Goal: Task Accomplishment & Management: Manage account settings

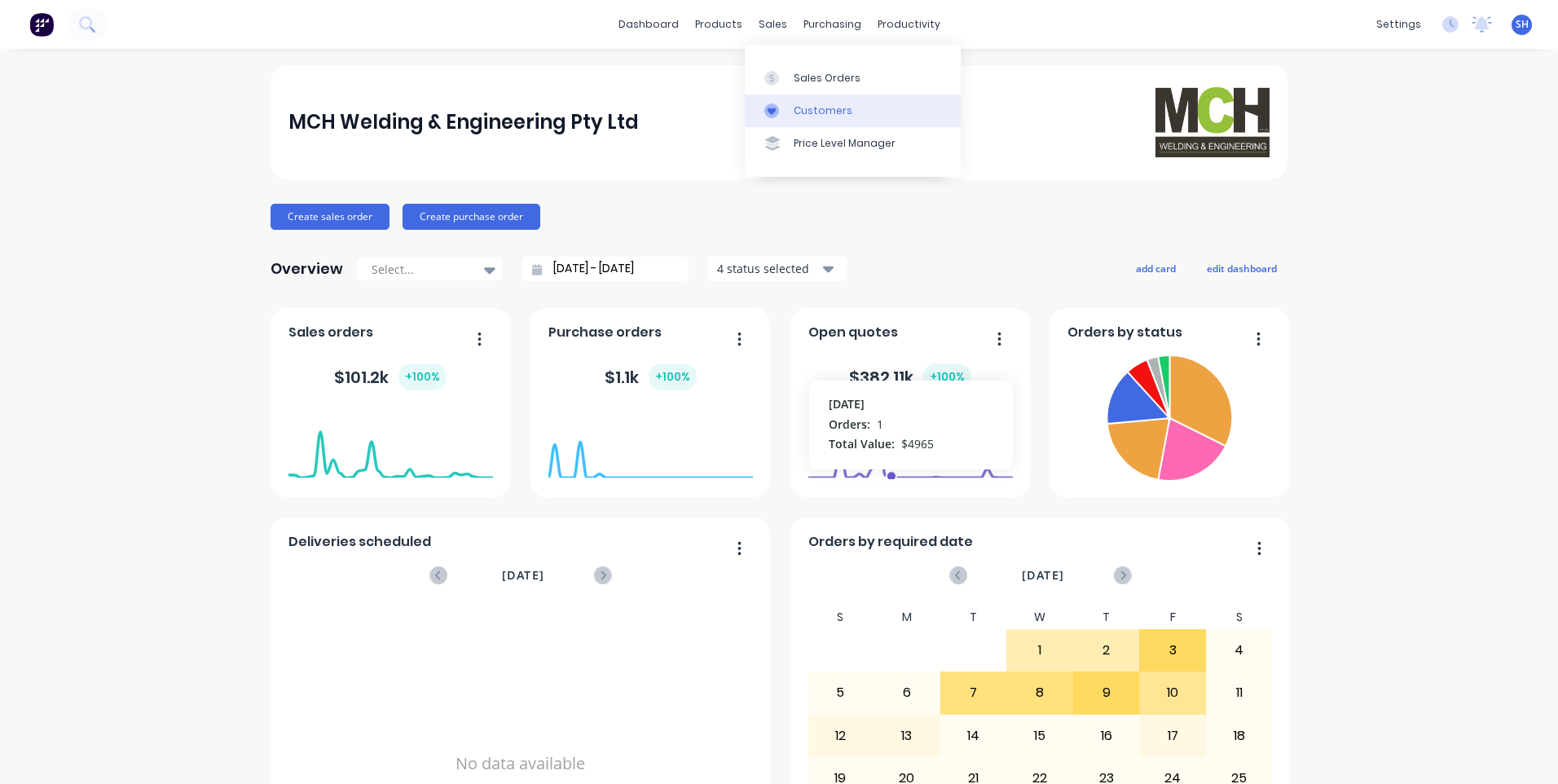
click at [816, 103] on div "Customers" at bounding box center [823, 110] width 59 height 15
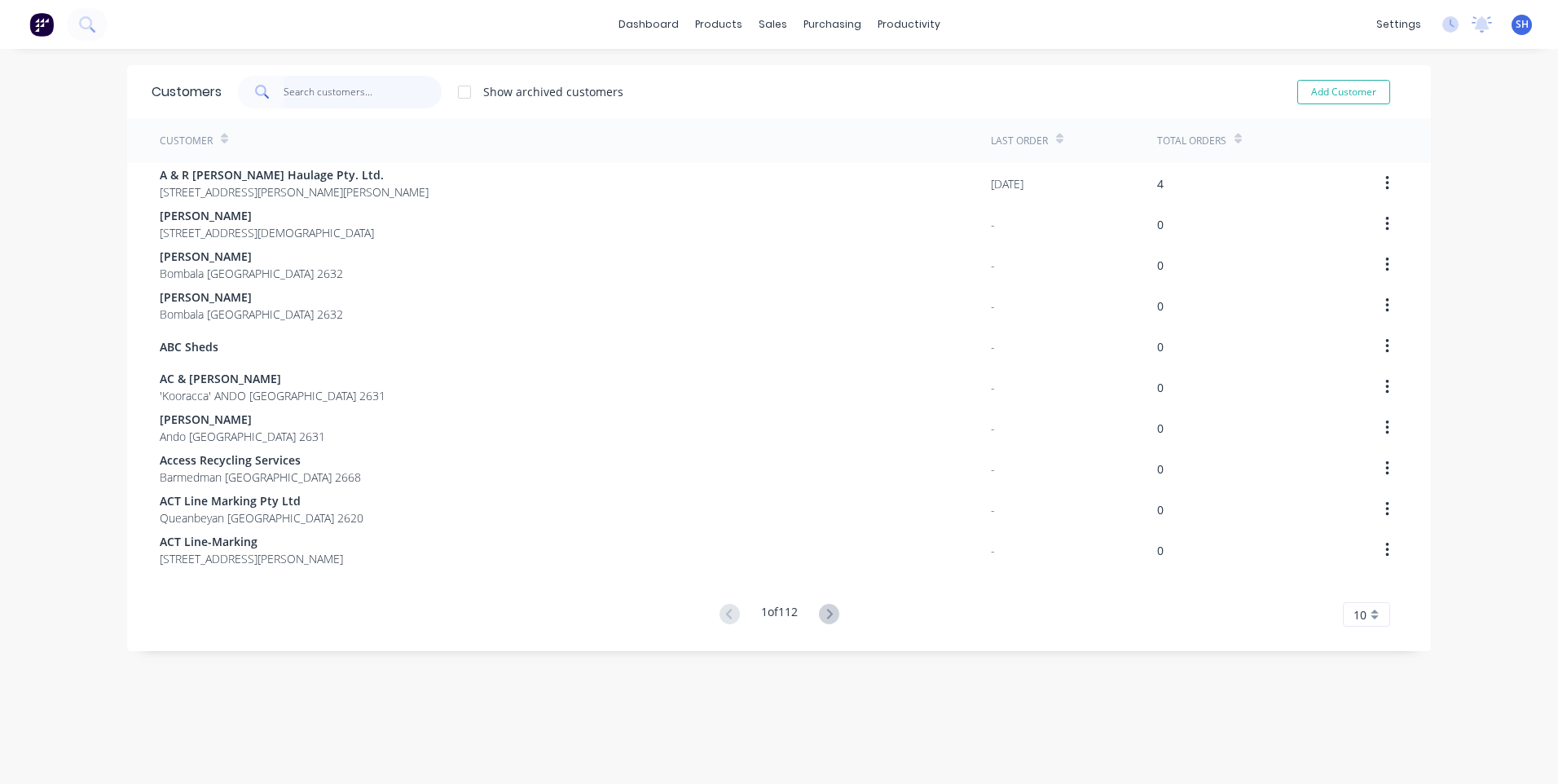
click at [286, 96] on input "text" at bounding box center [363, 92] width 159 height 33
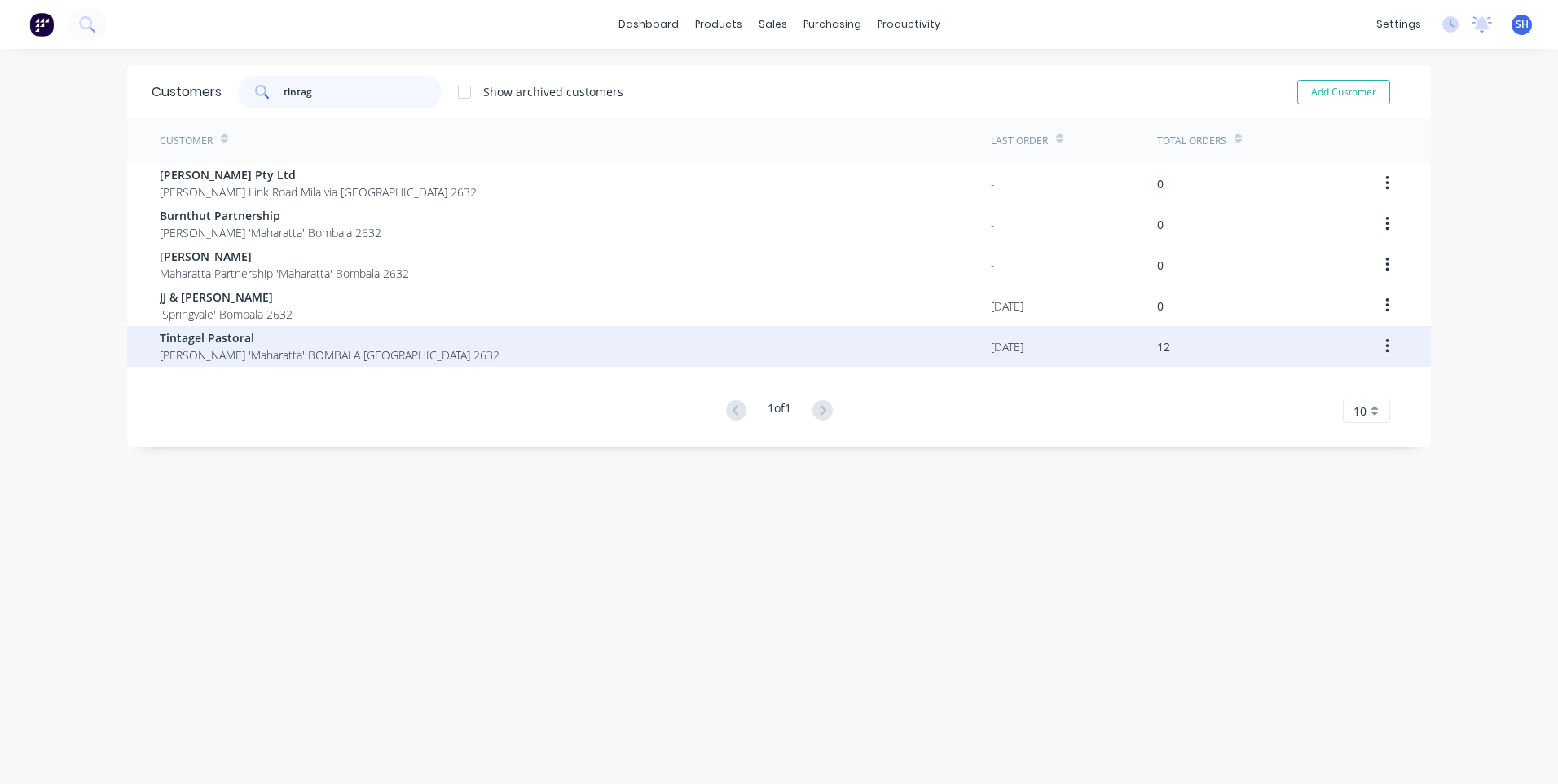
type input "tintag"
click at [248, 344] on span "Tintagel Pastoral" at bounding box center [330, 337] width 340 height 17
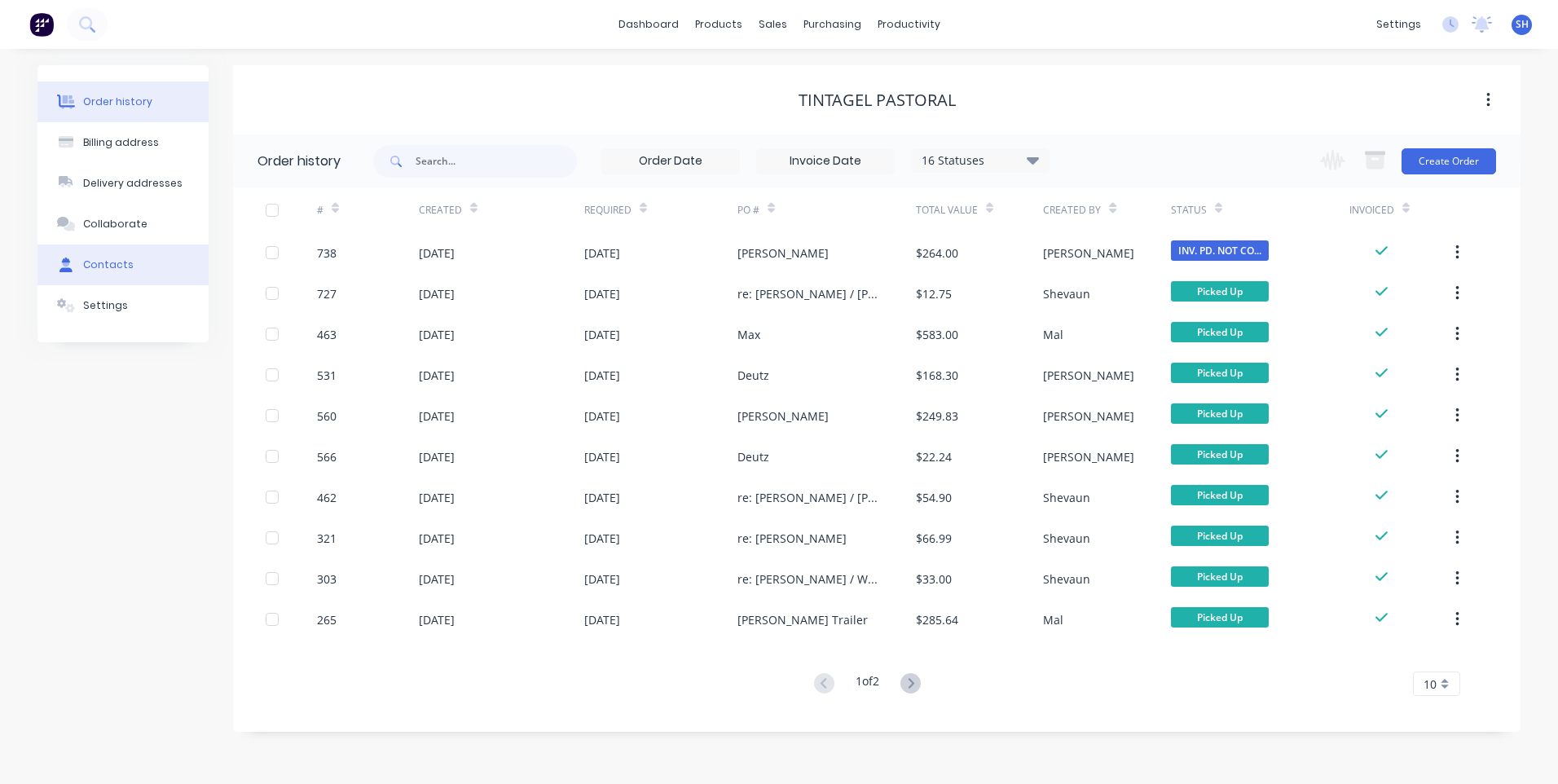
click at [98, 262] on div "Contacts" at bounding box center [108, 264] width 51 height 15
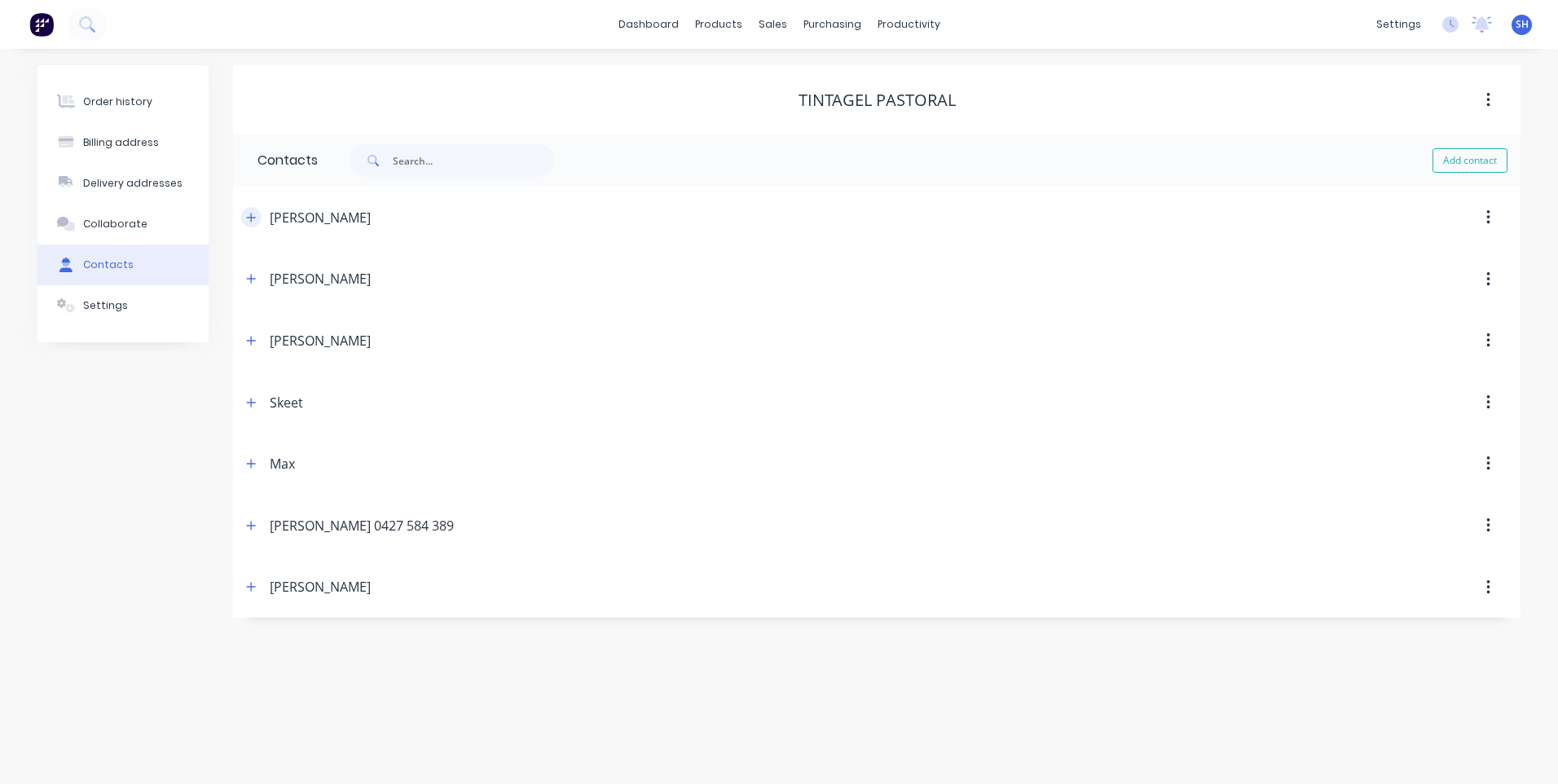
click at [251, 216] on icon "button" at bounding box center [251, 217] width 9 height 9
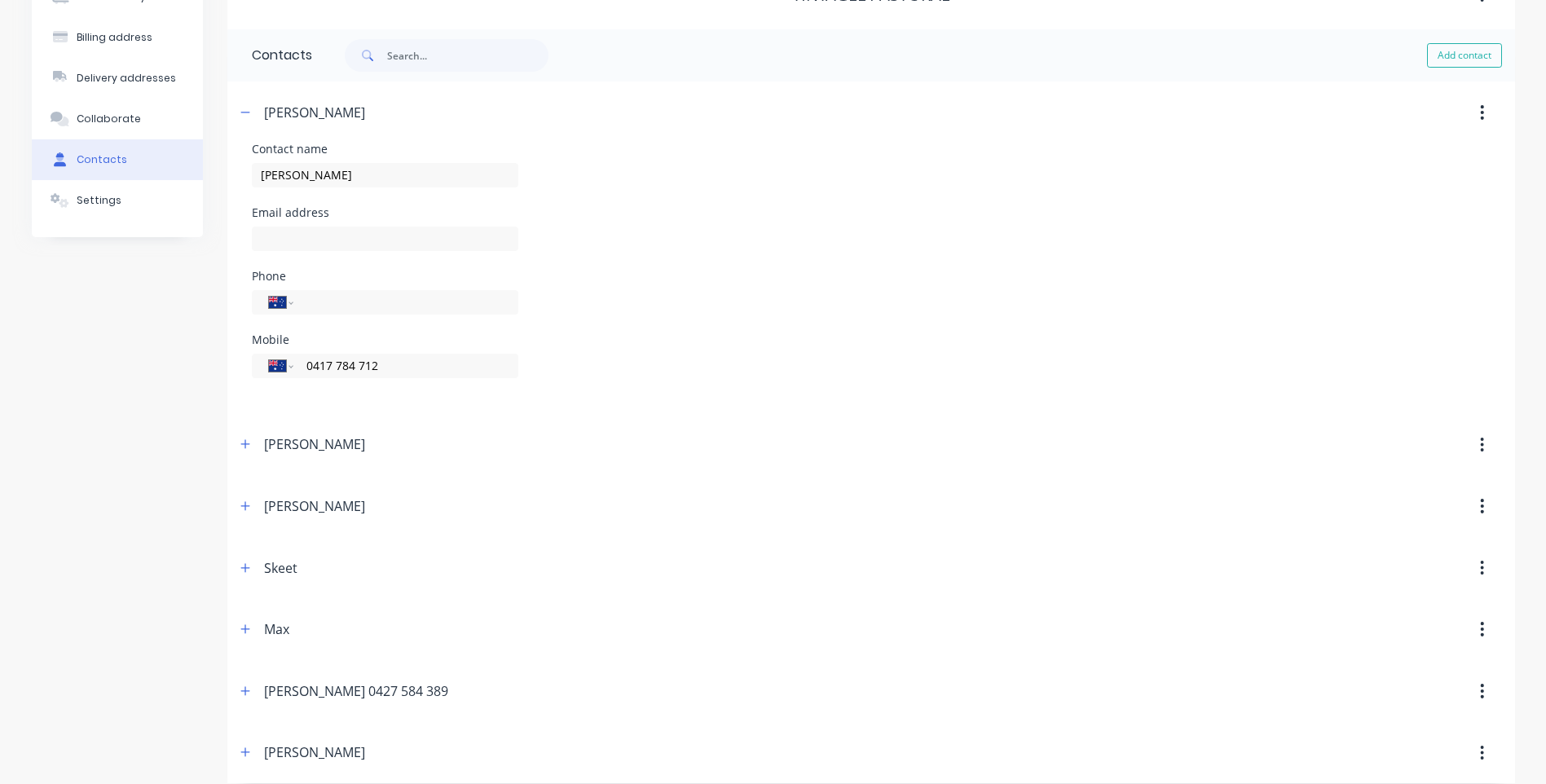
scroll to position [121, 0]
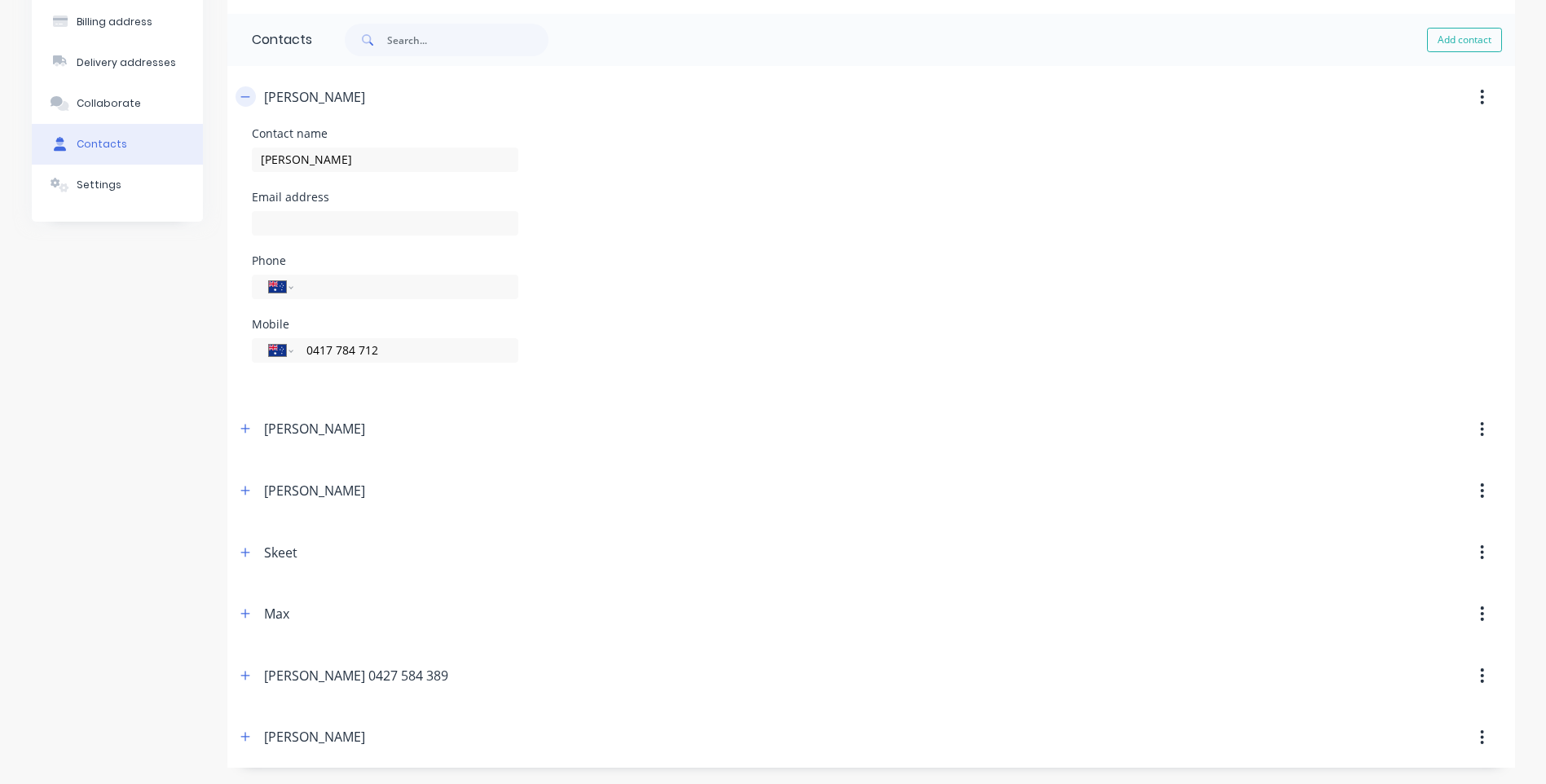
click at [241, 95] on icon "button" at bounding box center [245, 96] width 10 height 11
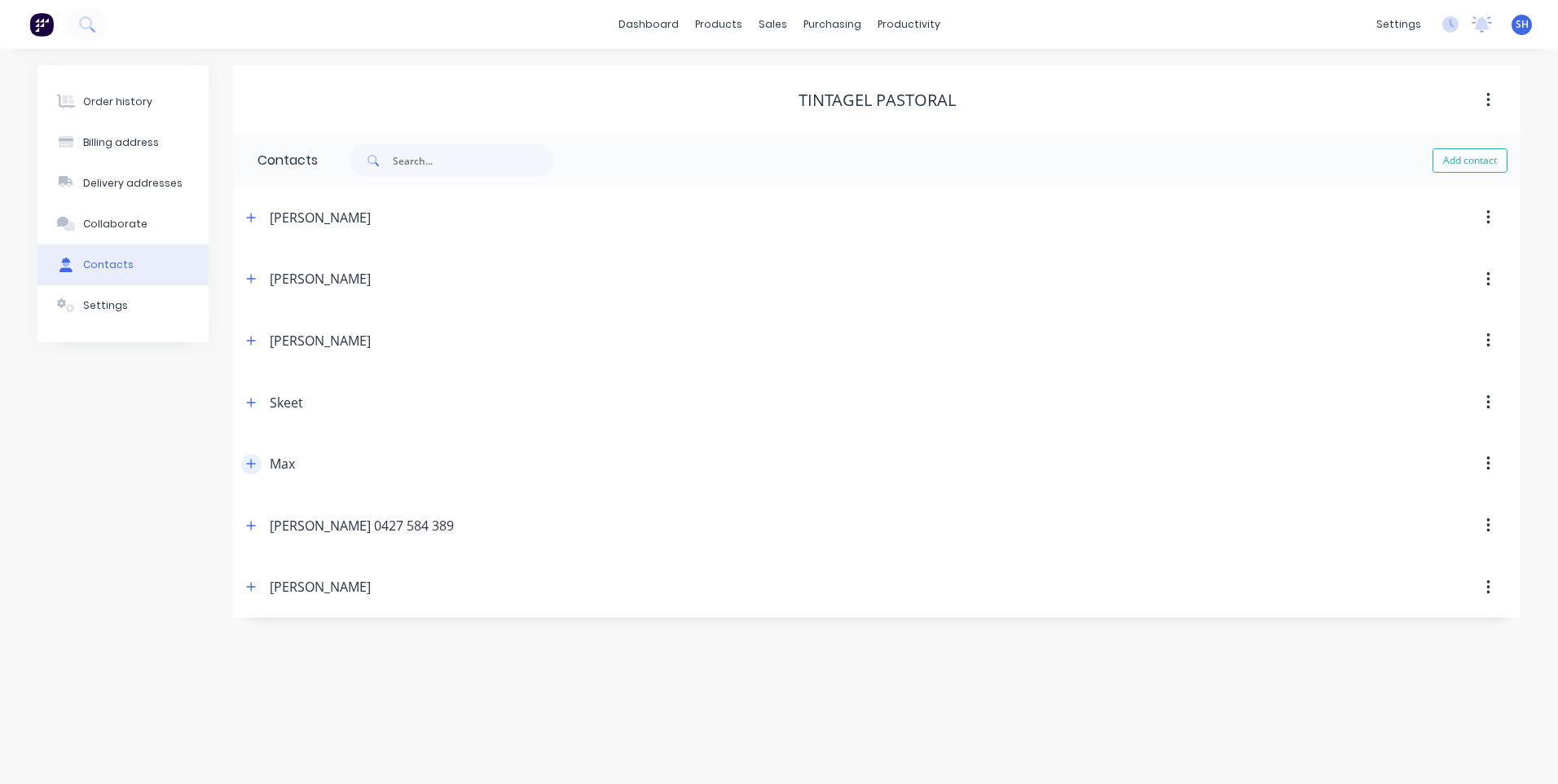
click at [249, 460] on icon "button" at bounding box center [251, 463] width 10 height 11
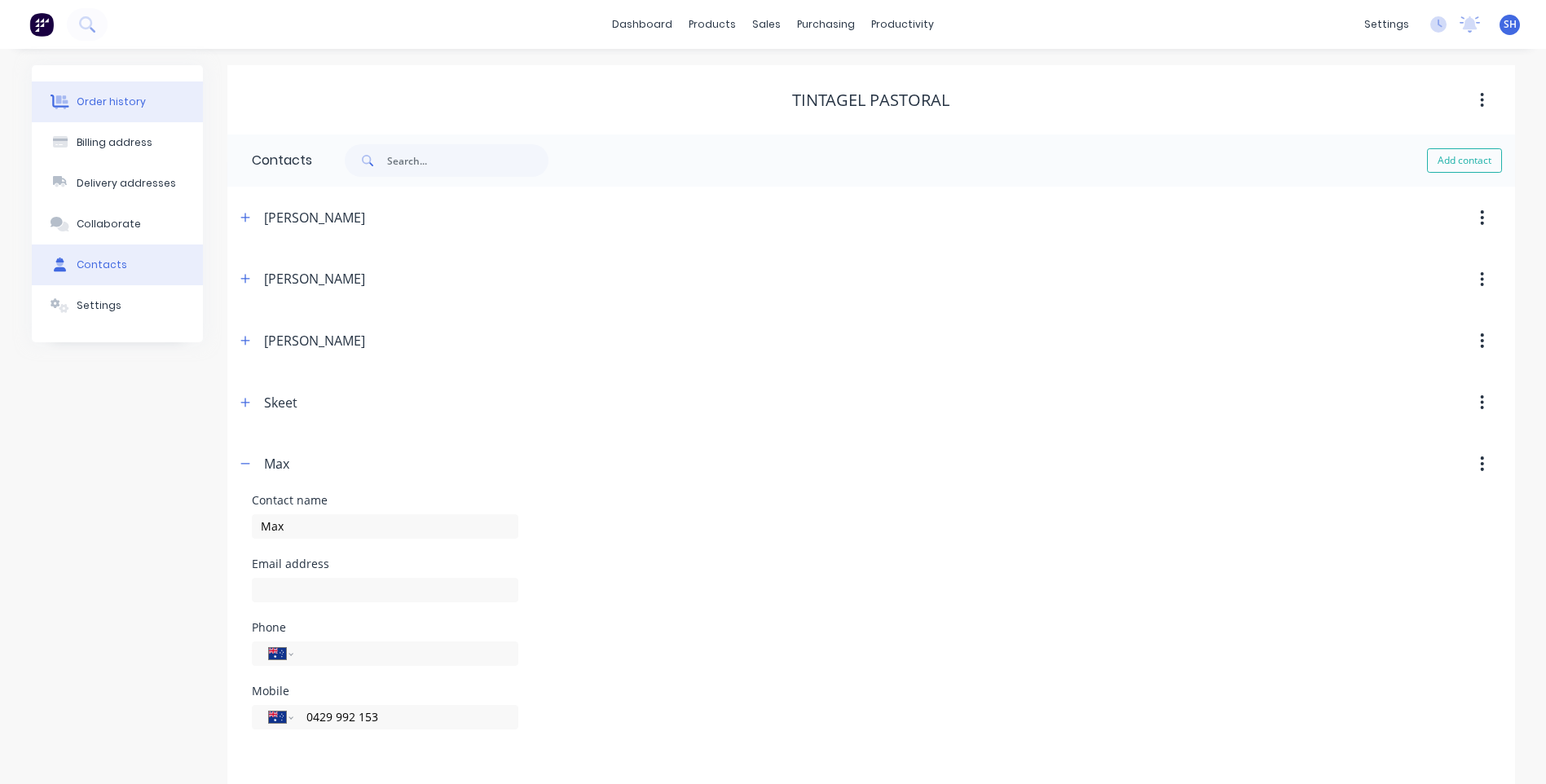
click at [99, 99] on div "Order history" at bounding box center [111, 102] width 69 height 15
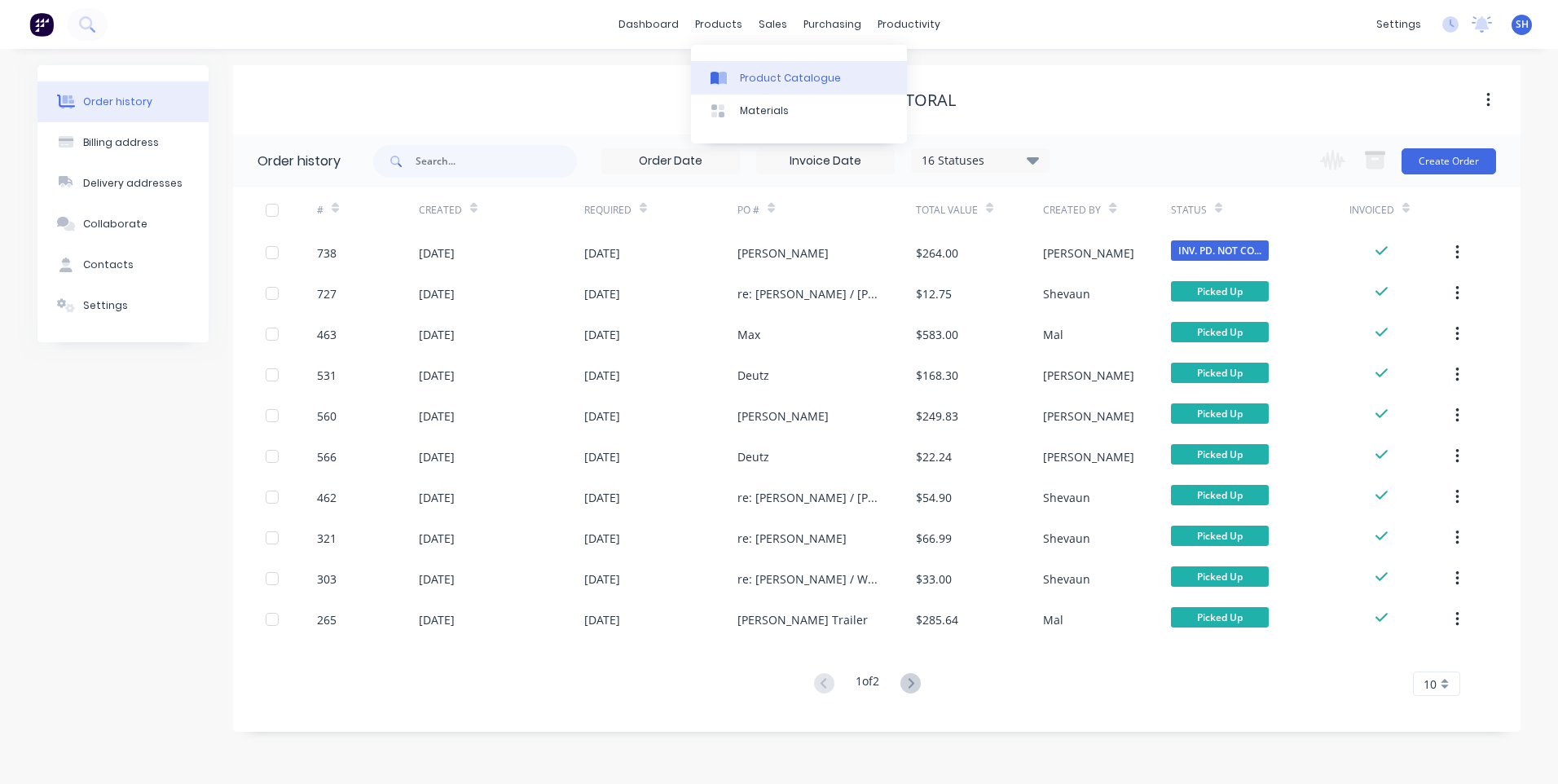
click at [774, 71] on div "Product Catalogue" at bounding box center [790, 78] width 101 height 15
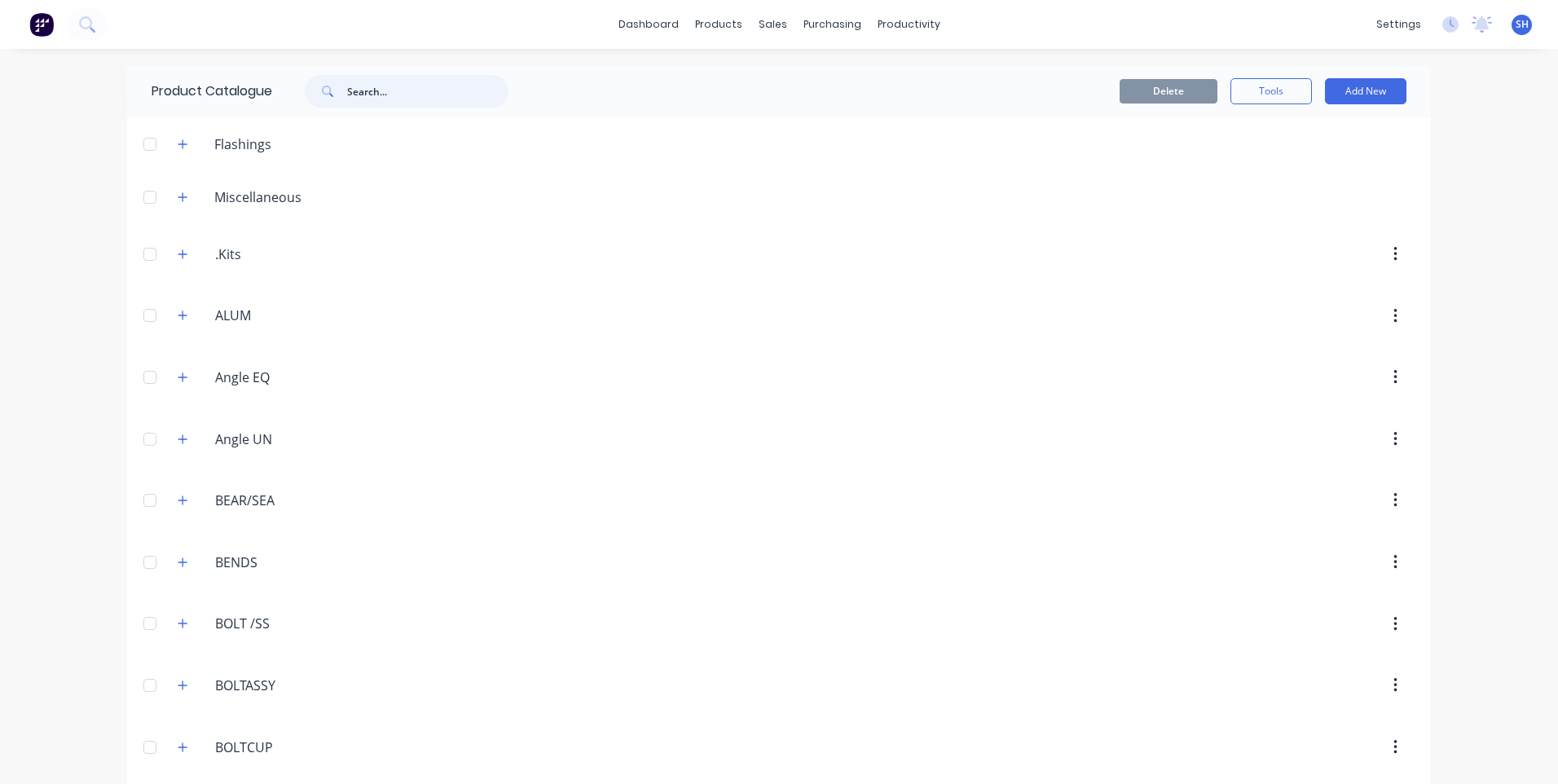
click at [348, 92] on input "text" at bounding box center [427, 91] width 161 height 33
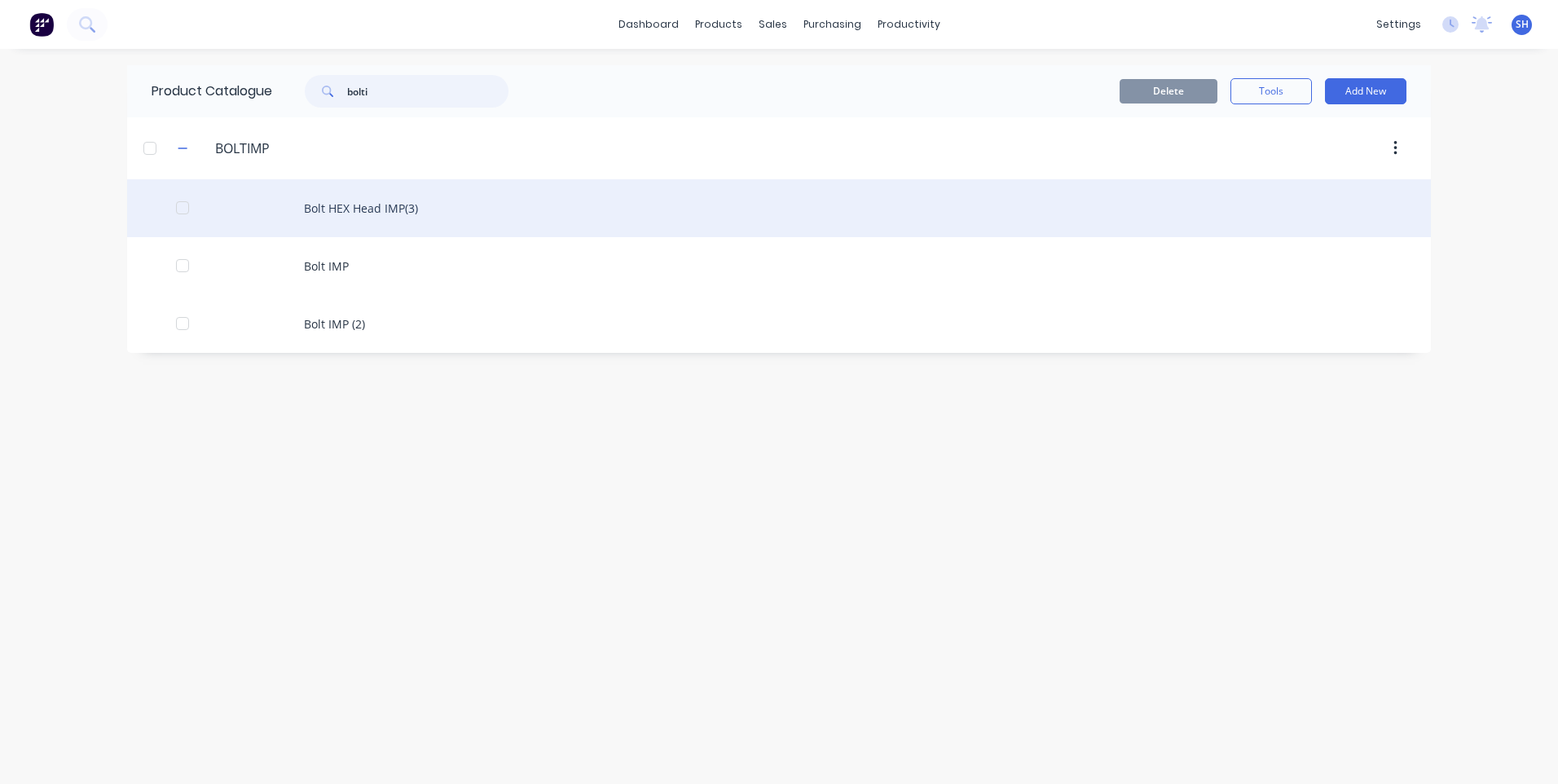
type input "bolti"
click at [365, 202] on div "Bolt HEX Head IMP(3)" at bounding box center [779, 208] width 1304 height 58
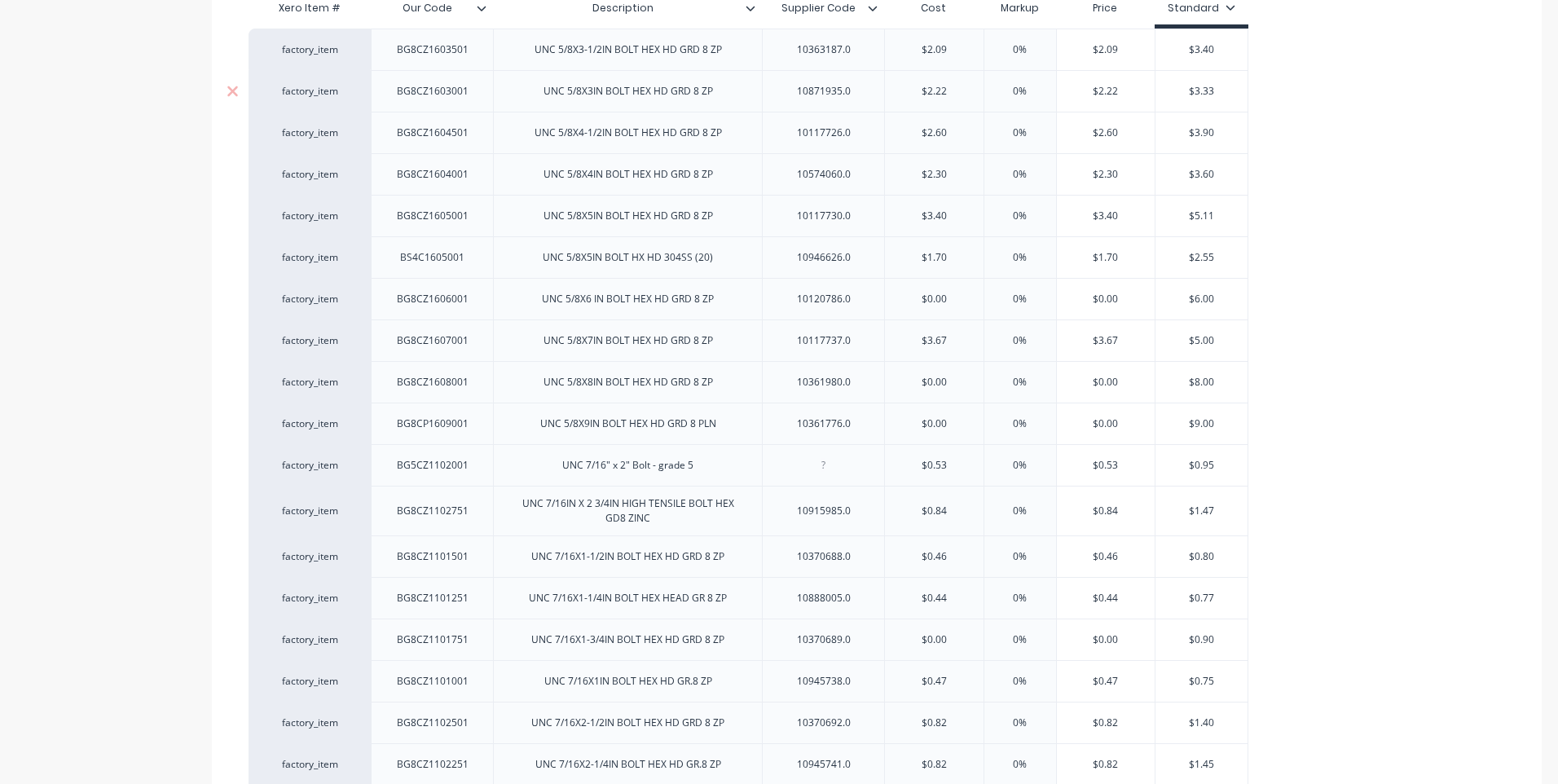
type textarea "x"
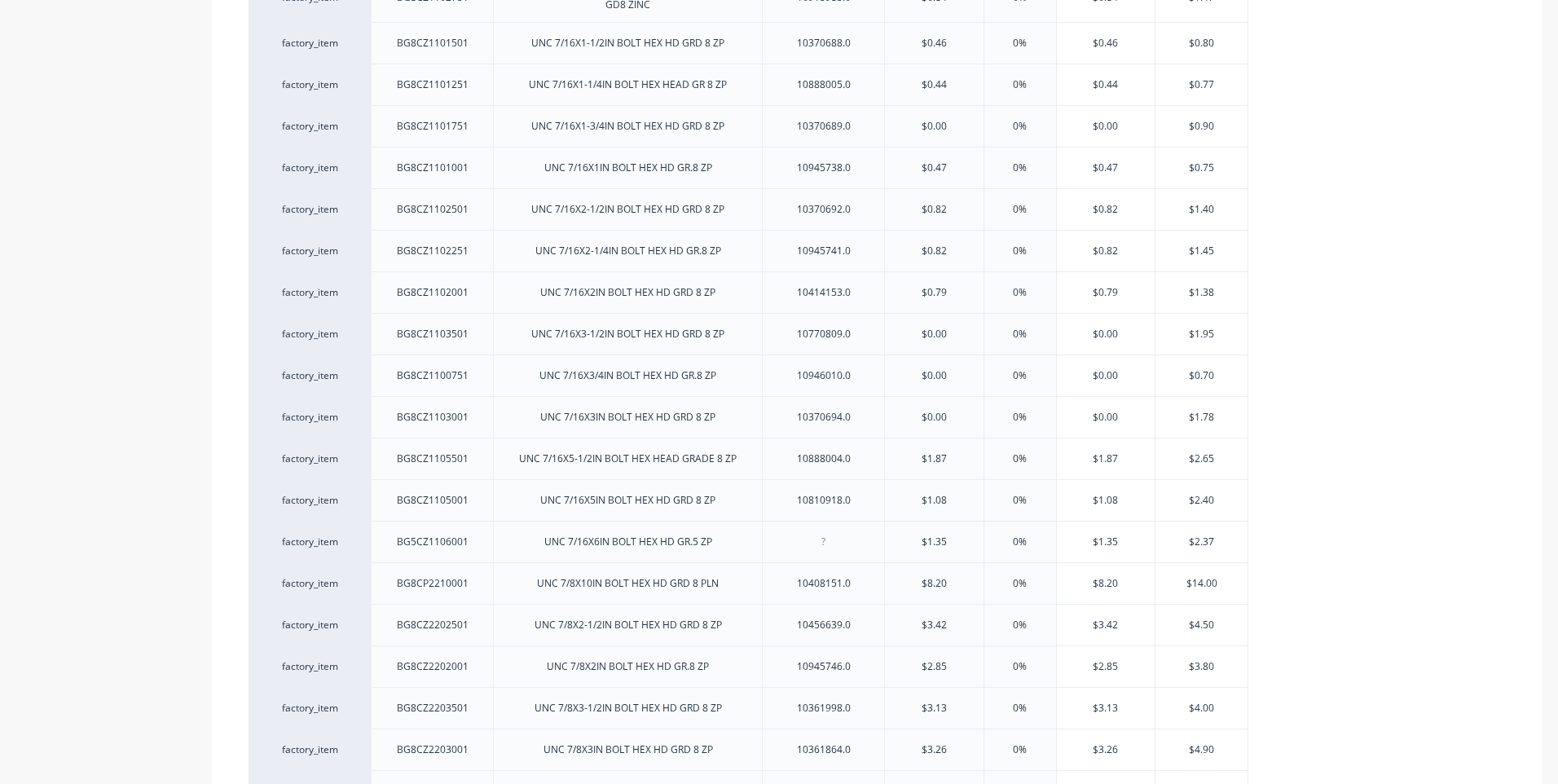
scroll to position [978, 0]
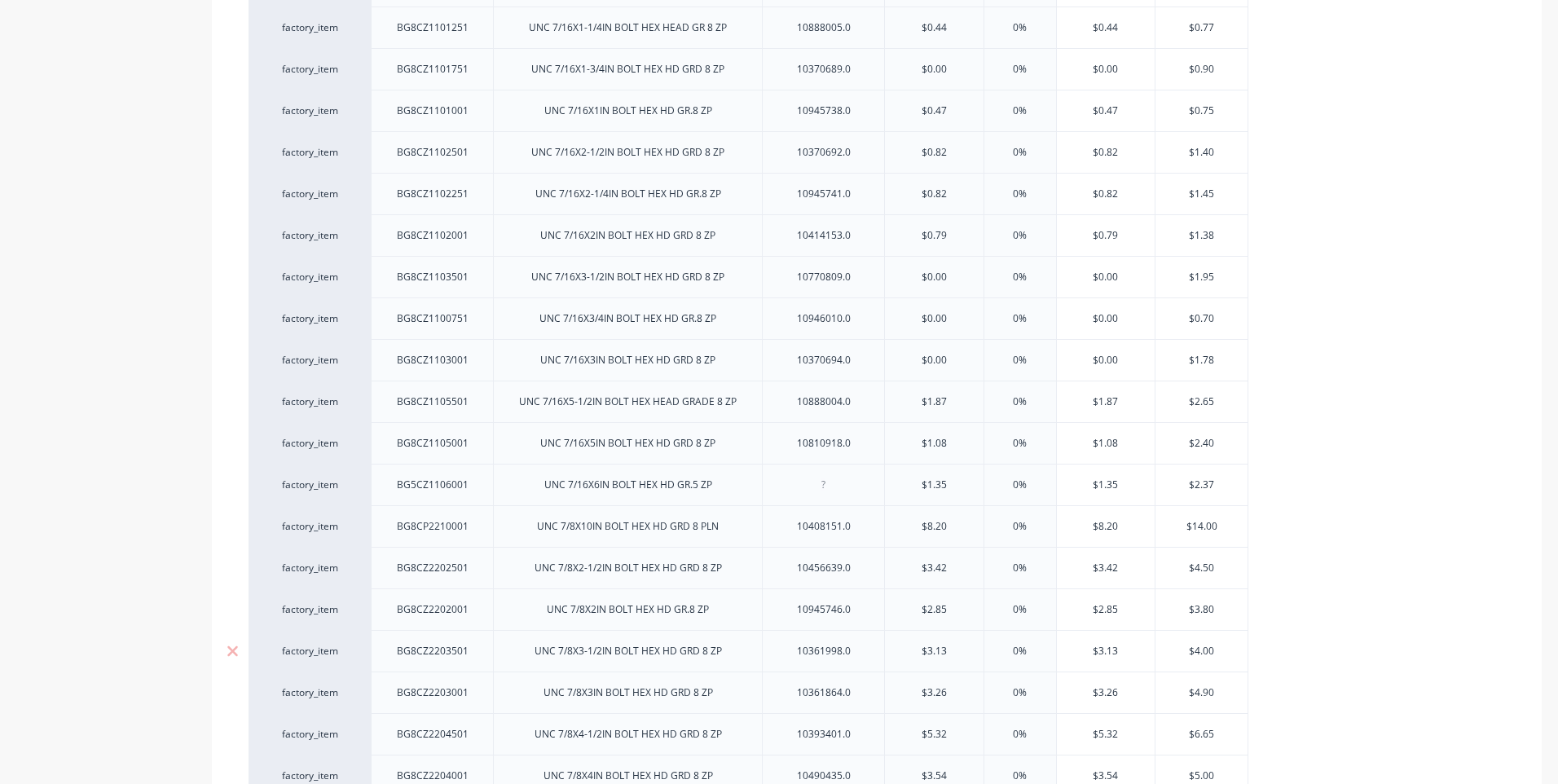
drag, startPoint x: 953, startPoint y: 654, endPoint x: 898, endPoint y: 656, distance: 55.4
click at [898, 656] on input "$3.13" at bounding box center [934, 651] width 99 height 15
type input "4"
type textarea "x"
type input "4."
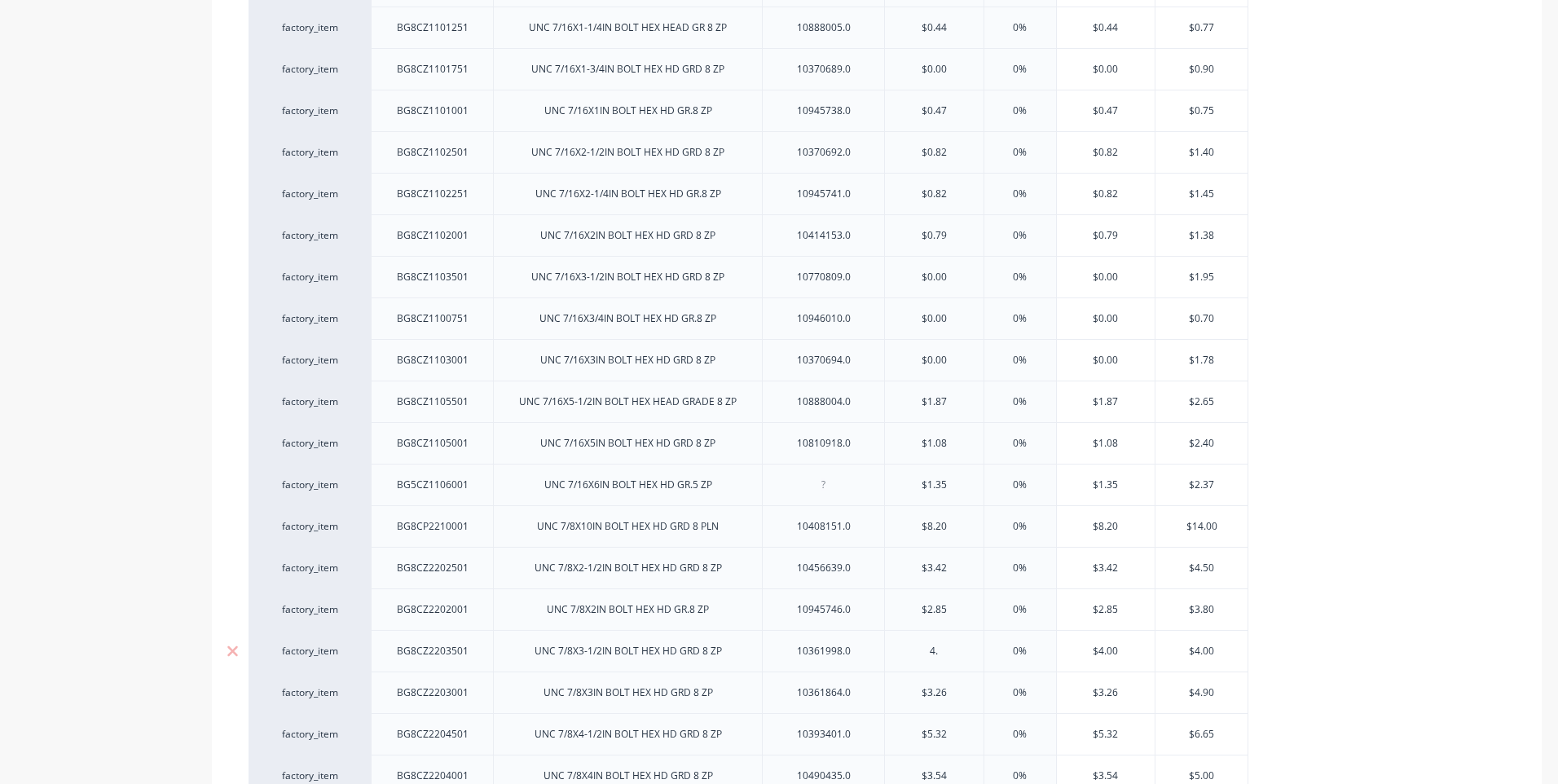
type textarea "x"
type input "4.42"
type textarea "x"
type input "4.4"
type textarea "x"
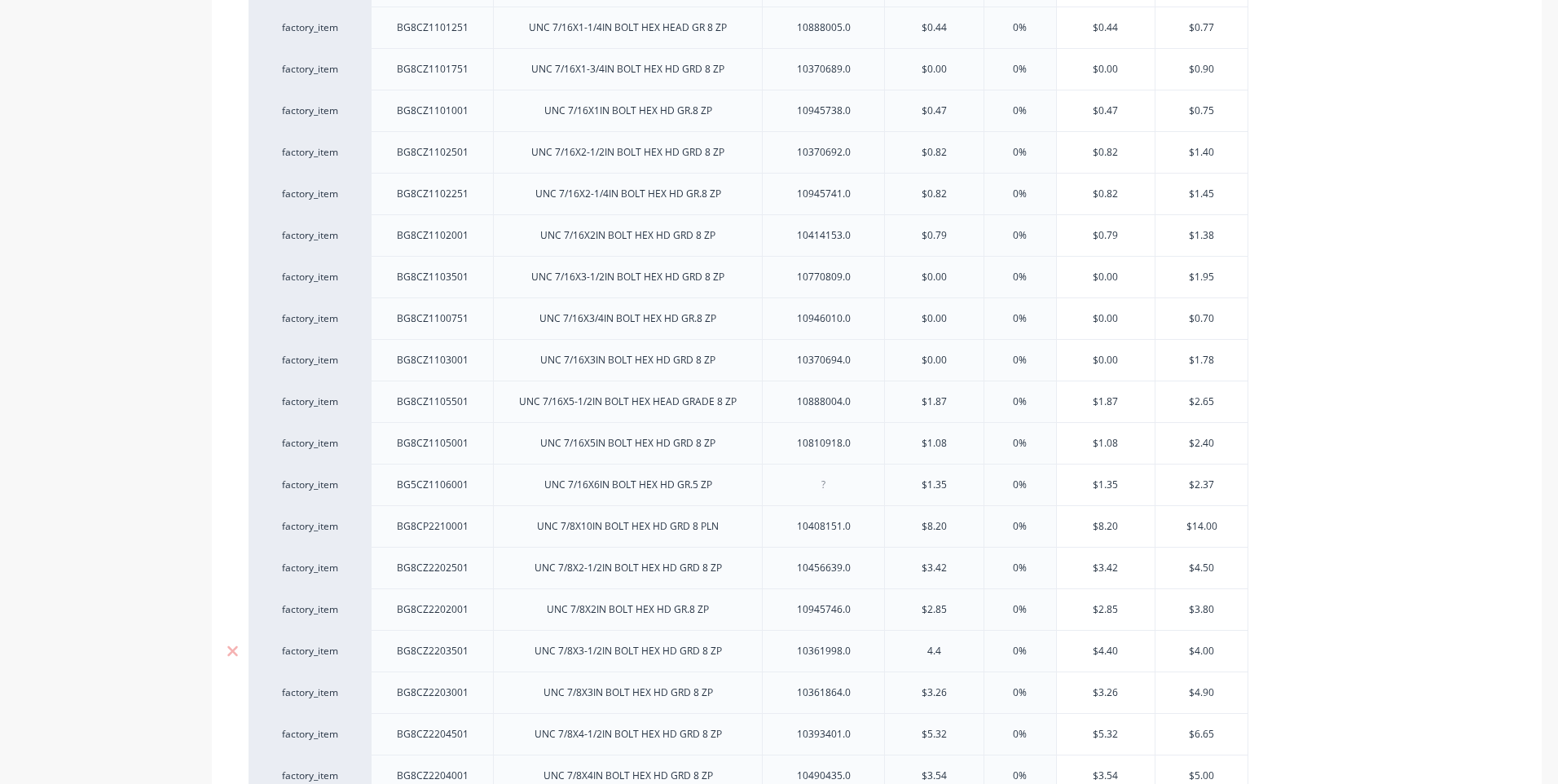
type input "4."
type textarea "x"
type input "4"
type textarea "x"
drag, startPoint x: 956, startPoint y: 693, endPoint x: 899, endPoint y: 694, distance: 57.0
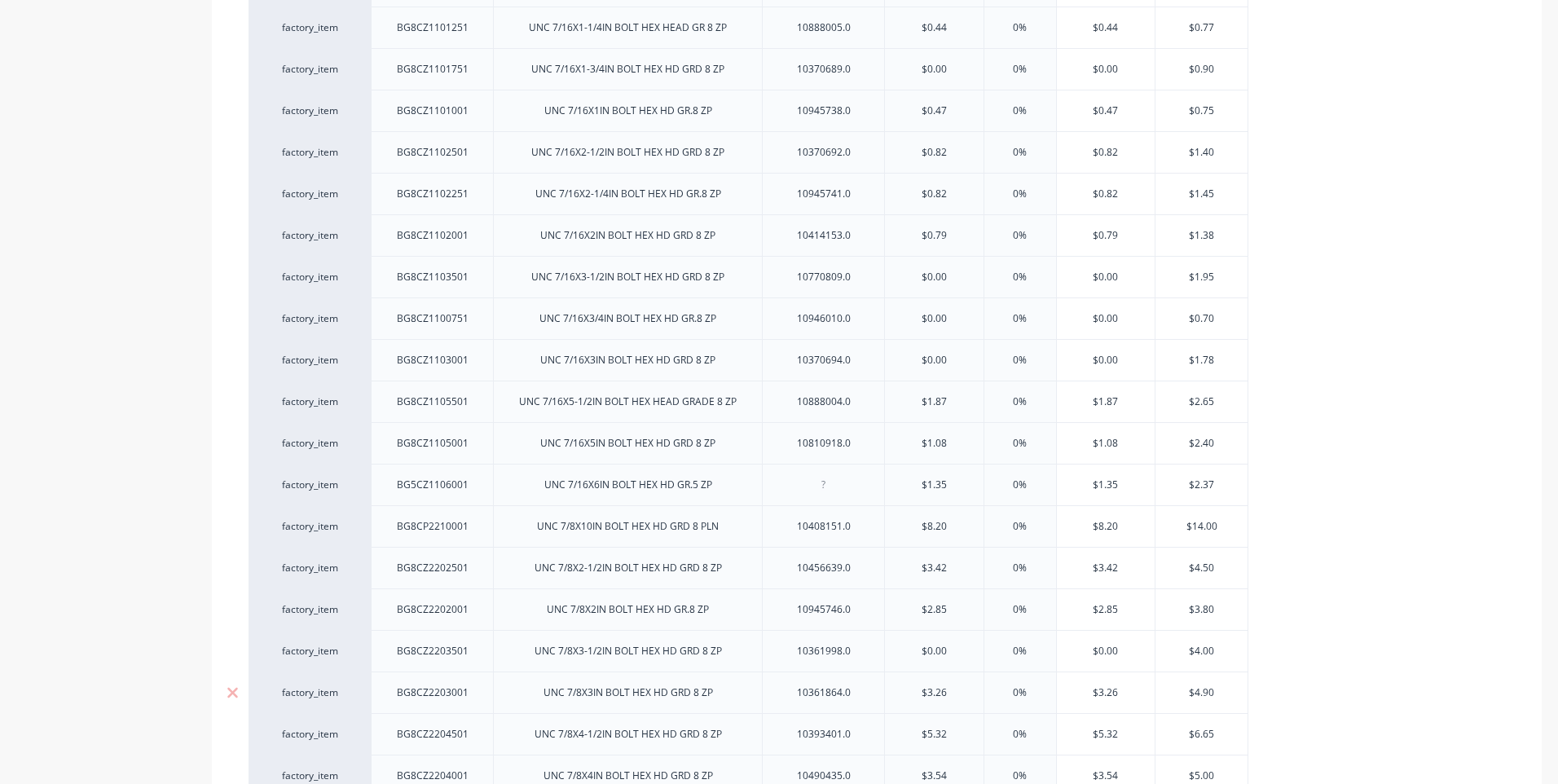
click at [899, 694] on input "$3.26" at bounding box center [934, 692] width 99 height 15
type input "4"
type textarea "x"
type input "4.4"
type textarea "x"
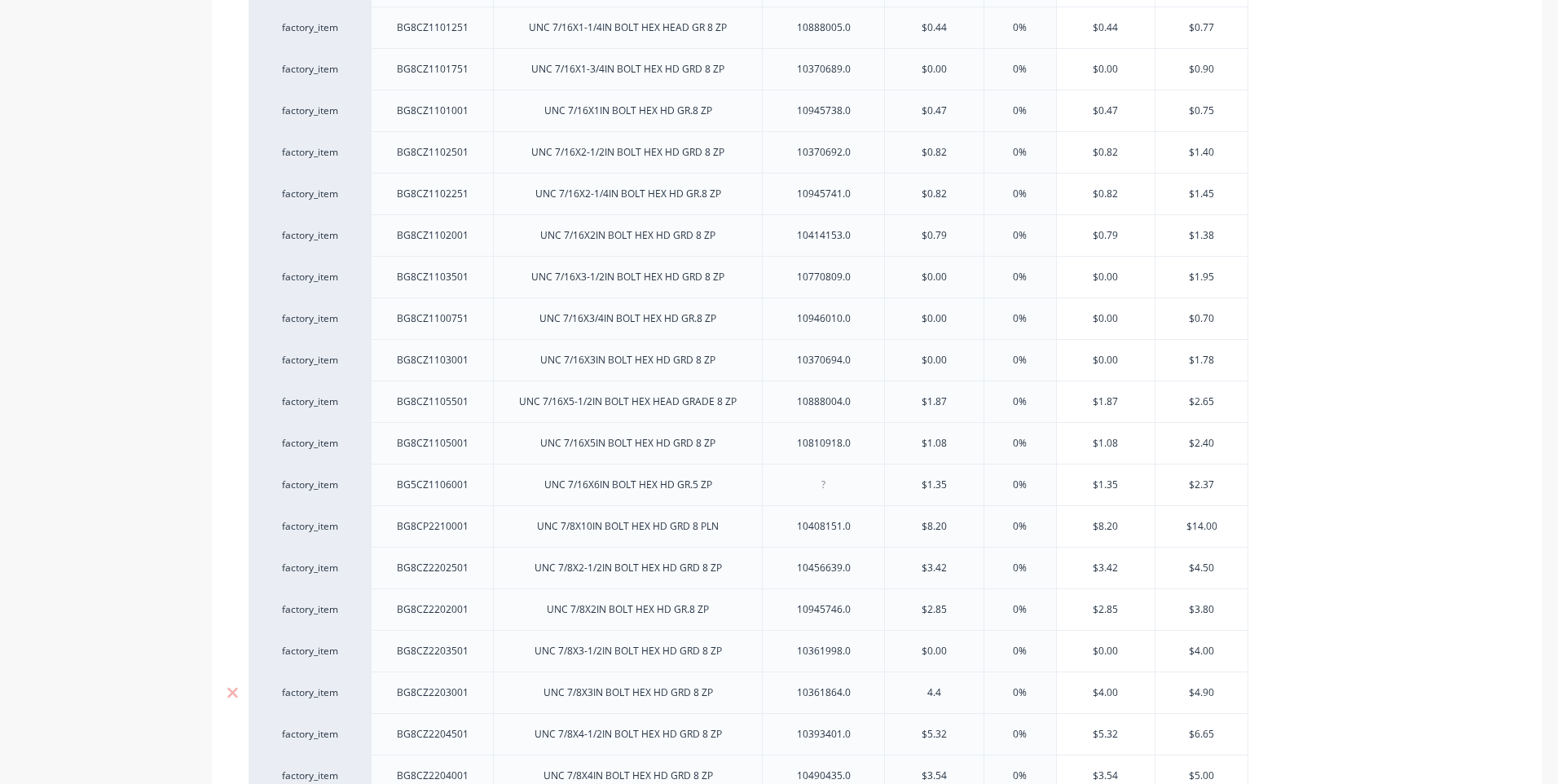
type input "4.42"
type textarea "x"
type input "4.42"
drag, startPoint x: 1027, startPoint y: 692, endPoint x: 1001, endPoint y: 696, distance: 26.4
click at [1001, 696] on input "0%" at bounding box center [1019, 692] width 81 height 15
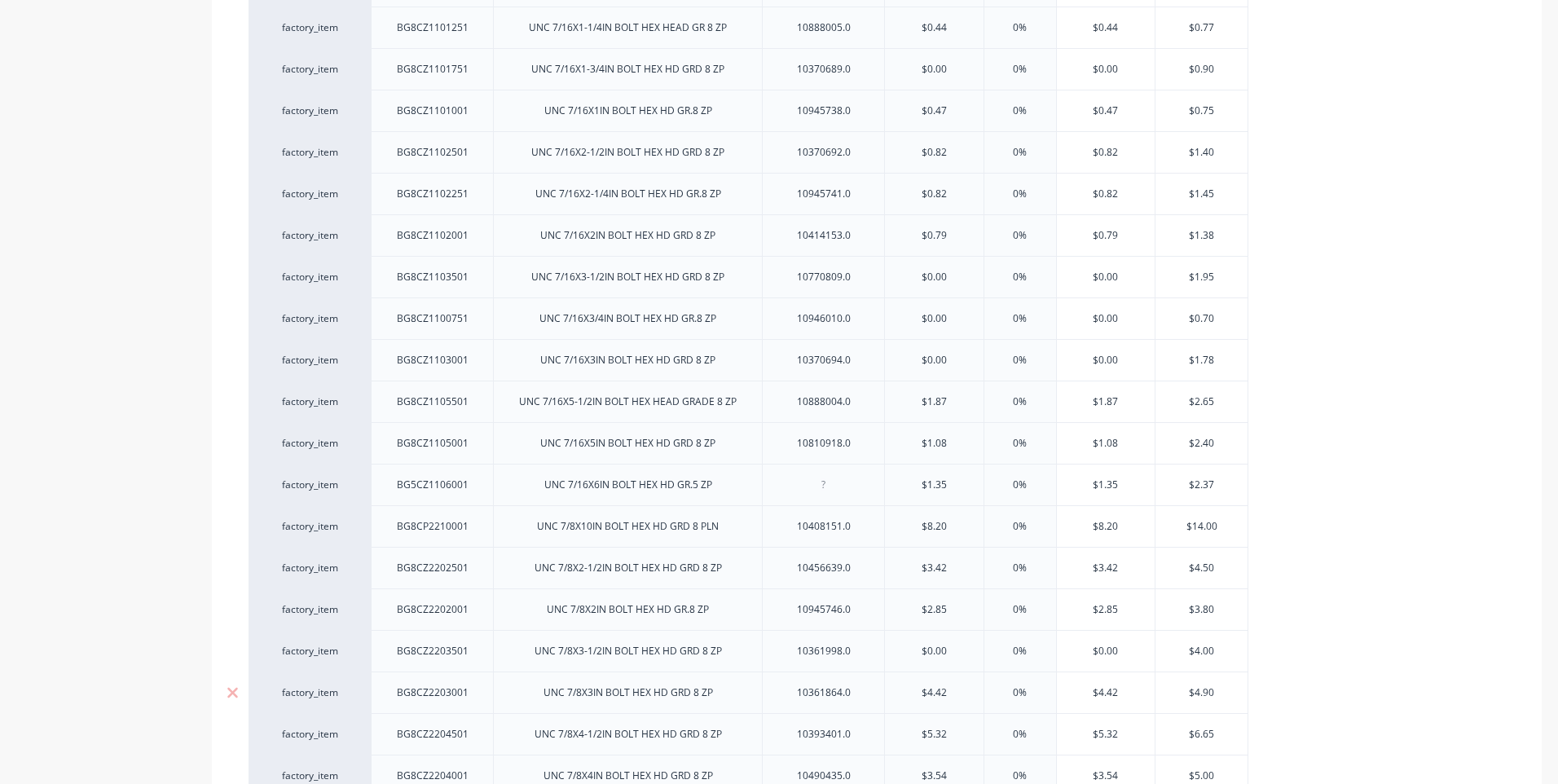
type input "3"
type textarea "x"
type input "33"
type textarea "x"
type input "33"
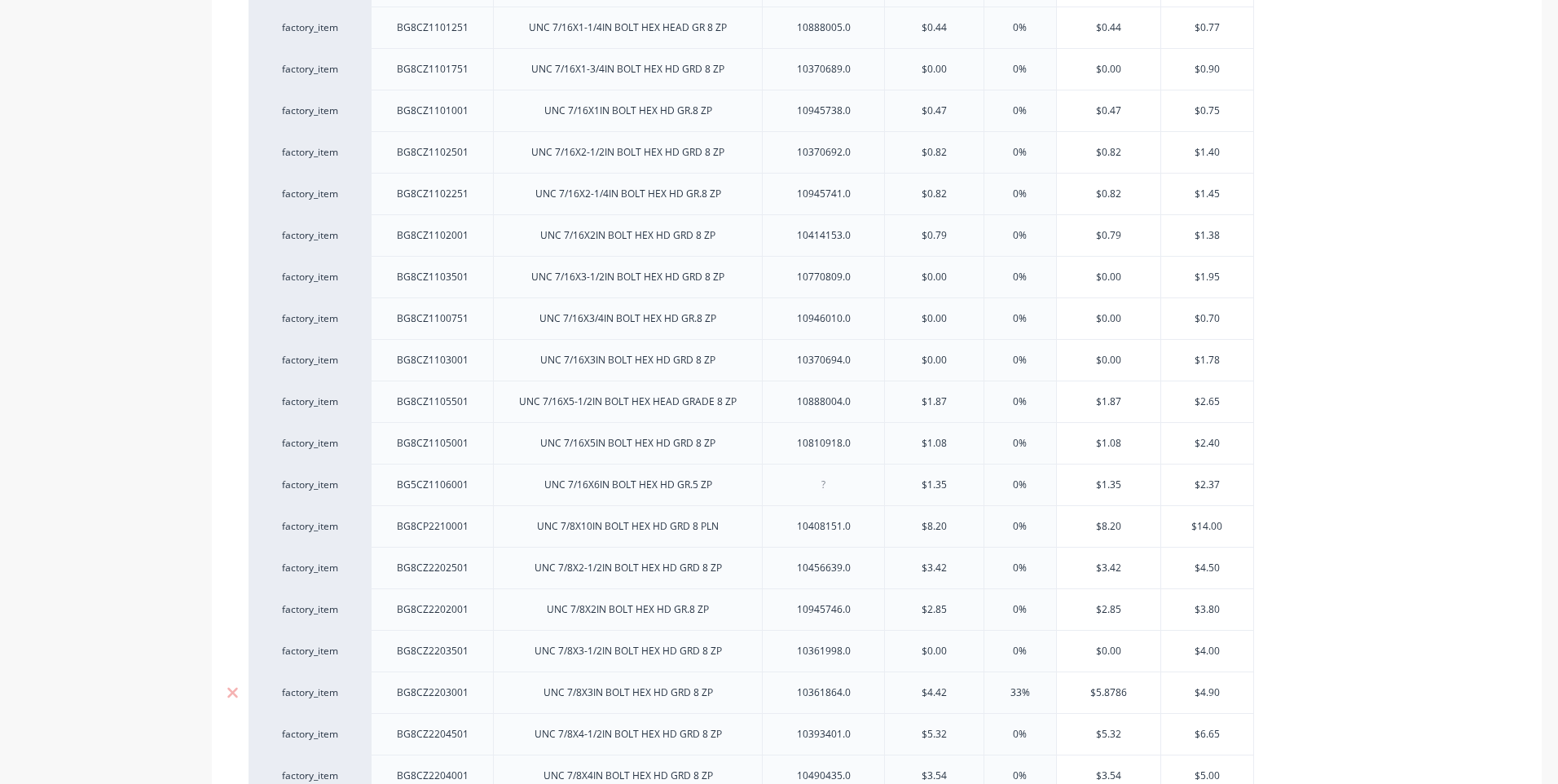
type input "$5.878"
type textarea "x"
type input "$5.87"
type textarea "x"
type input "$5.87"
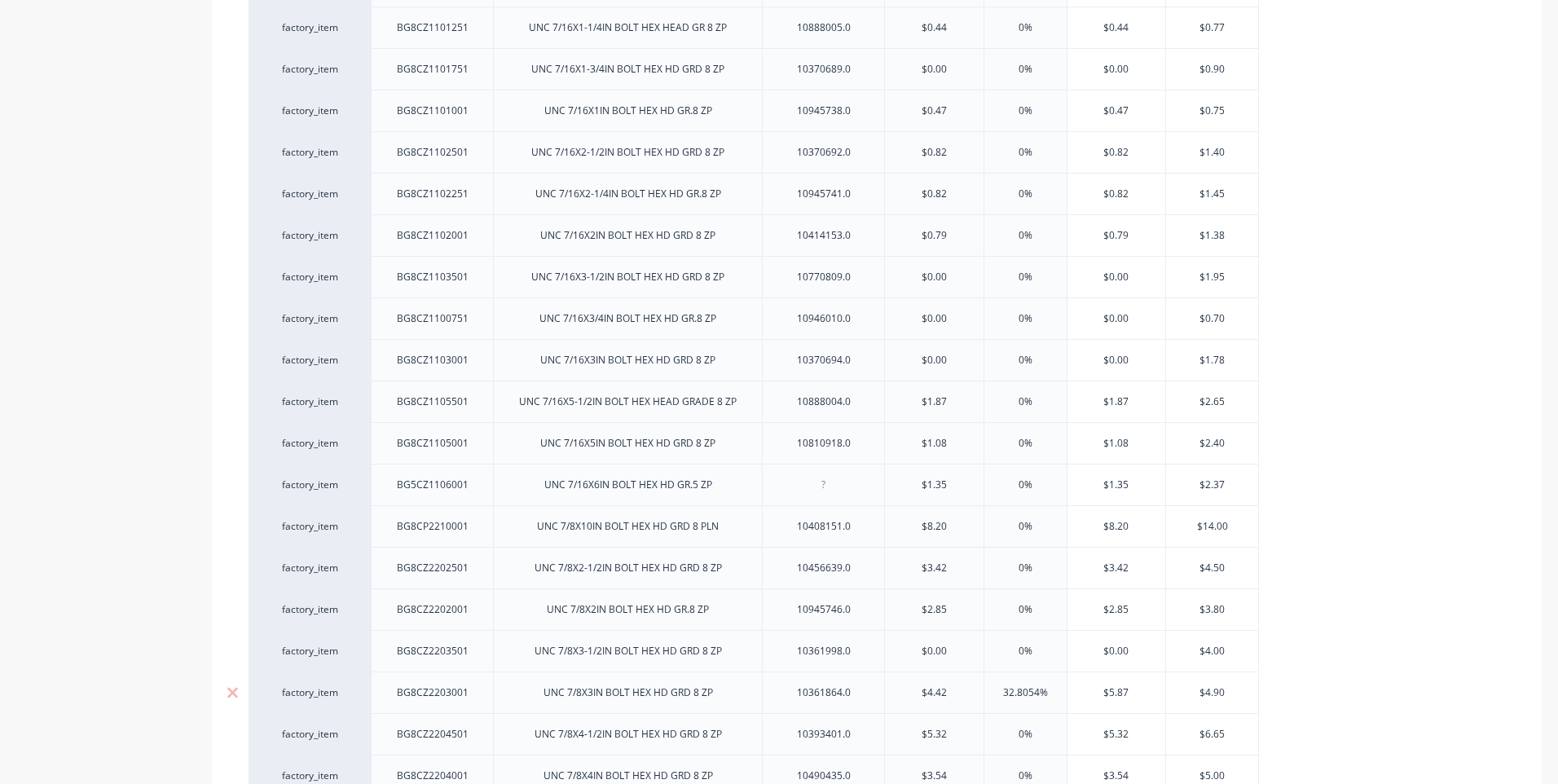
type input "$4.90"
type textarea "x"
type input "$4."
type textarea "x"
type input "$"
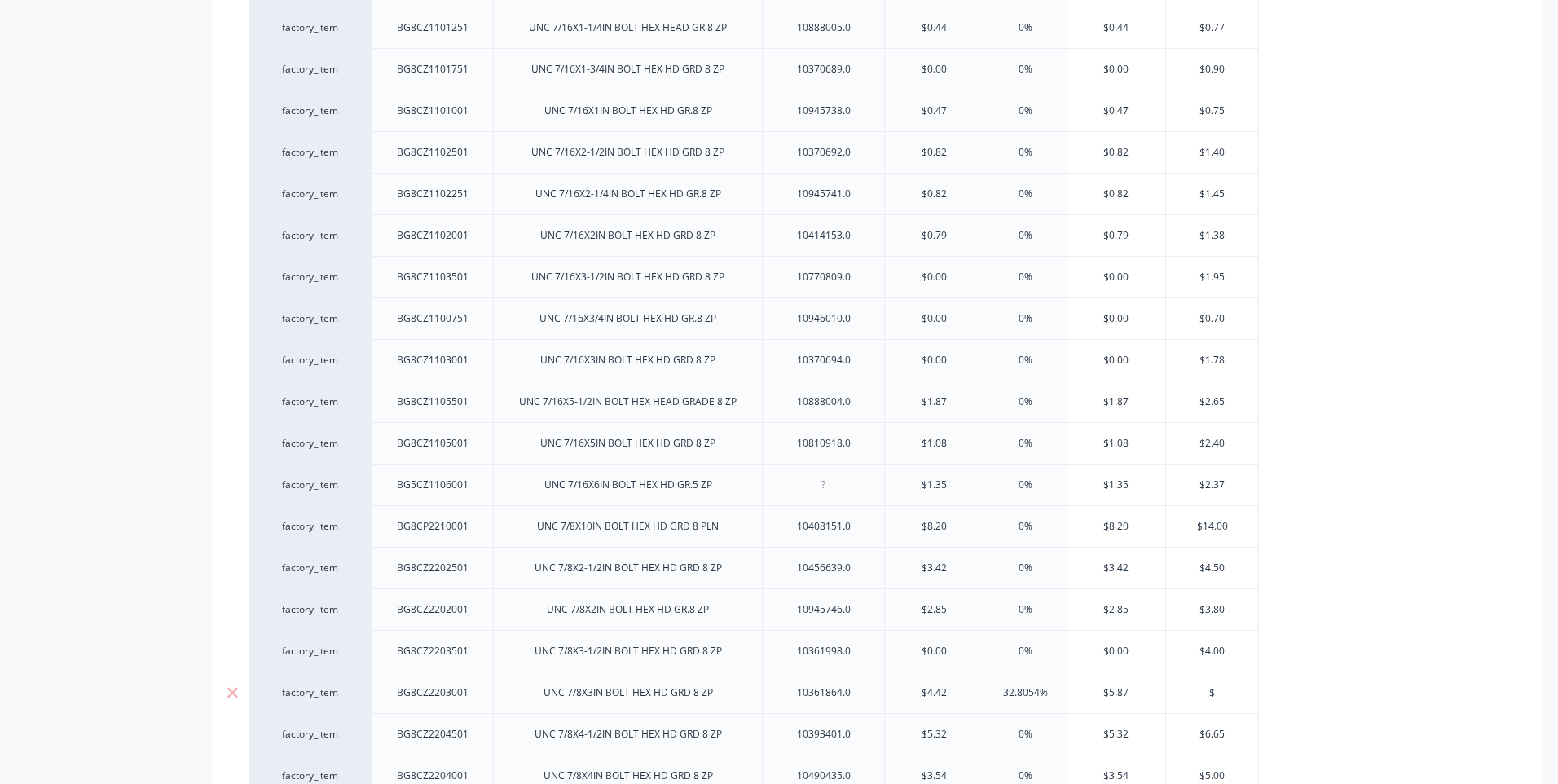
type textarea "x"
type input "$5"
type textarea "x"
type input "$5.8"
type textarea "x"
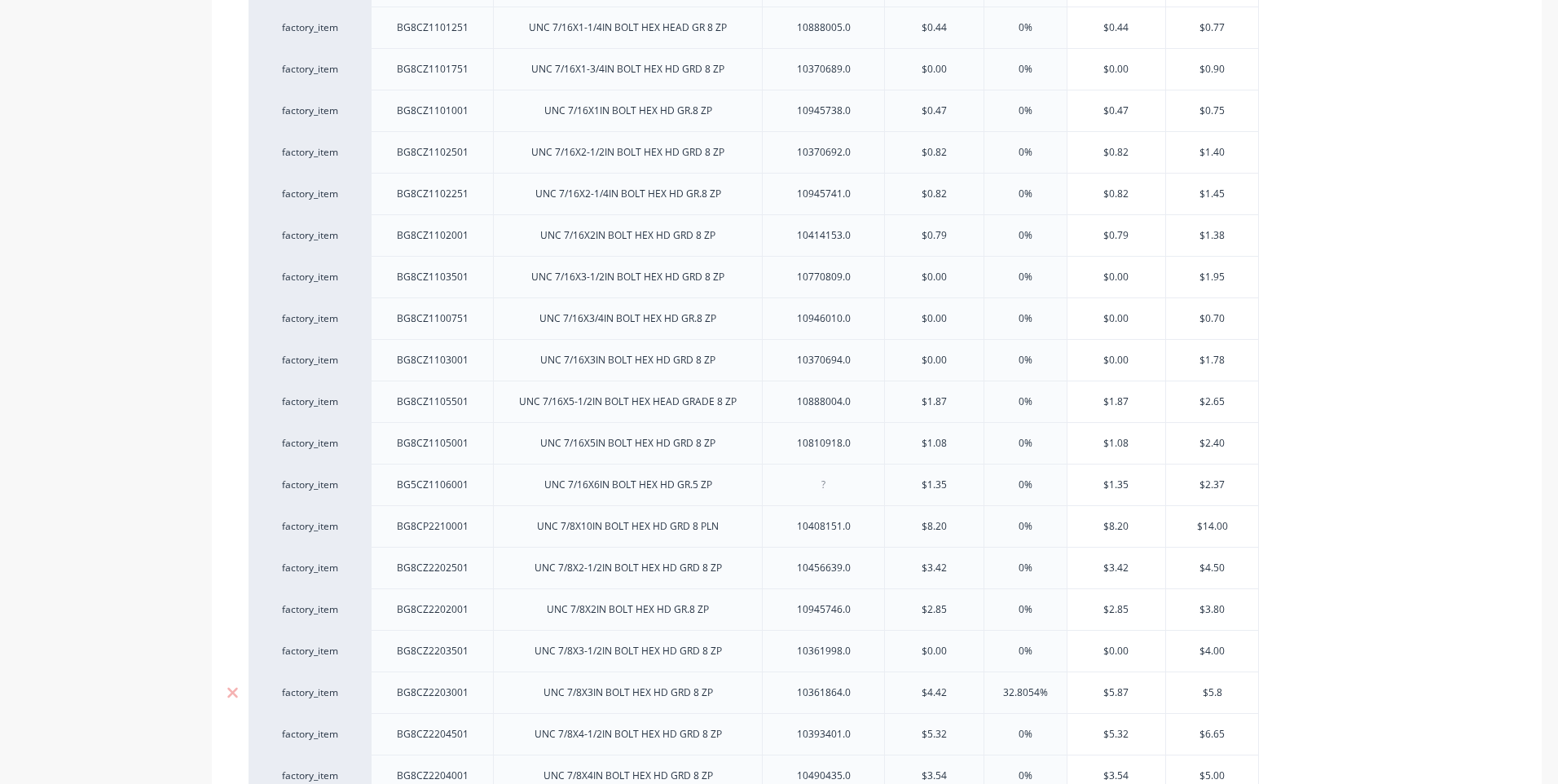
type input "$5.87"
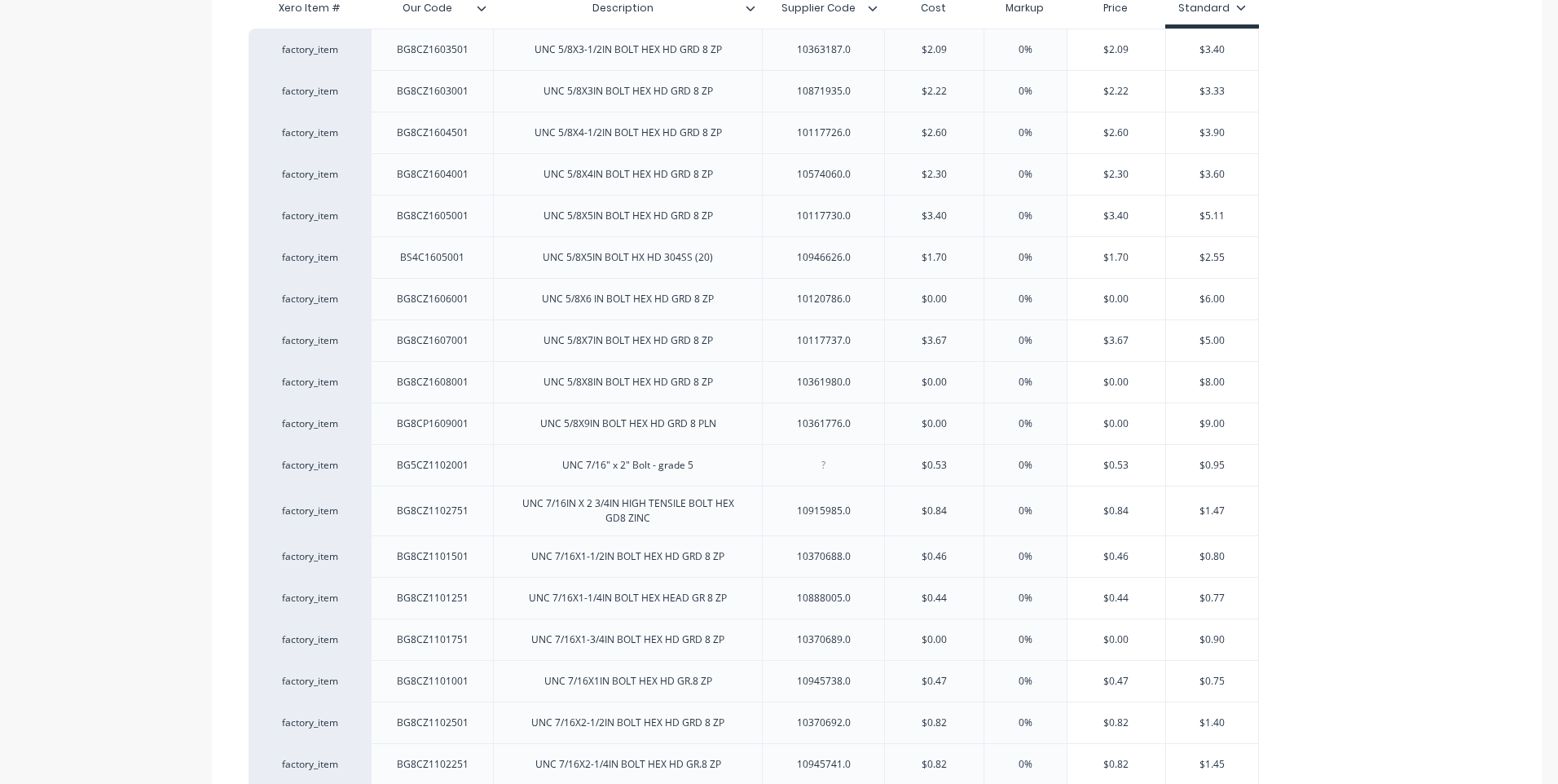
scroll to position [0, 0]
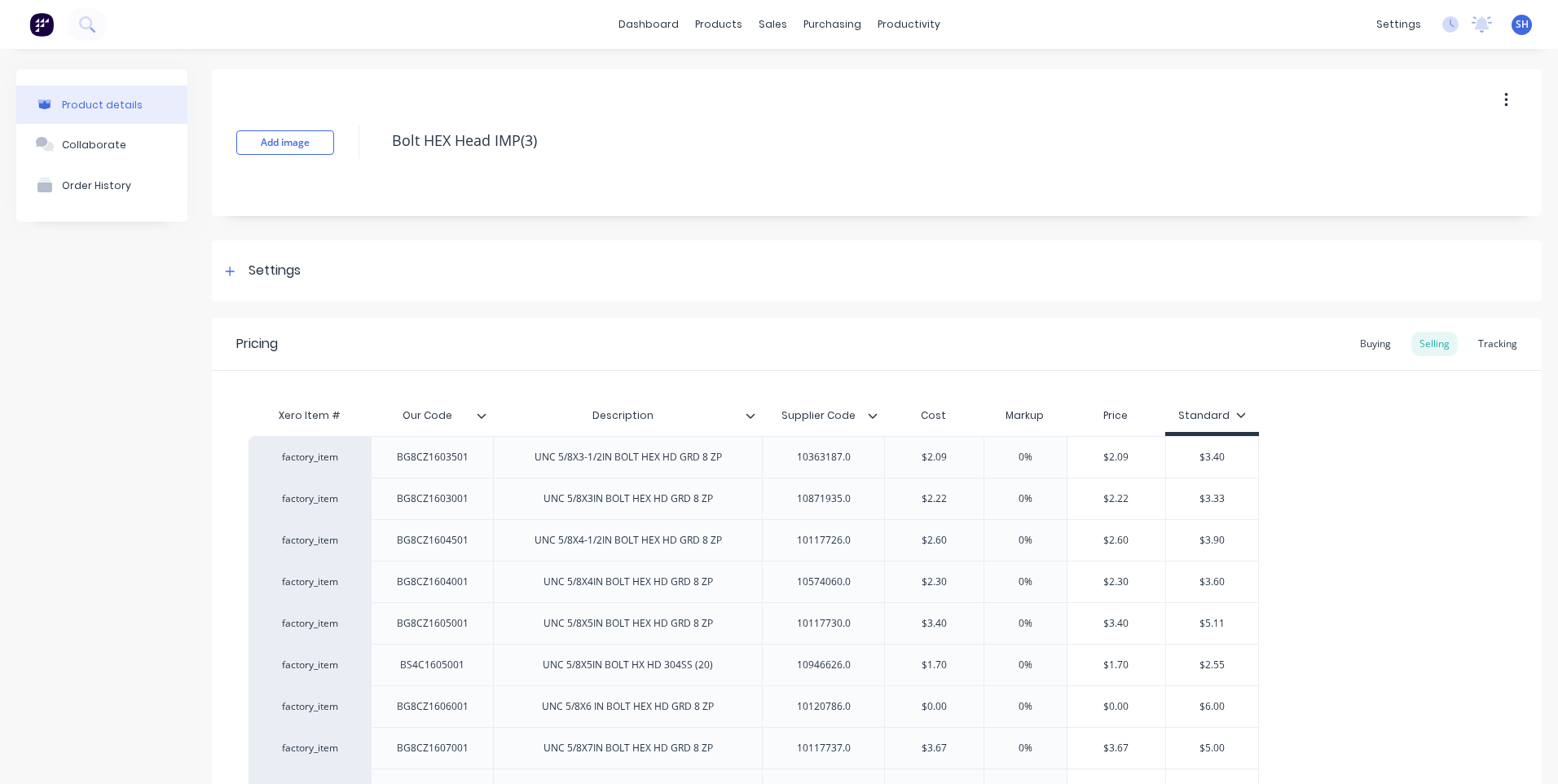
click at [873, 413] on icon at bounding box center [873, 416] width 10 height 10
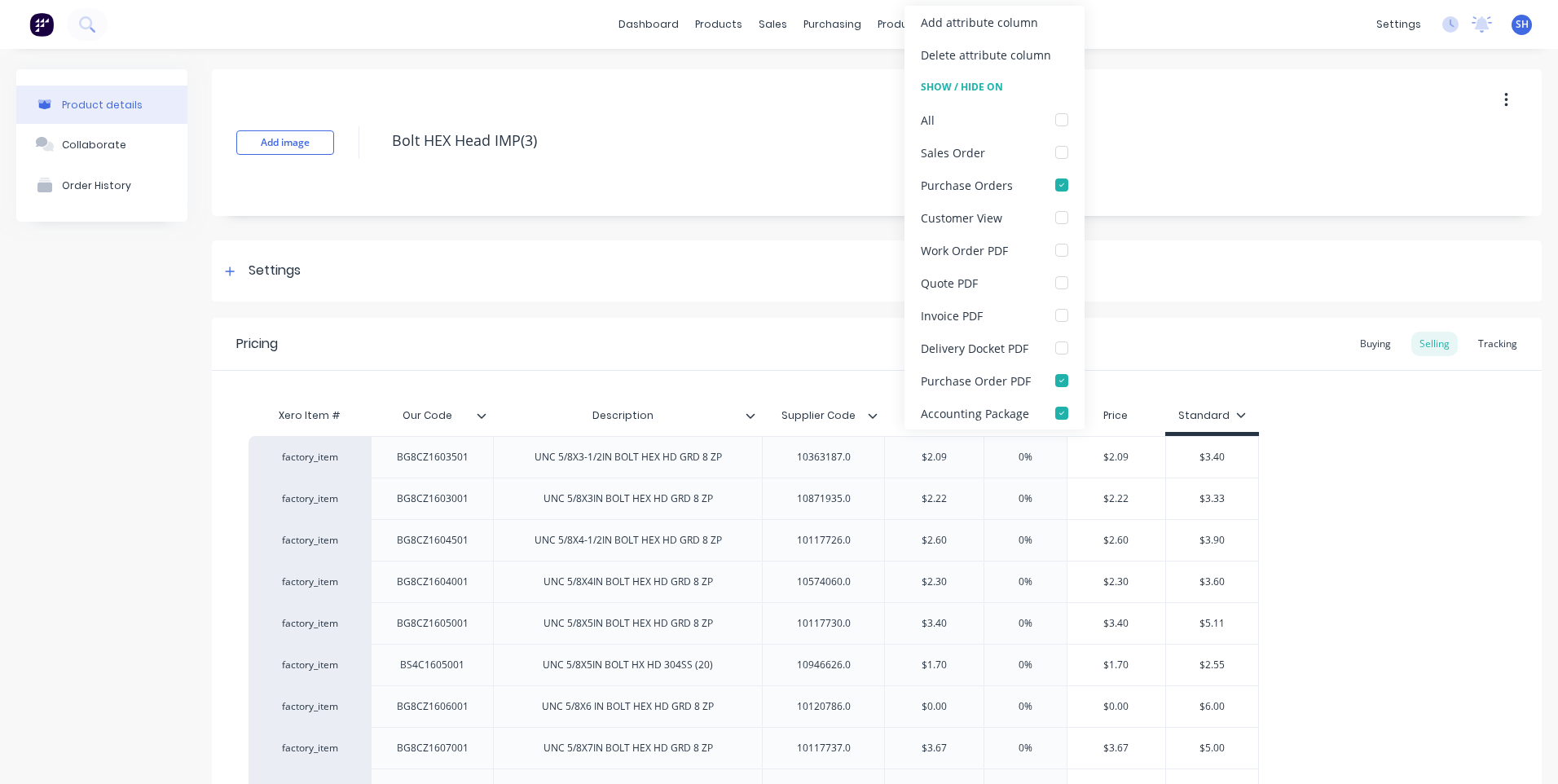
type textarea "x"
type input "$5.87"
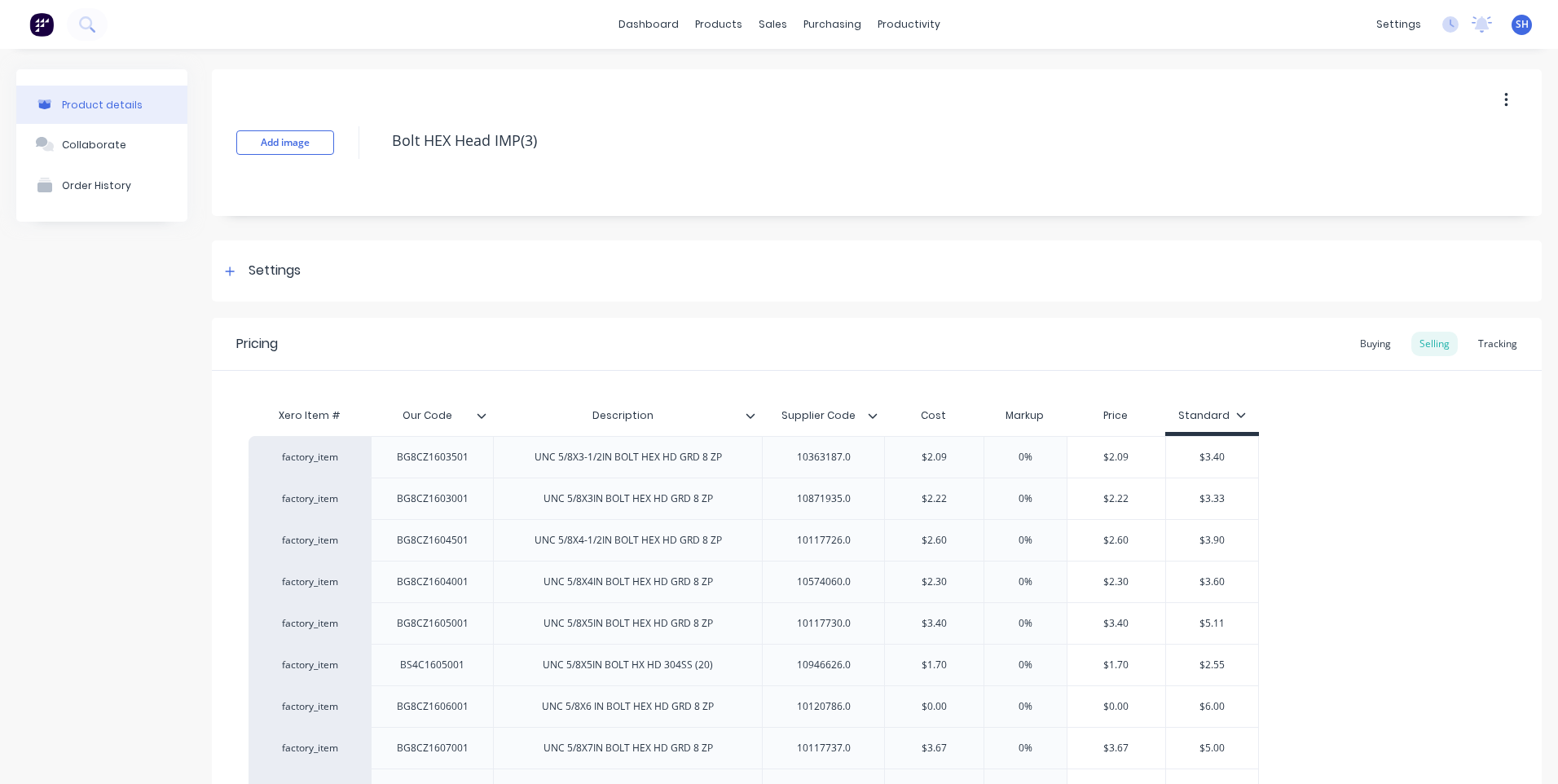
click at [870, 412] on icon at bounding box center [873, 416] width 10 height 10
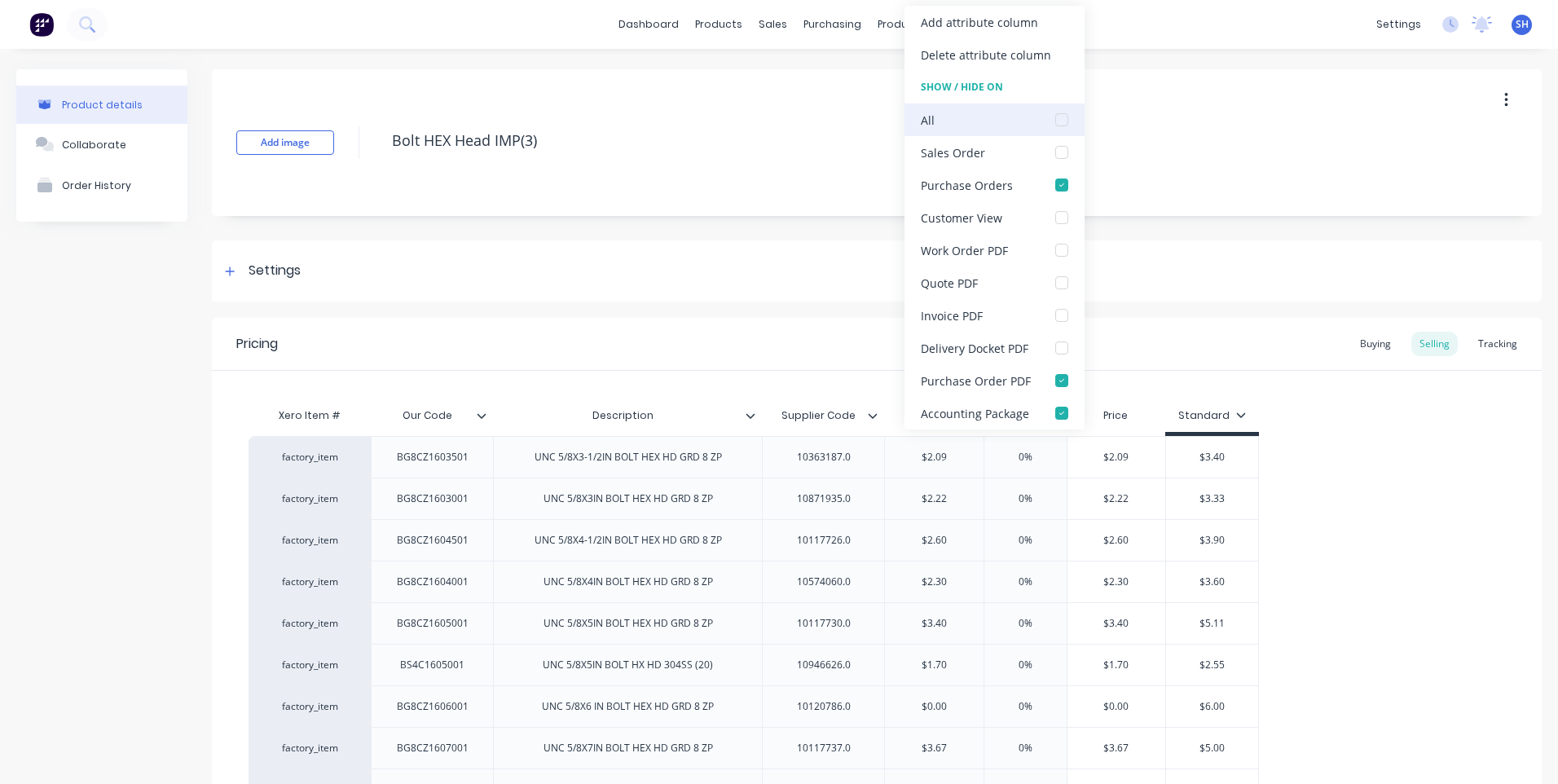
click at [1060, 115] on div at bounding box center [1061, 119] width 33 height 33
click at [762, 260] on div "Settings" at bounding box center [877, 270] width 1330 height 61
type textarea "x"
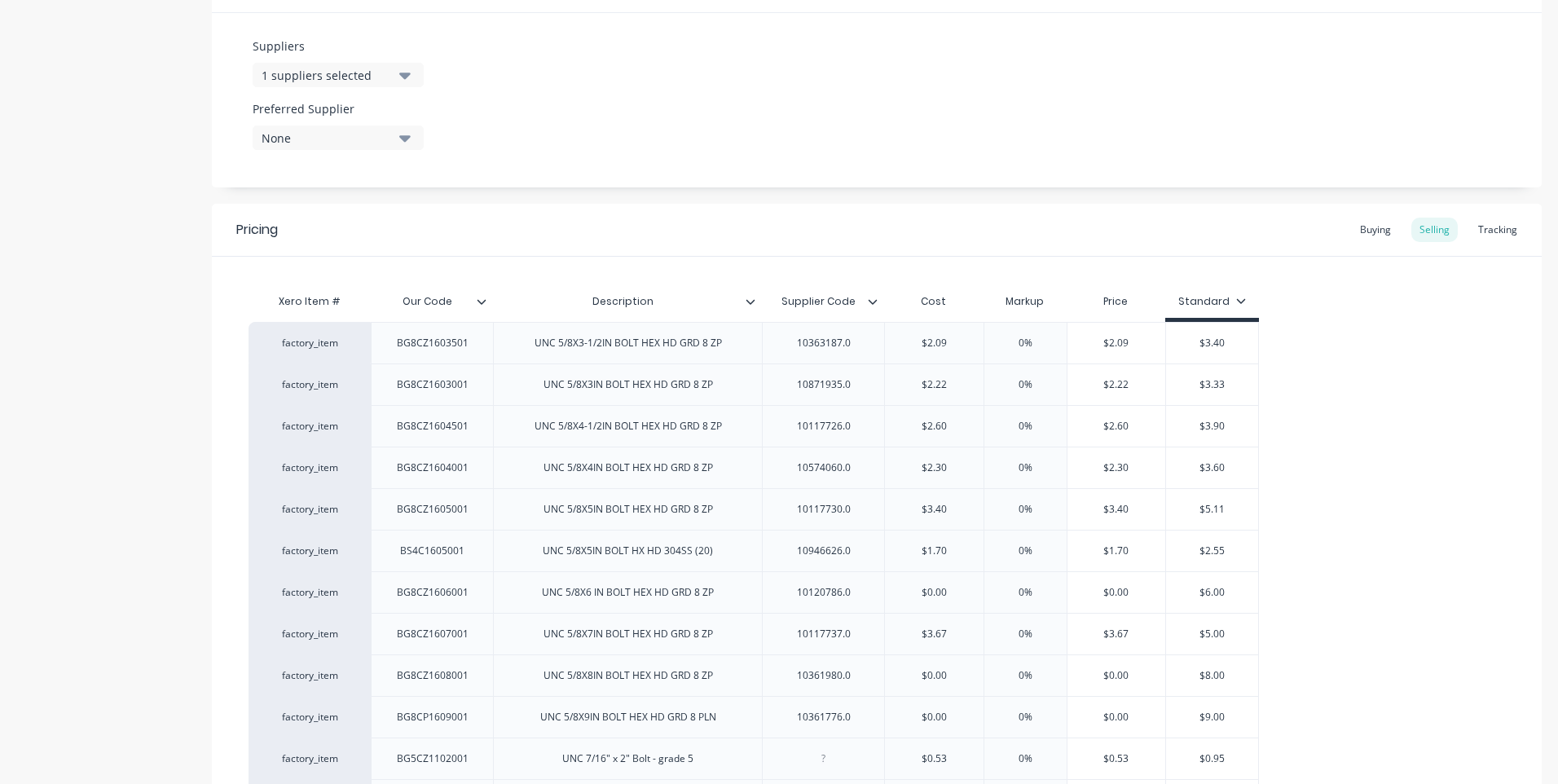
scroll to position [815, 0]
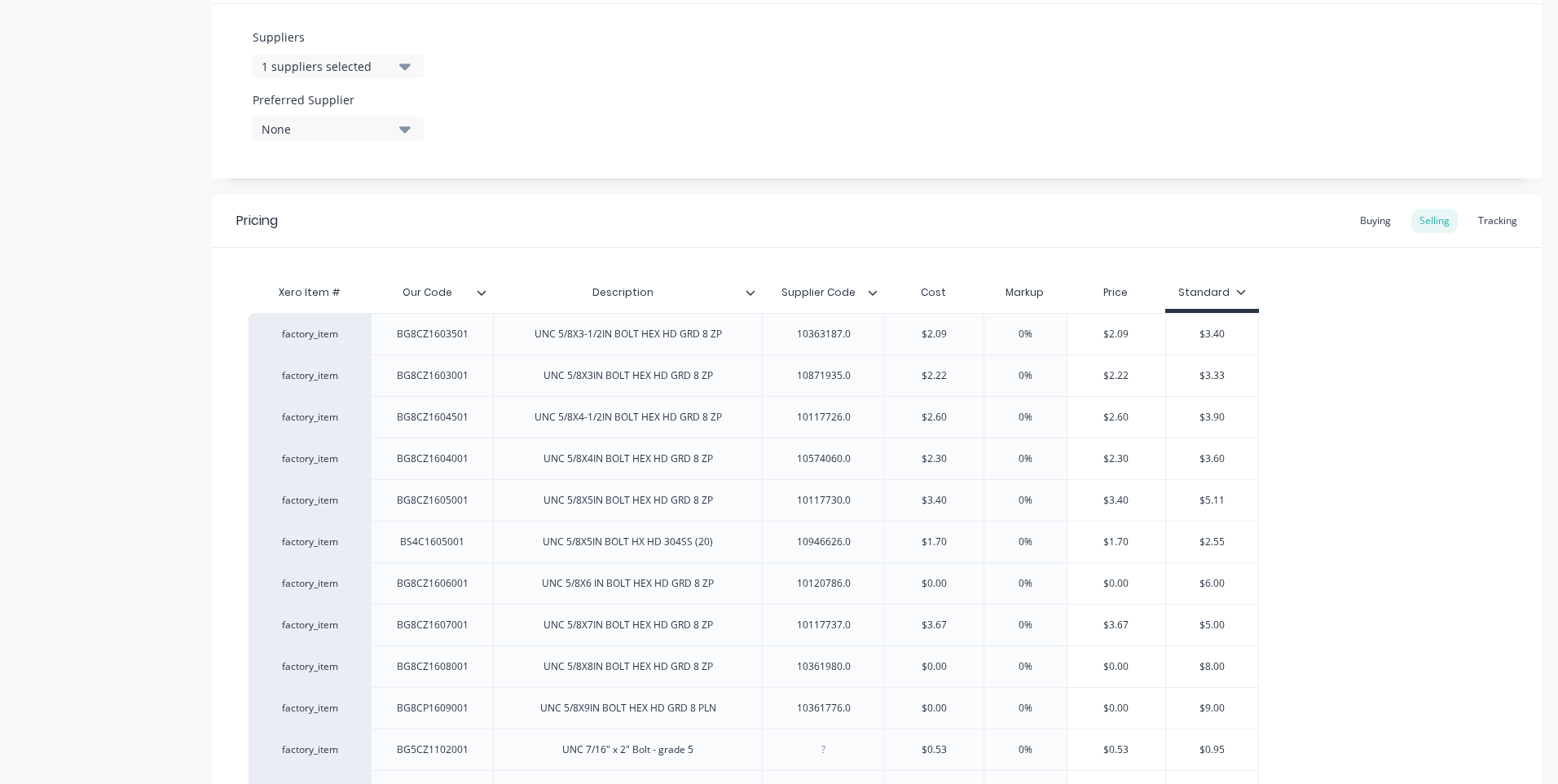
type input "Supplier Code"
drag, startPoint x: 855, startPoint y: 291, endPoint x: 731, endPoint y: 286, distance: 123.9
click at [731, 286] on div "Xero Item # Our Code Description Supplier Code Supplier Code Cost Markup Price …" at bounding box center [753, 294] width 1010 height 37
type textarea "x"
drag, startPoint x: 857, startPoint y: 290, endPoint x: 772, endPoint y: 290, distance: 84.7
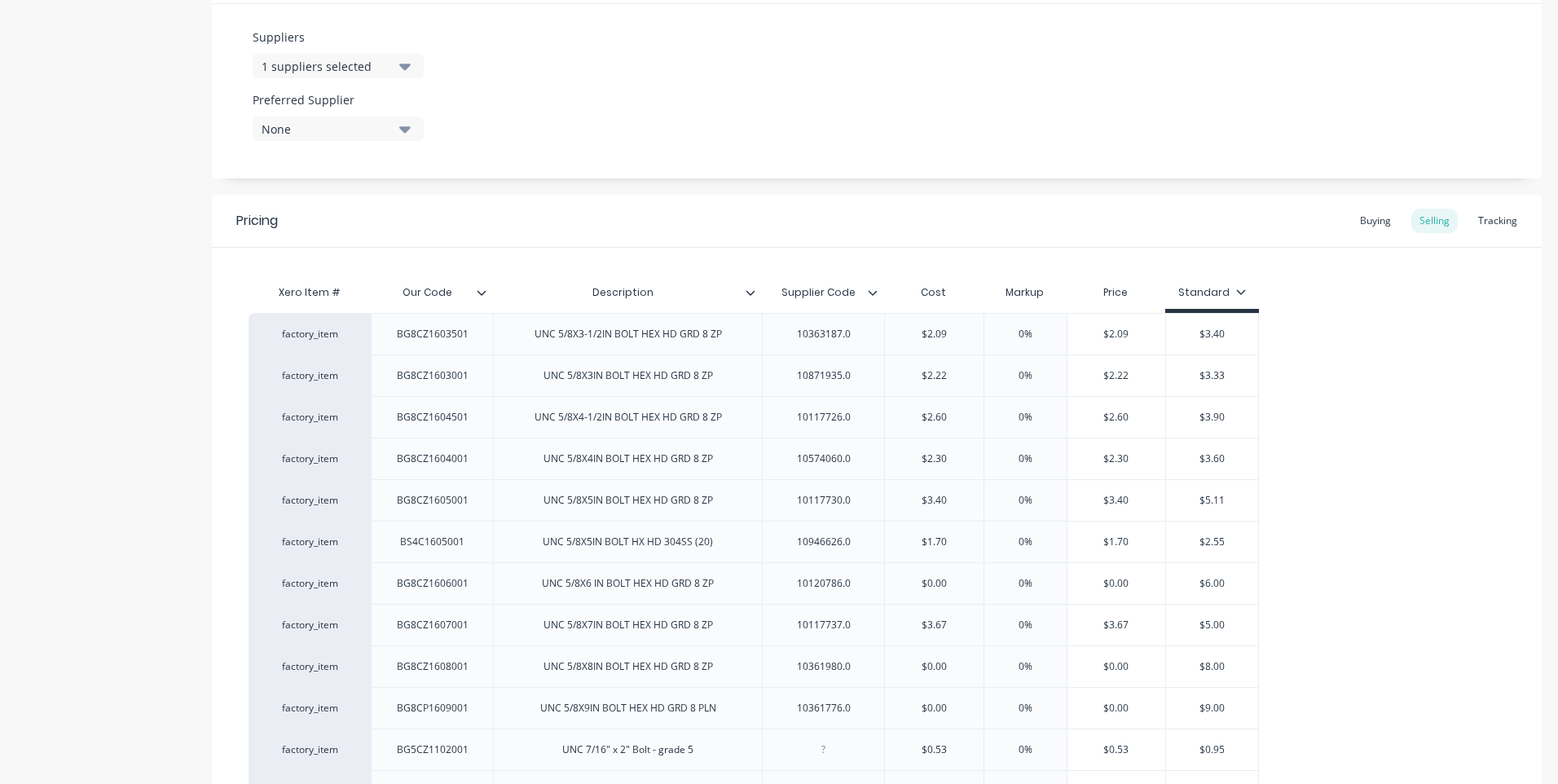
click at [772, 290] on input "Supplier Code" at bounding box center [818, 292] width 112 height 15
type input "Date"
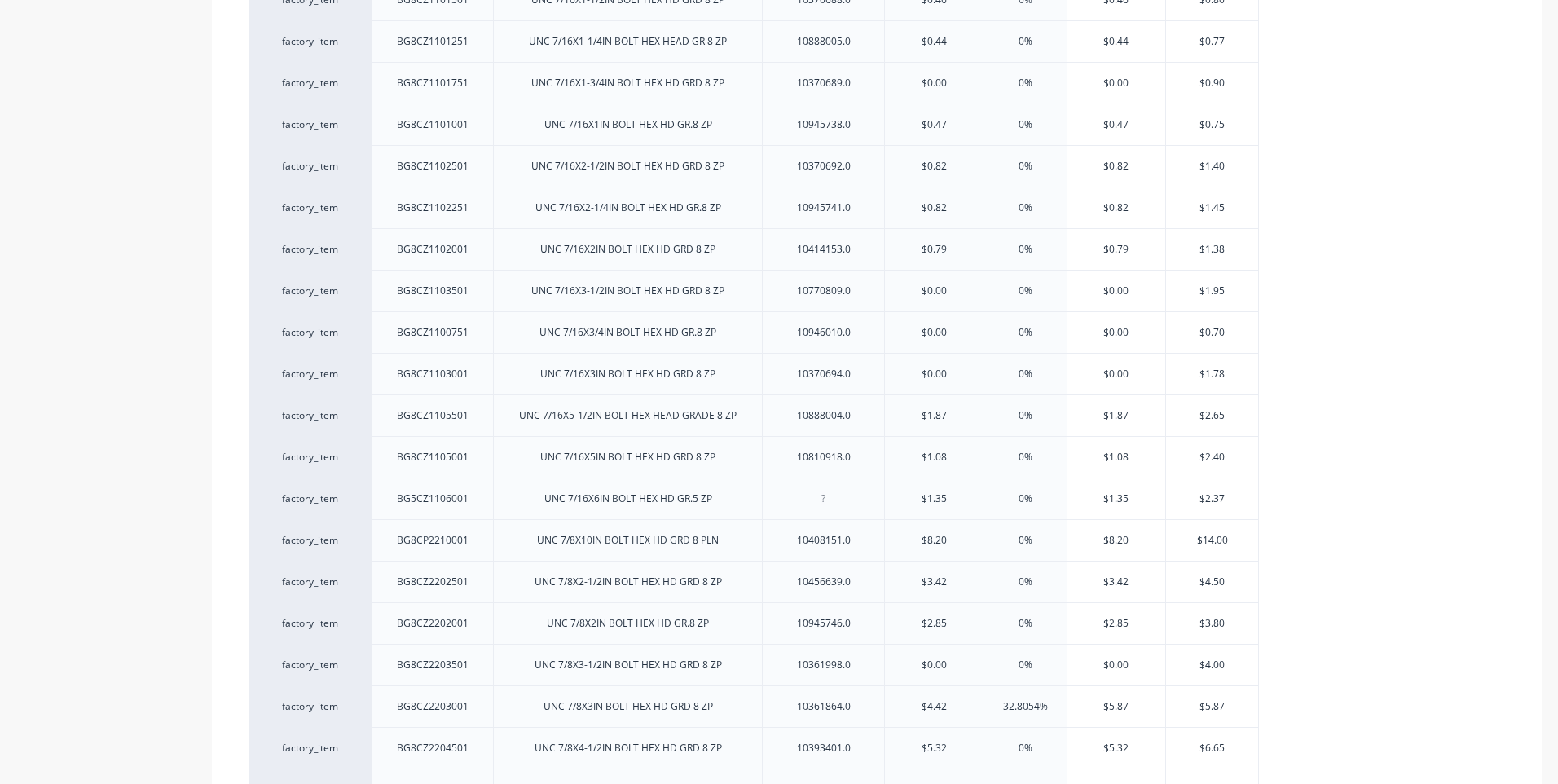
scroll to position [1792, 0]
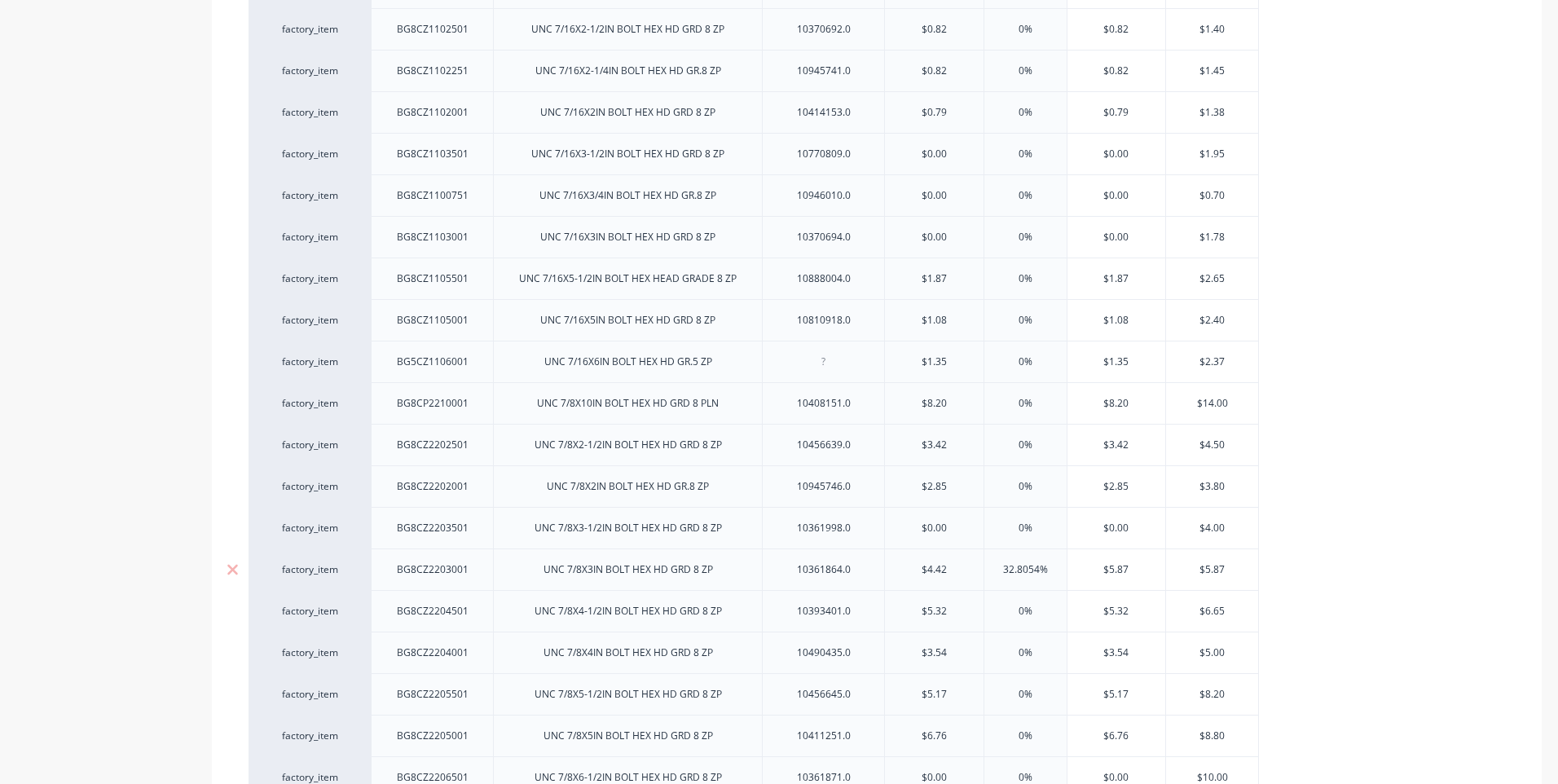
type textarea "x"
drag, startPoint x: 853, startPoint y: 578, endPoint x: 779, endPoint y: 570, distance: 74.6
click at [1358, 555] on div "factory_item BG8CZ1603501 UNC 5/8X3-1/2IN BOLT HEX HD GRD 8 ZP 10363187.0 $2.09…" at bounding box center [876, 482] width 1256 height 2294
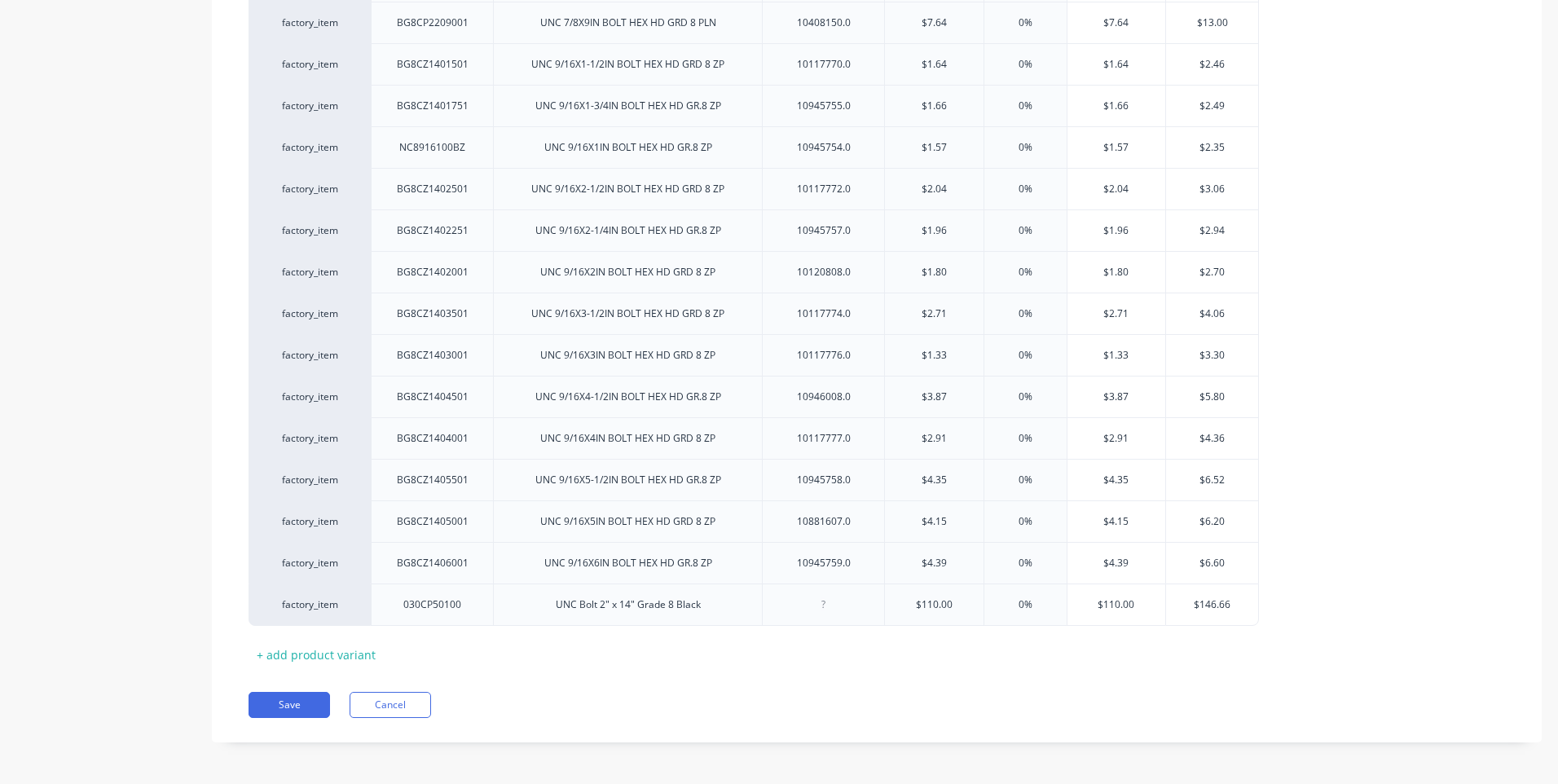
scroll to position [2799, 0]
click at [291, 698] on button "Save" at bounding box center [288, 701] width 81 height 26
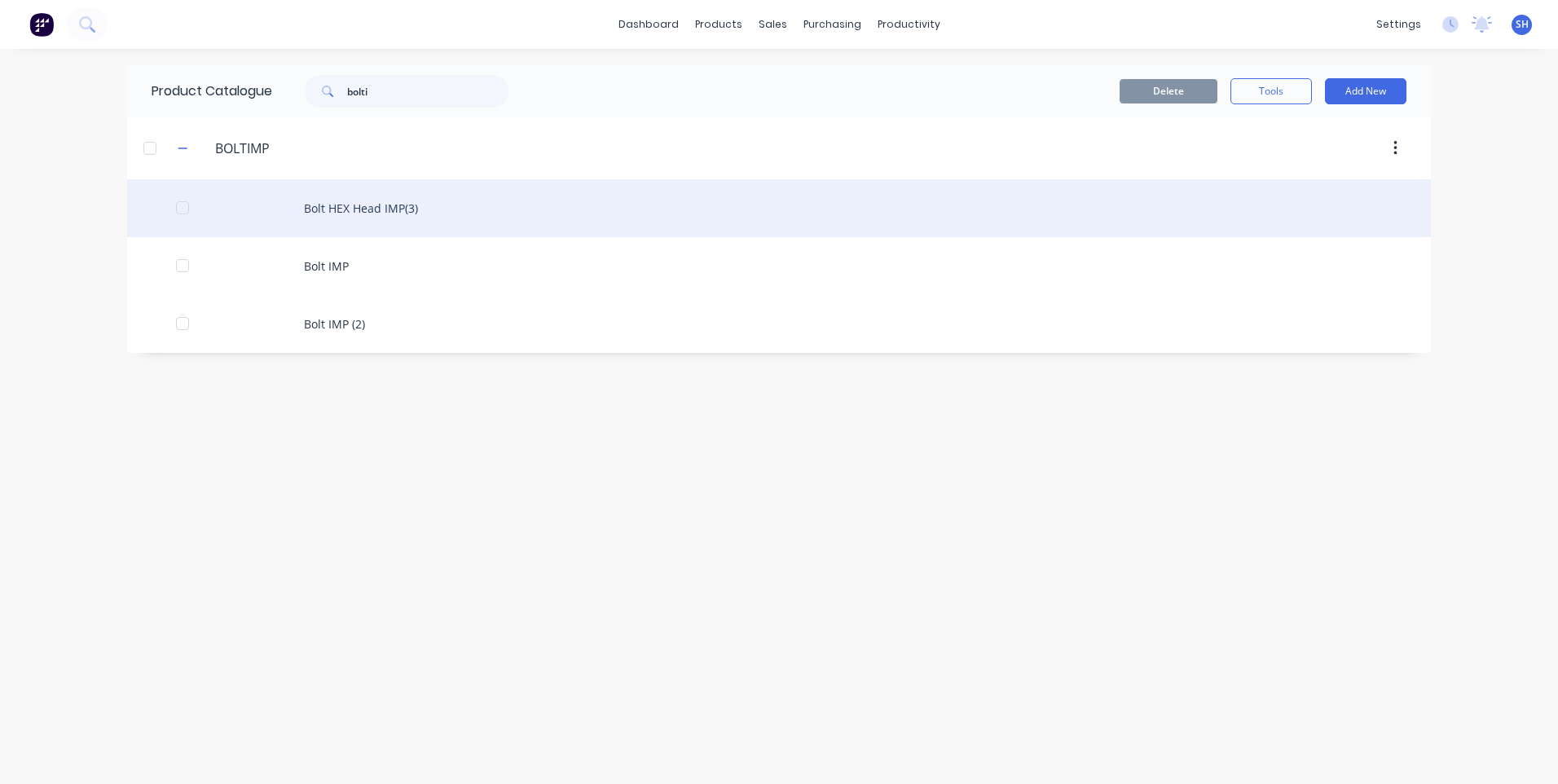
click at [345, 209] on div "Bolt HEX Head IMP(3)" at bounding box center [779, 208] width 1304 height 58
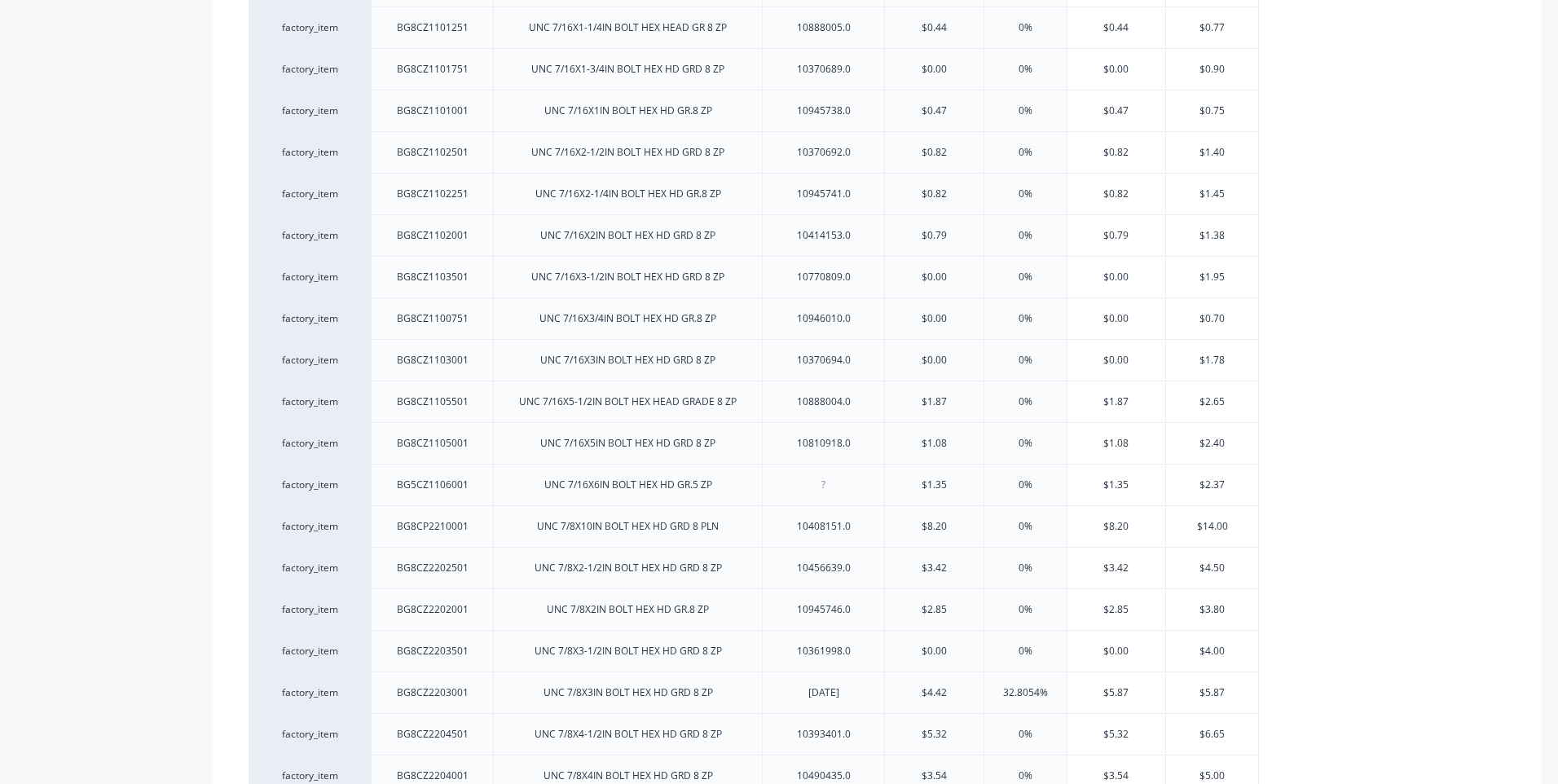
type textarea "x"
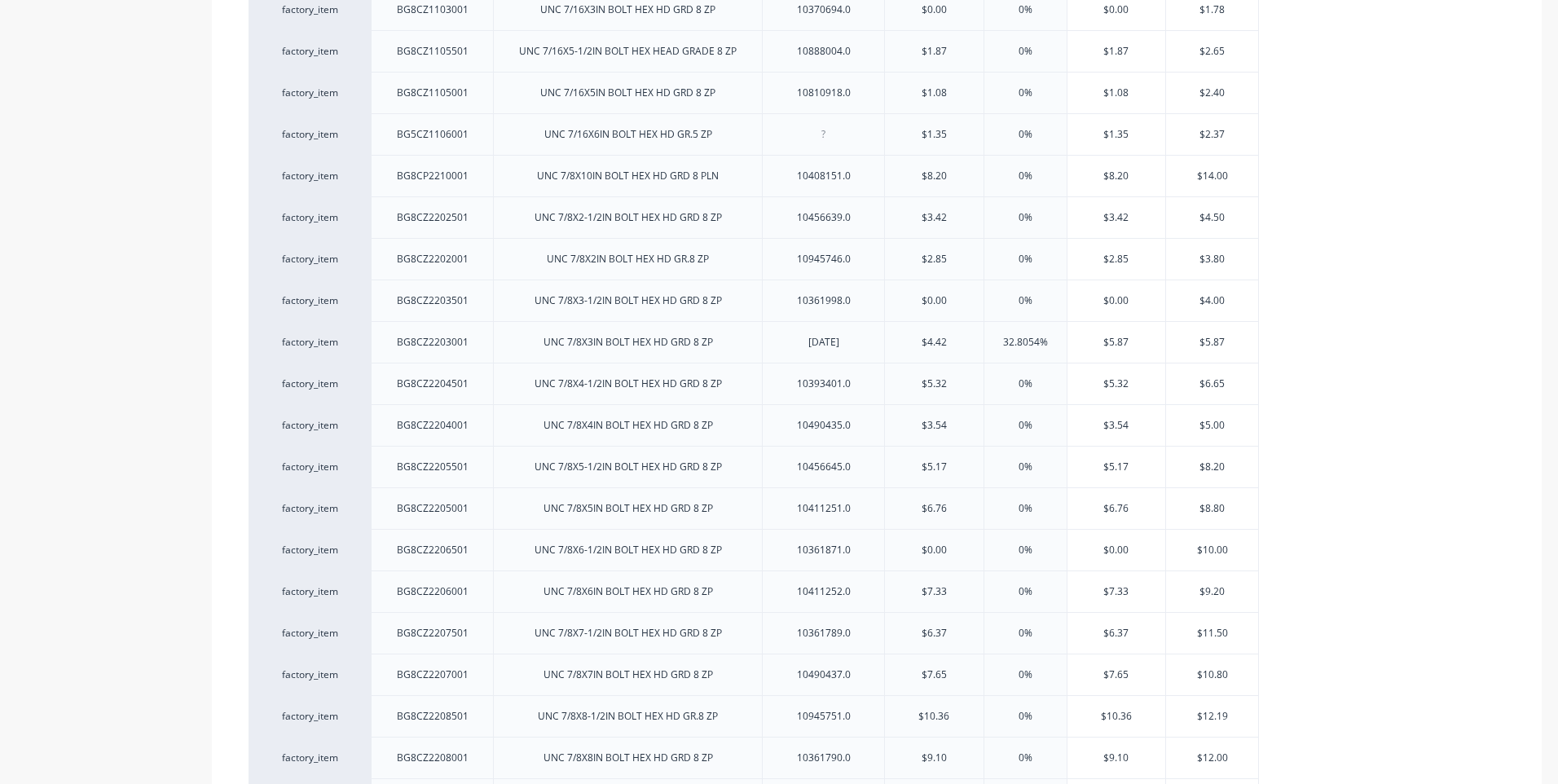
scroll to position [1548, 0]
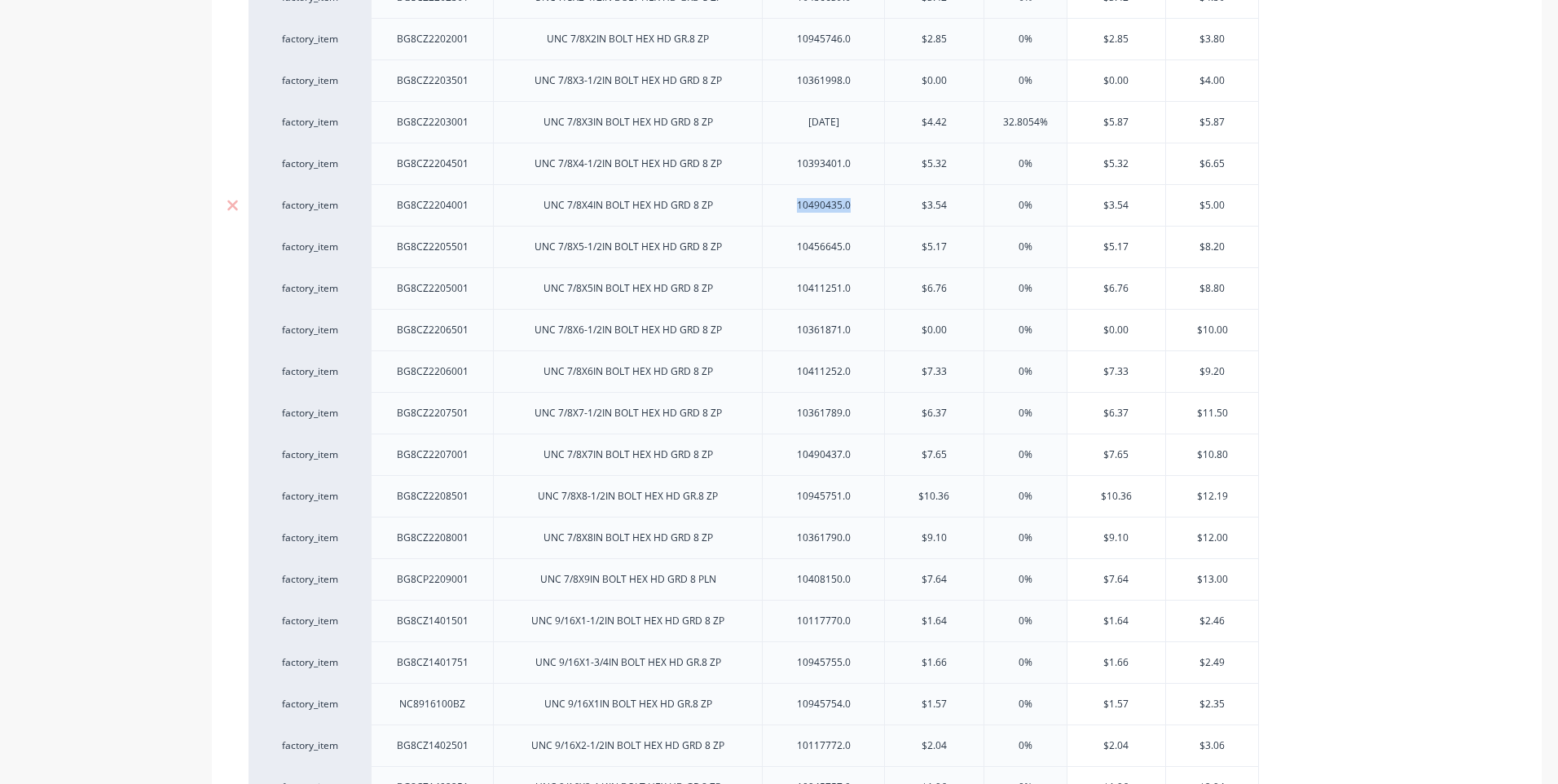
drag, startPoint x: 855, startPoint y: 210, endPoint x: 792, endPoint y: 211, distance: 62.7
click at [792, 211] on div "10490435.0" at bounding box center [823, 205] width 81 height 21
type input "$3.54"
type textarea "x"
drag, startPoint x: 953, startPoint y: 208, endPoint x: 890, endPoint y: 207, distance: 63.6
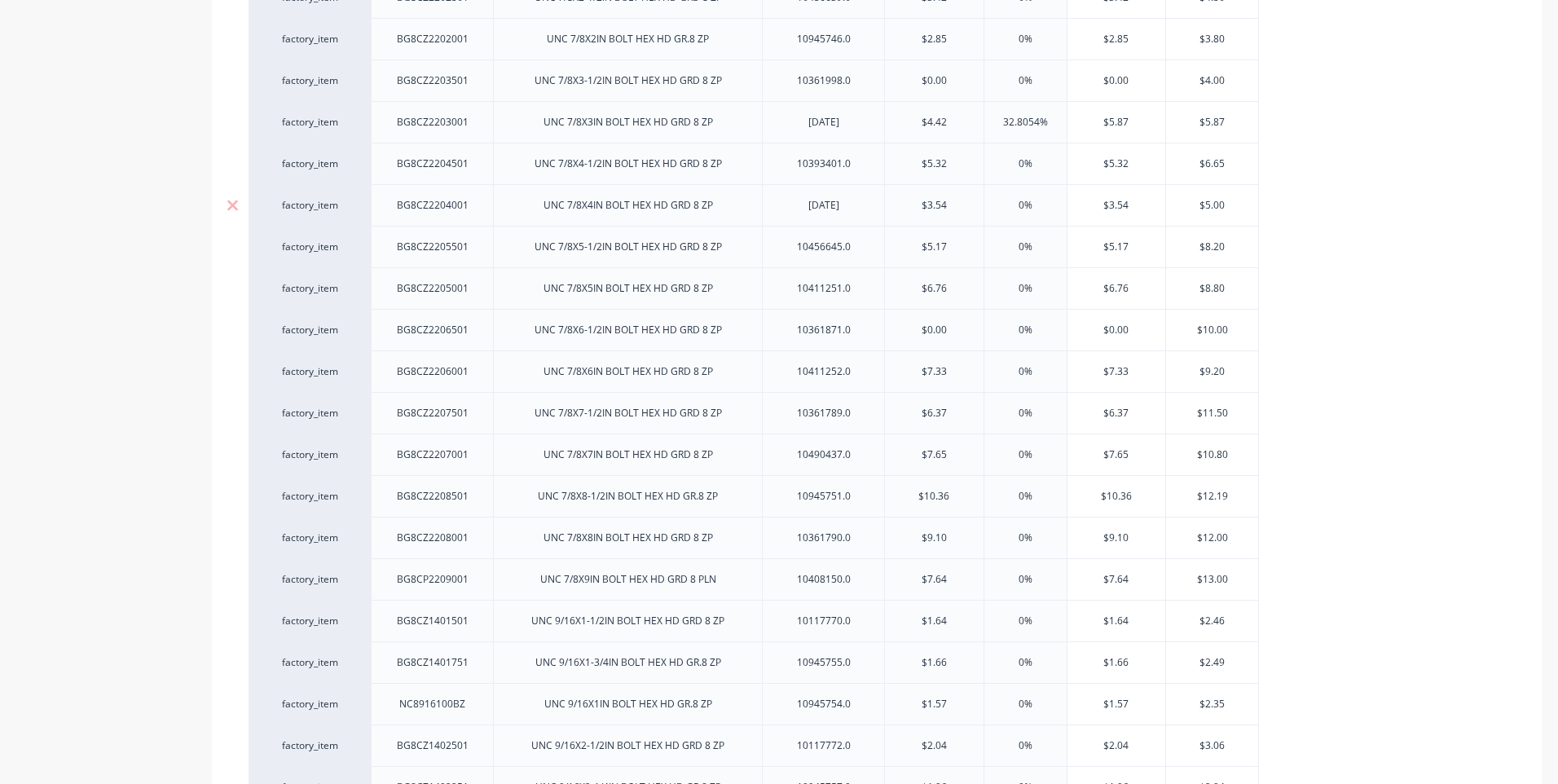
click at [890, 207] on input "$3.54" at bounding box center [934, 205] width 99 height 15
type input "4"
type textarea "x"
type input "4.5"
type textarea "x"
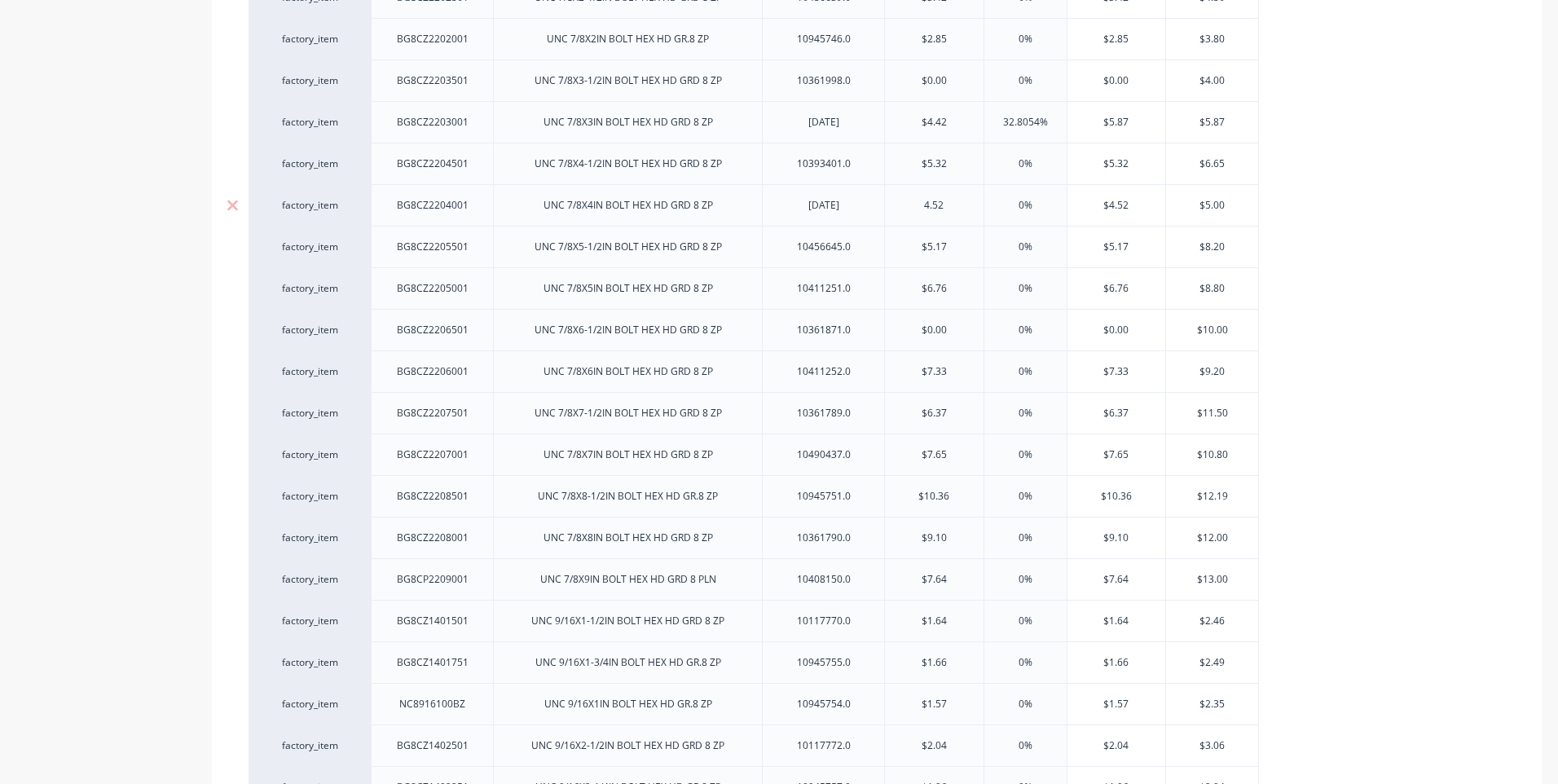
type input "4.52"
type input "0"
type input "3"
type textarea "x"
type input "33"
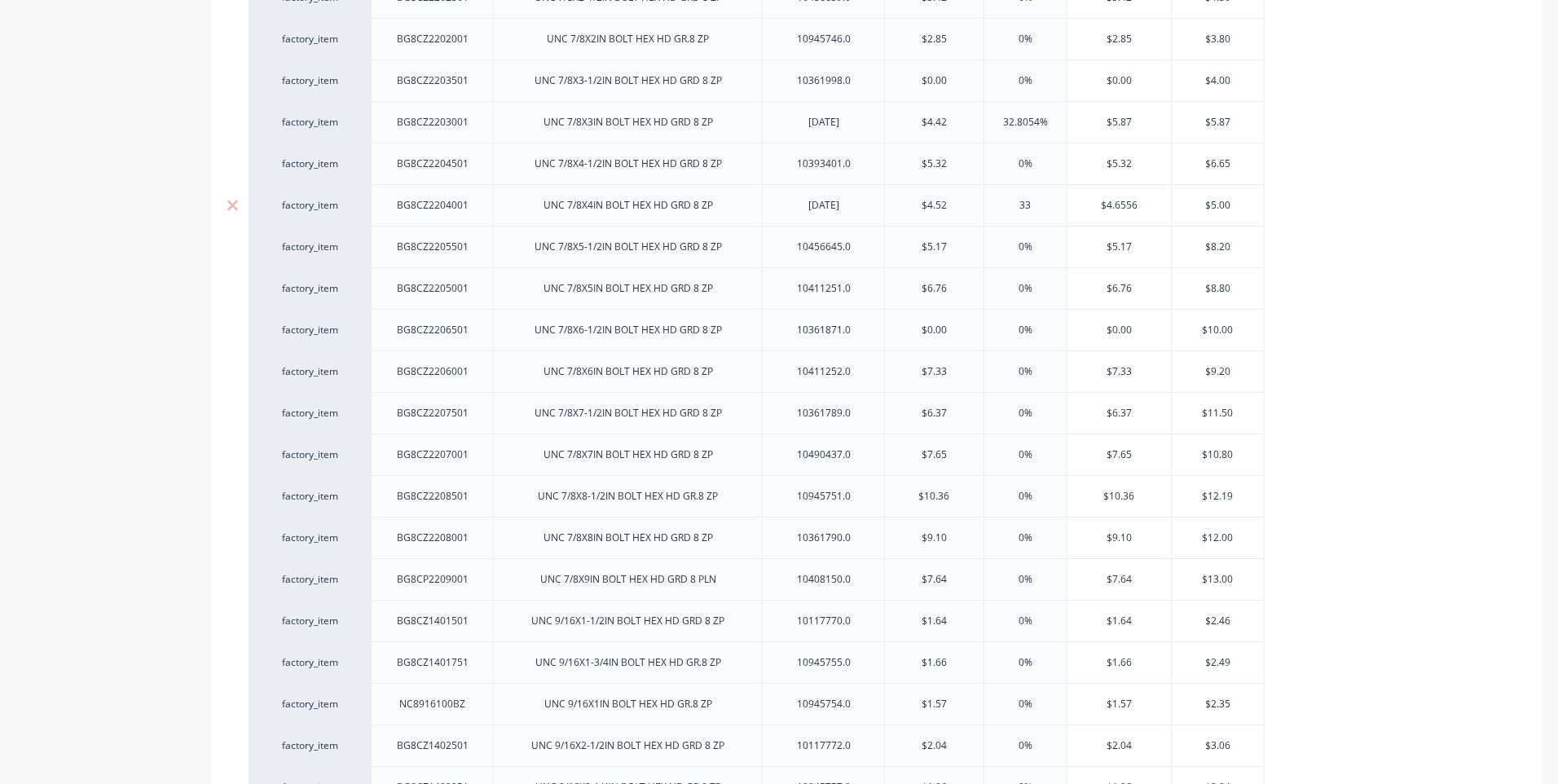
type textarea "x"
type input "33"
type input "$6.011"
type textarea "x"
type input "$6.01"
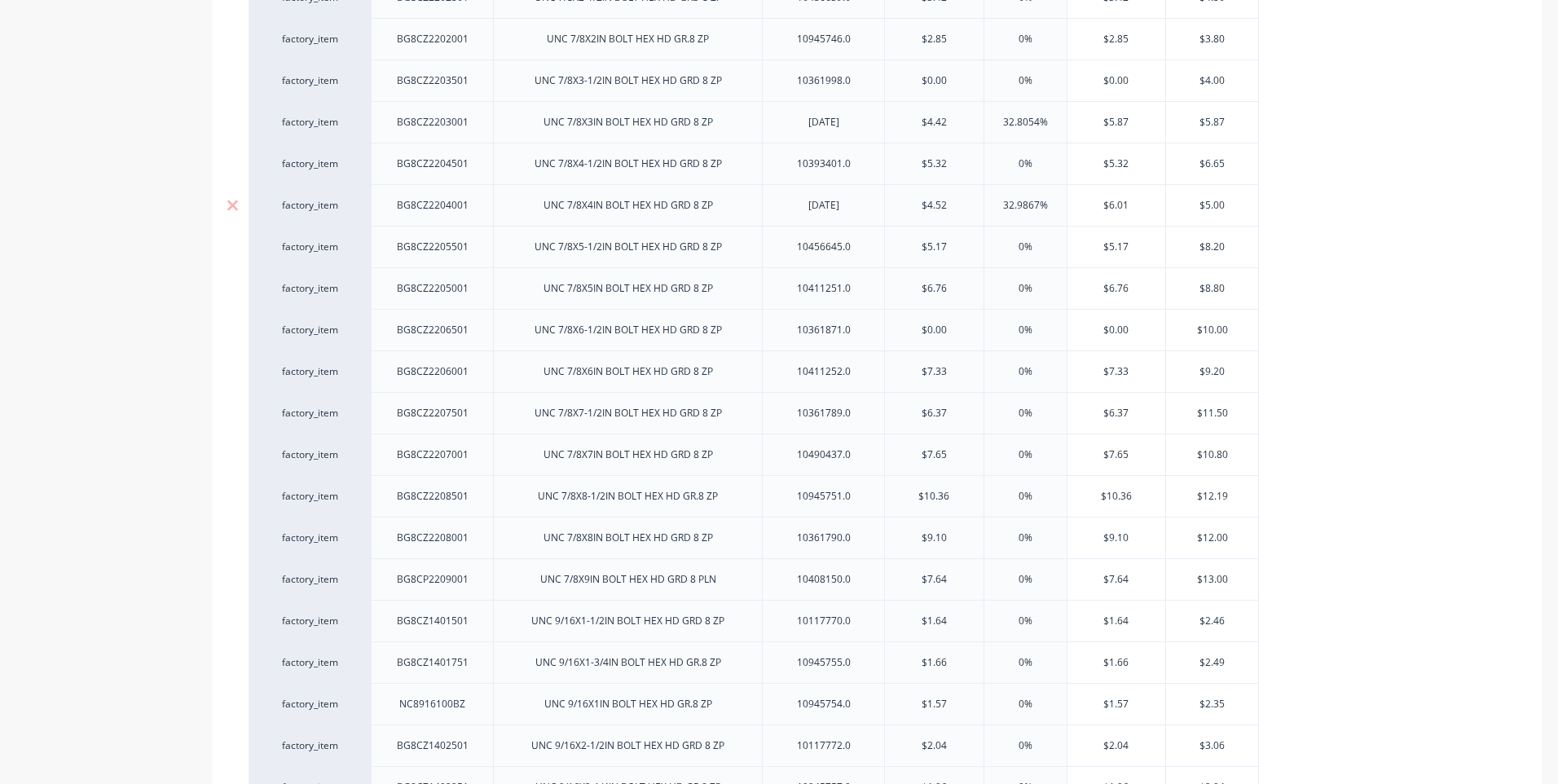
type textarea "x"
type input "$6.0"
type textarea "x"
type input "$6.00"
type input "$5.00"
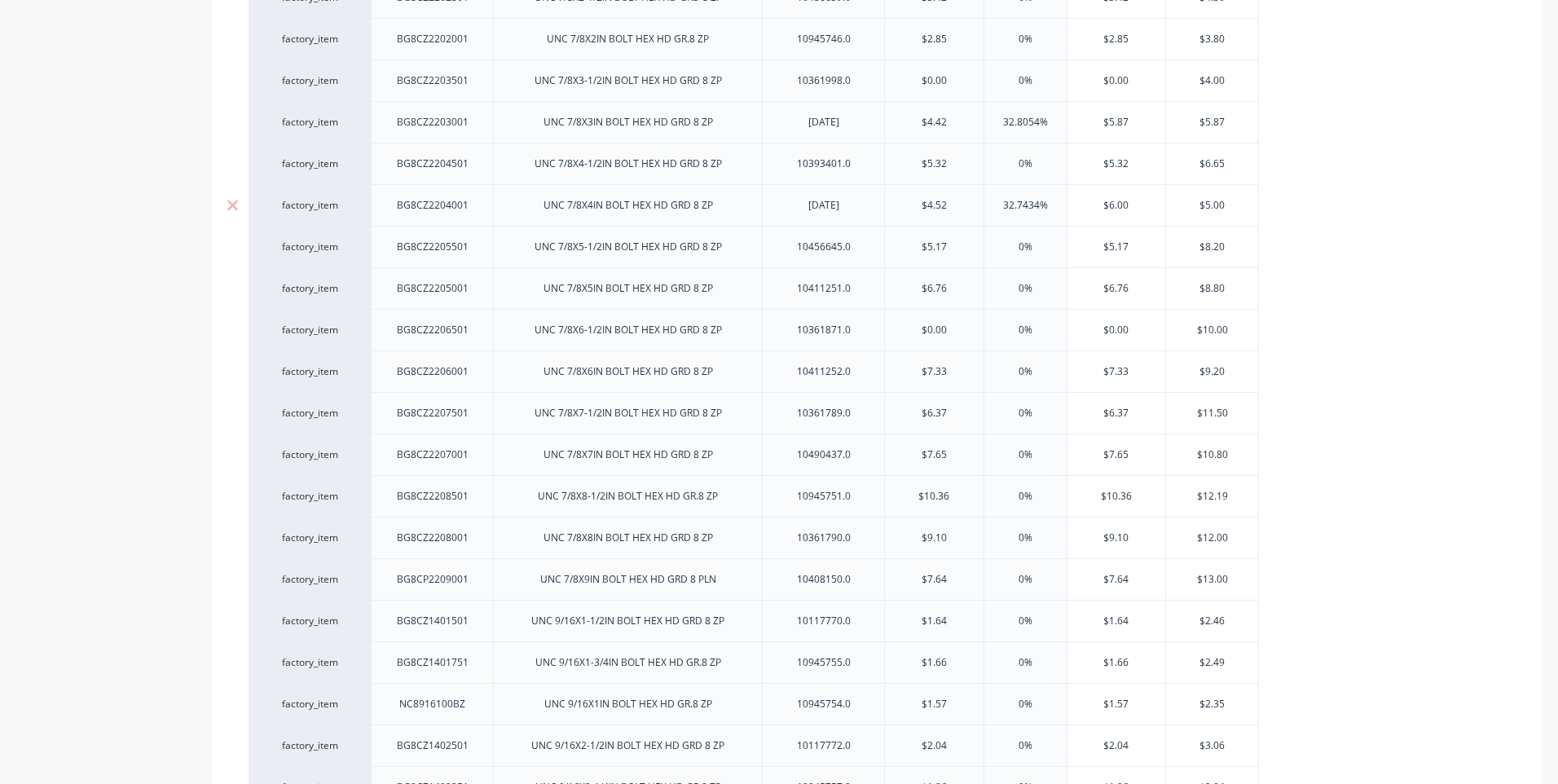
type textarea "x"
type input "$5."
type textarea "x"
type input "$"
type textarea "x"
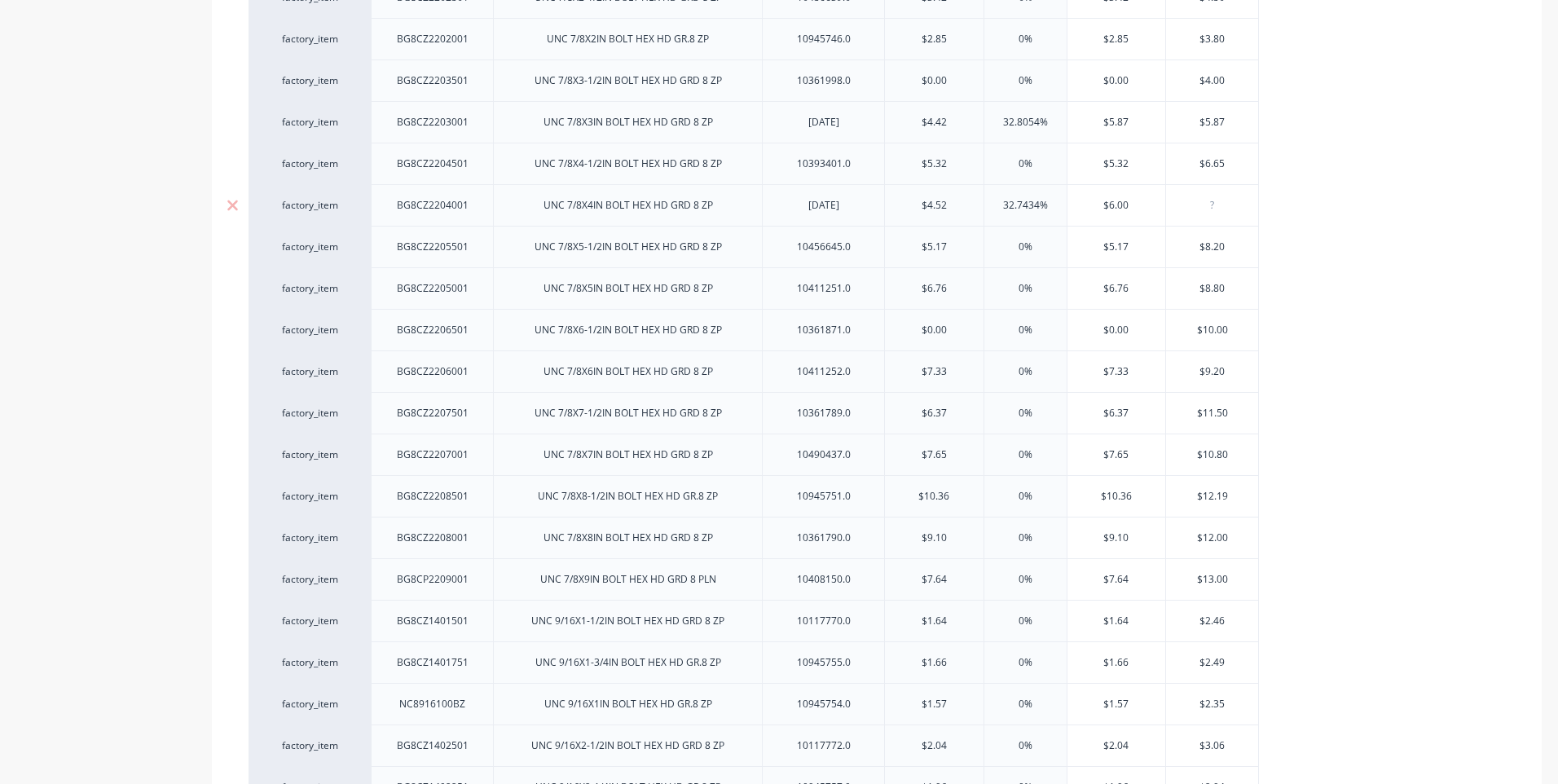
type input "6"
type textarea "x"
type input "6."
type textarea "x"
type input "6.0"
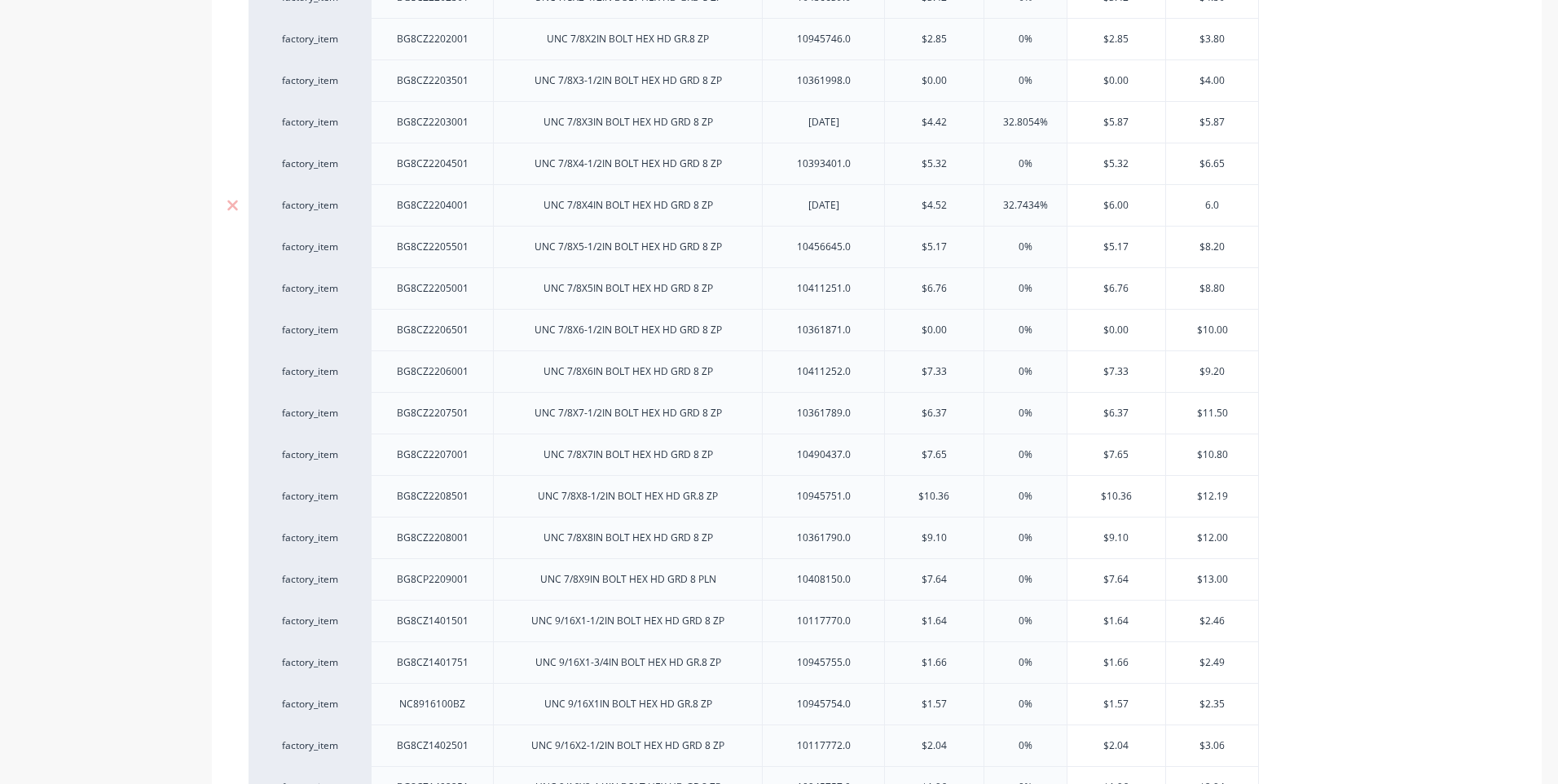
type textarea "x"
type input "6.00"
drag, startPoint x: 345, startPoint y: 151, endPoint x: 354, endPoint y: 197, distance: 47.3
click at [354, 197] on div "factory_item BG8CZ1603501 UNC 5/8X3-1/2IN BOLT HEX HD GRD 8 ZP 10363187.0 $2.09…" at bounding box center [876, 35] width 1256 height 2294
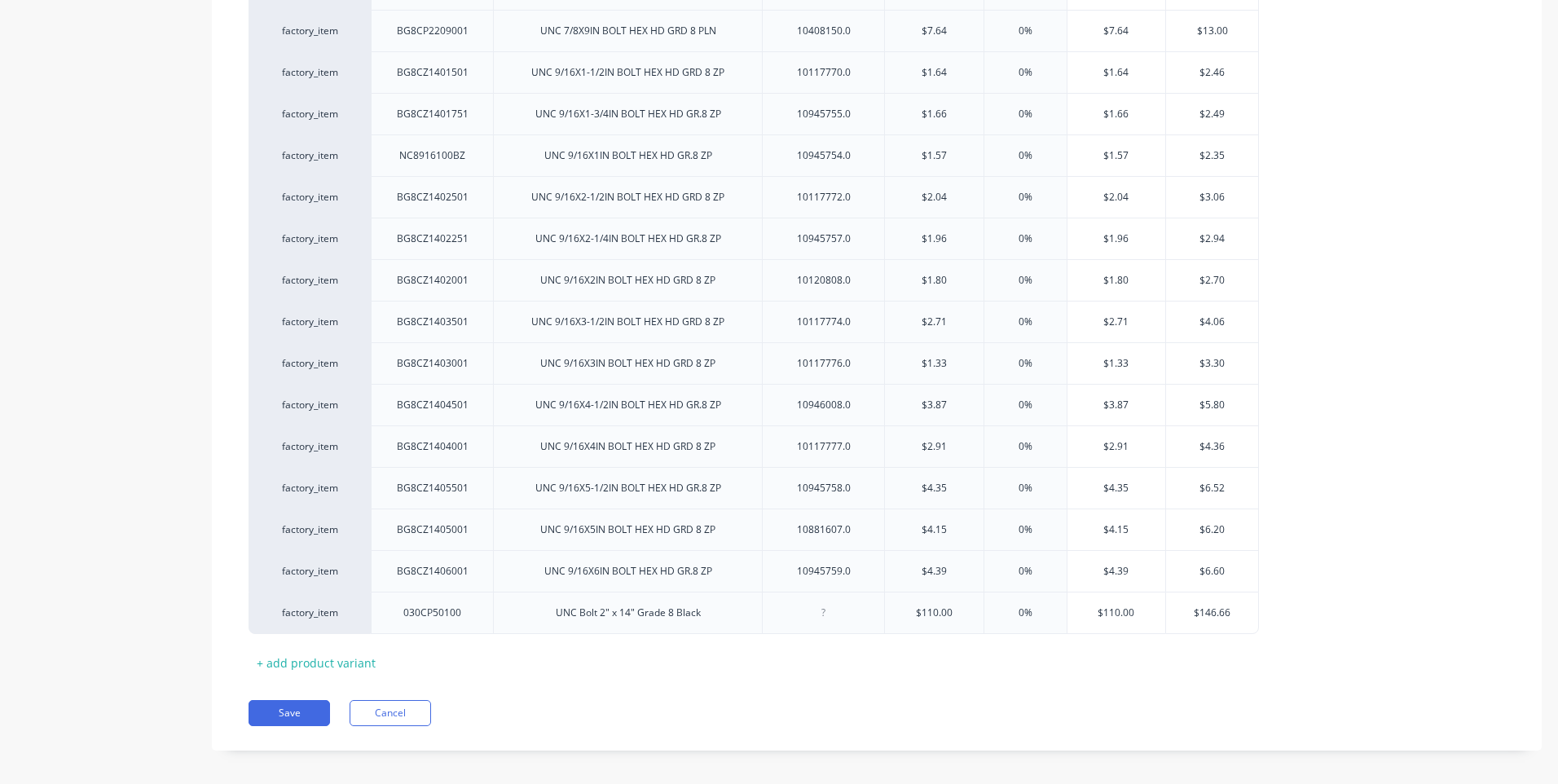
scroll to position [2108, 0]
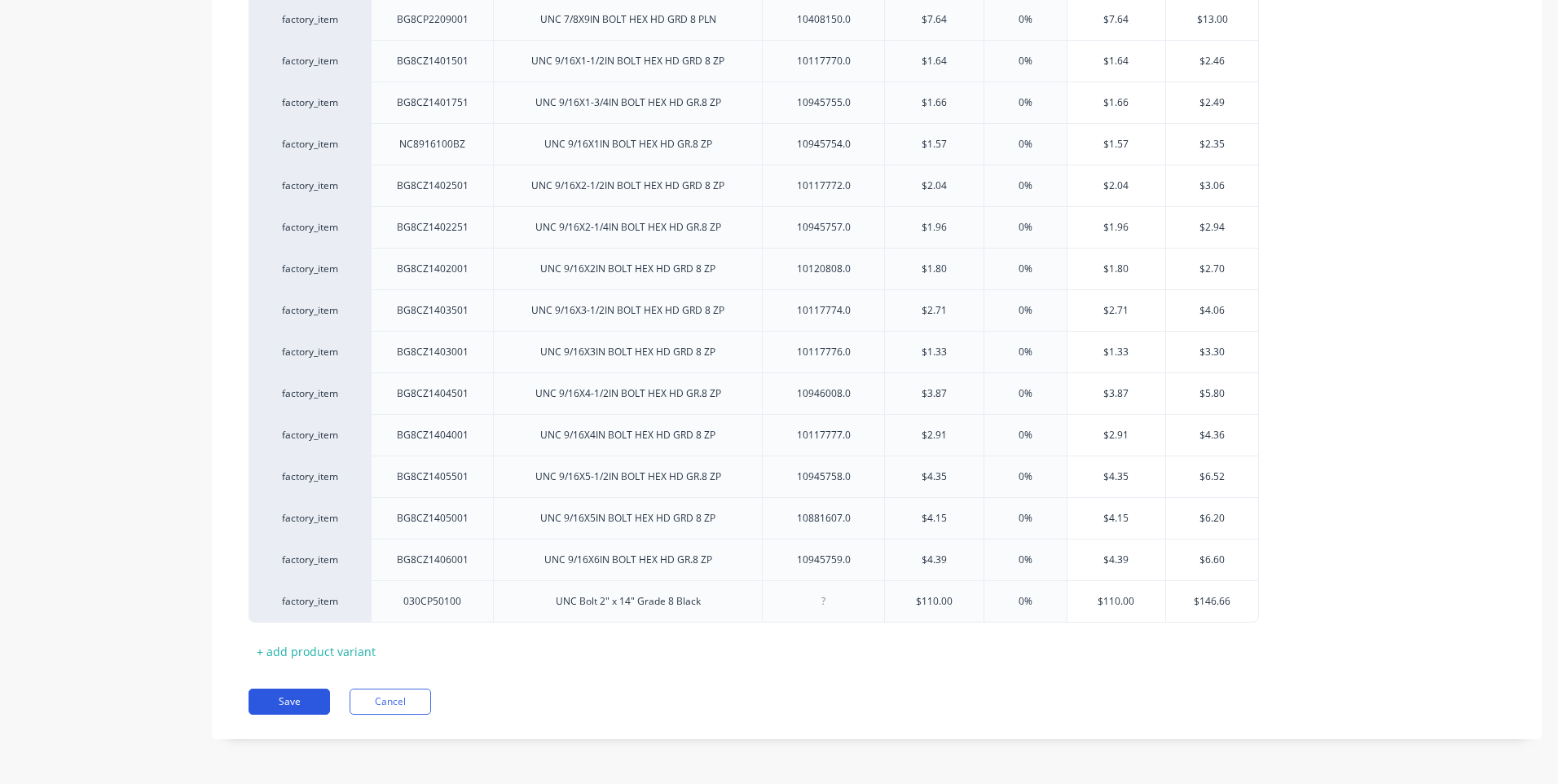
click at [289, 696] on button "Save" at bounding box center [288, 701] width 81 height 26
type textarea "x"
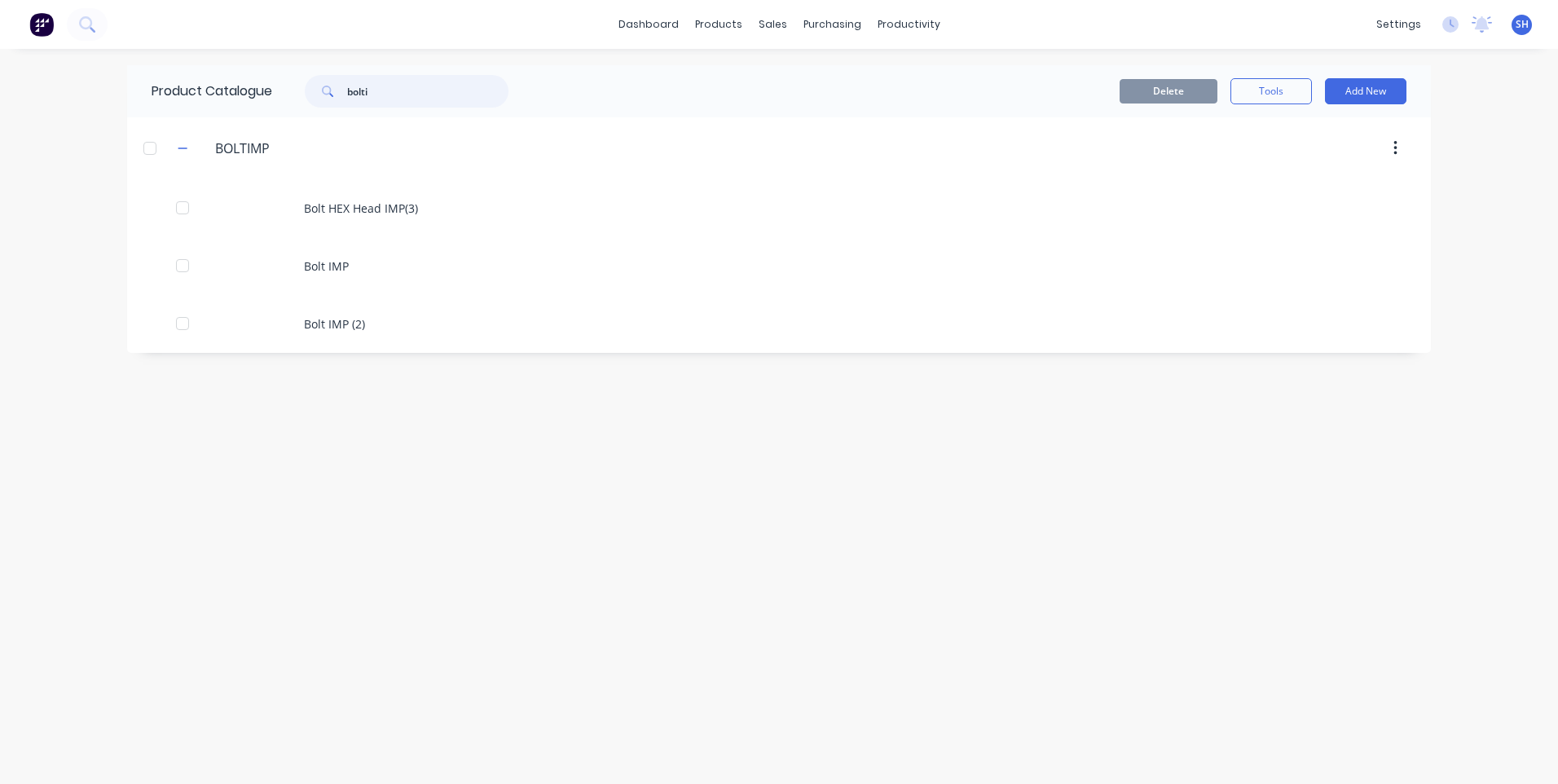
drag, startPoint x: 382, startPoint y: 90, endPoint x: 292, endPoint y: 90, distance: 89.6
click at [292, 90] on div "bolti" at bounding box center [398, 91] width 220 height 33
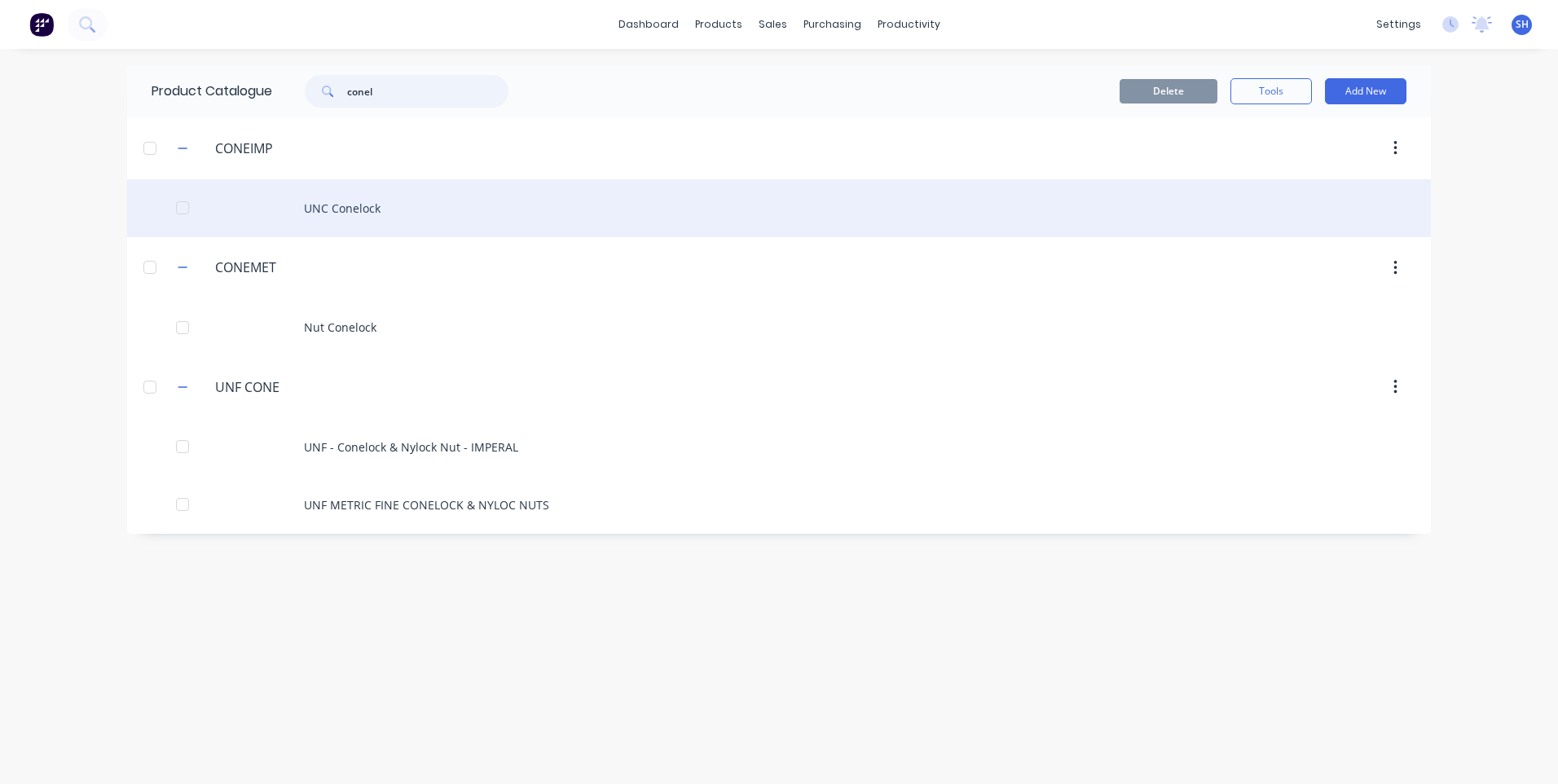
type input "conel"
click at [340, 205] on div "UNC Conelock" at bounding box center [779, 208] width 1304 height 58
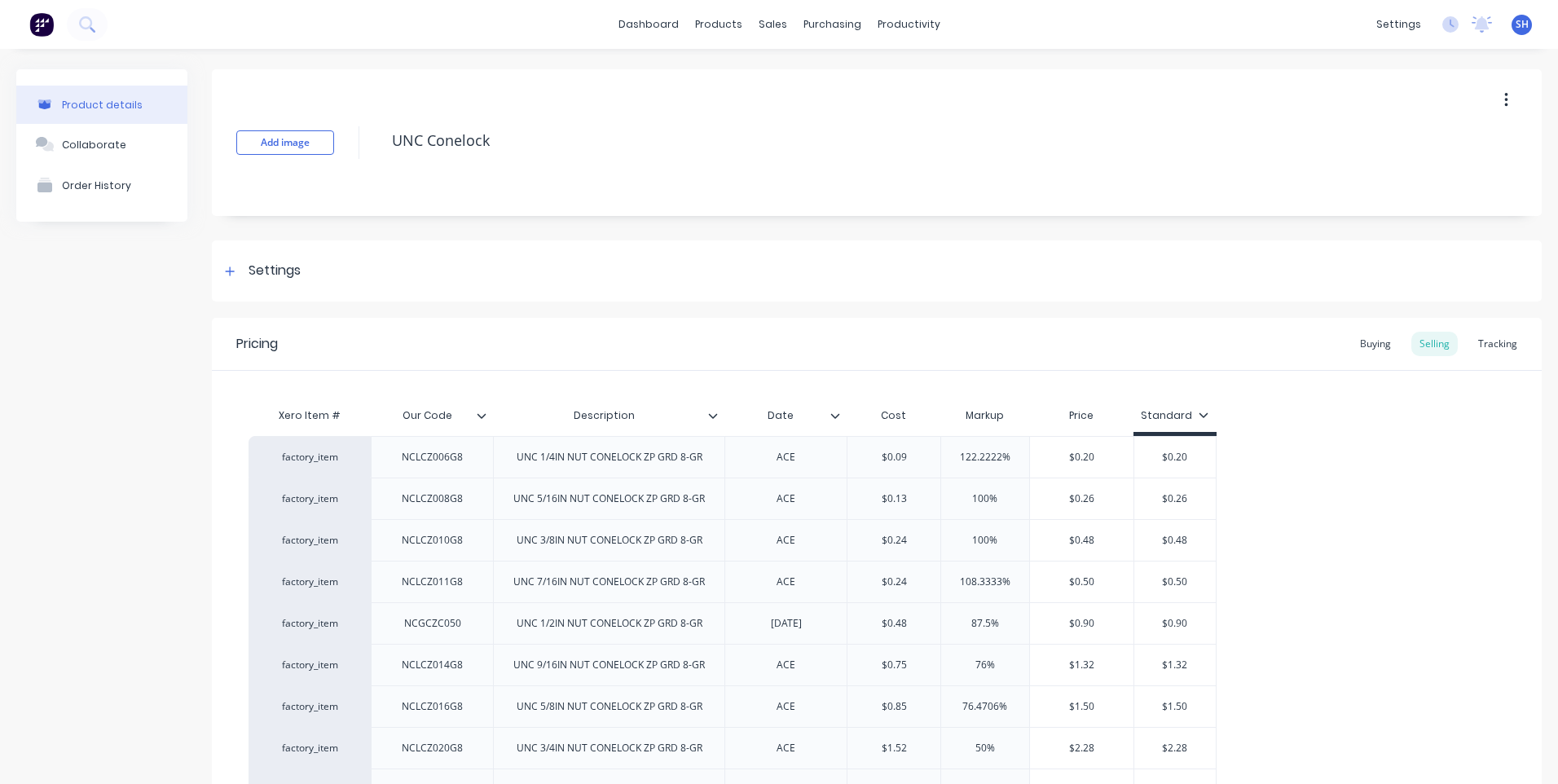
type textarea "x"
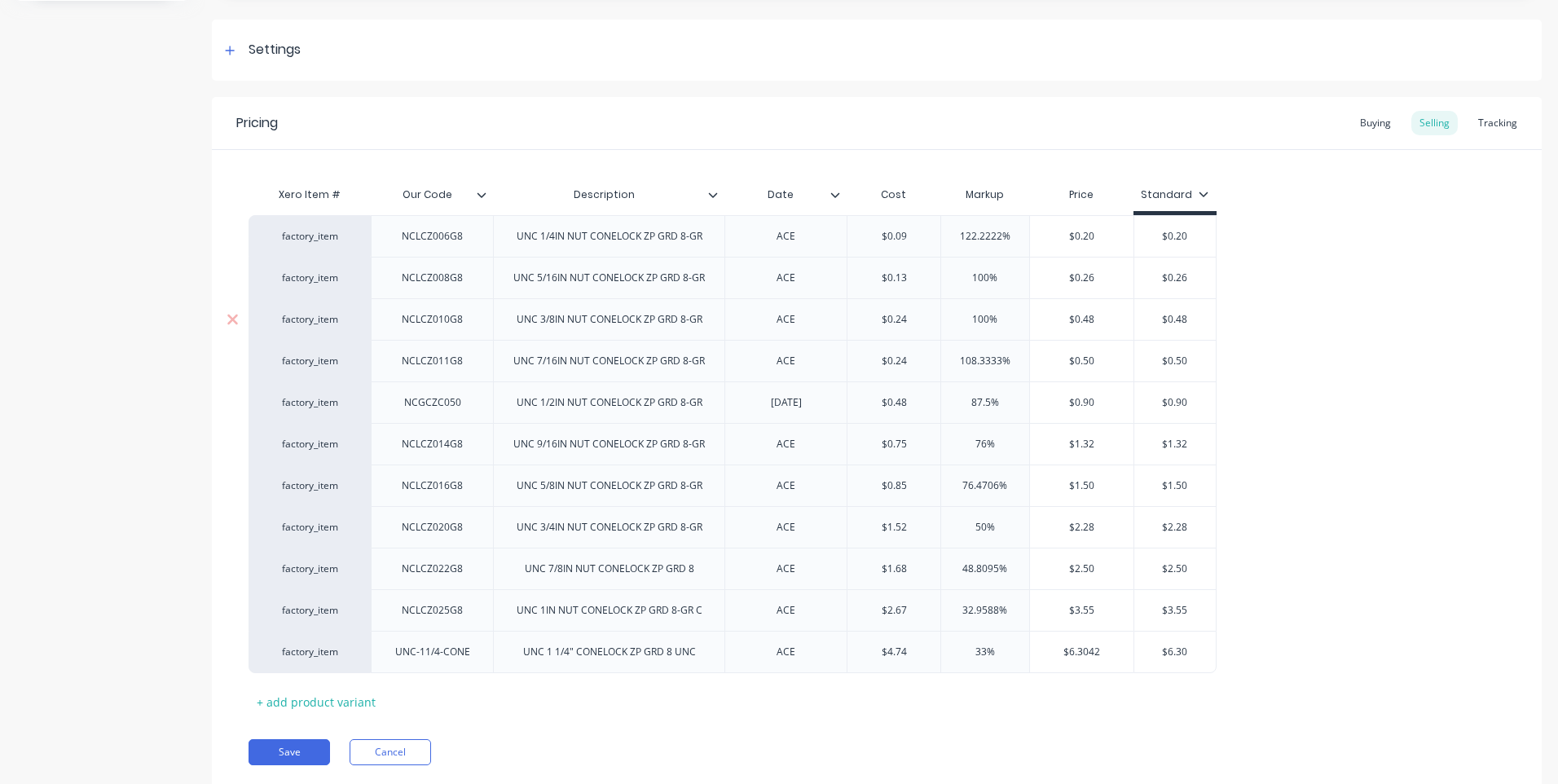
scroll to position [244, 0]
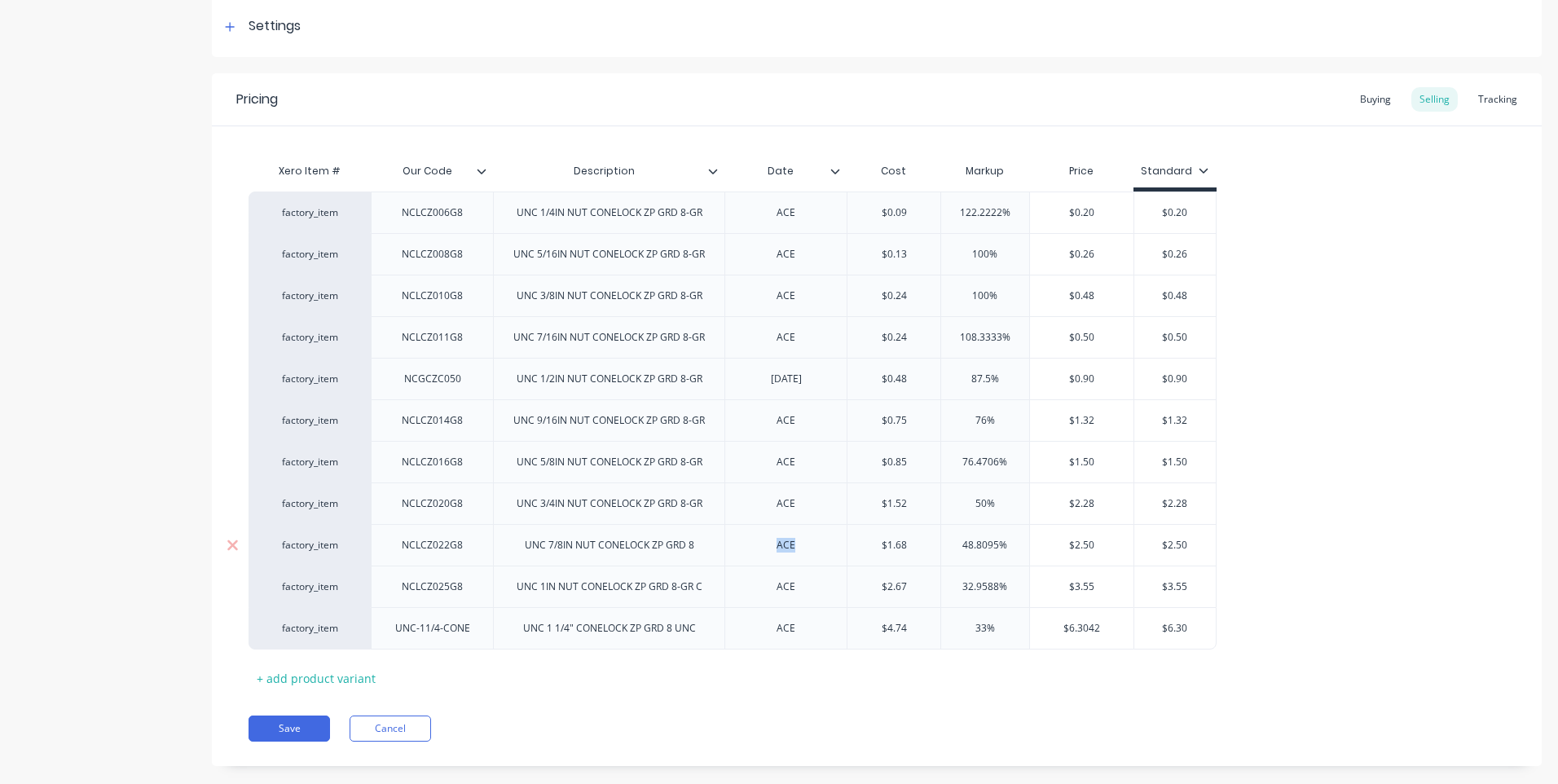
drag, startPoint x: 803, startPoint y: 554, endPoint x: 756, endPoint y: 544, distance: 48.3
click at [756, 544] on div "ACE" at bounding box center [785, 544] width 81 height 21
type textarea "x"
type input "$1.68"
drag, startPoint x: 908, startPoint y: 544, endPoint x: 854, endPoint y: 543, distance: 54.6
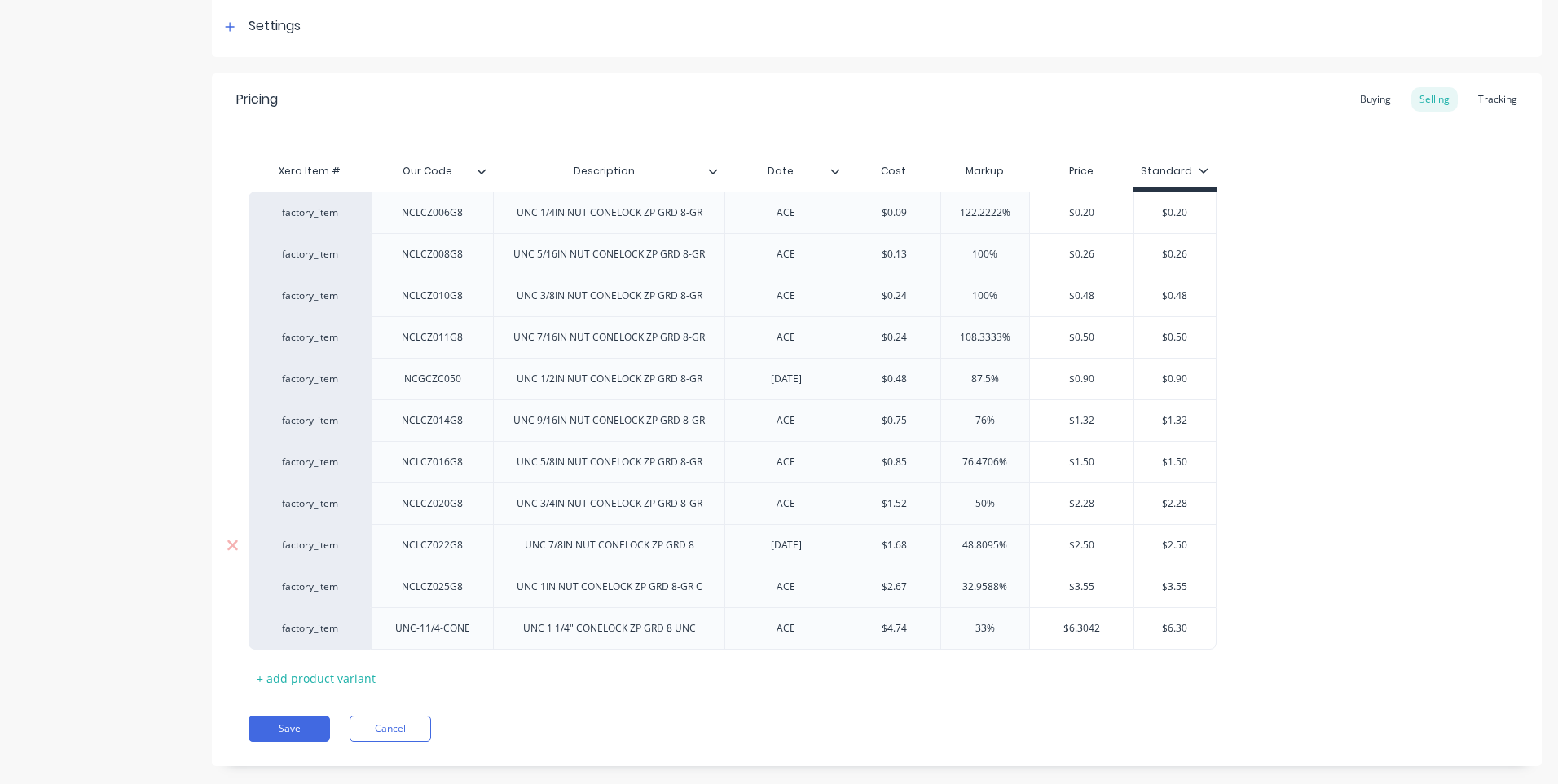
click at [854, 543] on input "$1.68" at bounding box center [893, 545] width 93 height 15
type textarea "x"
type input "2."
type textarea "x"
type input "2.20"
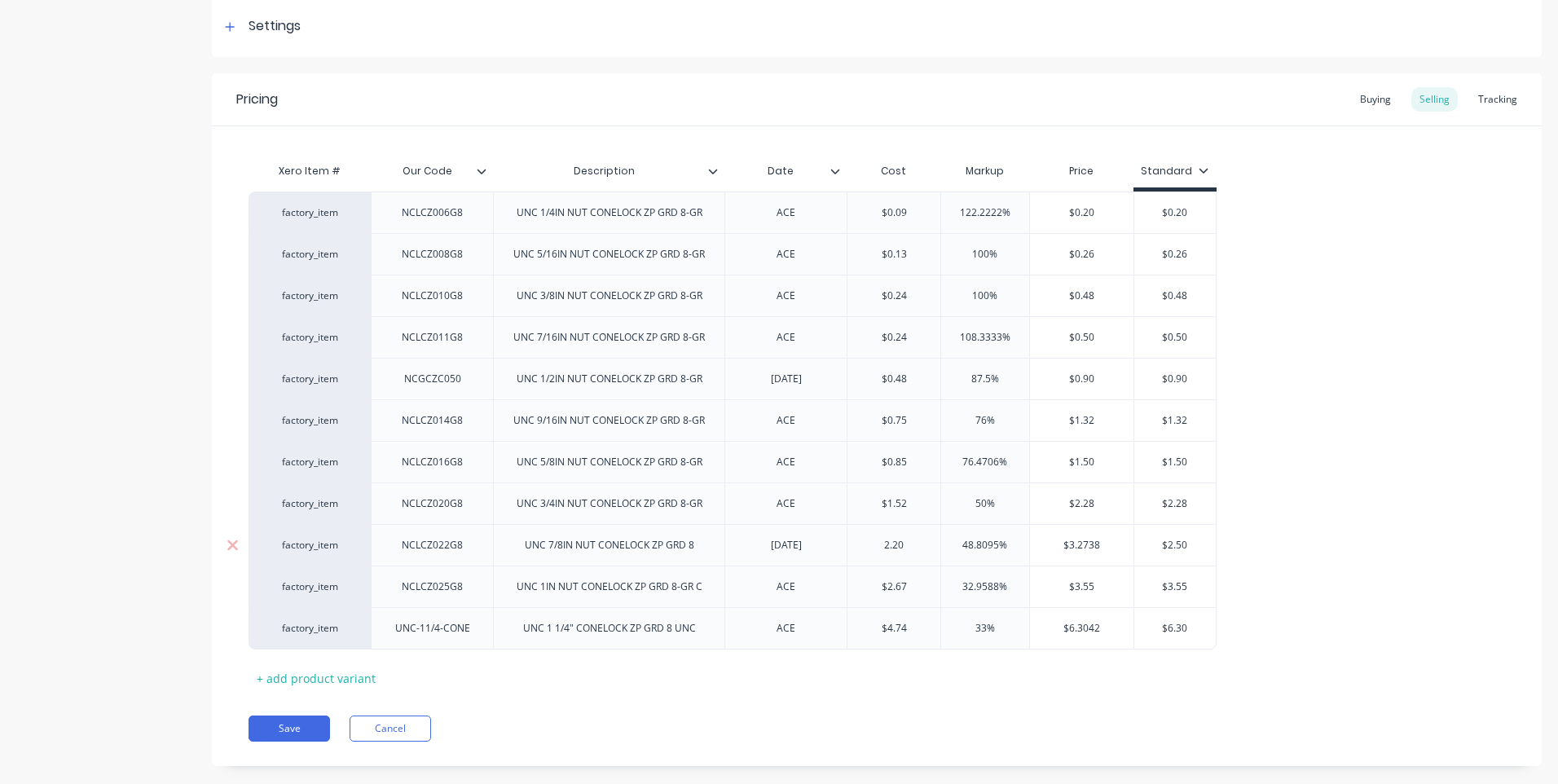
type input "48.8095%"
type input "$3.2738"
type input "$2.50"
type textarea "x"
type input "$2.5"
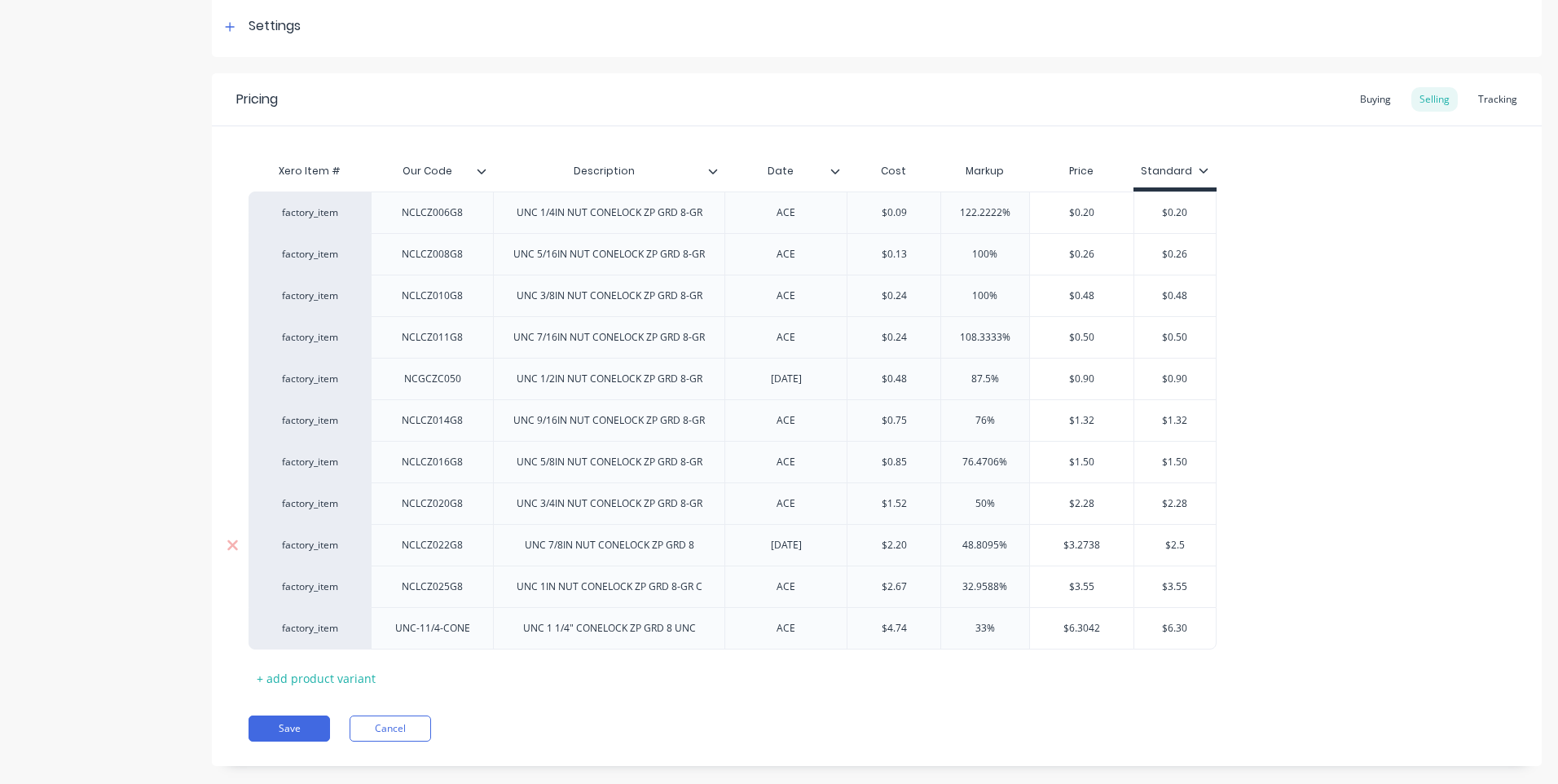
type textarea "x"
type input "$2."
type textarea "x"
type input "$2"
type textarea "x"
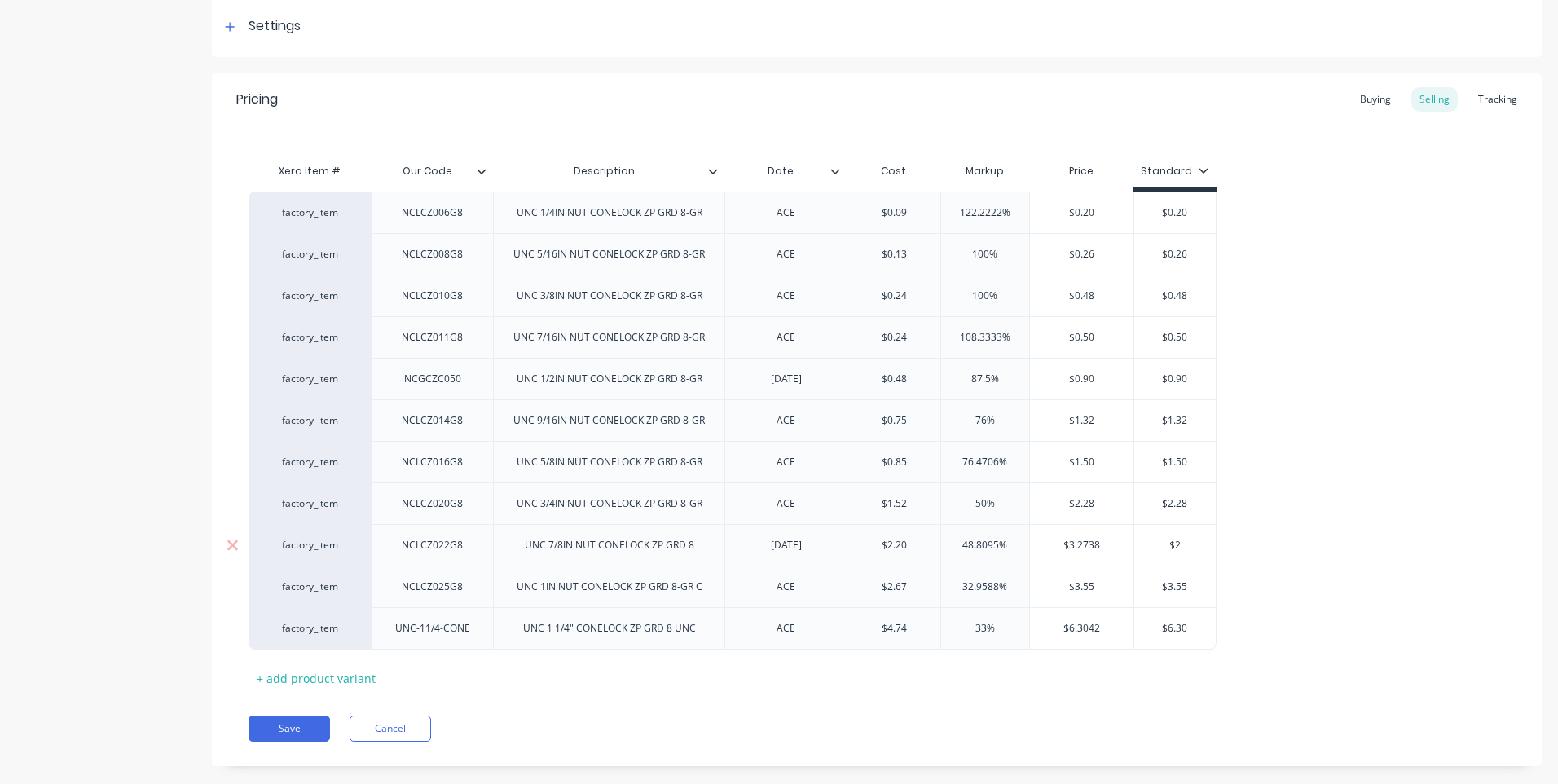
type input "$"
type textarea "x"
type input "$3"
type textarea "x"
type input "$3."
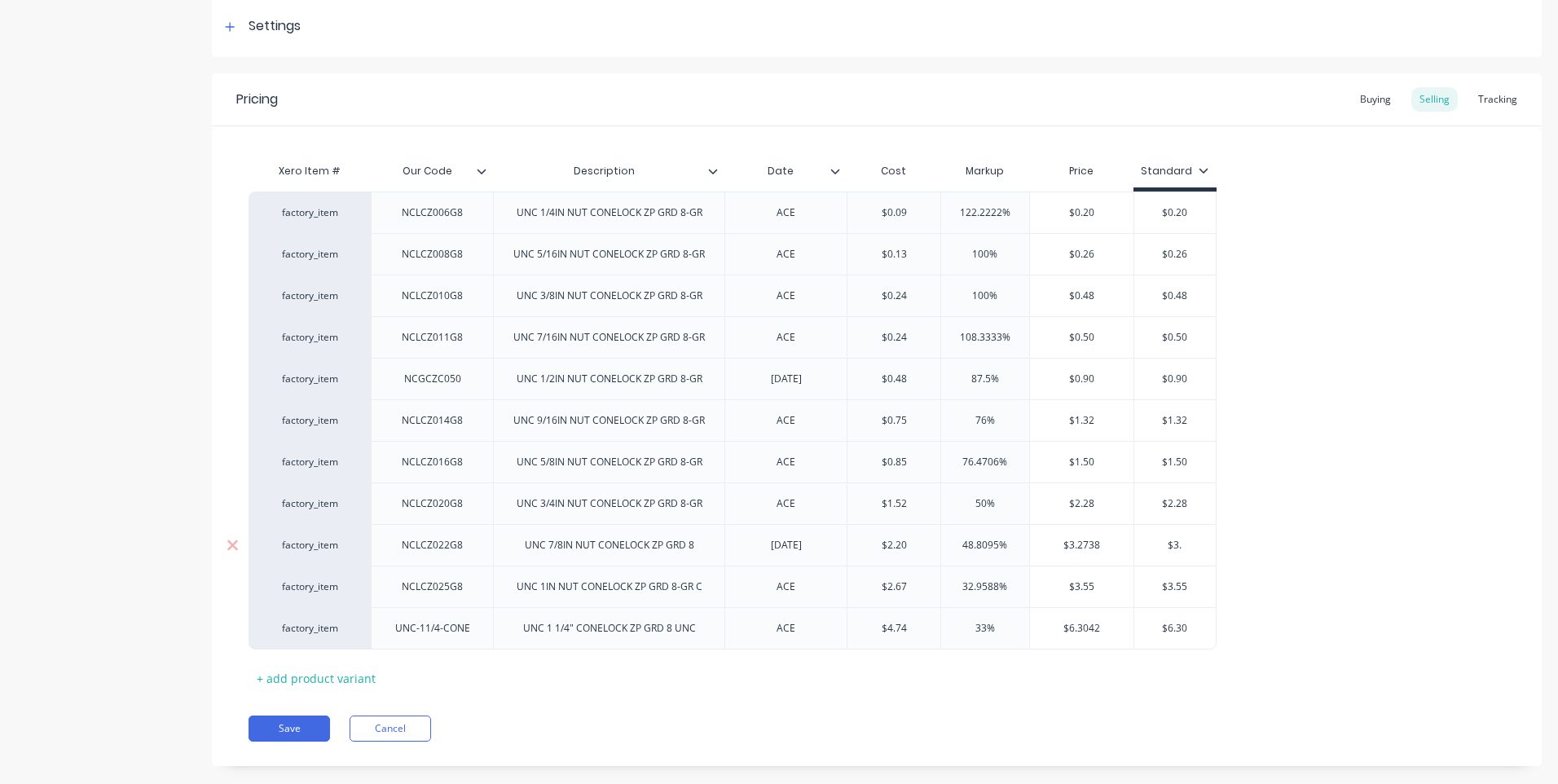
type textarea "x"
type input "$3.2"
type textarea "x"
type input "$3.27"
click at [835, 729] on div "Save Cancel" at bounding box center [894, 728] width 1293 height 26
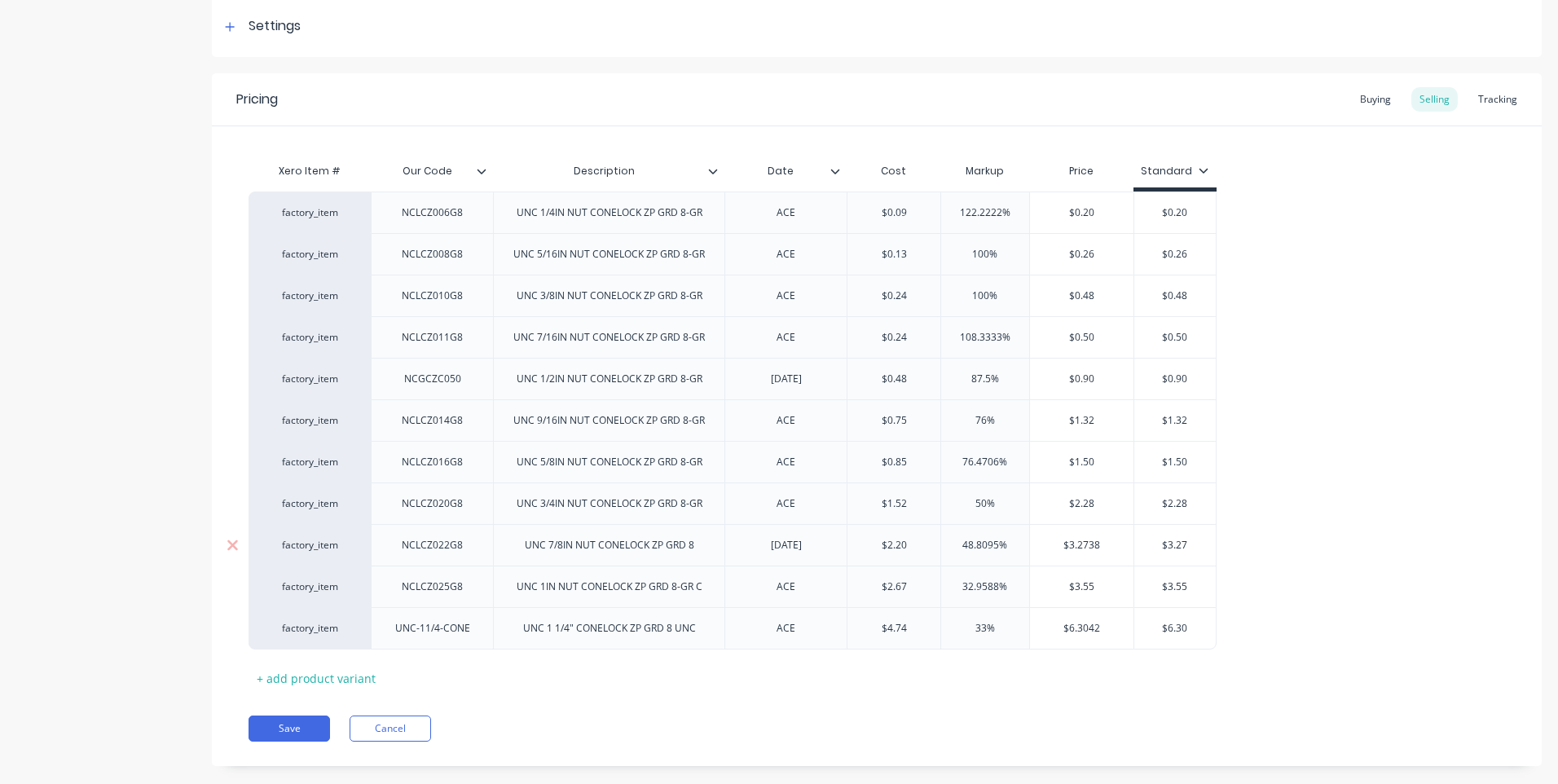
drag, startPoint x: 1011, startPoint y: 541, endPoint x: 933, endPoint y: 545, distance: 78.3
click at [933, 545] on div "factory_item NCLCZ022G8 UNC 7/8IN NUT CONELOCK ZP GRD 8 09/10/25 $2.20 2.20 48.…" at bounding box center [732, 545] width 968 height 42
type textarea "x"
type input "3"
type textarea "x"
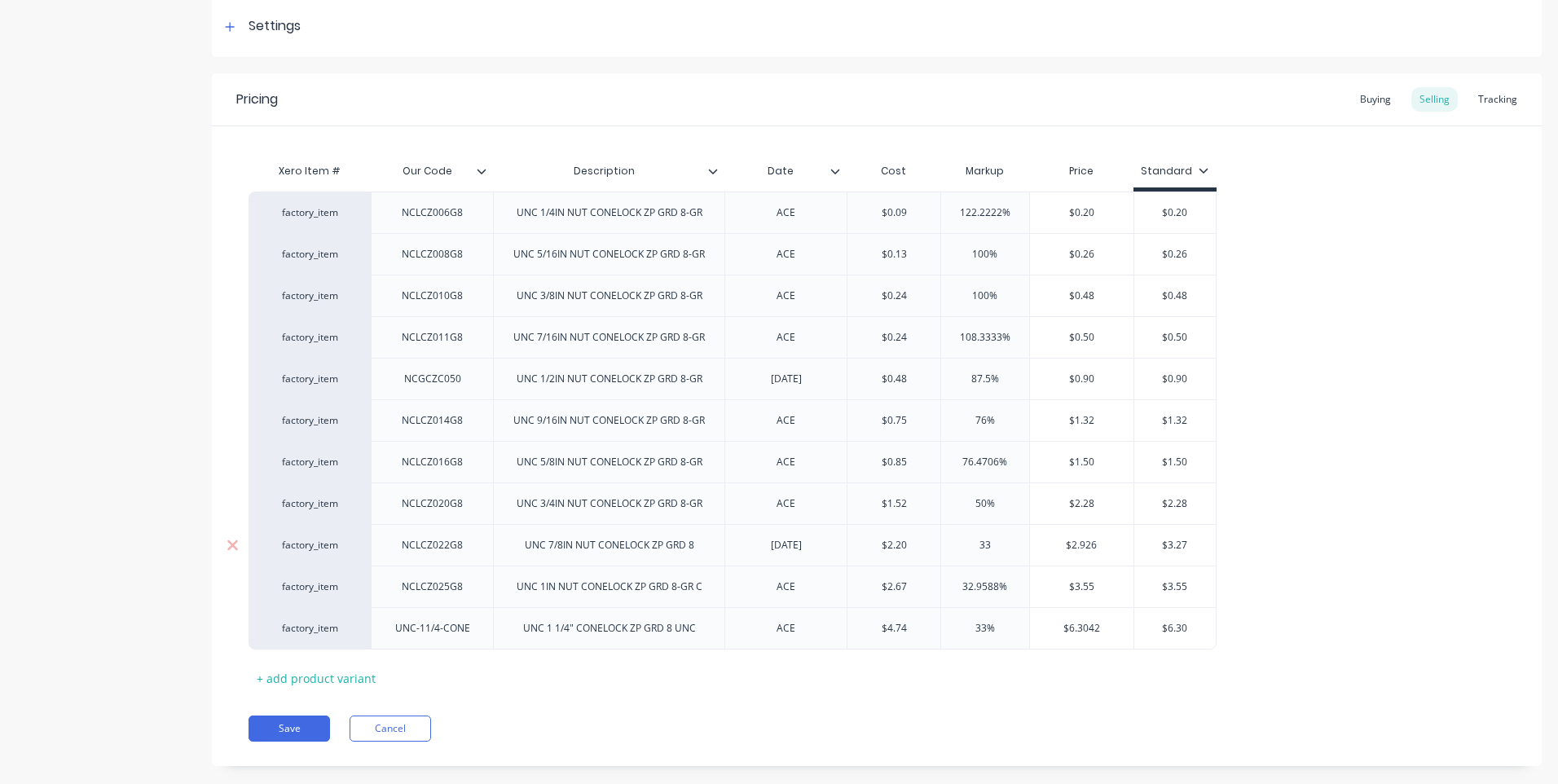
type input "33"
type input "$2.926"
drag, startPoint x: 1108, startPoint y: 545, endPoint x: 1001, endPoint y: 551, distance: 106.9
click at [1001, 551] on div "factory_item NCLCZ022G8 UNC 7/8IN NUT CONELOCK ZP GRD 8 09/10/25 $2.20 2.20 33%…" at bounding box center [732, 545] width 968 height 42
type textarea "x"
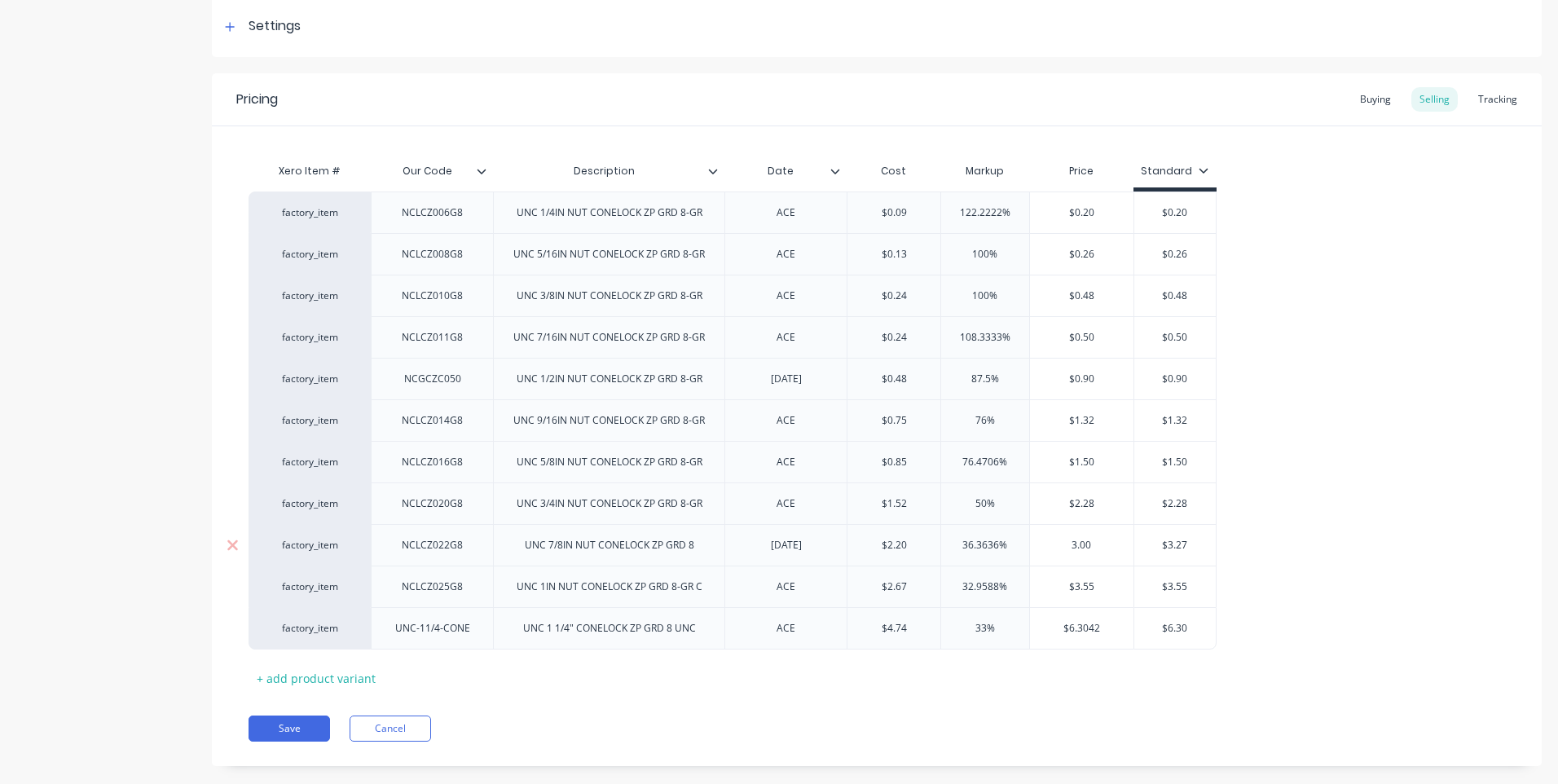
type input "3.00"
type textarea "x"
type input "3"
type textarea "x"
type input "3."
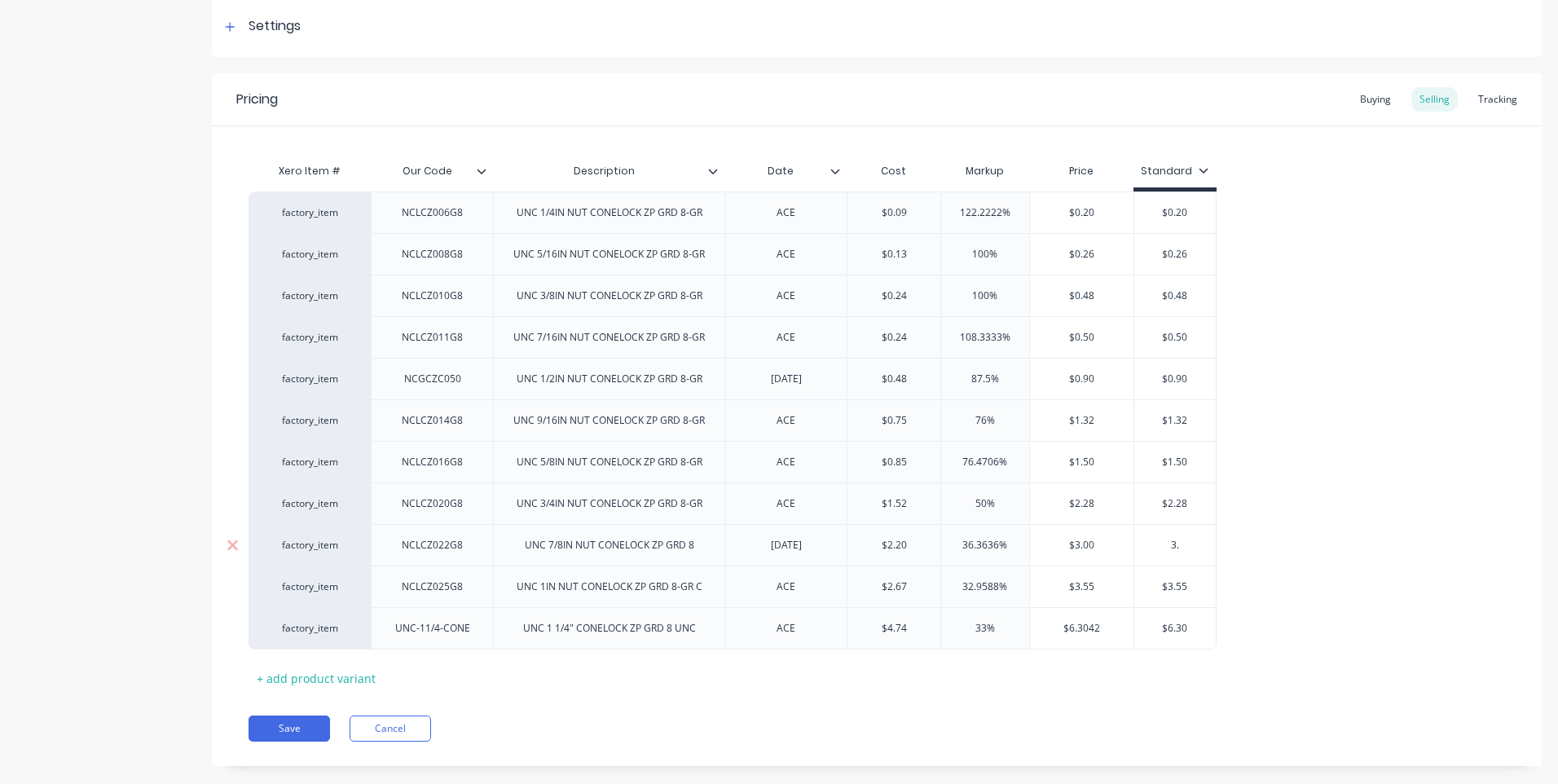
type textarea "x"
type input "3.0"
type textarea "x"
type input "3.00"
click at [295, 724] on button "Save" at bounding box center [288, 728] width 81 height 26
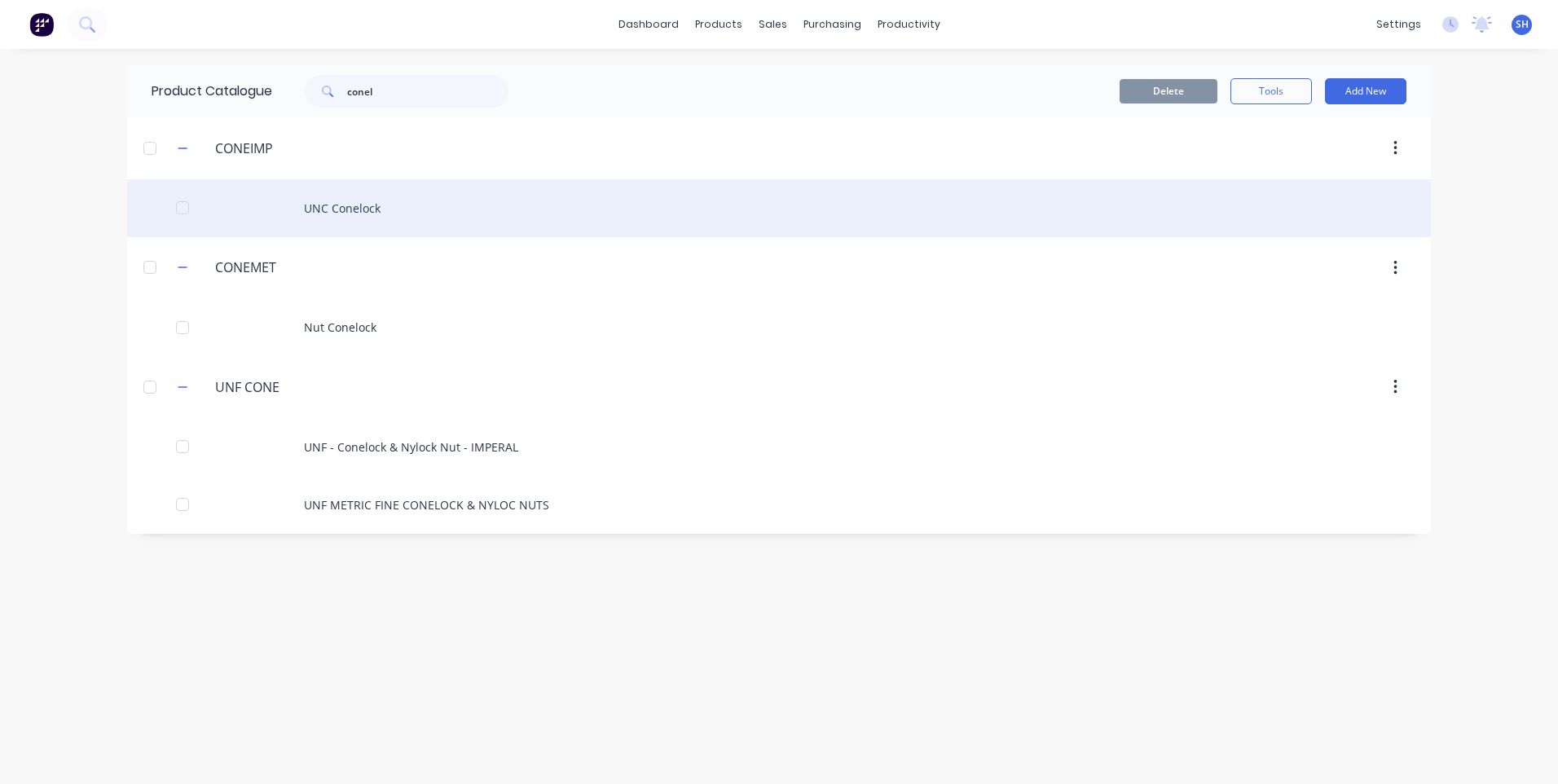
click at [359, 206] on div "UNC Conelock" at bounding box center [779, 208] width 1304 height 58
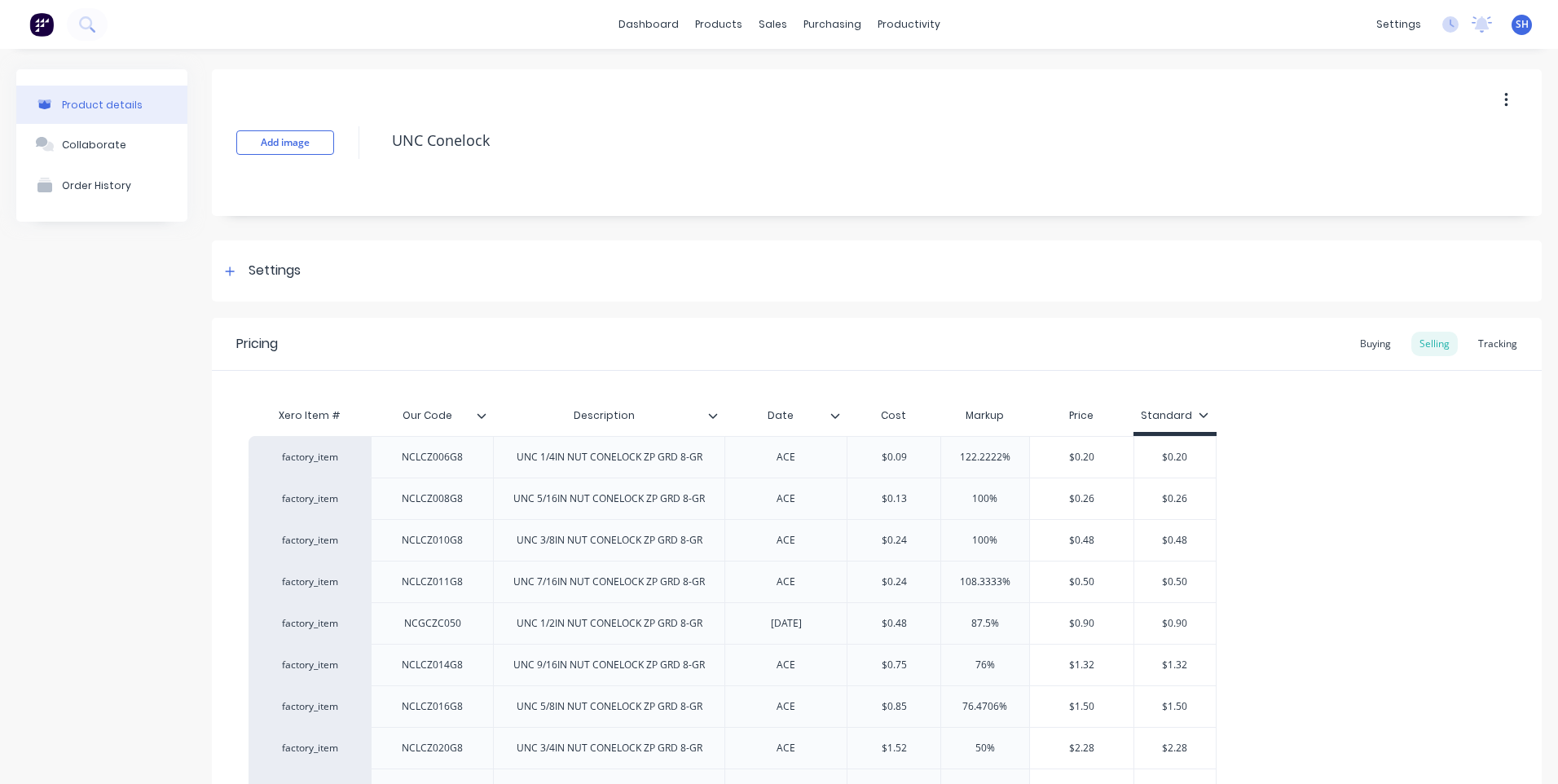
click at [834, 414] on icon at bounding box center [835, 416] width 10 height 10
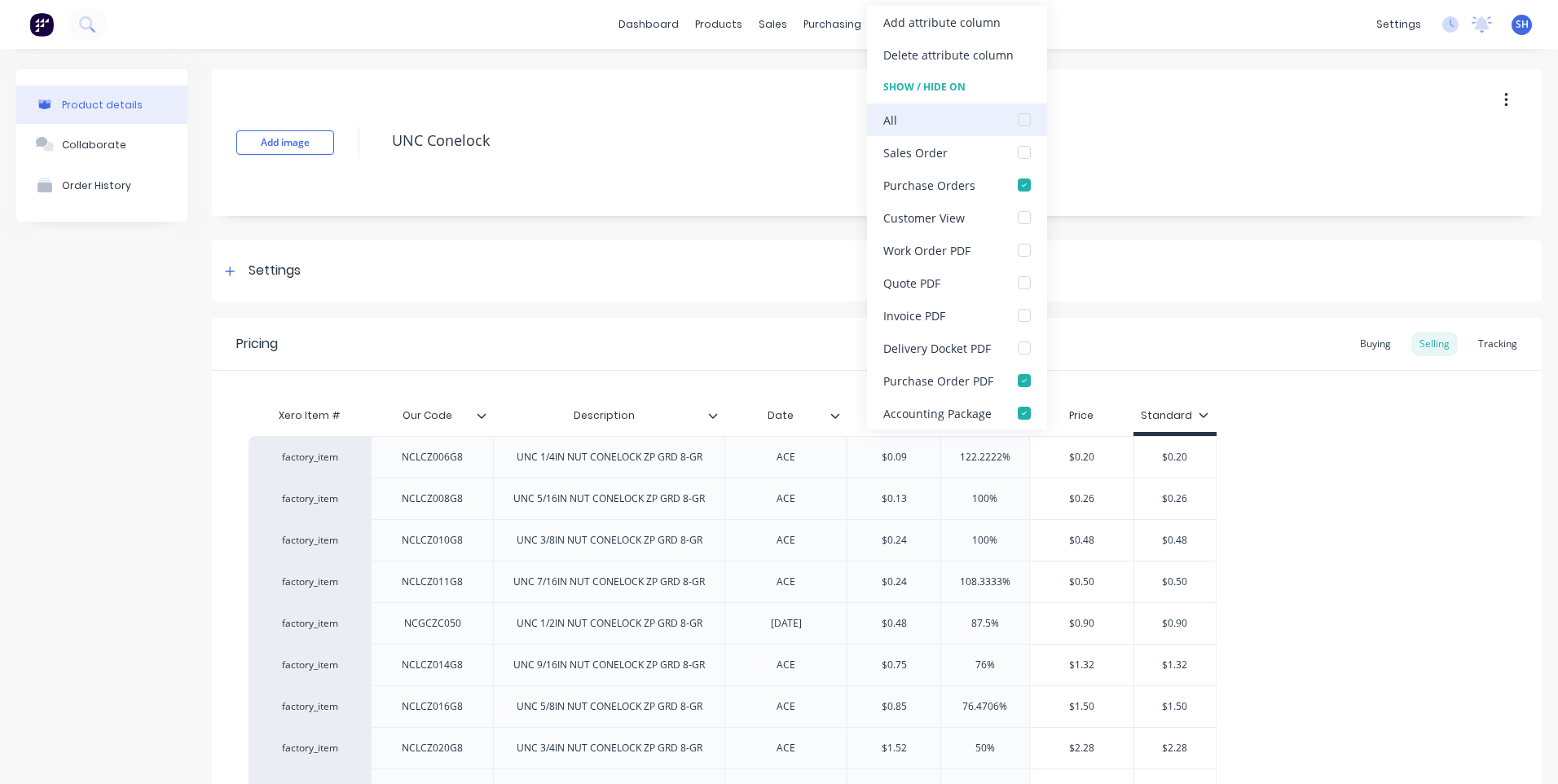
click at [1022, 117] on div at bounding box center [1024, 119] width 33 height 33
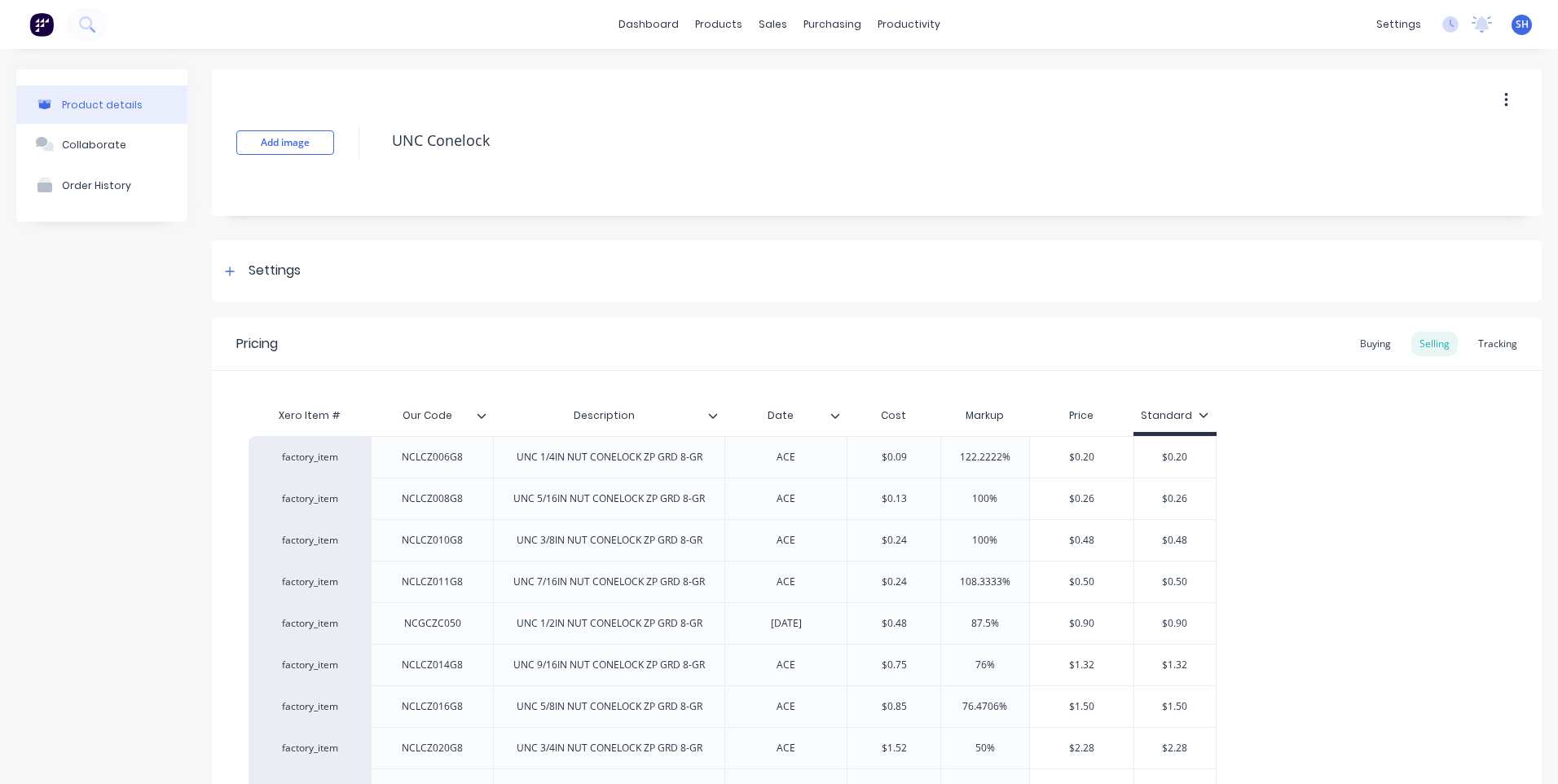
click at [771, 337] on div "Pricing Buying Selling Tracking" at bounding box center [877, 344] width 1330 height 53
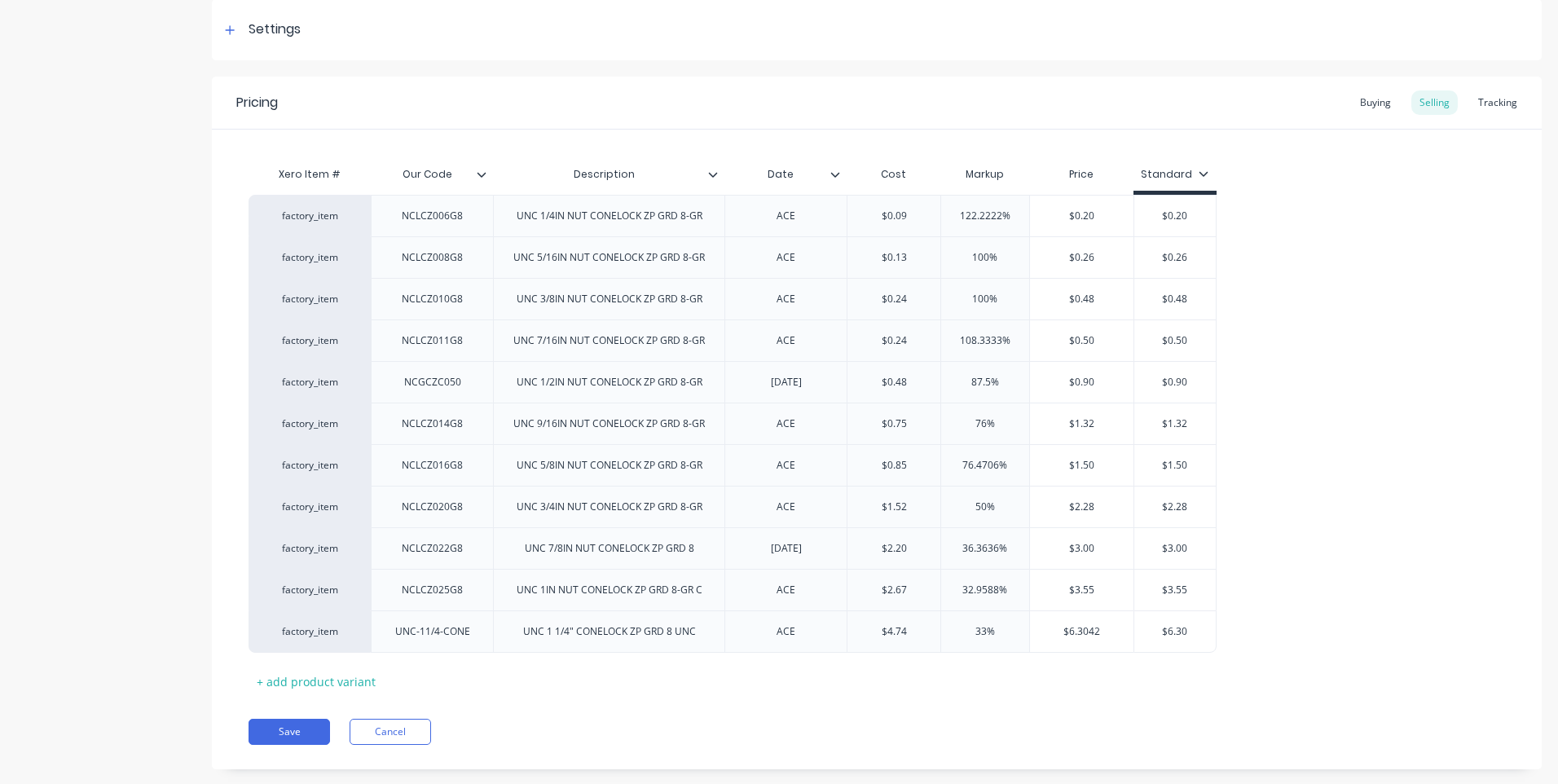
scroll to position [271, 0]
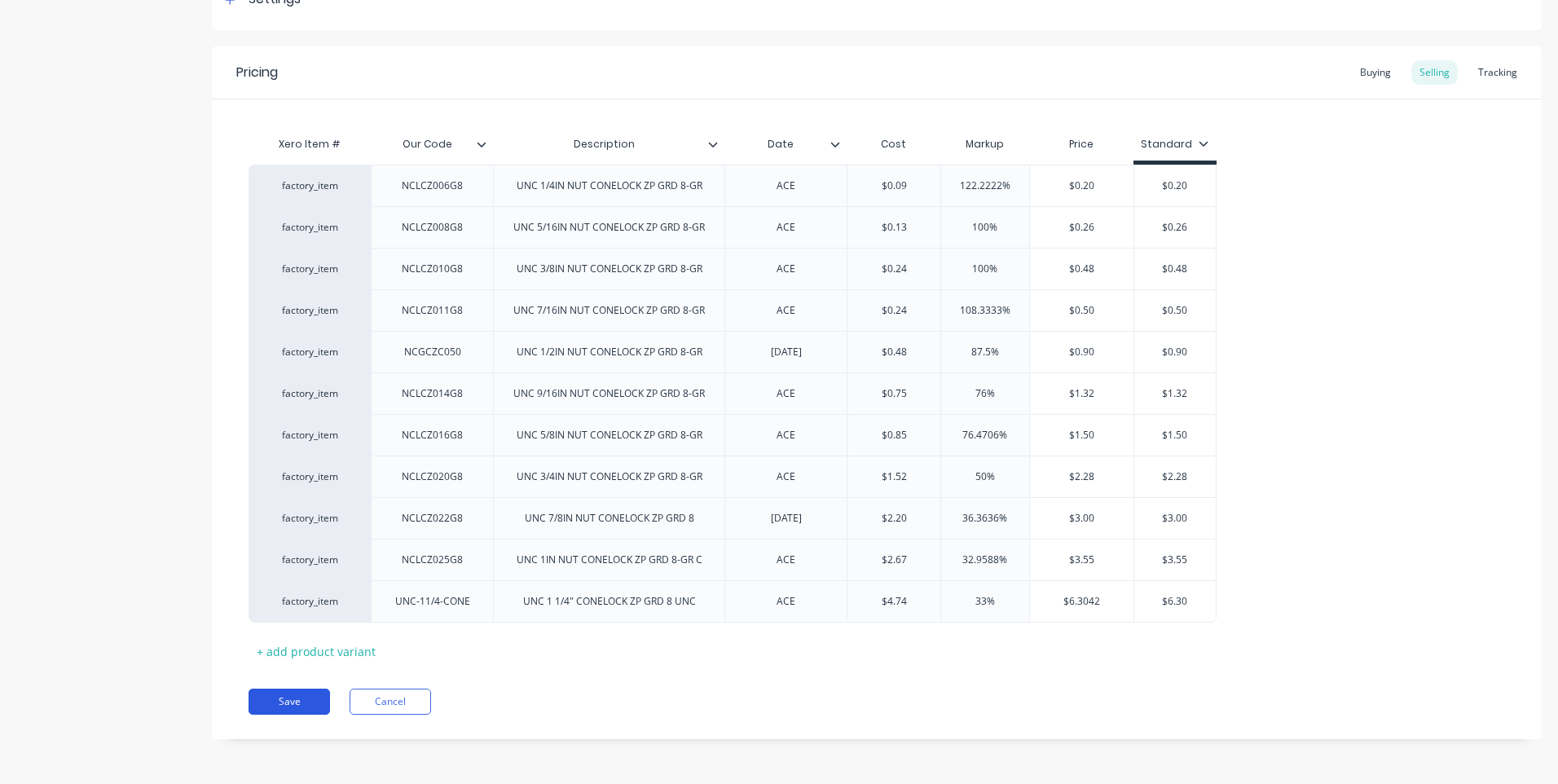
click at [290, 694] on button "Save" at bounding box center [288, 701] width 81 height 26
type textarea "x"
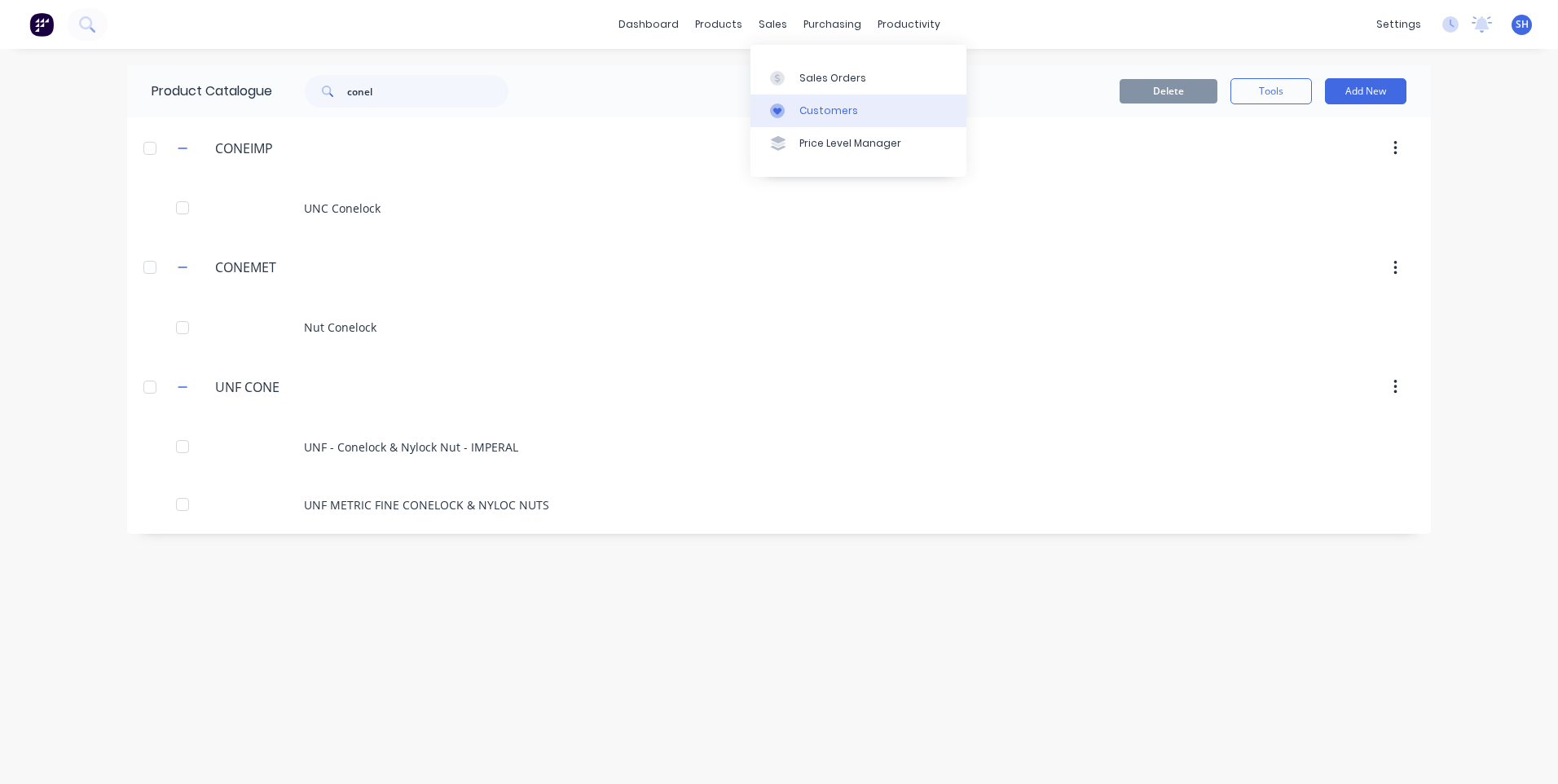
click at [812, 101] on link "Customers" at bounding box center [858, 111] width 216 height 33
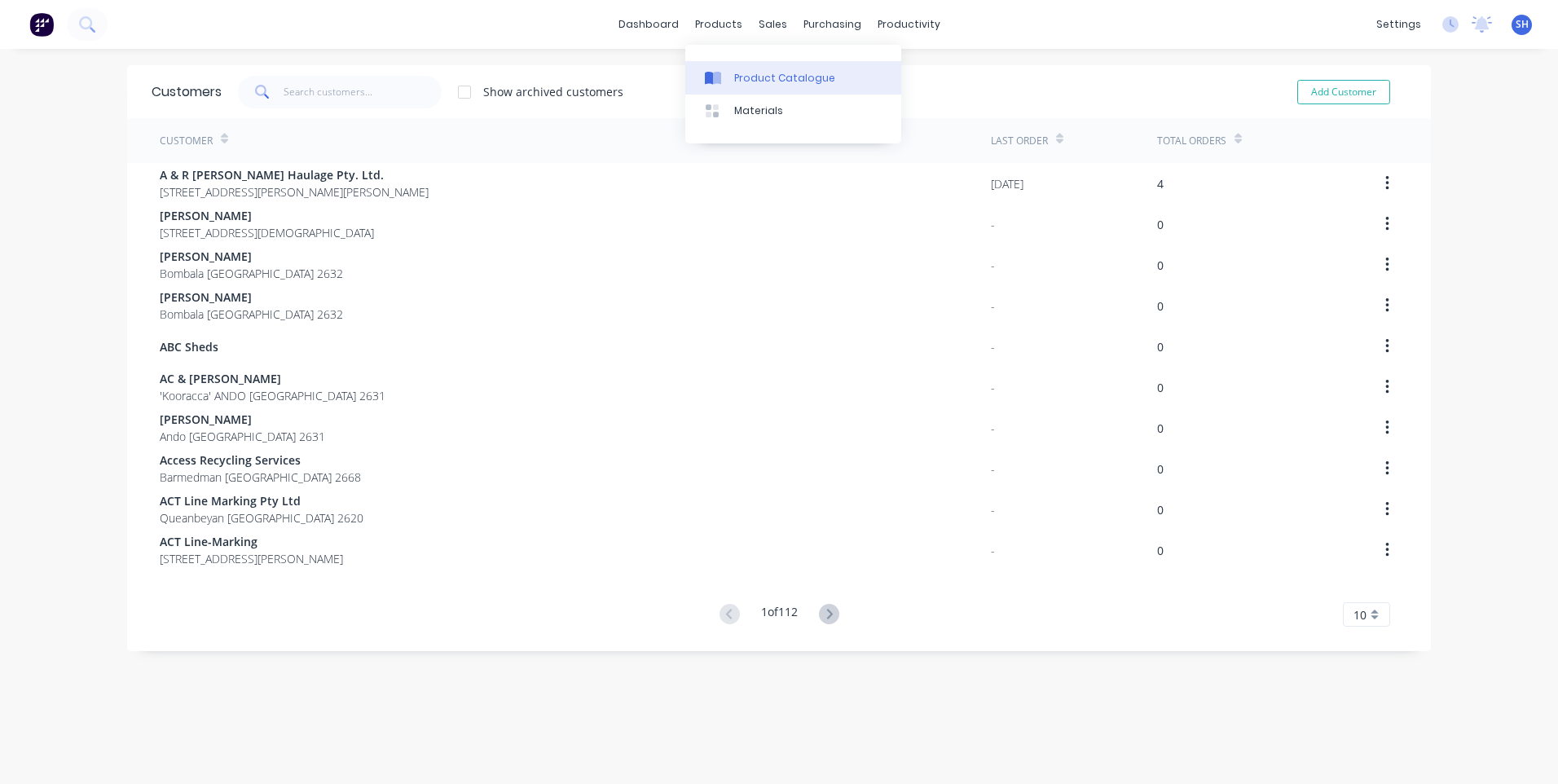
click at [756, 72] on div "Product Catalogue" at bounding box center [784, 78] width 101 height 15
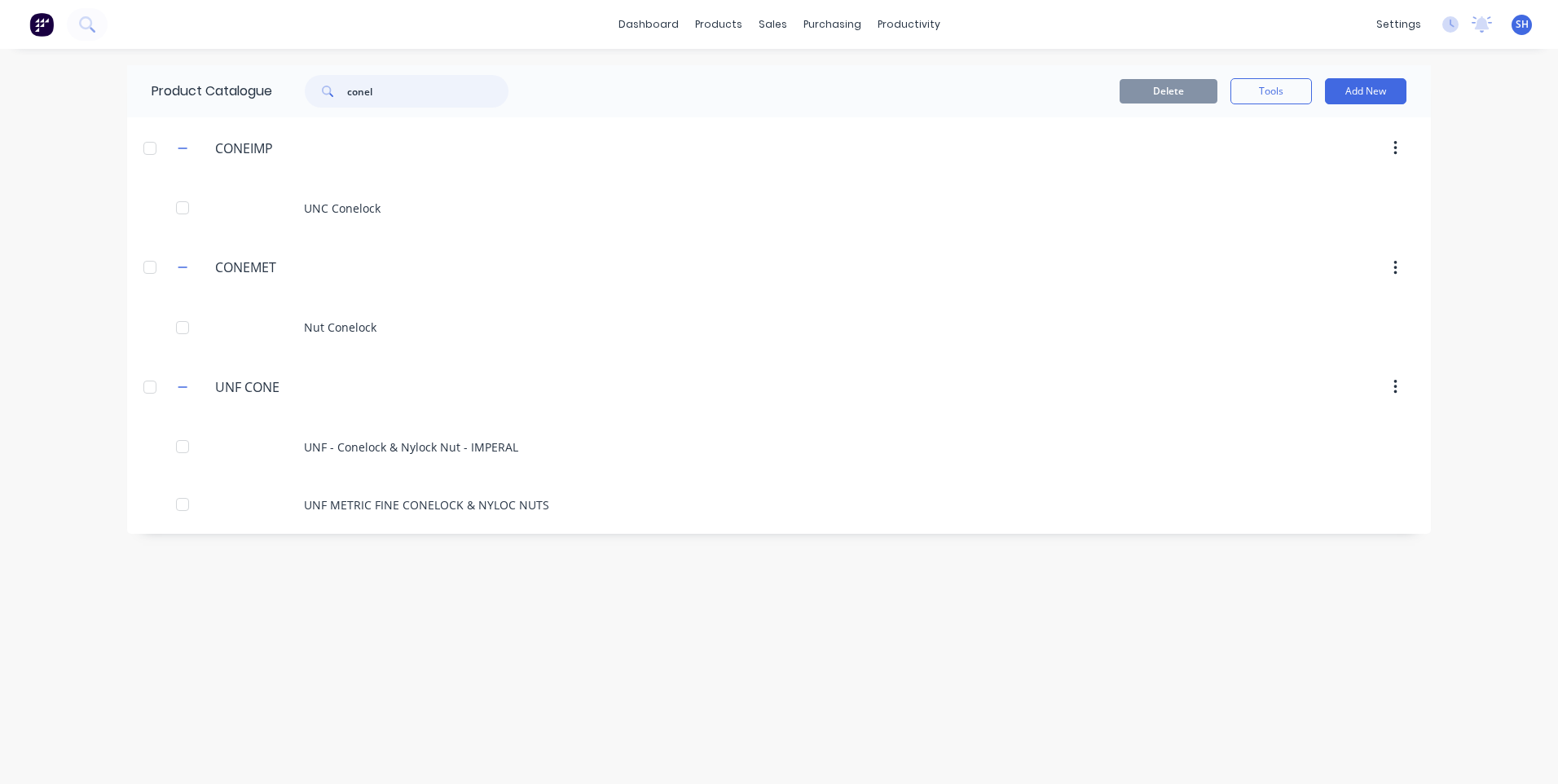
drag, startPoint x: 321, startPoint y: 85, endPoint x: 297, endPoint y: 81, distance: 24.7
click at [297, 81] on div "conel" at bounding box center [398, 91] width 220 height 33
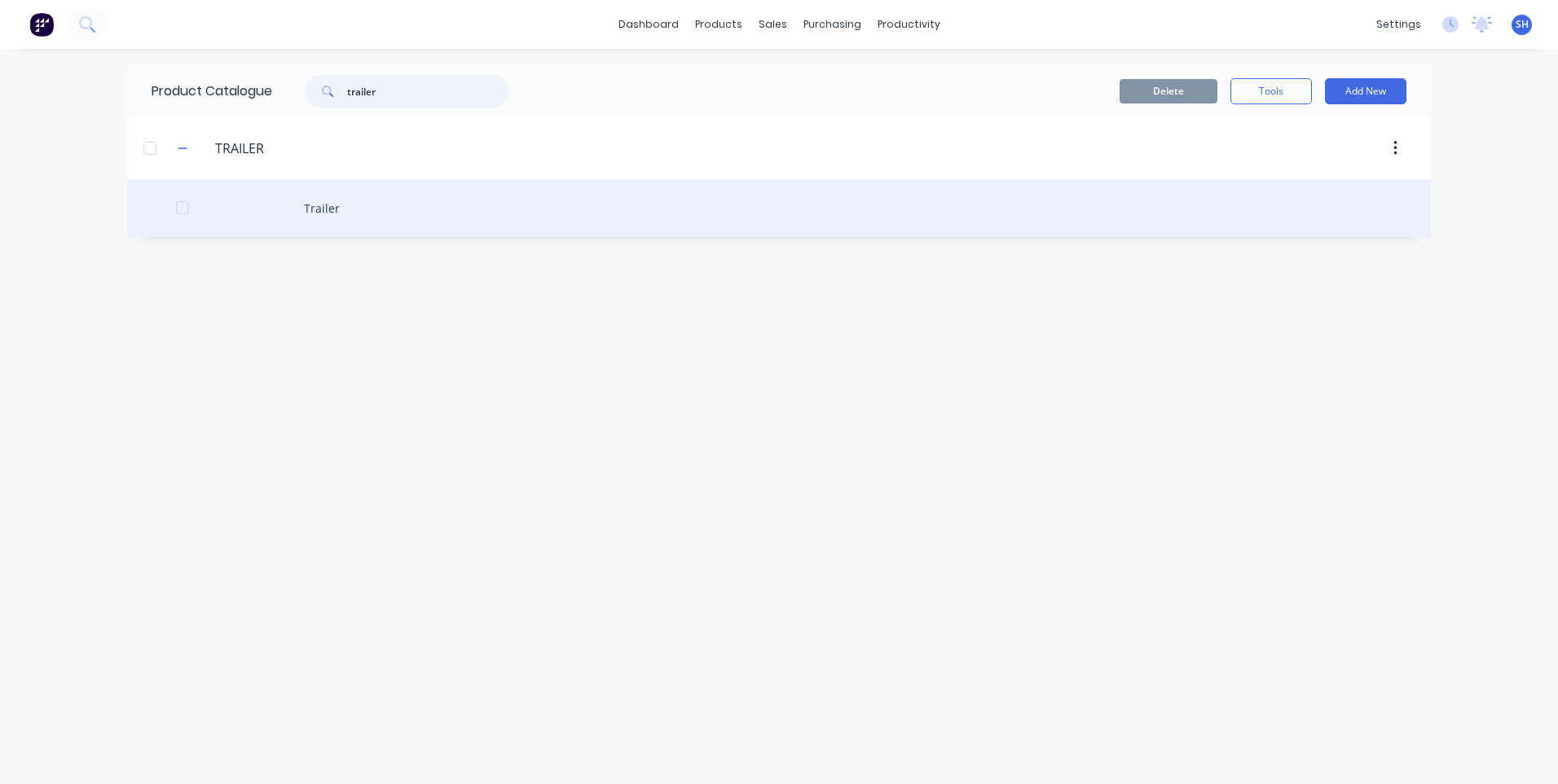
type input "trailer"
click at [322, 201] on div "Trailer" at bounding box center [779, 208] width 1304 height 58
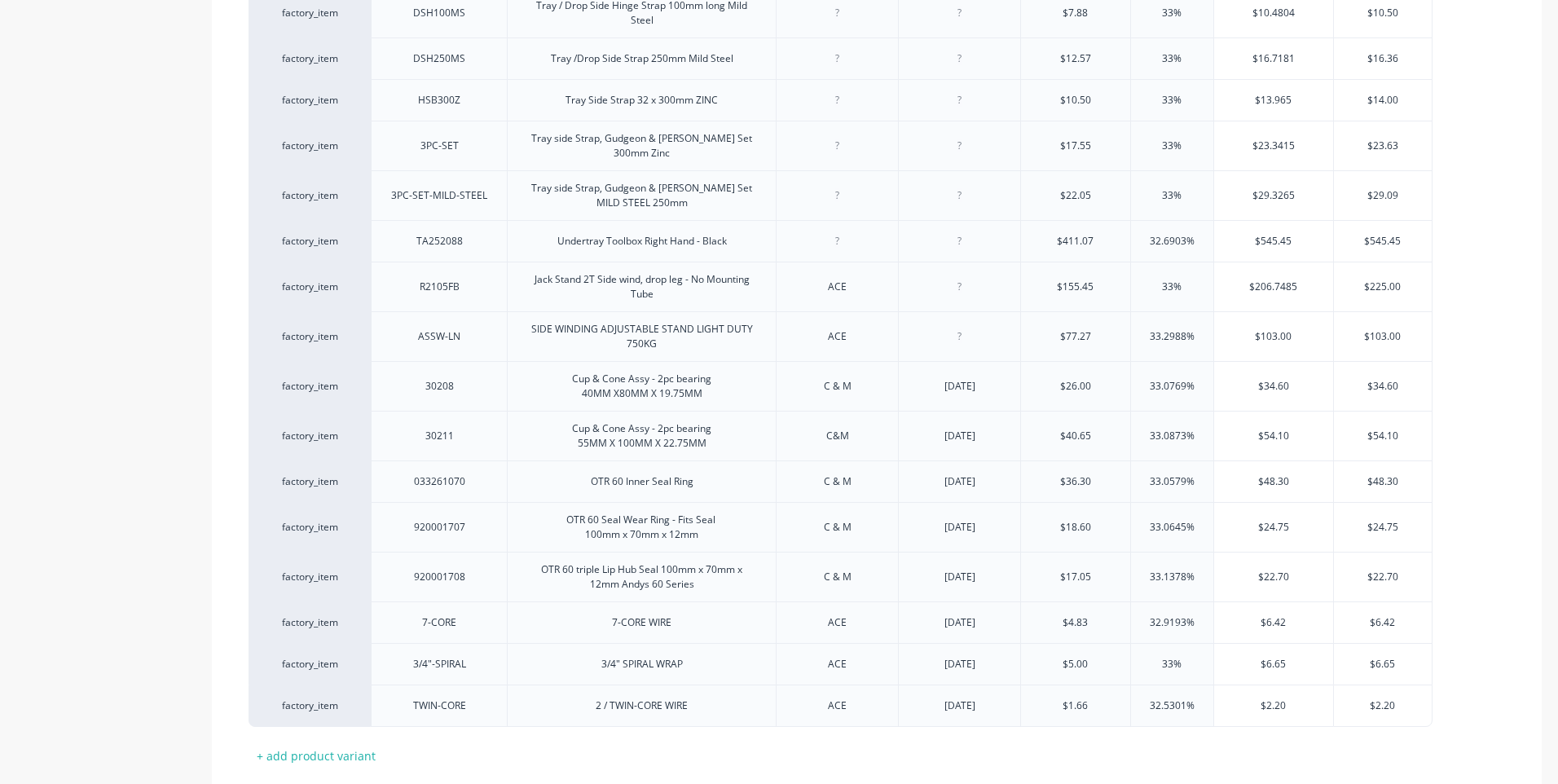
scroll to position [1947, 0]
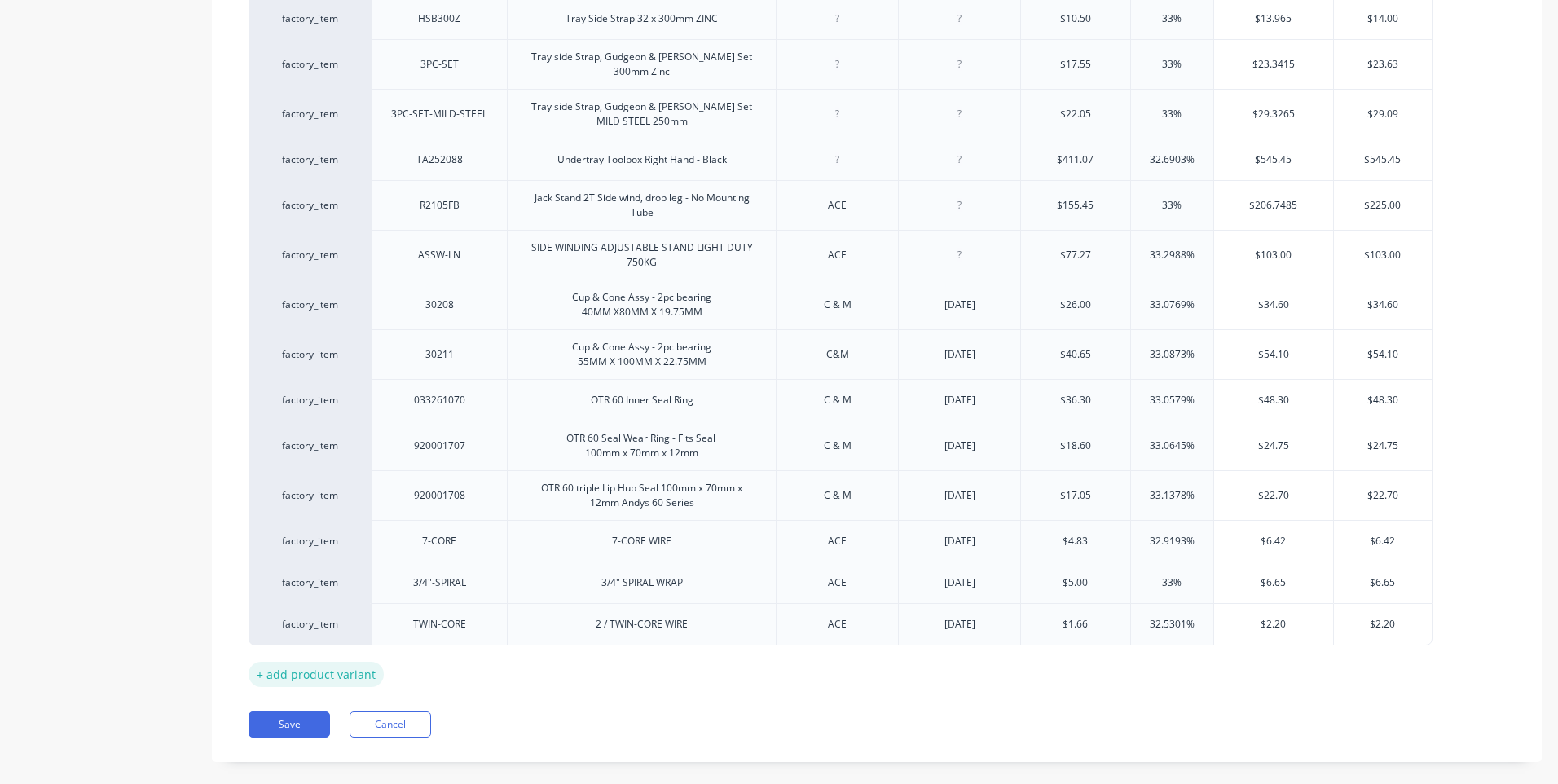
click at [325, 662] on div "+ add product variant" at bounding box center [315, 674] width 135 height 25
type textarea "x"
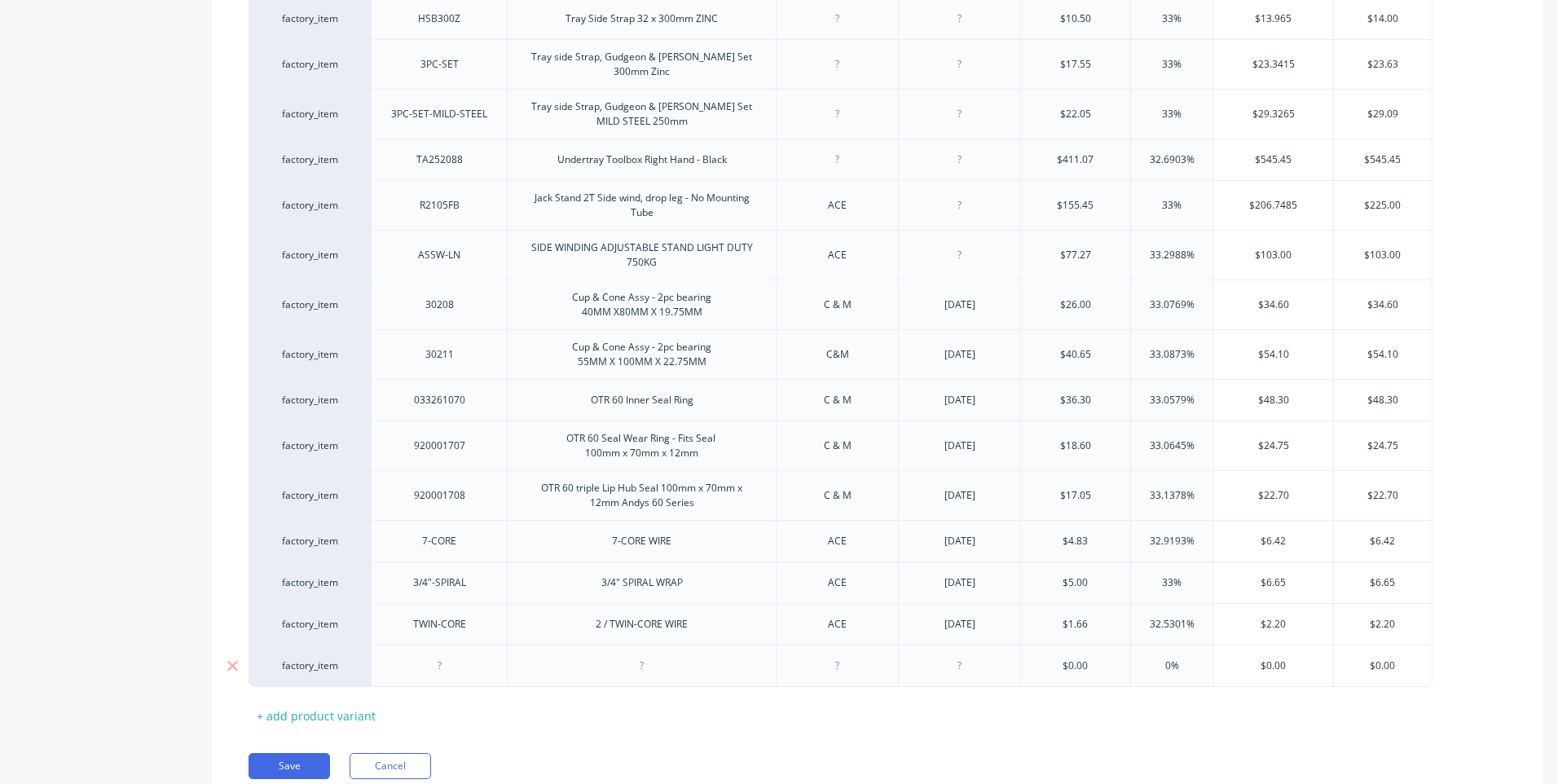
click at [442, 655] on div at bounding box center [438, 665] width 81 height 21
click at [643, 655] on div at bounding box center [641, 665] width 81 height 21
type textarea "x"
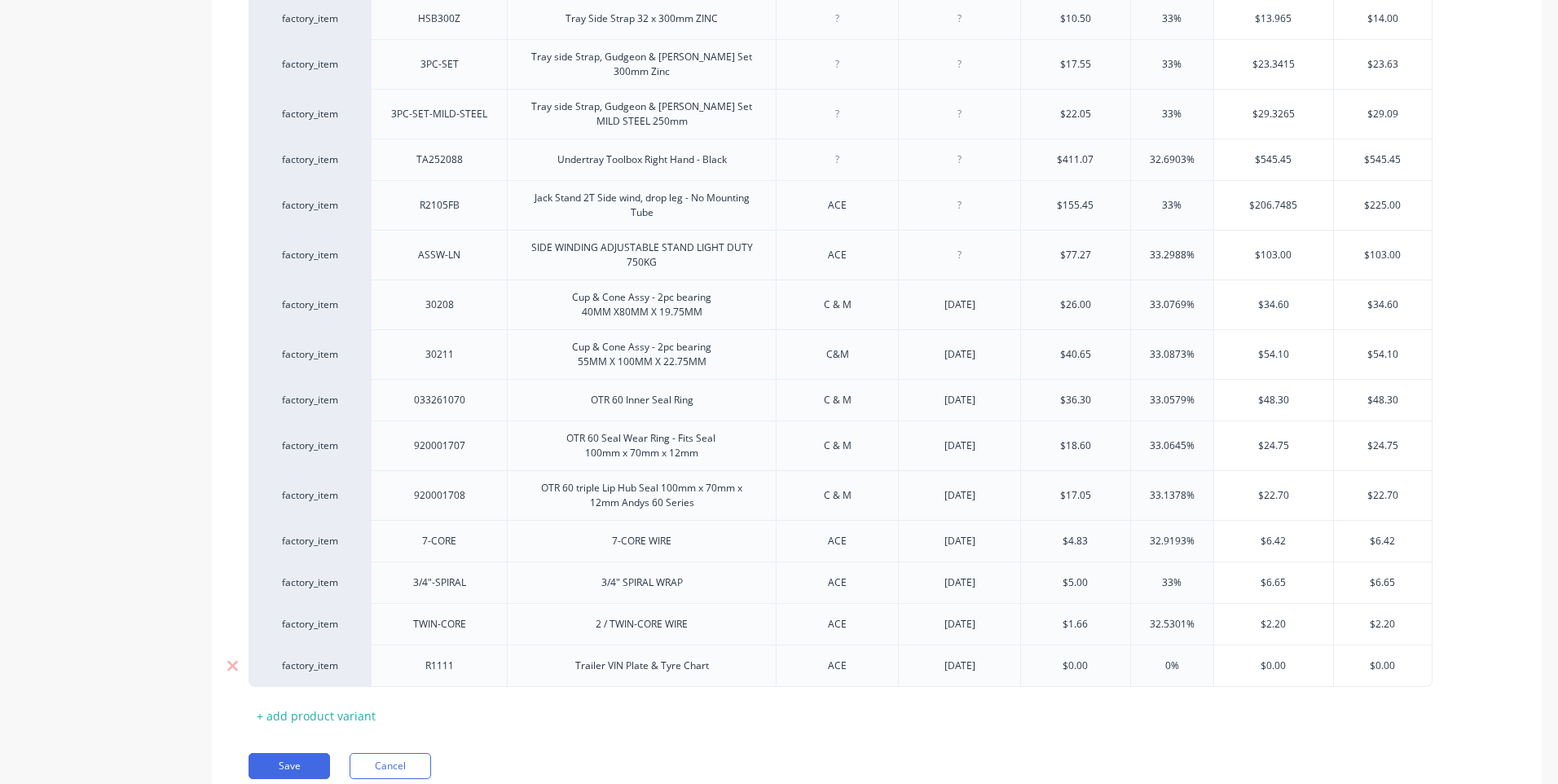
type input "$0.00"
type textarea "x"
type input "$"
type input "6"
type textarea "x"
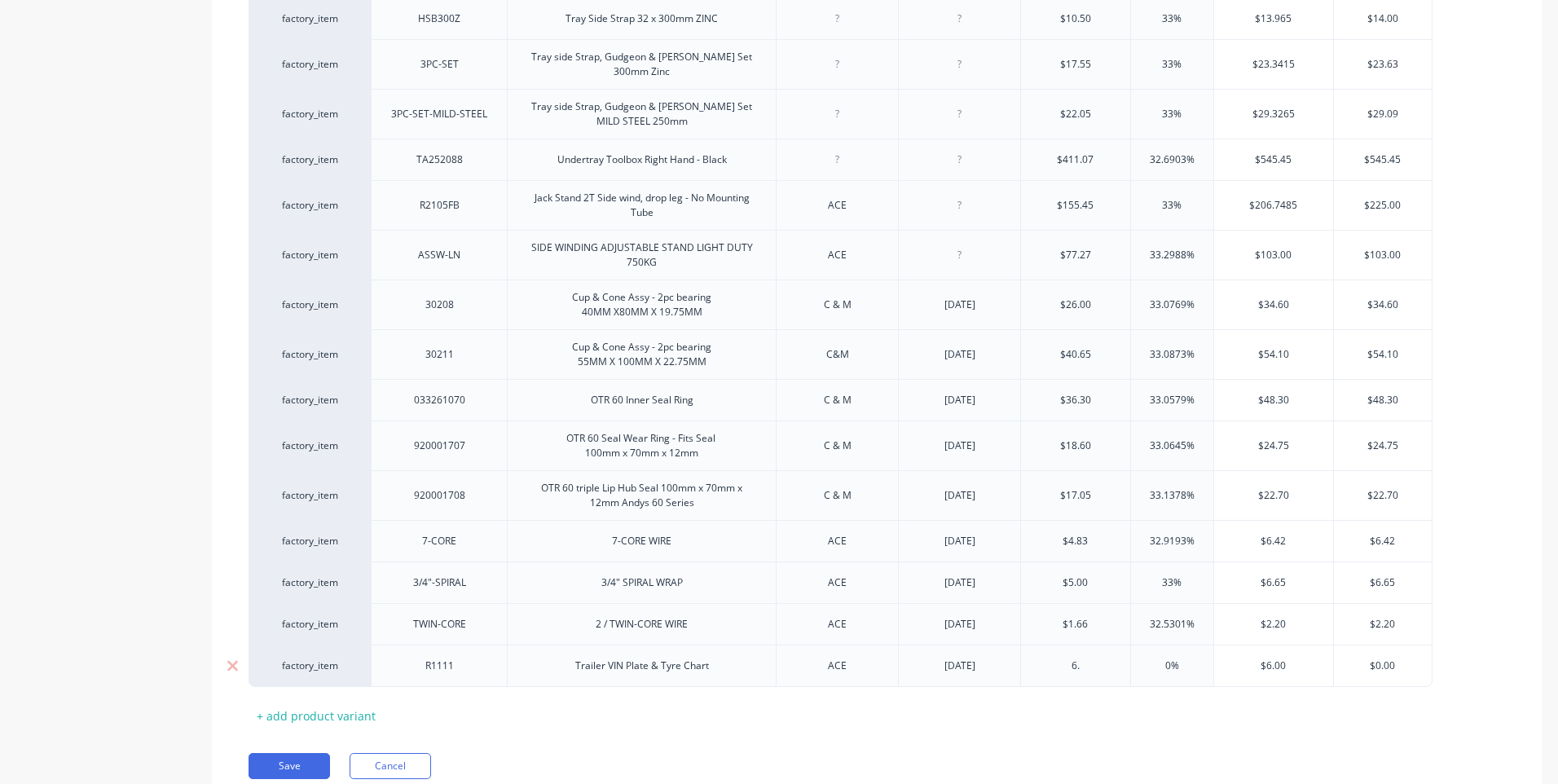
type input "6.8"
type textarea "x"
type input "6.80"
type input "0%"
type input "$6."
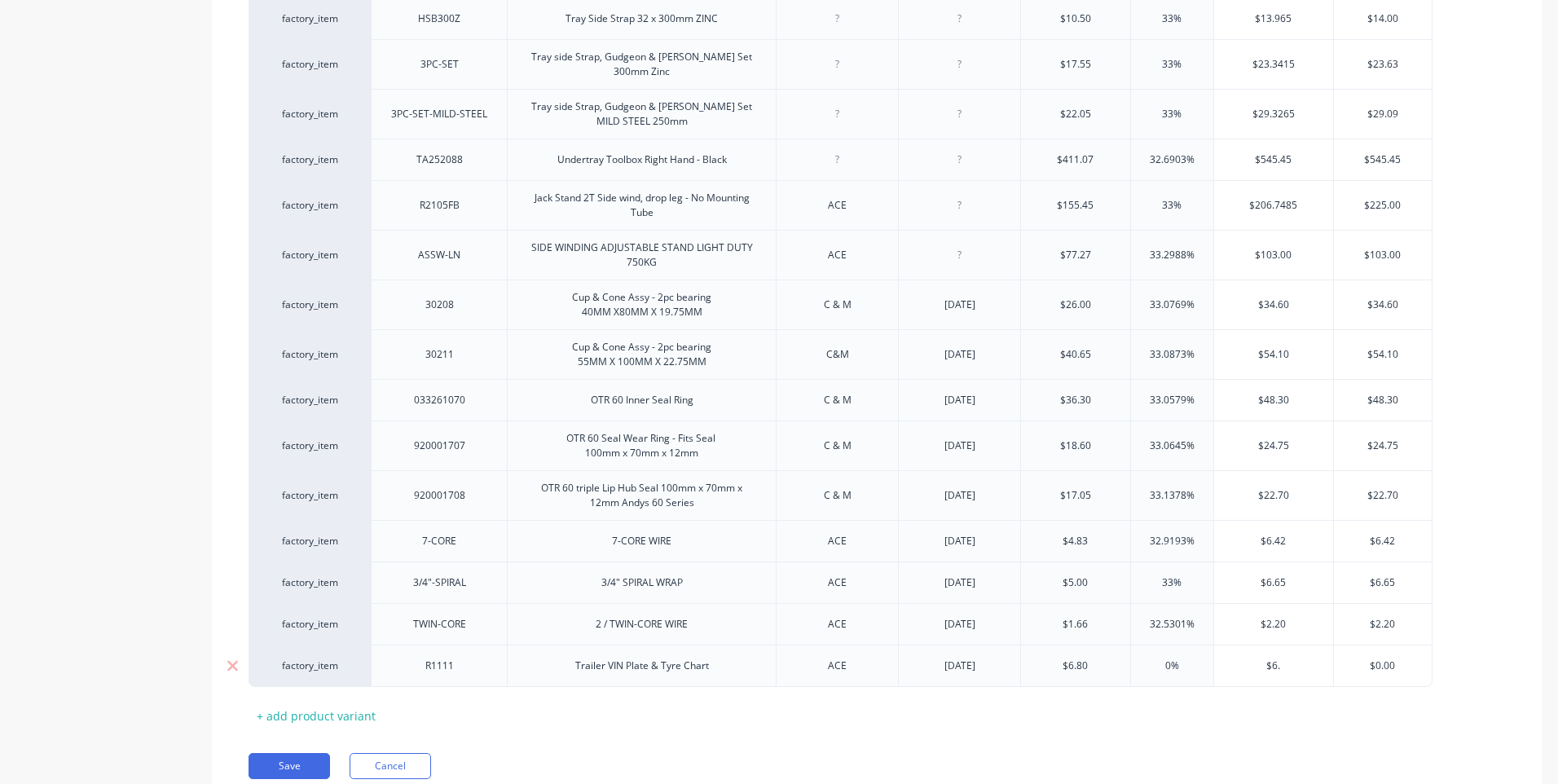
type textarea "x"
type input "$"
type textarea "x"
type input "$9"
type textarea "x"
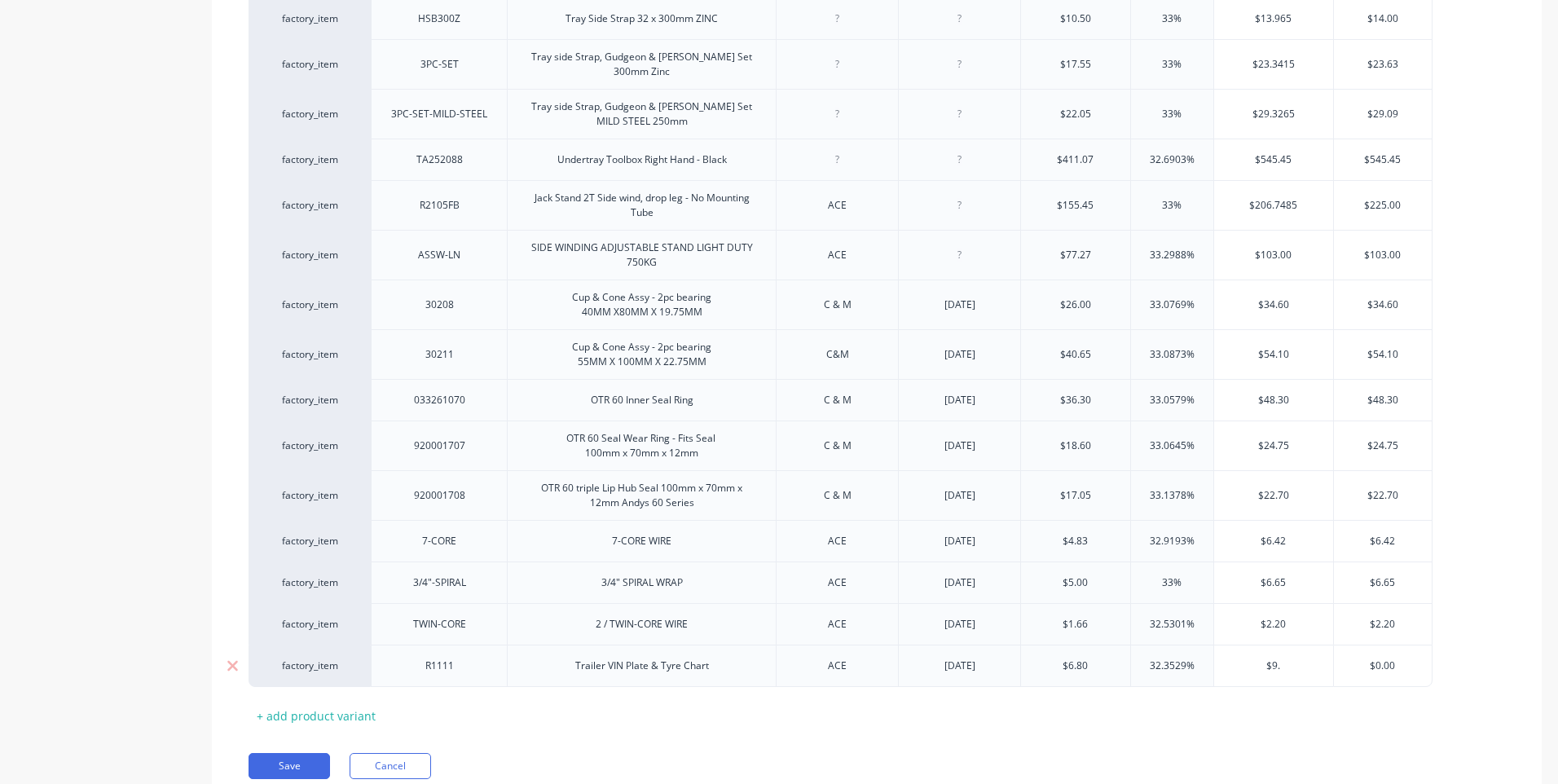
type input "$9.0"
type textarea "x"
type input "$9.09"
type input "$0.0"
type textarea "x"
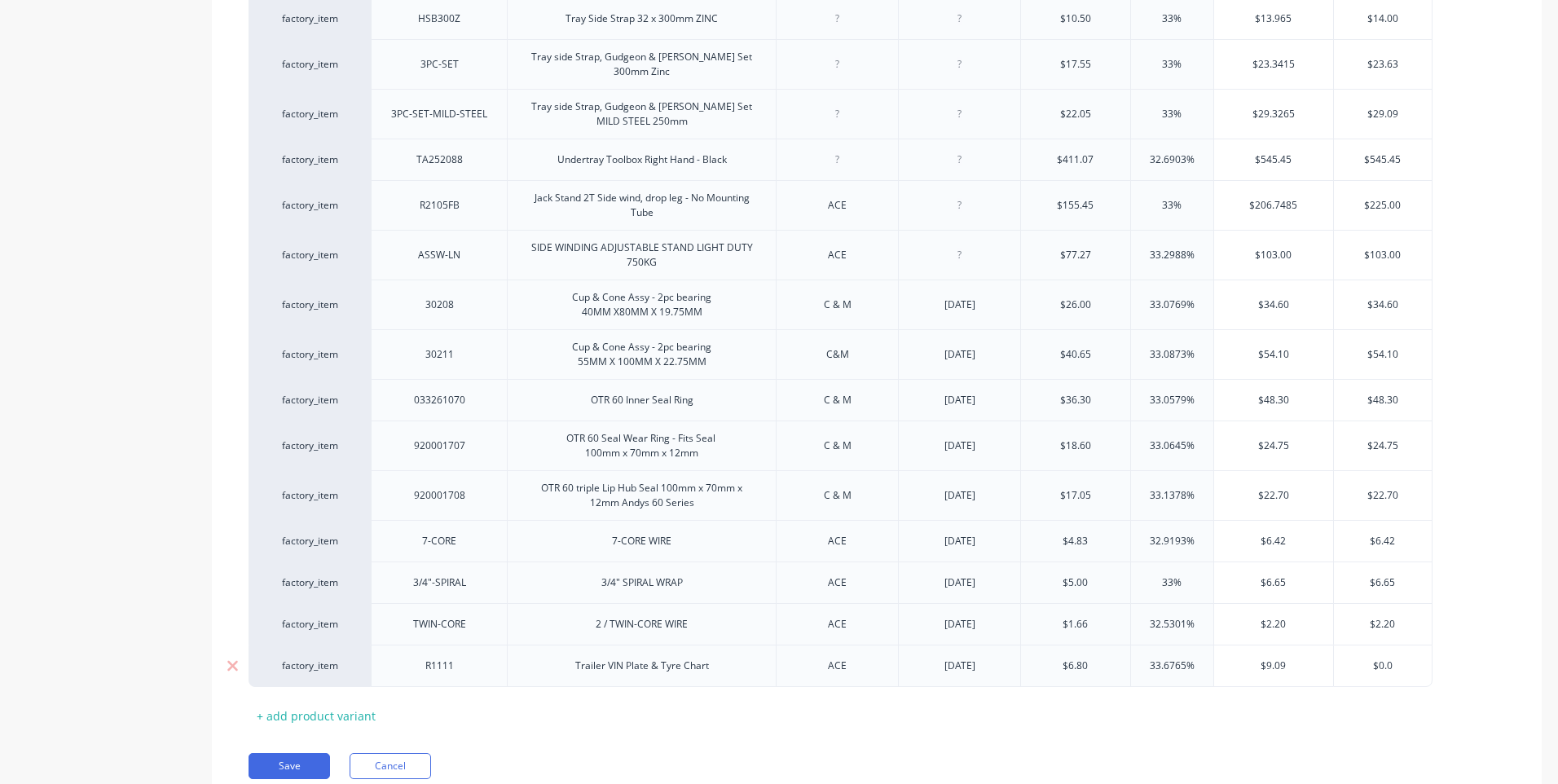
type input "$0."
type textarea "x"
type input "$0"
type textarea "x"
type input "$"
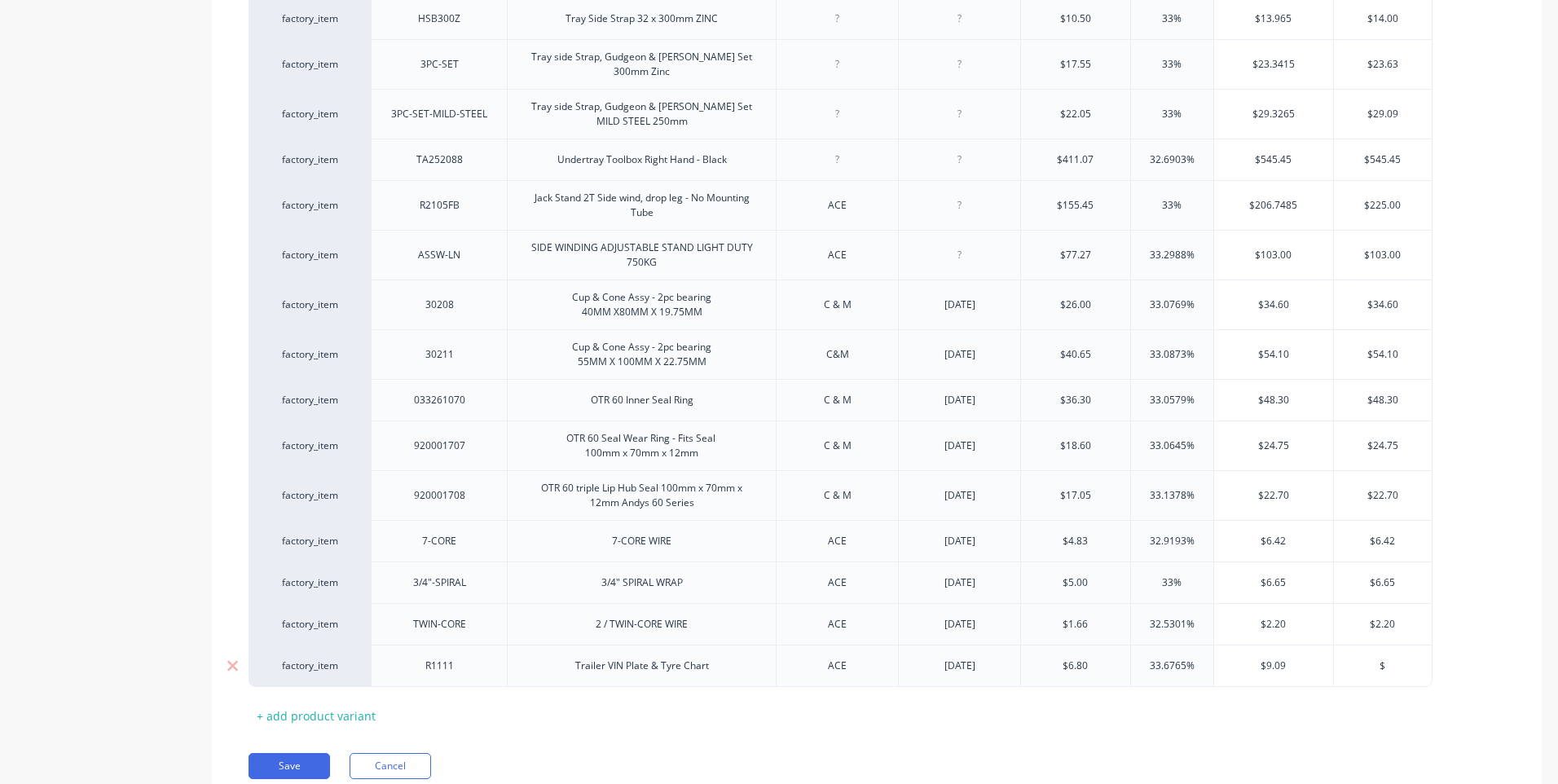
type textarea "x"
type input "$9"
type textarea "x"
type input "$9."
type textarea "x"
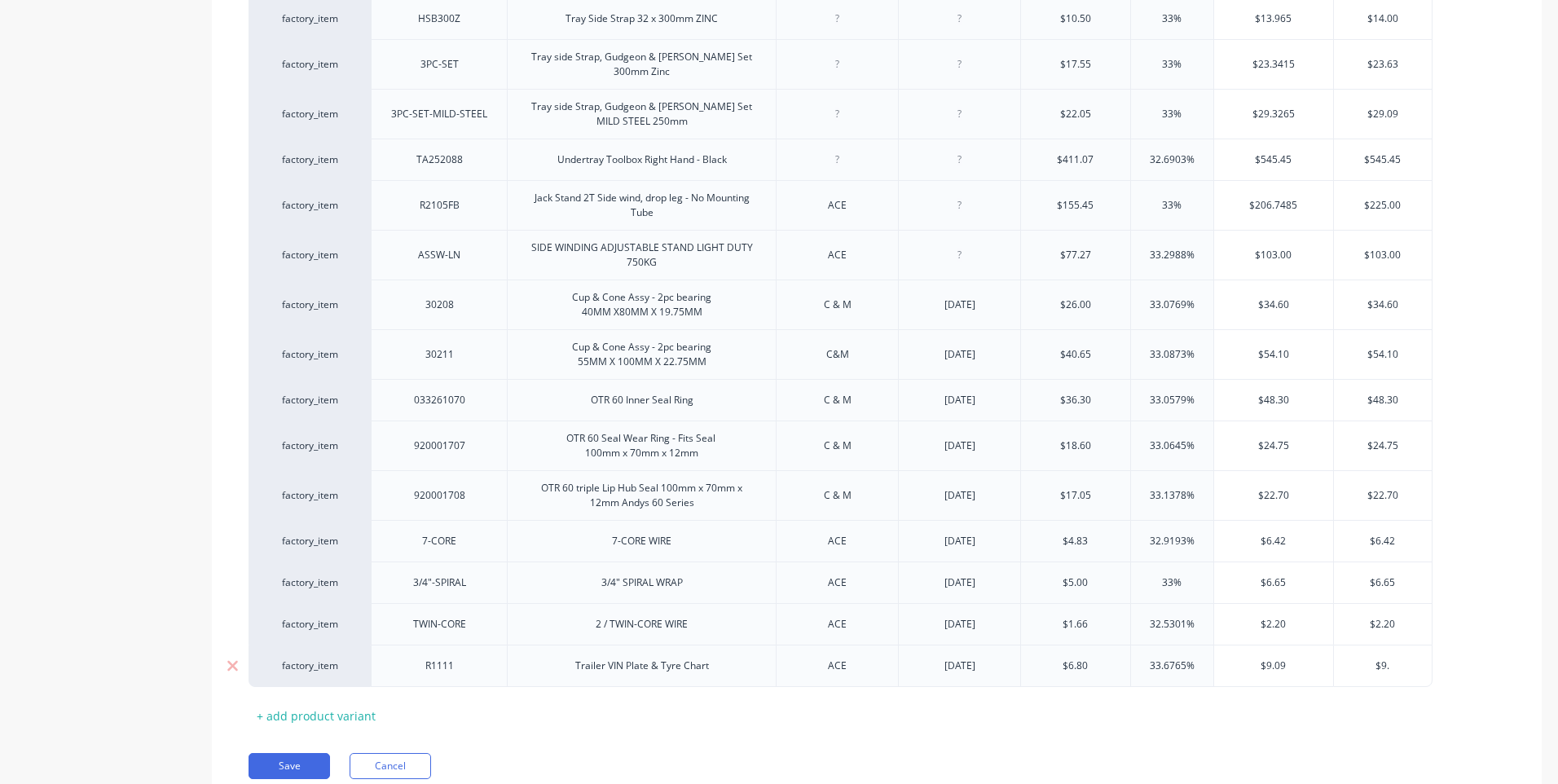
type input "$9.0"
type textarea "x"
type input "$9.09"
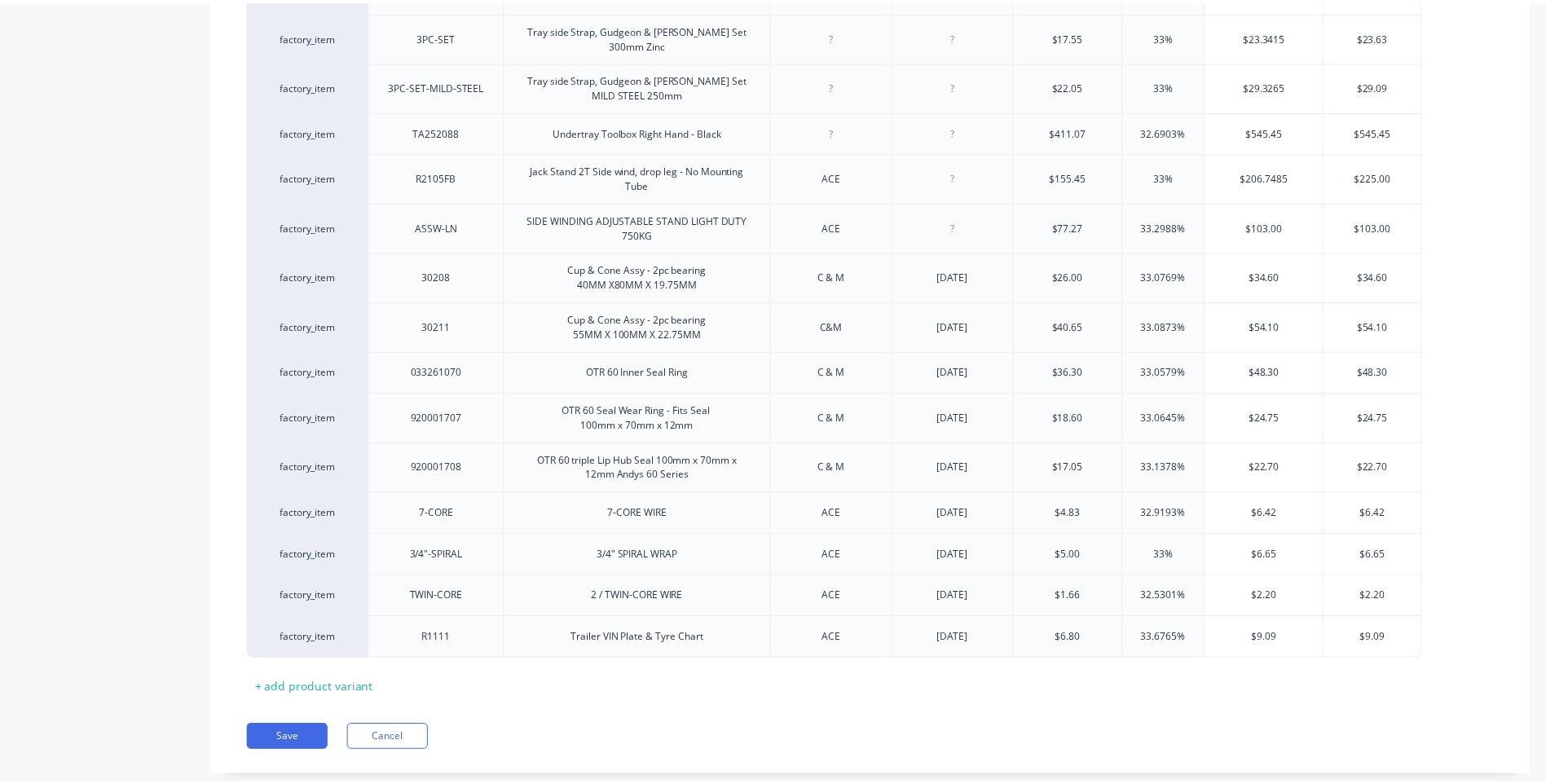
scroll to position [1989, 0]
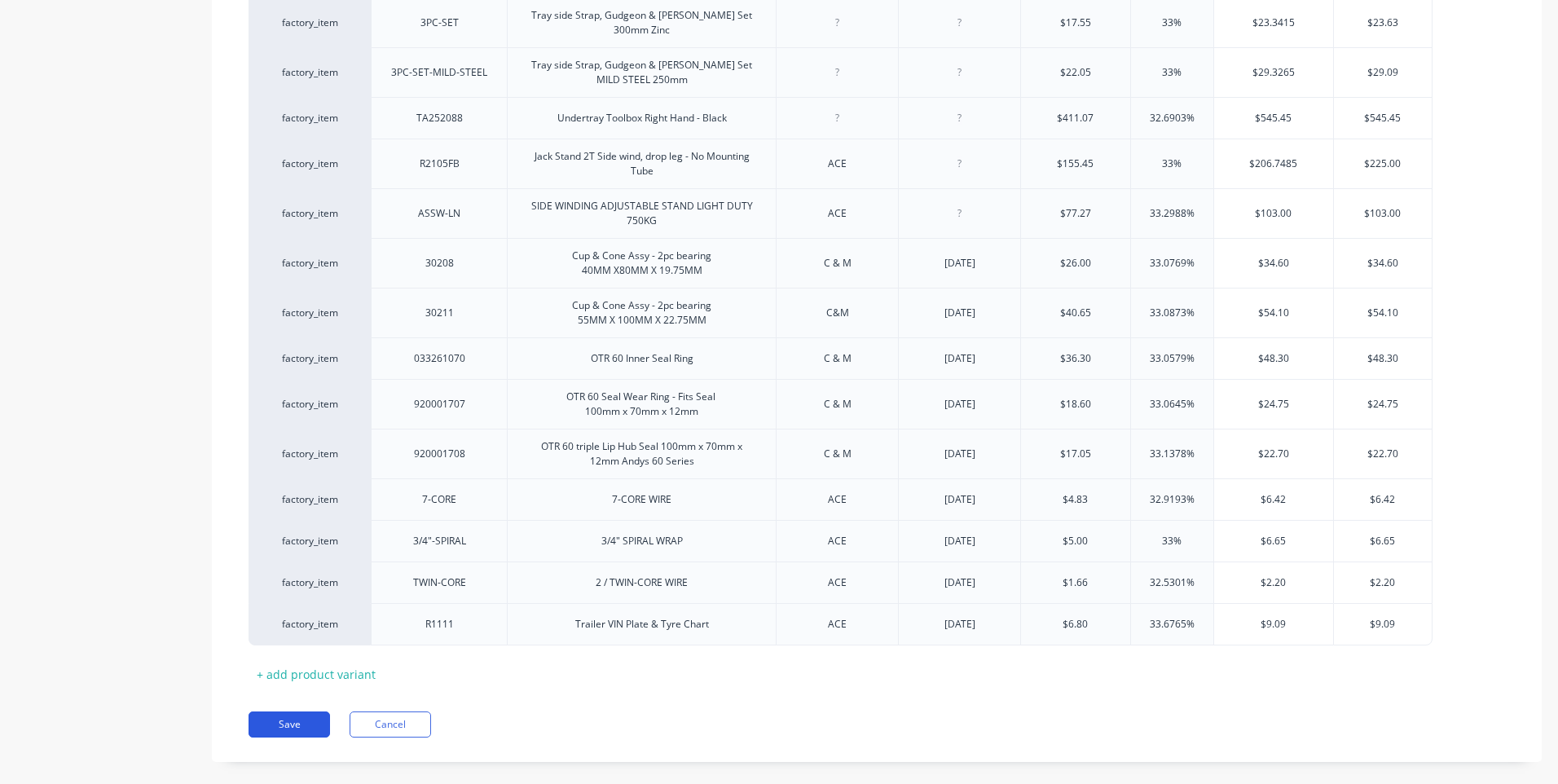
click at [289, 711] on button "Save" at bounding box center [288, 724] width 81 height 26
type textarea "x"
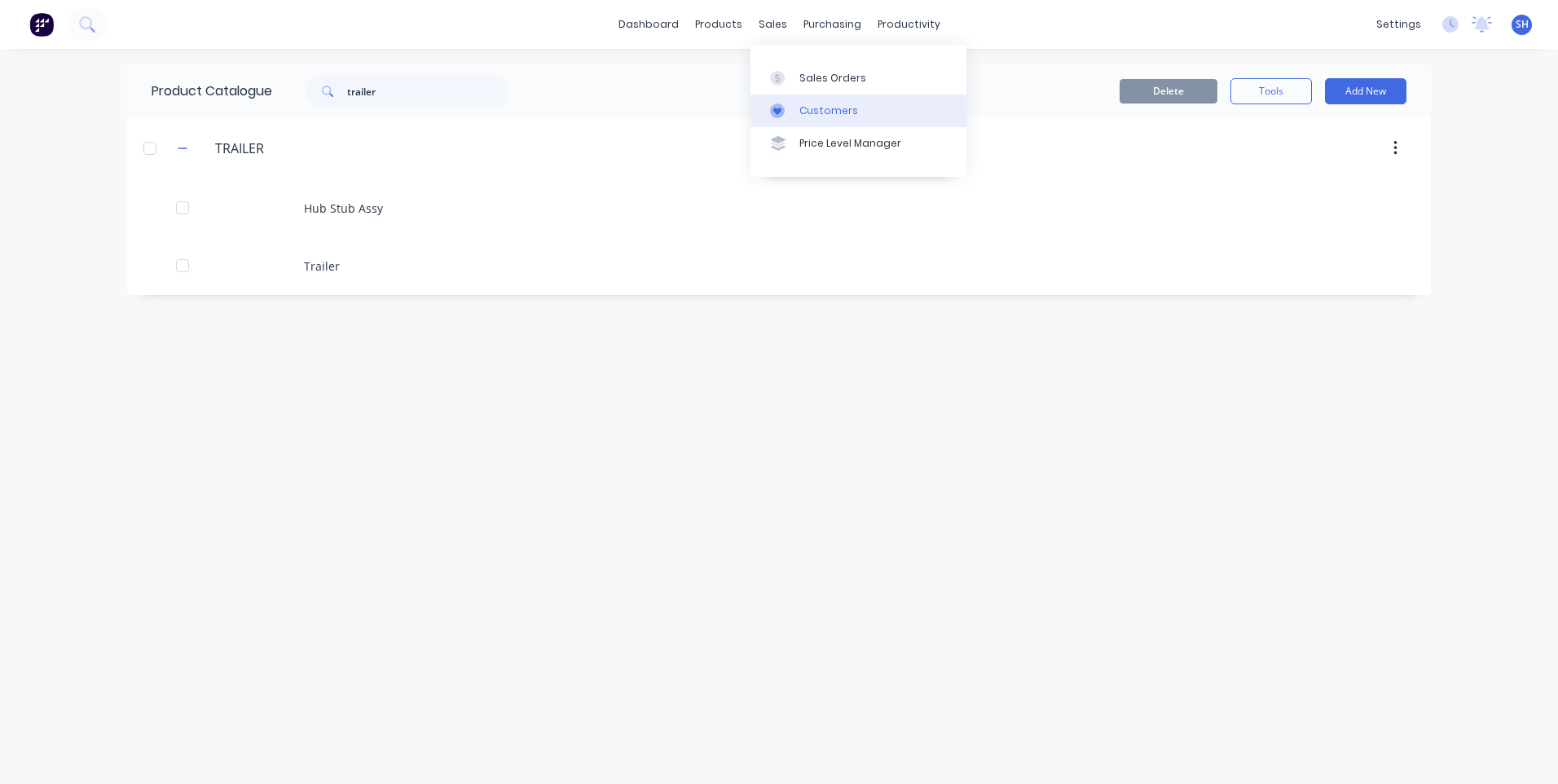
click at [821, 108] on div "Customers" at bounding box center [828, 110] width 59 height 15
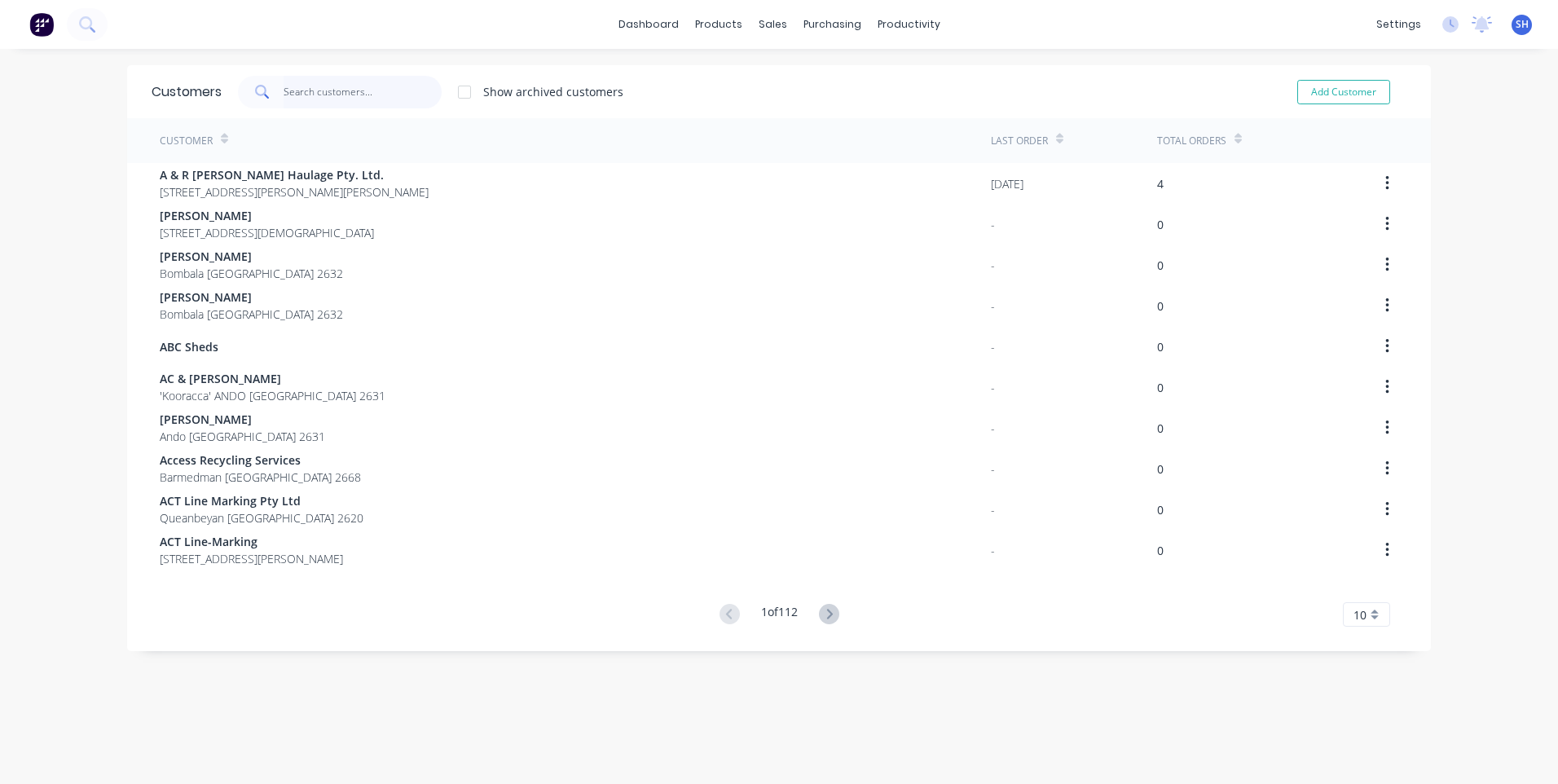
click at [294, 92] on input "text" at bounding box center [363, 92] width 159 height 33
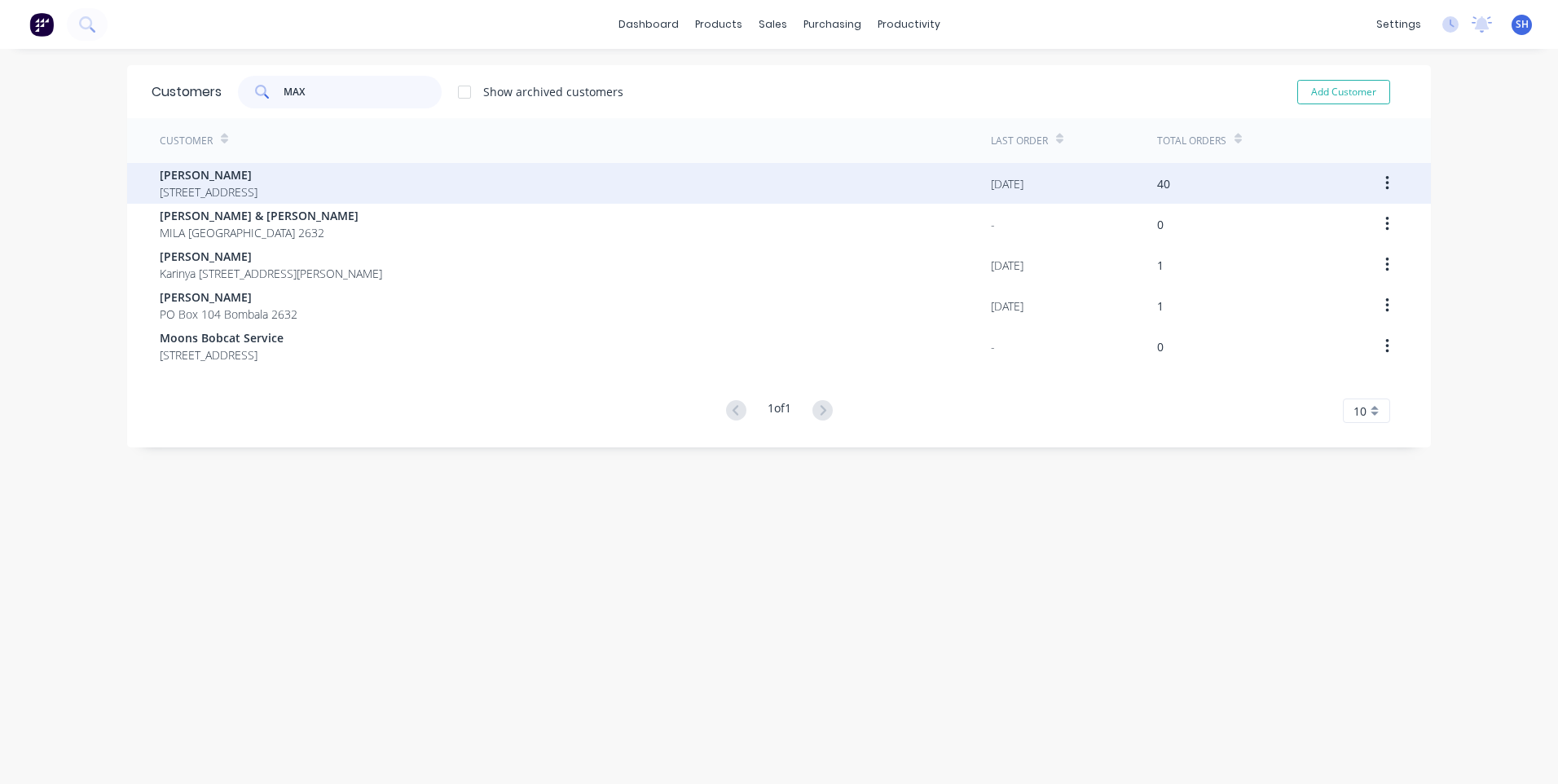
type input "MAX"
click at [225, 178] on span "Max Hartmeier" at bounding box center [209, 174] width 98 height 17
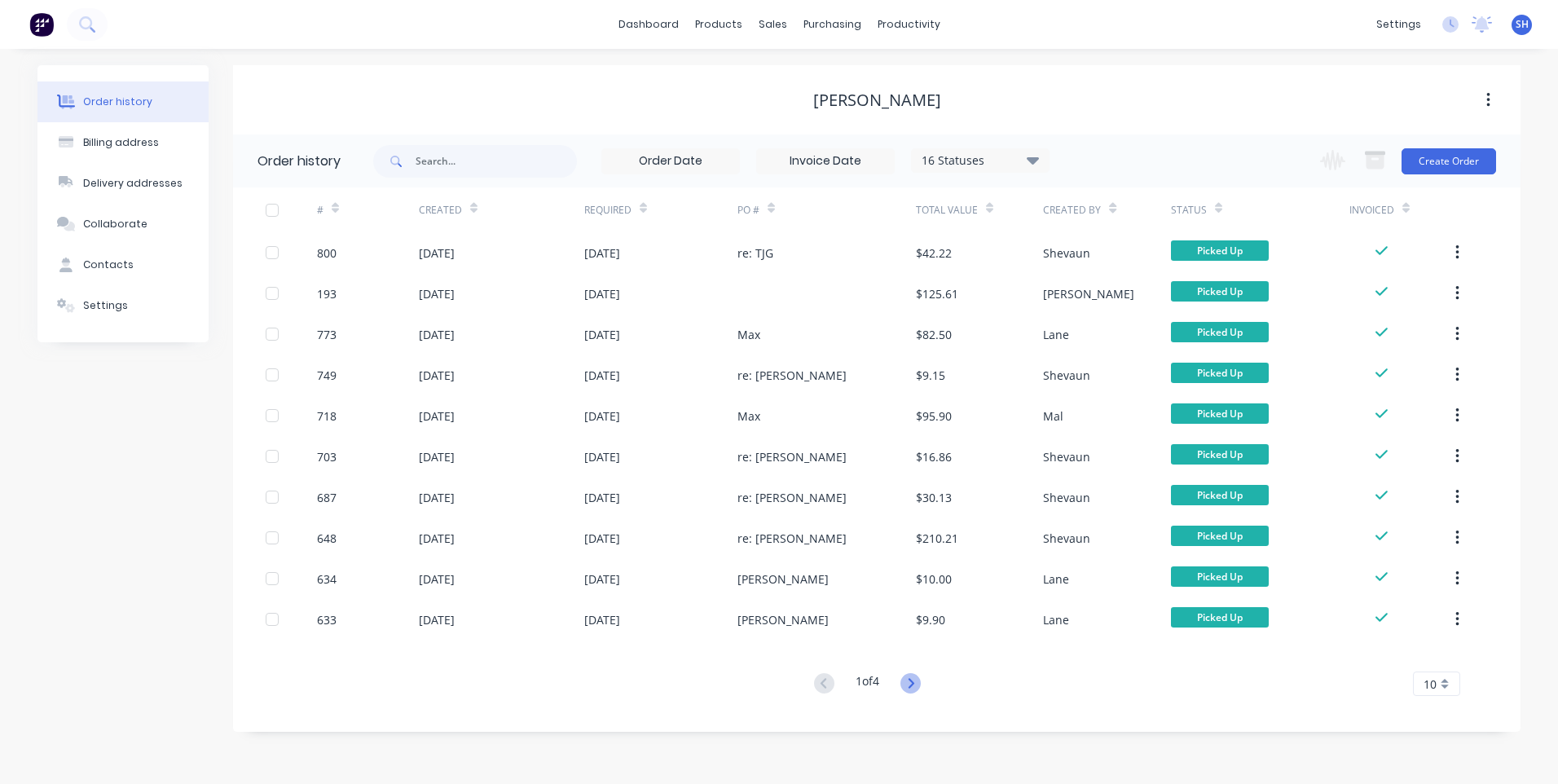
click at [910, 684] on icon at bounding box center [910, 683] width 20 height 20
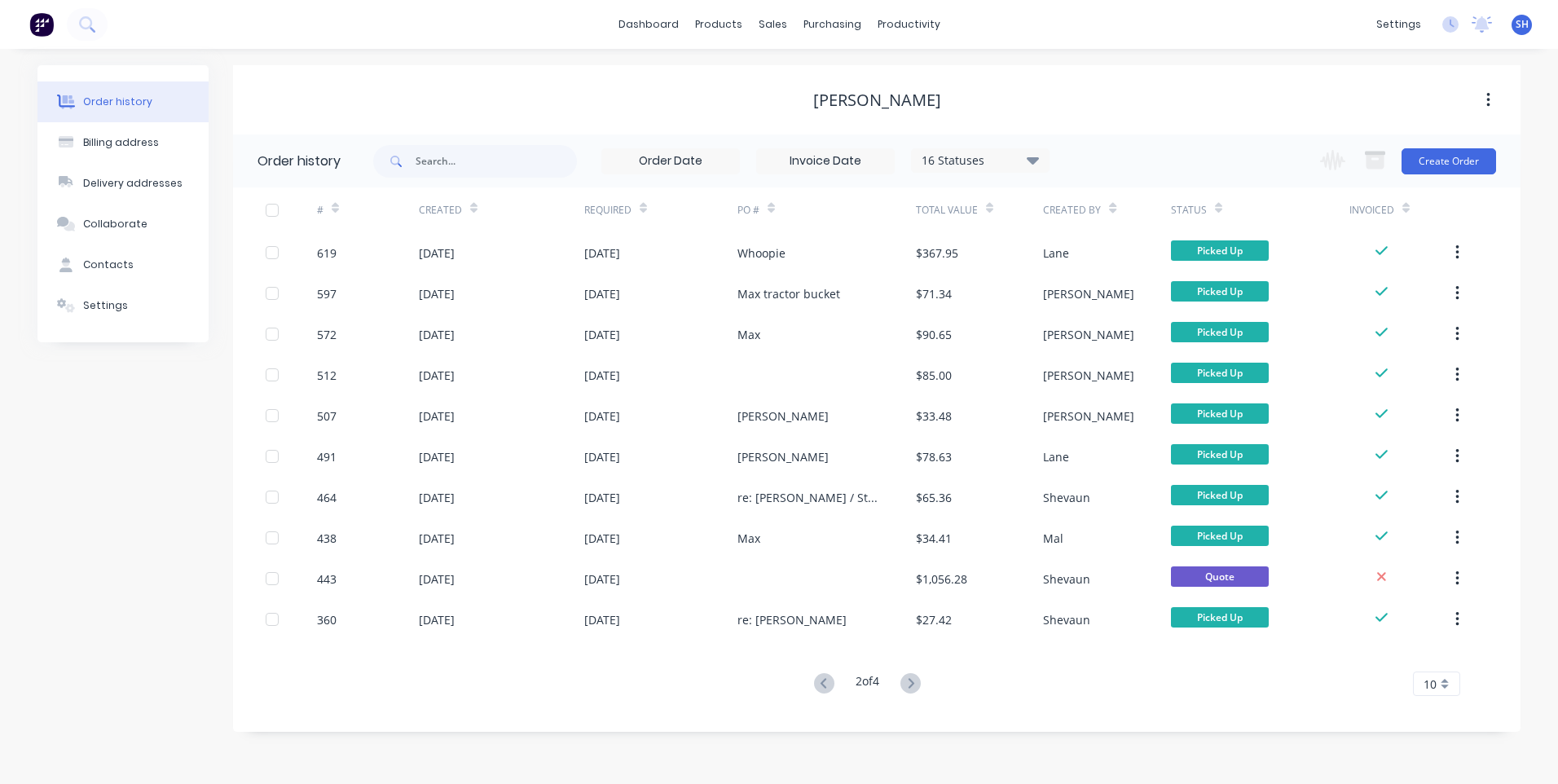
click at [910, 684] on icon at bounding box center [910, 683] width 20 height 20
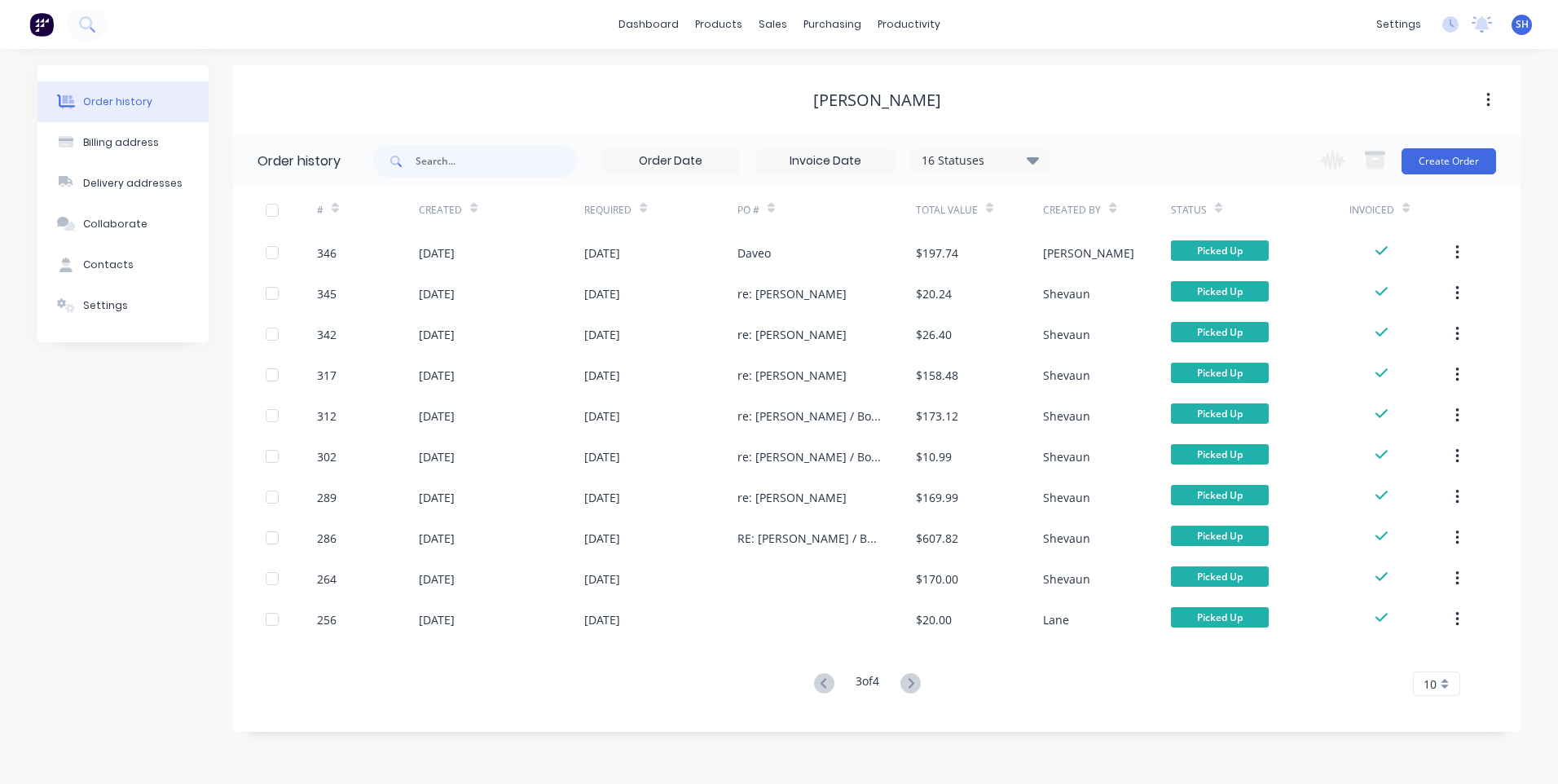
click at [910, 684] on icon at bounding box center [910, 683] width 20 height 20
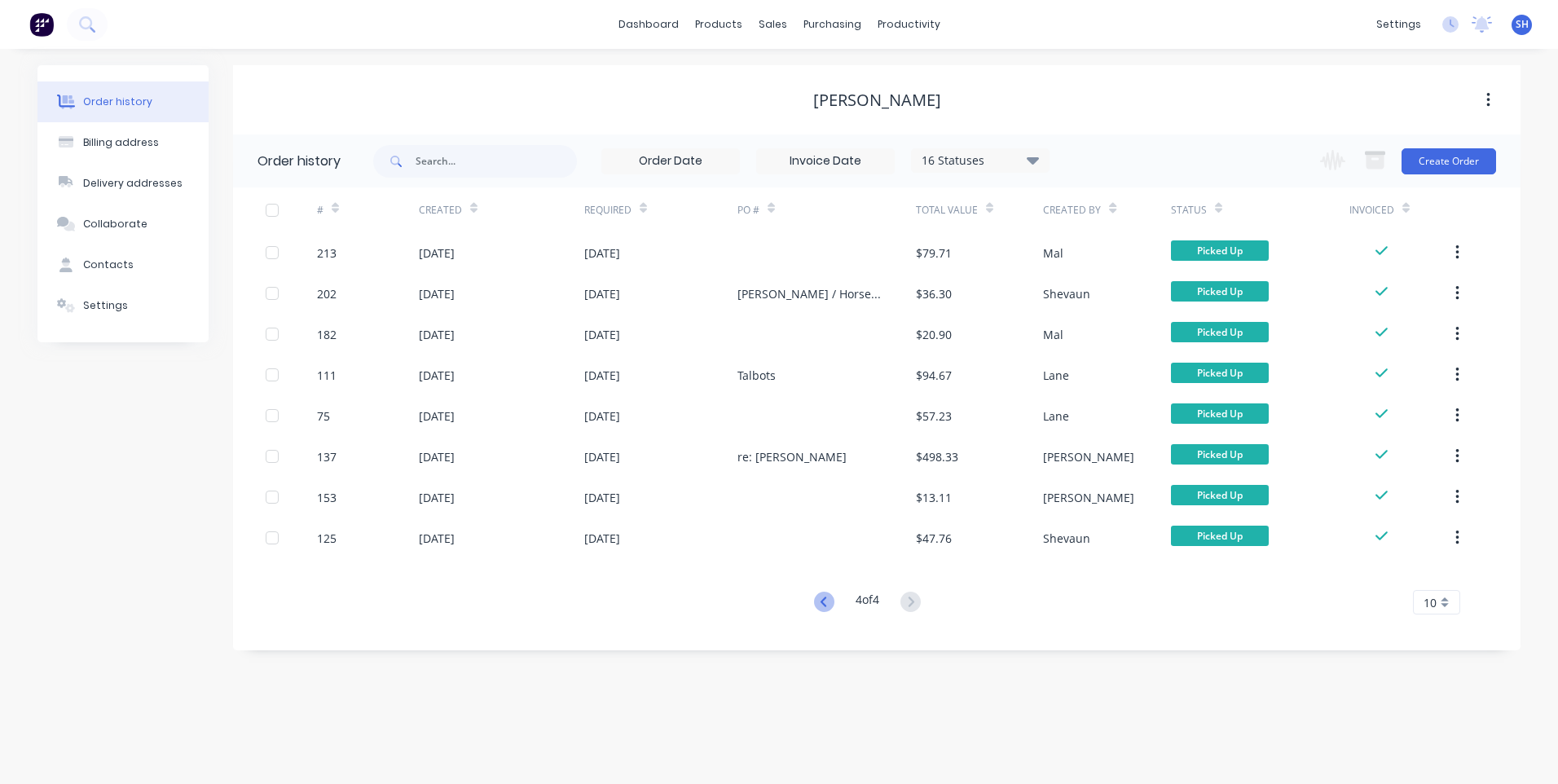
click at [815, 600] on icon at bounding box center [824, 602] width 20 height 20
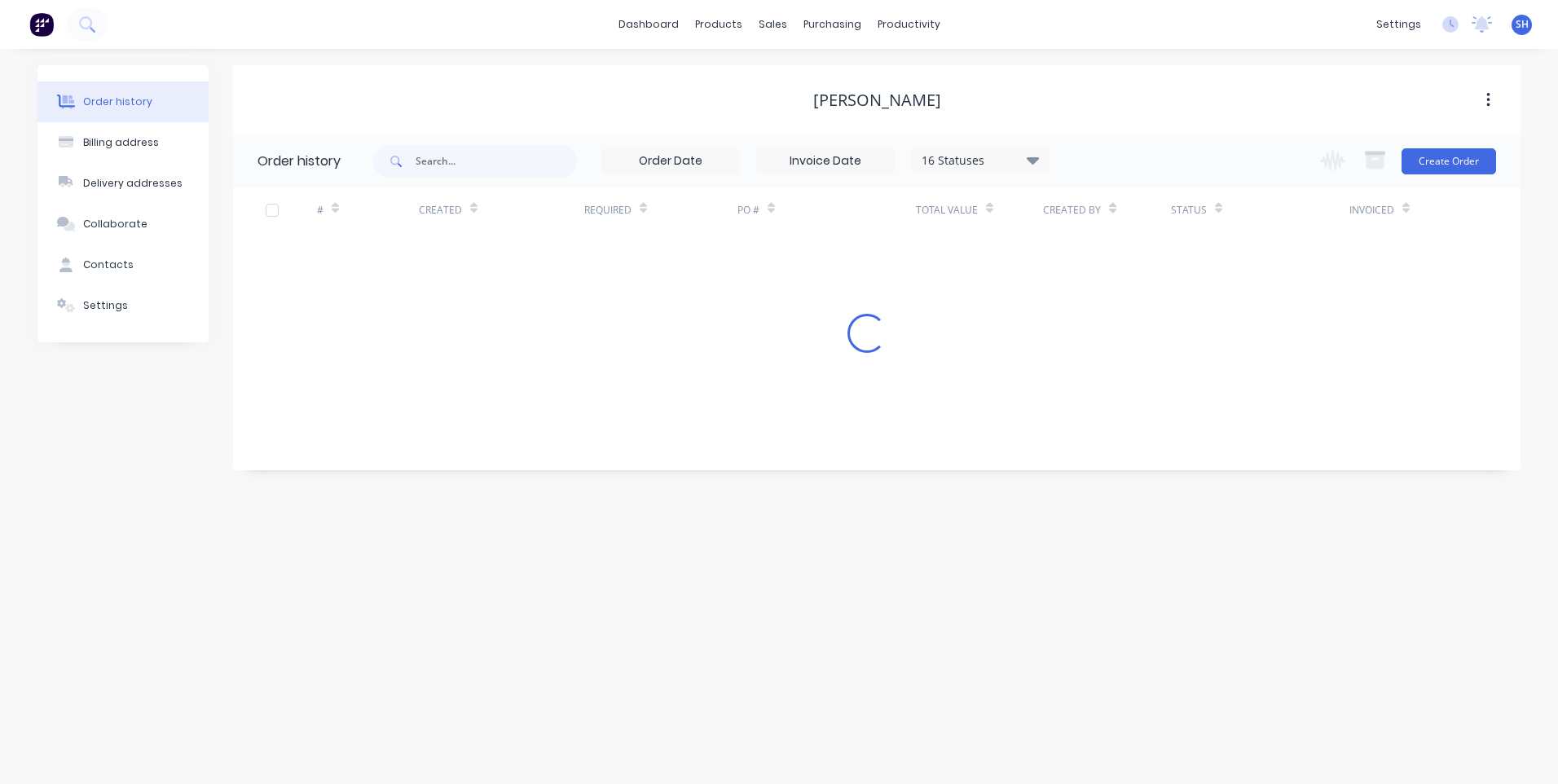
click at [815, 600] on div "Order history Billing address Delivery addresses Collaborate Contacts Settings …" at bounding box center [779, 416] width 1558 height 735
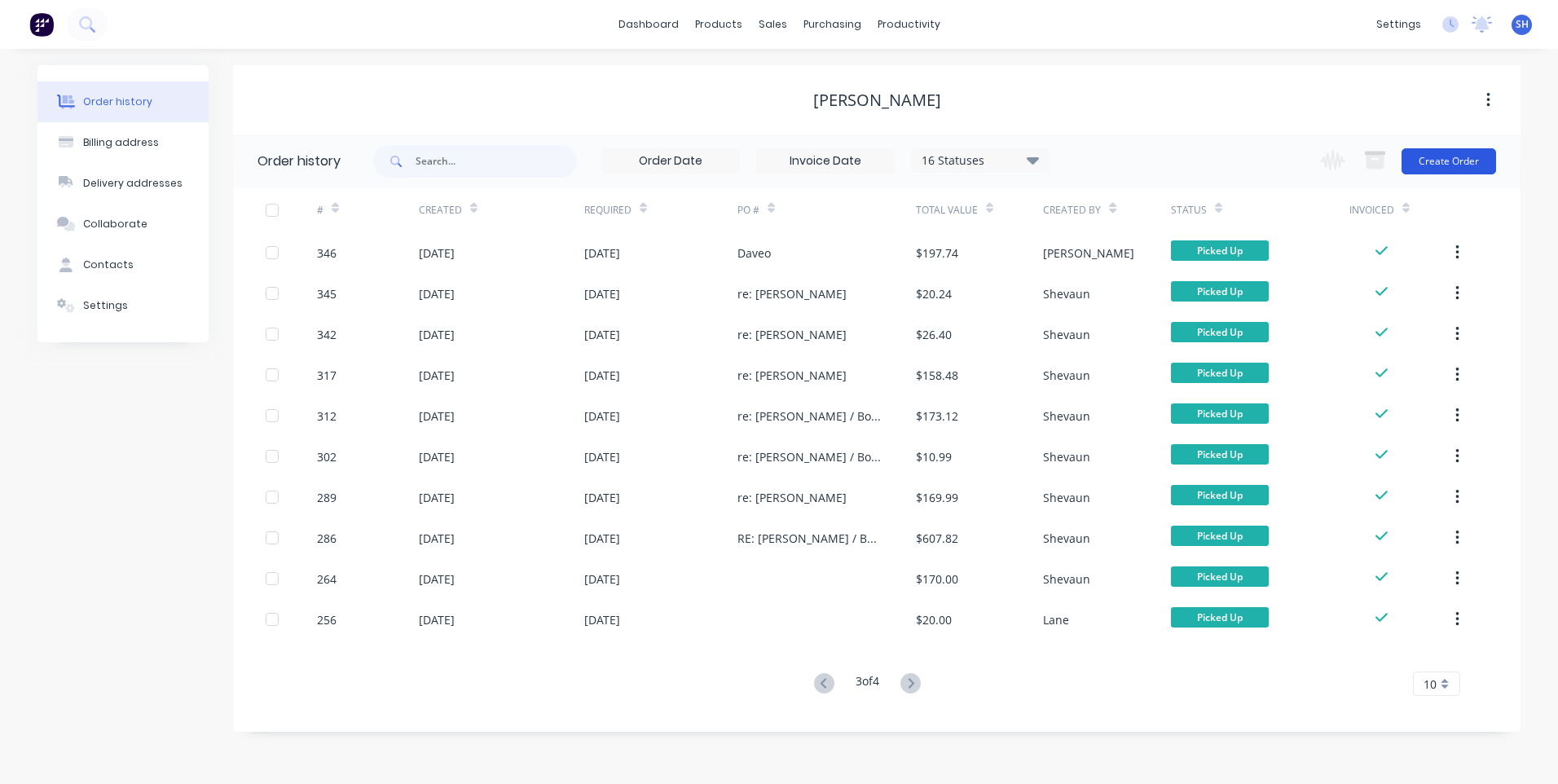
click at [1454, 157] on button "Create Order" at bounding box center [1448, 161] width 95 height 26
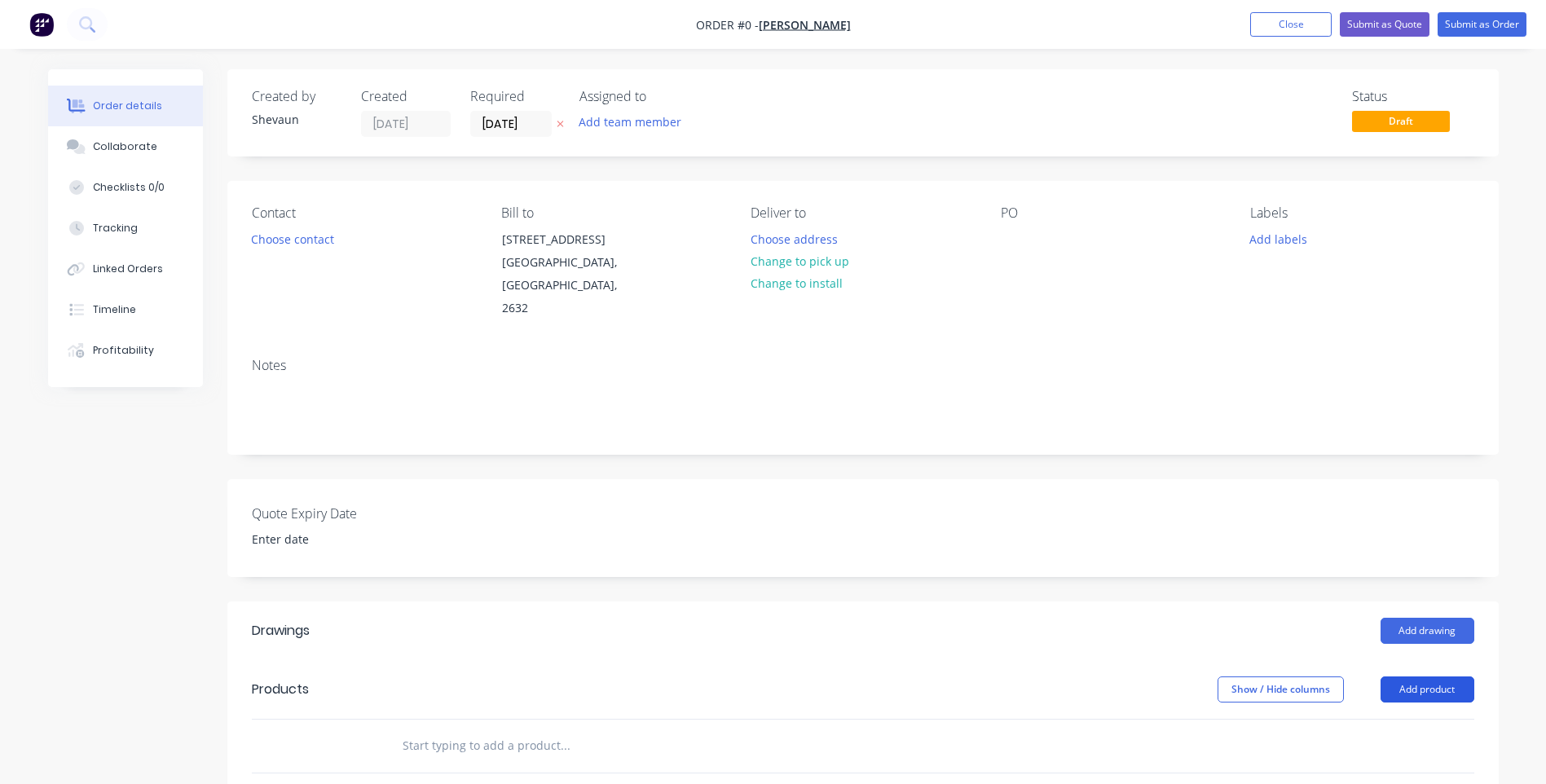
click at [1413, 676] on button "Add product" at bounding box center [1427, 689] width 94 height 26
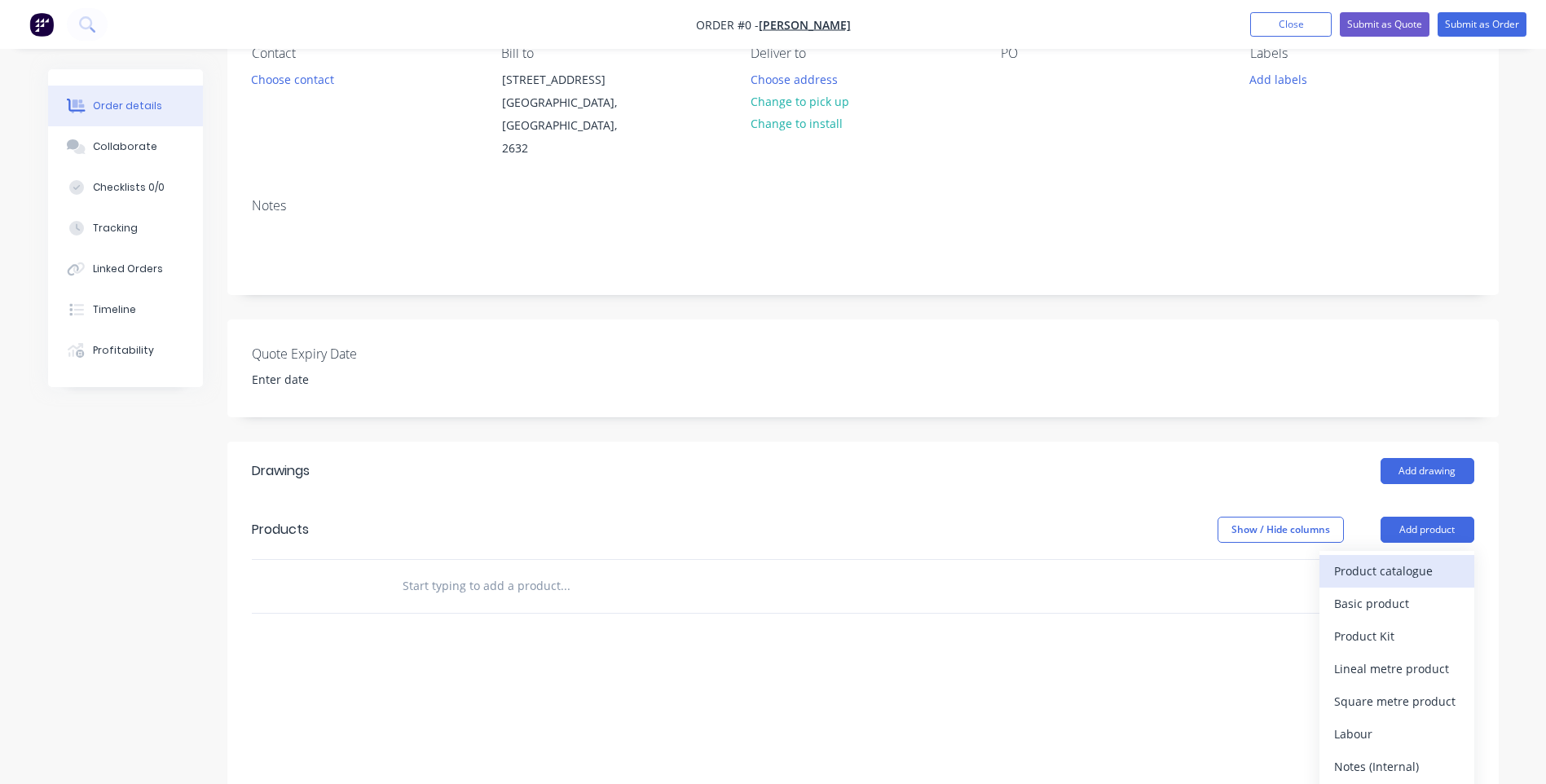
scroll to position [163, 0]
click at [1374, 556] on div "Product catalogue" at bounding box center [1396, 568] width 125 height 24
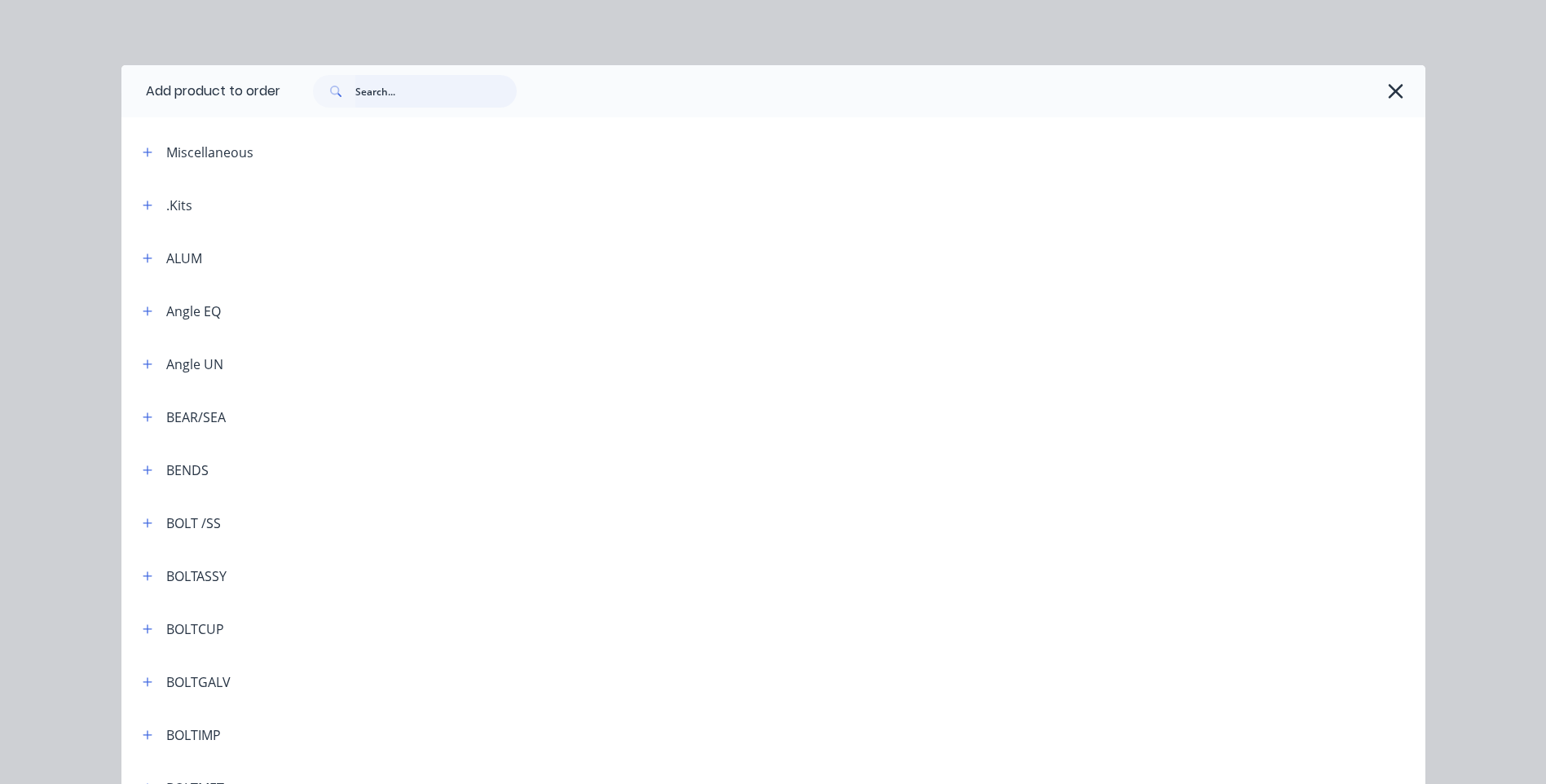
click at [355, 84] on input "text" at bounding box center [435, 91] width 161 height 33
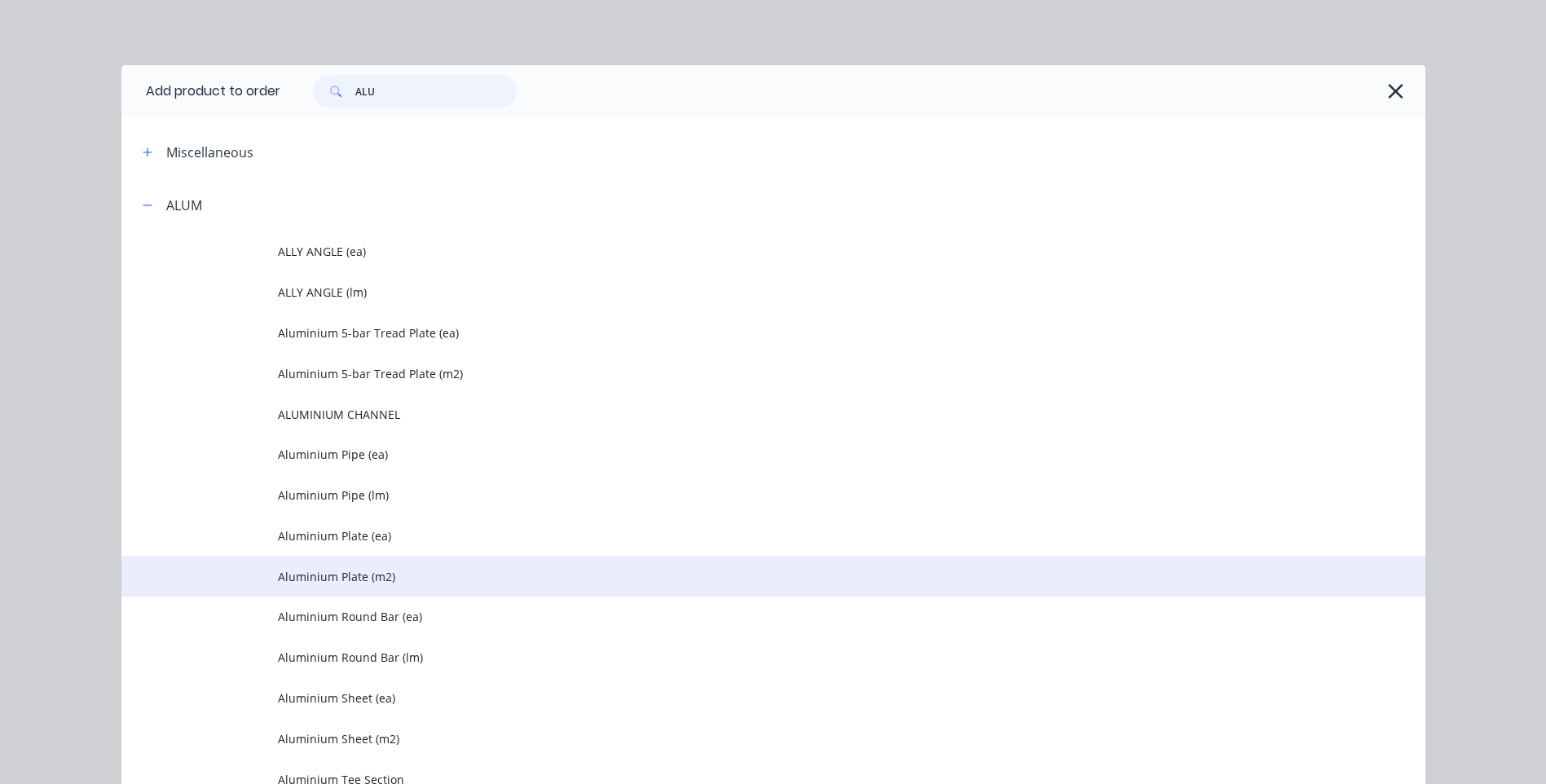
type input "ALU"
click at [342, 571] on span "Aluminium Plate (m2)" at bounding box center [736, 576] width 917 height 17
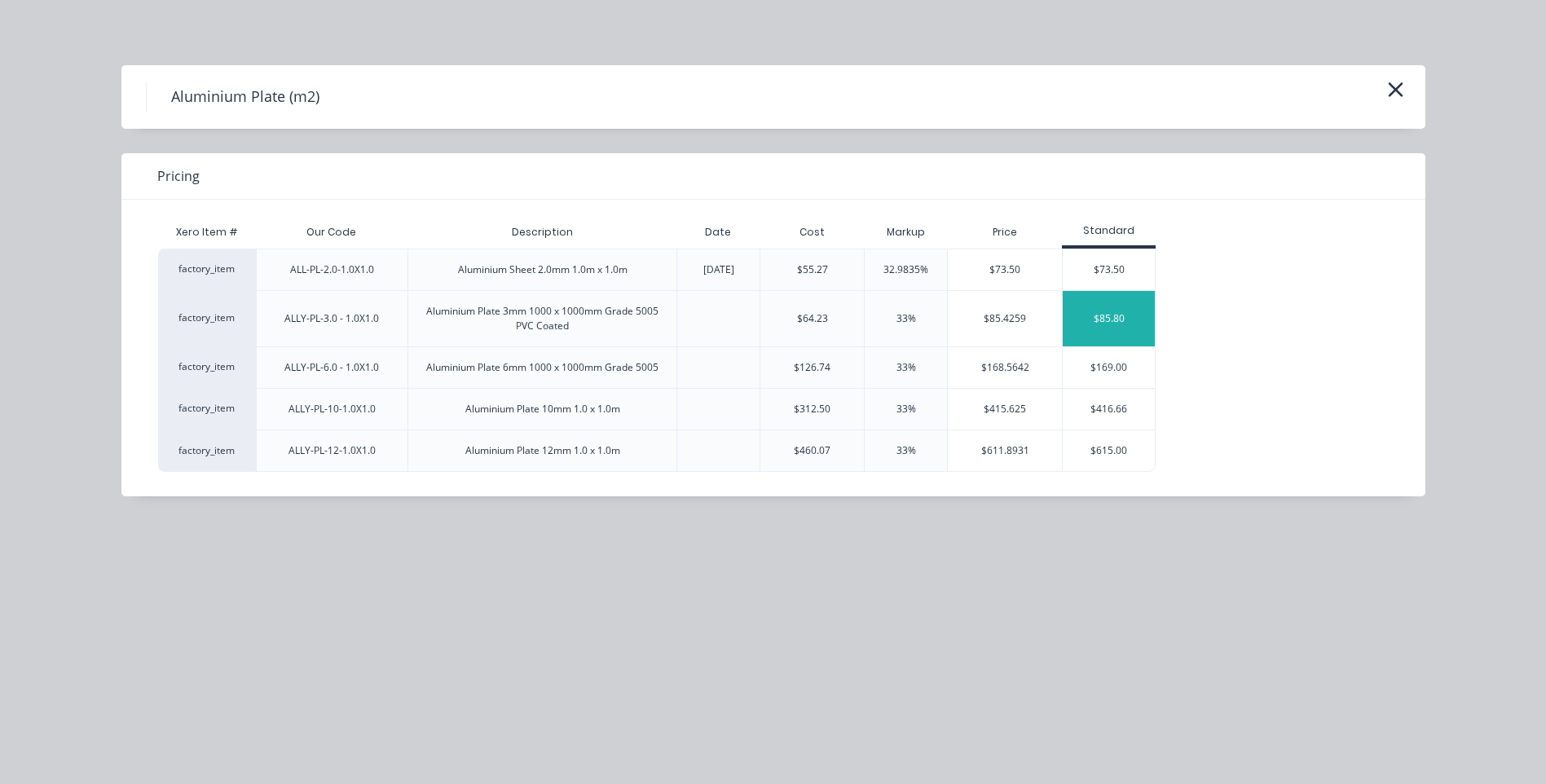
click at [1110, 314] on div "$85.80" at bounding box center [1108, 318] width 92 height 55
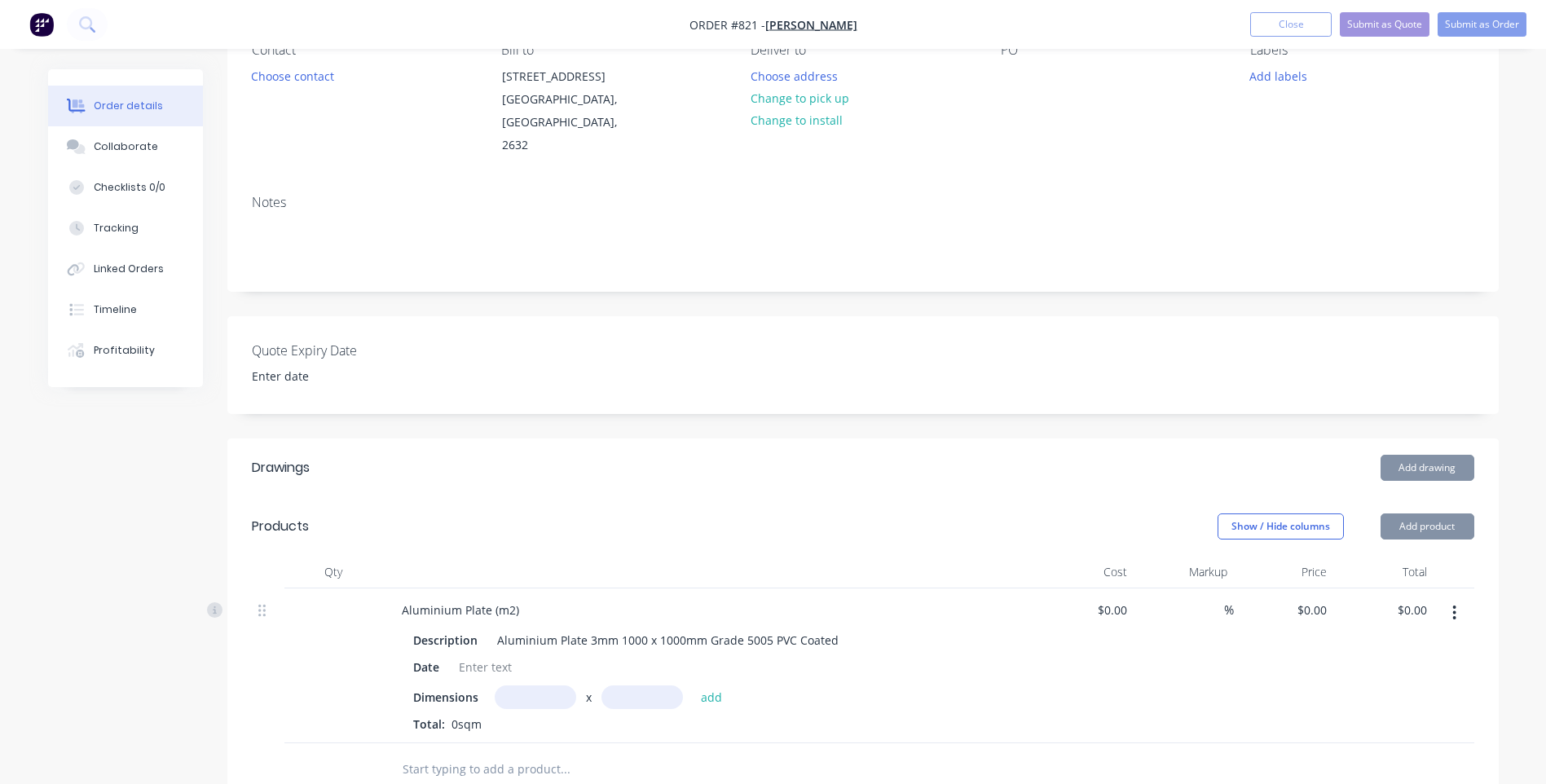
type input "$64.23"
type input "33.58"
type input "$85.80"
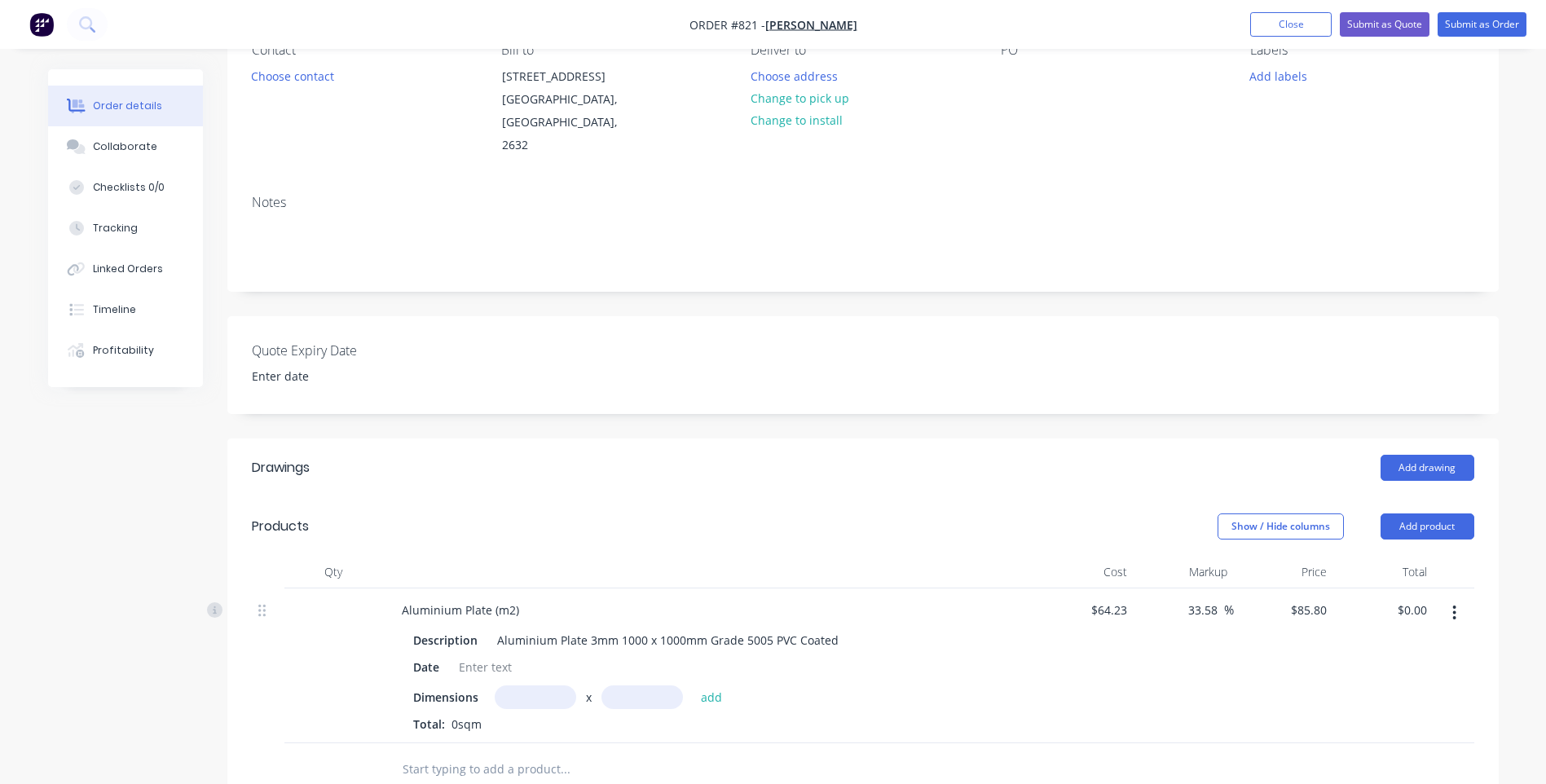
click at [529, 685] on input "text" at bounding box center [535, 697] width 81 height 24
type input "770m"
type input "660m"
click at [712, 685] on button "add" at bounding box center [712, 696] width 38 height 22
click at [507, 718] on icon "button" at bounding box center [508, 725] width 11 height 15
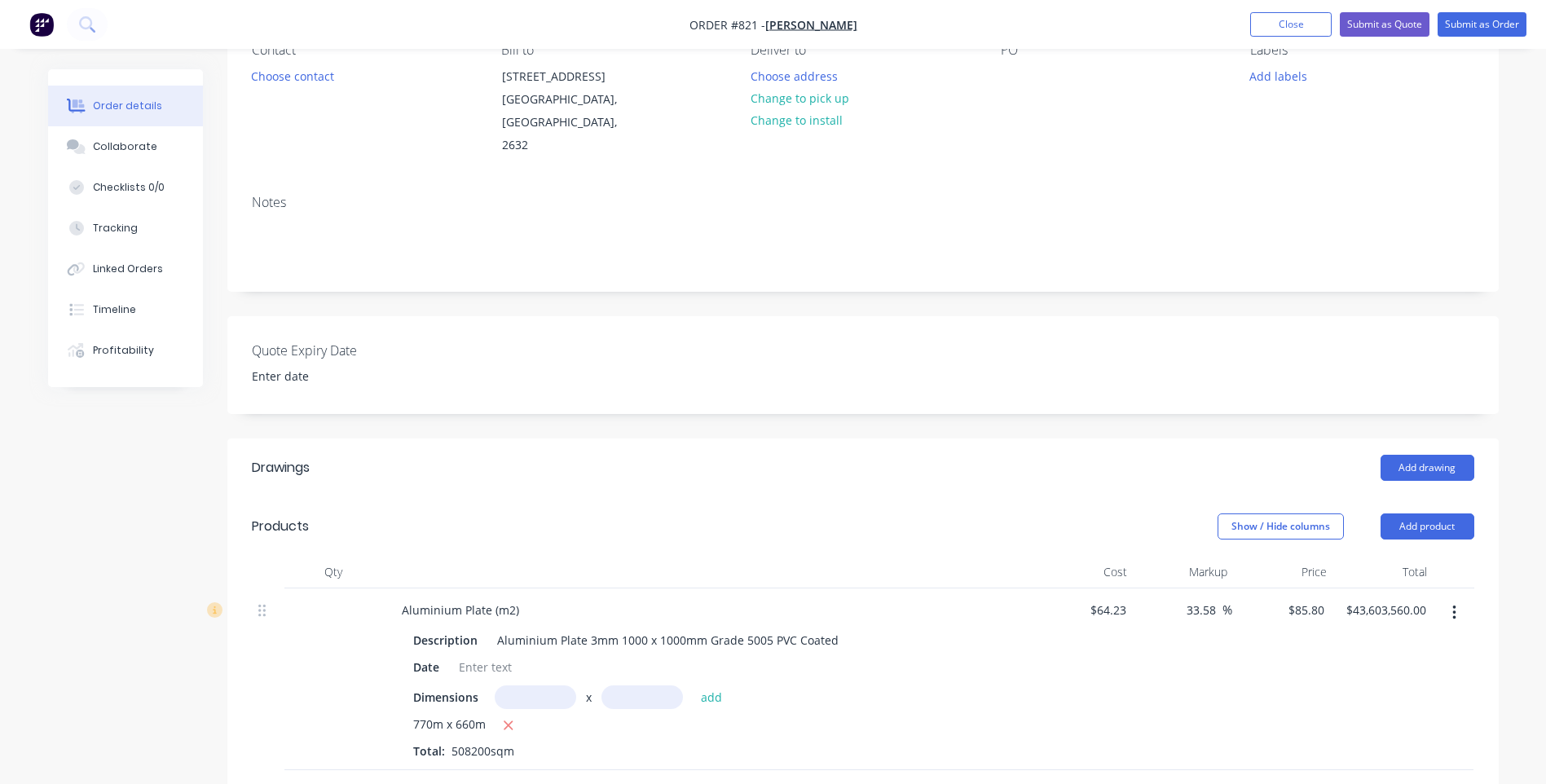
type input "$0.00"
click at [520, 685] on input "text" at bounding box center [535, 697] width 81 height 24
type input "0.77m"
click at [632, 685] on input "0660" at bounding box center [641, 697] width 81 height 24
type input "0.66m"
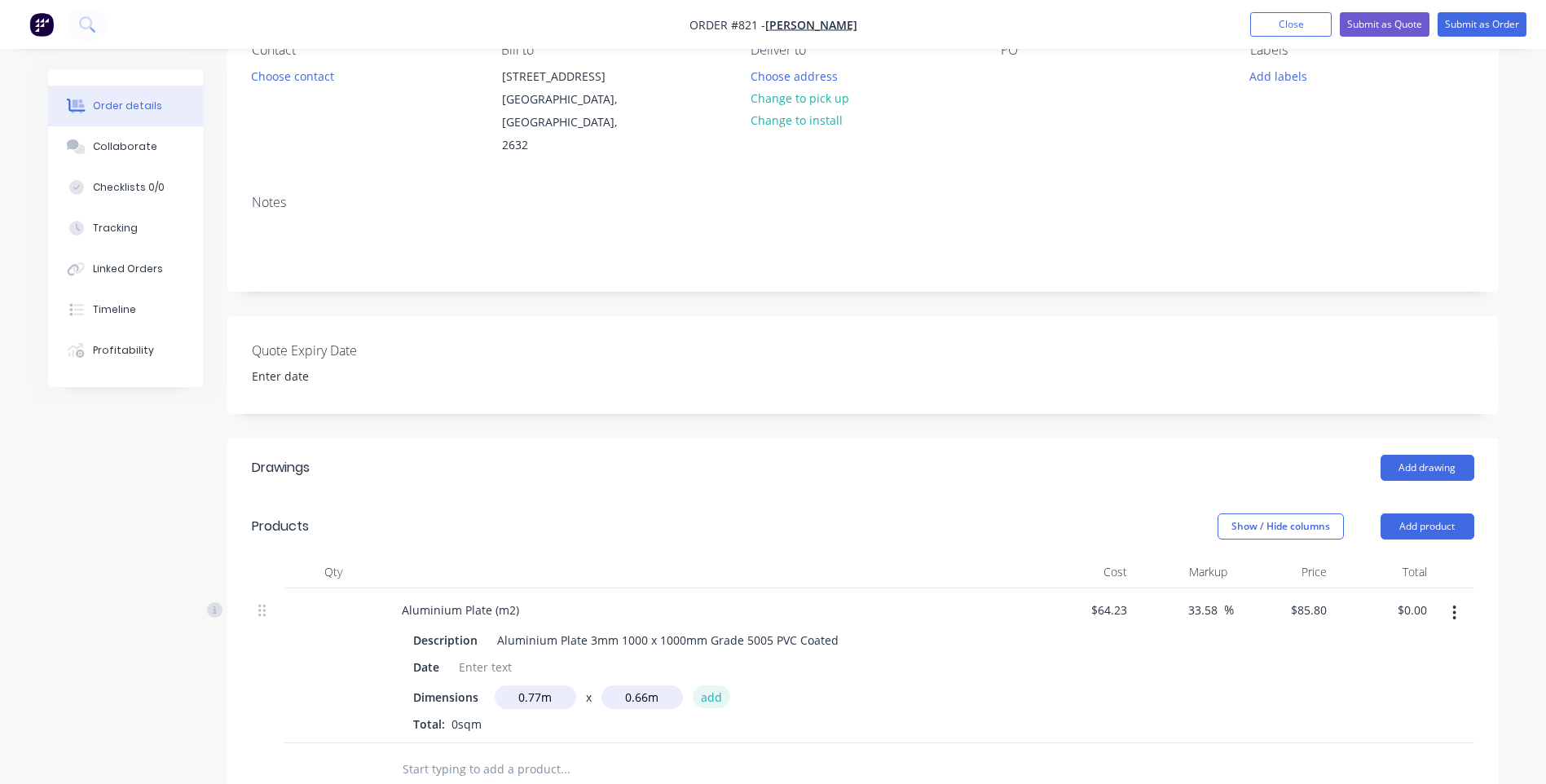
click at [704, 685] on button "add" at bounding box center [712, 696] width 38 height 22
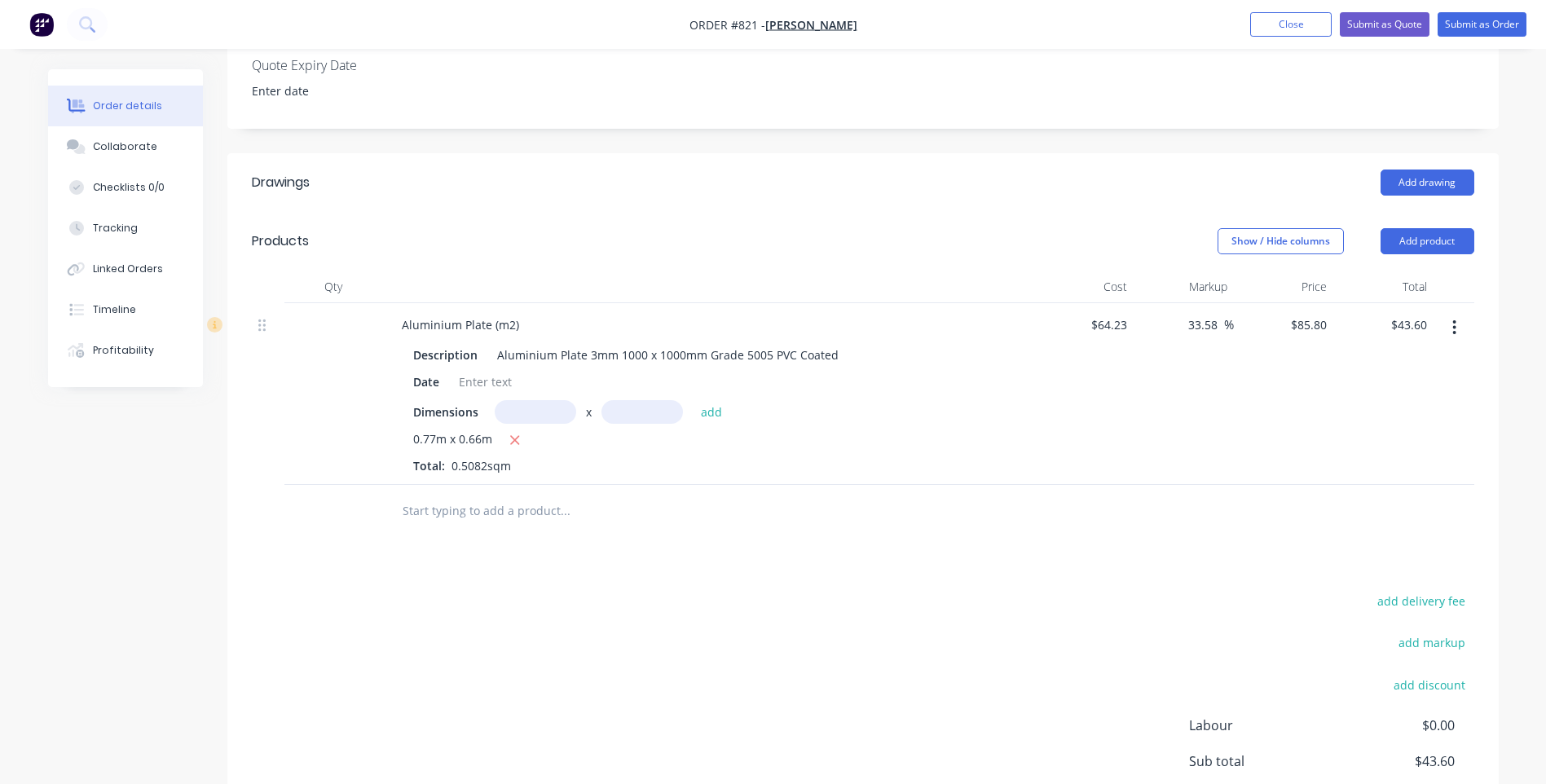
scroll to position [432, 0]
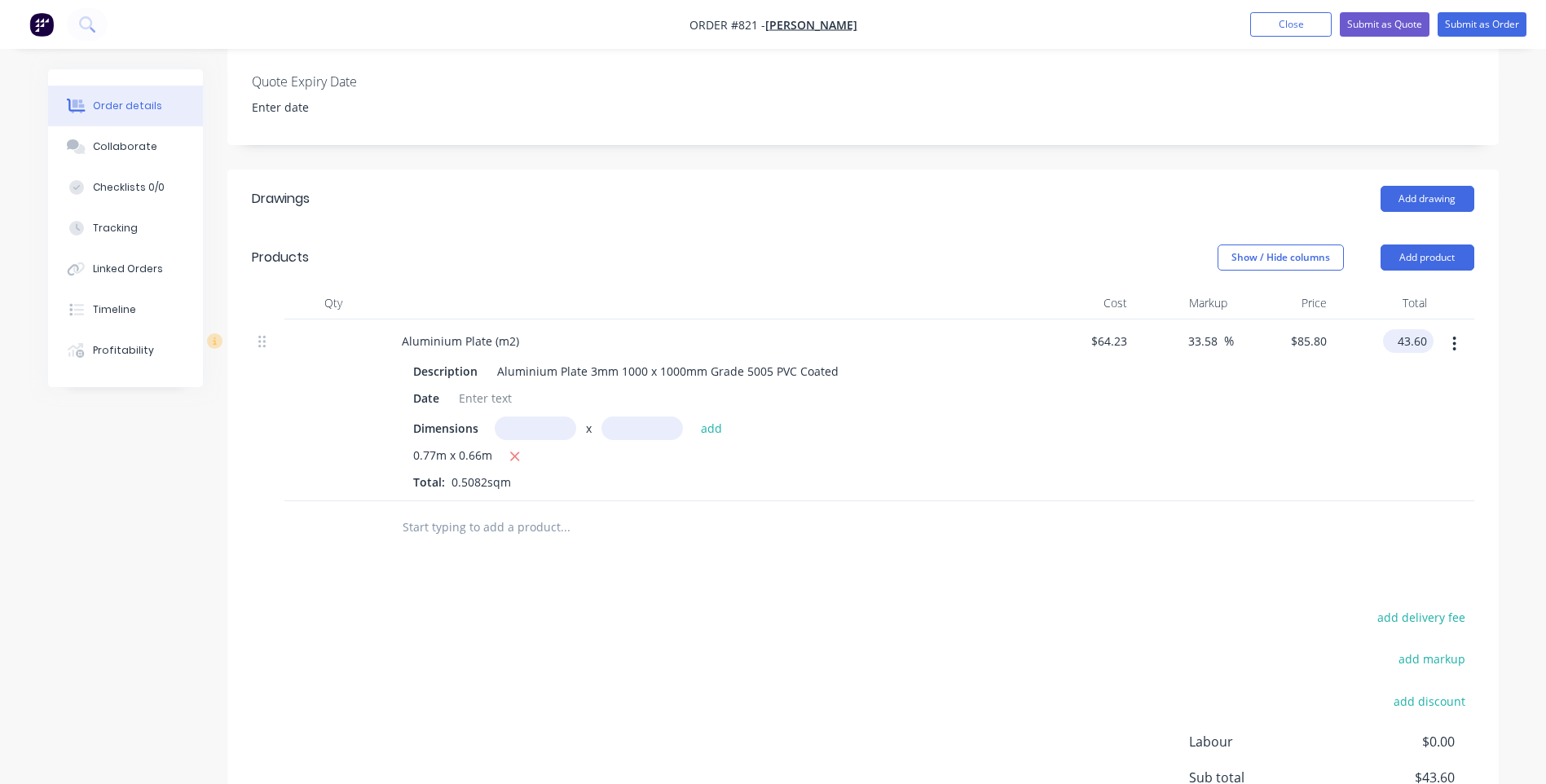
click at [1425, 329] on input "43.60" at bounding box center [1411, 341] width 44 height 24
type input "43.59"
type input "33.54"
type input "$85.7733"
type input "$43.59"
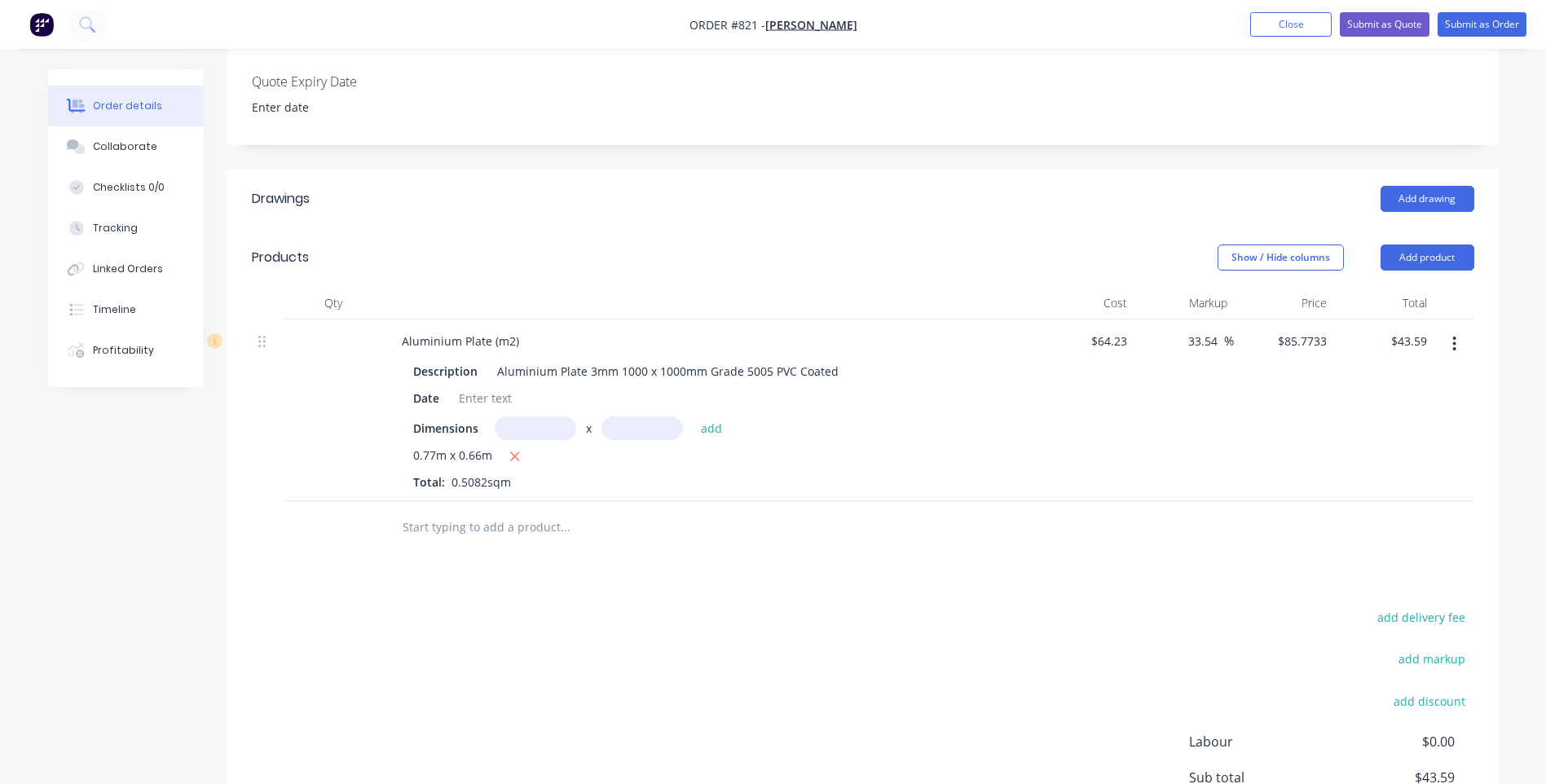
click at [887, 701] on div "add delivery fee add markup add discount Labour $0.00 Sub total $43.59 Margin $…" at bounding box center [863, 763] width 1222 height 314
click at [1332, 455] on div "$85.7733 $85.7733" at bounding box center [1284, 410] width 100 height 182
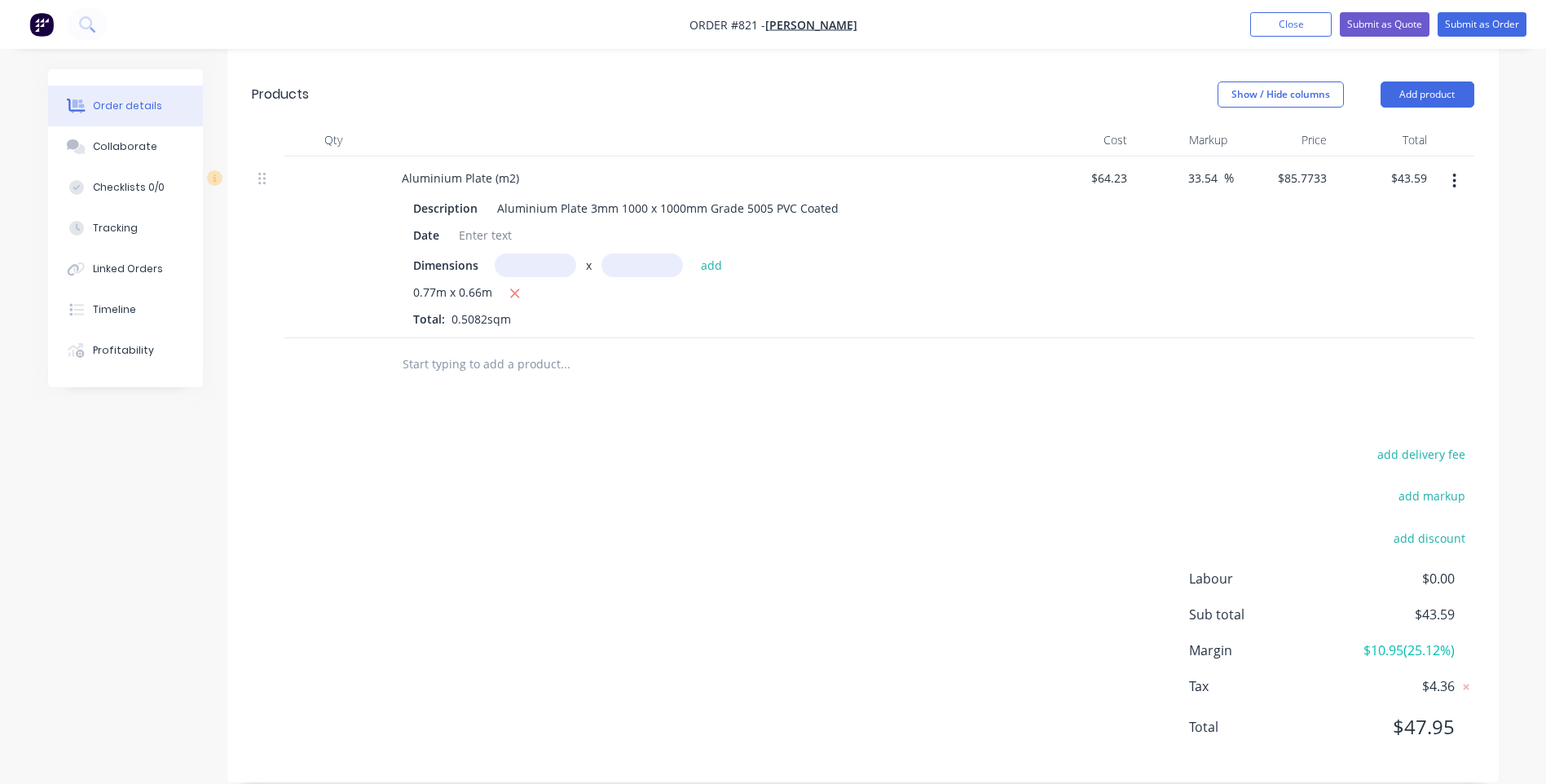
scroll to position [0, 0]
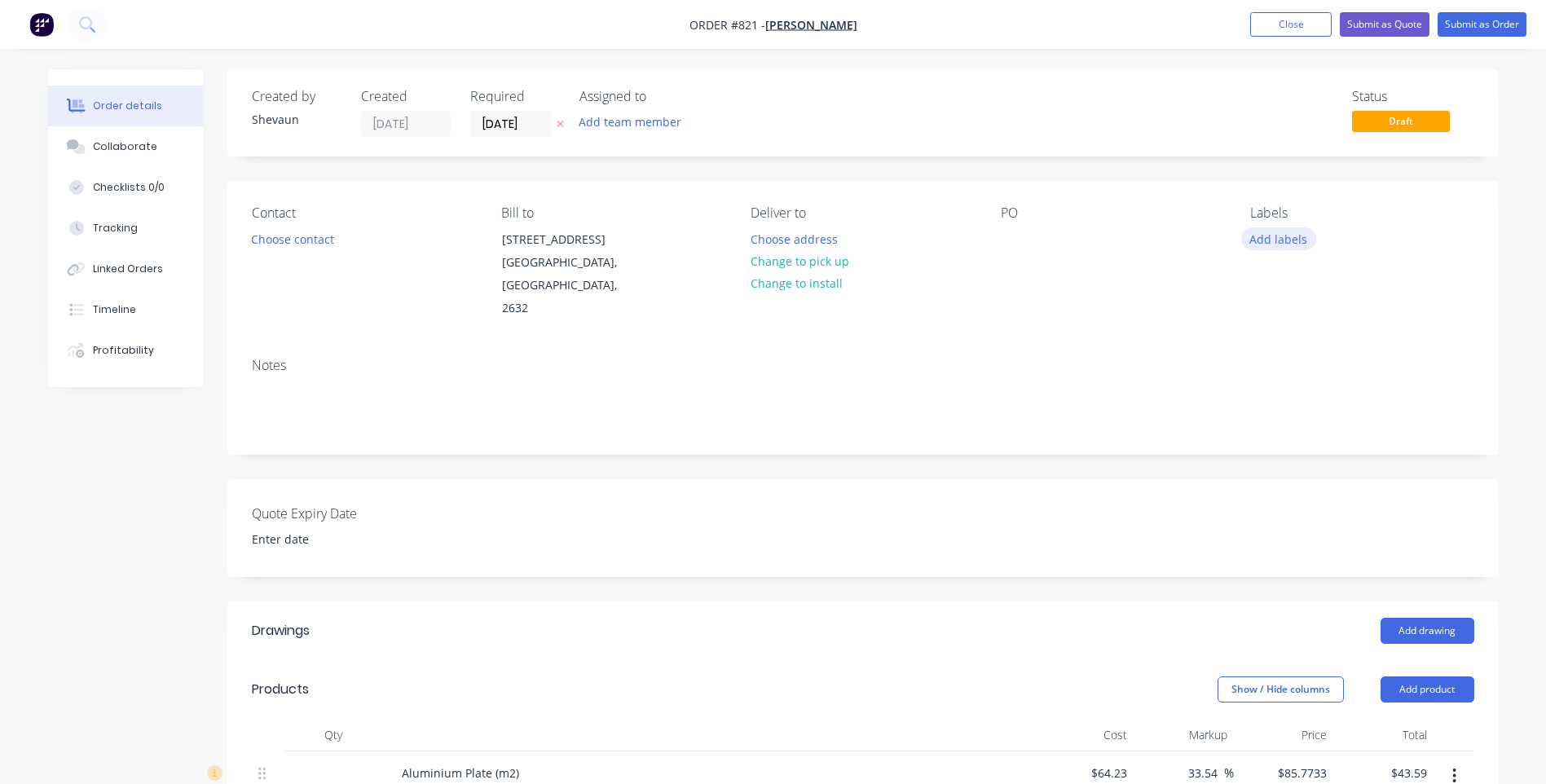
click at [1284, 237] on button "Add labels" at bounding box center [1278, 238] width 75 height 22
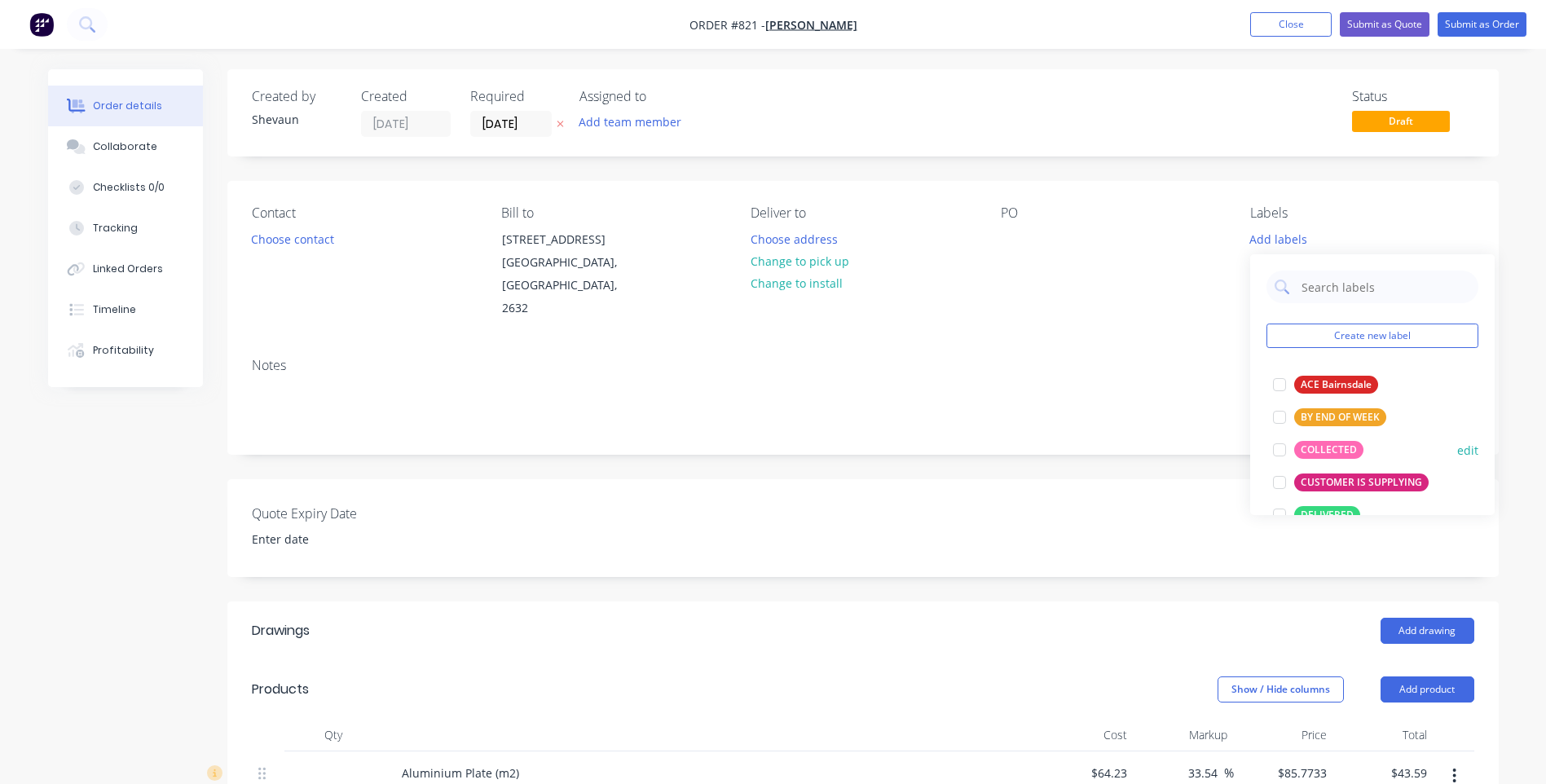
click at [1319, 442] on div "COLLECTED" at bounding box center [1328, 450] width 69 height 18
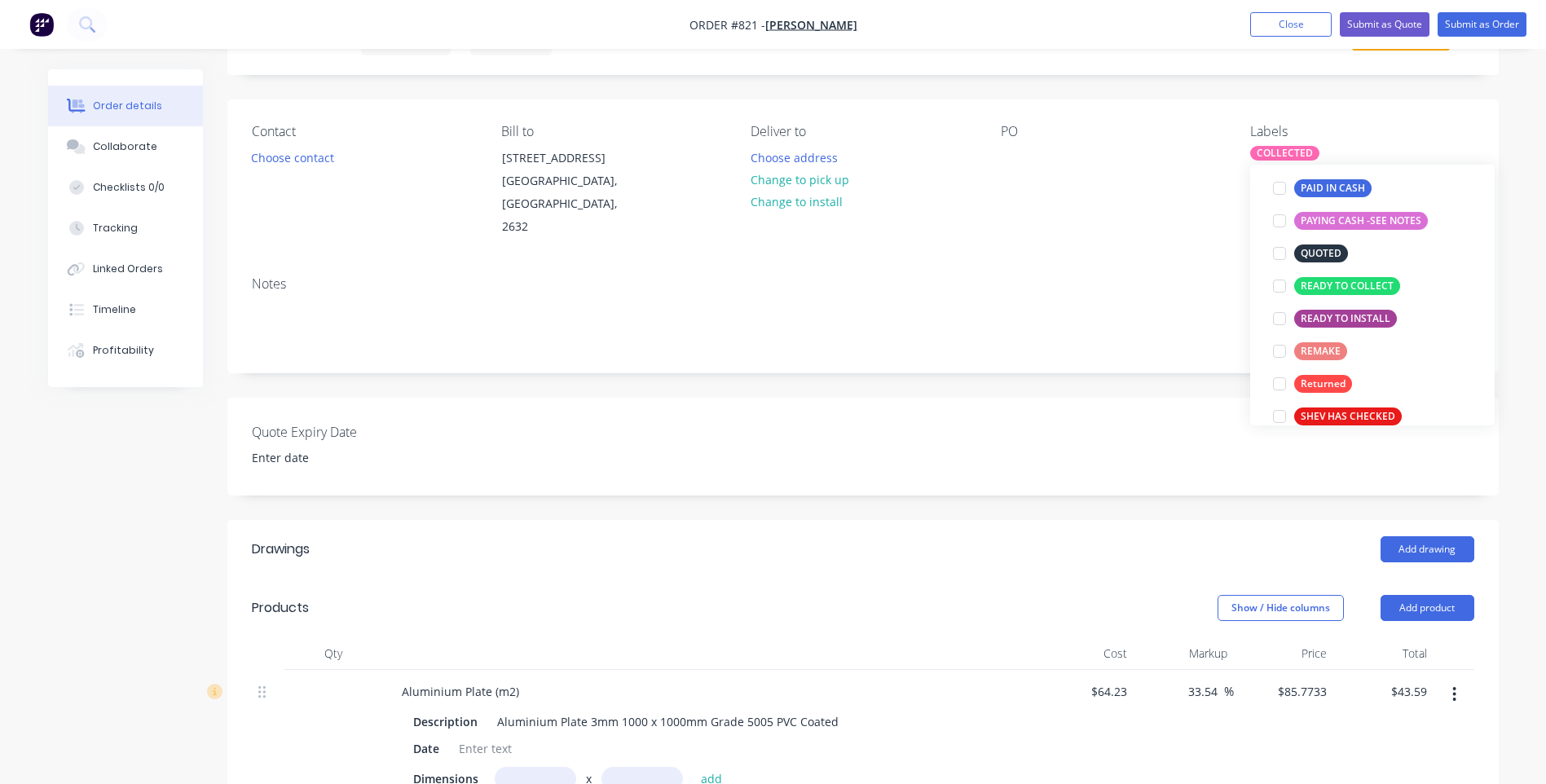
scroll to position [342, 0]
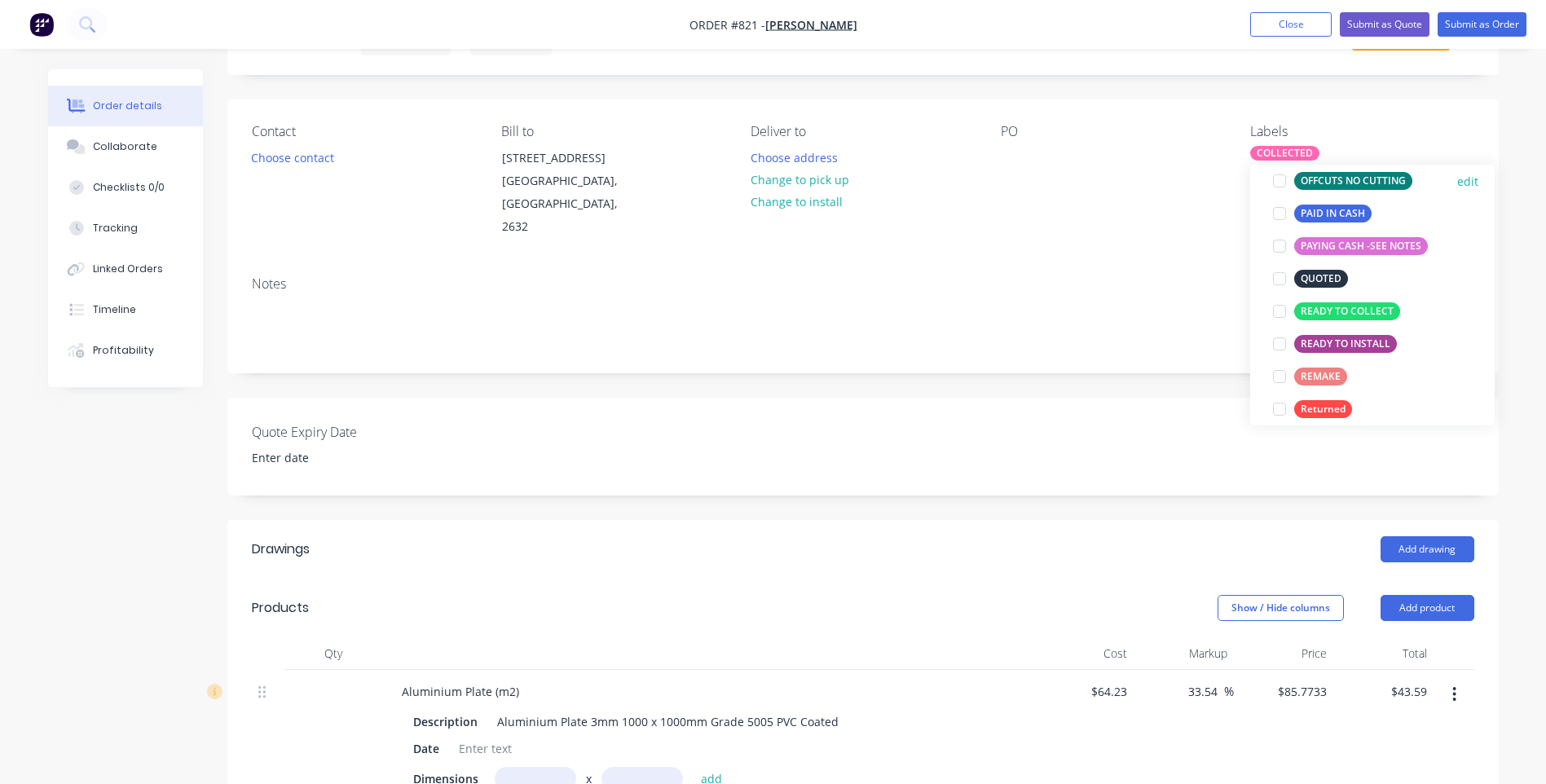
click at [1331, 175] on div "OFFCUTS NO CUTTING" at bounding box center [1353, 181] width 118 height 18
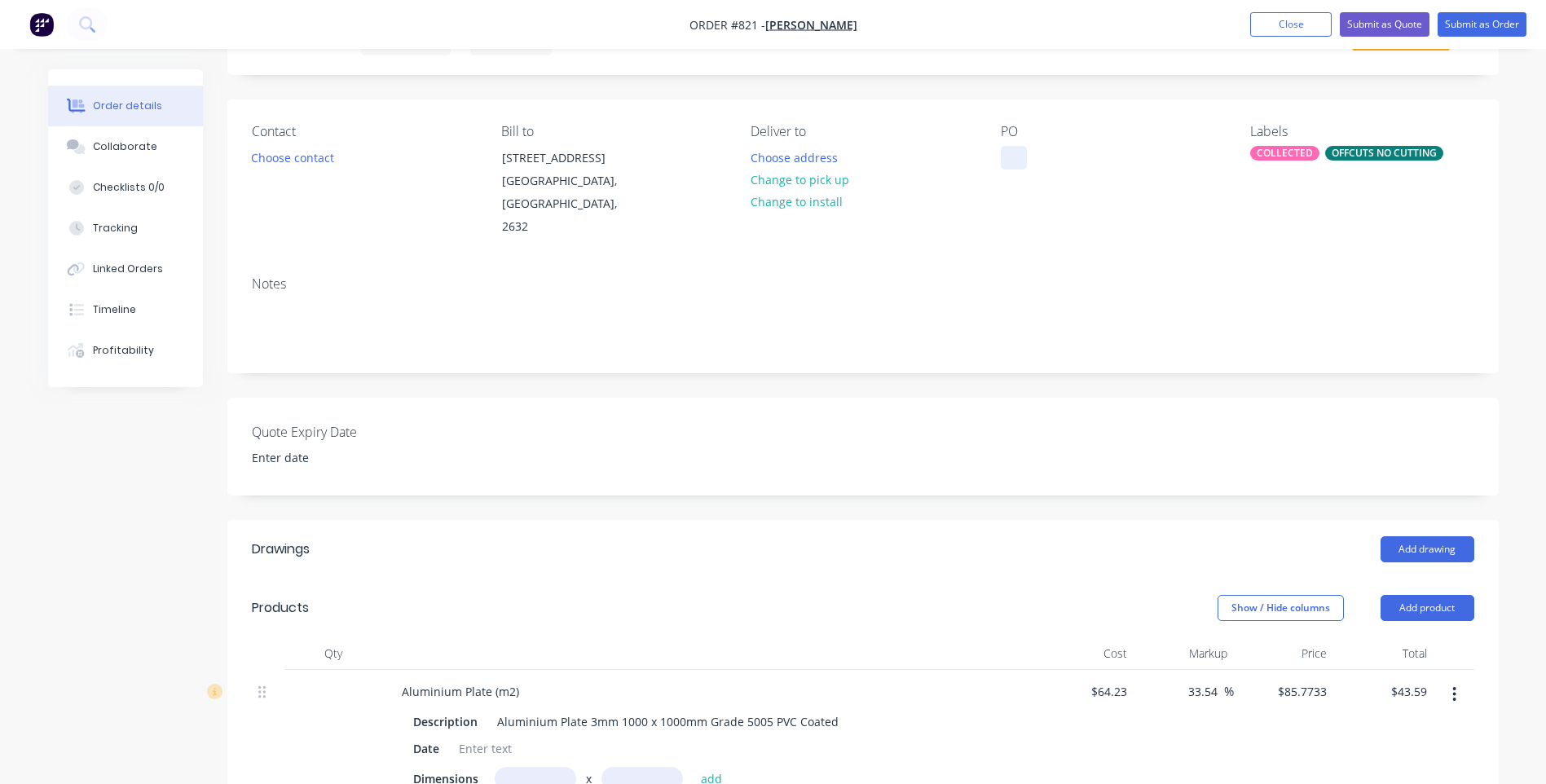
click at [1009, 152] on div at bounding box center [1014, 158] width 26 height 24
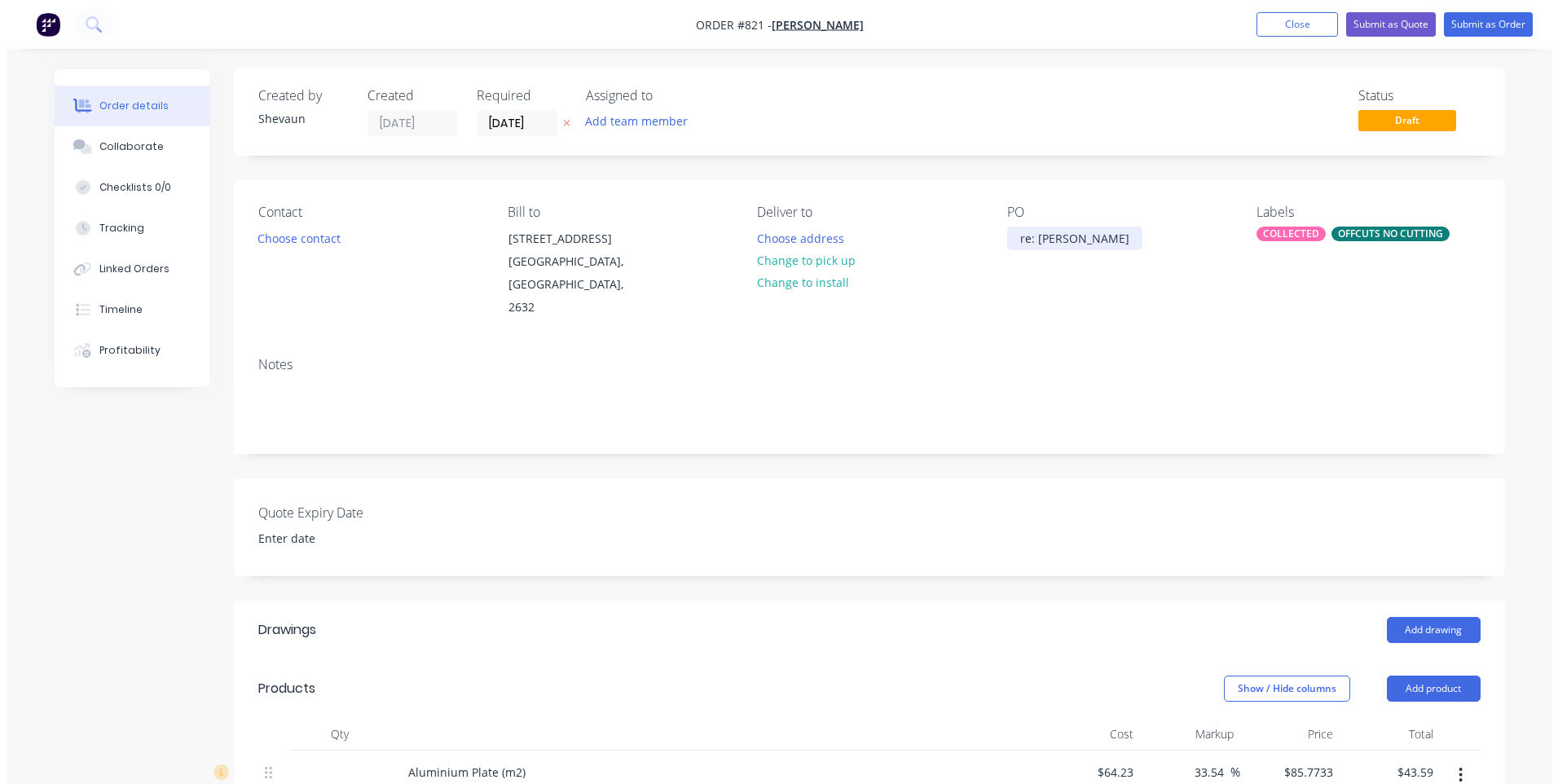
scroll to position [0, 0]
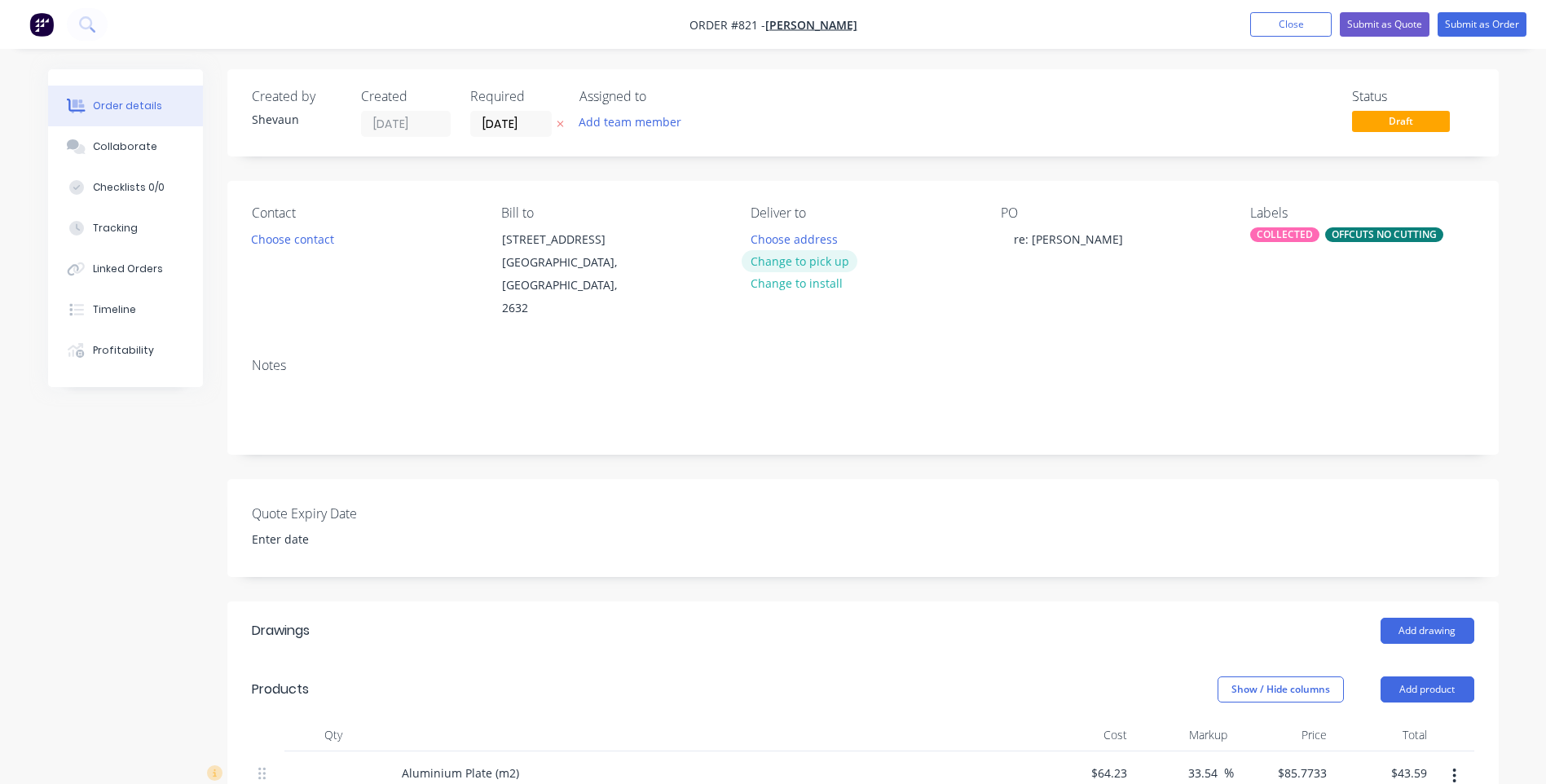
click at [816, 260] on button "Change to pick up" at bounding box center [799, 261] width 116 height 22
click at [1479, 24] on button "Submit as Order" at bounding box center [1481, 24] width 89 height 24
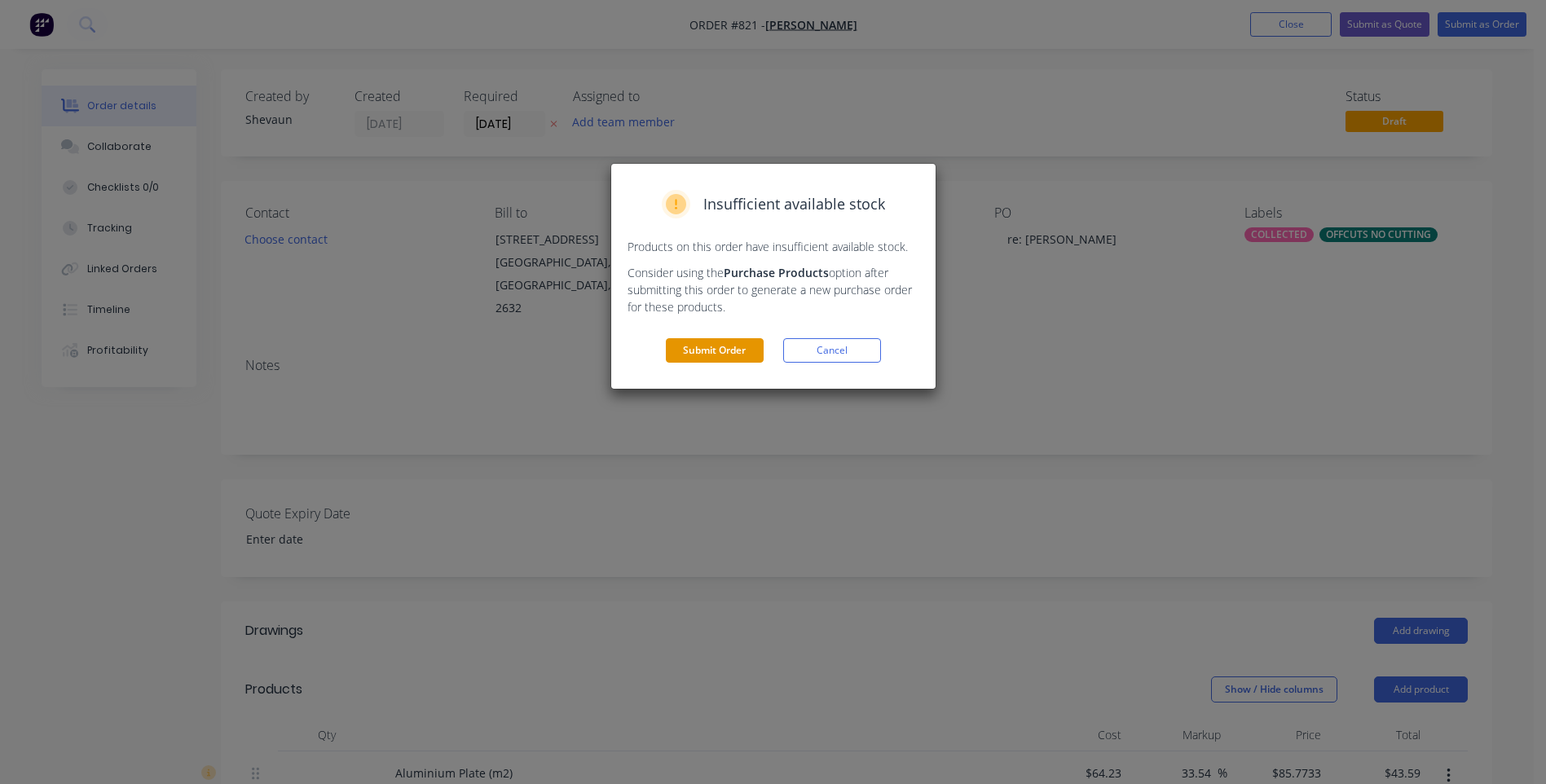
click at [728, 352] on button "Submit Order" at bounding box center [715, 350] width 98 height 24
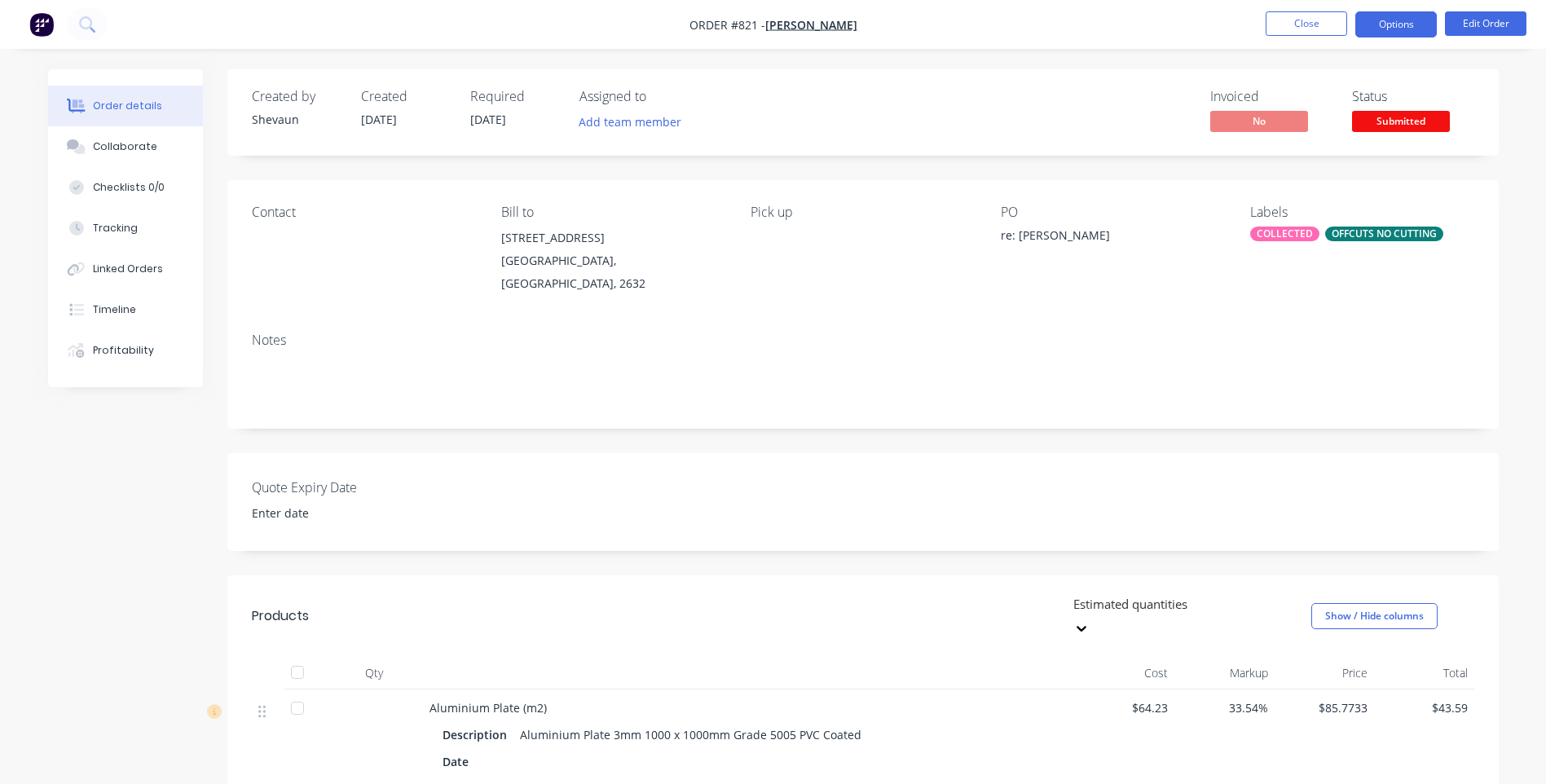
click at [1388, 25] on button "Options" at bounding box center [1395, 24] width 81 height 26
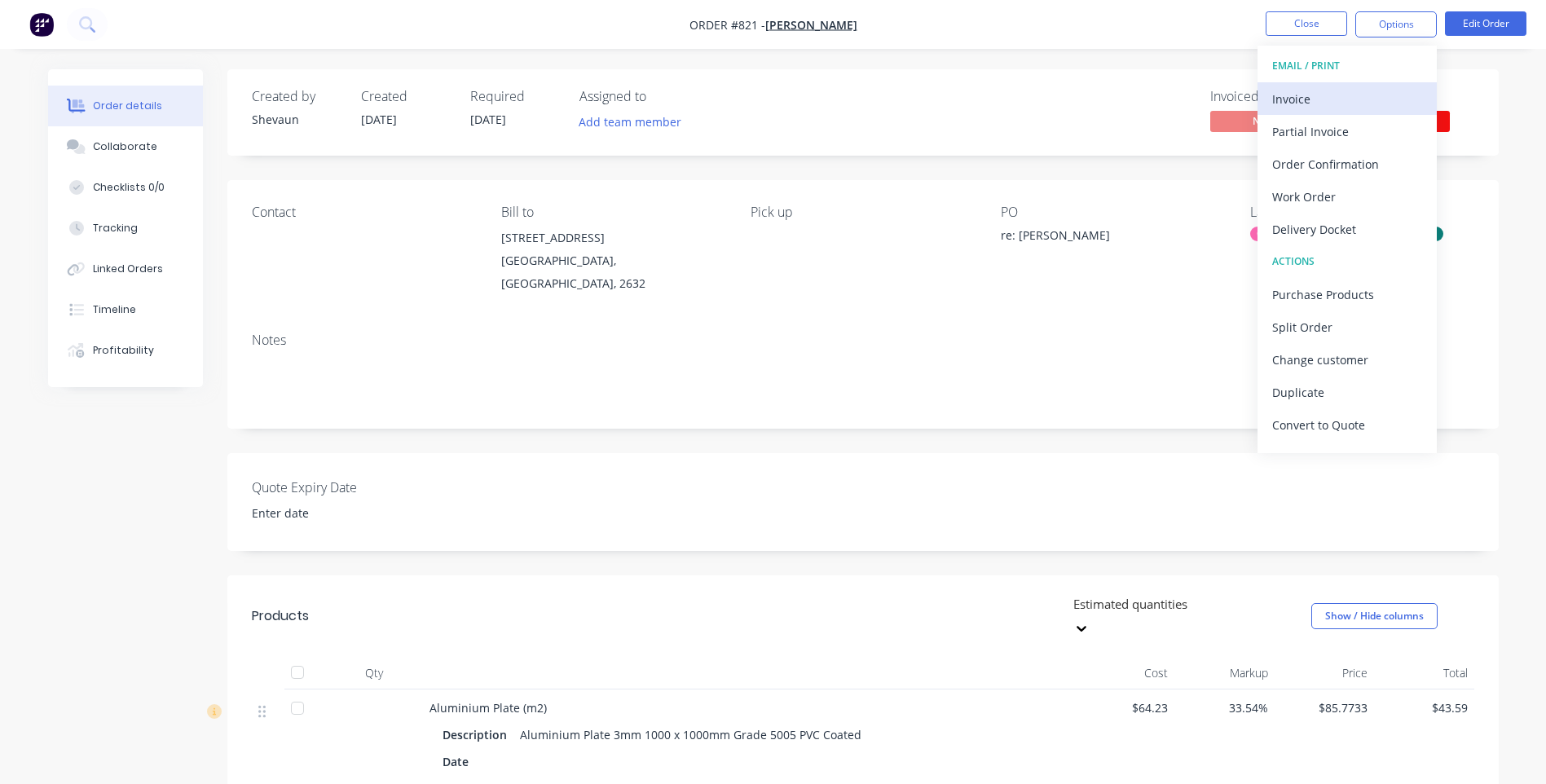
click at [1290, 95] on div "Invoice" at bounding box center [1347, 99] width 150 height 24
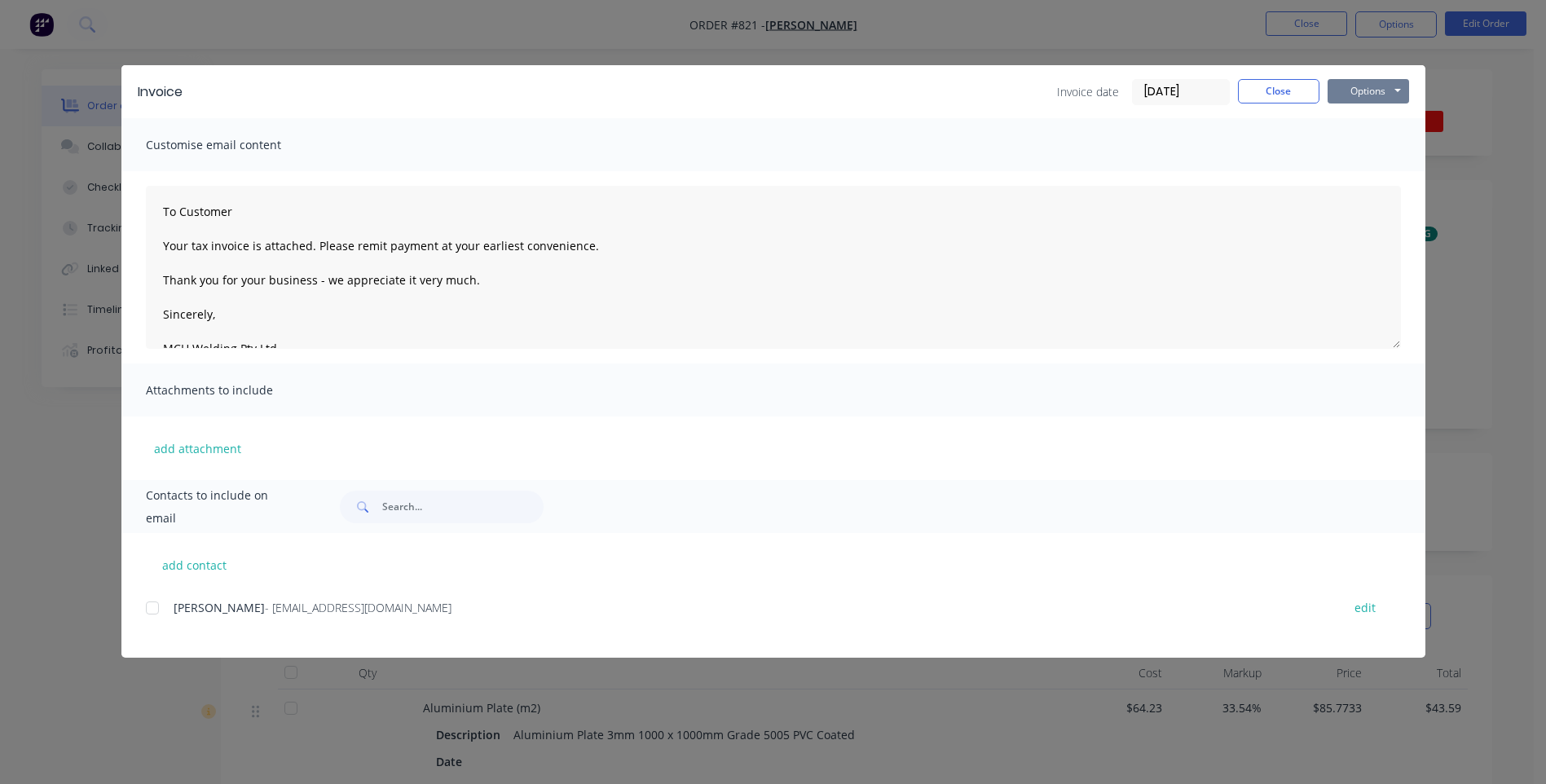
click at [1368, 90] on button "Options" at bounding box center [1367, 91] width 81 height 24
click at [1356, 115] on button "Preview" at bounding box center [1379, 120] width 104 height 27
click at [153, 606] on div at bounding box center [152, 608] width 33 height 33
click at [1361, 95] on button "Options" at bounding box center [1367, 91] width 81 height 24
click at [1374, 170] on button "Email" at bounding box center [1379, 174] width 104 height 27
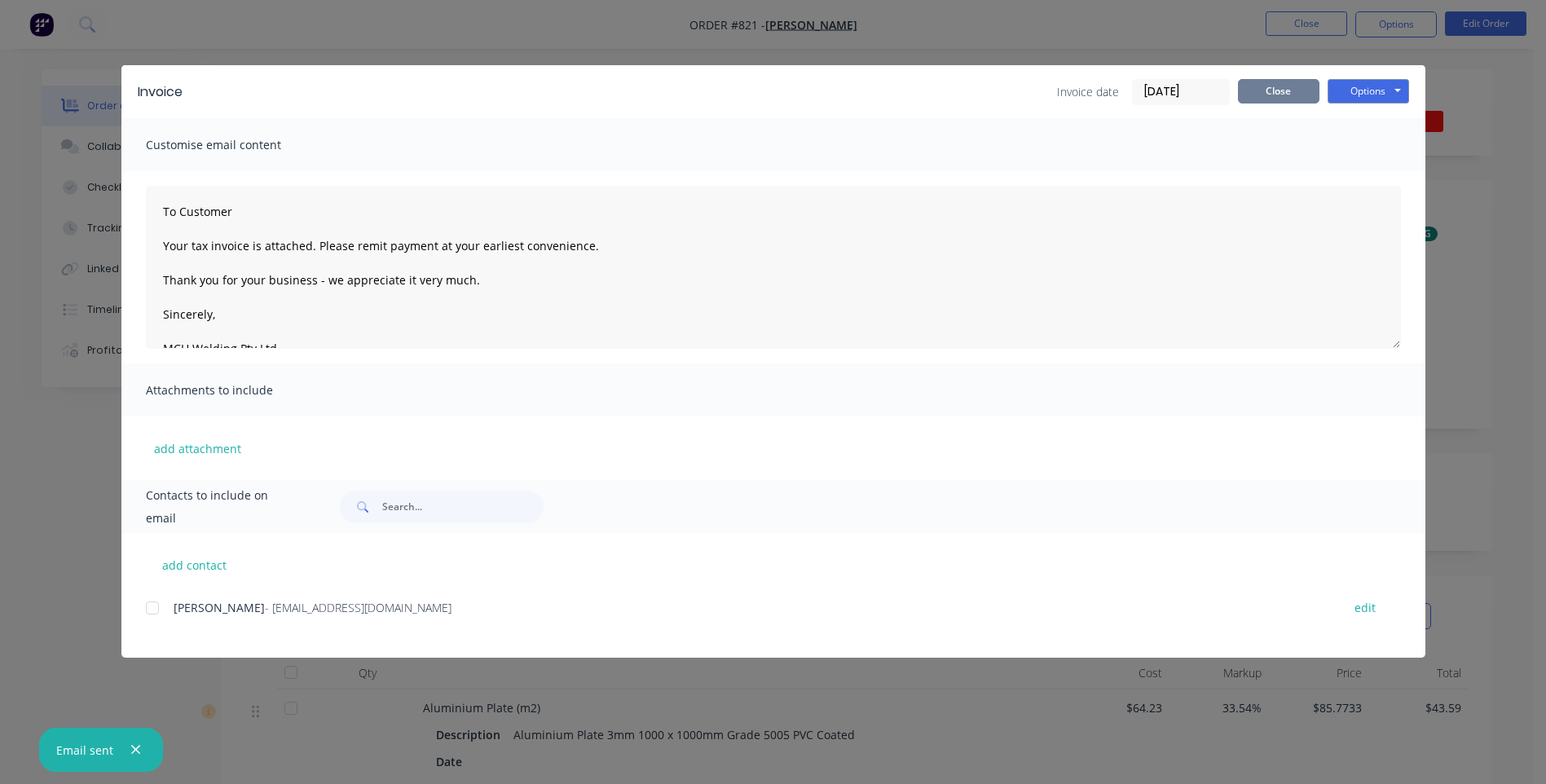
click at [1278, 93] on button "Close" at bounding box center [1278, 91] width 81 height 24
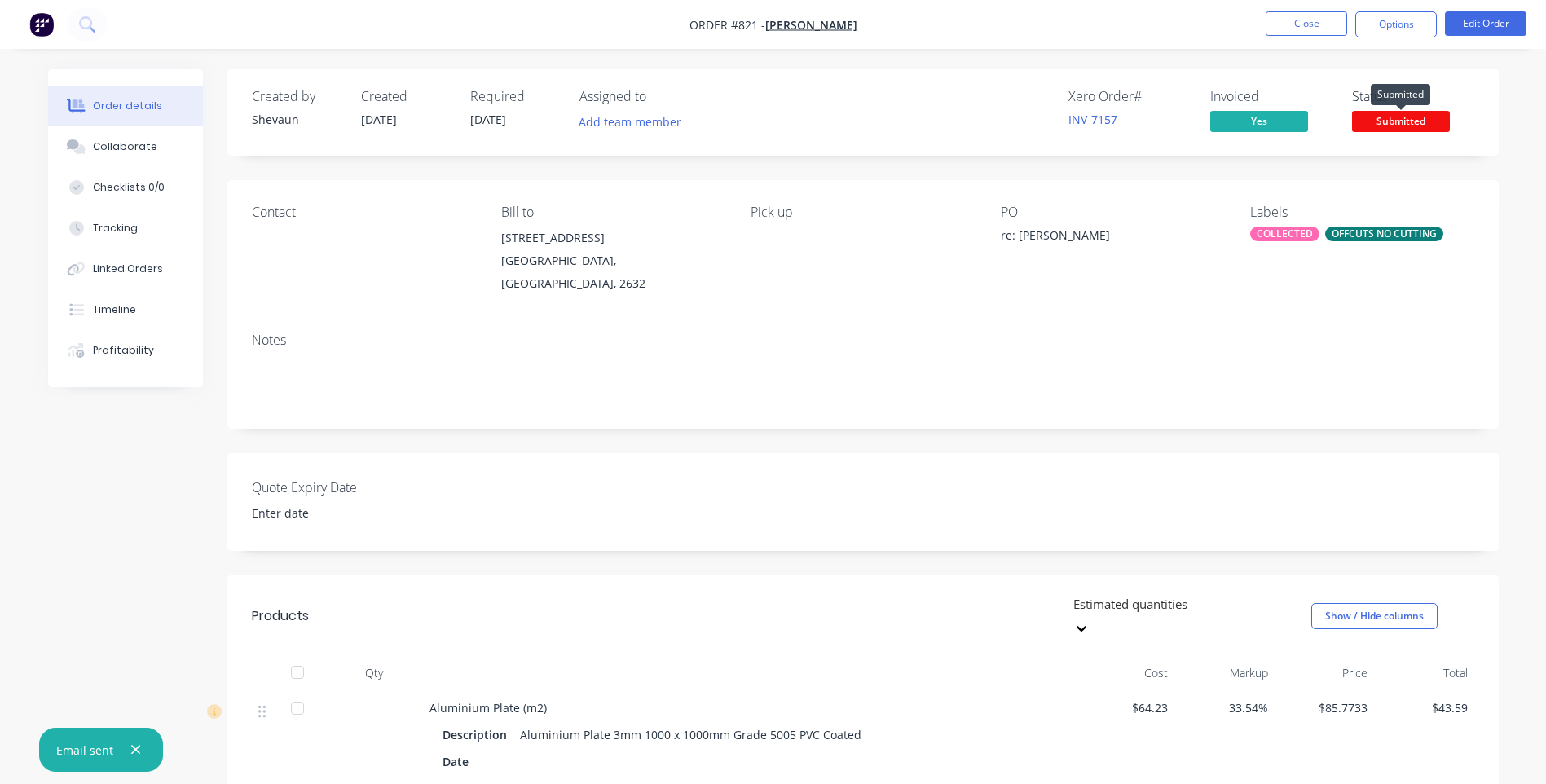
click at [1399, 121] on span "Submitted" at bounding box center [1401, 121] width 98 height 20
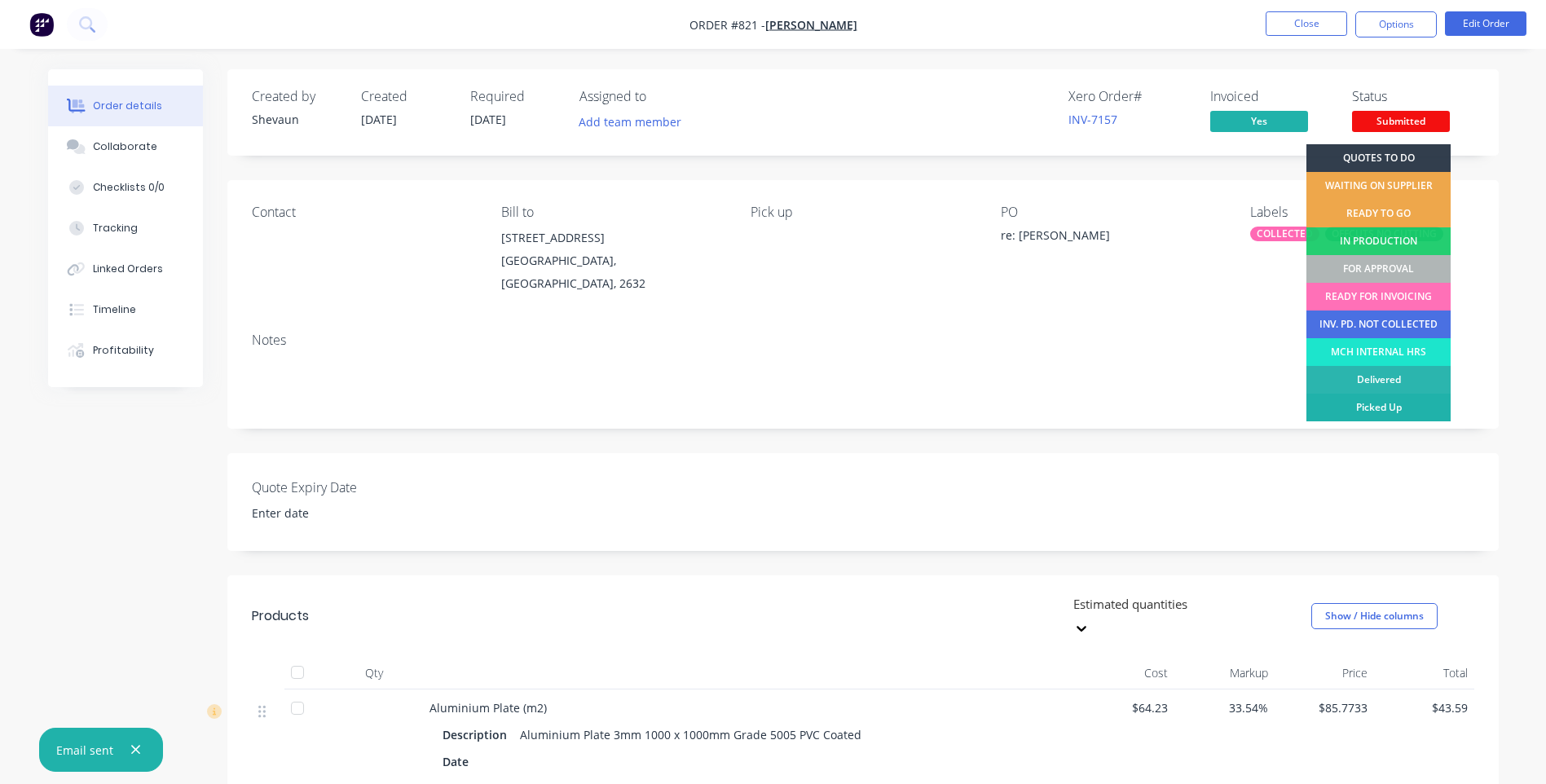
click at [1419, 403] on div "Picked Up" at bounding box center [1378, 408] width 144 height 28
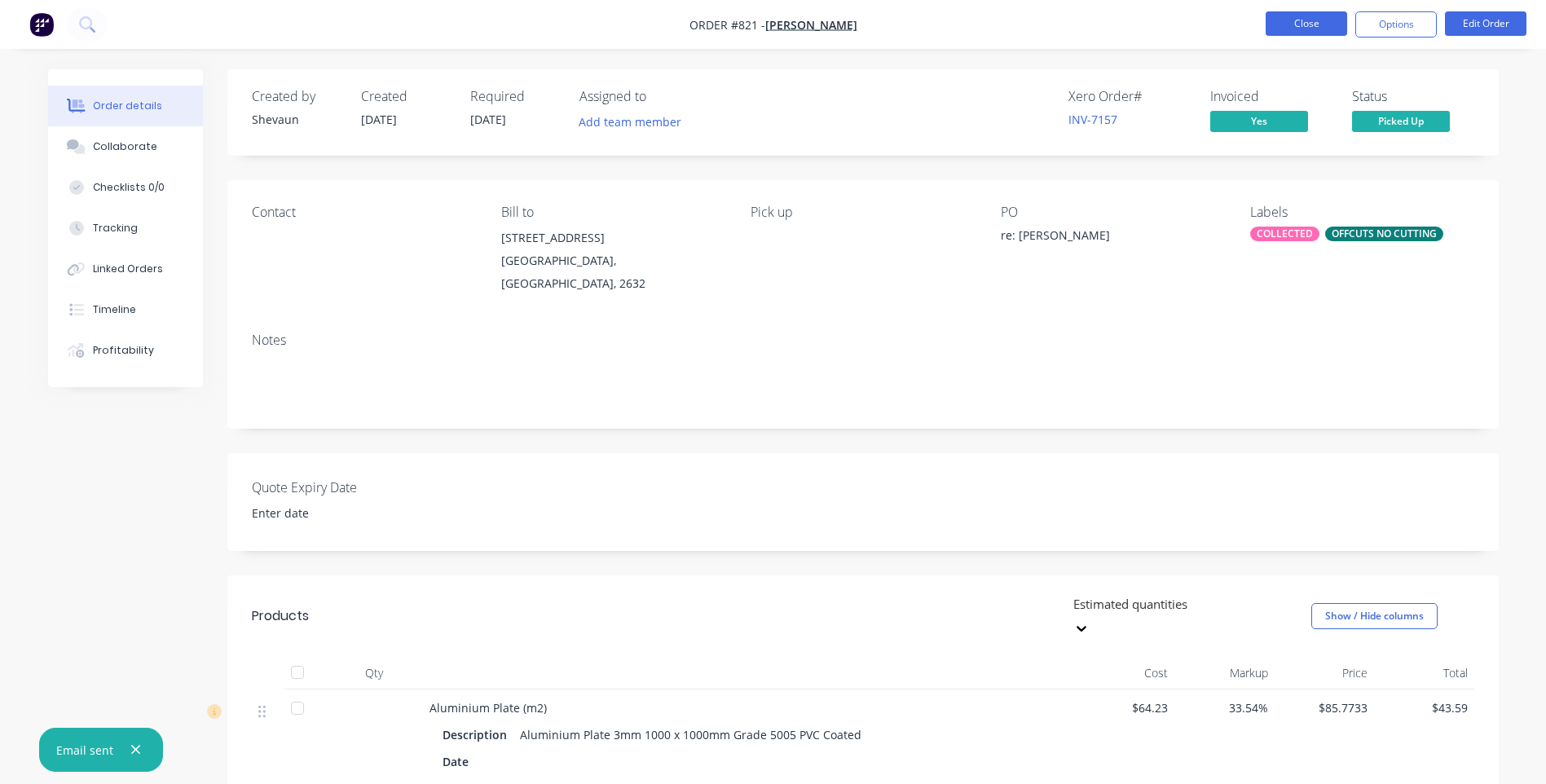
click at [1300, 20] on button "Close" at bounding box center [1305, 23] width 81 height 24
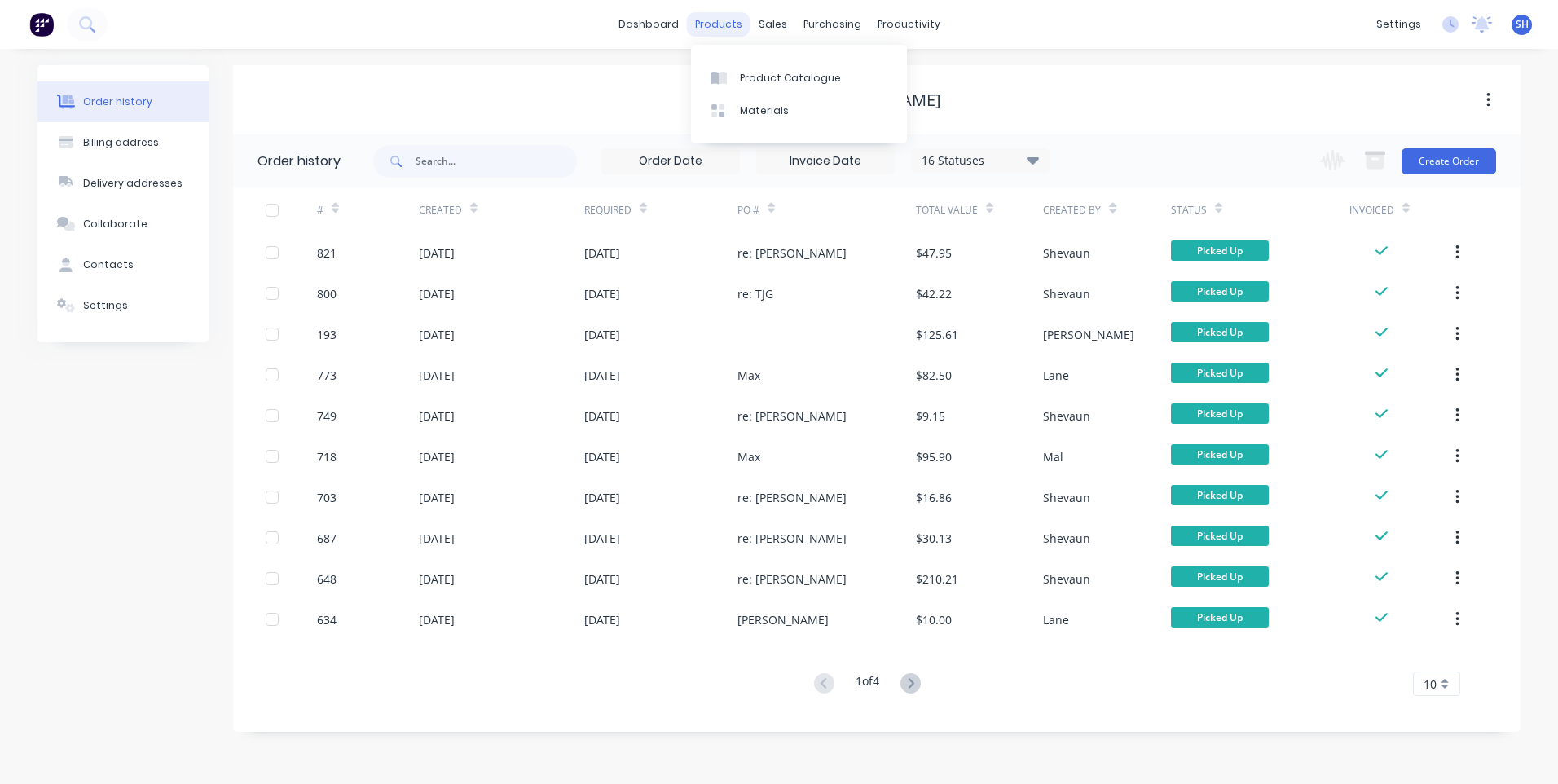
click at [729, 22] on div "products" at bounding box center [719, 24] width 64 height 24
click at [752, 71] on div "Product Catalogue" at bounding box center [790, 78] width 101 height 15
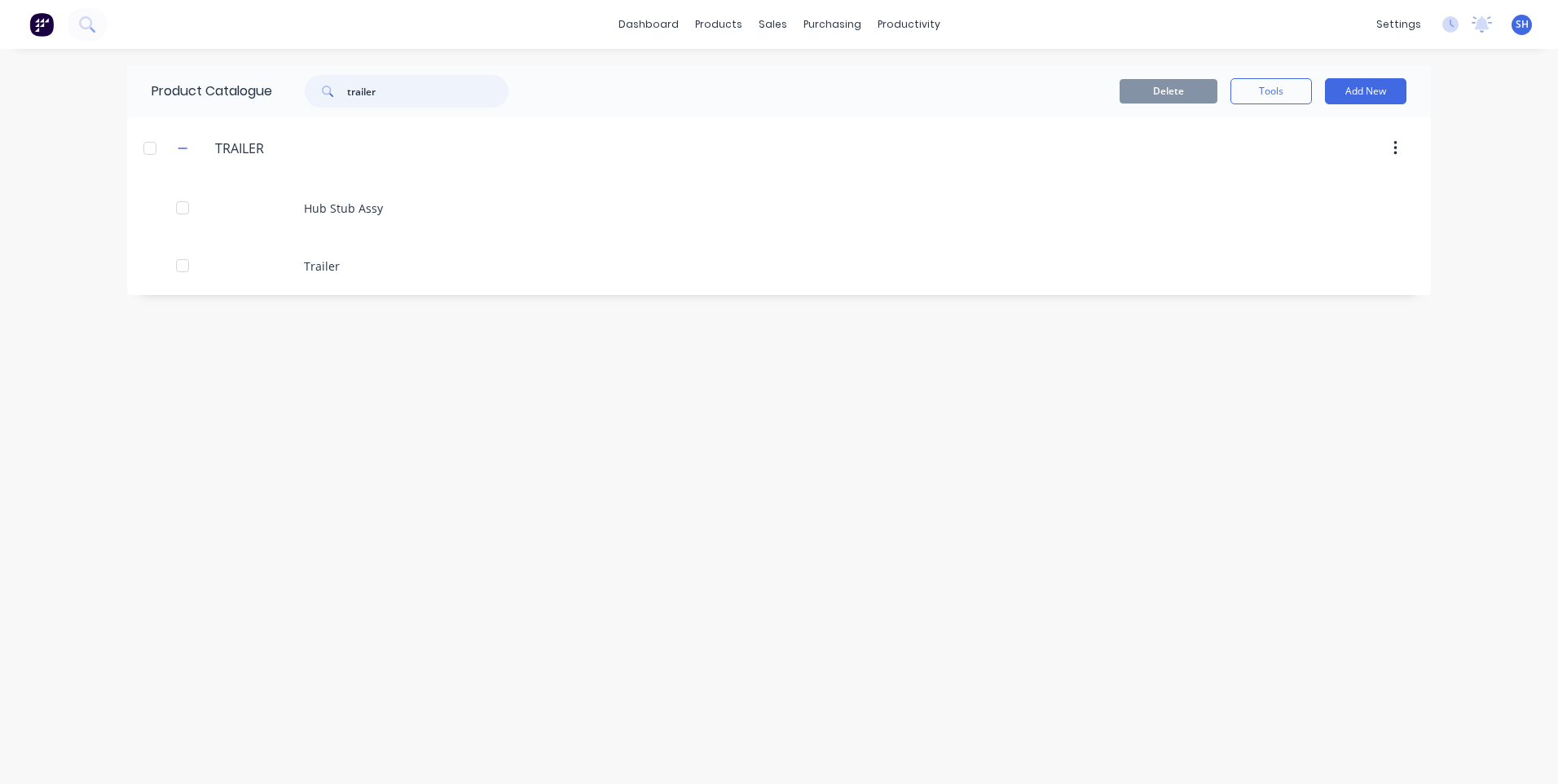
drag, startPoint x: 391, startPoint y: 91, endPoint x: 305, endPoint y: 91, distance: 86.4
click at [305, 91] on div "trailer" at bounding box center [398, 91] width 220 height 33
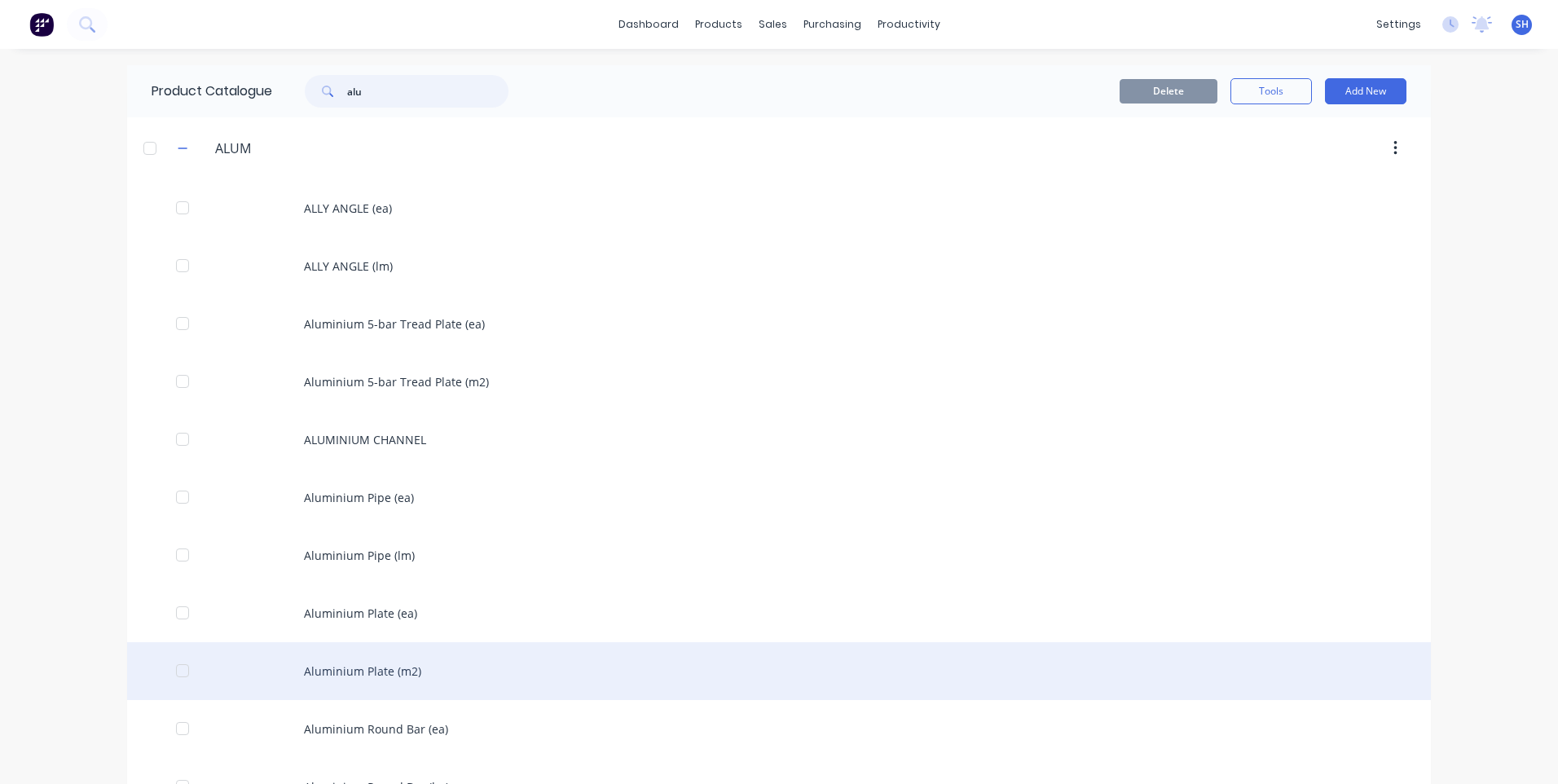
type input "alu"
click at [373, 668] on div "Aluminium Plate (m2)" at bounding box center [779, 671] width 1304 height 58
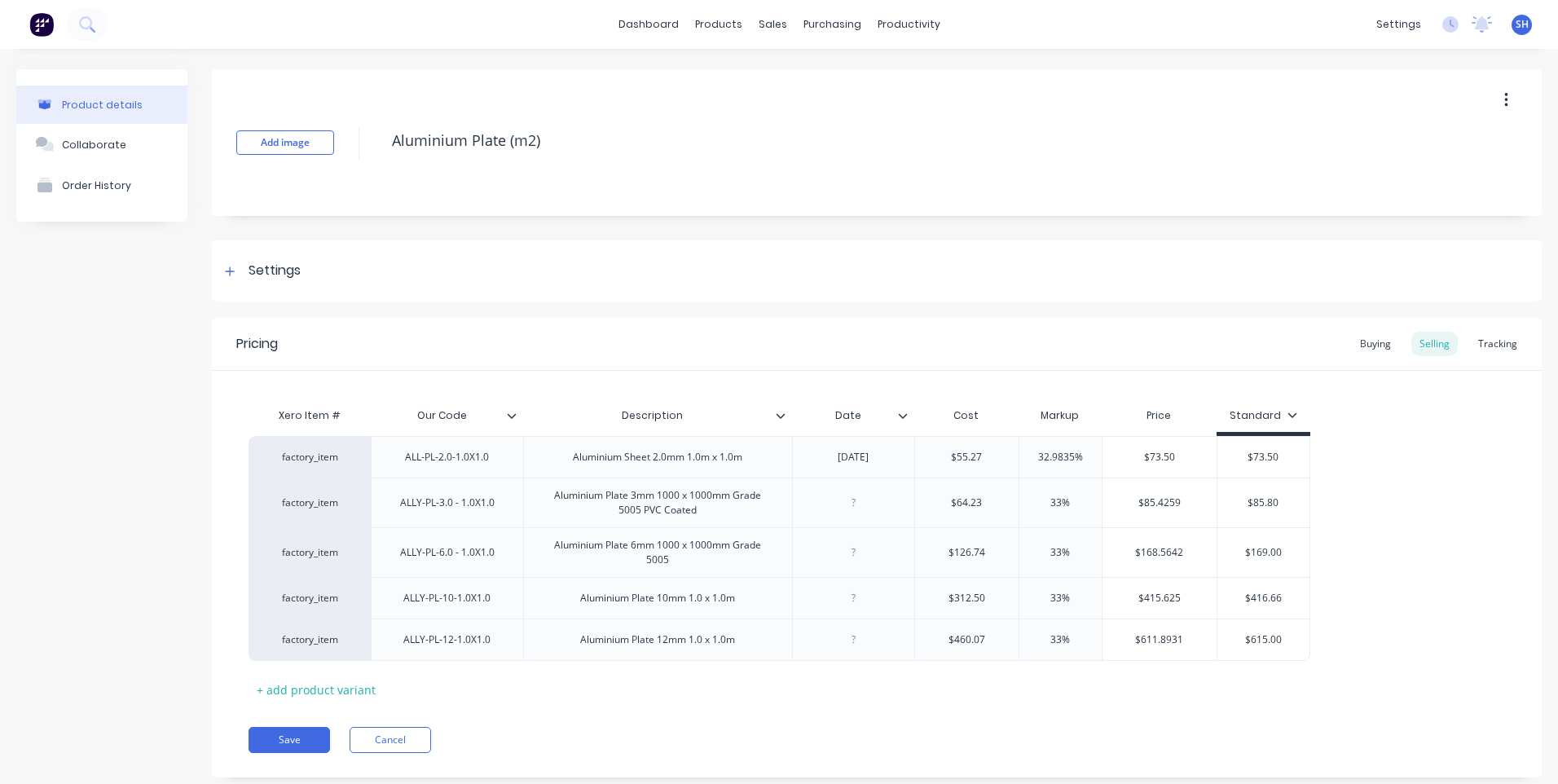
click at [905, 417] on icon at bounding box center [903, 416] width 10 height 10
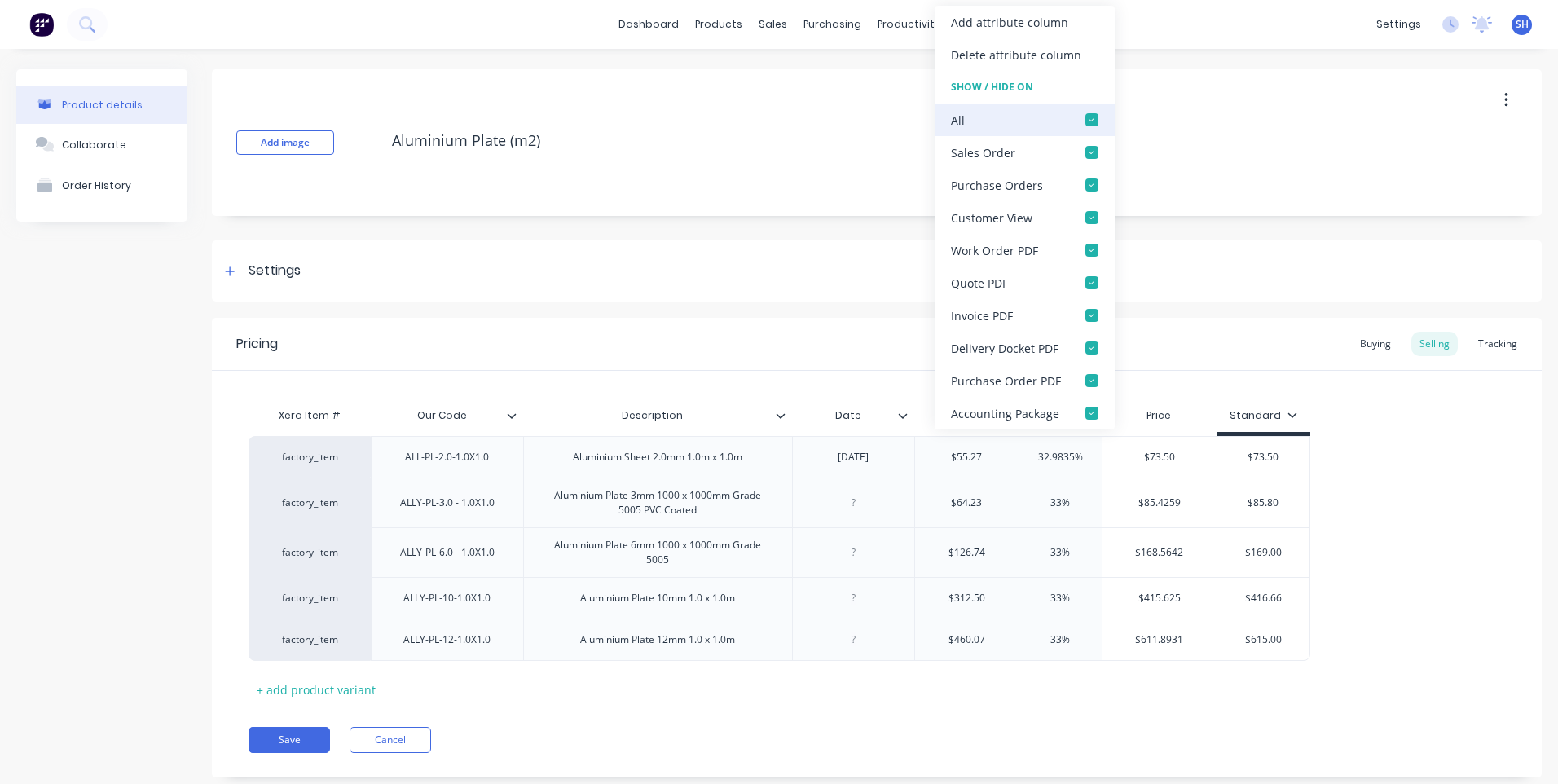
click at [1089, 117] on div at bounding box center [1091, 119] width 33 height 33
type textarea "x"
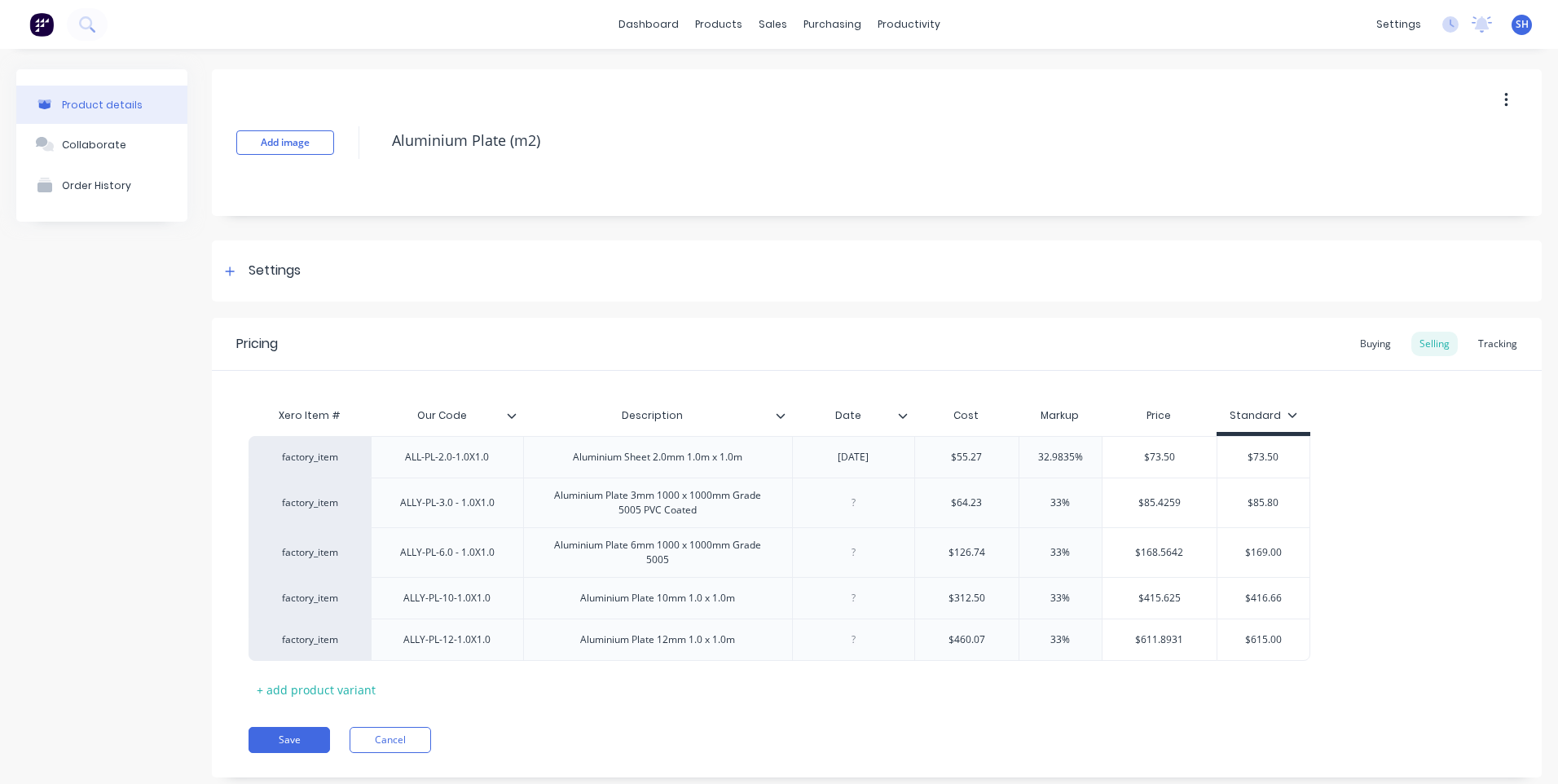
click at [851, 336] on div "Pricing Buying Selling Tracking" at bounding box center [877, 344] width 1330 height 53
click at [1436, 588] on div "factory_item ALL-PL-2.0-1.0X1.0 Aluminium Sheet 2.0mm 1.0m x 1.0m 23/09/25 $55.…" at bounding box center [876, 548] width 1256 height 225
click at [855, 507] on div at bounding box center [852, 502] width 81 height 21
click at [1409, 565] on div "factory_item ALL-PL-2.0-1.0X1.0 Aluminium Sheet 2.0mm 1.0m x 1.0m 23/09/25 $55.…" at bounding box center [876, 548] width 1256 height 225
drag, startPoint x: 989, startPoint y: 507, endPoint x: 933, endPoint y: 501, distance: 56.5
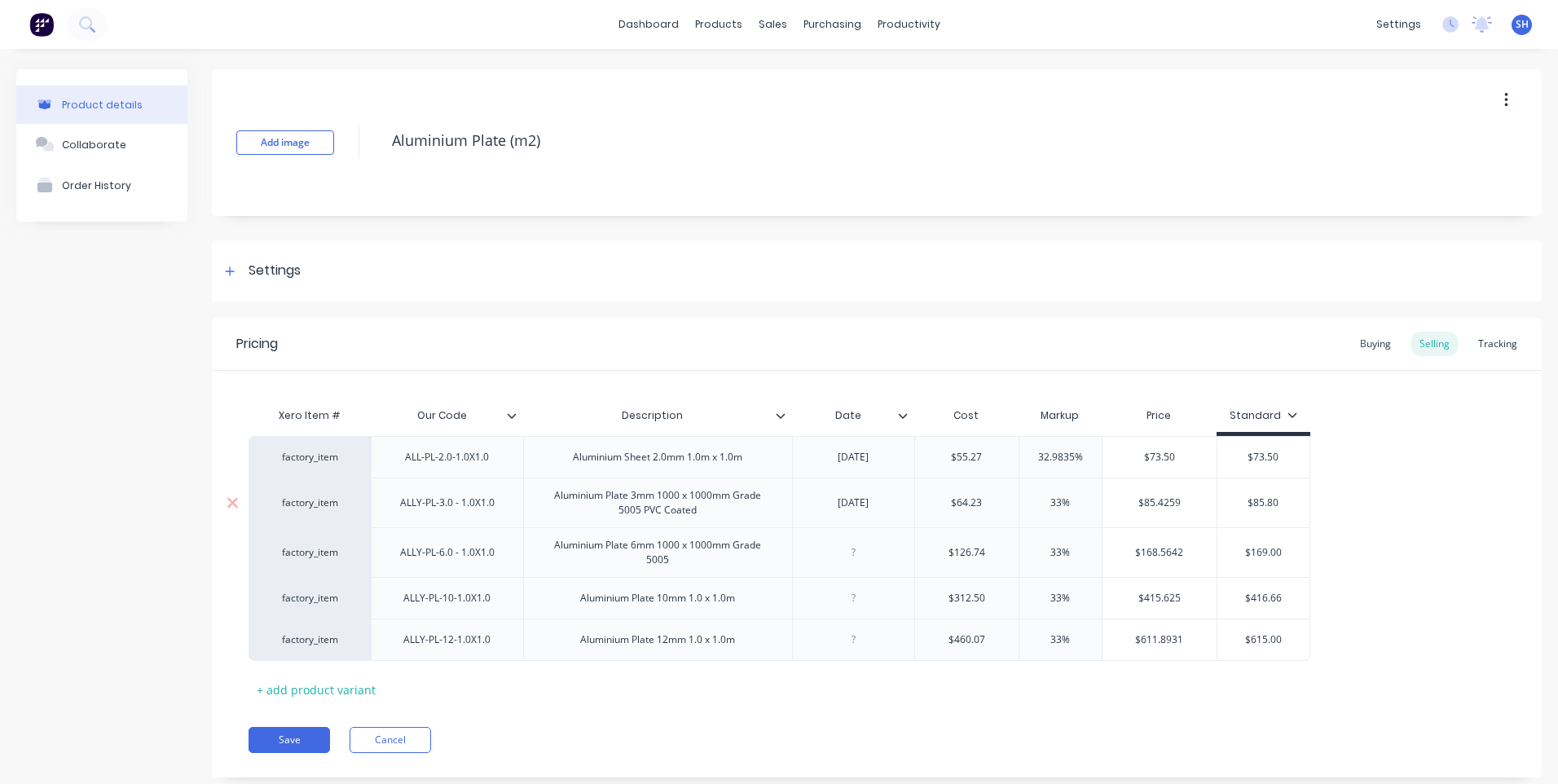
click at [933, 501] on input "$64.23" at bounding box center [966, 502] width 103 height 15
drag, startPoint x: 1194, startPoint y: 500, endPoint x: 1108, endPoint y: 508, distance: 86.7
click at [1108, 508] on input "$87.7401" at bounding box center [1159, 502] width 114 height 15
click at [1411, 690] on div "Xero Item # Our Code Description Date Cost Markup Price Standard factory_item A…" at bounding box center [876, 550] width 1256 height 303
click at [289, 735] on button "Save" at bounding box center [288, 740] width 81 height 26
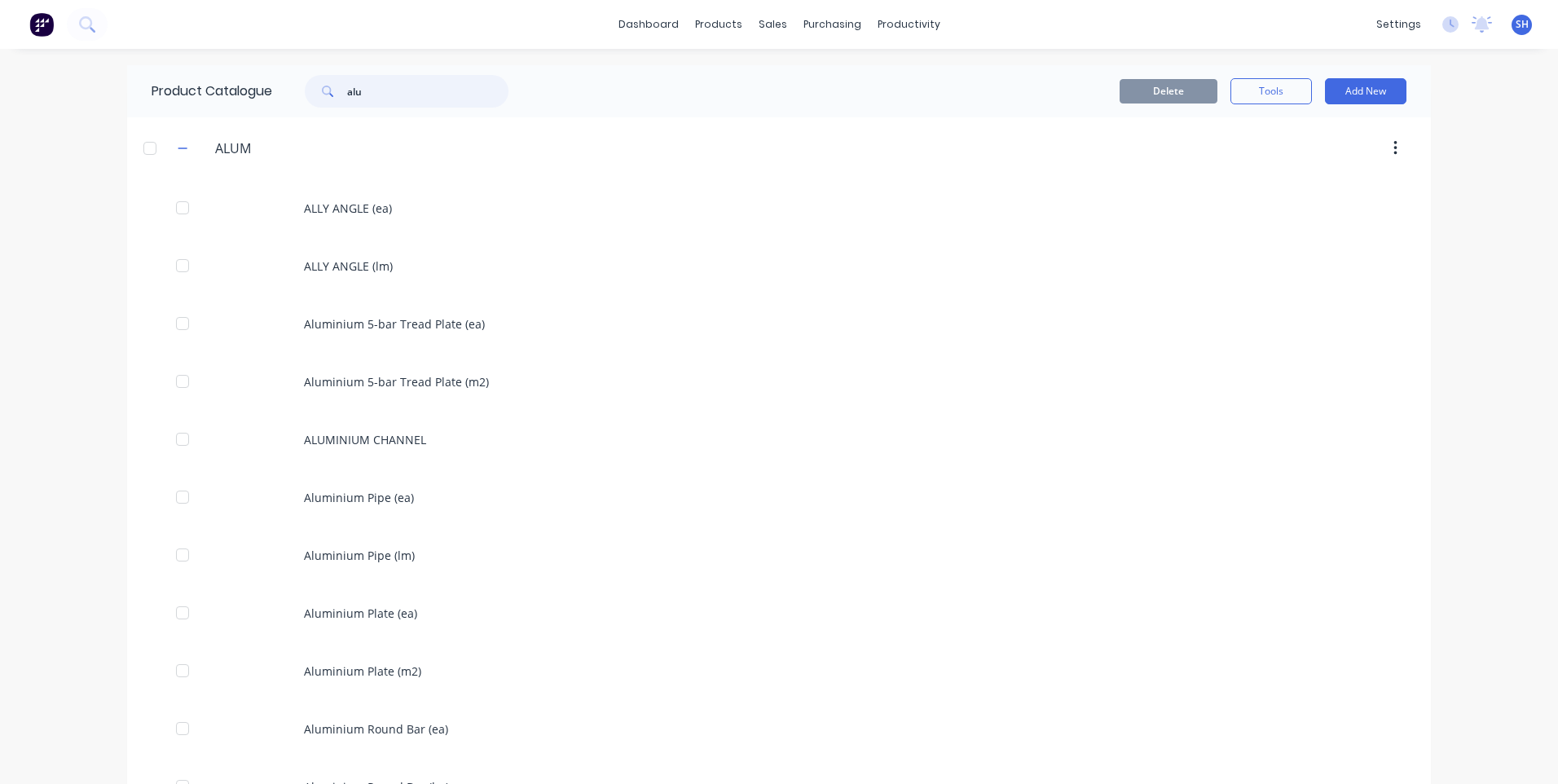
drag, startPoint x: 372, startPoint y: 94, endPoint x: 312, endPoint y: 94, distance: 59.5
click at [312, 94] on div "alu" at bounding box center [407, 91] width 204 height 33
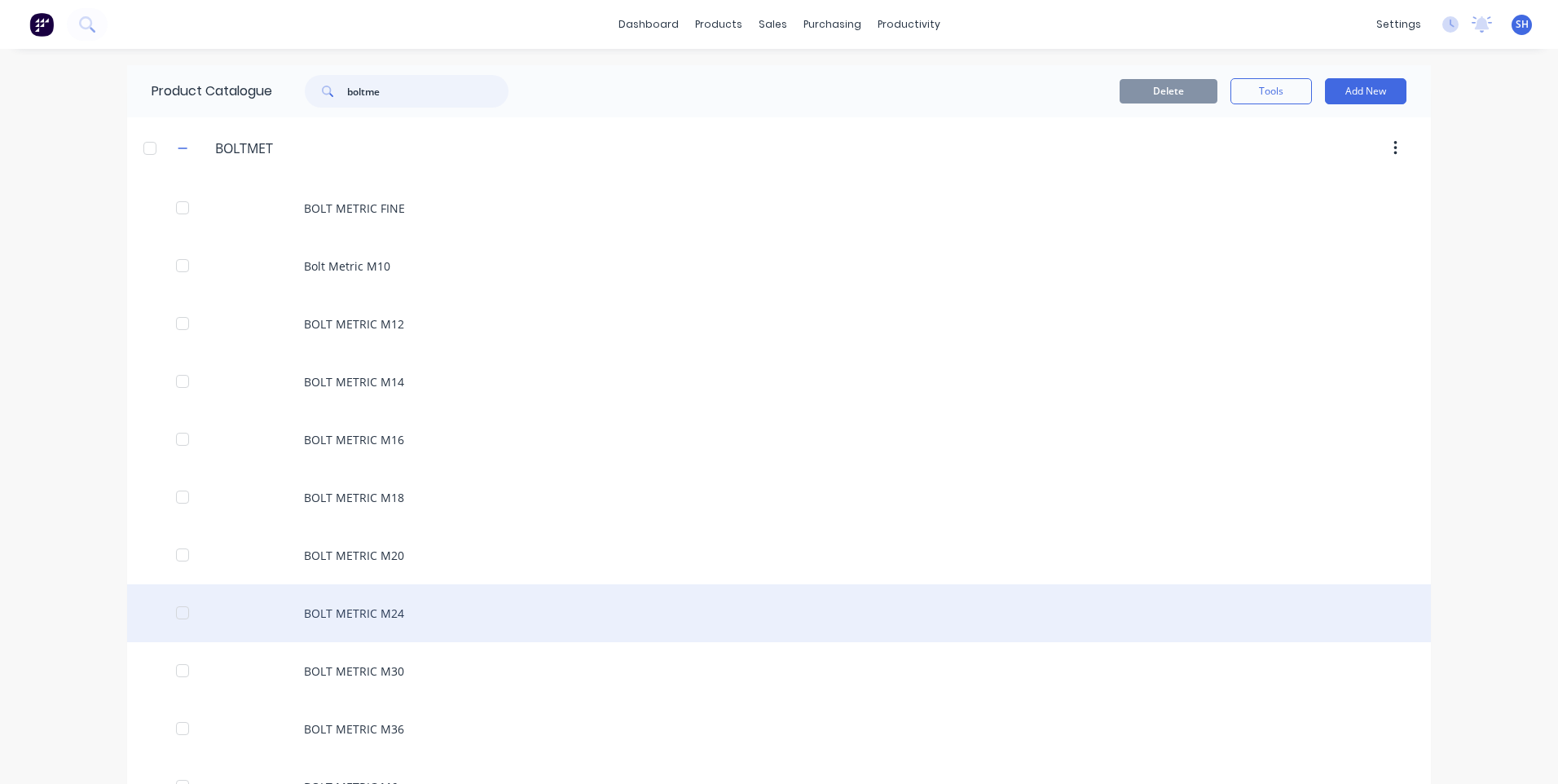
scroll to position [81, 0]
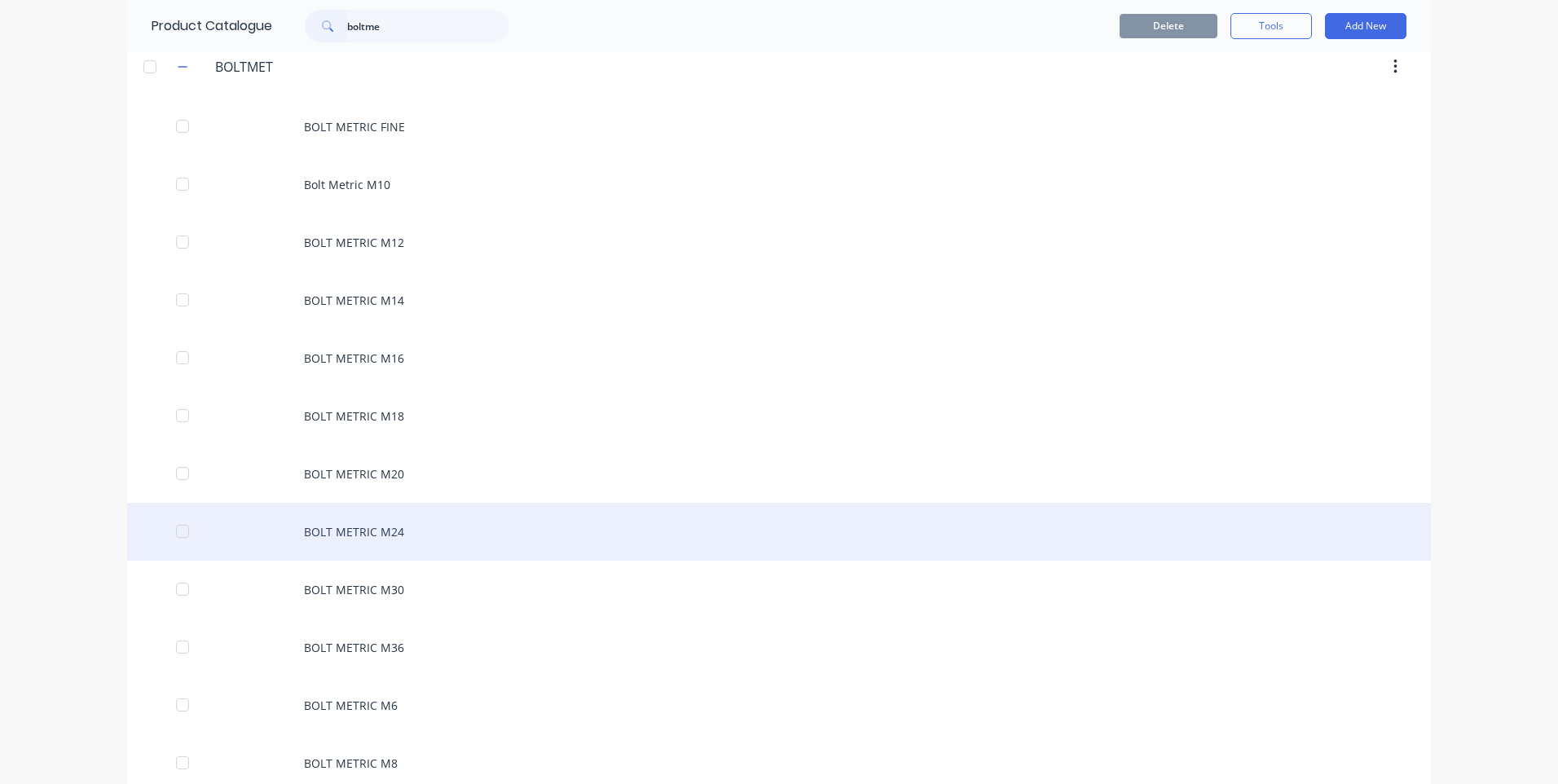
click at [341, 529] on div "BOLT METRIC M24" at bounding box center [779, 532] width 1304 height 58
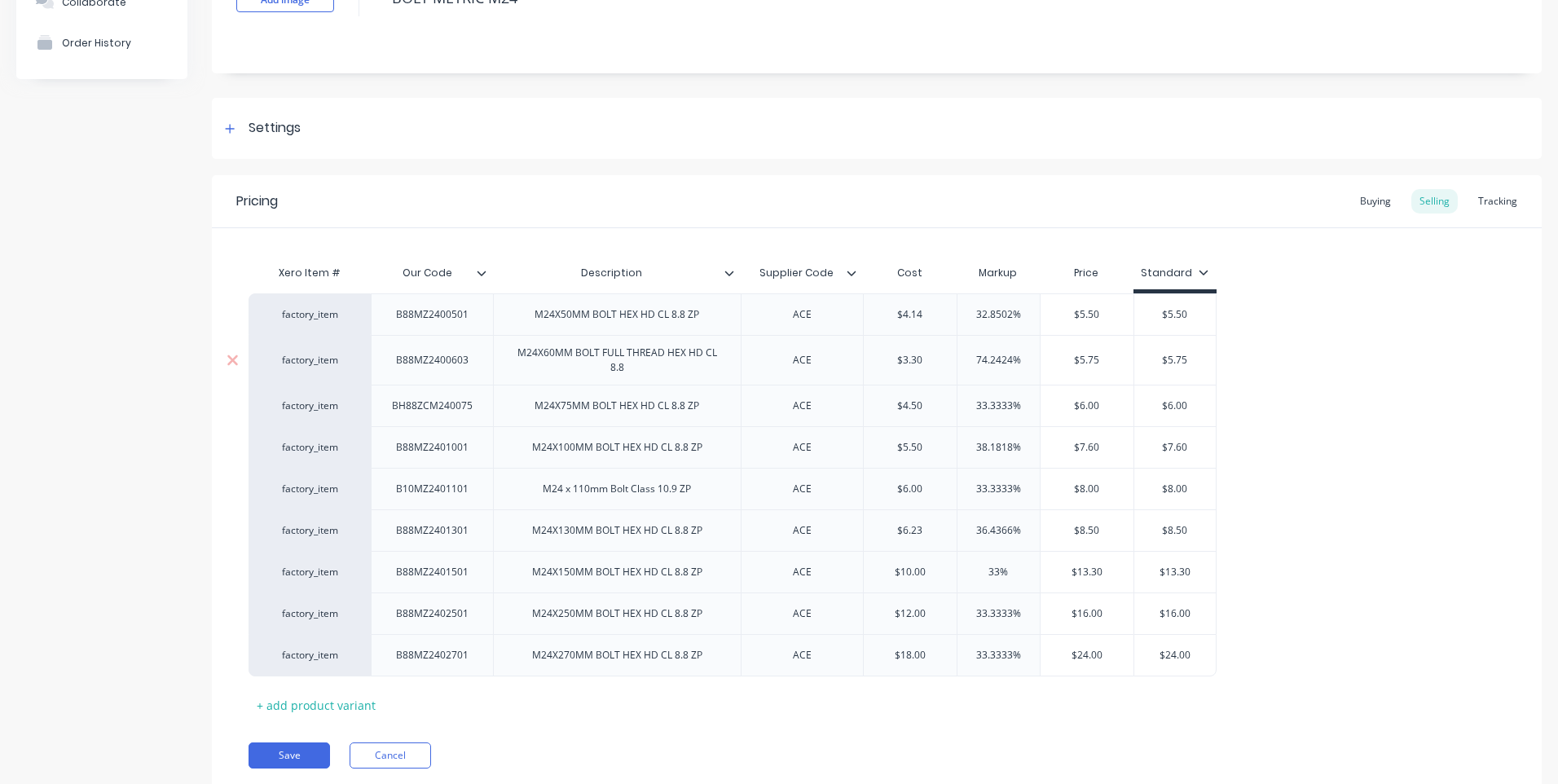
scroll to position [163, 0]
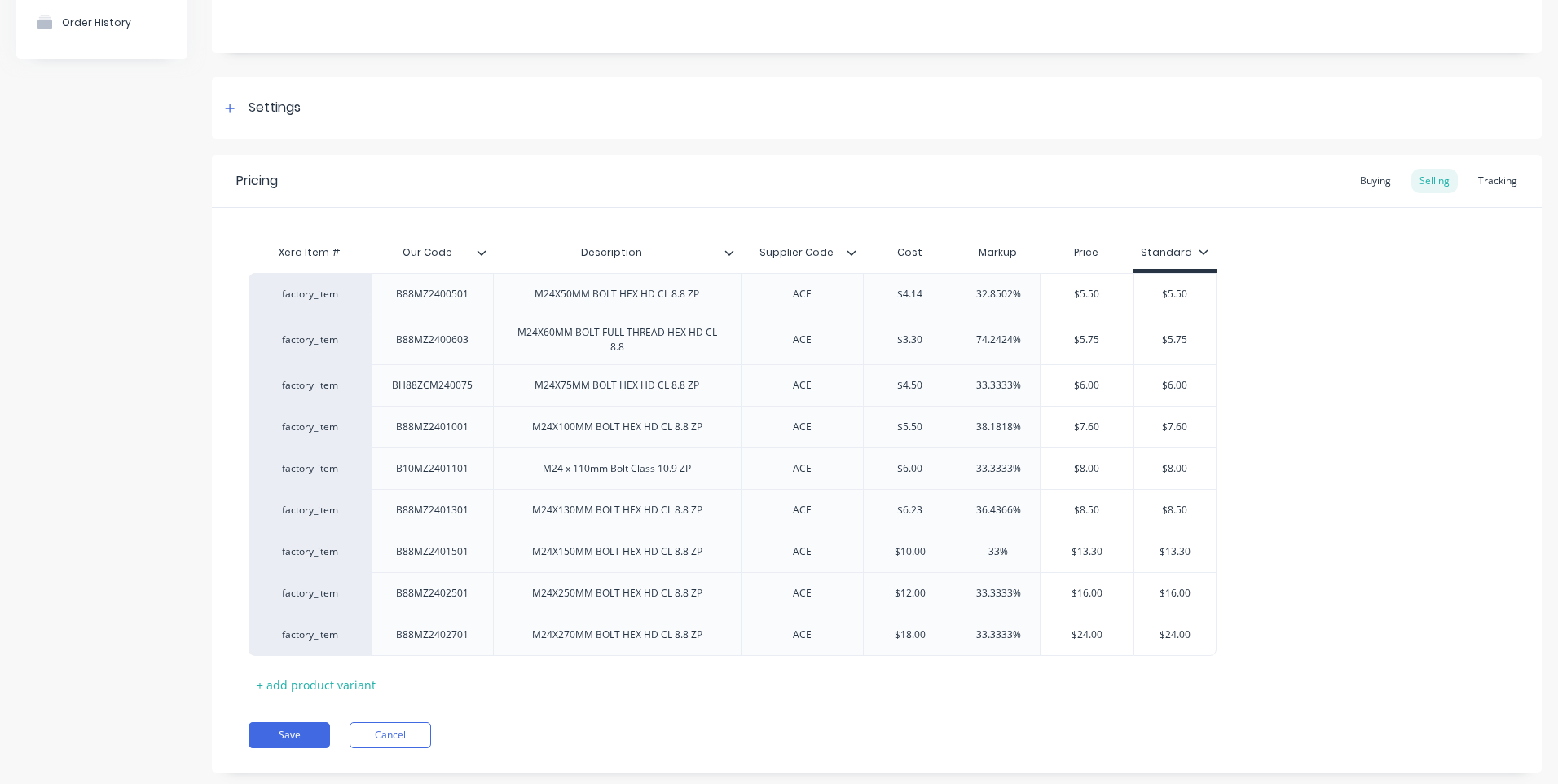
drag, startPoint x: 834, startPoint y: 255, endPoint x: 745, endPoint y: 250, distance: 88.9
click at [745, 250] on input "Supplier Code" at bounding box center [797, 252] width 112 height 15
drag, startPoint x: 817, startPoint y: 389, endPoint x: 776, endPoint y: 392, distance: 41.6
drag, startPoint x: 934, startPoint y: 387, endPoint x: 874, endPoint y: 387, distance: 59.5
click at [874, 387] on input "$4.50" at bounding box center [910, 385] width 93 height 15
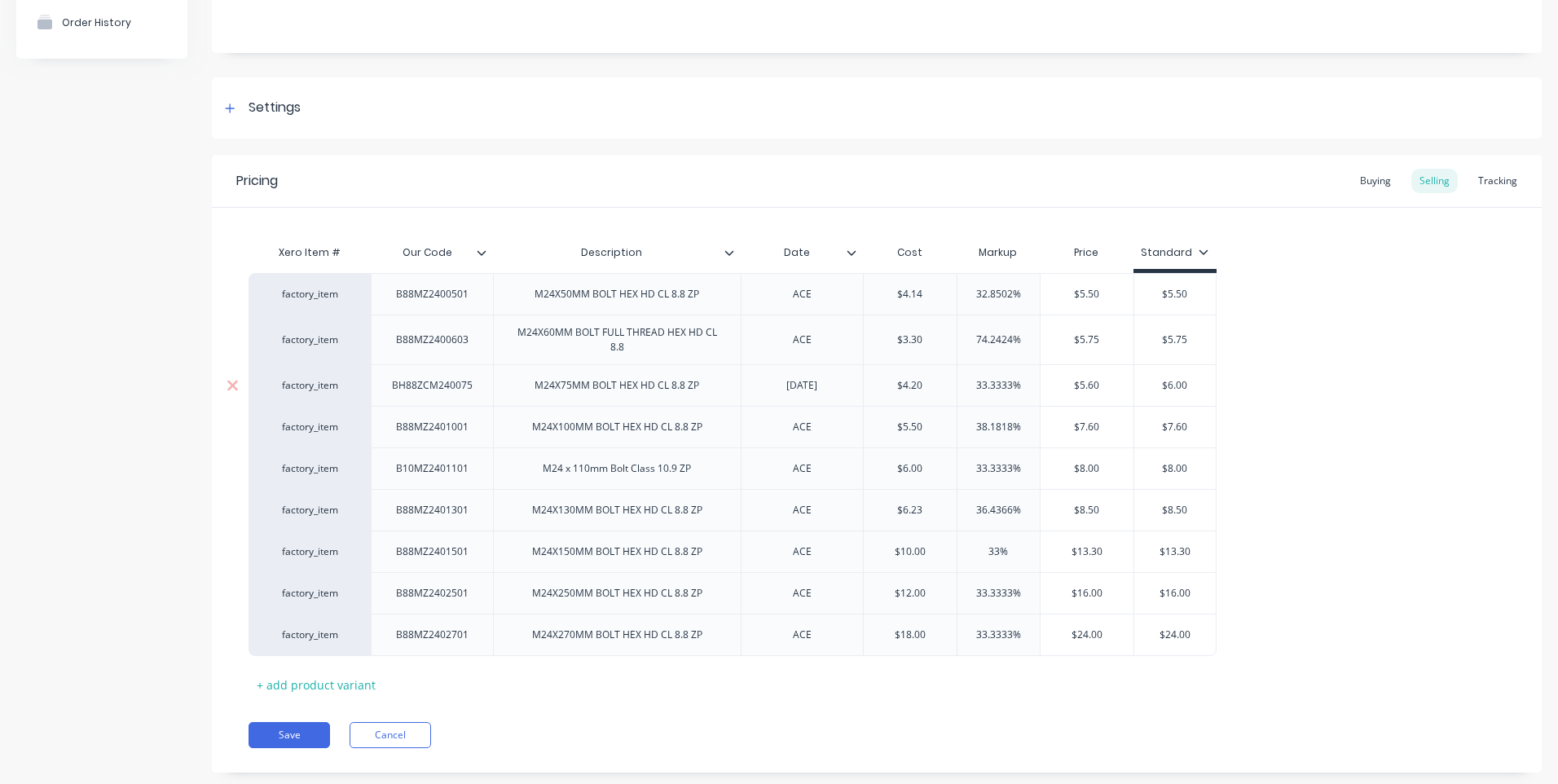
click at [1133, 385] on div "$6.00" at bounding box center [1174, 385] width 83 height 42
click at [1102, 381] on input "$5.60" at bounding box center [1086, 385] width 93 height 15
drag, startPoint x: 1204, startPoint y: 385, endPoint x: 1132, endPoint y: 386, distance: 72.5
click at [1132, 386] on div "factory_item BH88ZCM240075 M24X75MM BOLT HEX HD CL 8.8 ZP 13/10/25 $4.20 4.20 3…" at bounding box center [732, 385] width 968 height 42
click at [1237, 385] on div "factory_item B88MZ2400501 M24X50MM BOLT HEX HD CL 8.8 ZP ACE $4.14 32.8502% $5.…" at bounding box center [876, 464] width 1256 height 383
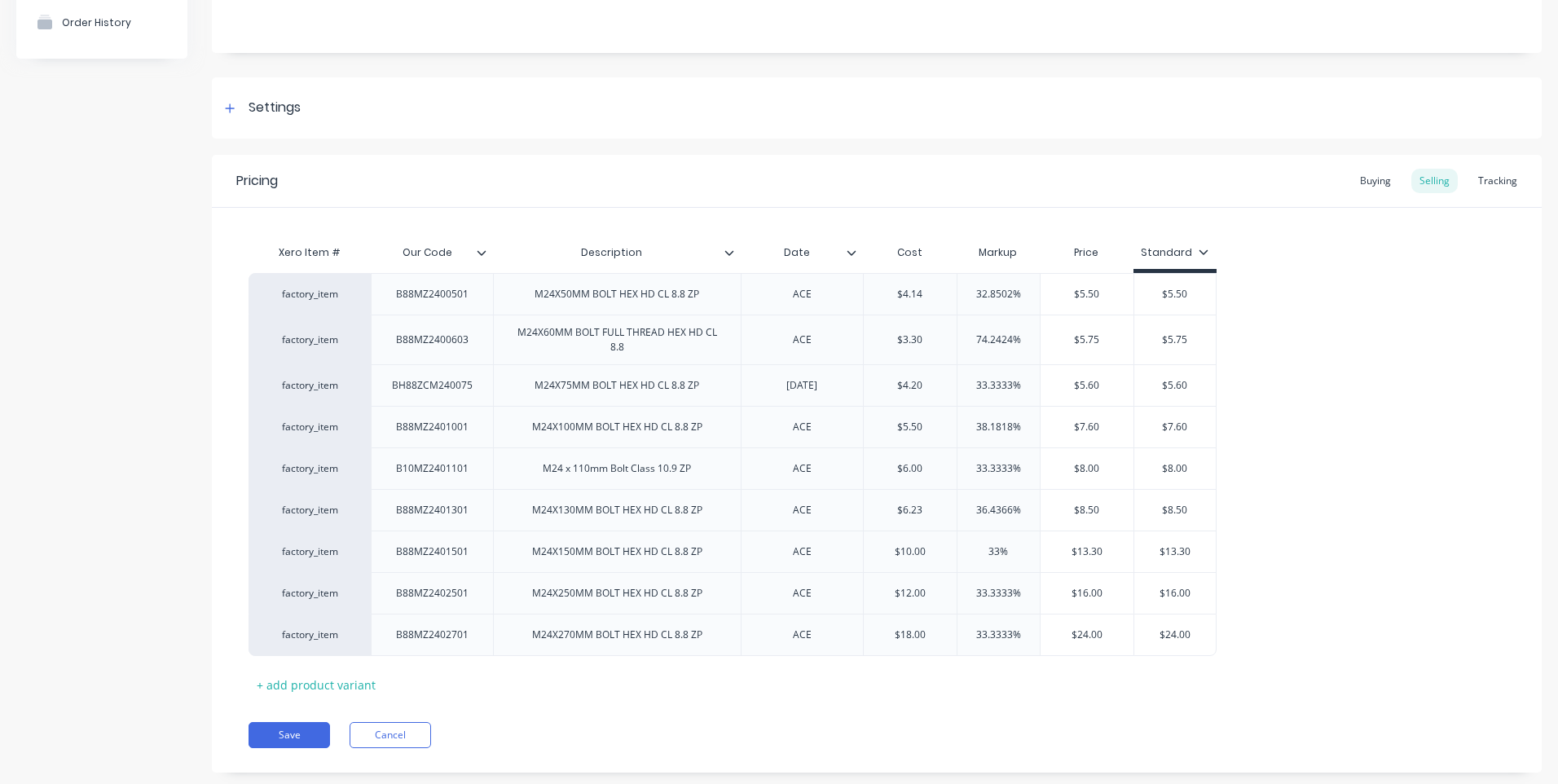
click at [851, 249] on icon at bounding box center [852, 253] width 10 height 10
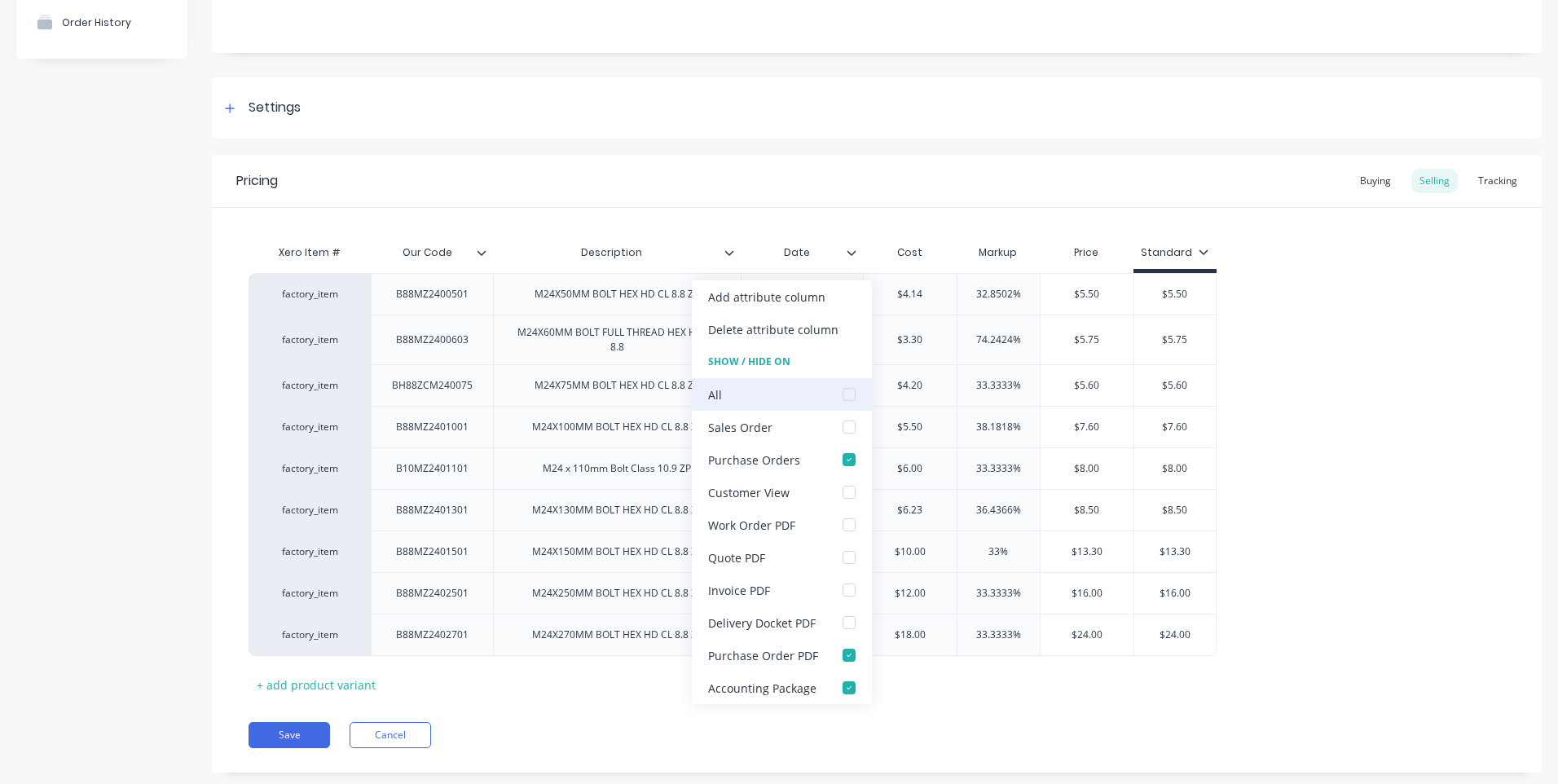
click at [844, 390] on div at bounding box center [849, 394] width 33 height 33
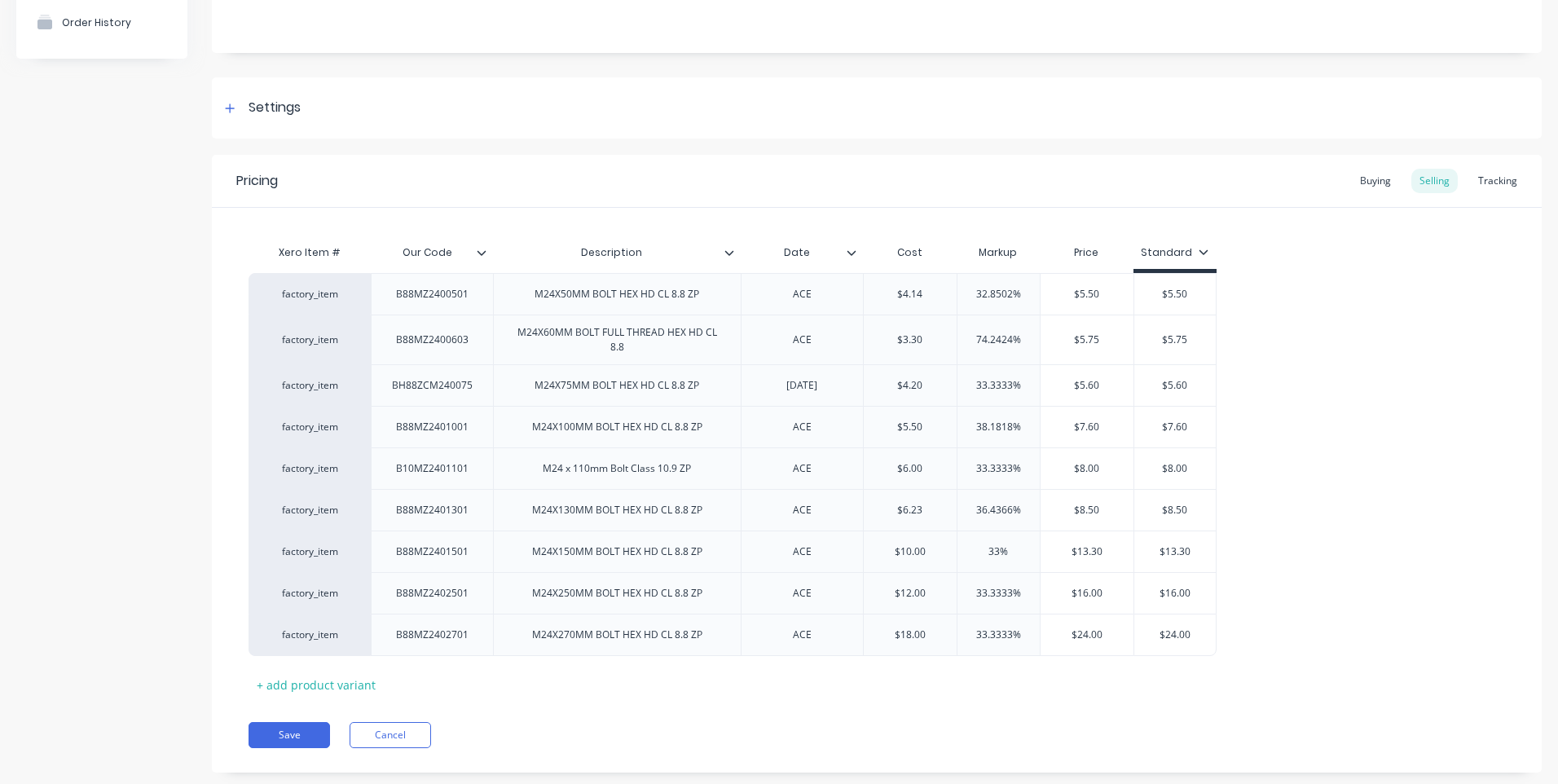
click at [812, 226] on div "Xero Item # Our Code Description Date Cost Markup Price Standard factory_item B…" at bounding box center [877, 453] width 1330 height 490
click at [310, 730] on button "Save" at bounding box center [288, 735] width 81 height 26
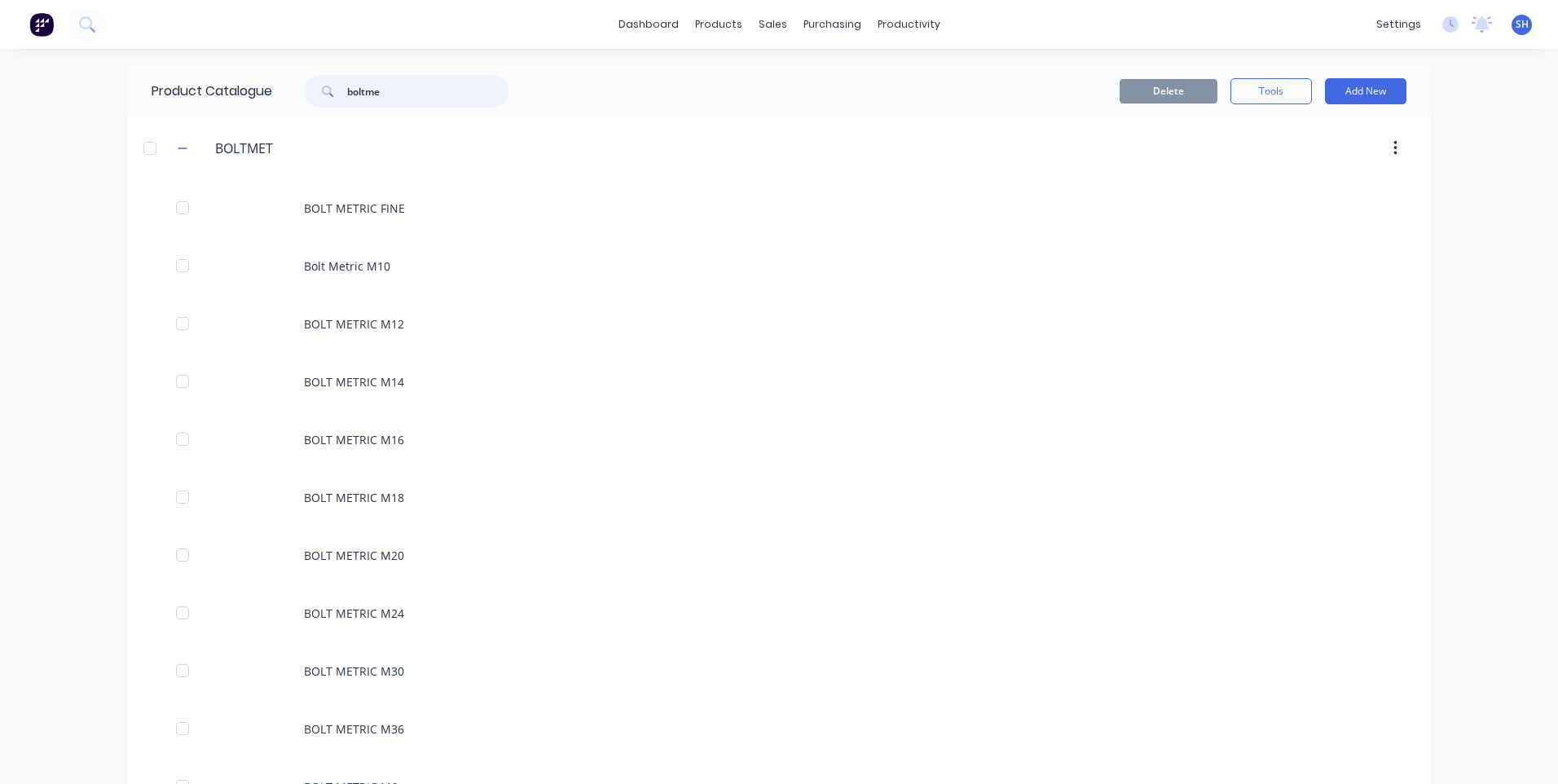
drag, startPoint x: 418, startPoint y: 98, endPoint x: 292, endPoint y: 78, distance: 127.0
click at [292, 78] on div "boltme" at bounding box center [398, 91] width 220 height 33
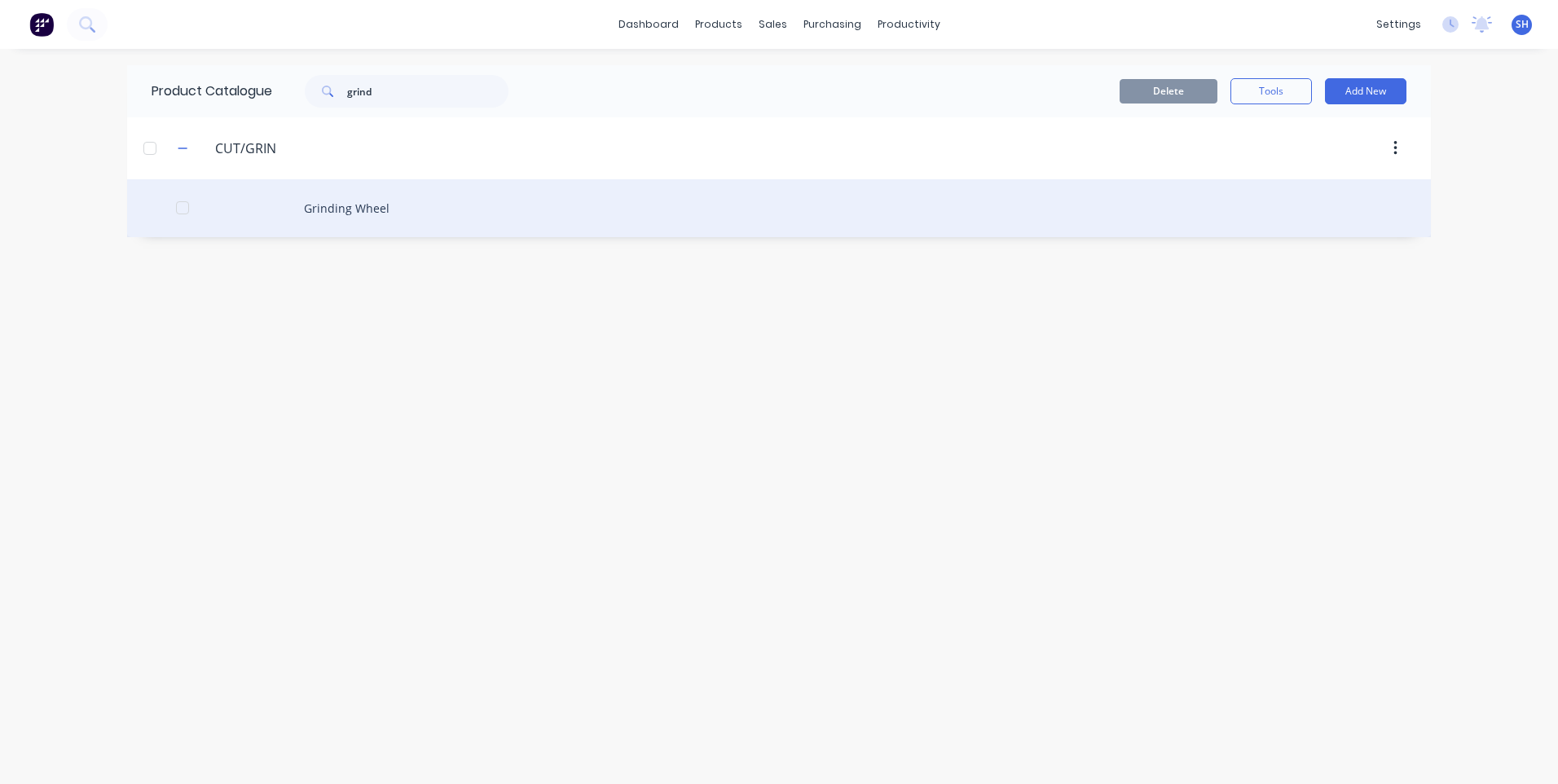
click at [352, 200] on div "Grinding Wheel" at bounding box center [779, 208] width 1304 height 58
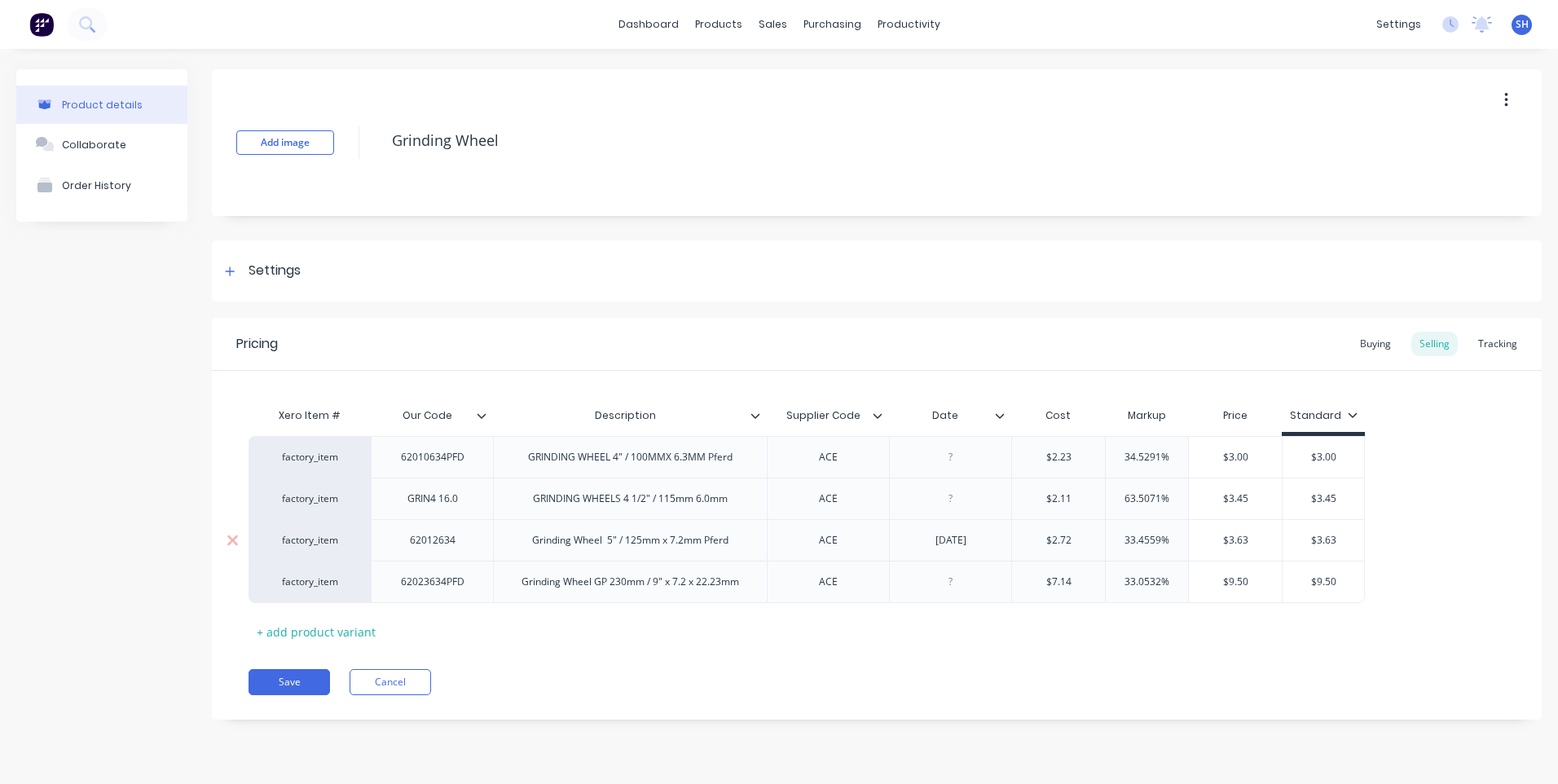
drag, startPoint x: 985, startPoint y: 543, endPoint x: 909, endPoint y: 548, distance: 75.9
click at [909, 548] on div "03/10/25" at bounding box center [950, 540] width 122 height 42
click at [1001, 416] on icon at bounding box center [1000, 415] width 9 height 5
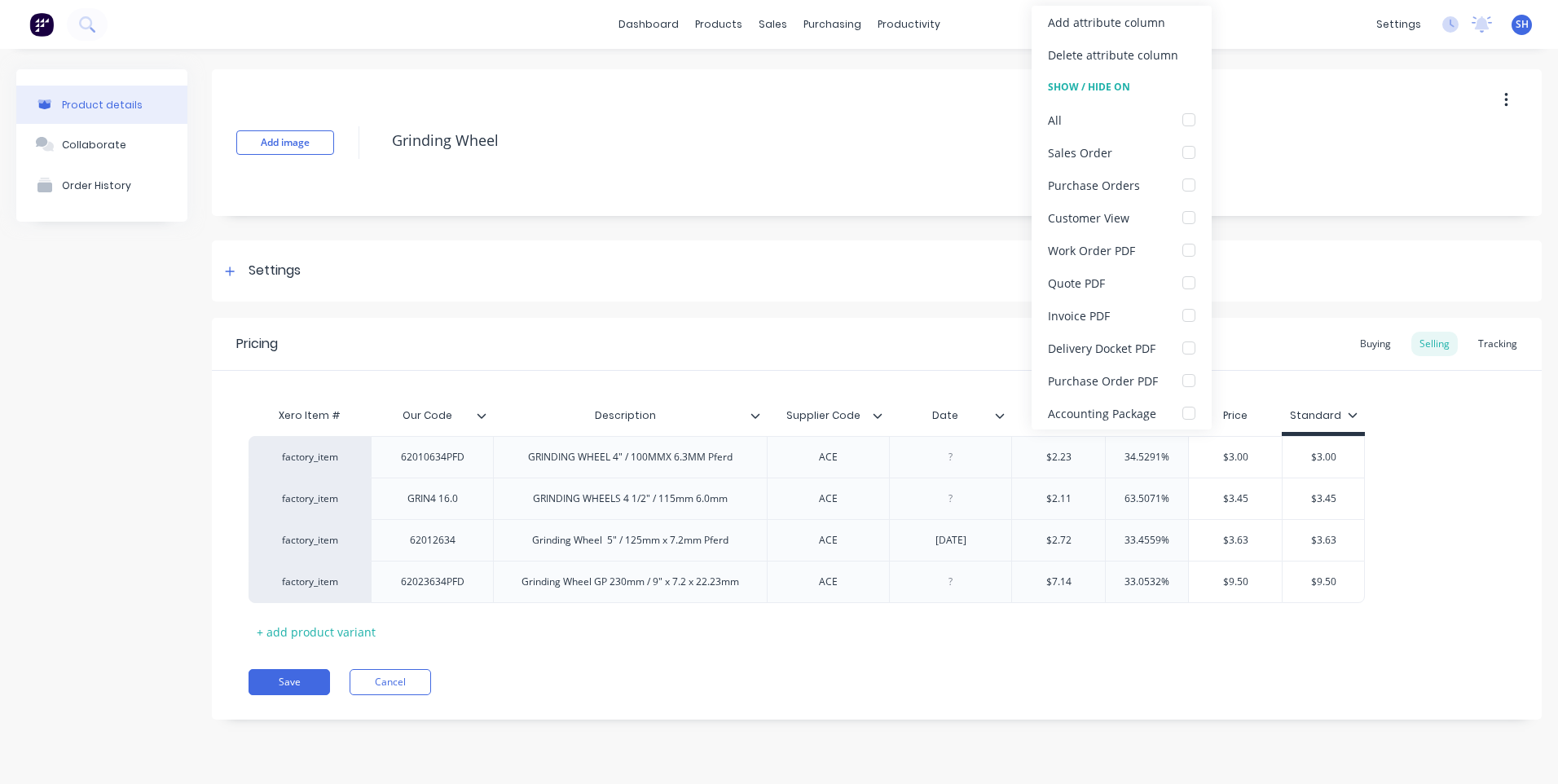
click at [1001, 416] on icon at bounding box center [1000, 415] width 9 height 5
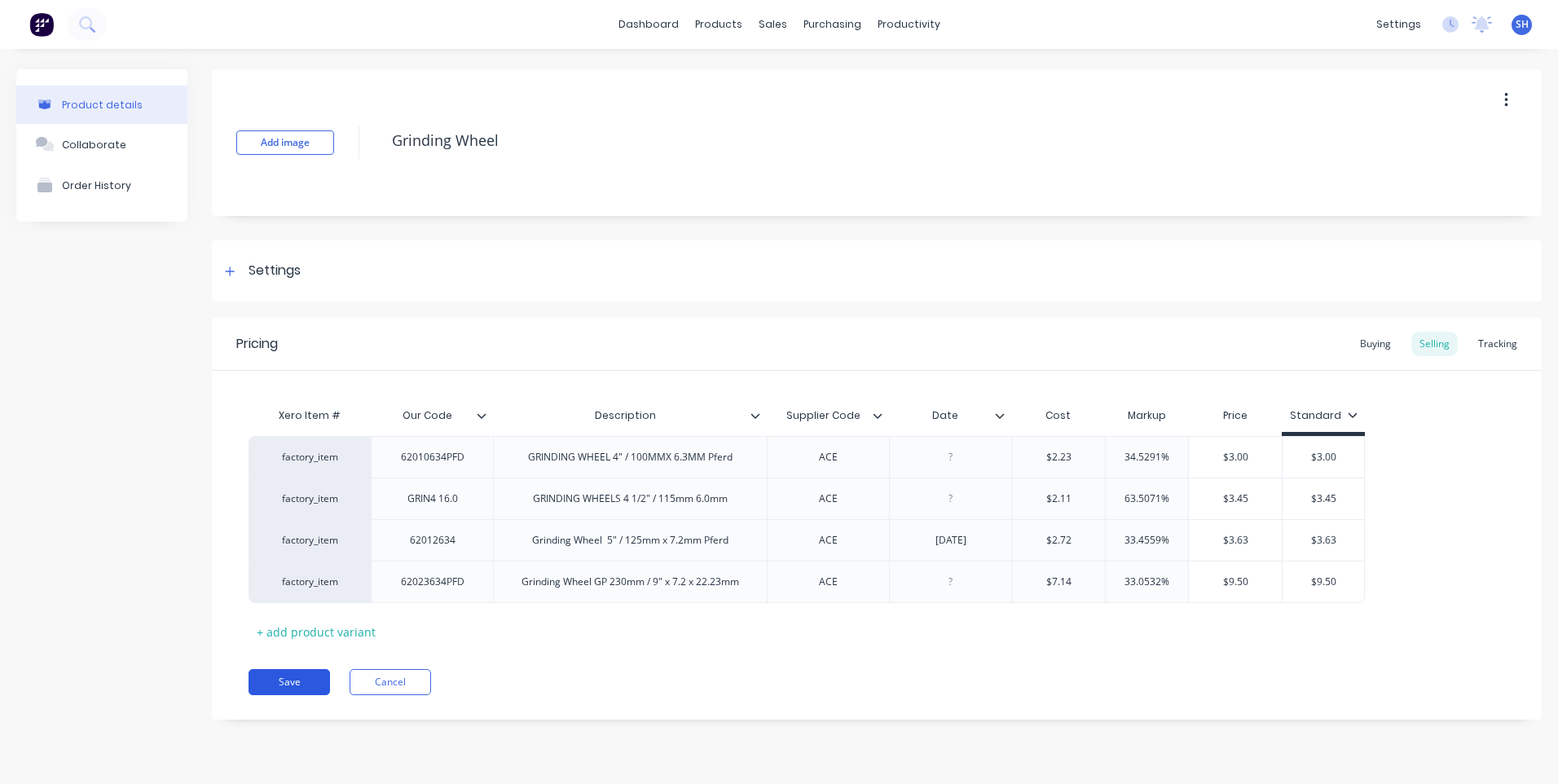
click at [301, 680] on button "Save" at bounding box center [288, 682] width 81 height 26
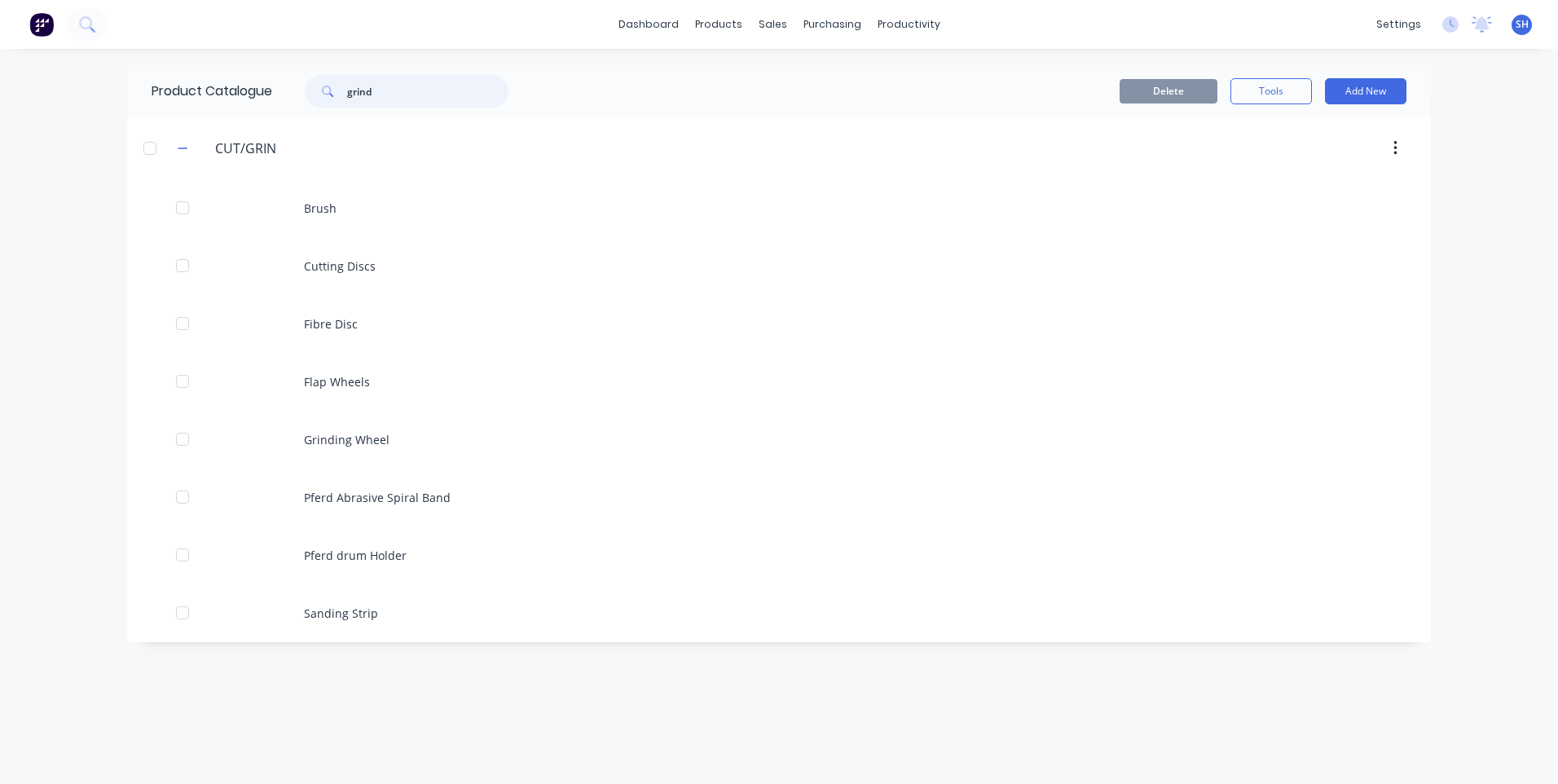
drag, startPoint x: 383, startPoint y: 86, endPoint x: 251, endPoint y: 73, distance: 132.7
click at [251, 73] on div "Product Catalogue grind" at bounding box center [338, 91] width 422 height 52
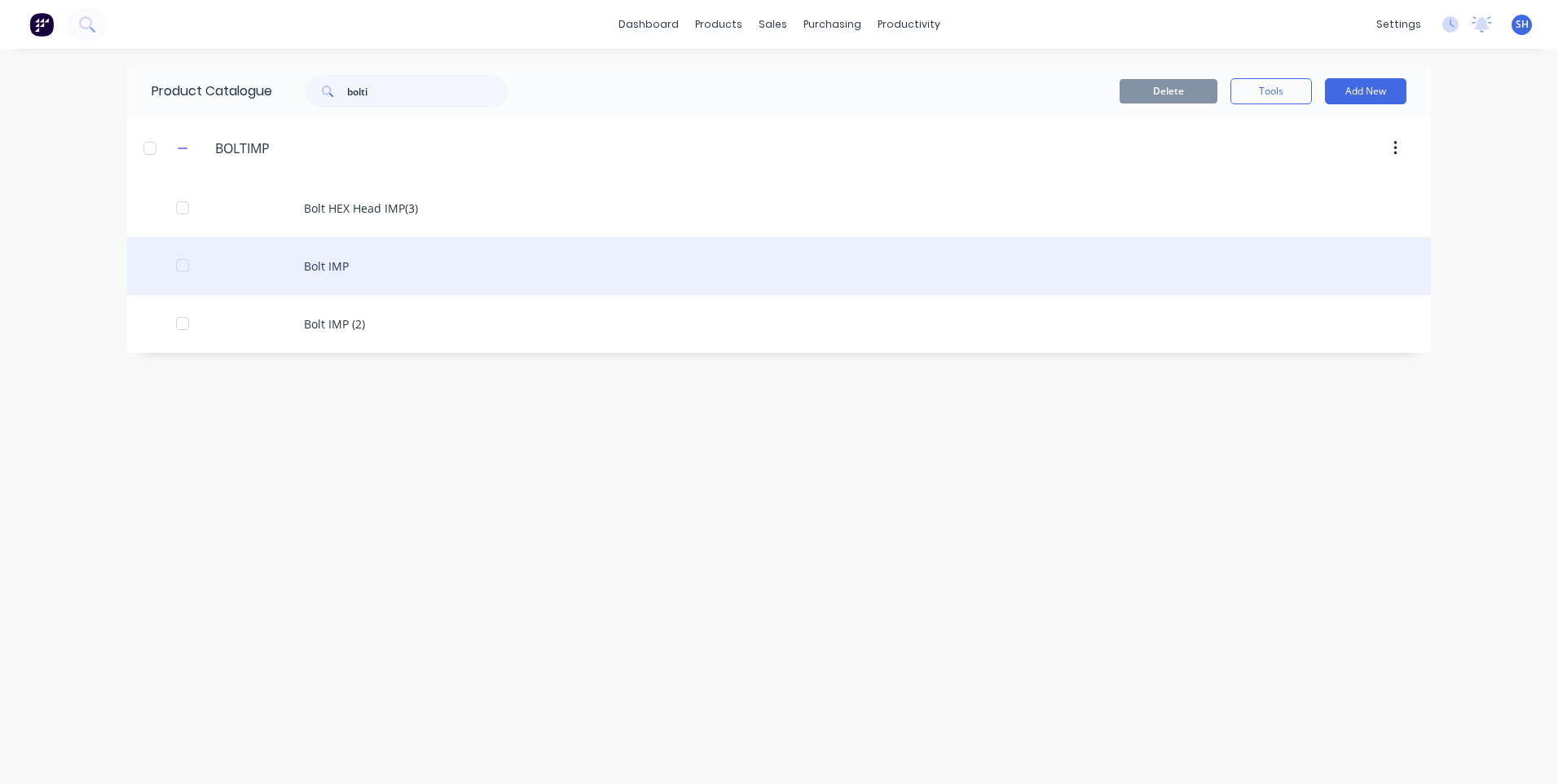
click at [337, 262] on div "Bolt IMP" at bounding box center [779, 266] width 1304 height 58
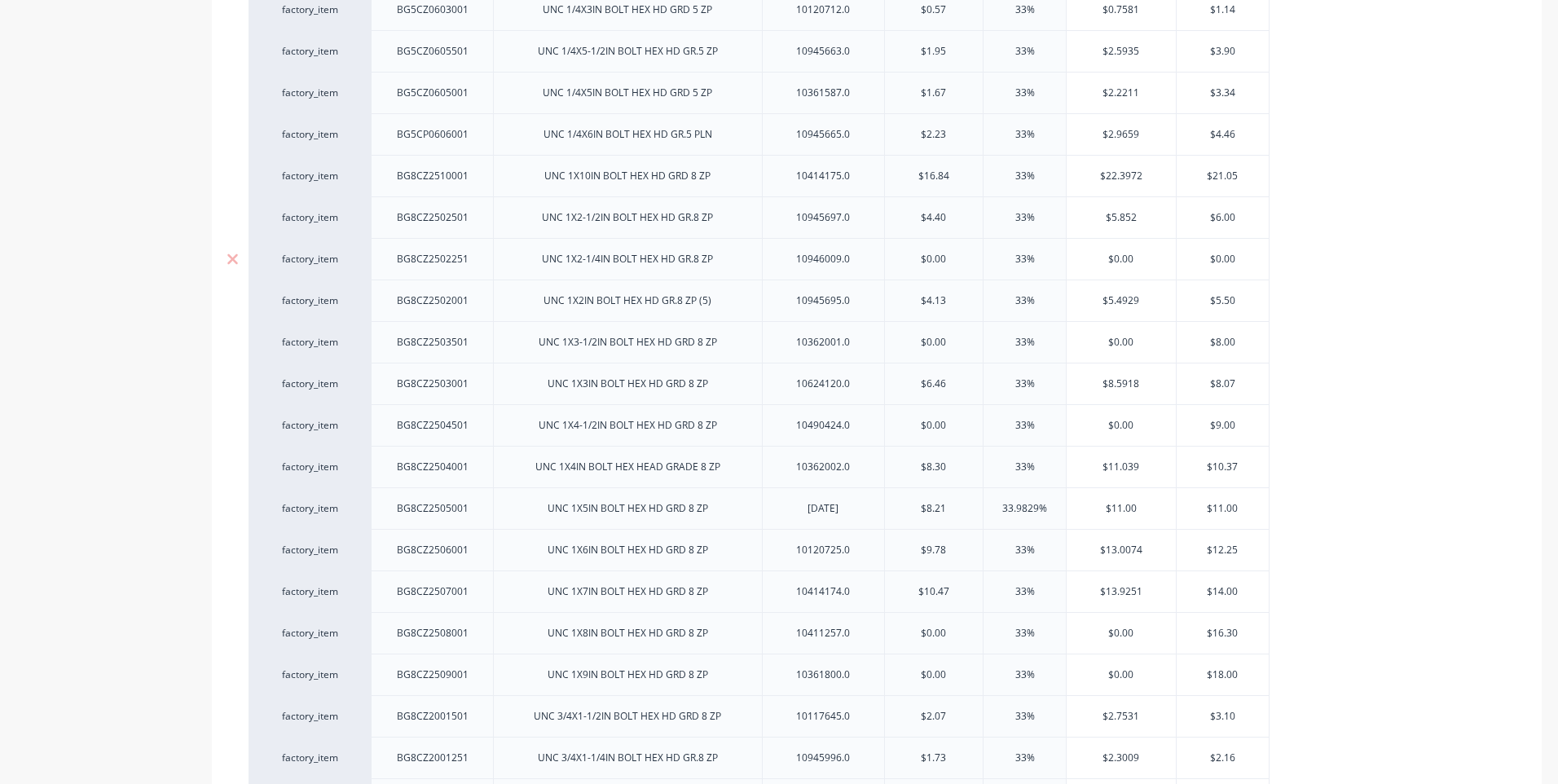
scroll to position [1629, 0]
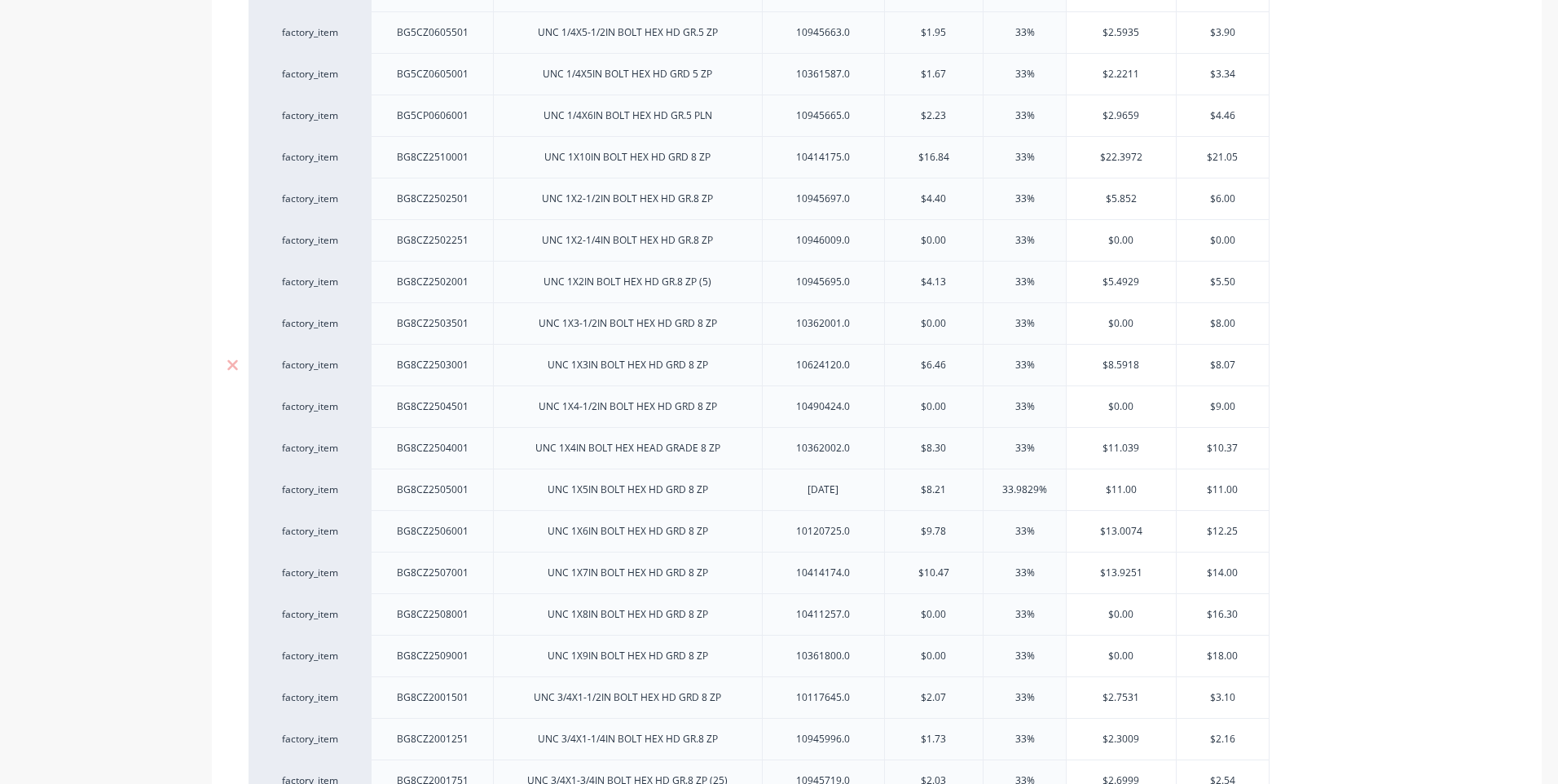
drag, startPoint x: 475, startPoint y: 367, endPoint x: 488, endPoint y: 375, distance: 15.0
click at [475, 368] on div "BG8CZ2503001" at bounding box center [433, 364] width 98 height 21
drag, startPoint x: 475, startPoint y: 372, endPoint x: 374, endPoint y: 374, distance: 101.1
click at [374, 374] on div "BG8CZ2503001" at bounding box center [432, 365] width 122 height 42
drag, startPoint x: 854, startPoint y: 368, endPoint x: 761, endPoint y: 373, distance: 93.0
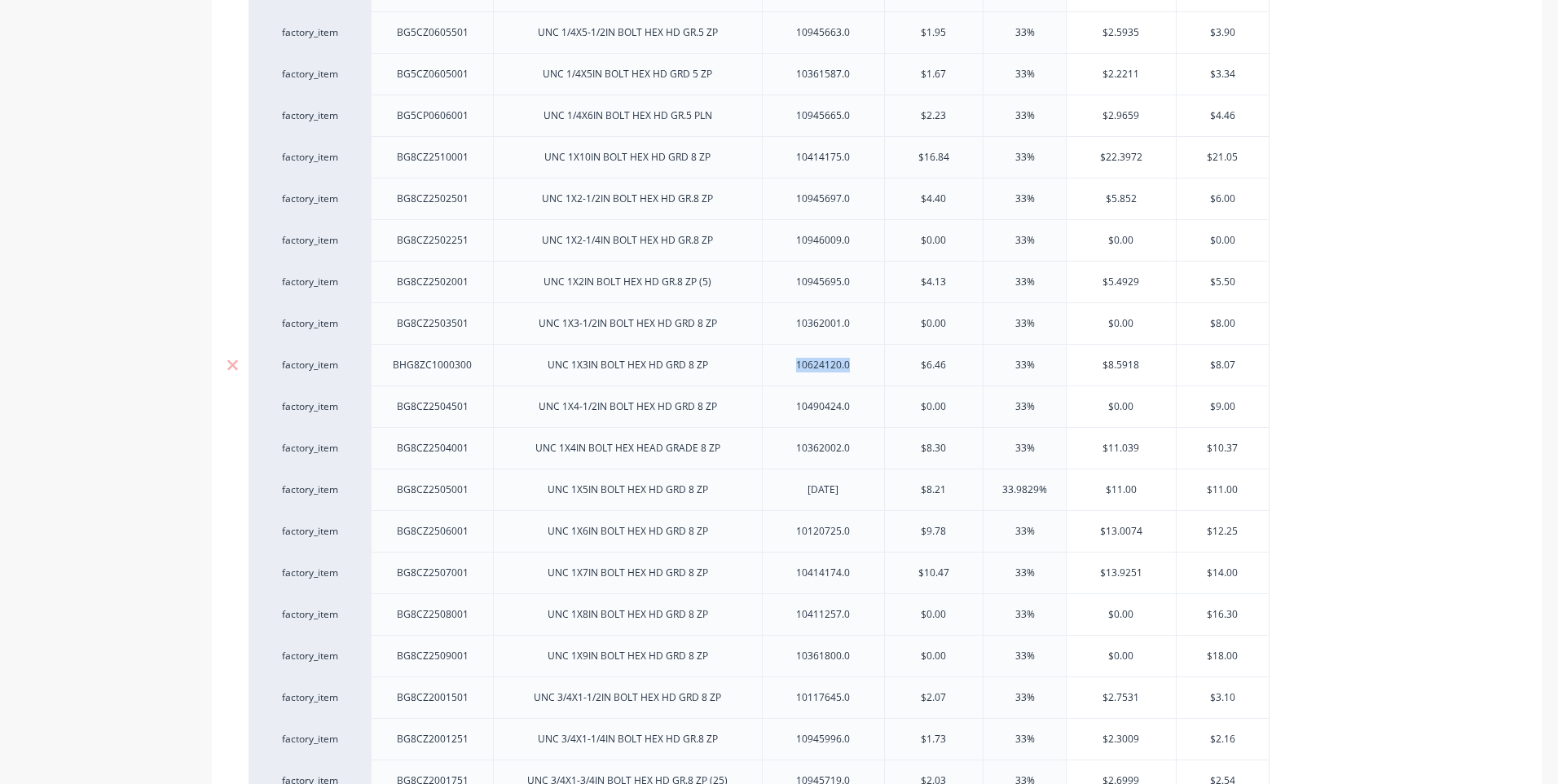
click at [762, 373] on div "10624120.0" at bounding box center [823, 365] width 122 height 42
drag, startPoint x: 952, startPoint y: 364, endPoint x: 895, endPoint y: 364, distance: 57.0
click at [895, 364] on input "$6.46" at bounding box center [934, 365] width 99 height 15
drag, startPoint x: 1155, startPoint y: 362, endPoint x: 1052, endPoint y: 360, distance: 103.5
click at [1060, 362] on div "factory_item BHG8ZC1000300 UNC 1X3IN BOLT HEX HD GRD 8 ZP 13/10/25 $6.01 6.01 3…" at bounding box center [758, 365] width 1021 height 42
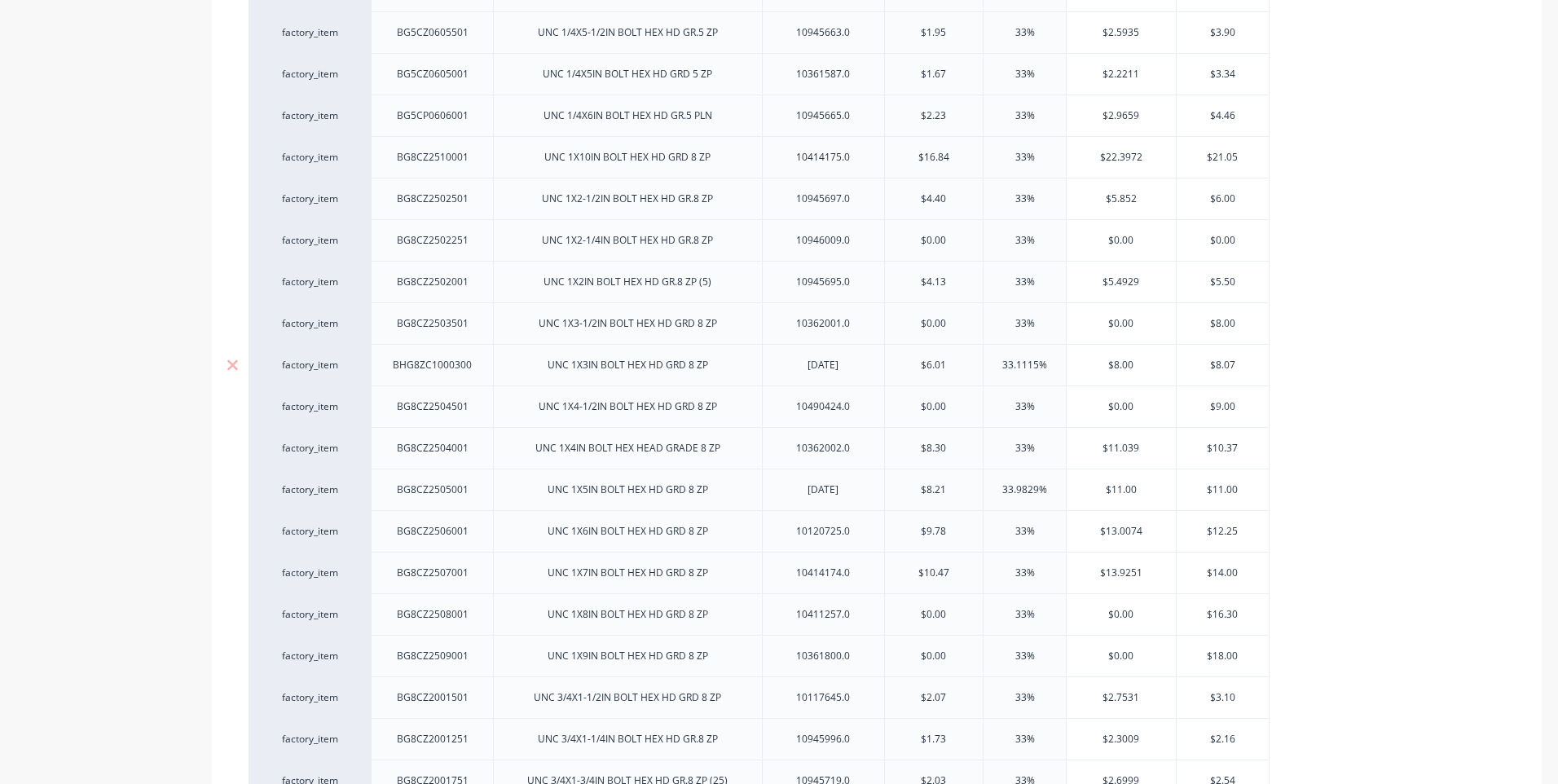
drag, startPoint x: 1238, startPoint y: 361, endPoint x: 1152, endPoint y: 363, distance: 86.4
click at [1152, 363] on div "factory_item BHG8ZC1000300 UNC 1X3IN BOLT HEX HD GRD 8 ZP 13/10/25 $6.01 6.01 3…" at bounding box center [758, 365] width 1021 height 42
click at [1158, 405] on input "$0.00" at bounding box center [1121, 406] width 109 height 15
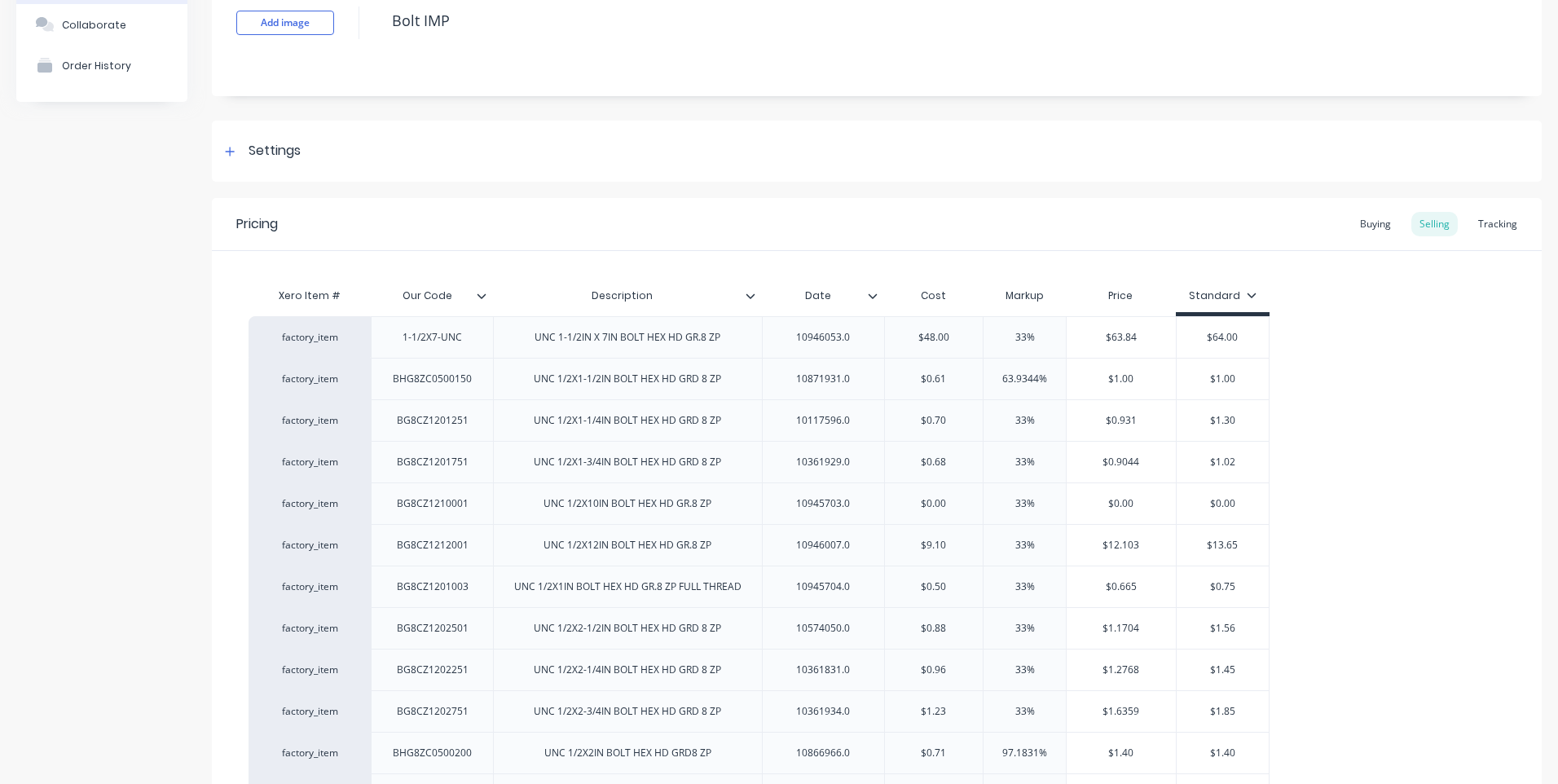
scroll to position [0, 0]
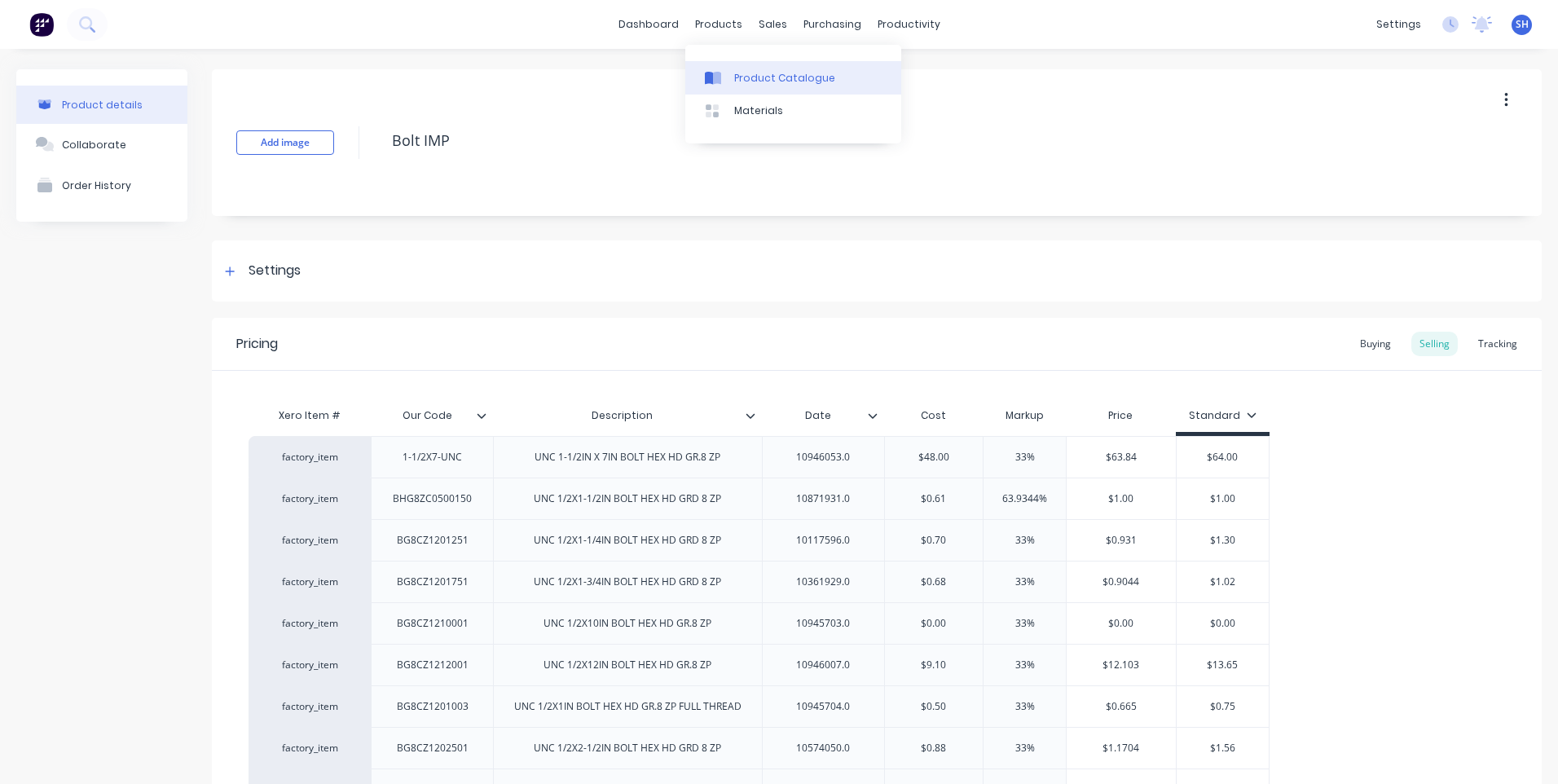
click at [774, 75] on div "Product Catalogue" at bounding box center [784, 78] width 101 height 15
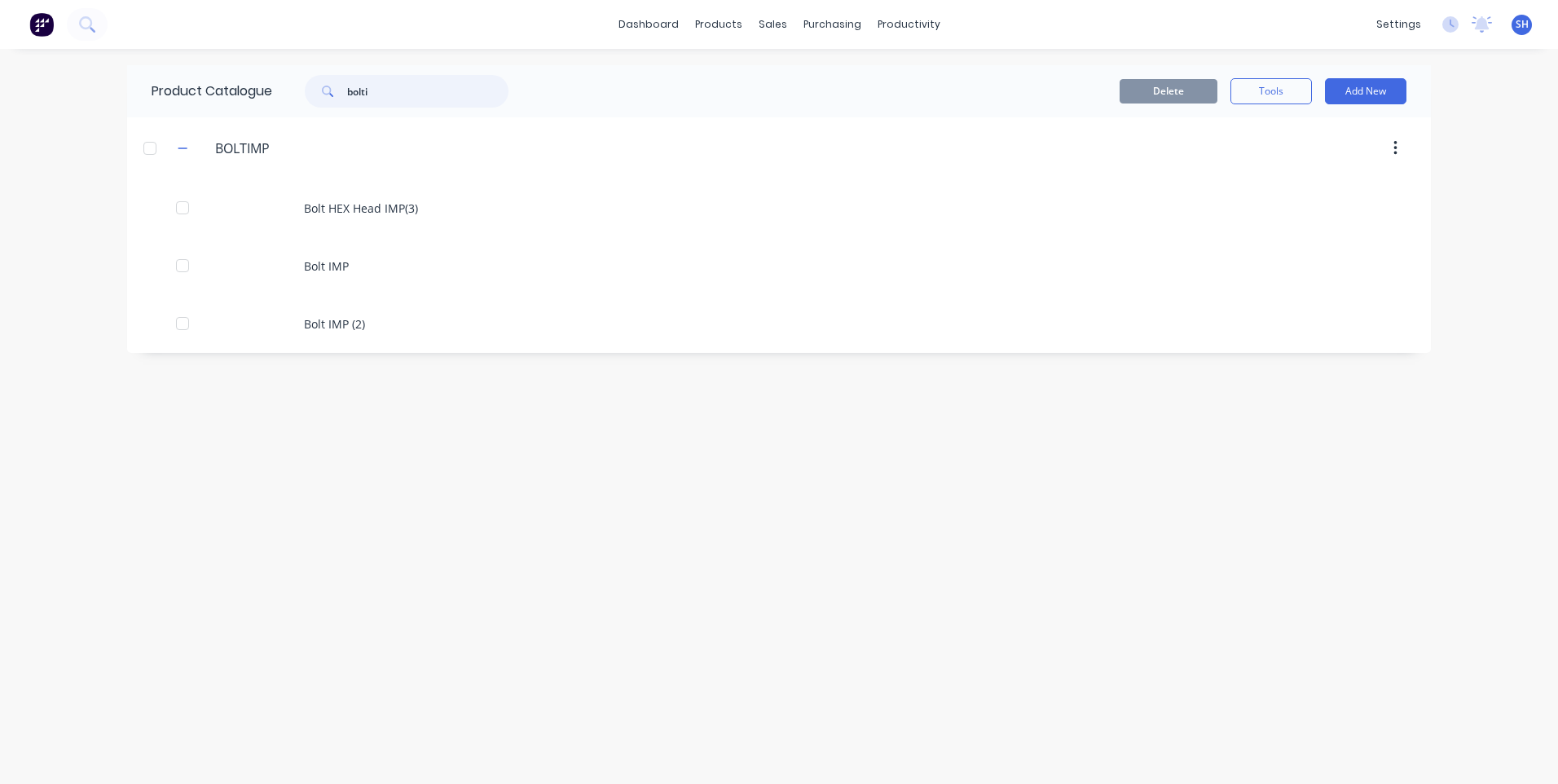
drag, startPoint x: 385, startPoint y: 90, endPoint x: 315, endPoint y: 77, distance: 71.3
click at [314, 91] on div "bolti" at bounding box center [407, 91] width 204 height 33
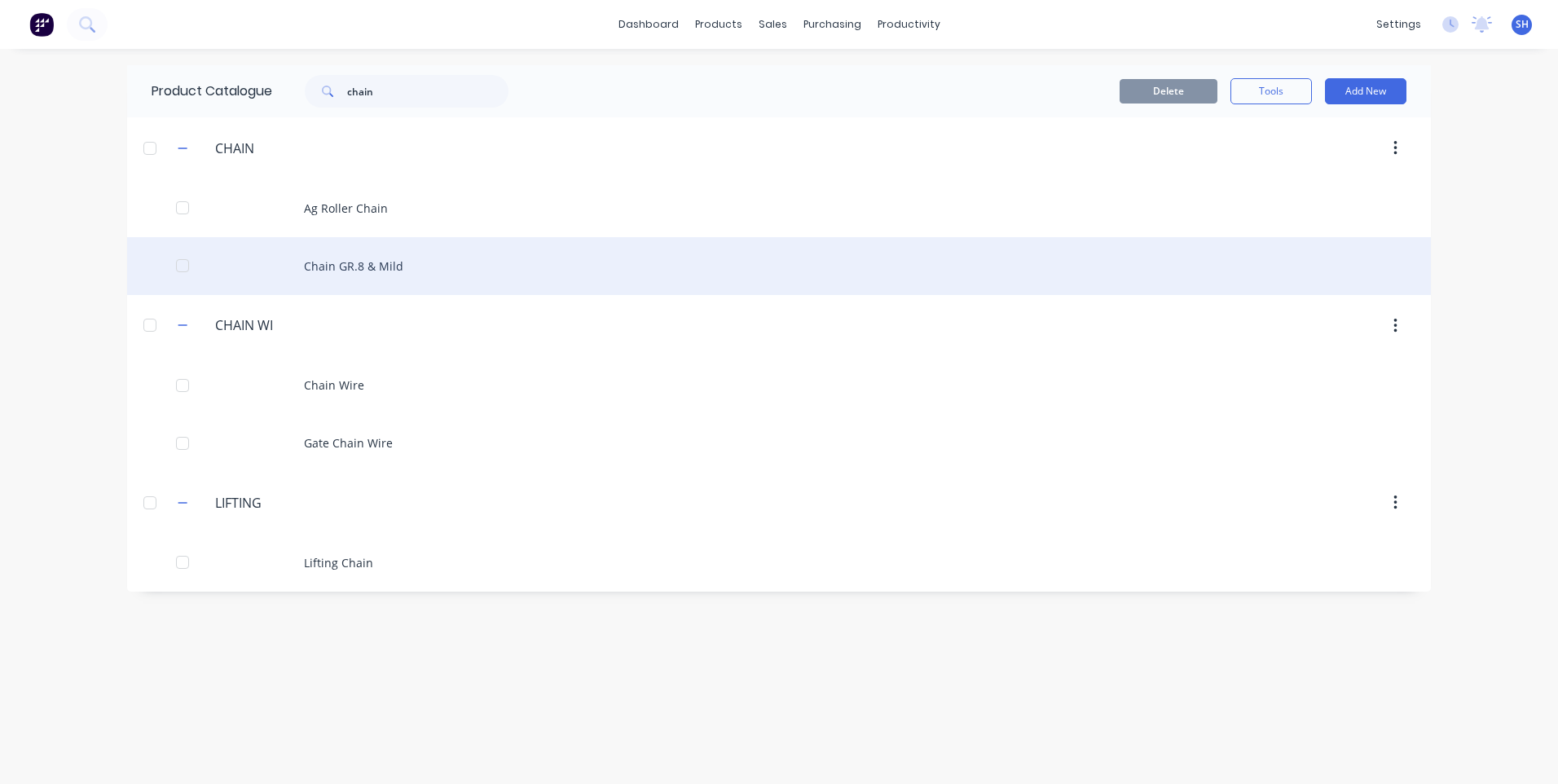
click at [355, 263] on div "Chain GR.8 & Mild" at bounding box center [779, 266] width 1304 height 58
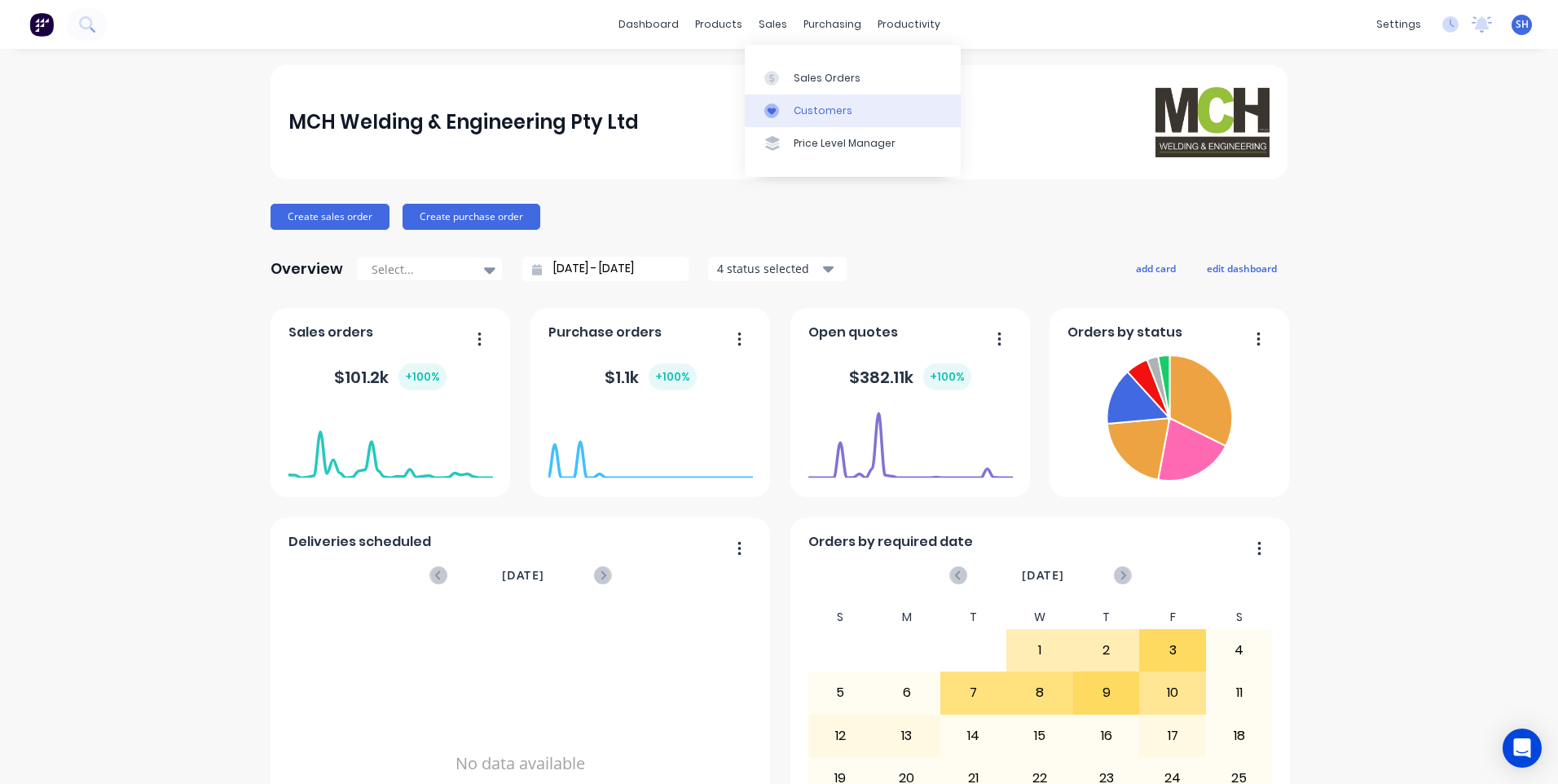
click at [826, 107] on div "Customers" at bounding box center [823, 110] width 59 height 15
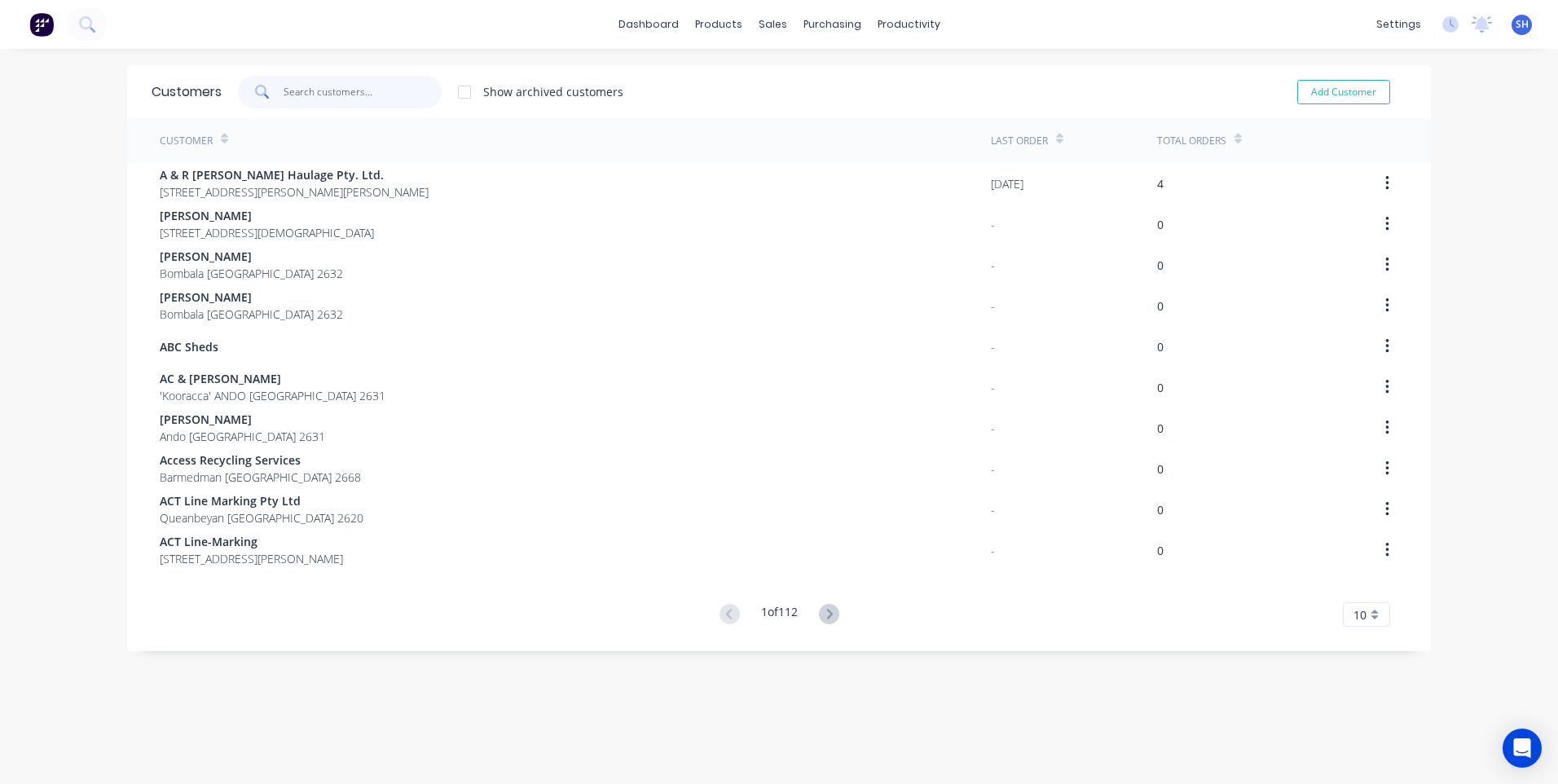
click at [301, 87] on input "text" at bounding box center [363, 92] width 159 height 33
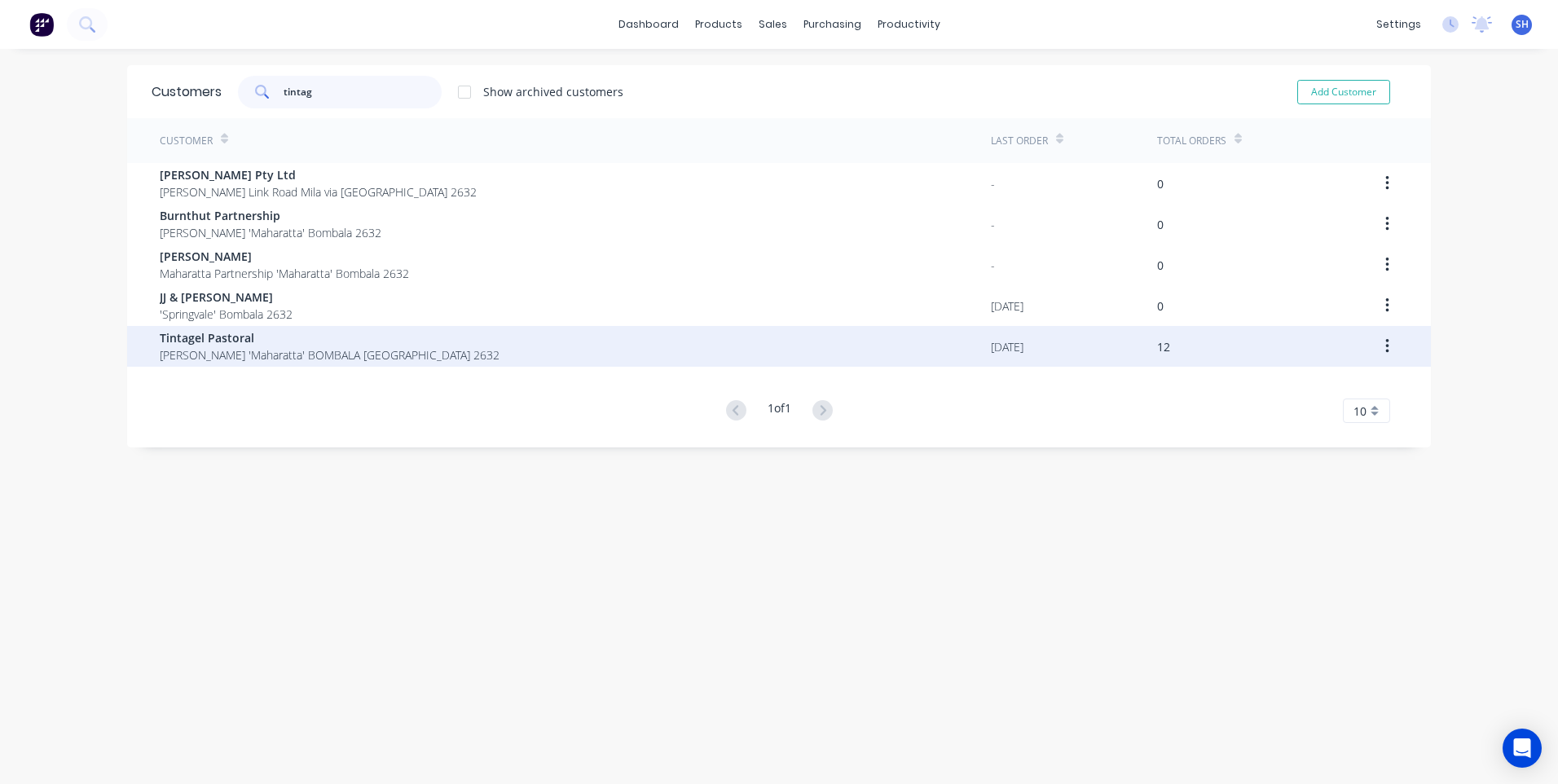
type input "tintag"
click at [208, 341] on span "Tintagel Pastoral" at bounding box center [330, 337] width 340 height 17
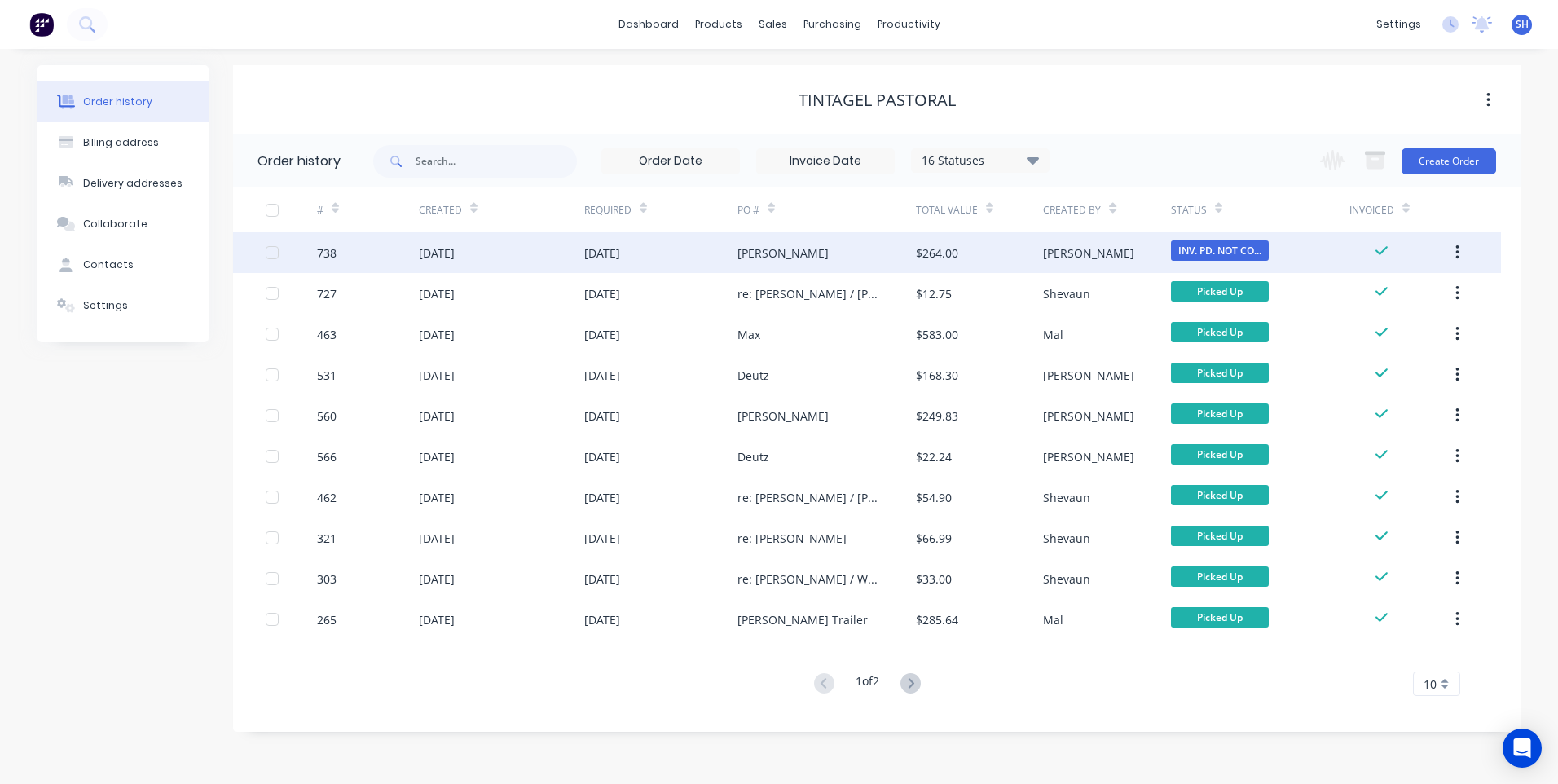
click at [675, 243] on div "29 Sep 2025" at bounding box center [660, 252] width 153 height 41
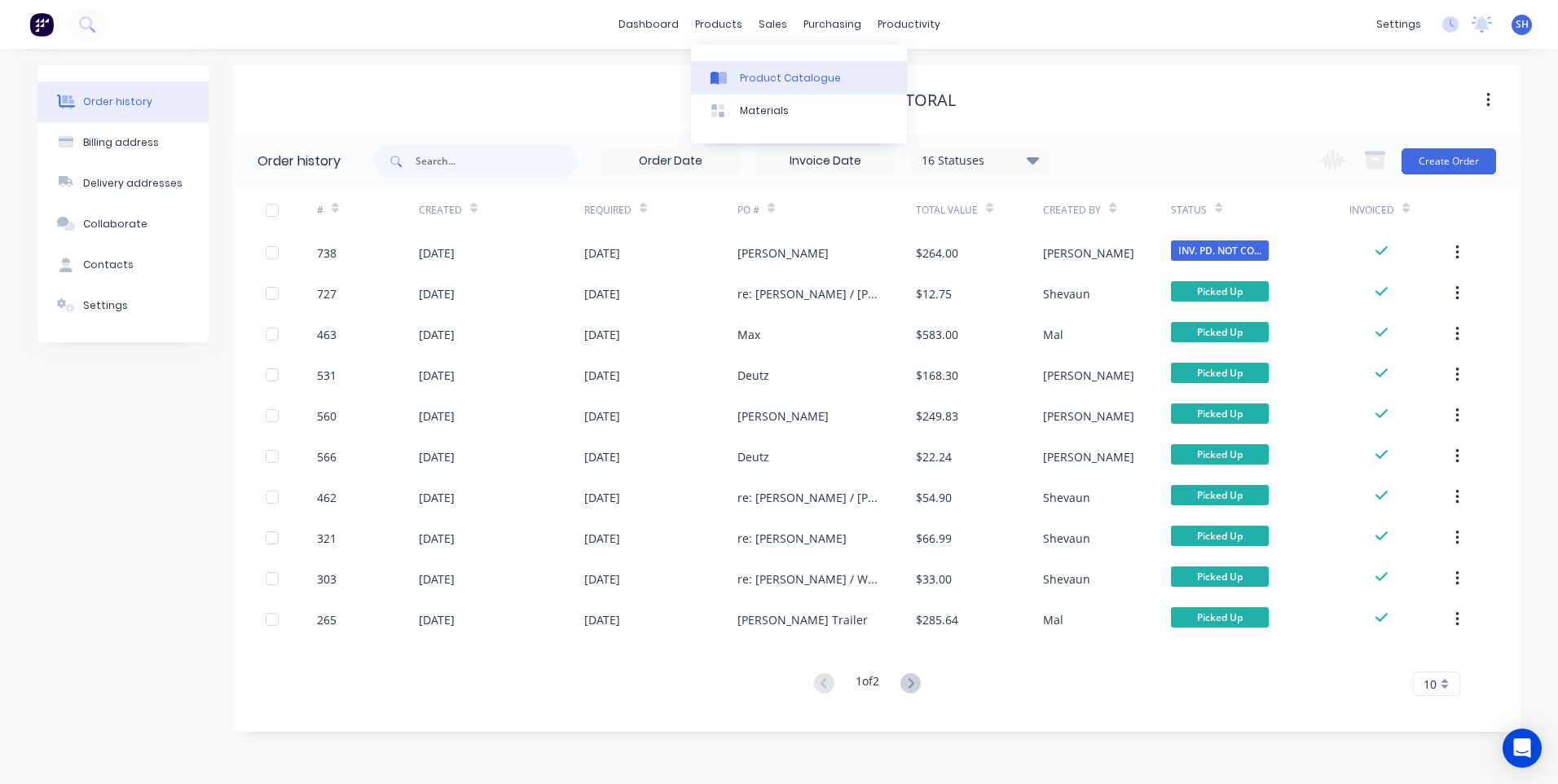
click at [755, 73] on div "Product Catalogue" at bounding box center [790, 78] width 101 height 15
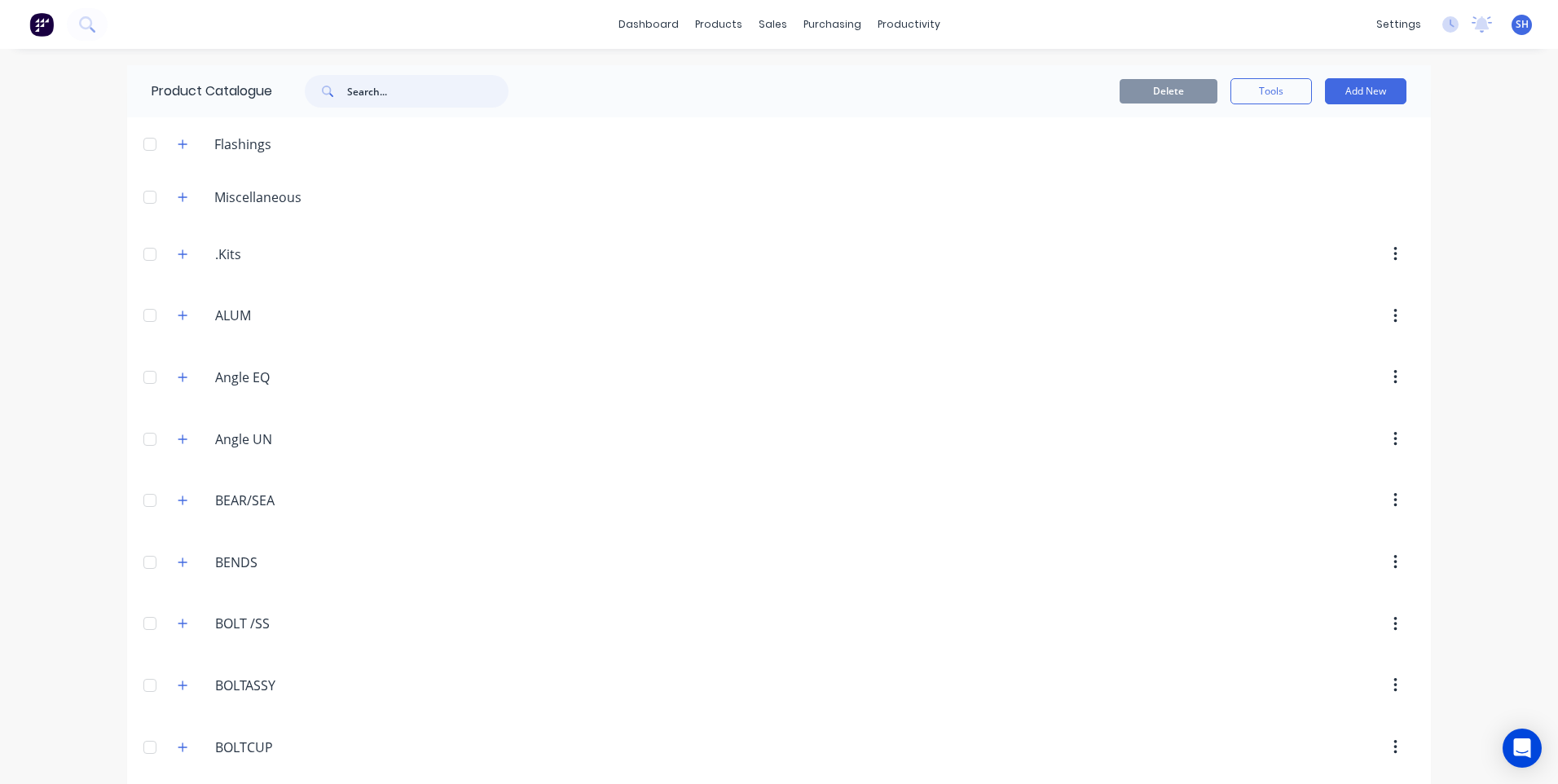
click at [357, 90] on input "text" at bounding box center [427, 91] width 161 height 33
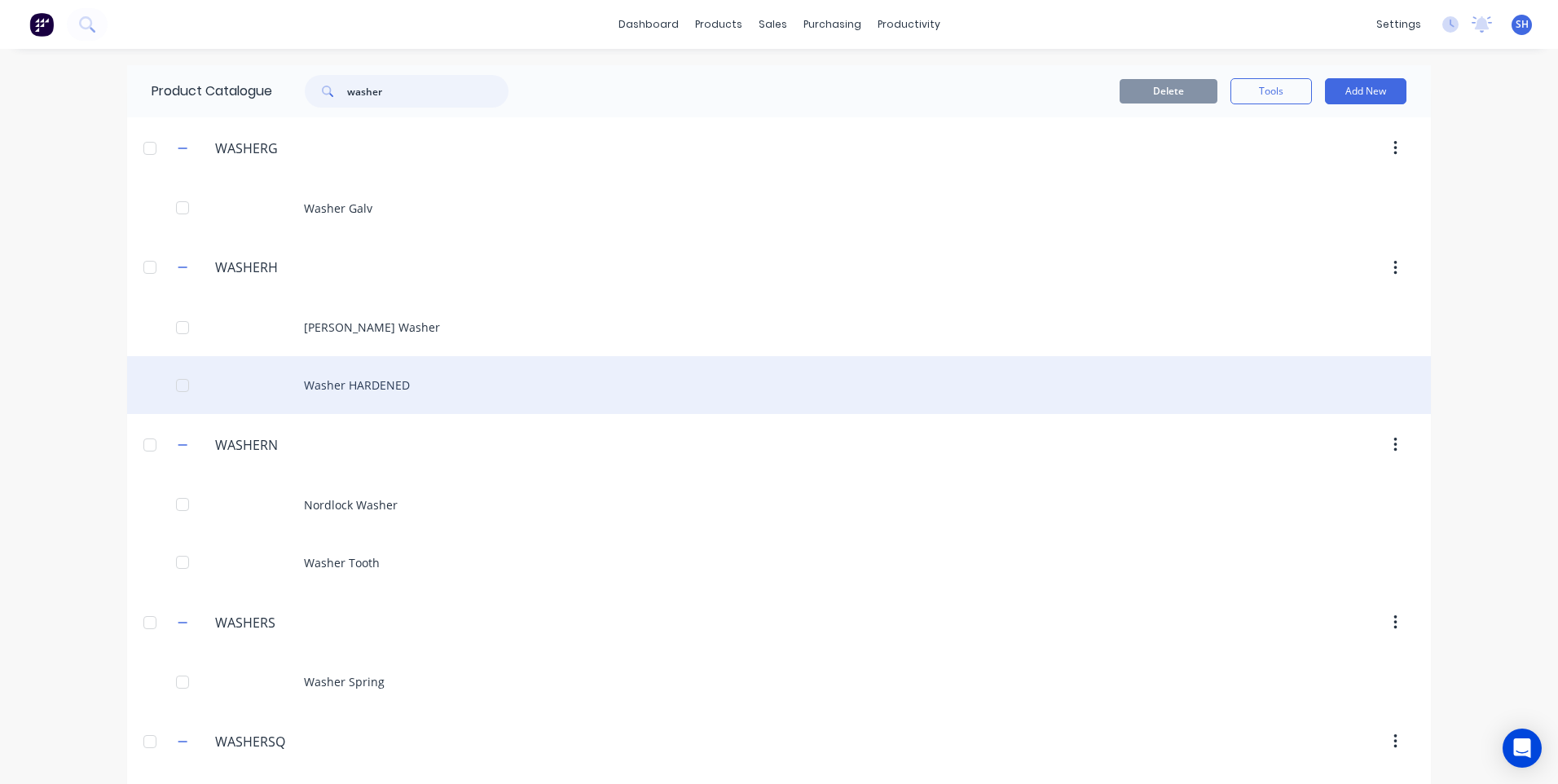
type input "washer"
click at [358, 384] on div "Washer HARDENED" at bounding box center [779, 385] width 1304 height 58
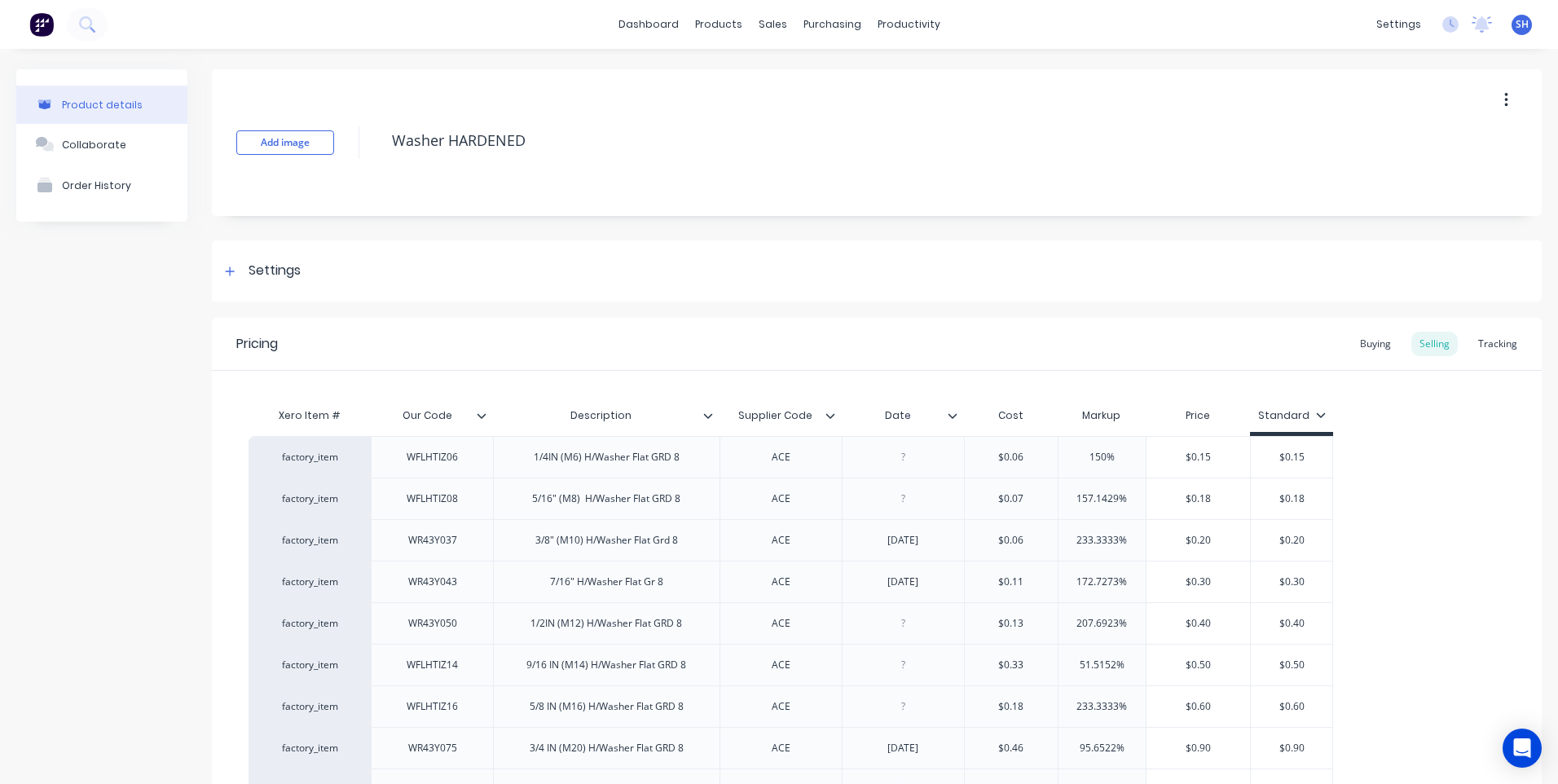
type textarea "x"
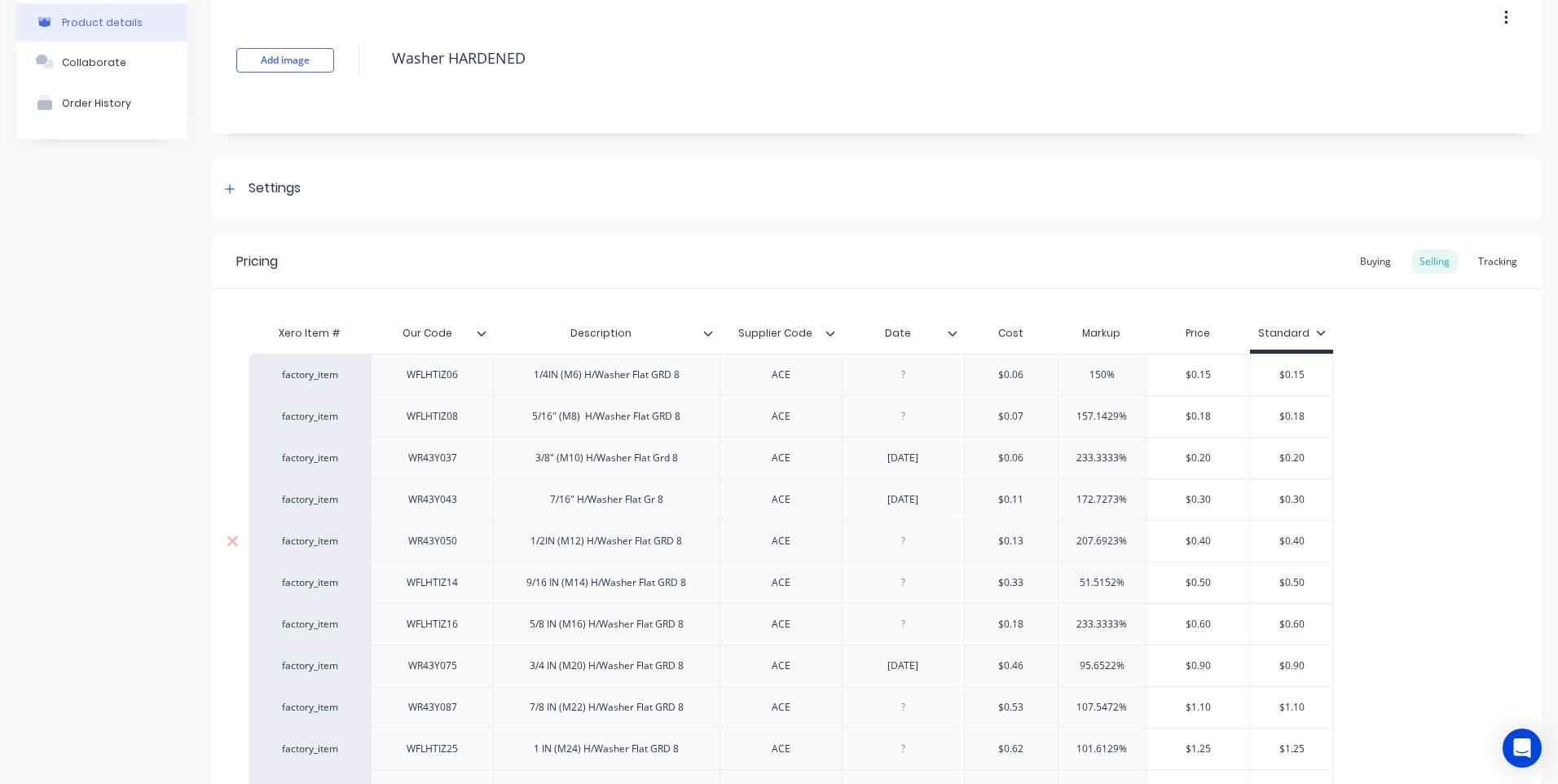
scroll to position [163, 0]
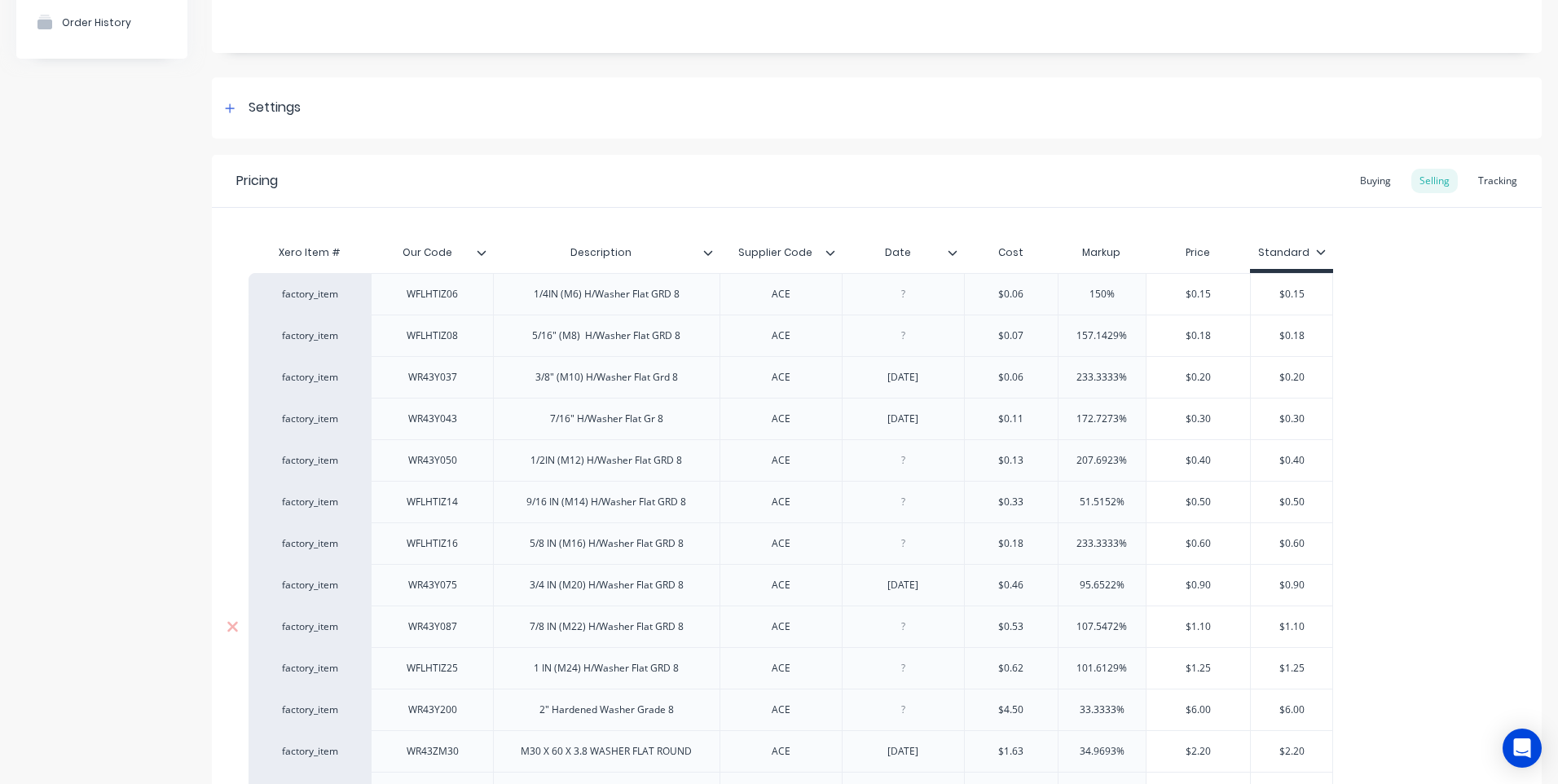
click at [904, 632] on div at bounding box center [902, 626] width 81 height 21
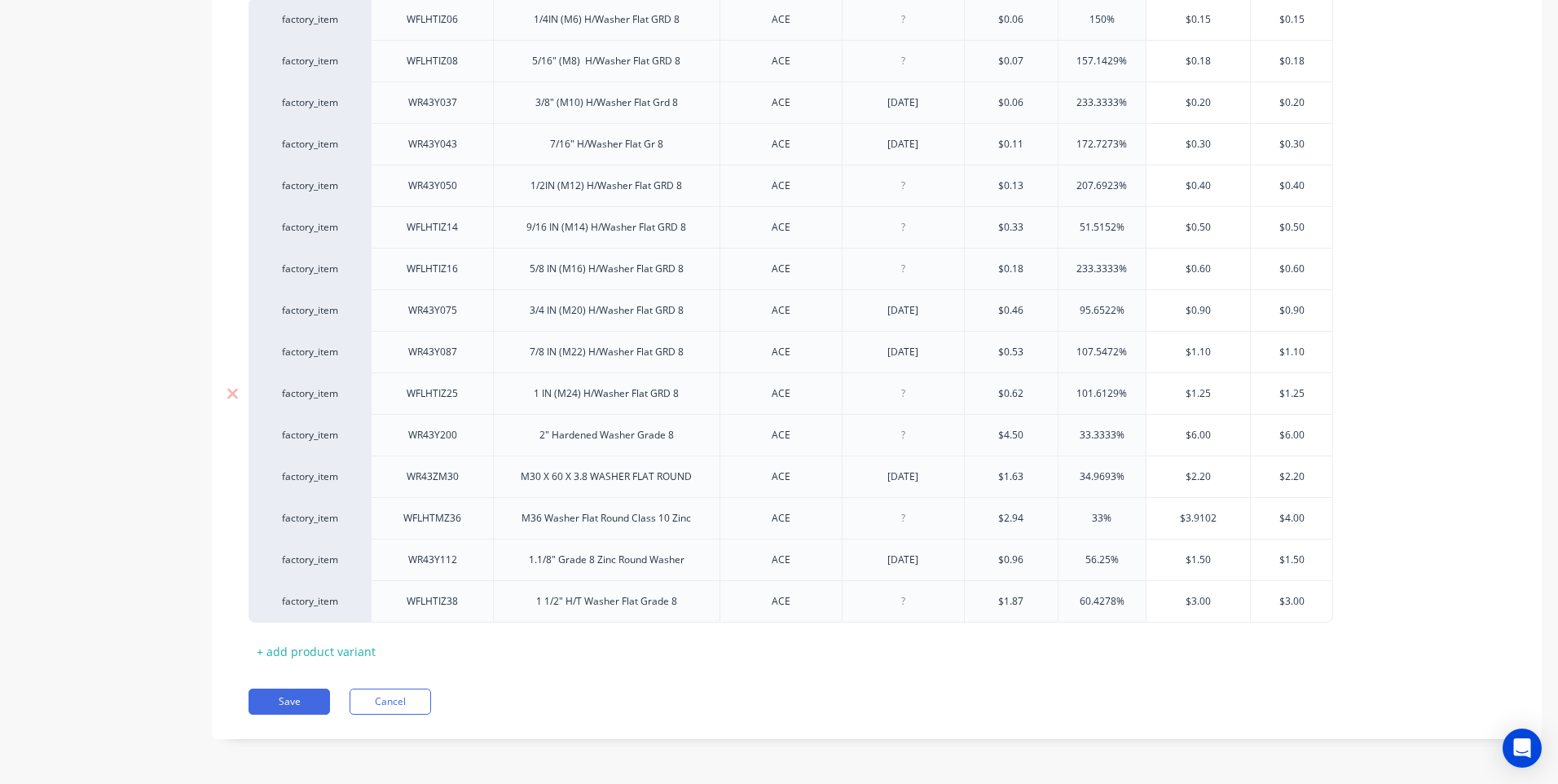
scroll to position [30, 0]
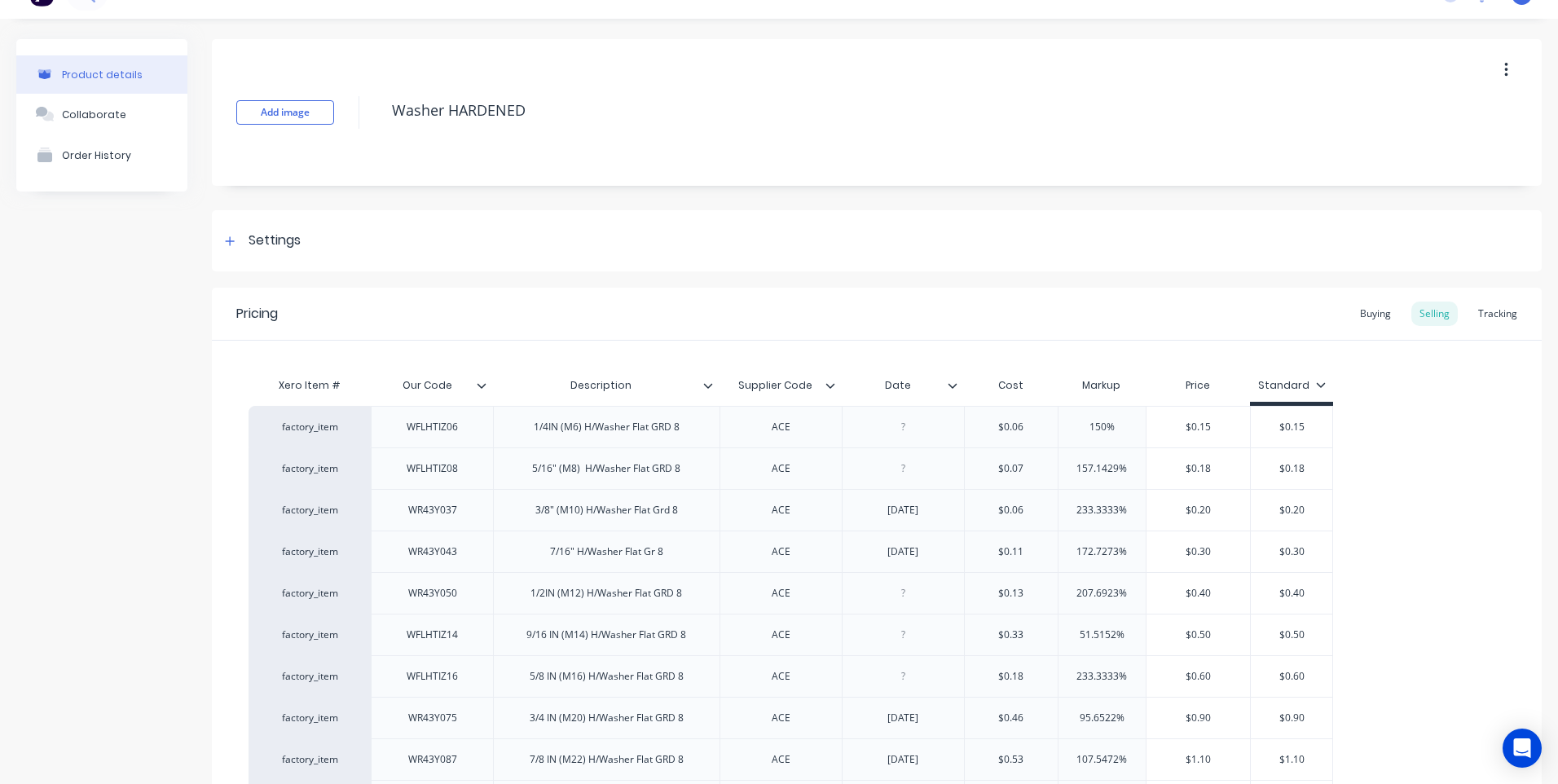
click at [954, 385] on icon at bounding box center [952, 385] width 9 height 5
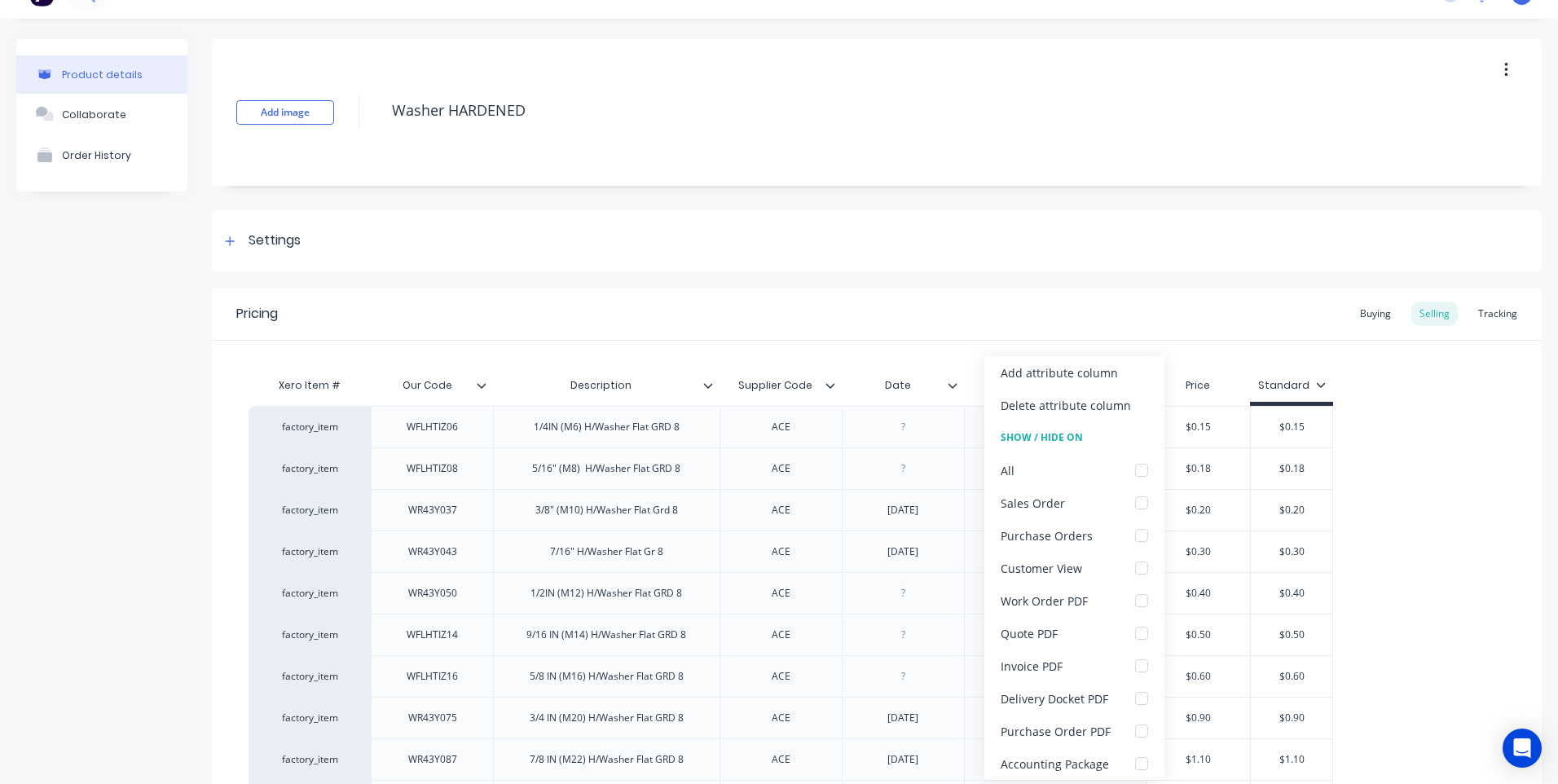
click at [954, 385] on icon at bounding box center [952, 385] width 9 height 5
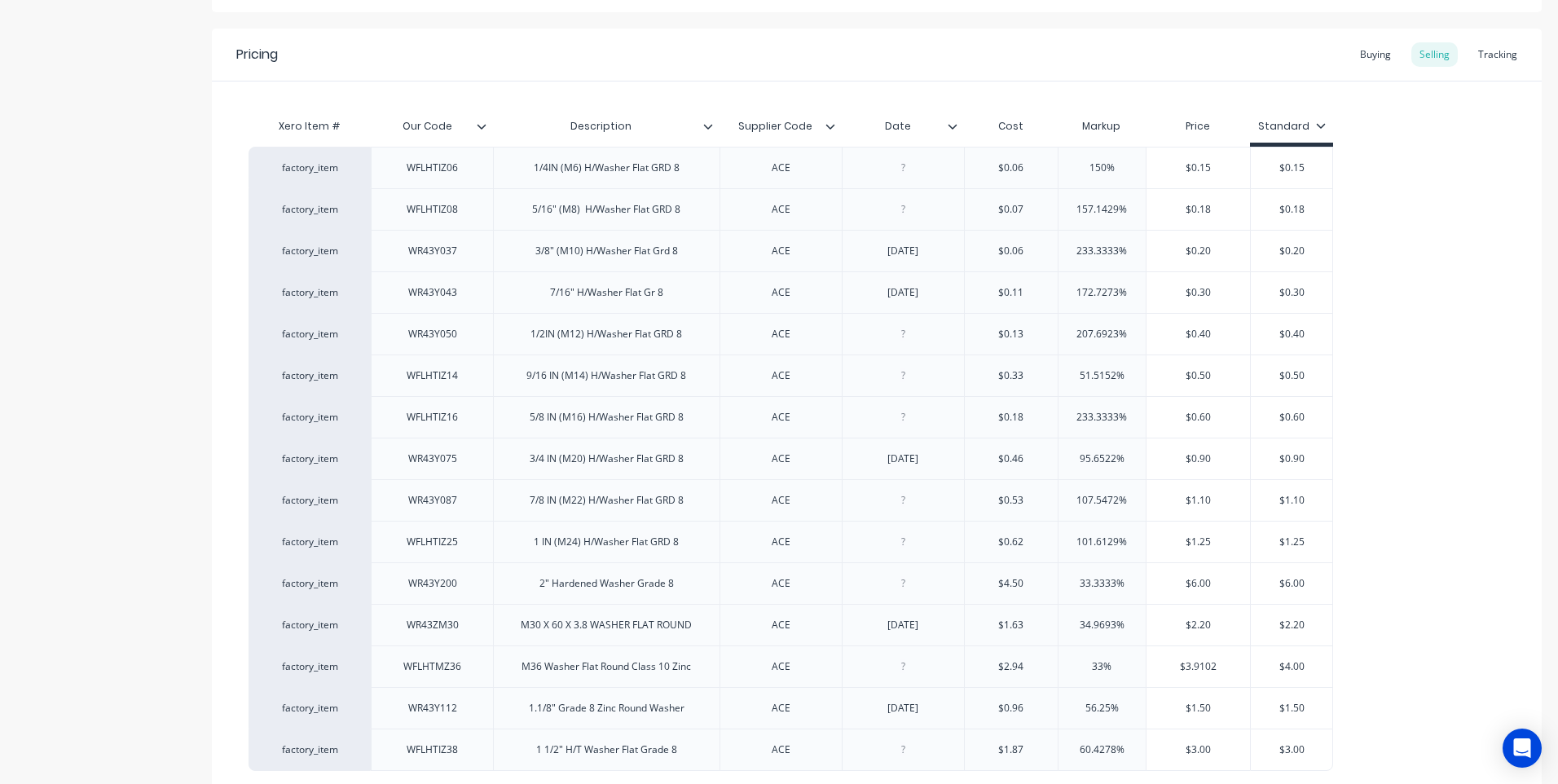
scroll to position [438, 0]
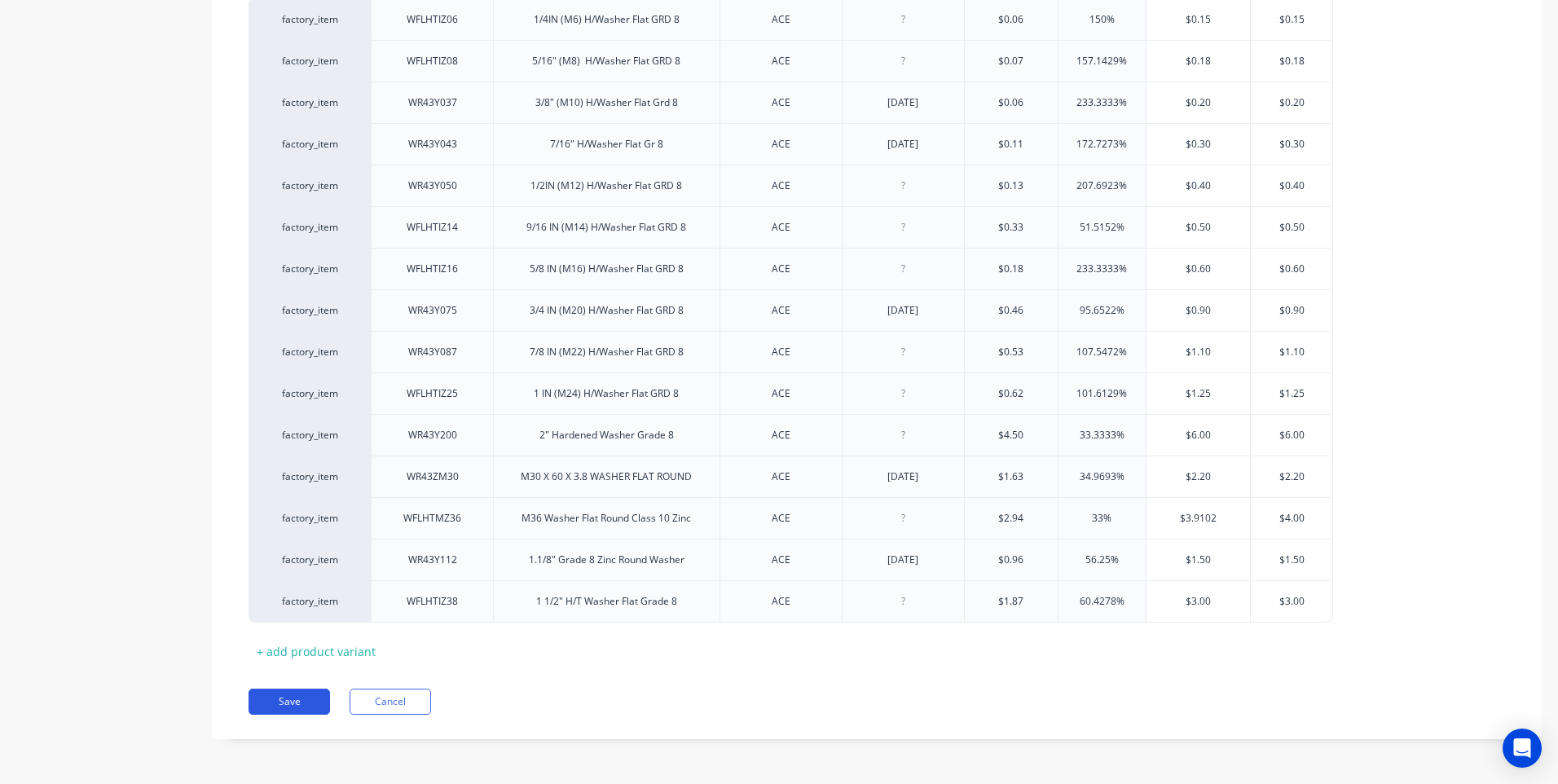
click at [279, 697] on button "Save" at bounding box center [288, 701] width 81 height 26
type textarea "x"
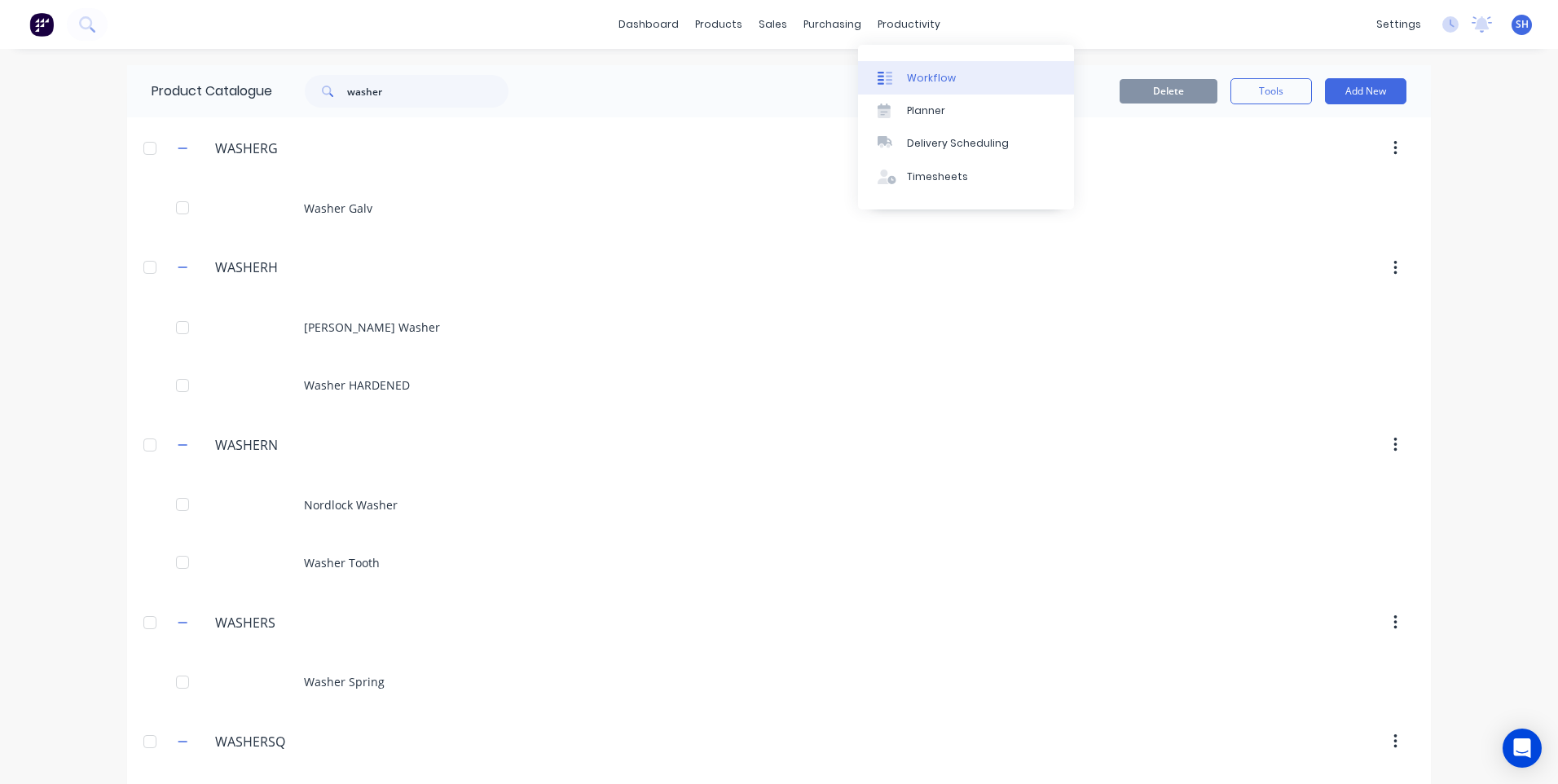
click at [920, 71] on div "Workflow" at bounding box center [931, 78] width 49 height 15
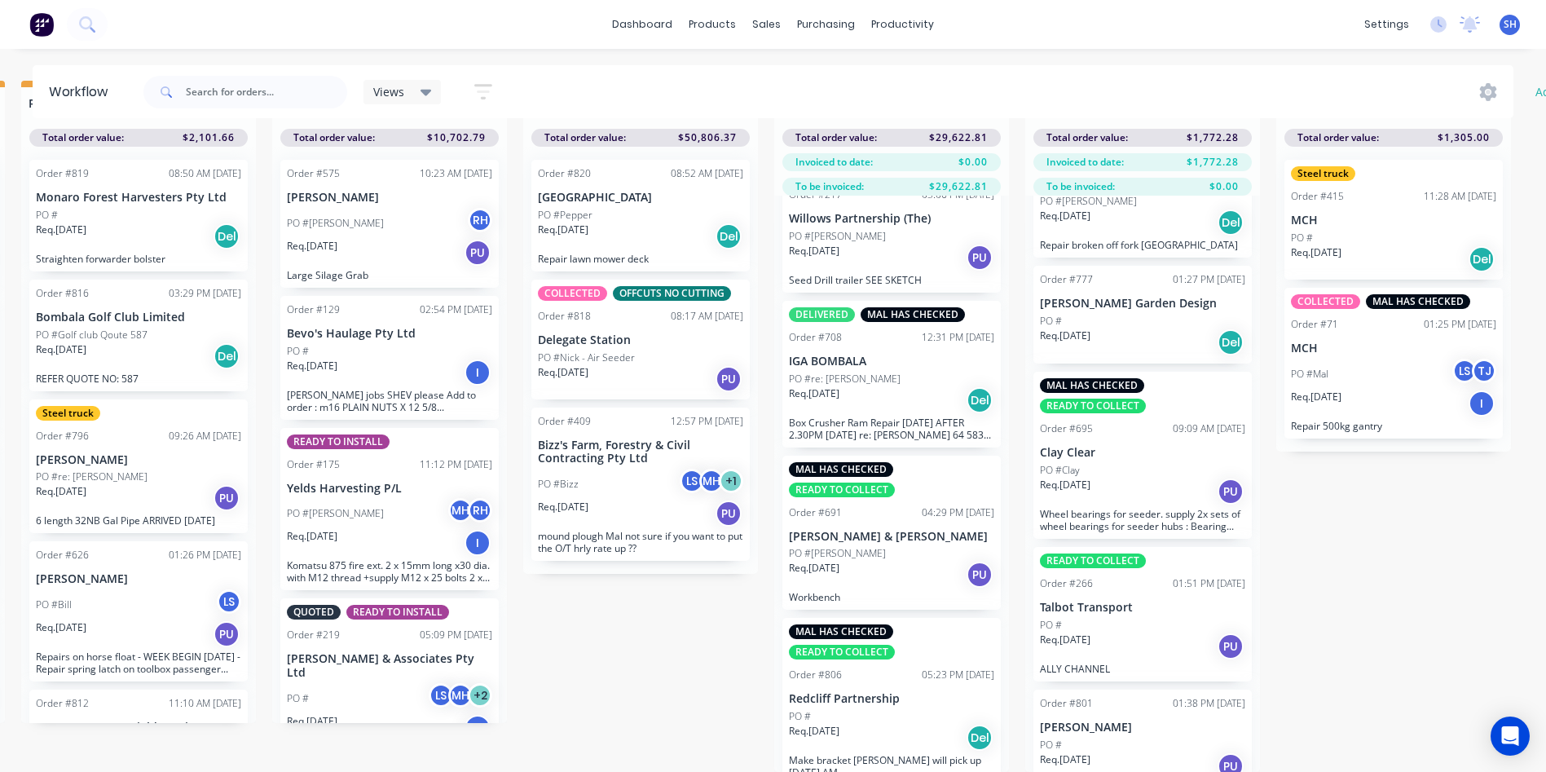
scroll to position [297, 0]
click at [1122, 326] on div "Req. 07/10/25 Del" at bounding box center [1142, 340] width 205 height 28
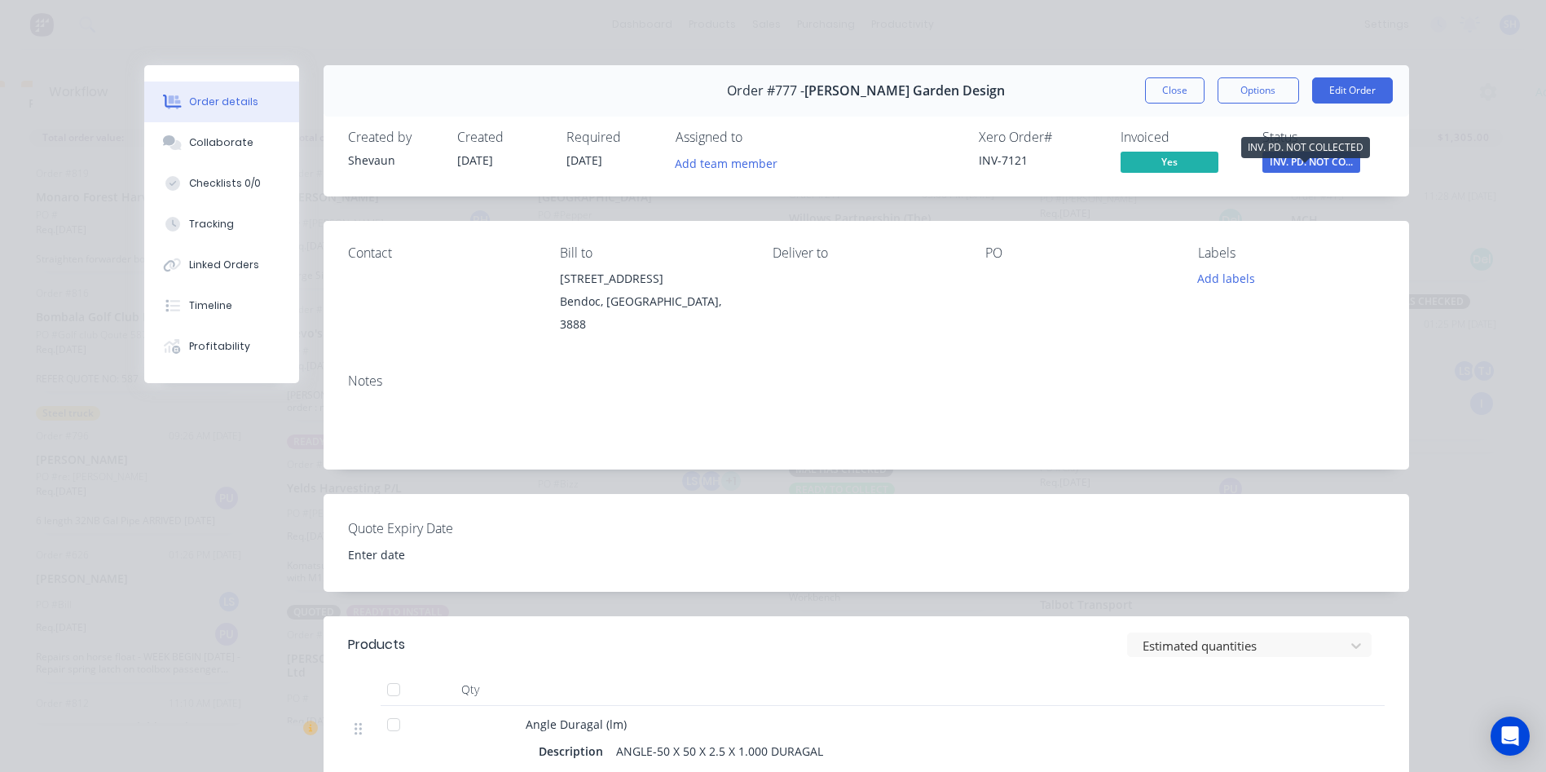
click at [1288, 155] on span "INV. PD. NOT CO..." at bounding box center [1311, 162] width 98 height 20
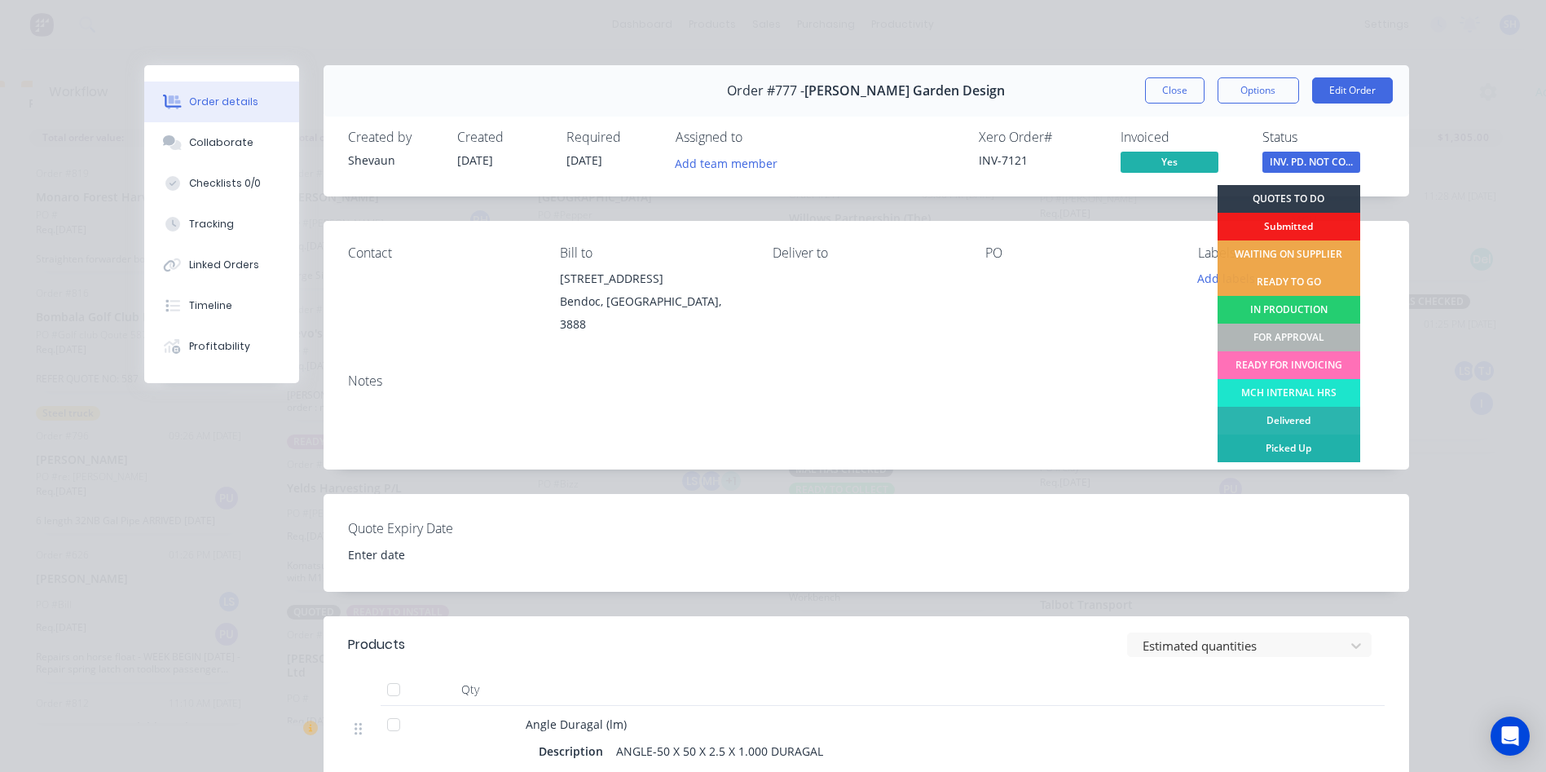
click at [1285, 442] on div "Picked Up" at bounding box center [1288, 448] width 143 height 28
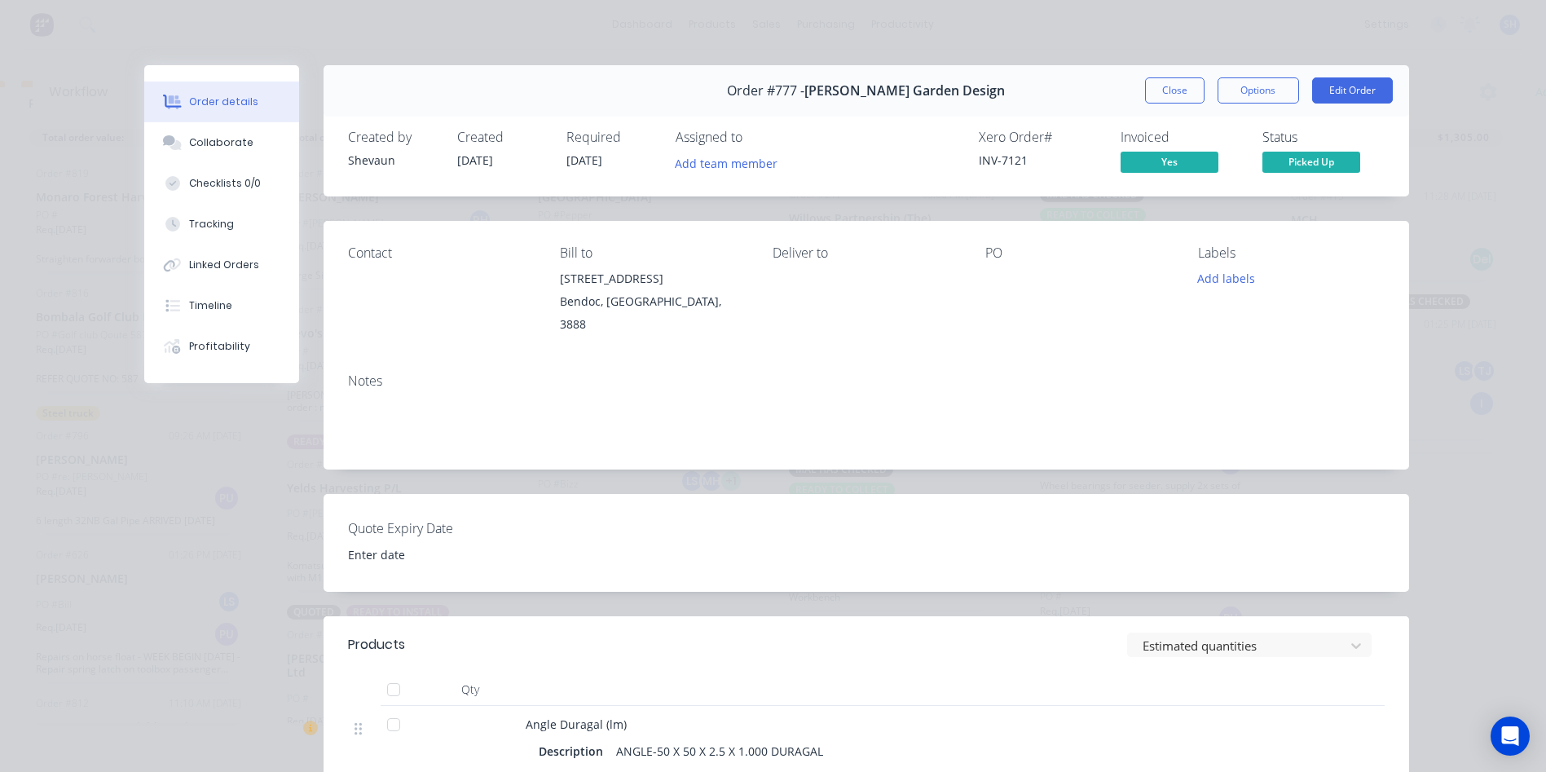
scroll to position [191, 0]
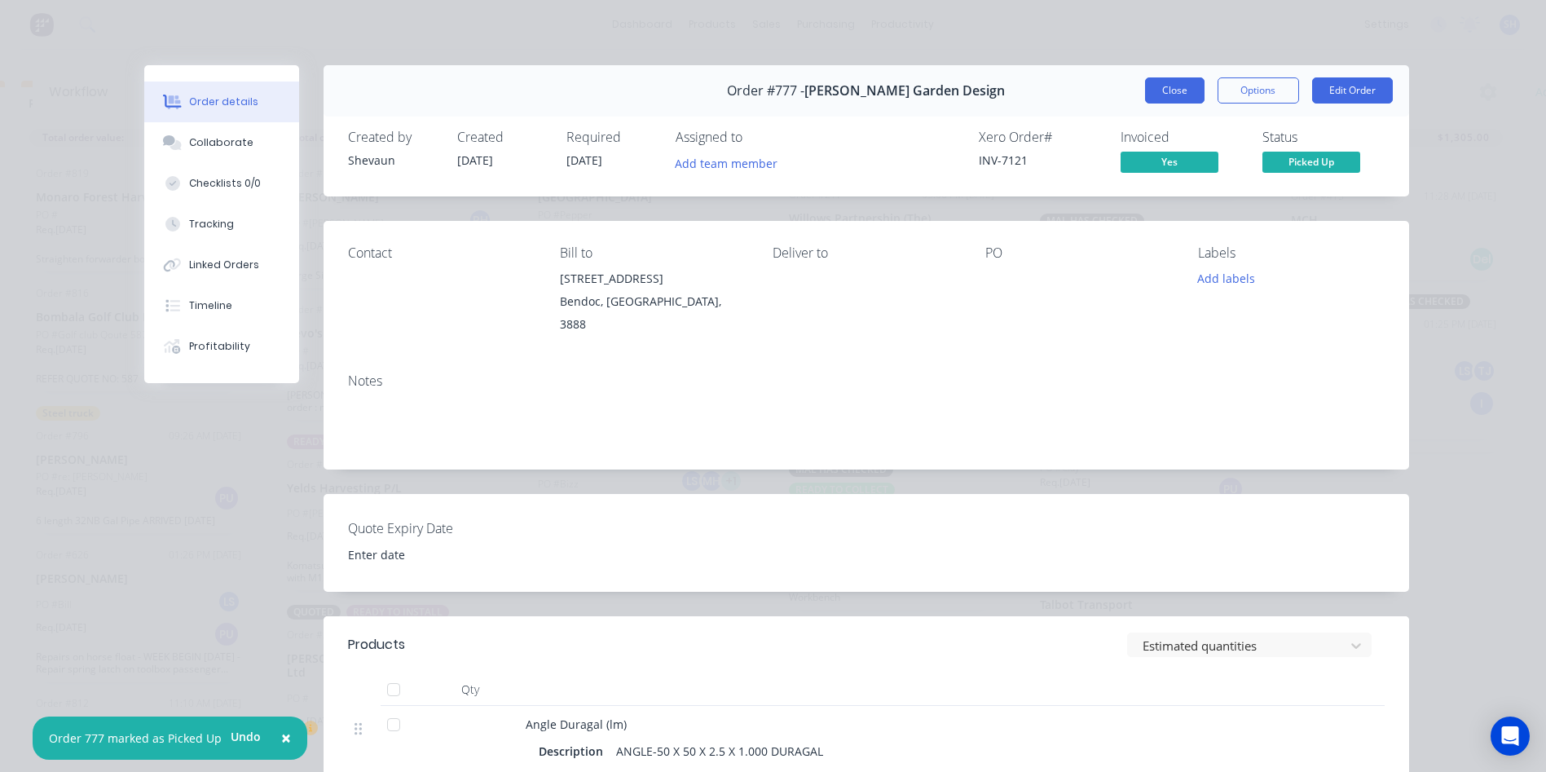
click at [1161, 83] on button "Close" at bounding box center [1174, 90] width 59 height 26
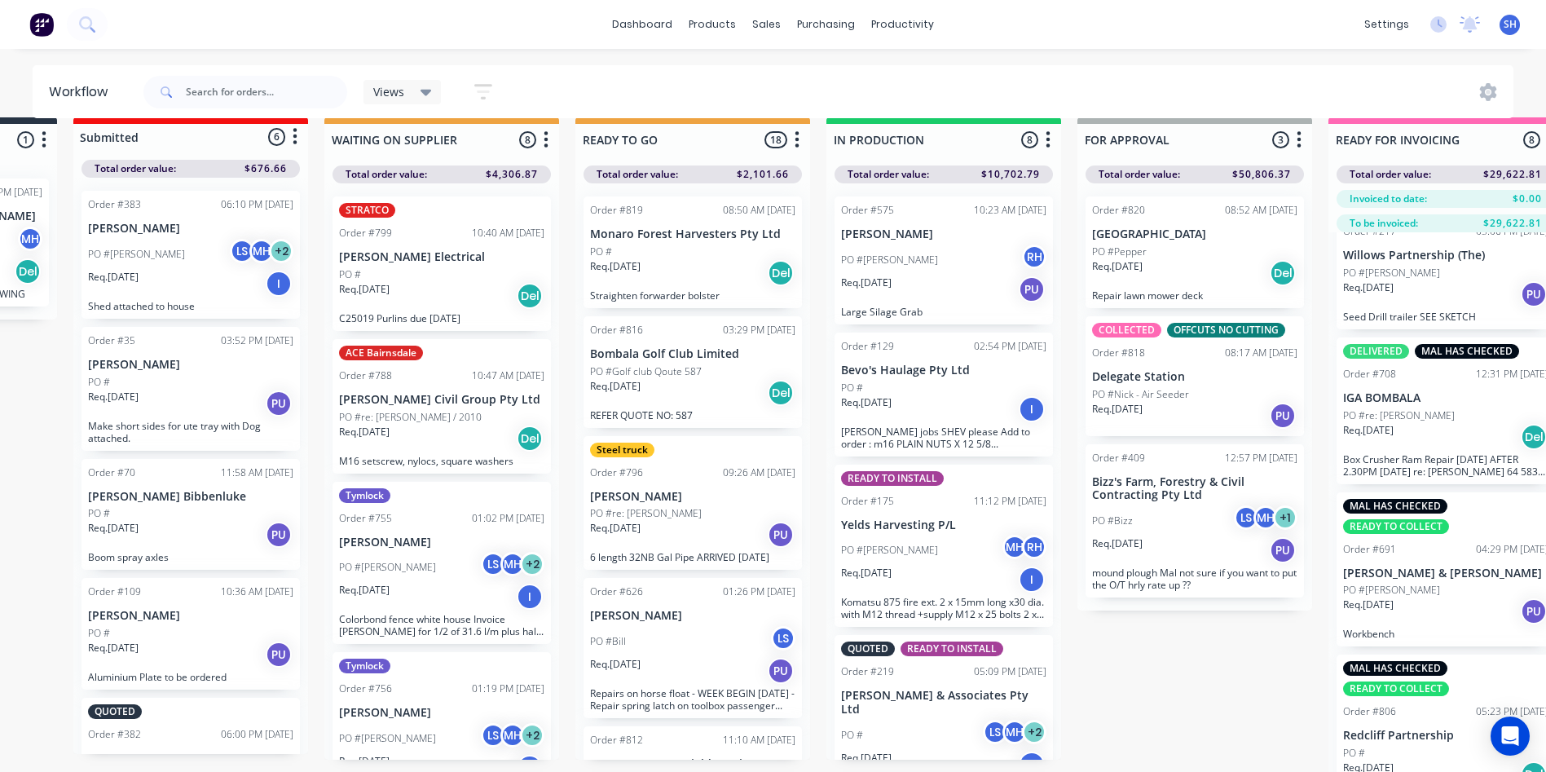
scroll to position [0, 213]
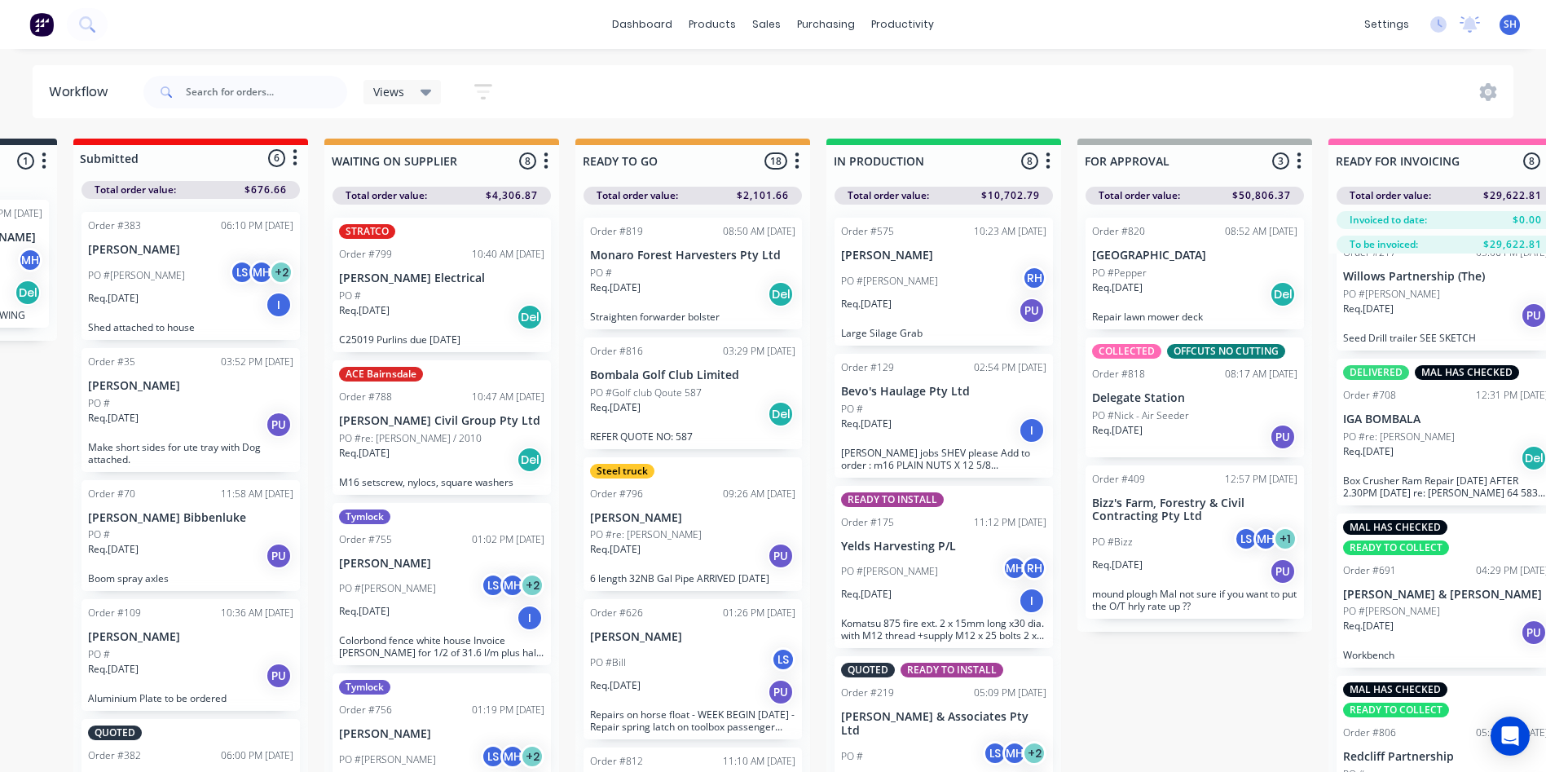
click at [480, 446] on div "Req. 08/10/25 Del" at bounding box center [441, 460] width 205 height 28
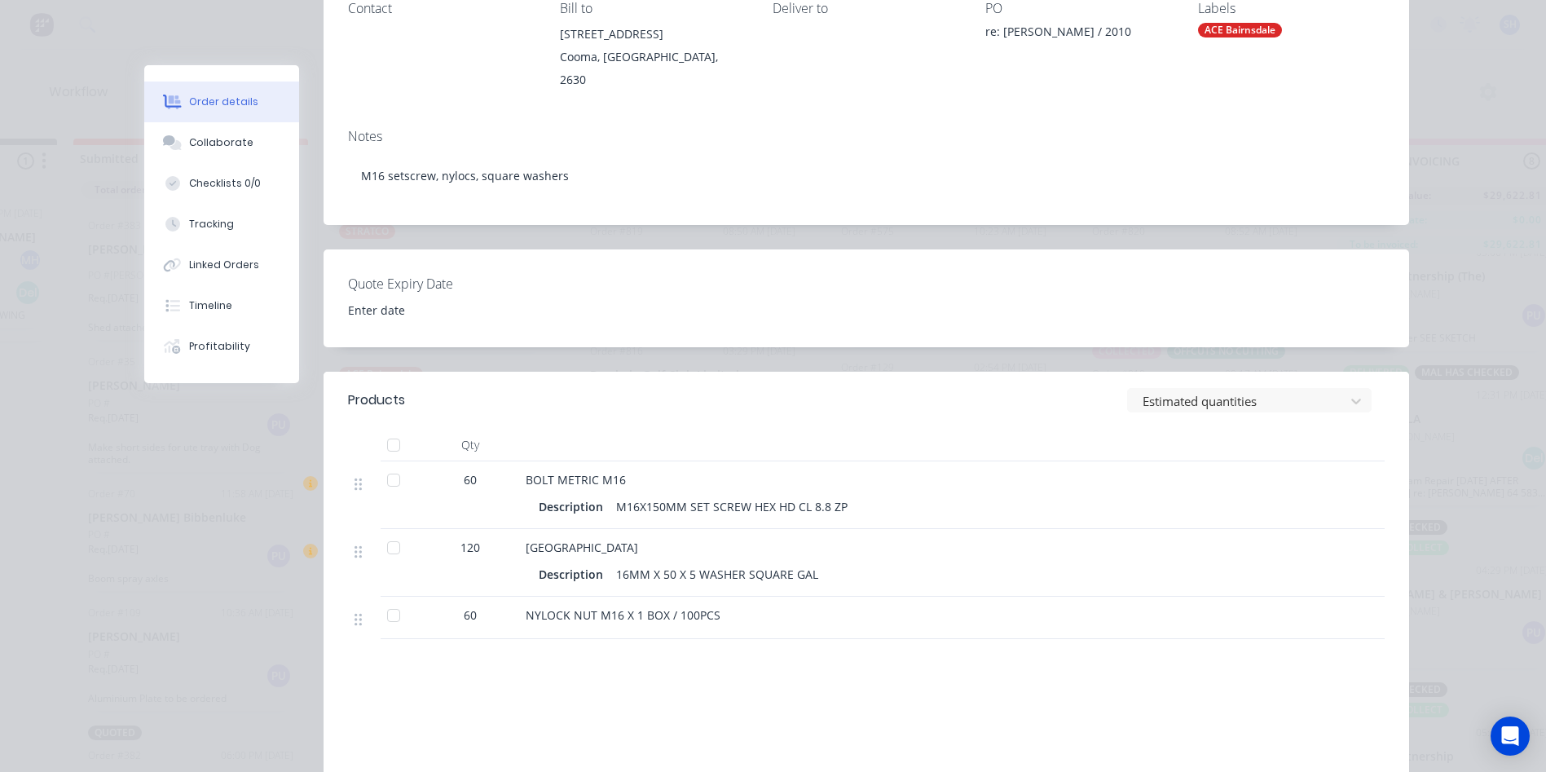
scroll to position [0, 0]
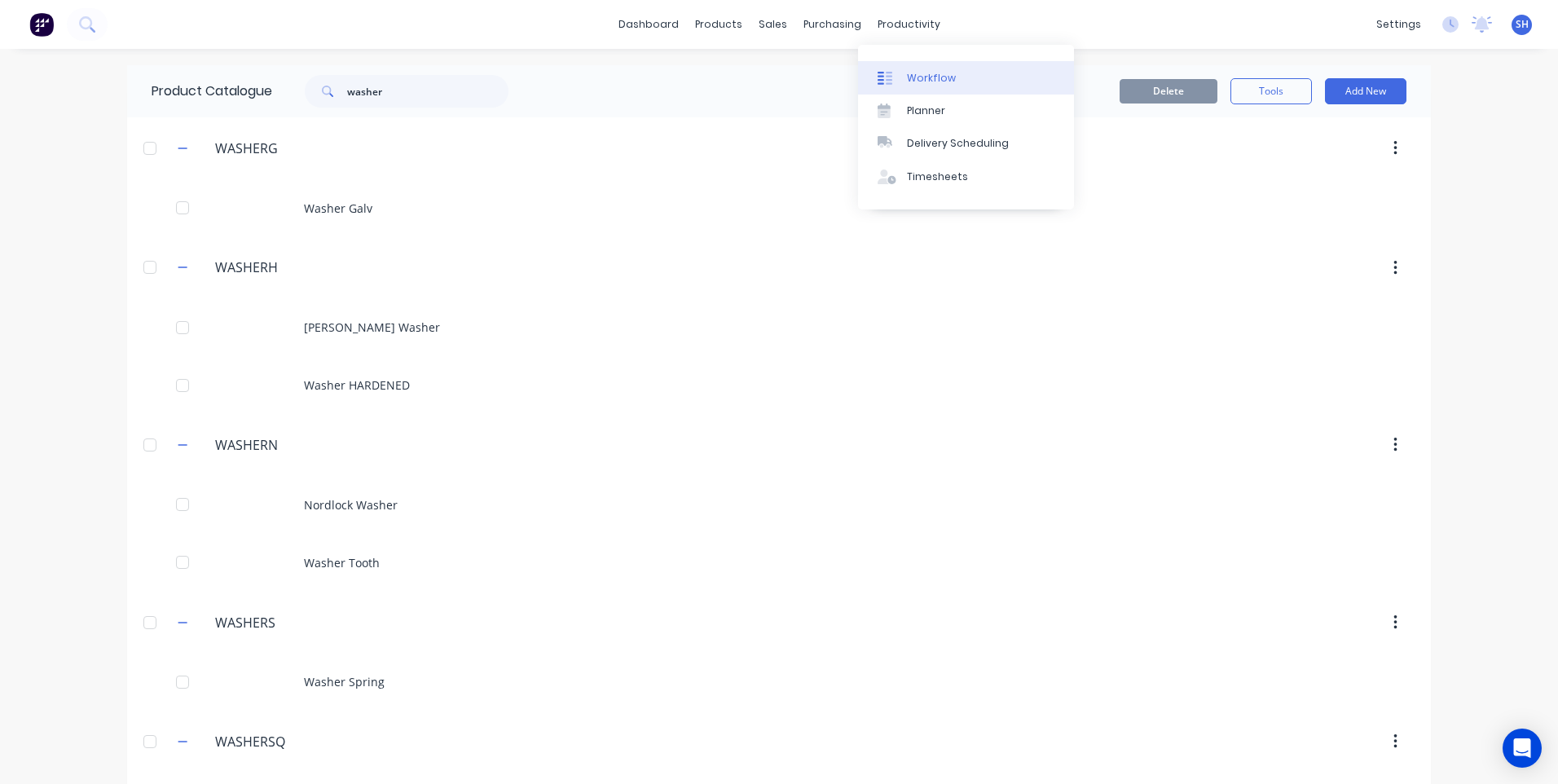
click at [924, 69] on link "Workflow" at bounding box center [966, 77] width 216 height 33
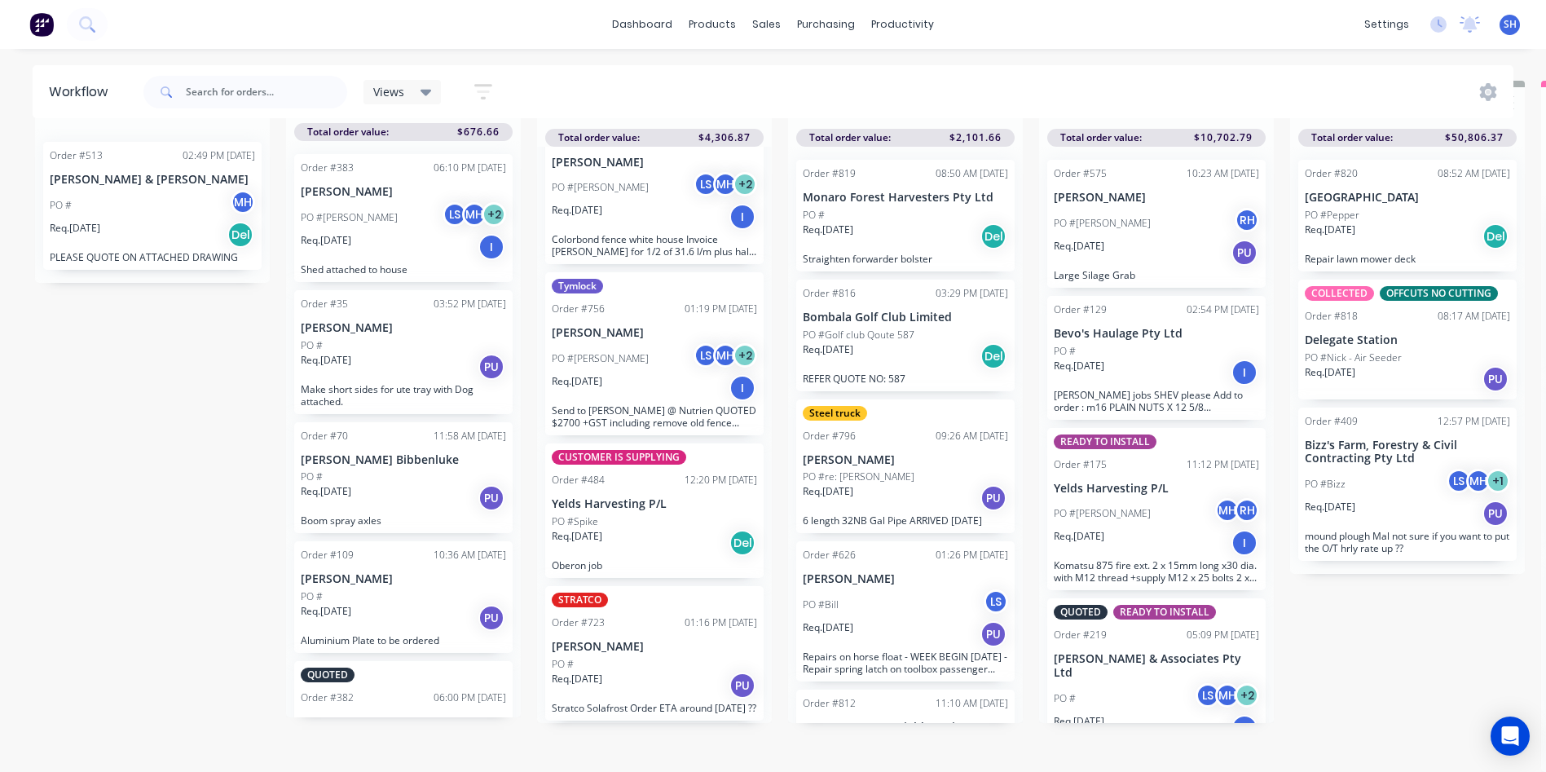
scroll to position [383, 0]
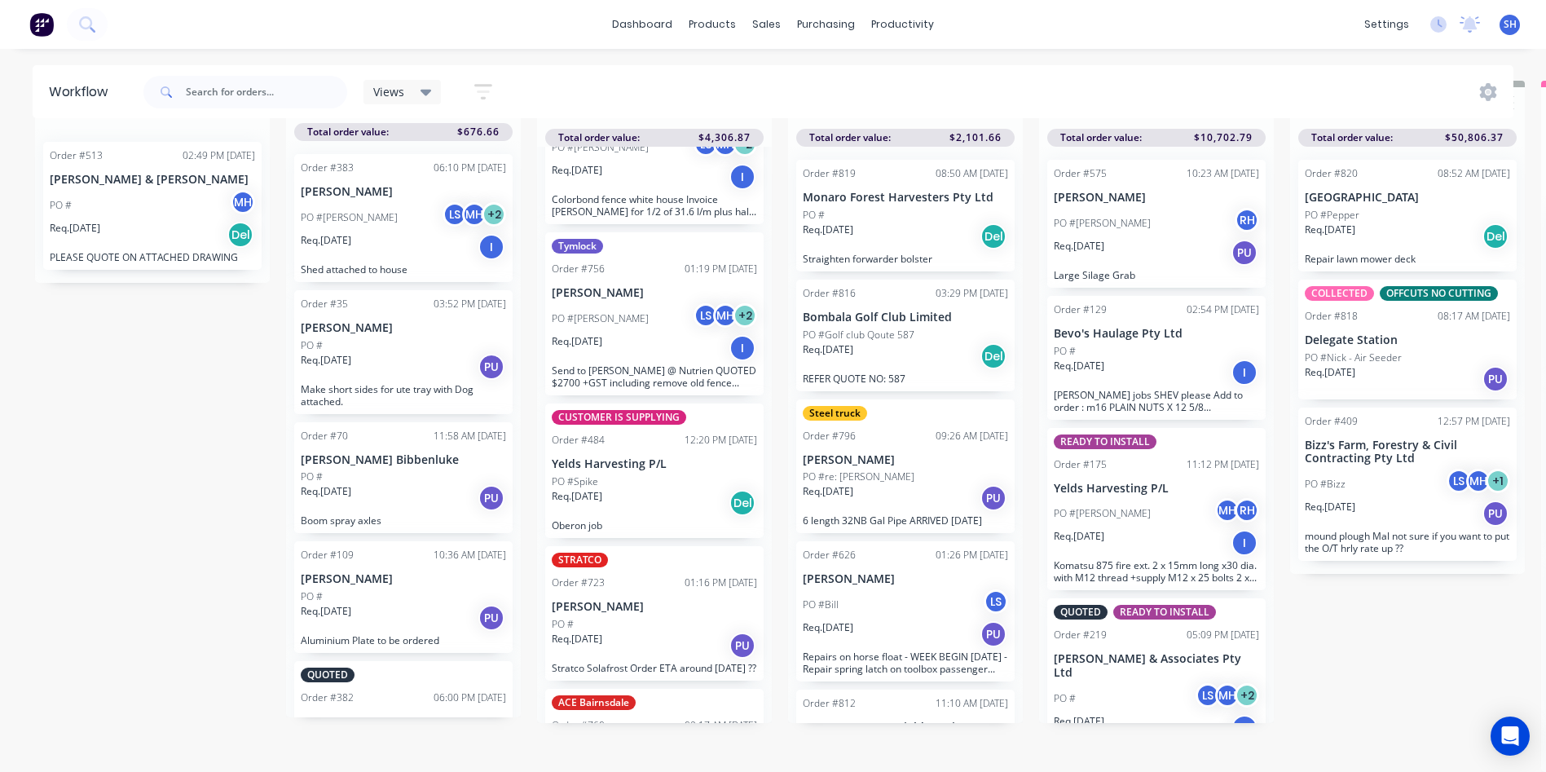
click at [673, 617] on div "PO #" at bounding box center [654, 624] width 205 height 15
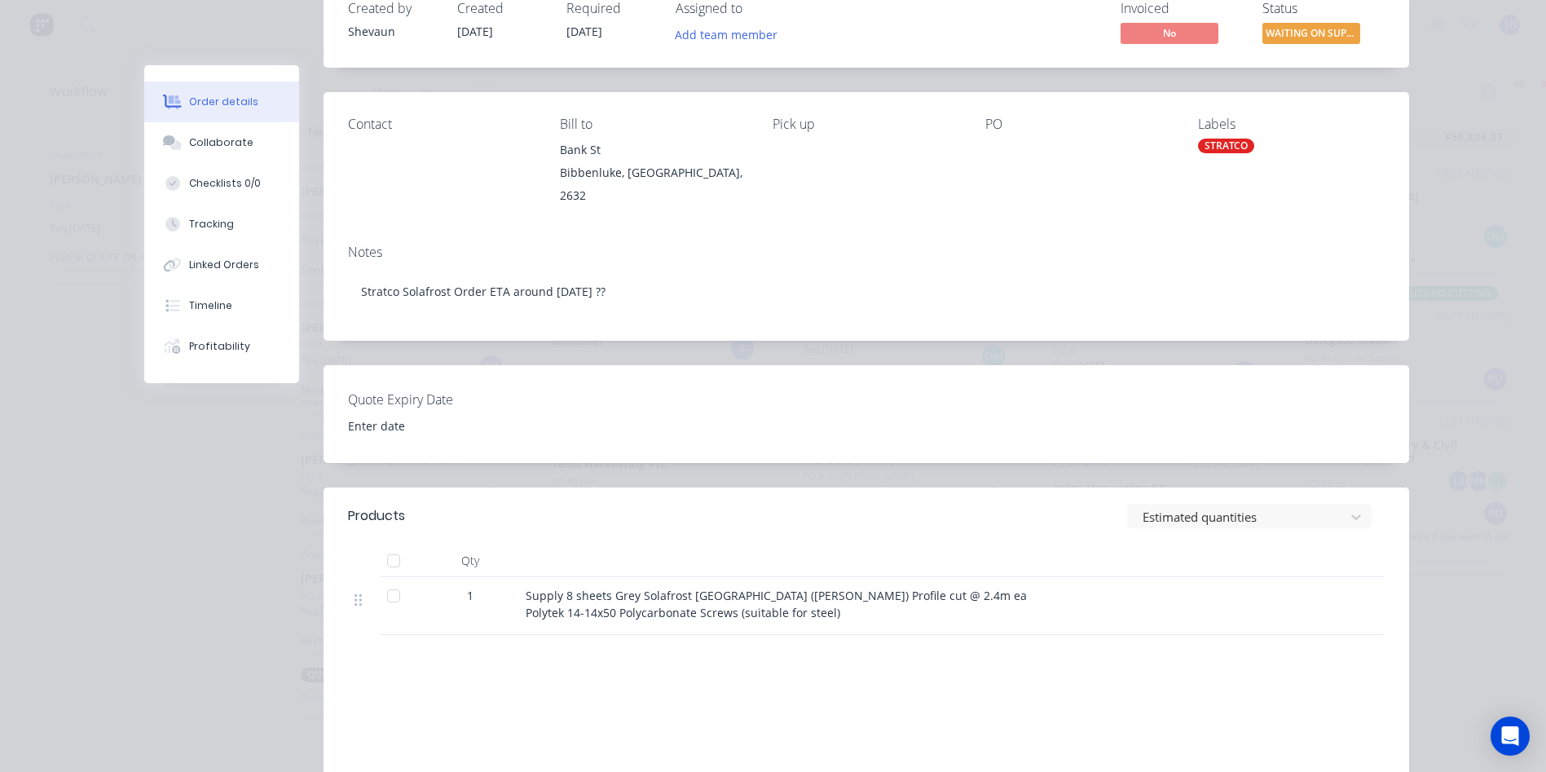
scroll to position [163, 0]
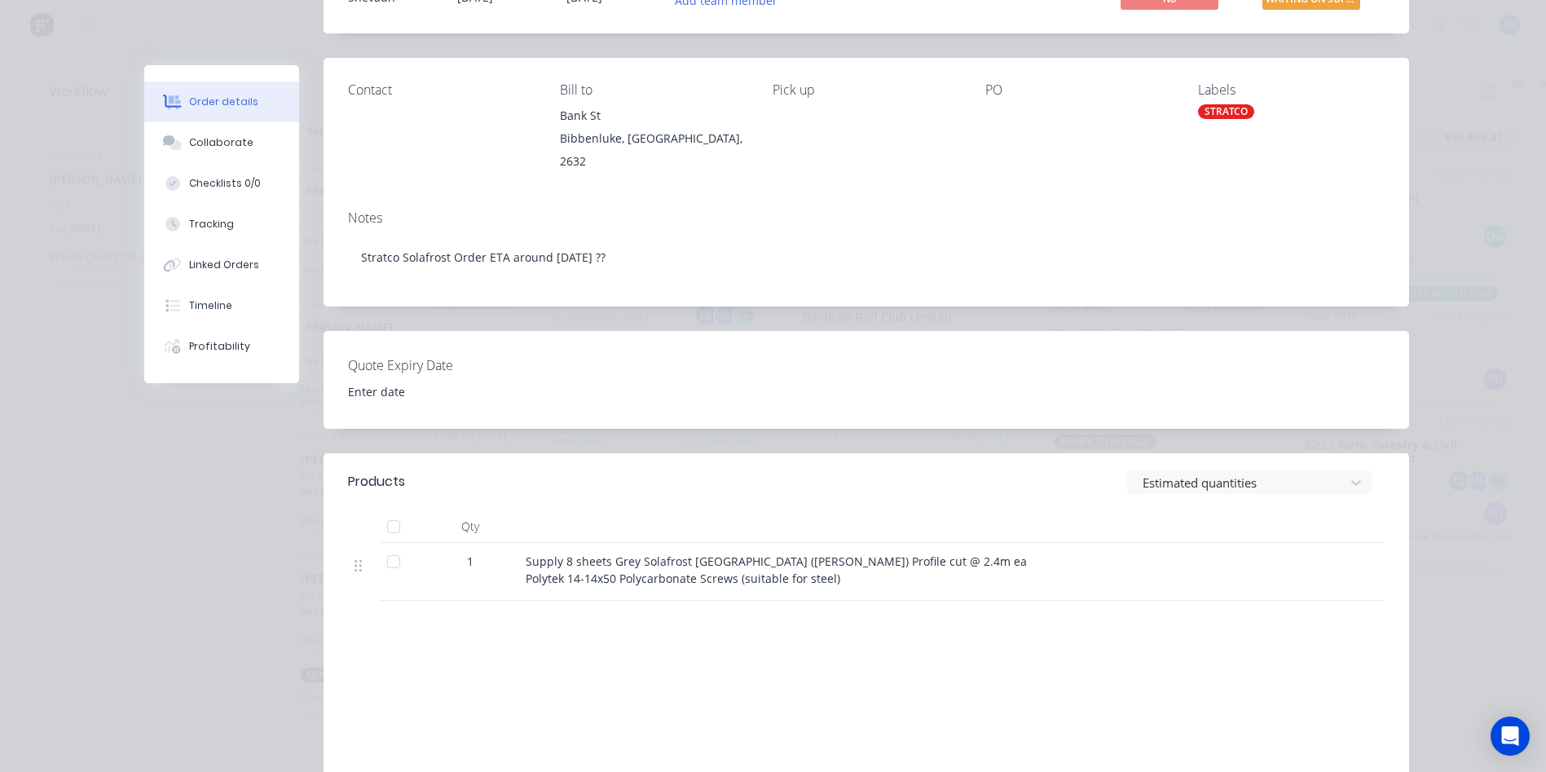
click at [519, 559] on div "Supply 8 sheets Grey Solafrost Roma (Corry) Profile cut @ 2.4m ea Polytek 14-14…" at bounding box center [845, 572] width 652 height 58
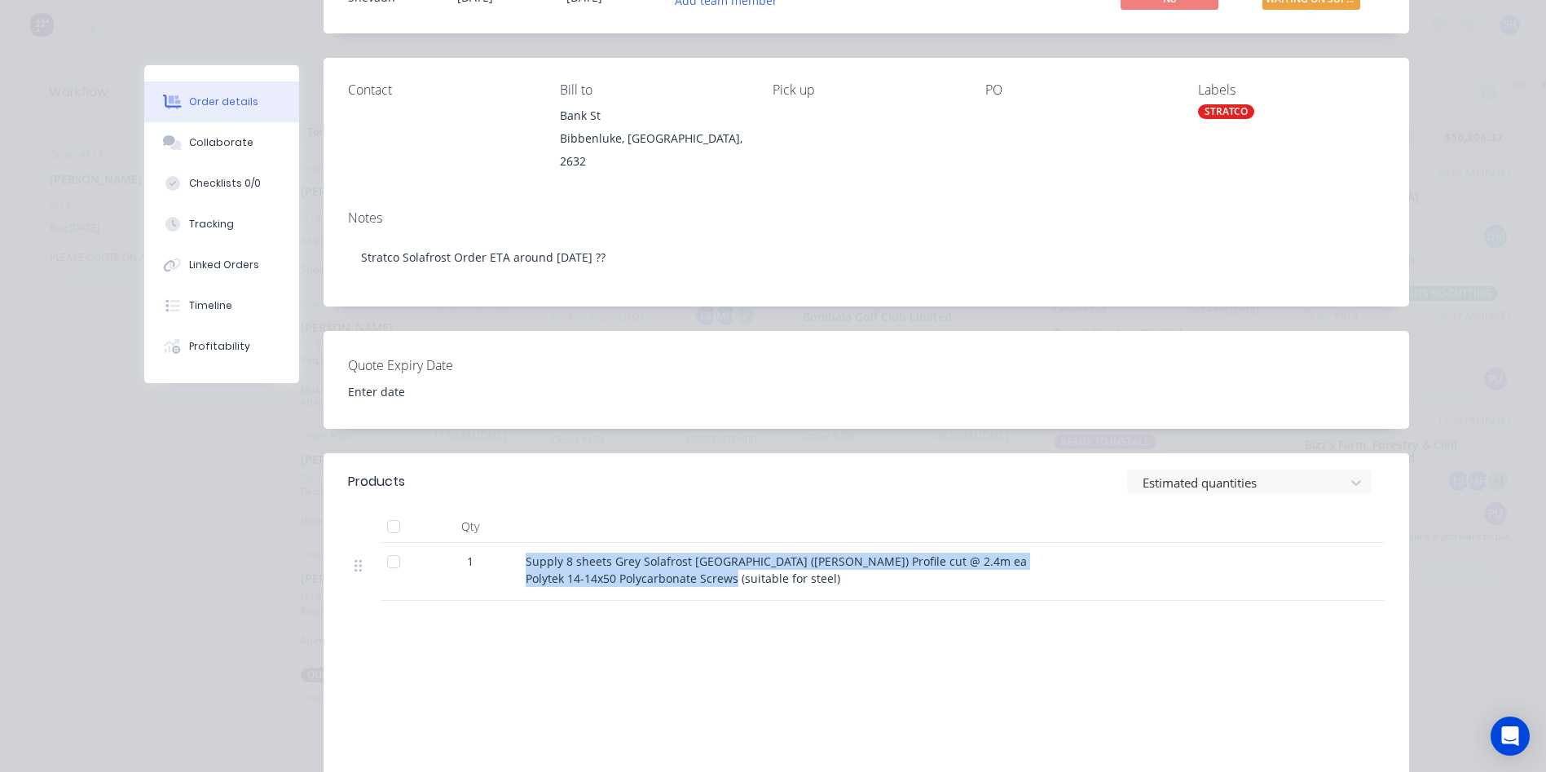
drag, startPoint x: 521, startPoint y: 561, endPoint x: 872, endPoint y: 585, distance: 351.9
click at [872, 585] on div "Supply 8 sheets Grey Solafrost Roma (Corry) Profile cut @ 2.4m ea Polytek 14-14…" at bounding box center [845, 569] width 639 height 34
drag, startPoint x: 872, startPoint y: 585, endPoint x: 774, endPoint y: 570, distance: 99.0
copy span "Supply 8 sheets Grey Solafrost Roma (Corry) Profile cut @ 2.4m ea Polytek 14-14…"
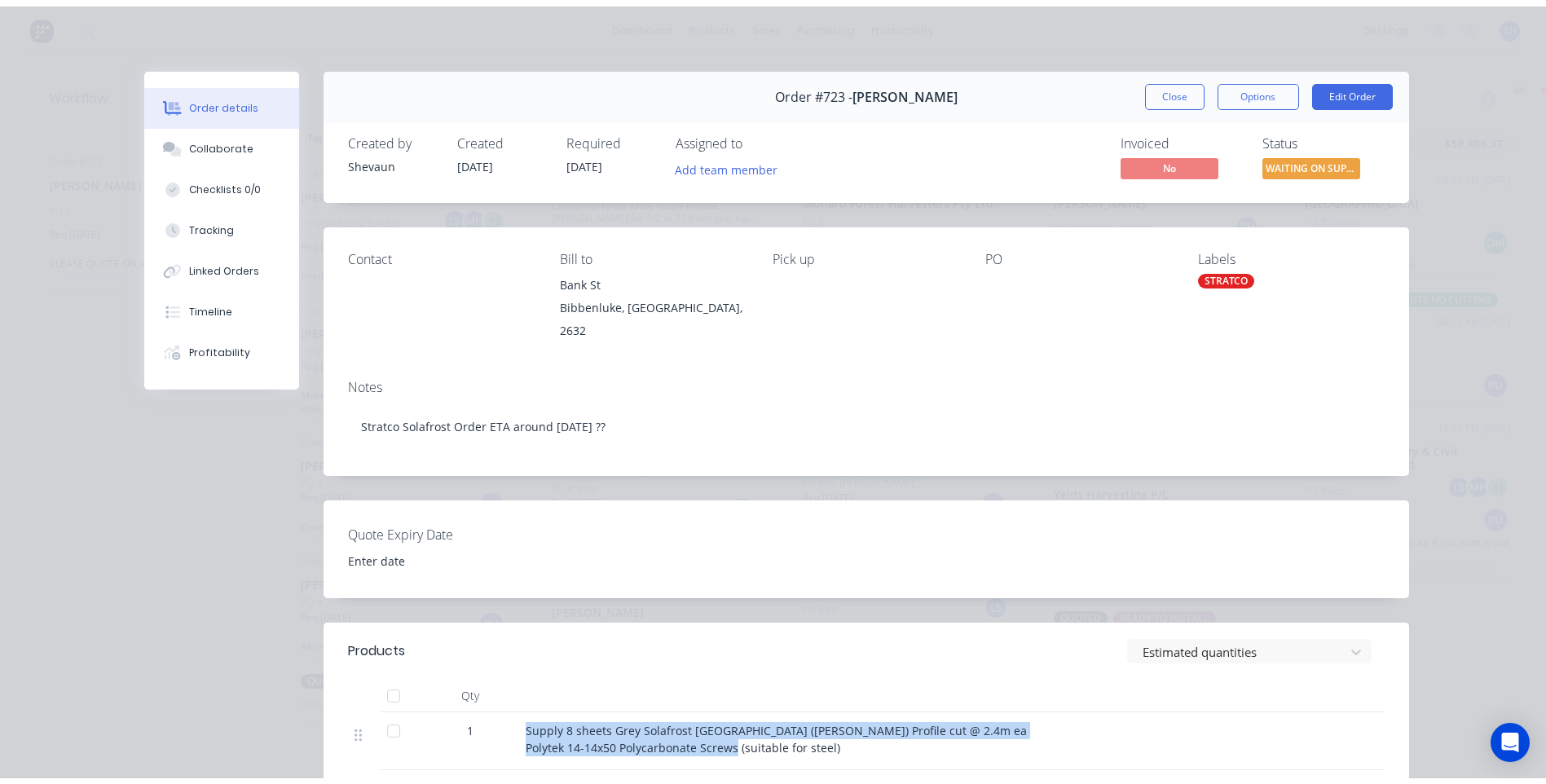
scroll to position [0, 0]
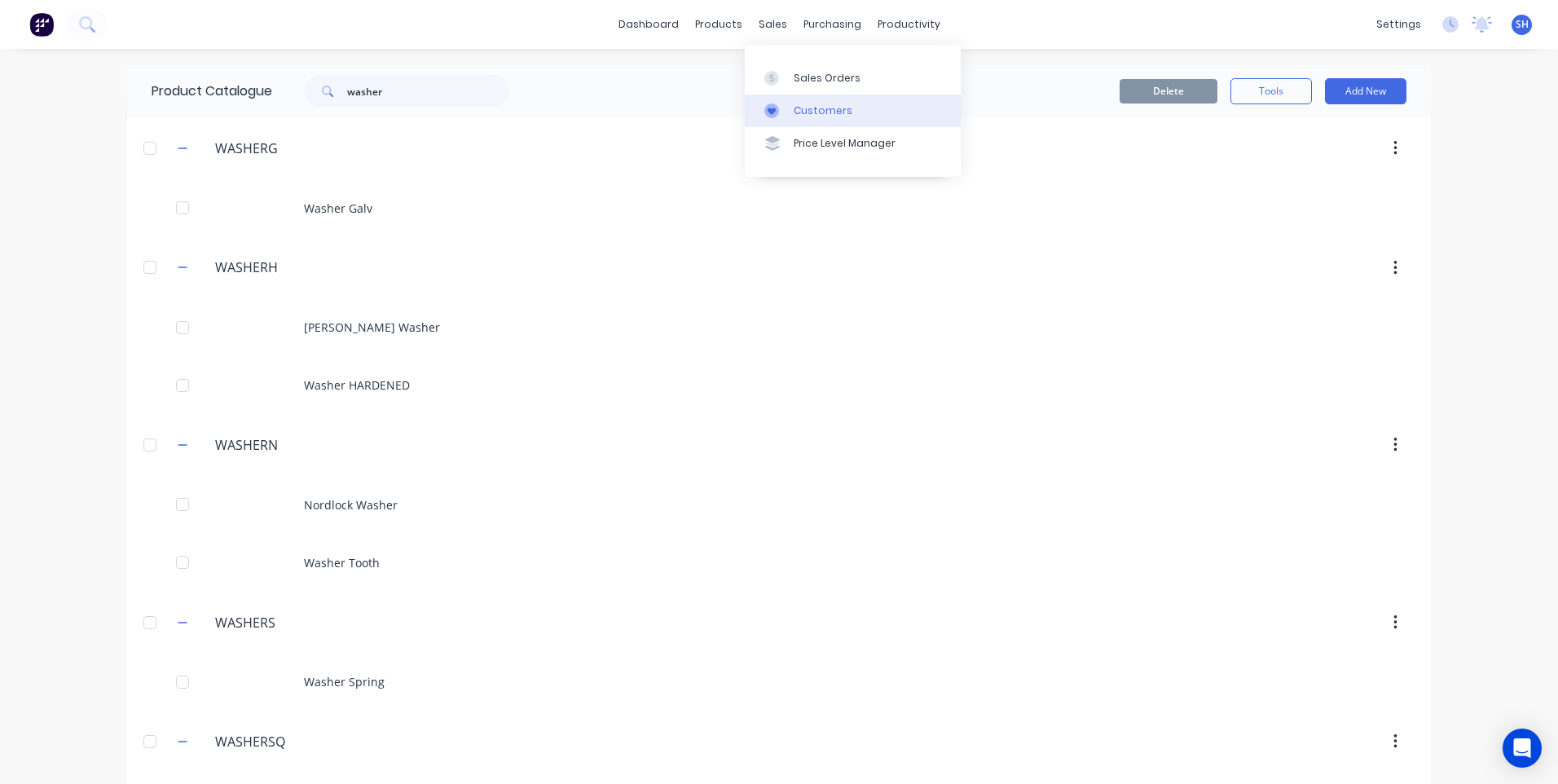
click at [811, 107] on div "Customers" at bounding box center [823, 110] width 59 height 15
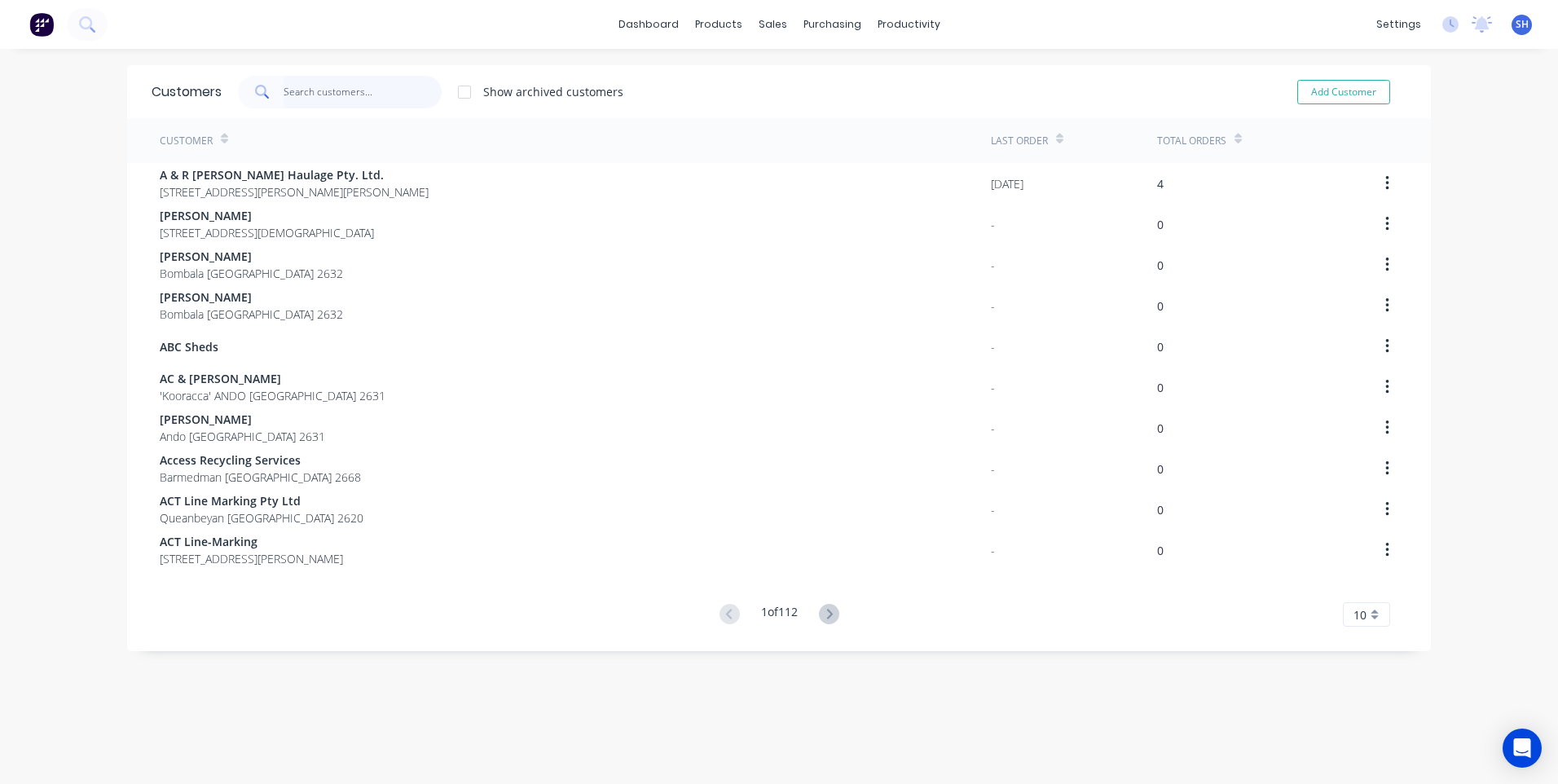
click at [284, 88] on input "text" at bounding box center [363, 92] width 159 height 33
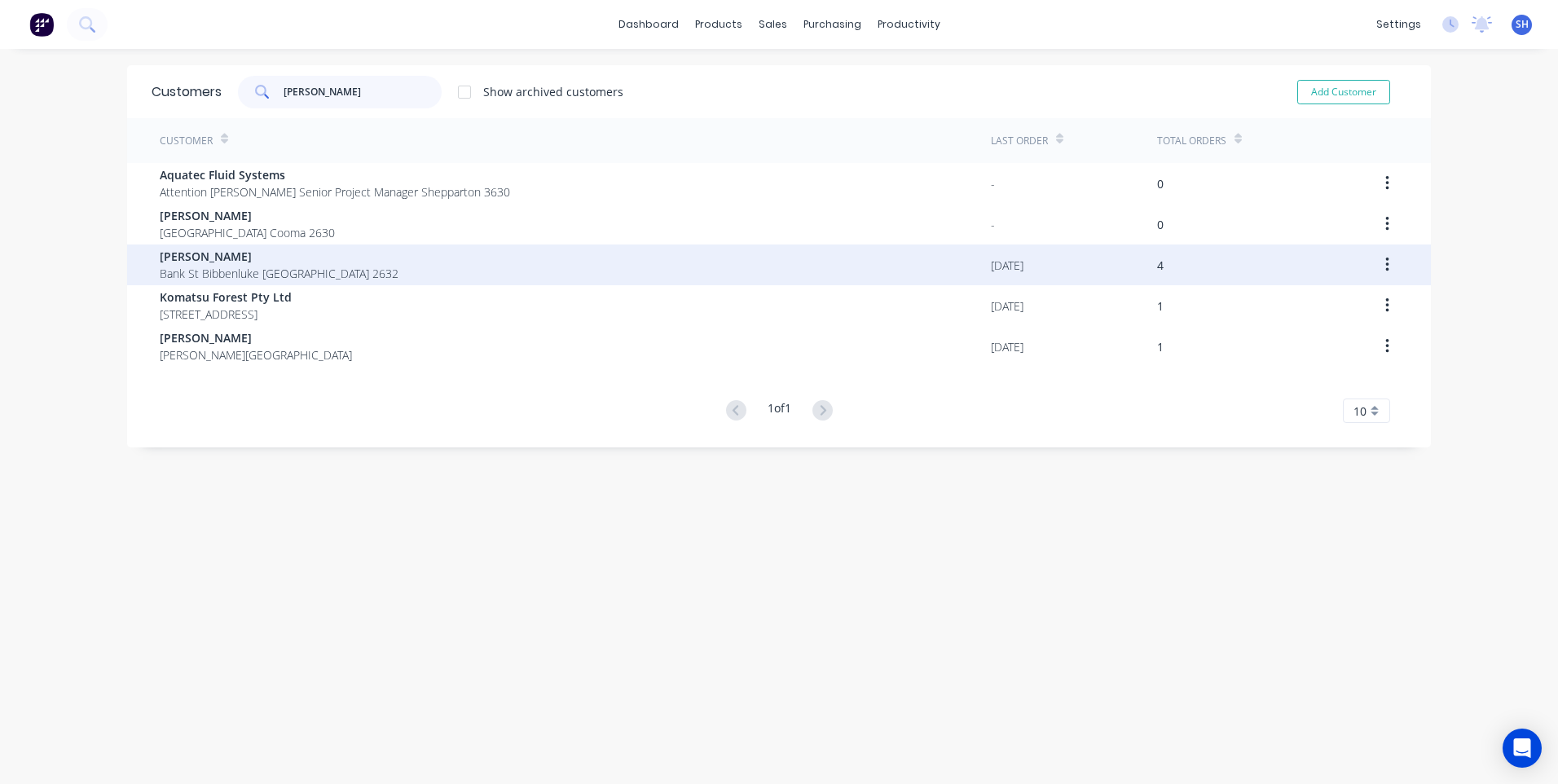
type input "eric"
click at [228, 260] on span "Eric Edgecombe" at bounding box center [279, 256] width 239 height 17
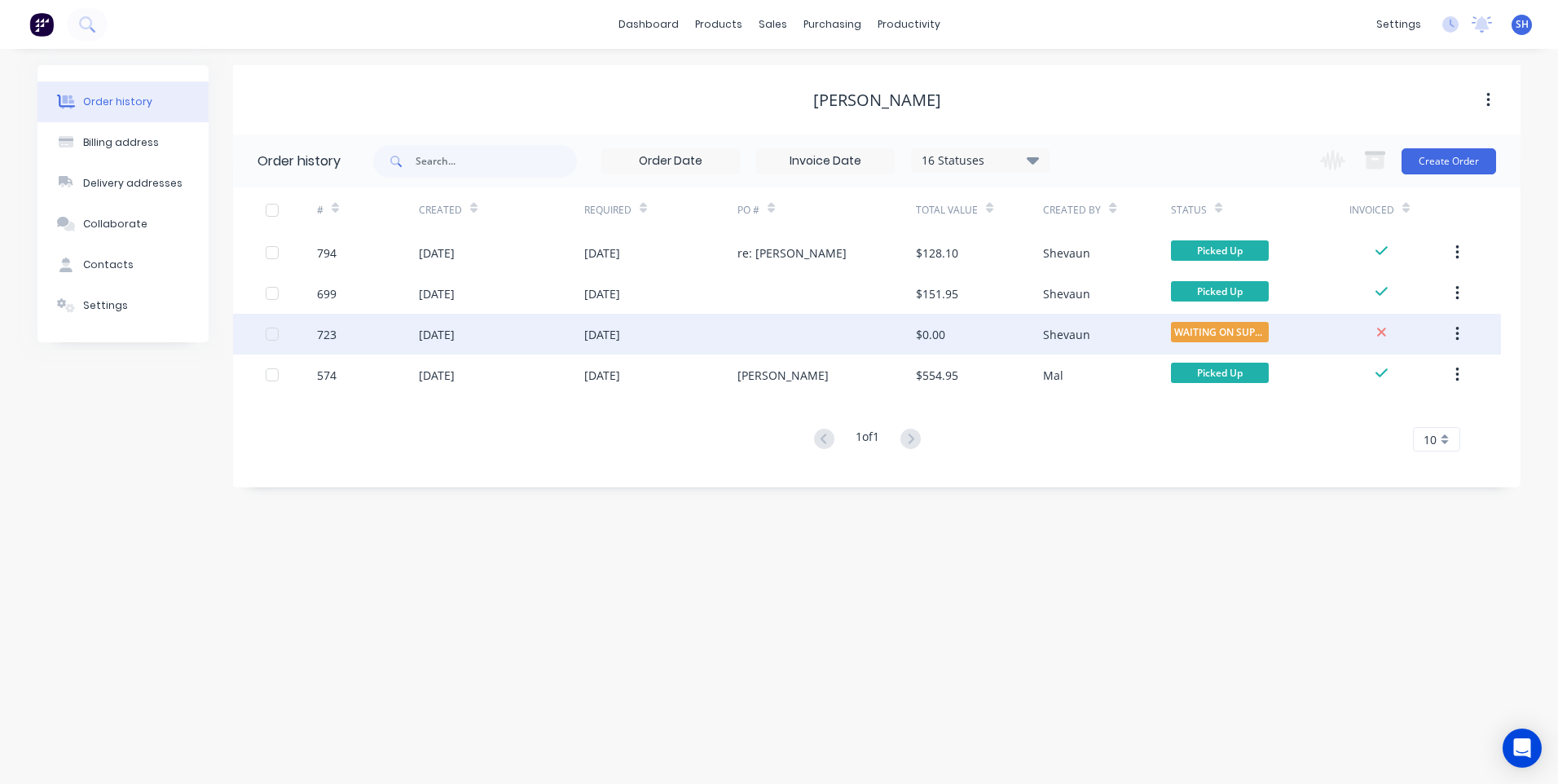
click at [769, 336] on div at bounding box center [826, 334] width 178 height 41
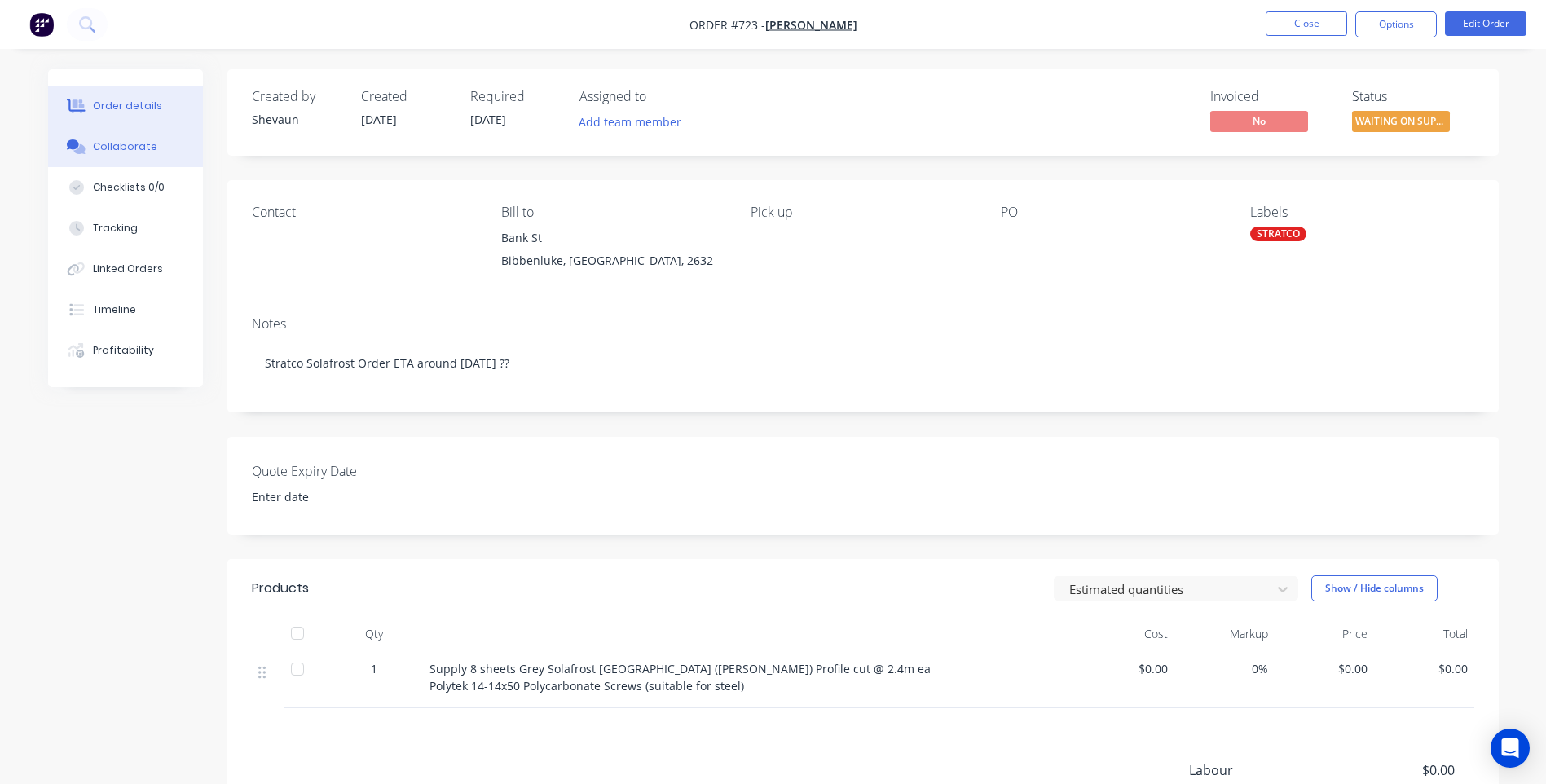
click at [108, 139] on div "Collaborate" at bounding box center [125, 146] width 64 height 15
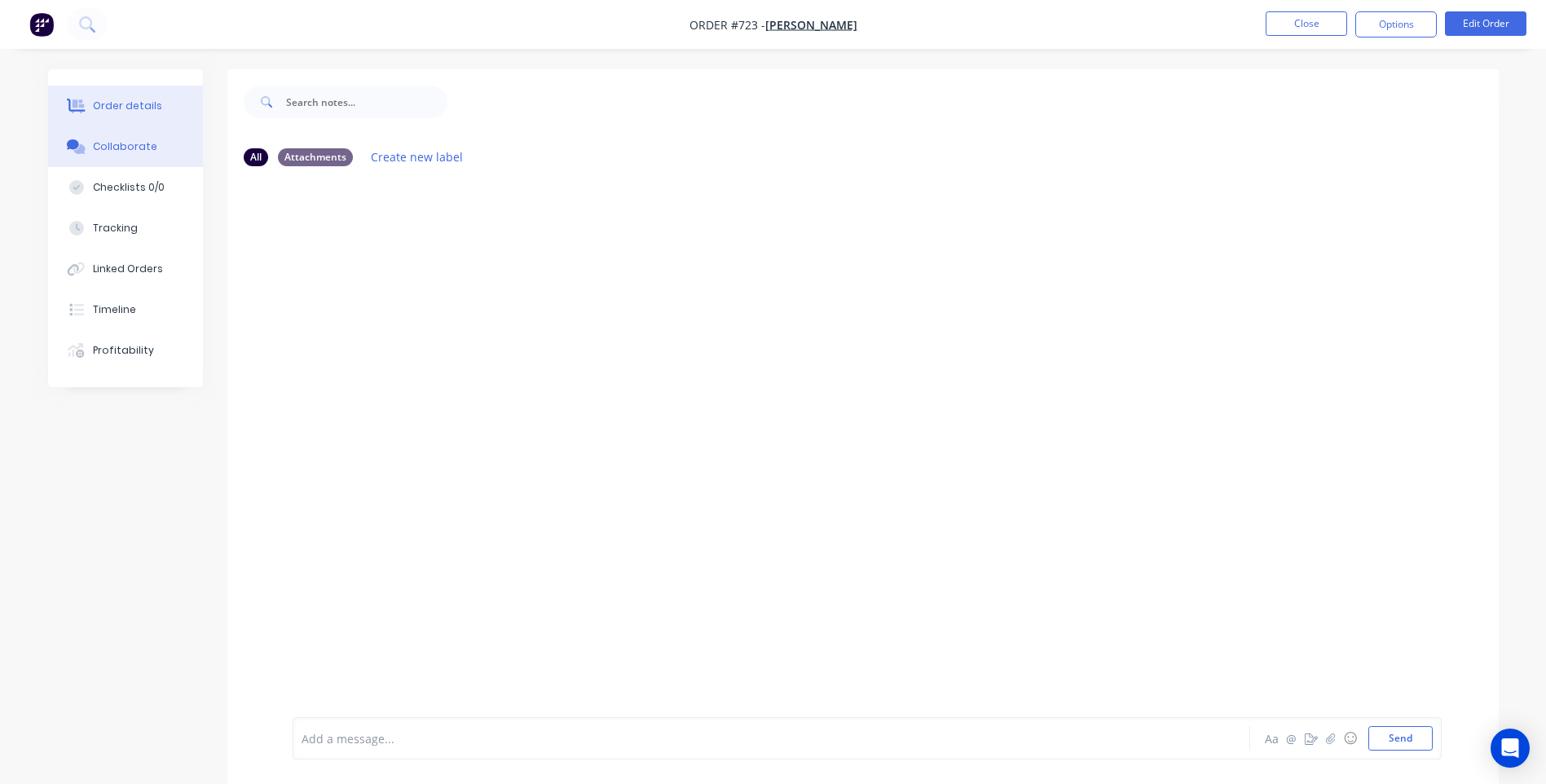
click at [96, 95] on button "Order details" at bounding box center [125, 106] width 155 height 41
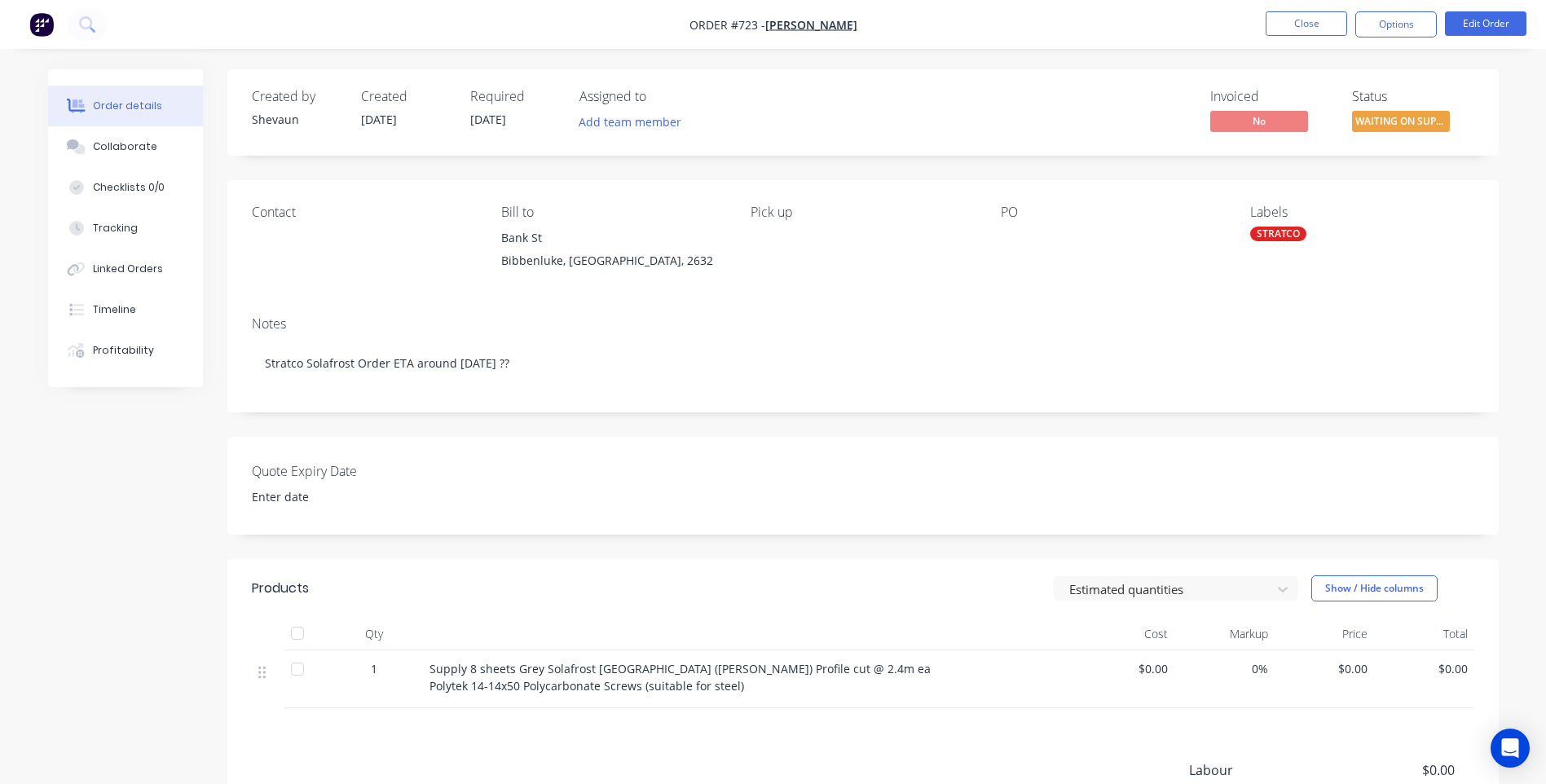
click at [39, 17] on img "button" at bounding box center [41, 24] width 24 height 24
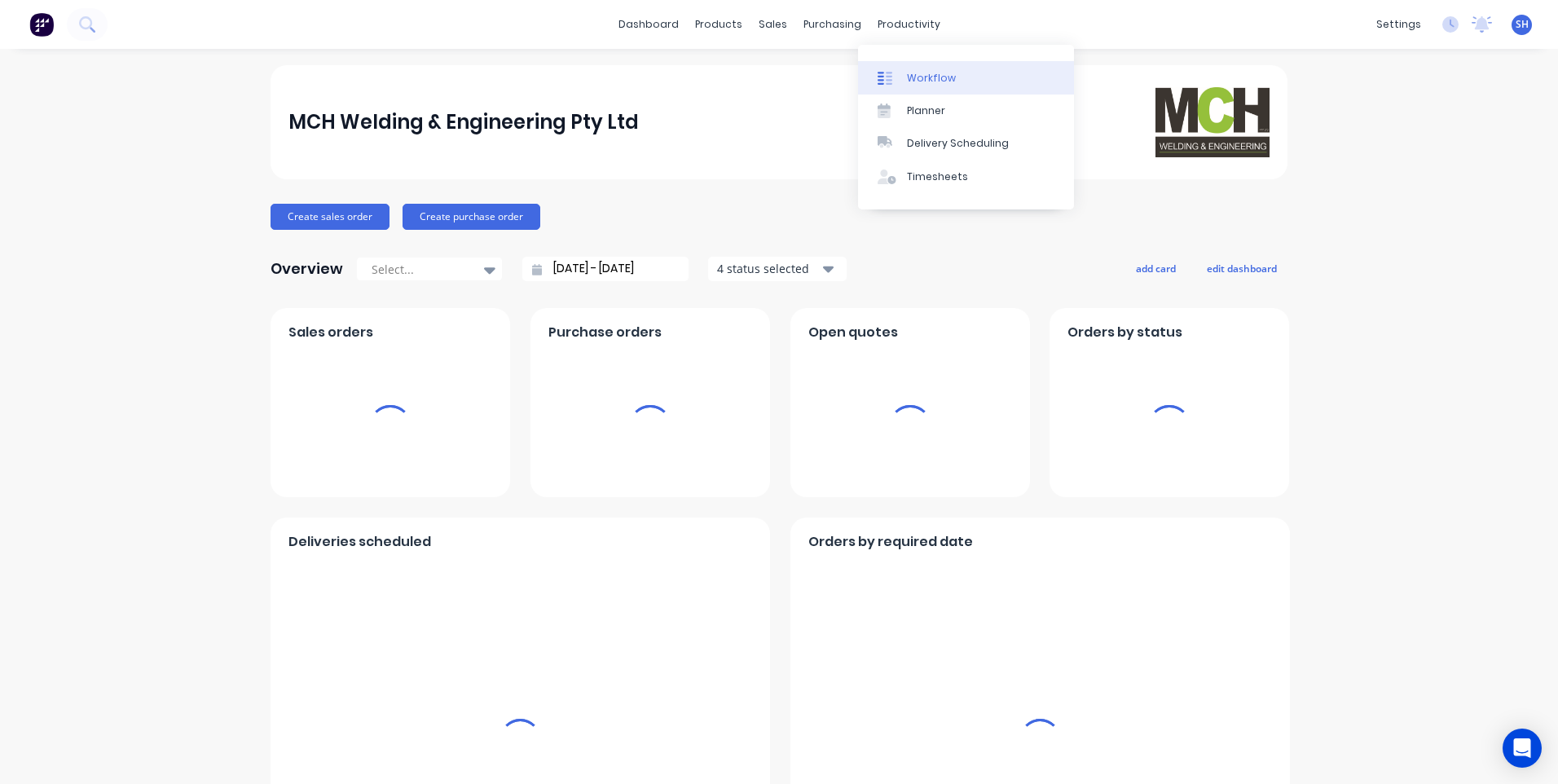
click at [928, 75] on div "Workflow" at bounding box center [931, 78] width 49 height 15
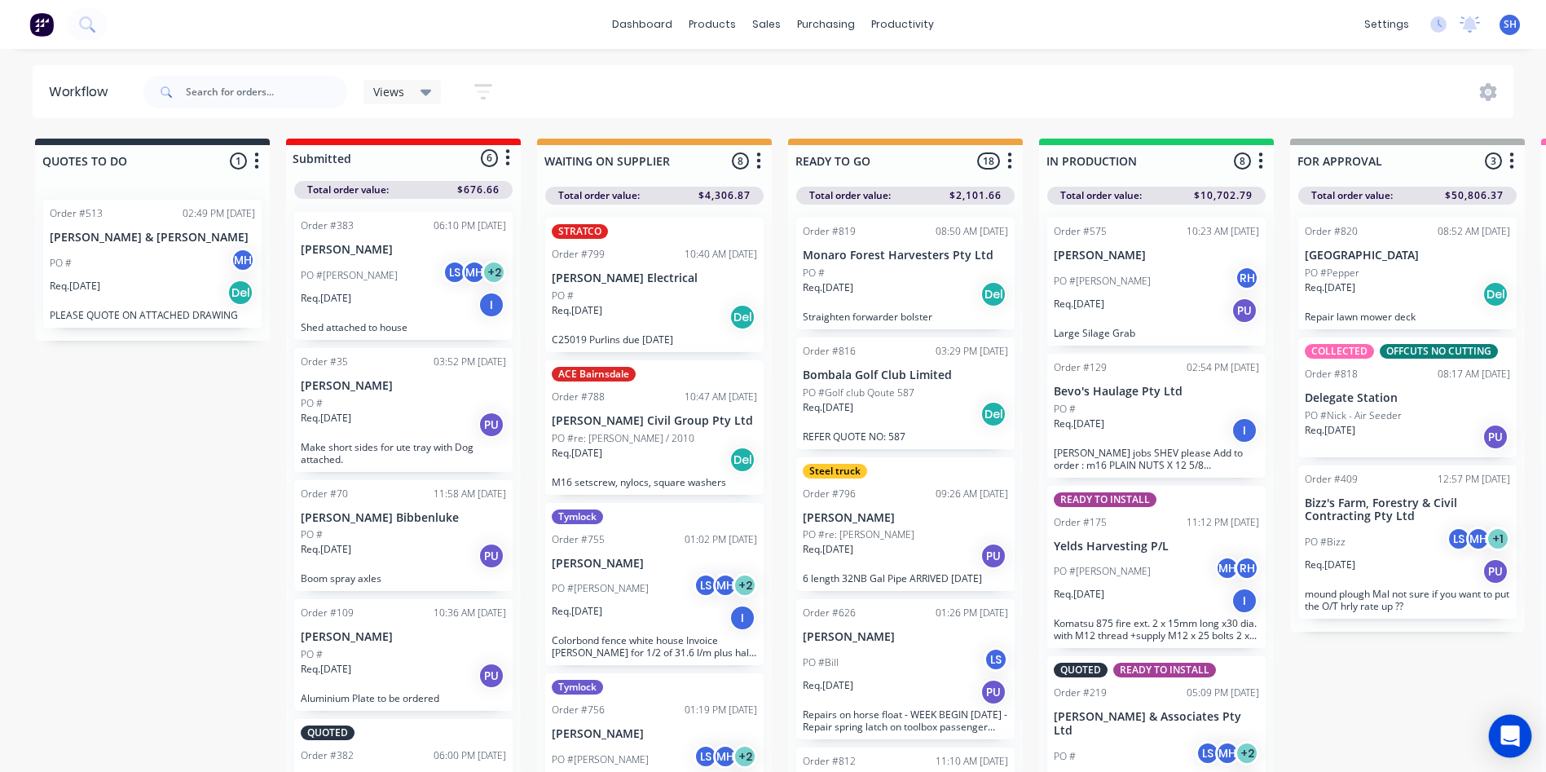
click at [1511, 731] on icon "Open Intercom Messenger" at bounding box center [1509, 735] width 19 height 21
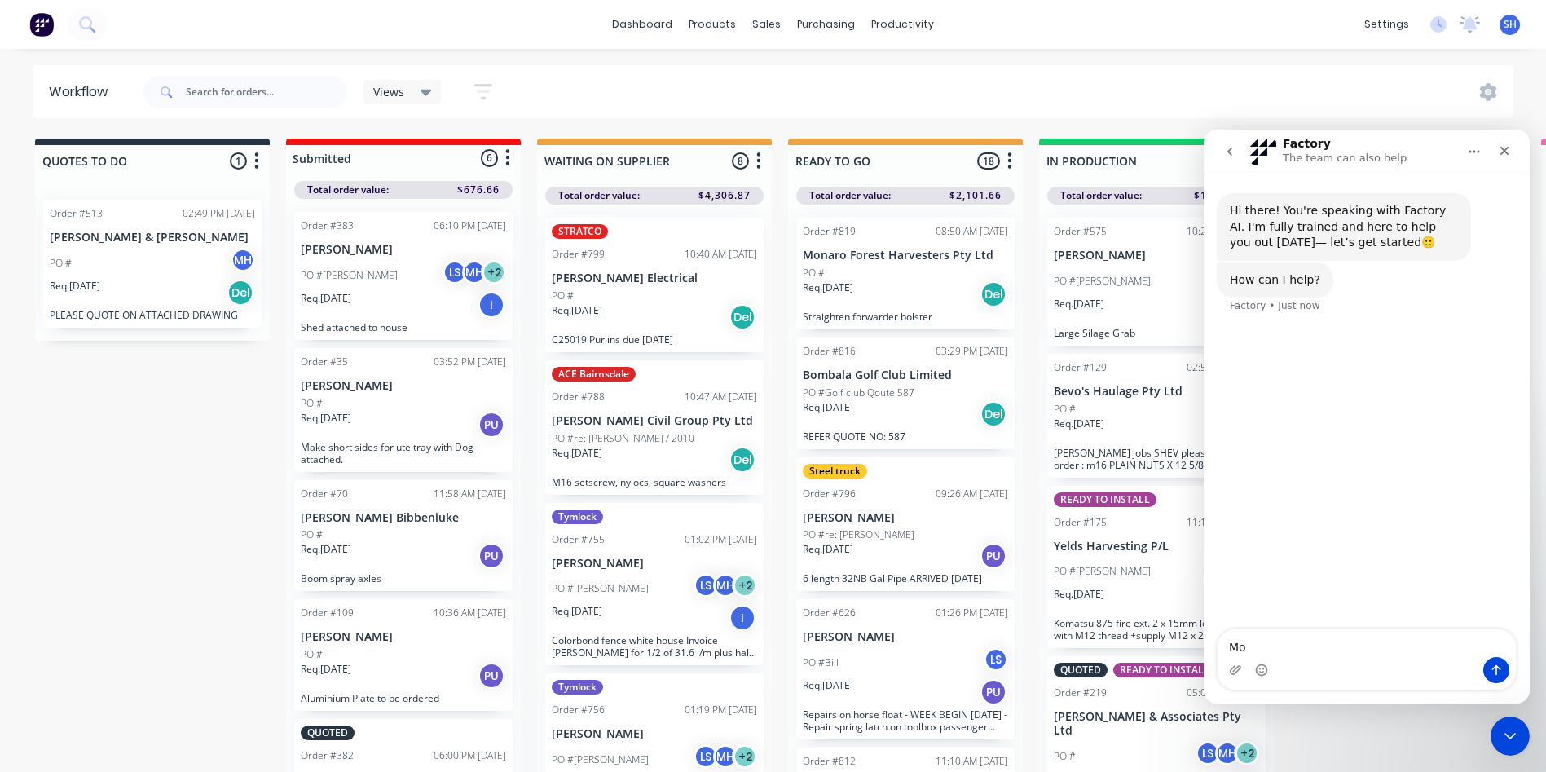
type textarea "M"
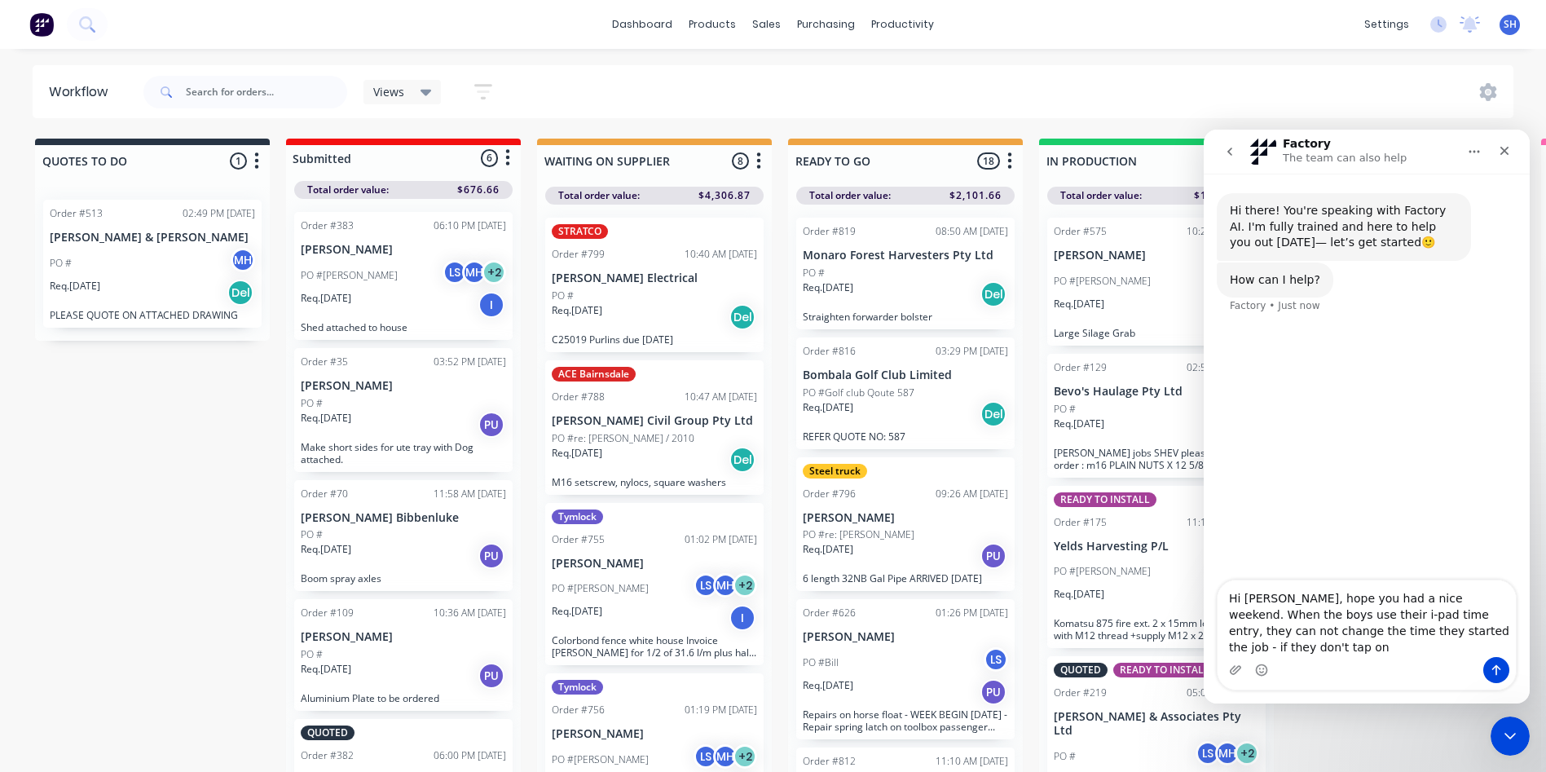
click at [1381, 630] on textarea "Hi Maricar, hope you had a nice weekend. When the boys use their i-pad time ent…" at bounding box center [1366, 618] width 298 height 77
drag, startPoint x: 1286, startPoint y: 631, endPoint x: 1348, endPoint y: 649, distance: 65.5
click at [1288, 631] on textarea "Hi Maricar, hope you had a nice weekend. When the boys use their i-pad time ent…" at bounding box center [1366, 618] width 298 height 77
click at [1505, 631] on textarea "Hi Maricar, hope you had a nice weekend. When the boys use their i-pad time ent…" at bounding box center [1366, 610] width 298 height 93
drag, startPoint x: 1296, startPoint y: 645, endPoint x: 1220, endPoint y: 650, distance: 76.7
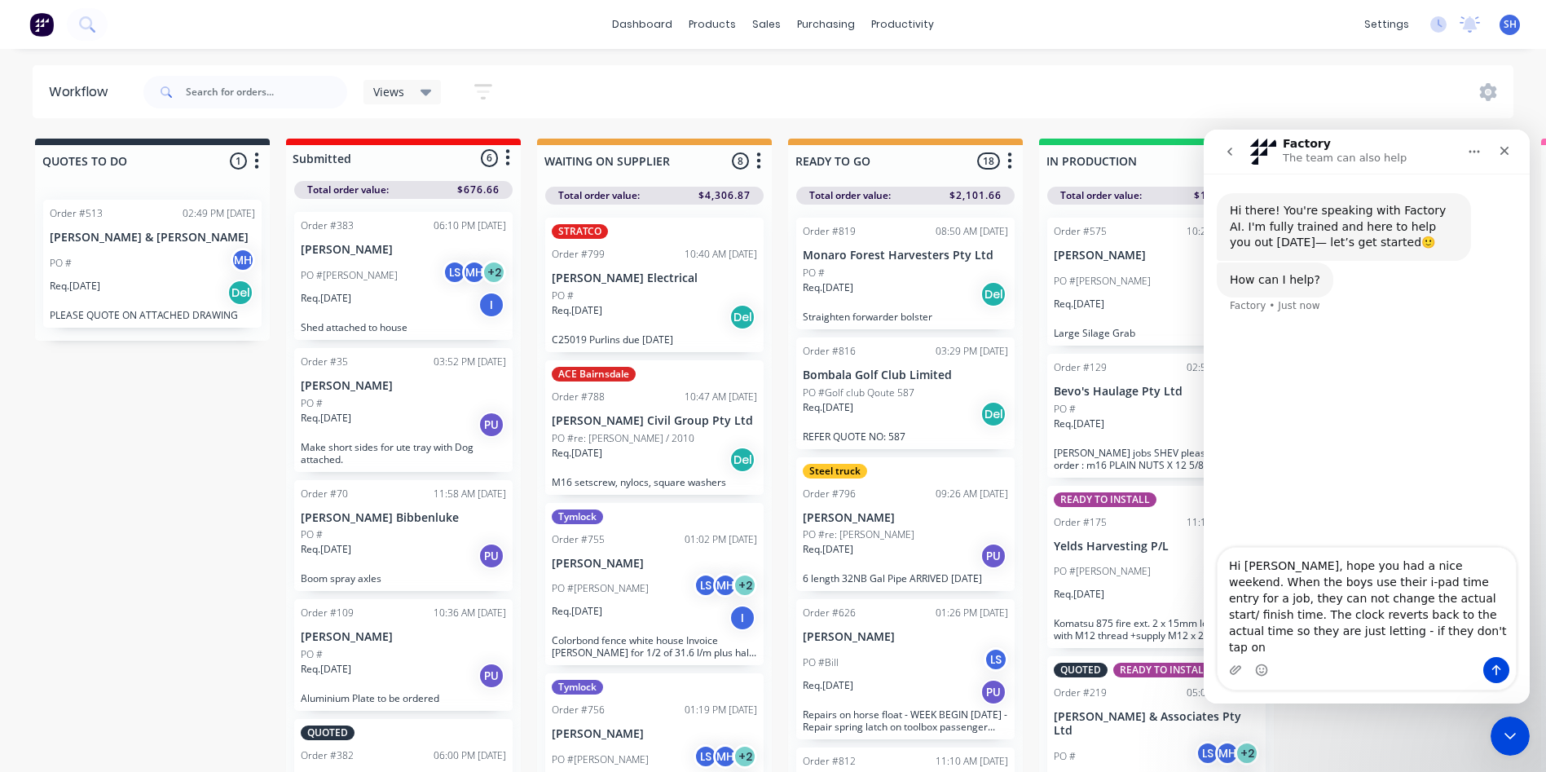
click at [1220, 650] on textarea "Hi Maricar, hope you had a nice weekend. When the boys use their i-pad time ent…" at bounding box center [1366, 602] width 298 height 109
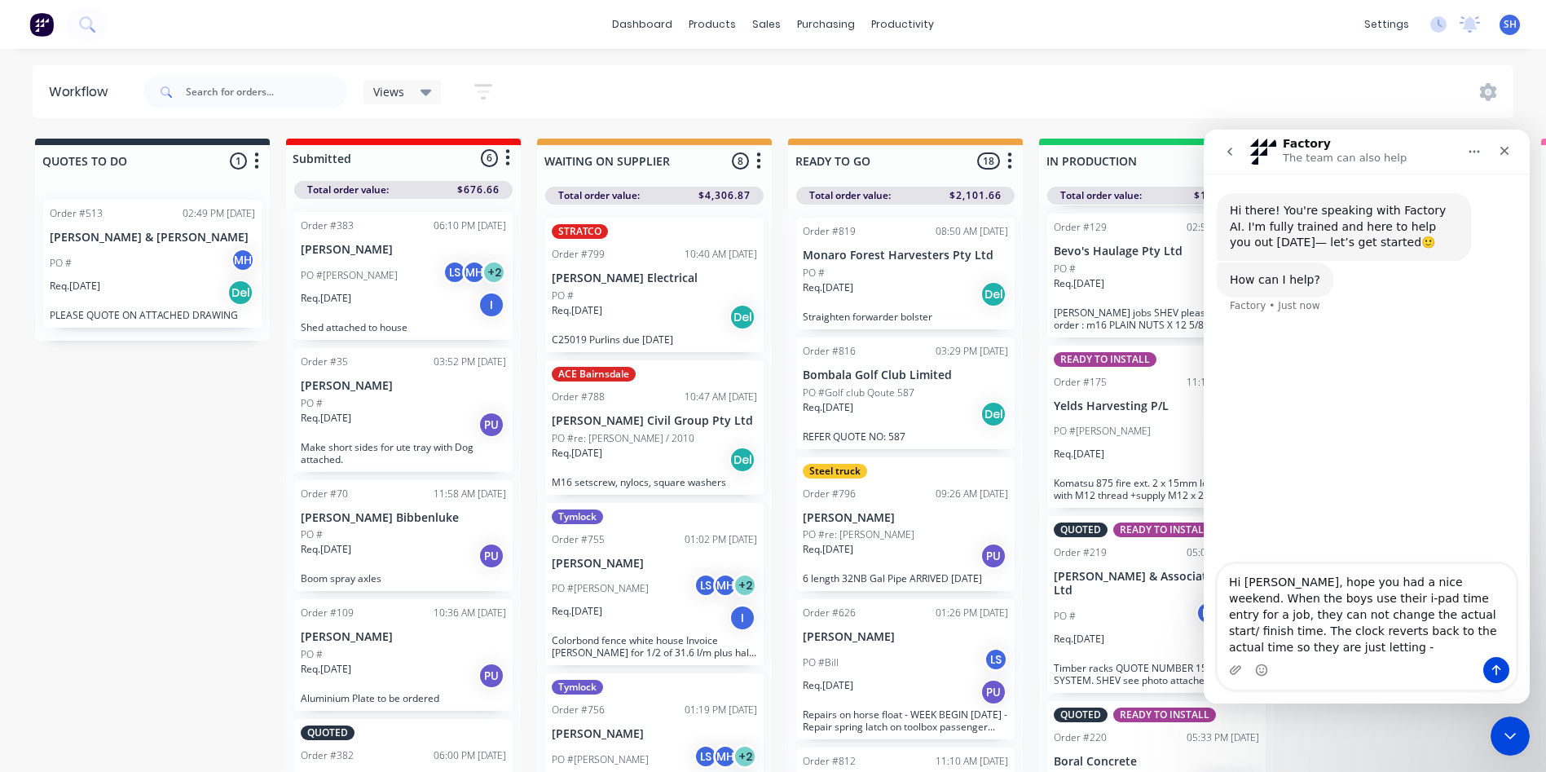
scroll to position [163, 0]
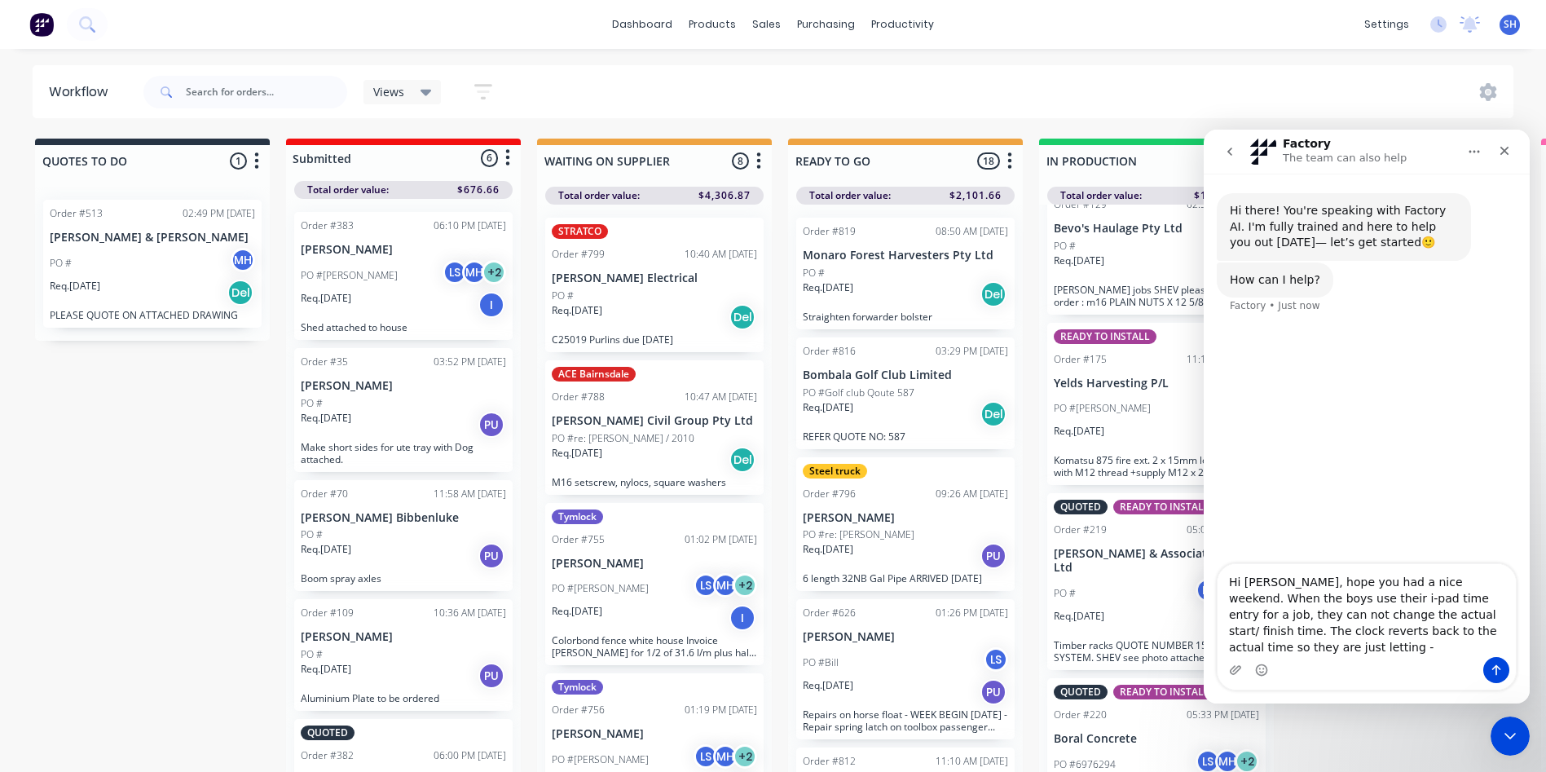
click at [1434, 614] on textarea "Hi Maricar, hope you had a nice weekend. When the boys use their i-pad time ent…" at bounding box center [1366, 610] width 298 height 93
click at [1511, 597] on textarea "Hi Maricar, hope you had a nice weekend. When the boys use their i-pad time ent…" at bounding box center [1366, 602] width 298 height 109
click at [1327, 616] on textarea "Hi Maricar, hope you had a nice weekend. When the boys use their i-pad time ent…" at bounding box center [1366, 602] width 298 height 109
click at [1324, 613] on textarea "Hi Maricar, hope you had a nice weekend. When the boys use their i-pad time ent…" at bounding box center [1366, 602] width 298 height 109
click at [1428, 632] on textarea "Hi Maricar, hope you had a nice weekend. When the boys use their i-pad time ent…" at bounding box center [1366, 593] width 298 height 125
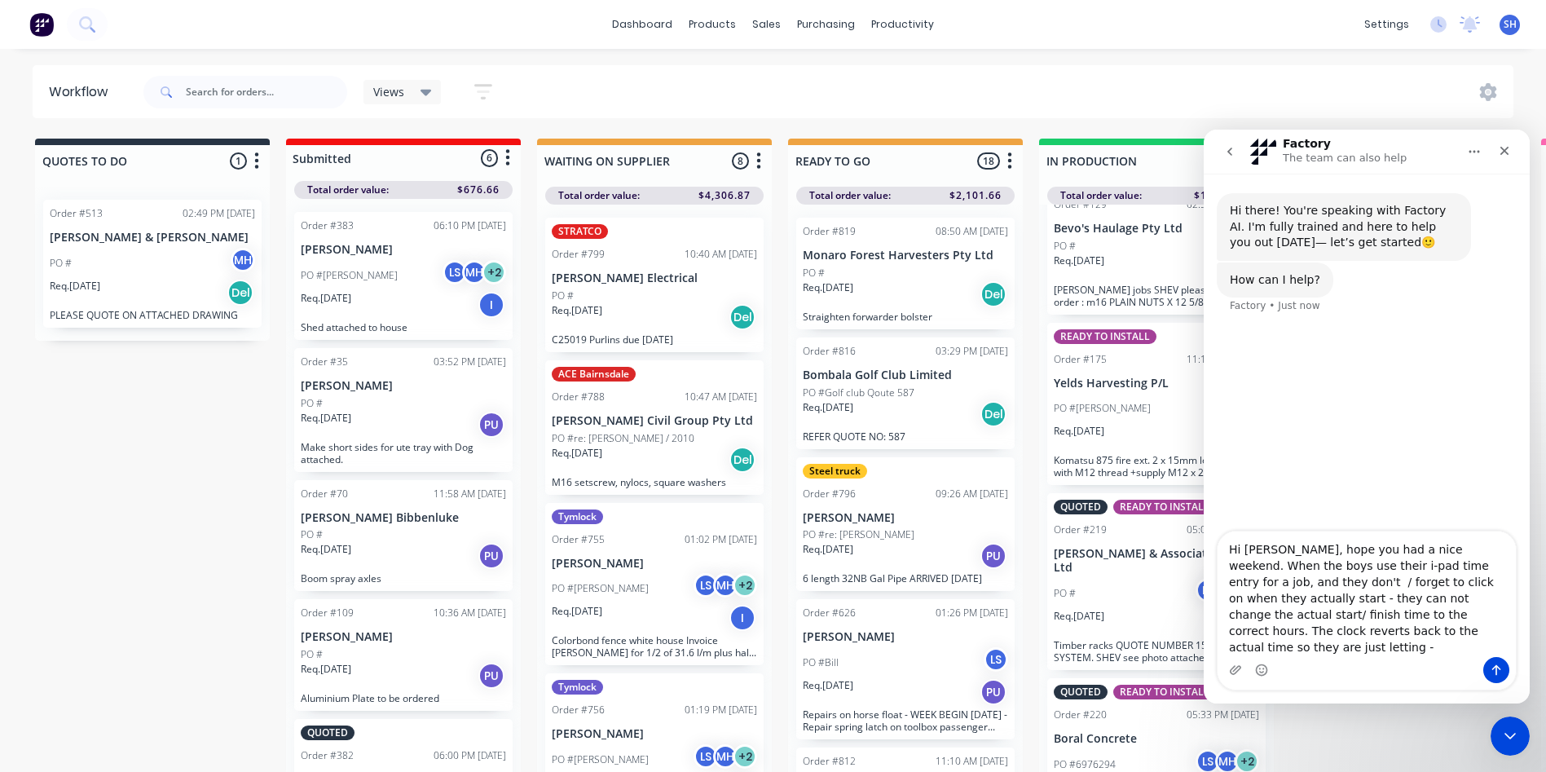
drag, startPoint x: 1307, startPoint y: 648, endPoint x: 1216, endPoint y: 646, distance: 91.3
click at [1216, 646] on div "Hi Maricar, hope you had a nice weekend. When the boys use their i-pad time ent…" at bounding box center [1366, 610] width 326 height 160
drag, startPoint x: 1258, startPoint y: 631, endPoint x: 1280, endPoint y: 644, distance: 25.2
click at [1258, 632] on textarea "Hi Maricar, hope you had a nice weekend. When the boys use their i-pad time ent…" at bounding box center [1366, 592] width 298 height 129
click at [1261, 630] on textarea "Hi Maricar, hope you had a nice weekend. When the boys use their i-pad time ent…" at bounding box center [1366, 592] width 298 height 129
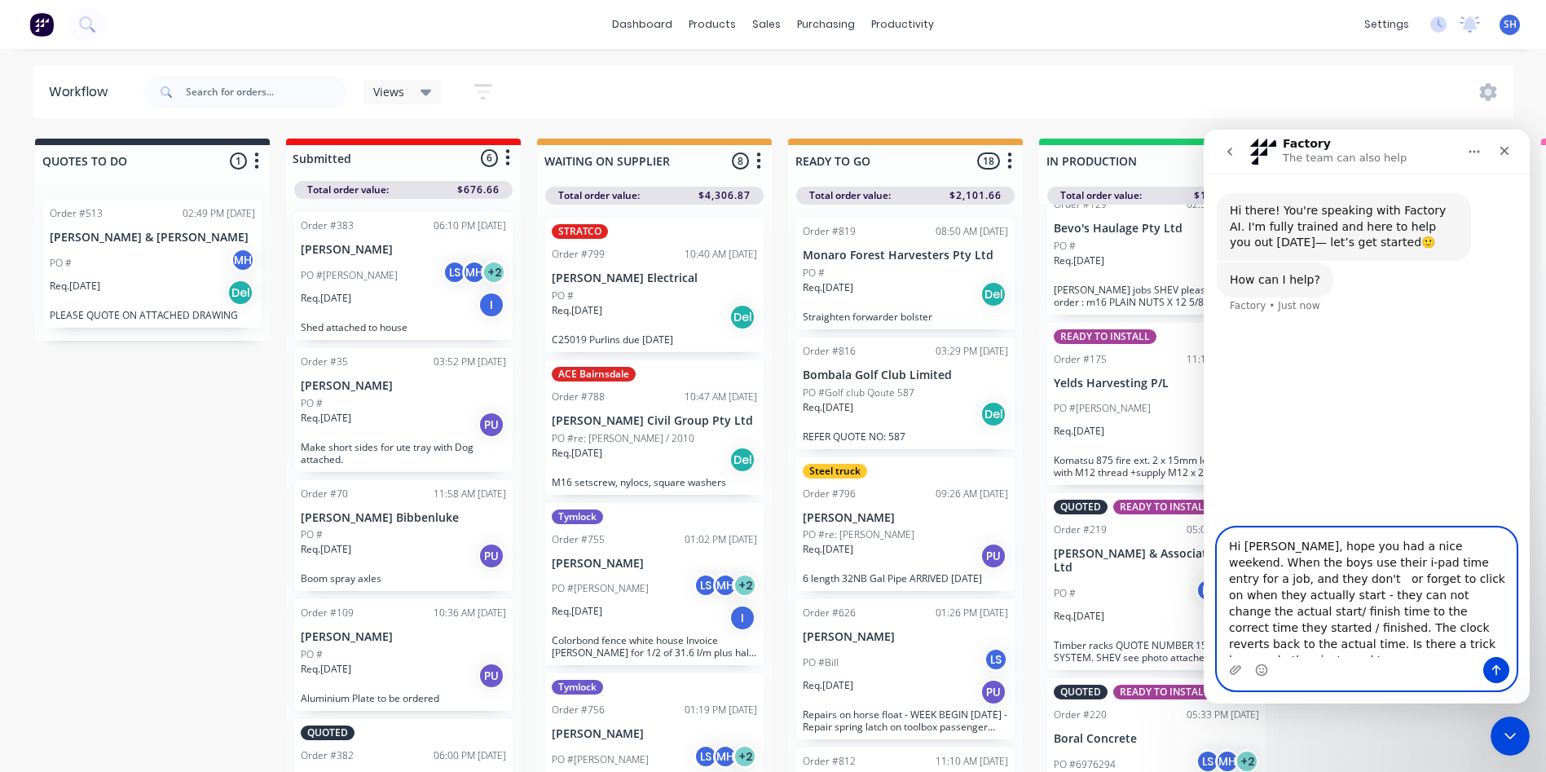
click at [1339, 596] on textarea "Hi Maricar, hope you had a nice weekend. When the boys use their i-pad time ent…" at bounding box center [1366, 592] width 298 height 129
click at [1427, 614] on textarea "Hi Maricar, hope you had a nice weekend. When the boys use their i-pad time ent…" at bounding box center [1366, 592] width 298 height 129
click at [1281, 648] on textarea "Hi Maricar, hope you had a nice weekend. When the boys use their i-pad time ent…" at bounding box center [1366, 592] width 298 height 129
type textarea "Hi Maricar, hope you had a nice weekend. When the boys use their i-pad time ent…"
click at [1495, 662] on button "Send a message…" at bounding box center [1496, 670] width 26 height 26
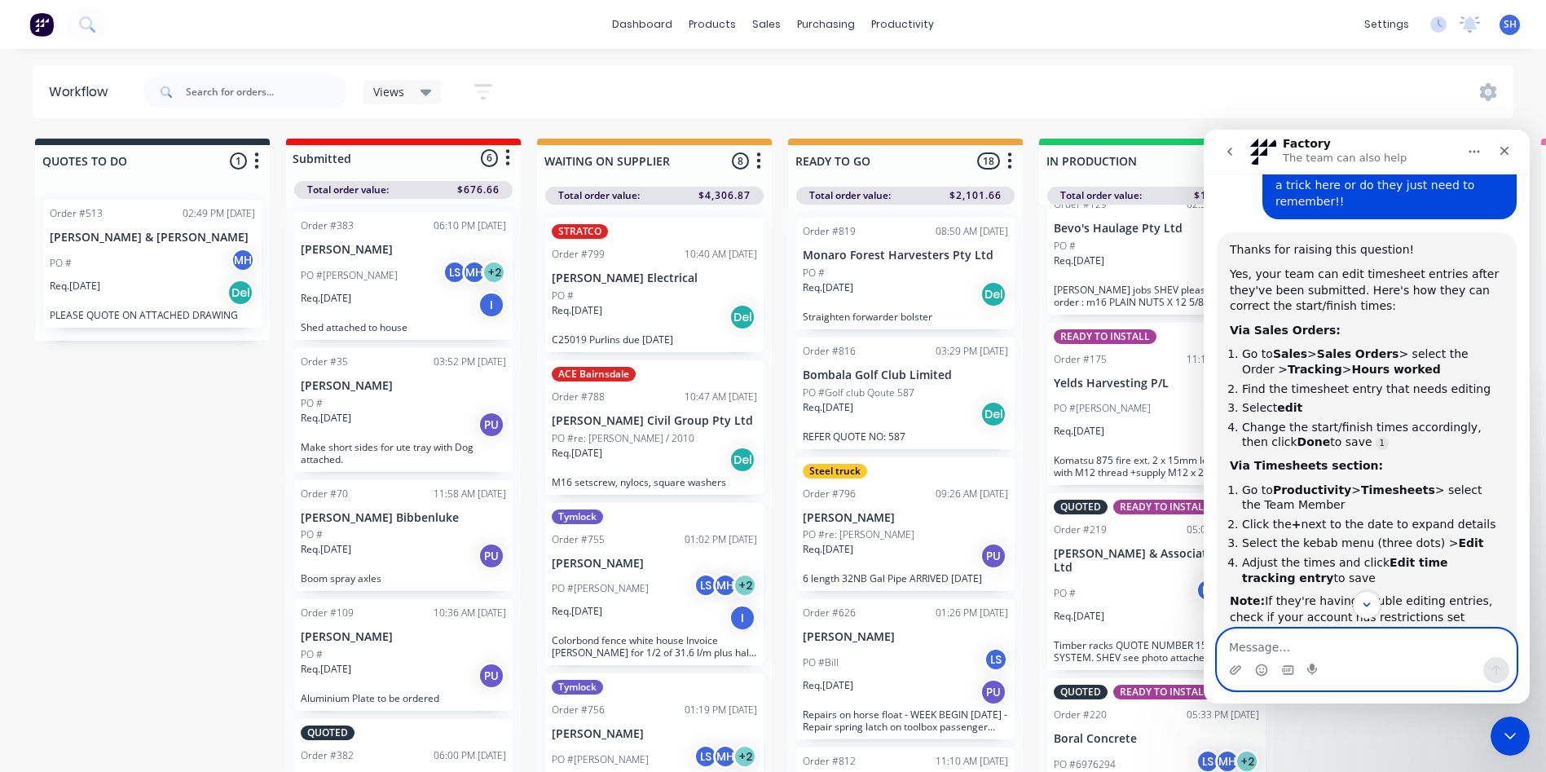
scroll to position [326, 0]
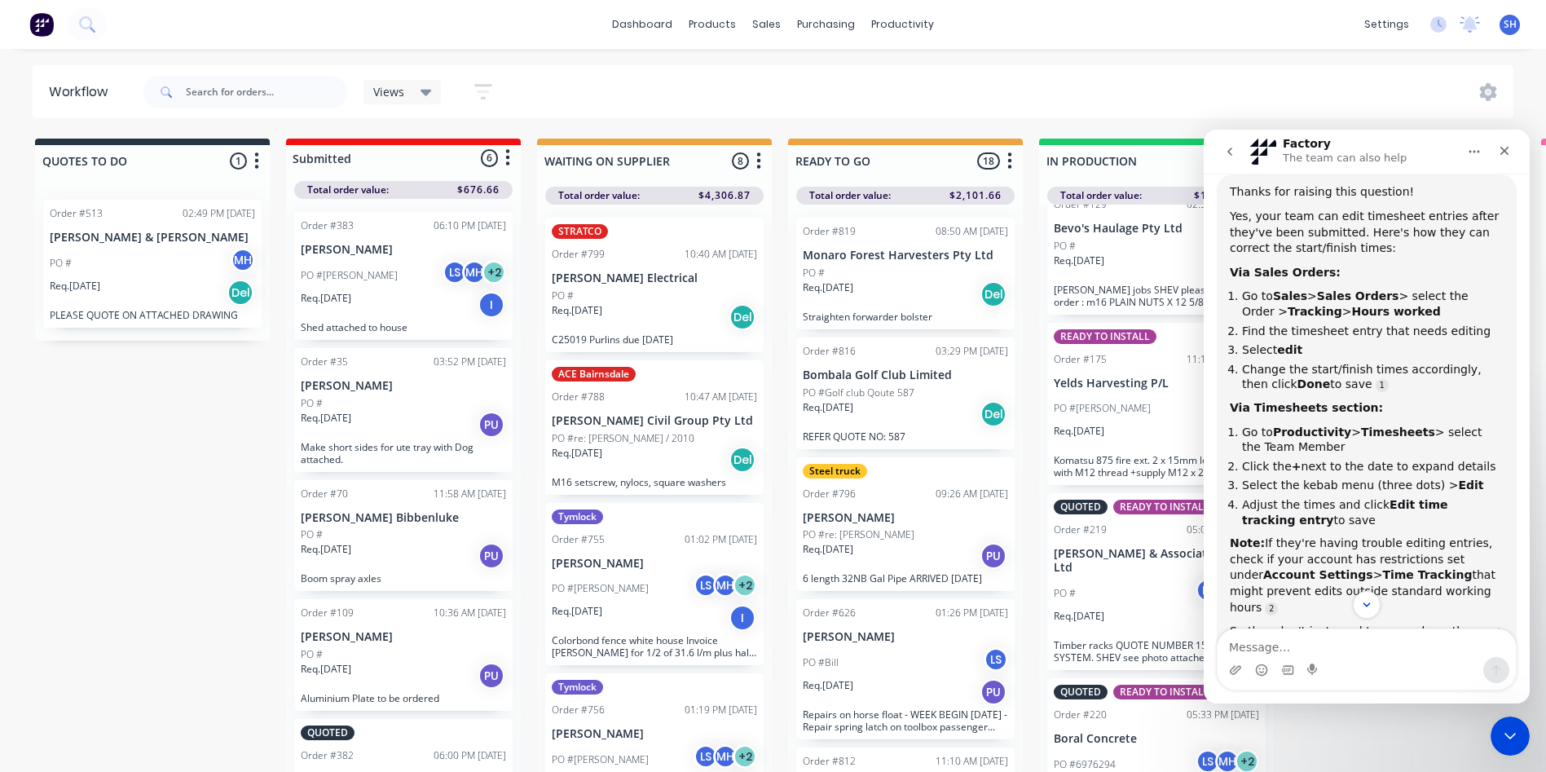
click at [1475, 148] on icon "Home" at bounding box center [1473, 151] width 13 height 13
click at [1422, 226] on div "Download transcript" at bounding box center [1432, 226] width 116 height 17
click at [1072, 81] on div "Views Save new view None (Default) edit Active jobs edit Ready for PU and Del e…" at bounding box center [827, 92] width 1374 height 49
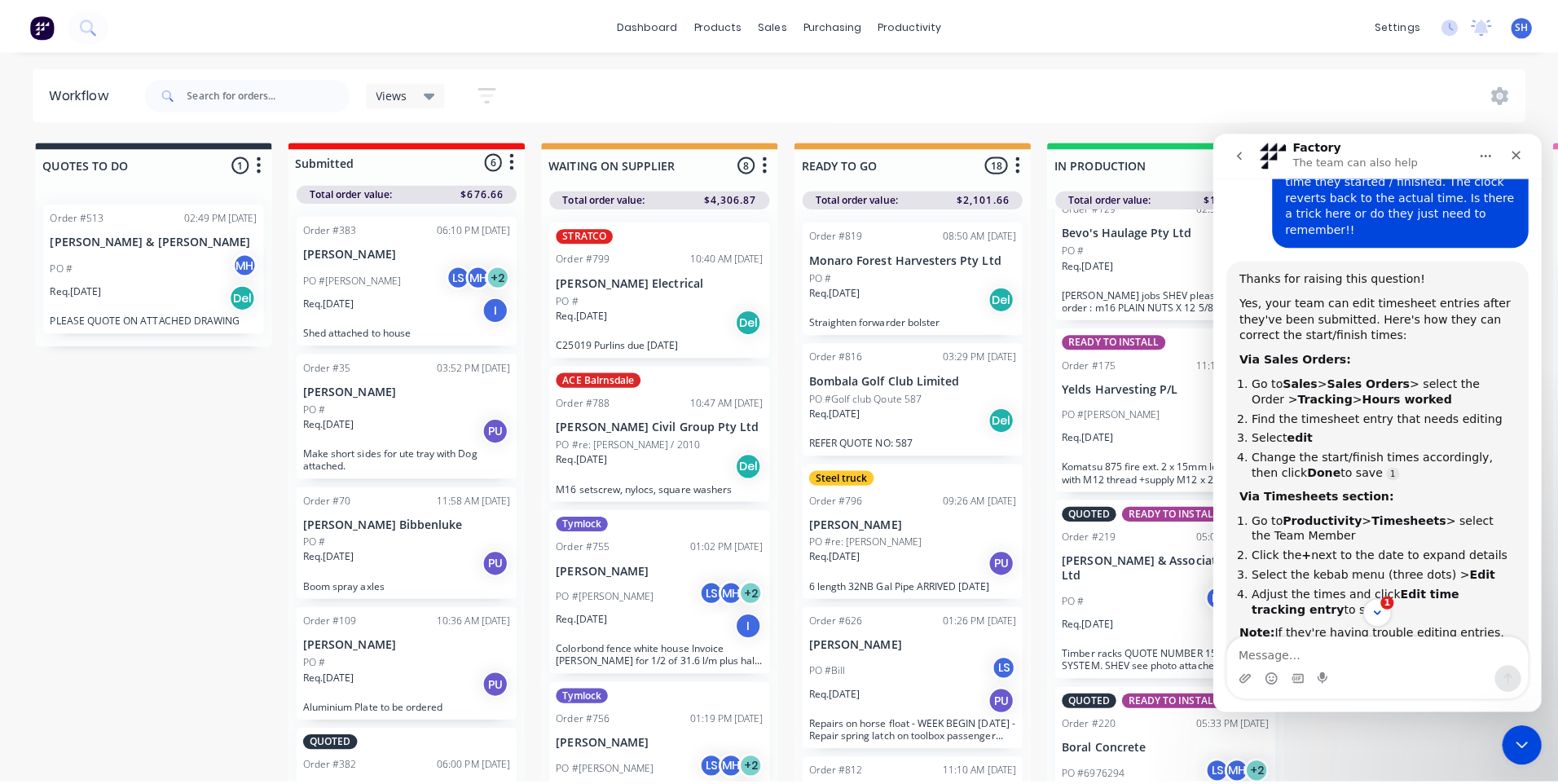
scroll to position [163, 0]
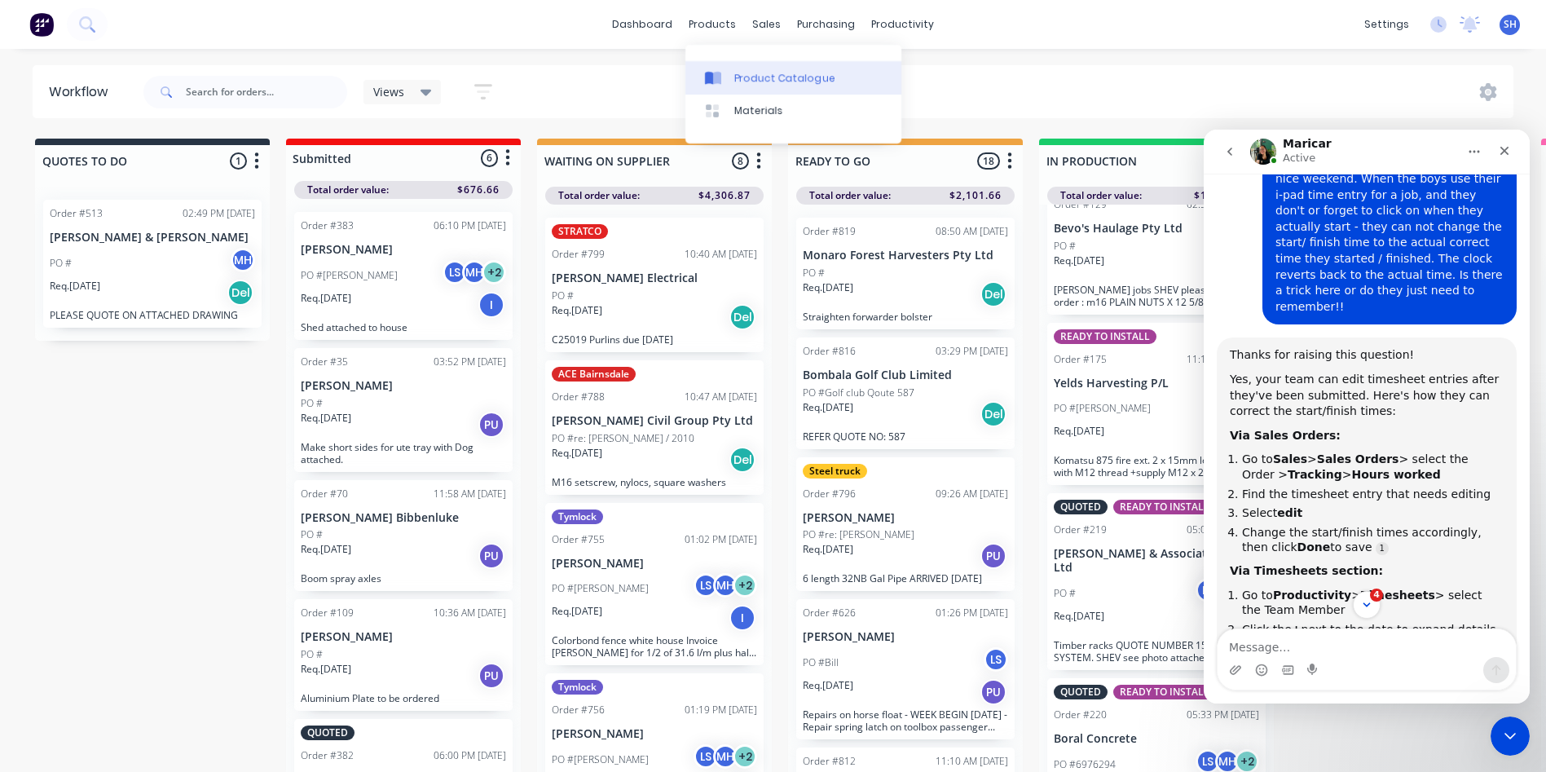
click at [757, 72] on div "Product Catalogue" at bounding box center [784, 78] width 101 height 15
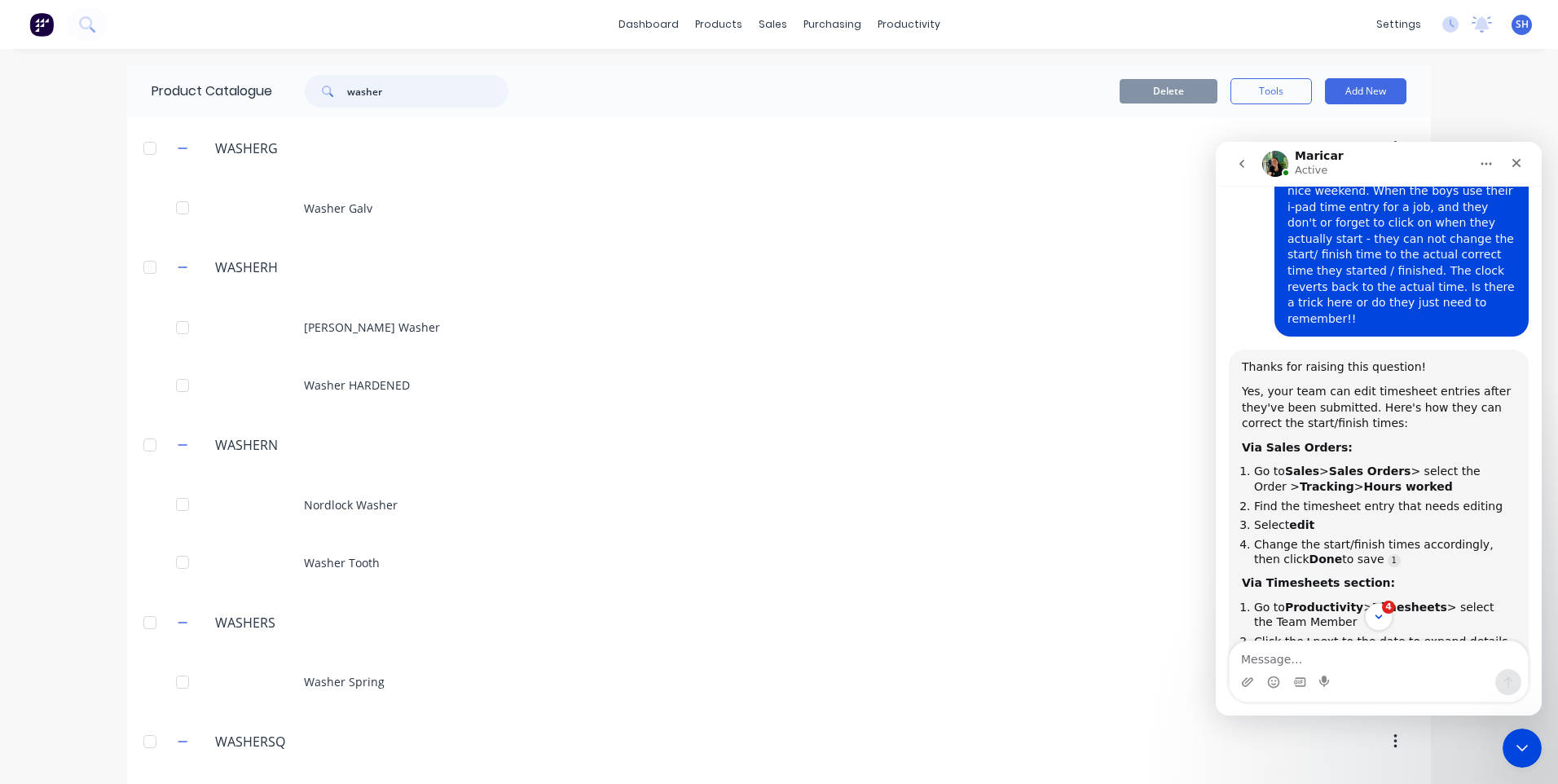
drag, startPoint x: 394, startPoint y: 87, endPoint x: 319, endPoint y: 91, distance: 75.1
click at [319, 91] on div "washer" at bounding box center [407, 91] width 204 height 33
click at [86, 22] on icon at bounding box center [86, 23] width 15 height 15
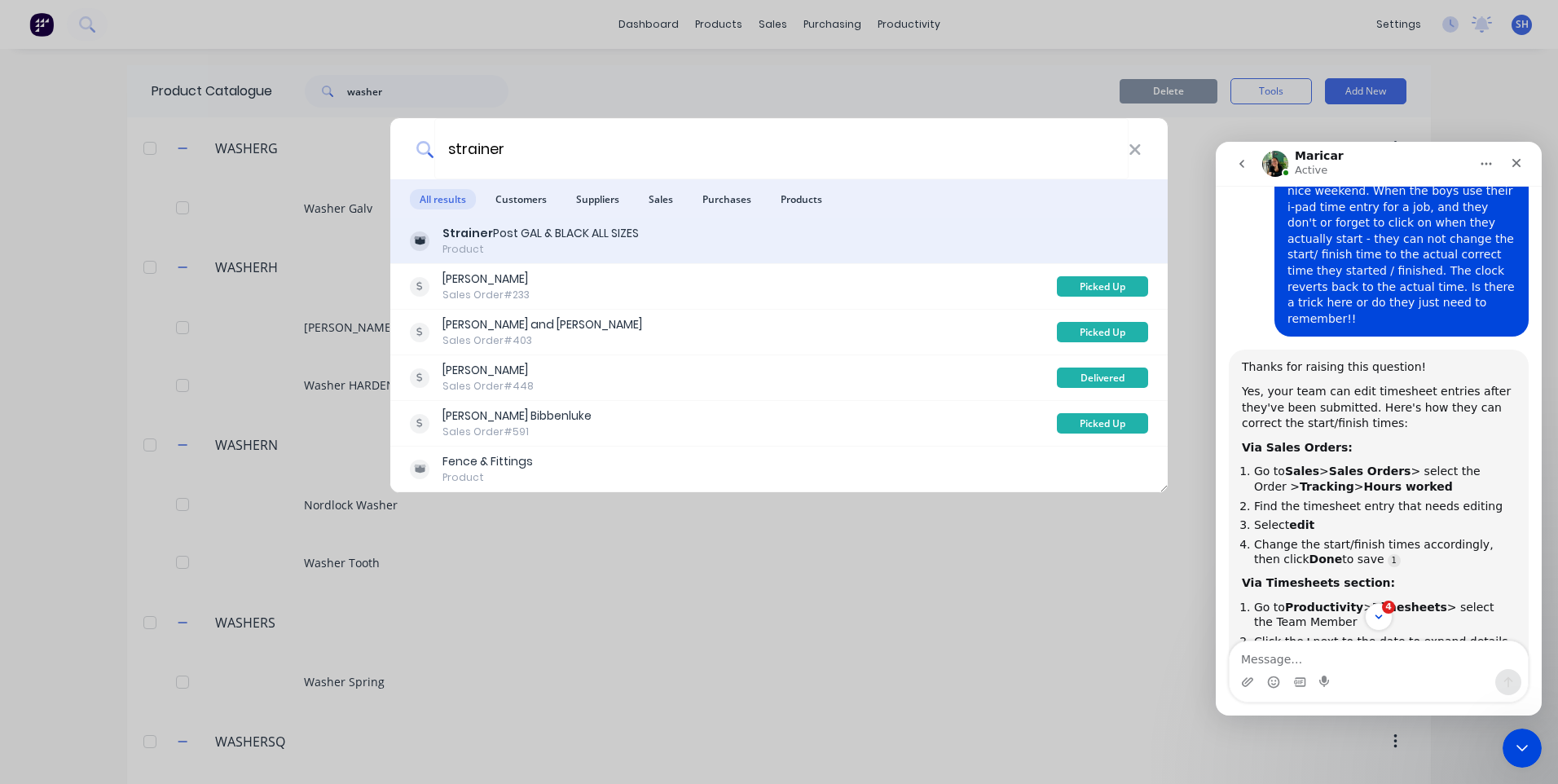
type input "strainer"
click at [470, 237] on b "Strainer" at bounding box center [467, 233] width 51 height 16
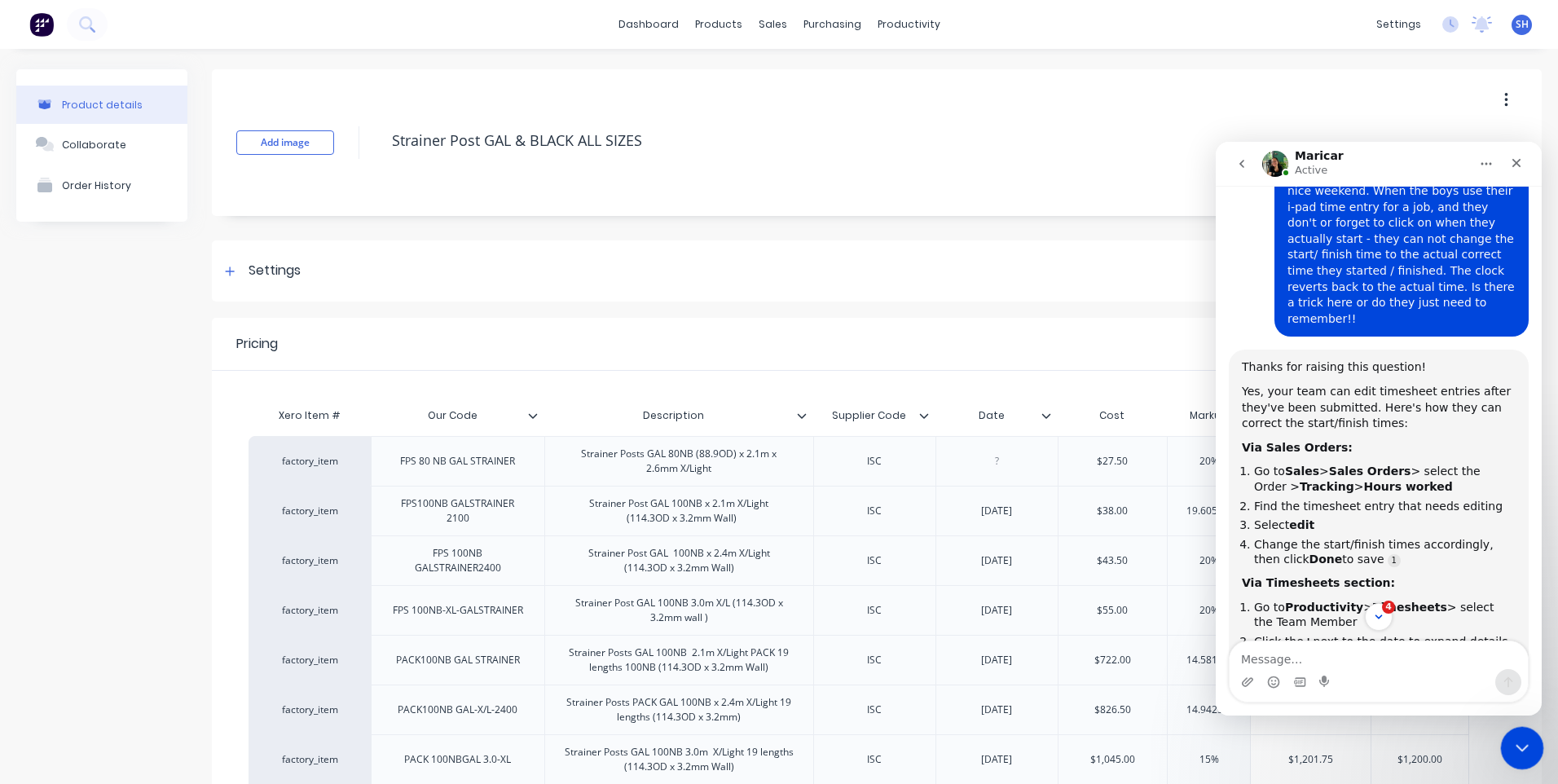
click at [1523, 740] on icon "Close Intercom Messenger" at bounding box center [1520, 746] width 20 height 20
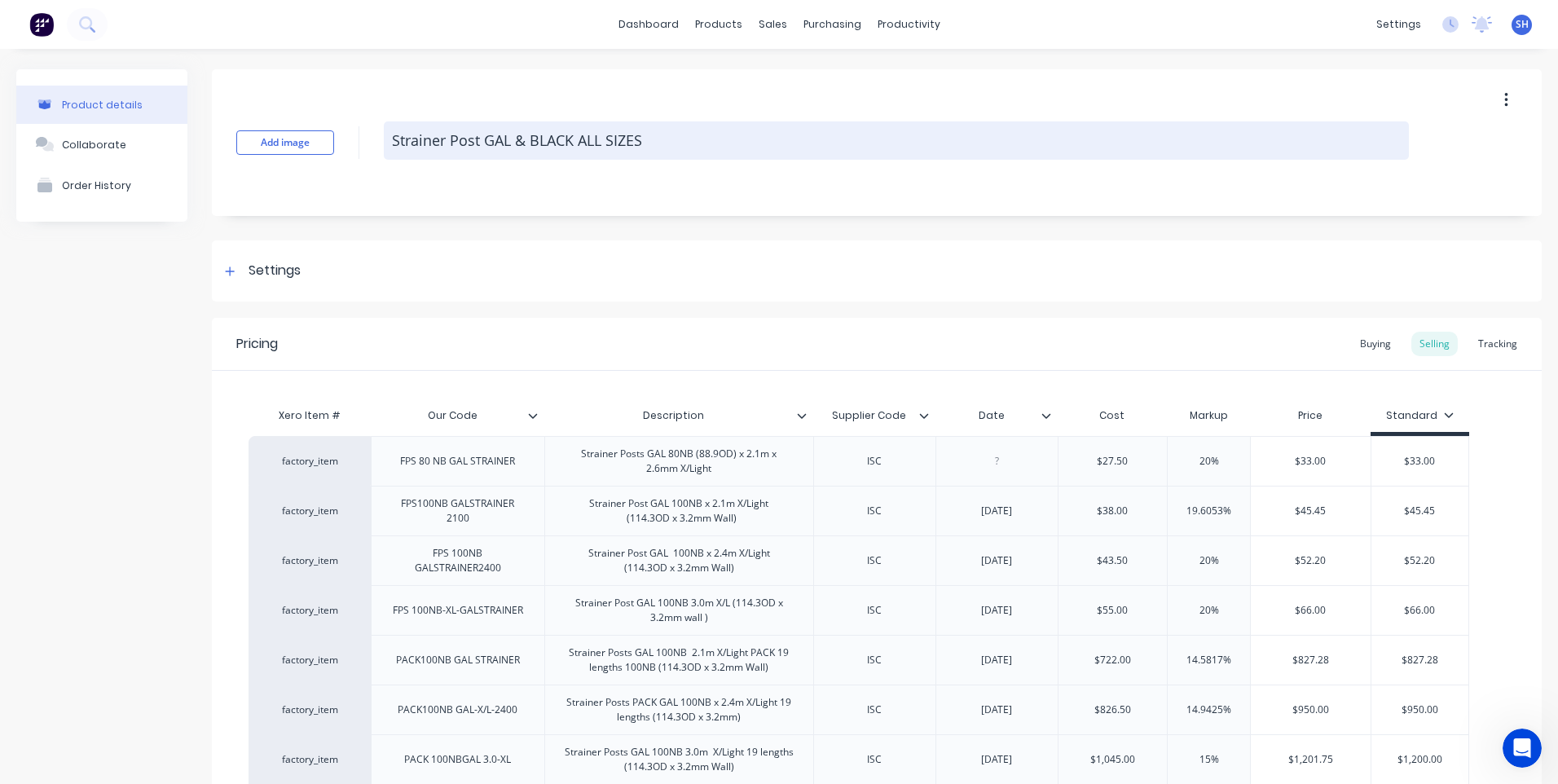
drag, startPoint x: 394, startPoint y: 139, endPoint x: 643, endPoint y: 135, distance: 249.3
click at [643, 135] on textarea "Strainer Post GAL & BLACK ALL SIZES" at bounding box center [896, 140] width 1025 height 38
click at [743, 147] on textarea "Strainer Post GAL & BLACK ALL SIZES" at bounding box center [896, 140] width 1025 height 38
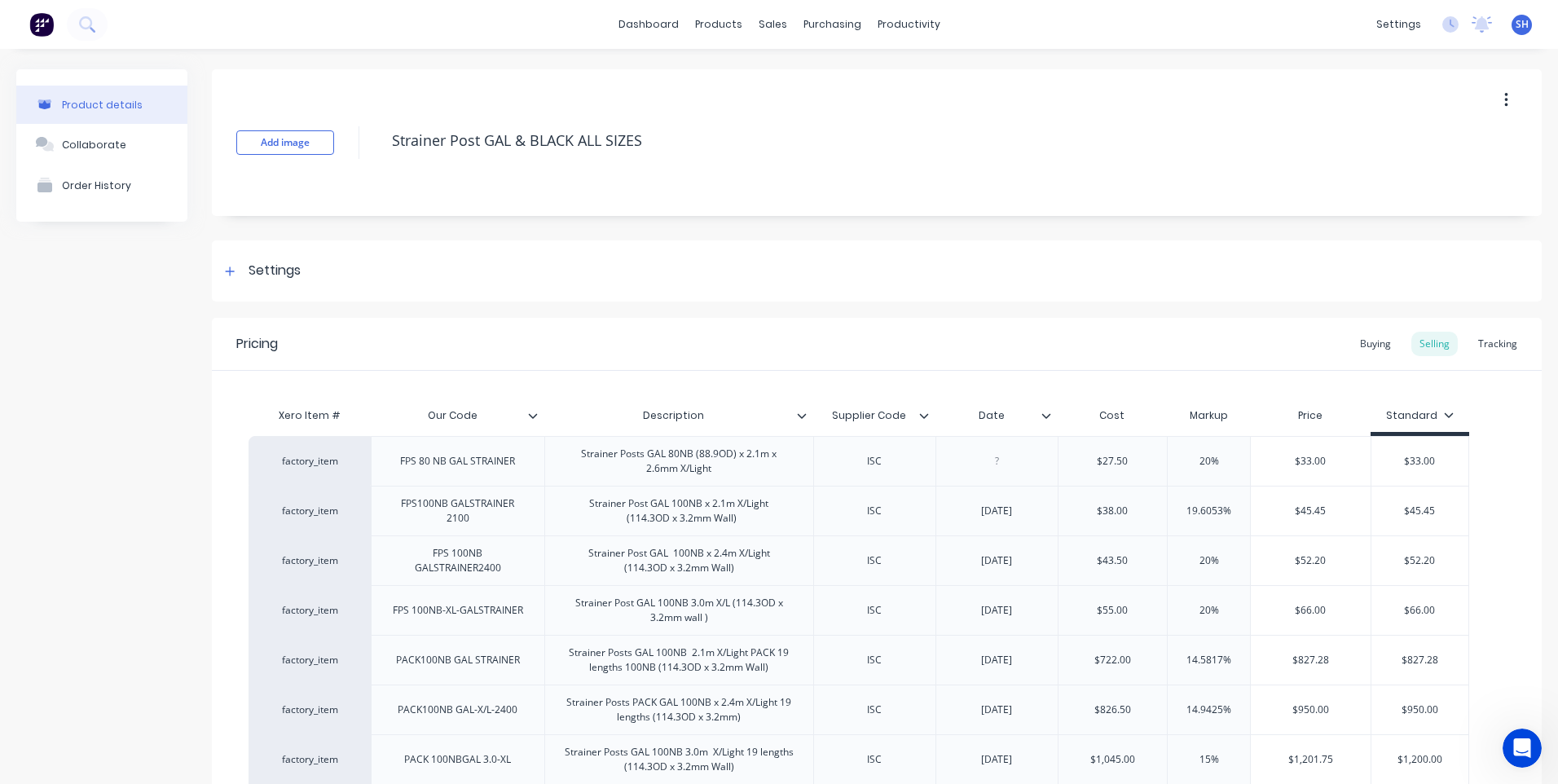
click at [528, 415] on icon at bounding box center [533, 416] width 10 height 10
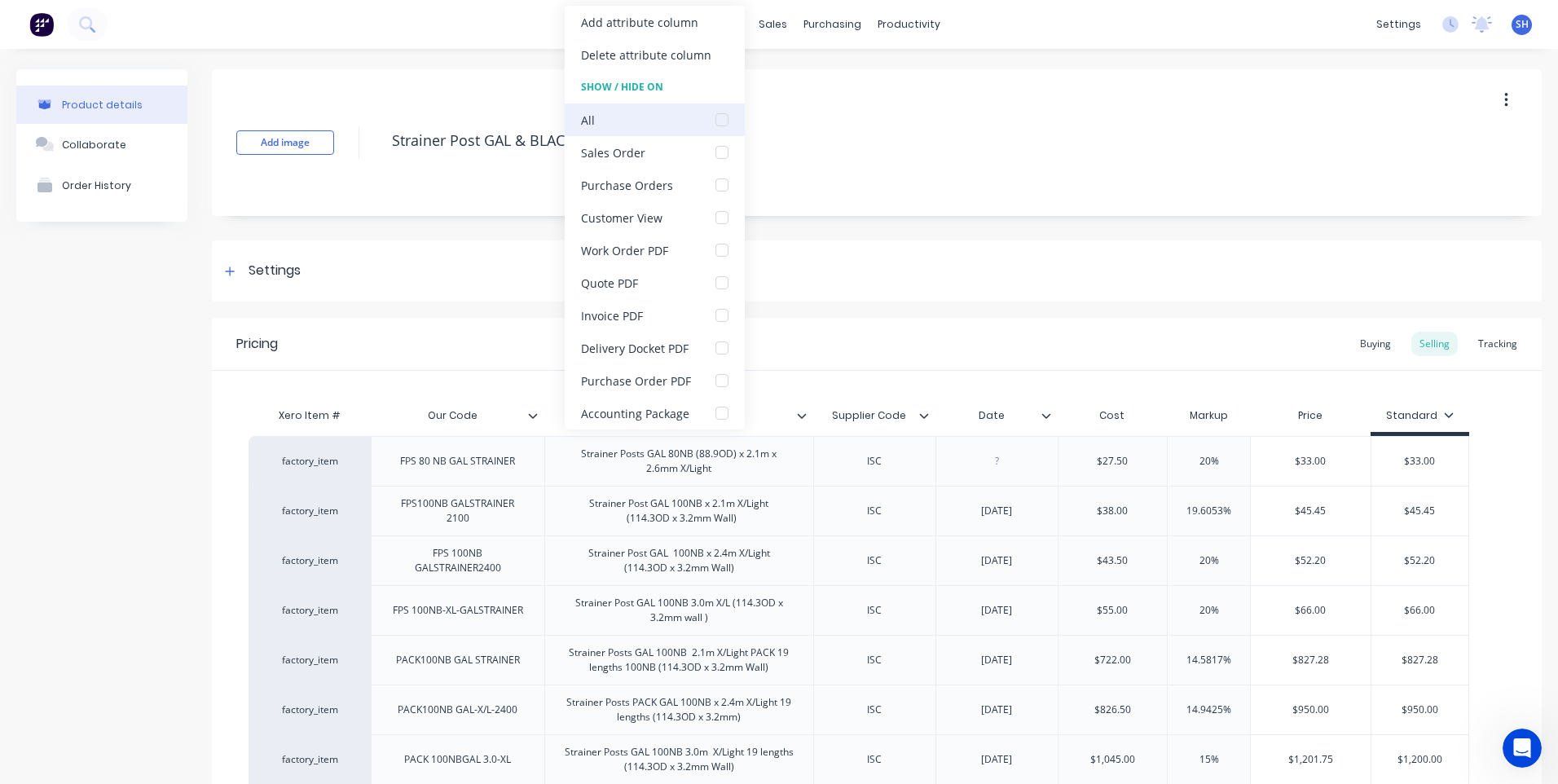
click at [716, 120] on div at bounding box center [722, 119] width 33 height 33
click at [828, 348] on div "Pricing Buying Selling Tracking" at bounding box center [877, 344] width 1330 height 53
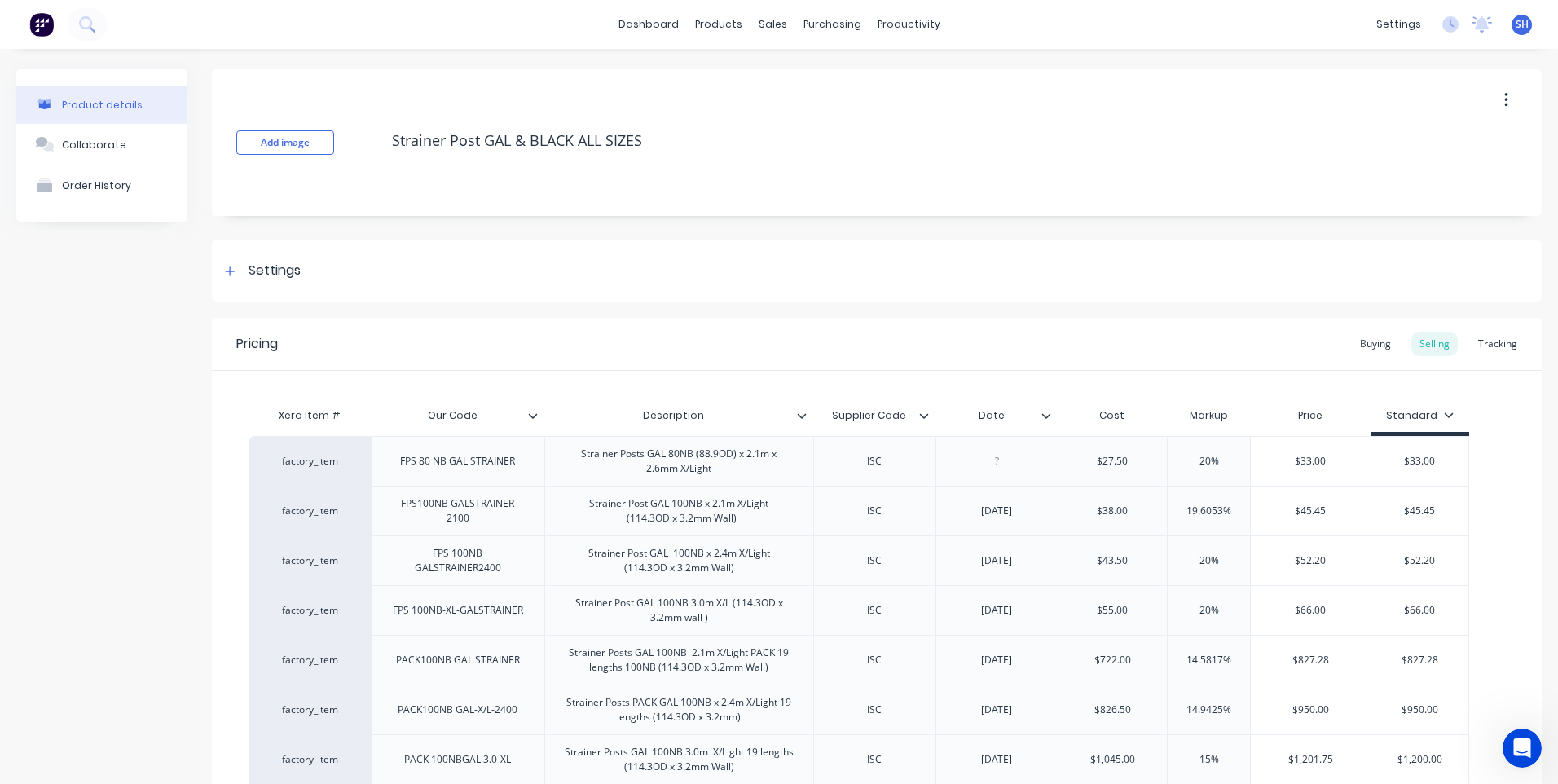
click at [801, 417] on icon at bounding box center [801, 415] width 9 height 5
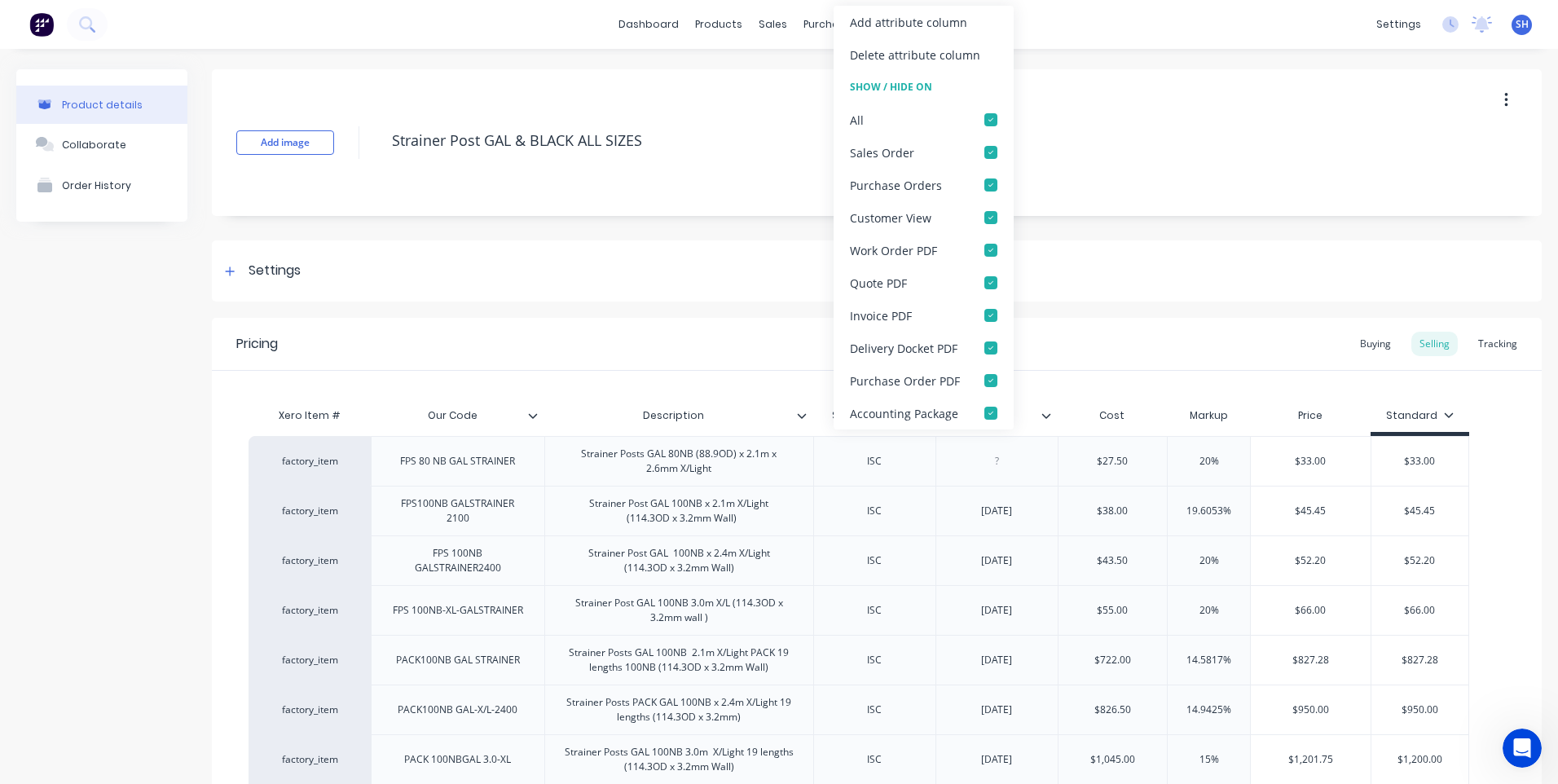
click at [801, 417] on icon at bounding box center [801, 415] width 9 height 5
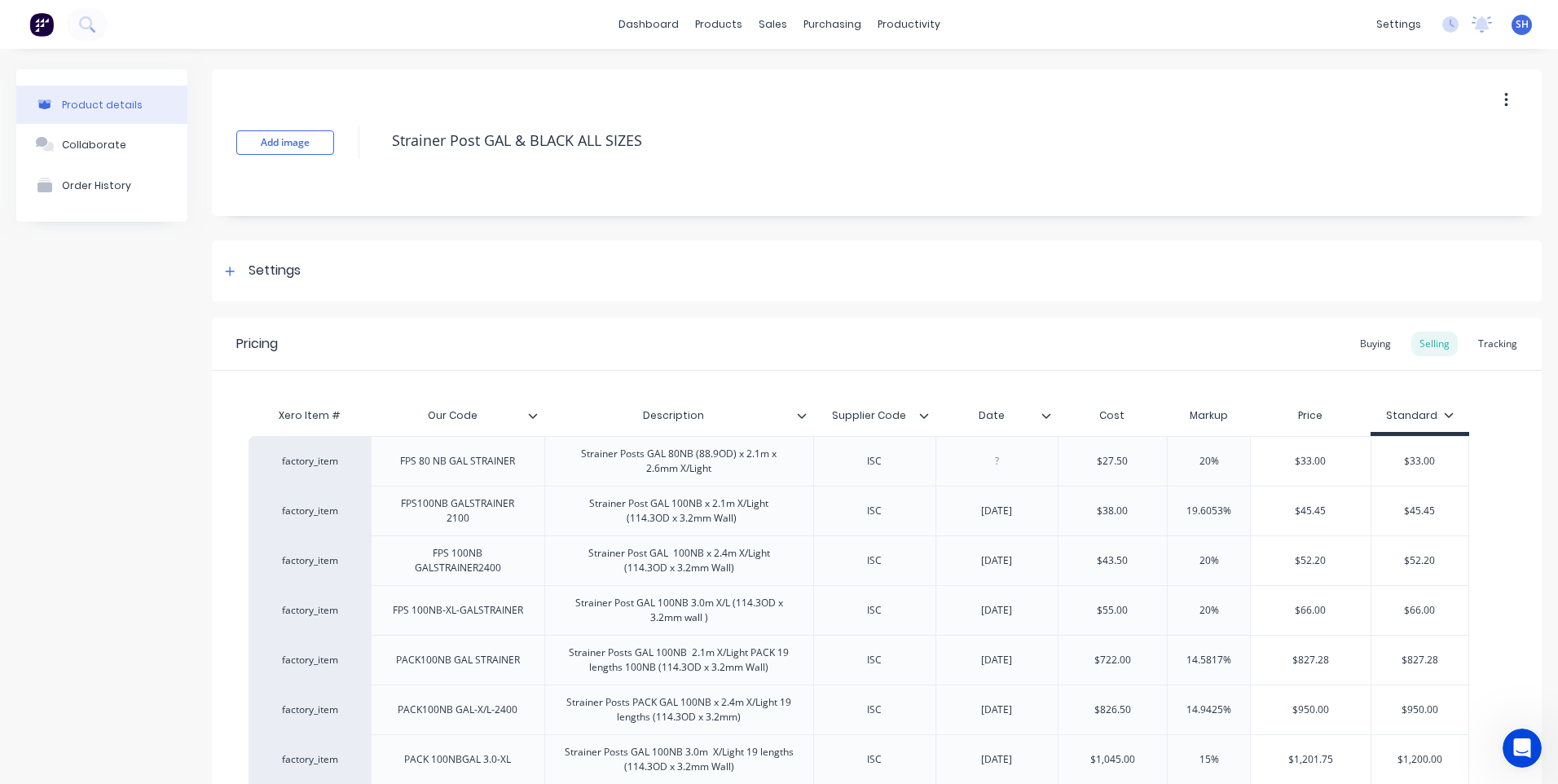
click at [923, 416] on icon at bounding box center [924, 416] width 10 height 10
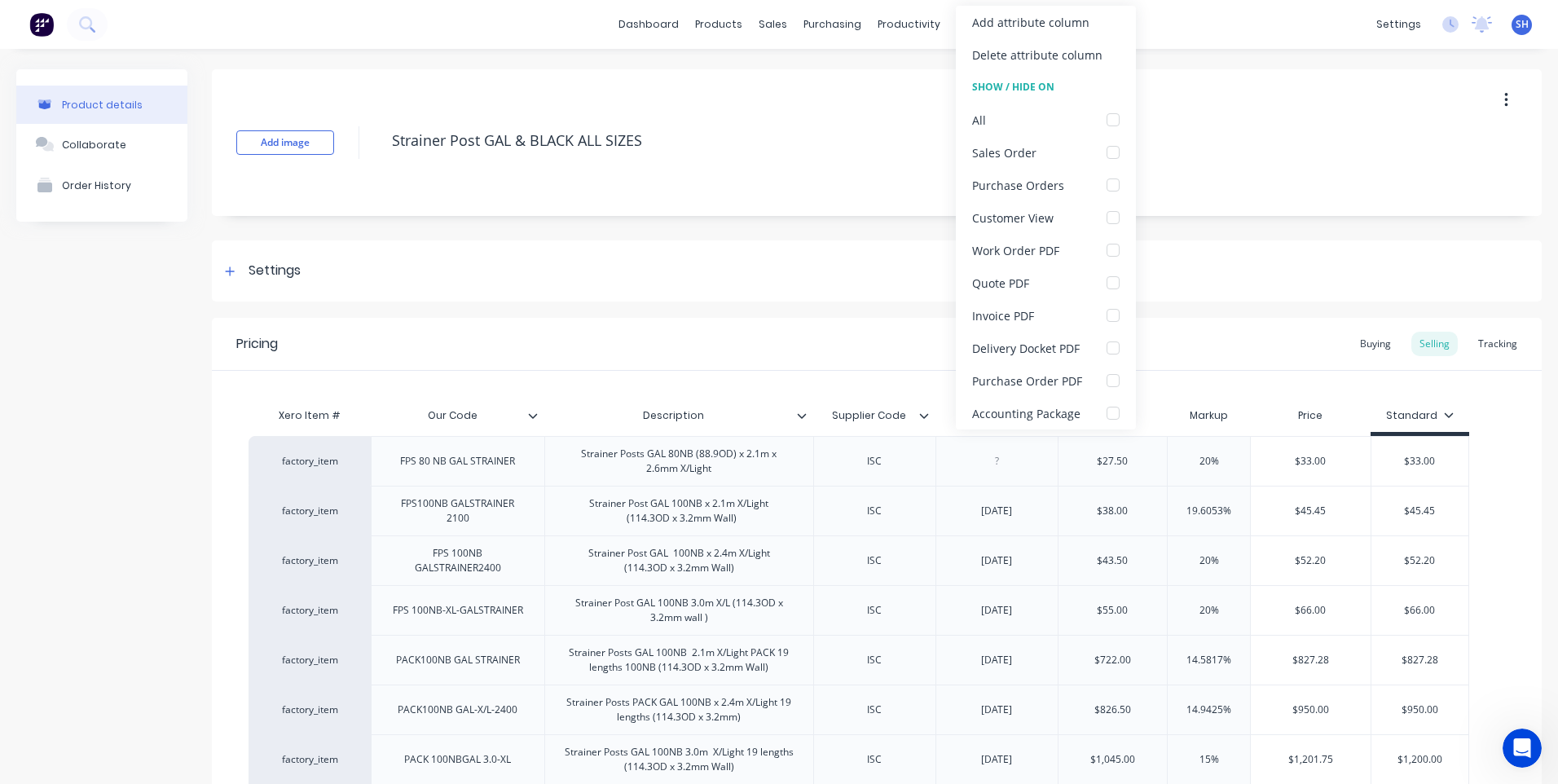
click at [923, 416] on icon at bounding box center [924, 416] width 10 height 10
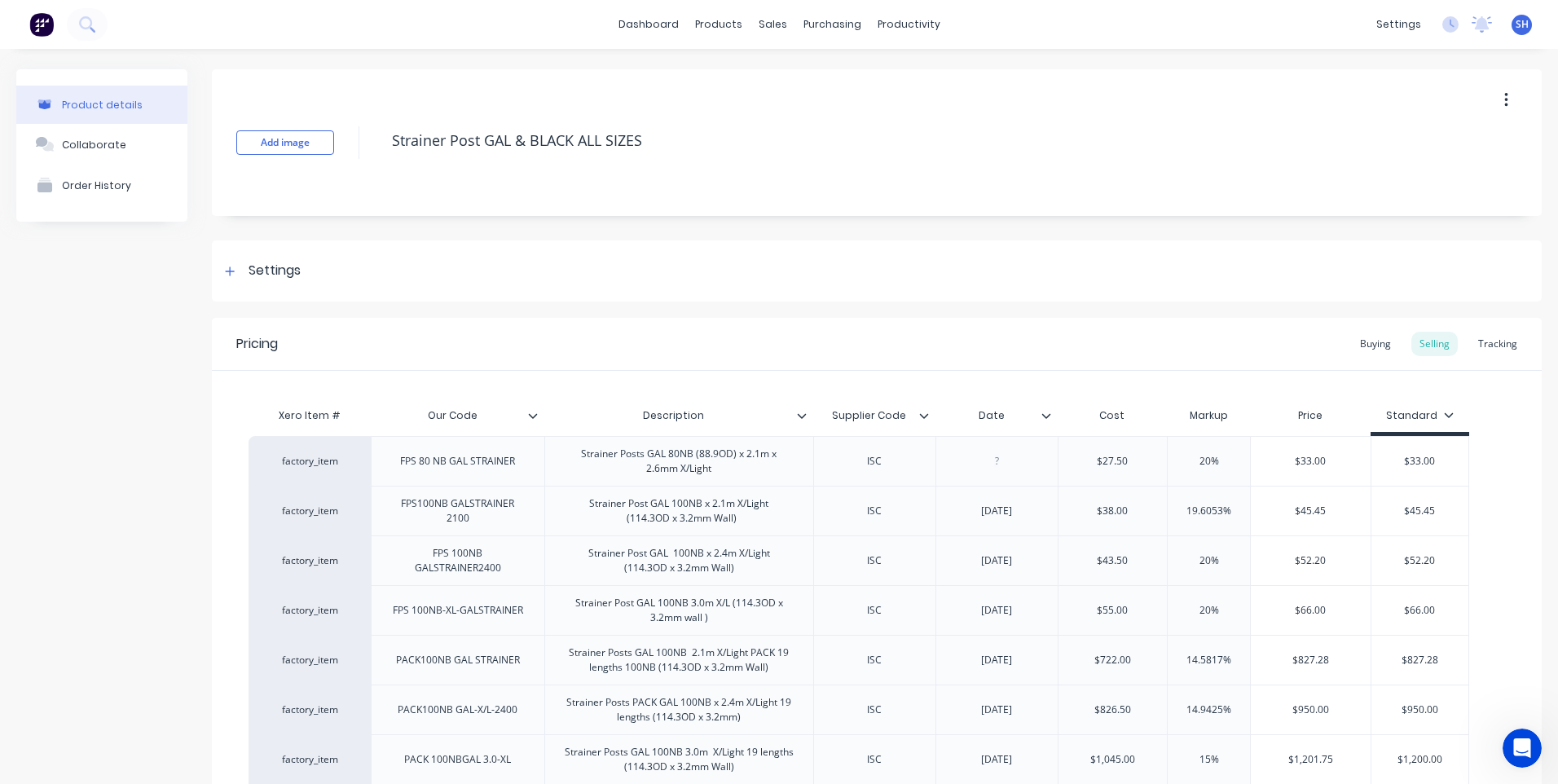
click at [1044, 413] on icon at bounding box center [1046, 416] width 10 height 10
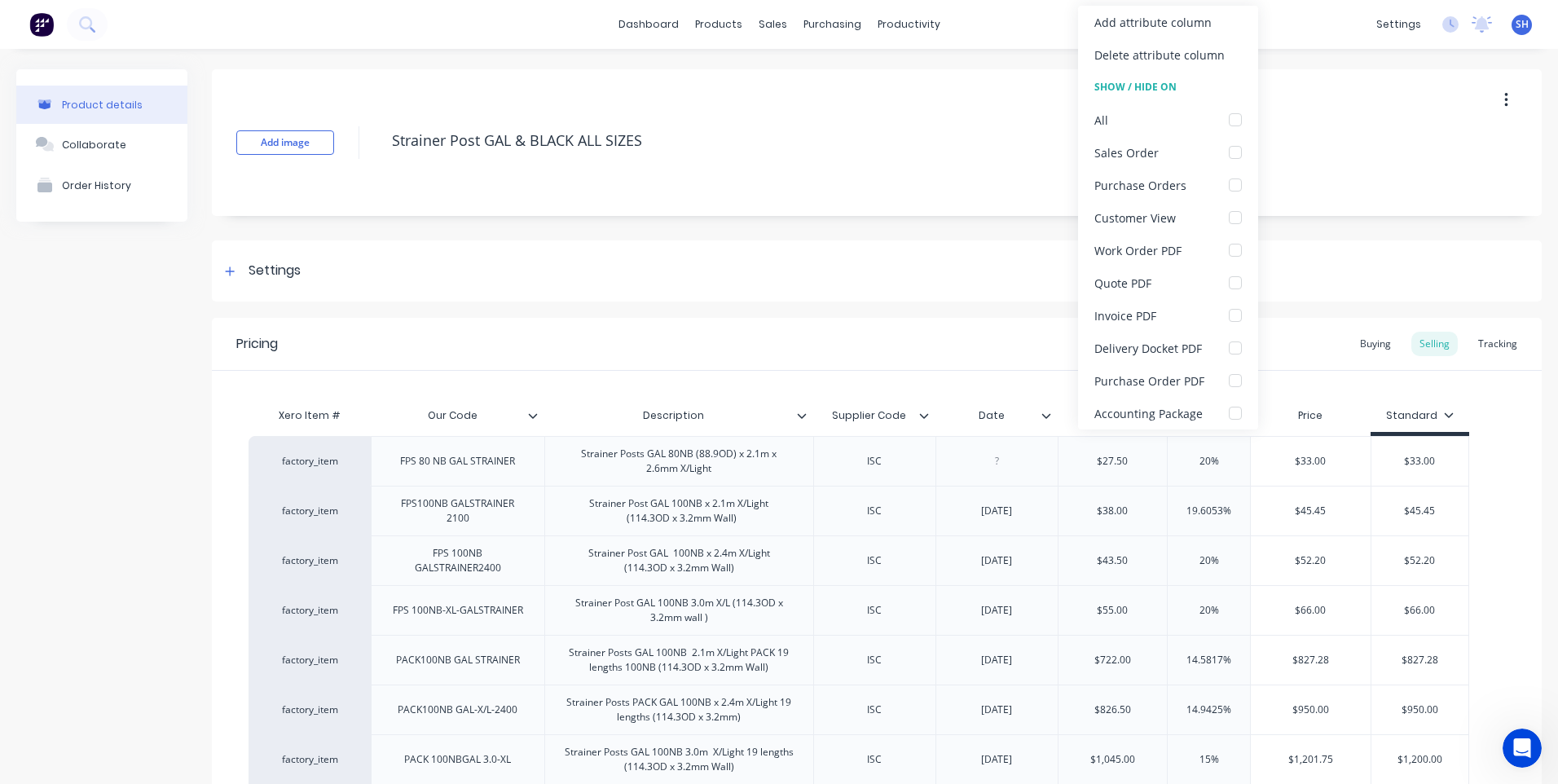
click at [1044, 413] on icon at bounding box center [1046, 416] width 10 height 10
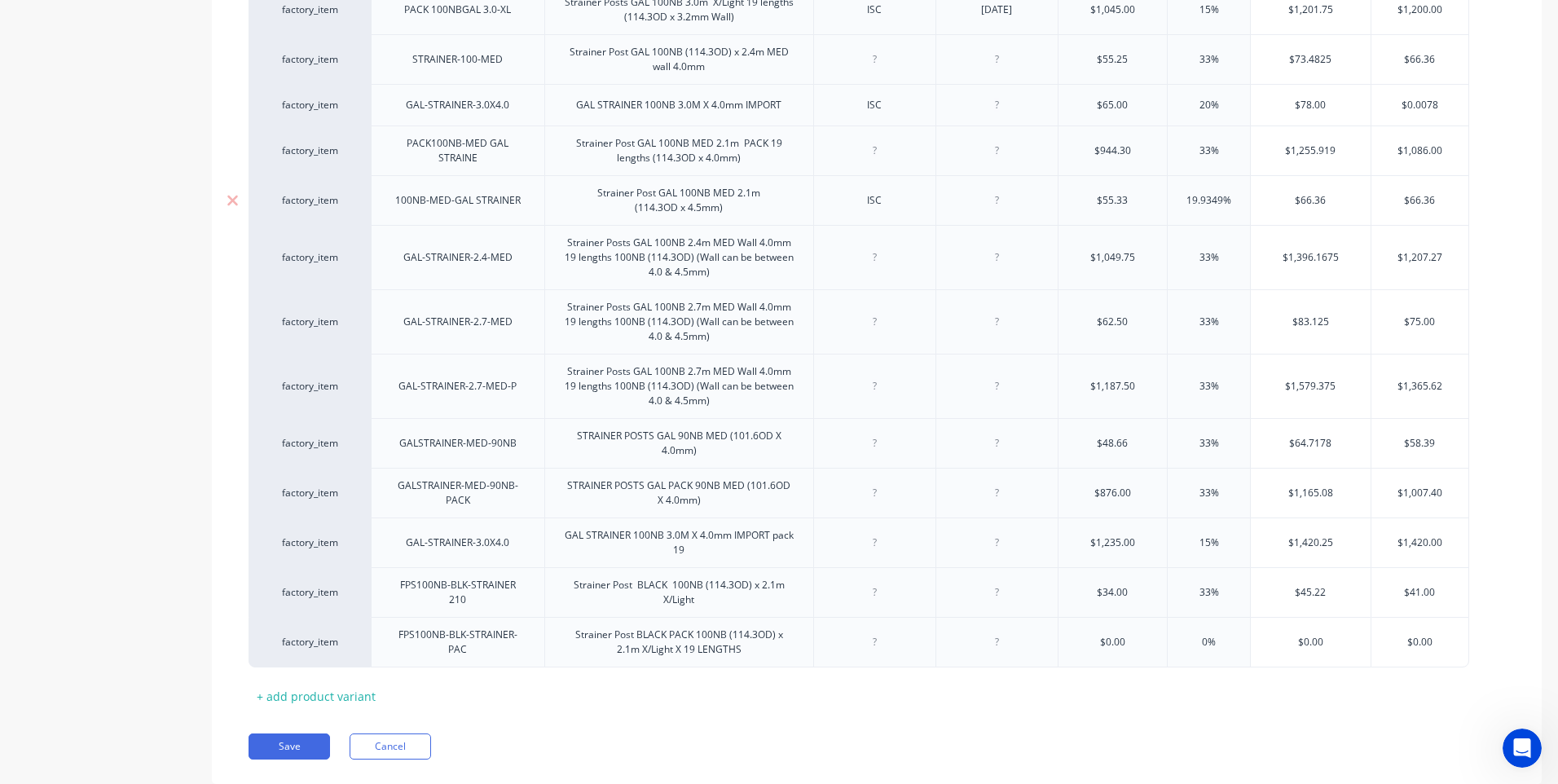
scroll to position [794, 0]
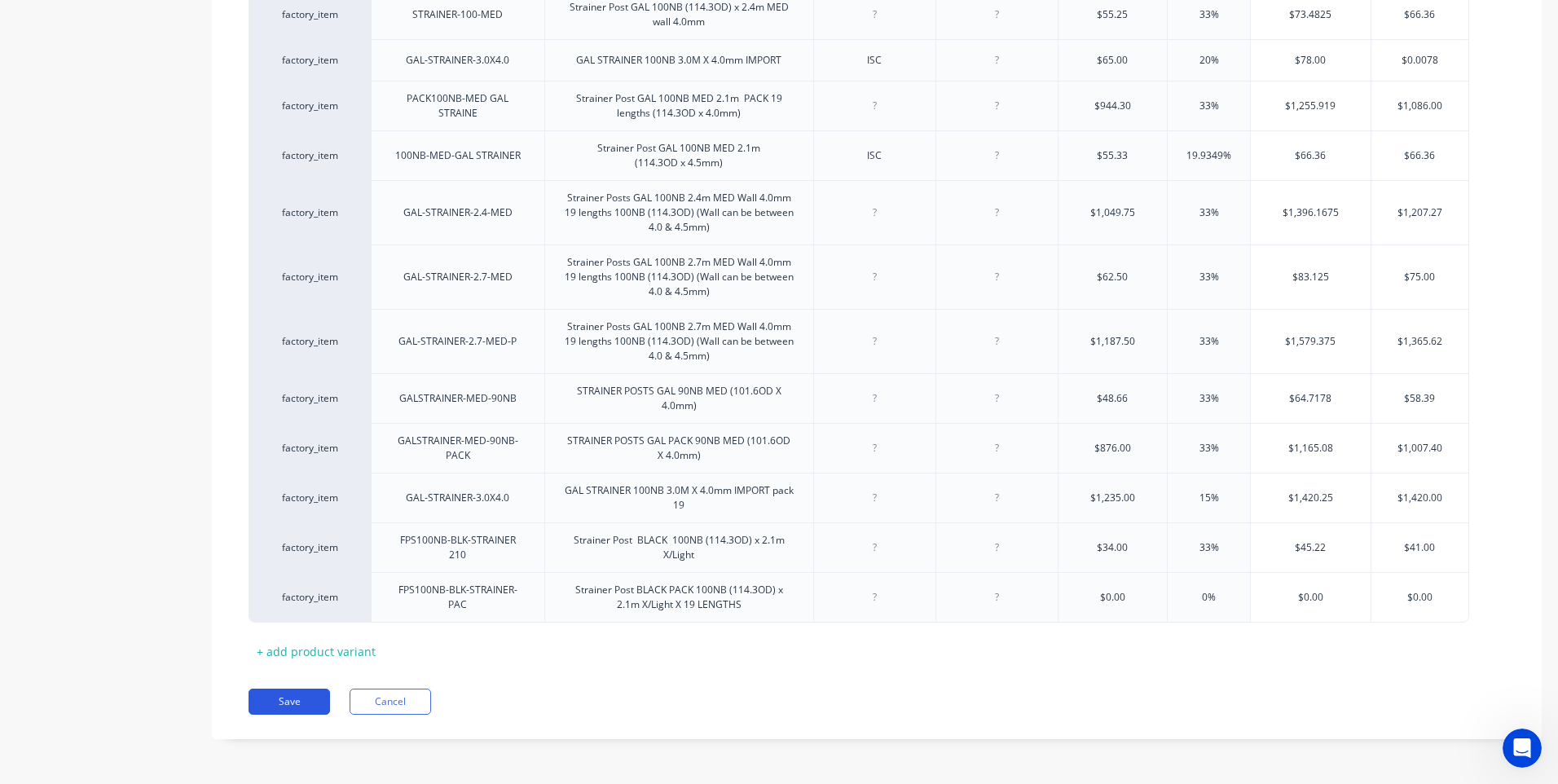
click at [291, 697] on button "Save" at bounding box center [288, 701] width 81 height 26
type textarea "x"
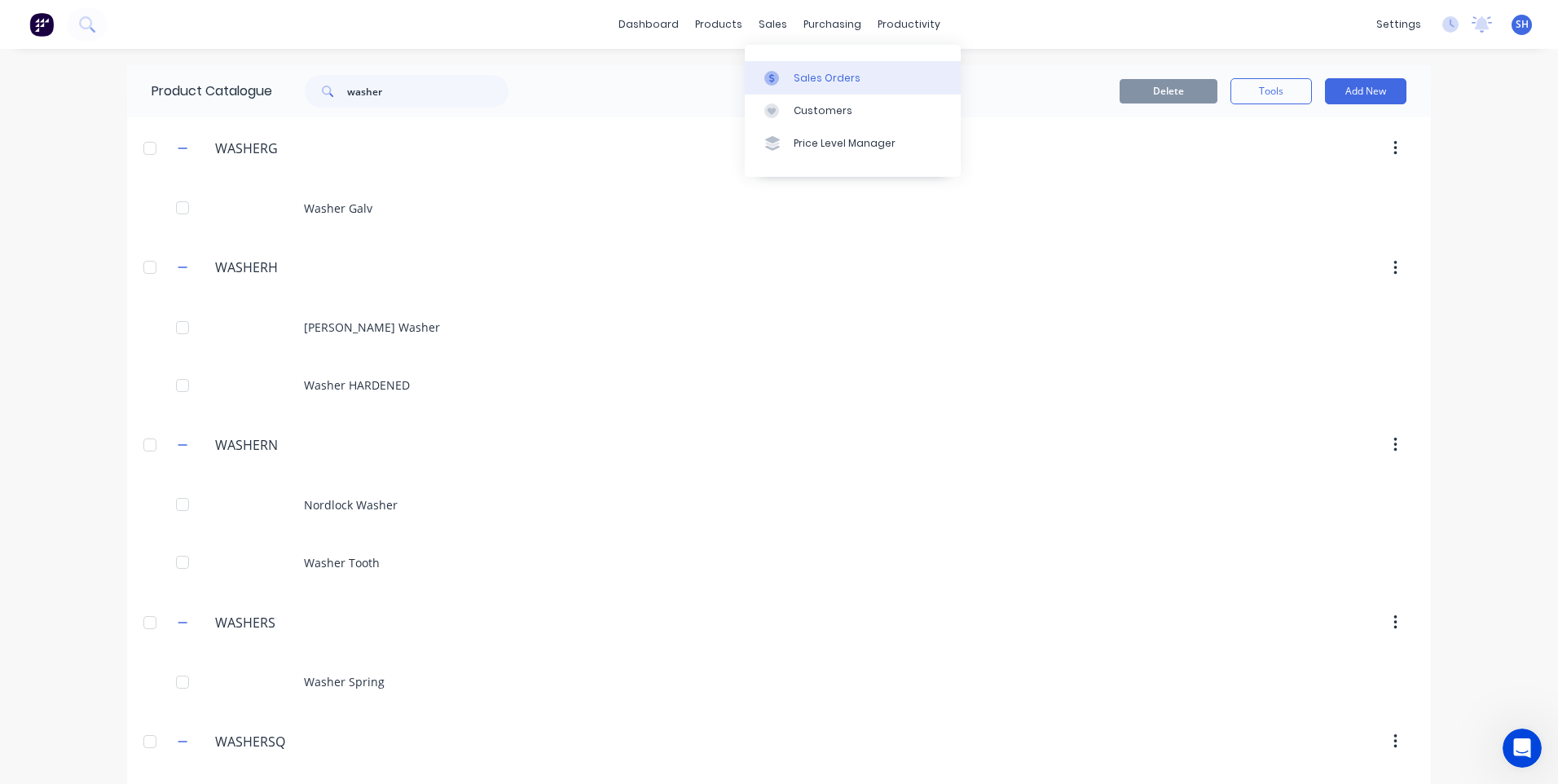
click at [812, 74] on div "Sales Orders" at bounding box center [827, 78] width 67 height 15
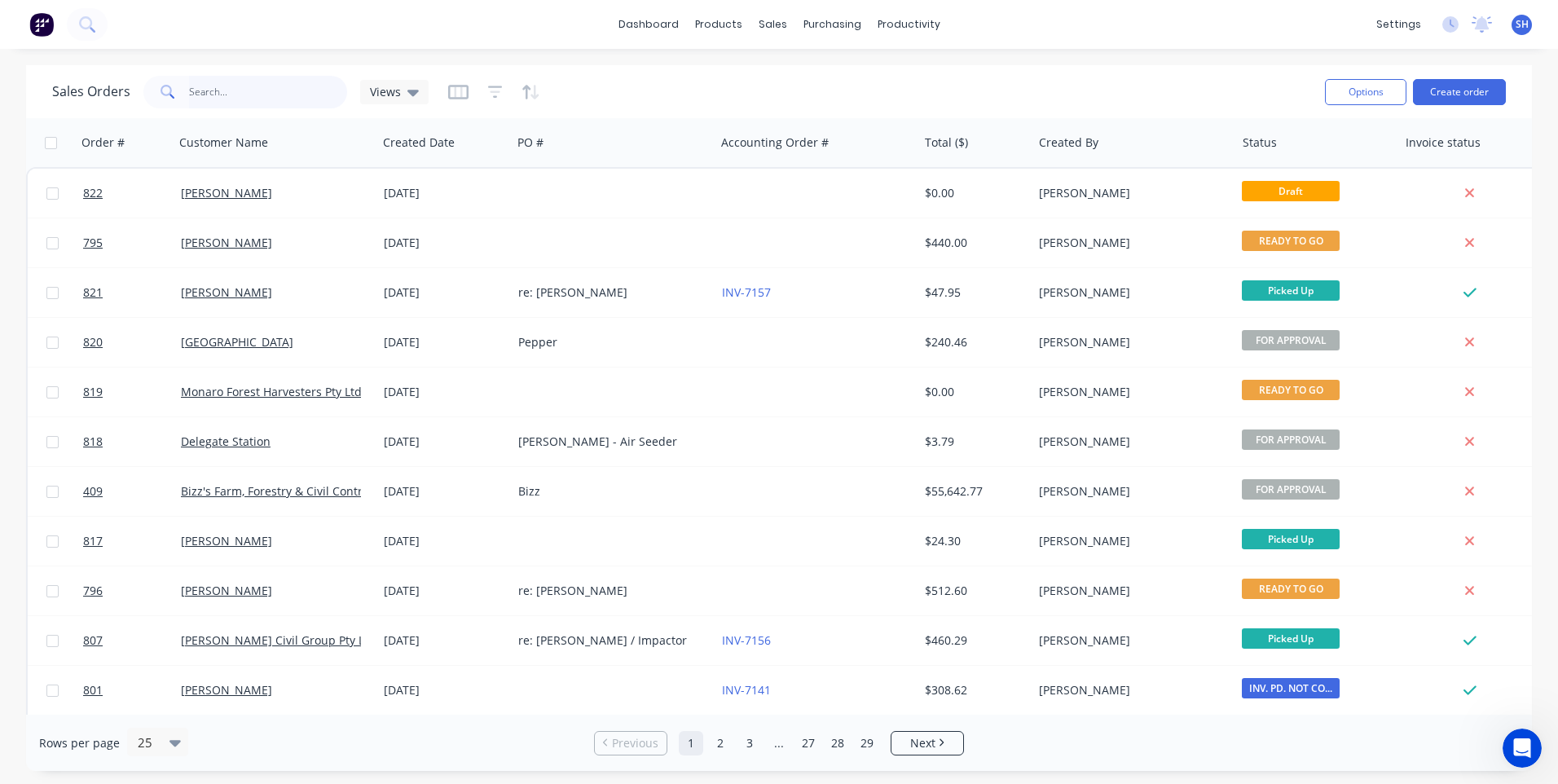
click at [193, 90] on input "text" at bounding box center [268, 92] width 159 height 33
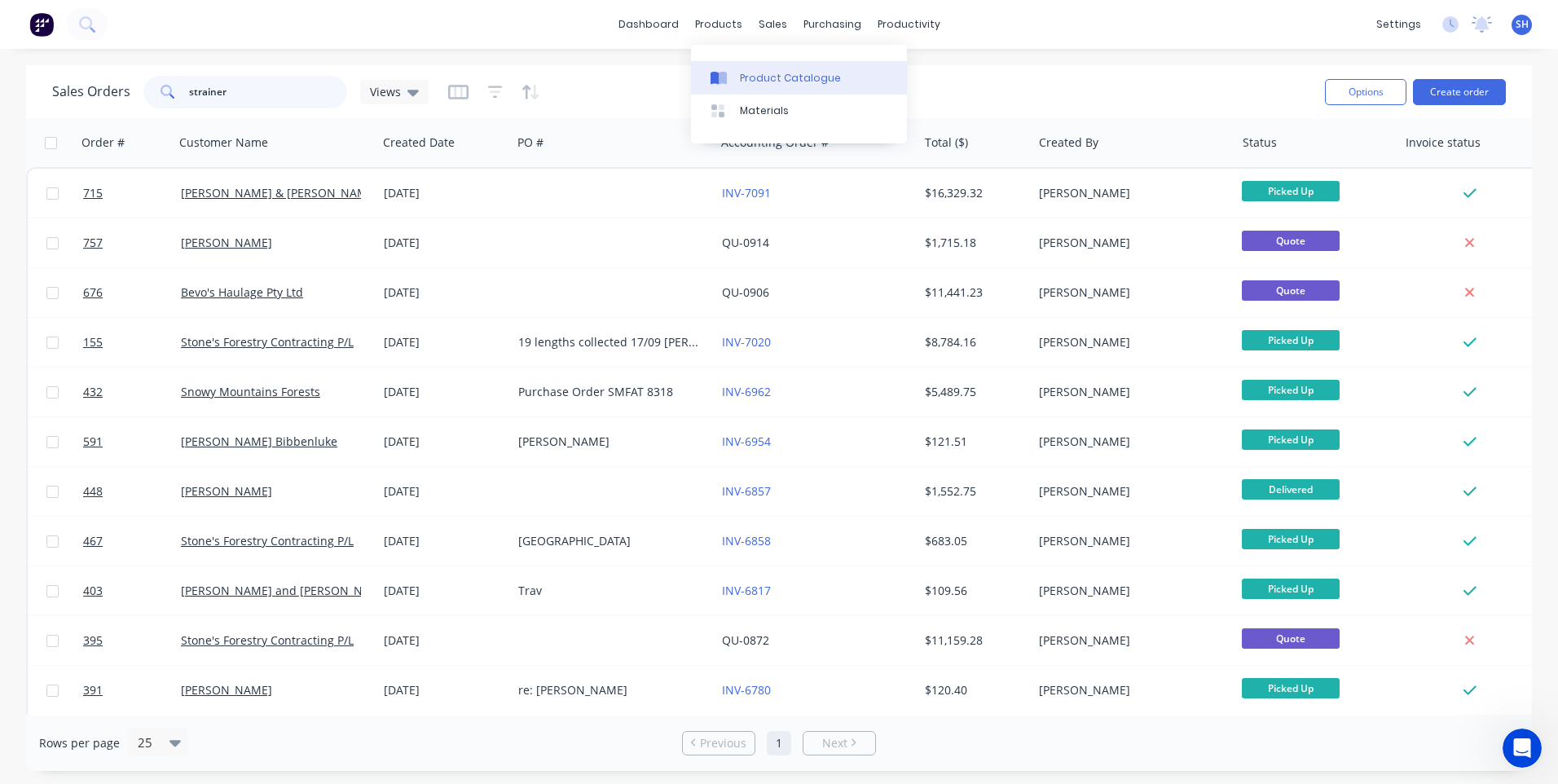
type input "strainer"
click at [763, 72] on div "Product Catalogue" at bounding box center [790, 78] width 101 height 15
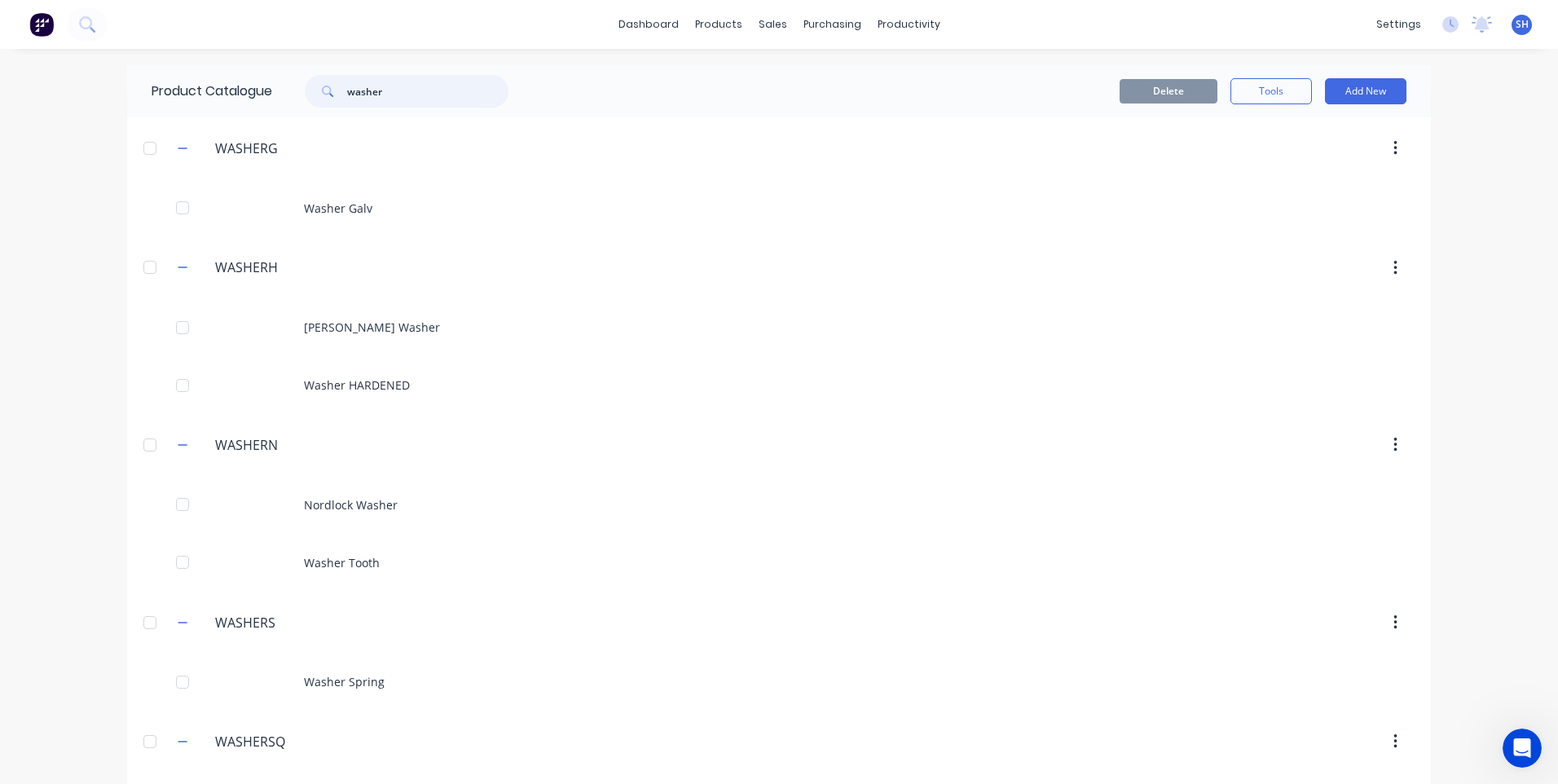
drag, startPoint x: 395, startPoint y: 89, endPoint x: 310, endPoint y: 90, distance: 85.6
click at [310, 90] on div "washer" at bounding box center [407, 91] width 204 height 33
type input "strainer"
click at [48, 24] on img at bounding box center [41, 24] width 24 height 24
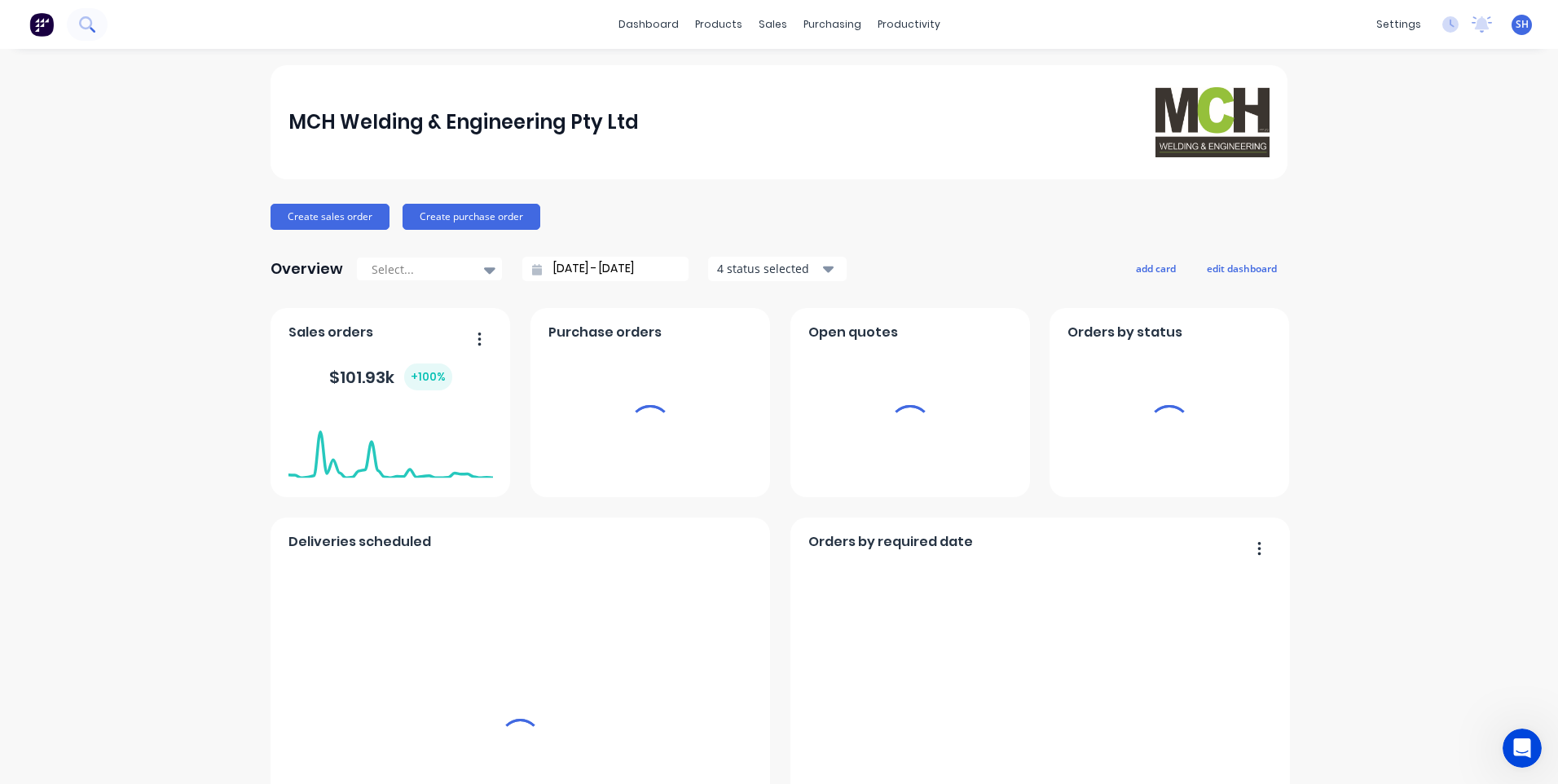
click at [88, 20] on icon at bounding box center [86, 23] width 15 height 15
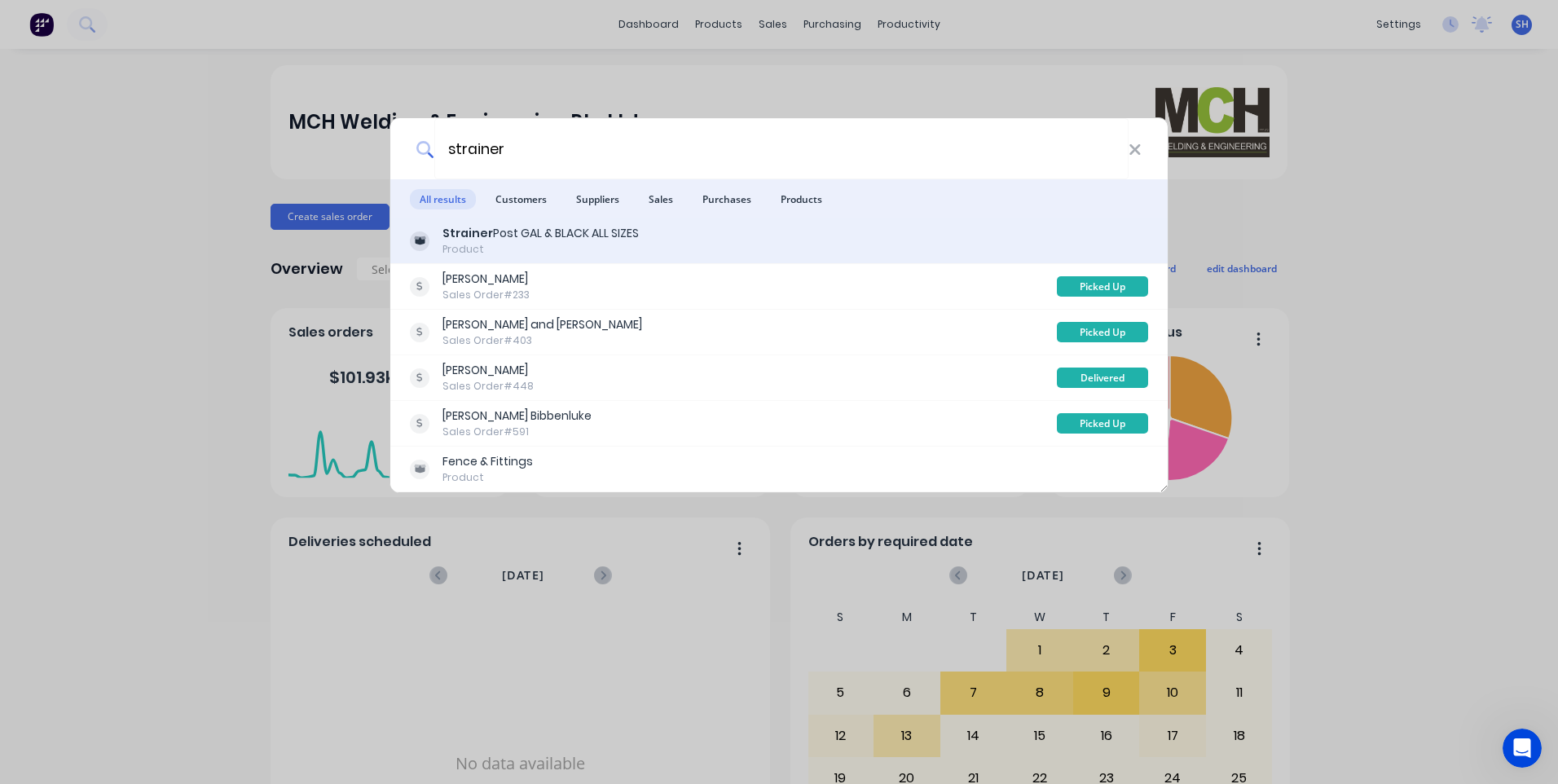
type input "strainer"
click at [414, 240] on icon at bounding box center [420, 240] width 12 height 10
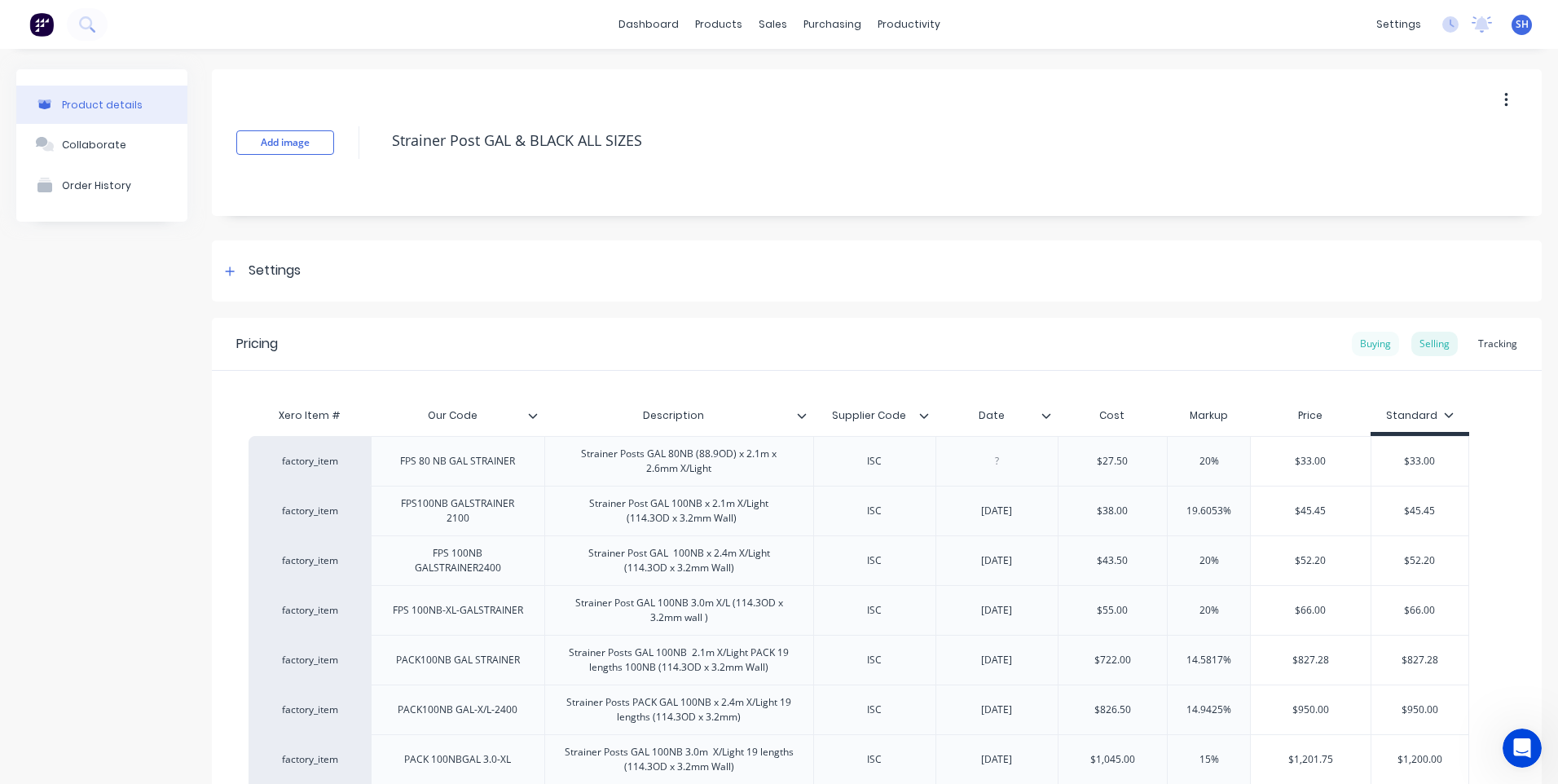
click at [1368, 347] on div "Buying" at bounding box center [1375, 344] width 47 height 24
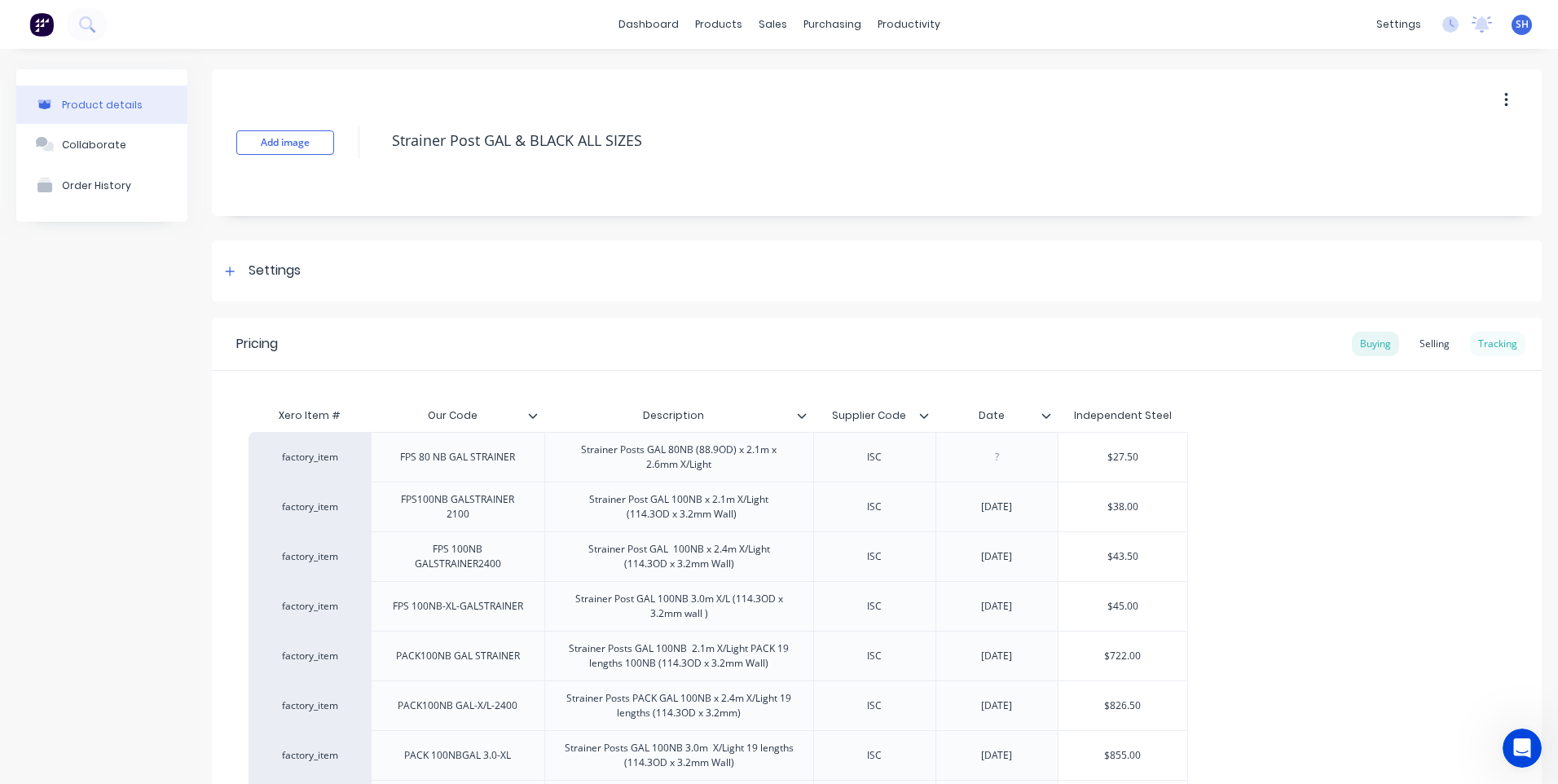
click at [1487, 338] on div "Tracking" at bounding box center [1497, 344] width 55 height 24
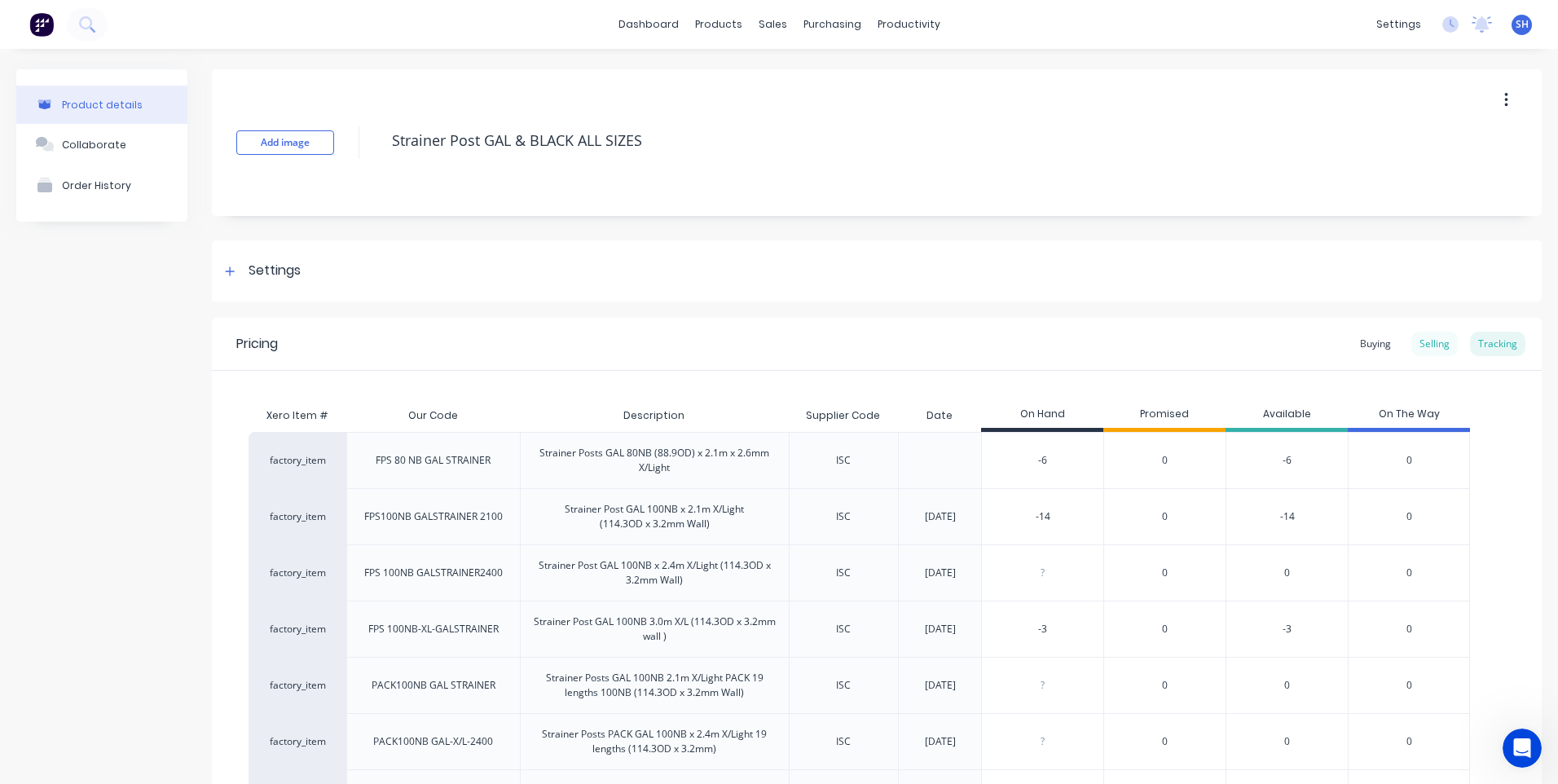
click at [1420, 343] on div "Selling" at bounding box center [1434, 344] width 46 height 24
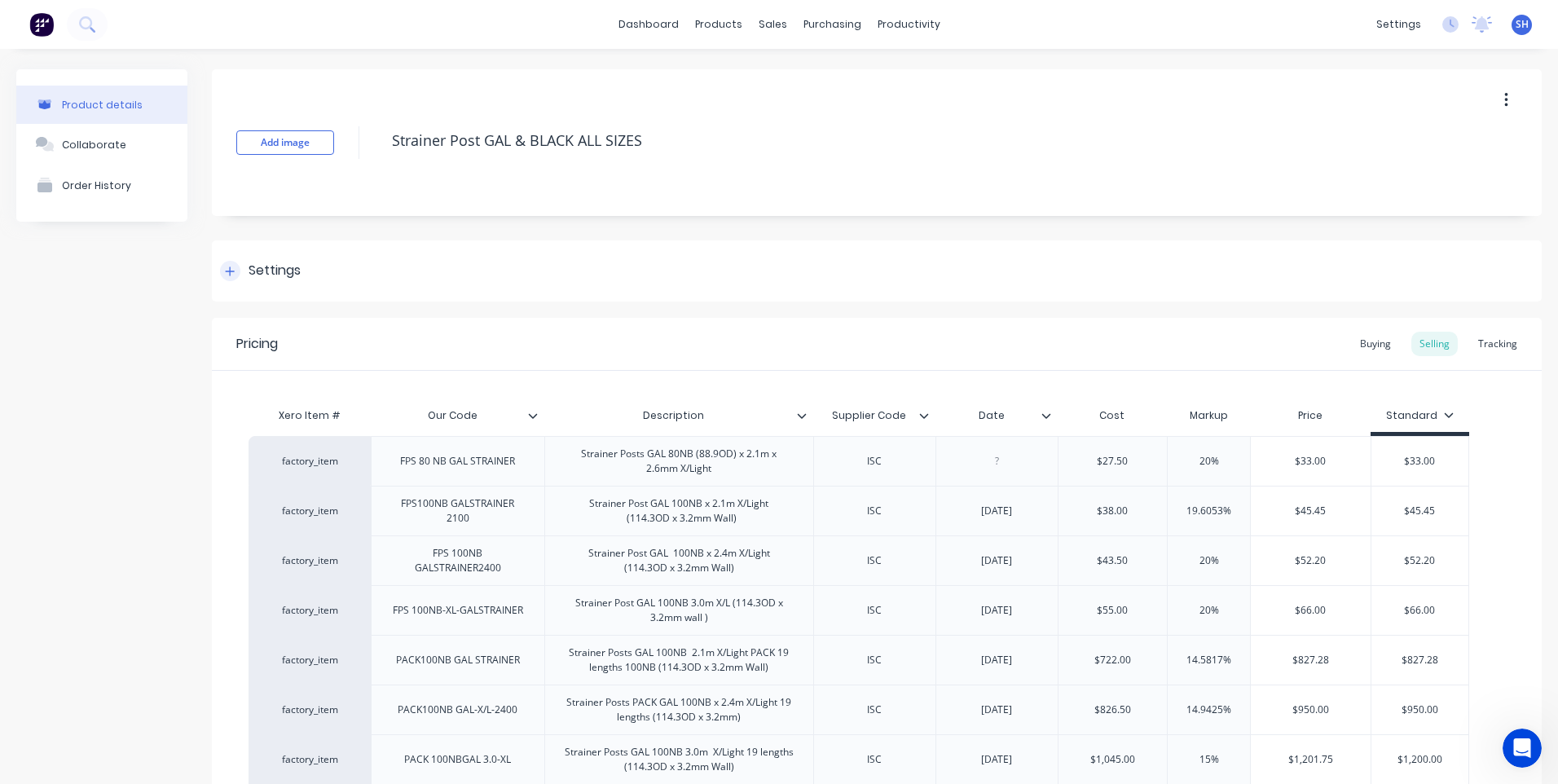
click at [229, 271] on icon at bounding box center [230, 270] width 9 height 9
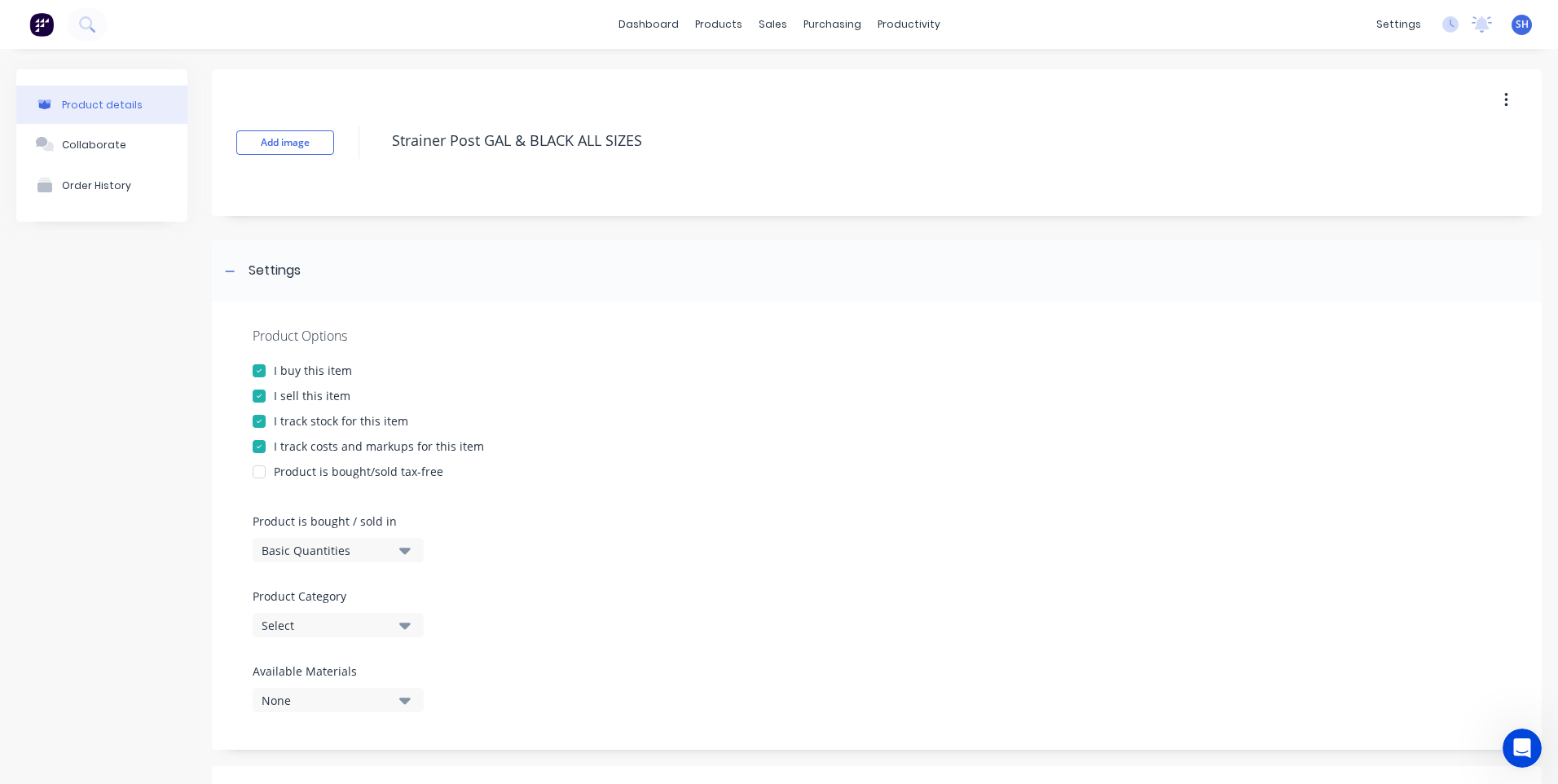
click at [310, 626] on div "Select" at bounding box center [327, 625] width 130 height 17
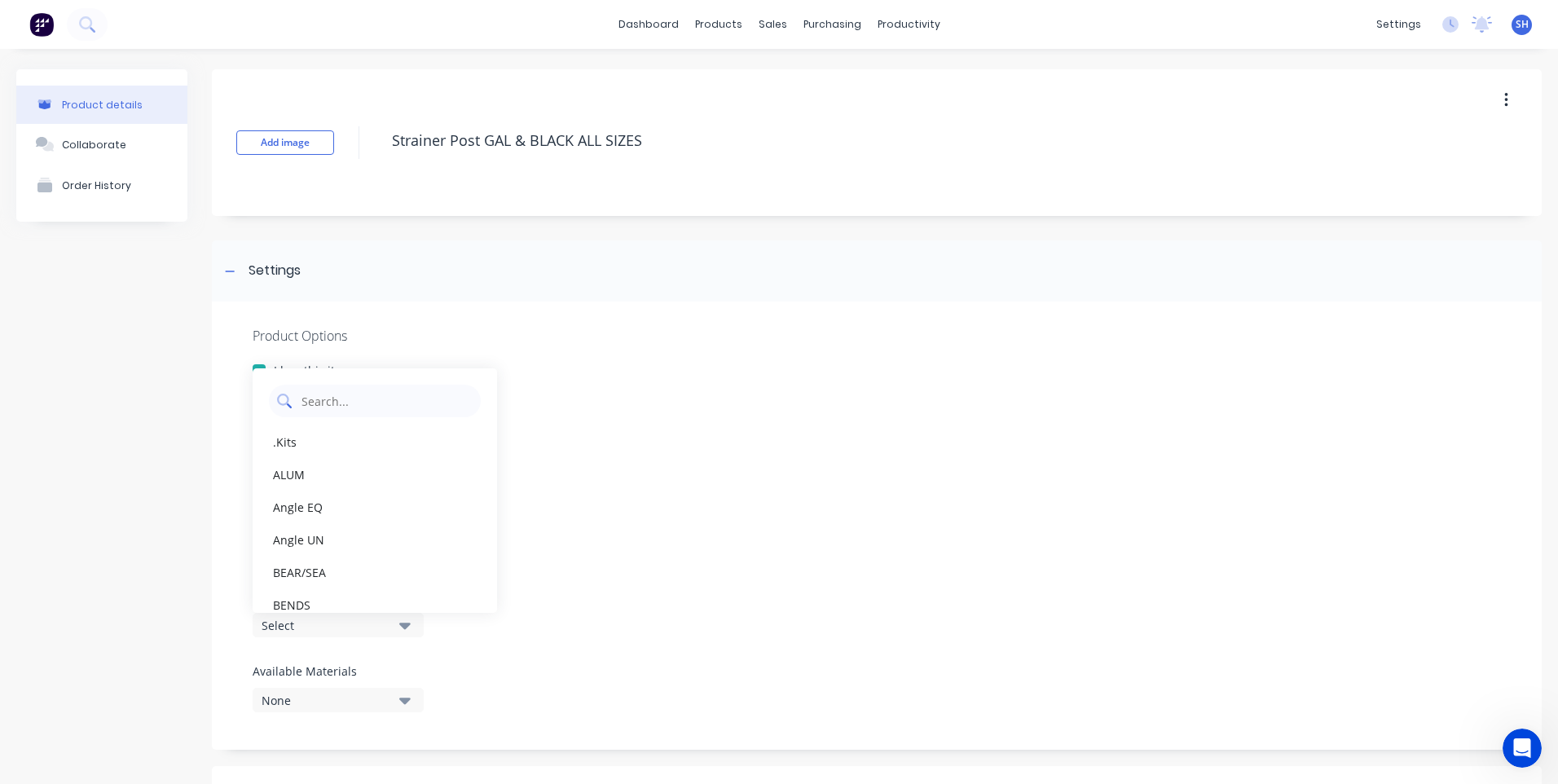
click at [306, 398] on Category "text" at bounding box center [386, 401] width 173 height 33
click at [765, 451] on div "I track costs and markups for this item" at bounding box center [877, 446] width 1248 height 17
type textarea "x"
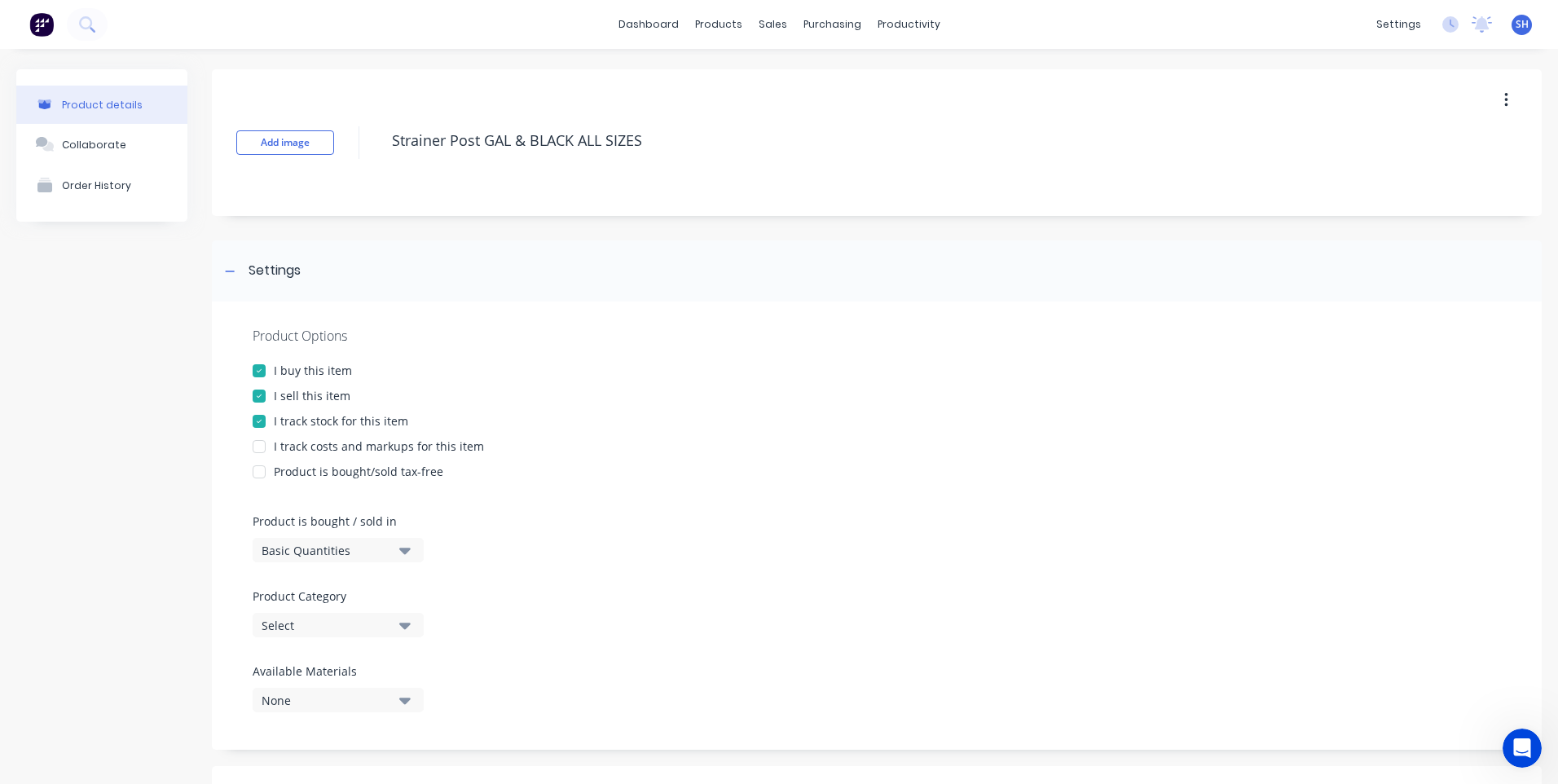
scroll to position [81, 0]
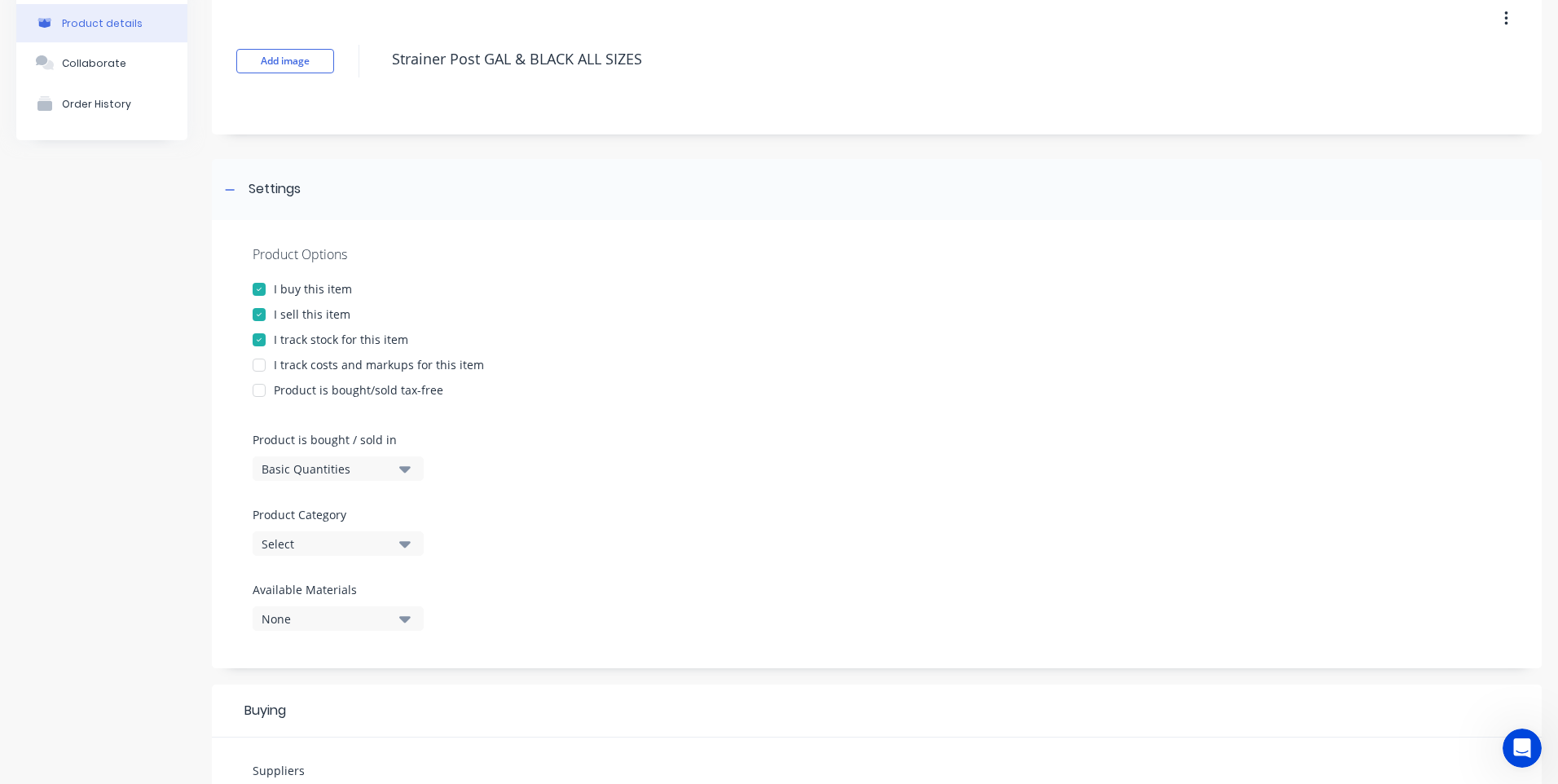
click at [319, 539] on div "Select" at bounding box center [327, 543] width 130 height 17
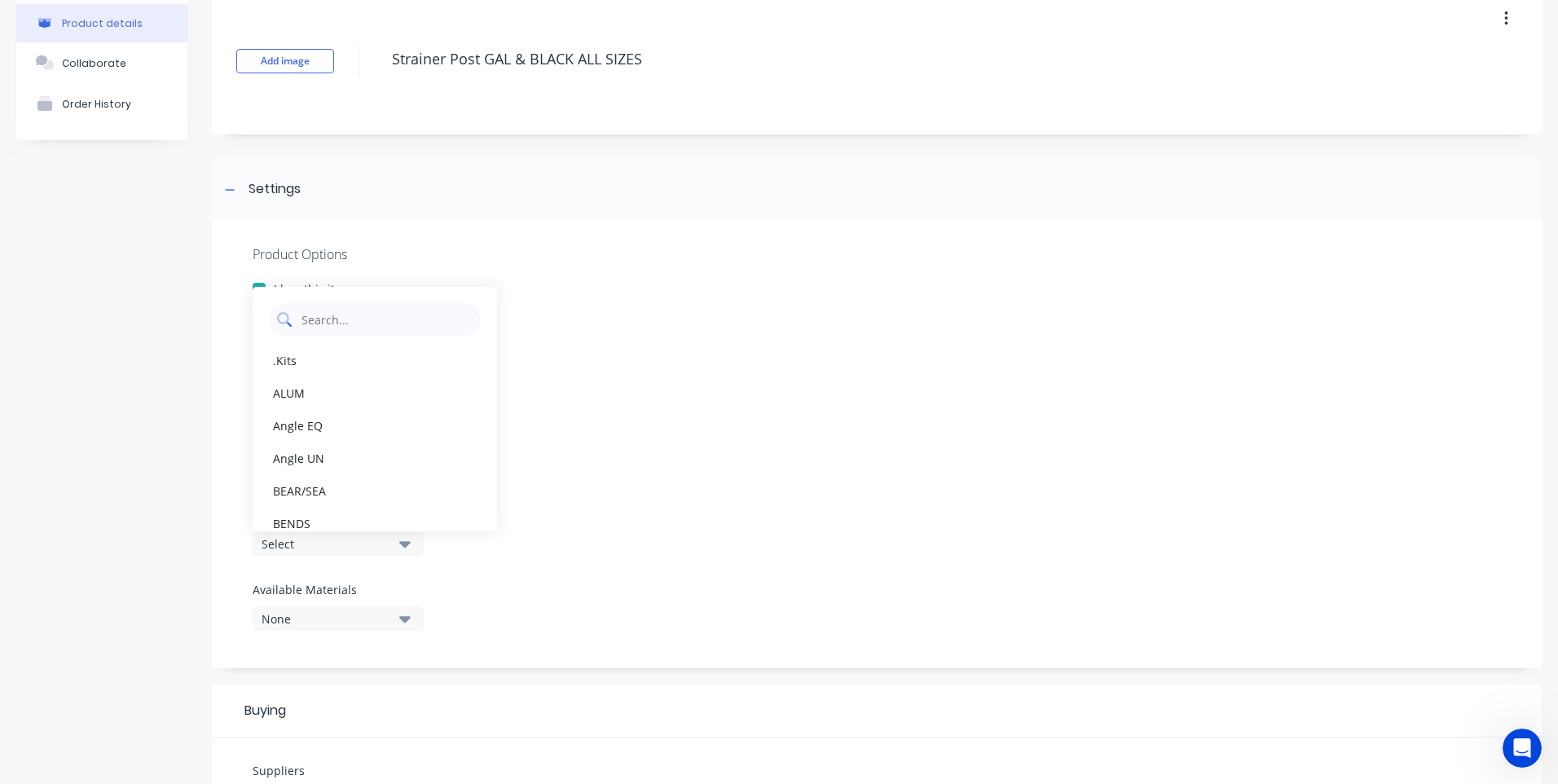
click at [306, 316] on Category "text" at bounding box center [386, 319] width 173 height 33
type Category "S"
type Category "farm"
click at [658, 390] on div "Product is bought/sold tax-free" at bounding box center [877, 389] width 1248 height 17
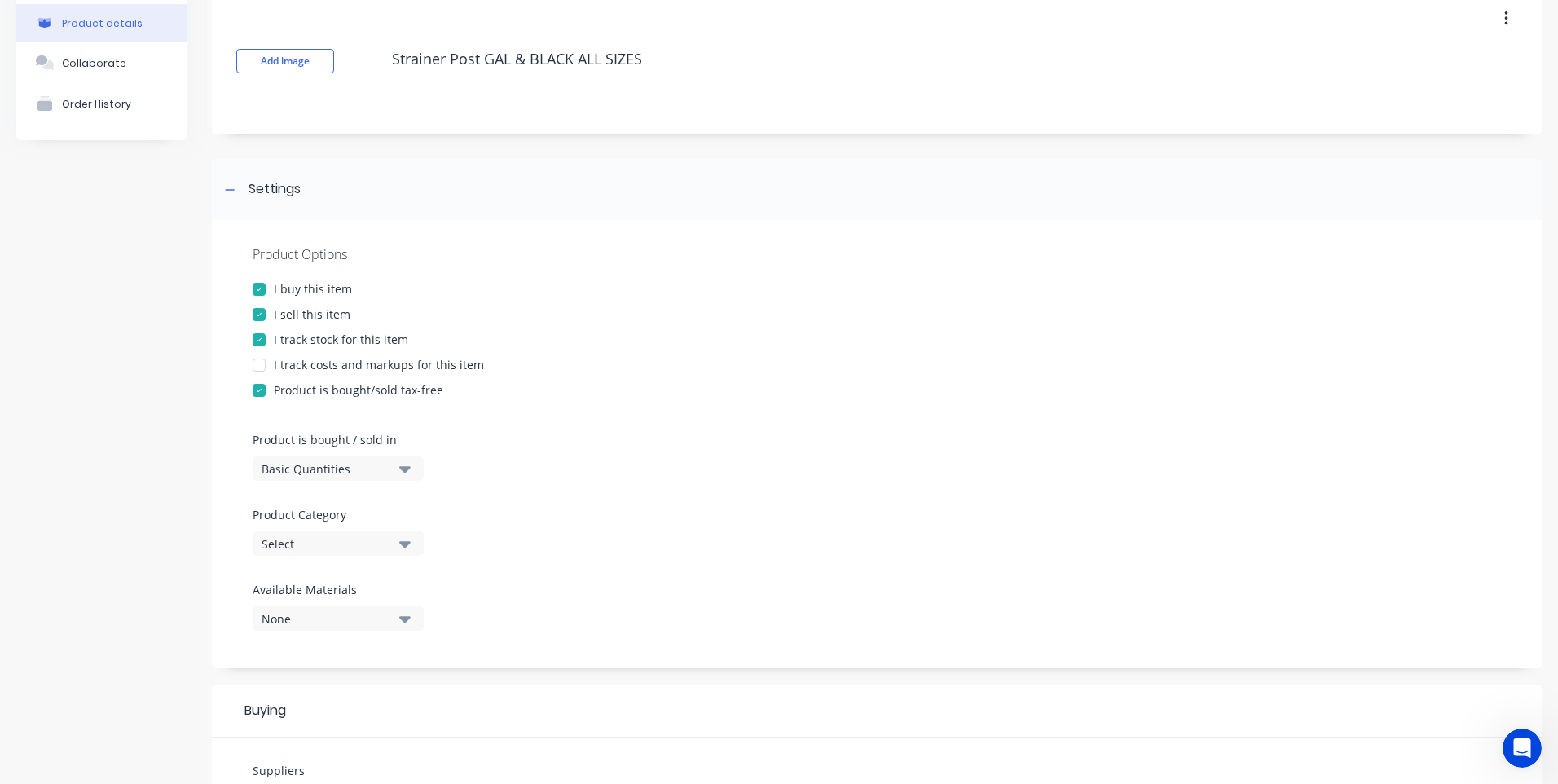
click at [257, 389] on div at bounding box center [259, 390] width 33 height 33
click at [262, 362] on div at bounding box center [259, 365] width 33 height 33
type textarea "x"
click at [309, 543] on div "Select" at bounding box center [327, 543] width 130 height 17
click at [341, 600] on Category "farm" at bounding box center [386, 592] width 173 height 33
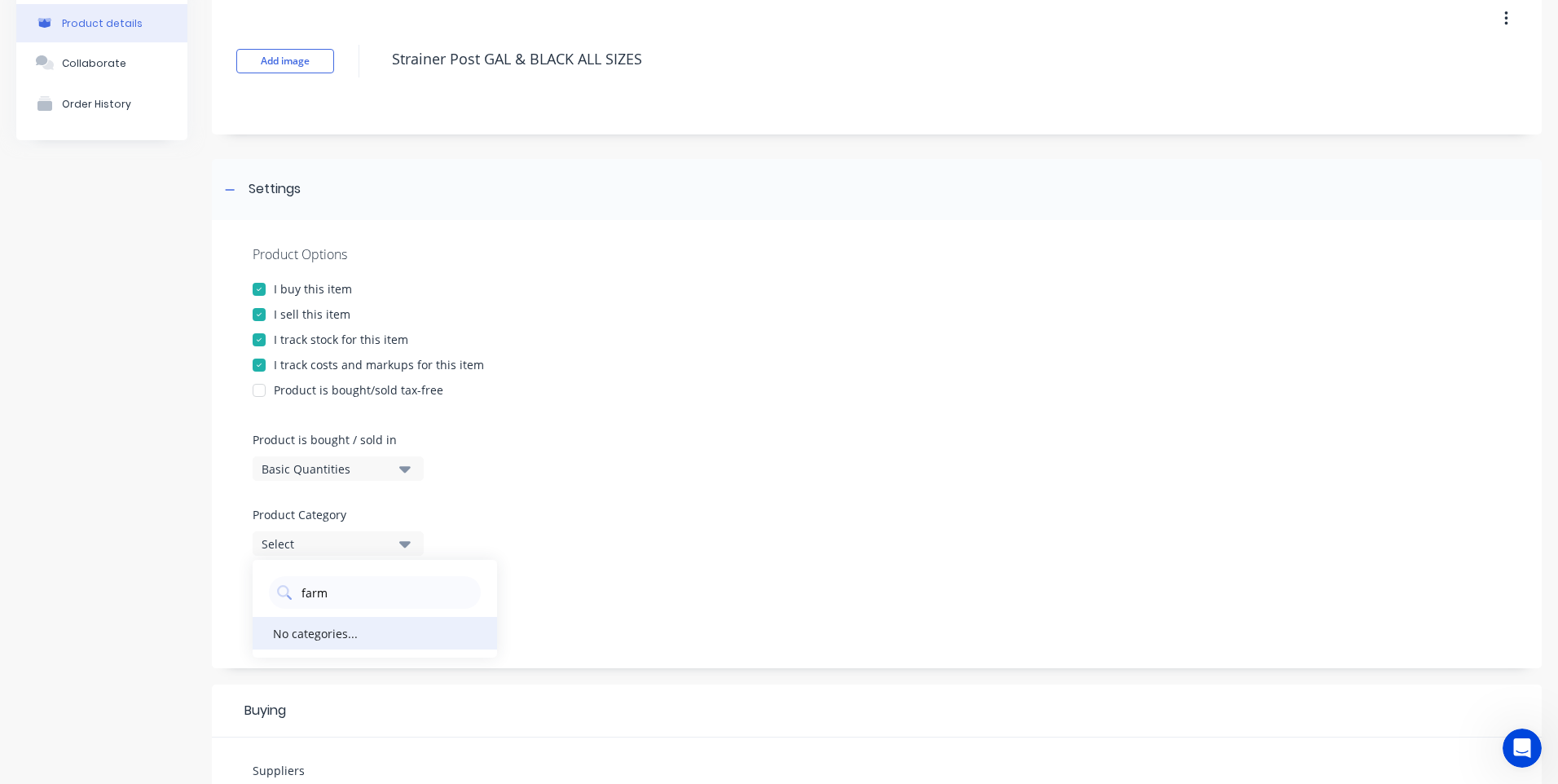
click at [323, 627] on div "No categories..." at bounding box center [315, 632] width 85 height 17
click at [401, 541] on icon "button" at bounding box center [404, 543] width 11 height 18
click at [341, 593] on Category "farm" at bounding box center [386, 592] width 173 height 33
type Category "f"
click at [577, 561] on div "Product Options I buy this item I sell this item I track stock for this item I …" at bounding box center [877, 444] width 1330 height 448
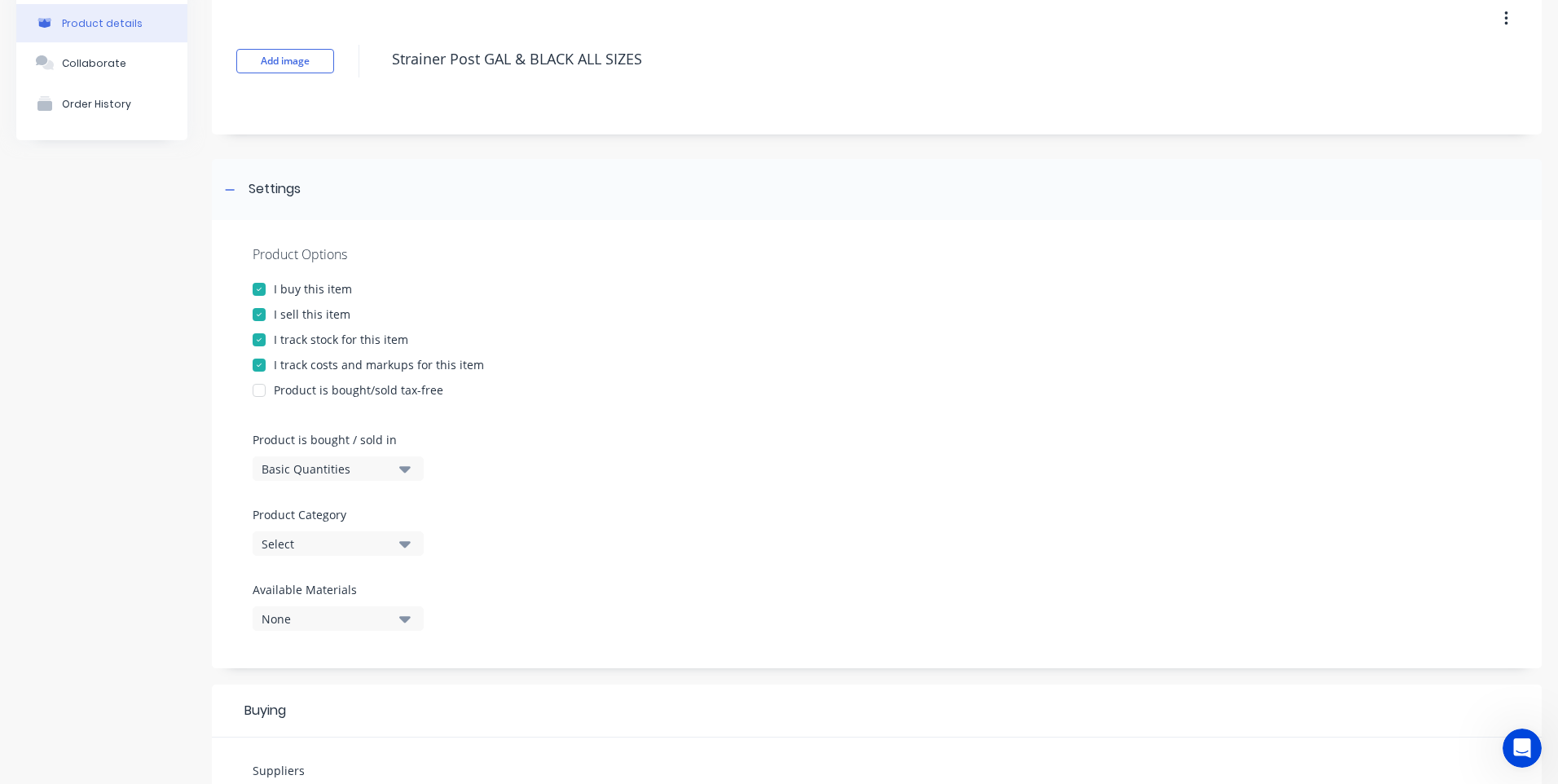
click at [314, 540] on div "Select" at bounding box center [327, 543] width 130 height 17
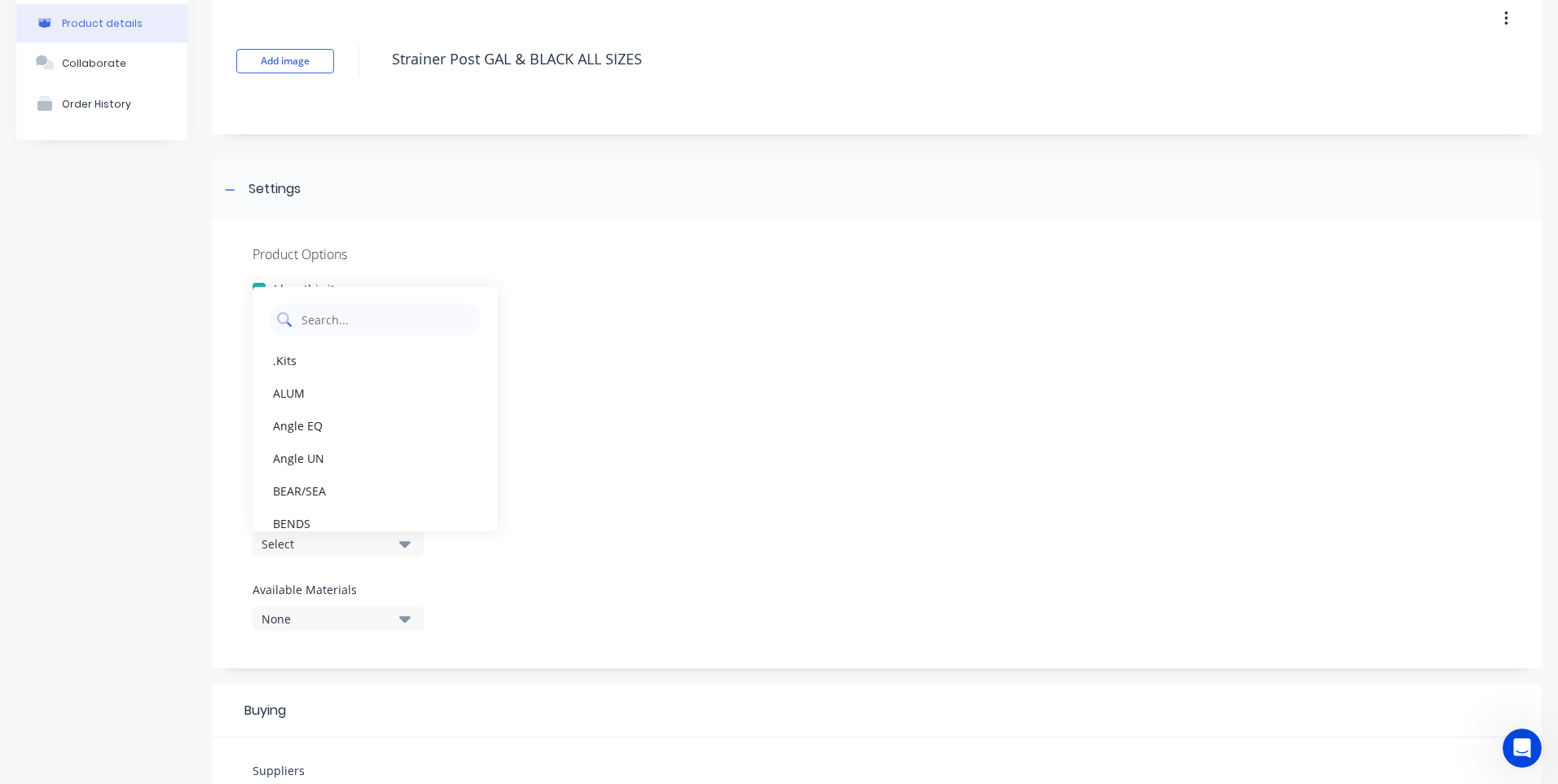
click at [309, 321] on Category "text" at bounding box center [386, 319] width 173 height 33
type Category "farm"
drag, startPoint x: 345, startPoint y: 319, endPoint x: 244, endPoint y: 303, distance: 102.3
click at [244, 303] on div "Product Options I buy this item I sell this item I track stock for this item I …" at bounding box center [877, 444] width 1330 height 448
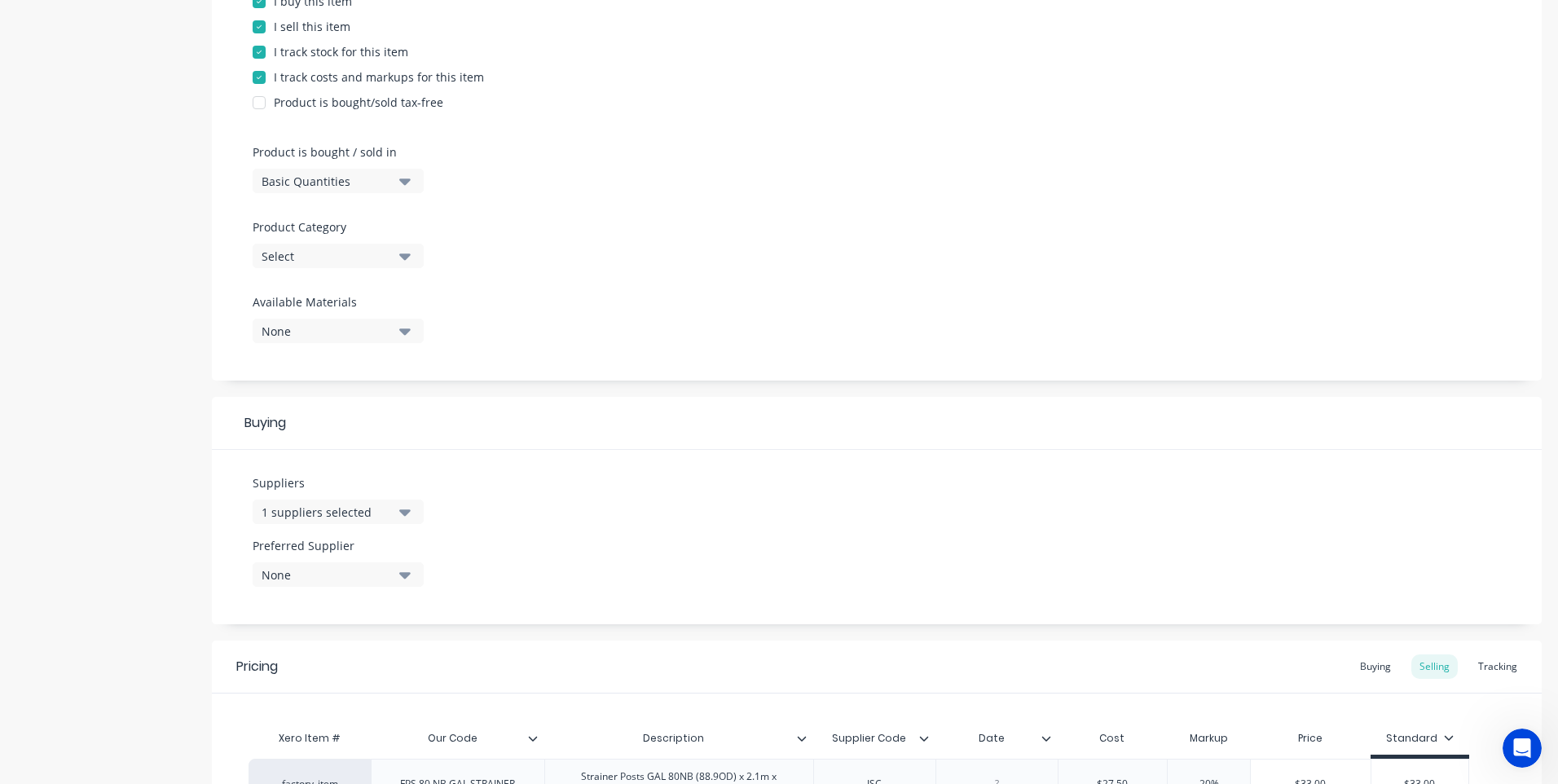
scroll to position [407, 0]
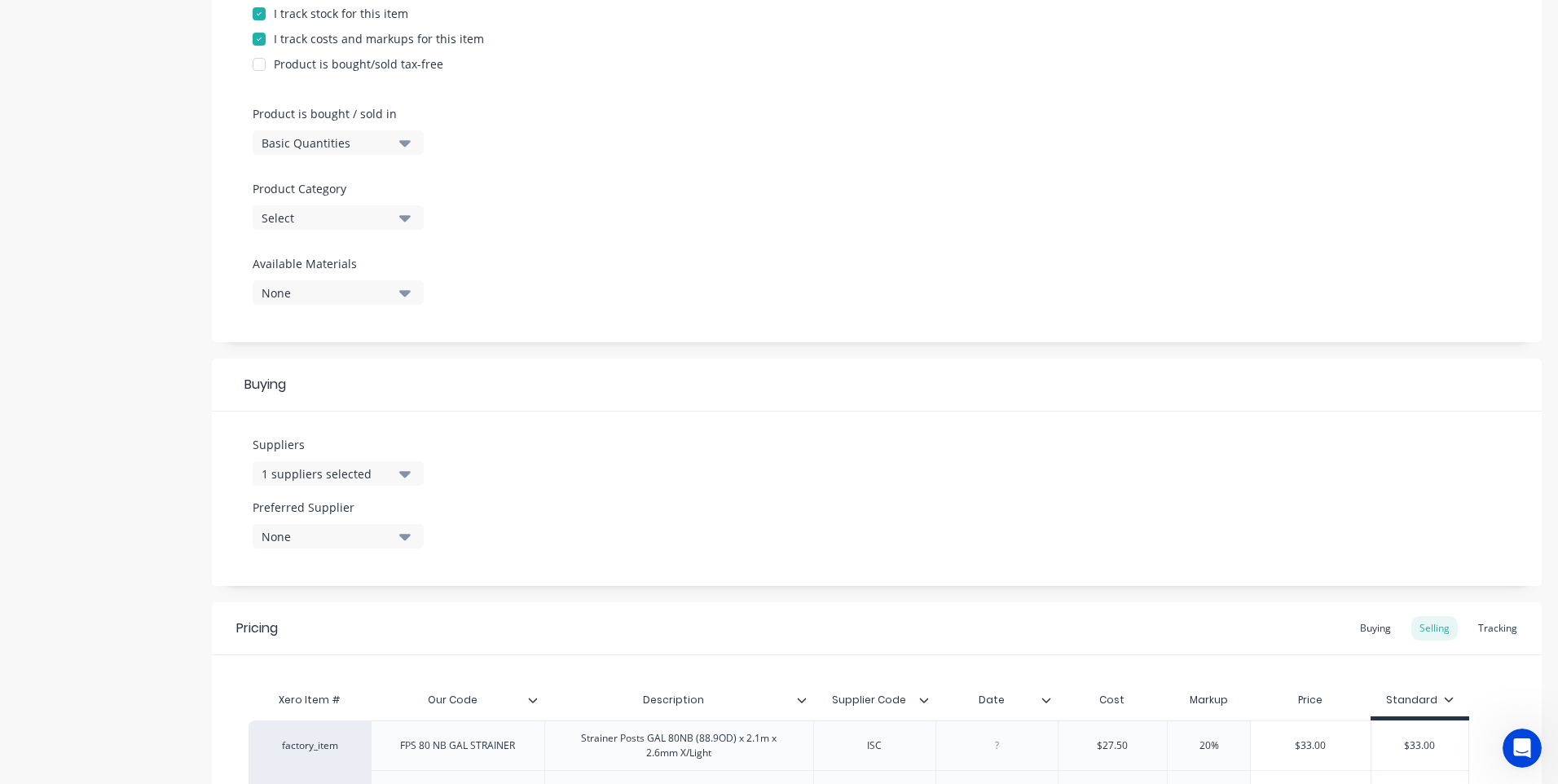
click at [398, 472] on button "1 suppliers selected" at bounding box center [338, 473] width 171 height 24
click at [402, 535] on icon "button" at bounding box center [404, 537] width 11 height 7
click at [376, 624] on div "Independent Steel" at bounding box center [383, 625] width 163 height 17
click at [521, 533] on div "Suppliers 1 suppliers selected Preferred Supplier Independent Steel Independent…" at bounding box center [877, 498] width 1330 height 174
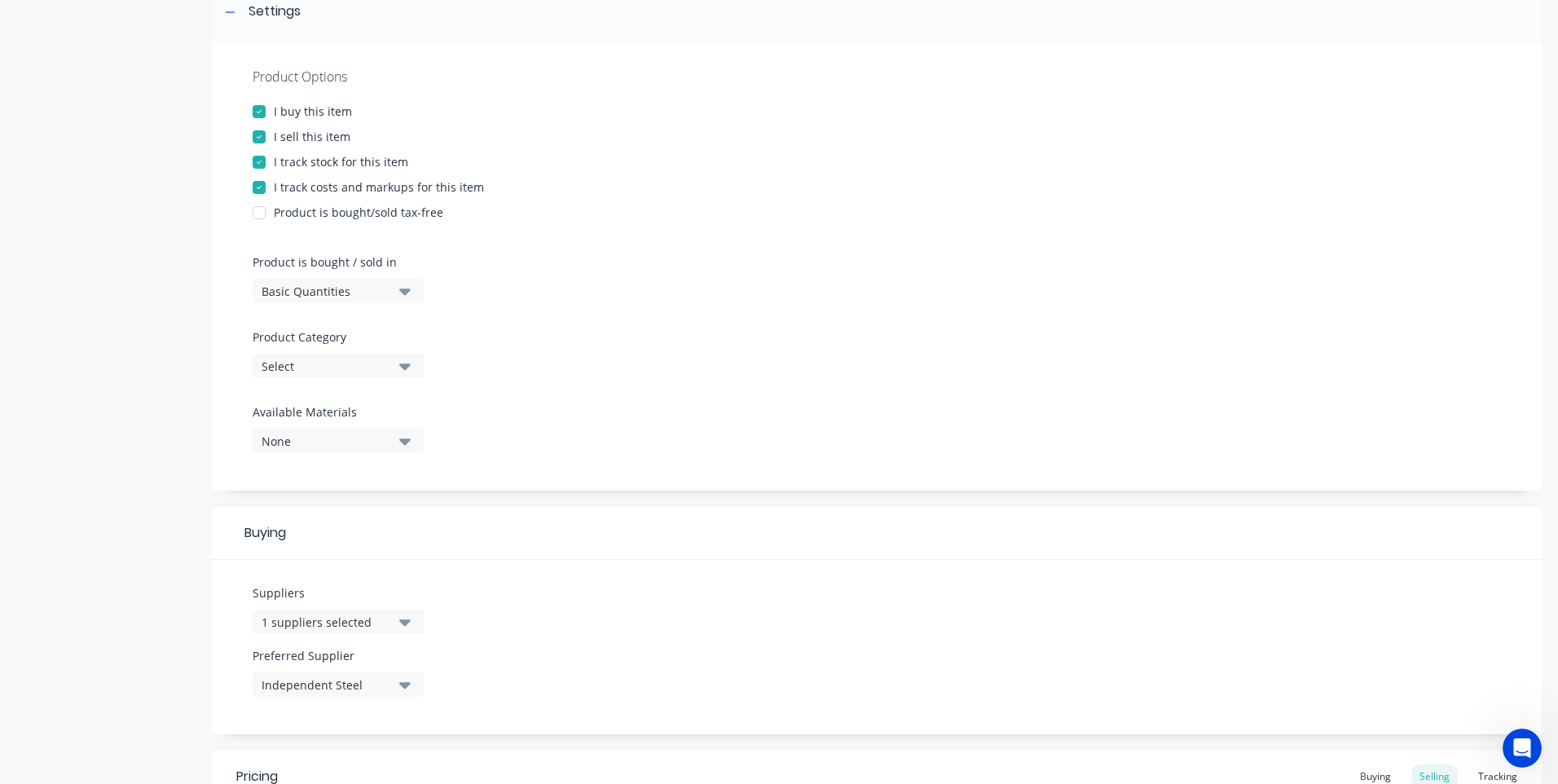
scroll to position [244, 0]
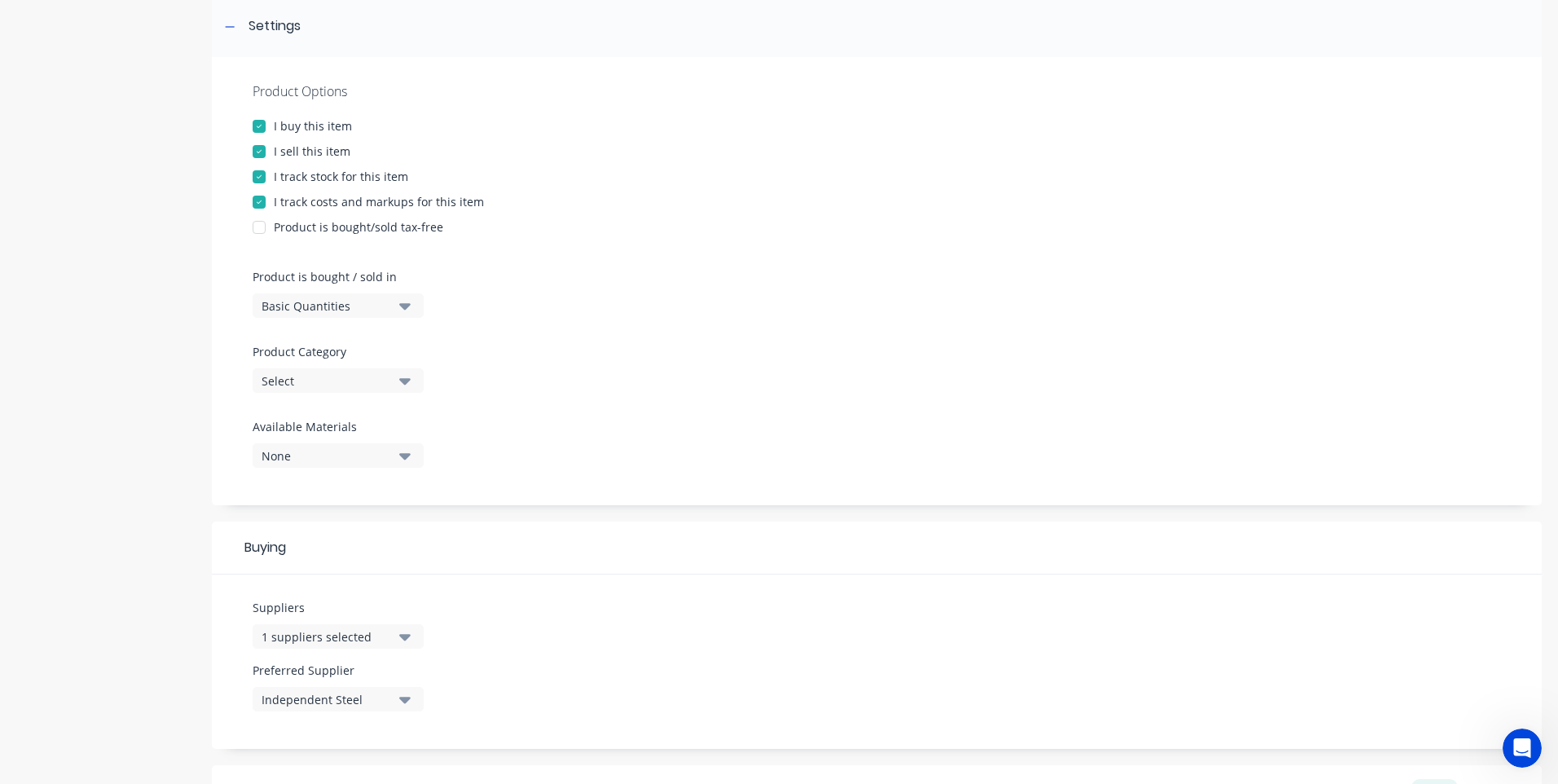
click at [343, 451] on div "None" at bounding box center [327, 455] width 130 height 17
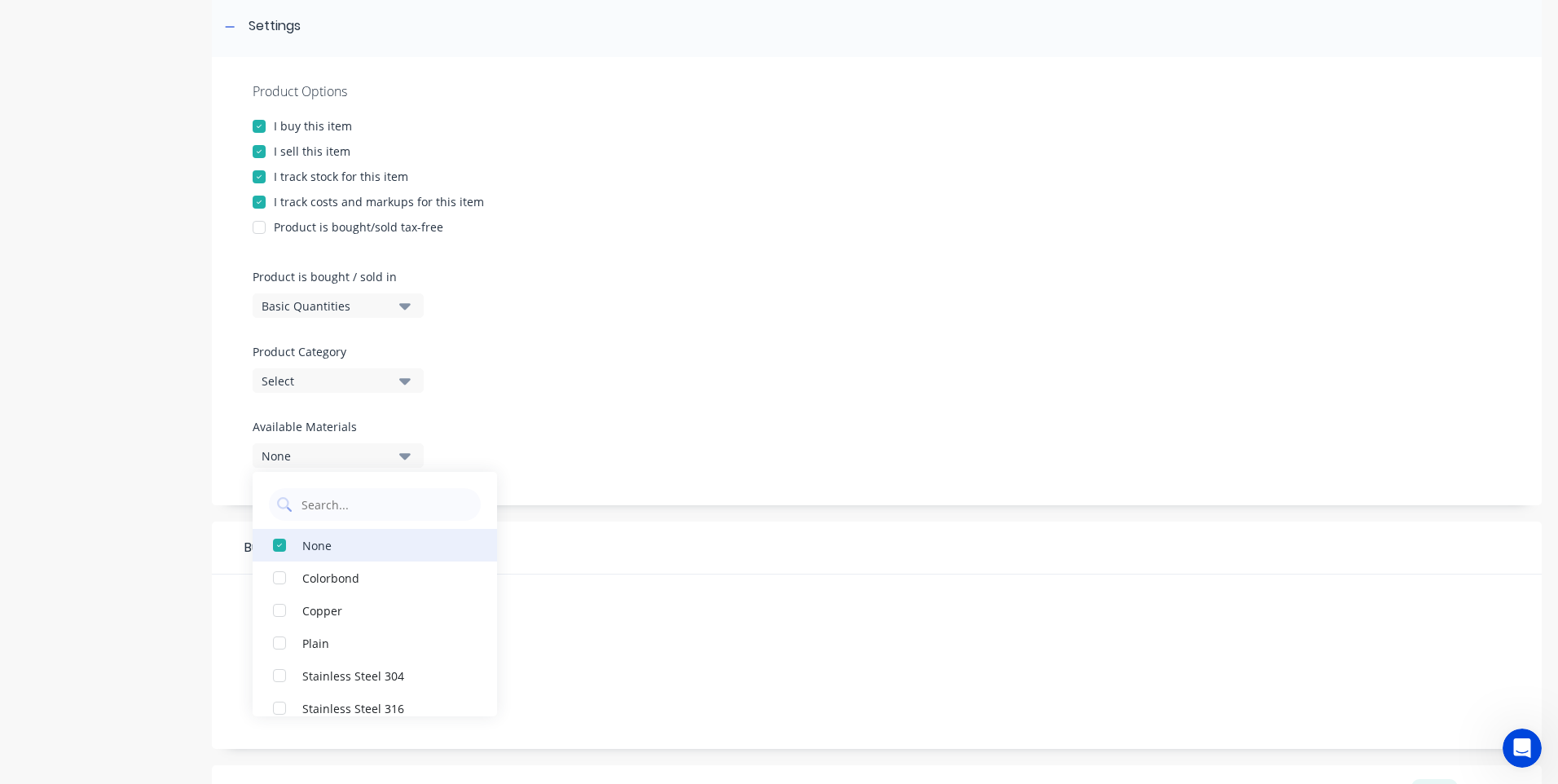
click at [278, 544] on div "button" at bounding box center [279, 545] width 33 height 33
click at [561, 508] on div "Product Options I buy this item I sell this item I track stock for this item I …" at bounding box center [877, 403] width 1330 height 692
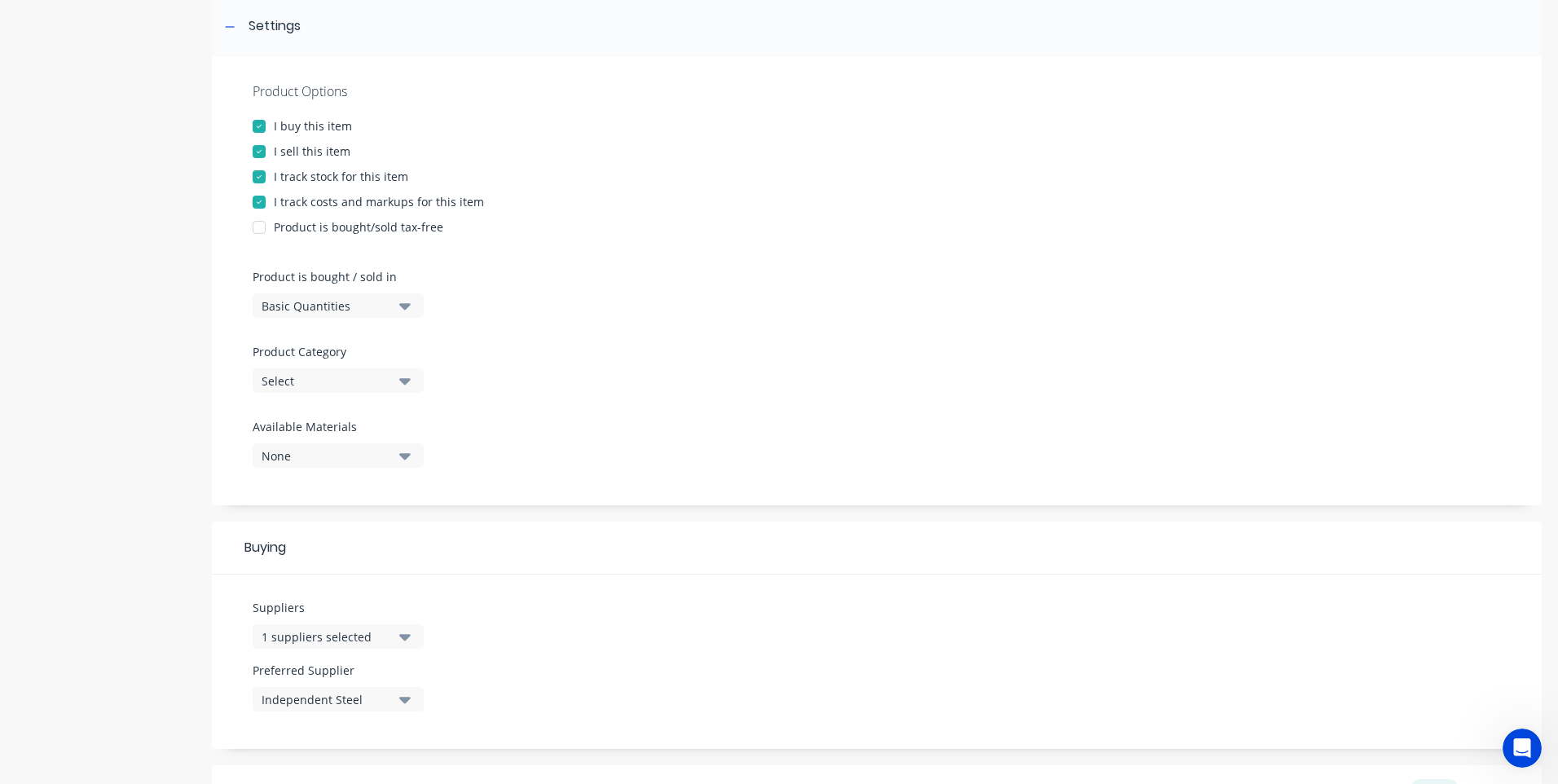
click at [404, 456] on icon "button" at bounding box center [404, 456] width 11 height 7
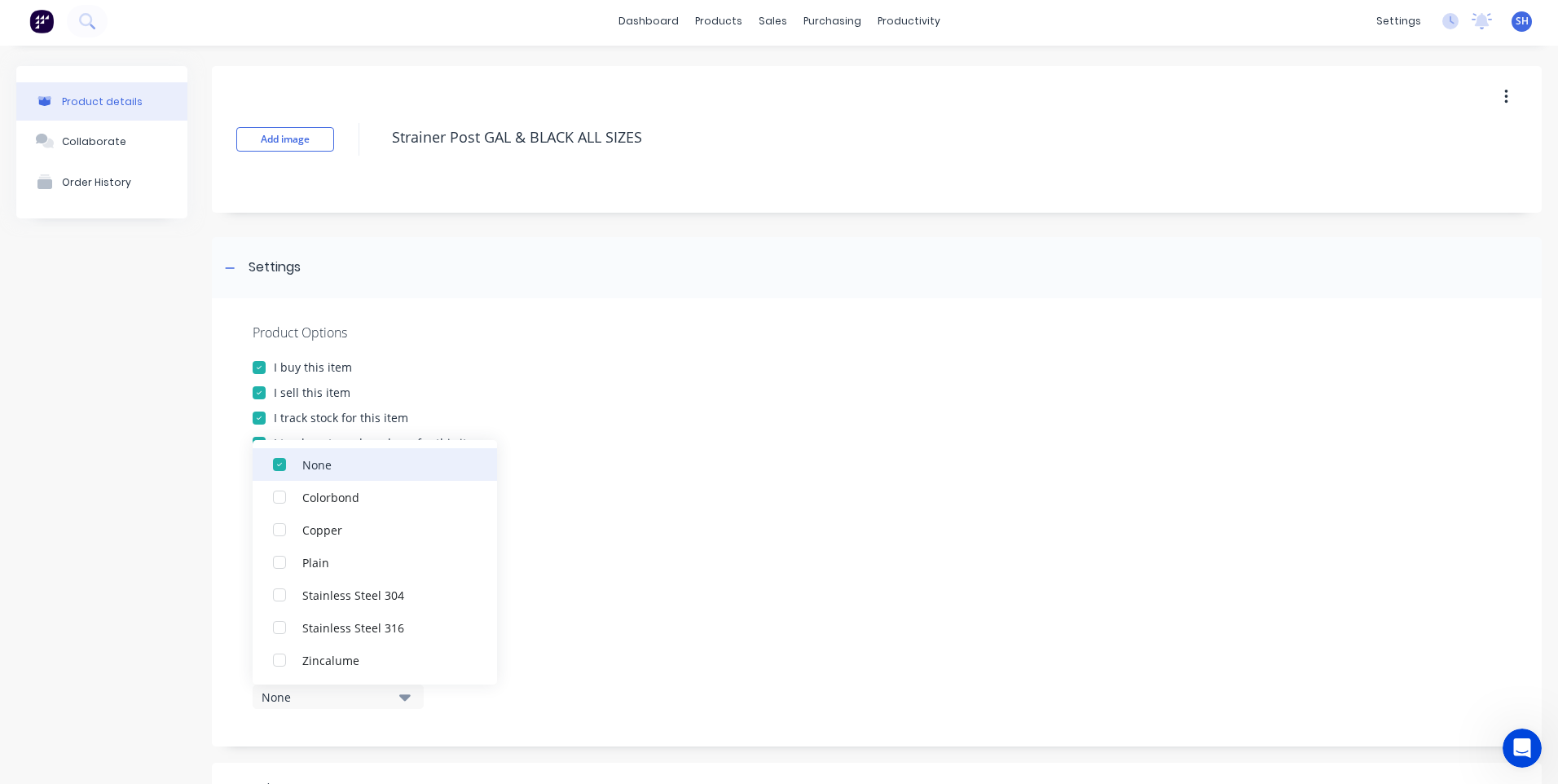
scroll to position [0, 0]
click at [278, 461] on div "button" at bounding box center [279, 467] width 33 height 33
click at [278, 469] on div "button" at bounding box center [279, 467] width 33 height 33
click at [279, 500] on div "button" at bounding box center [279, 500] width 33 height 33
click at [279, 470] on div "button" at bounding box center [279, 467] width 33 height 33
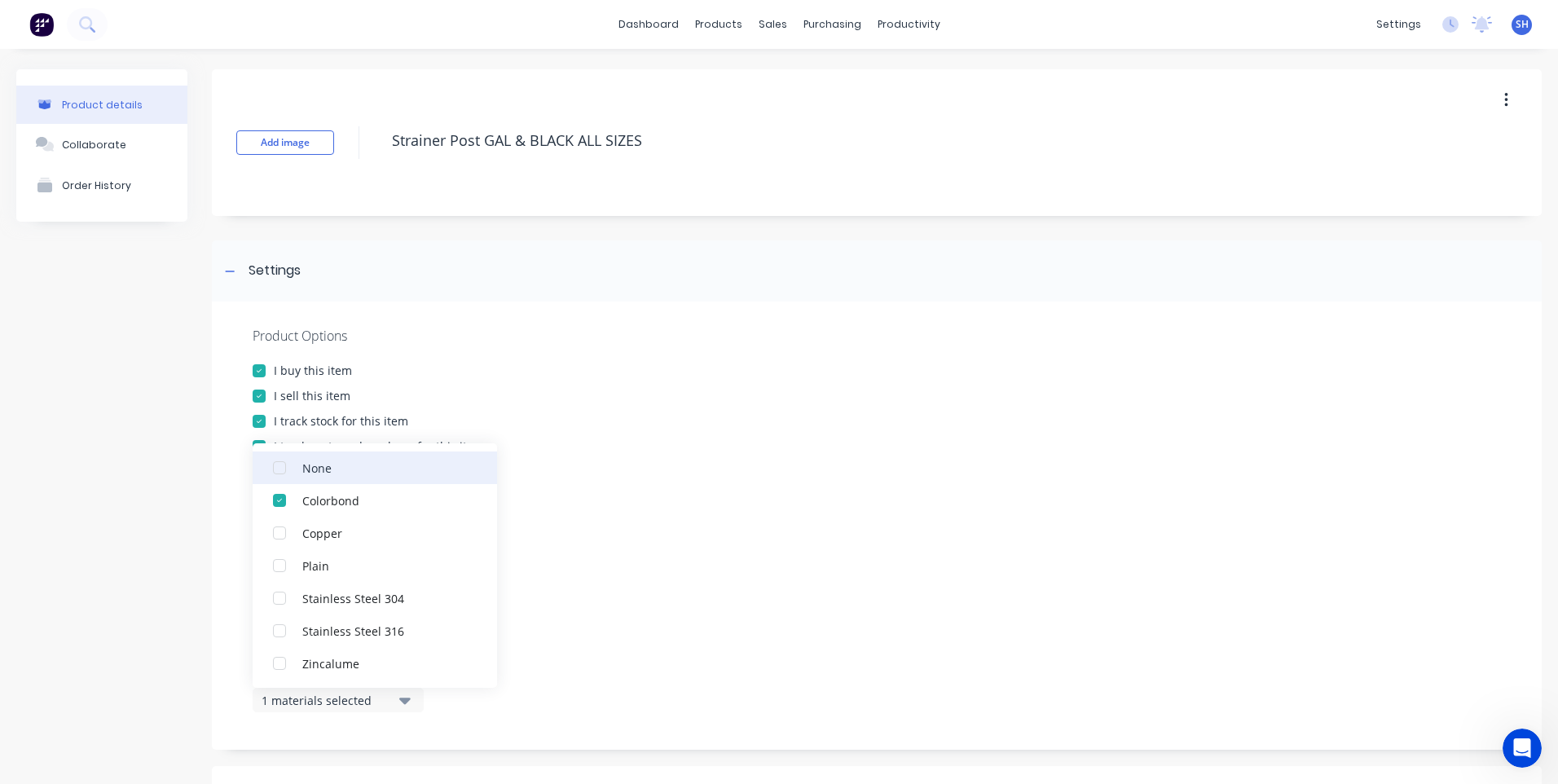
type textarea "x"
click at [281, 466] on div "button" at bounding box center [279, 467] width 33 height 33
click at [319, 463] on div "None" at bounding box center [383, 467] width 163 height 17
click at [709, 599] on div "Product Options I buy this item I sell this item I track stock for this item I …" at bounding box center [877, 525] width 1330 height 448
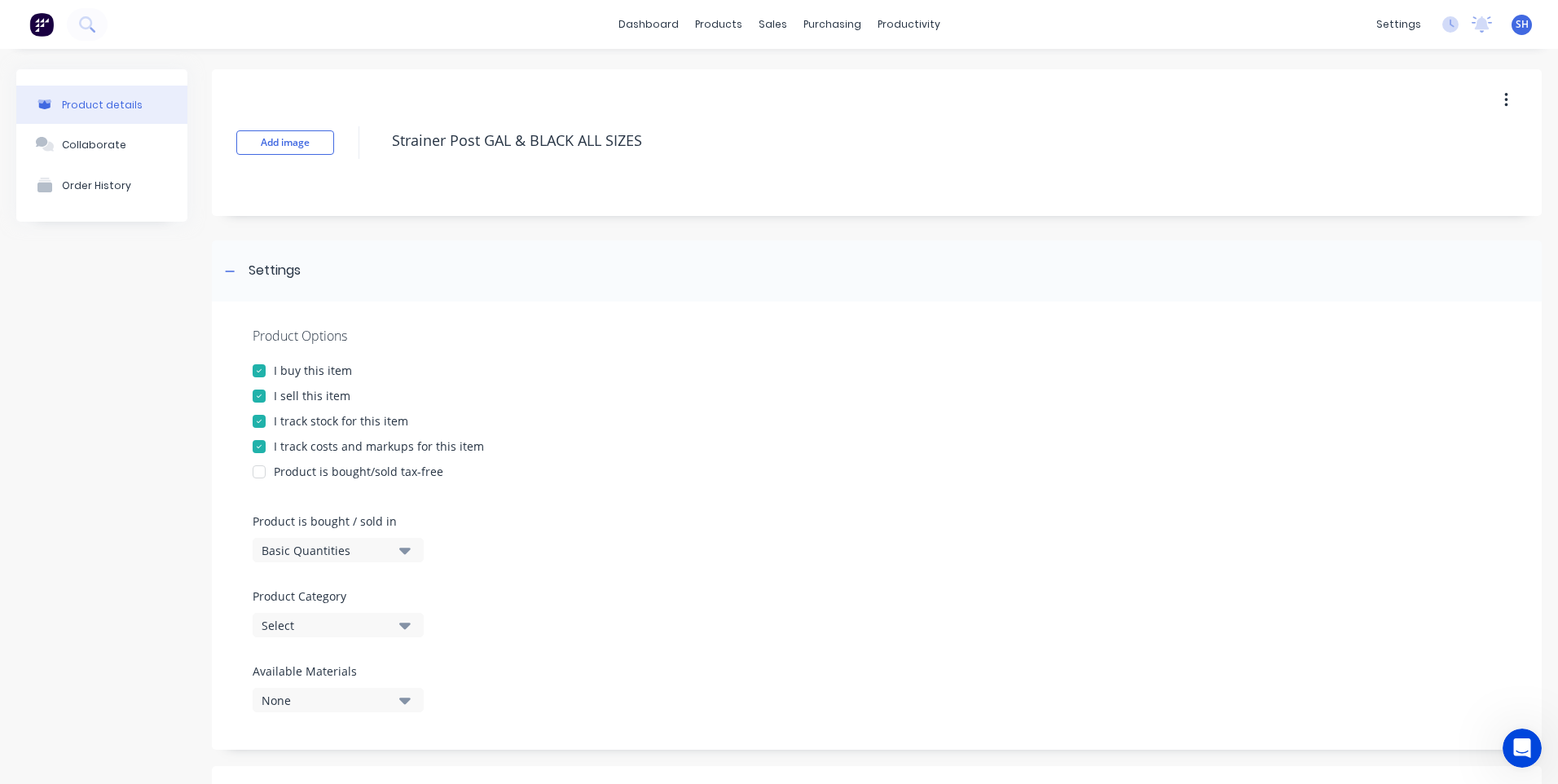
click at [306, 627] on div "Select" at bounding box center [327, 625] width 130 height 17
click at [1504, 102] on icon "button" at bounding box center [1506, 100] width 4 height 18
click at [717, 523] on div "Product Options I buy this item I sell this item I track stock for this item I …" at bounding box center [877, 525] width 1330 height 448
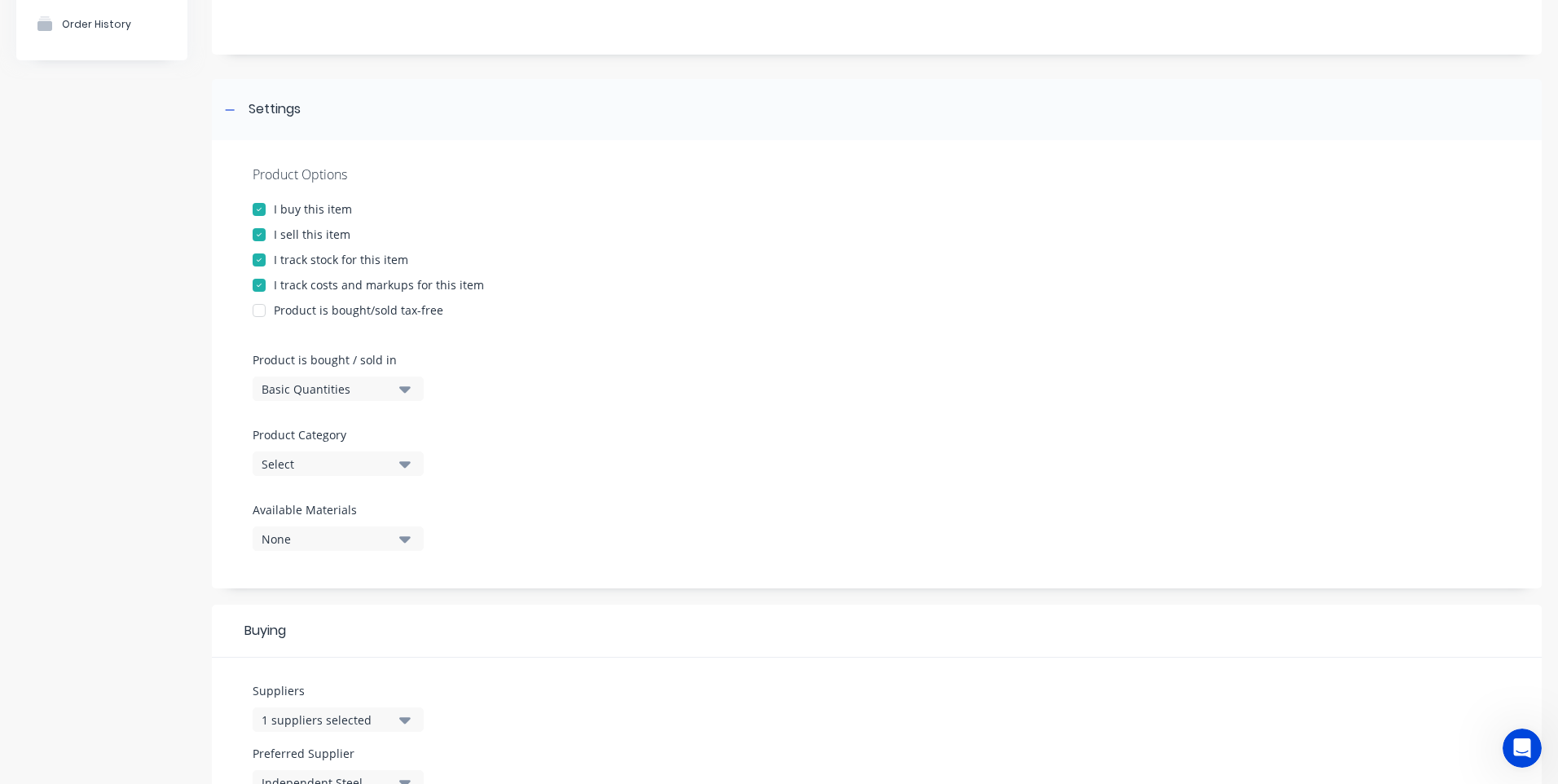
scroll to position [163, 0]
click at [310, 462] on div "Select" at bounding box center [327, 462] width 130 height 17
drag, startPoint x: 341, startPoint y: 521, endPoint x: 273, endPoint y: 506, distance: 69.2
click at [273, 506] on div "farm" at bounding box center [375, 511] width 212 height 33
type Category "Strainer"
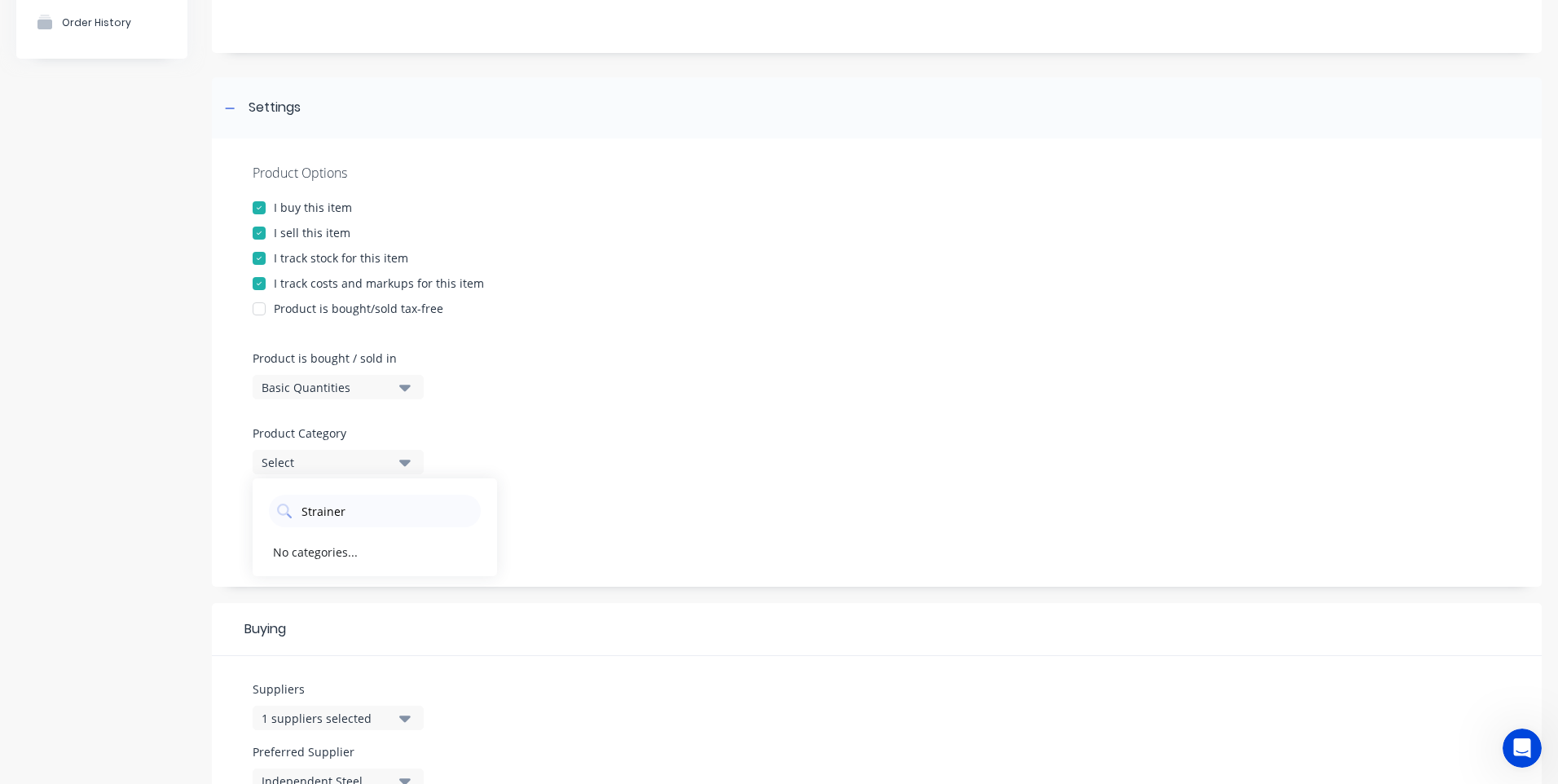
click at [556, 513] on div "Product Options I buy this item I sell this item I track stock for this item I …" at bounding box center [877, 363] width 1330 height 448
click at [303, 462] on div "Select" at bounding box center [327, 462] width 130 height 17
click at [326, 549] on div "No categories..." at bounding box center [315, 551] width 85 height 17
click at [403, 459] on icon "button" at bounding box center [404, 462] width 11 height 18
drag, startPoint x: 358, startPoint y: 513, endPoint x: 225, endPoint y: 508, distance: 133.7
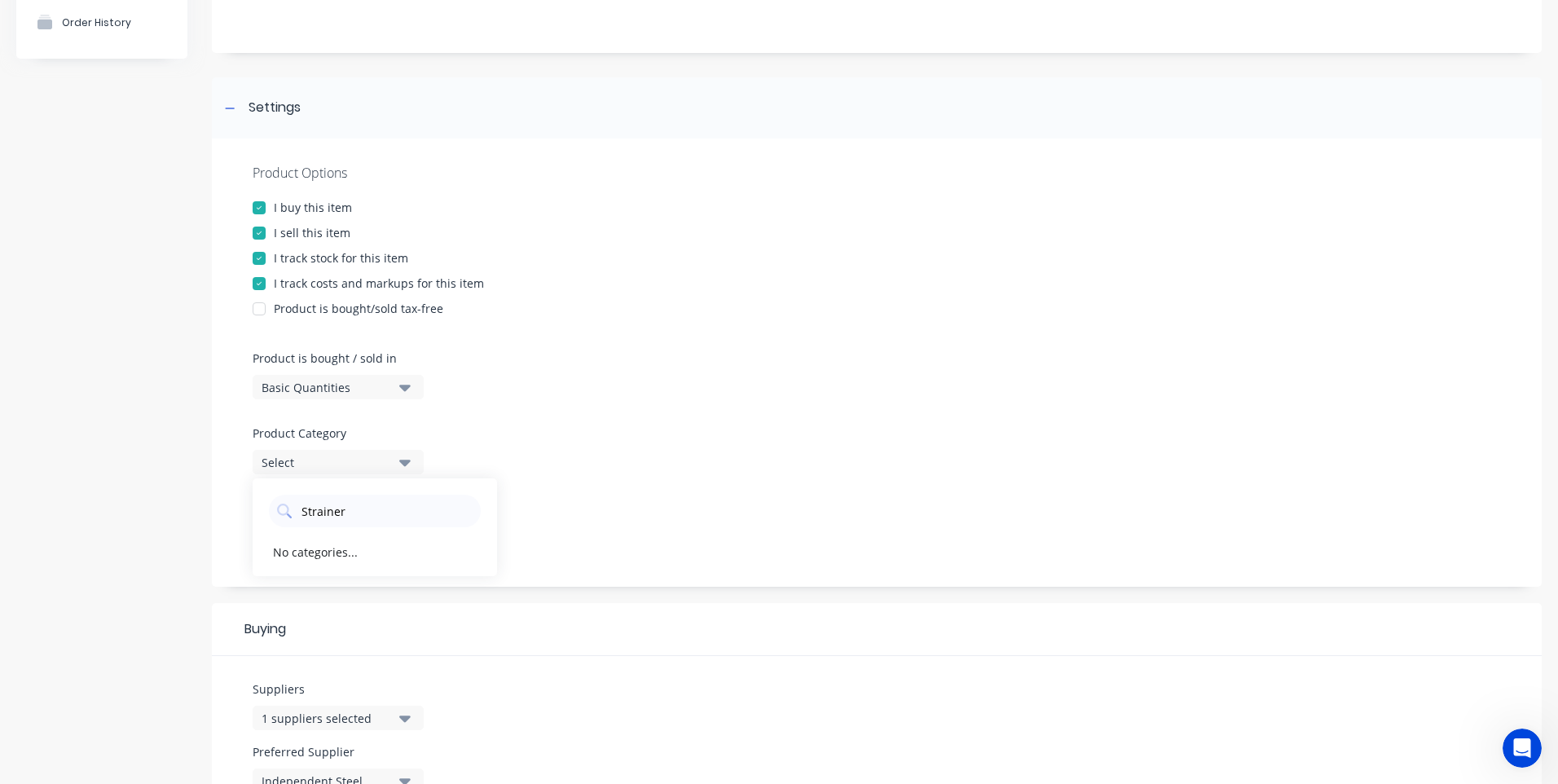
click at [225, 508] on div "Product Options I buy this item I sell this item I track stock for this item I …" at bounding box center [877, 363] width 1330 height 448
click at [553, 512] on div "Product Options I buy this item I sell this item I track stock for this item I …" at bounding box center [877, 363] width 1330 height 448
click at [405, 461] on icon "button" at bounding box center [404, 463] width 11 height 7
drag, startPoint x: 350, startPoint y: 513, endPoint x: 265, endPoint y: 512, distance: 84.7
click at [265, 512] on div "Strainer" at bounding box center [375, 506] width 244 height 41
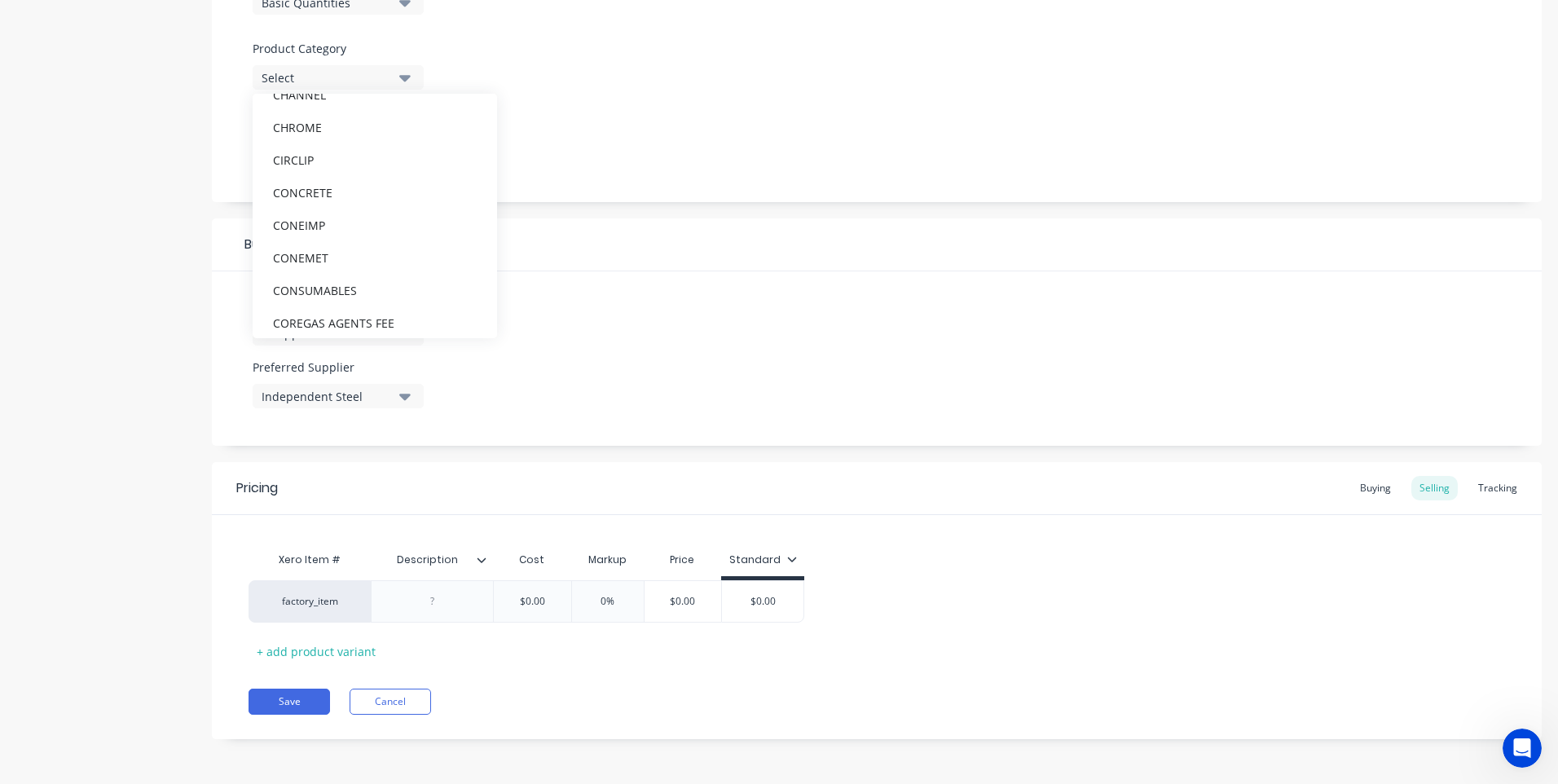
scroll to position [0, 0]
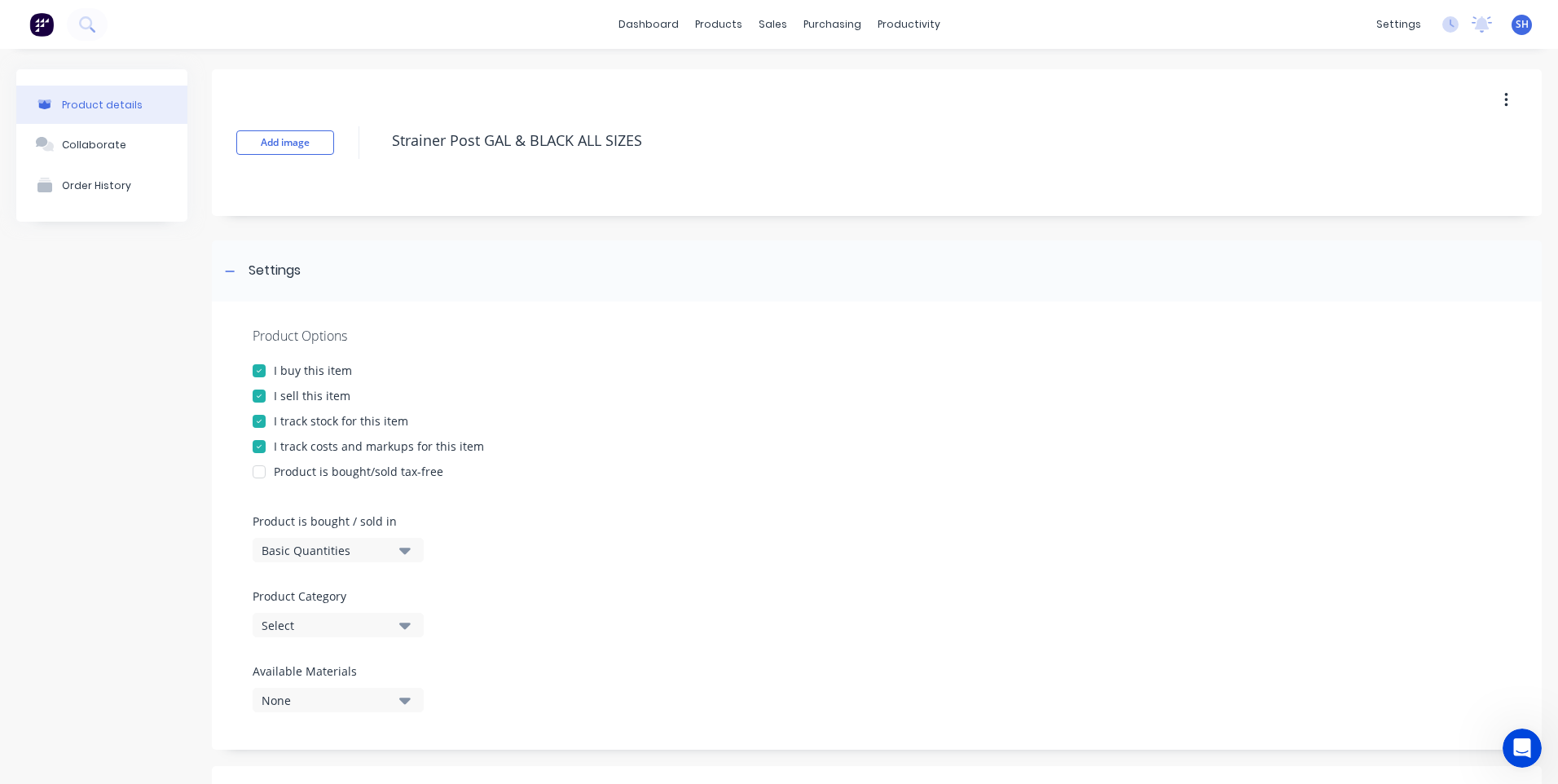
click at [1504, 98] on icon "button" at bounding box center [1506, 100] width 4 height 18
click at [1406, 139] on span "Duplicate" at bounding box center [1446, 142] width 122 height 17
type textarea "x"
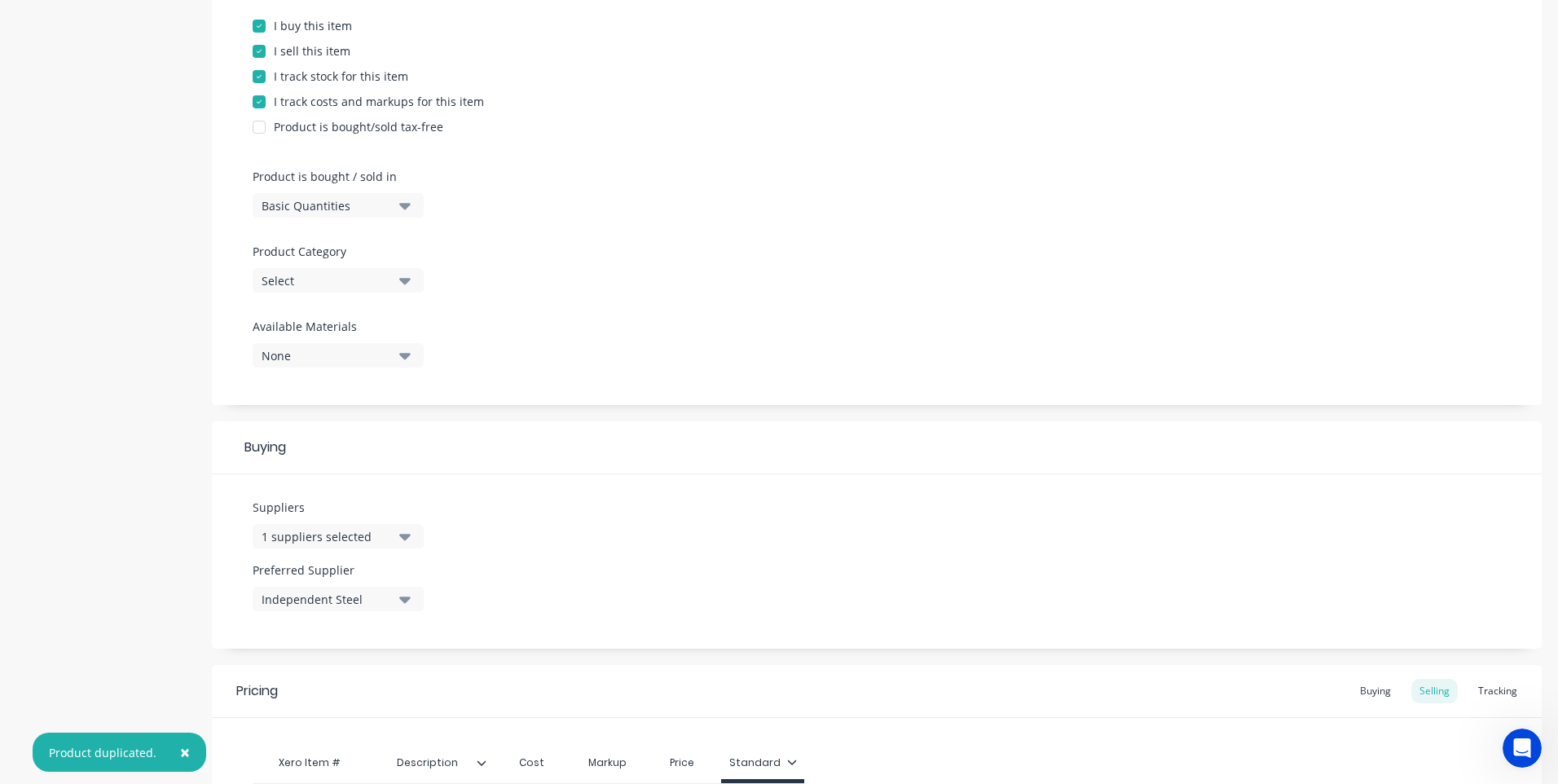
scroll to position [407, 0]
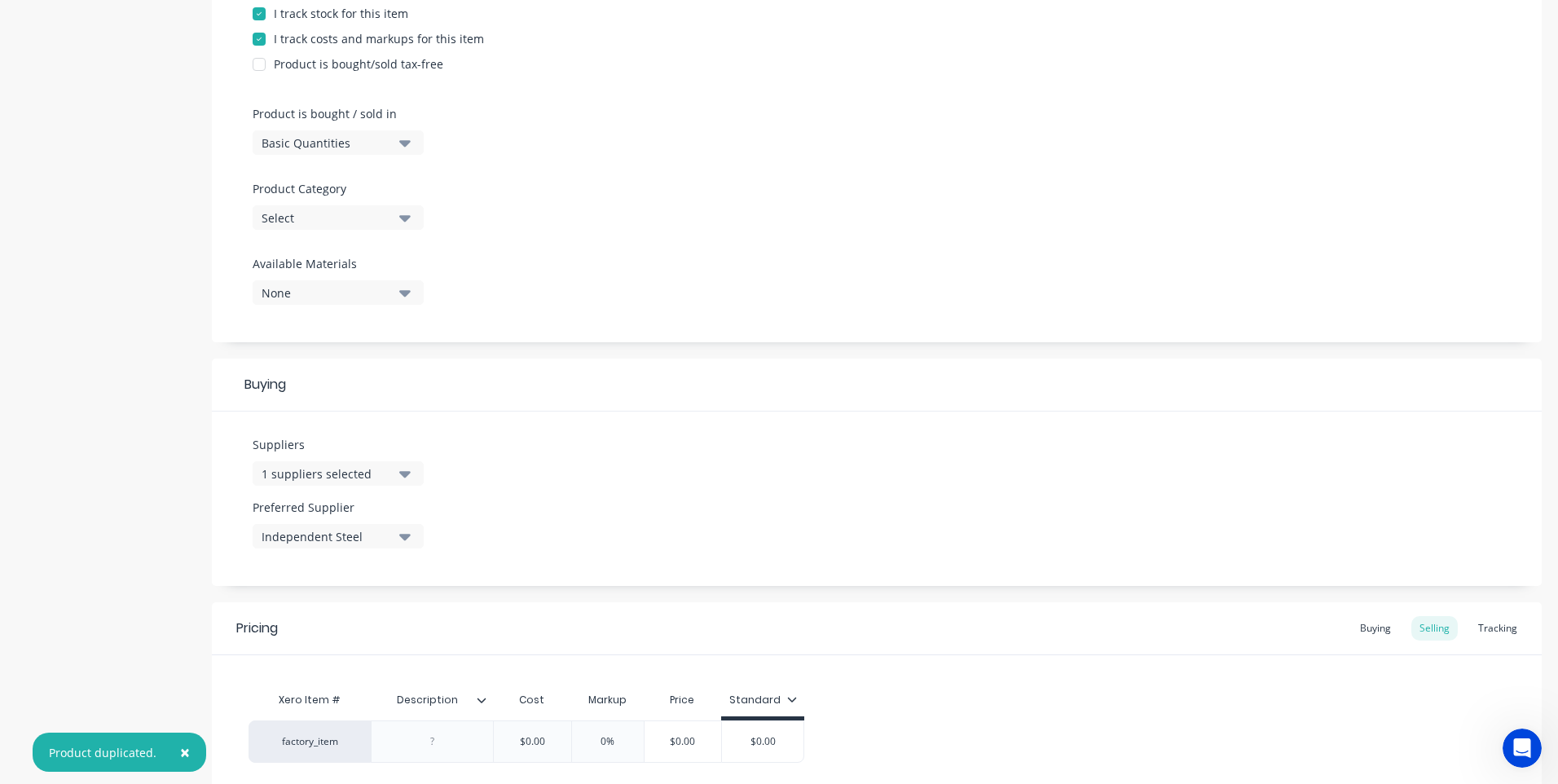
click at [404, 221] on icon "button" at bounding box center [404, 218] width 11 height 7
click at [306, 265] on Category "text" at bounding box center [386, 266] width 173 height 33
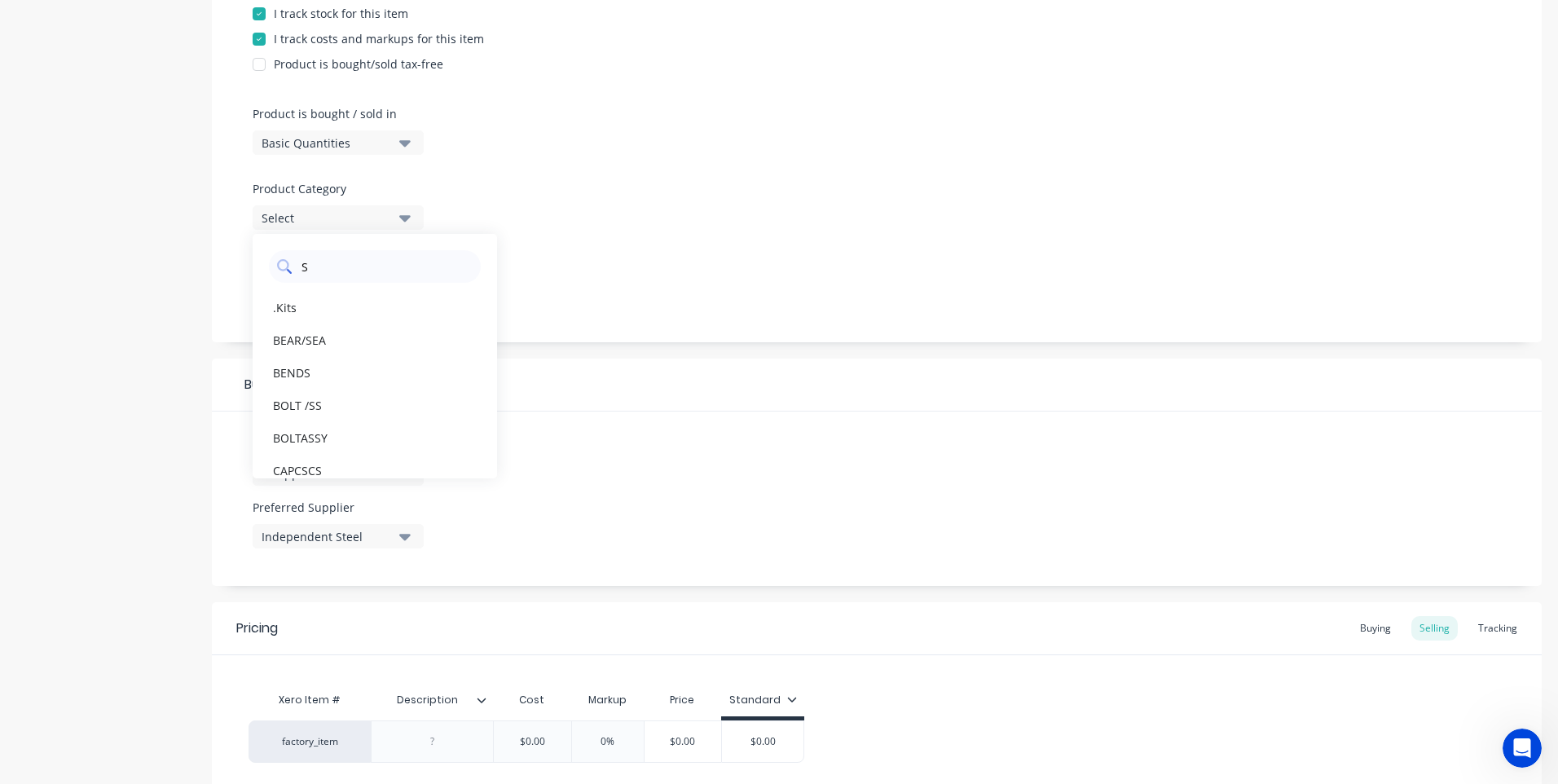
type Category "Strainer"
click at [608, 292] on div "Product Options I buy this item I sell this item I track stock for this item I …" at bounding box center [877, 118] width 1330 height 448
click at [402, 219] on icon "button" at bounding box center [404, 218] width 11 height 18
drag, startPoint x: 378, startPoint y: 270, endPoint x: 253, endPoint y: 270, distance: 125.5
click at [253, 270] on div "Strainer" at bounding box center [375, 262] width 244 height 41
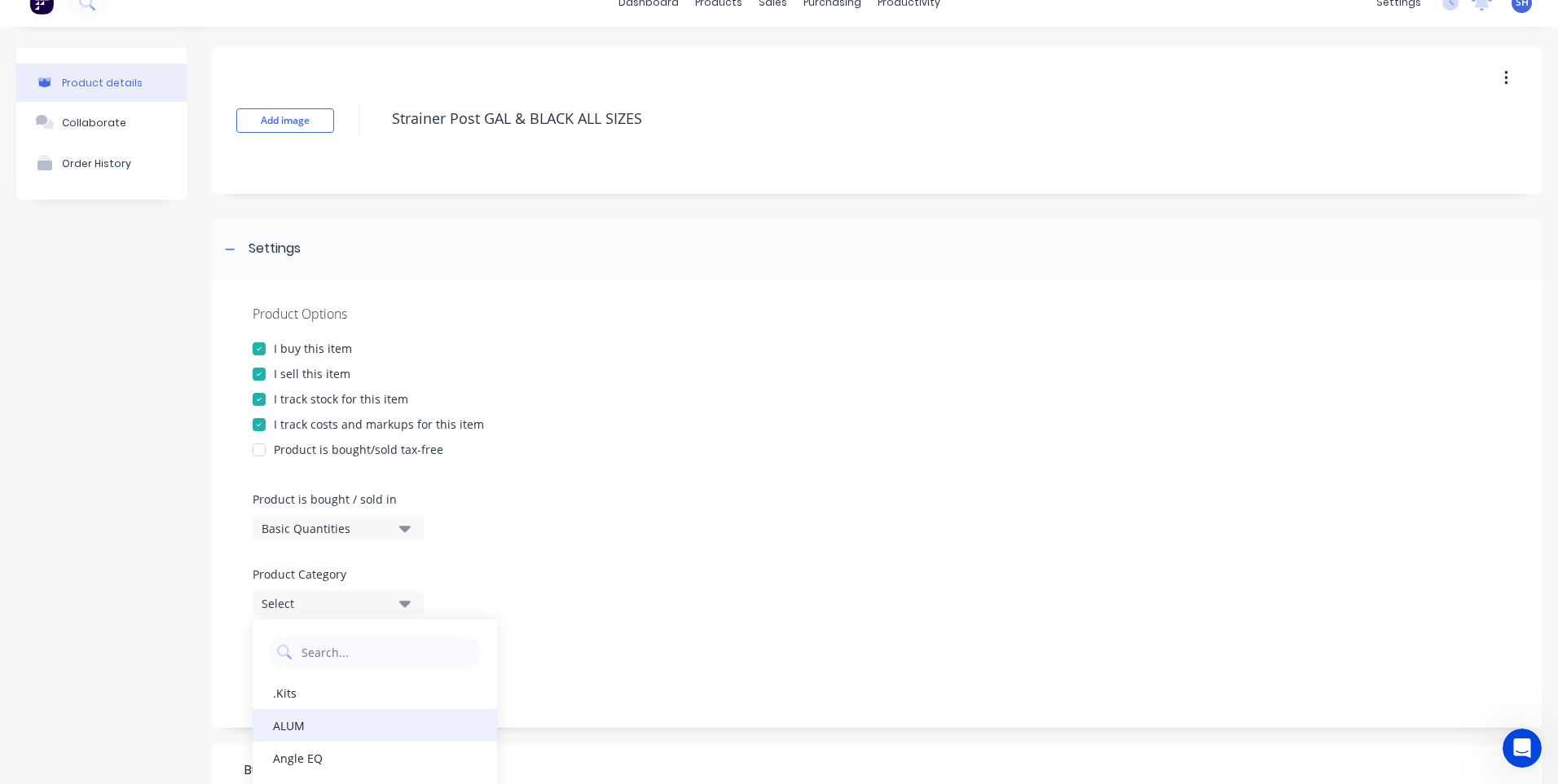
scroll to position [0, 0]
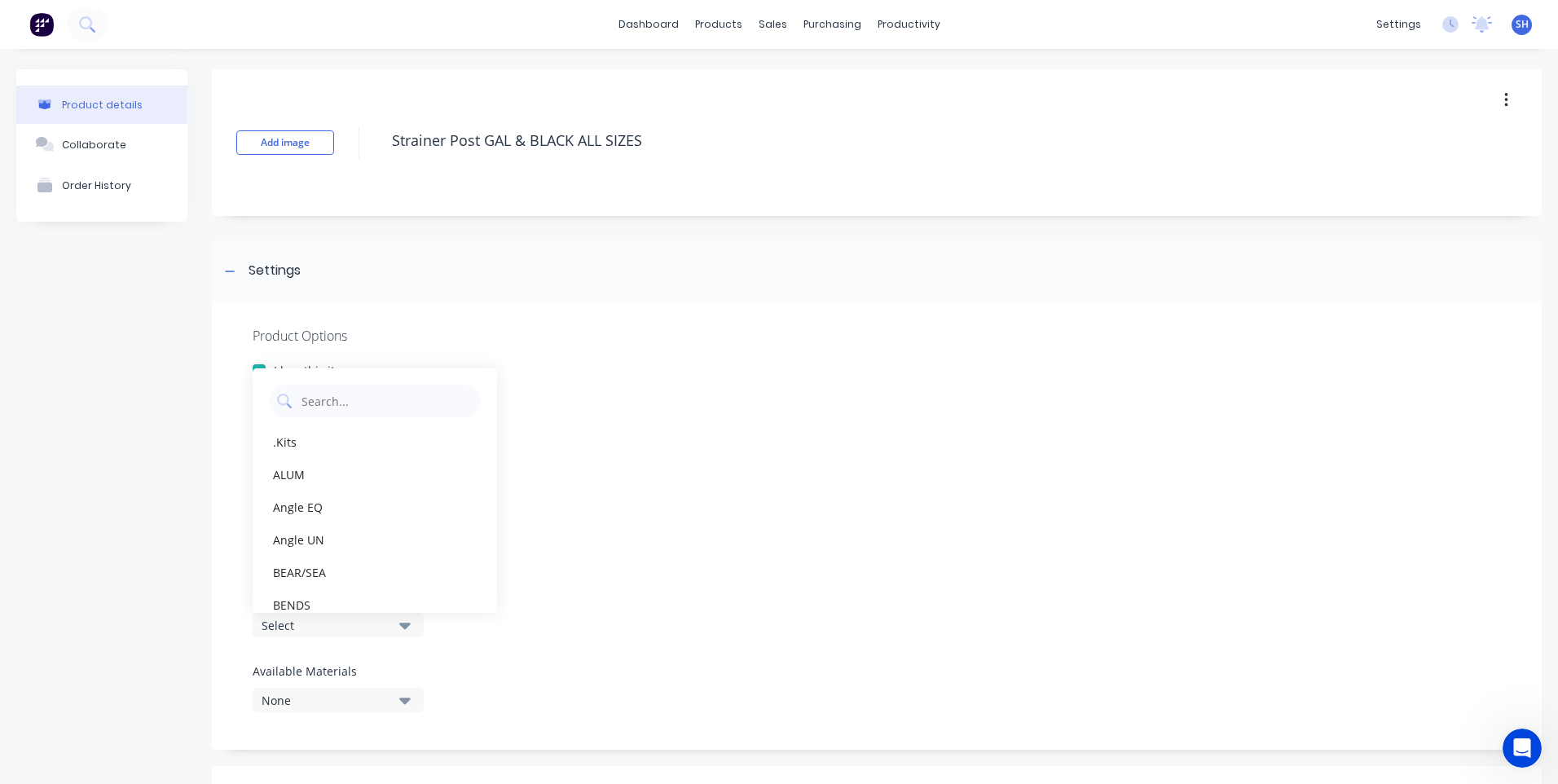
click at [1497, 99] on button "button" at bounding box center [1506, 100] width 38 height 29
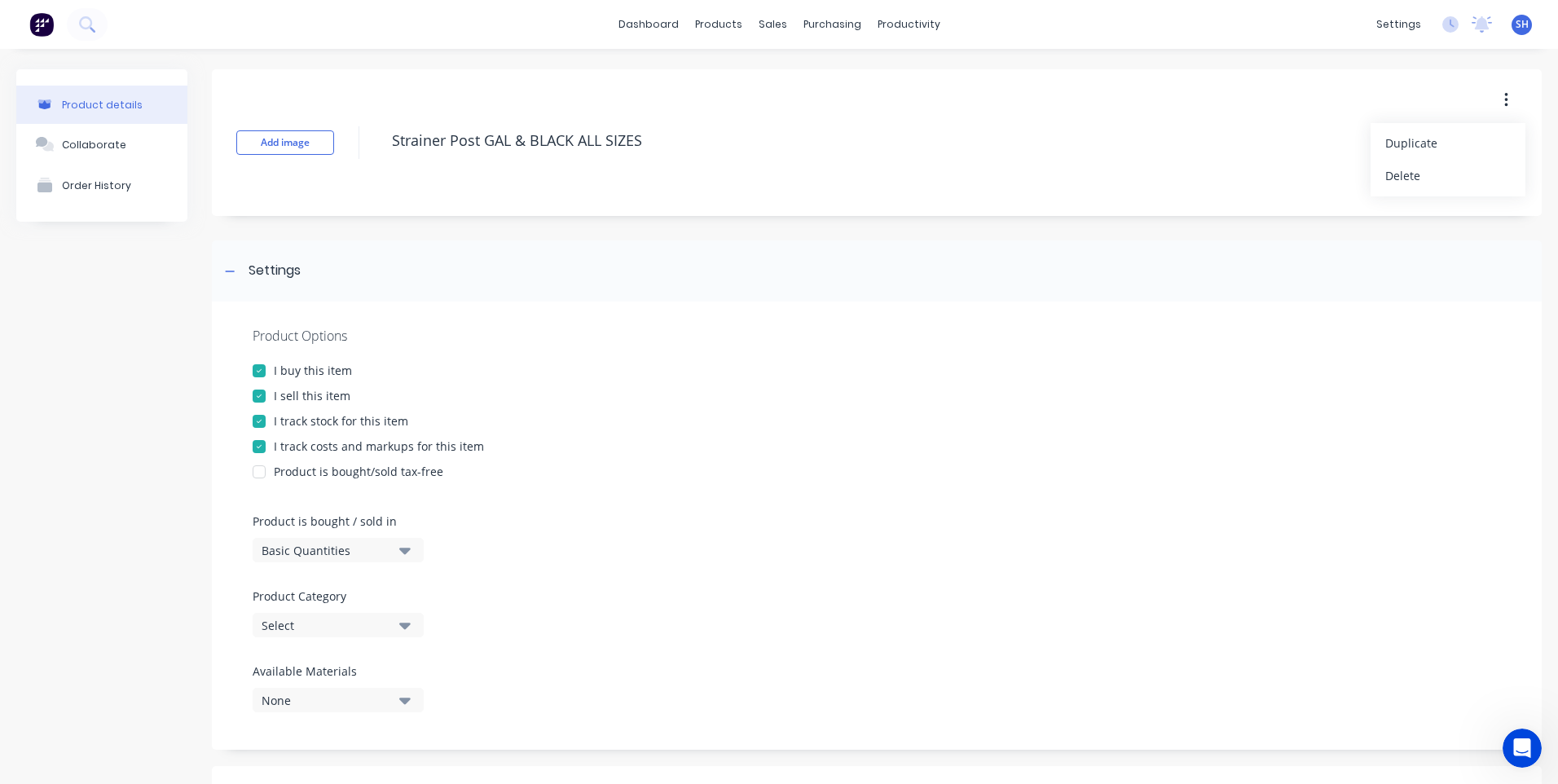
click at [1497, 99] on button "button" at bounding box center [1506, 100] width 38 height 29
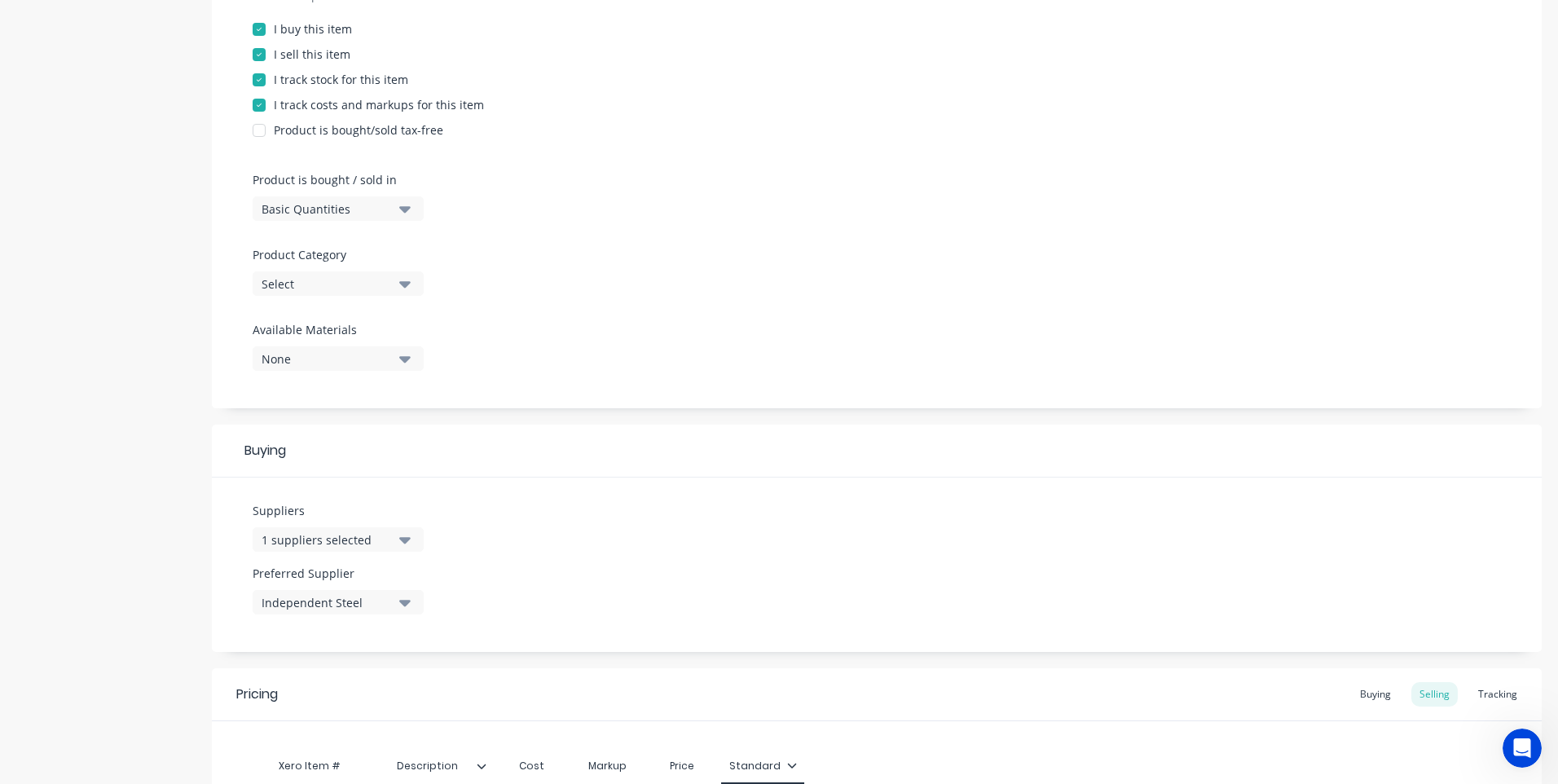
scroll to position [407, 0]
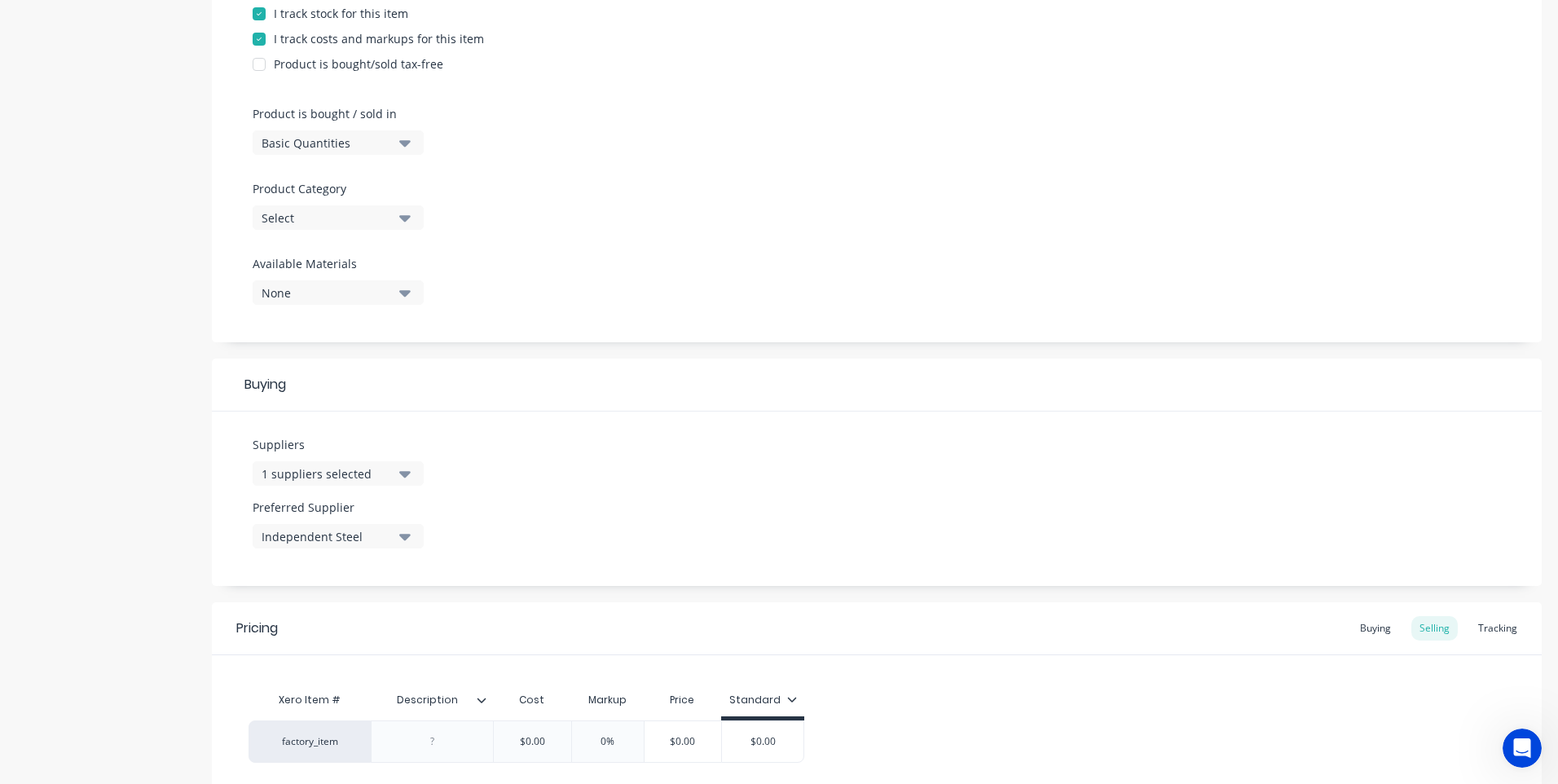
click at [403, 218] on icon "button" at bounding box center [404, 218] width 11 height 7
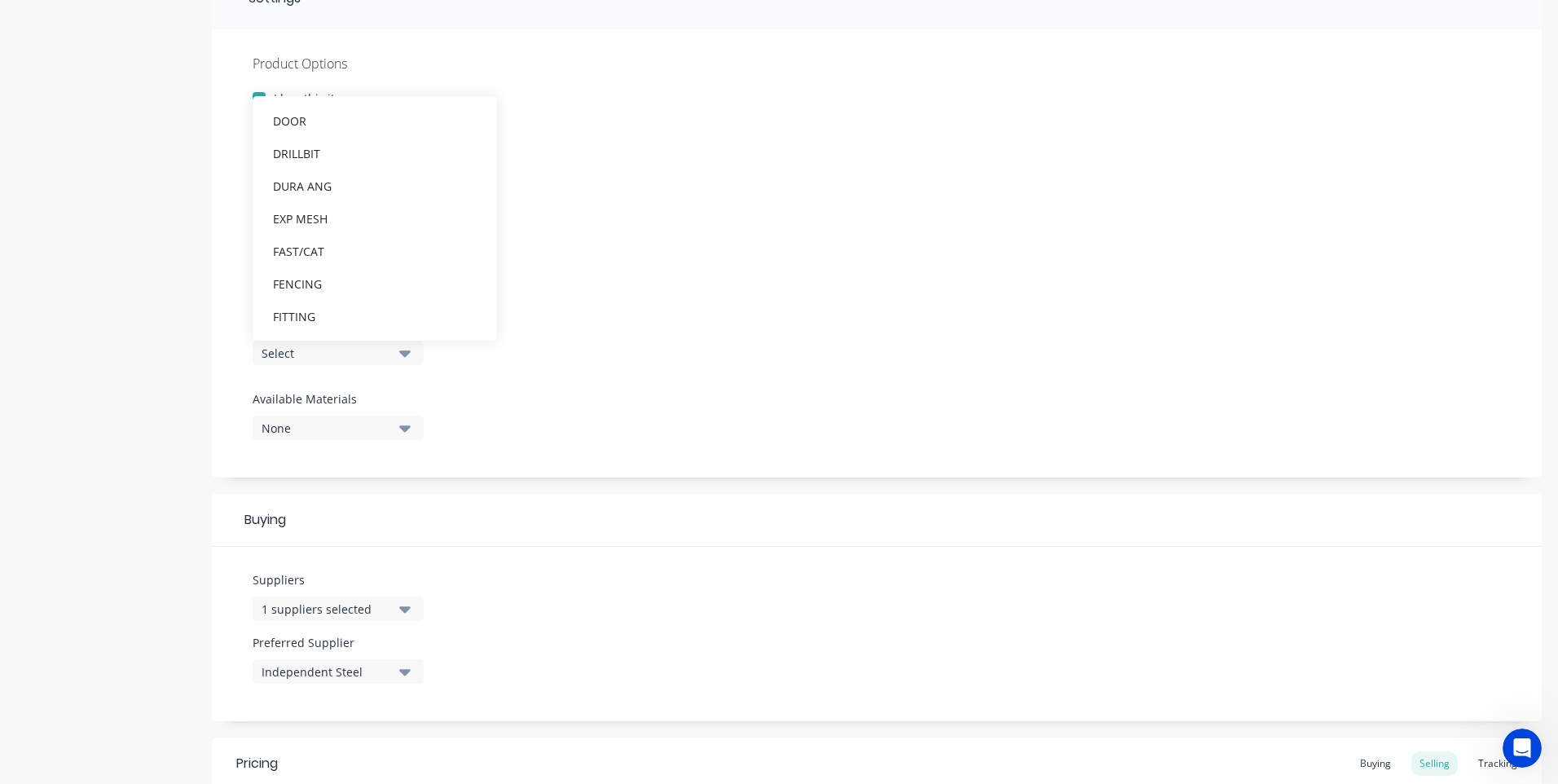
scroll to position [0, 0]
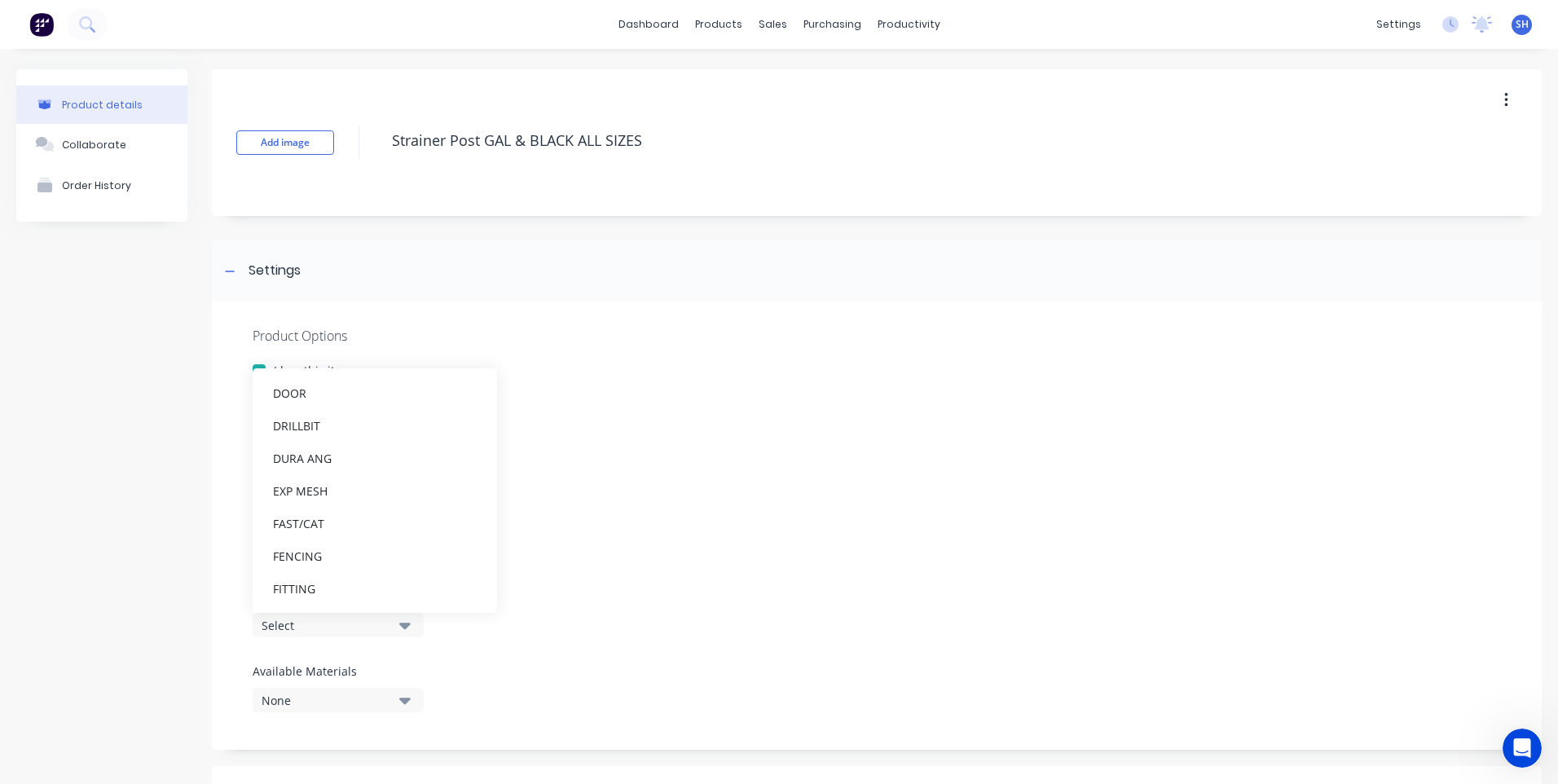
click at [1497, 98] on button "button" at bounding box center [1506, 100] width 38 height 29
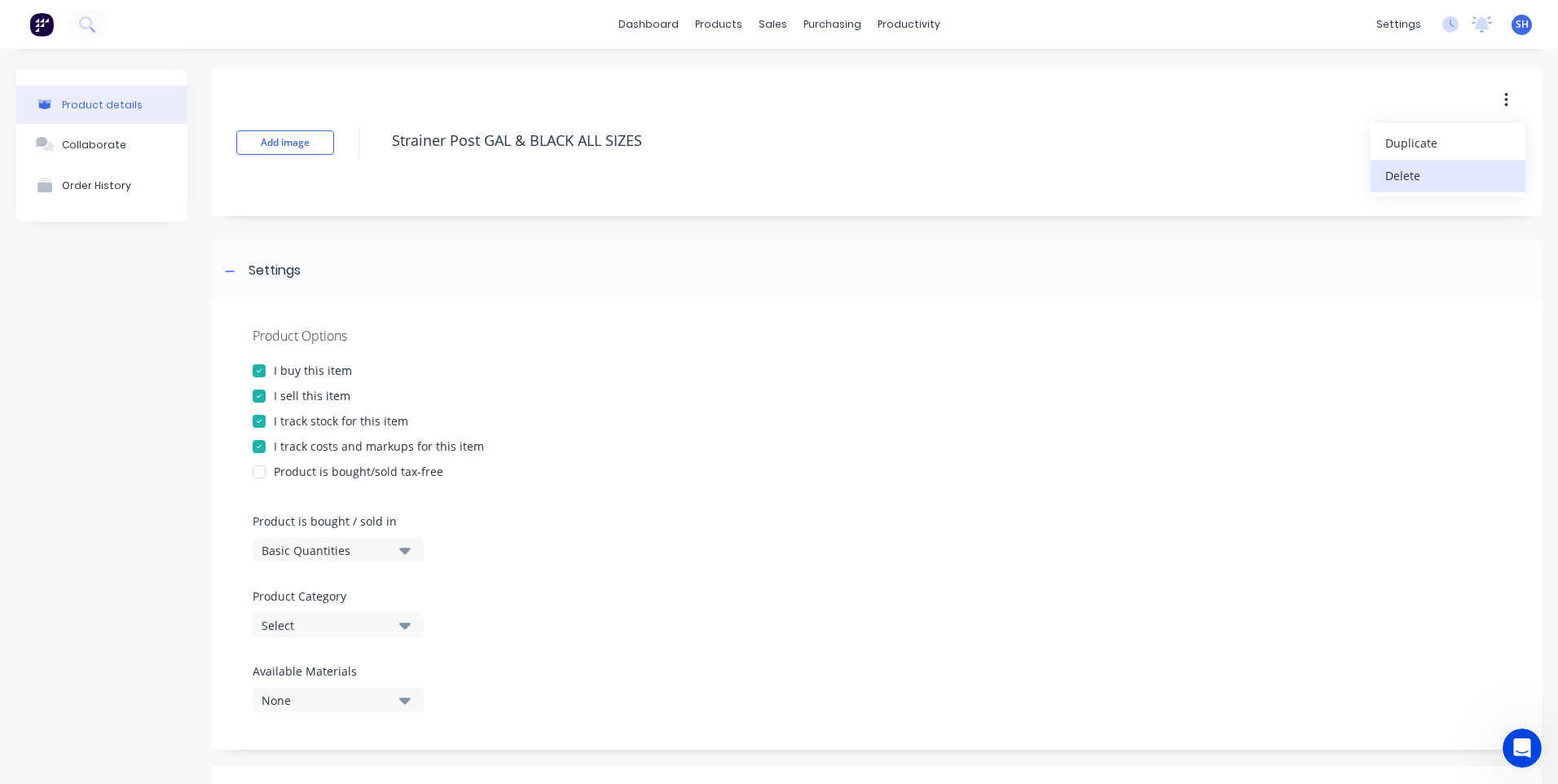
click at [1388, 172] on div "Delete" at bounding box center [1447, 176] width 125 height 24
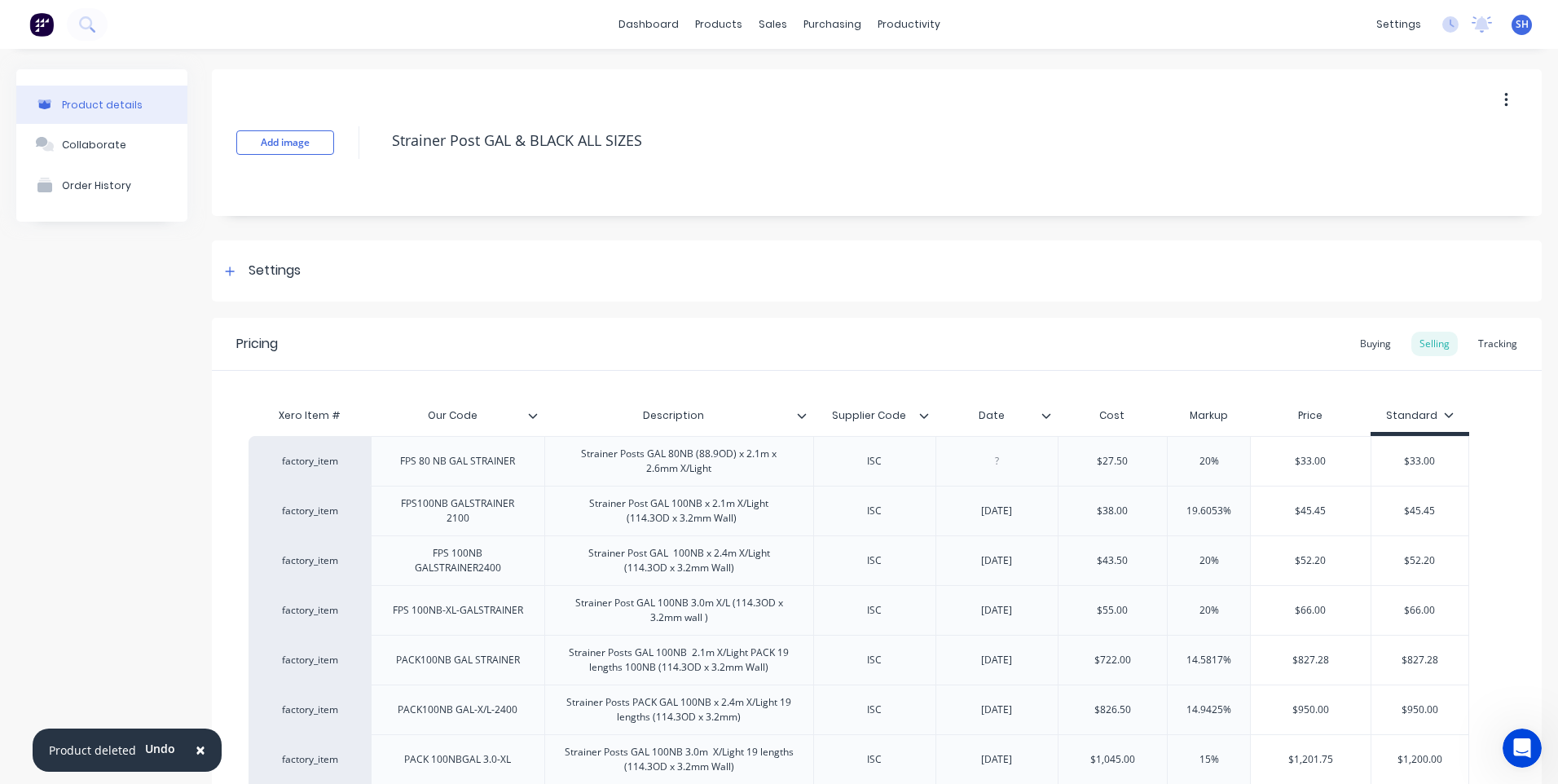
type textarea "x"
click at [80, 21] on icon at bounding box center [85, 22] width 13 height 13
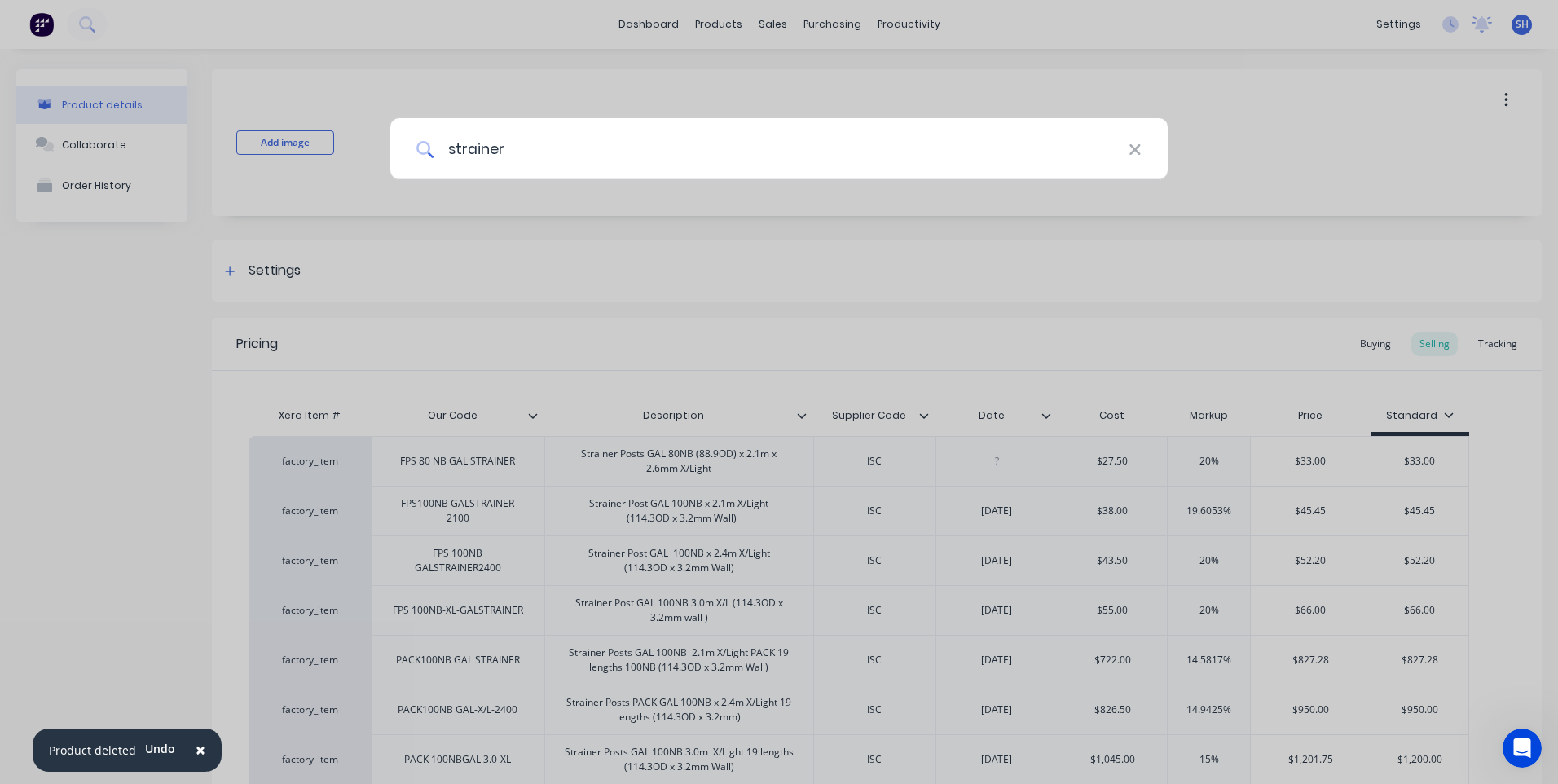
type input "strainer"
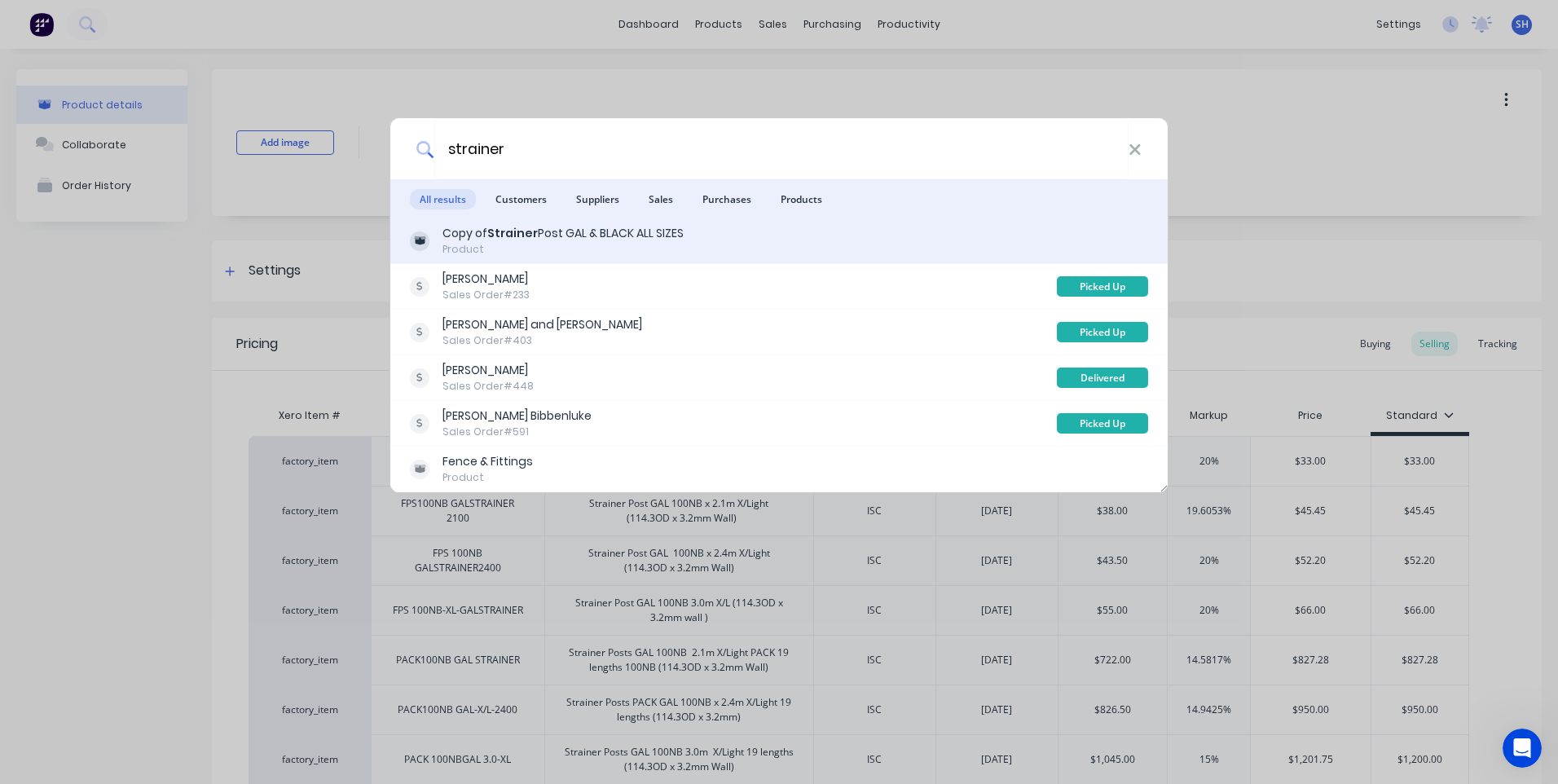
click at [501, 239] on b "Strainer" at bounding box center [512, 233] width 51 height 16
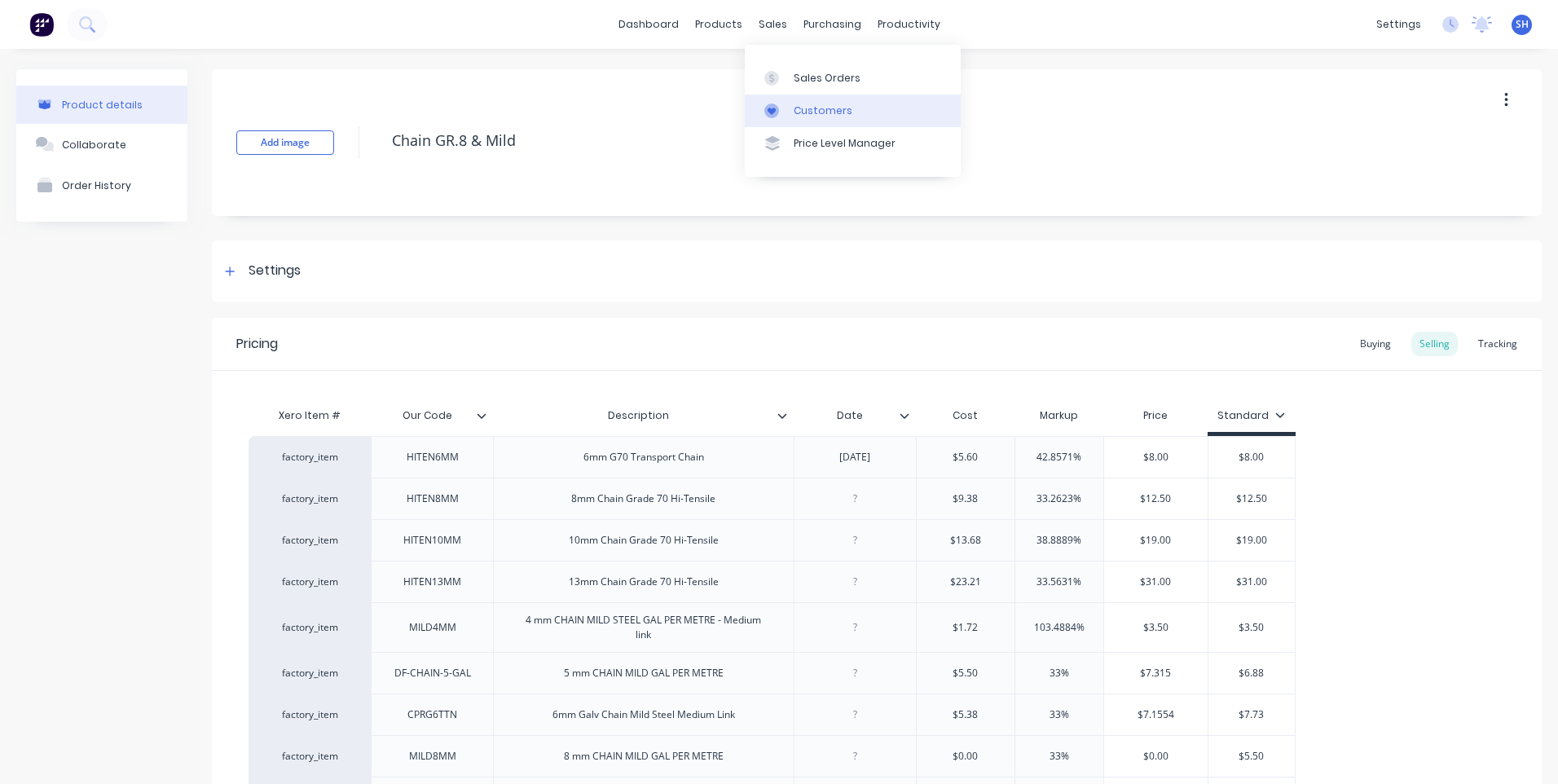
click at [821, 109] on div "Customers" at bounding box center [823, 110] width 59 height 15
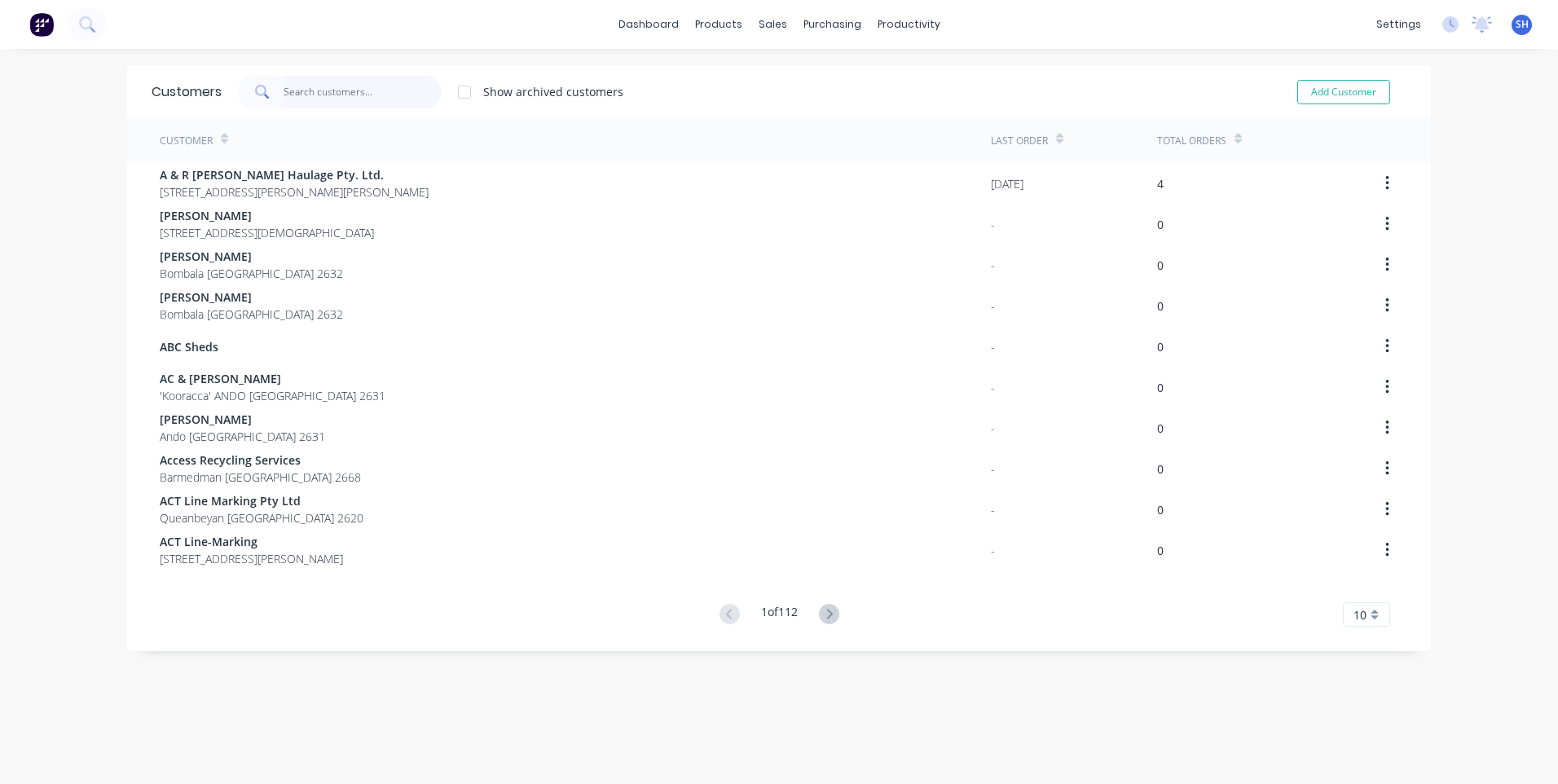
click at [292, 90] on input "text" at bounding box center [363, 92] width 159 height 33
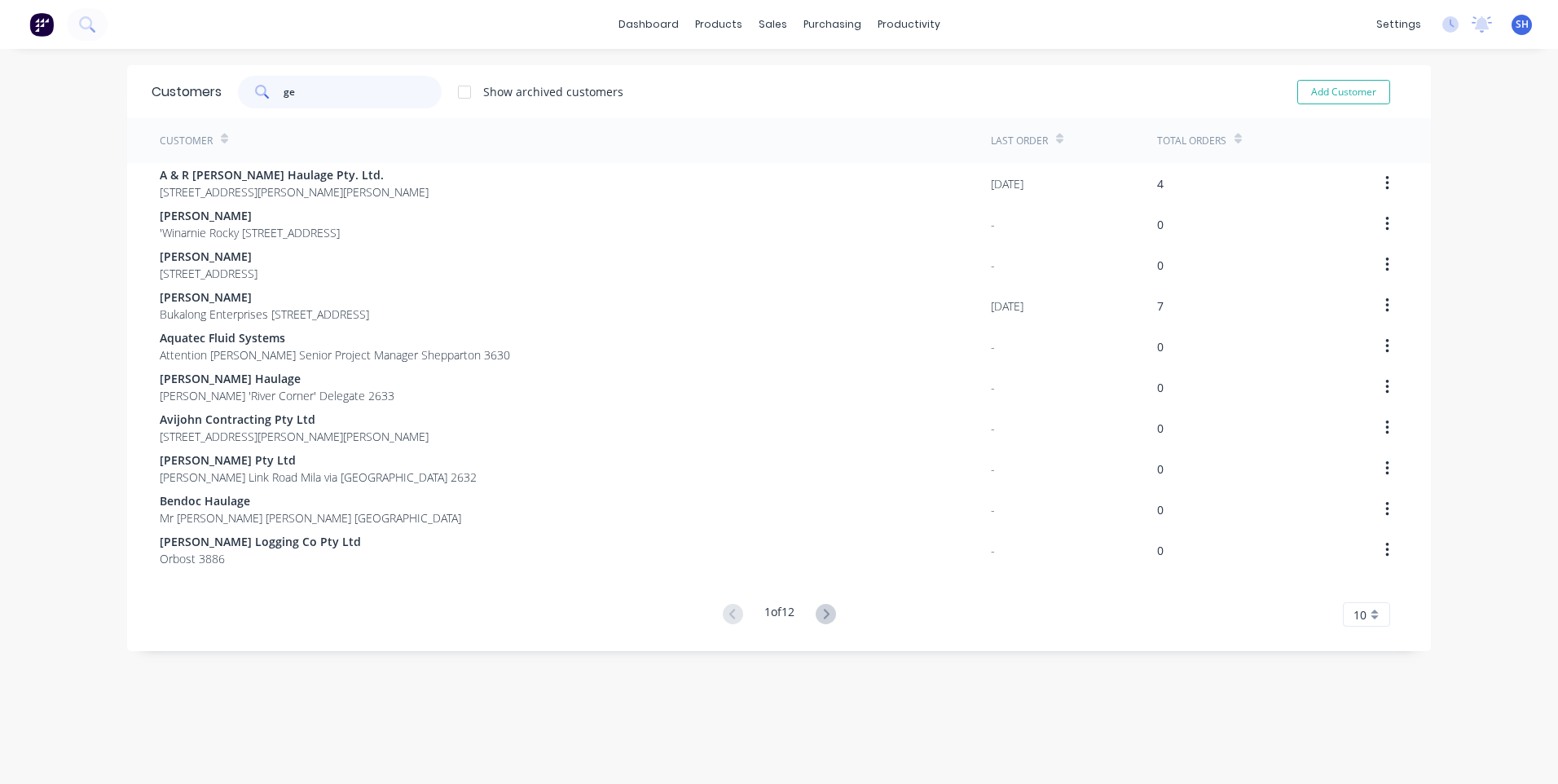
type input "g"
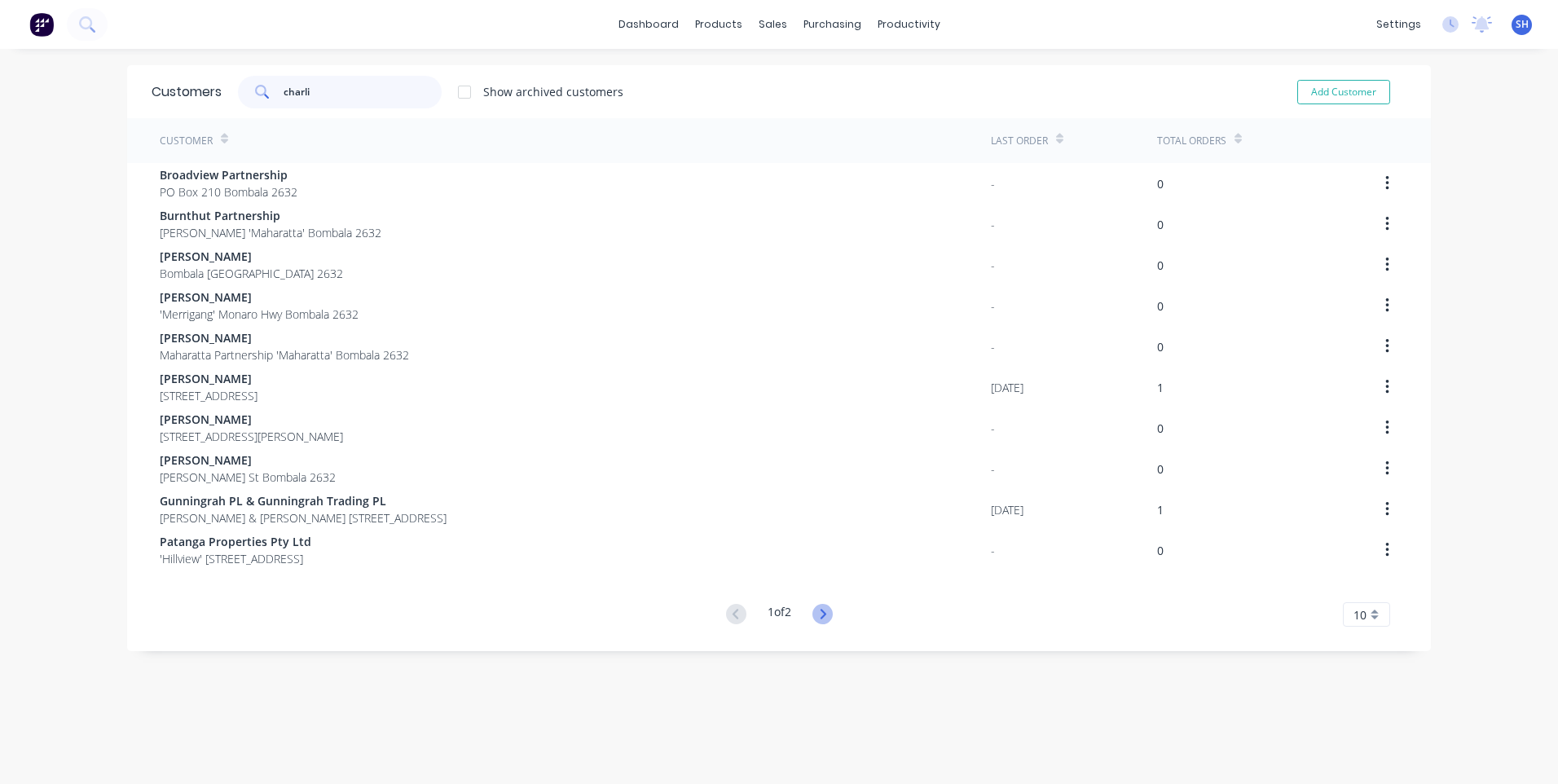
type input "charli"
click at [824, 615] on icon at bounding box center [822, 614] width 20 height 20
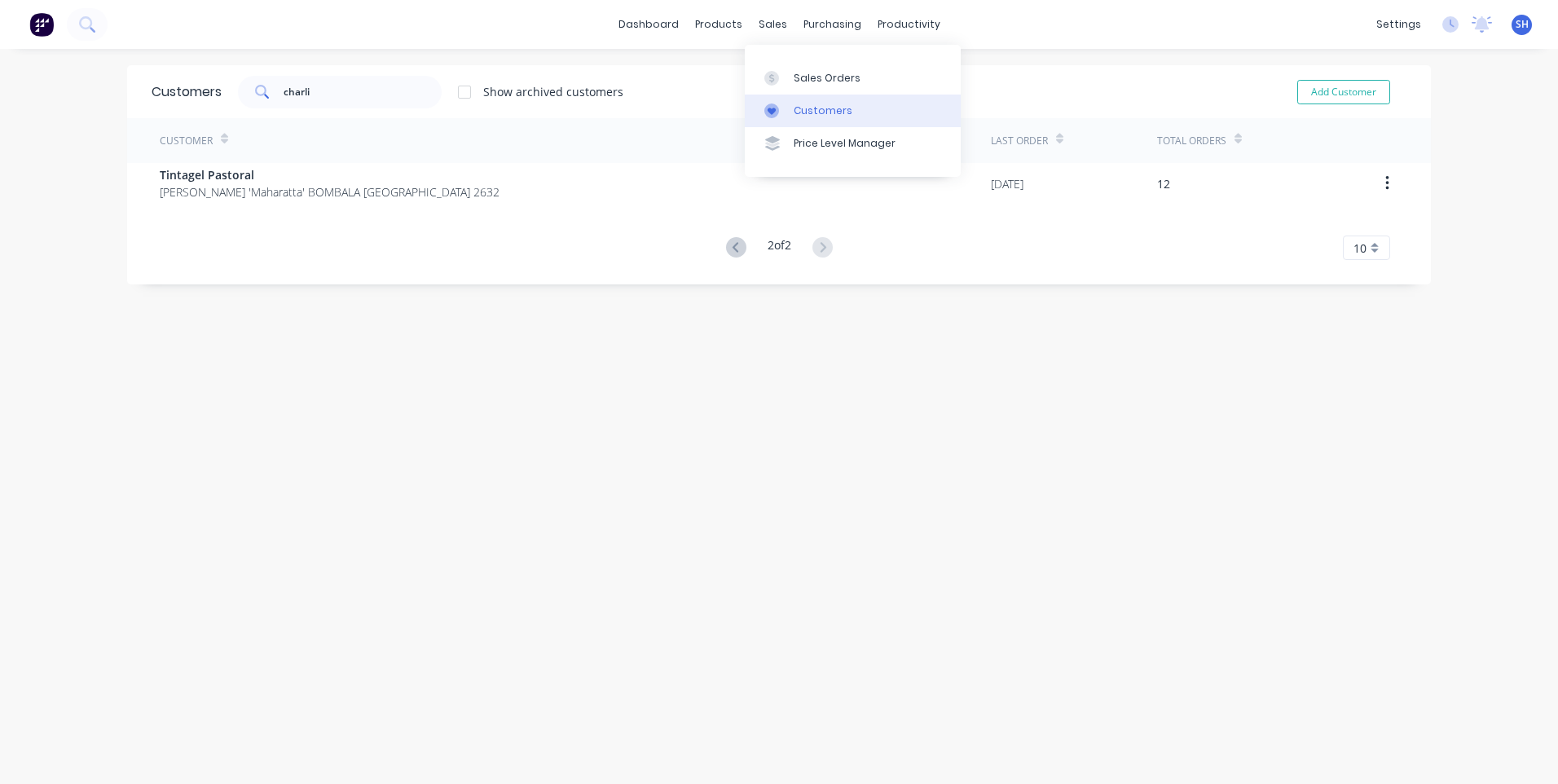
click at [805, 103] on div "Customers" at bounding box center [823, 110] width 59 height 15
drag, startPoint x: 319, startPoint y: 92, endPoint x: 212, endPoint y: 79, distance: 108.3
click at [212, 79] on div "Customers charli Show archived customers Add Customer" at bounding box center [779, 91] width 1304 height 53
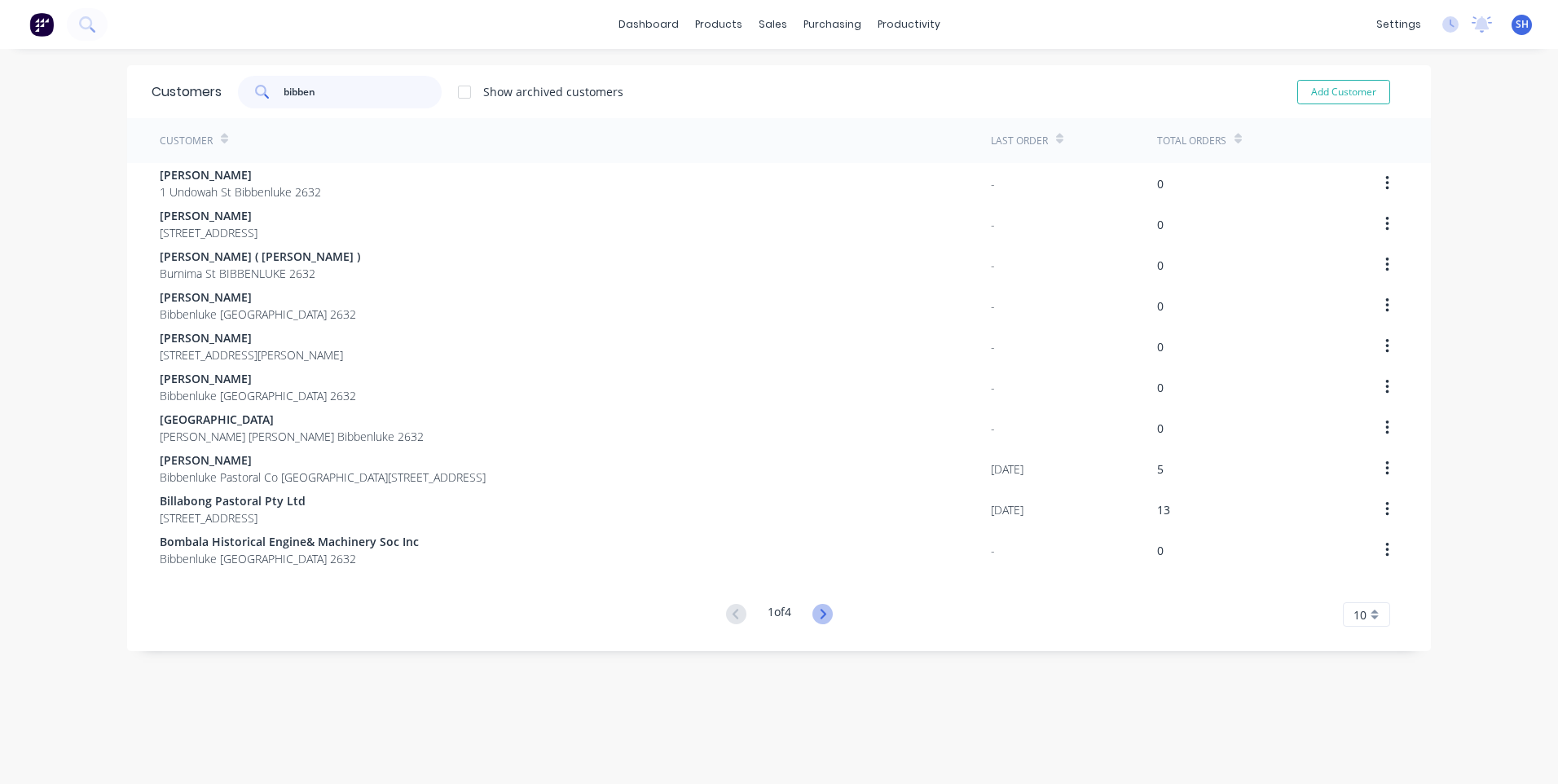
type input "bibben"
click at [817, 614] on icon at bounding box center [822, 614] width 20 height 20
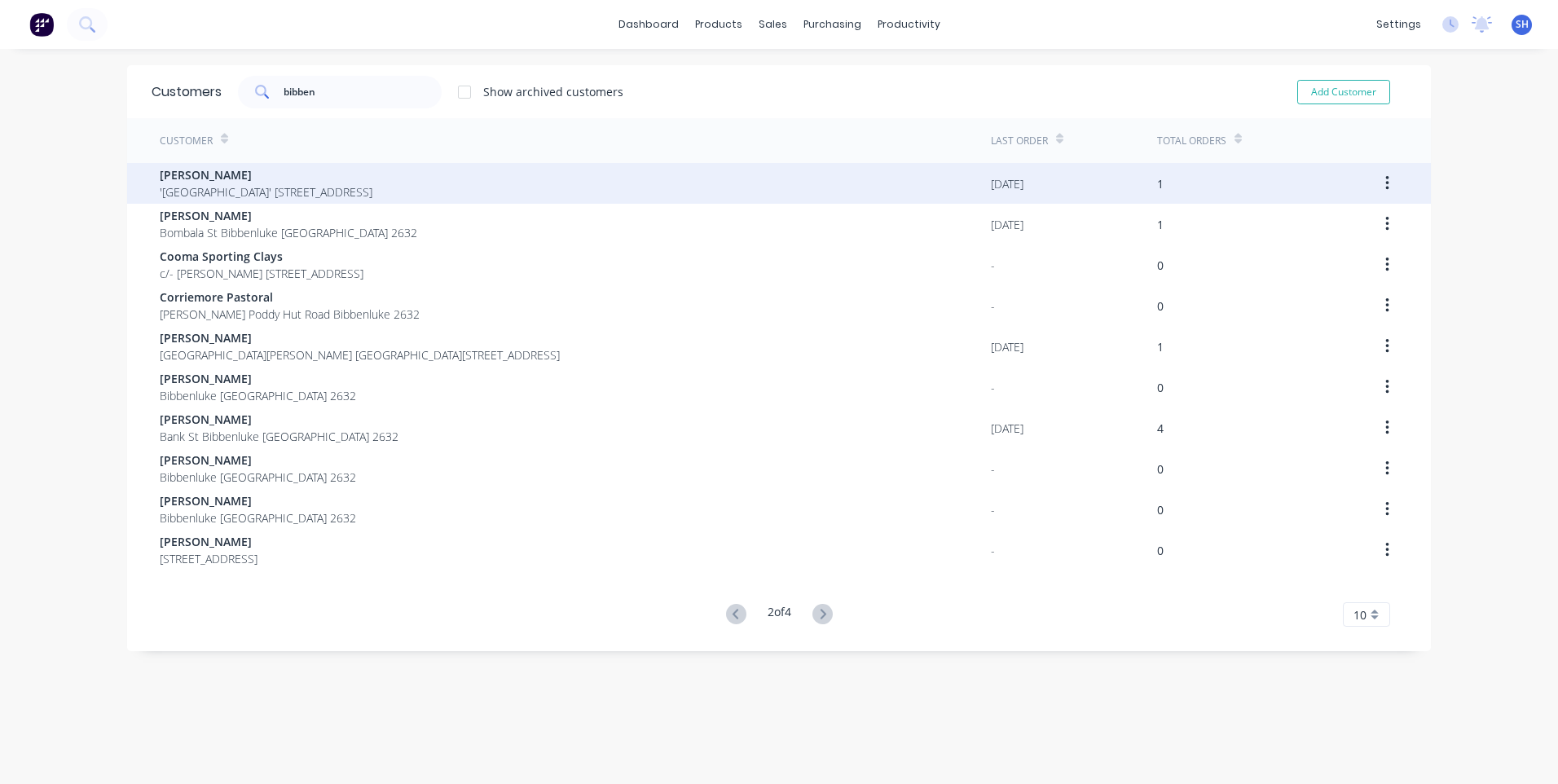
click at [266, 184] on span "'Exeter' 480 Broadview Road Bibbenluke New South Wales 2632" at bounding box center [266, 191] width 213 height 17
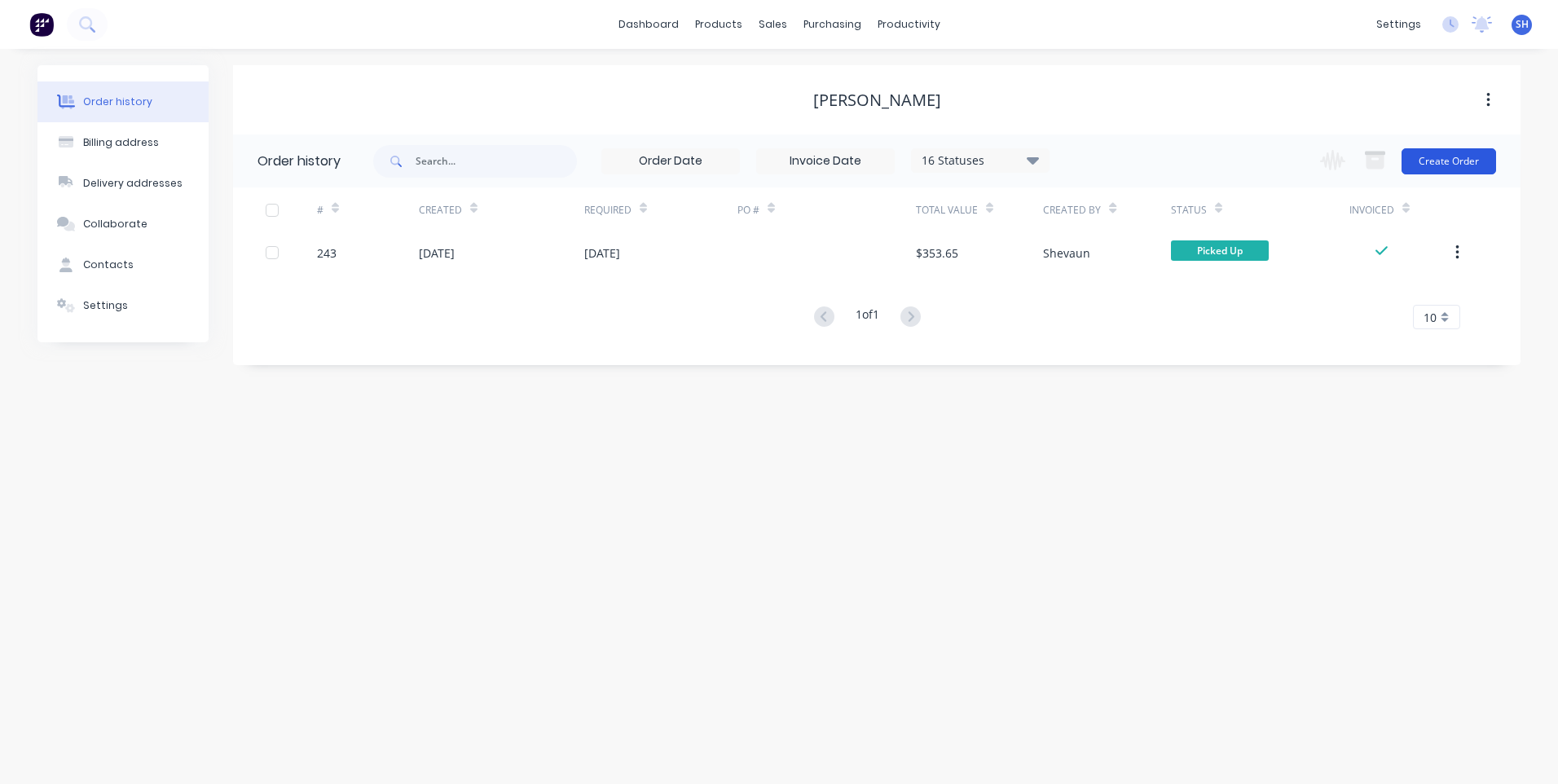
click at [1451, 158] on button "Create Order" at bounding box center [1448, 161] width 95 height 26
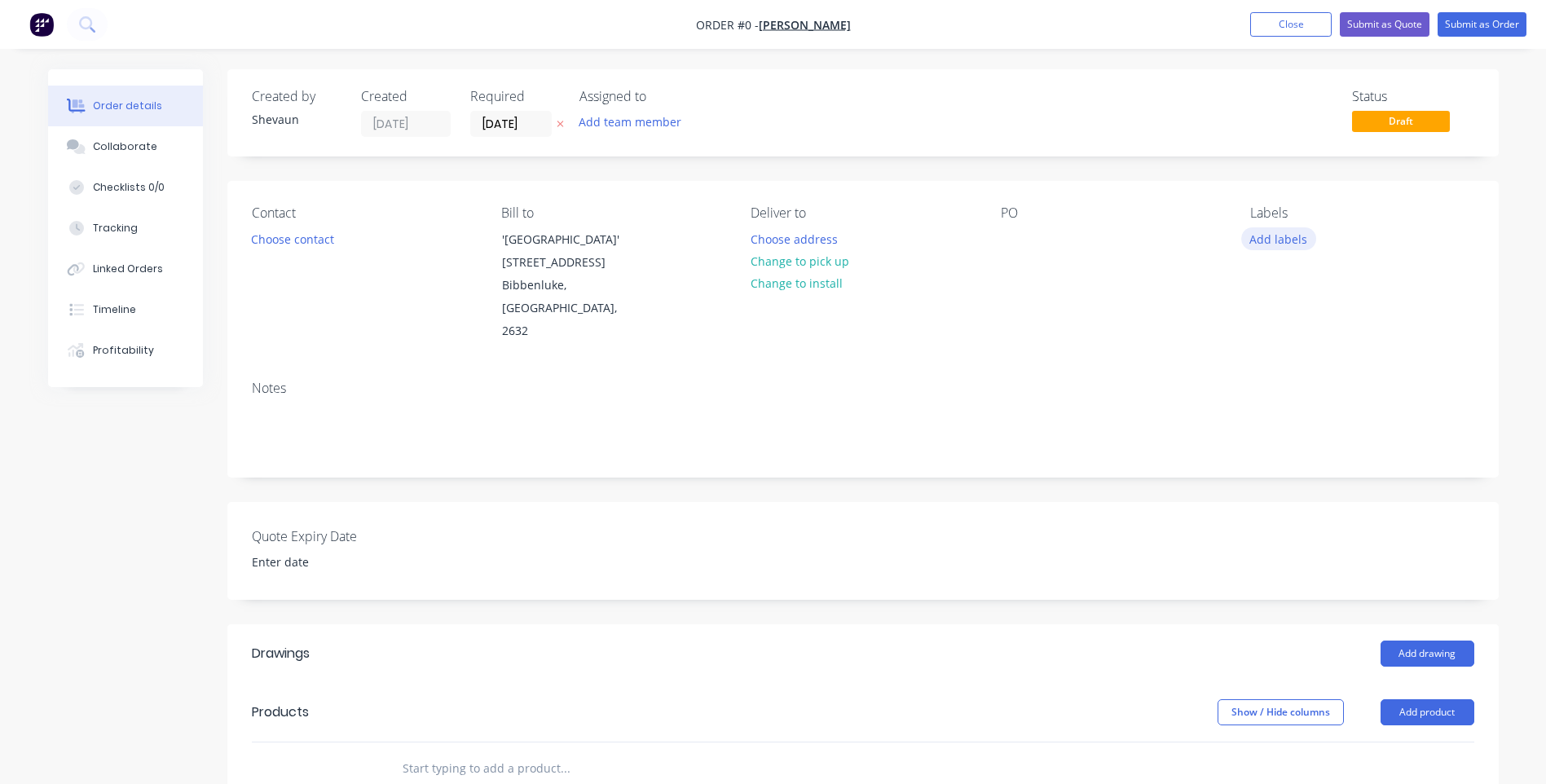
click at [1269, 237] on button "Add labels" at bounding box center [1278, 238] width 75 height 22
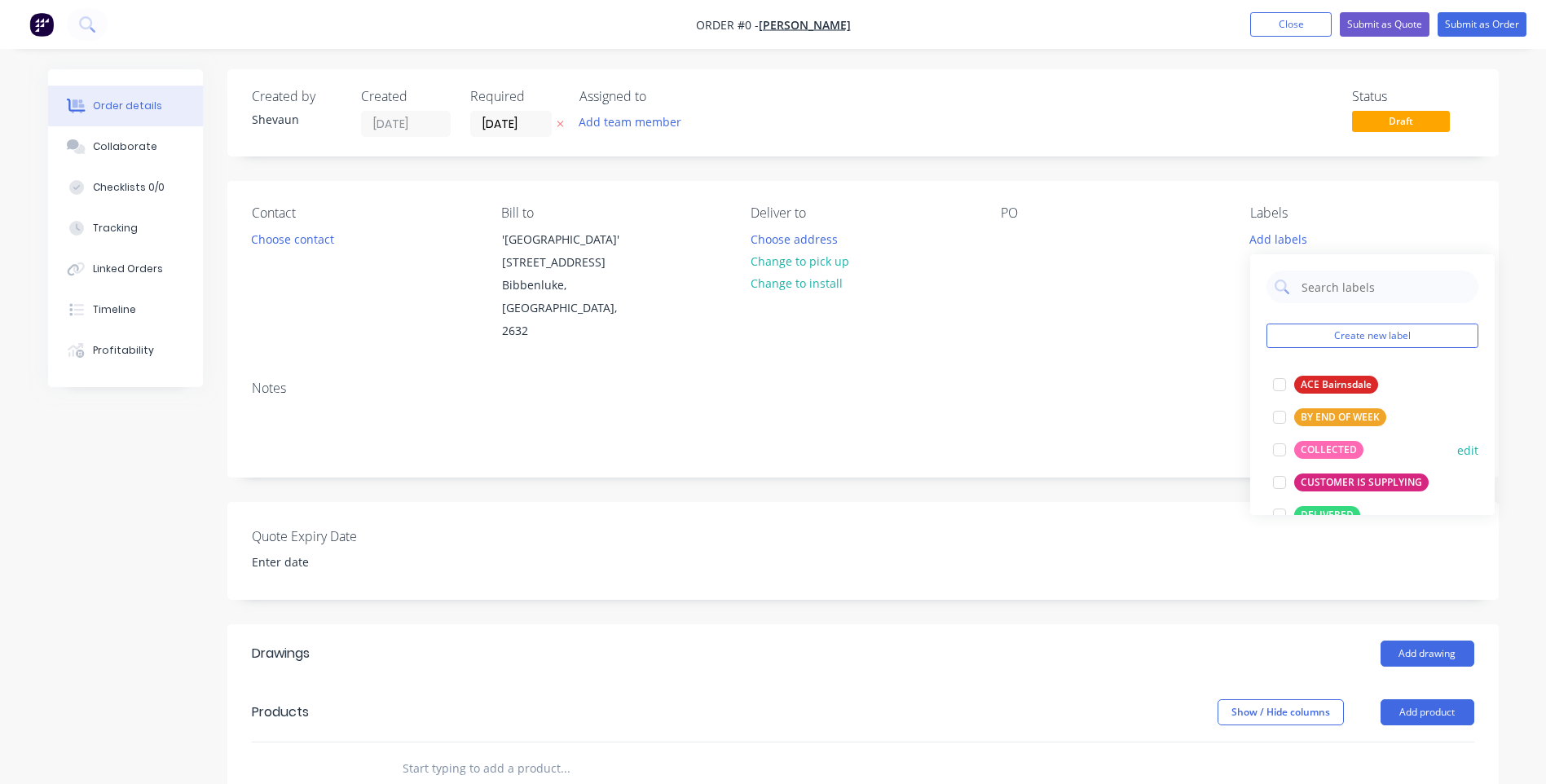
click at [1330, 447] on div "COLLECTED" at bounding box center [1328, 450] width 69 height 18
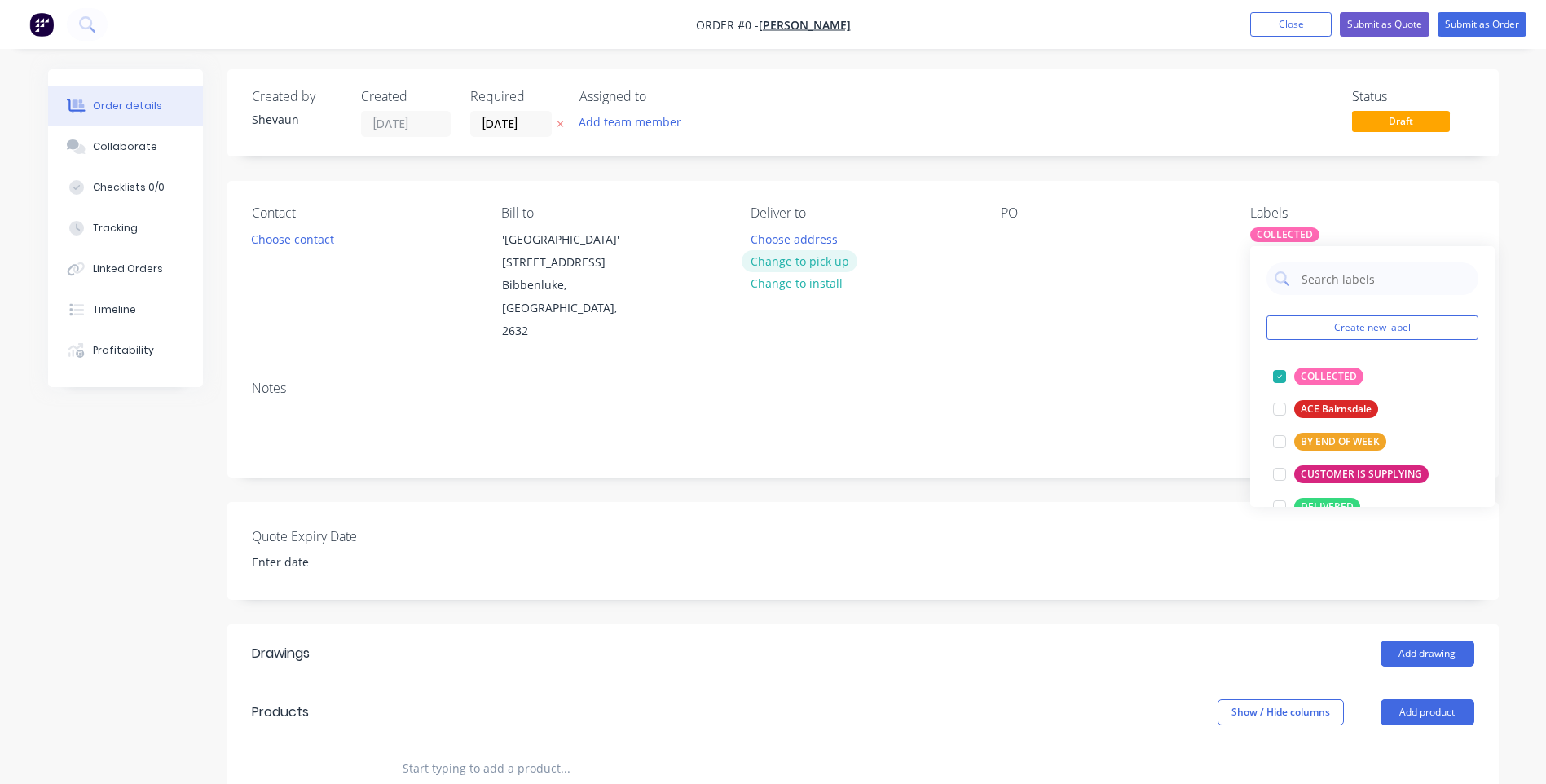
click at [829, 255] on div "Order details Collaborate Checklists 0/0 Tracking Linked Orders Timeline Profit…" at bounding box center [773, 640] width 1483 height 1142
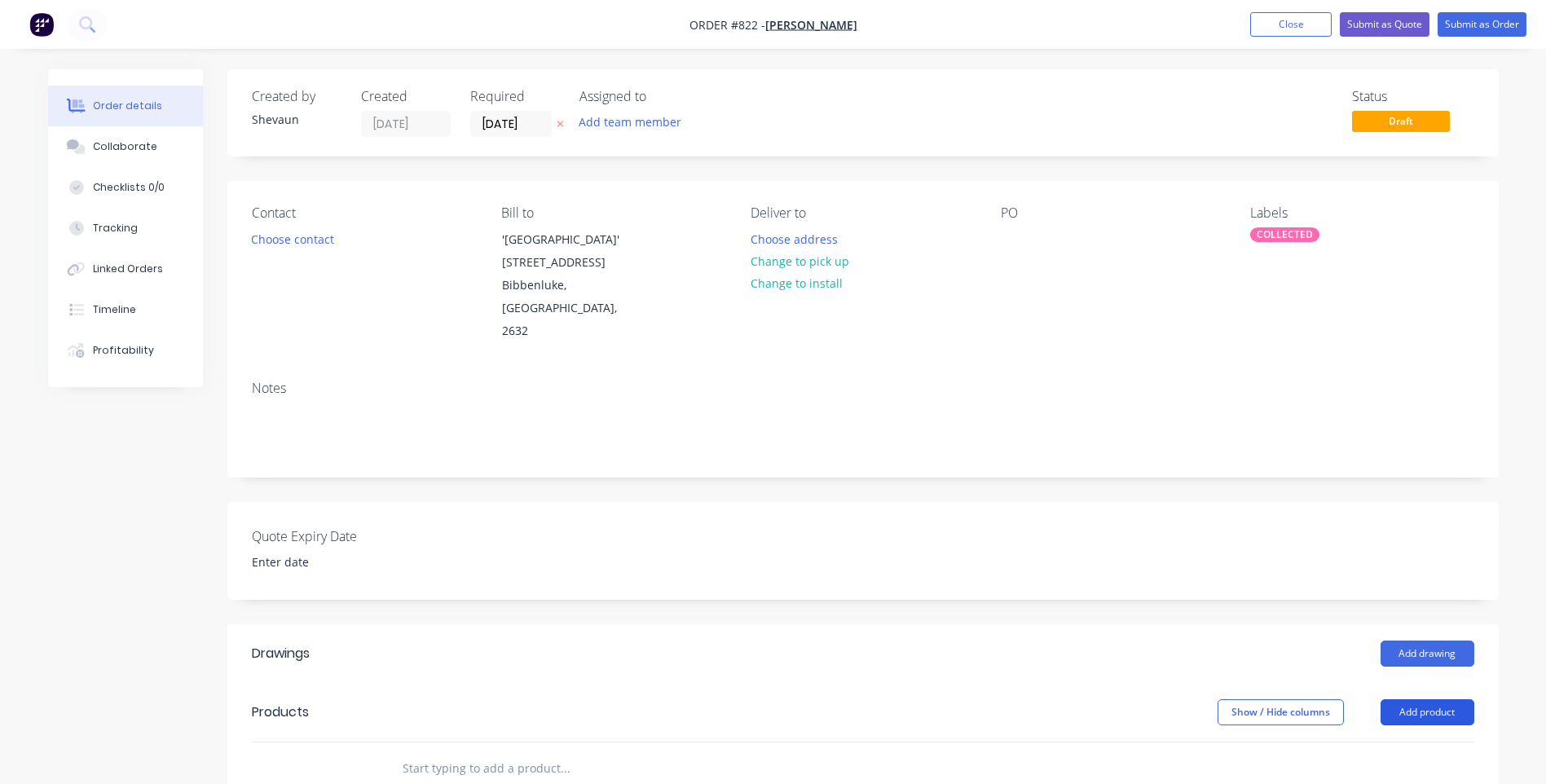
click at [1438, 699] on button "Add product" at bounding box center [1427, 712] width 94 height 26
click at [1403, 741] on div "Product catalogue" at bounding box center [1396, 753] width 125 height 24
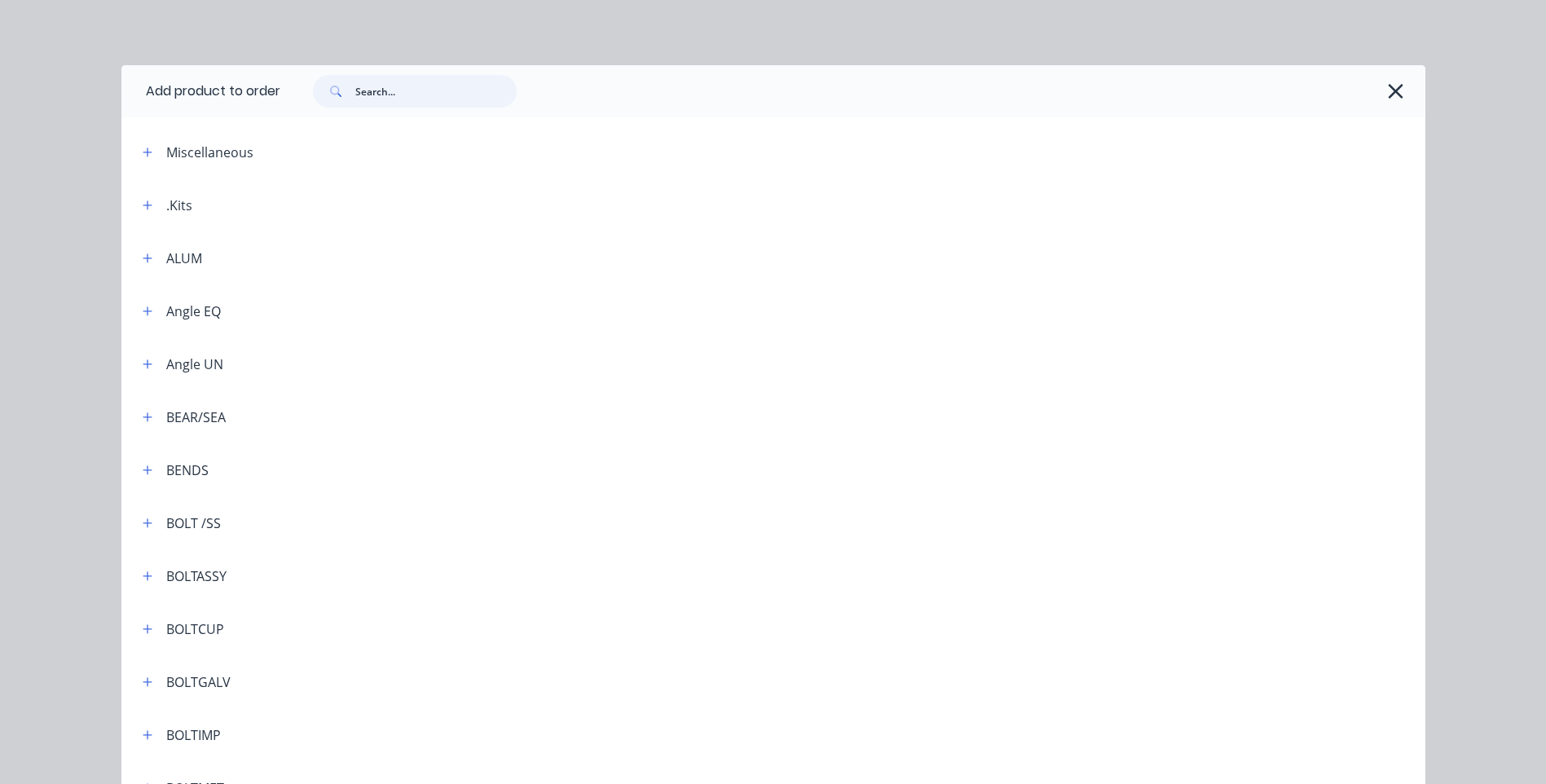
click at [365, 85] on input "text" at bounding box center [435, 91] width 161 height 33
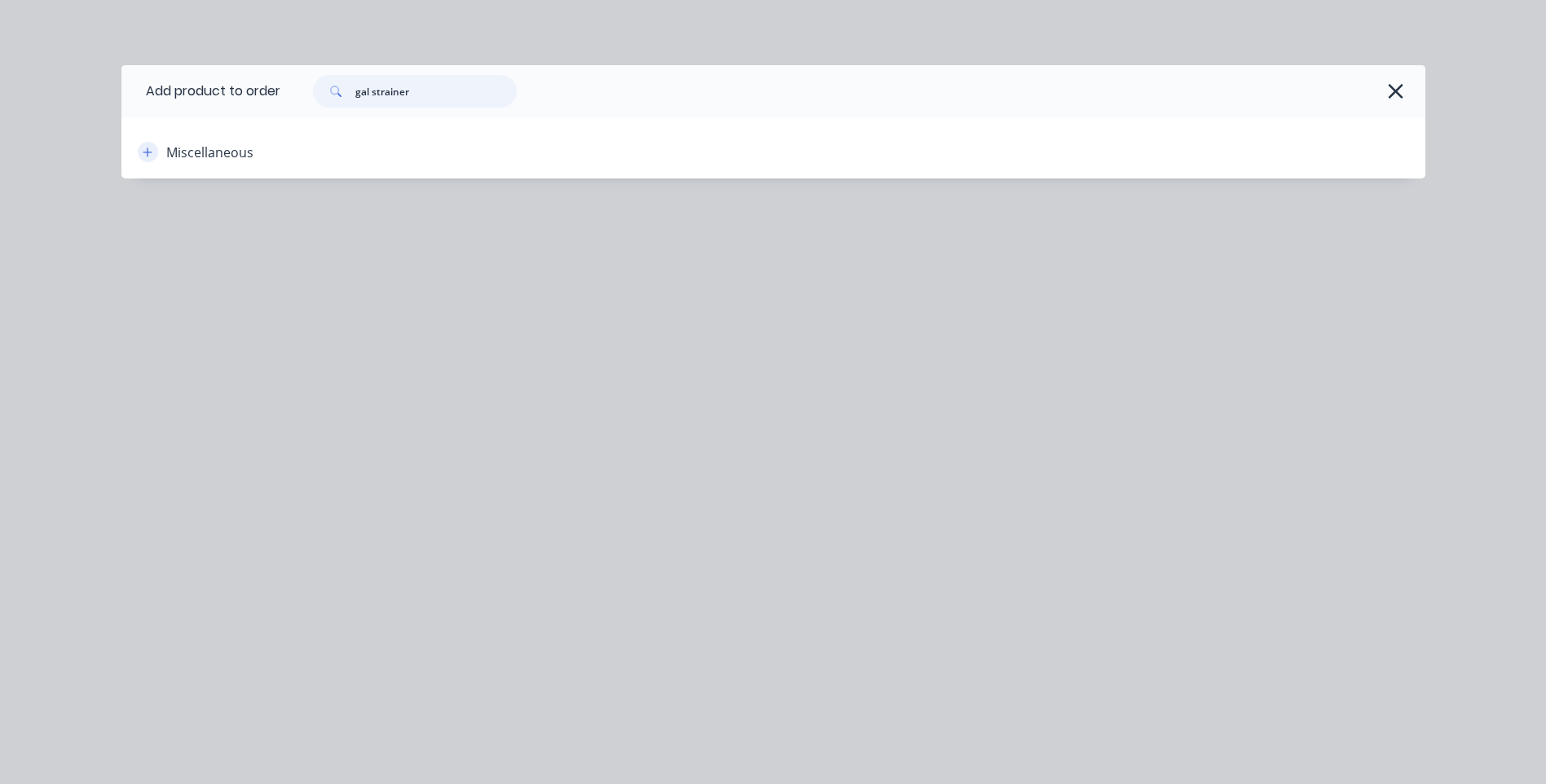
type input "gal strainer"
click at [144, 153] on icon "button" at bounding box center [148, 152] width 10 height 11
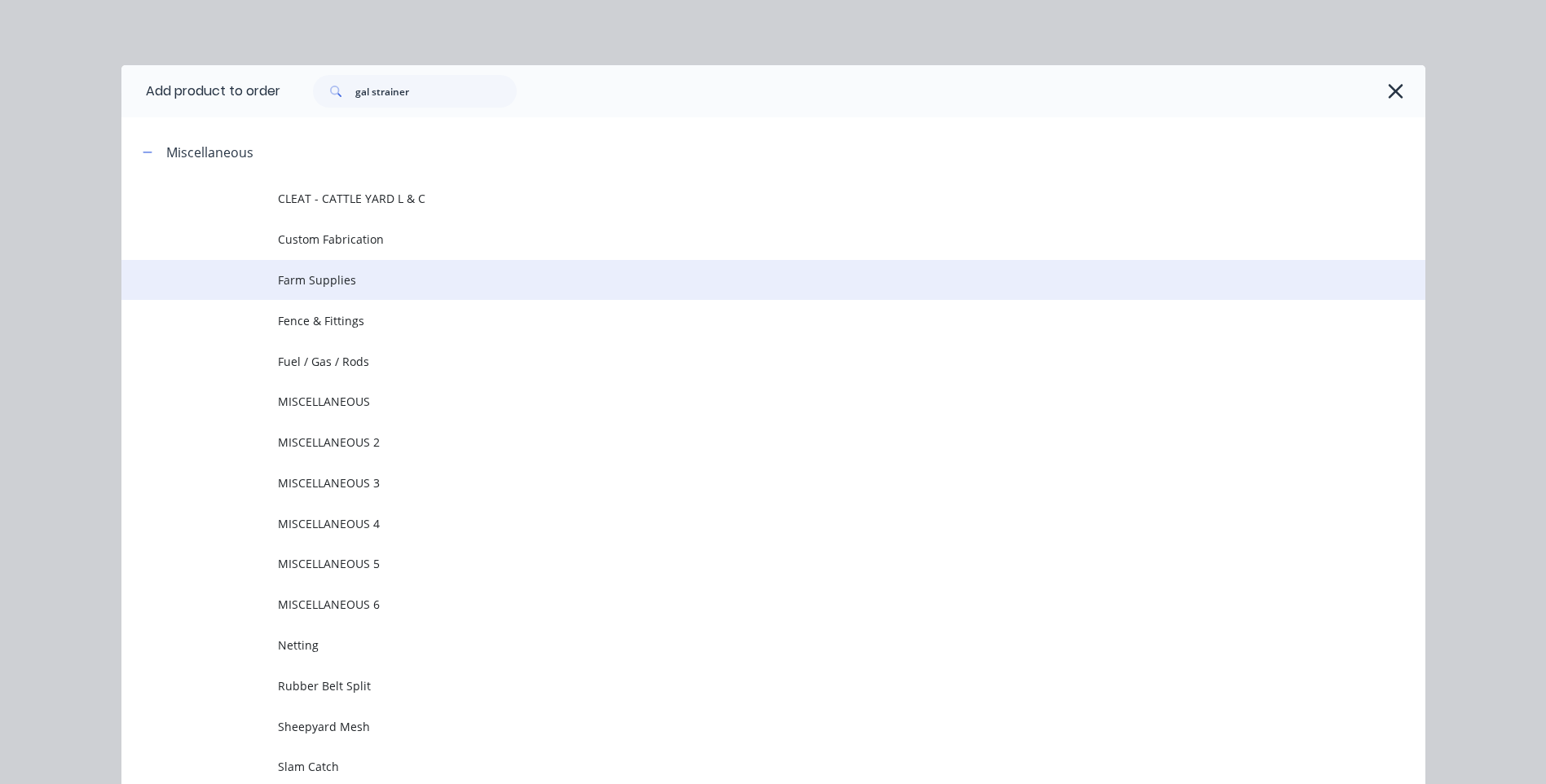
click at [330, 272] on span "Farm Supplies" at bounding box center [736, 279] width 917 height 17
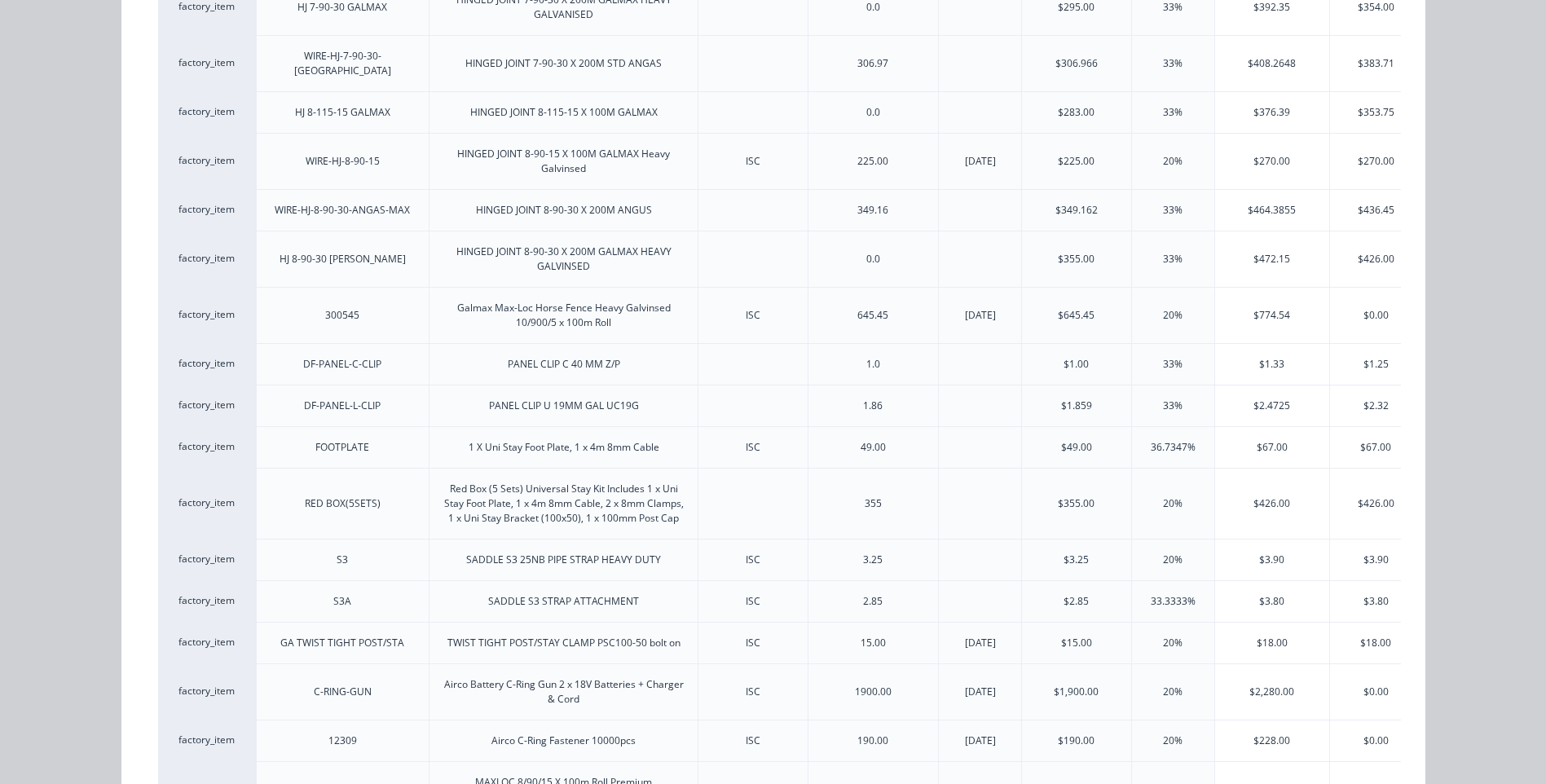
scroll to position [1913, 0]
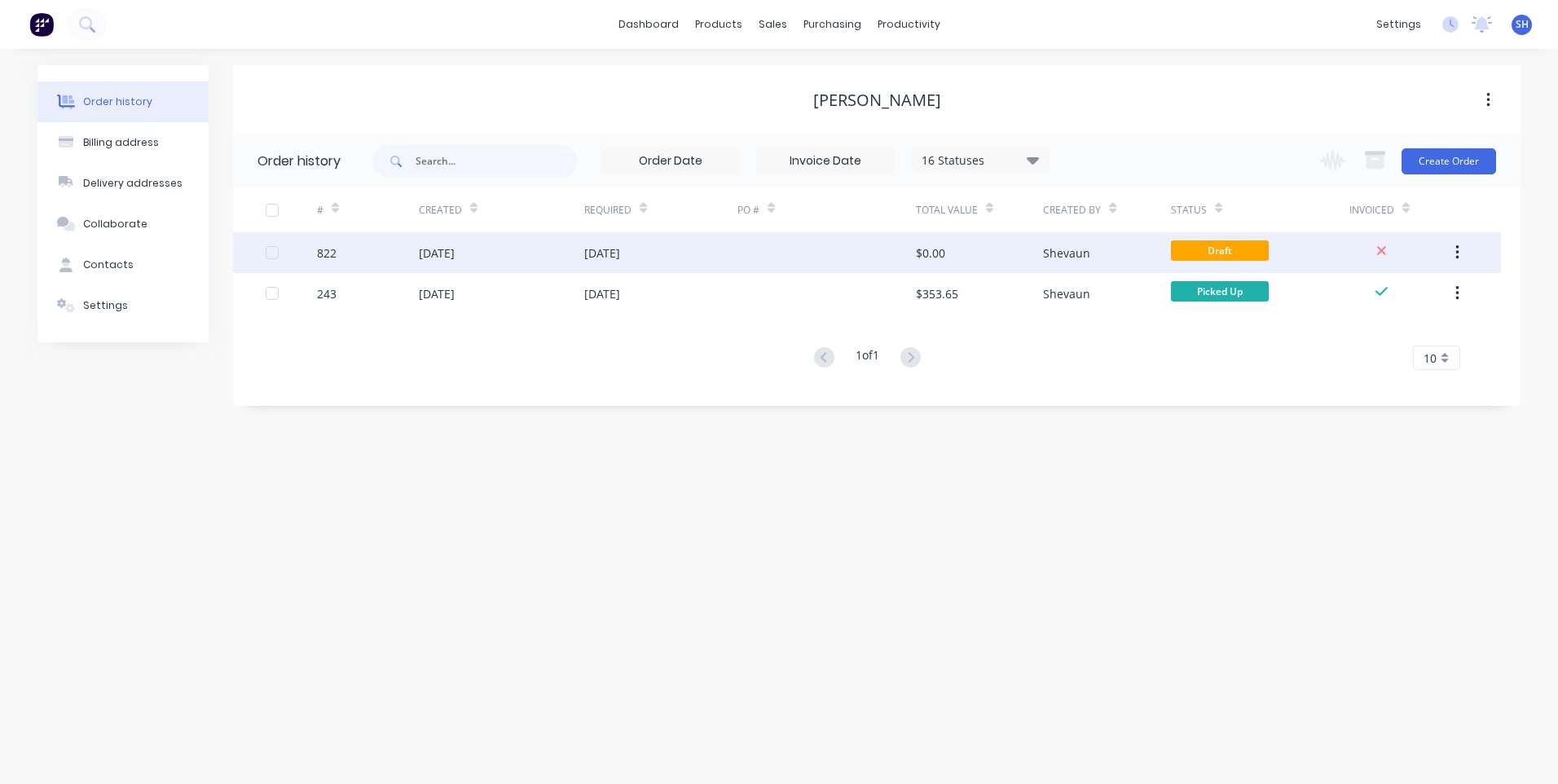
click at [830, 250] on div at bounding box center [826, 252] width 178 height 41
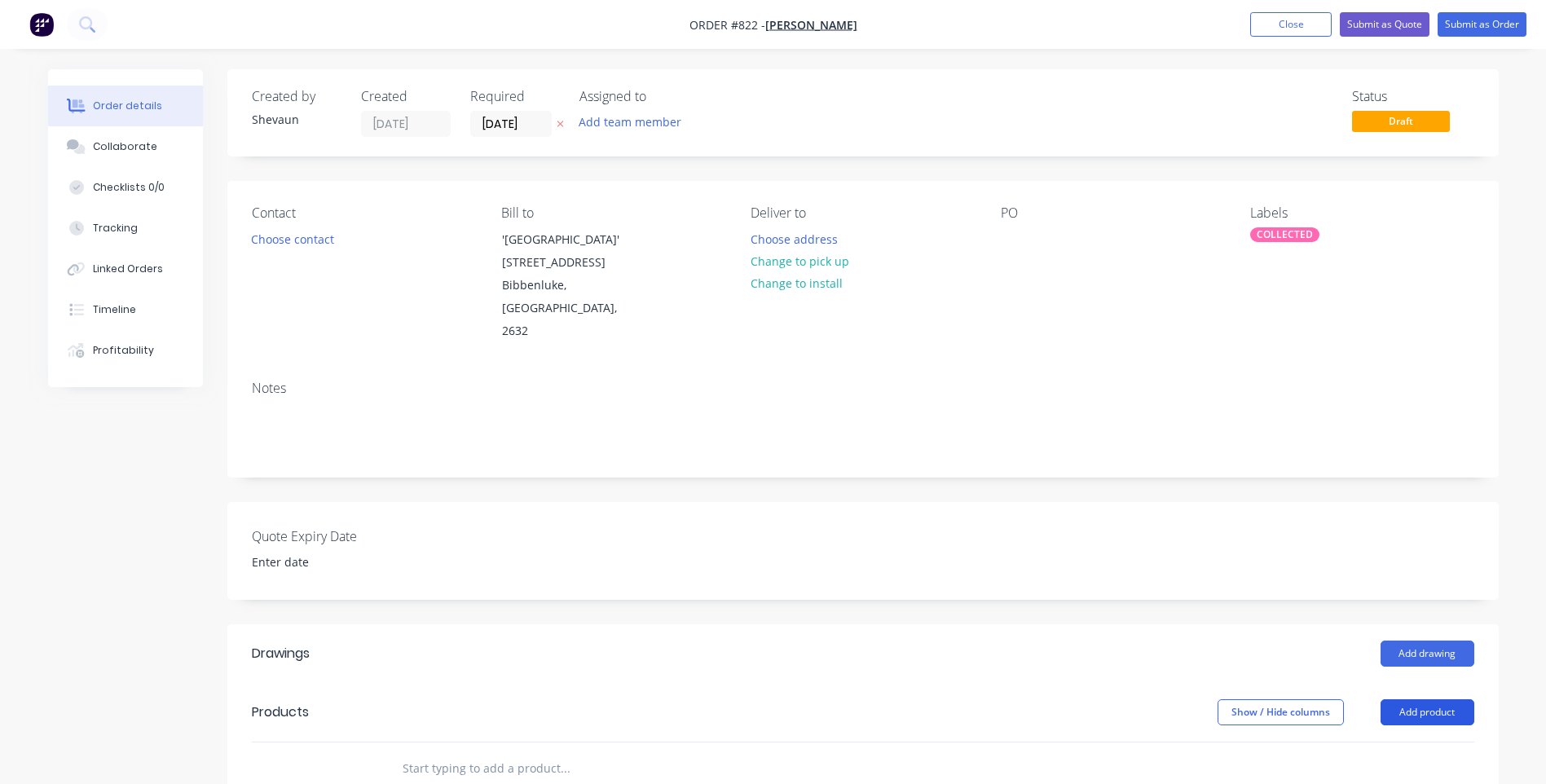
click at [1433, 699] on button "Add product" at bounding box center [1427, 712] width 94 height 26
click at [1370, 741] on div "Product catalogue" at bounding box center [1396, 753] width 125 height 24
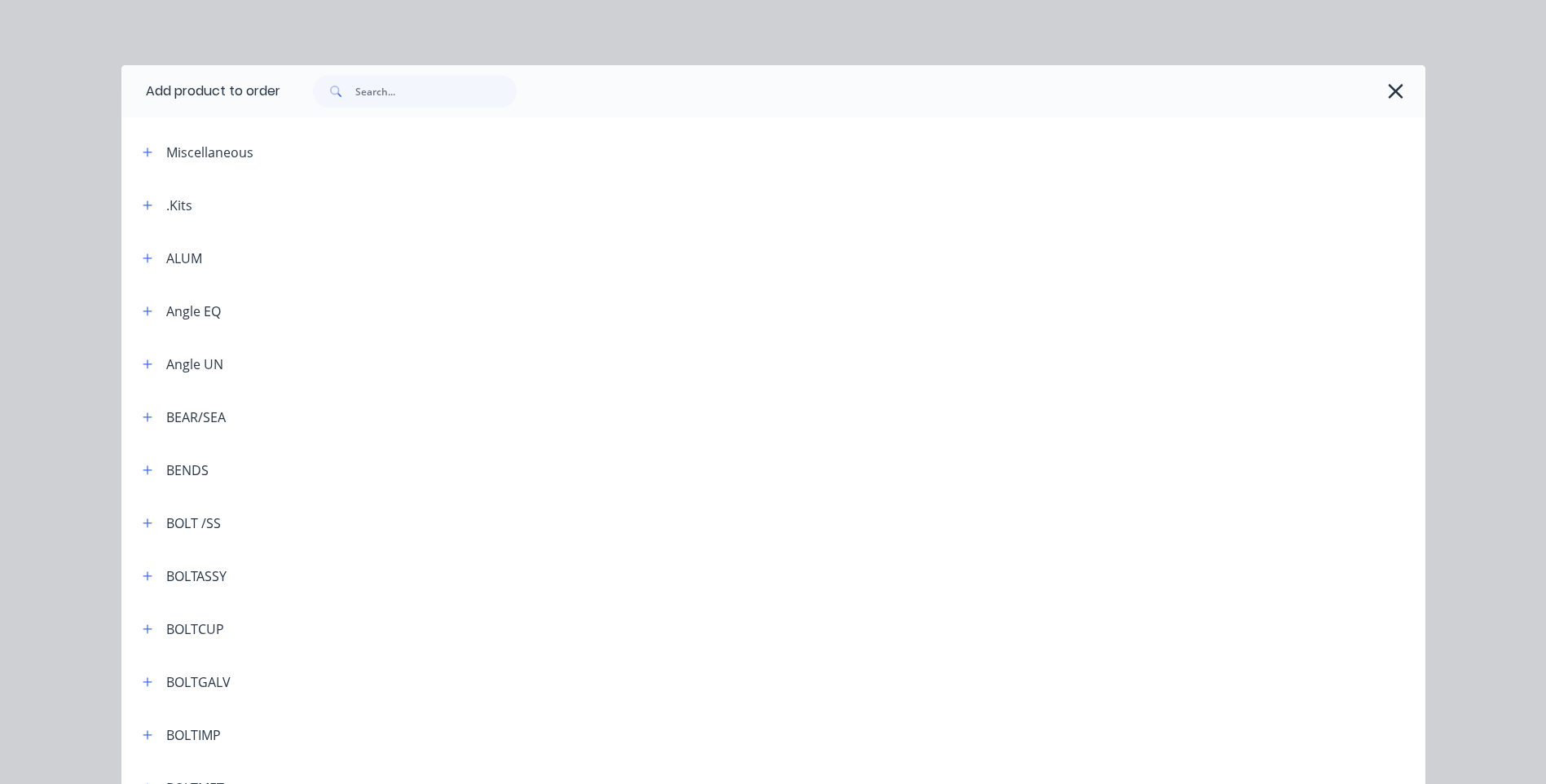
click at [350, 88] on span at bounding box center [334, 91] width 42 height 33
click at [355, 88] on input "text" at bounding box center [435, 91] width 161 height 33
paste input "Strainer Post GAL & BLACK ALL SIZES"
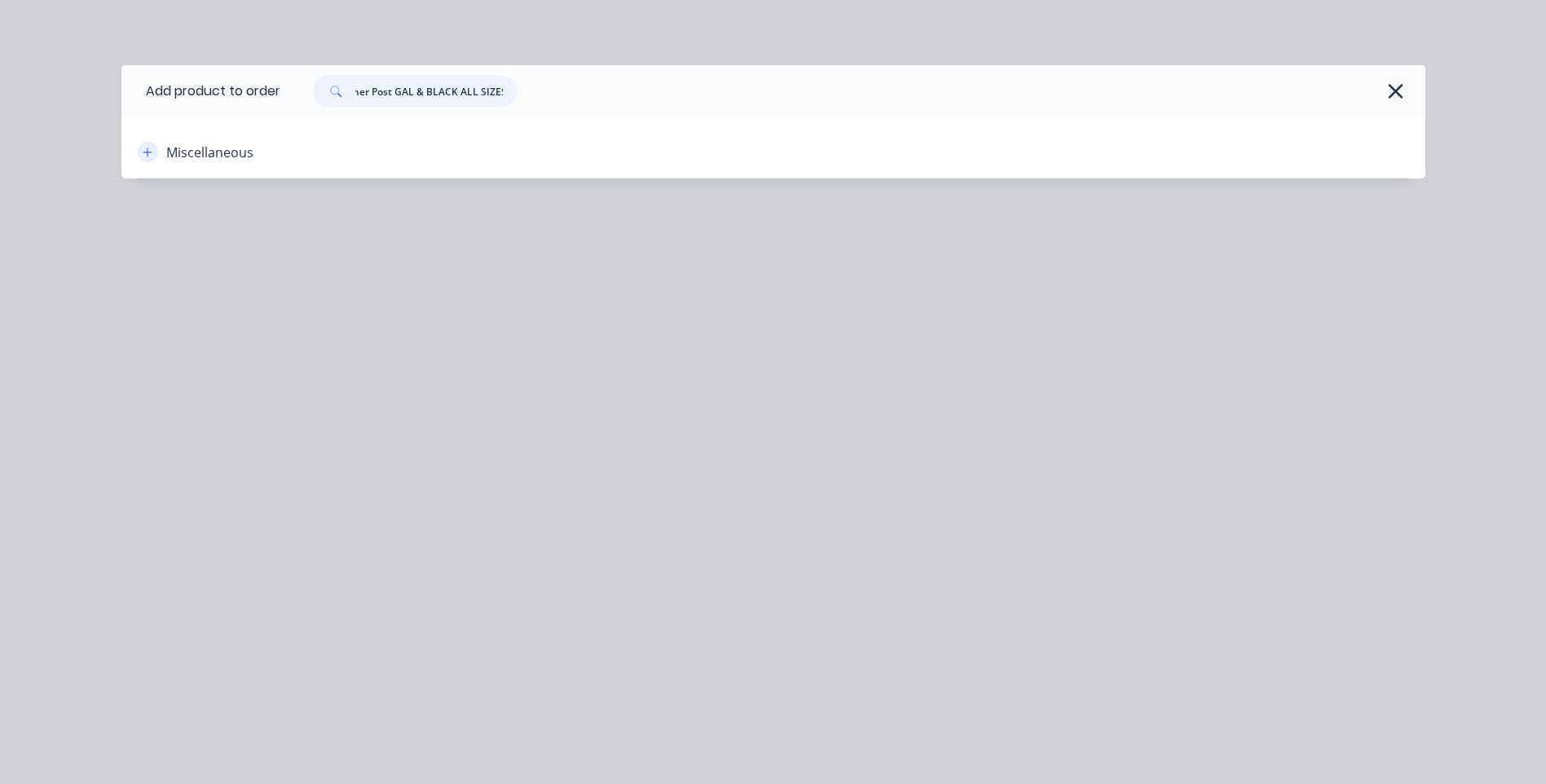
type input "Strainer Post GAL & BLACK ALL SIZES"
click at [148, 152] on icon "button" at bounding box center [147, 151] width 9 height 9
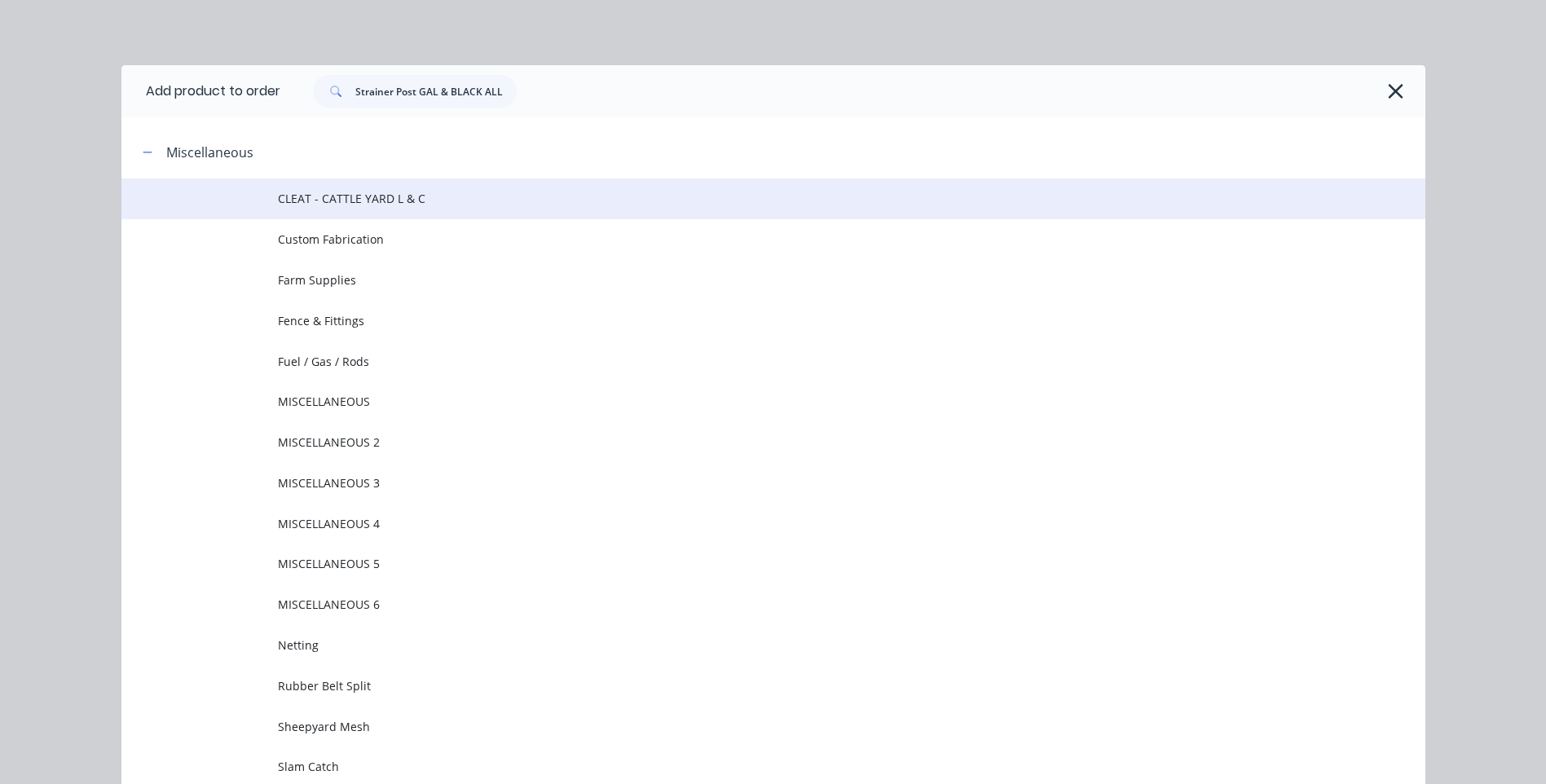
click at [332, 191] on span "CLEAT - CATTLE YARD L & C" at bounding box center [736, 198] width 917 height 17
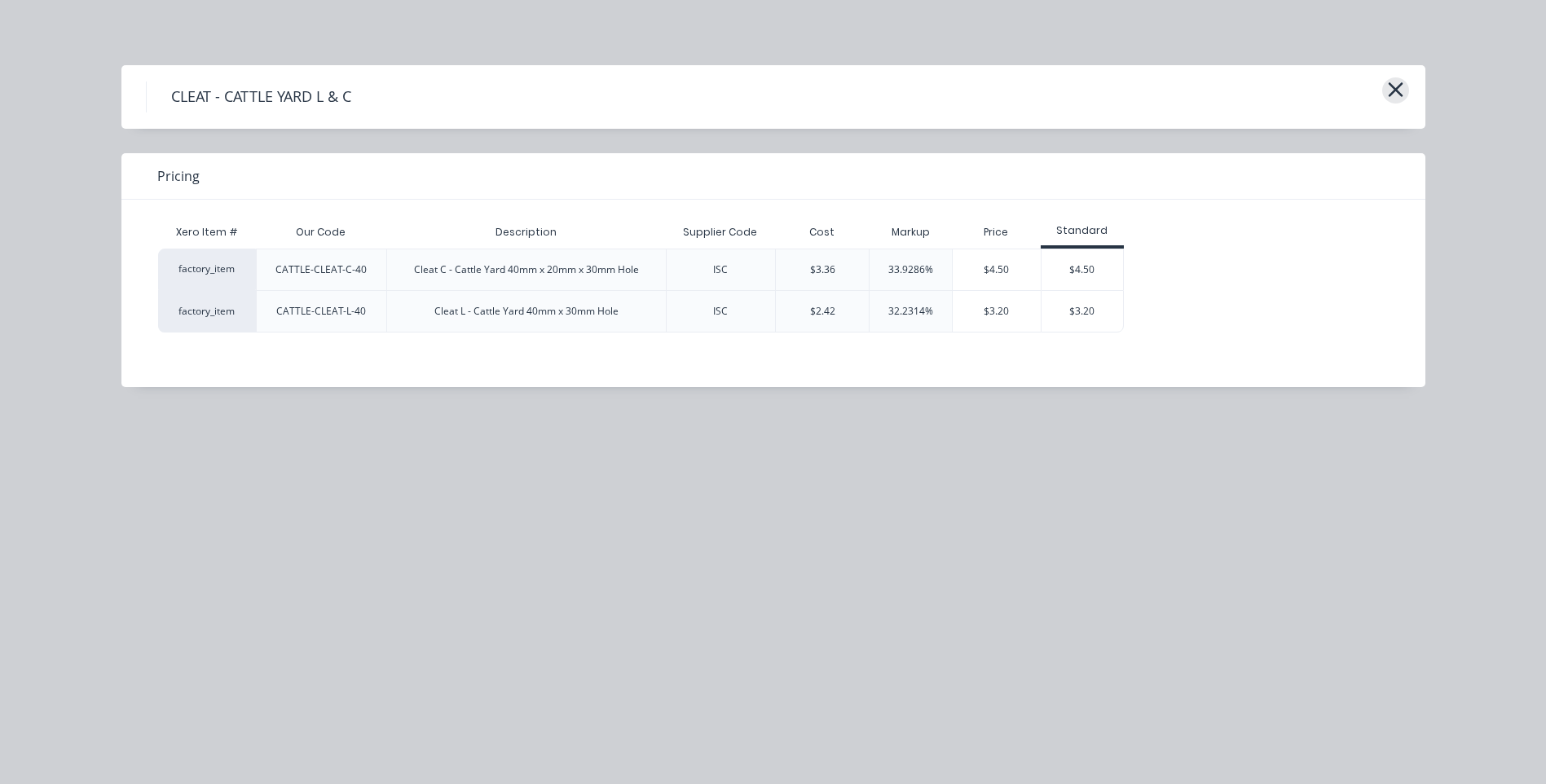
click at [1396, 84] on icon "button" at bounding box center [1395, 89] width 17 height 23
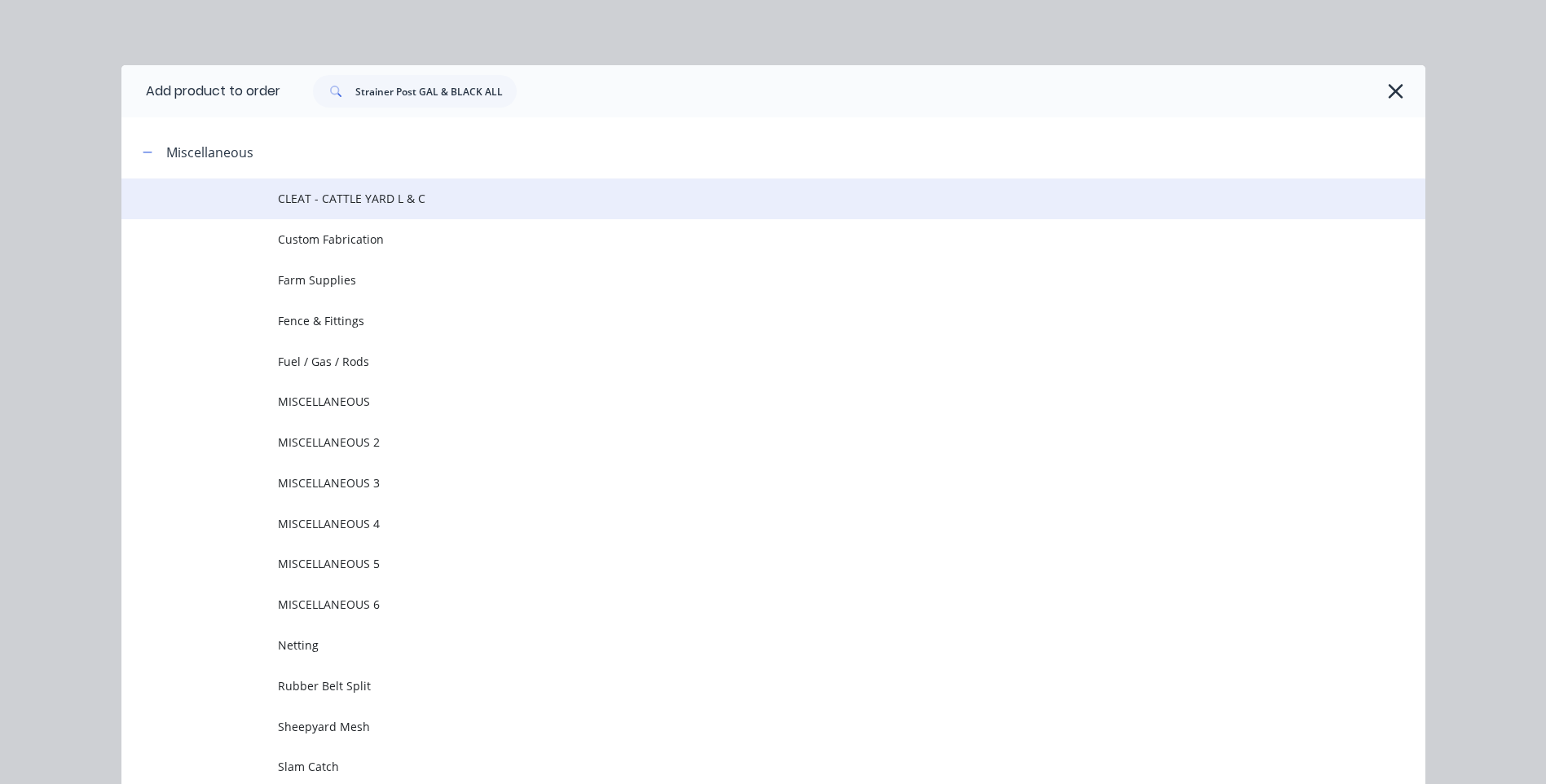
scroll to position [125, 0]
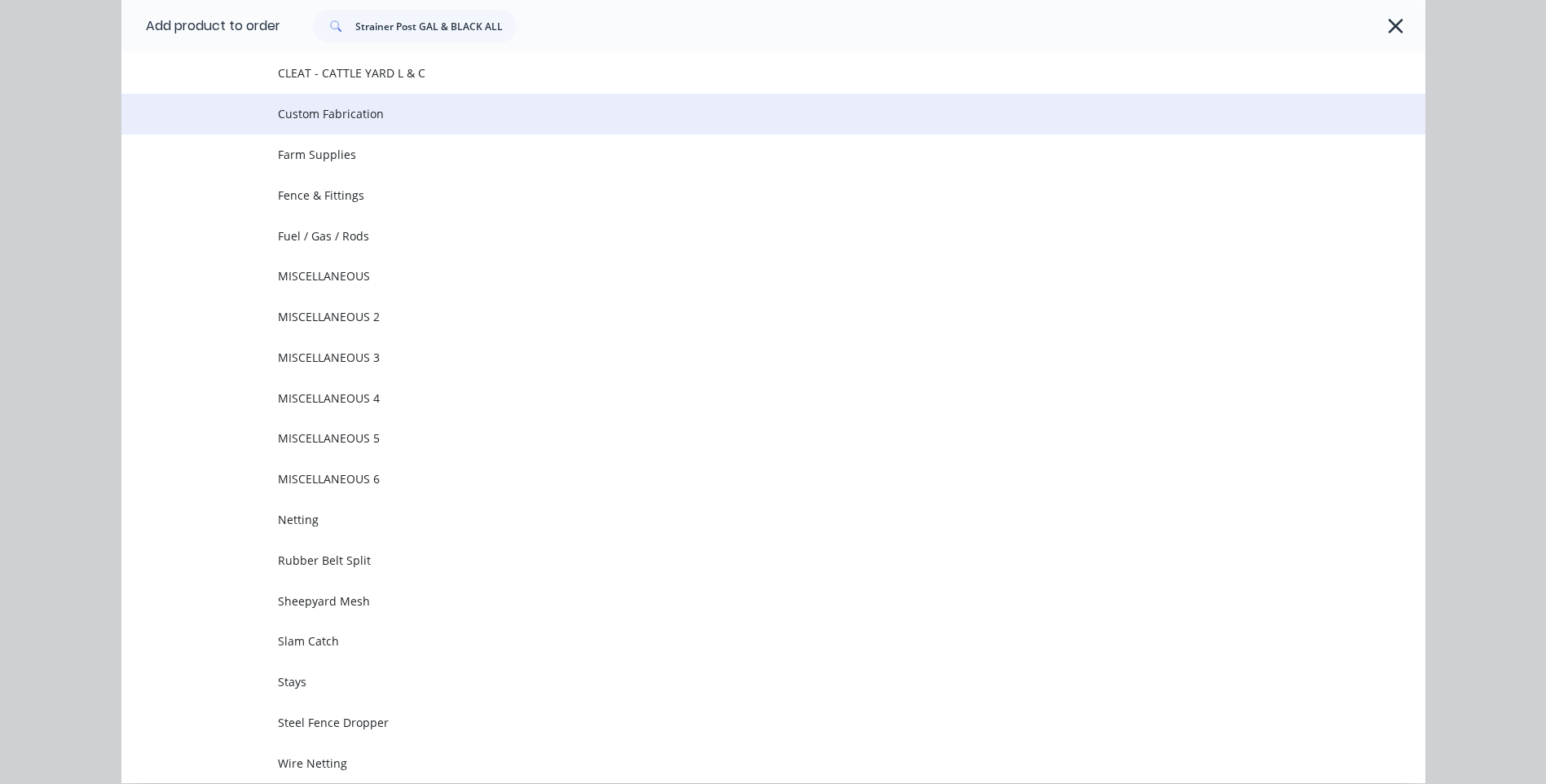
click at [342, 110] on span "Custom Fabrication" at bounding box center [736, 113] width 917 height 17
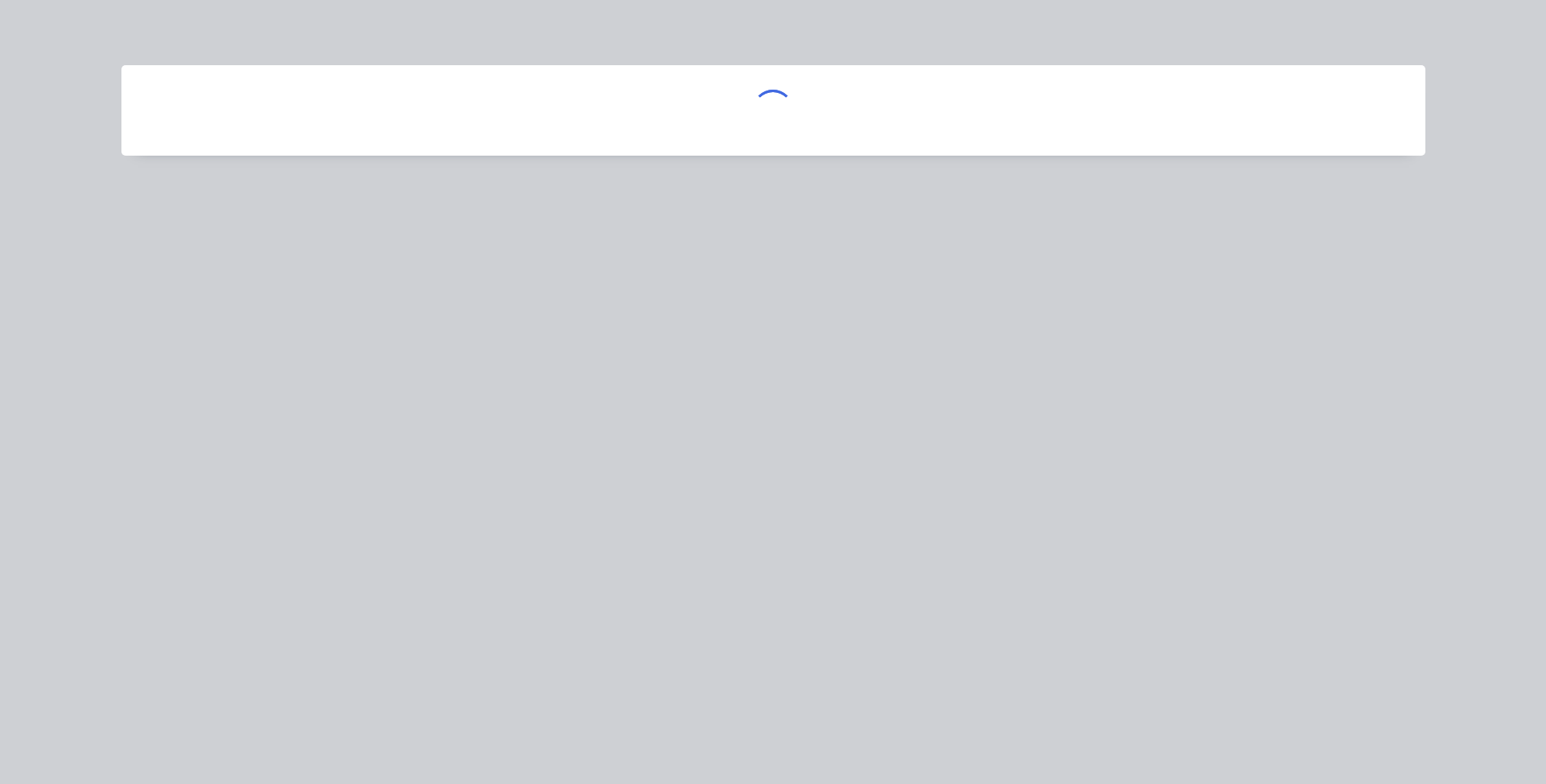
scroll to position [0, 0]
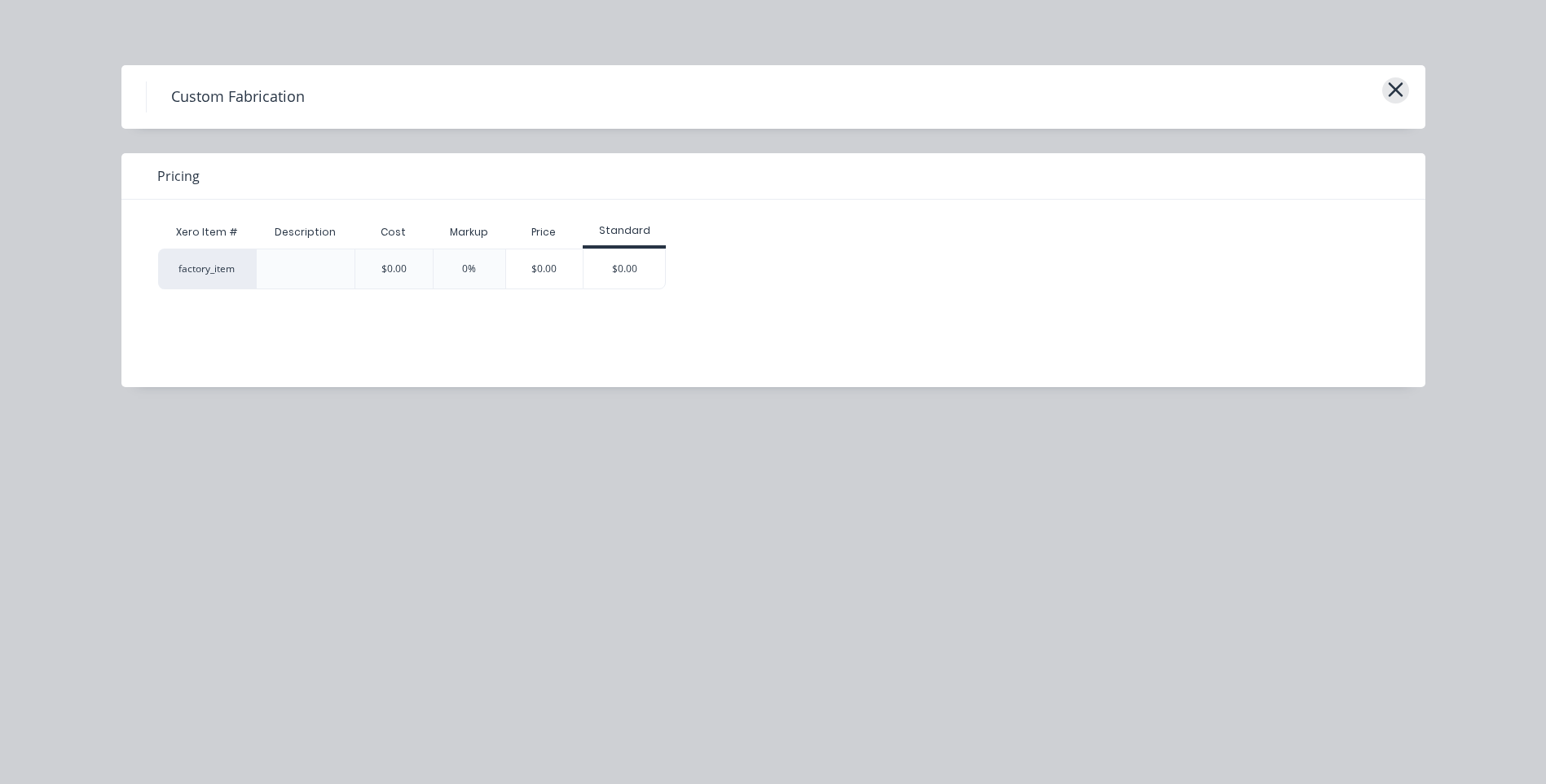
click at [1396, 94] on icon "button" at bounding box center [1395, 89] width 17 height 23
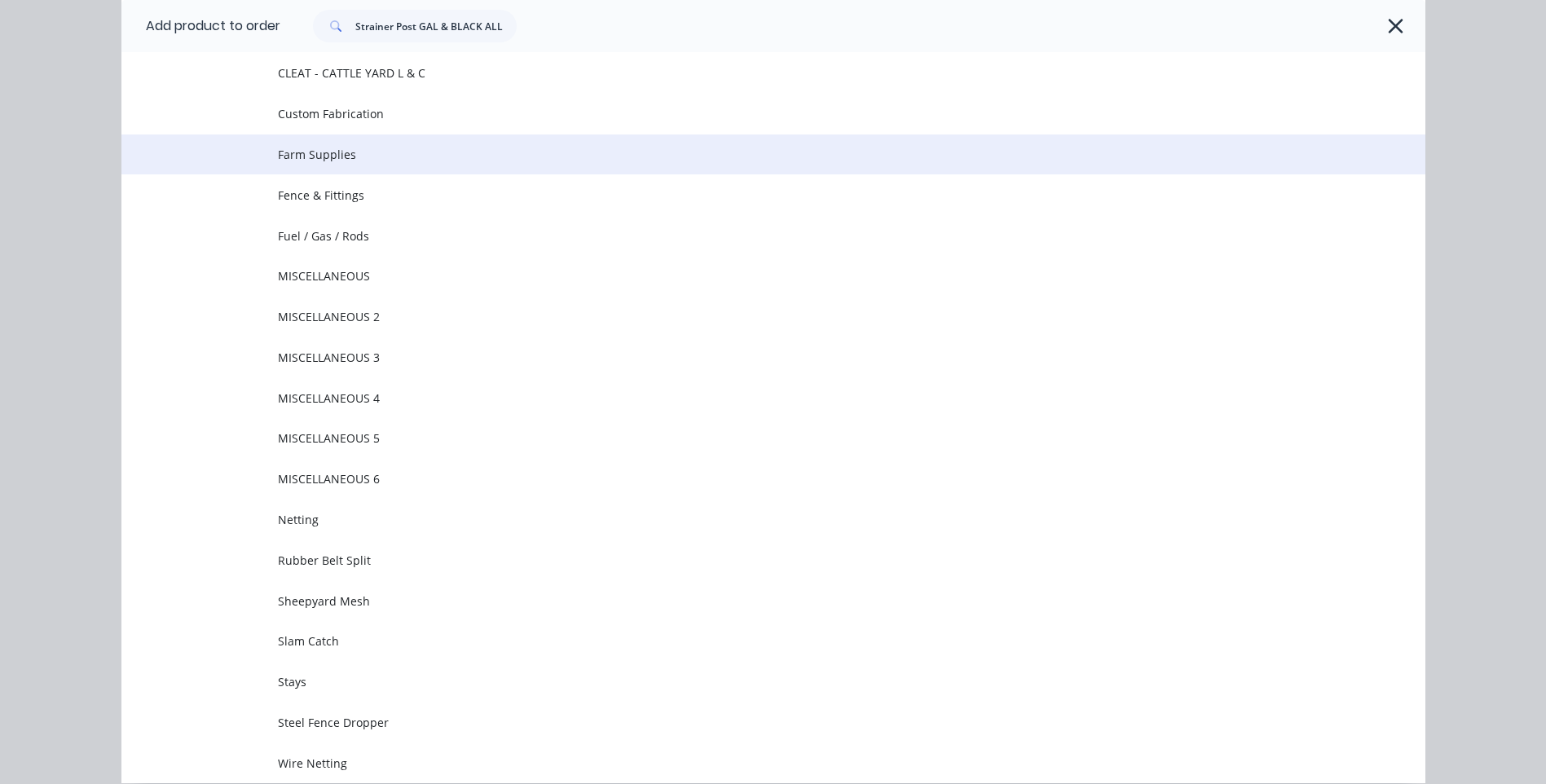
click at [316, 152] on span "Farm Supplies" at bounding box center [736, 154] width 917 height 17
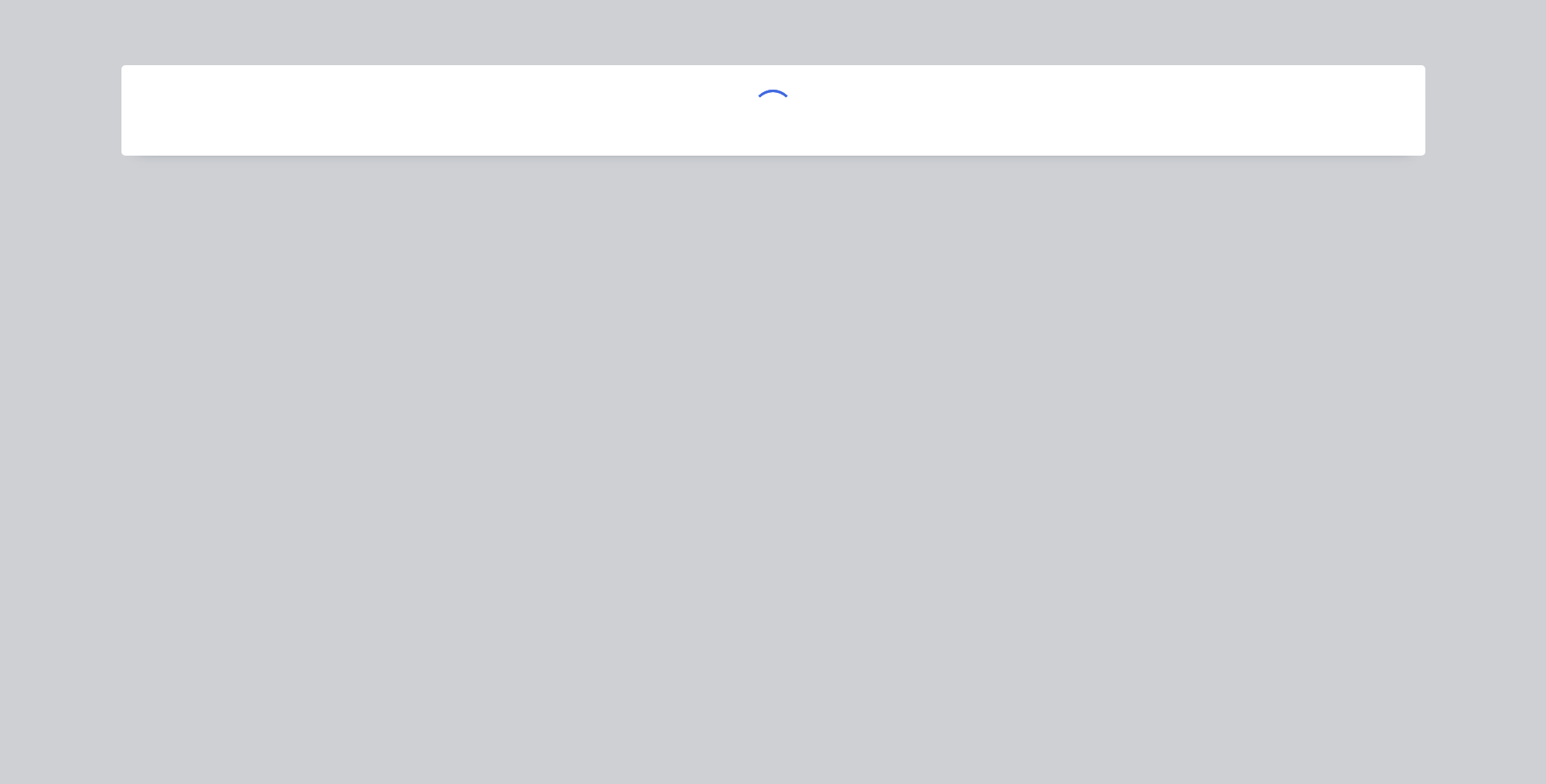
scroll to position [0, 0]
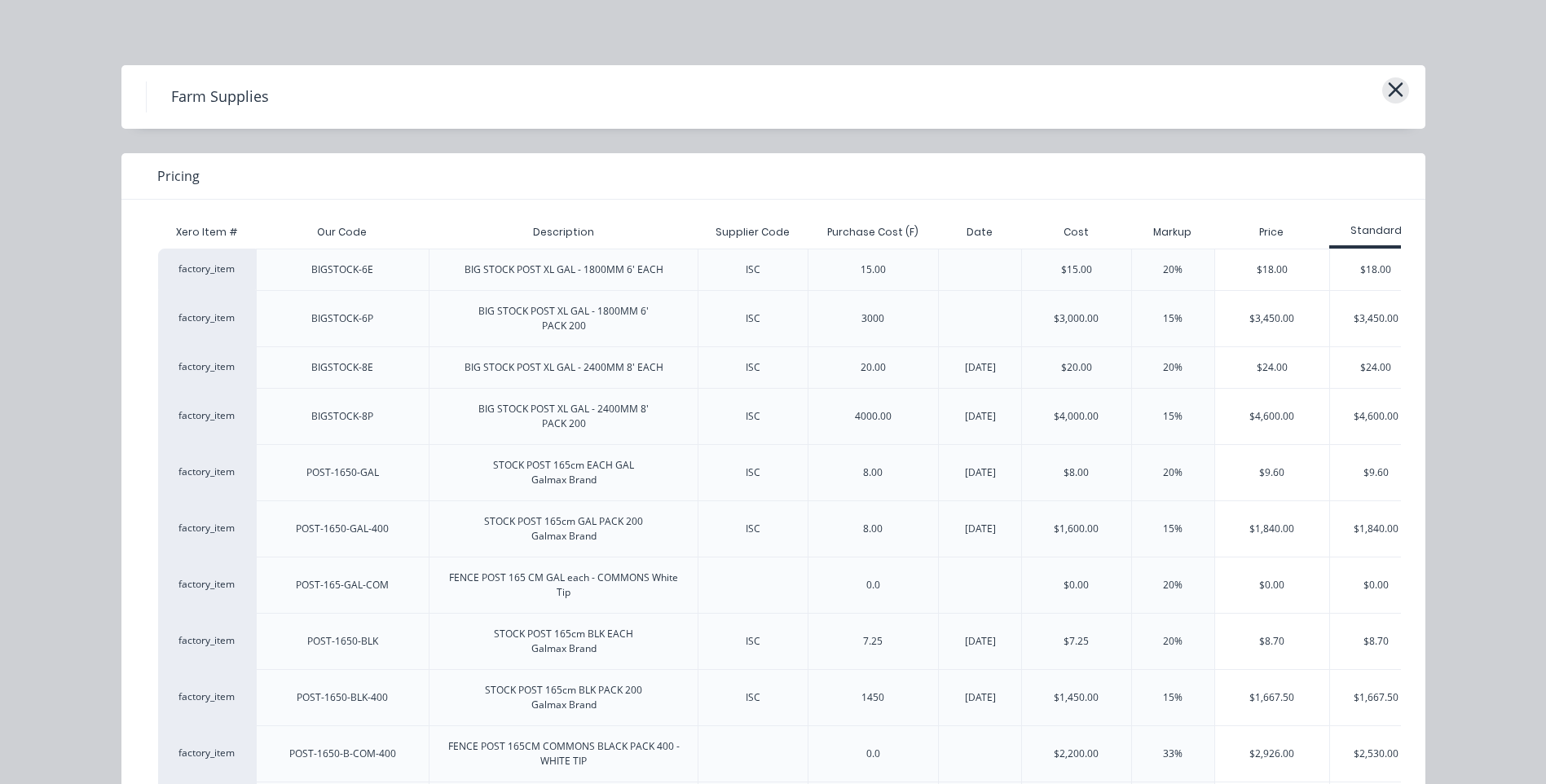
click at [1390, 92] on icon "button" at bounding box center [1395, 89] width 15 height 15
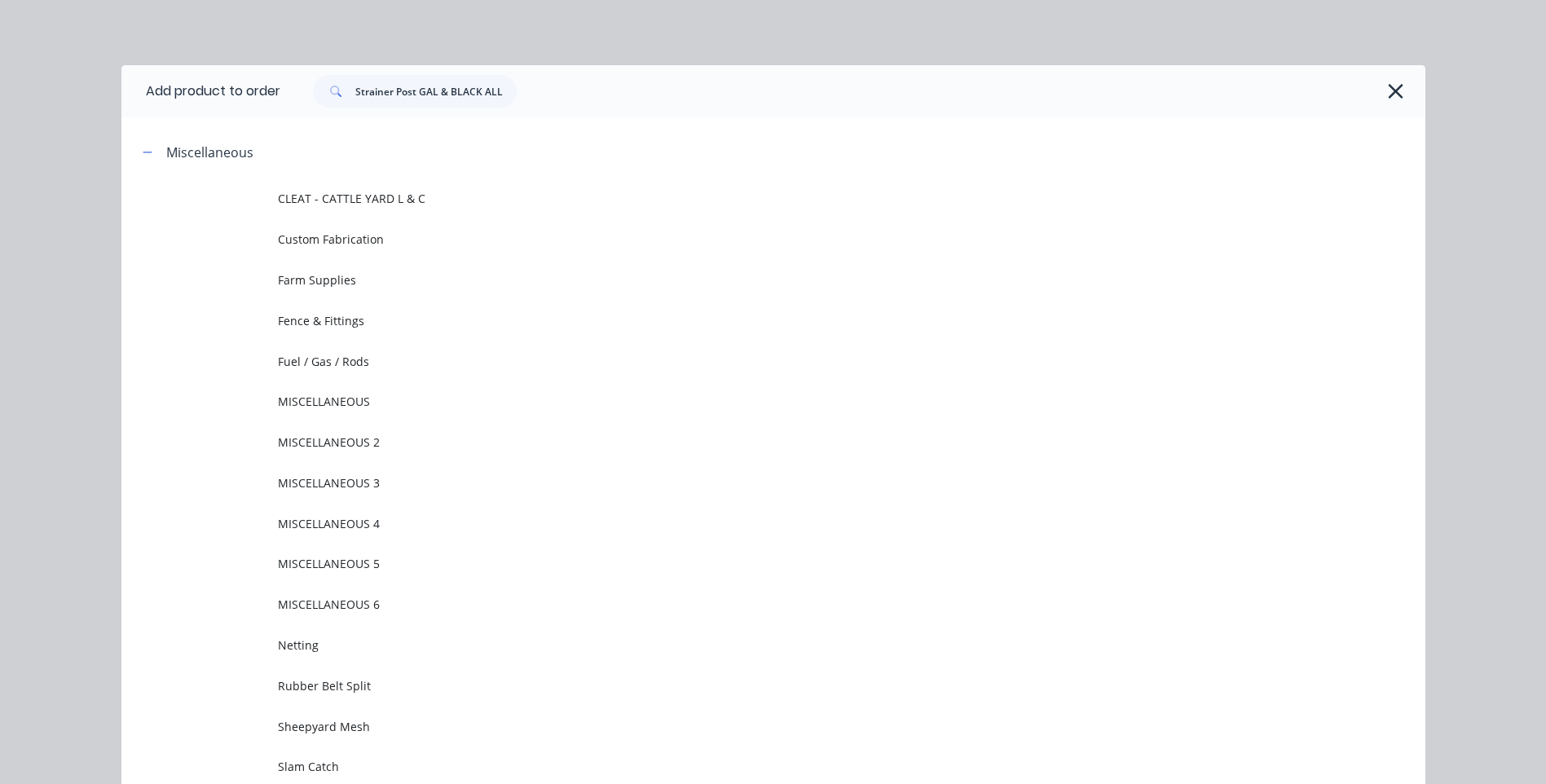
scroll to position [125, 0]
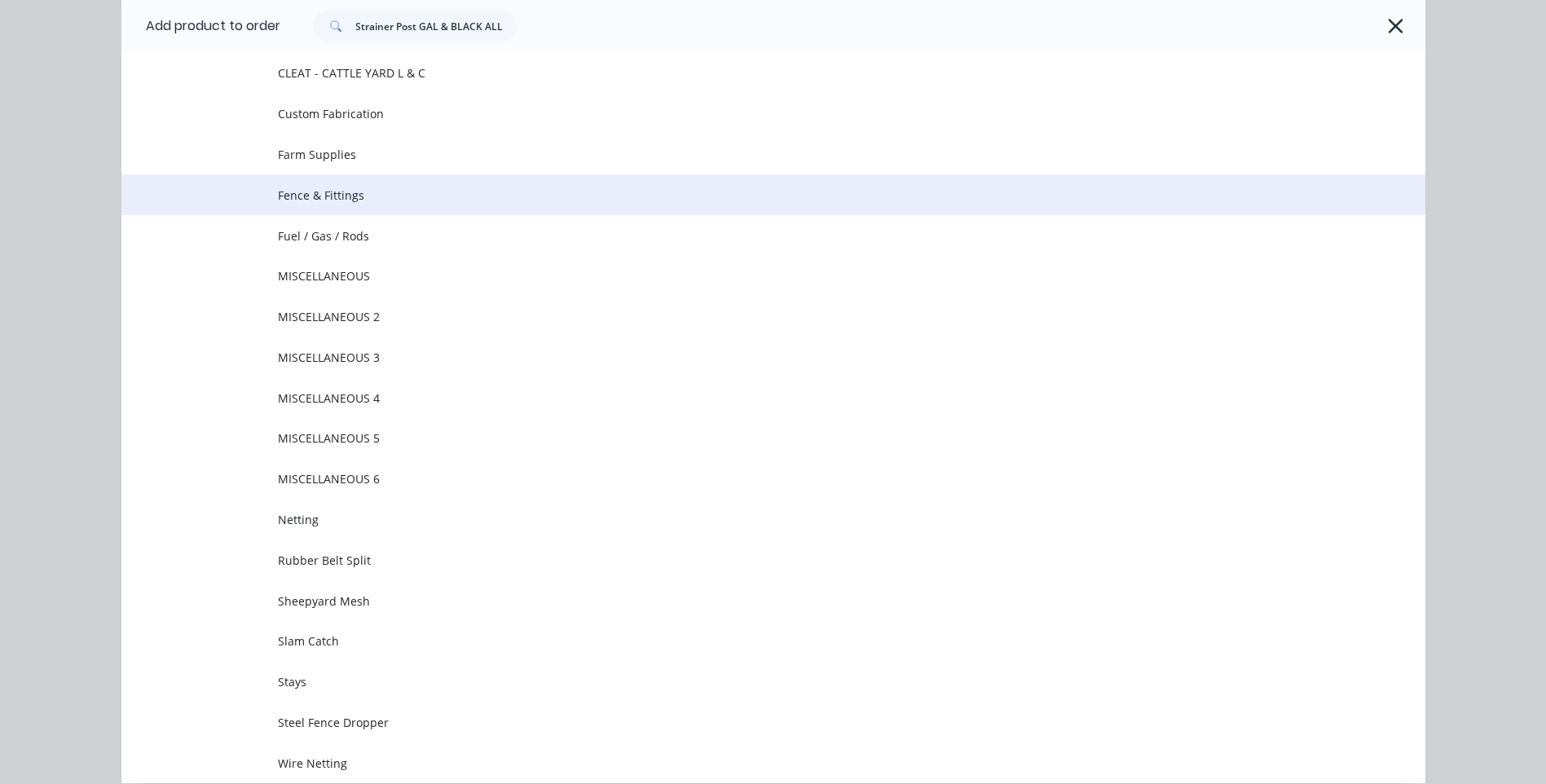
click at [306, 191] on span "Fence & Fittings" at bounding box center [736, 195] width 917 height 17
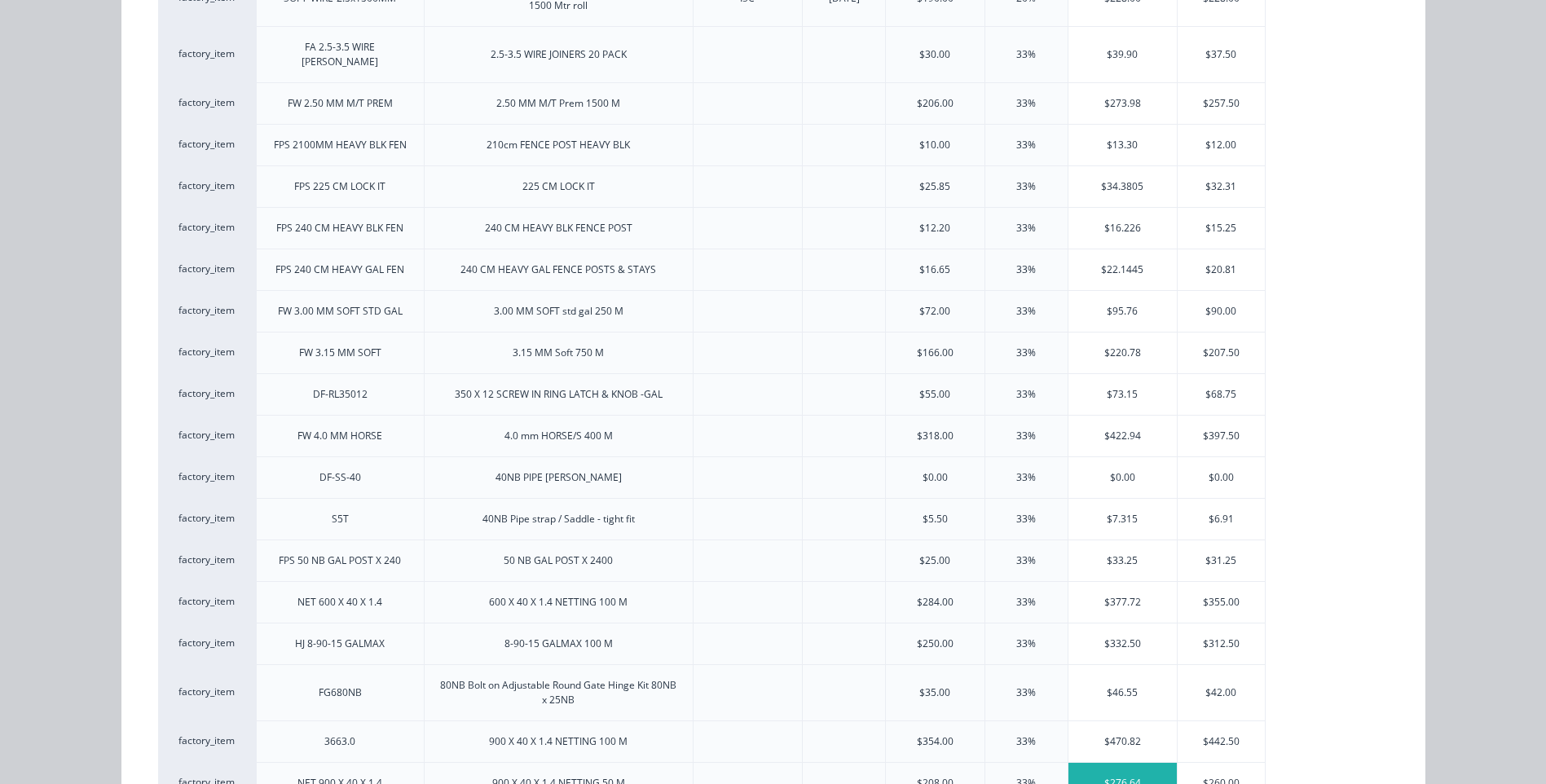
scroll to position [0, 0]
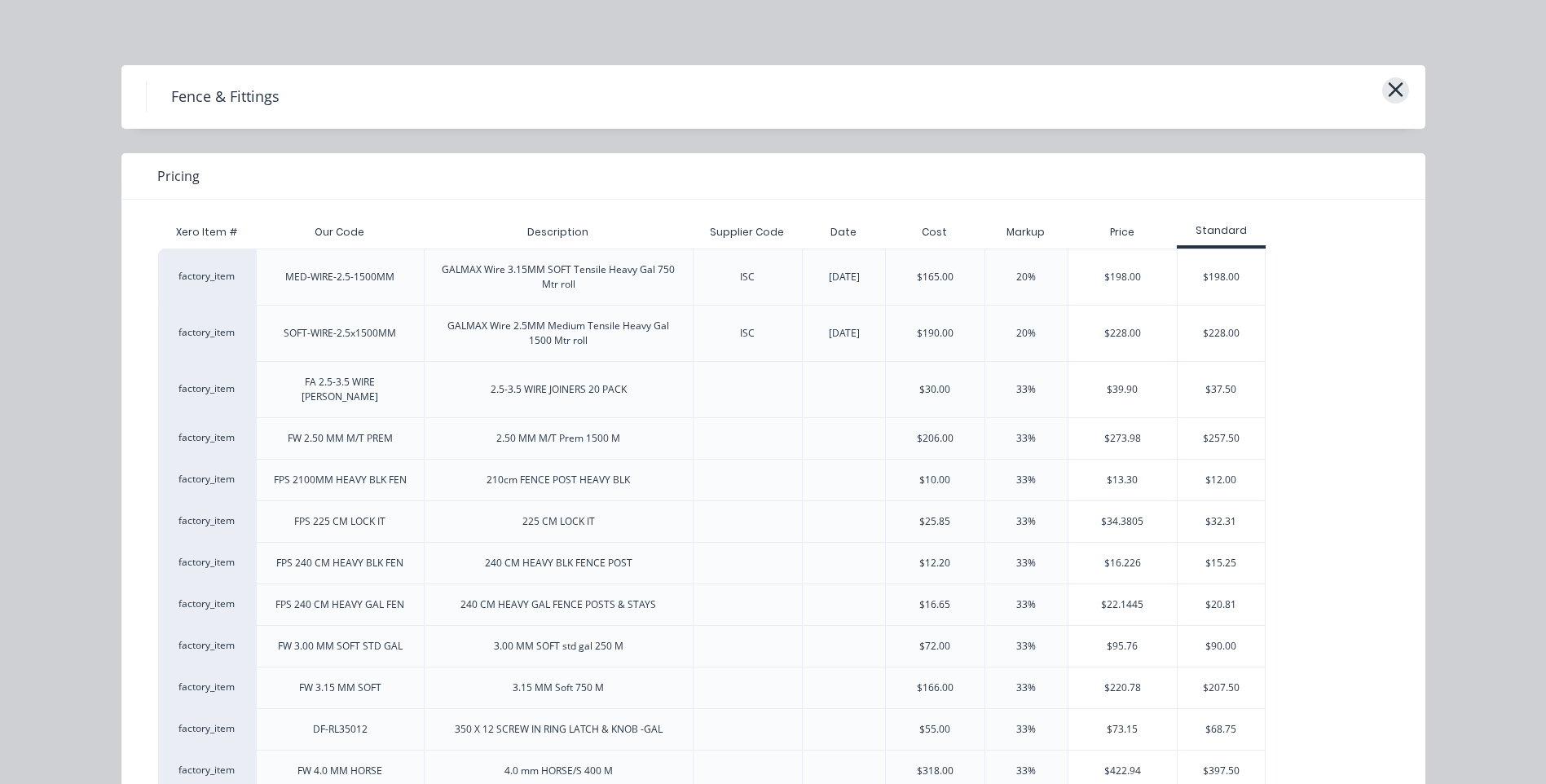
click at [1387, 85] on icon "button" at bounding box center [1395, 89] width 17 height 23
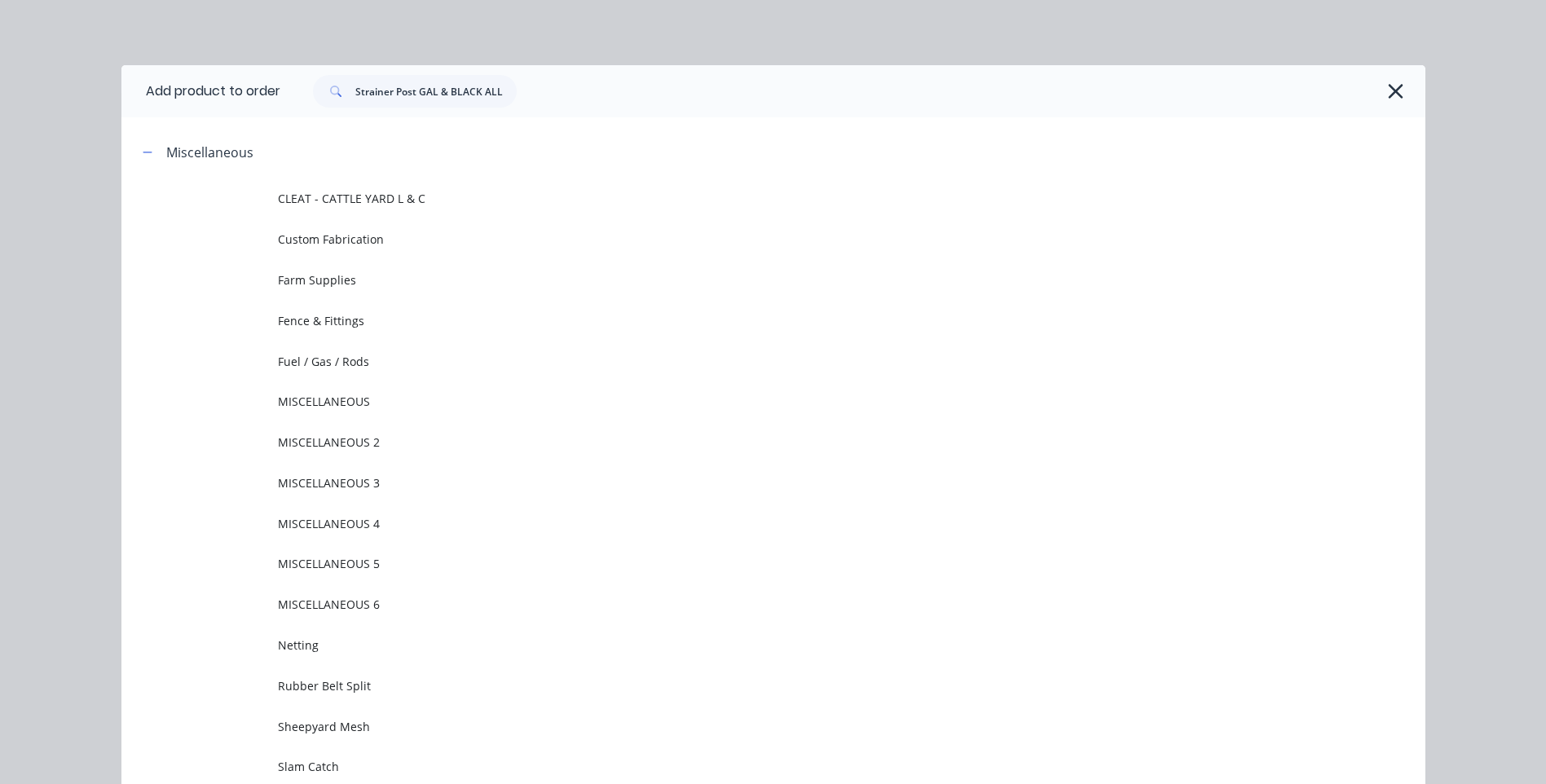
scroll to position [125, 0]
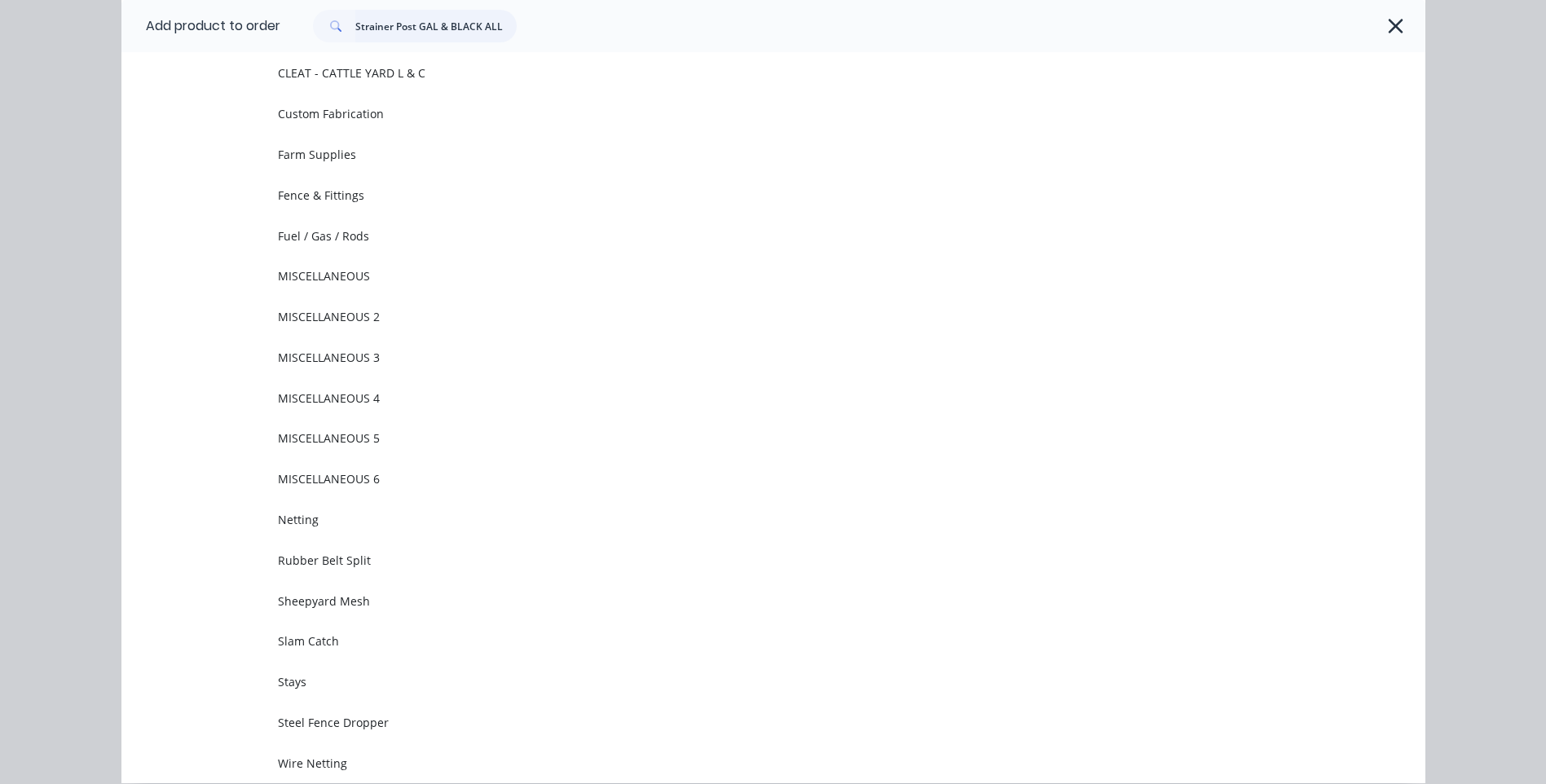
click at [495, 27] on input "Strainer Post GAL & BLACK ALL SIZES" at bounding box center [435, 26] width 161 height 33
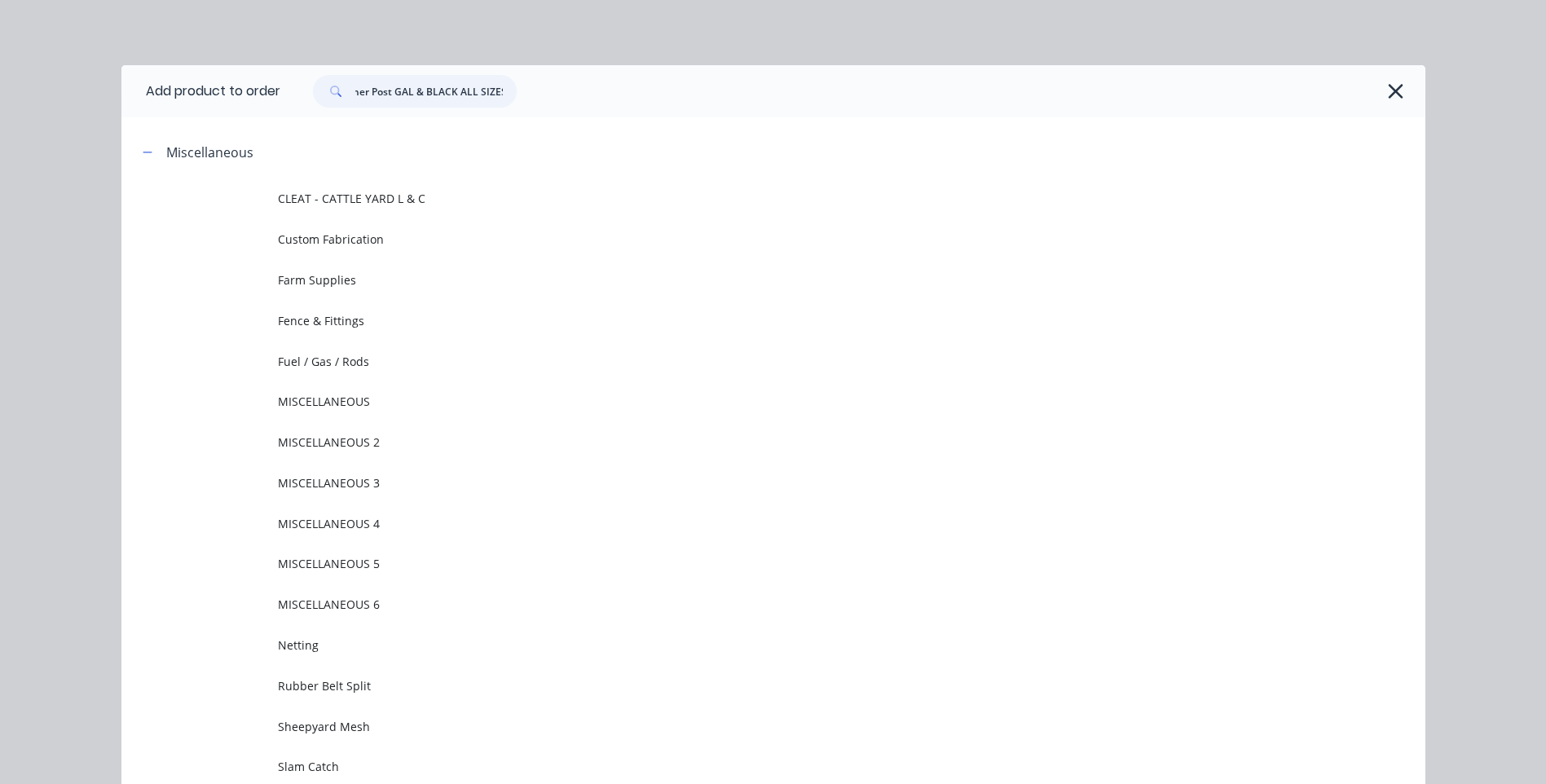
scroll to position [0, 0]
drag, startPoint x: 498, startPoint y: 97, endPoint x: 313, endPoint y: 83, distance: 185.5
click at [313, 83] on div "Strainer Post GAL & BLACK ALL SIZES" at bounding box center [415, 91] width 204 height 33
type input "SIZES"
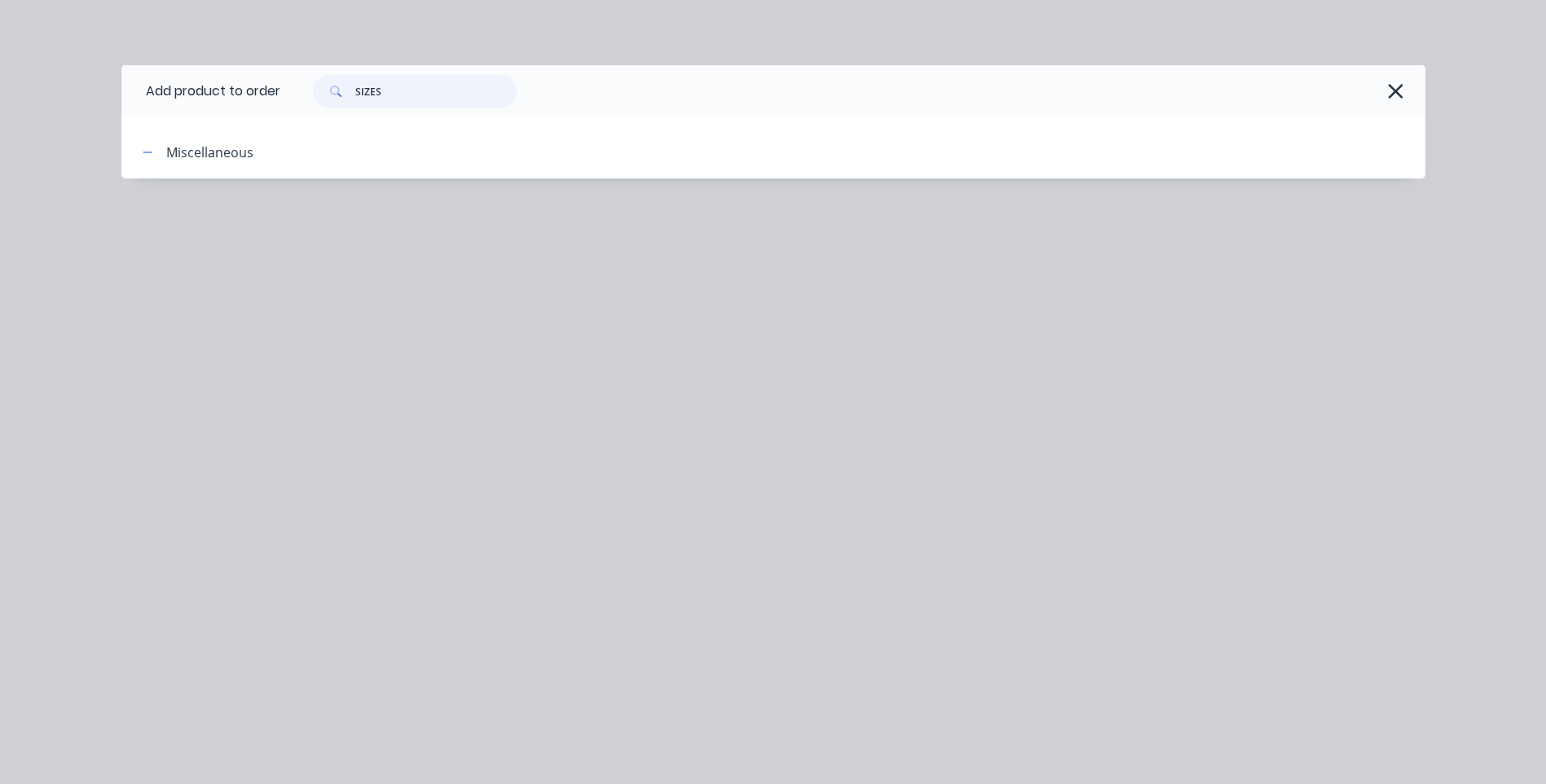
drag, startPoint x: 404, startPoint y: 91, endPoint x: 284, endPoint y: 91, distance: 119.8
click at [284, 91] on div "SIZES" at bounding box center [844, 91] width 1128 height 33
type input "s"
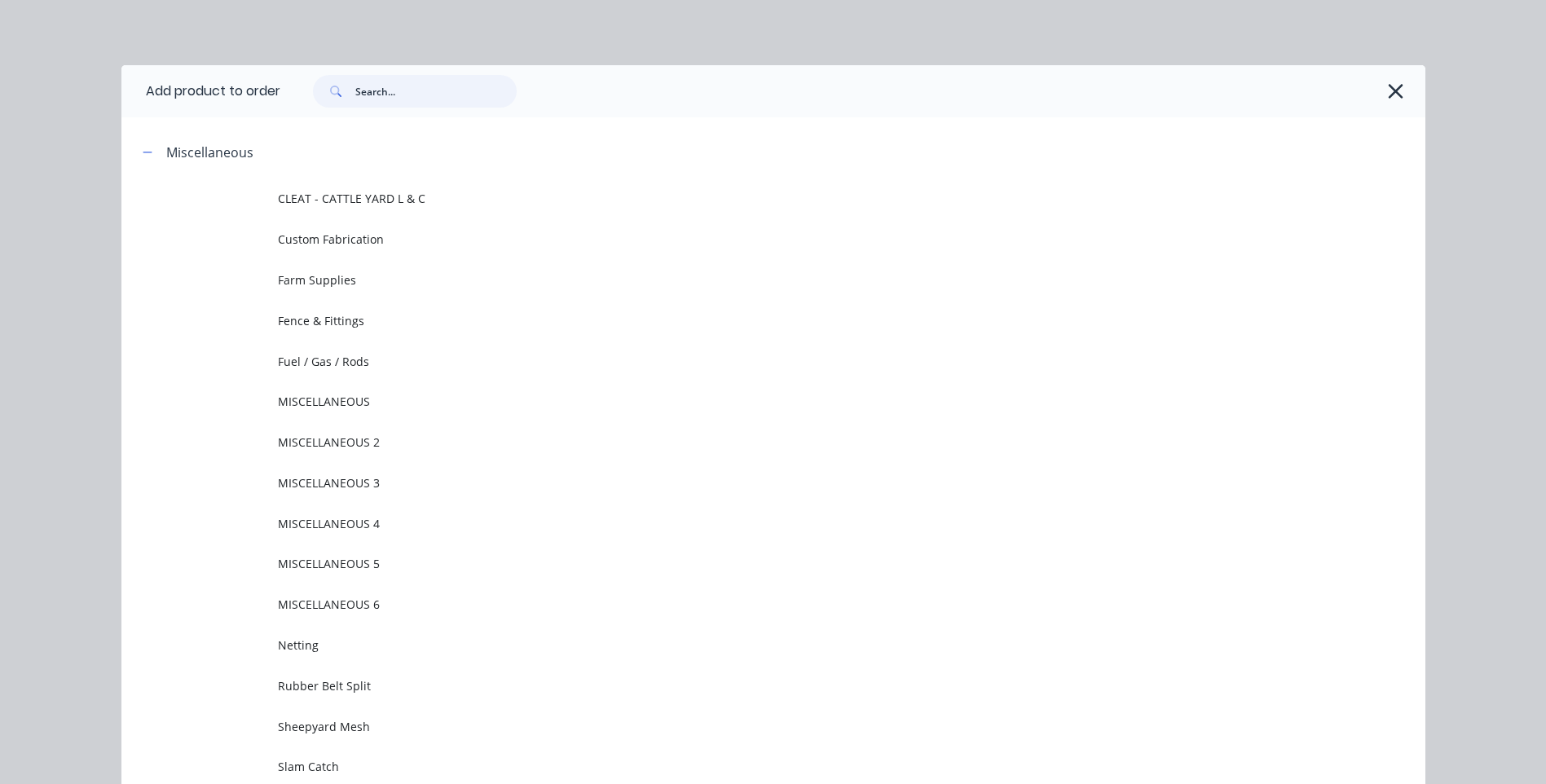
paste input "Strainer Post GAL & BLACK ALL SIZES"
type input "Strainer Post GAL & BLACK ALL SIZES"
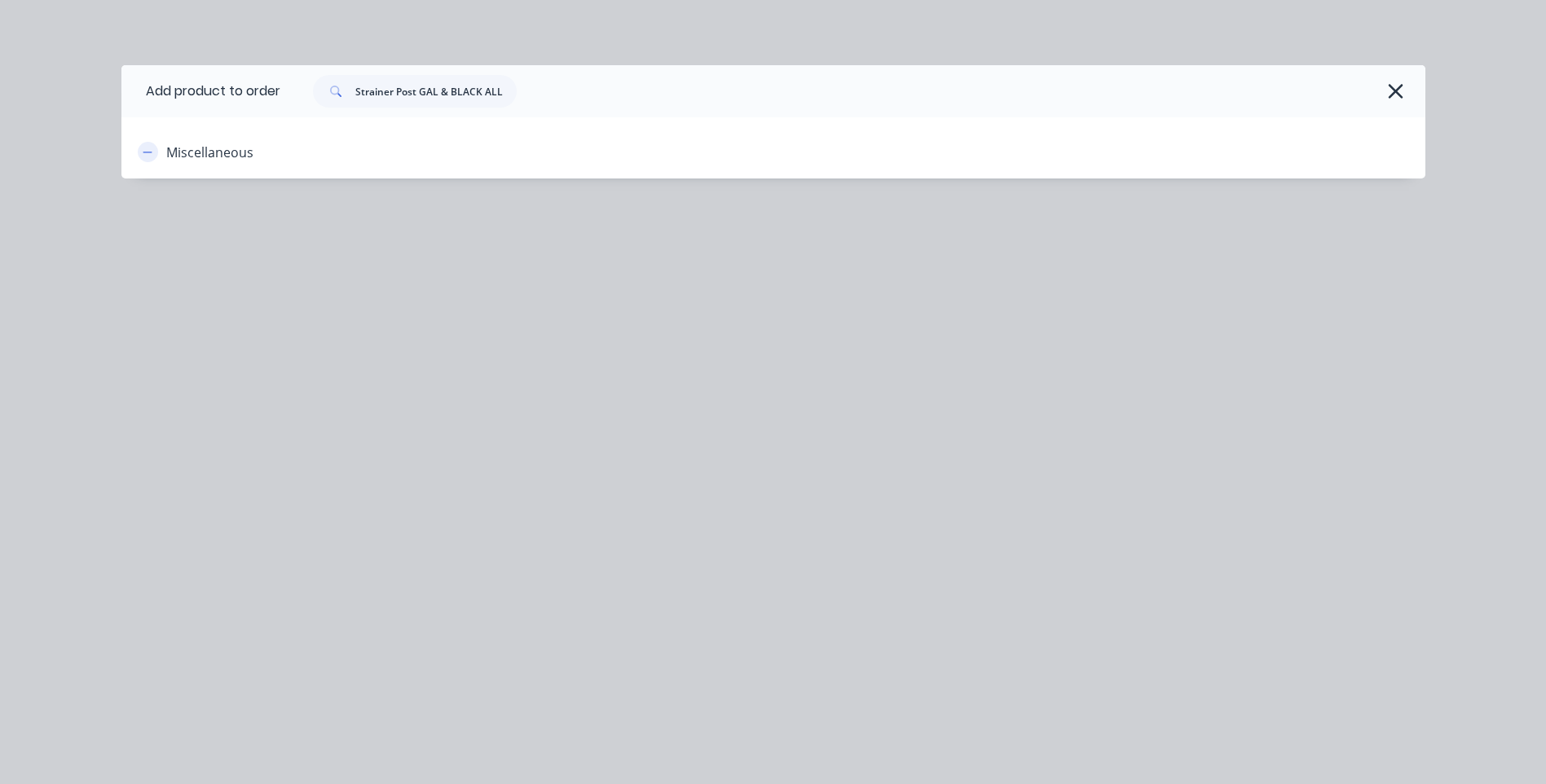
click at [148, 151] on icon "button" at bounding box center [148, 152] width 10 height 11
click at [189, 158] on div "Miscellaneous" at bounding box center [209, 153] width 87 height 20
click at [150, 151] on icon "button" at bounding box center [148, 152] width 10 height 11
click at [427, 184] on div "Add product to order Strainer Post GAL & BLACK ALL SIZES Miscellaneous" at bounding box center [773, 146] width 1304 height 162
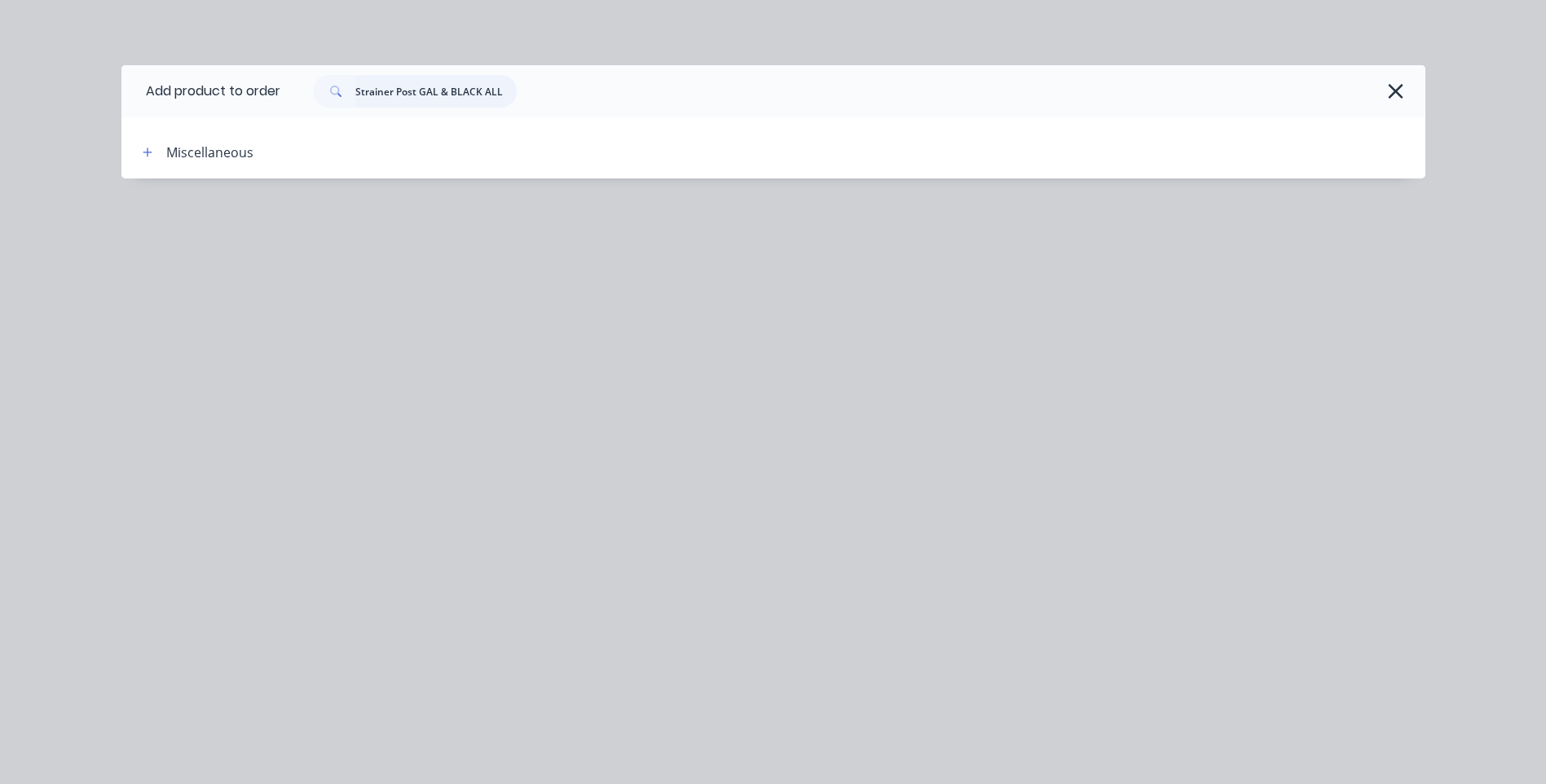
click at [504, 87] on input "Strainer Post GAL & BLACK ALL SIZES" at bounding box center [435, 91] width 161 height 33
click at [146, 152] on icon "button" at bounding box center [147, 151] width 9 height 9
click at [152, 151] on icon "button" at bounding box center [148, 152] width 10 height 11
click at [1389, 90] on icon "button" at bounding box center [1395, 91] width 17 height 23
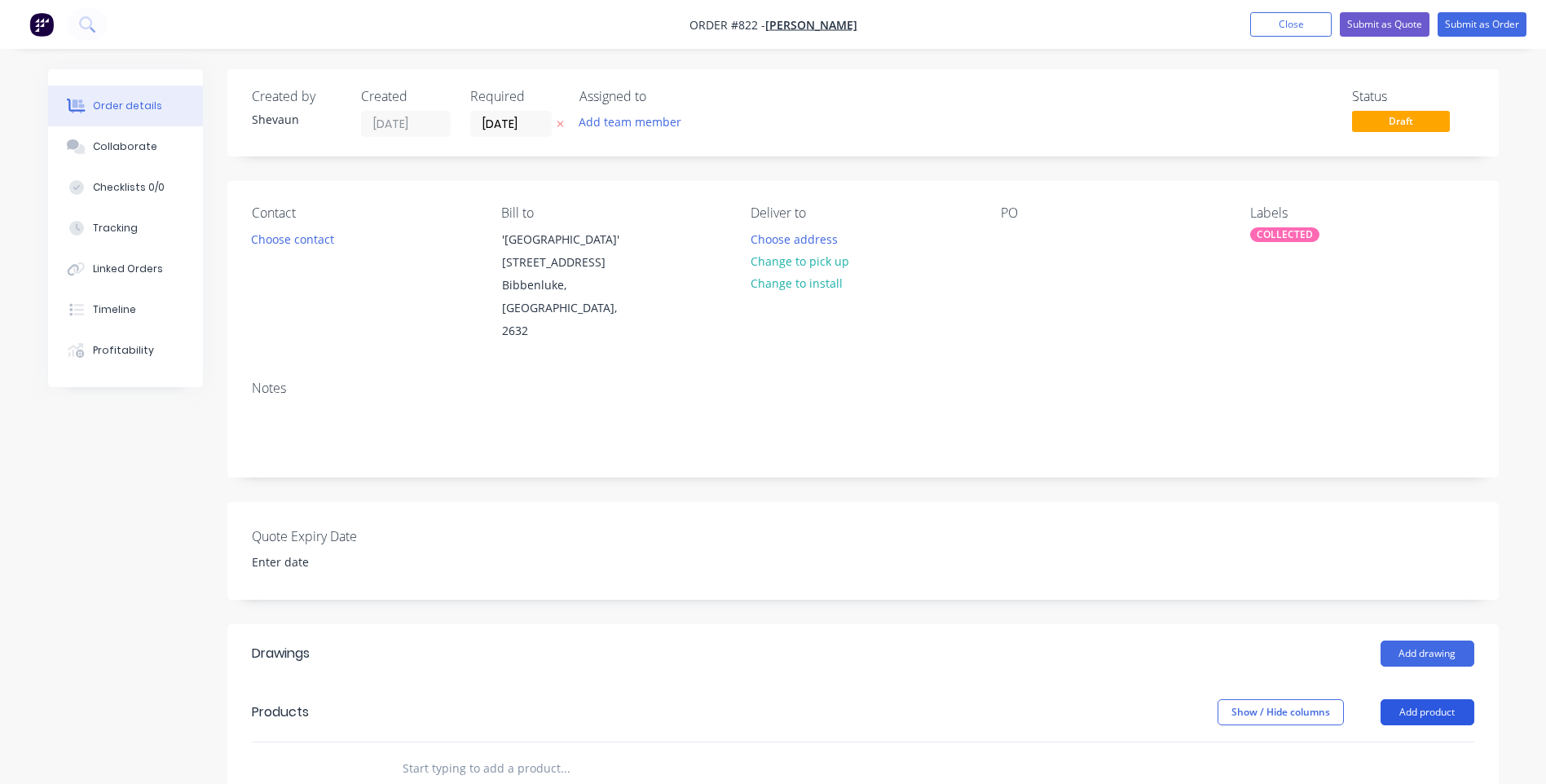
click at [1424, 699] on button "Add product" at bounding box center [1427, 712] width 94 height 26
click at [1383, 741] on div "Product catalogue" at bounding box center [1396, 753] width 125 height 24
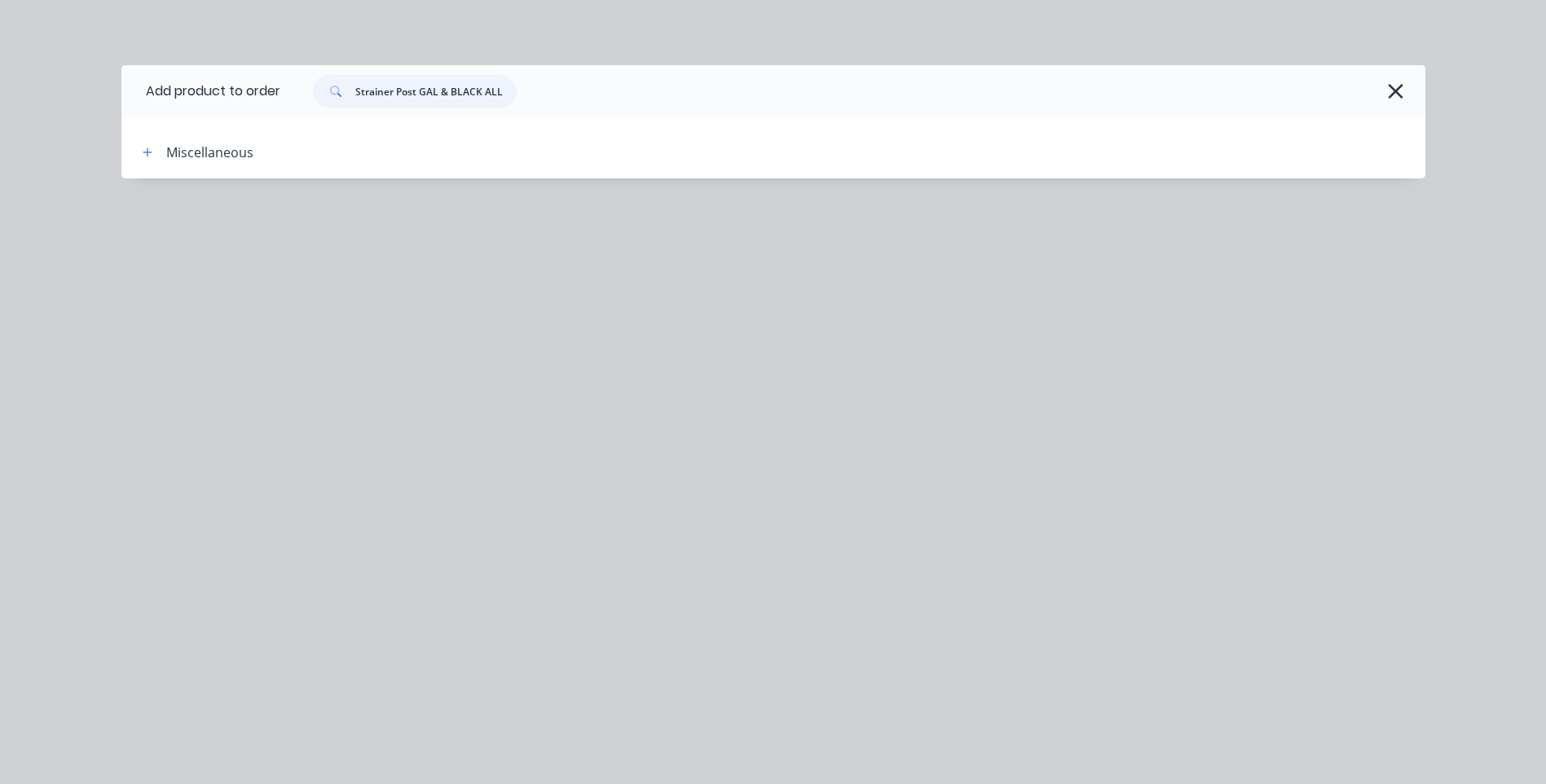
click at [498, 89] on input "Strainer Post GAL & BLACK ALL SIZES" at bounding box center [435, 91] width 161 height 33
click at [506, 95] on input "Strainer Post GAL & BLACK ALL SIZES" at bounding box center [435, 91] width 161 height 33
click at [147, 154] on icon "button" at bounding box center [147, 151] width 9 height 9
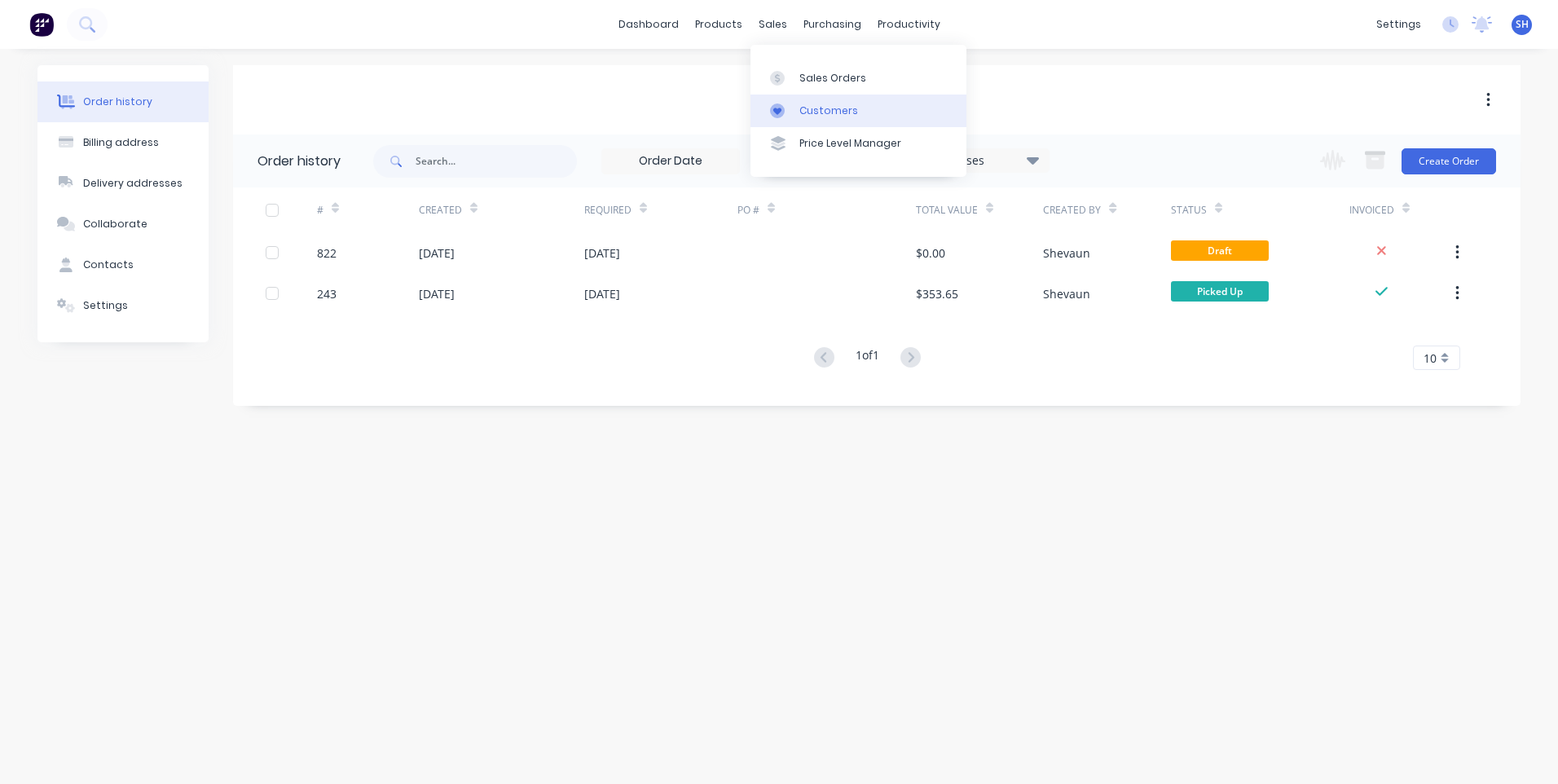
click at [815, 108] on div "Customers" at bounding box center [828, 110] width 59 height 15
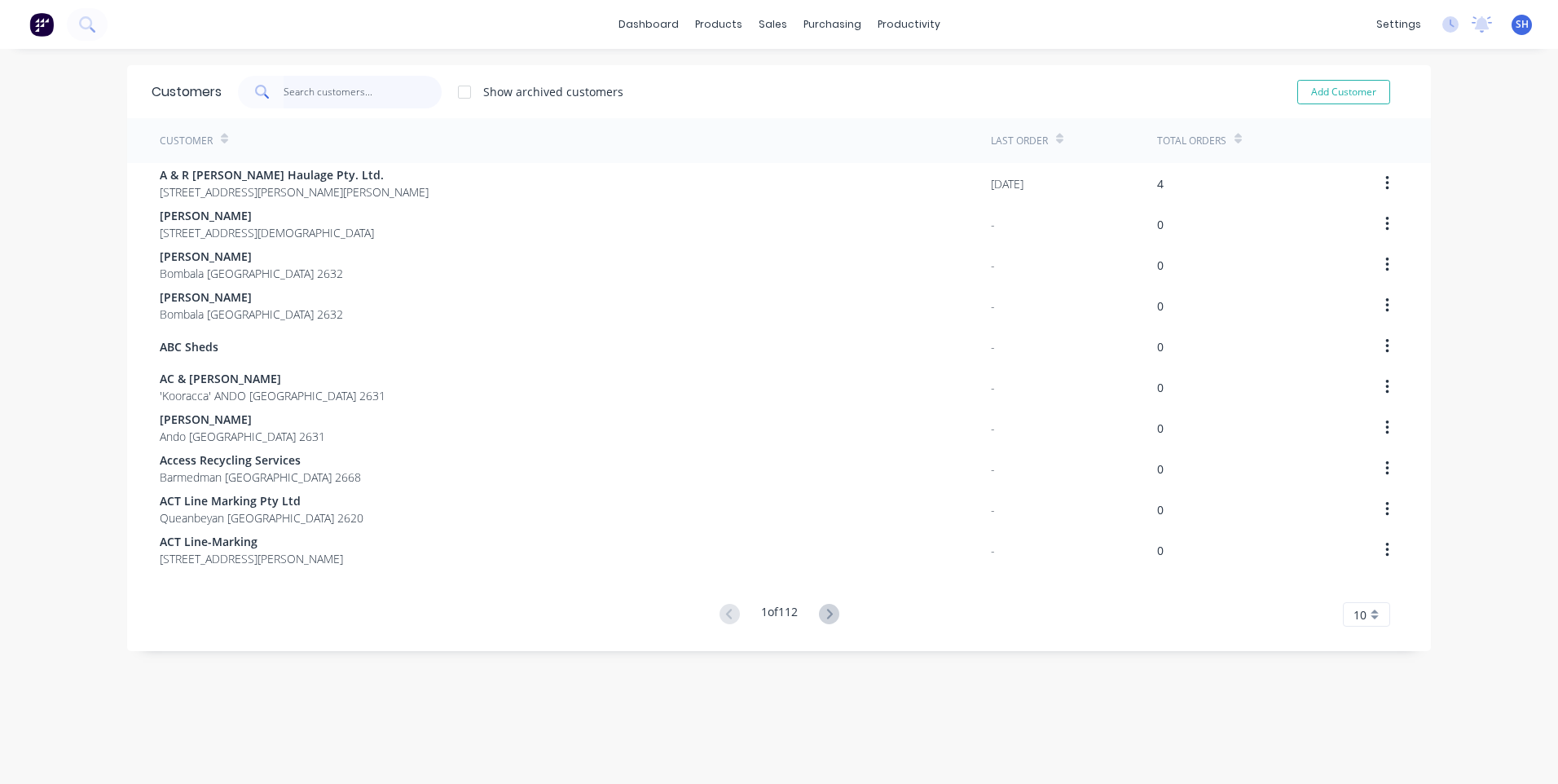
click at [304, 92] on input "text" at bounding box center [363, 92] width 159 height 33
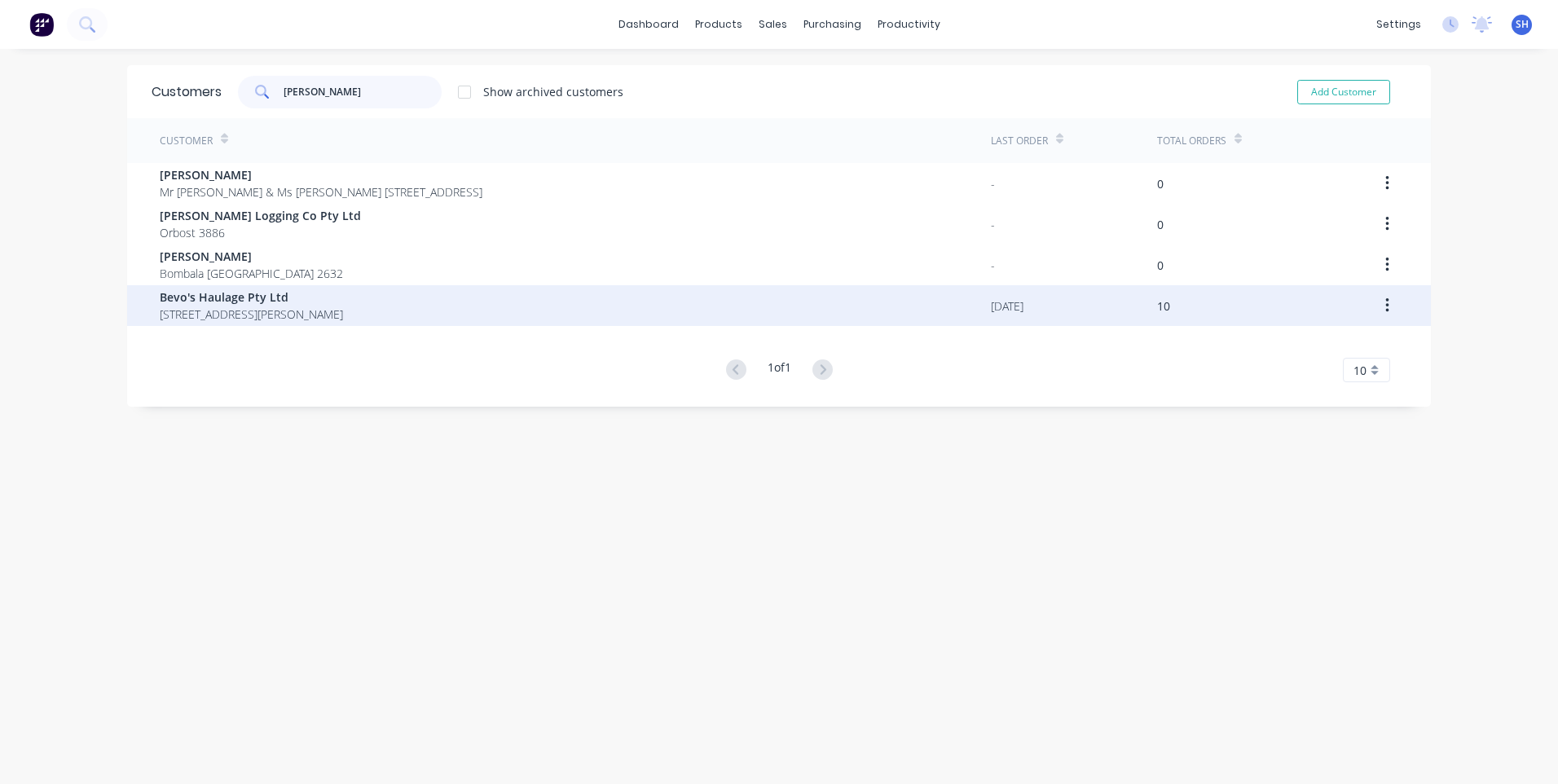
type input "bev"
click at [219, 297] on span "Bevo's Haulage Pty Ltd" at bounding box center [251, 296] width 183 height 17
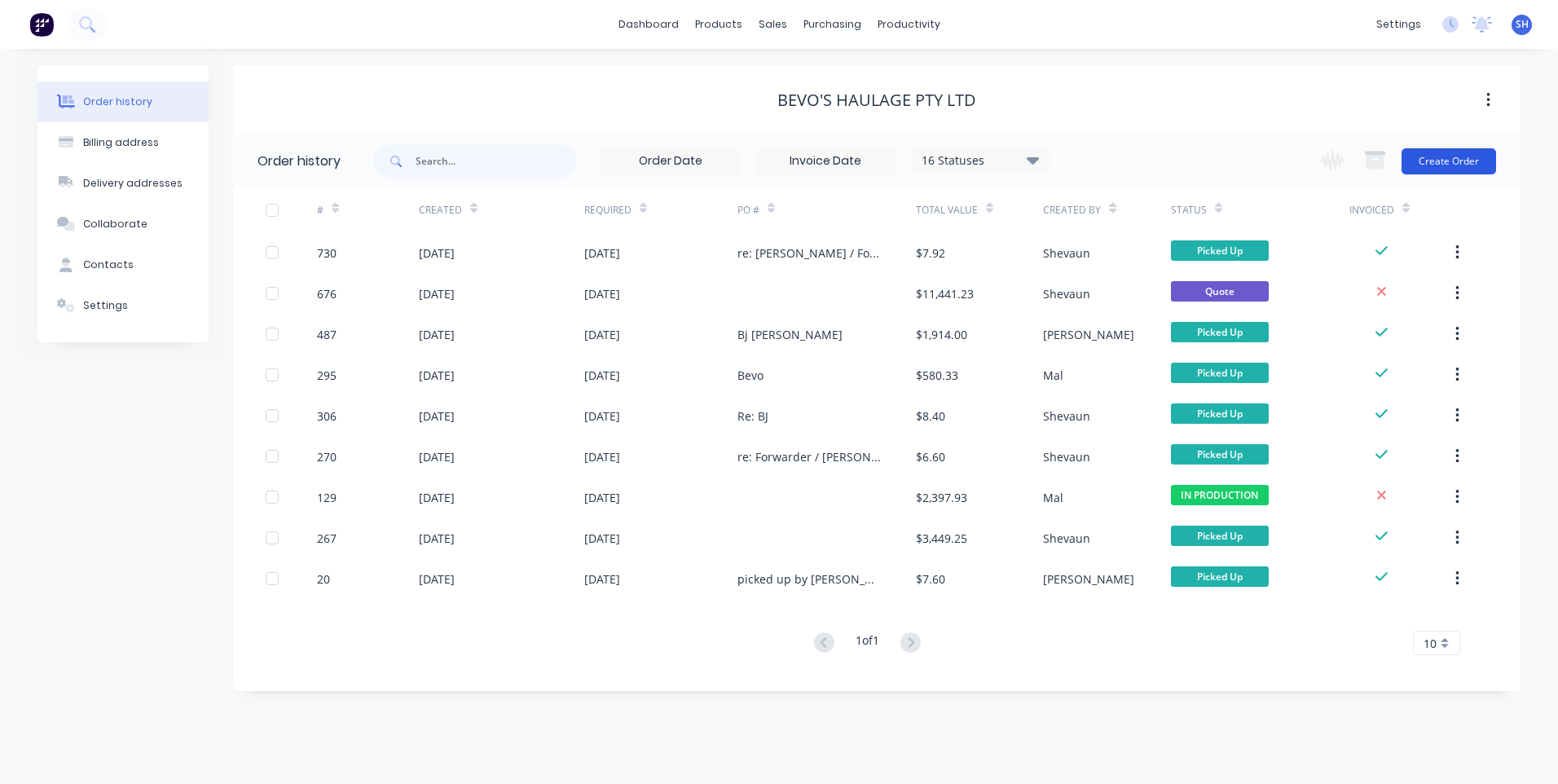
click at [1455, 158] on button "Create Order" at bounding box center [1448, 161] width 95 height 26
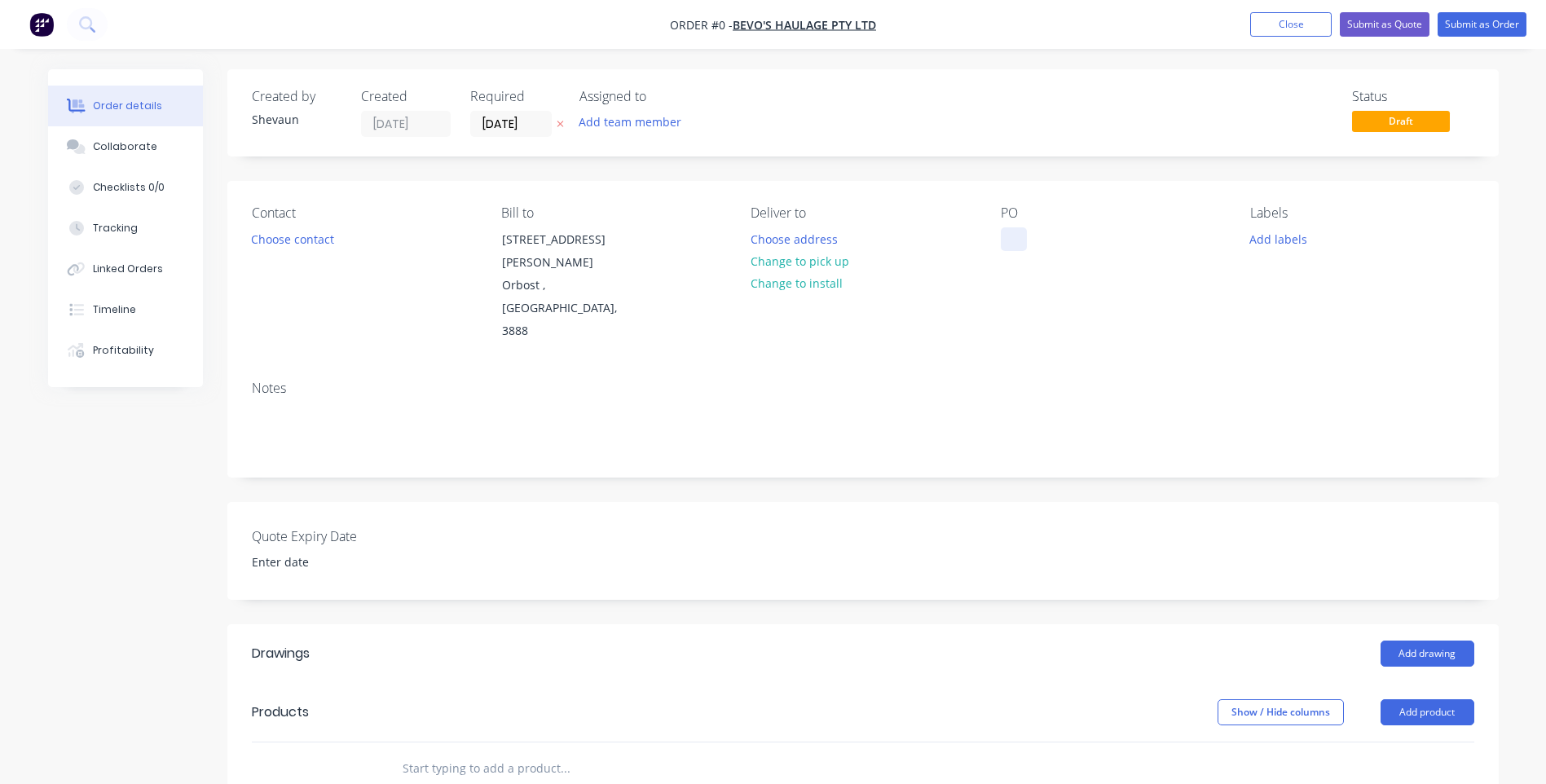
click at [1004, 233] on div at bounding box center [1014, 239] width 26 height 24
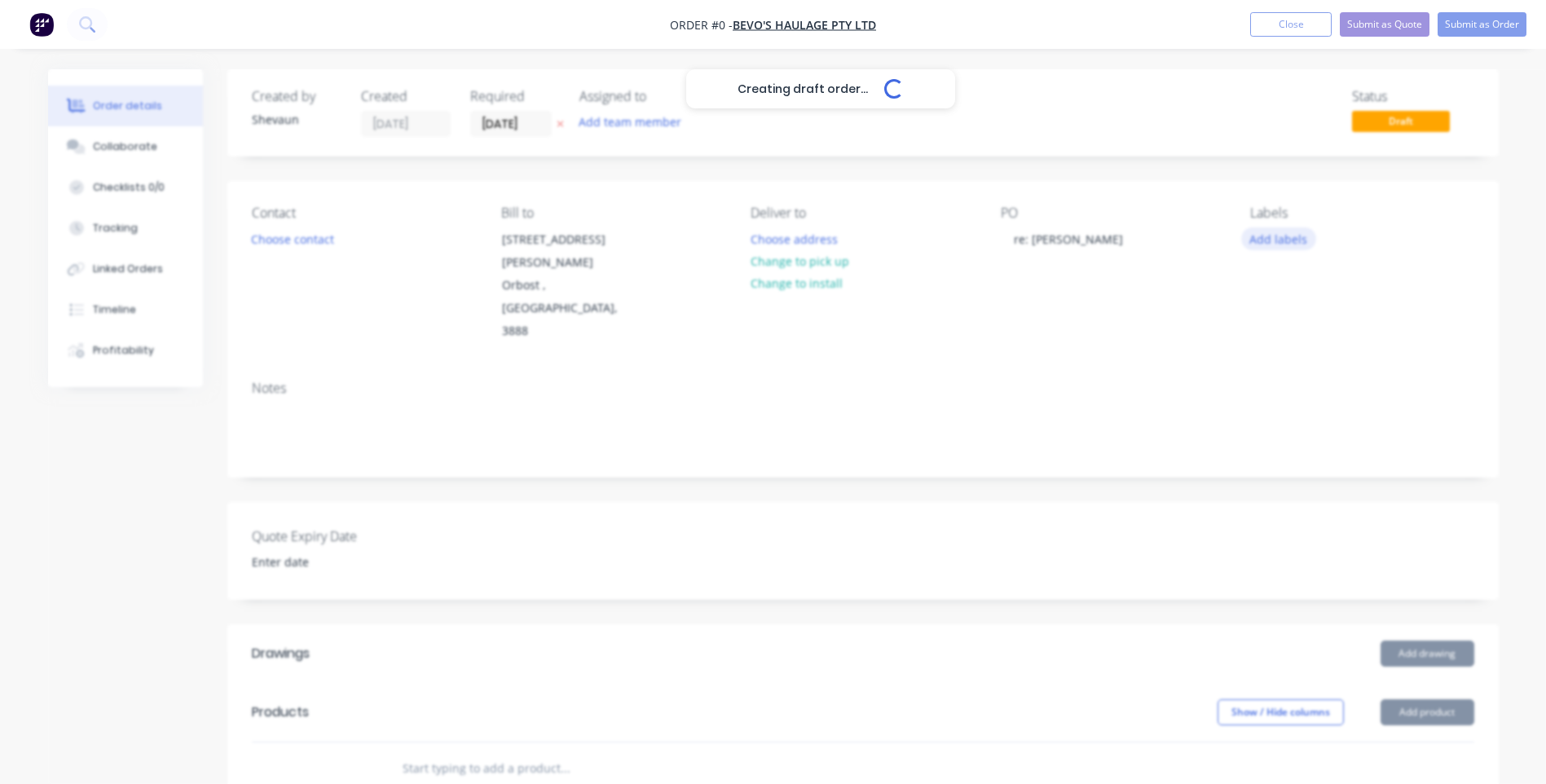
click at [1284, 239] on div "Creating draft order... Loading... Order details Collaborate Checklists 0/0 Tra…" at bounding box center [773, 640] width 1483 height 1142
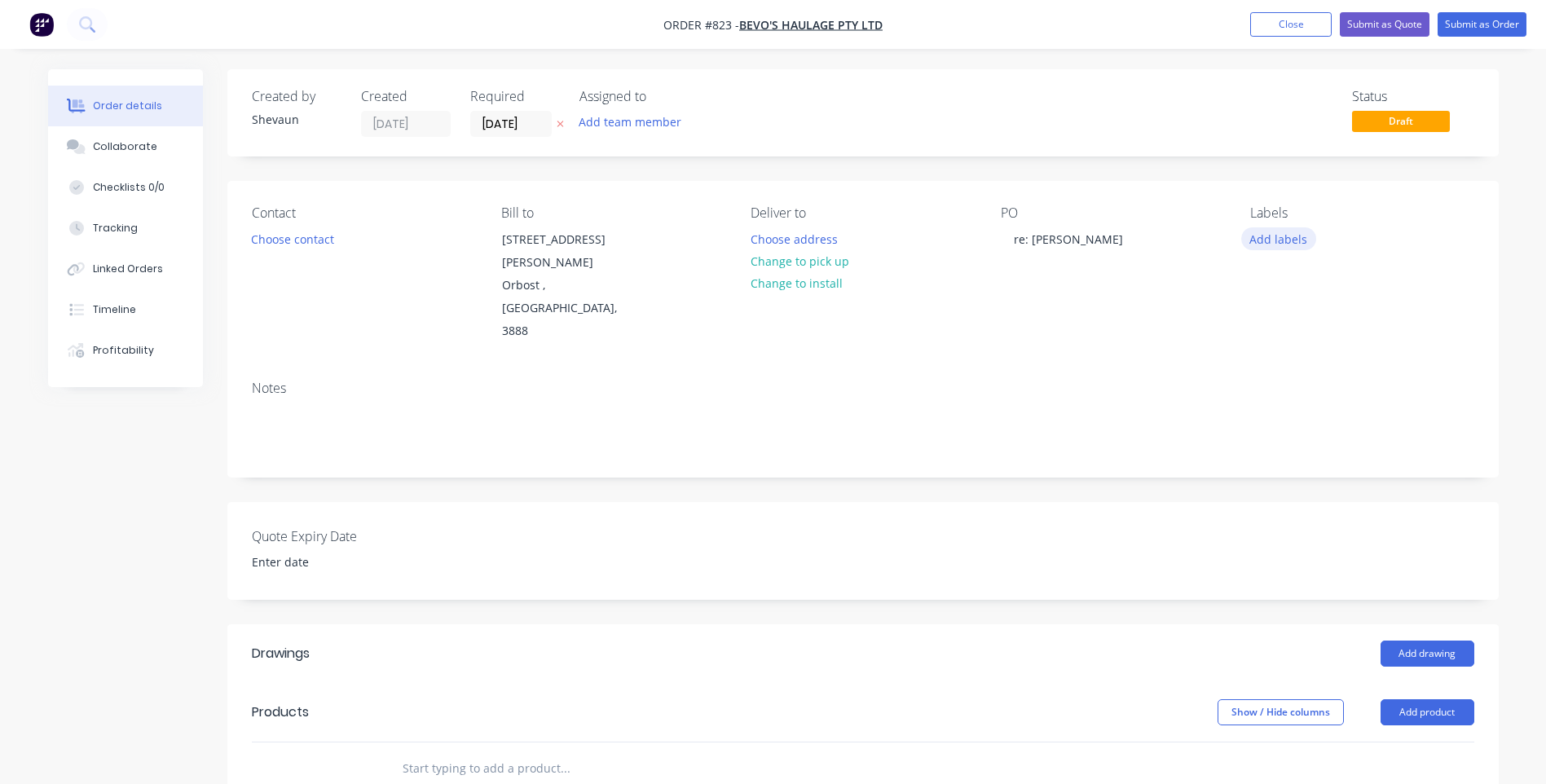
click at [1276, 237] on button "Add labels" at bounding box center [1278, 238] width 75 height 22
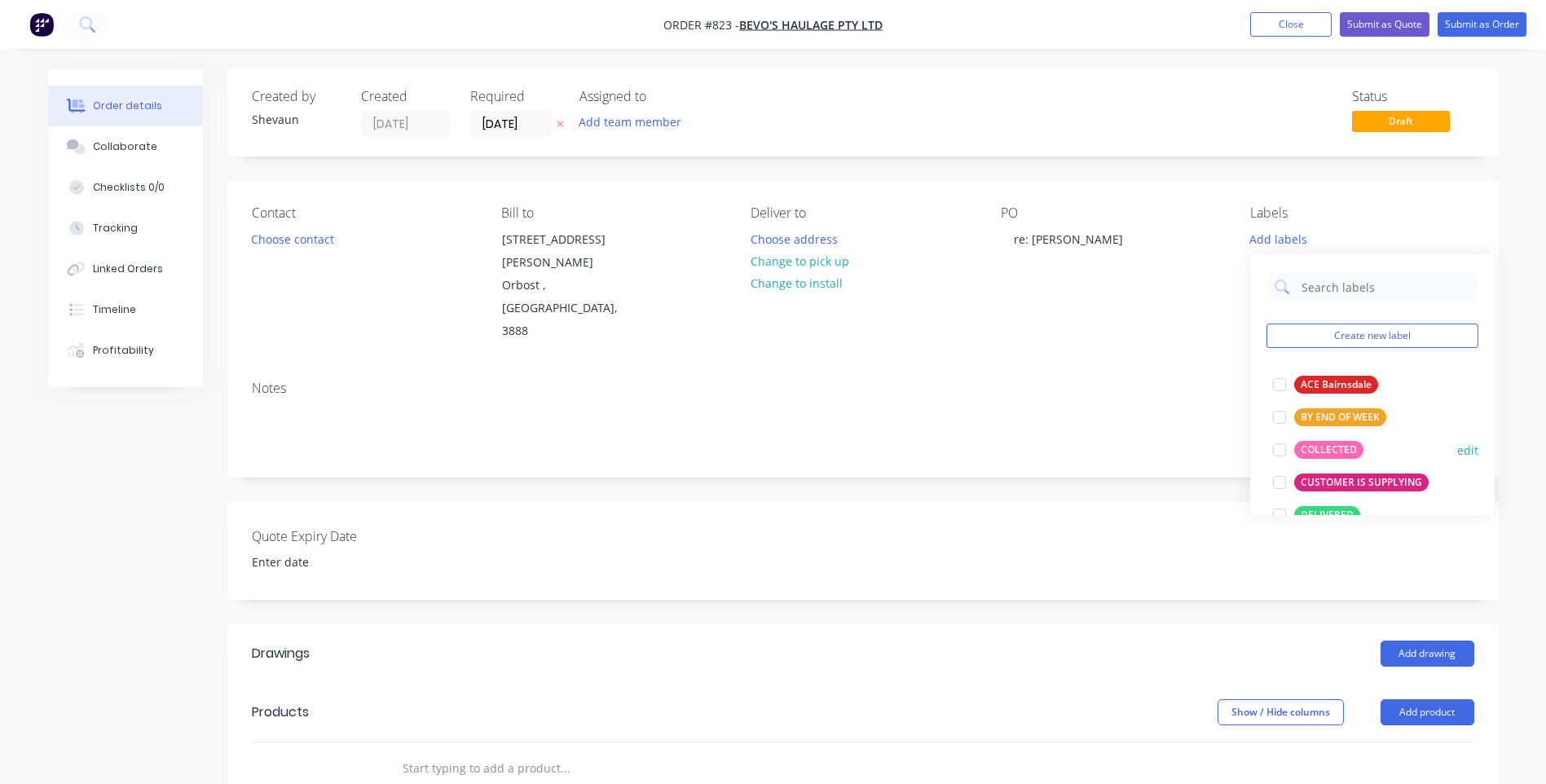
click at [1341, 447] on div "COLLECTED" at bounding box center [1328, 450] width 69 height 18
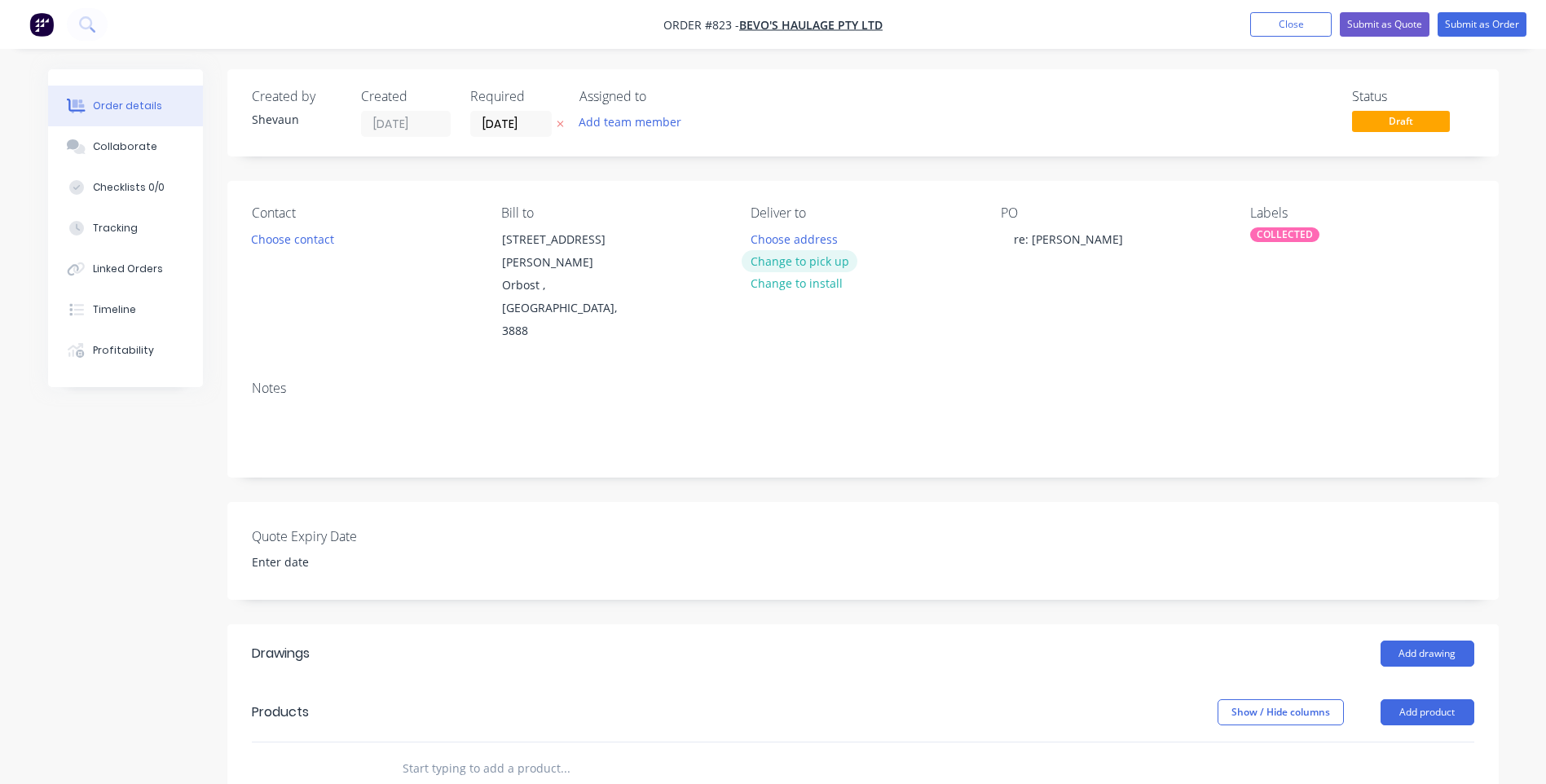
click at [789, 257] on button "Change to pick up" at bounding box center [799, 261] width 116 height 22
click at [1439, 699] on button "Add product" at bounding box center [1427, 712] width 94 height 26
click at [1396, 741] on div "Product catalogue" at bounding box center [1396, 753] width 125 height 24
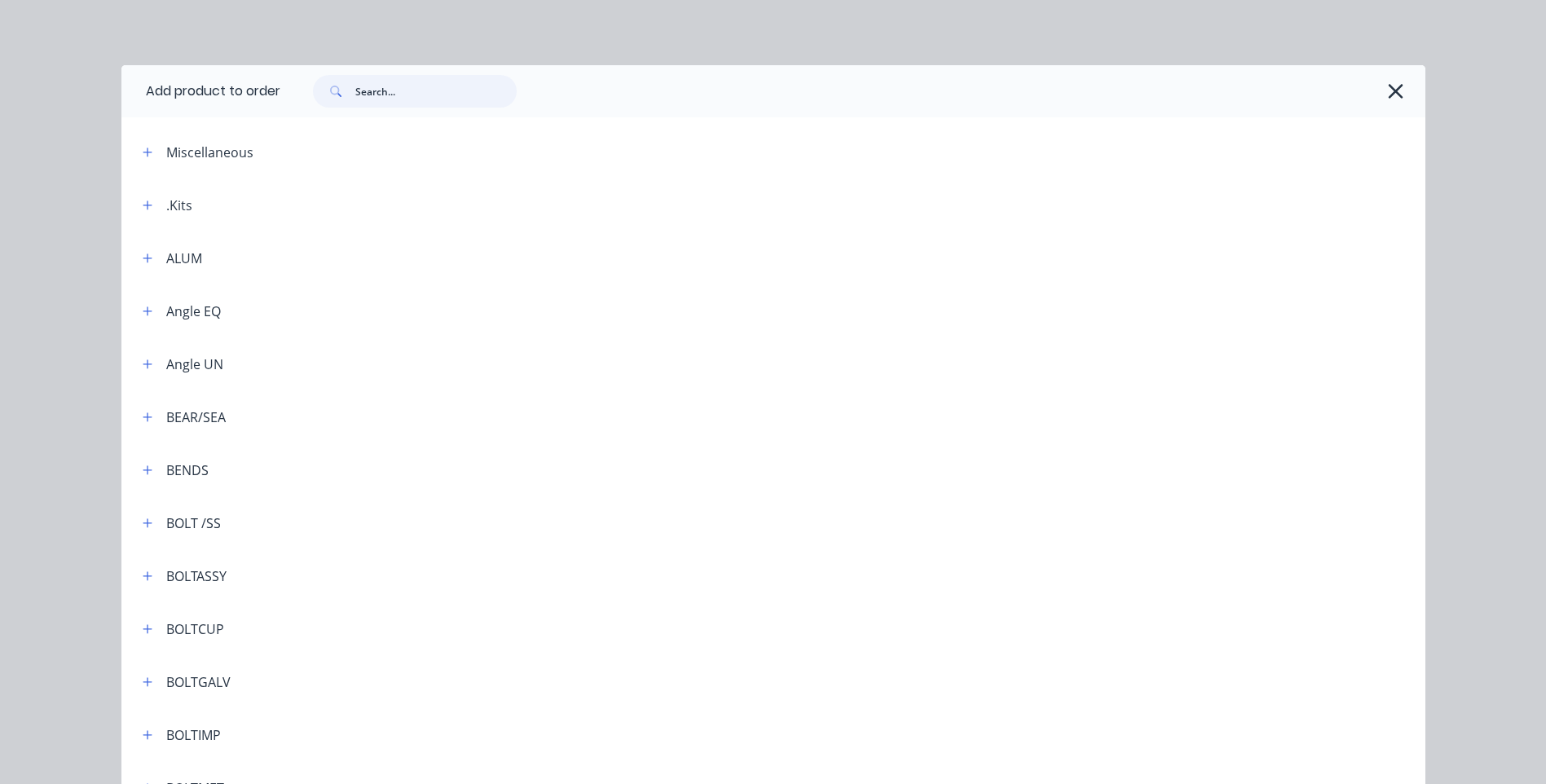
click at [381, 89] on input "text" at bounding box center [435, 91] width 161 height 33
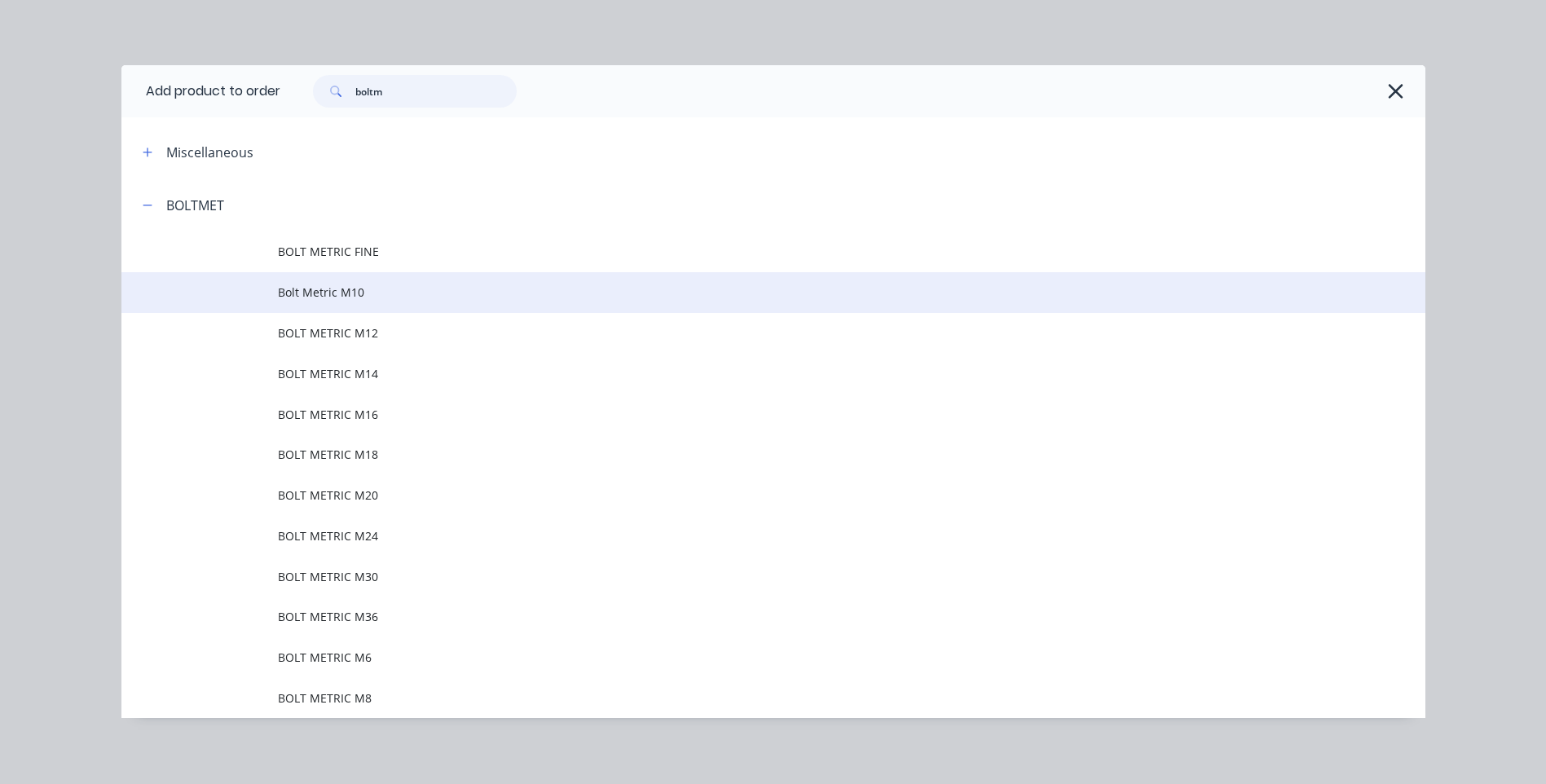
type input "boltm"
click at [314, 286] on span "Bolt Metric M10" at bounding box center [736, 292] width 917 height 17
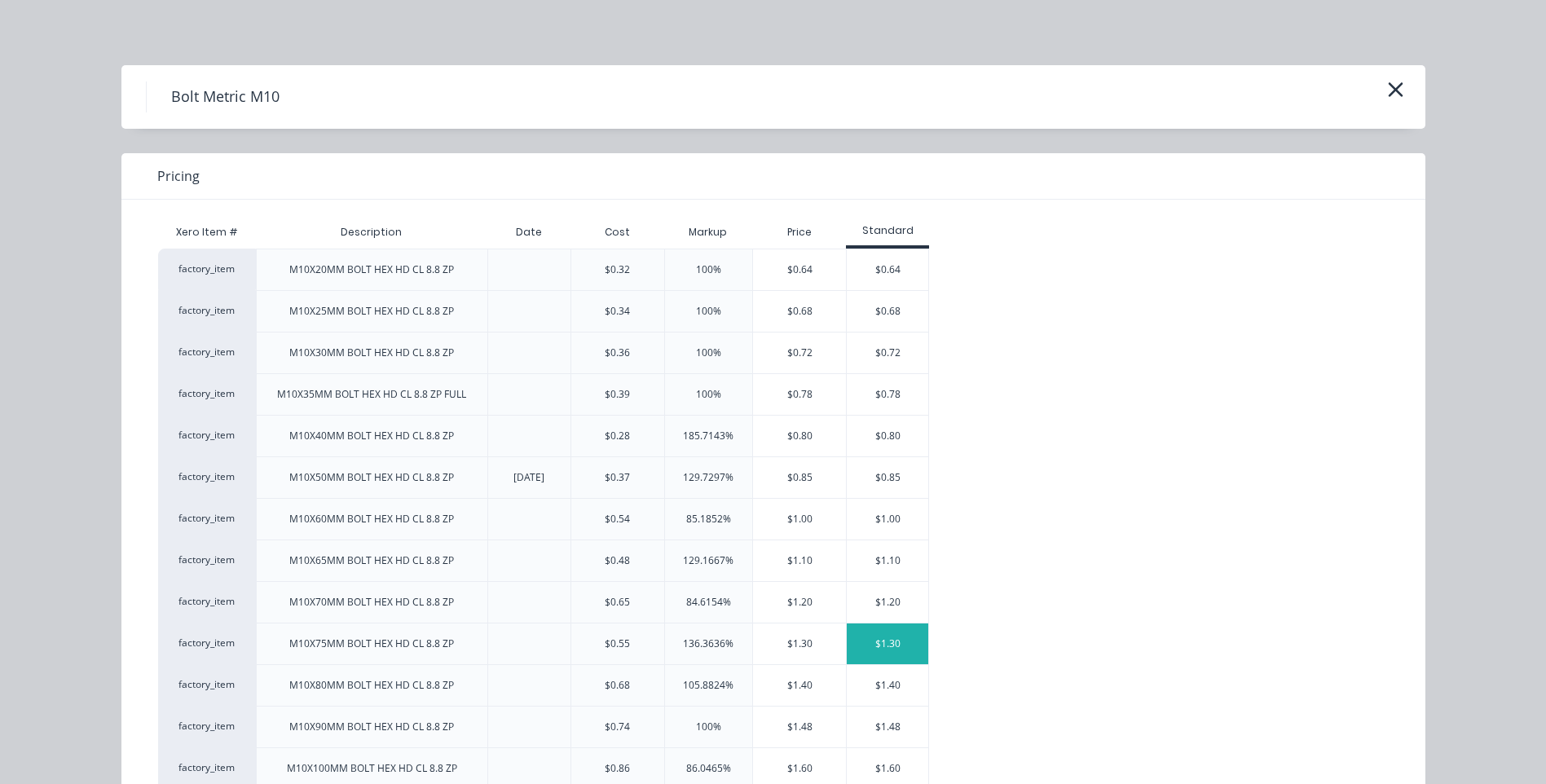
click at [886, 637] on div "$1.30" at bounding box center [887, 643] width 81 height 41
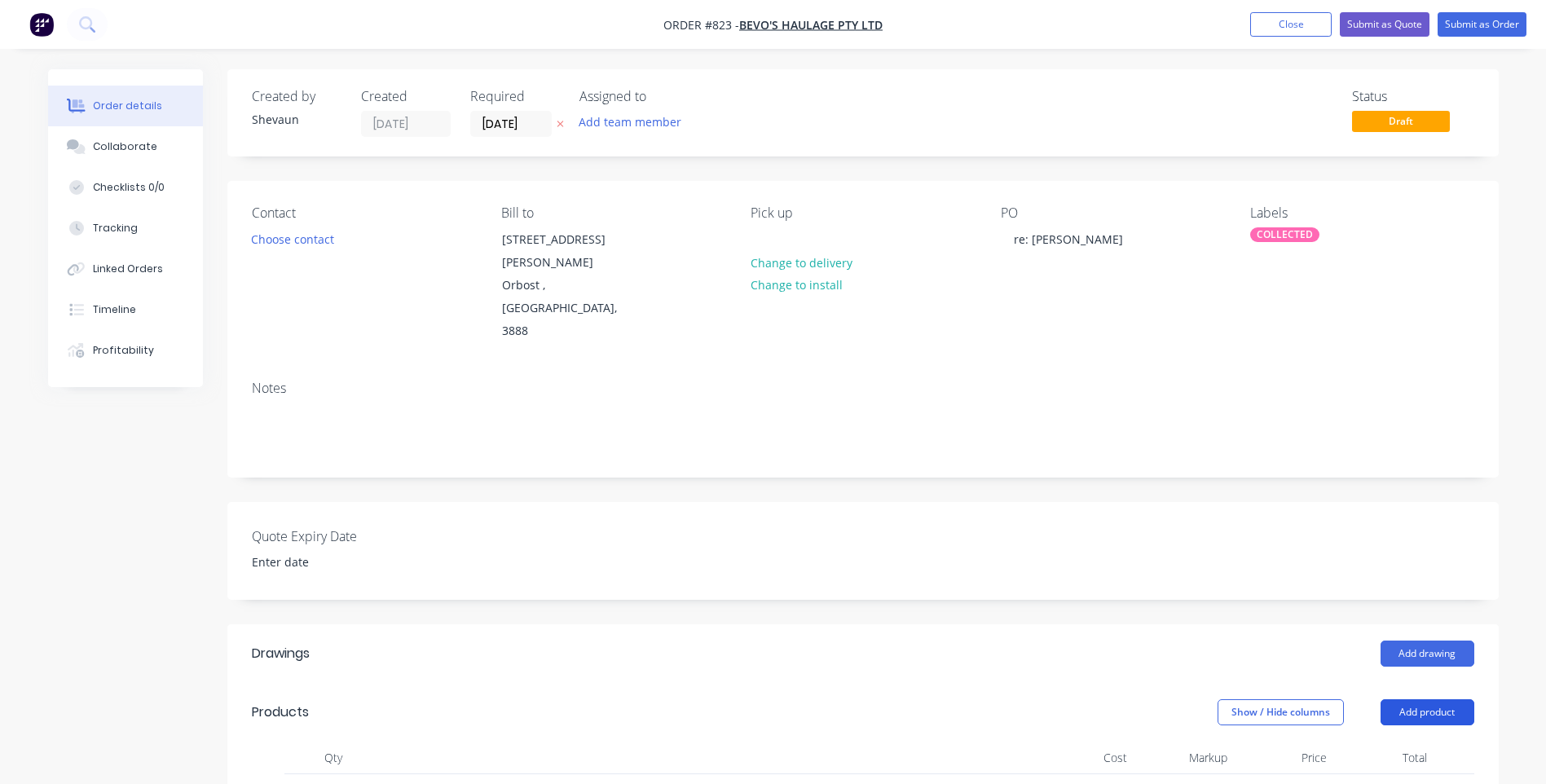
click at [1420, 699] on button "Add product" at bounding box center [1427, 712] width 94 height 26
click at [1392, 741] on div "Product catalogue" at bounding box center [1396, 753] width 125 height 24
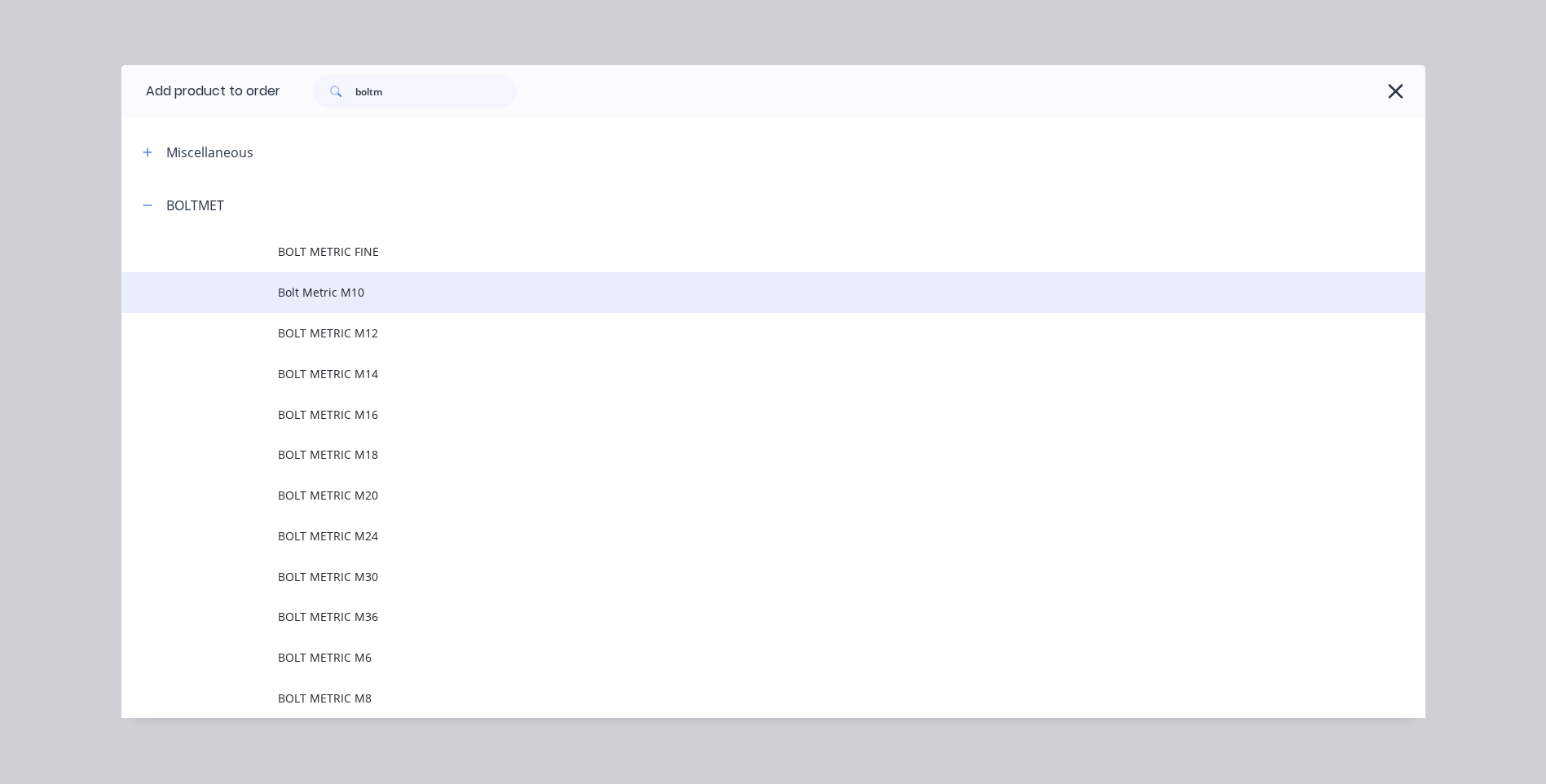
click at [341, 288] on span "Bolt Metric M10" at bounding box center [736, 292] width 917 height 17
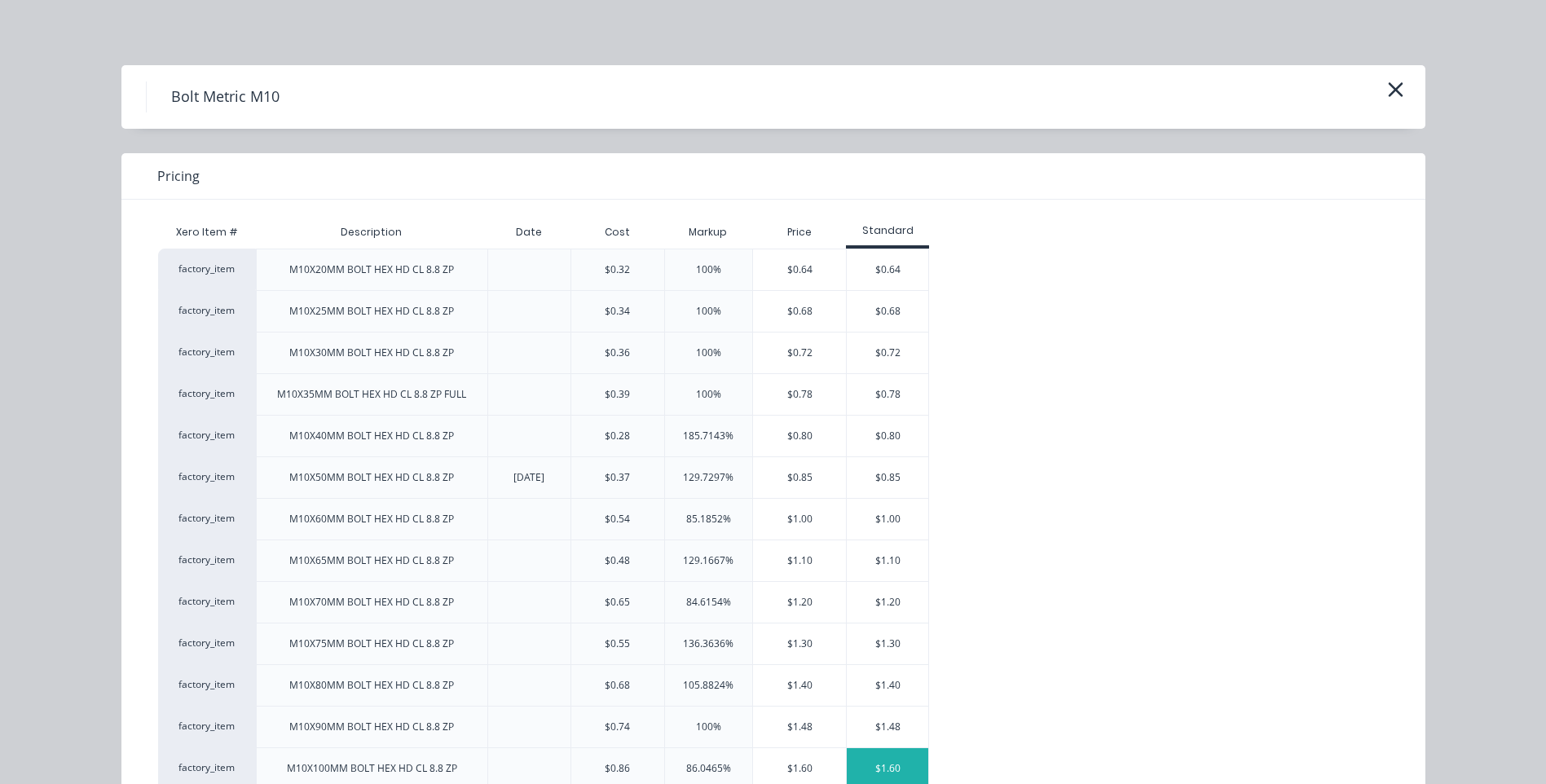
click at [881, 763] on div "$1.60" at bounding box center [887, 768] width 81 height 41
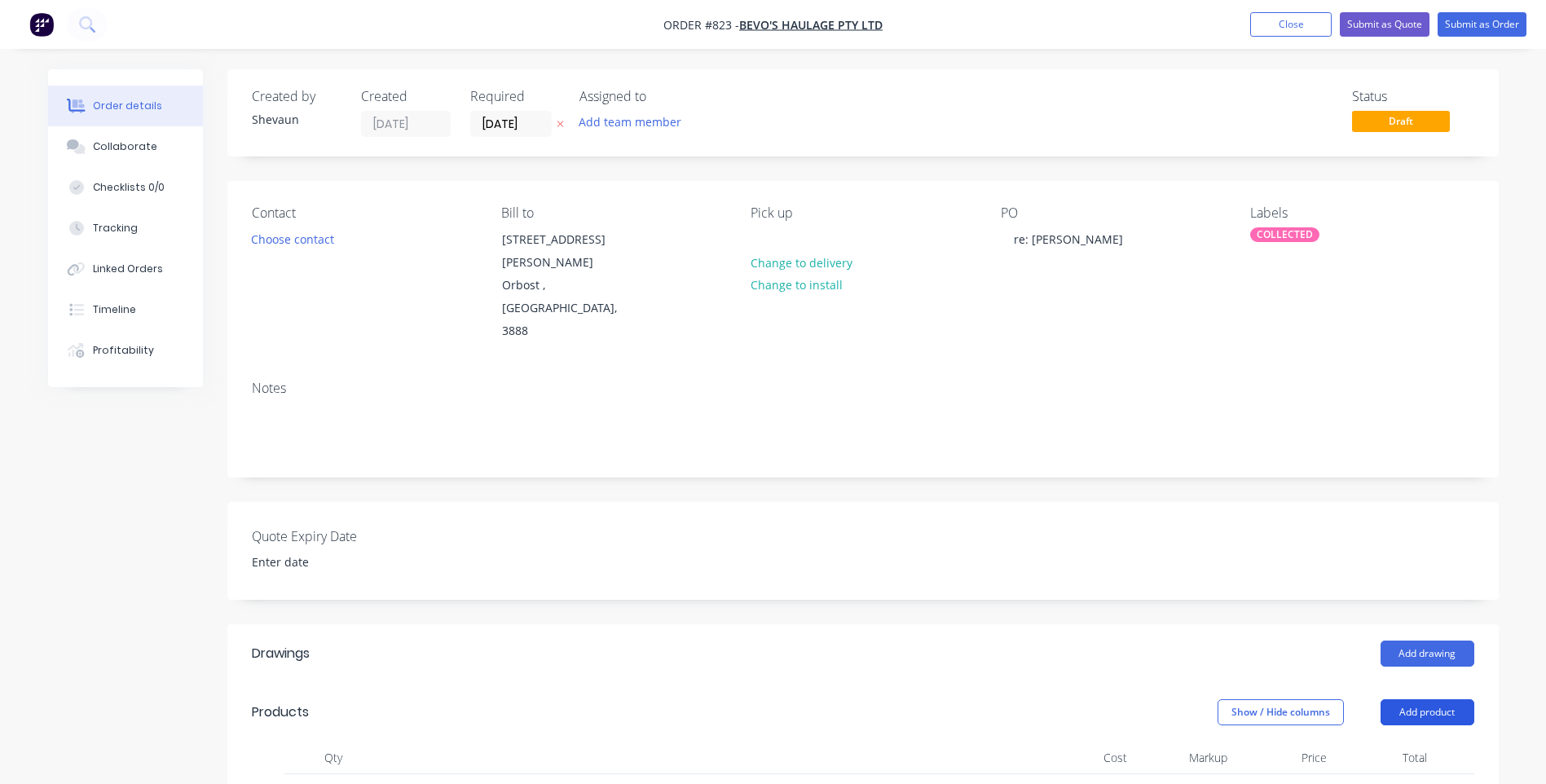
click at [1432, 699] on button "Add product" at bounding box center [1427, 712] width 94 height 26
click at [1381, 741] on div "Product catalogue" at bounding box center [1396, 753] width 125 height 24
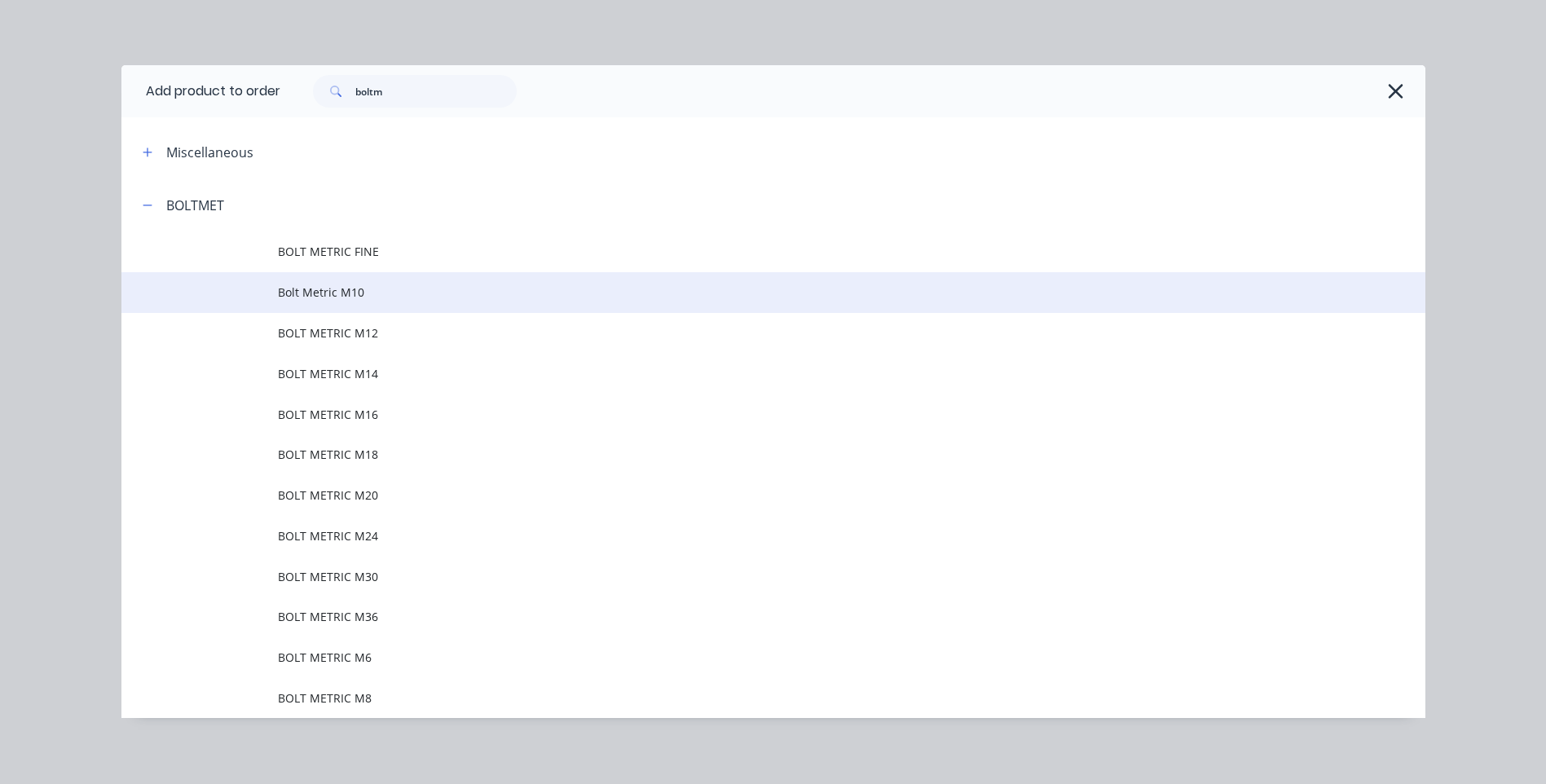
click at [333, 290] on span "Bolt Metric M10" at bounding box center [736, 292] width 917 height 17
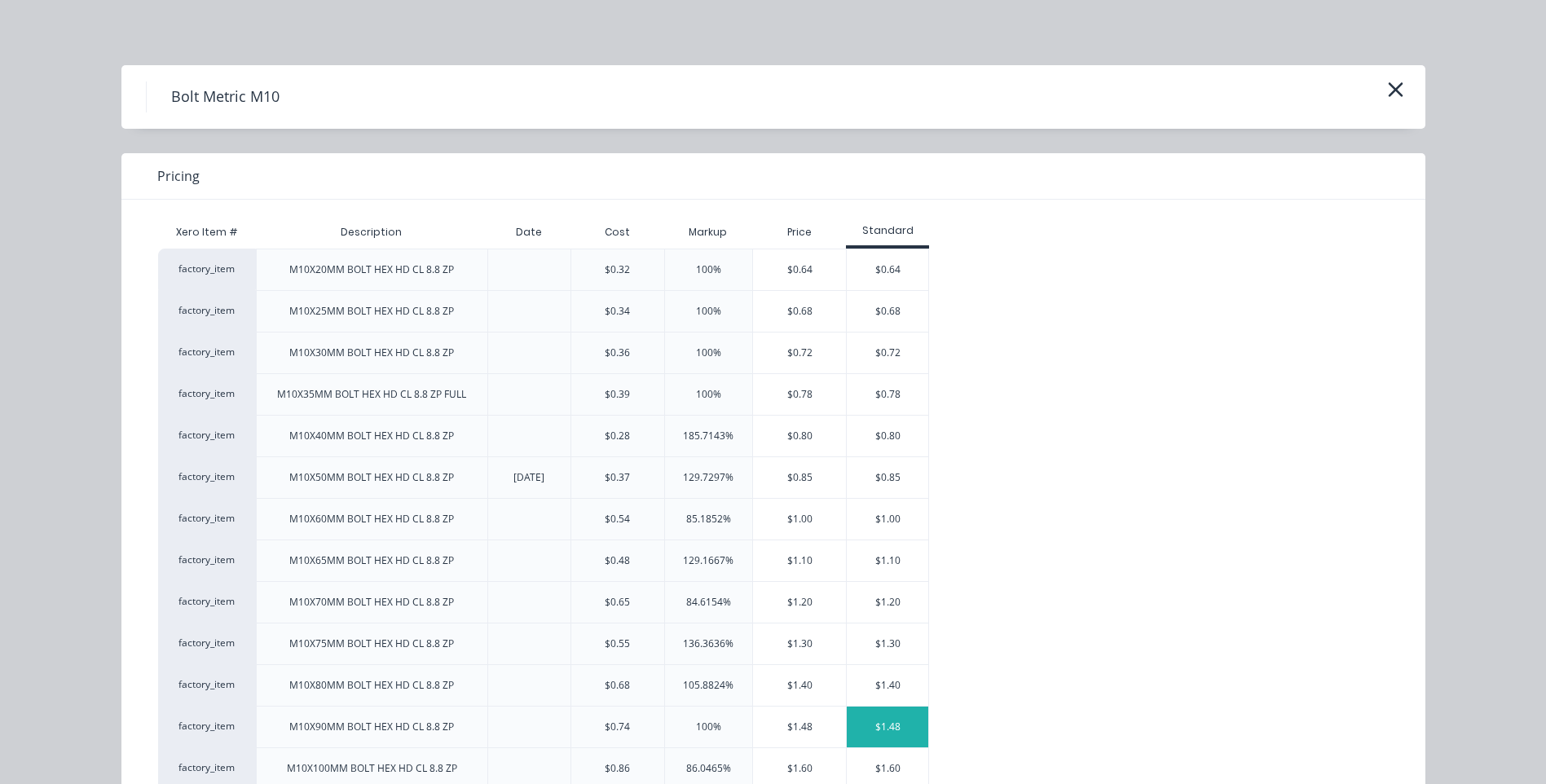
click at [886, 720] on div "$1.48" at bounding box center [887, 726] width 81 height 41
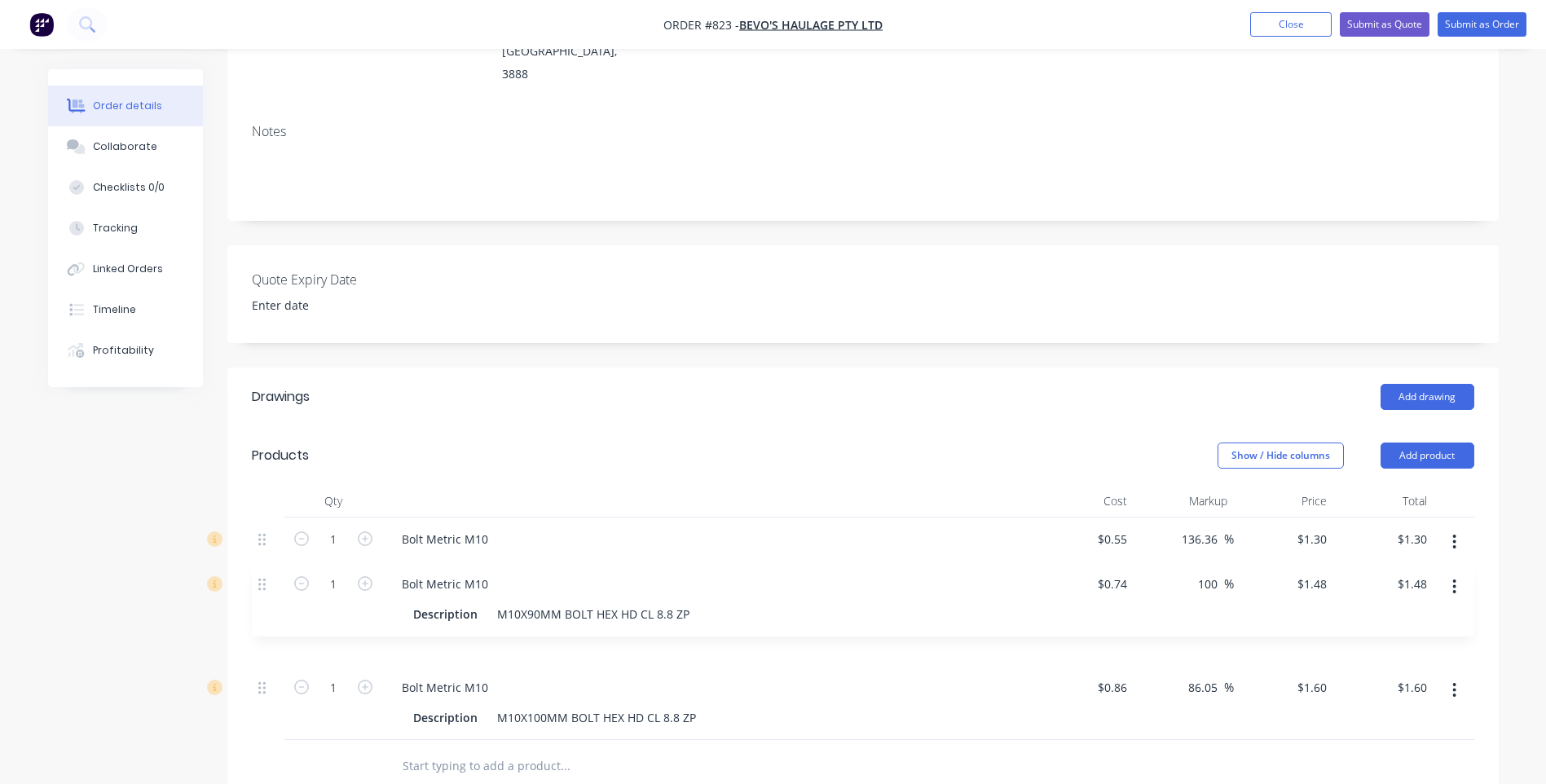
scroll to position [261, 0]
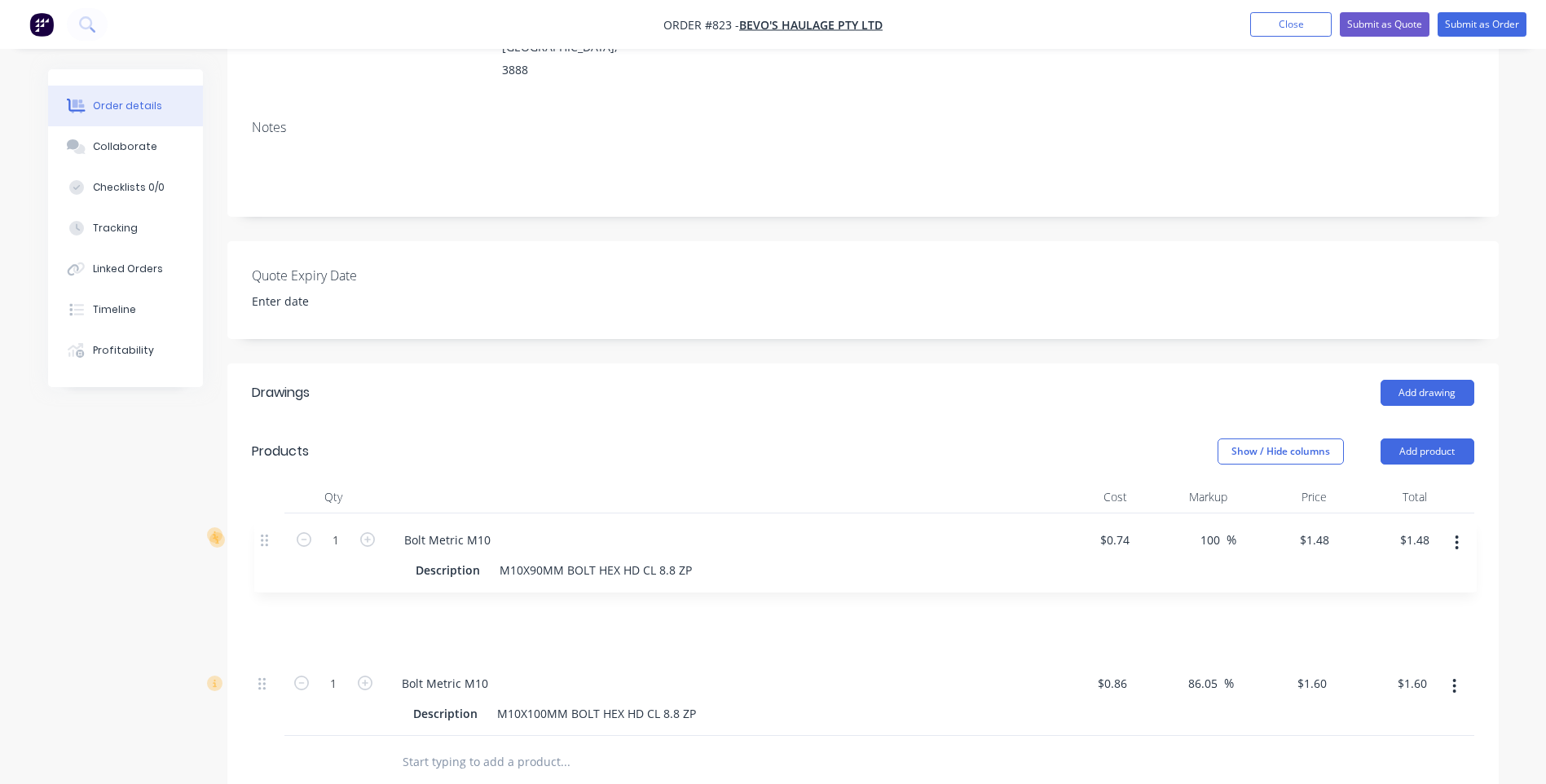
drag, startPoint x: 262, startPoint y: 636, endPoint x: 267, endPoint y: 531, distance: 104.4
click div "1 Bolt Metric M10 Description M10X75MM BOLT HEX HD CL 8.8 ZP $0.55 $0.55 136.36…"
click icon "button"
type input "2"
type input "$2.60"
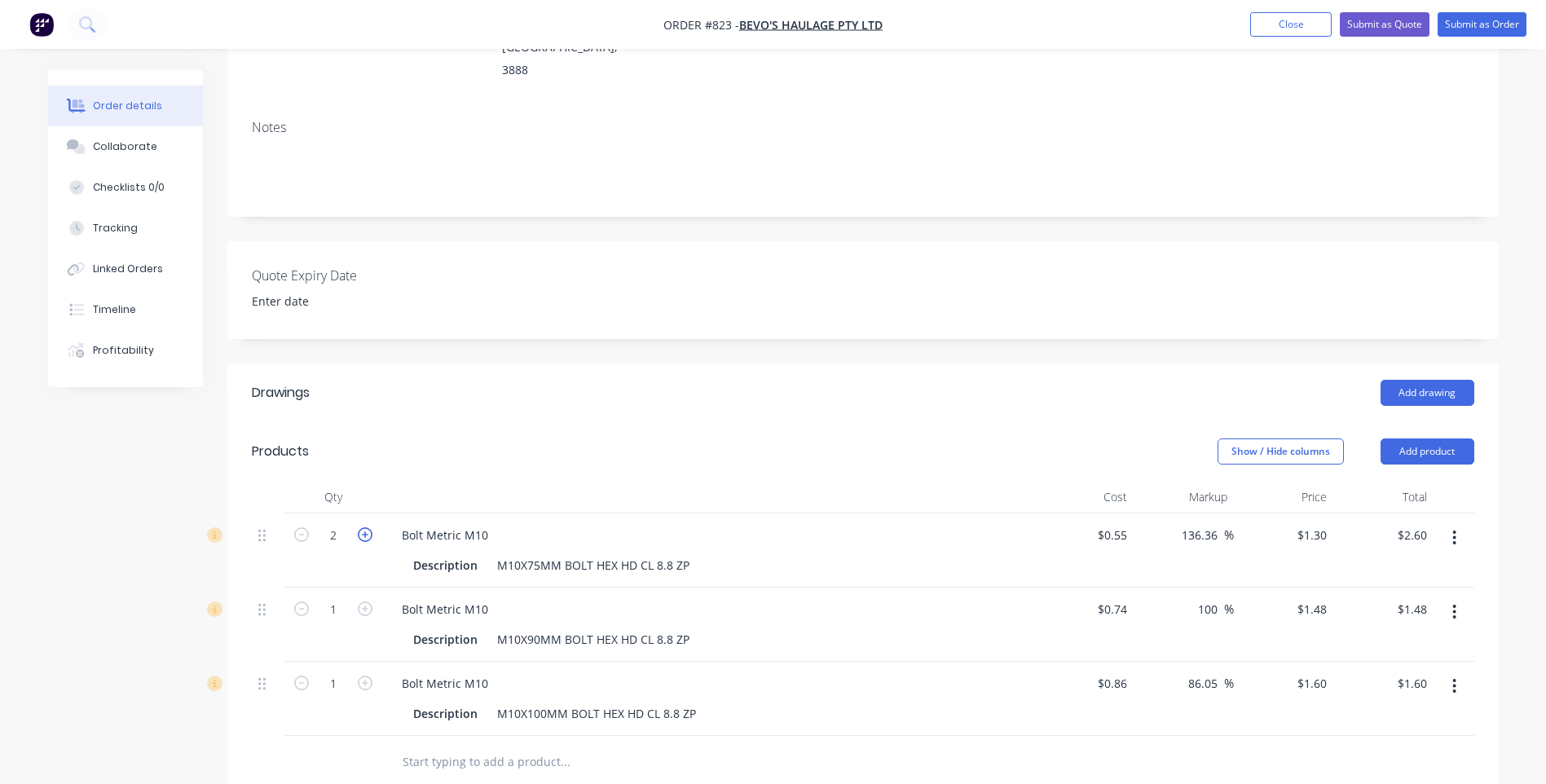
click icon "button"
type input "3"
type input "$3.90"
click icon "button"
type input "4"
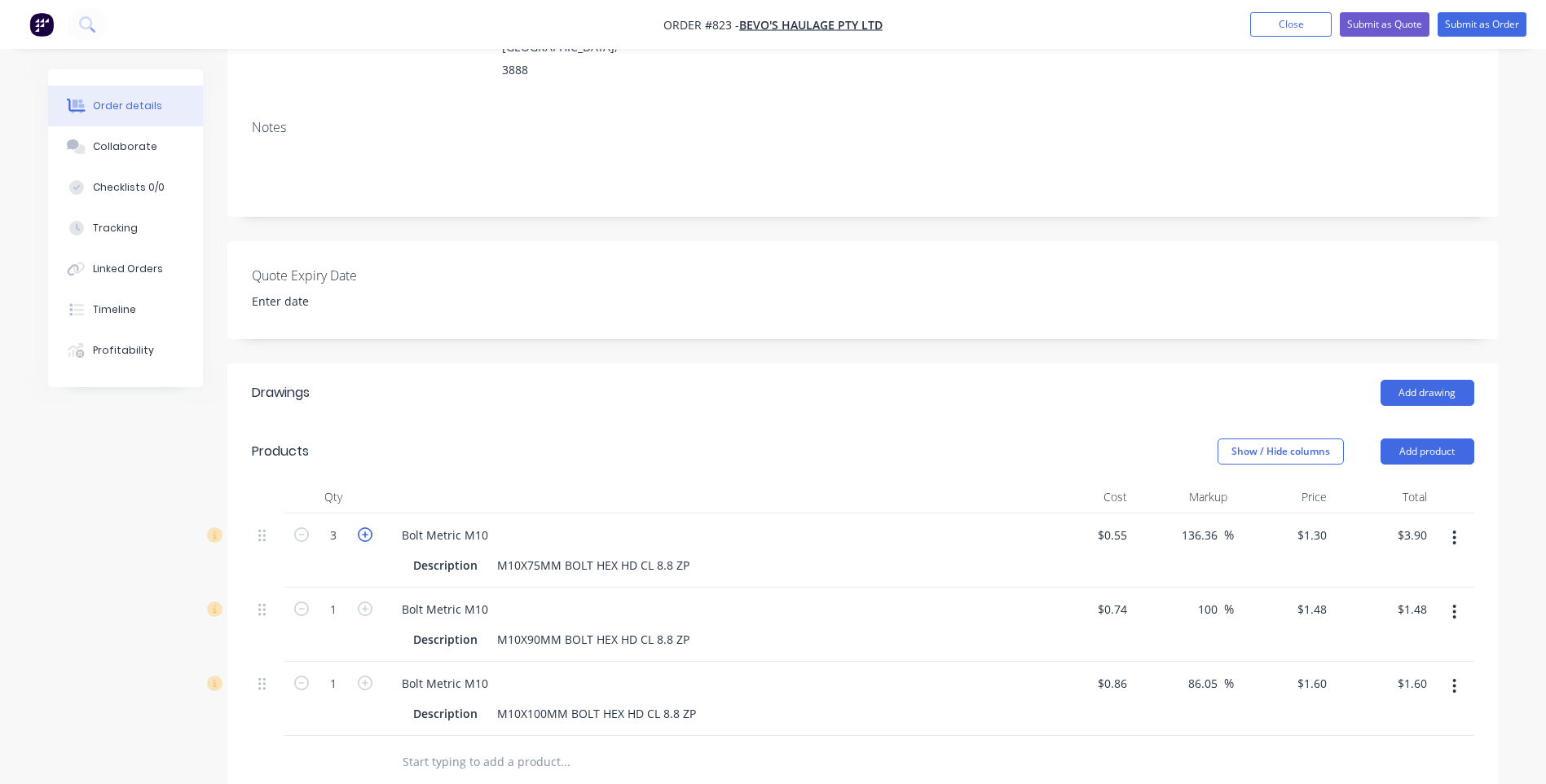
type input "$5.20"
click icon "button"
type input "2"
type input "$2.96"
click icon "button"
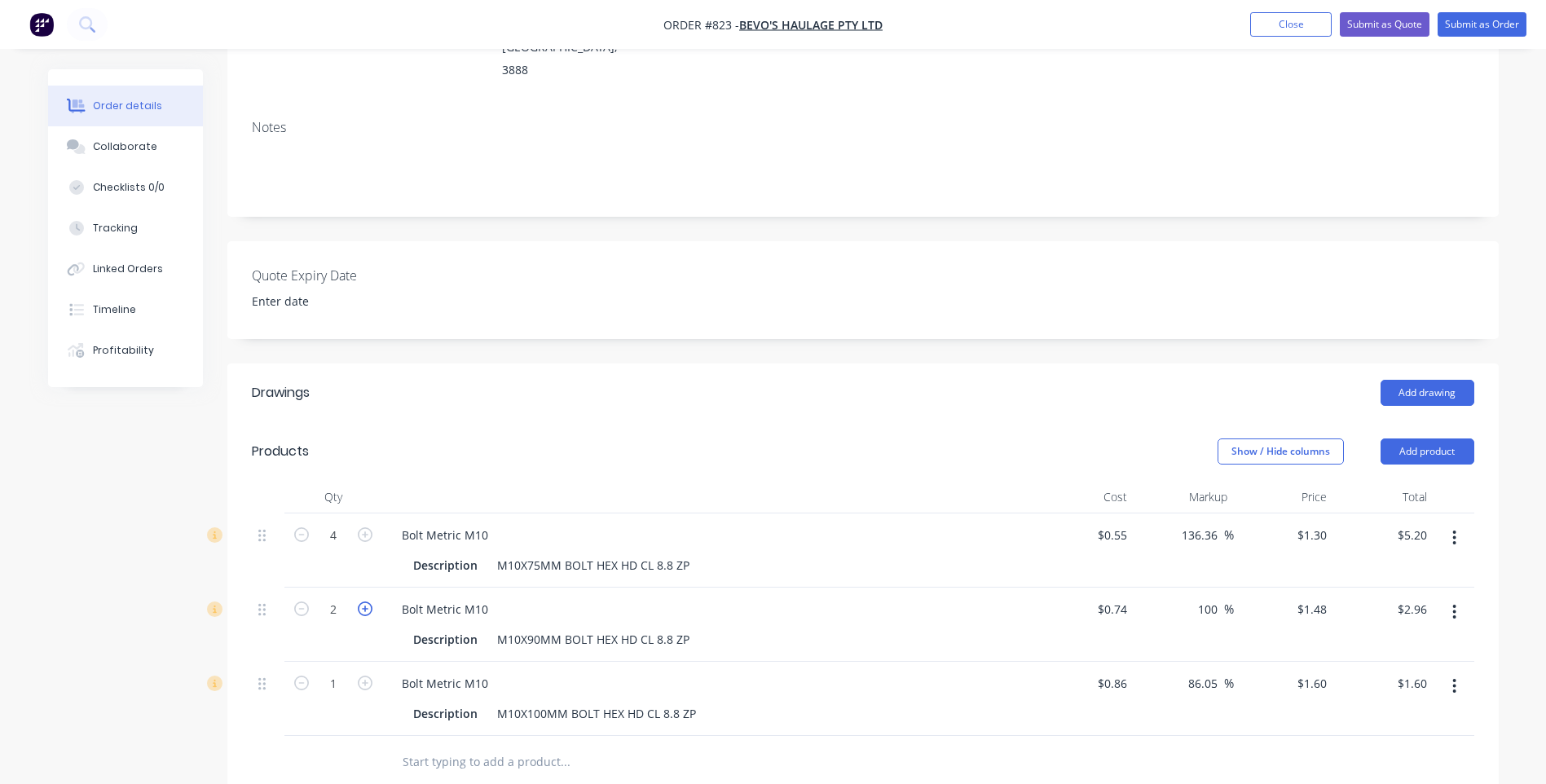
type input "3"
type input "$4.44"
click icon "button"
type input "4"
type input "$5.92"
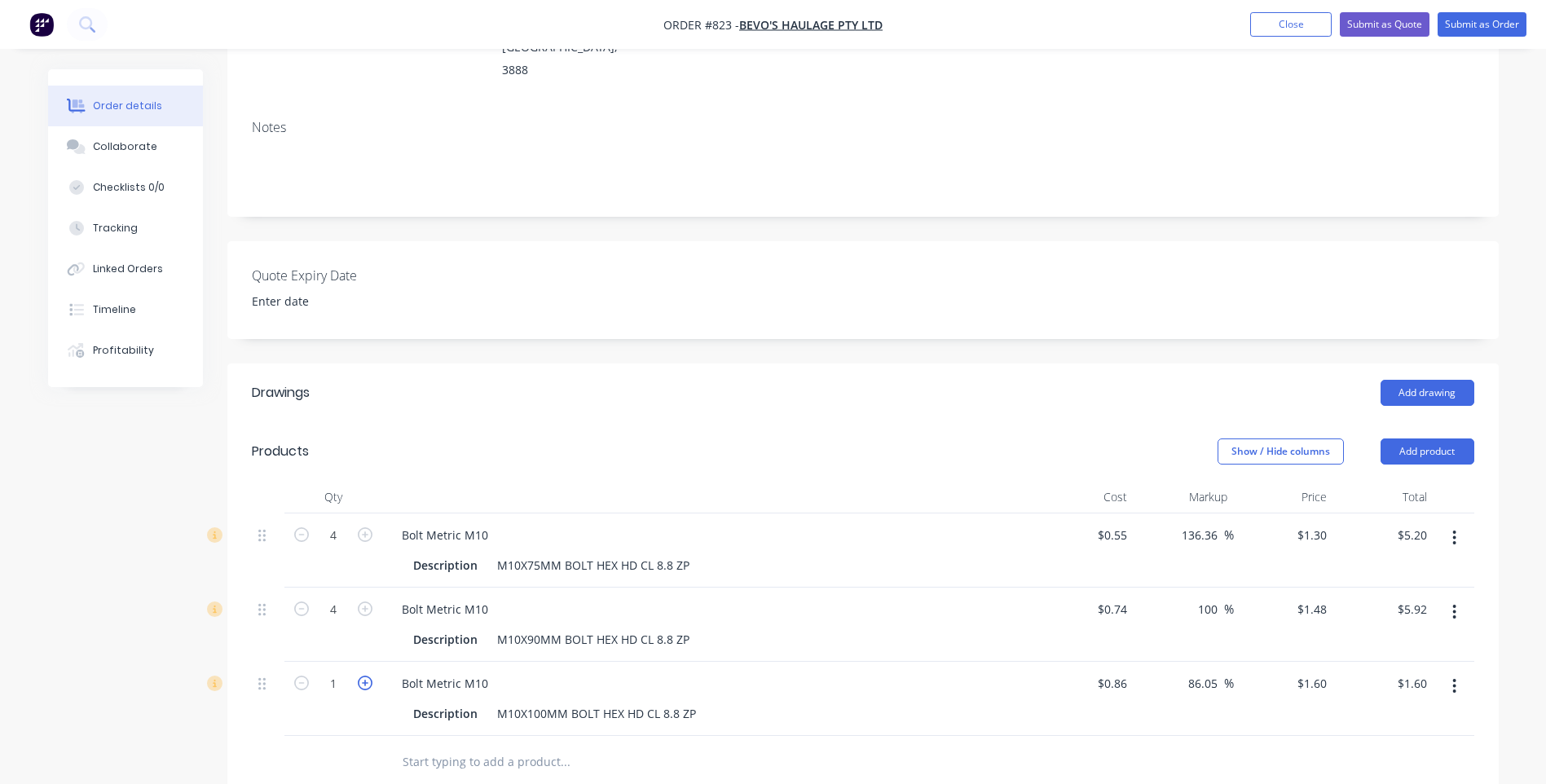
click icon "button"
type input "2"
type input "$3.20"
click icon "button"
type input "3"
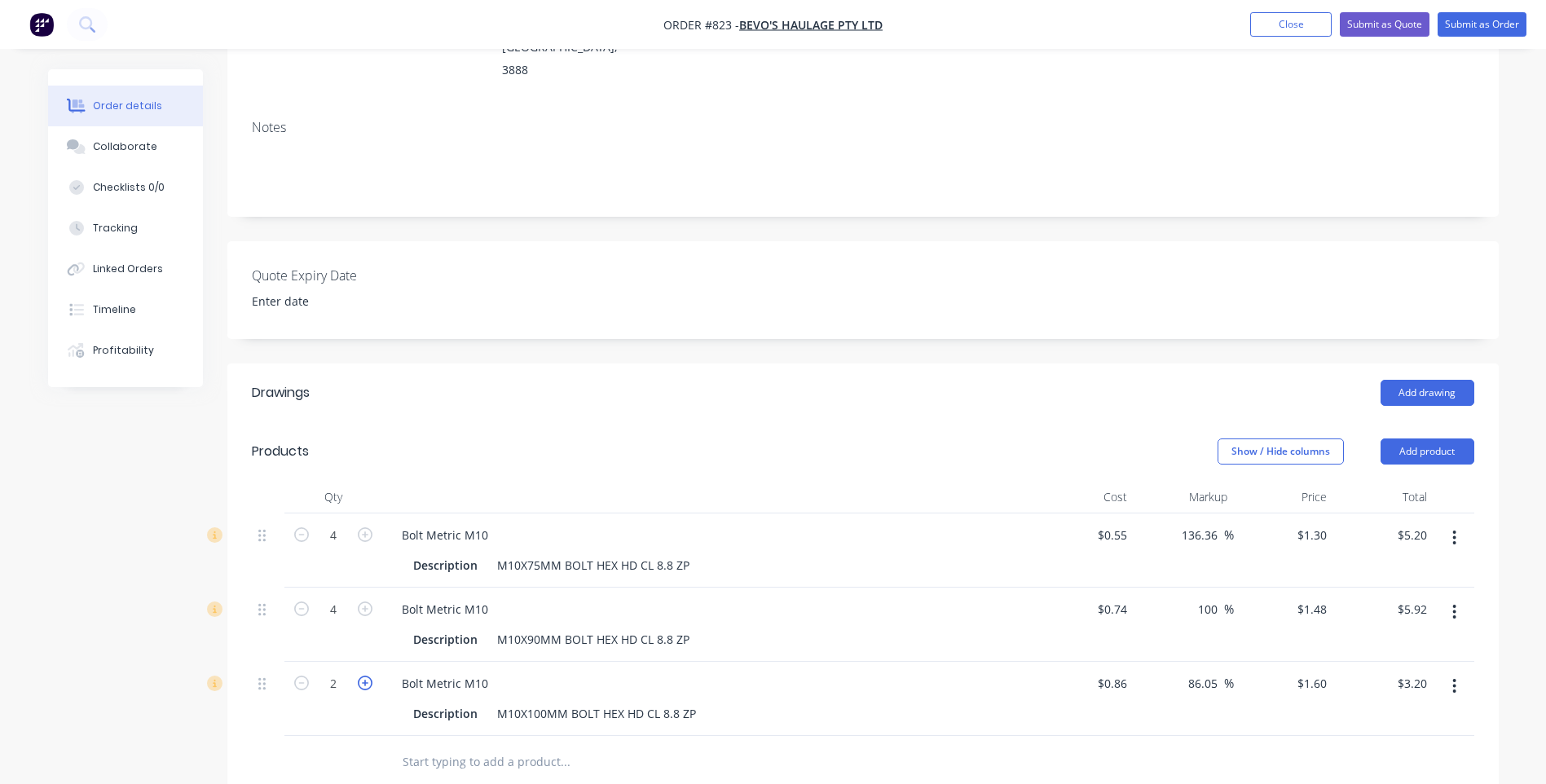
type input "$4.80"
click icon "button"
type input "4"
type input "$6.40"
click div "Drawings Add drawing Products Show / Hide columns Add product Qty Cost Markup P…"
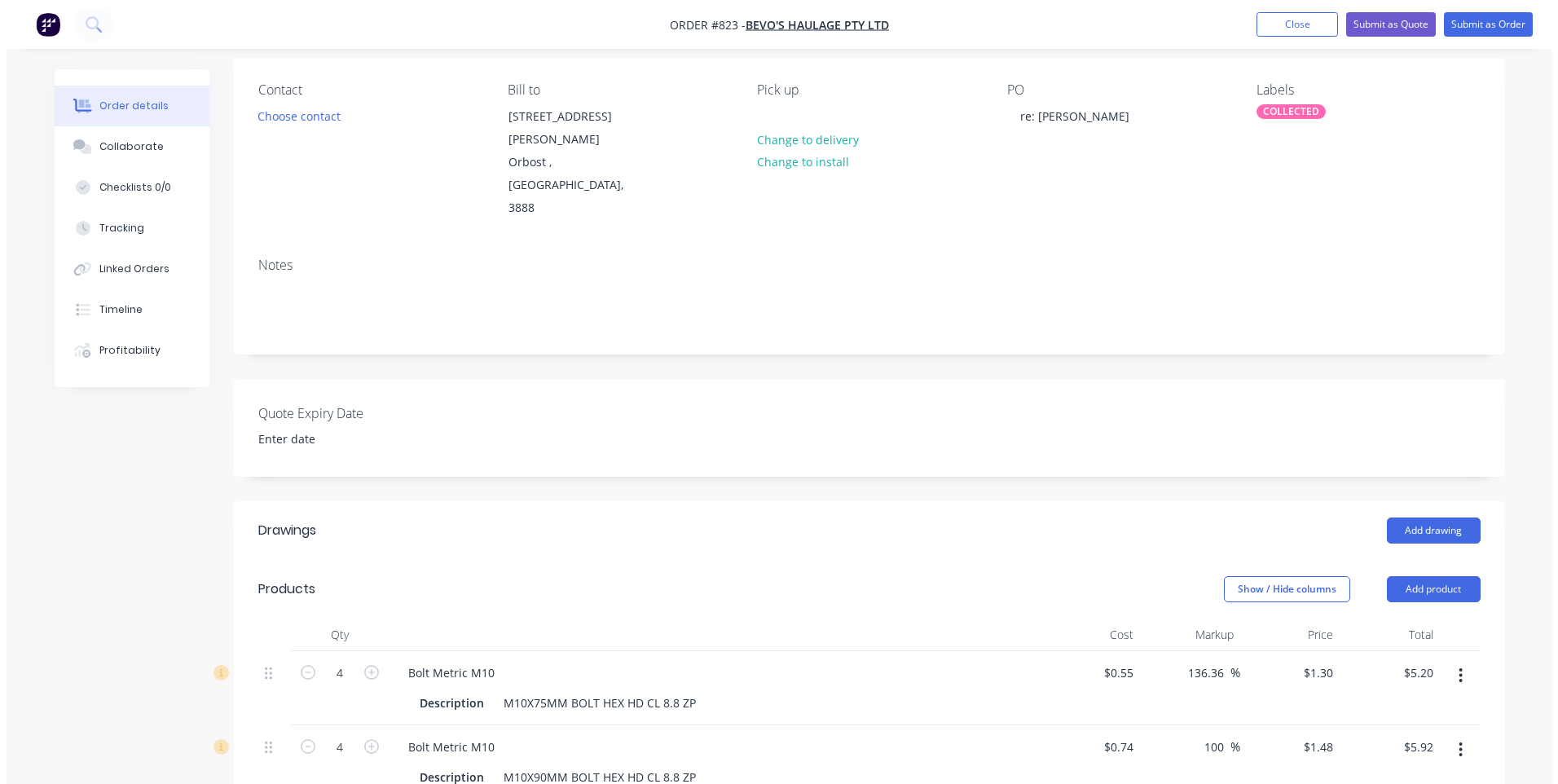
scroll to position [0, 0]
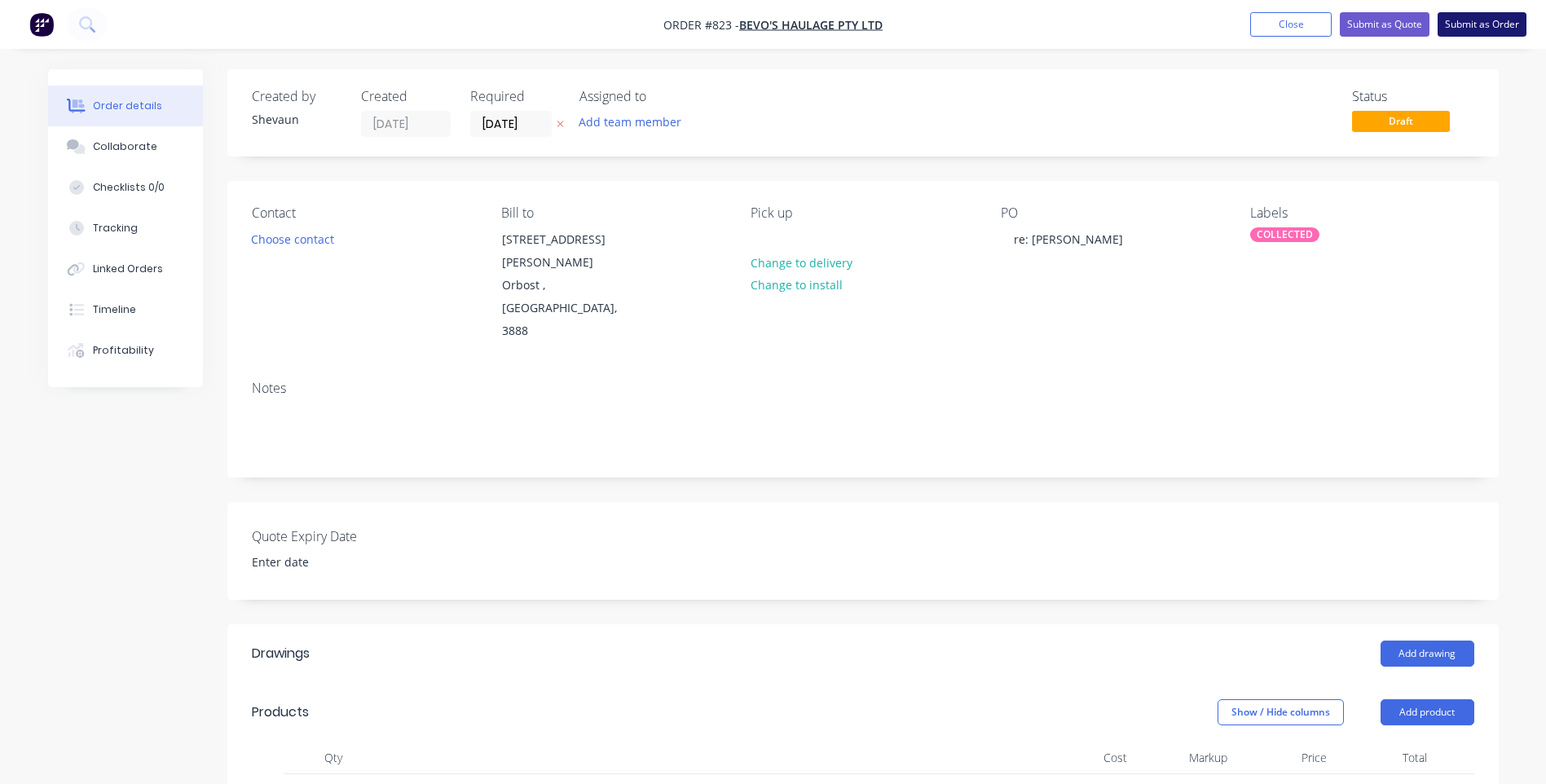
click button "Submit as Order"
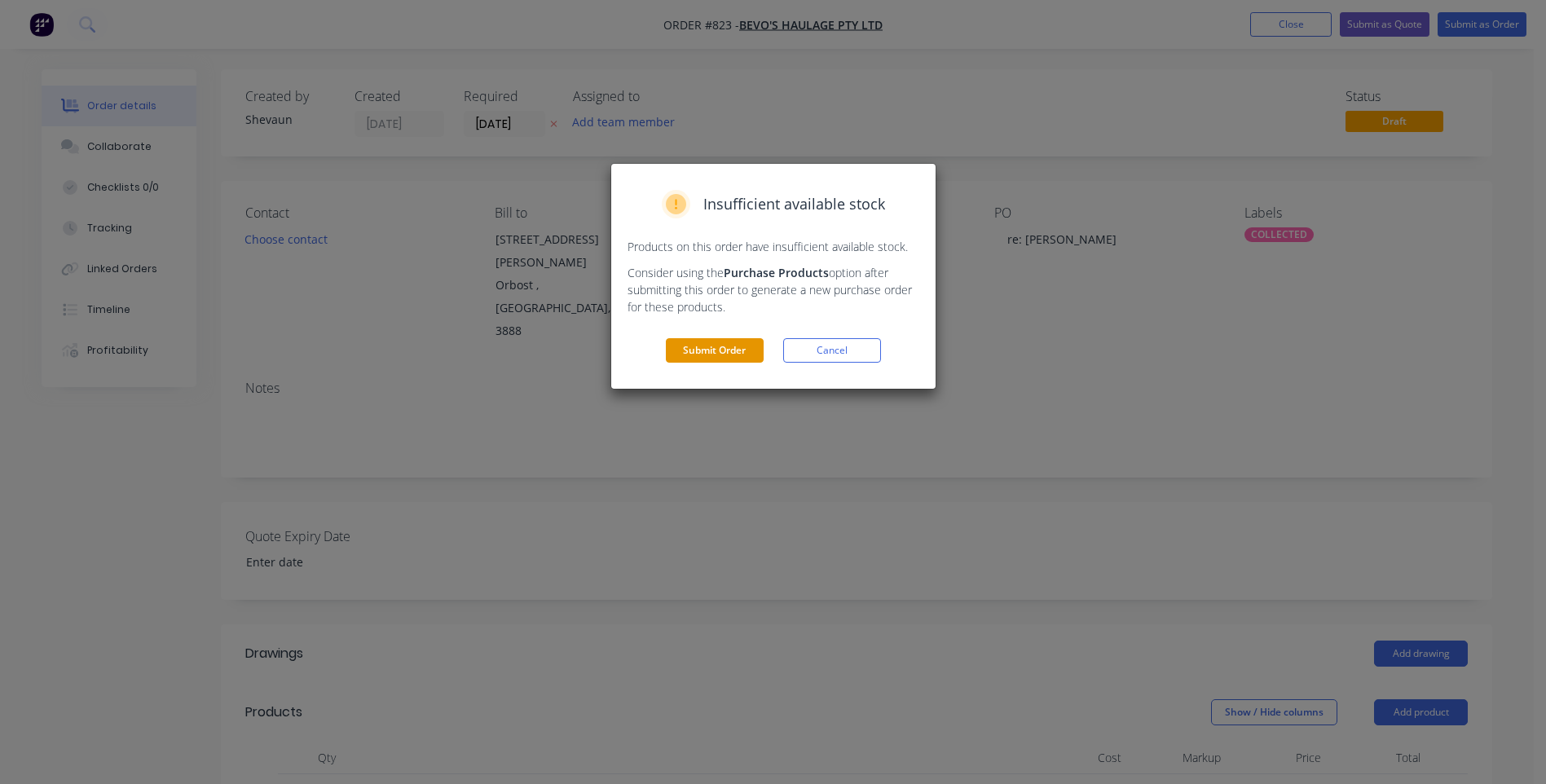
click button "Submit Order"
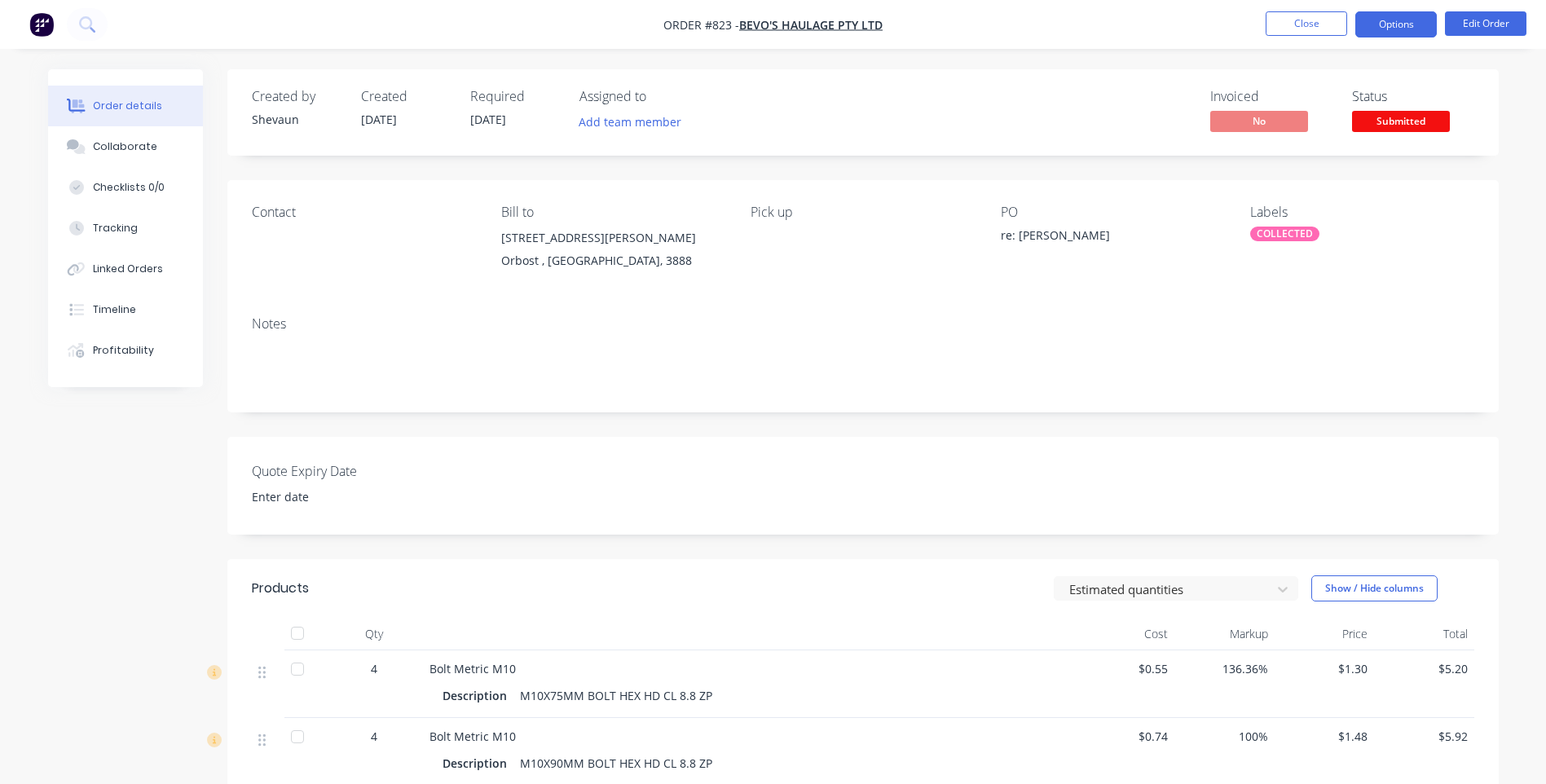
click button "Options"
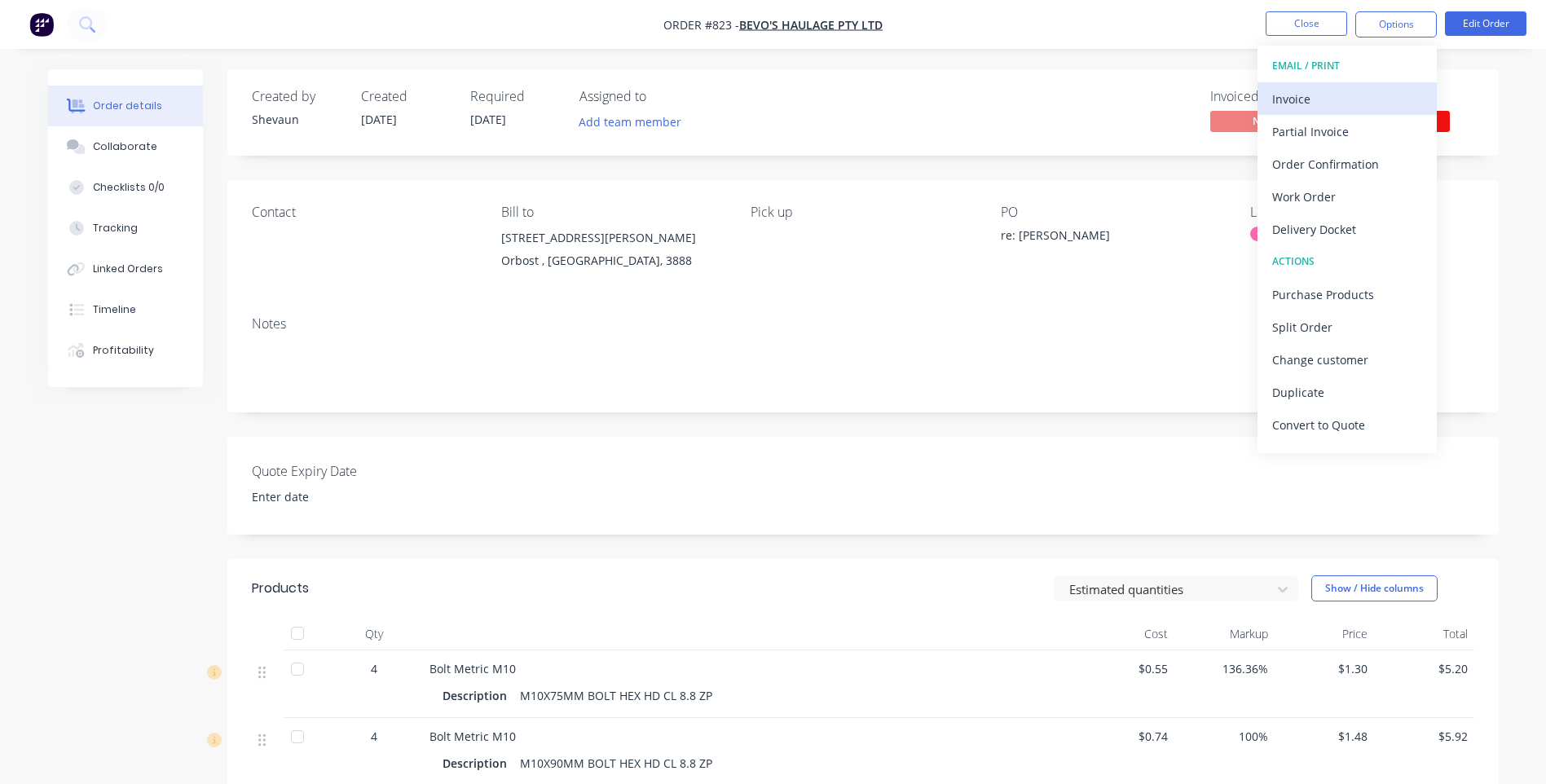
click div "Invoice"
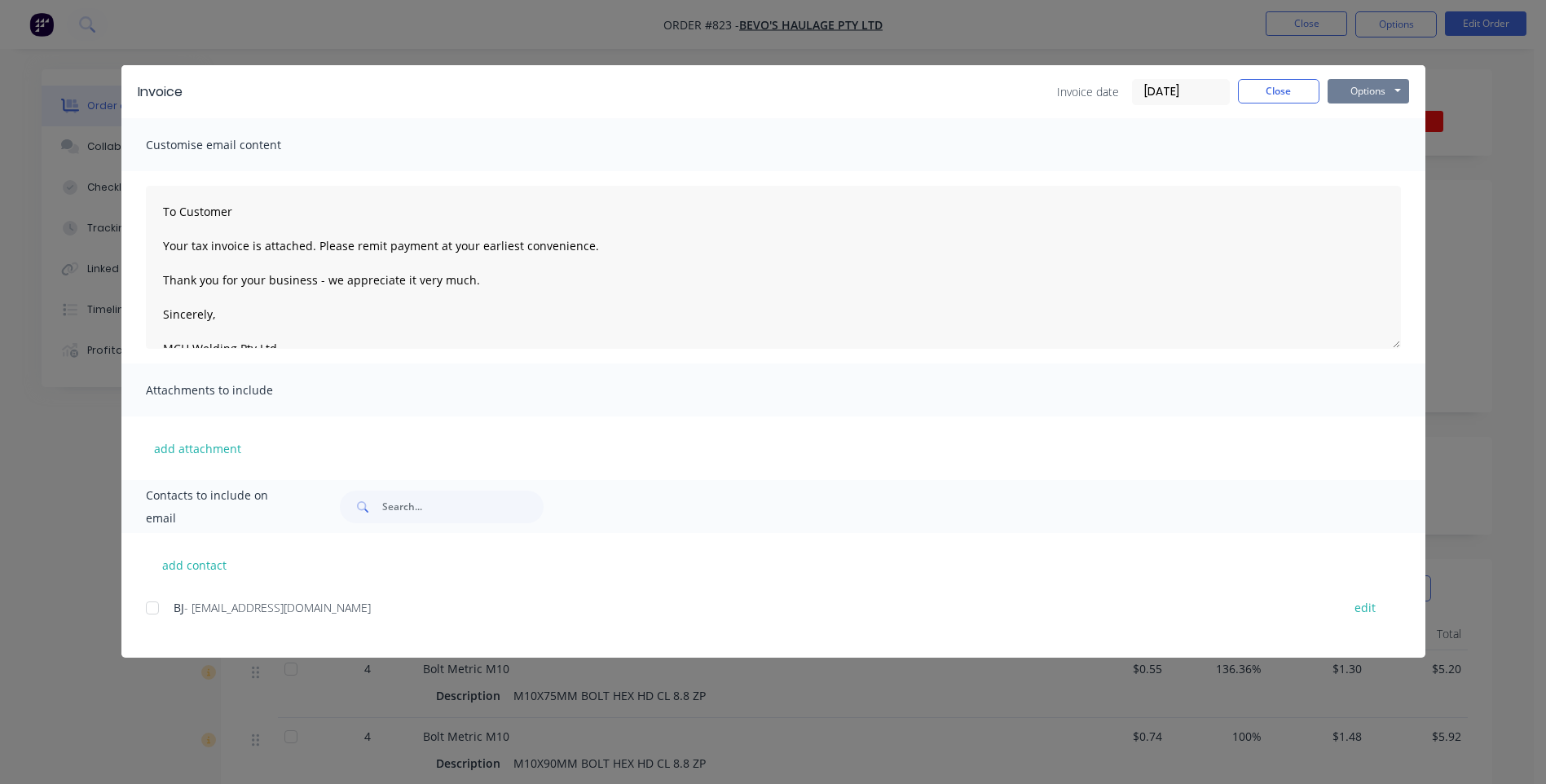
click button "Options"
click button "Preview"
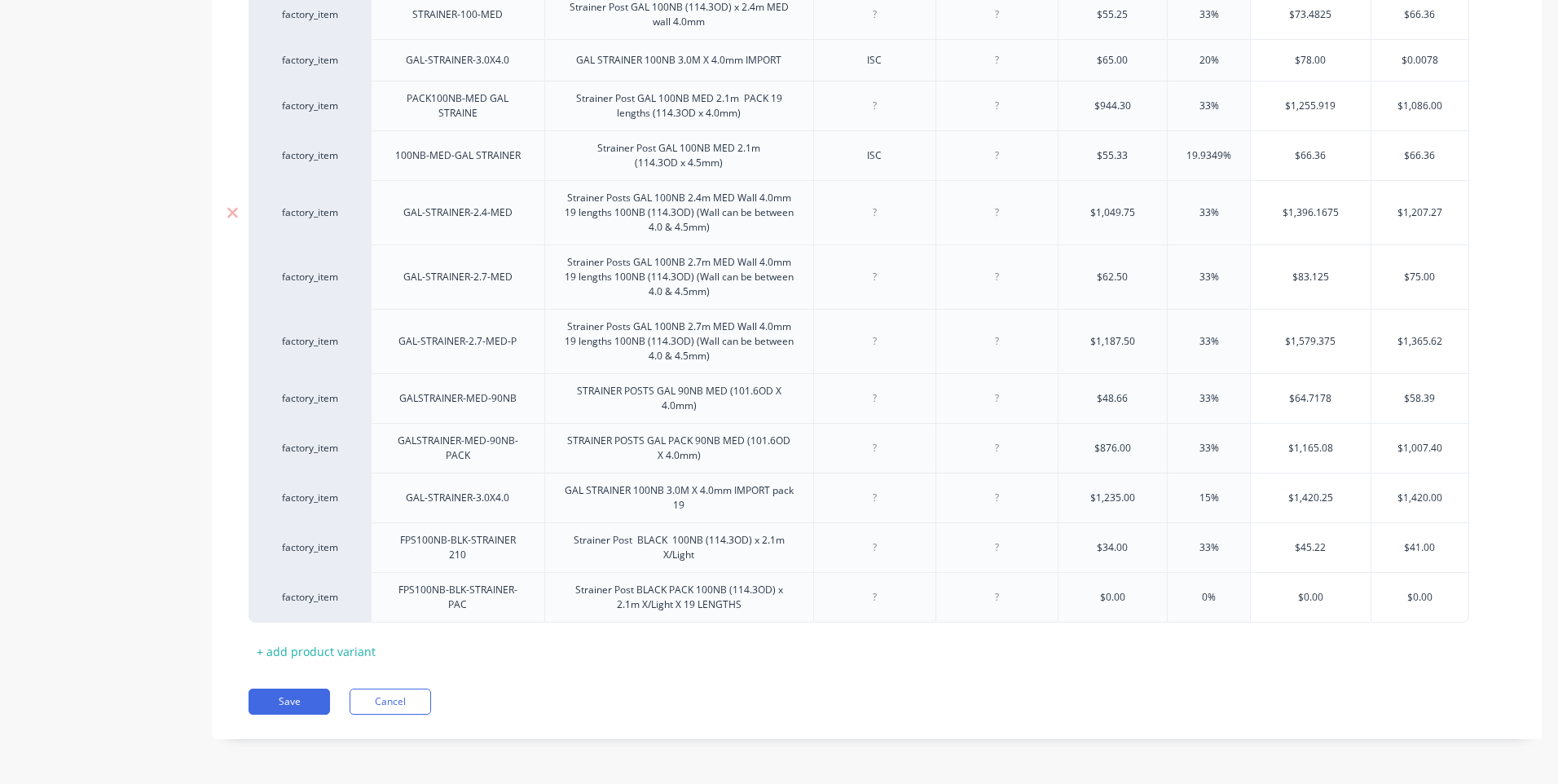
scroll to position [224, 0]
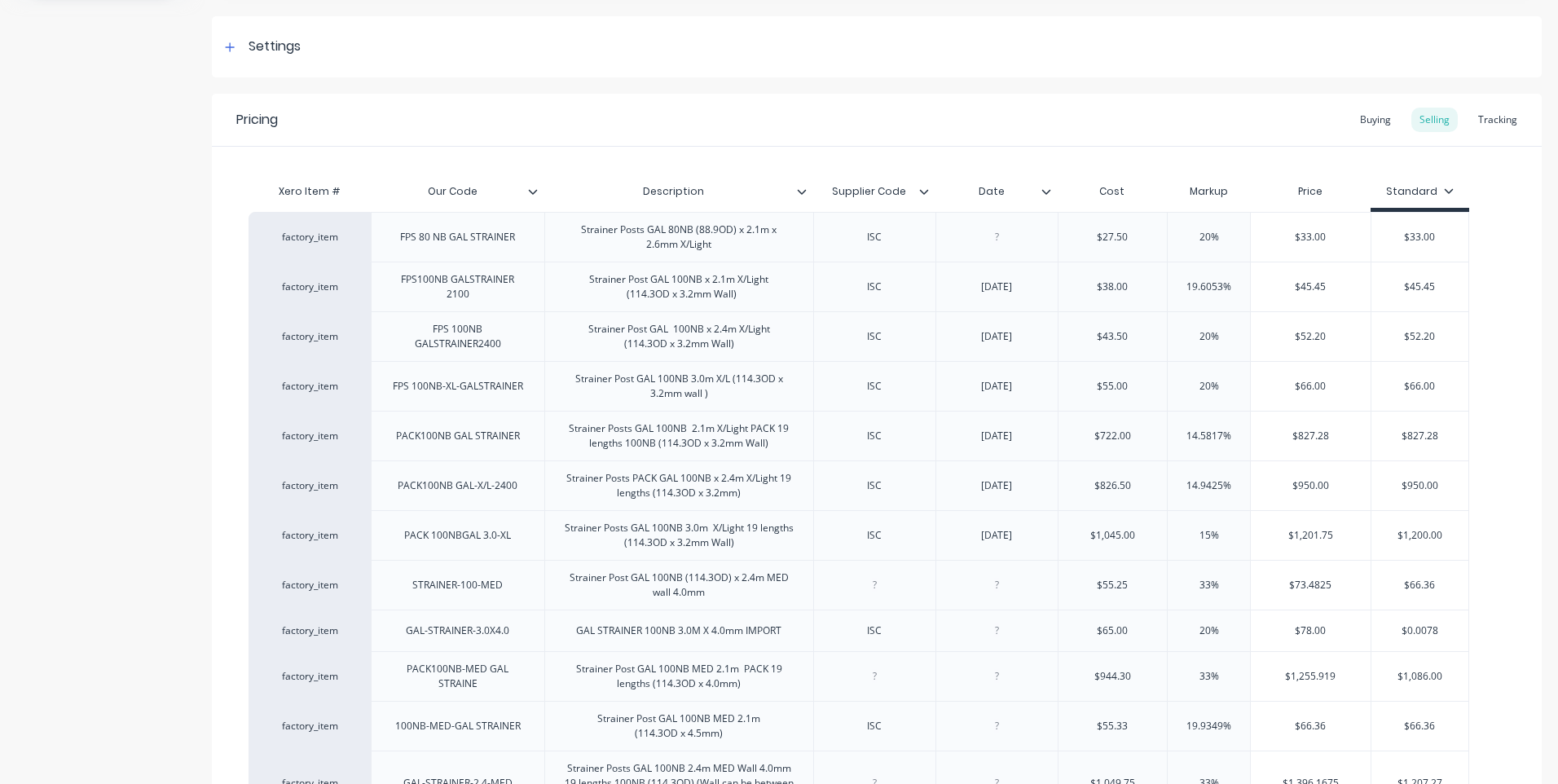
click at [532, 190] on icon at bounding box center [533, 192] width 10 height 10
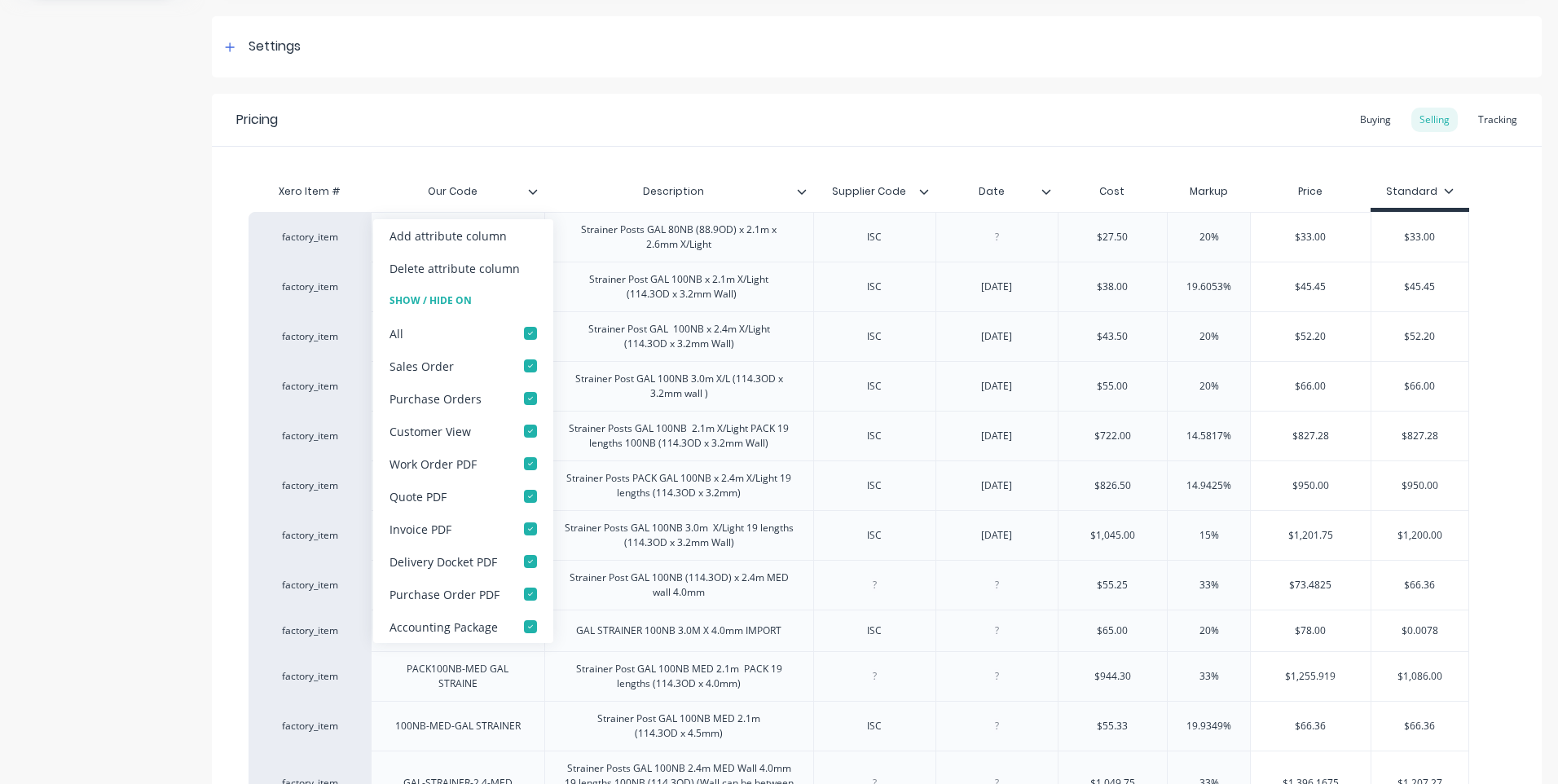
click at [532, 190] on icon at bounding box center [533, 192] width 10 height 10
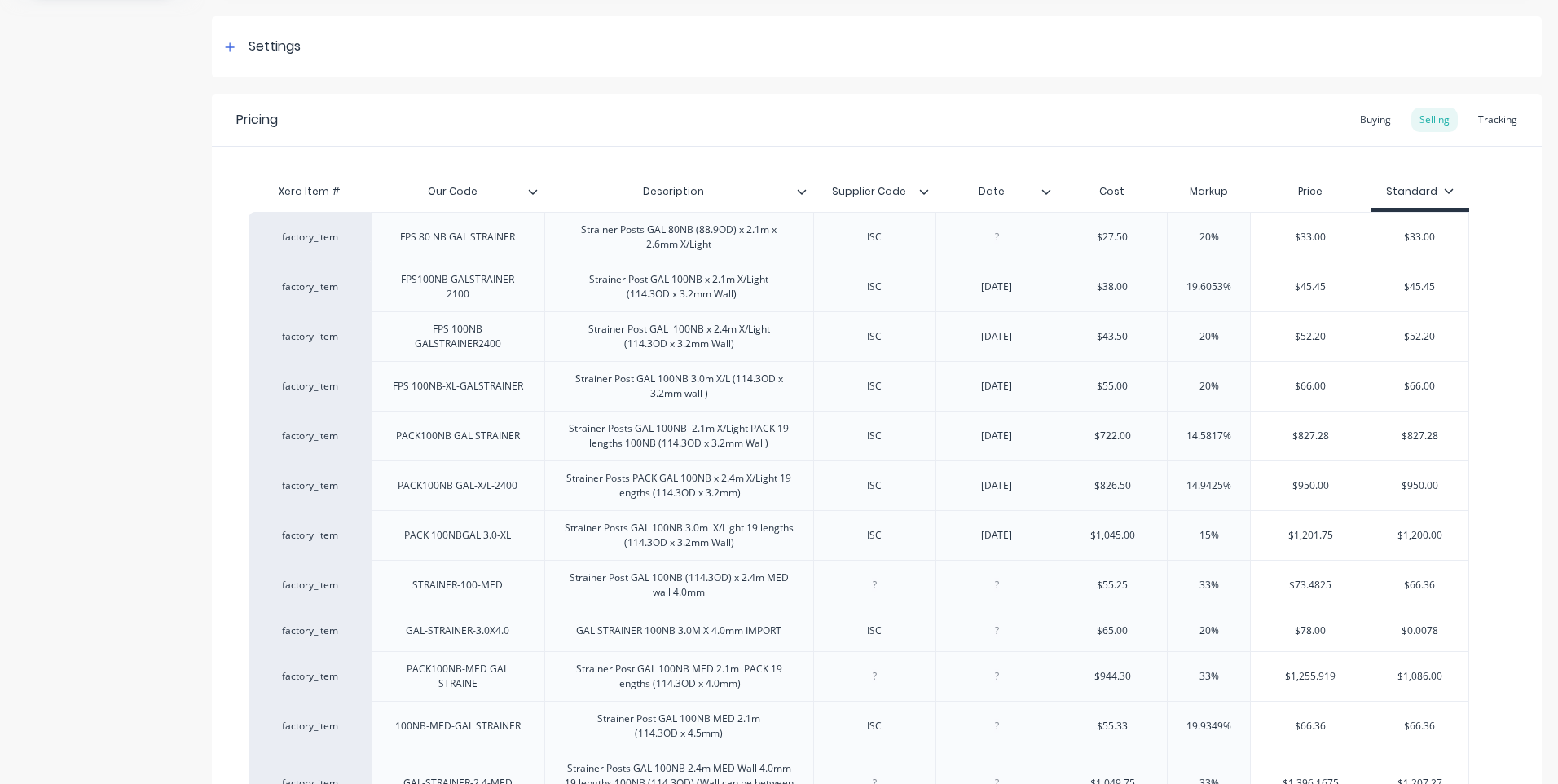
click at [802, 190] on icon at bounding box center [802, 192] width 10 height 10
click at [533, 192] on icon at bounding box center [532, 191] width 9 height 5
click at [921, 193] on icon at bounding box center [924, 192] width 10 height 10
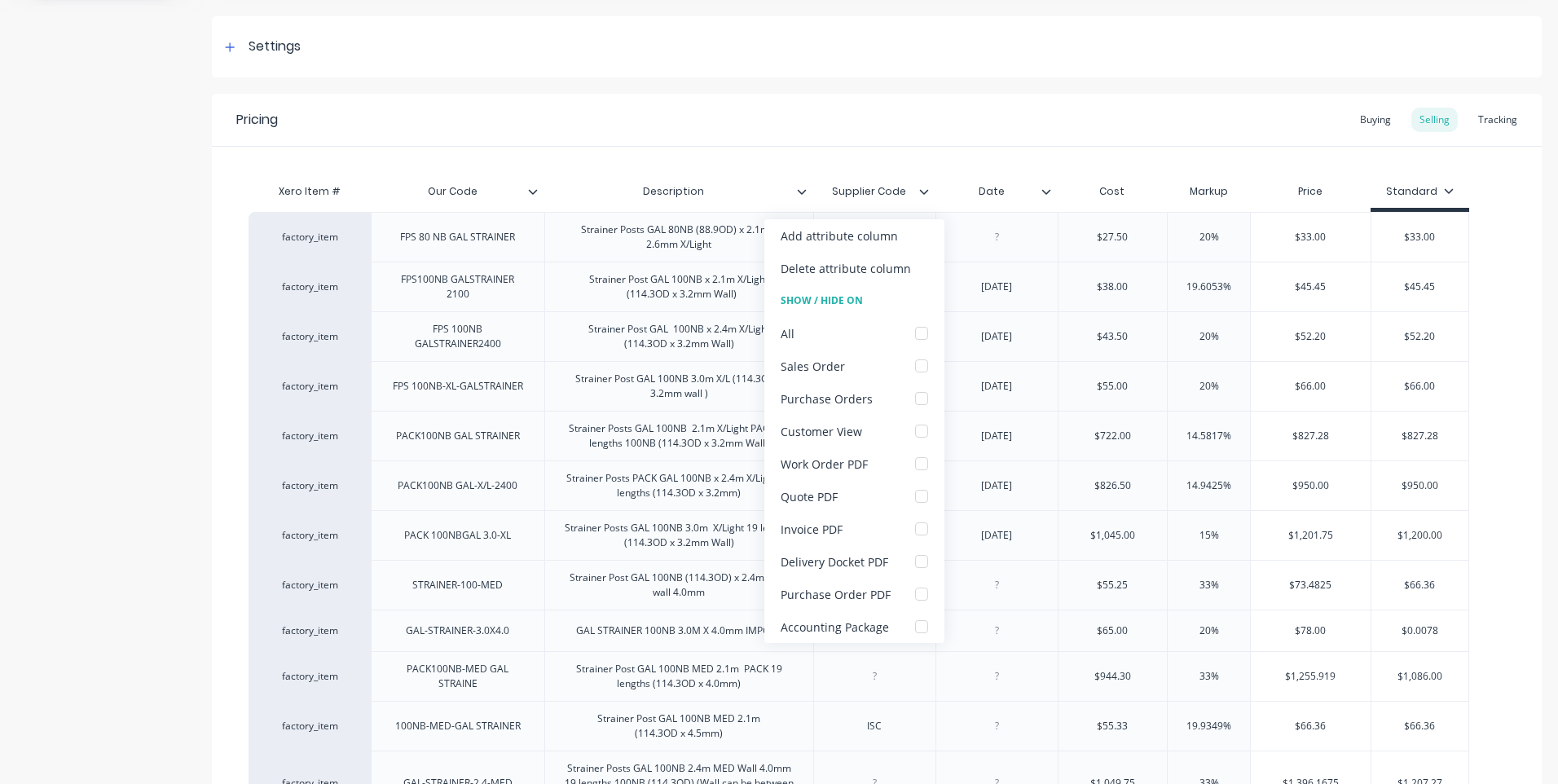
click at [921, 193] on icon at bounding box center [924, 192] width 10 height 10
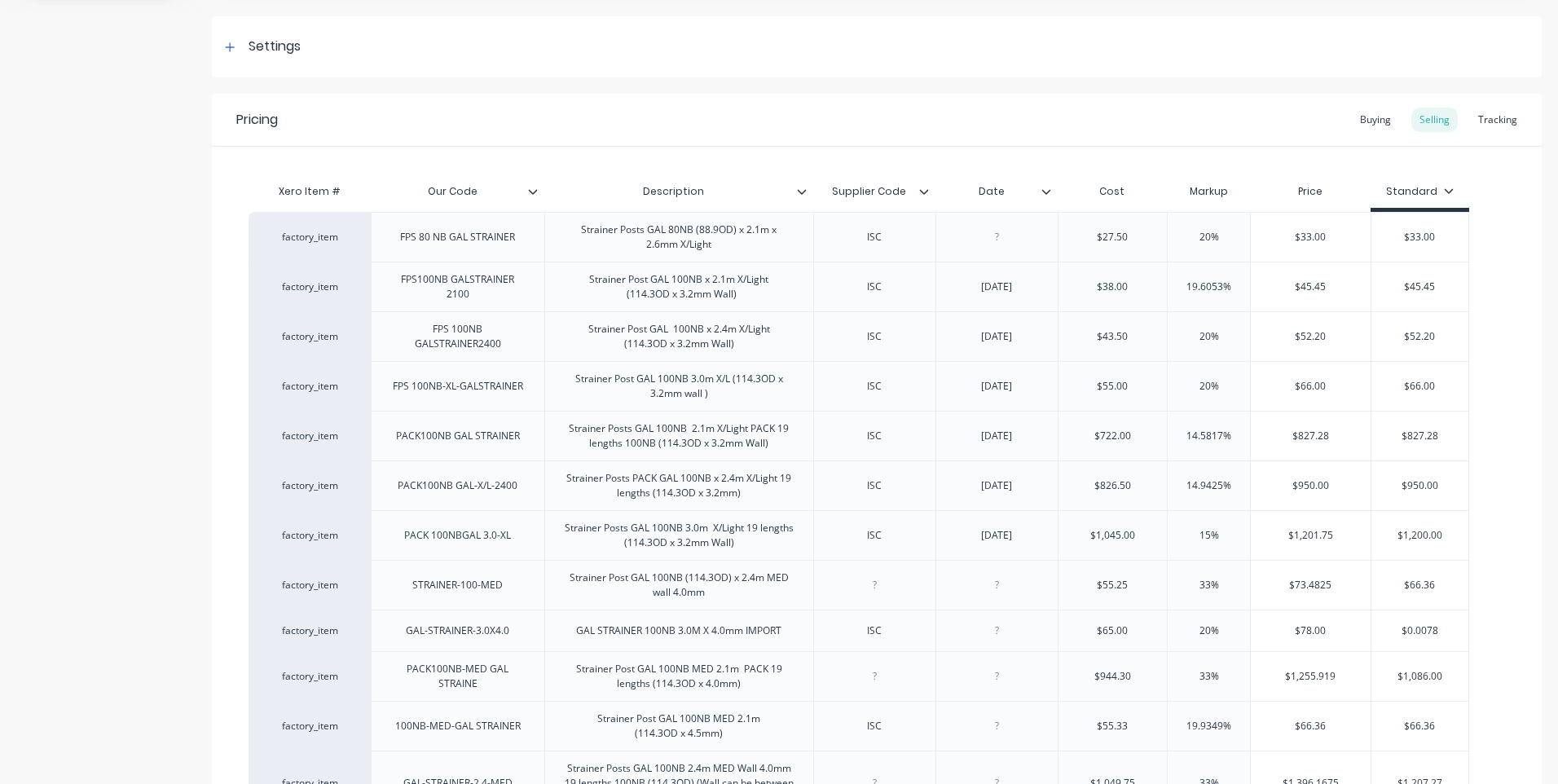
click at [1043, 191] on icon at bounding box center [1045, 191] width 9 height 5
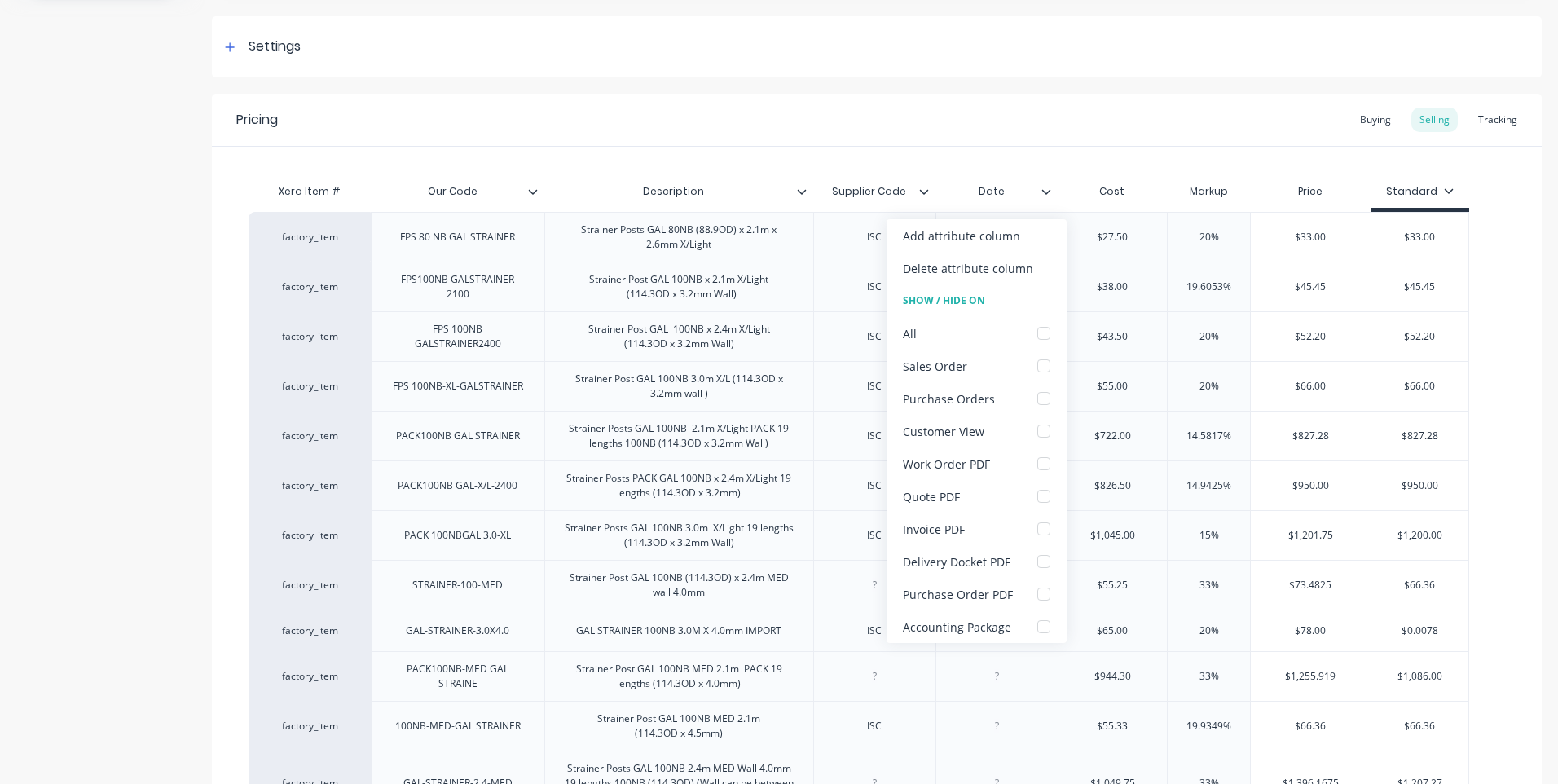
click at [1043, 191] on icon at bounding box center [1045, 191] width 9 height 5
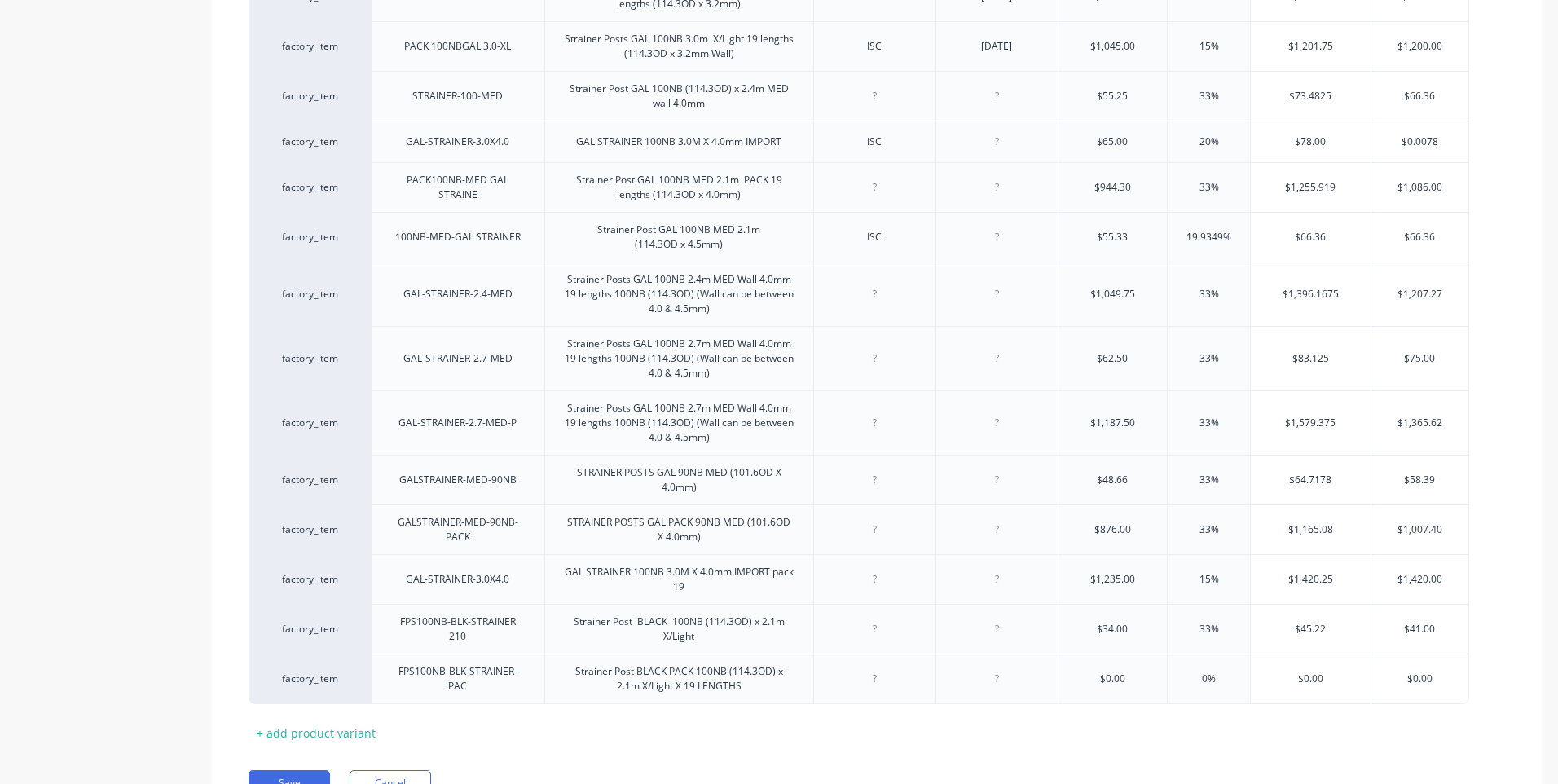
scroll to position [794, 0]
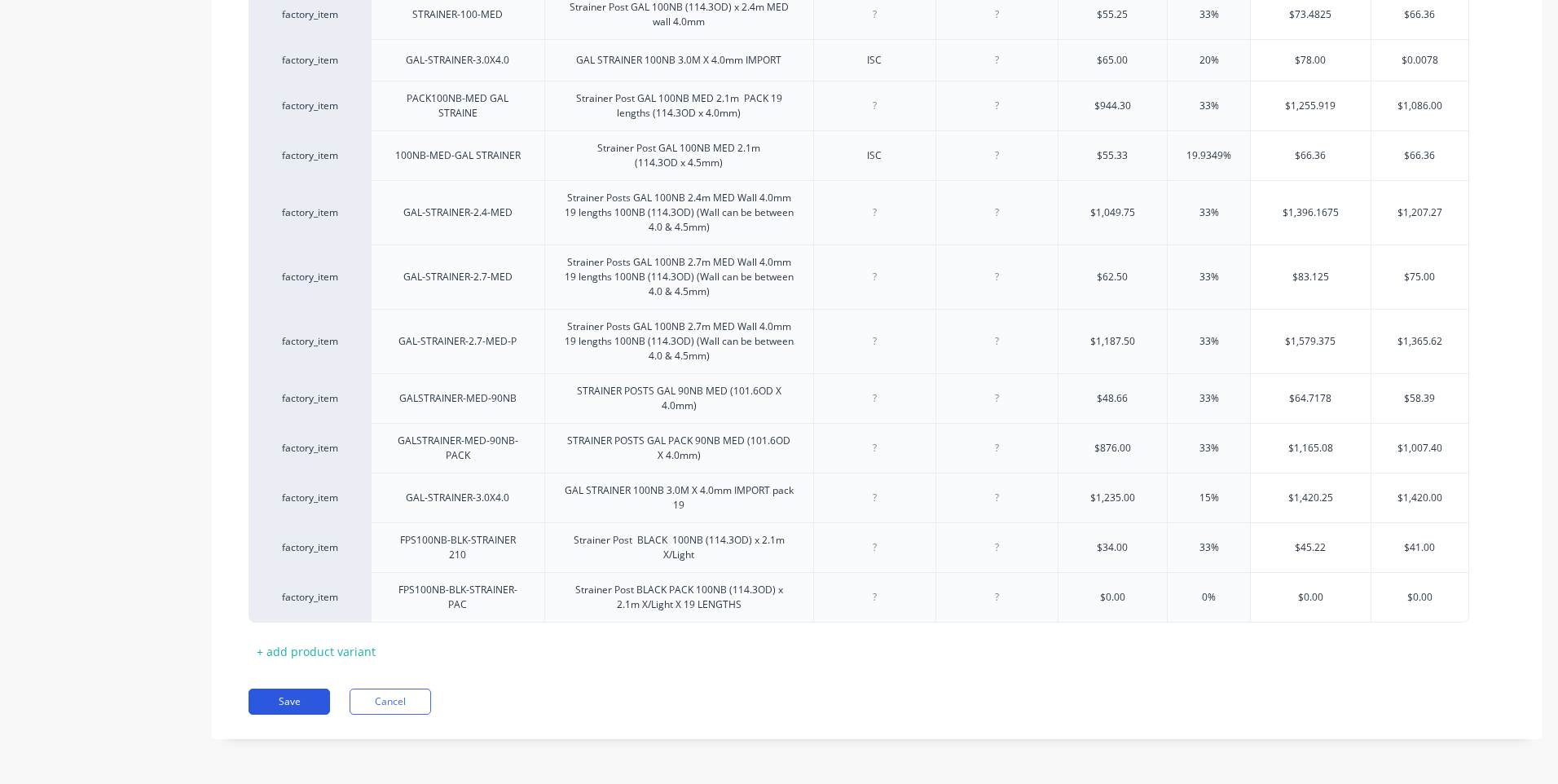
click at [302, 697] on button "Save" at bounding box center [288, 701] width 81 height 26
type textarea "x"
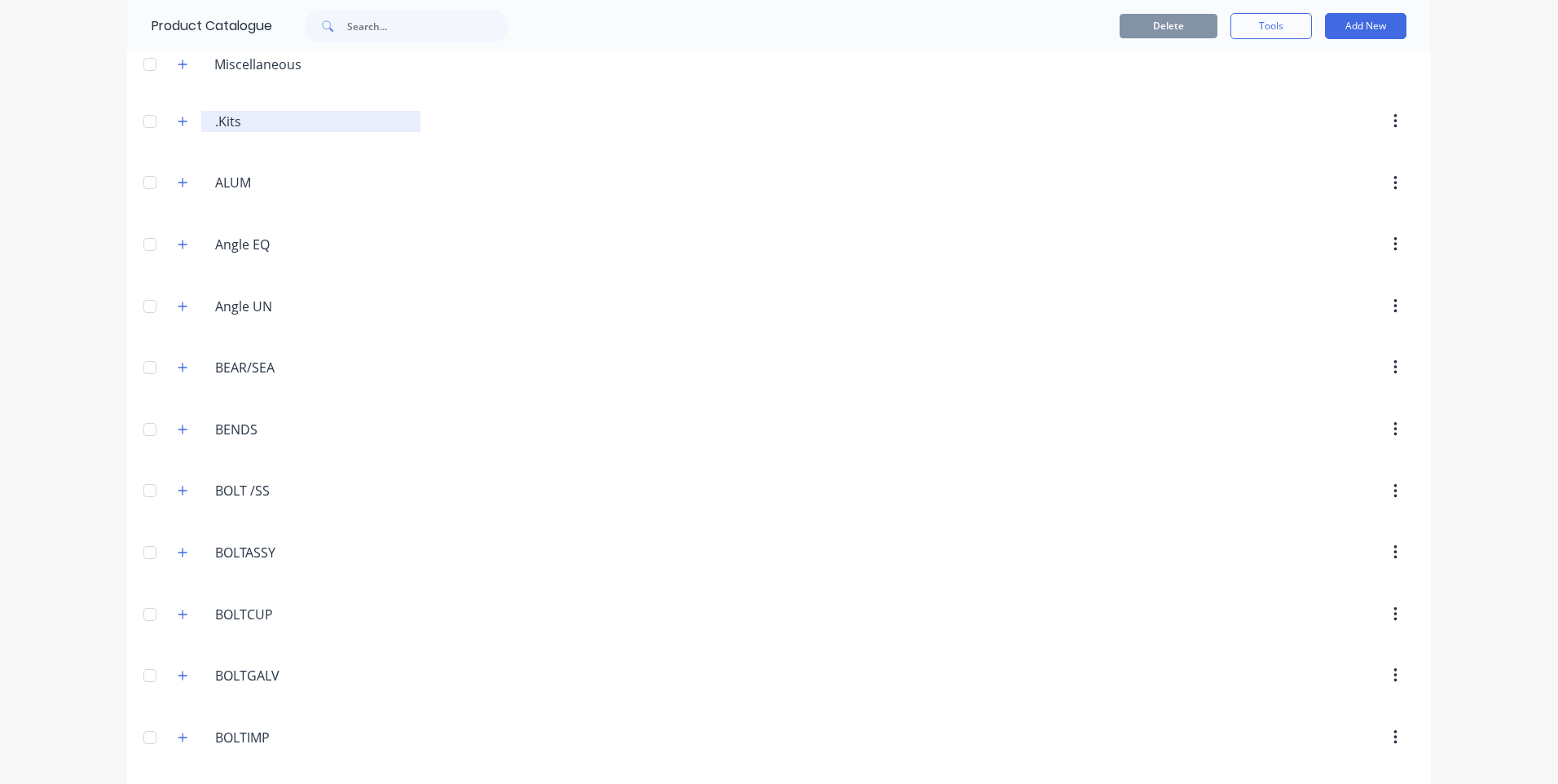
scroll to position [129, 0]
click at [178, 186] on icon "button" at bounding box center [183, 186] width 10 height 11
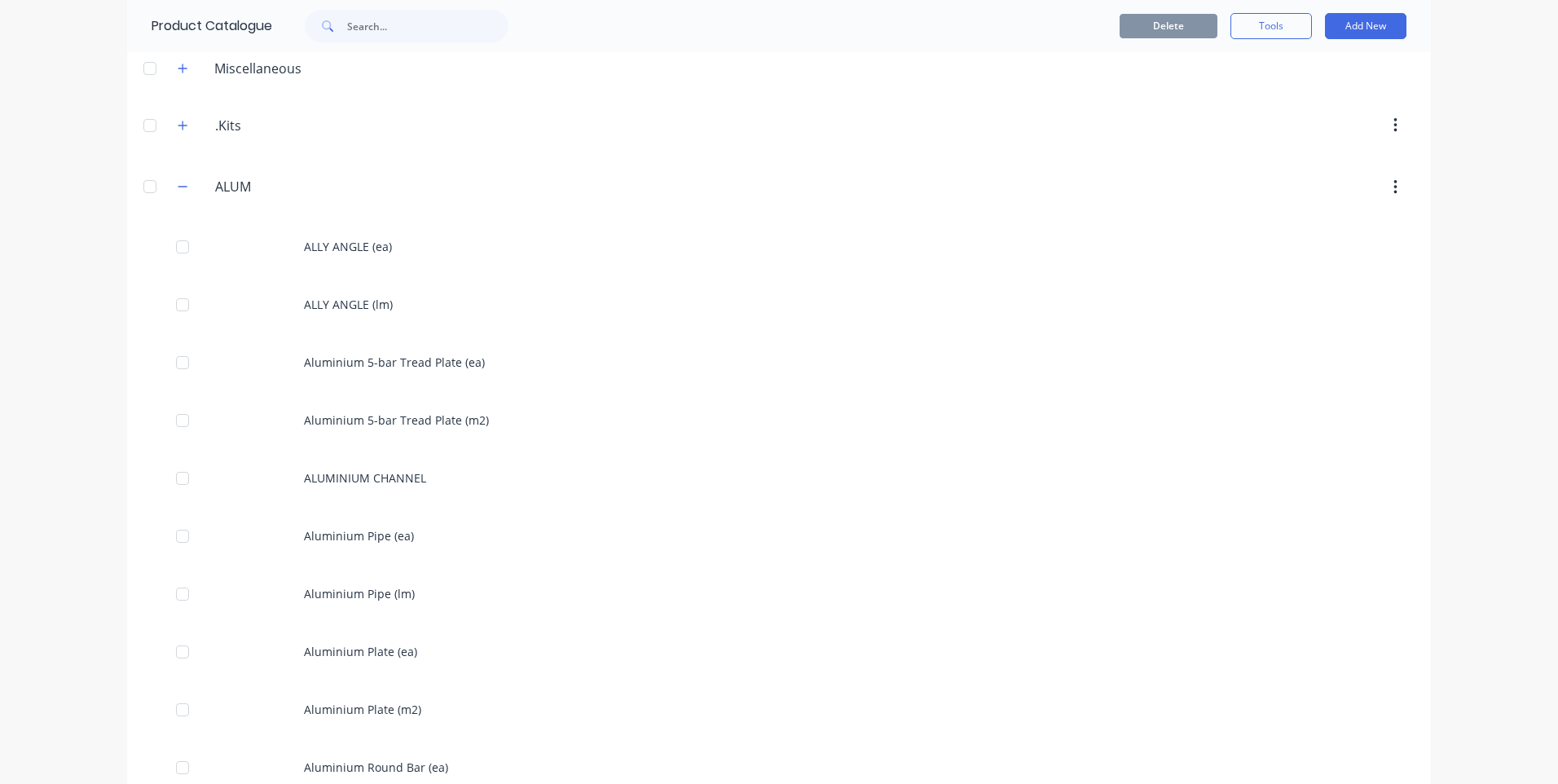
scroll to position [0, 0]
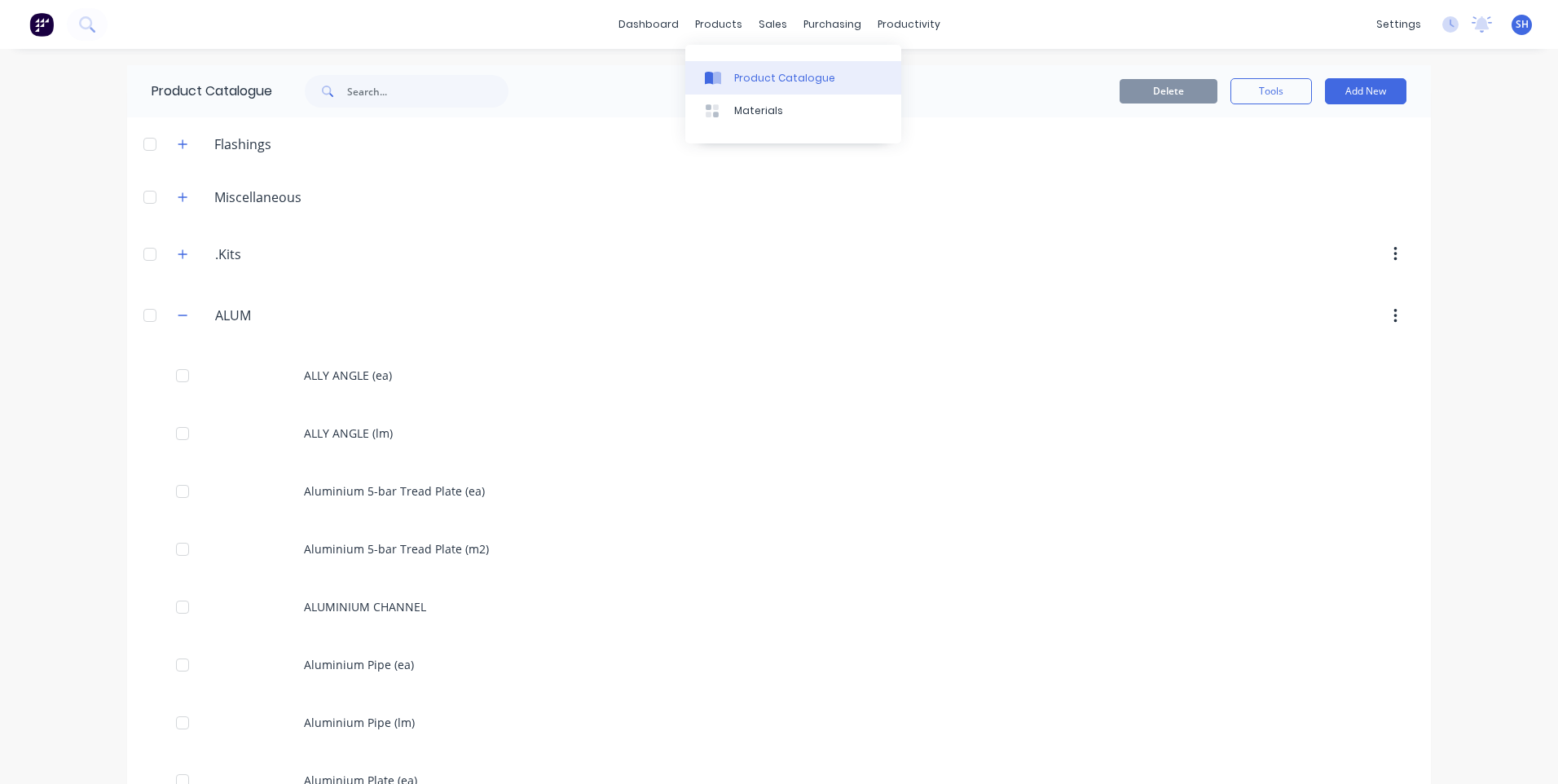
click at [734, 75] on div "Product Catalogue" at bounding box center [784, 78] width 101 height 15
click at [79, 19] on icon at bounding box center [86, 23] width 15 height 15
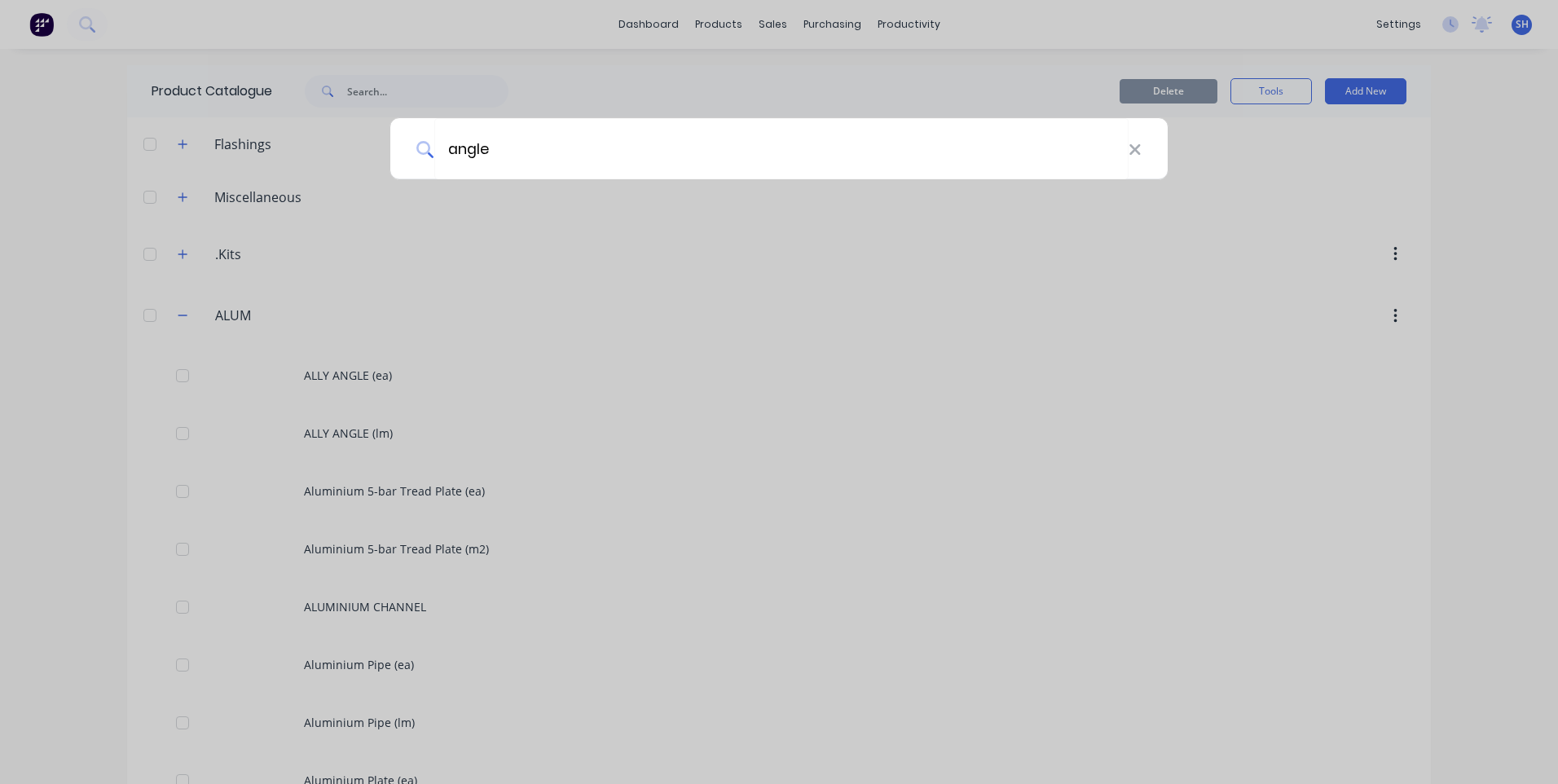
type input "angle"
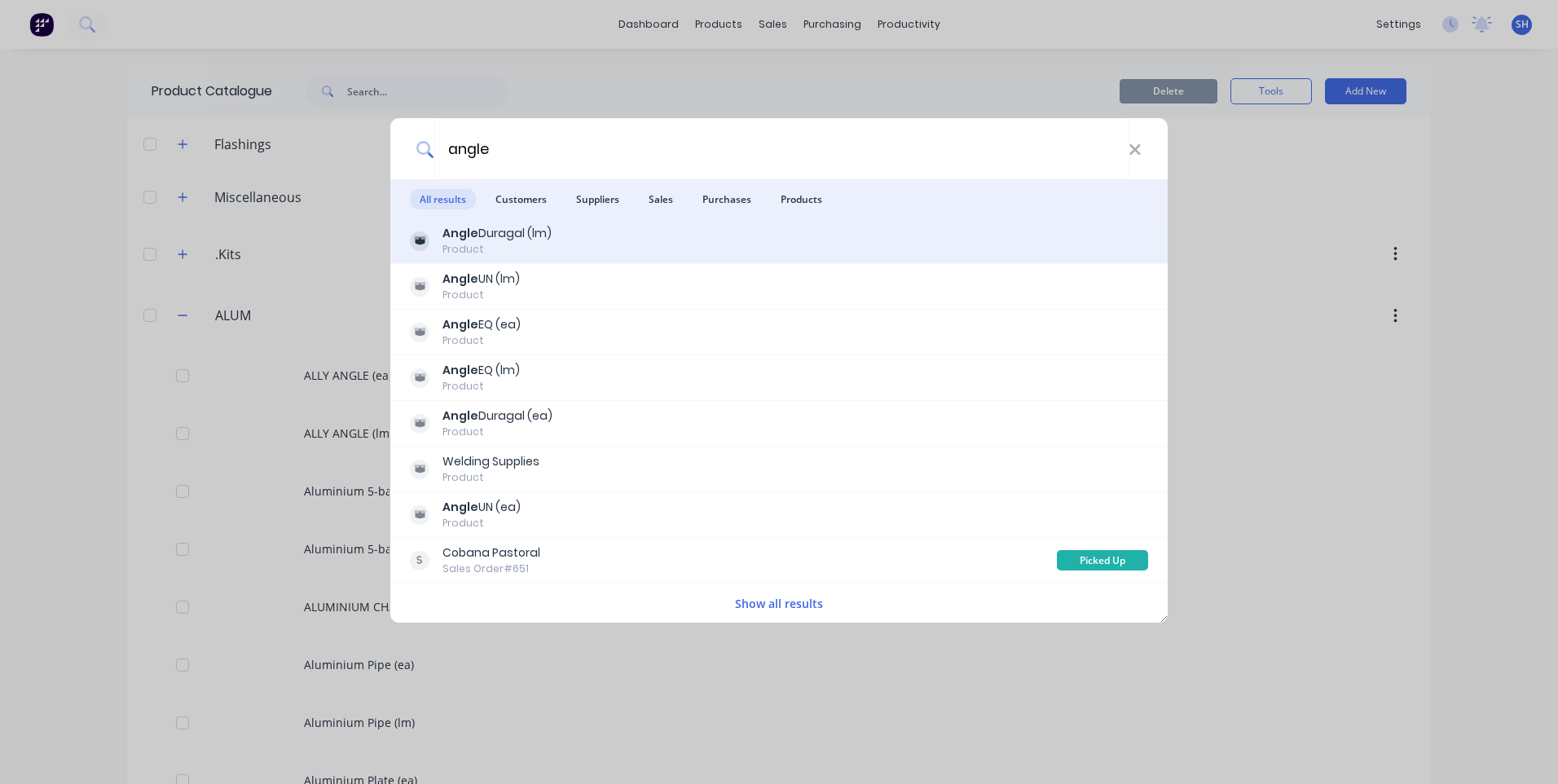
click at [415, 239] on icon at bounding box center [419, 237] width 11 height 3
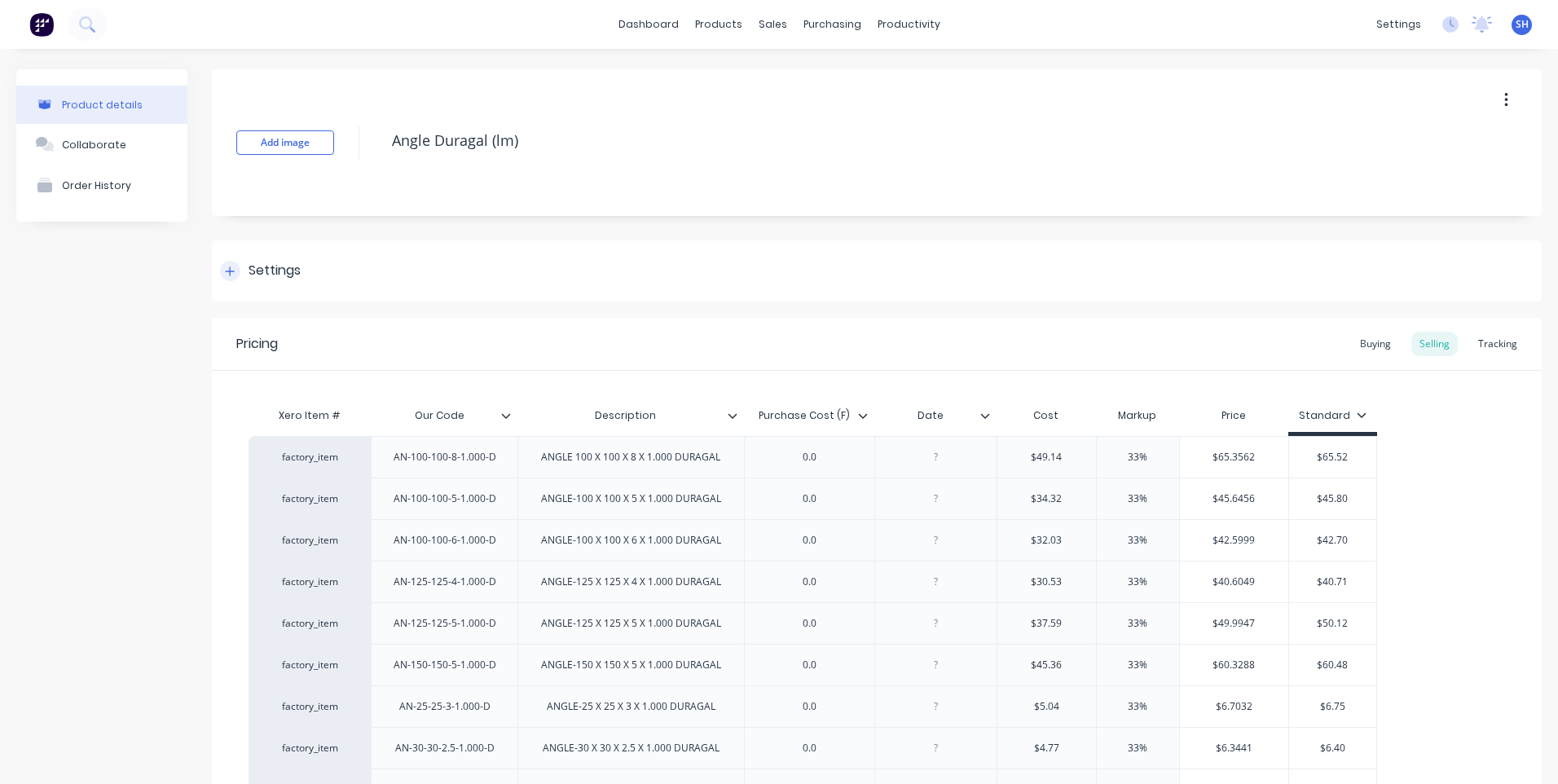
click at [229, 271] on icon at bounding box center [230, 270] width 9 height 9
type textarea "x"
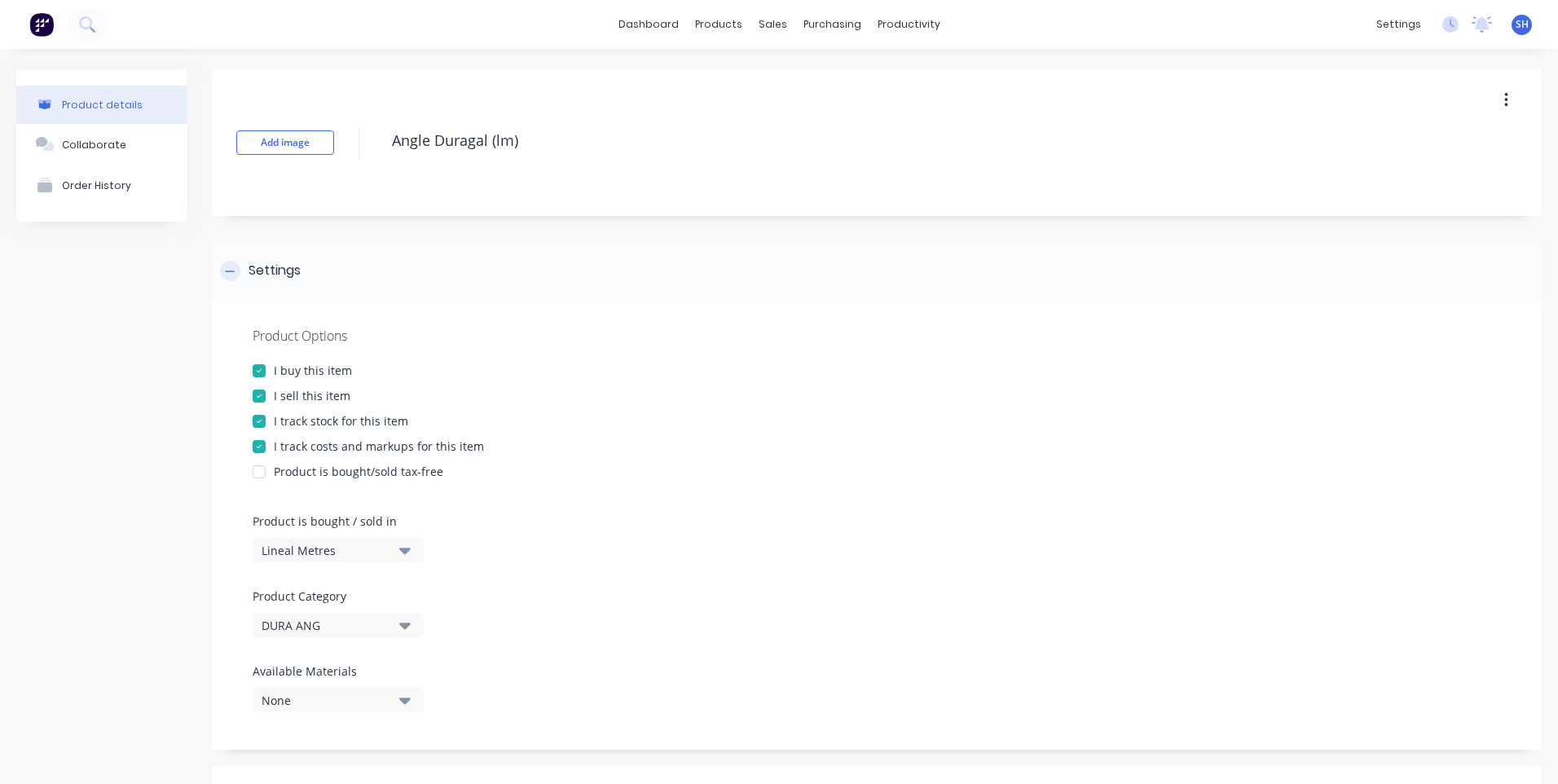
click at [229, 271] on icon at bounding box center [230, 270] width 9 height 1
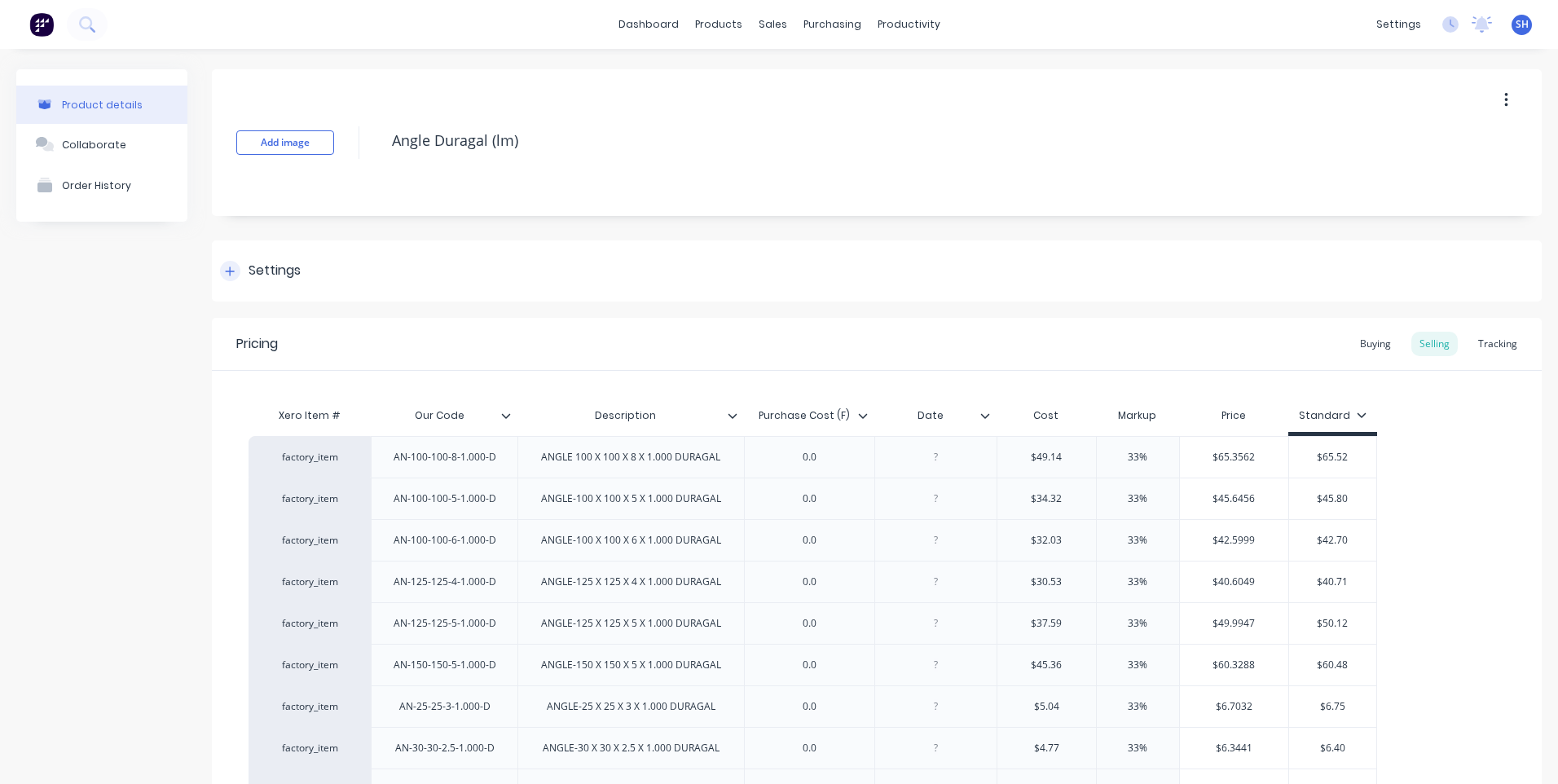
click at [229, 271] on icon at bounding box center [230, 270] width 9 height 9
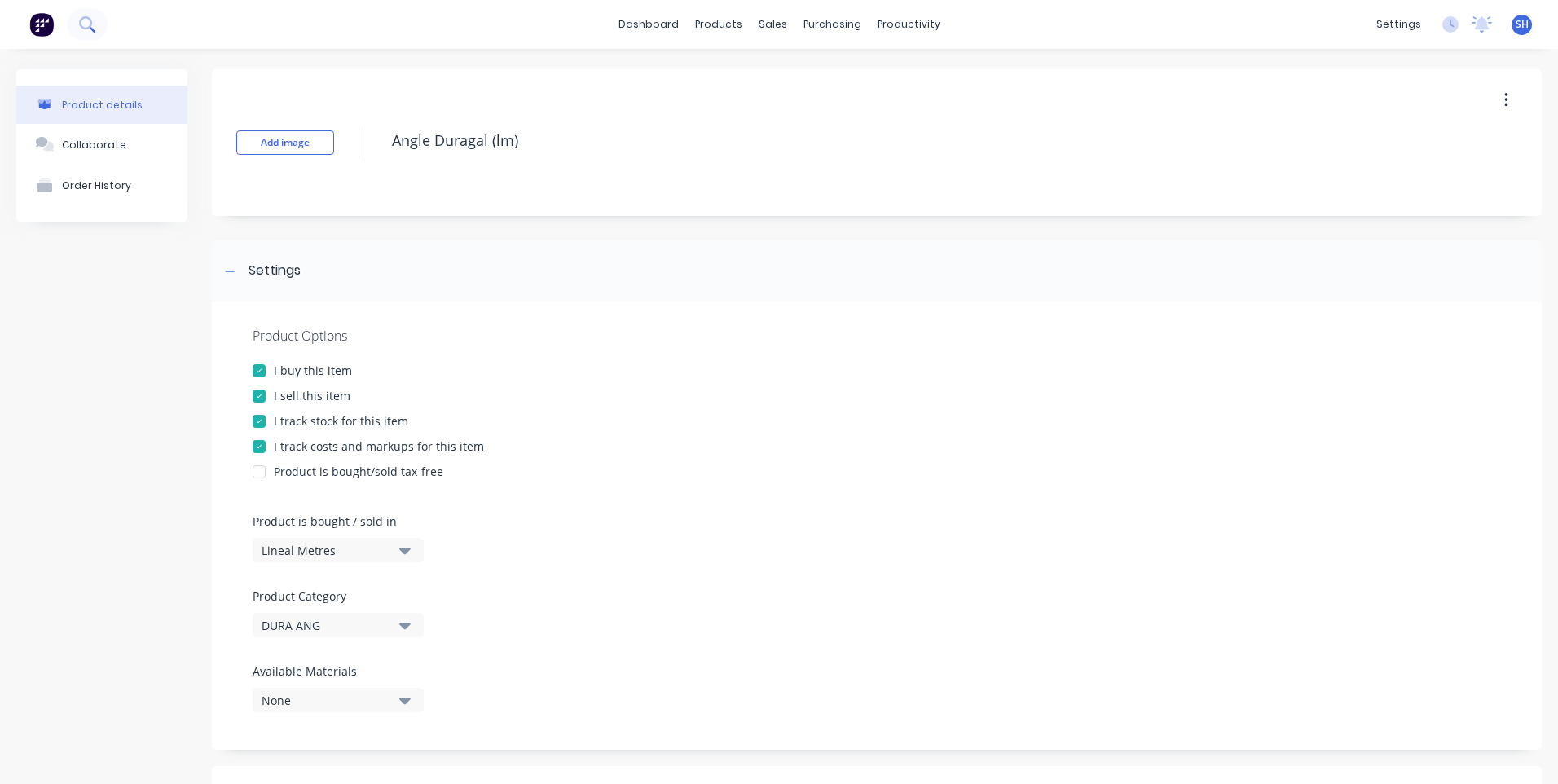
click at [89, 20] on icon at bounding box center [85, 22] width 13 height 13
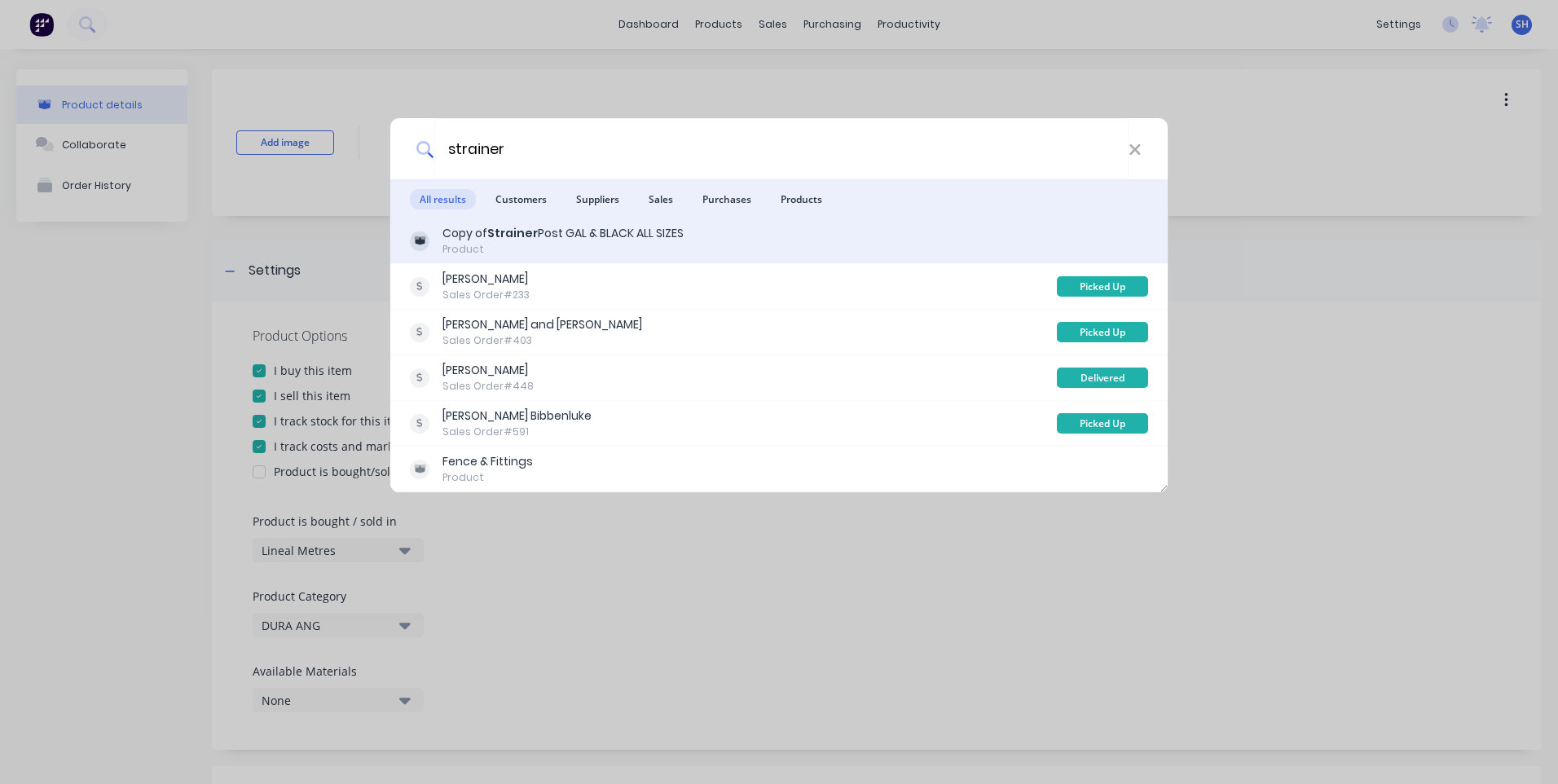
type input "strainer"
click at [496, 233] on b "Strainer" at bounding box center [512, 233] width 51 height 16
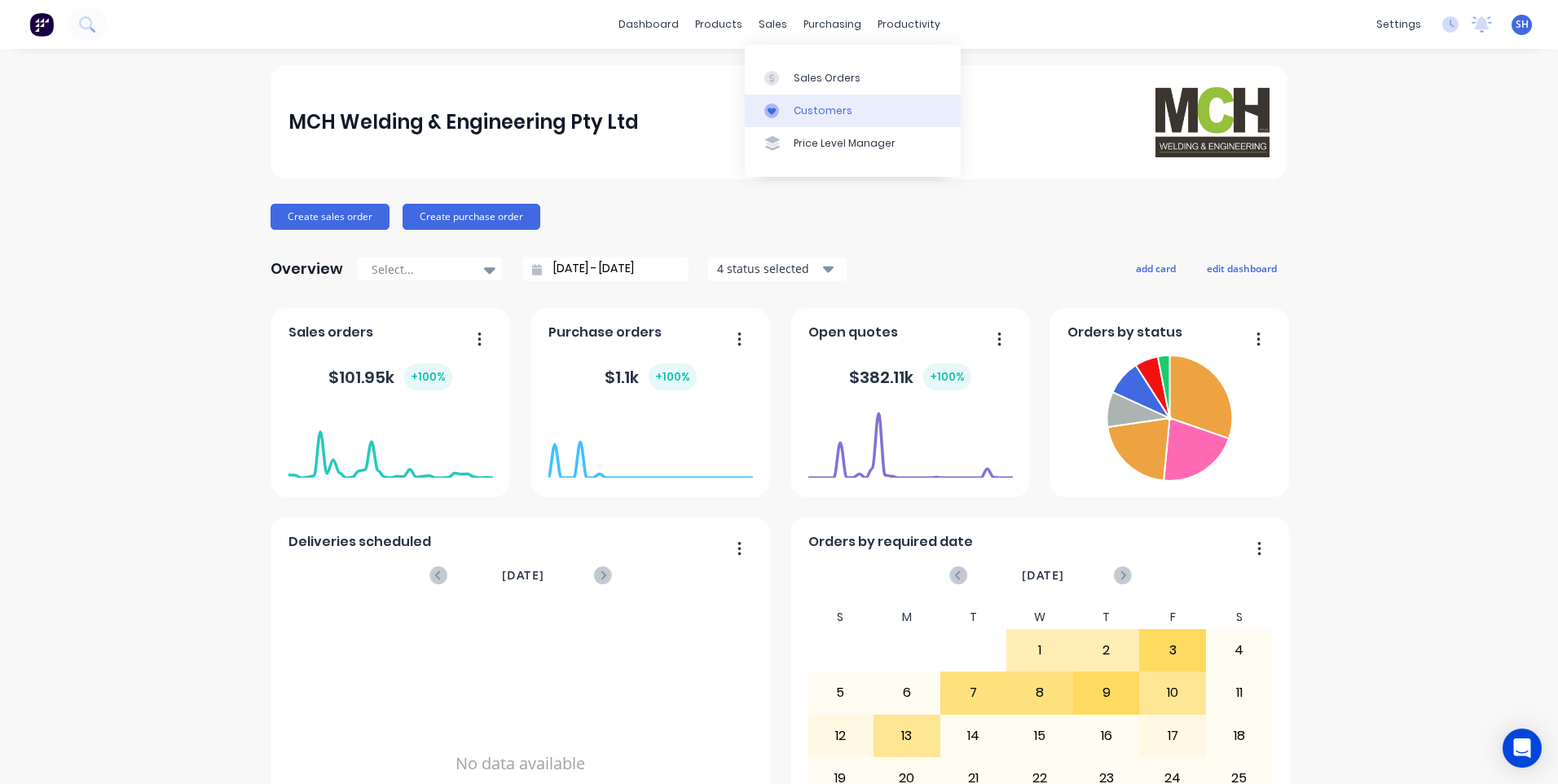
click at [816, 108] on div "Customers" at bounding box center [823, 110] width 59 height 15
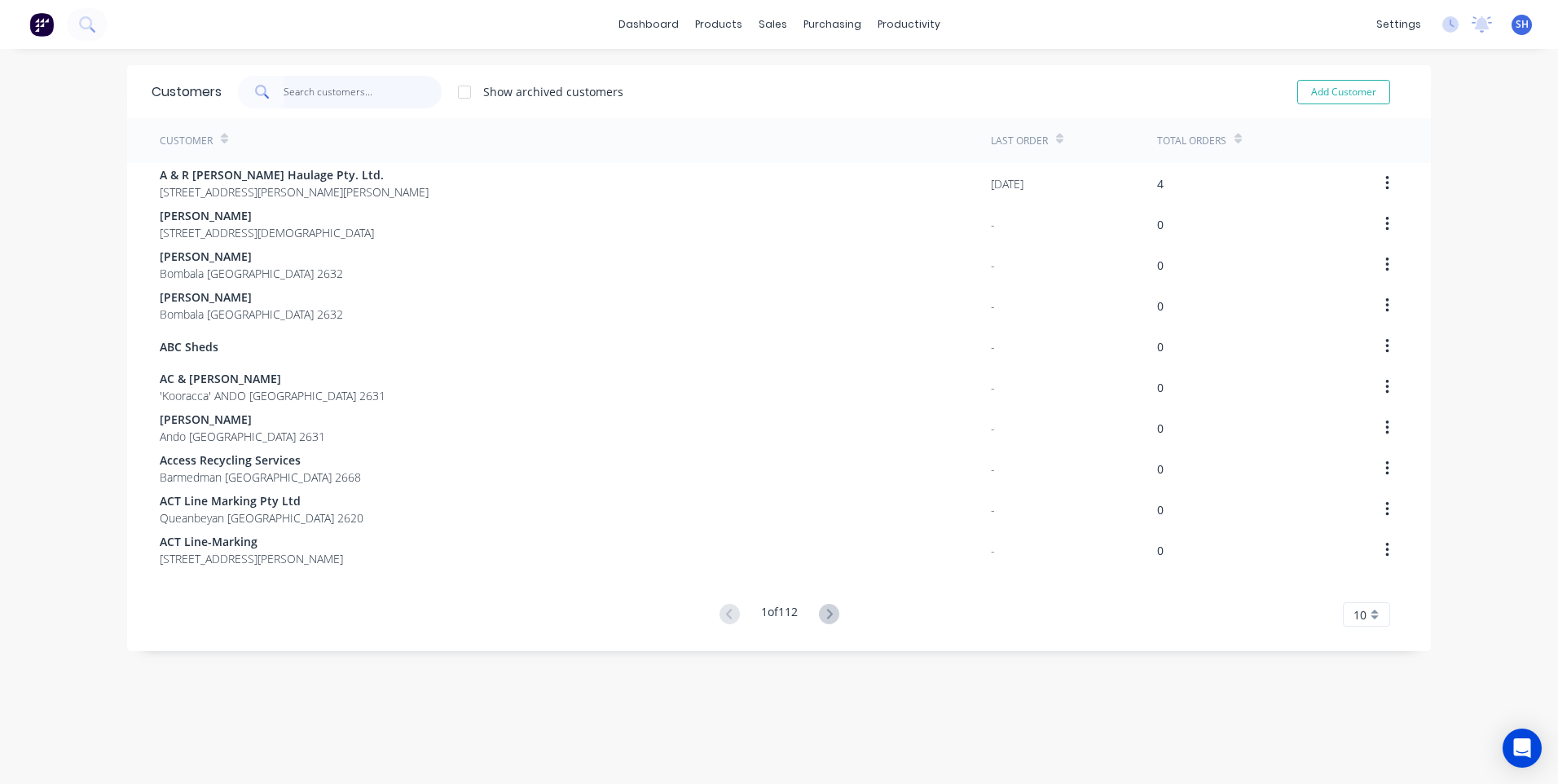
click at [292, 89] on input "text" at bounding box center [363, 92] width 159 height 33
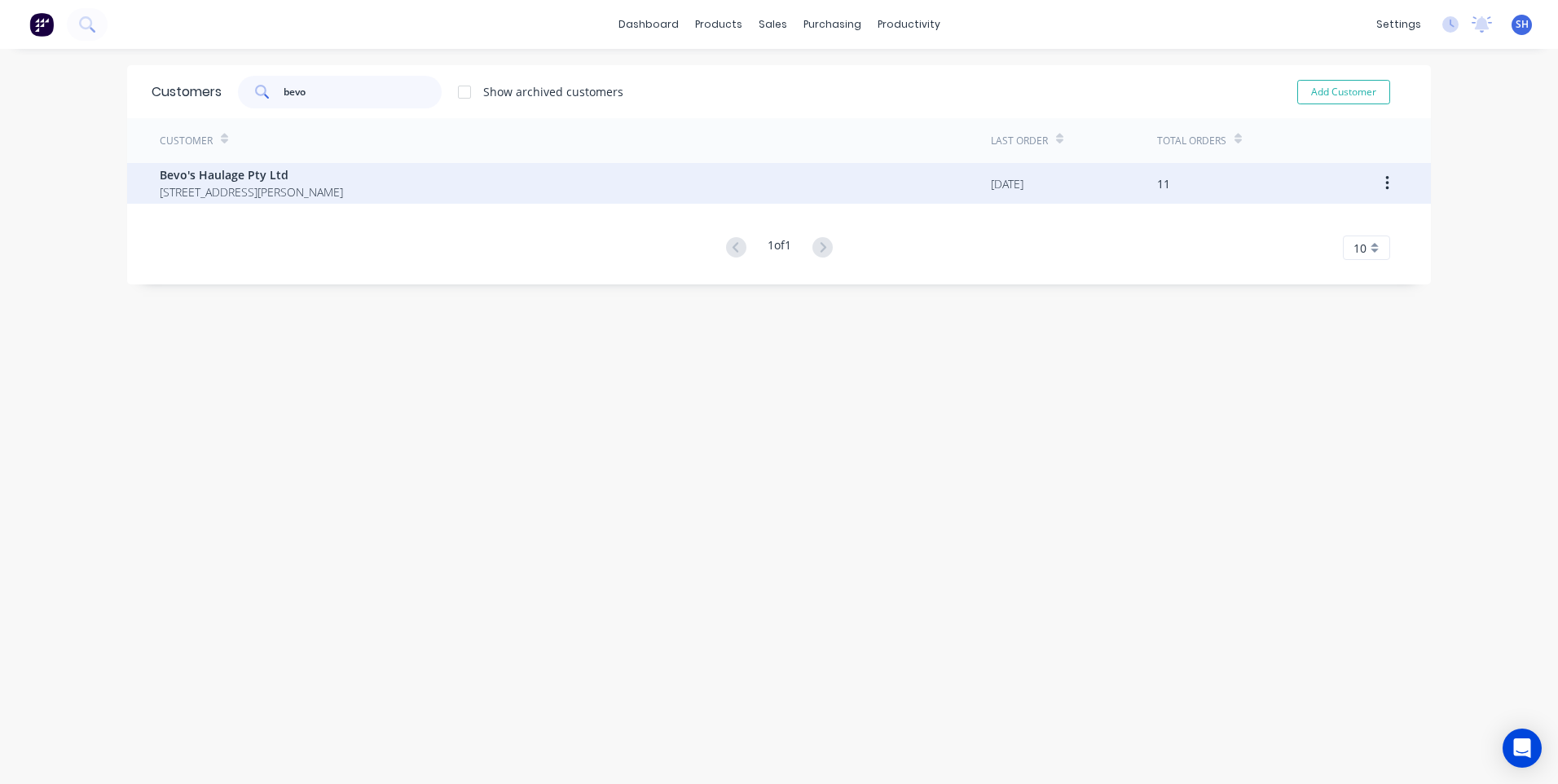
type input "bevo"
click at [211, 173] on span "Bevo's Haulage Pty Ltd" at bounding box center [251, 174] width 183 height 17
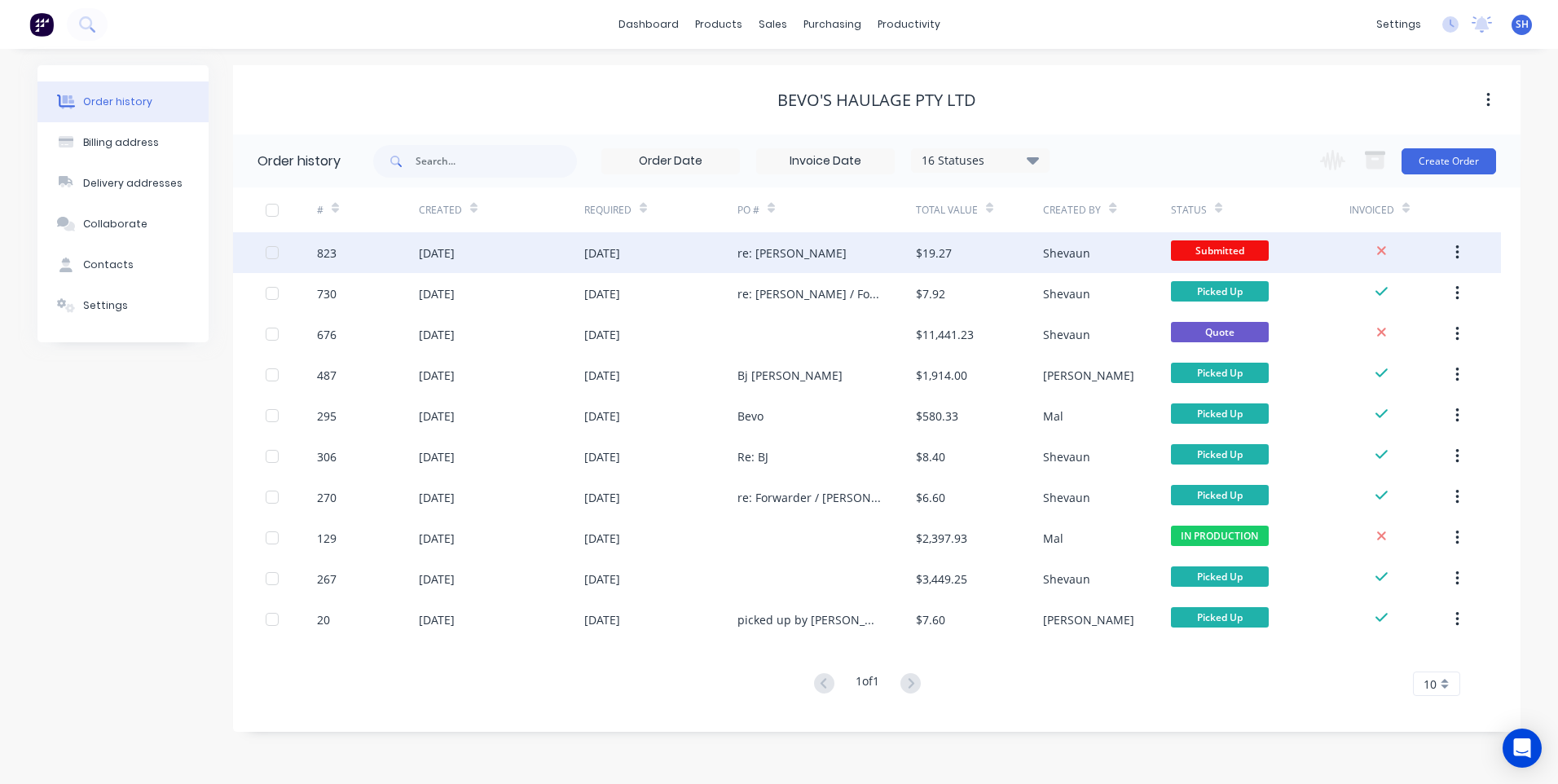
click at [820, 253] on div "re: [PERSON_NAME]" at bounding box center [826, 252] width 178 height 41
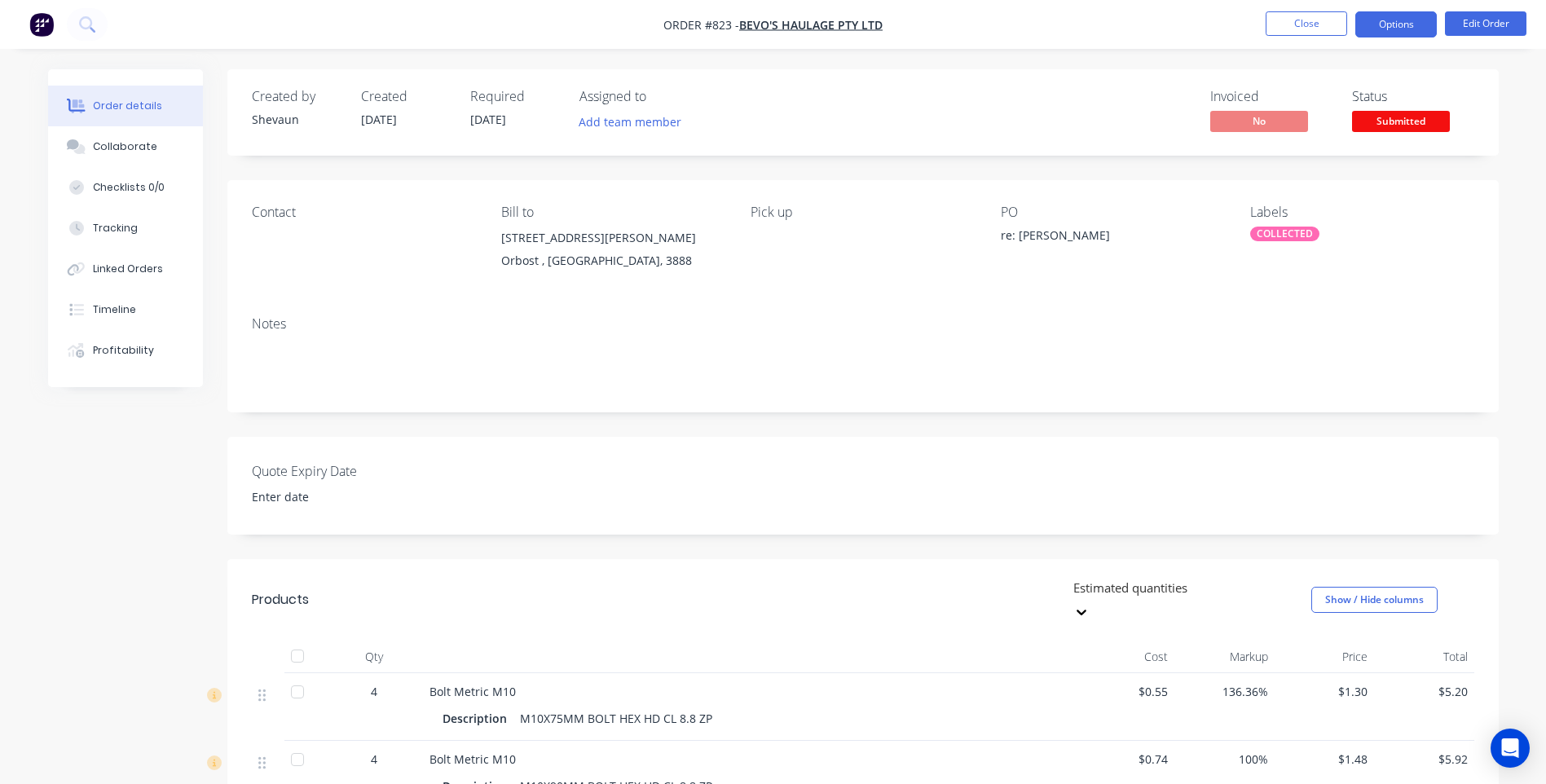
click at [1397, 26] on button "Options" at bounding box center [1395, 24] width 81 height 26
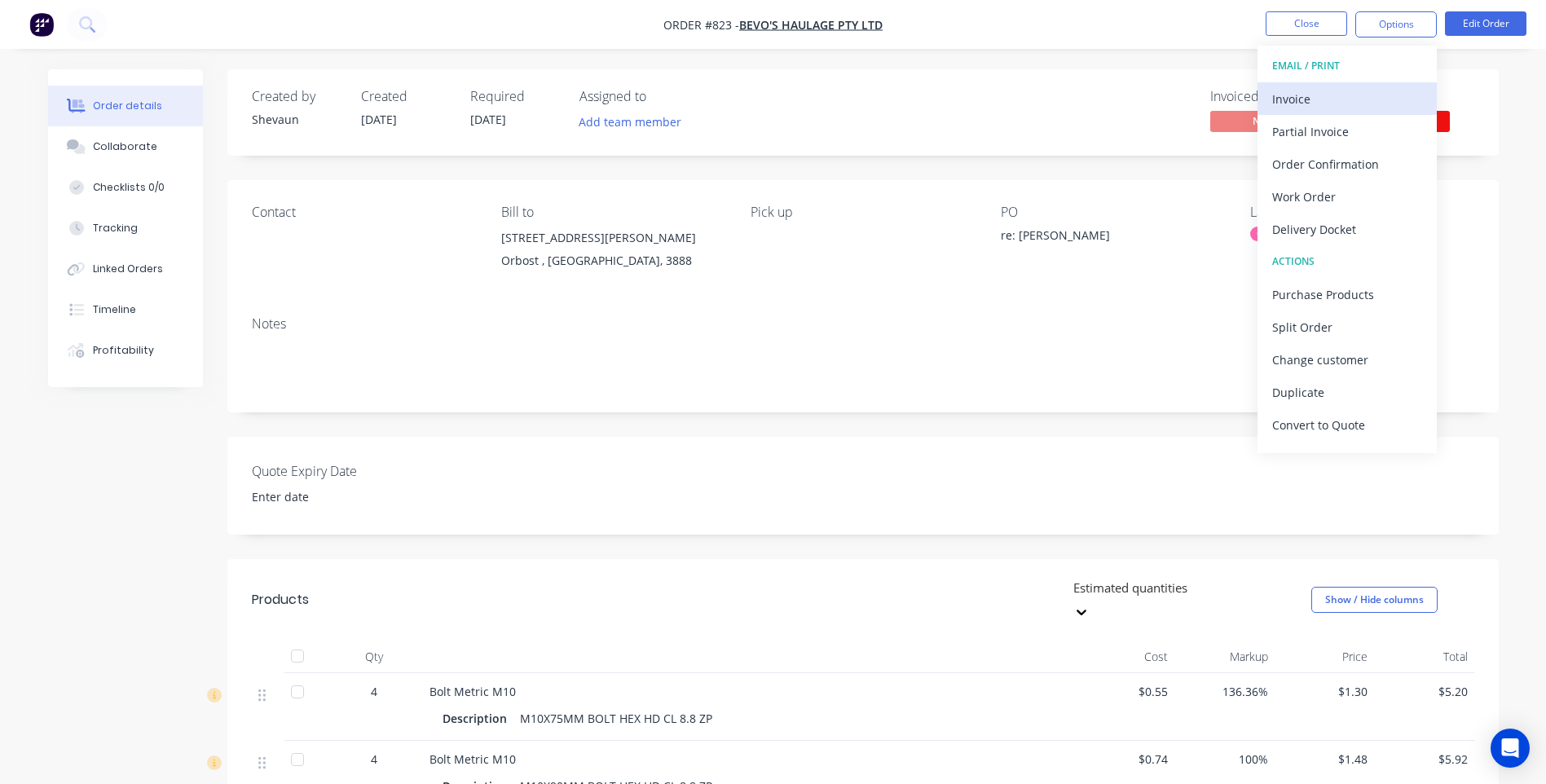
click at [1309, 90] on div "Invoice" at bounding box center [1347, 99] width 150 height 24
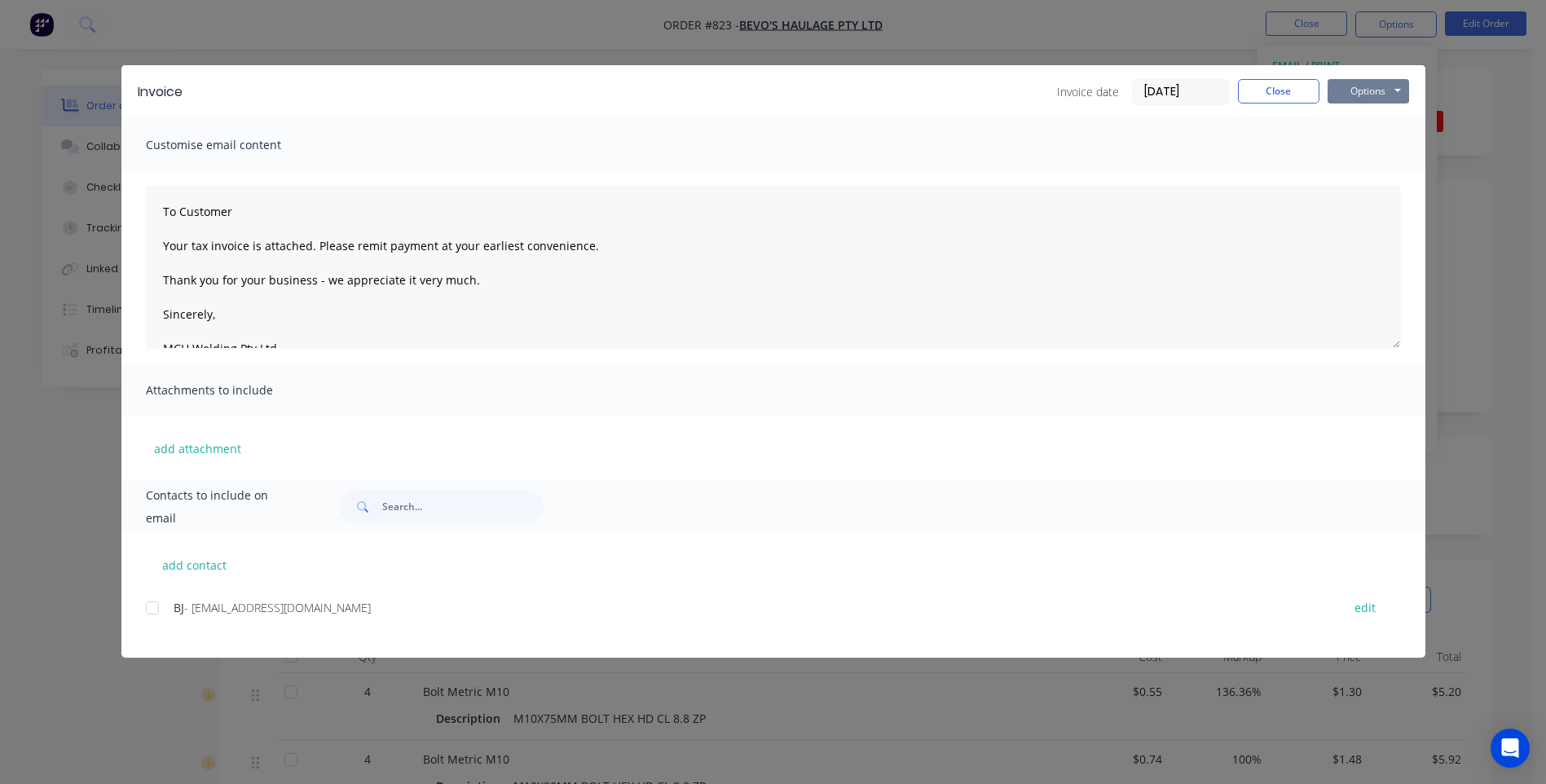
click at [1365, 92] on button "Options" at bounding box center [1367, 91] width 81 height 24
click at [1372, 117] on button "Preview" at bounding box center [1379, 120] width 104 height 27
click at [156, 602] on div at bounding box center [152, 608] width 33 height 33
click at [1362, 90] on button "Options" at bounding box center [1367, 91] width 81 height 24
click at [1358, 170] on button "Email" at bounding box center [1379, 174] width 104 height 27
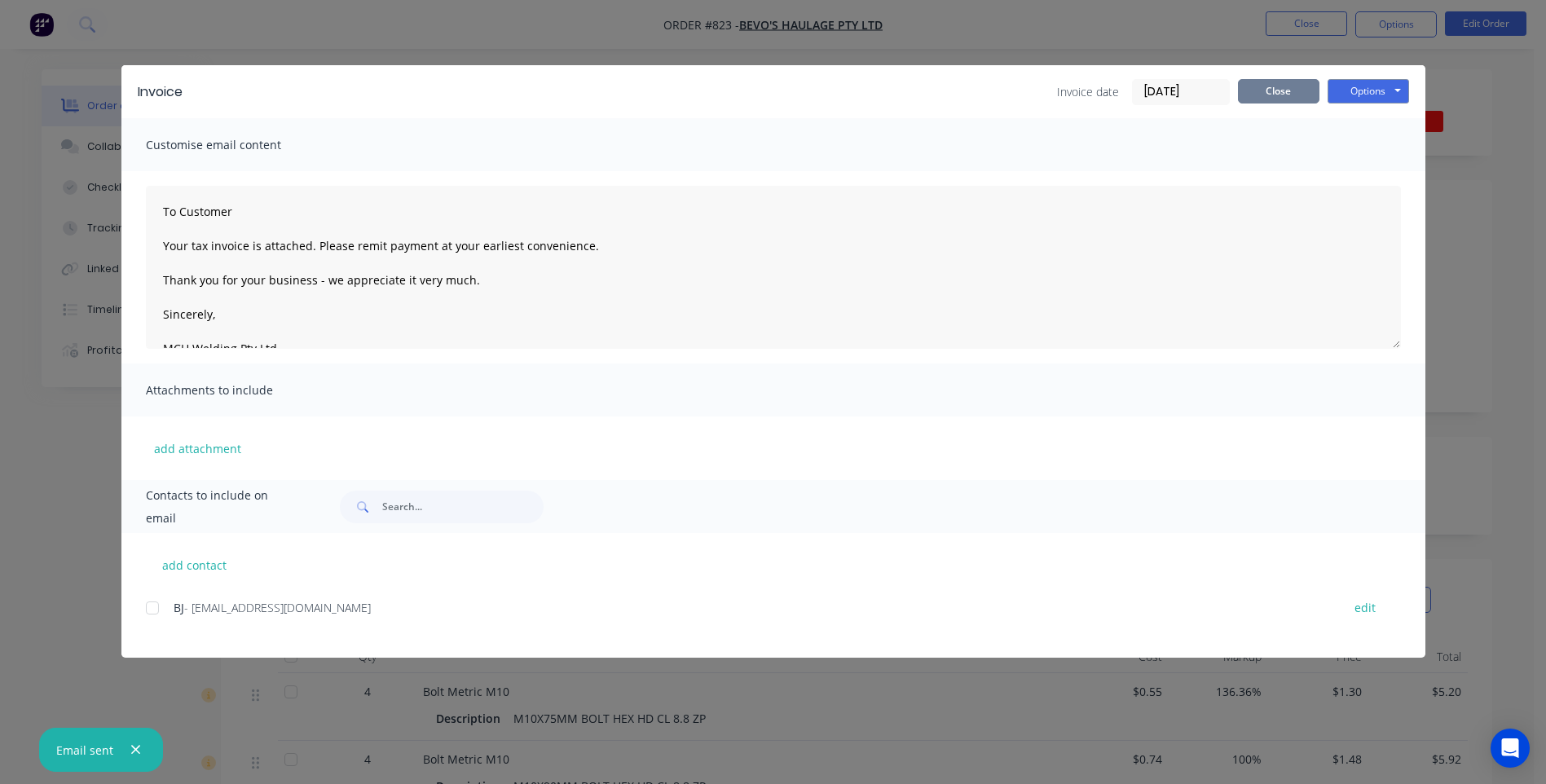
click at [1276, 86] on button "Close" at bounding box center [1278, 91] width 81 height 24
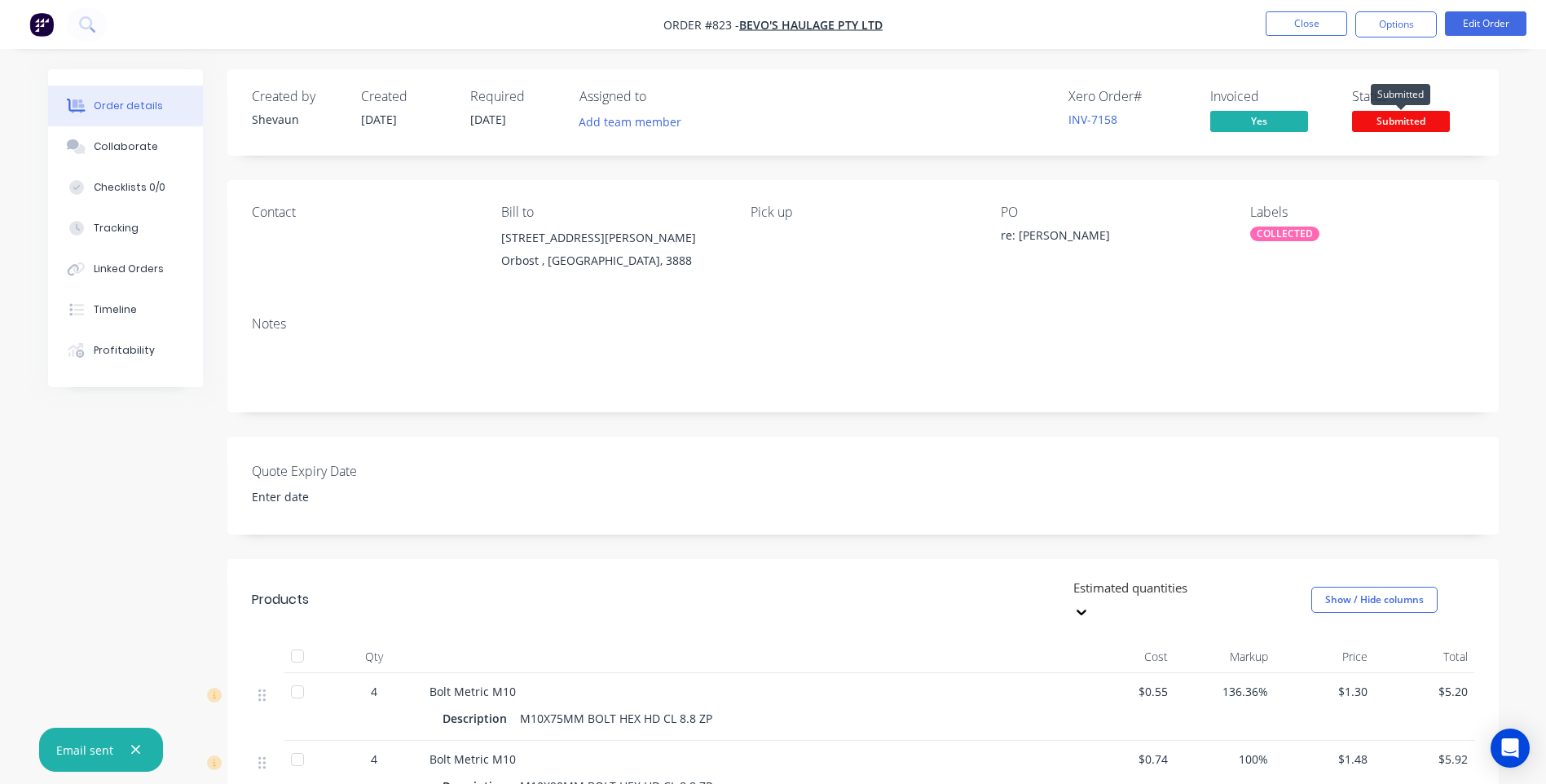
click at [1397, 123] on span "Submitted" at bounding box center [1401, 121] width 98 height 20
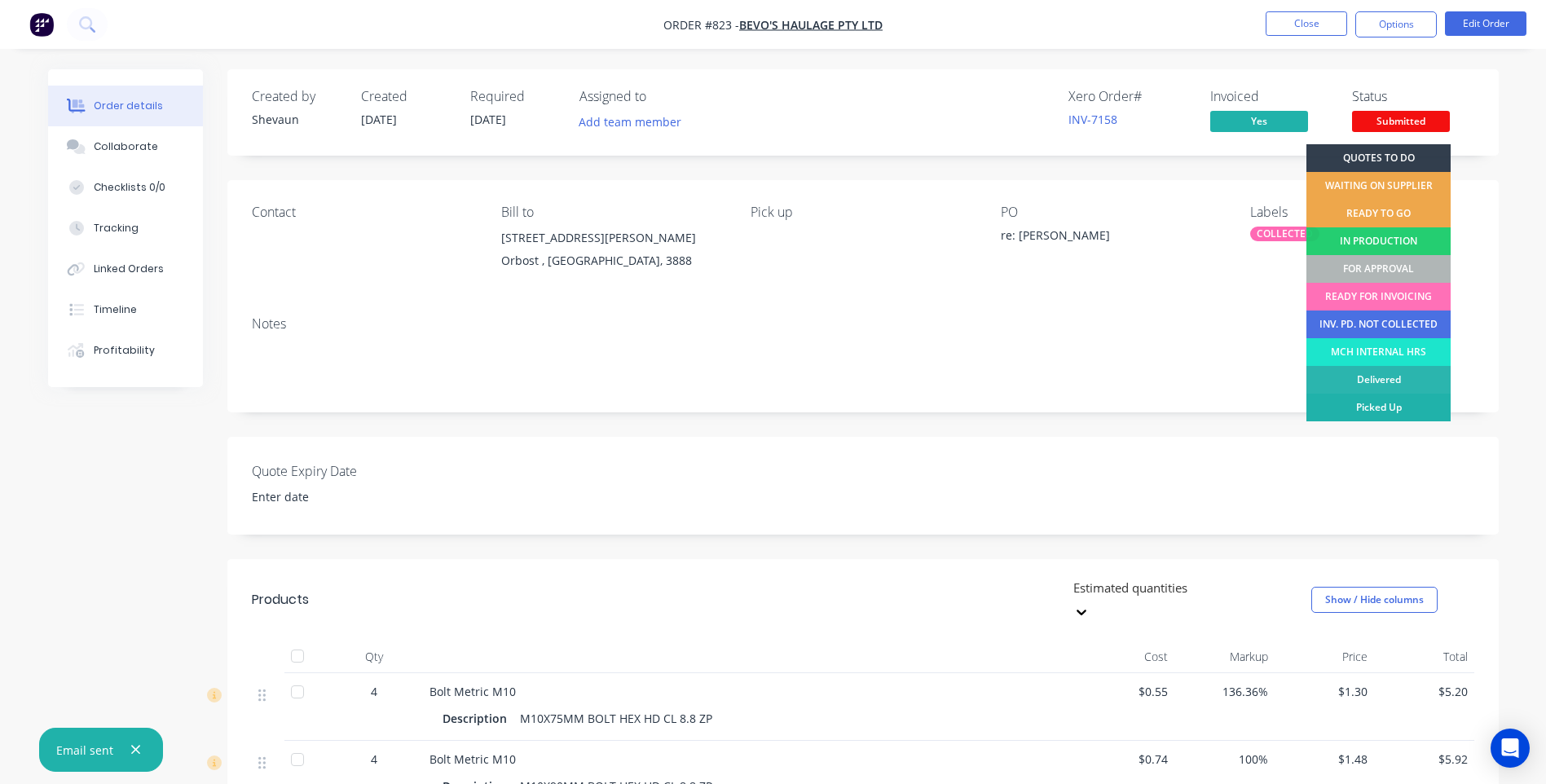
click at [1428, 401] on div "Picked Up" at bounding box center [1378, 408] width 144 height 28
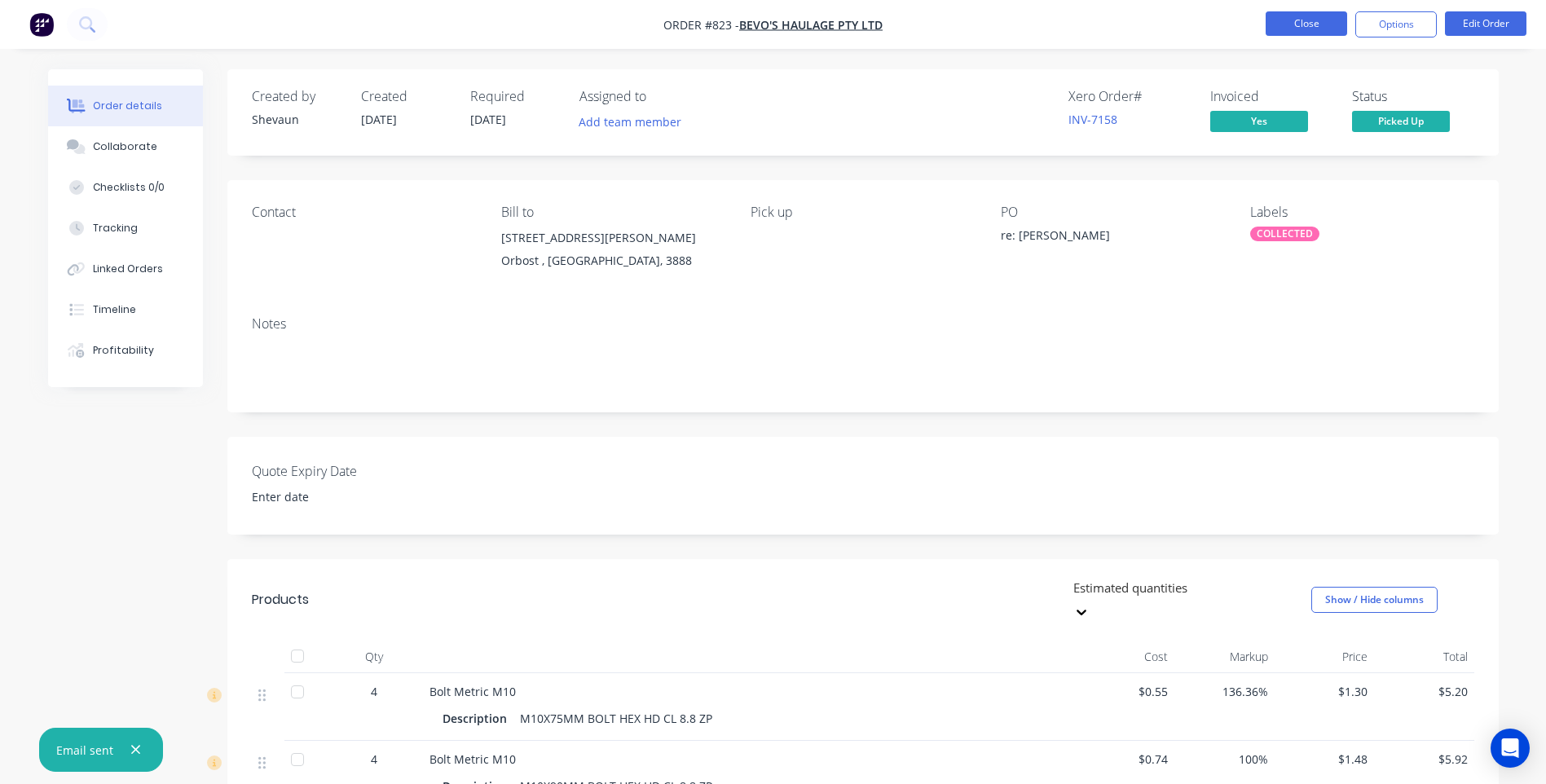
click at [1304, 19] on button "Close" at bounding box center [1305, 23] width 81 height 24
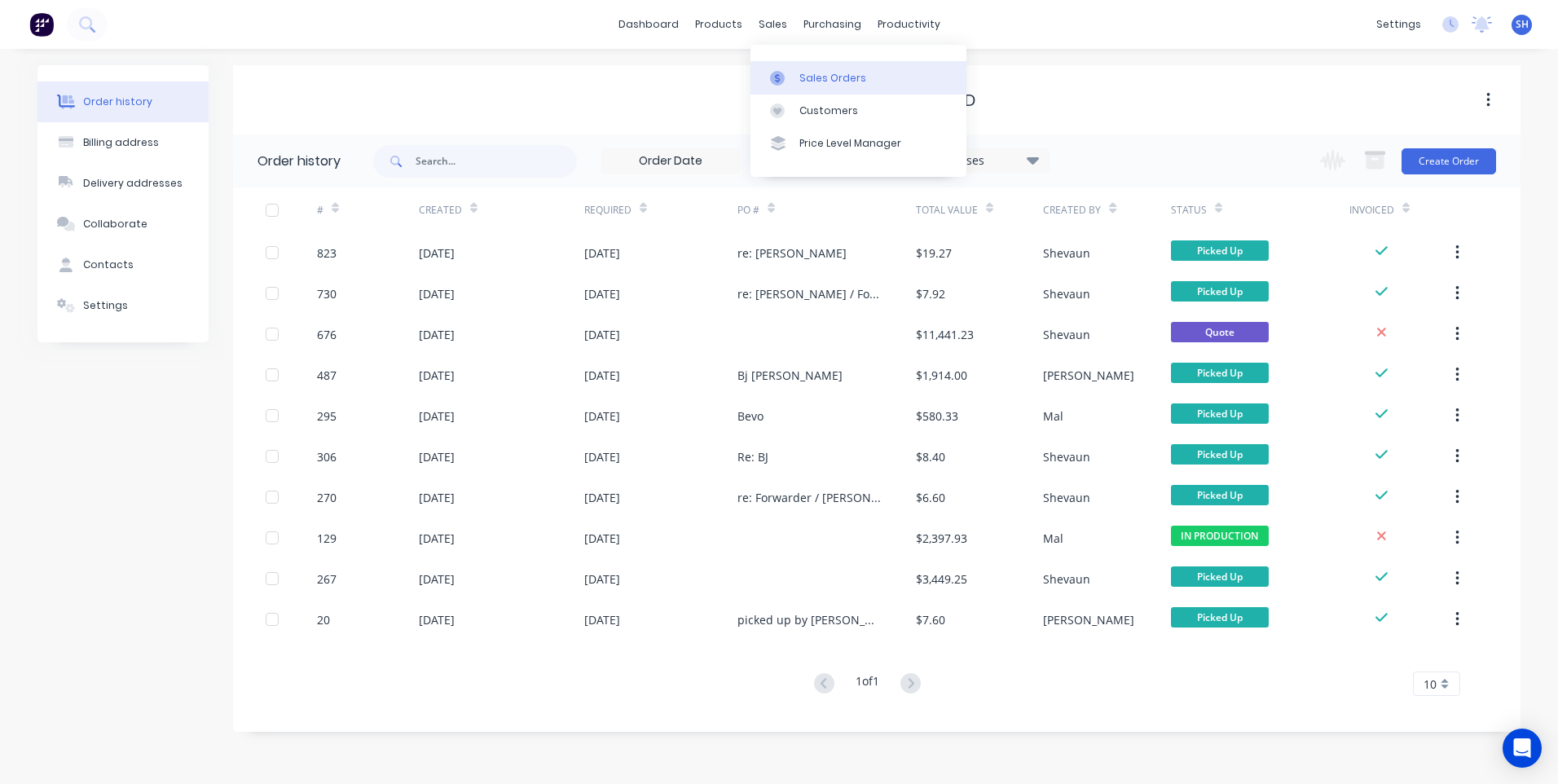
click at [814, 79] on div "Sales Orders" at bounding box center [832, 78] width 67 height 15
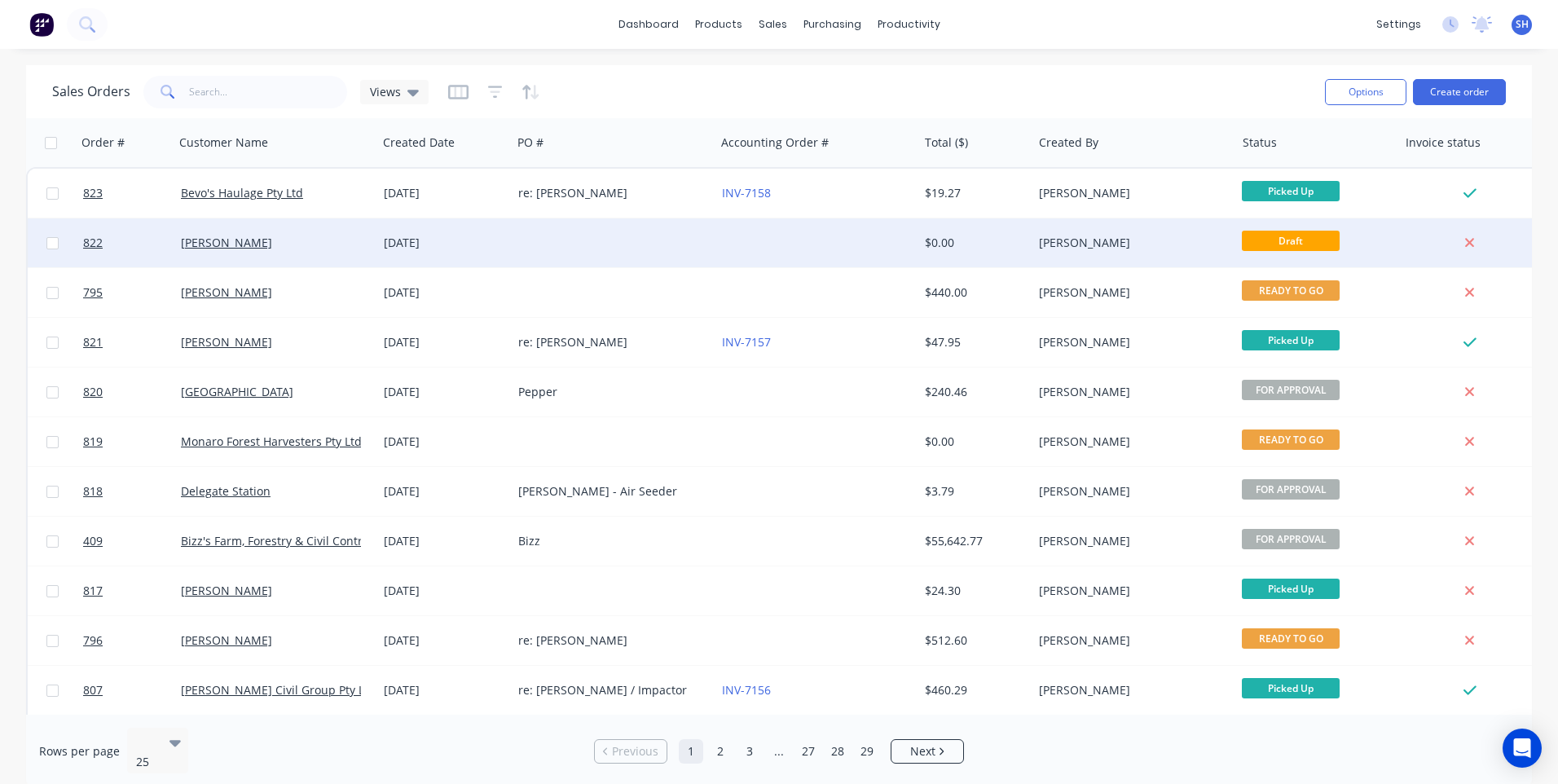
click at [293, 235] on div "[PERSON_NAME]" at bounding box center [271, 243] width 181 height 16
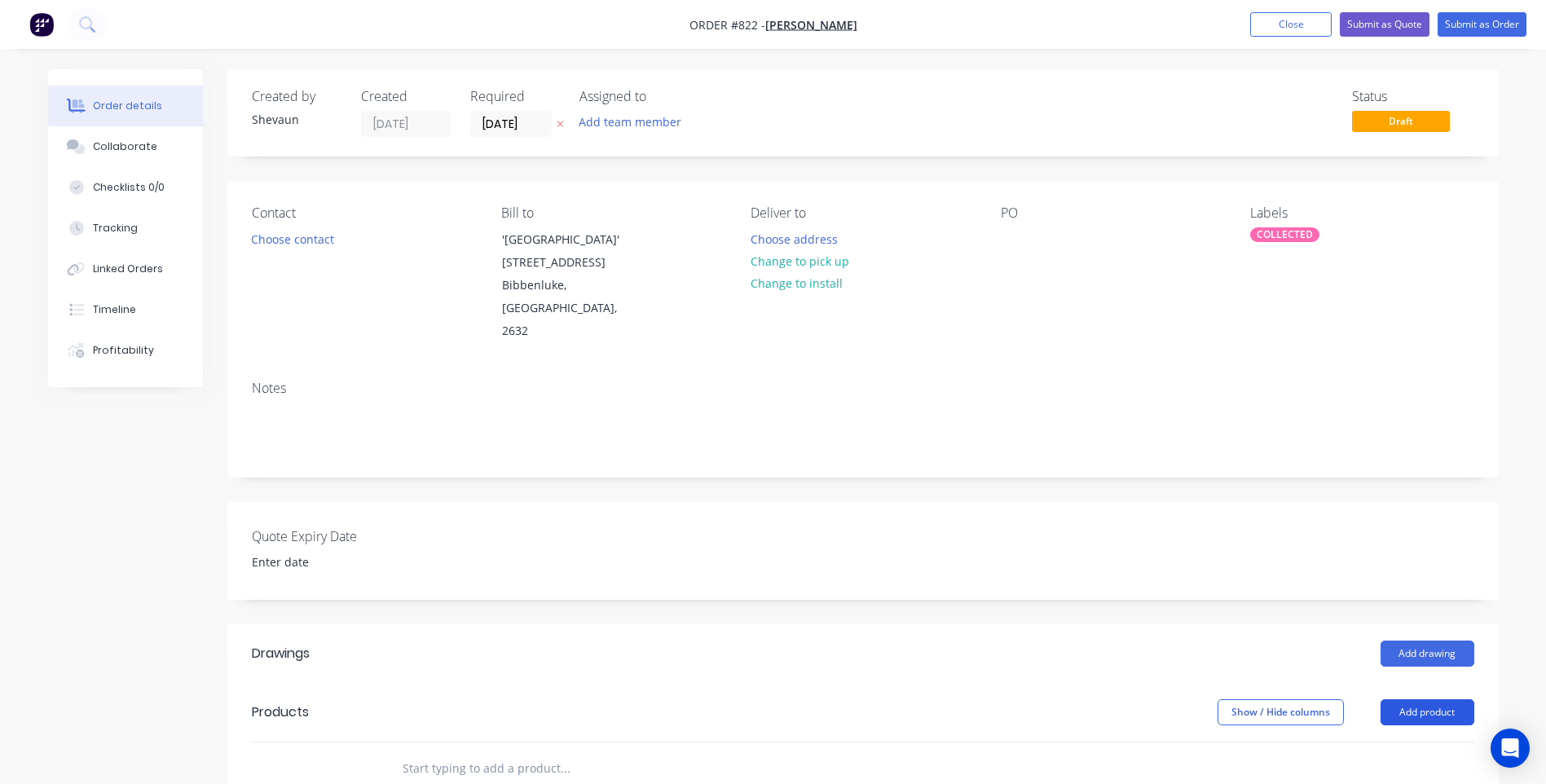
click at [1418, 699] on button "Add product" at bounding box center [1427, 712] width 94 height 26
click at [1393, 741] on div "Product catalogue" at bounding box center [1396, 753] width 125 height 24
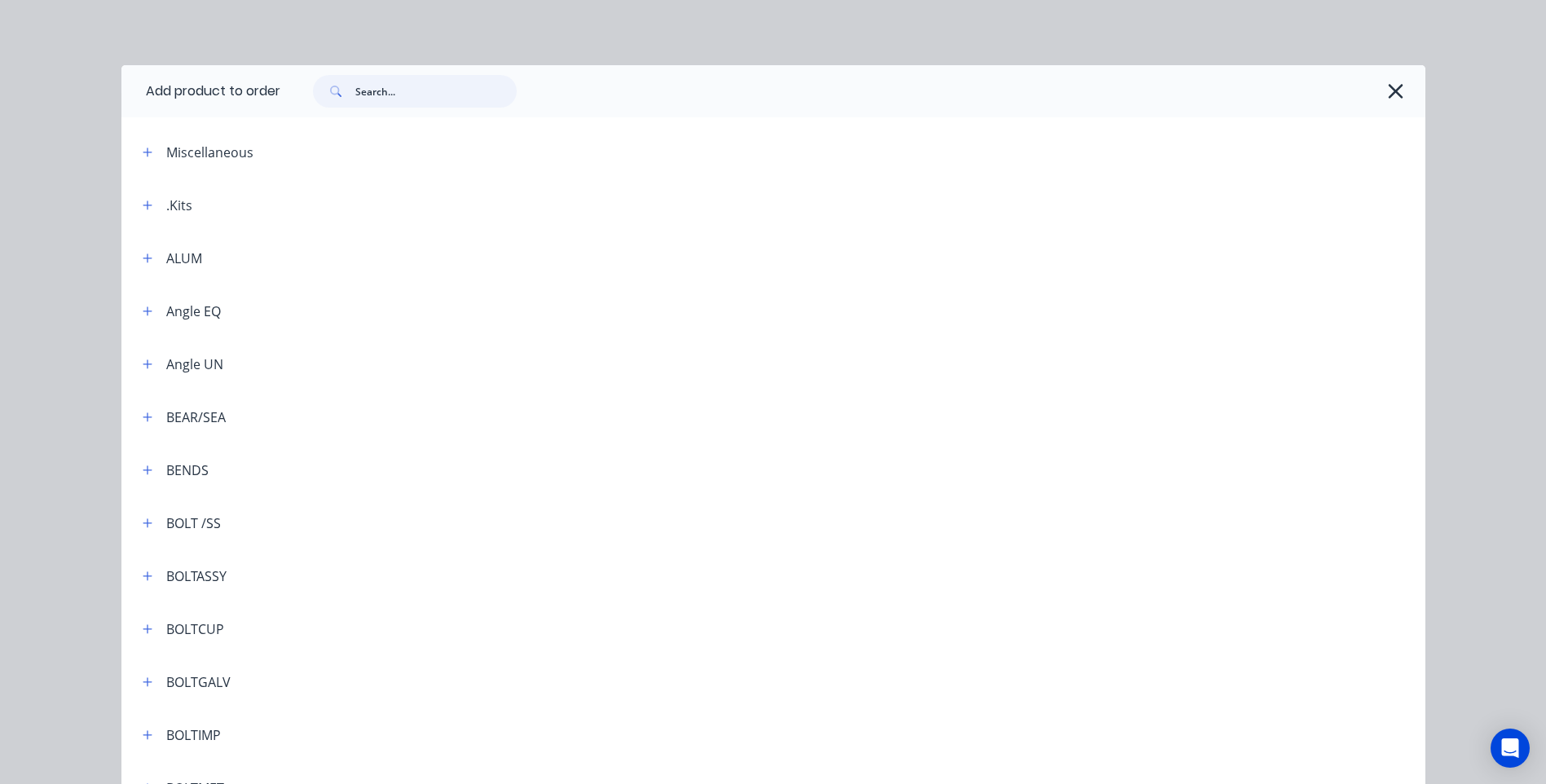
click at [358, 88] on input "text" at bounding box center [435, 91] width 161 height 33
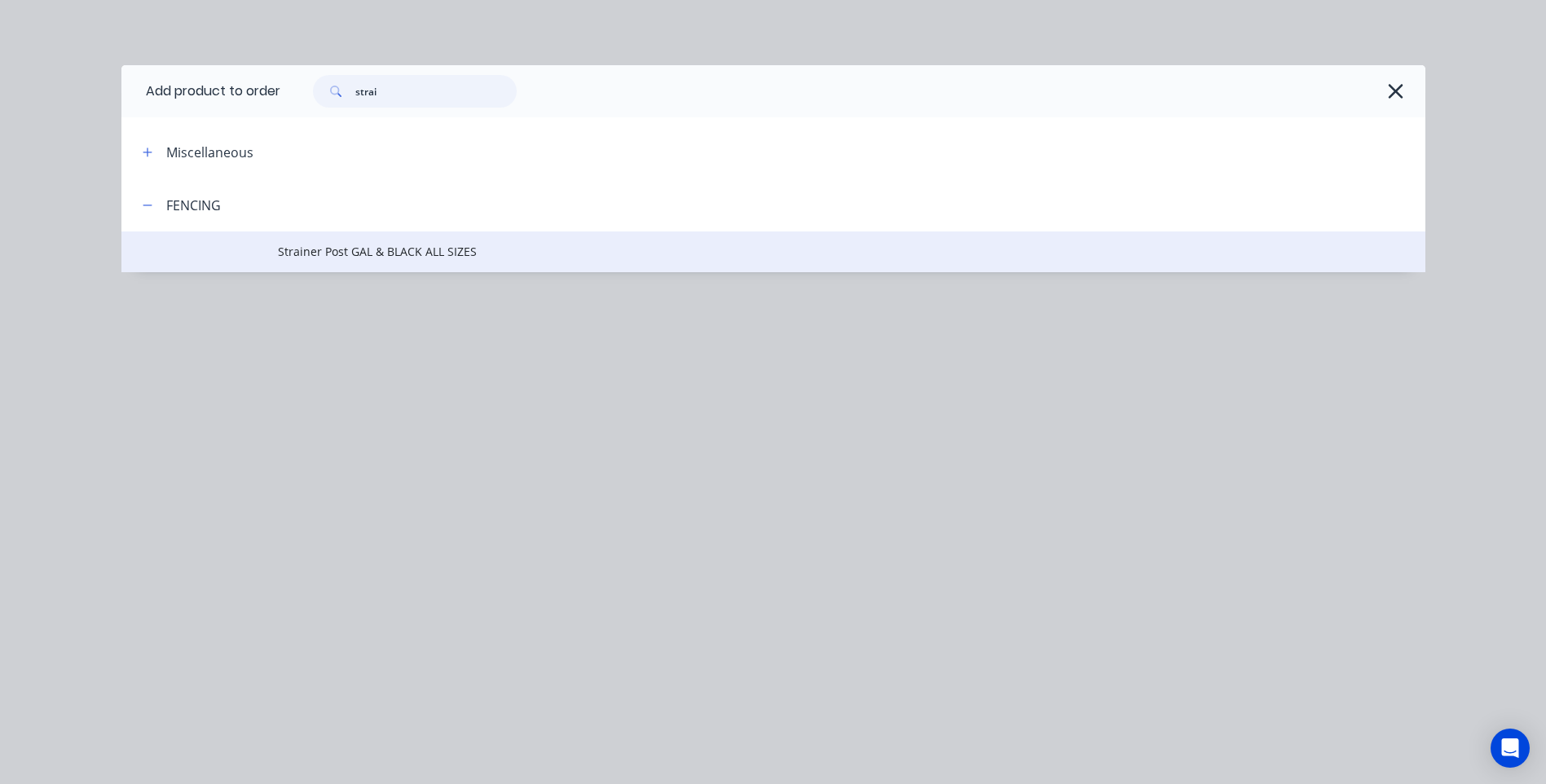
type input "strai"
click at [346, 249] on span "Strainer Post GAL & BLACK ALL SIZES" at bounding box center [736, 251] width 917 height 17
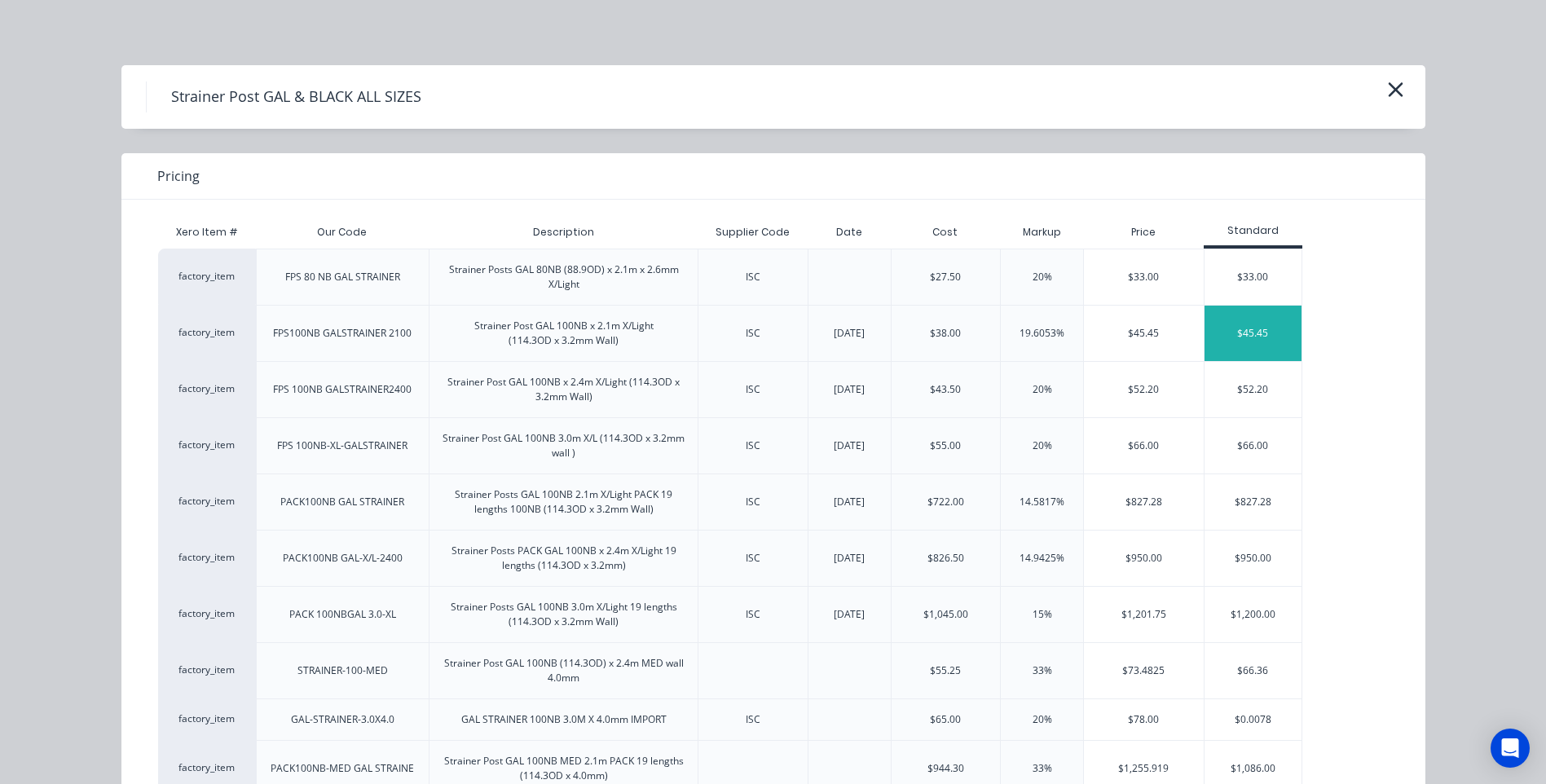
click at [1246, 328] on div "$45.45" at bounding box center [1253, 333] width 98 height 55
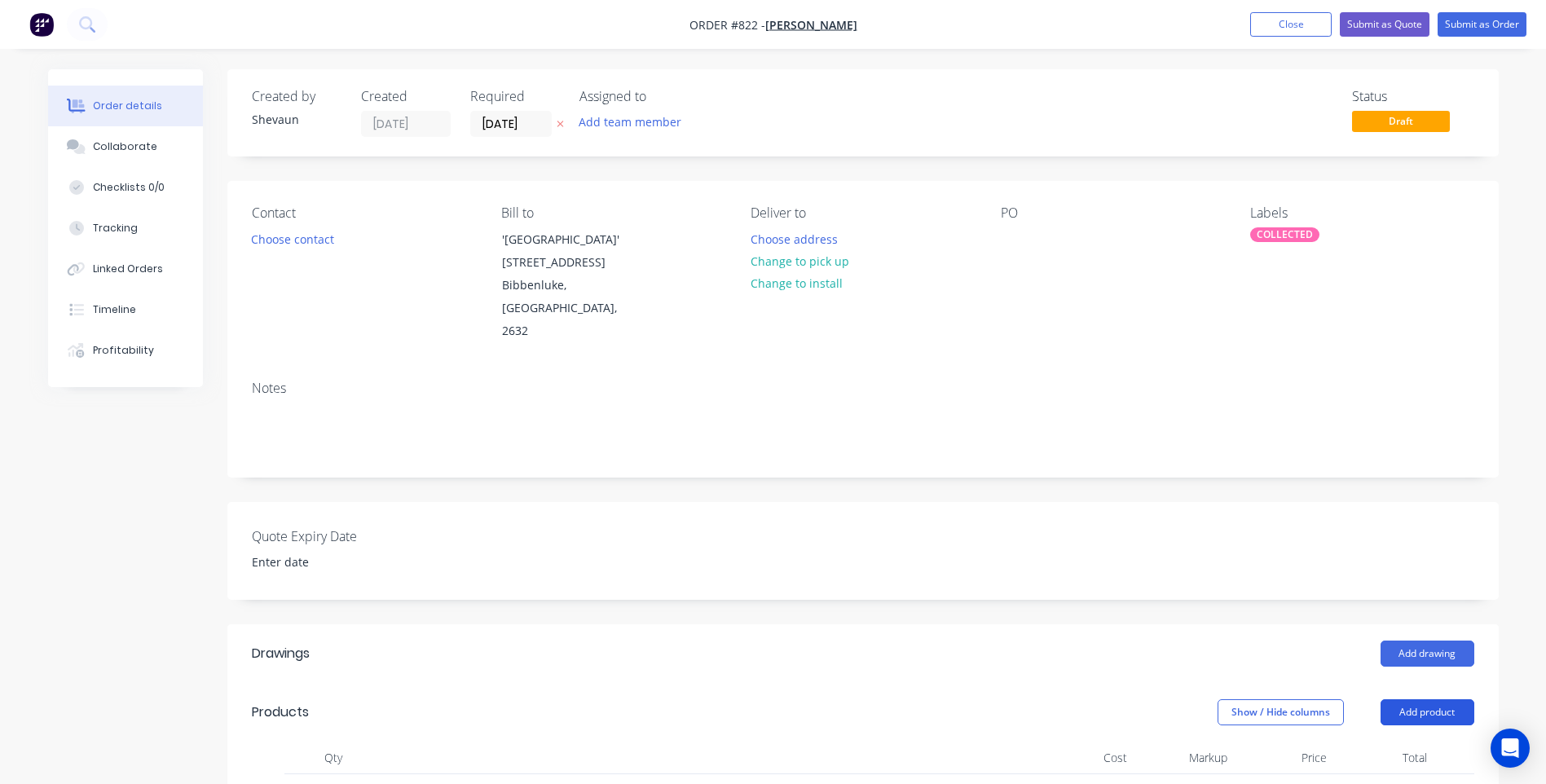
click at [1424, 699] on button "Add product" at bounding box center [1427, 712] width 94 height 26
click at [1401, 741] on div "Product catalogue" at bounding box center [1396, 753] width 125 height 24
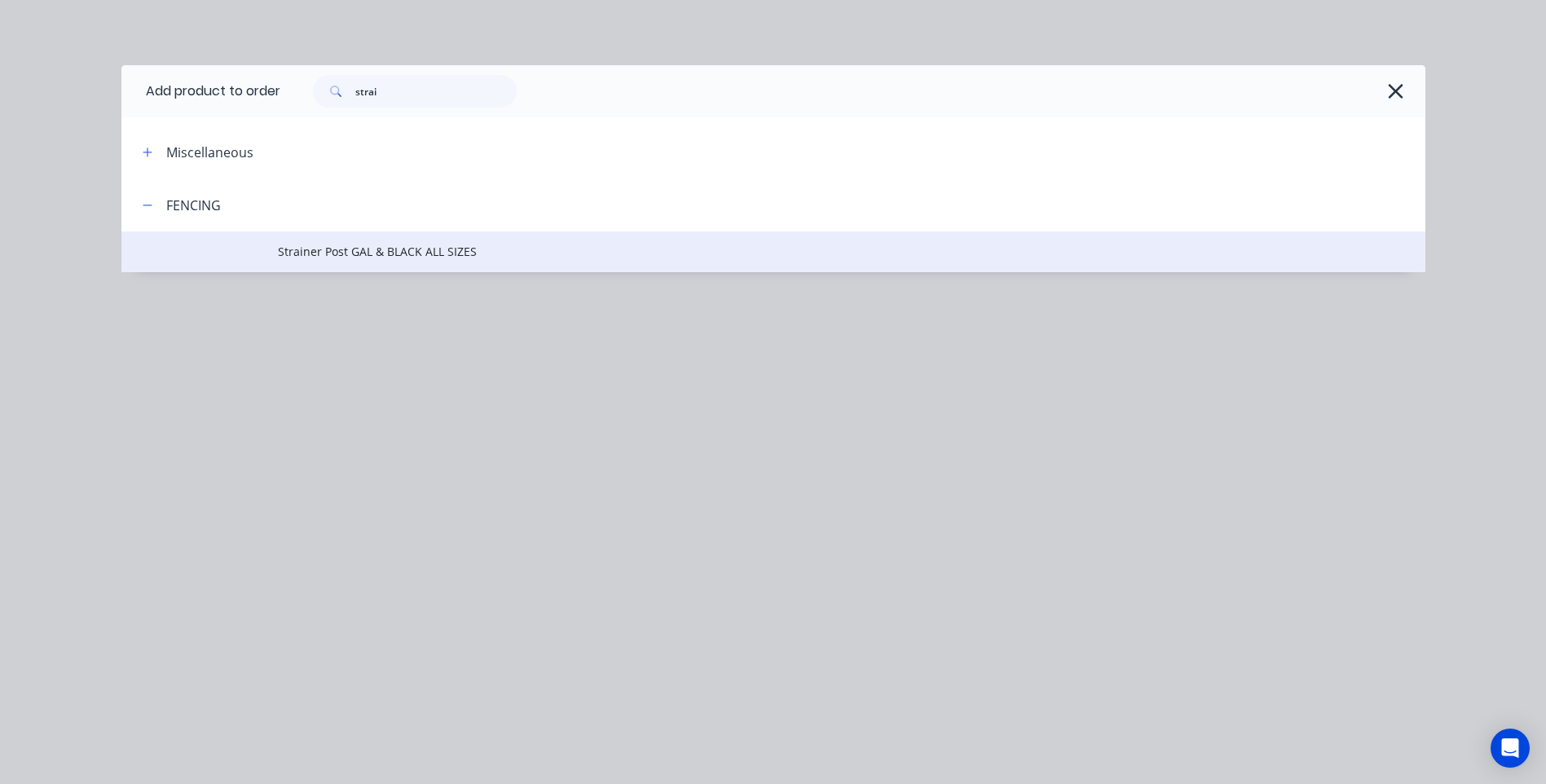
click at [374, 248] on span "Strainer Post GAL & BLACK ALL SIZES" at bounding box center [736, 251] width 917 height 17
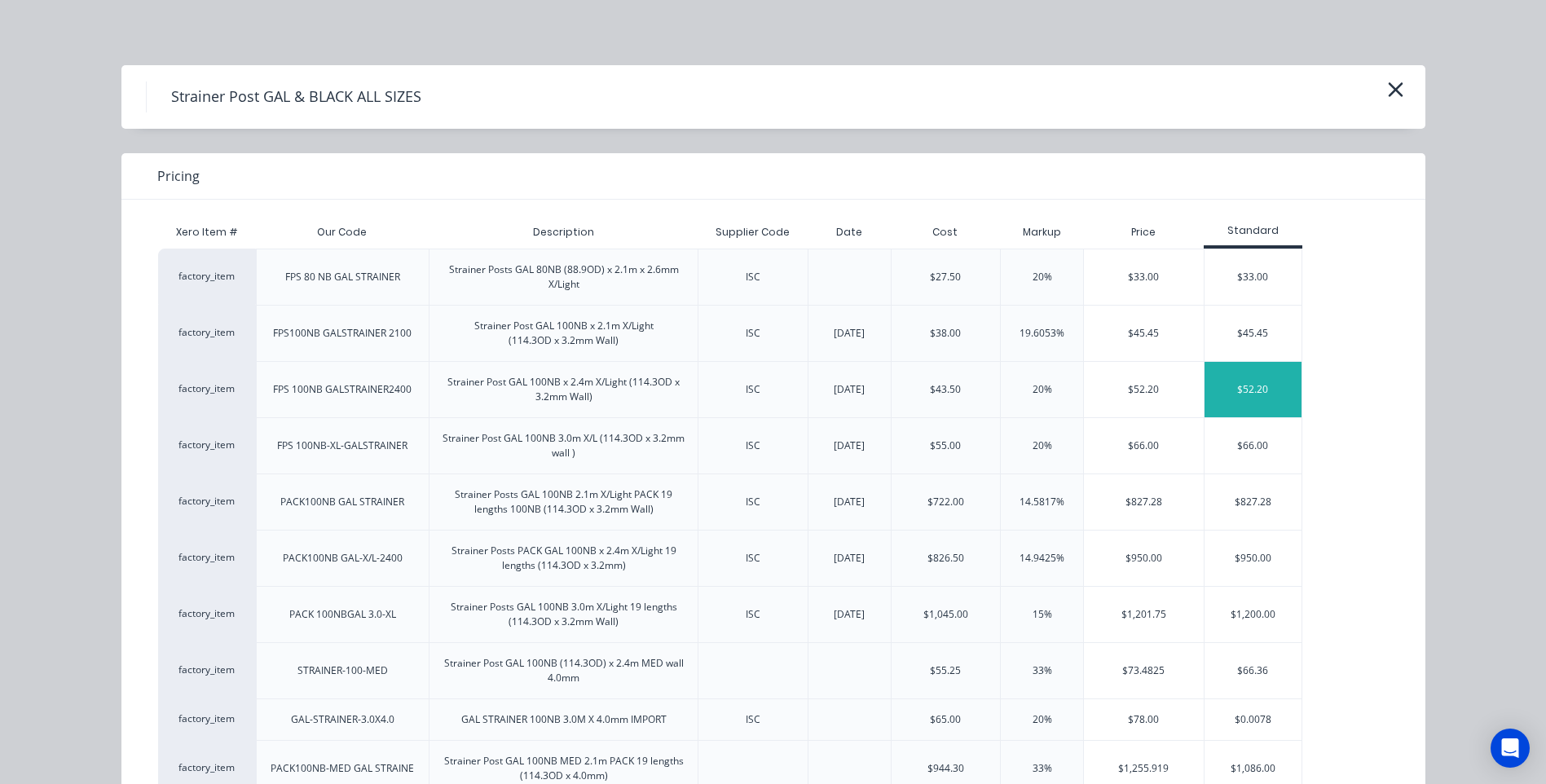
click at [1251, 380] on div "$52.20" at bounding box center [1253, 389] width 98 height 55
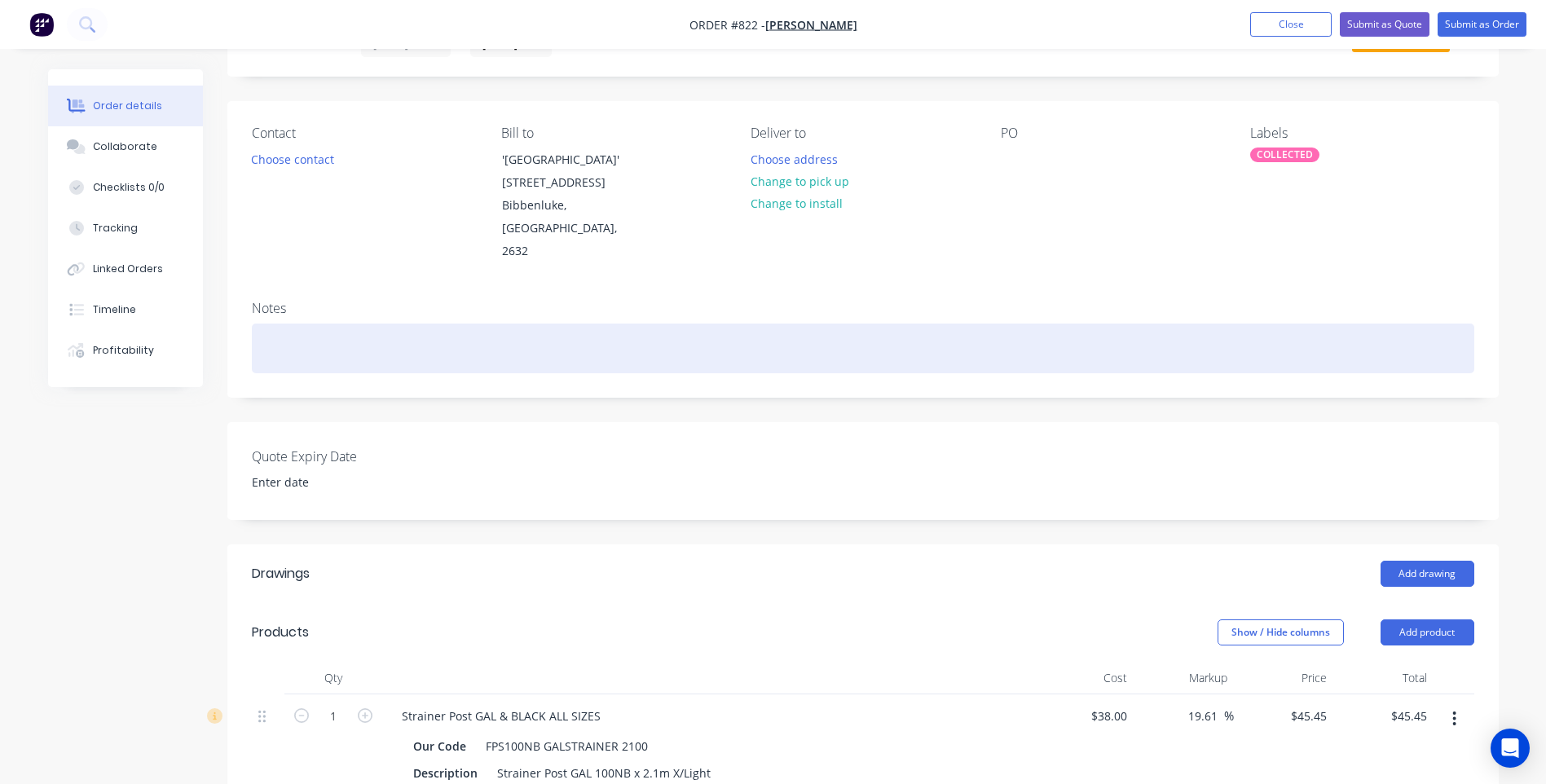
scroll to position [244, 0]
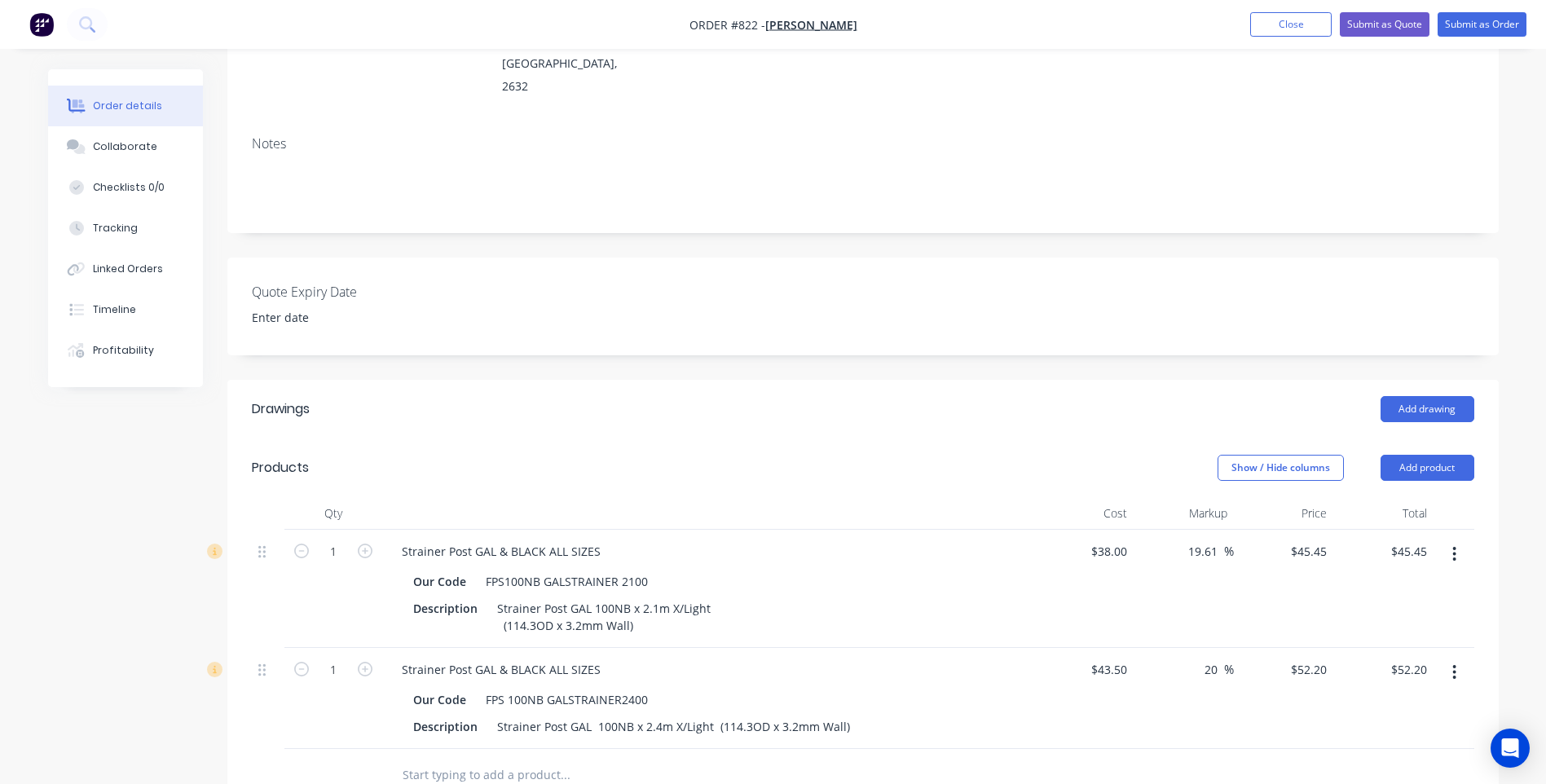
click at [1451, 539] on button "button" at bounding box center [1454, 553] width 38 height 29
click at [1379, 683] on div "Delete" at bounding box center [1396, 695] width 125 height 24
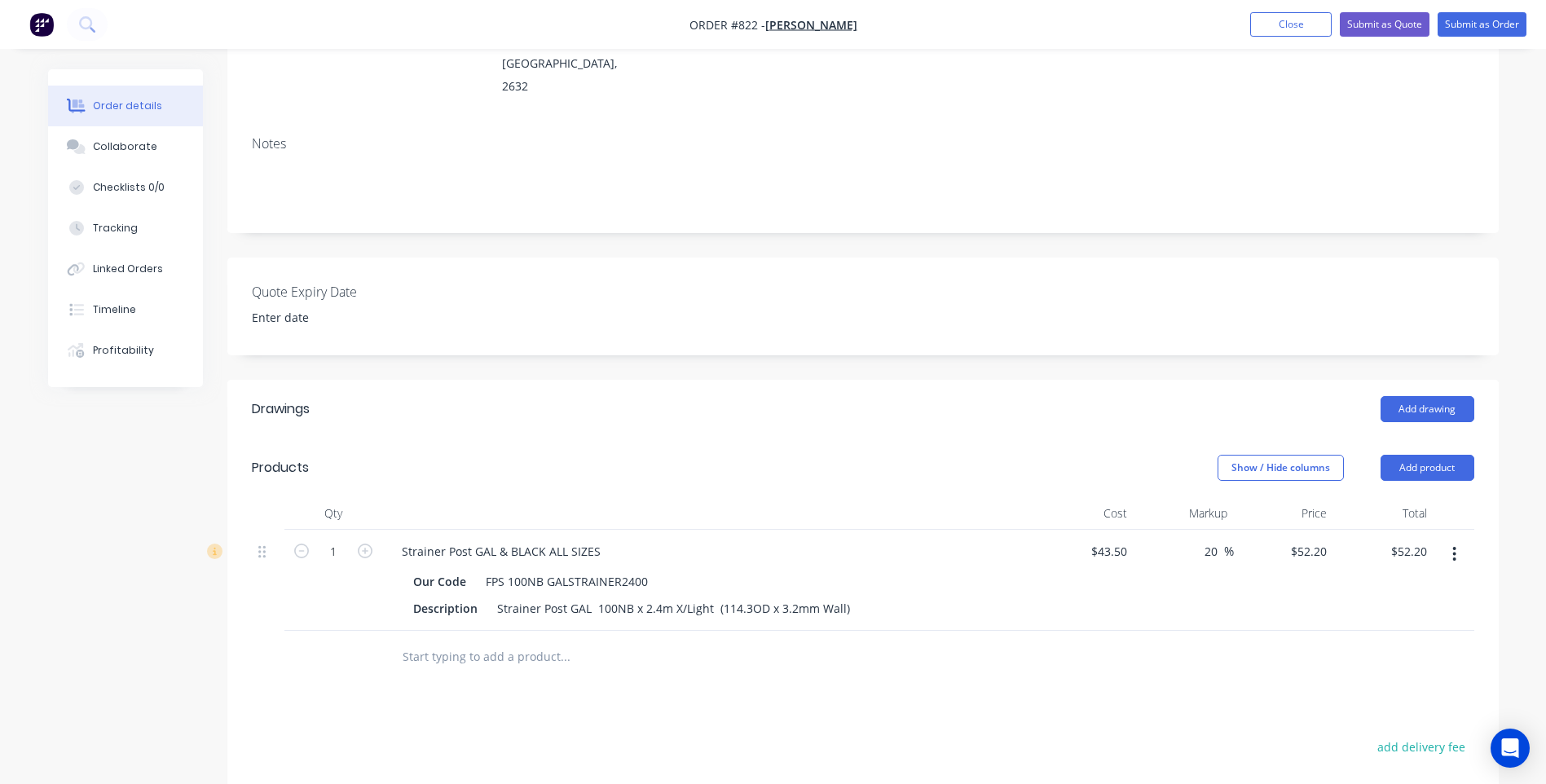
click at [1456, 545] on icon "button" at bounding box center [1454, 554] width 4 height 18
click at [1354, 683] on div "Delete" at bounding box center [1396, 695] width 125 height 24
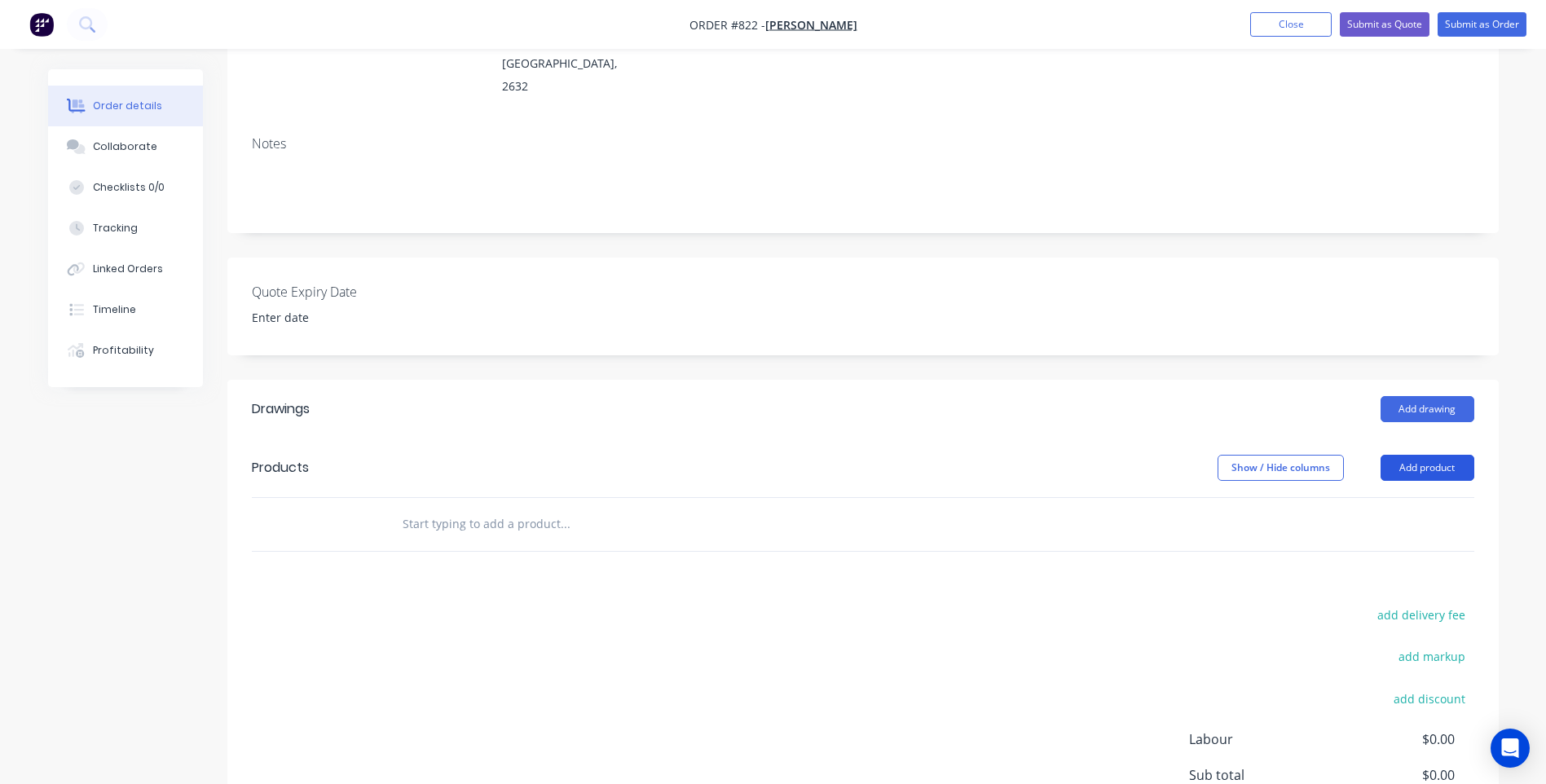
click at [1432, 455] on button "Add product" at bounding box center [1427, 468] width 94 height 26
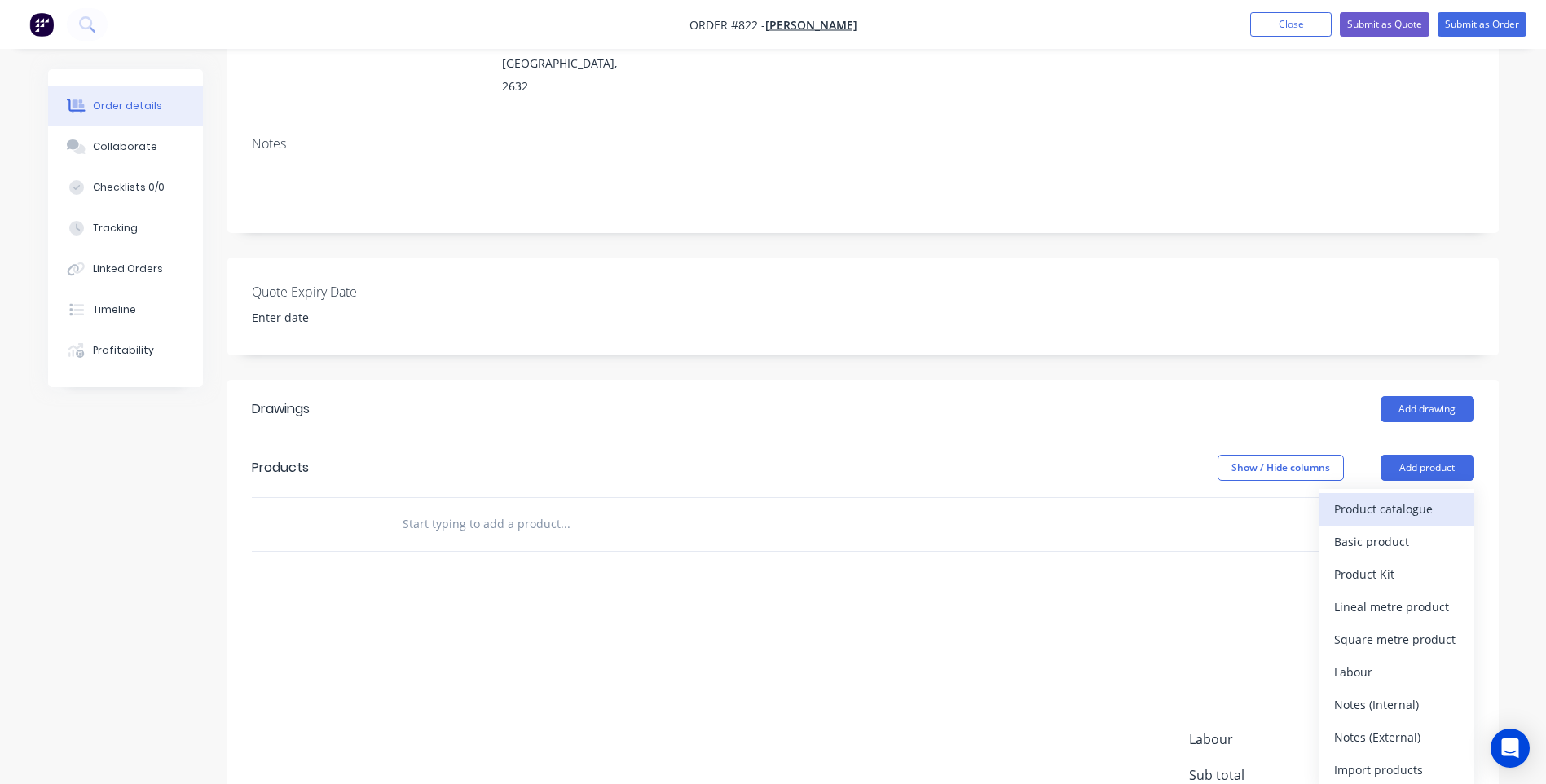
click at [1398, 497] on div "Product catalogue" at bounding box center [1396, 509] width 125 height 24
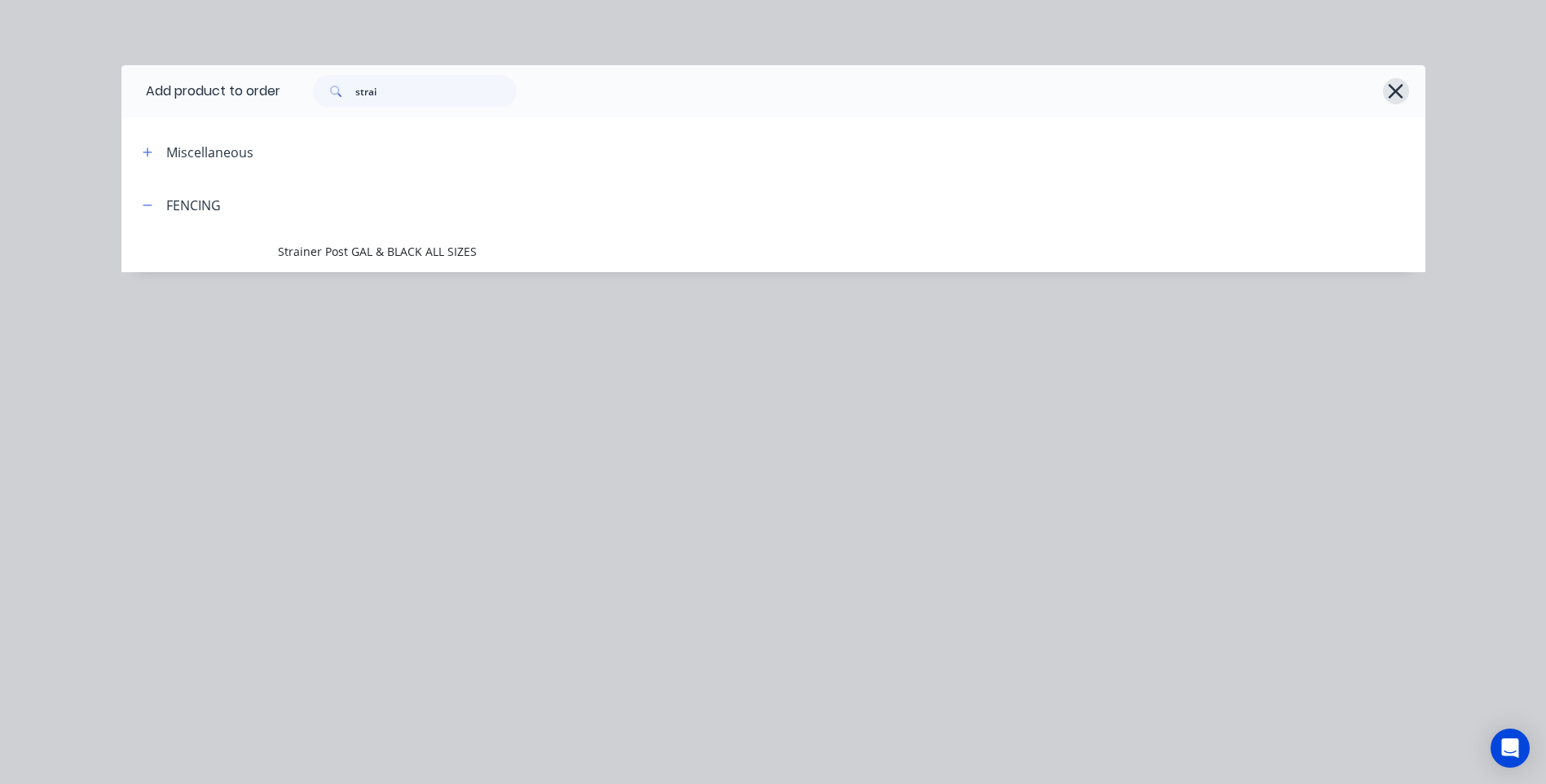
click at [1392, 87] on icon "button" at bounding box center [1395, 91] width 15 height 15
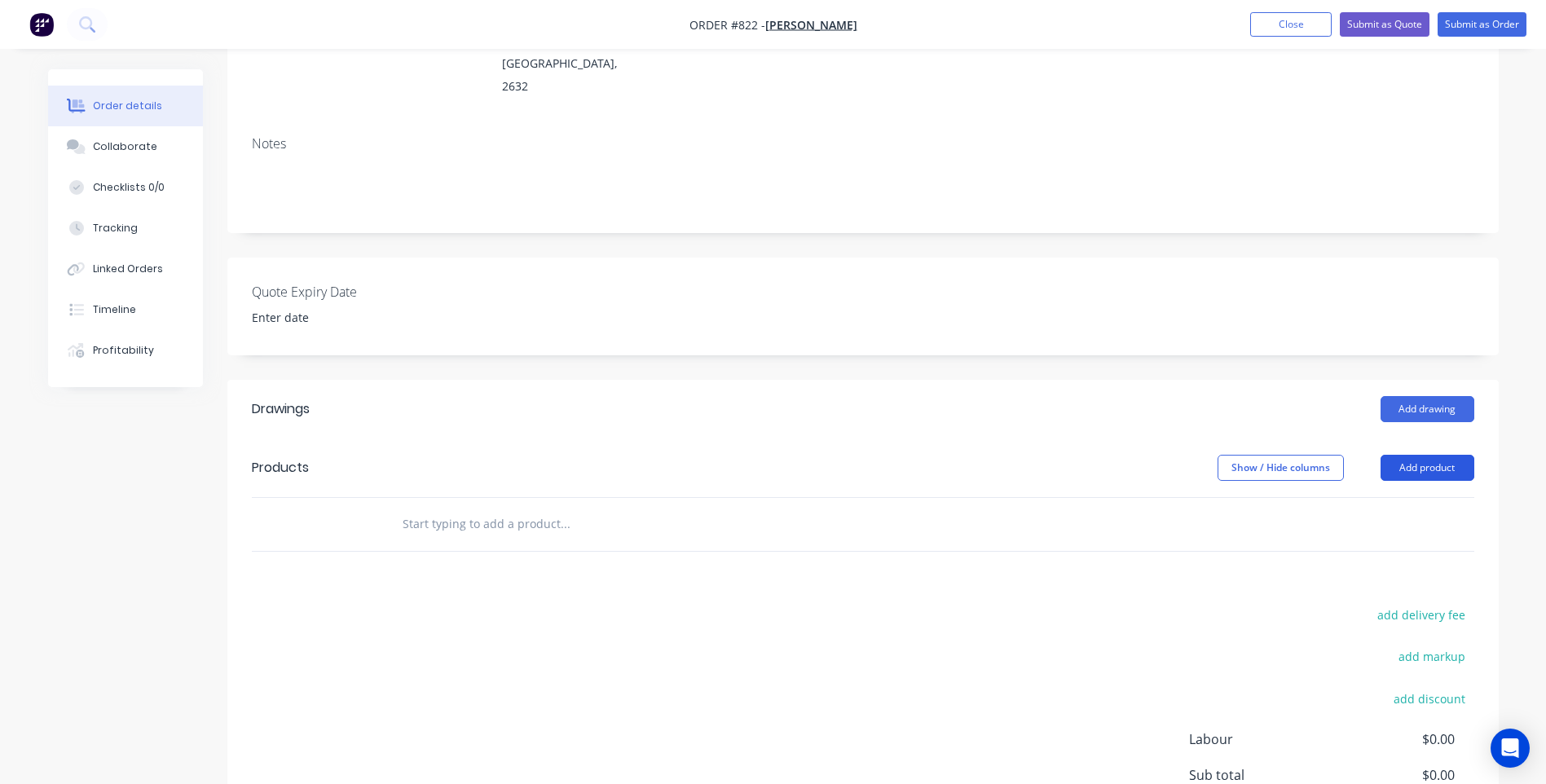
click at [1436, 455] on button "Add product" at bounding box center [1427, 468] width 94 height 26
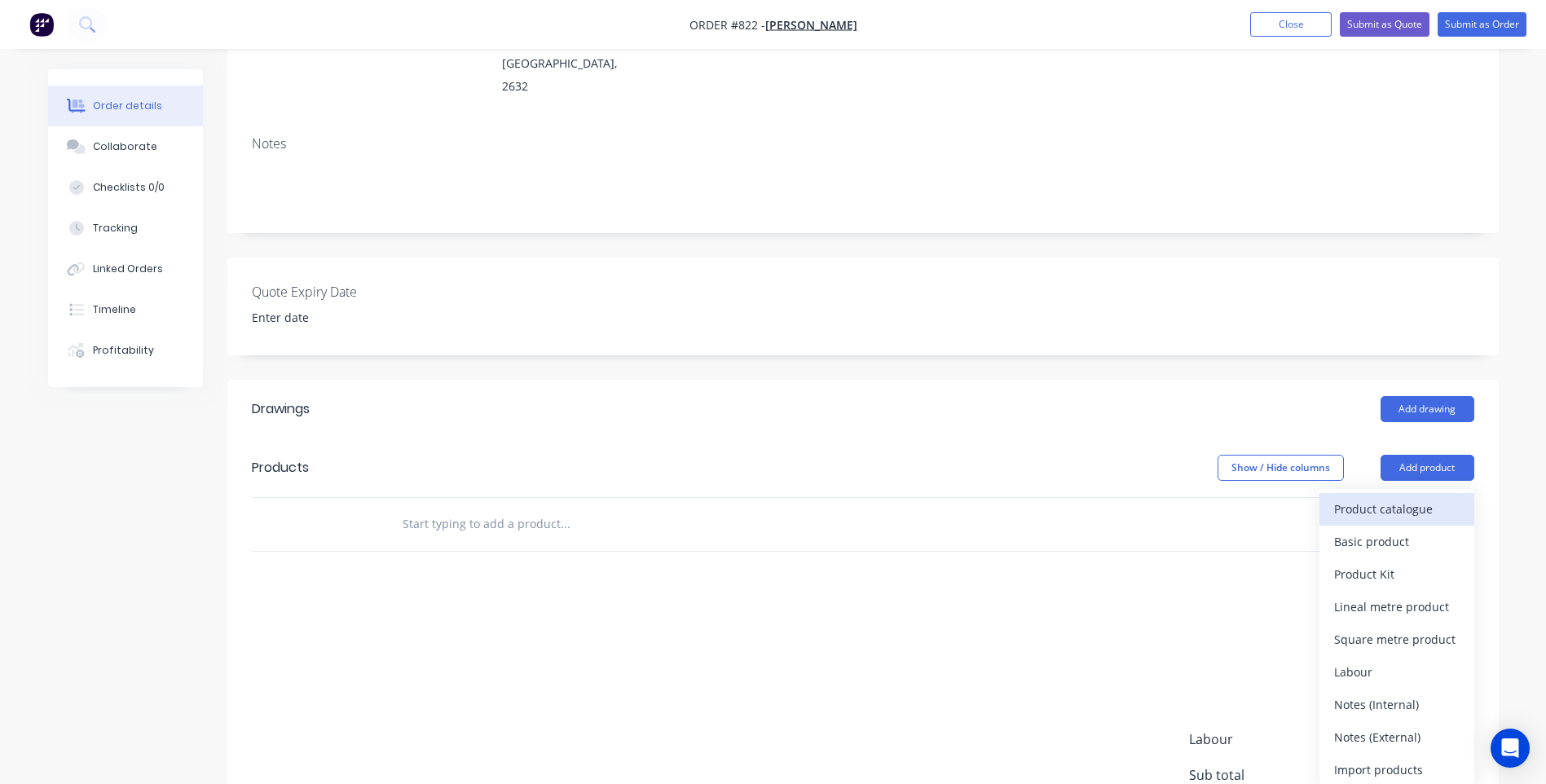
click at [1407, 497] on div "Product catalogue" at bounding box center [1396, 509] width 125 height 24
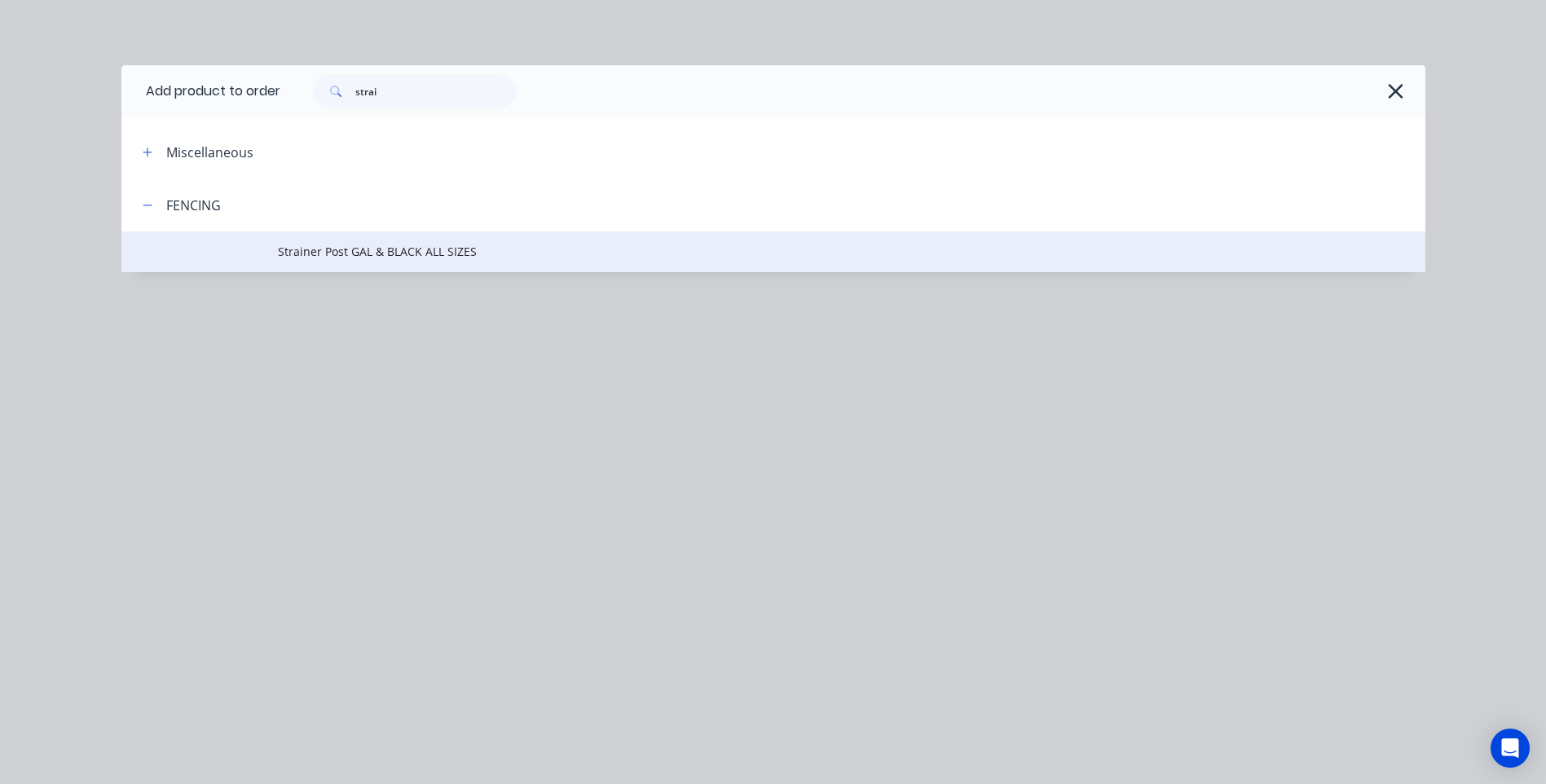
click at [358, 238] on td "Strainer Post GAL & BLACK ALL SIZES" at bounding box center [851, 251] width 1147 height 41
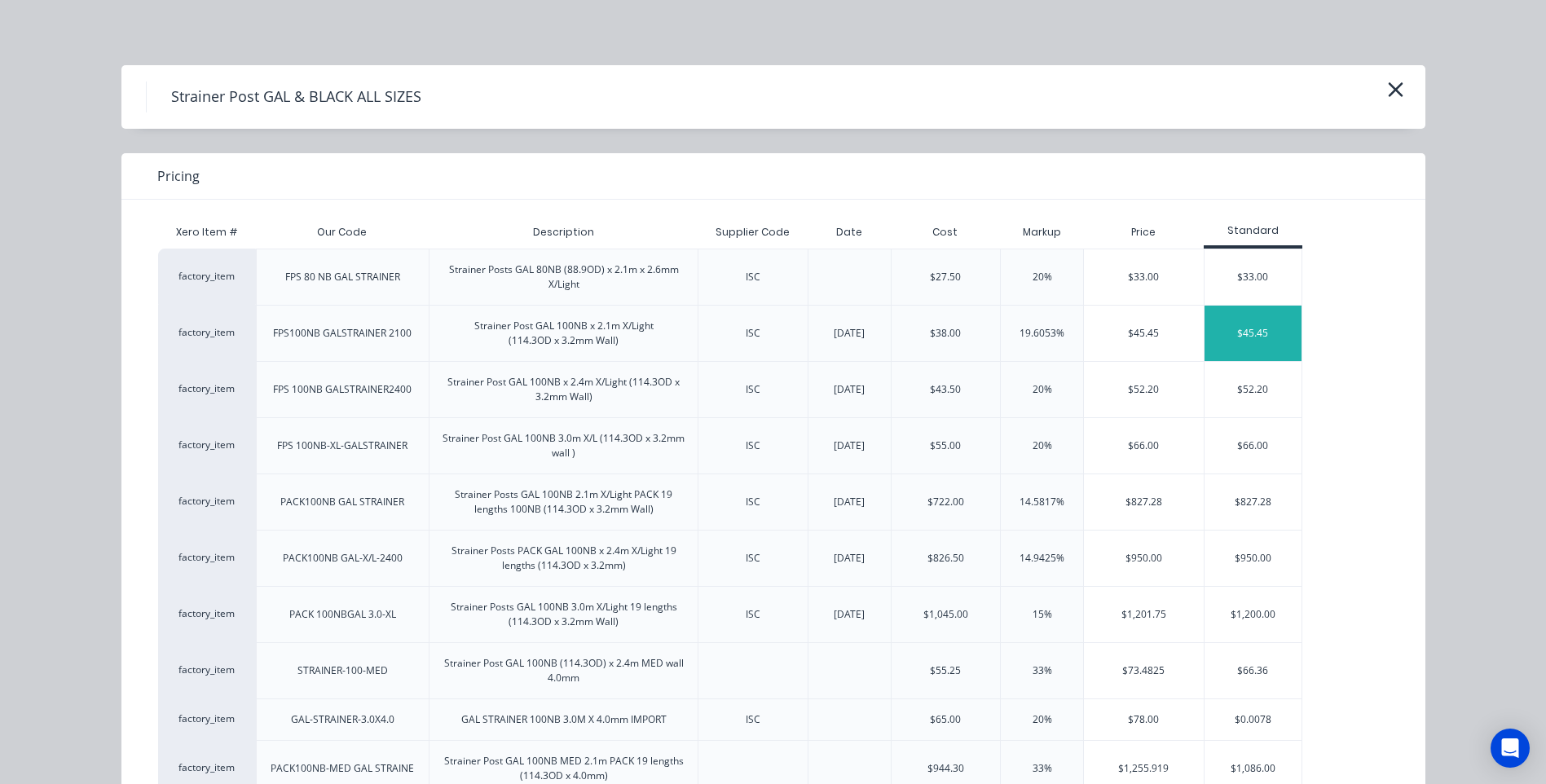
click at [1257, 328] on div "$45.45" at bounding box center [1253, 333] width 98 height 55
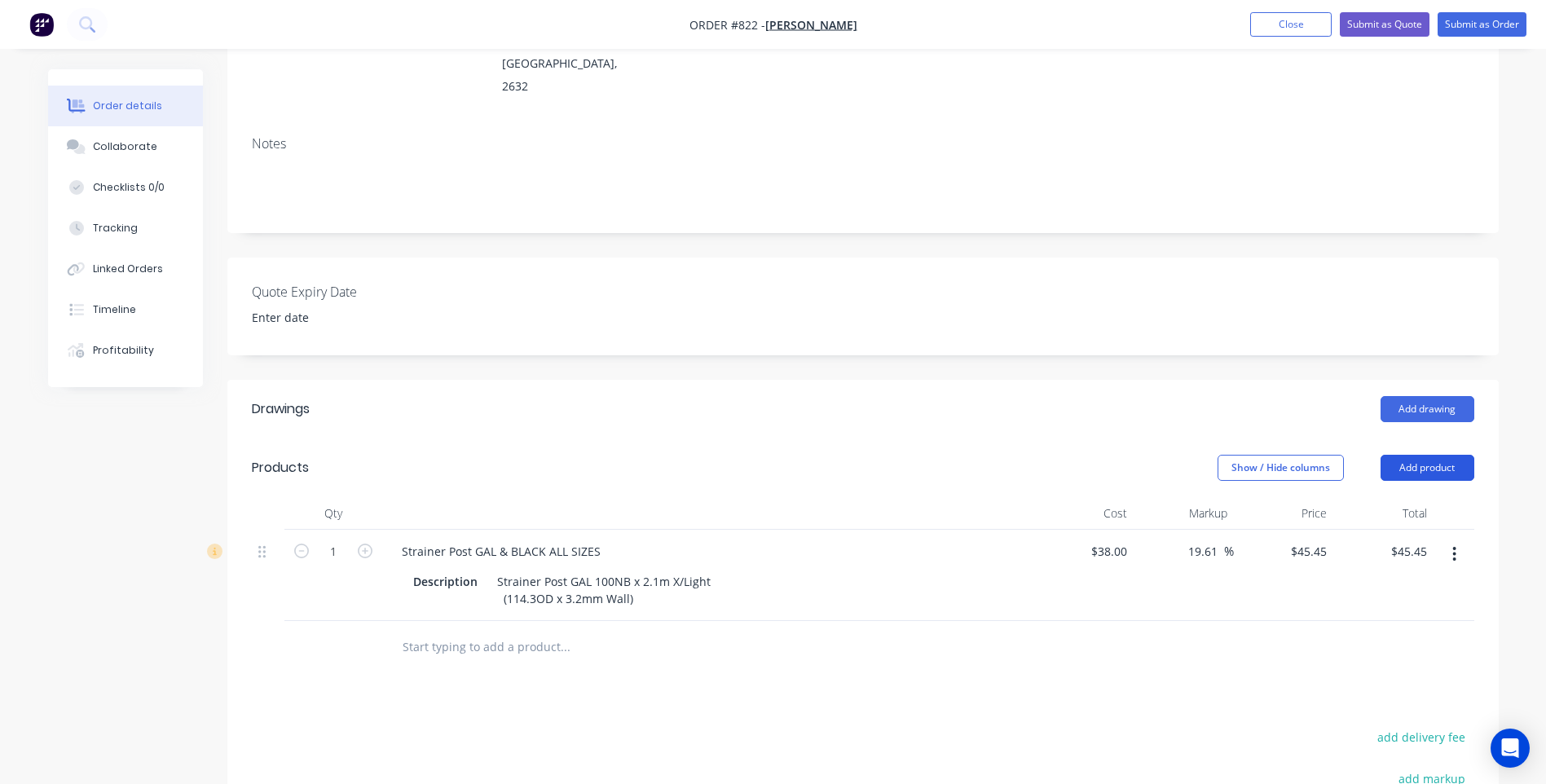
click at [1425, 455] on button "Add product" at bounding box center [1427, 468] width 94 height 26
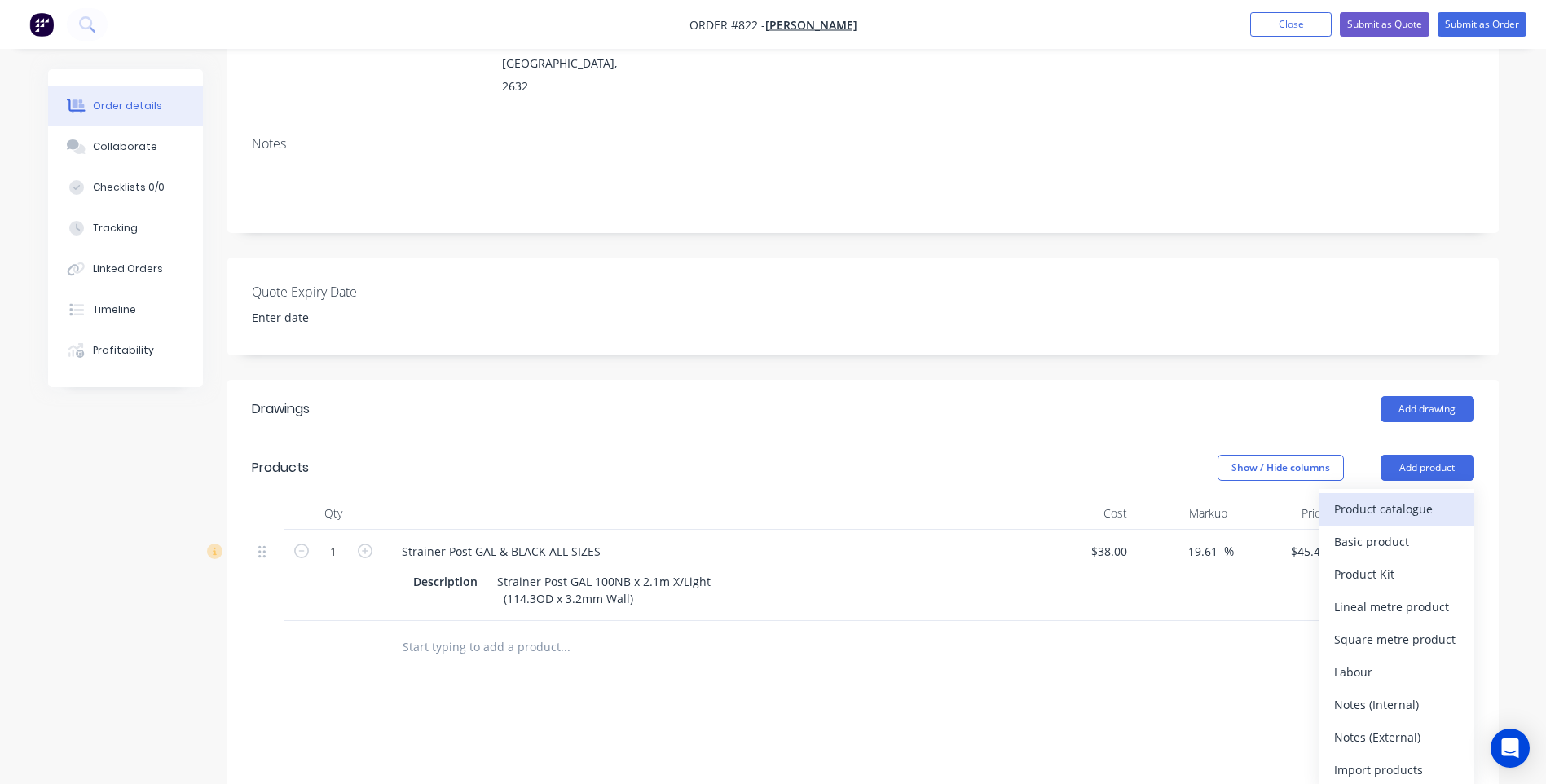
click at [1404, 497] on div "Product catalogue" at bounding box center [1396, 509] width 125 height 24
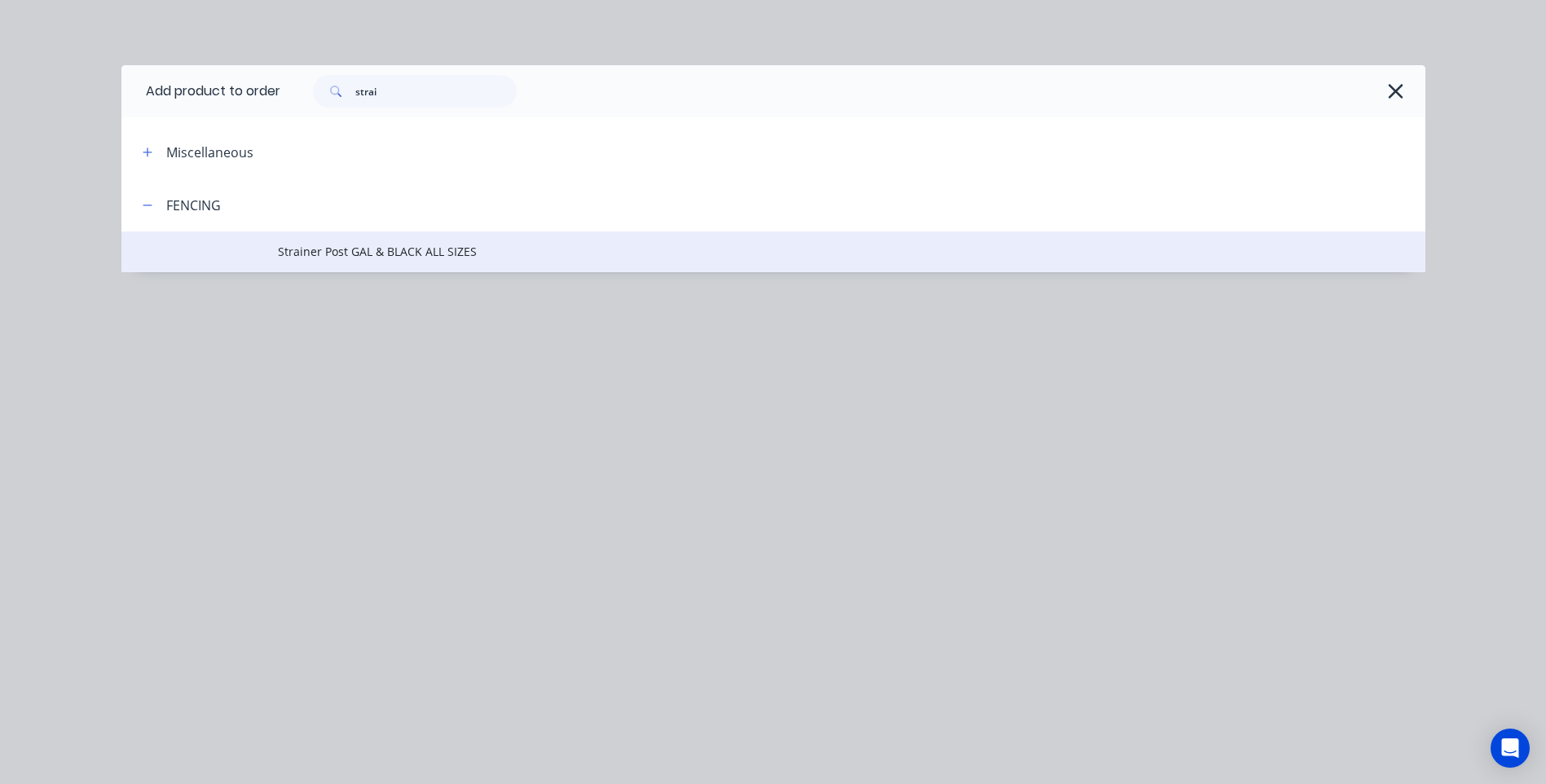
click at [421, 245] on span "Strainer Post GAL & BLACK ALL SIZES" at bounding box center [736, 251] width 917 height 17
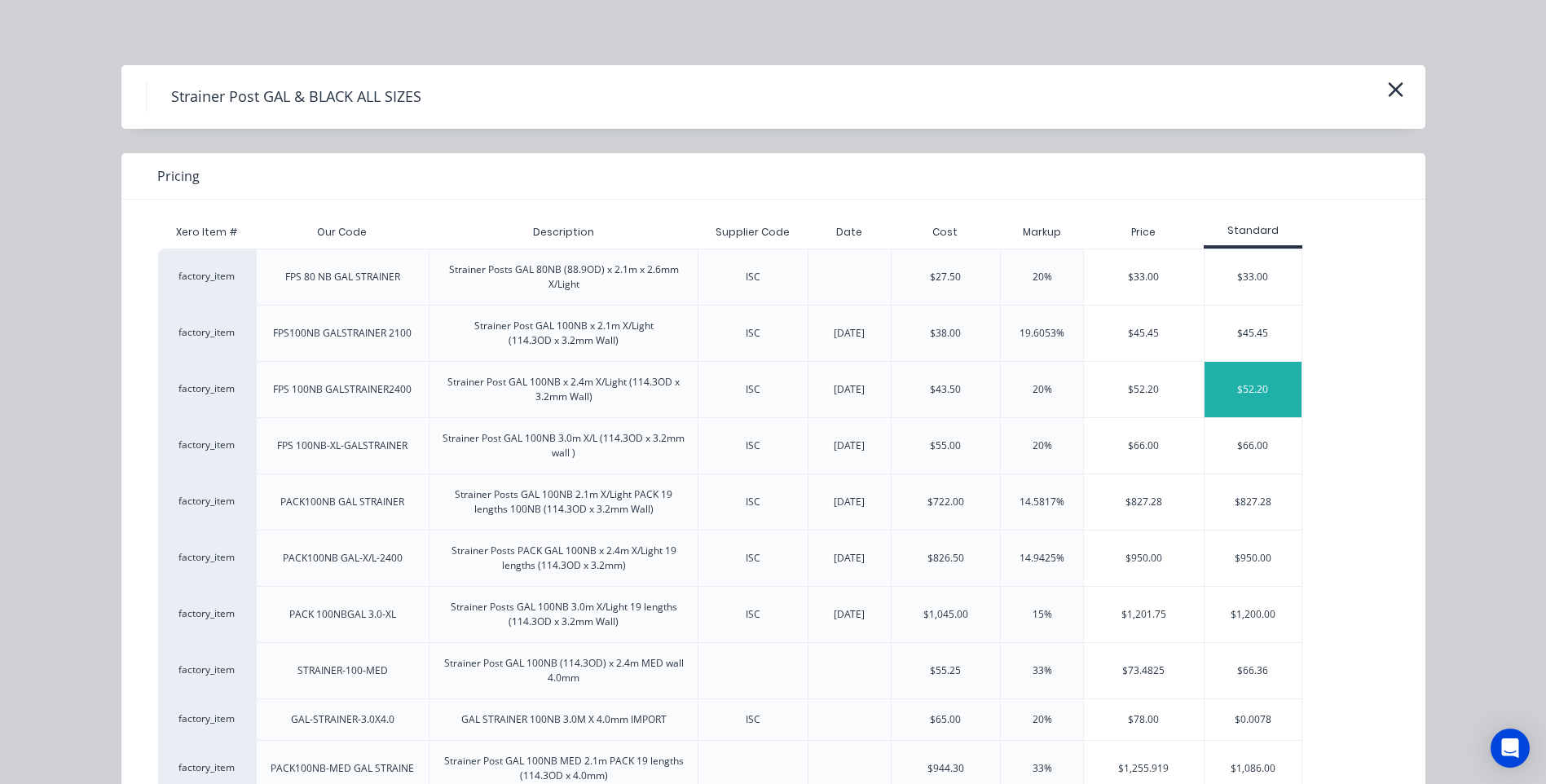
click at [1237, 384] on div "$52.20" at bounding box center [1253, 389] width 98 height 55
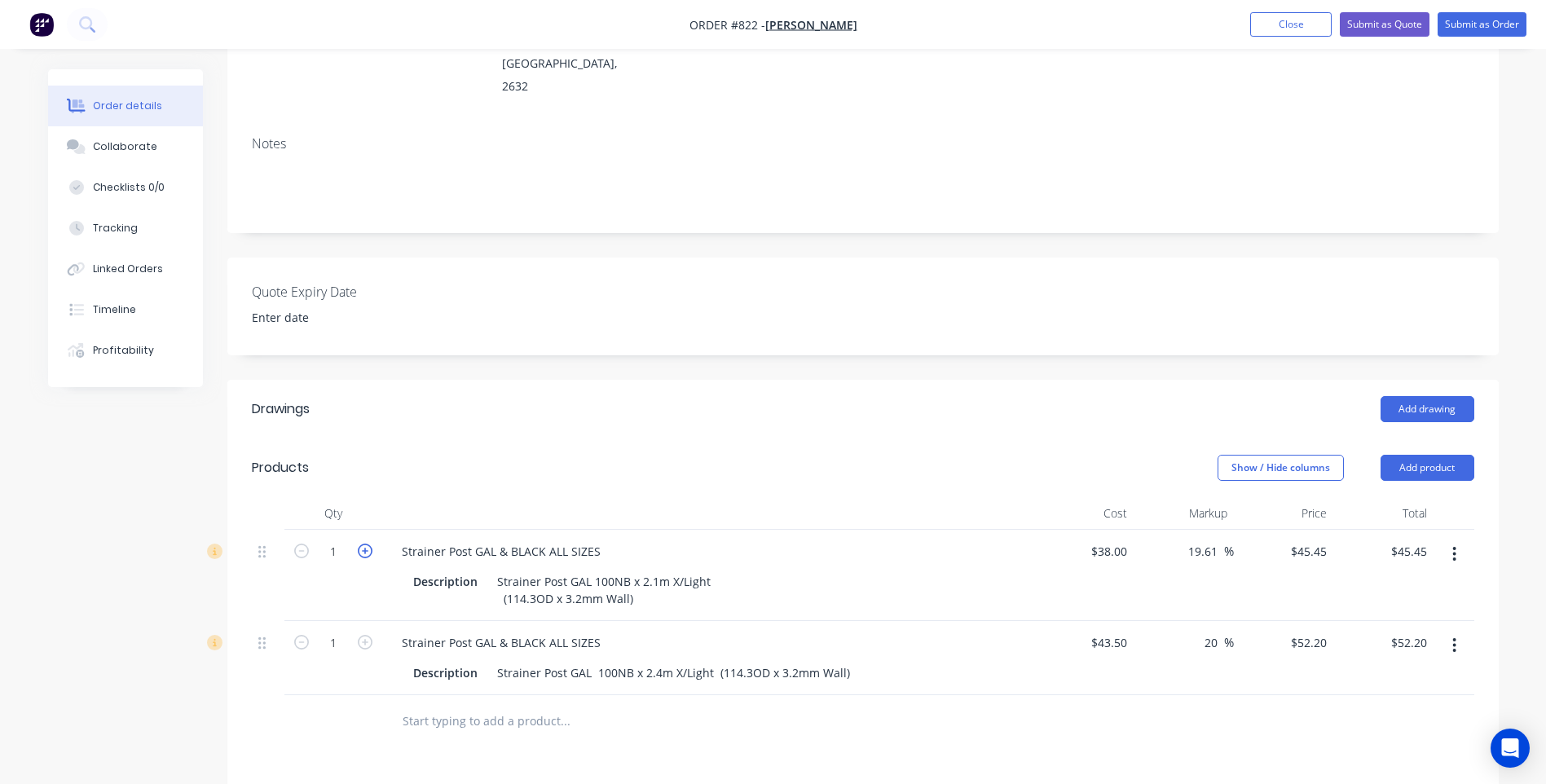
click at [366, 543] on icon "button" at bounding box center [365, 550] width 15 height 15
type input "2"
type input "$90.90"
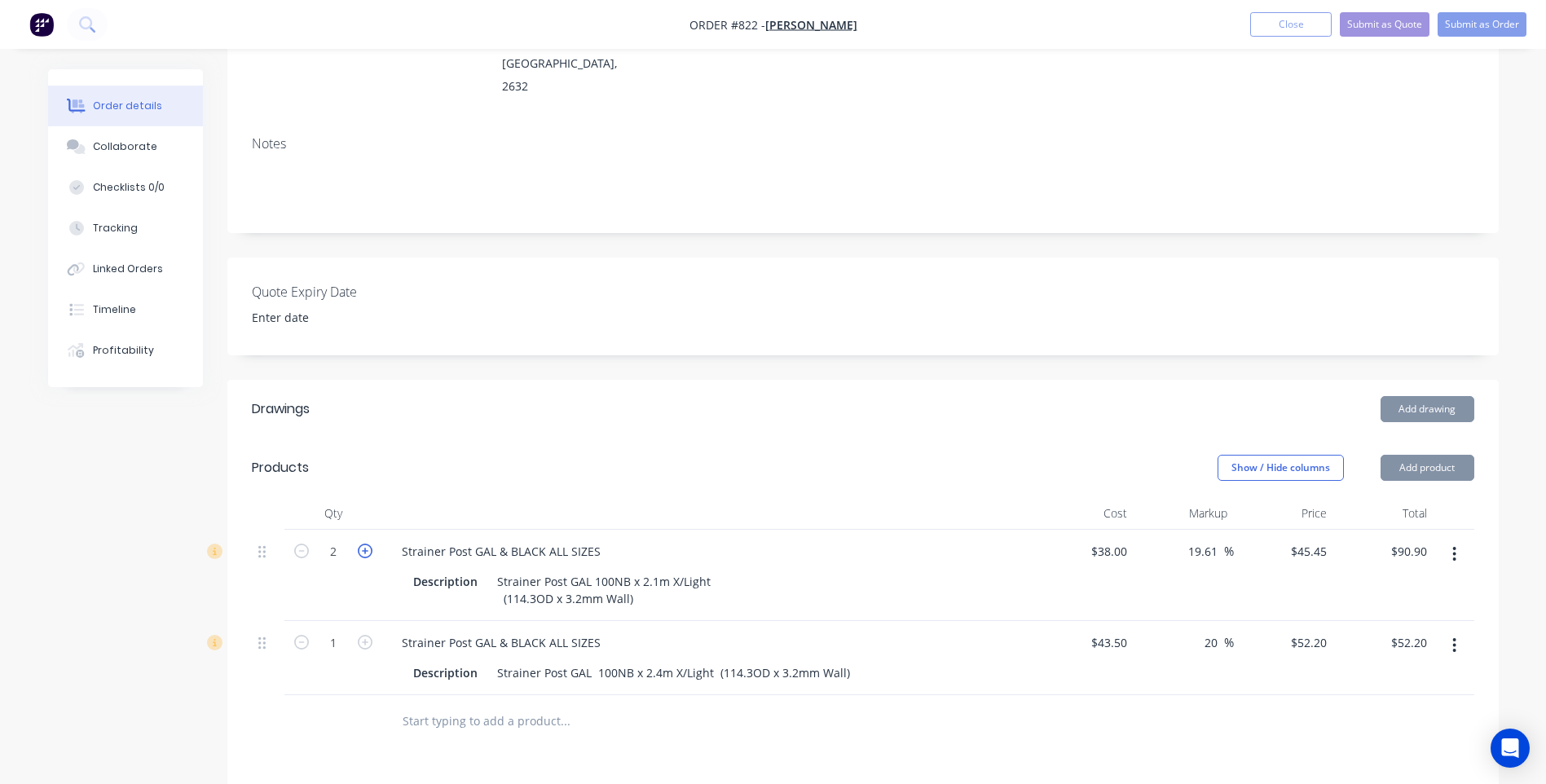
click at [366, 543] on icon "button" at bounding box center [365, 550] width 15 height 15
type input "3"
type input "$136.35"
click at [366, 543] on icon "button" at bounding box center [365, 550] width 15 height 15
type input "4"
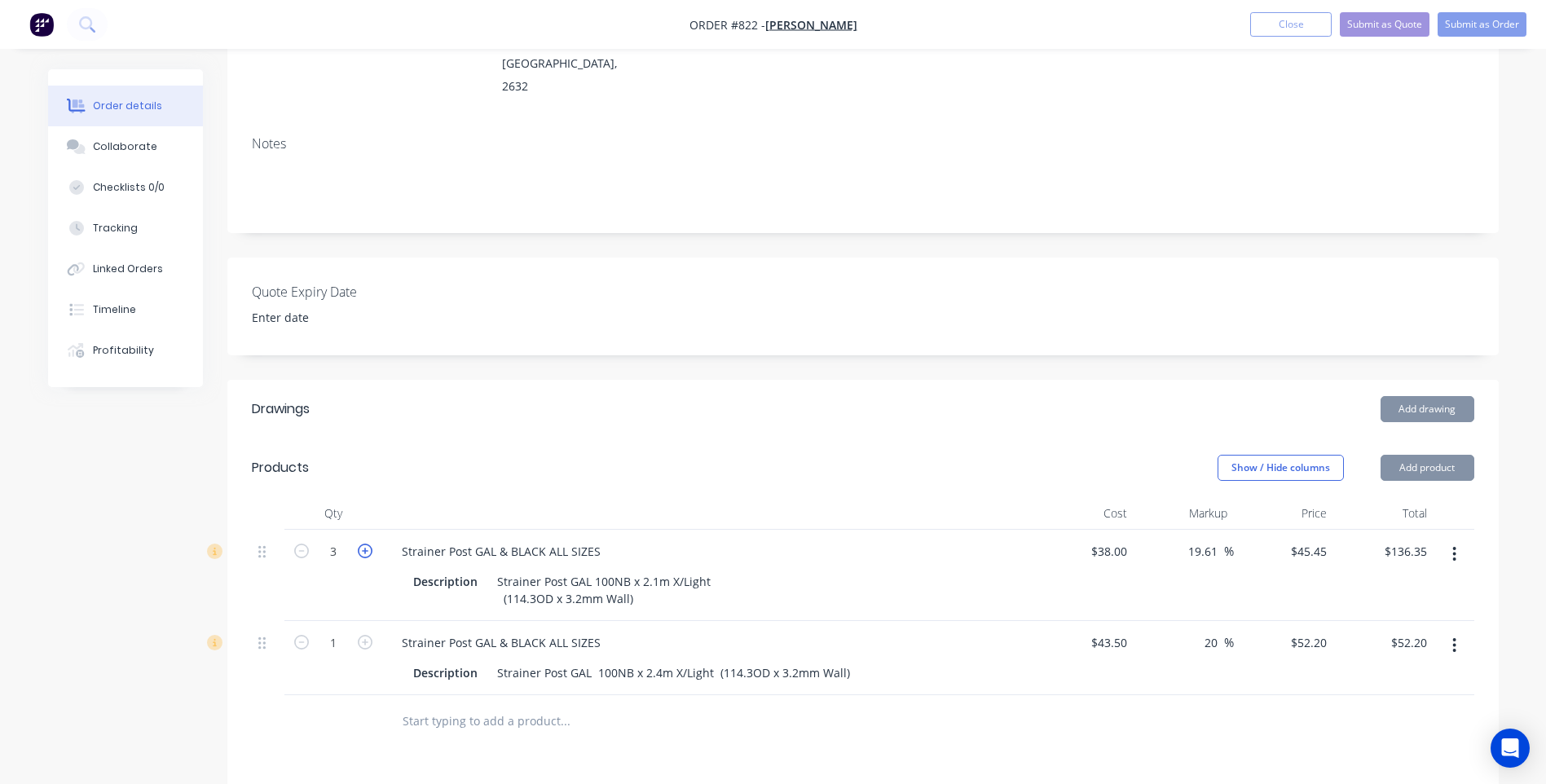
type input "$181.80"
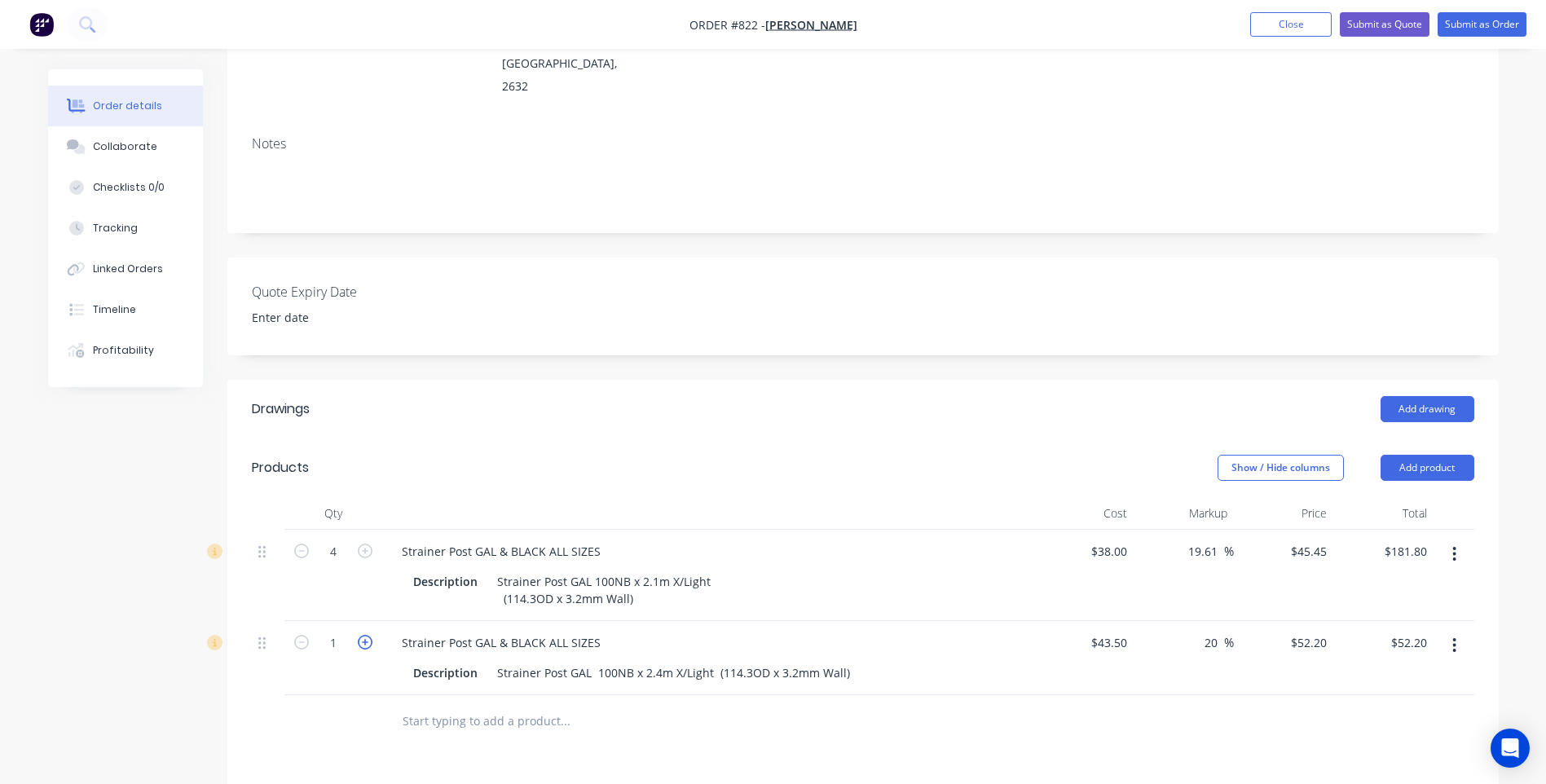
click at [363, 635] on icon "button" at bounding box center [365, 642] width 15 height 15
type input "2"
type input "$104.40"
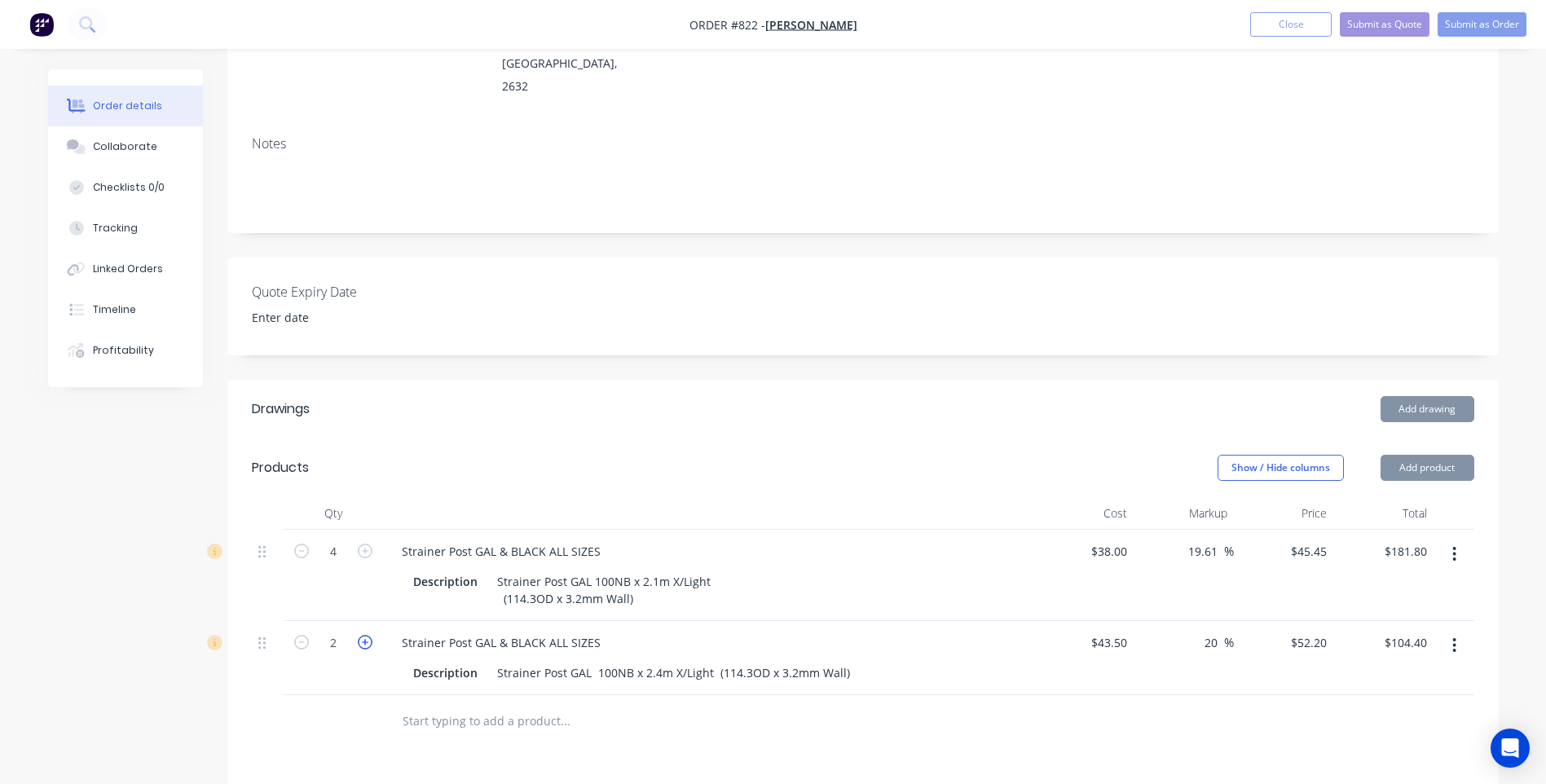
click at [363, 635] on icon "button" at bounding box center [365, 642] width 15 height 15
type input "3"
type input "$156.60"
click at [363, 635] on icon "button" at bounding box center [365, 642] width 15 height 15
type input "4"
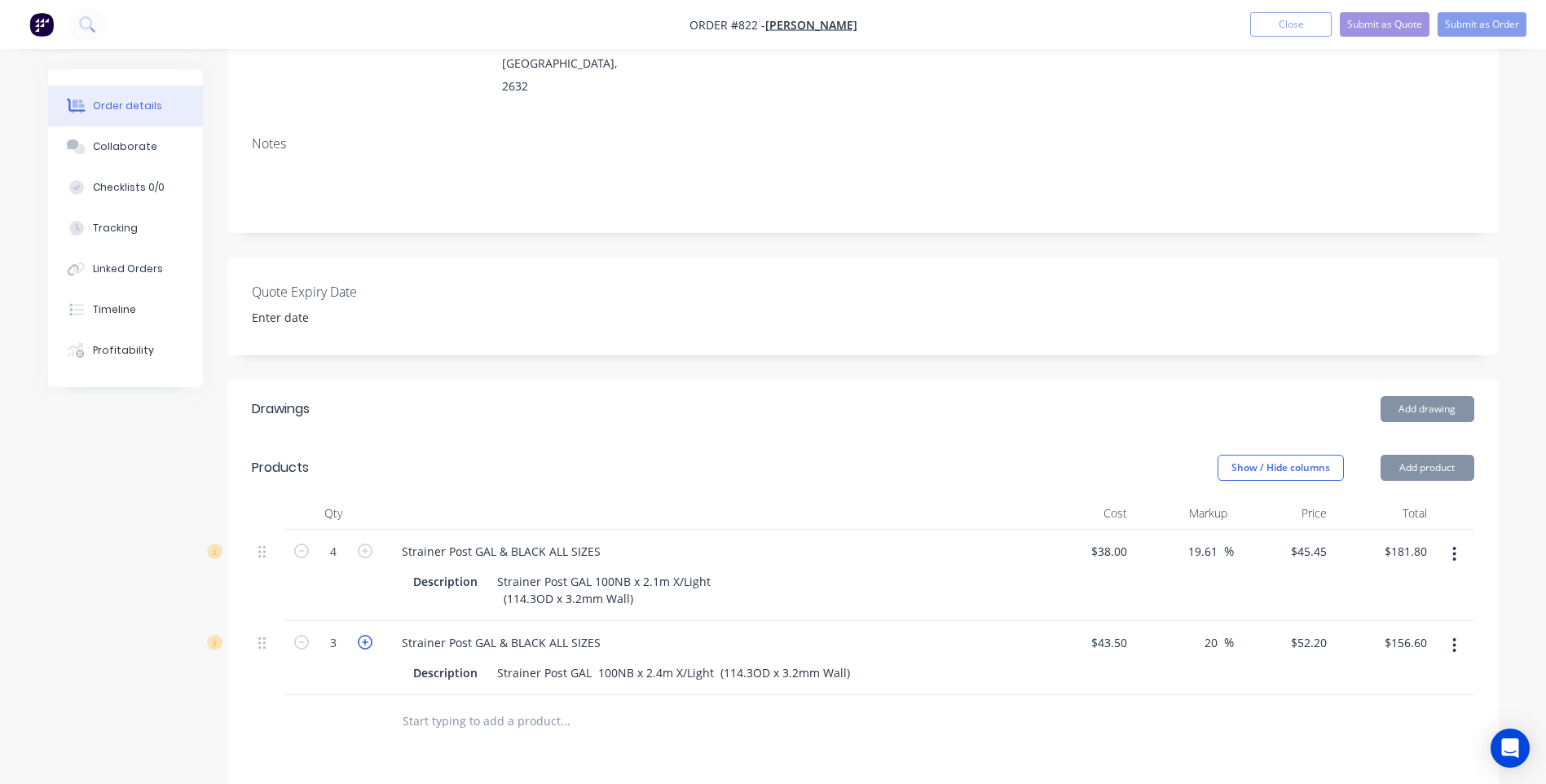
type input "$208.80"
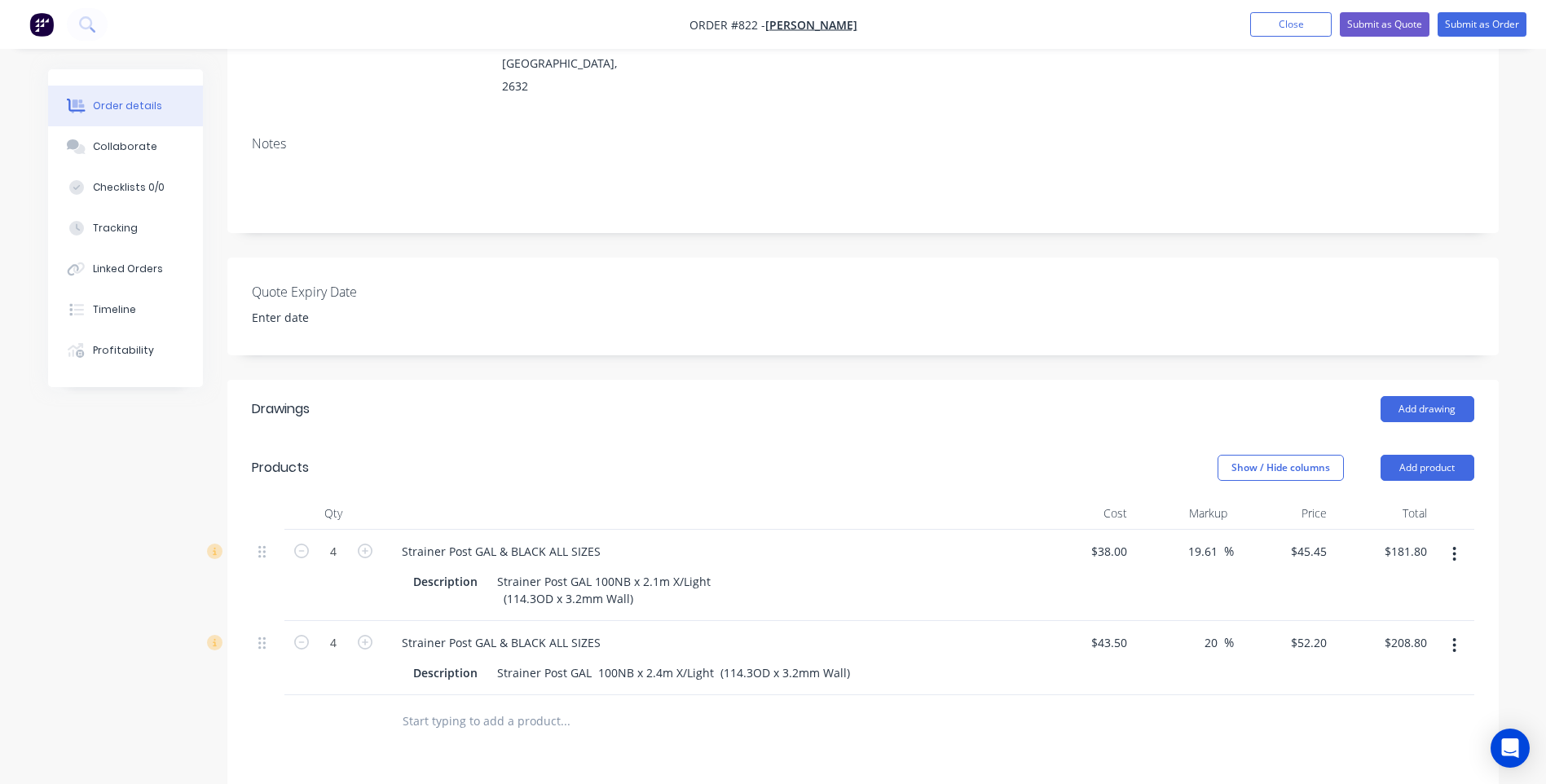
click at [404, 718] on div at bounding box center [675, 721] width 587 height 53
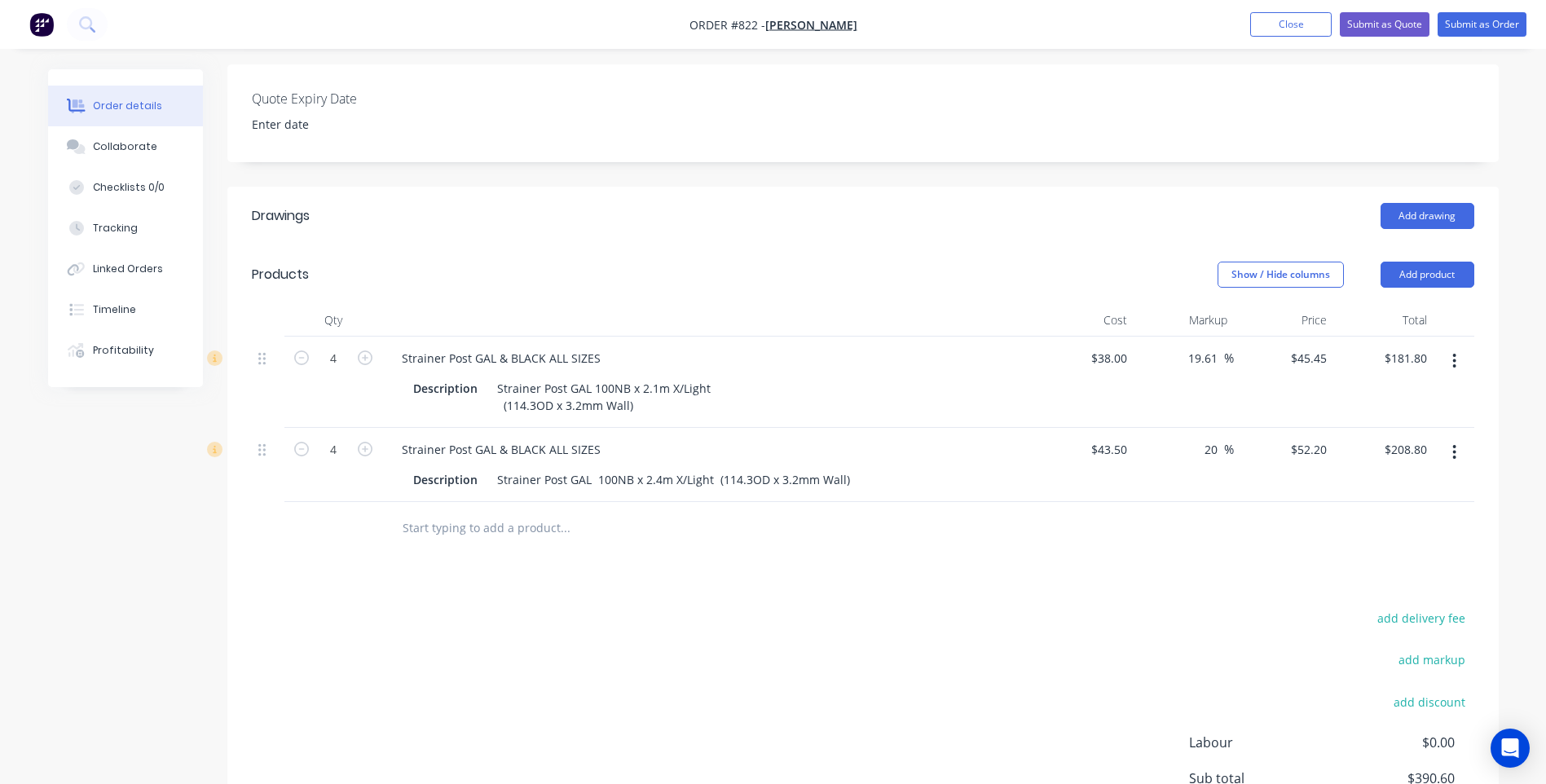
scroll to position [601, 0]
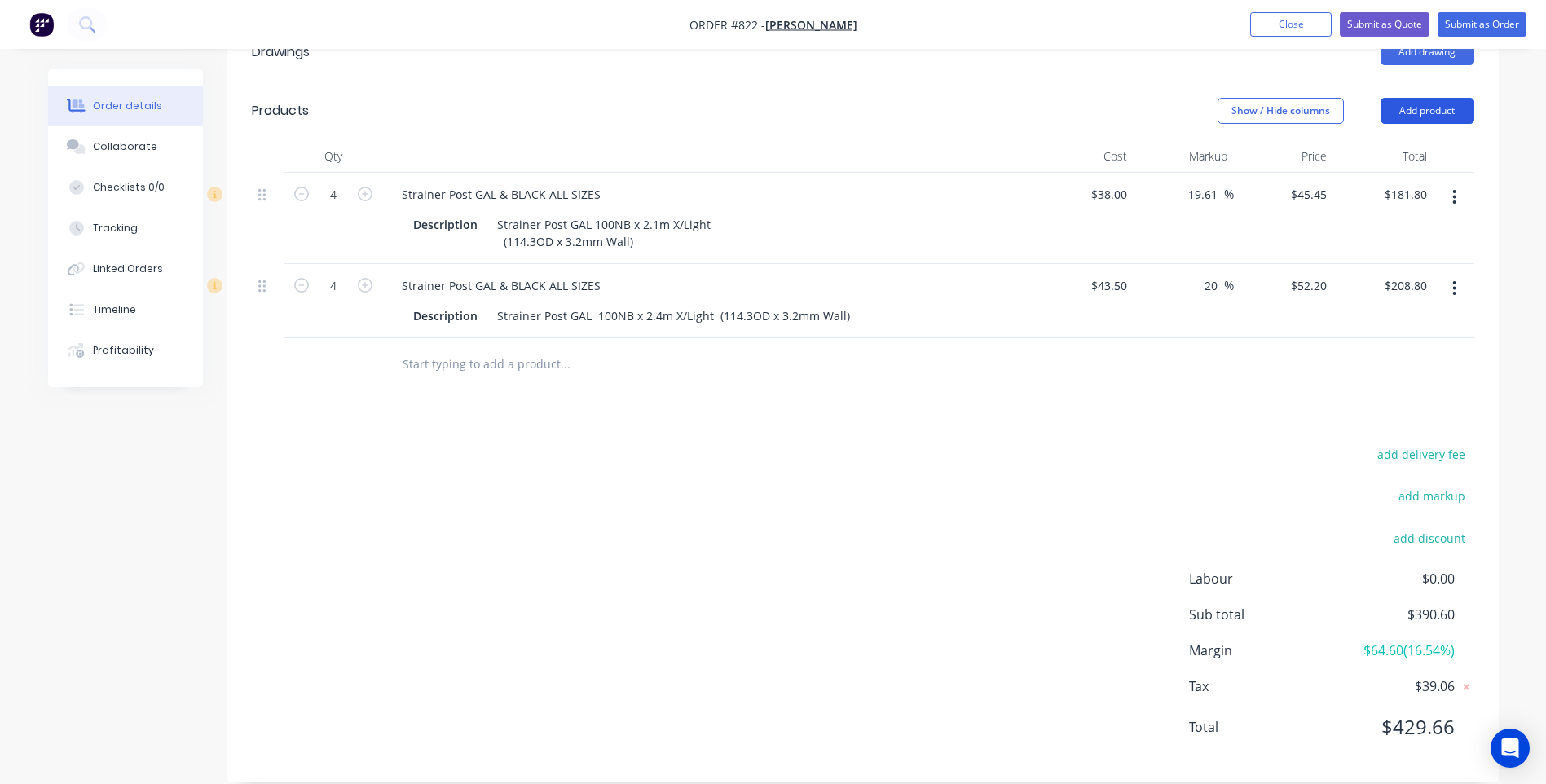
click at [1430, 98] on button "Add product" at bounding box center [1427, 111] width 94 height 26
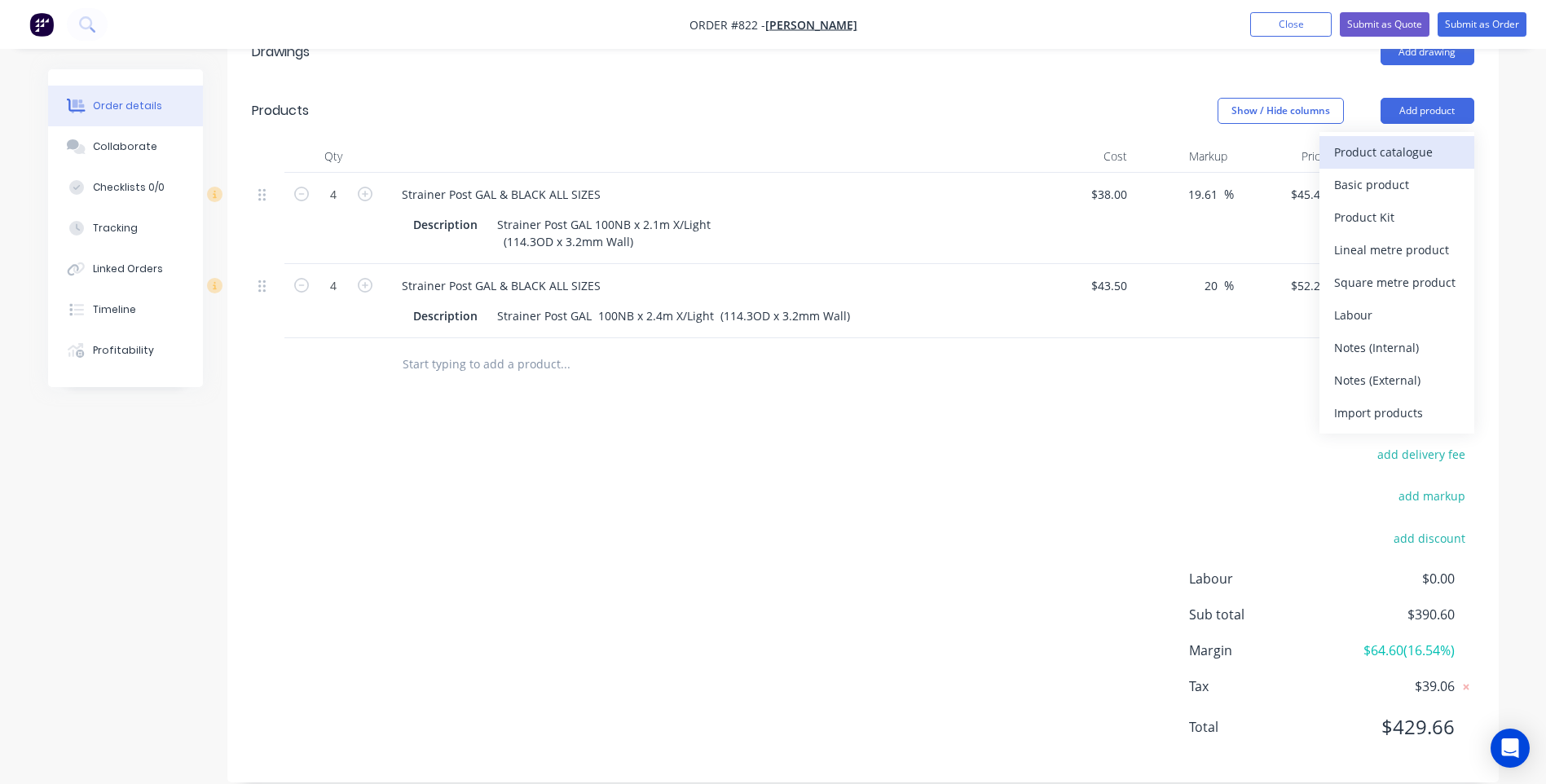
click at [1349, 140] on div "Product catalogue" at bounding box center [1396, 152] width 125 height 24
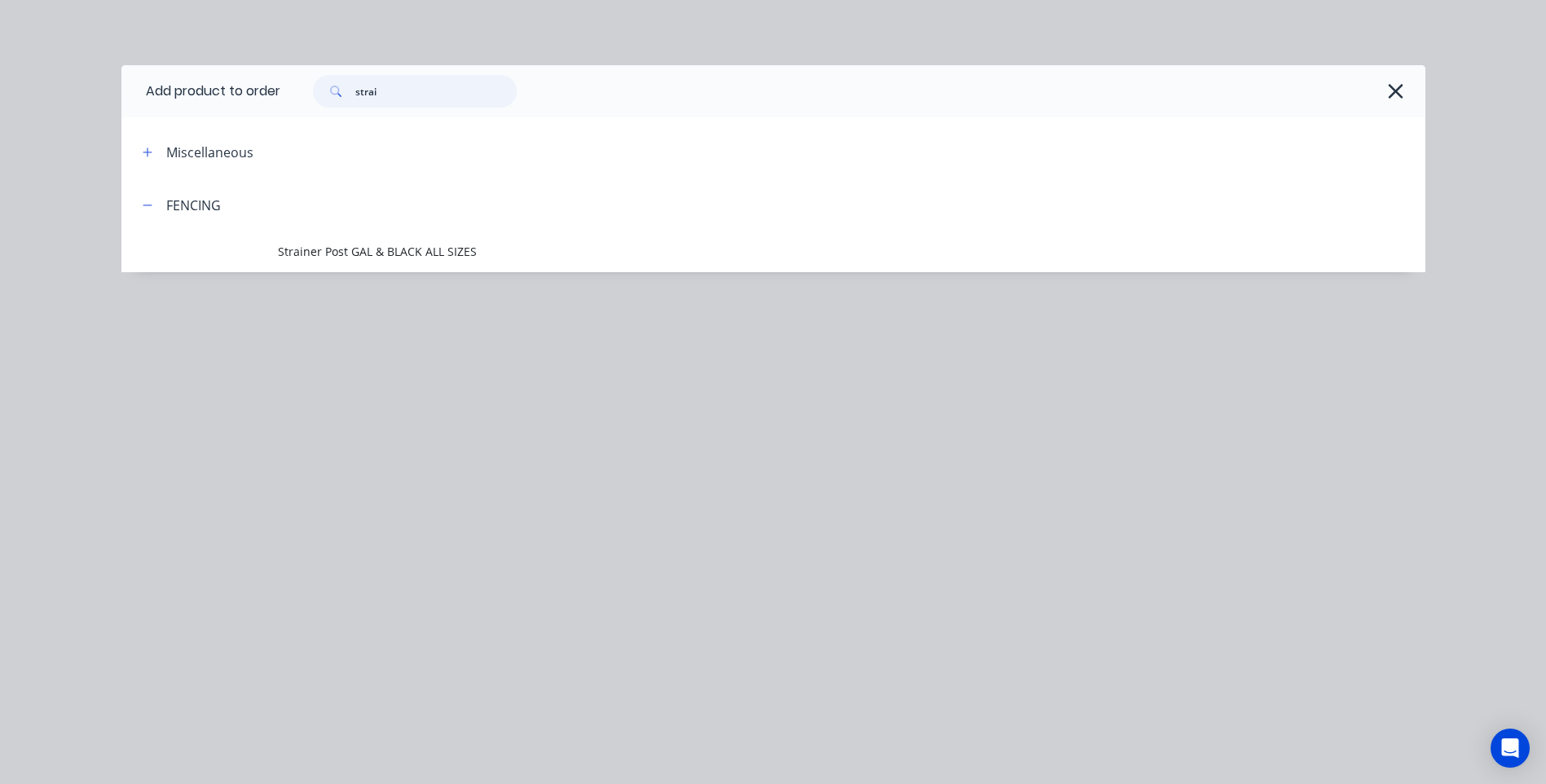
drag, startPoint x: 398, startPoint y: 92, endPoint x: 294, endPoint y: 92, distance: 103.5
click at [294, 92] on div "strai" at bounding box center [844, 91] width 1128 height 33
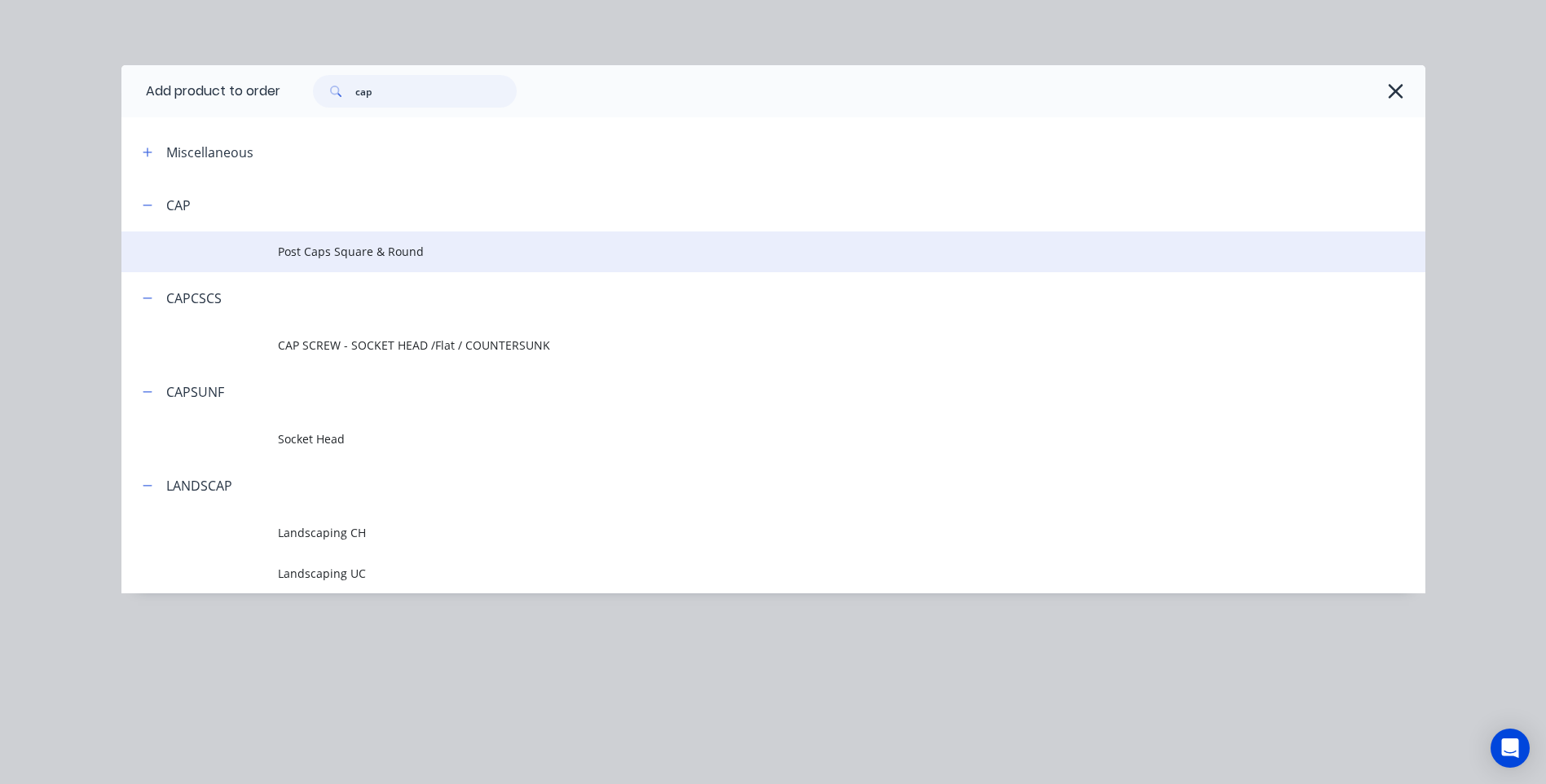
type input "cap"
click at [351, 252] on span "Post Caps Square & Round" at bounding box center [736, 251] width 917 height 17
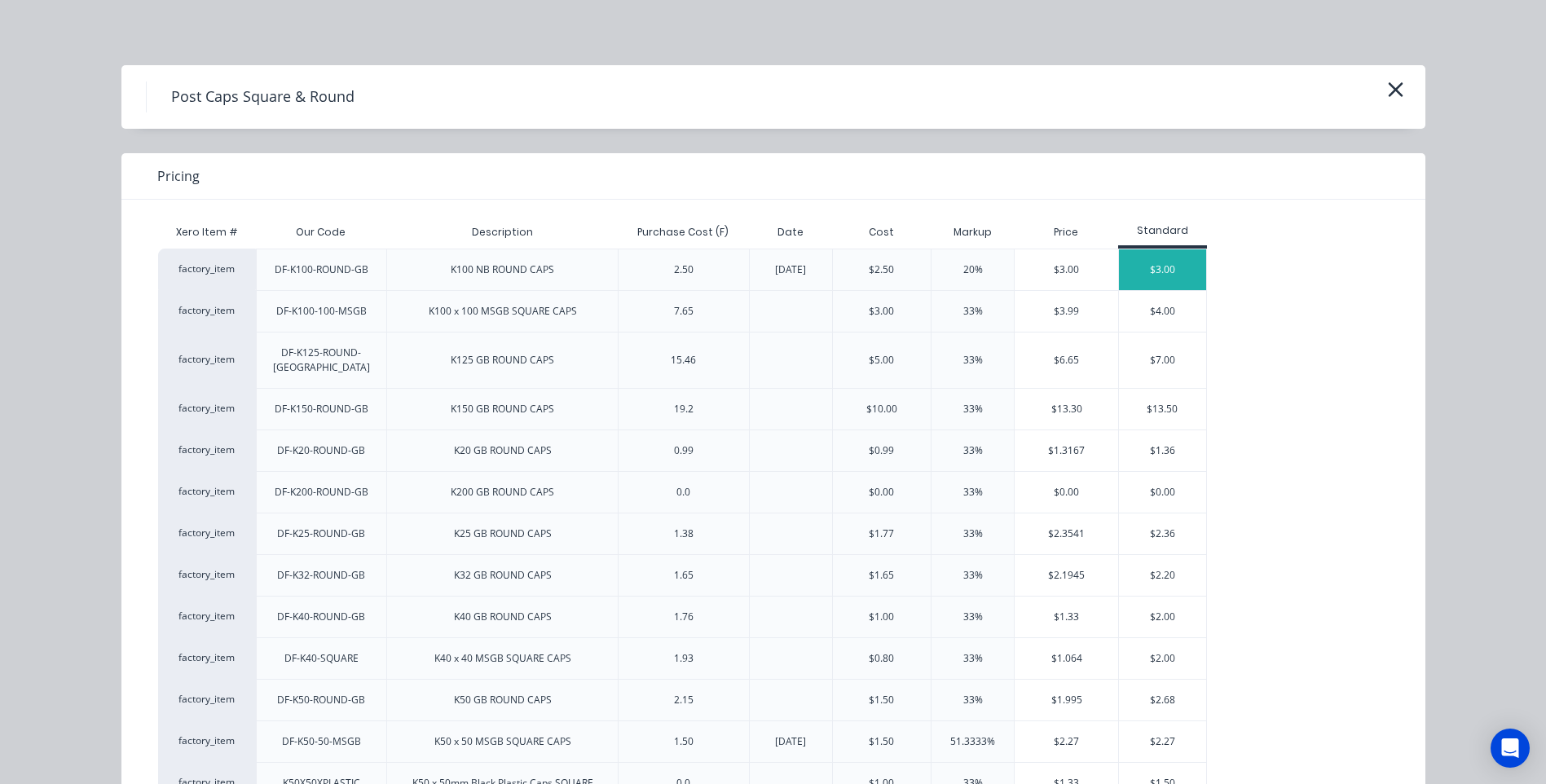
click at [1162, 262] on div "$3.00" at bounding box center [1162, 269] width 87 height 41
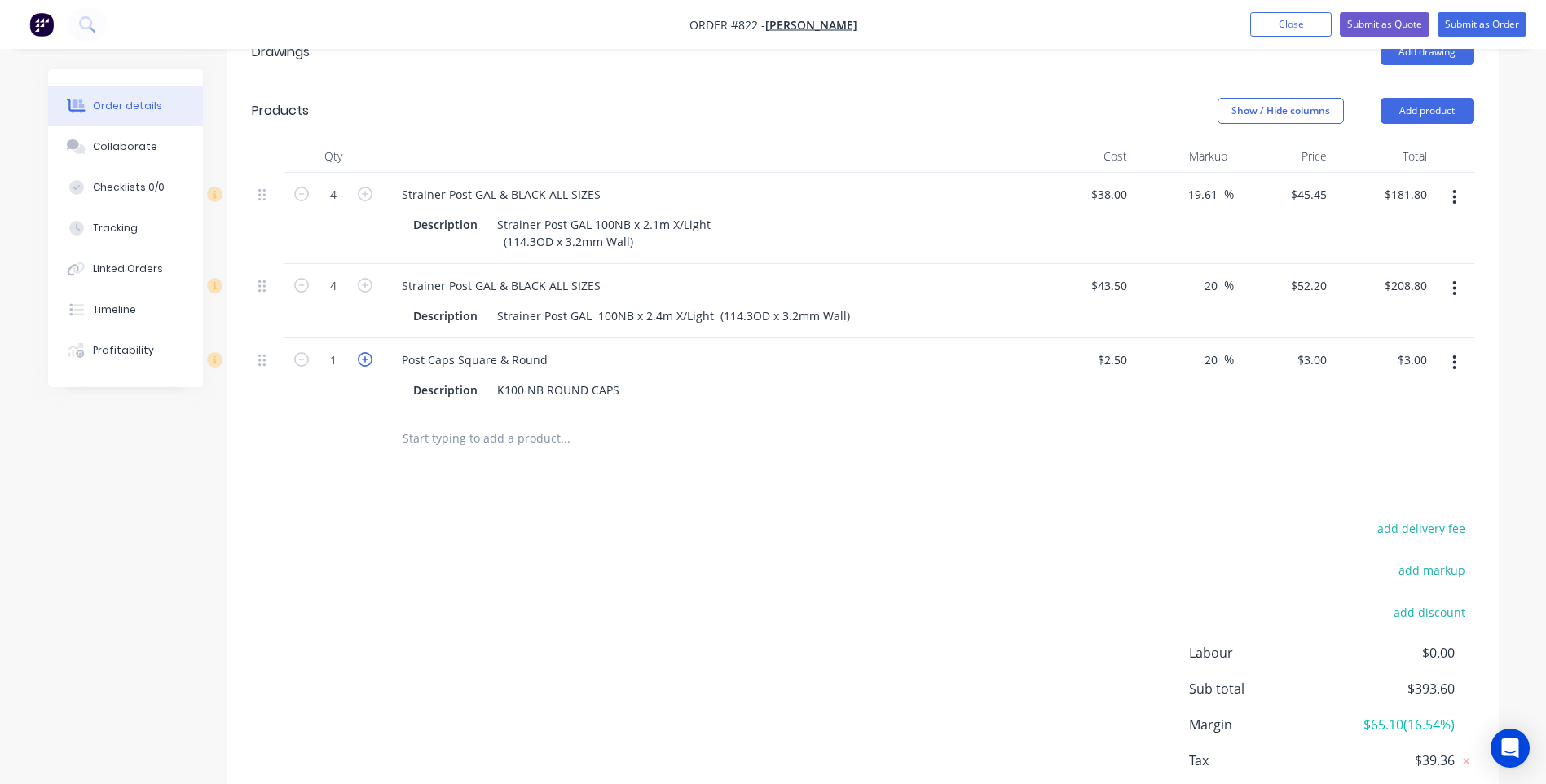
click at [367, 352] on icon "button" at bounding box center [365, 359] width 15 height 15
type input "2"
type input "$6.00"
click at [367, 352] on icon "button" at bounding box center [365, 359] width 15 height 15
type input "3"
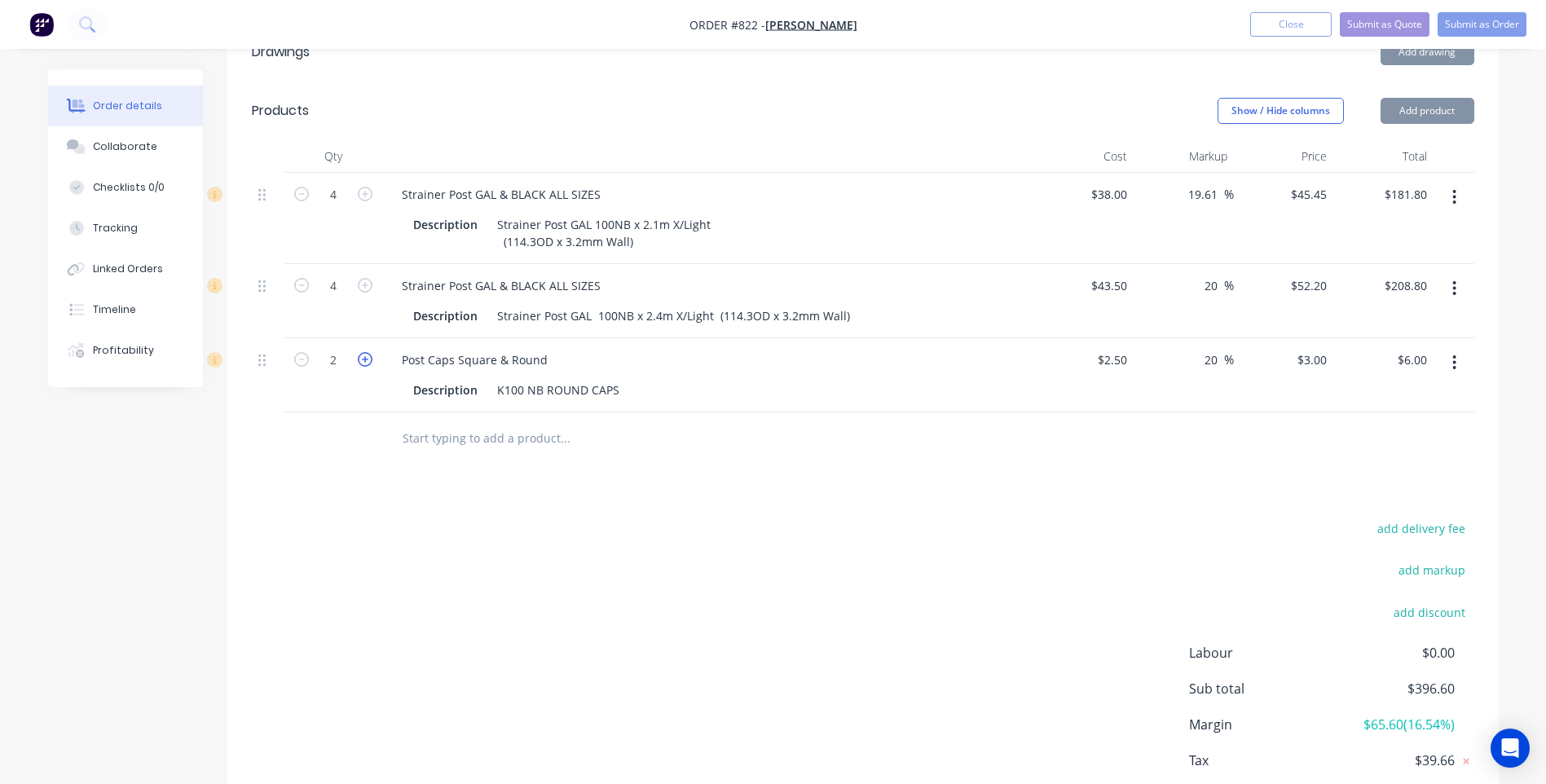
type input "$9.00"
click at [367, 352] on icon "button" at bounding box center [365, 359] width 15 height 15
type input "4"
type input "$12.00"
click at [394, 530] on div "add delivery fee add markup add discount Labour $0.00 Sub total $402.60 Margin …" at bounding box center [863, 674] width 1222 height 314
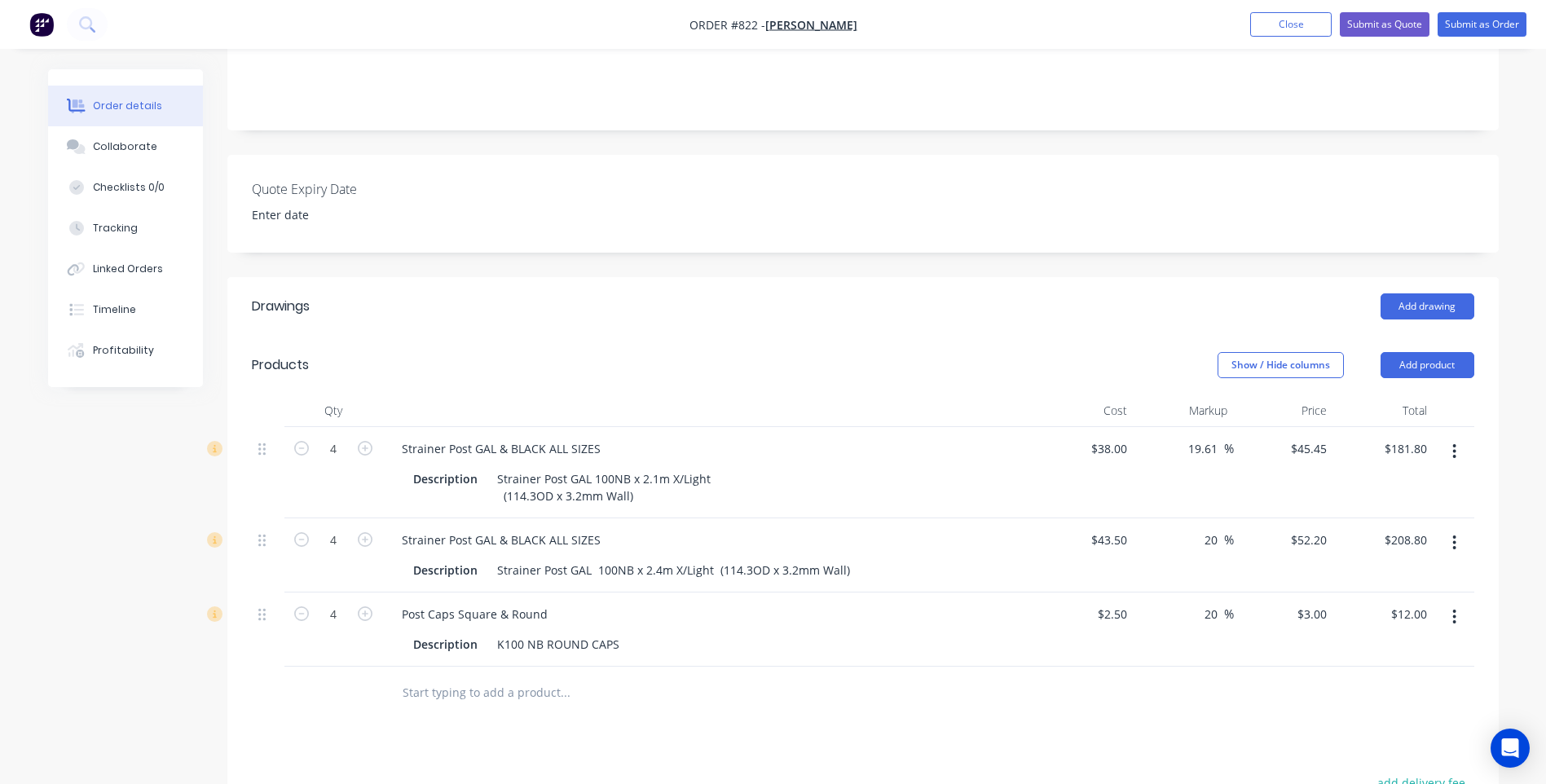
scroll to position [105, 0]
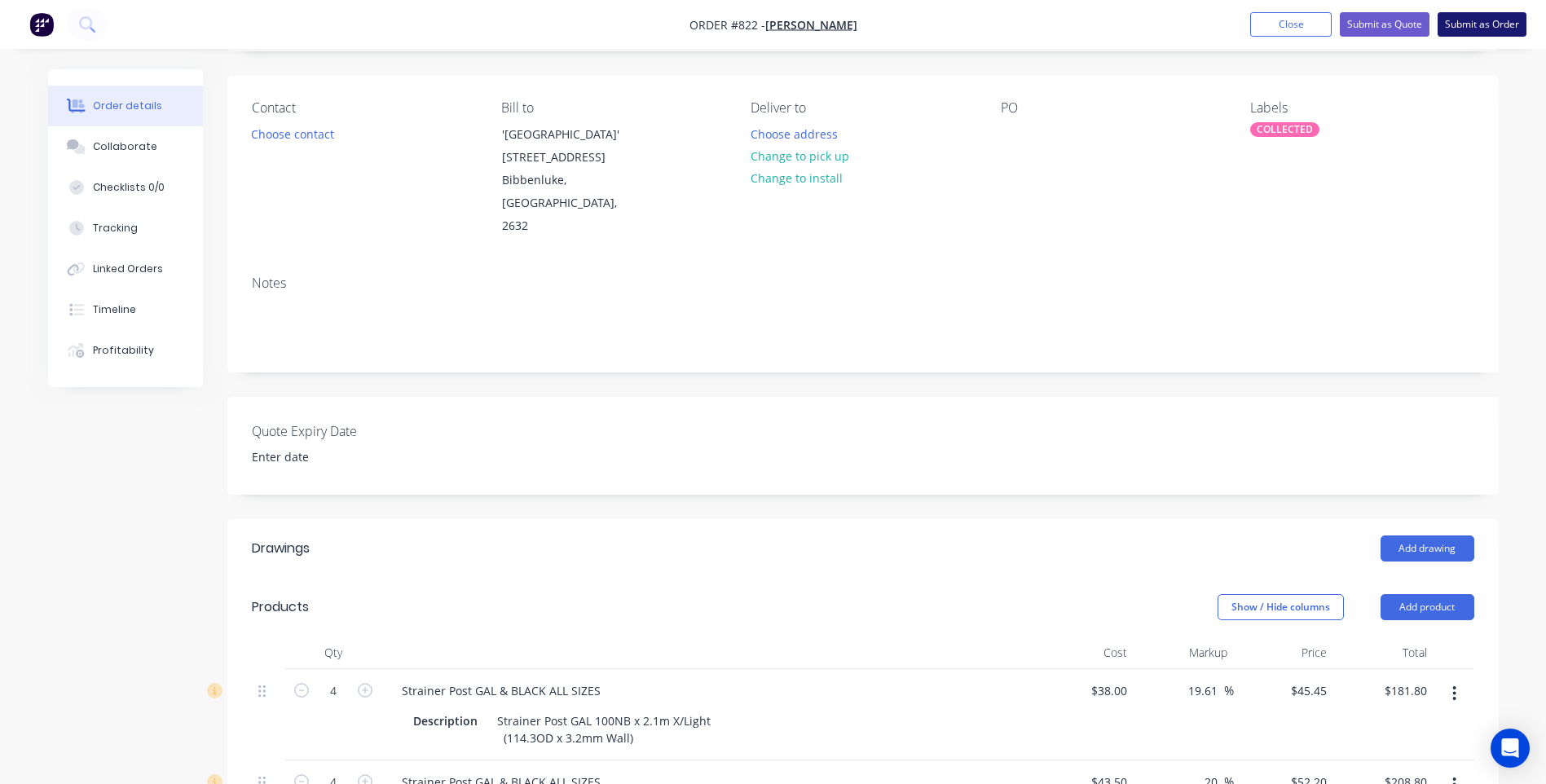
click at [1477, 22] on button "Submit as Order" at bounding box center [1481, 24] width 89 height 24
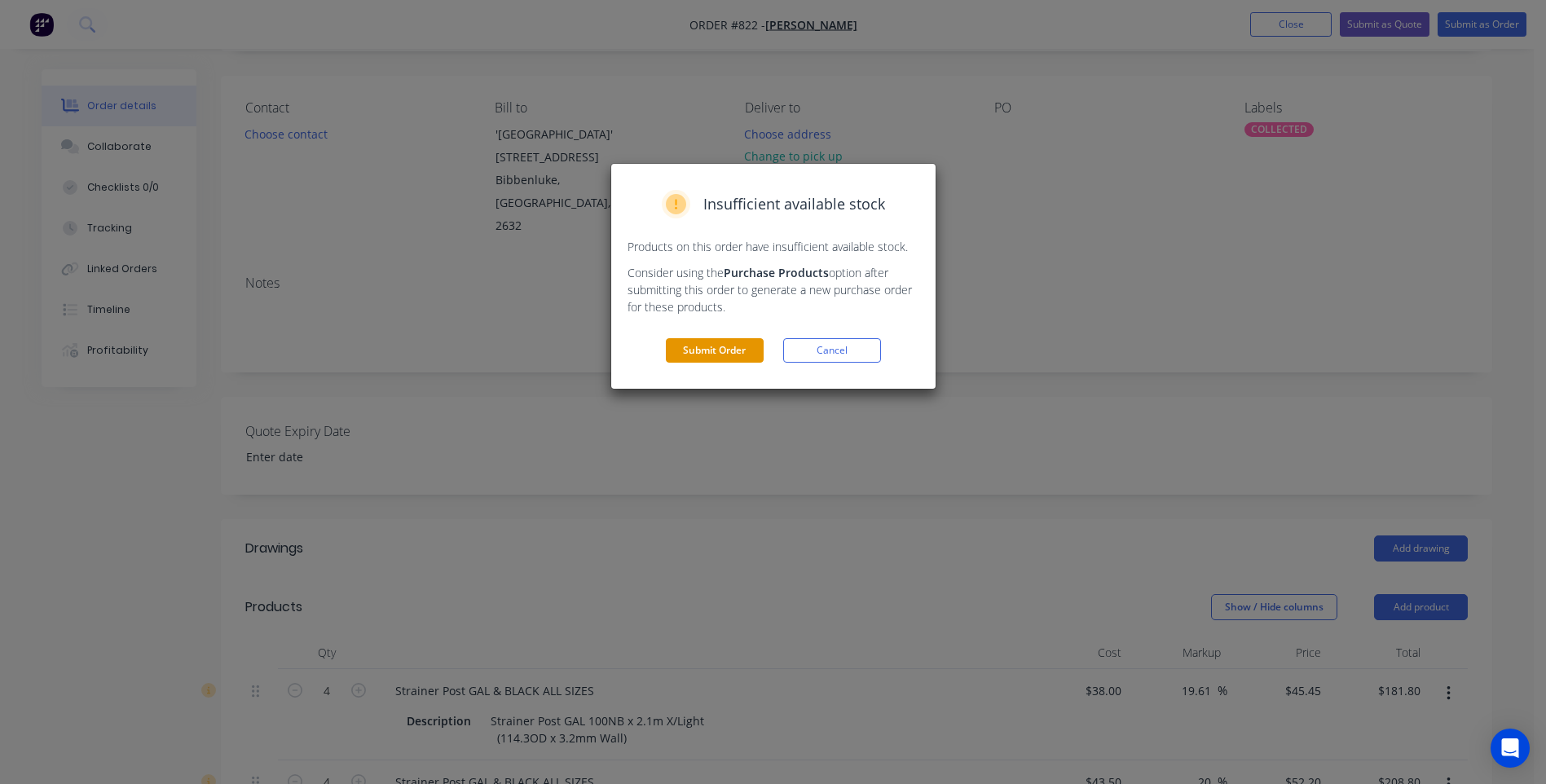
click at [707, 345] on button "Submit Order" at bounding box center [715, 350] width 98 height 24
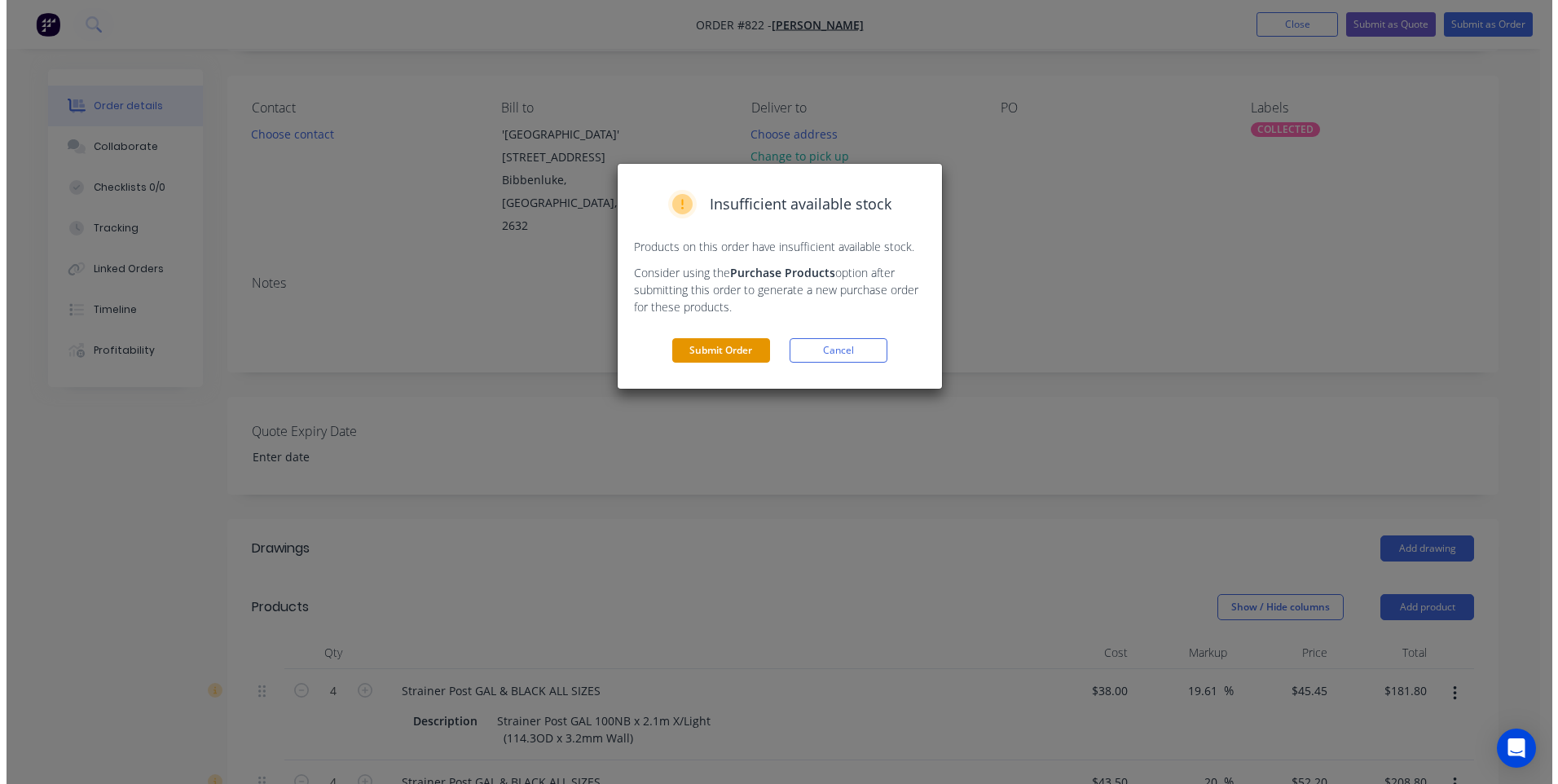
scroll to position [0, 0]
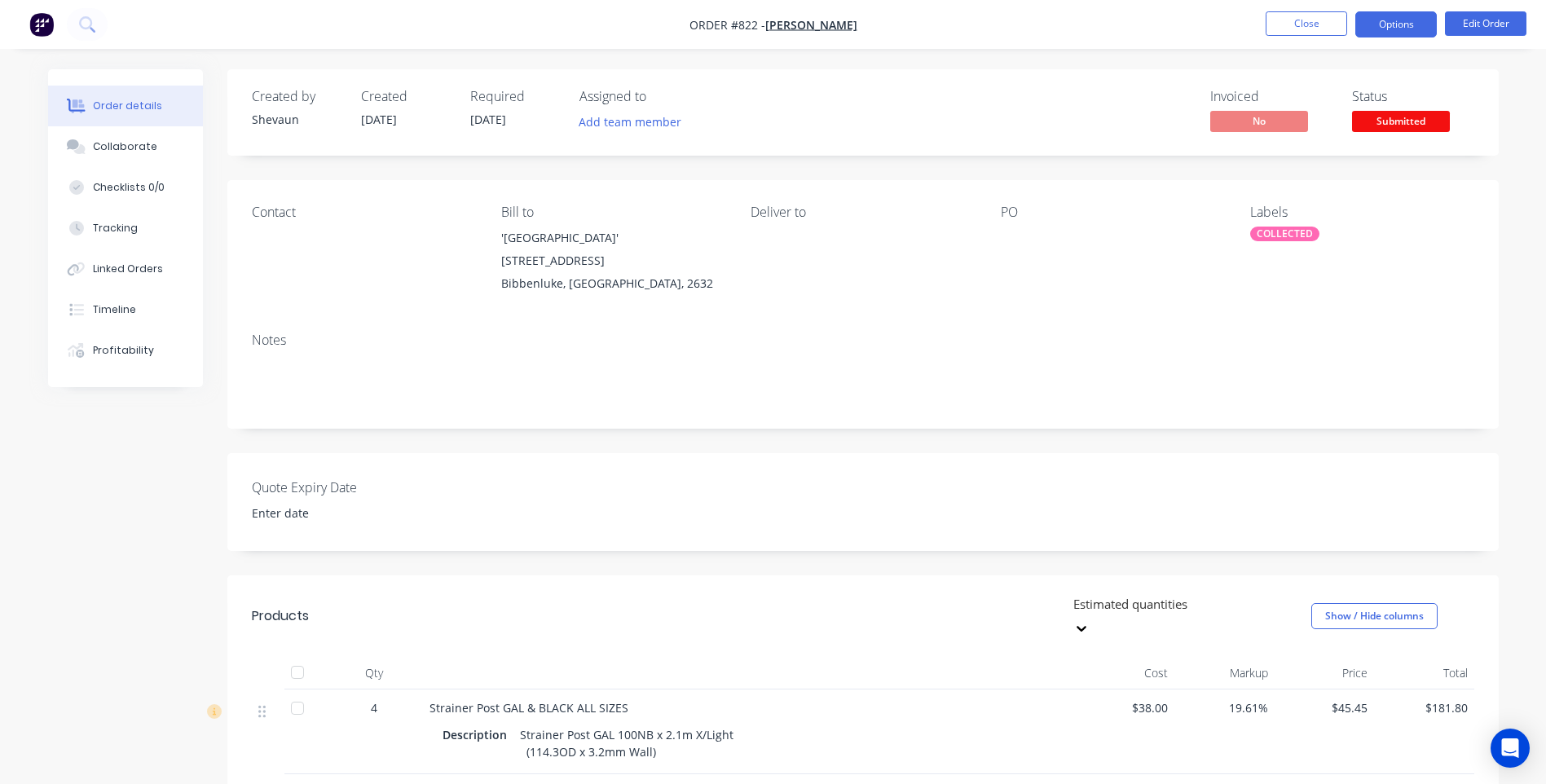
click at [1398, 22] on button "Options" at bounding box center [1395, 24] width 81 height 26
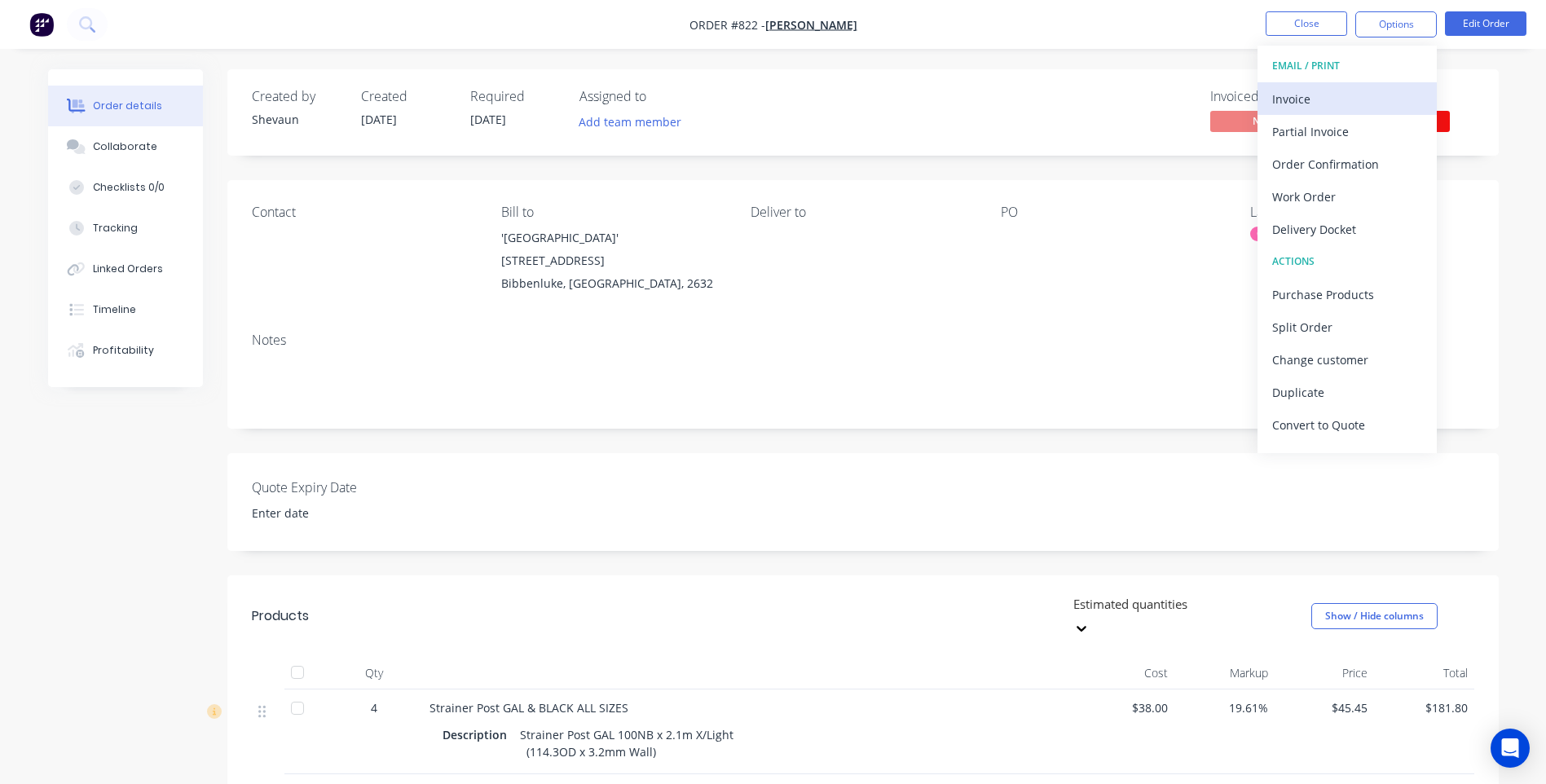
click at [1294, 92] on div "Invoice" at bounding box center [1347, 99] width 150 height 24
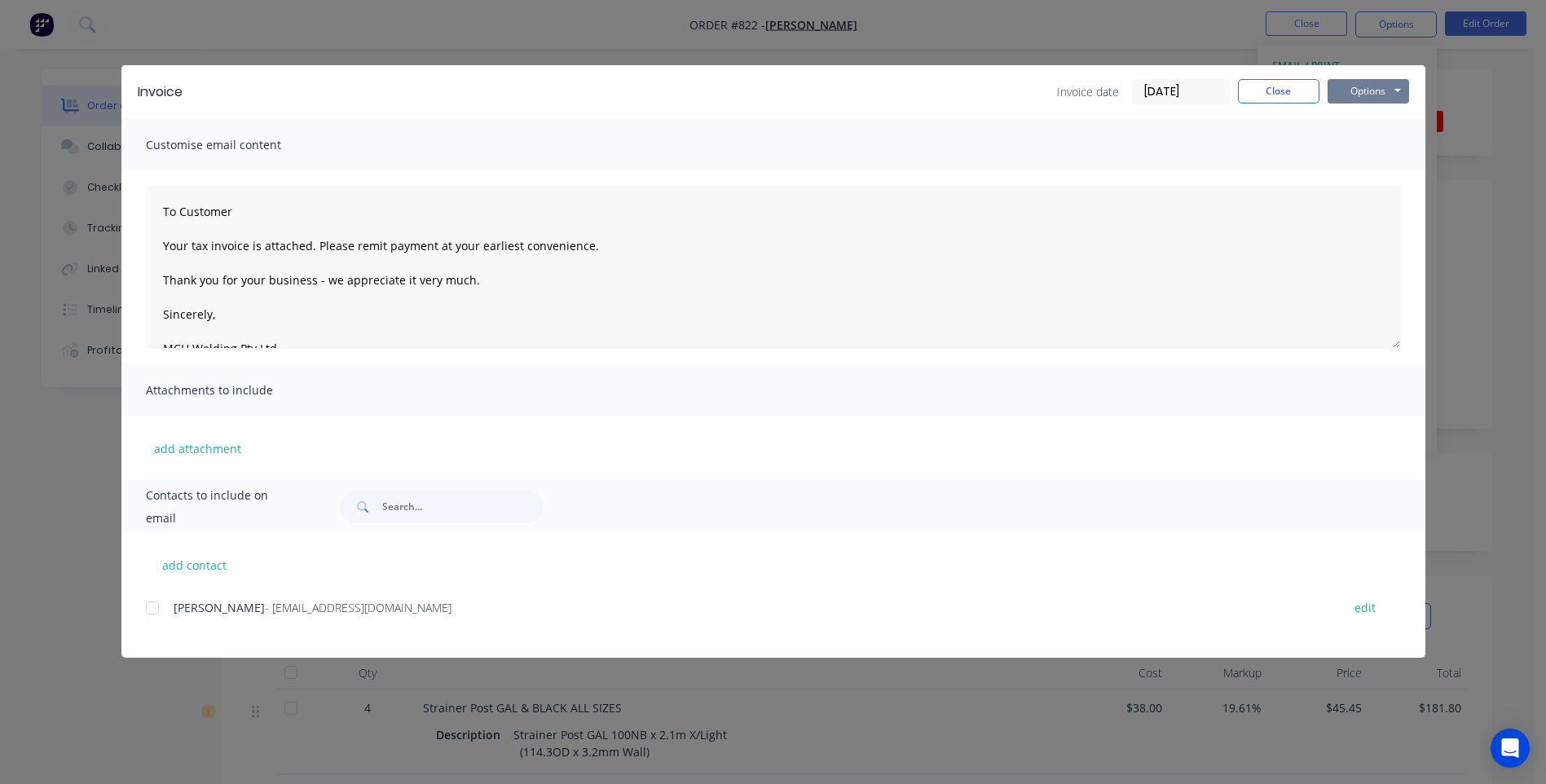
click at [1355, 91] on button "Options" at bounding box center [1367, 91] width 81 height 24
click at [1376, 117] on button "Preview" at bounding box center [1379, 120] width 104 height 27
drag, startPoint x: 150, startPoint y: 606, endPoint x: 172, endPoint y: 615, distance: 23.8
click at [152, 607] on div at bounding box center [152, 608] width 33 height 33
click at [1357, 95] on button "Options" at bounding box center [1367, 91] width 81 height 24
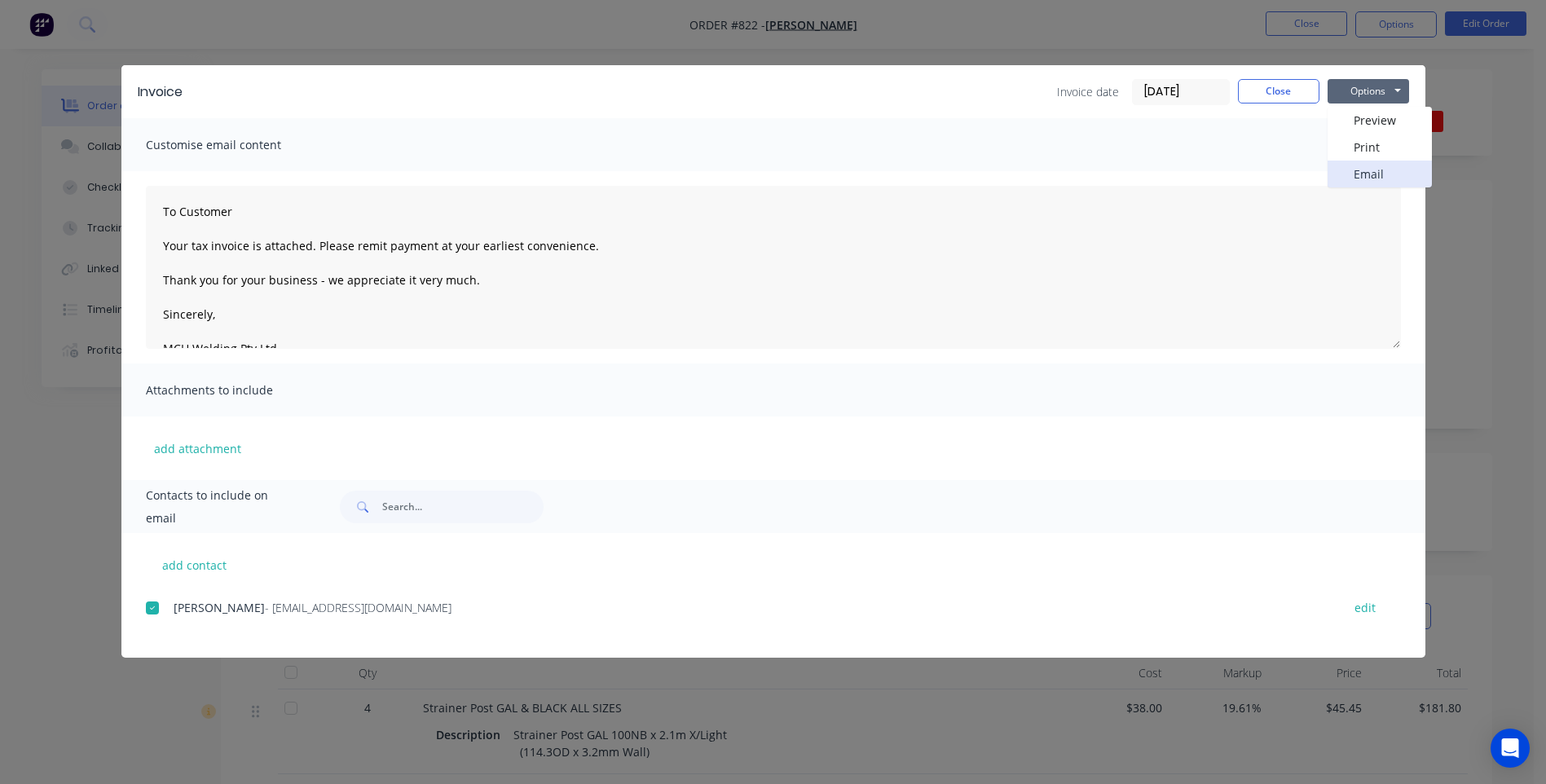
click at [1357, 170] on button "Email" at bounding box center [1379, 174] width 104 height 27
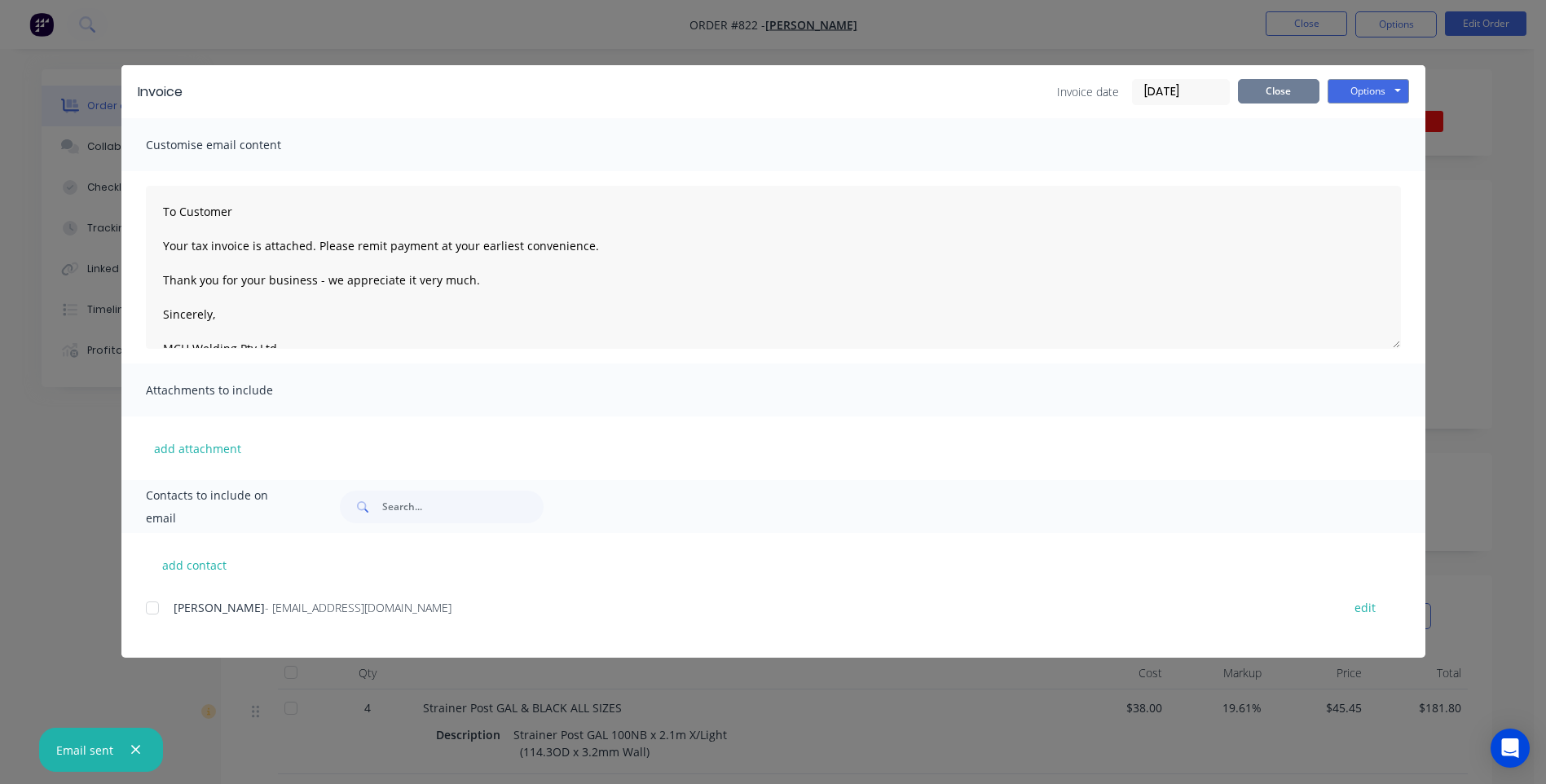
click at [1287, 92] on button "Close" at bounding box center [1278, 91] width 81 height 24
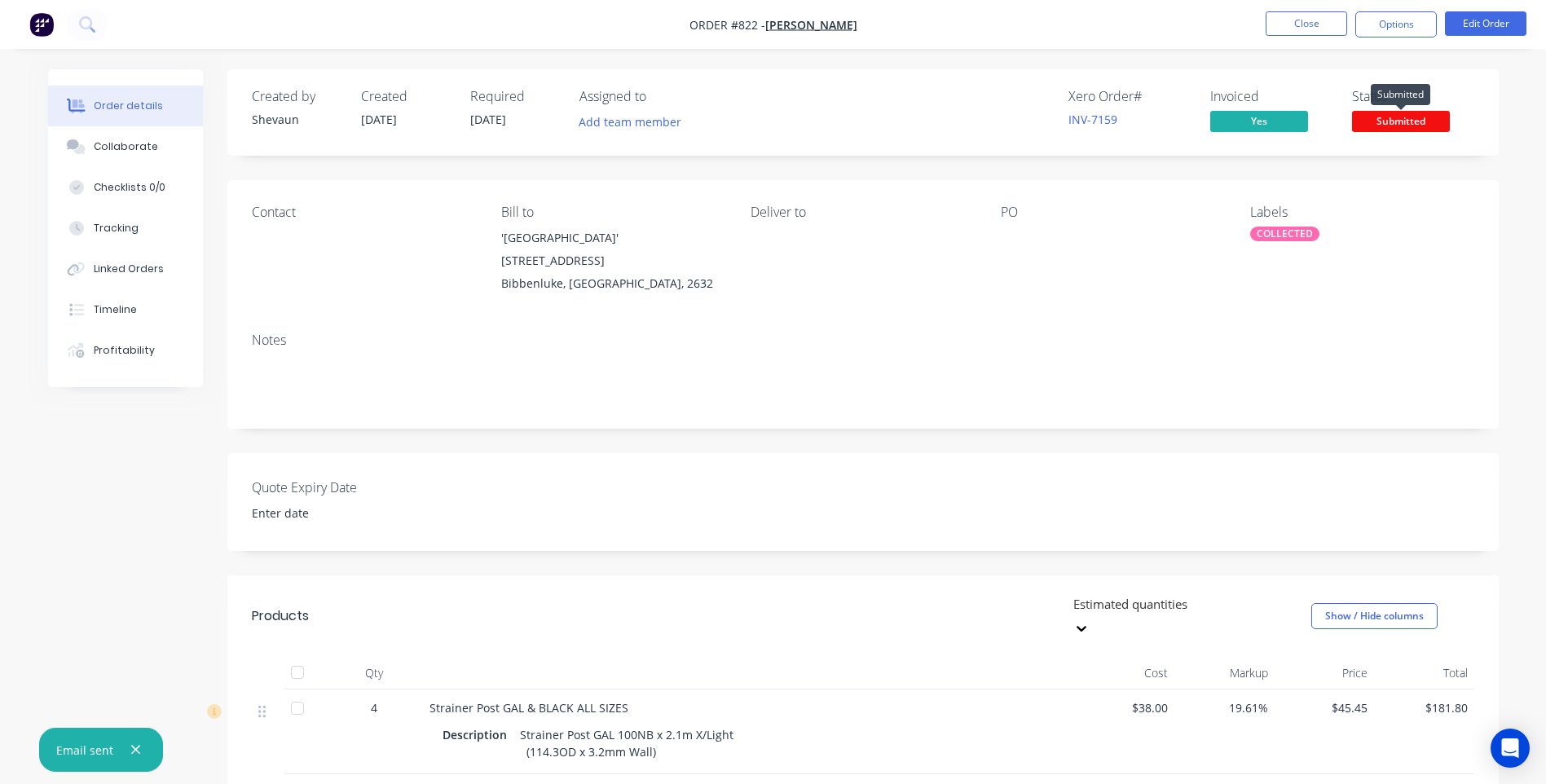
click at [1388, 121] on span "Submitted" at bounding box center [1401, 121] width 98 height 20
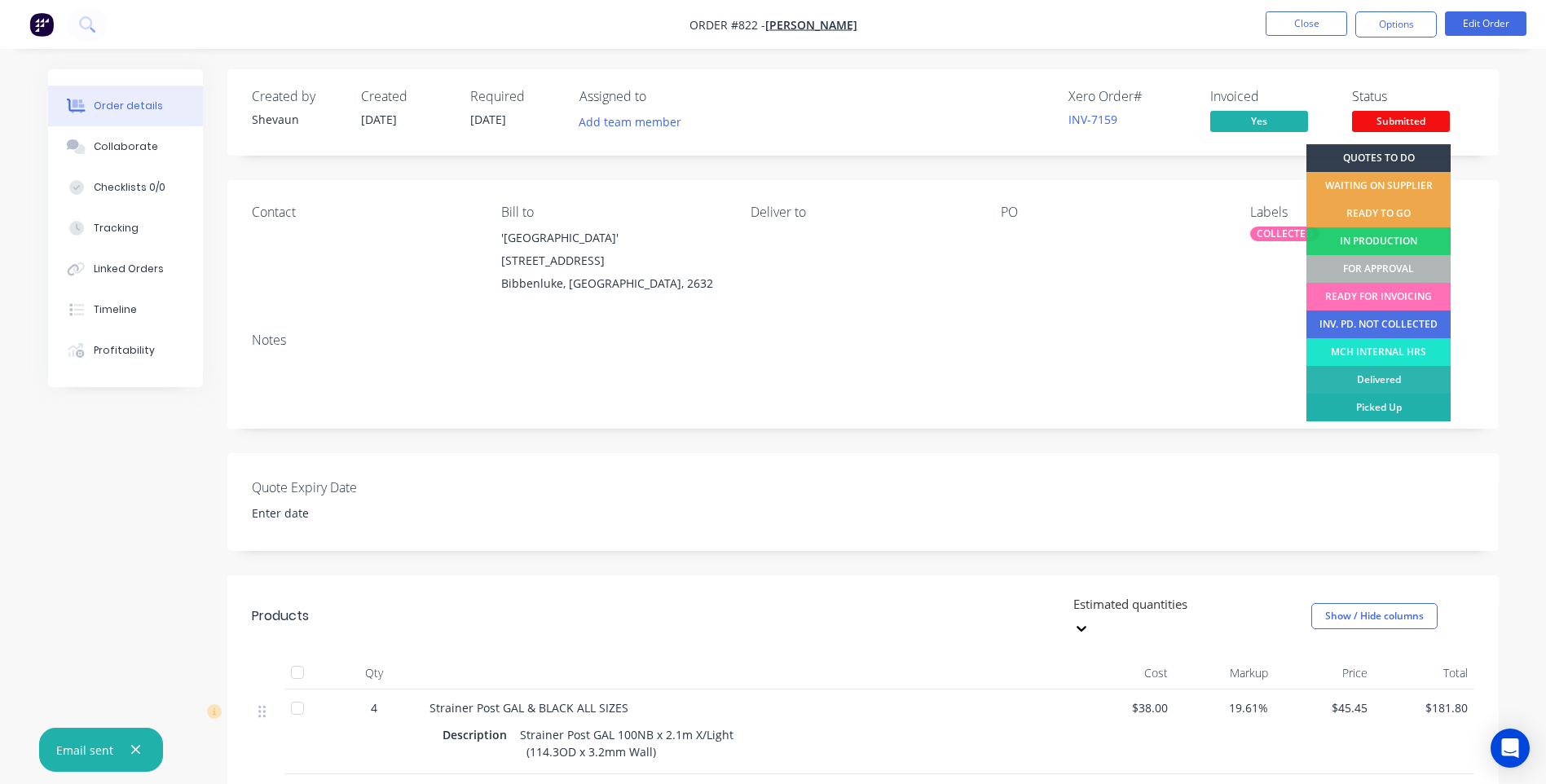
click at [1403, 400] on div "Picked Up" at bounding box center [1378, 408] width 144 height 28
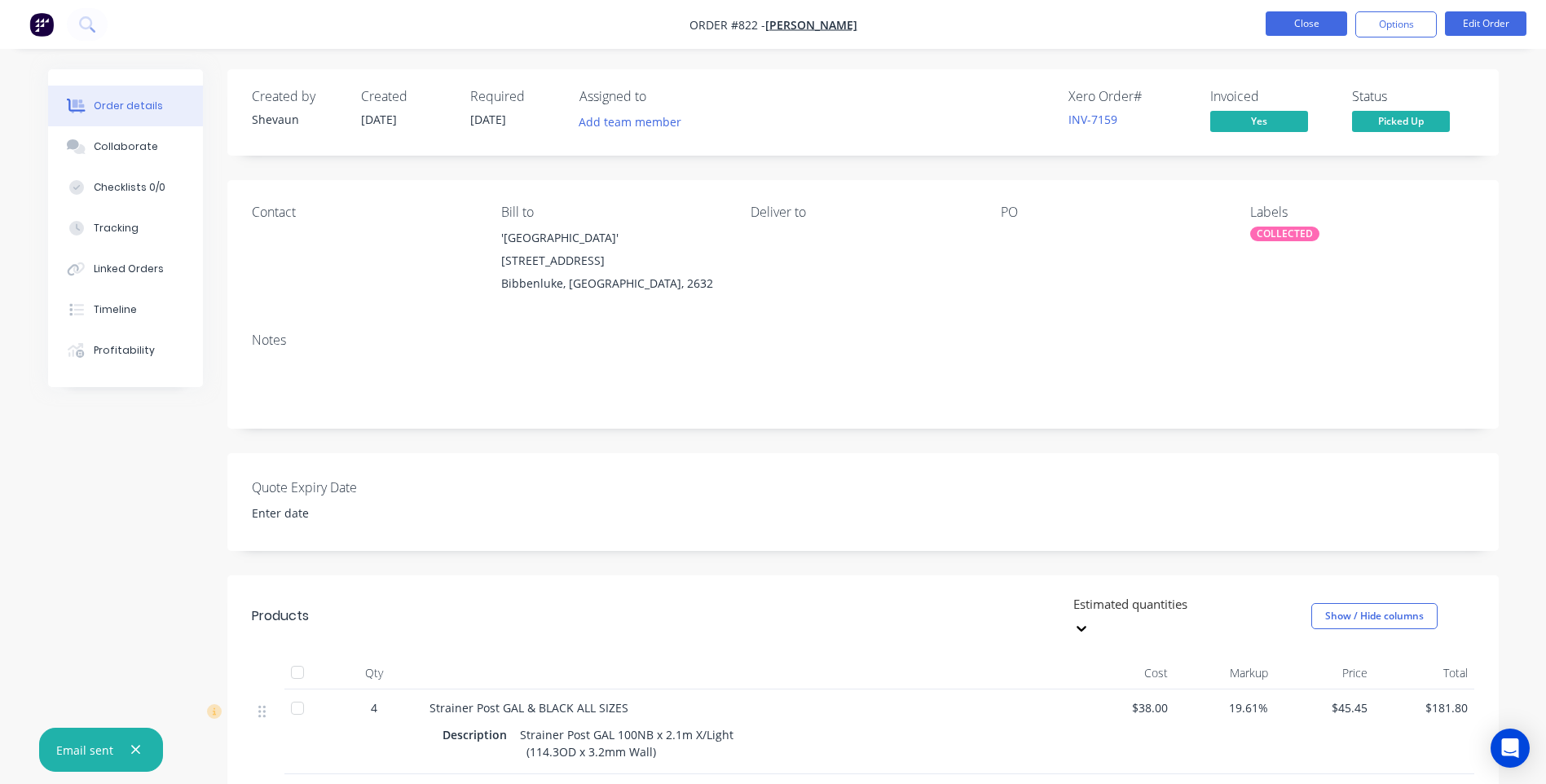
click at [1313, 27] on button "Close" at bounding box center [1305, 23] width 81 height 24
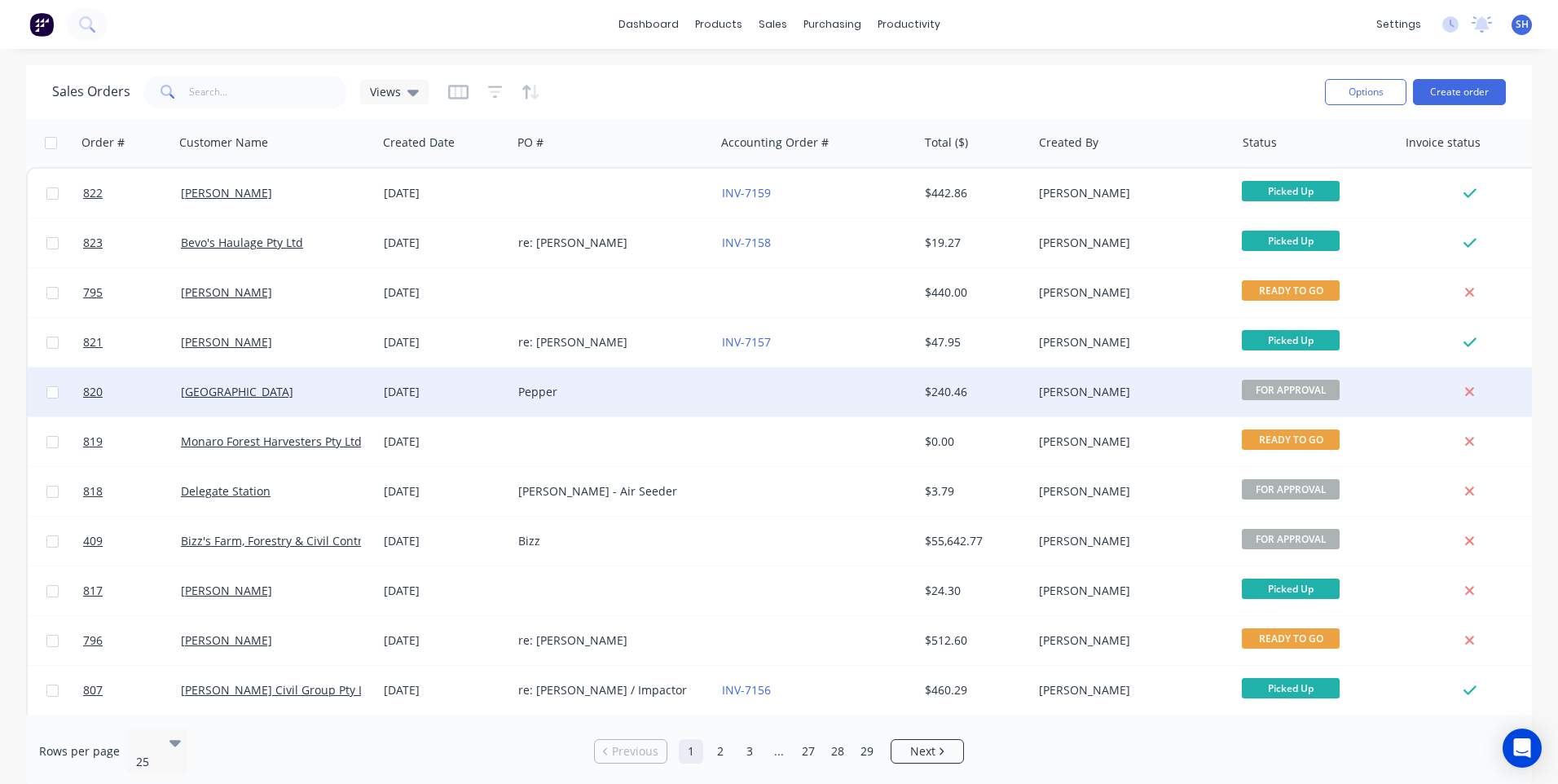
click at [675, 385] on div "Pepper" at bounding box center [608, 392] width 181 height 16
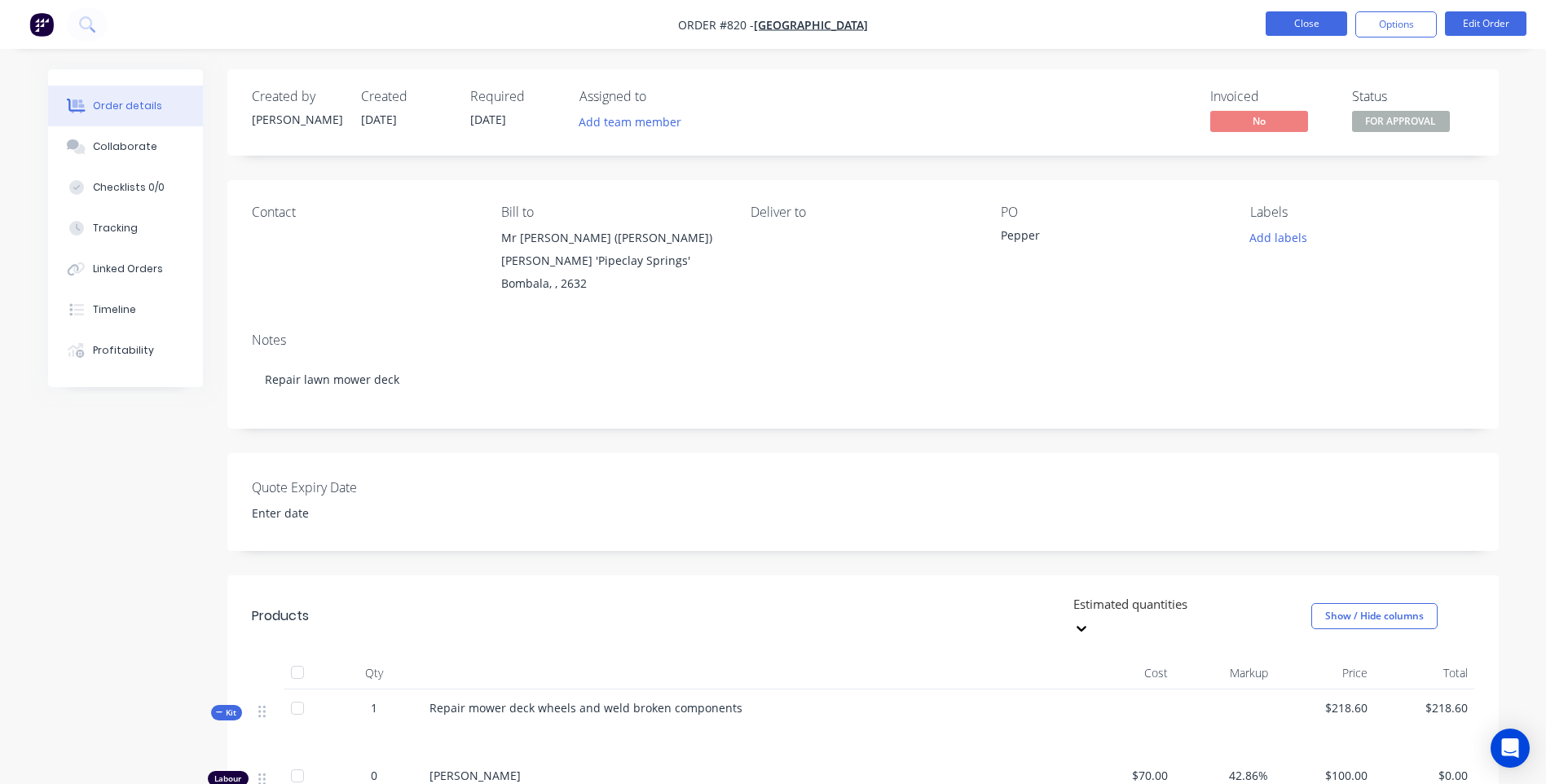
click at [1299, 24] on button "Close" at bounding box center [1305, 23] width 81 height 24
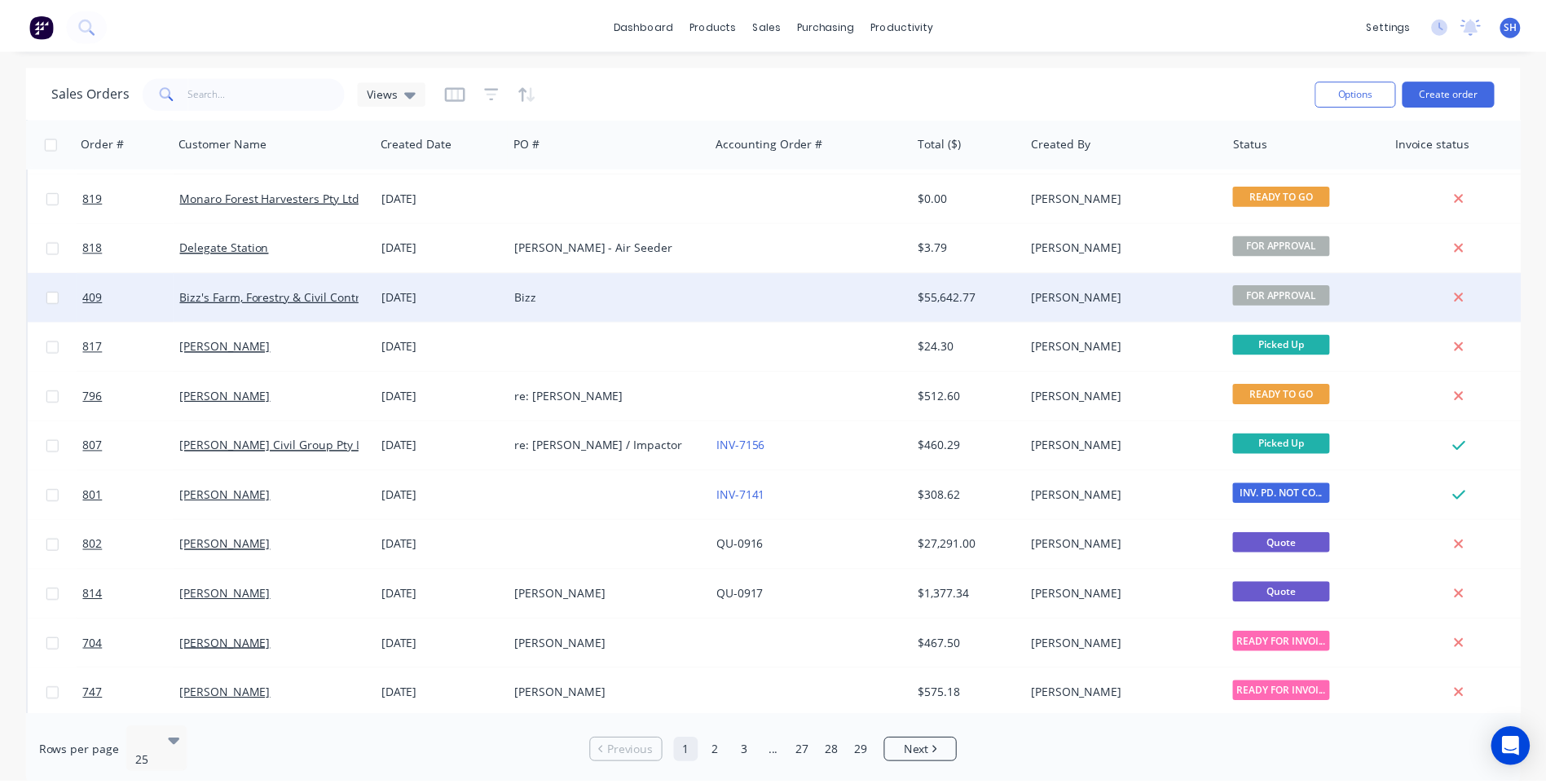
scroll to position [407, 0]
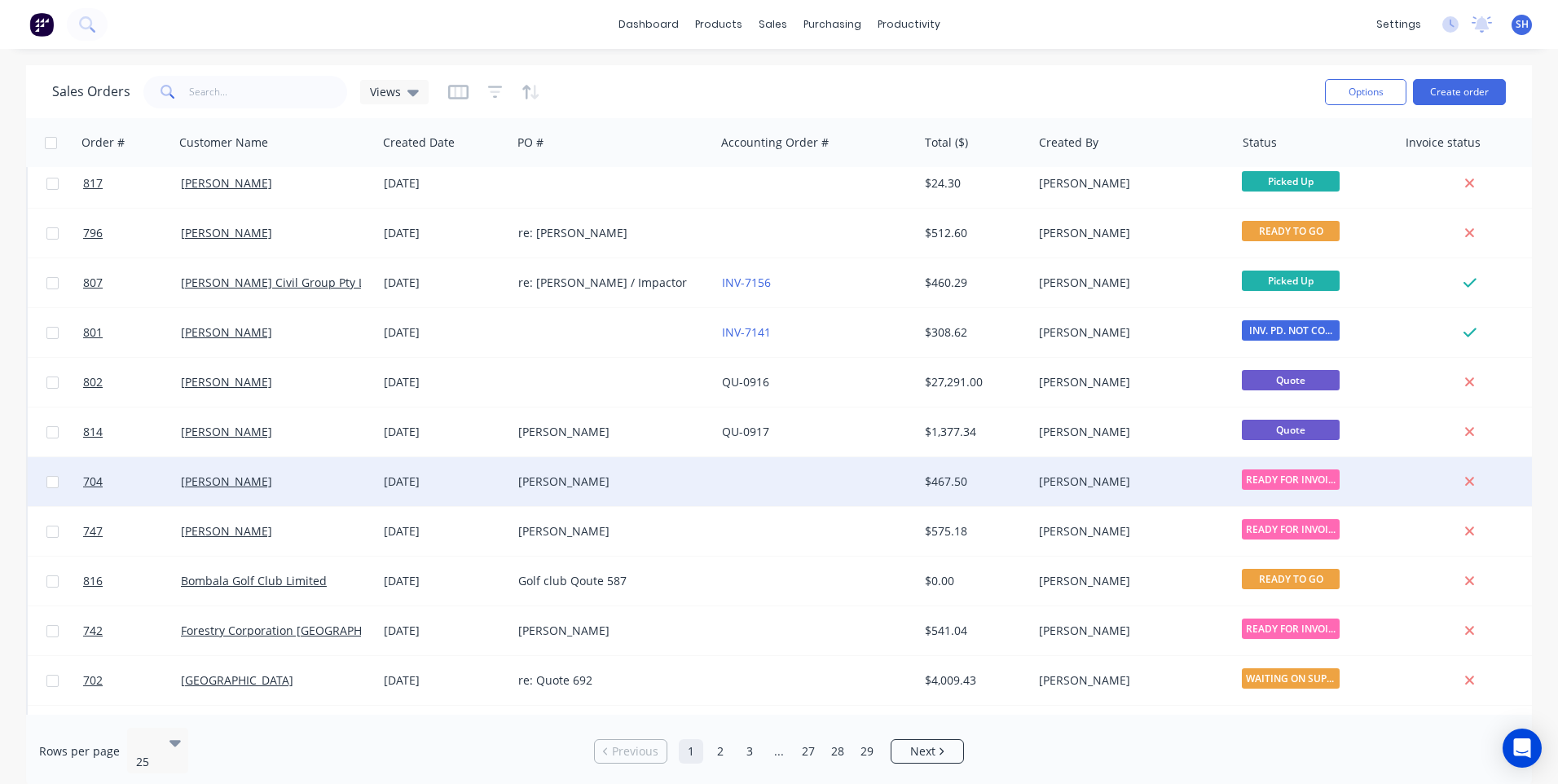
click at [638, 486] on div "[PERSON_NAME]" at bounding box center [608, 481] width 181 height 16
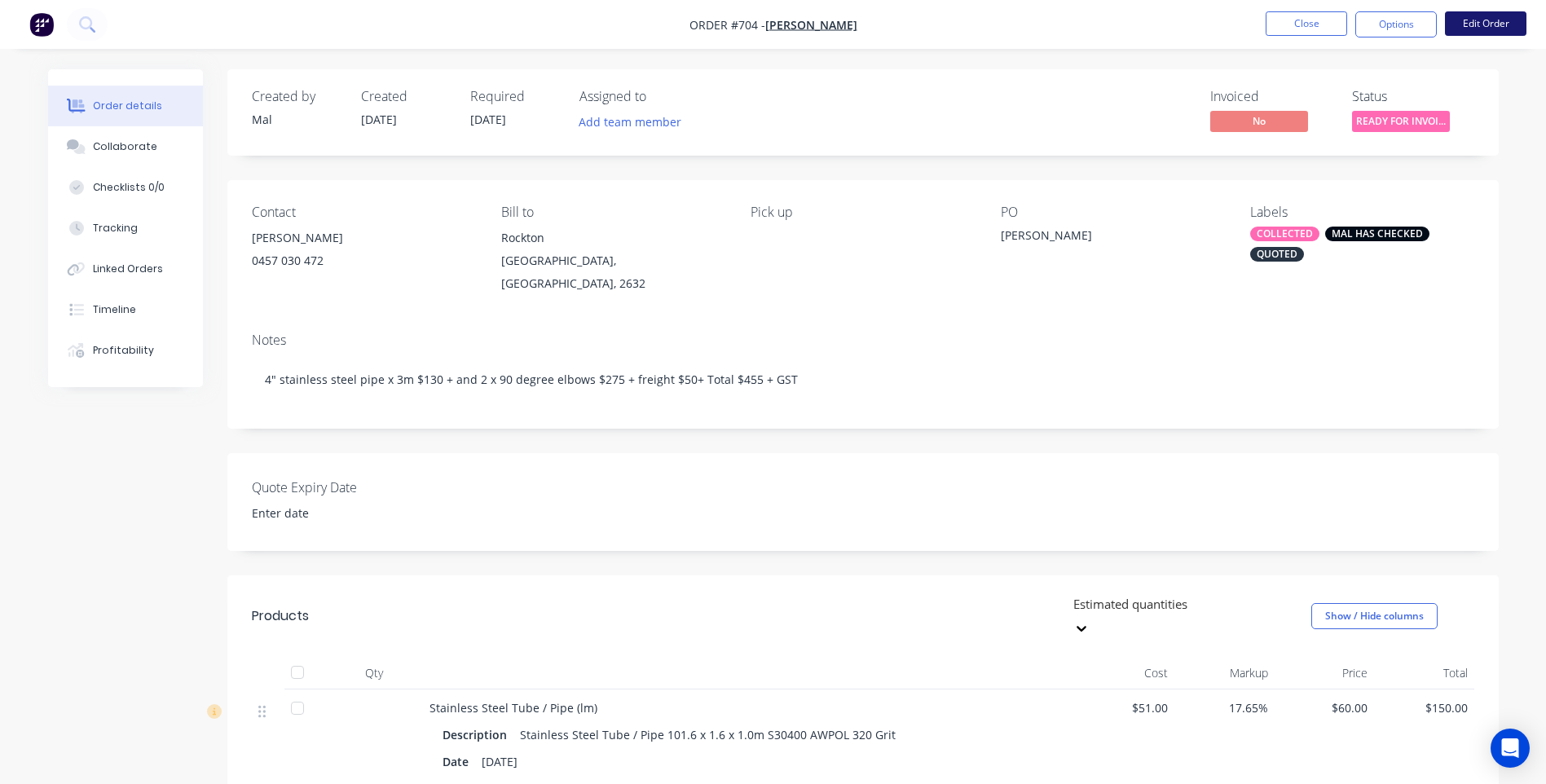
click at [1489, 25] on button "Edit Order" at bounding box center [1485, 23] width 81 height 24
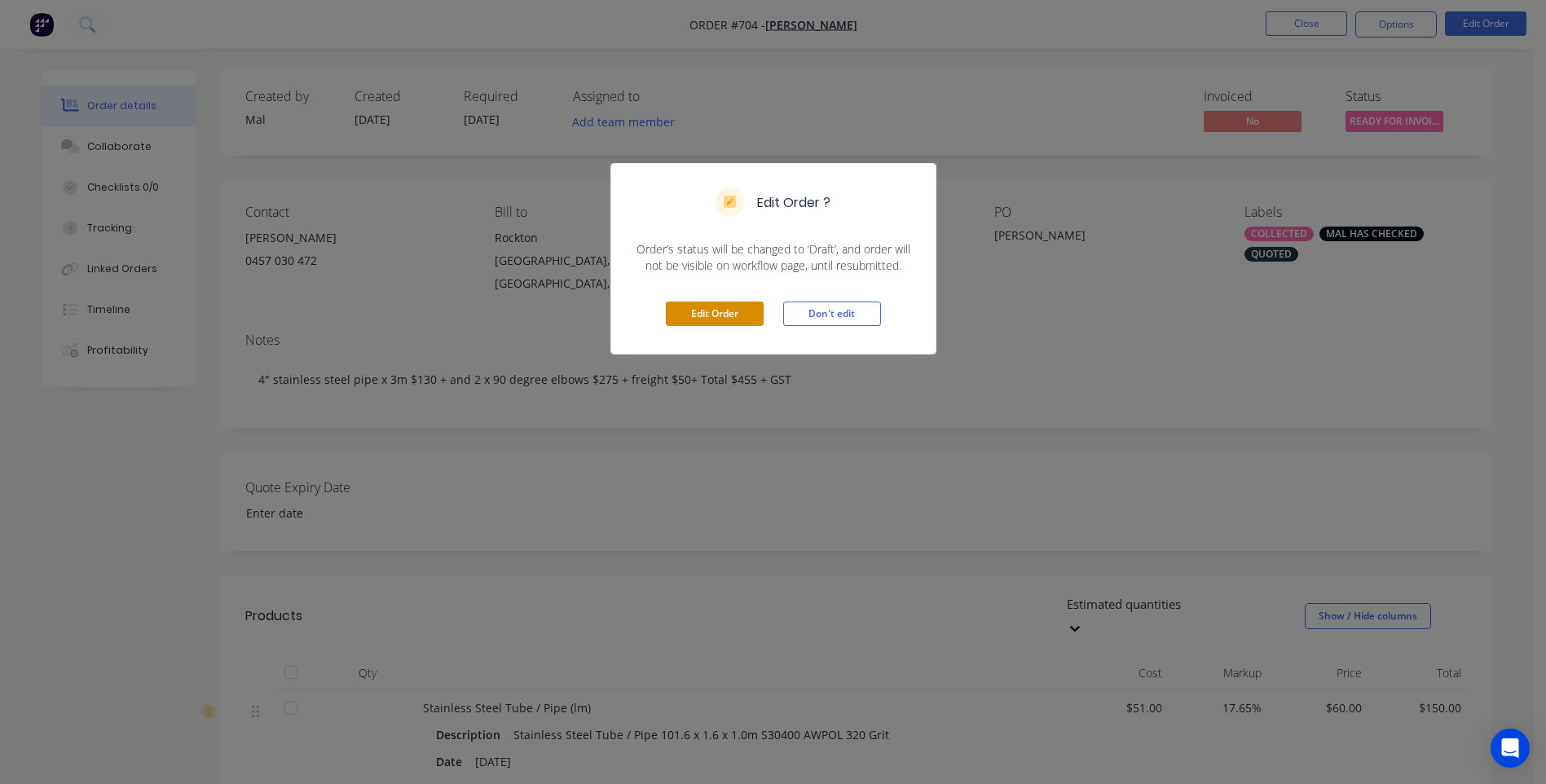
click at [708, 306] on button "Edit Order" at bounding box center [715, 313] width 98 height 24
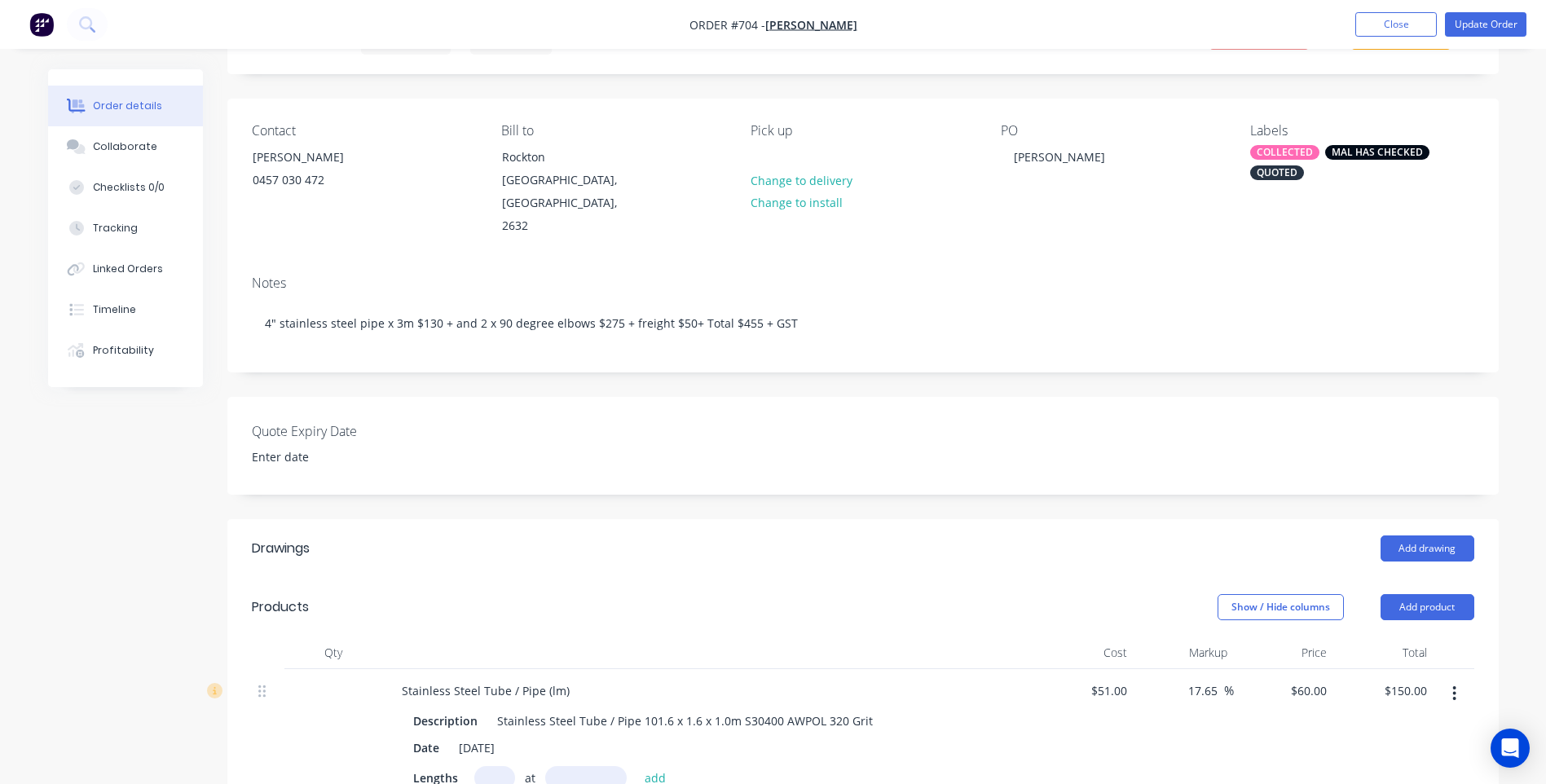
scroll to position [244, 0]
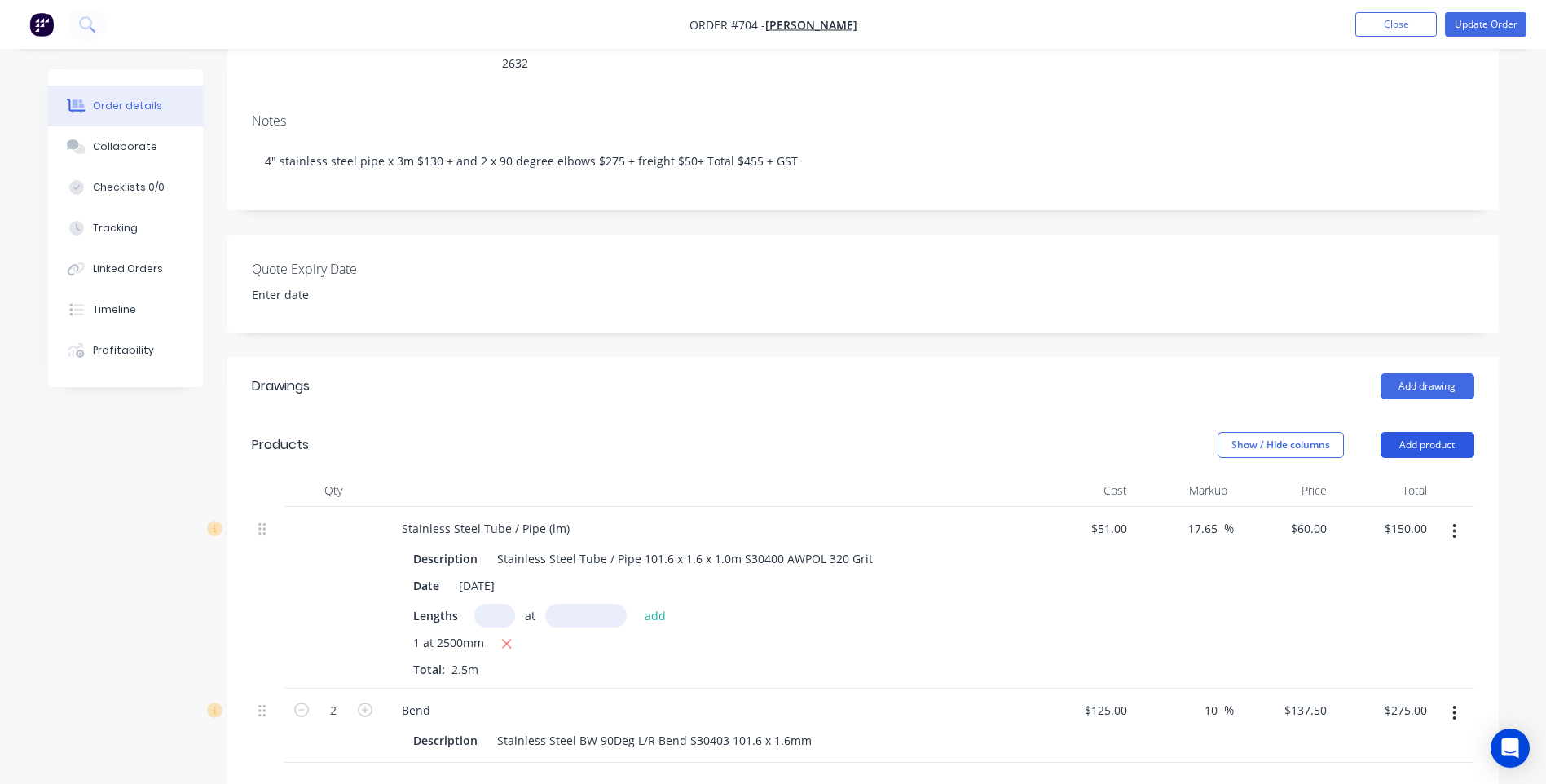
click at [1430, 432] on button "Add product" at bounding box center [1427, 445] width 94 height 26
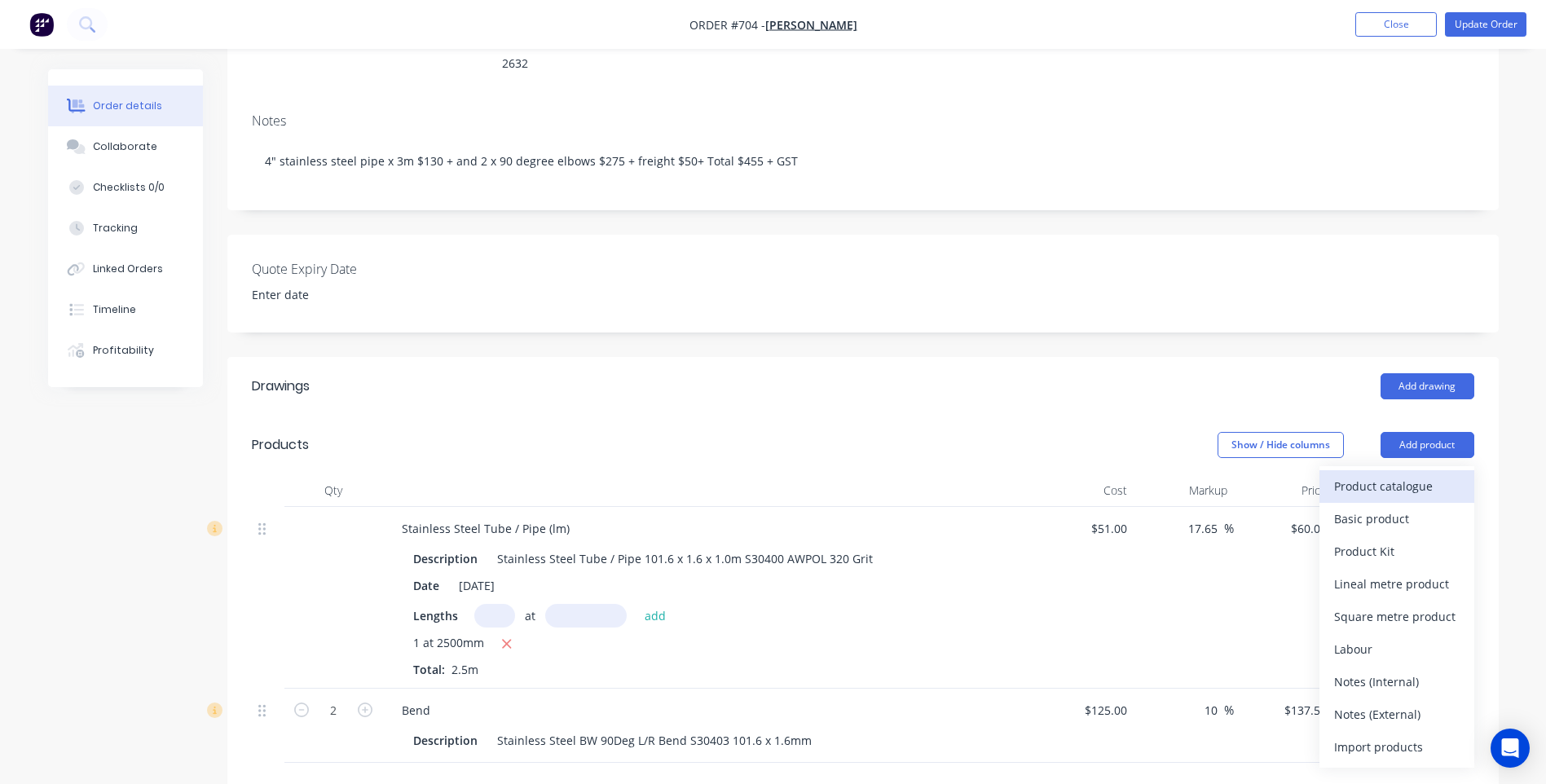
click at [1355, 474] on div "Product catalogue" at bounding box center [1396, 486] width 125 height 24
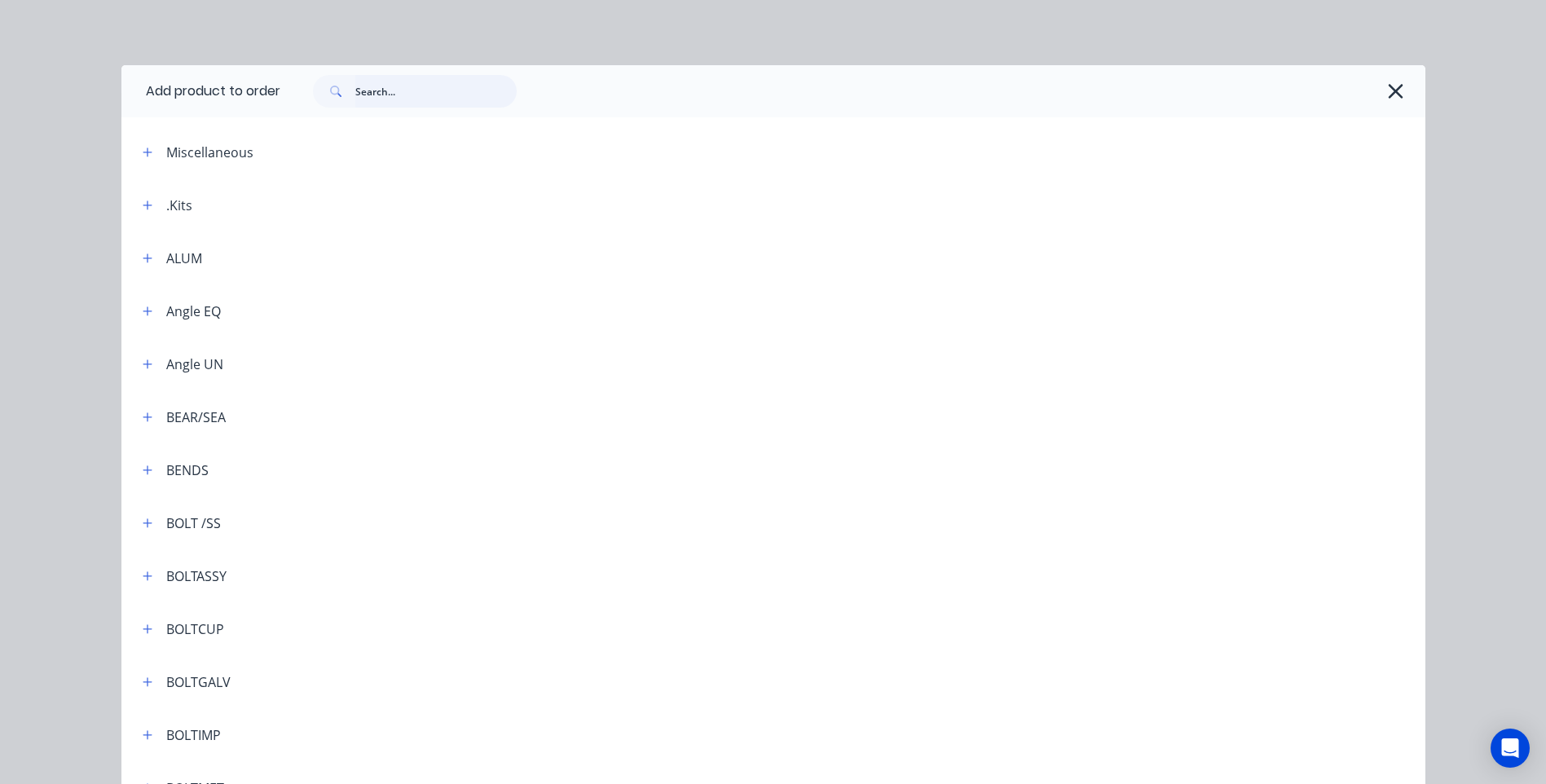
click at [366, 95] on input "text" at bounding box center [435, 91] width 161 height 33
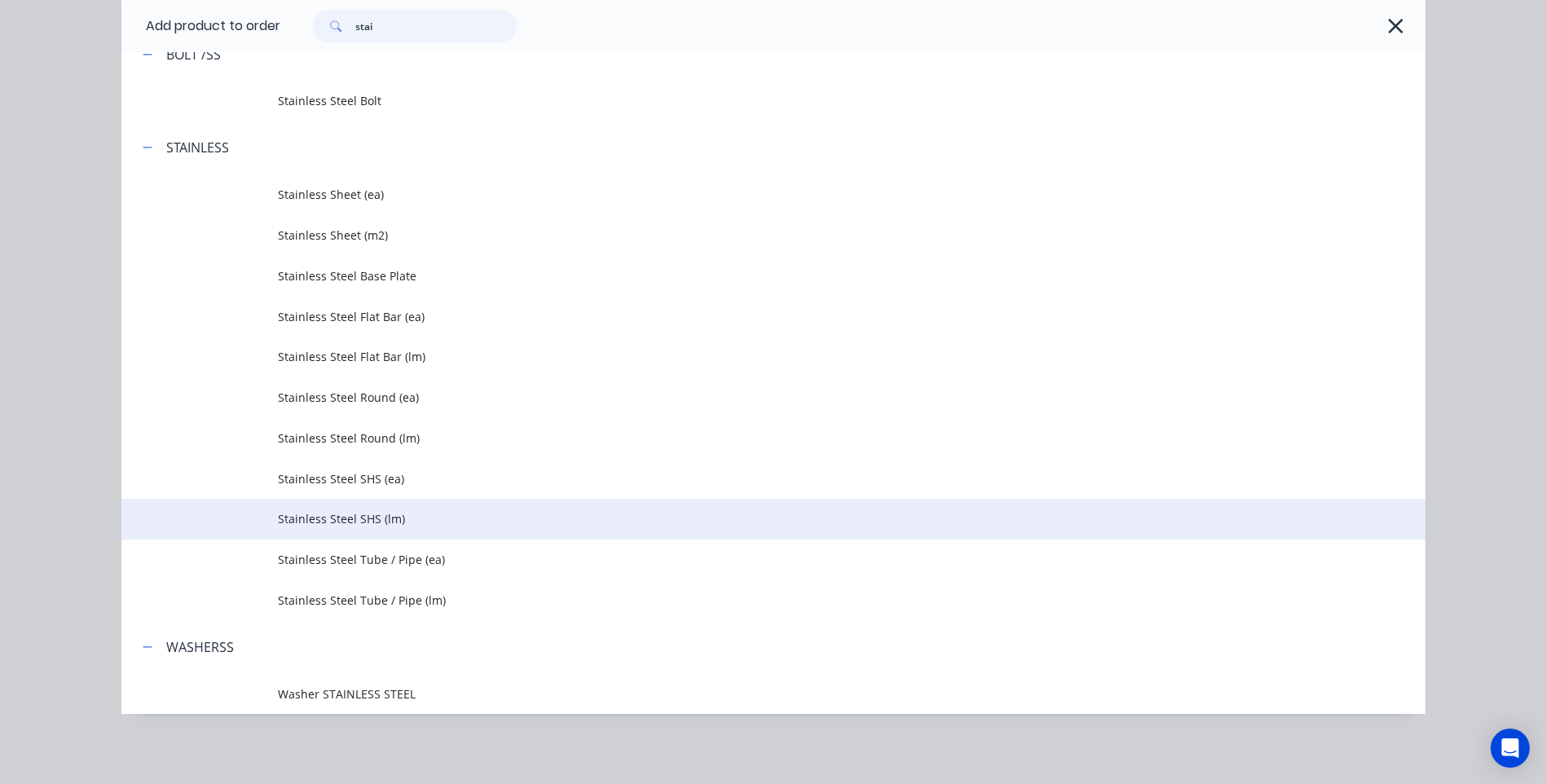
scroll to position [152, 0]
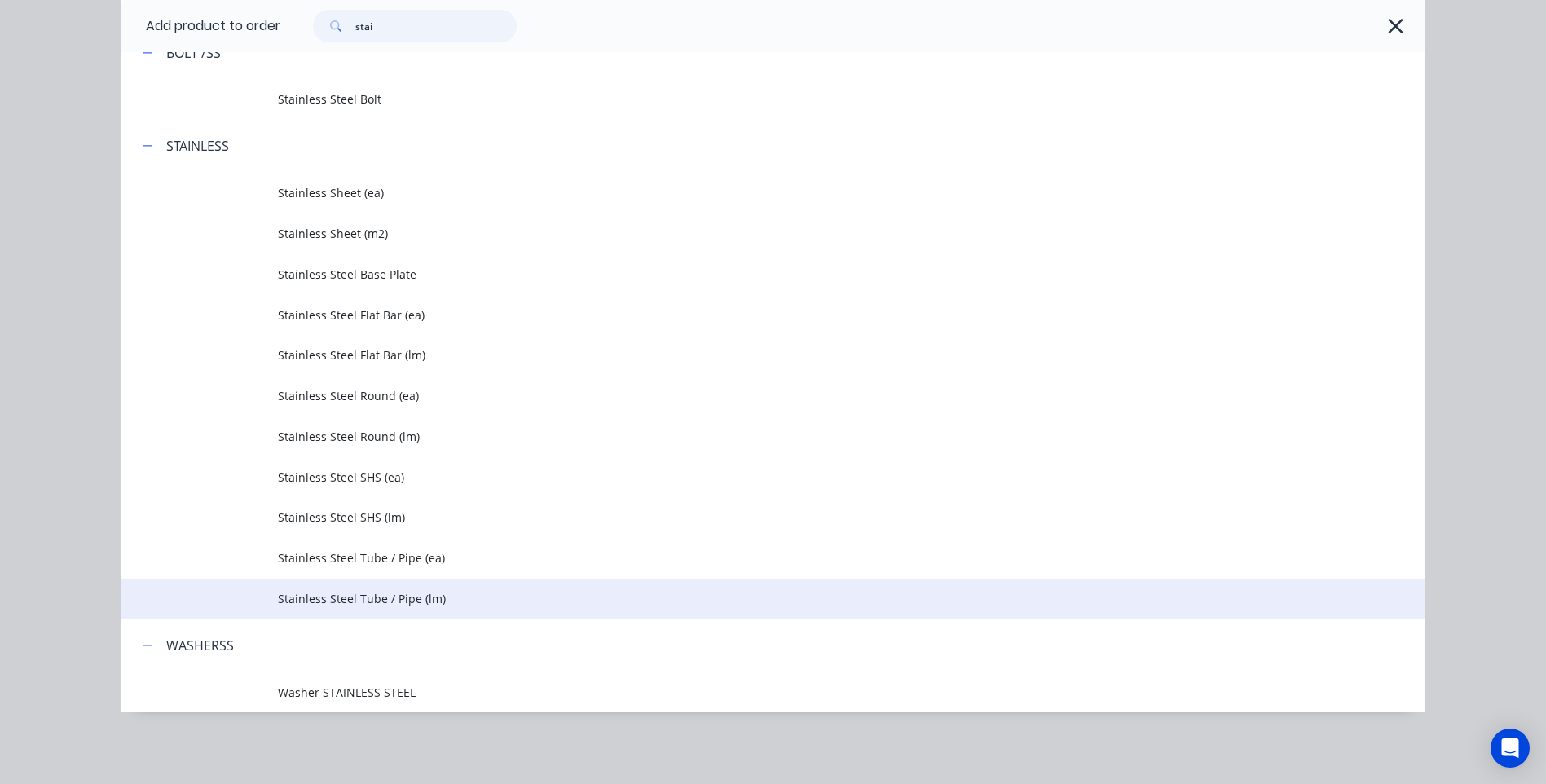
type input "stai"
click at [350, 592] on span "Stainless Steel Tube / Pipe (lm)" at bounding box center [736, 598] width 917 height 17
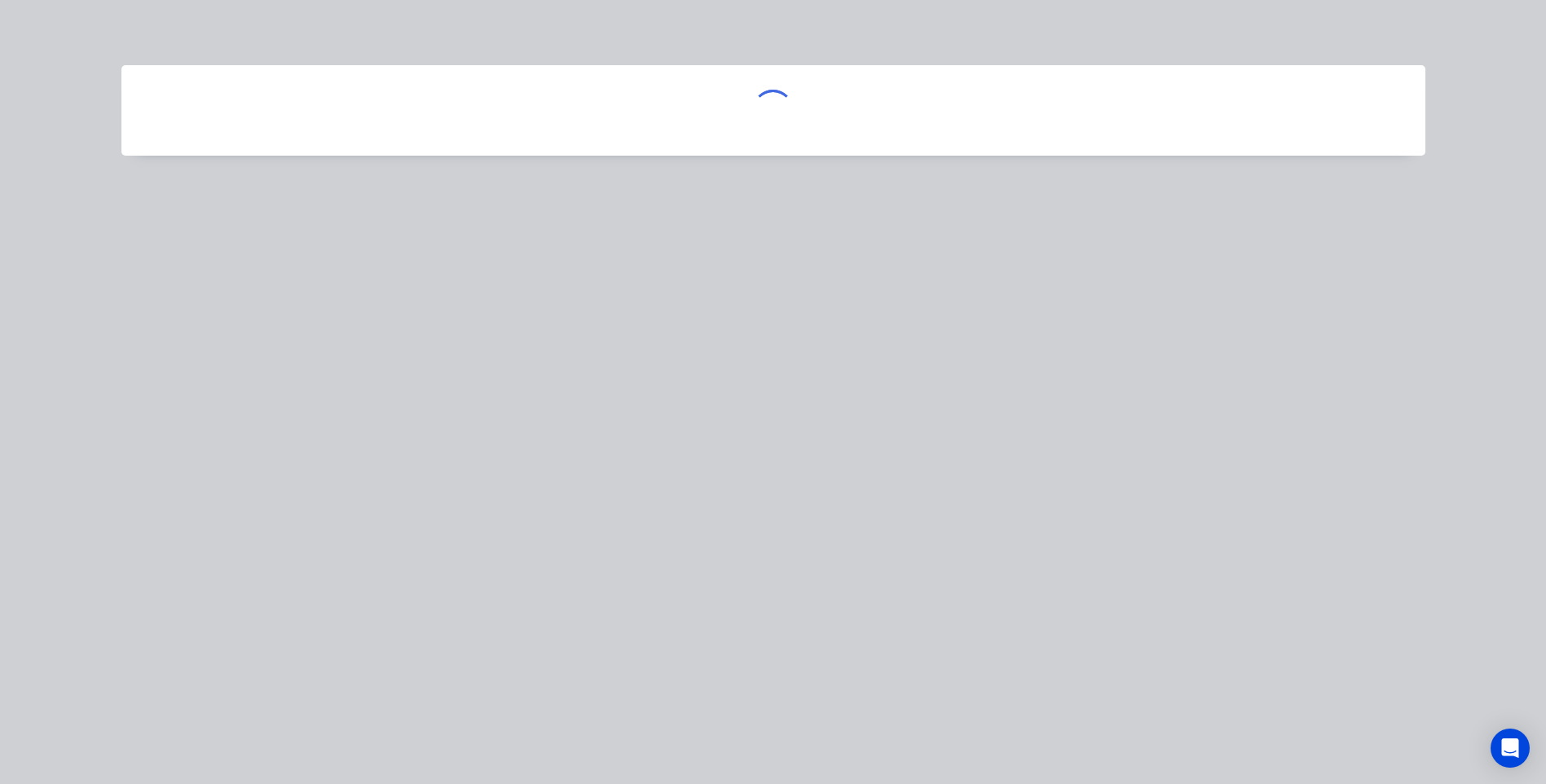
scroll to position [0, 0]
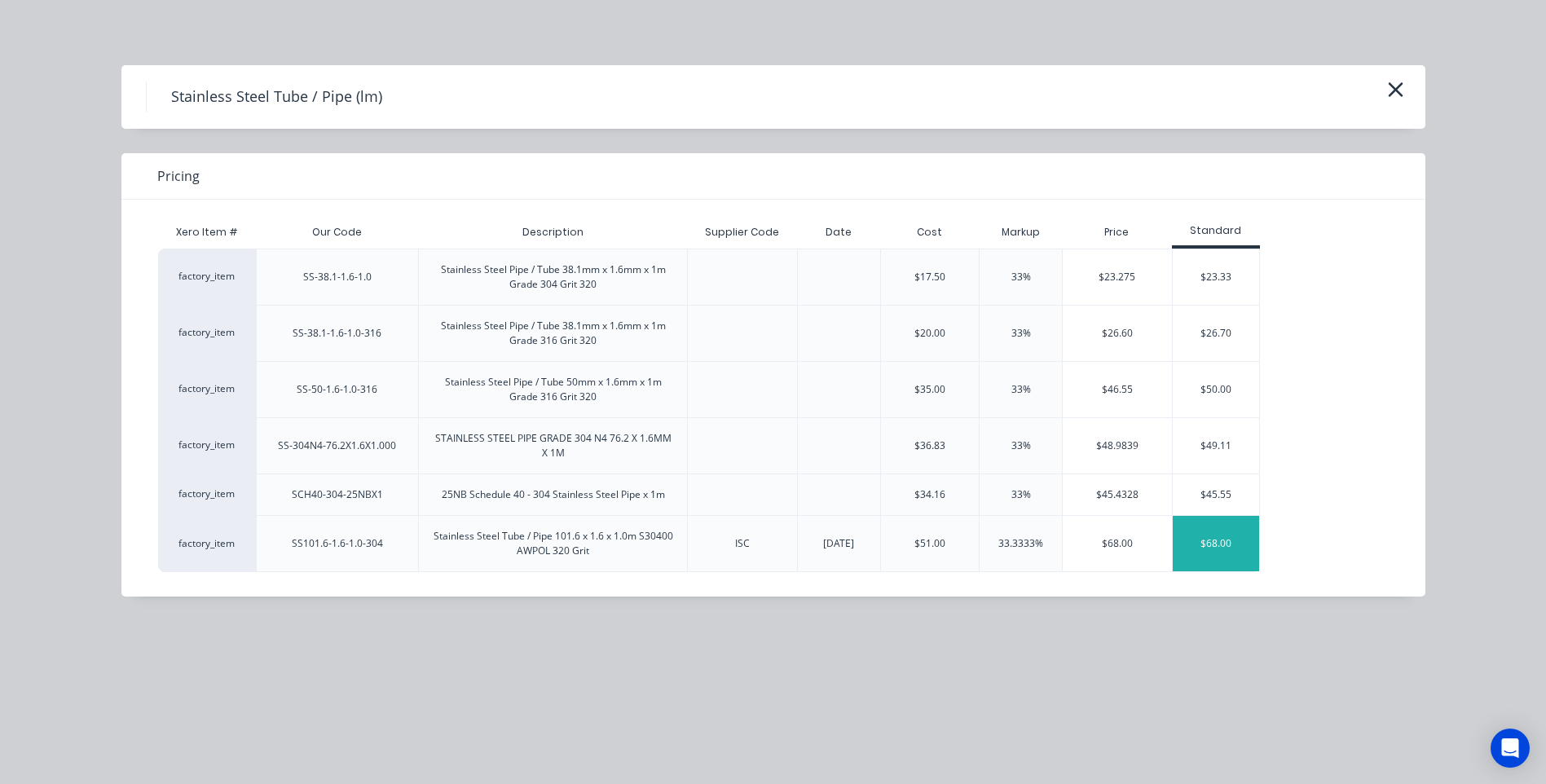
click at [1208, 537] on div "$68.00" at bounding box center [1215, 543] width 87 height 55
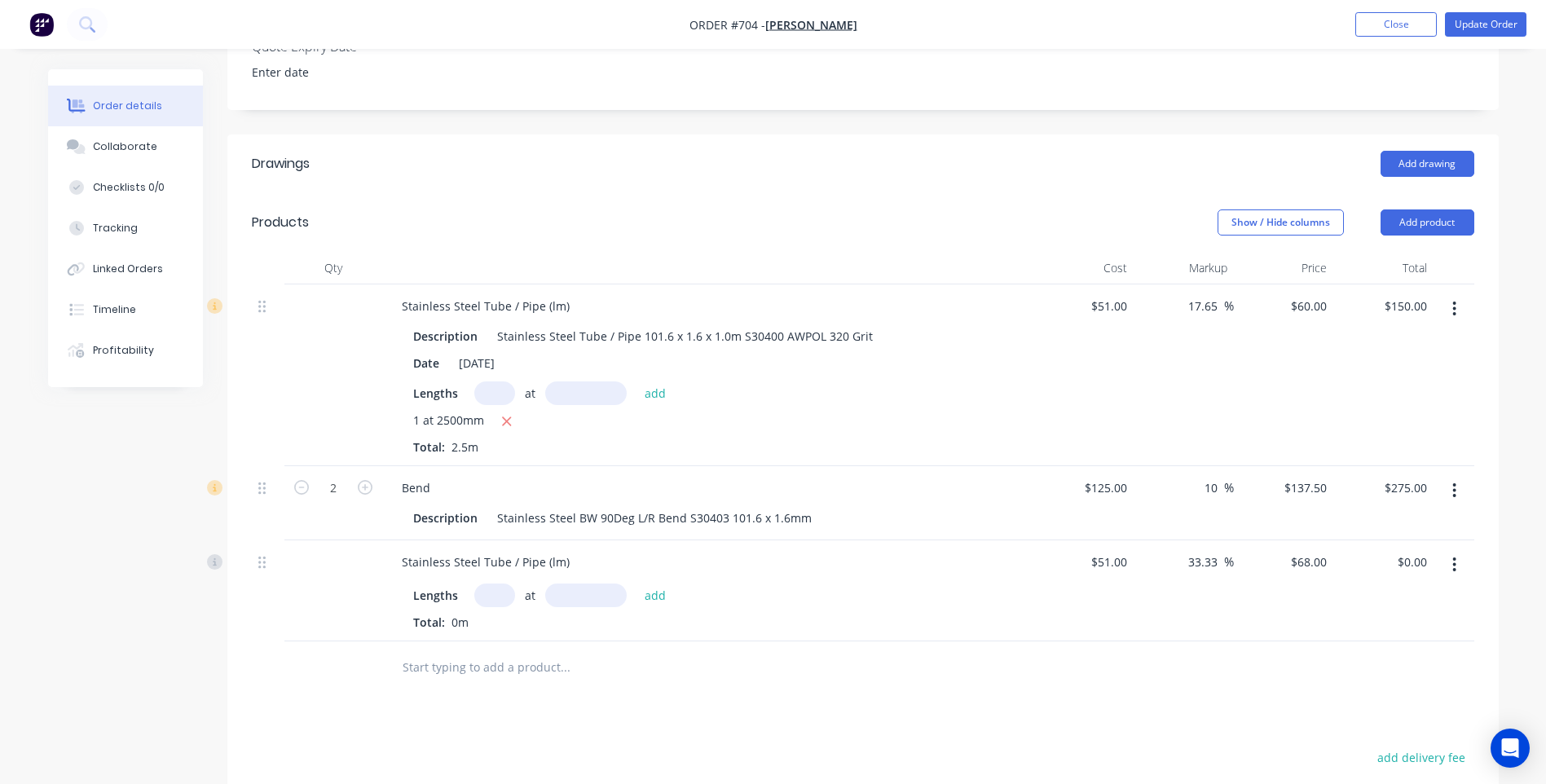
scroll to position [489, 0]
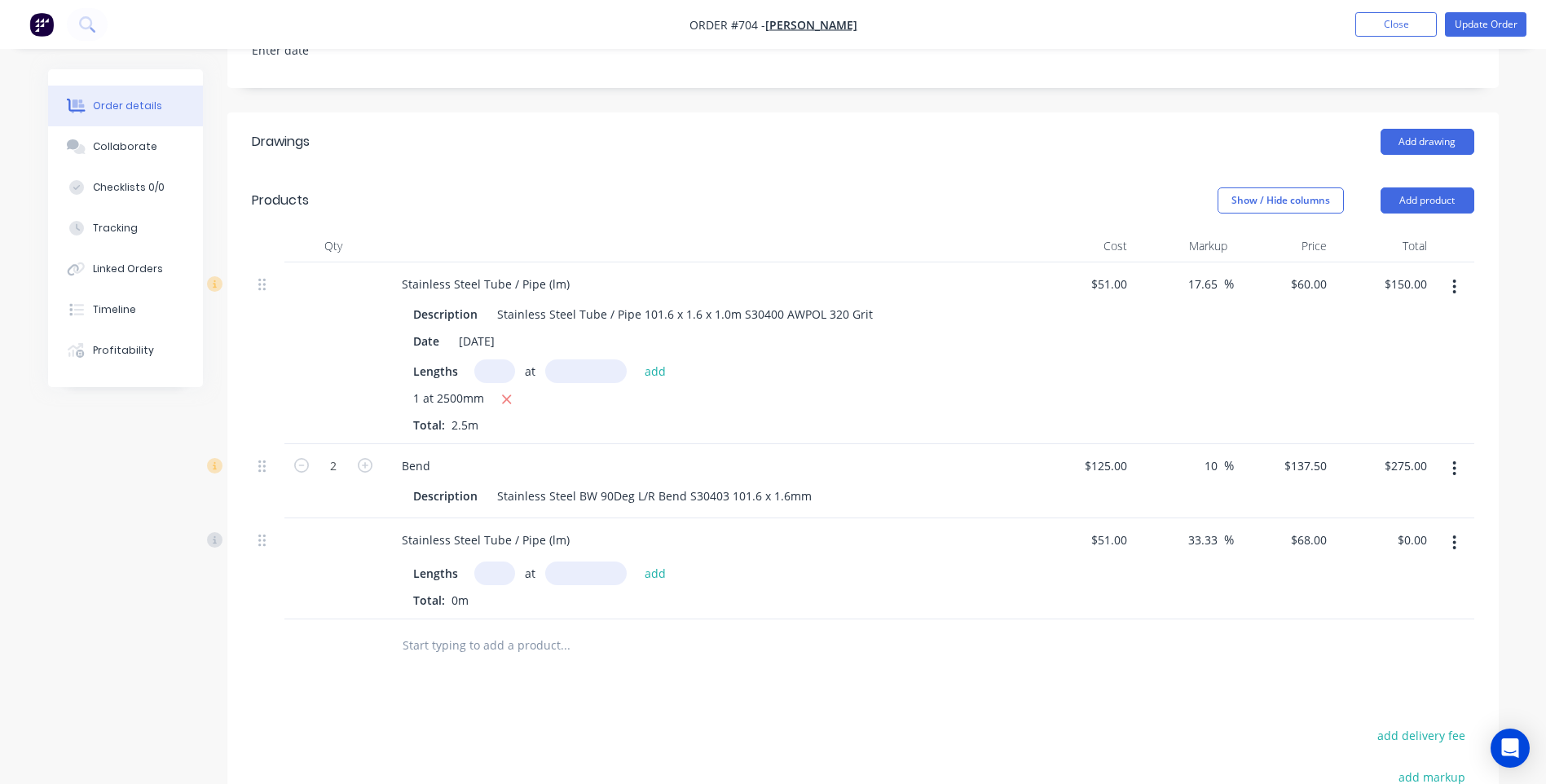
click at [486, 561] on input "text" at bounding box center [494, 573] width 41 height 24
type input "2"
type input "2500mm"
click at [653, 561] on button "add" at bounding box center [655, 572] width 38 height 22
click at [504, 594] on icon "button" at bounding box center [506, 601] width 11 height 15
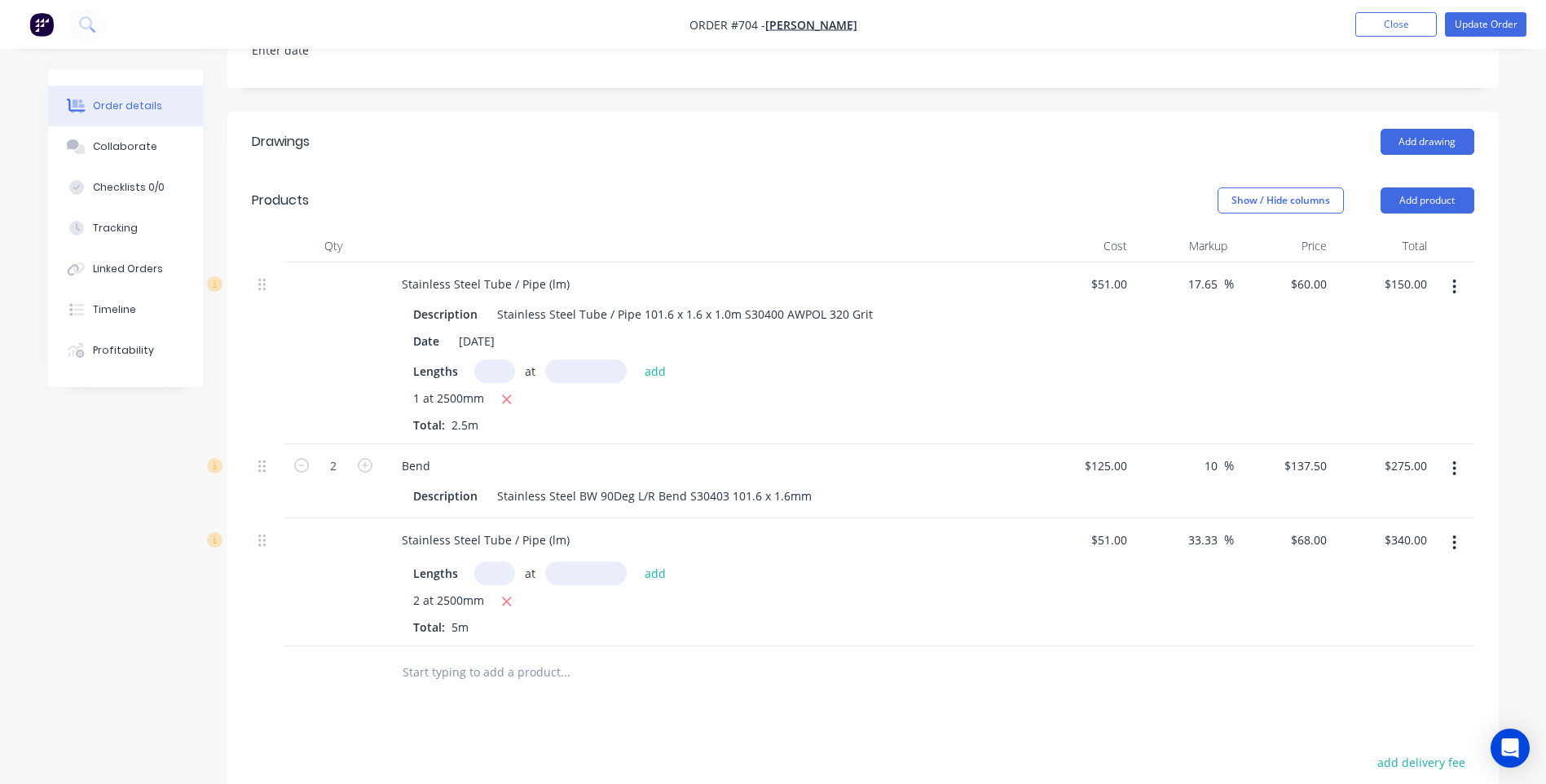
type input "$0.00"
click at [498, 561] on input "text" at bounding box center [494, 573] width 41 height 24
type input "1"
type input "2500mm"
click at [651, 561] on button "add" at bounding box center [655, 572] width 38 height 22
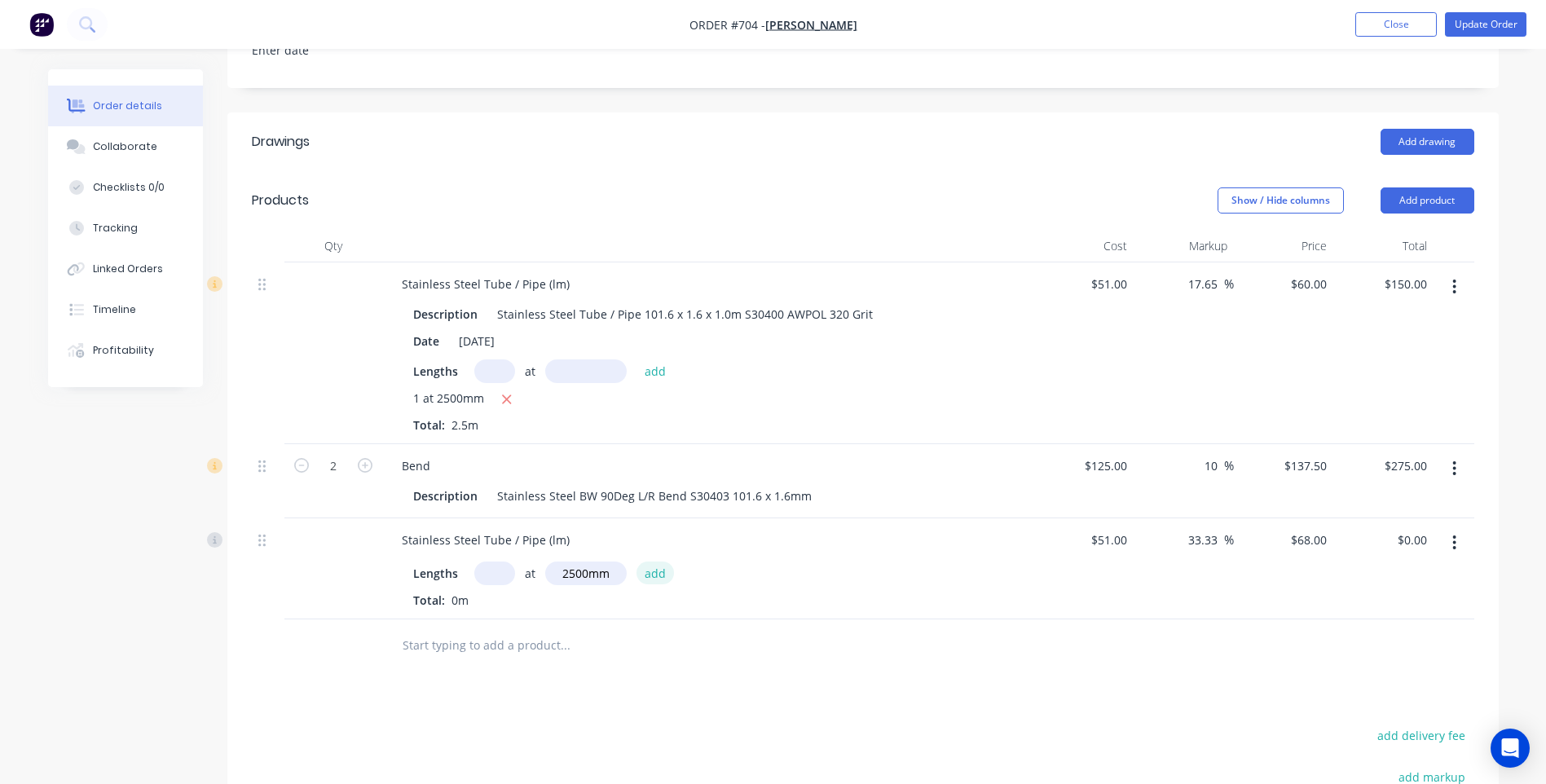
type input "$170.00"
click at [638, 701] on div "Drawings Add drawing Products Show / Hide columns Add product Qty Cost Markup P…" at bounding box center [862, 601] width 1271 height 978
click at [1328, 528] on input "68" at bounding box center [1322, 540] width 21 height 24
type input "60.00"
type input "17.65"
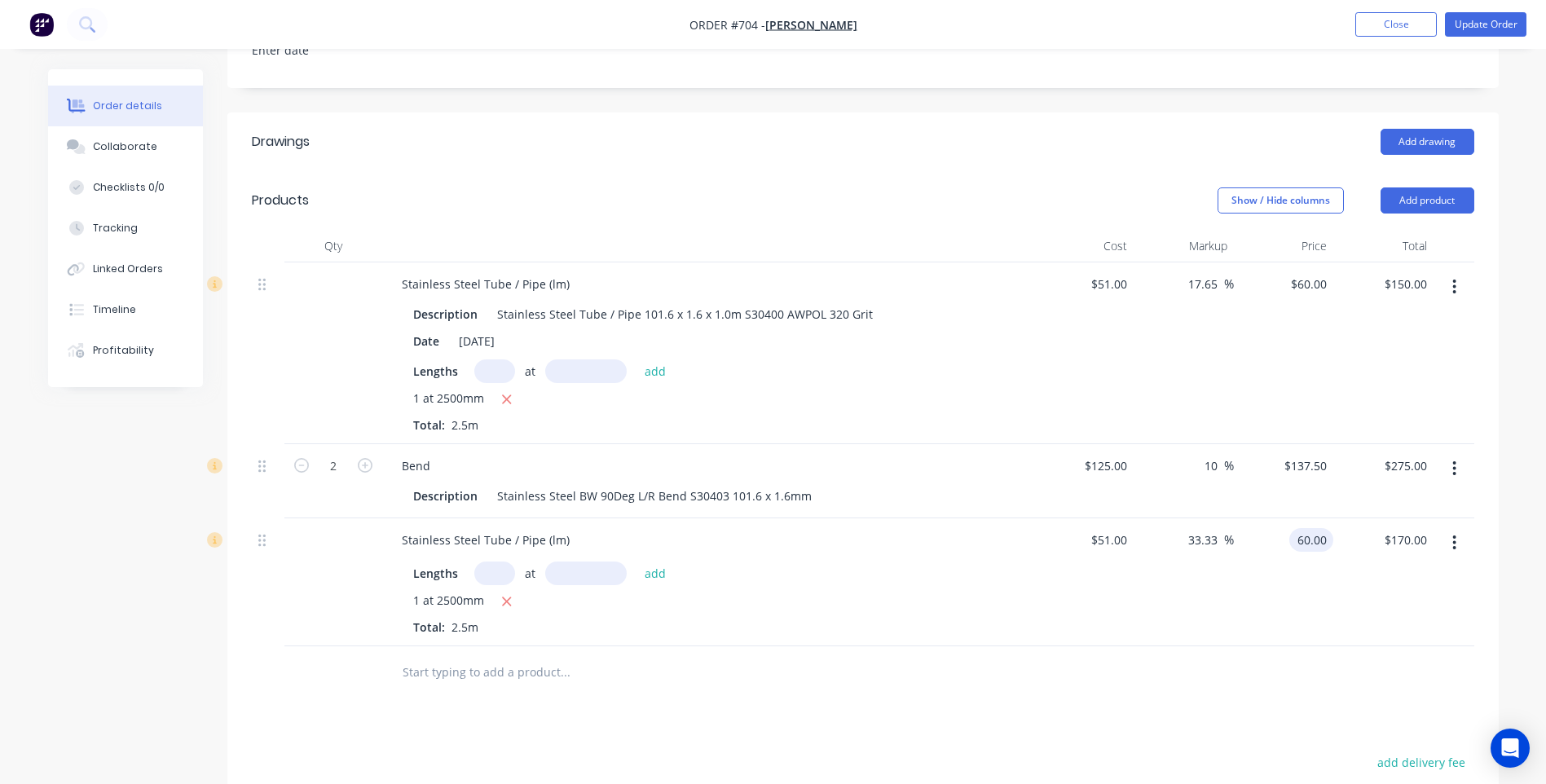
type input "$60.00"
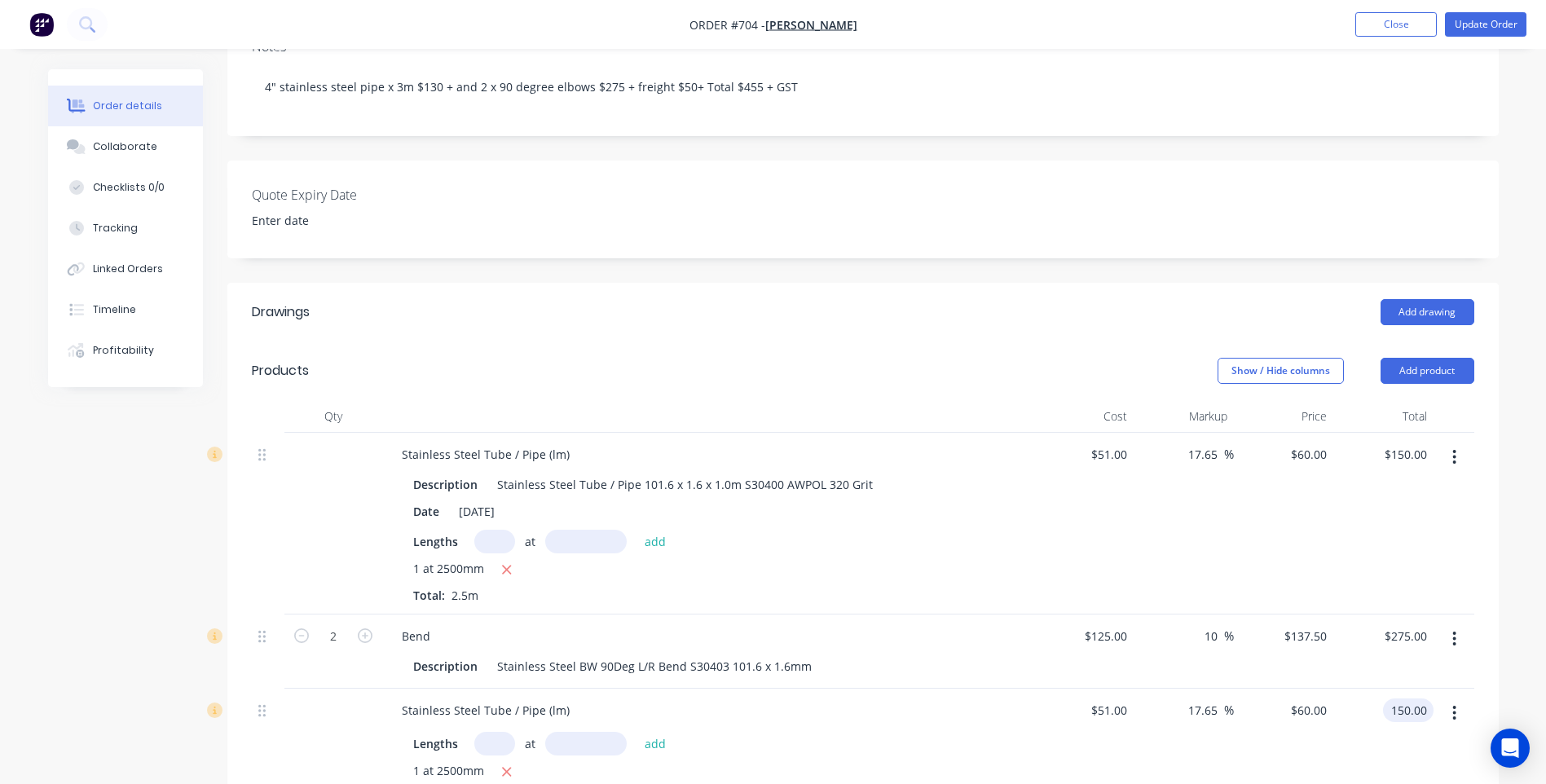
scroll to position [326, 0]
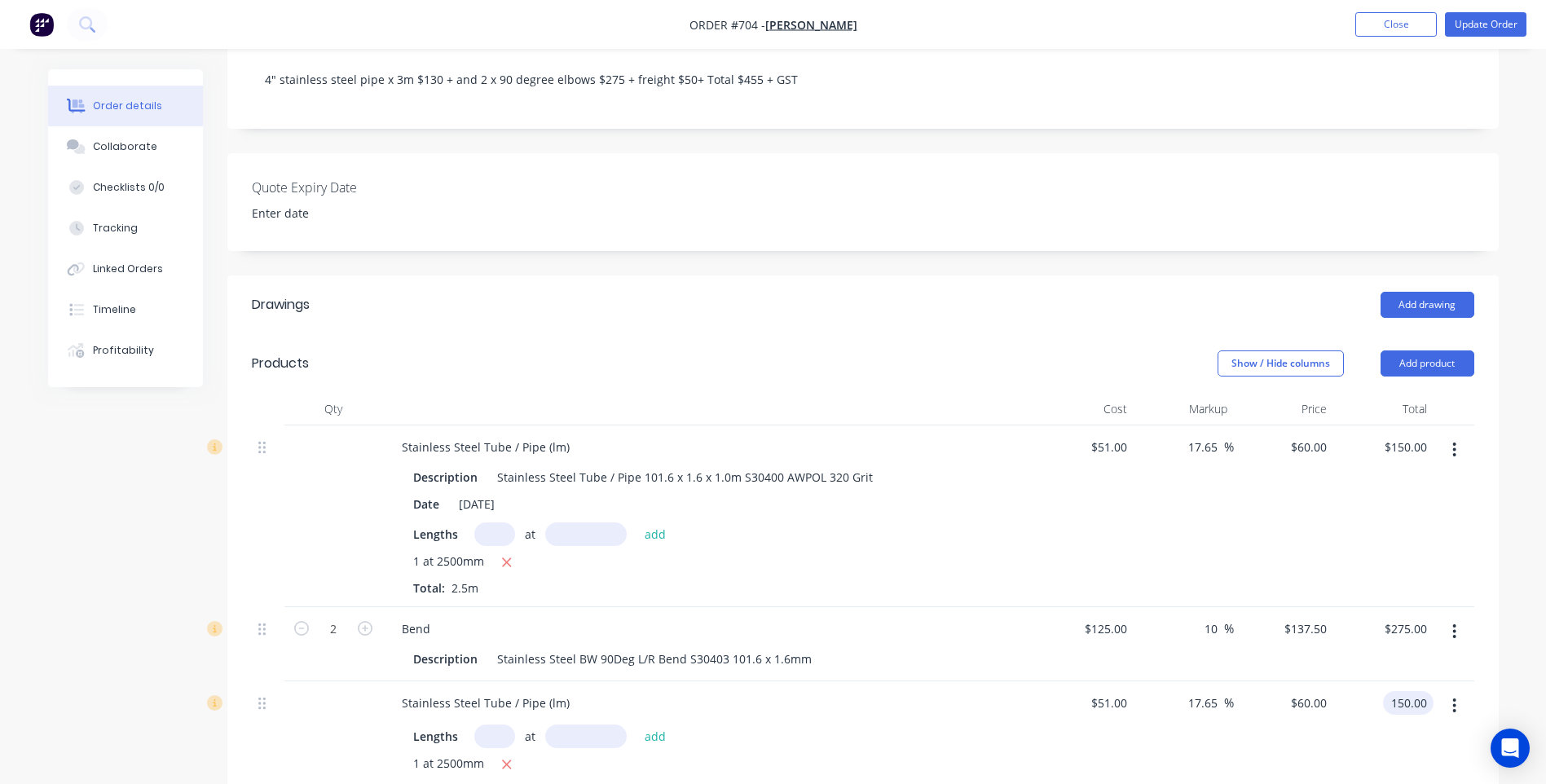
type input "$150.00"
click at [1452, 441] on icon "button" at bounding box center [1454, 450] width 4 height 18
click at [1350, 578] on div "Delete" at bounding box center [1396, 590] width 125 height 24
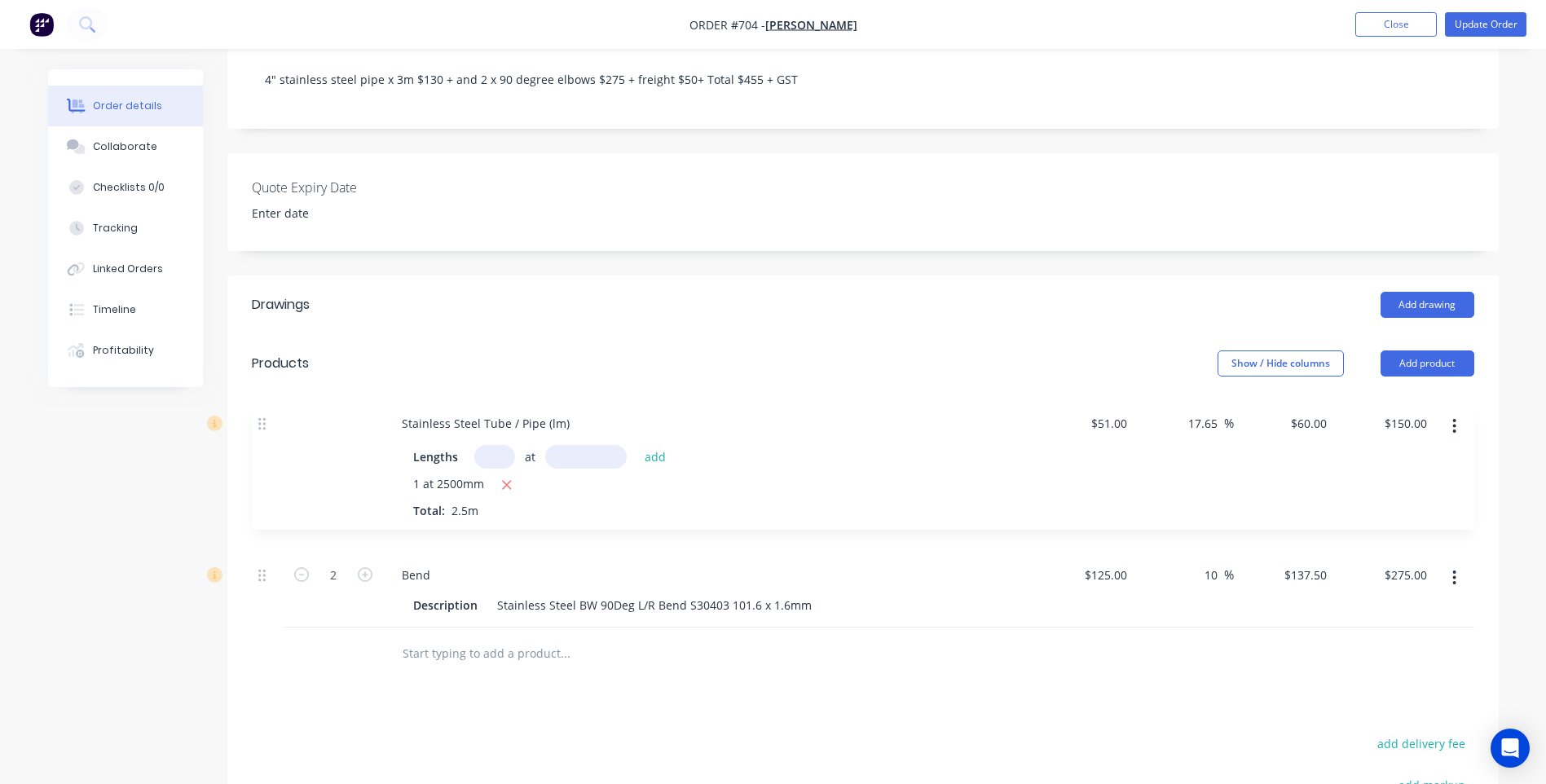
drag, startPoint x: 262, startPoint y: 506, endPoint x: 263, endPoint y: 424, distance: 82.3
click at [263, 425] on div "2 Bend Description Stainless Steel BW 90Deg L/R Bend S30403 101.6 x 1.6mm $125.…" at bounding box center [863, 526] width 1222 height 202
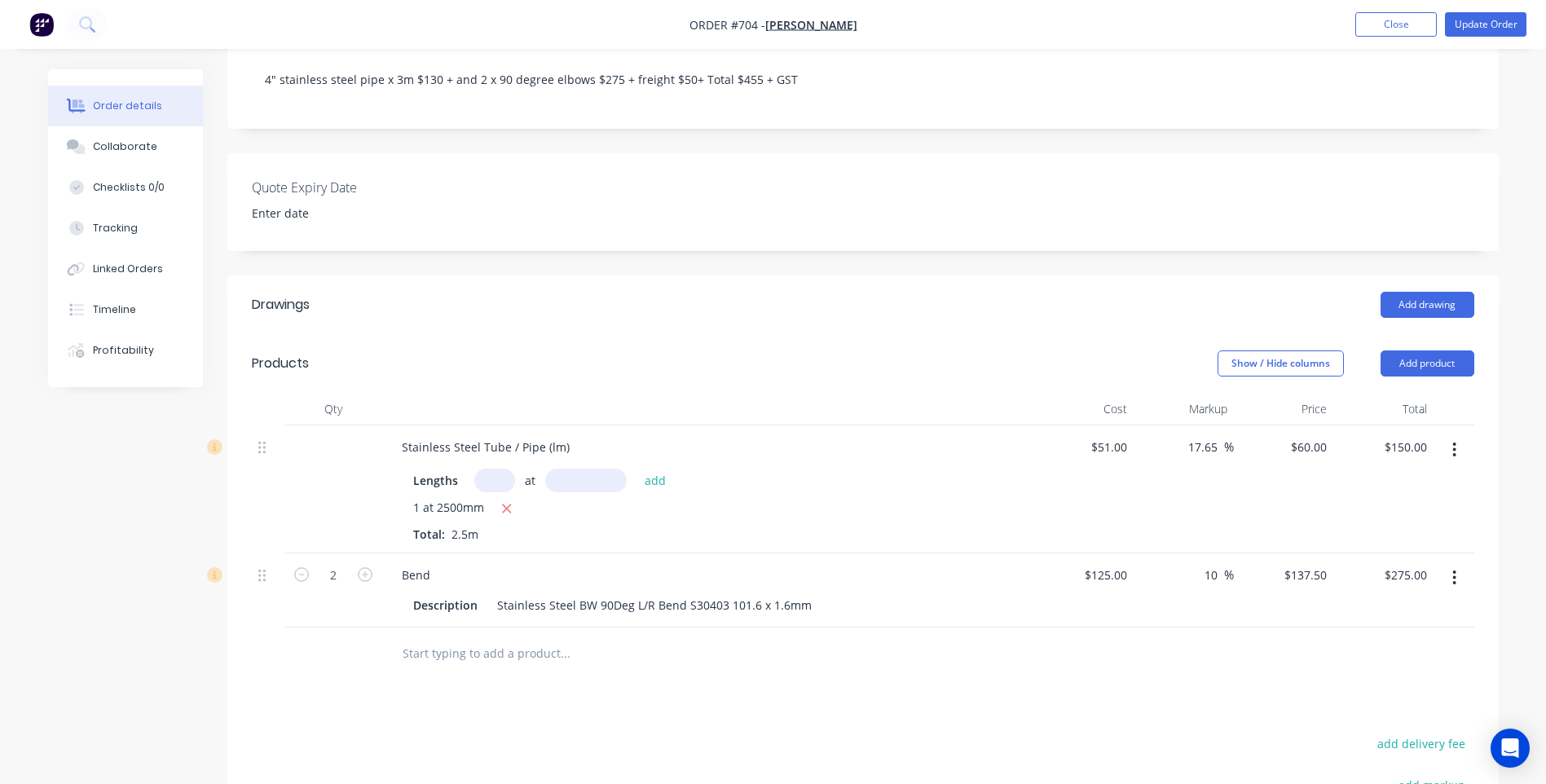
click at [365, 687] on div "Drawings Add drawing Products Show / Hide columns Add product Qty Cost Markup P…" at bounding box center [862, 673] width 1271 height 796
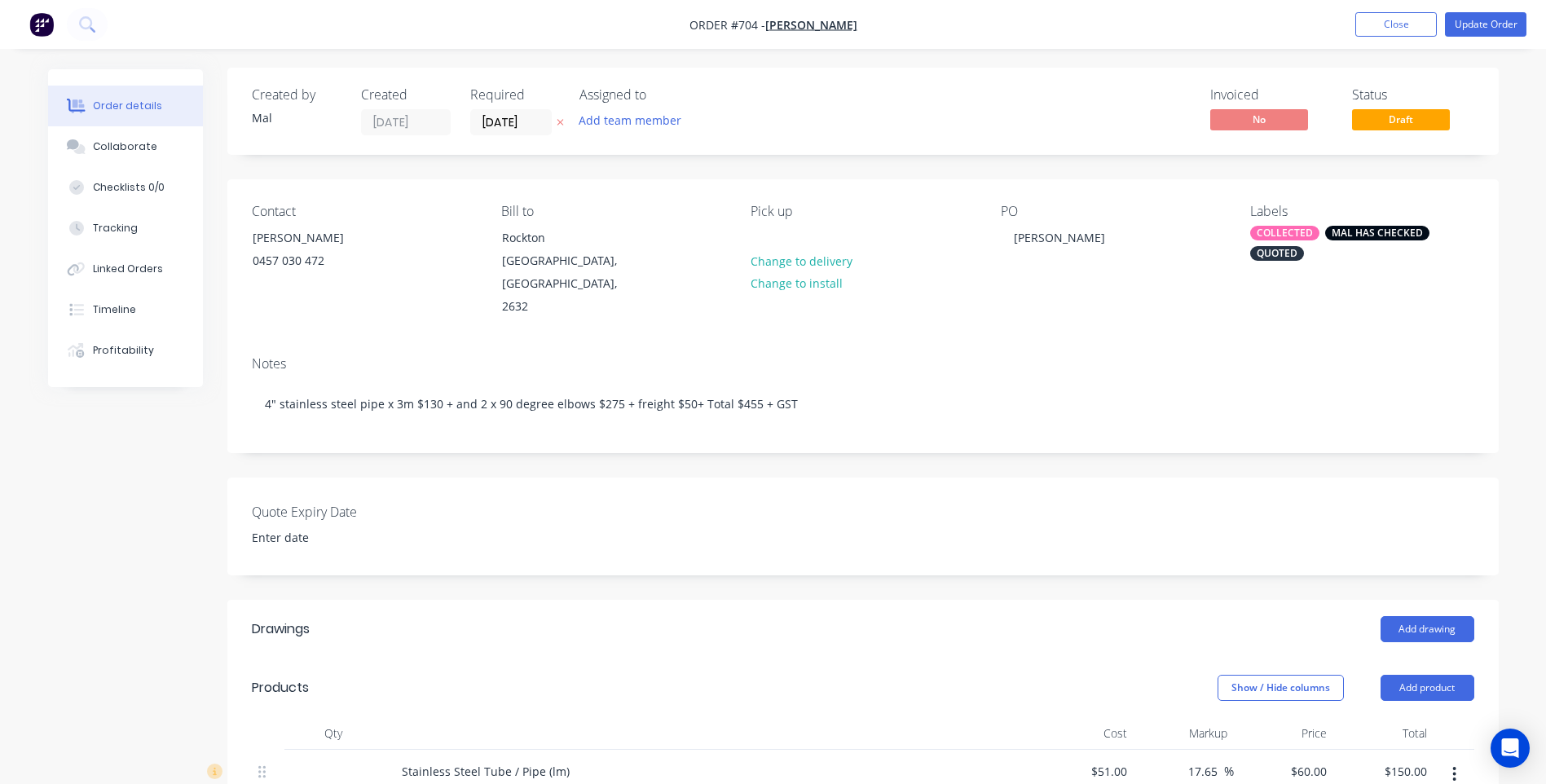
scroll to position [0, 0]
click at [1469, 21] on button "Update Order" at bounding box center [1485, 24] width 81 height 24
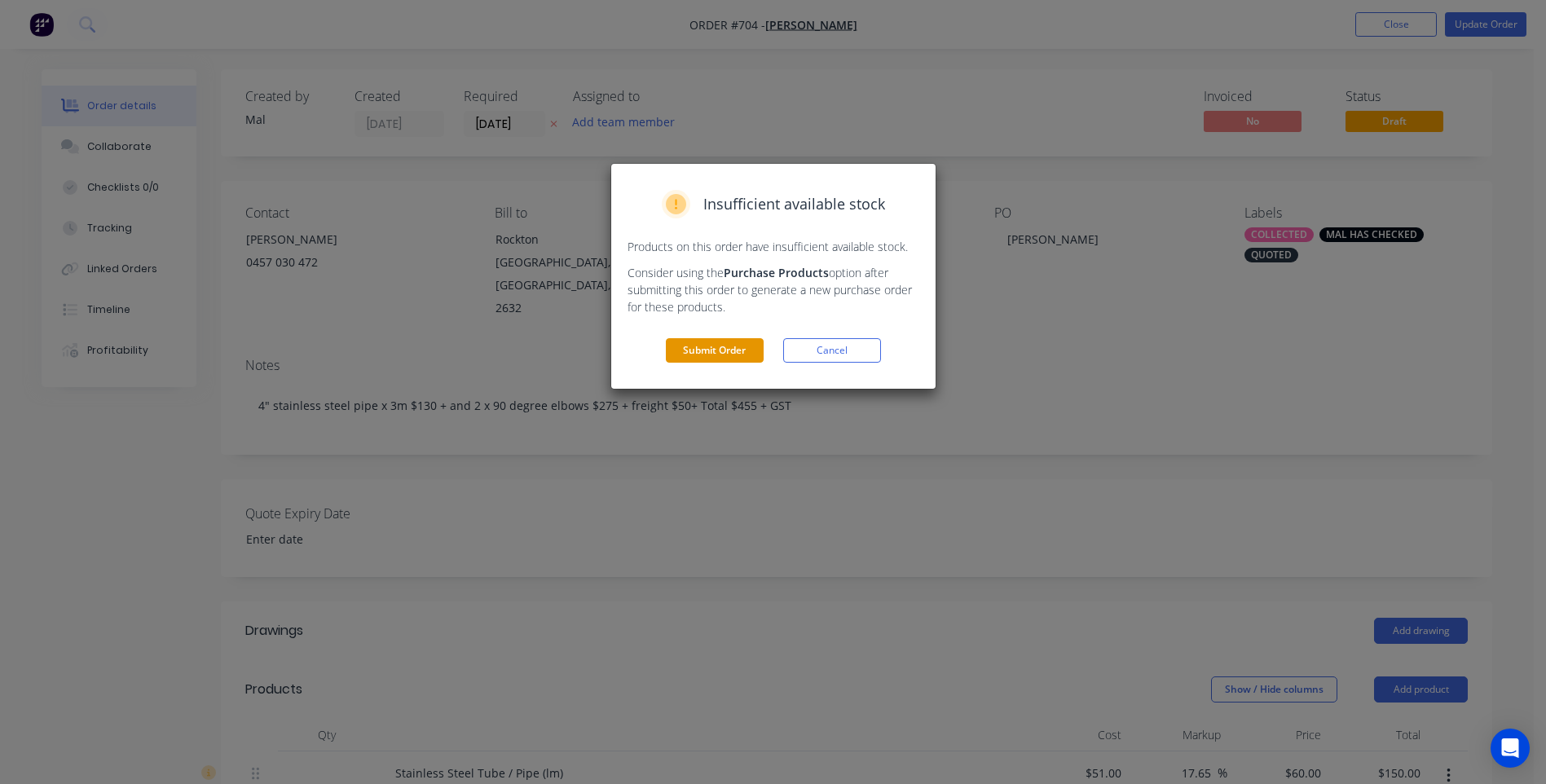
click at [729, 347] on button "Submit Order" at bounding box center [715, 350] width 98 height 24
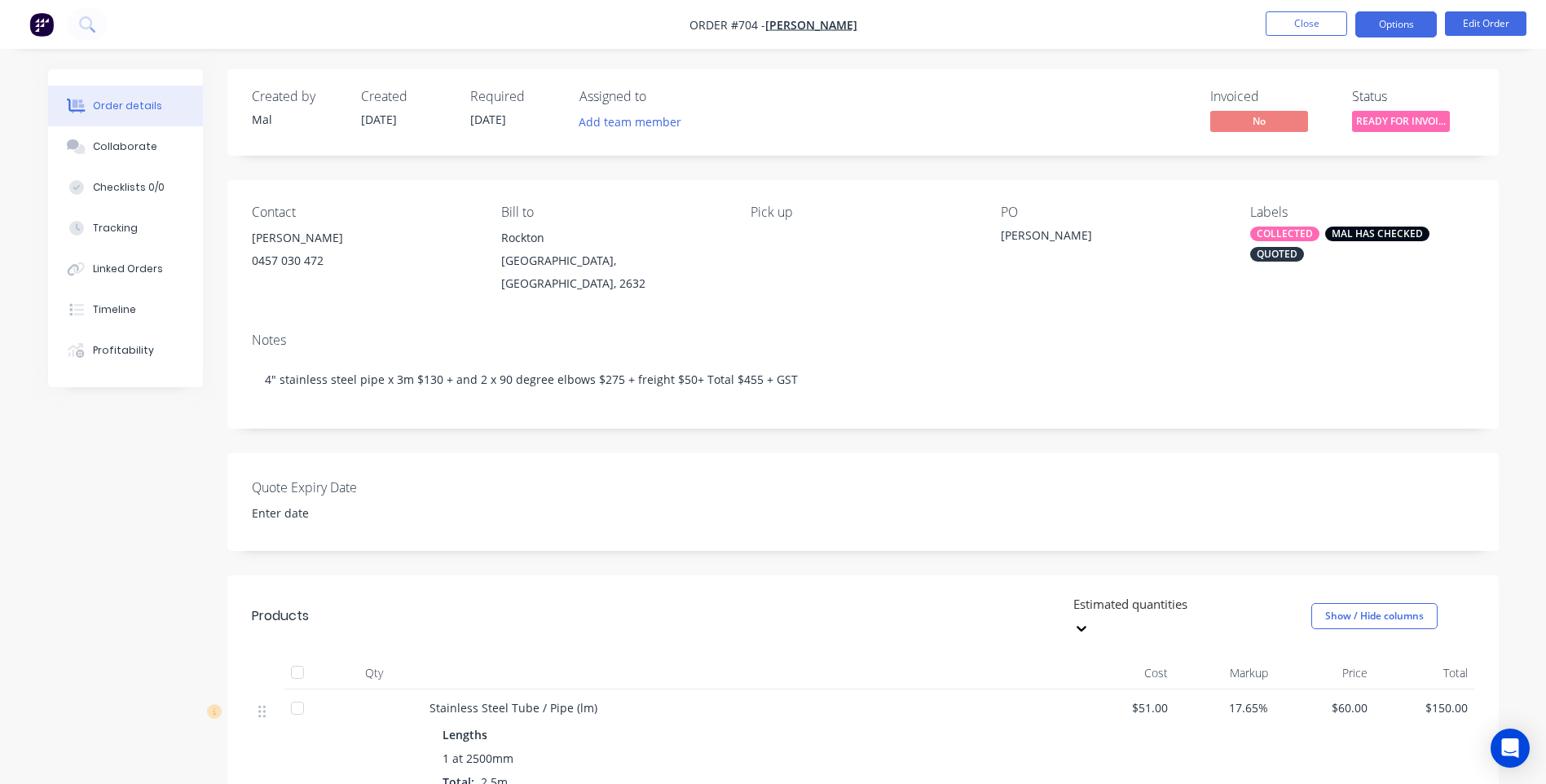
click at [1410, 19] on button "Options" at bounding box center [1395, 24] width 81 height 26
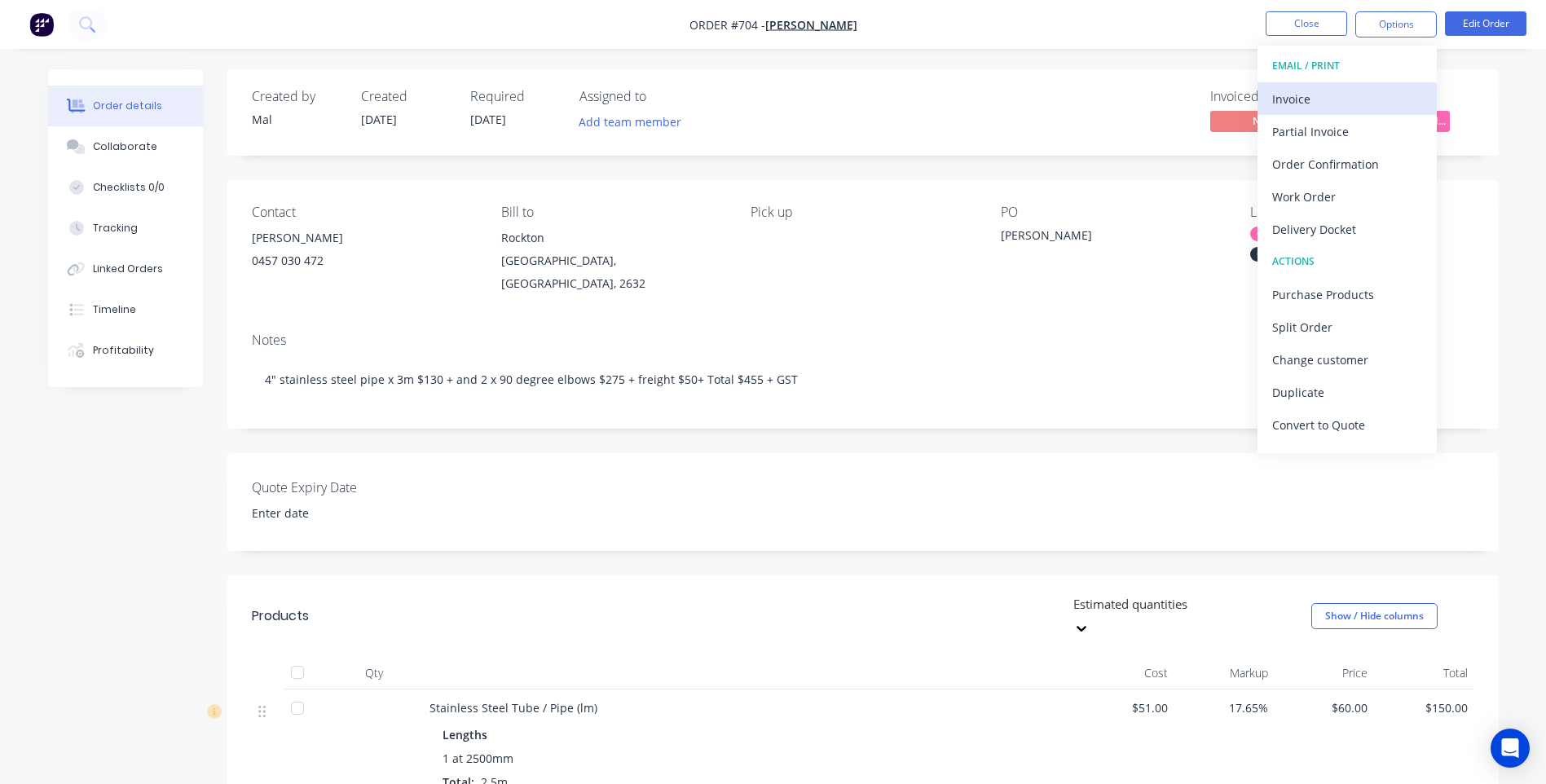
click at [1289, 99] on div "Invoice" at bounding box center [1347, 99] width 150 height 24
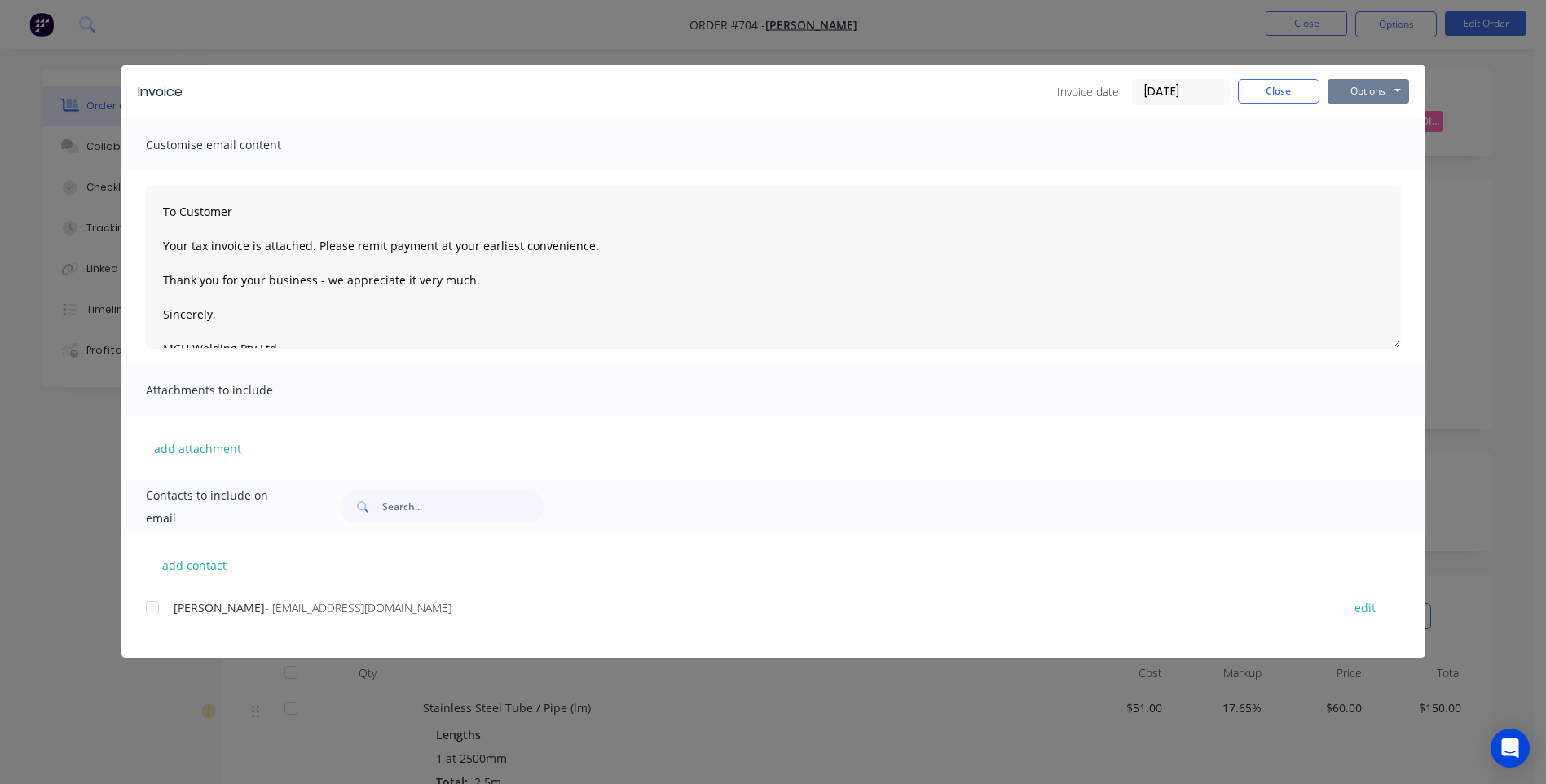
click at [1356, 90] on button "Options" at bounding box center [1367, 91] width 81 height 24
click at [1367, 117] on button "Preview" at bounding box center [1379, 120] width 104 height 27
click at [1289, 90] on button "Close" at bounding box center [1278, 91] width 81 height 24
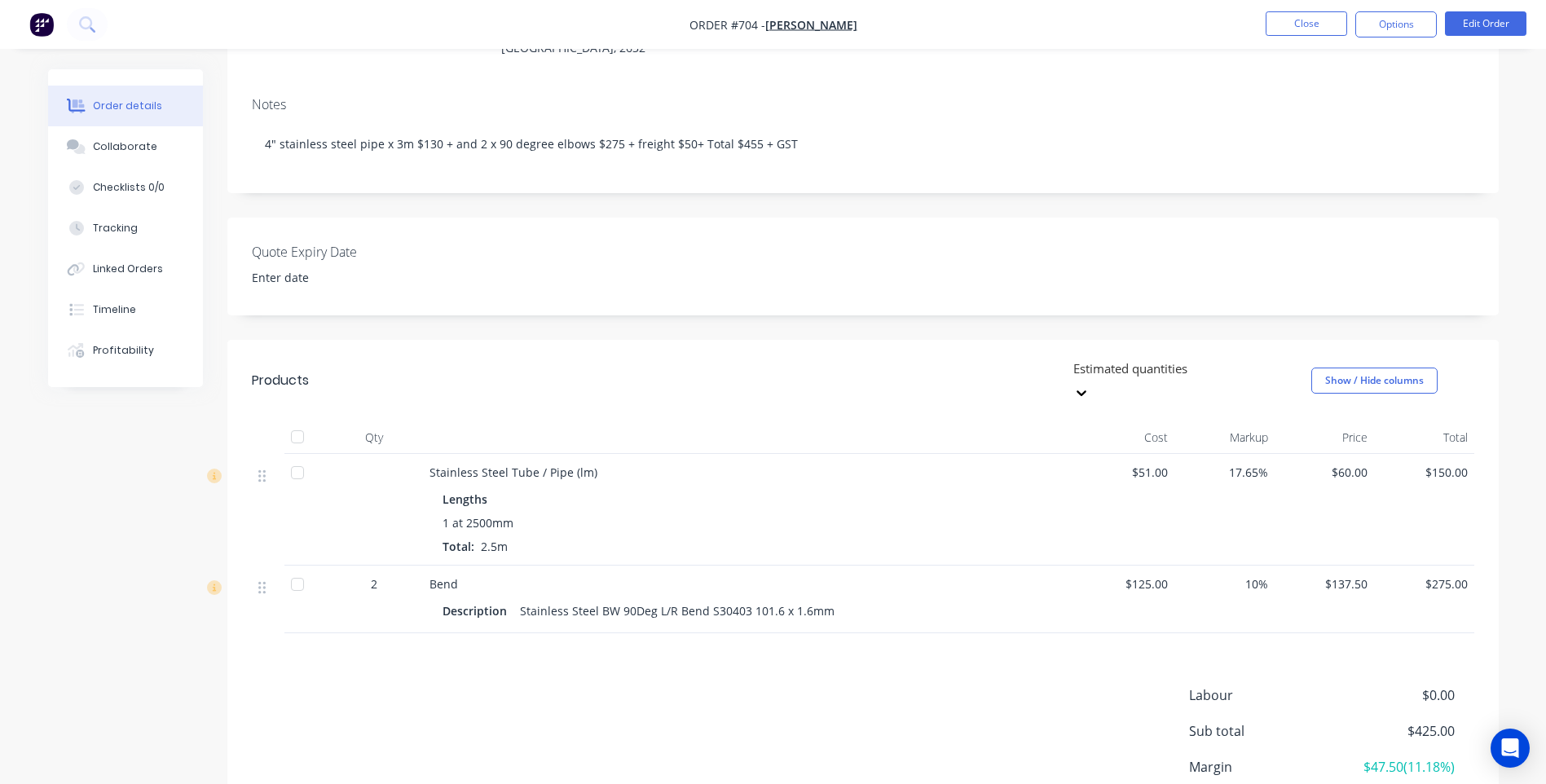
scroll to position [244, 0]
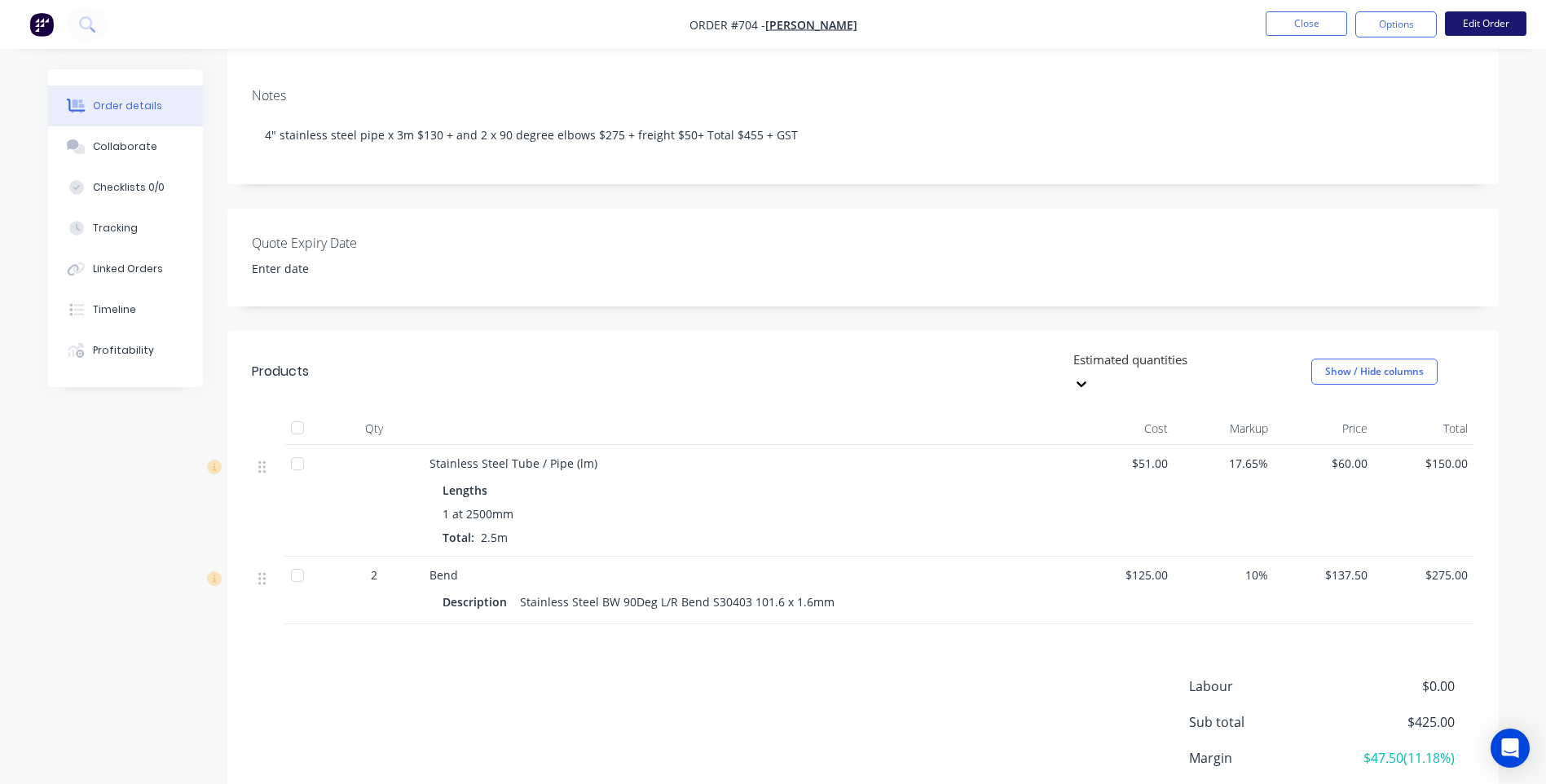
click at [1487, 24] on button "Edit Order" at bounding box center [1485, 23] width 81 height 24
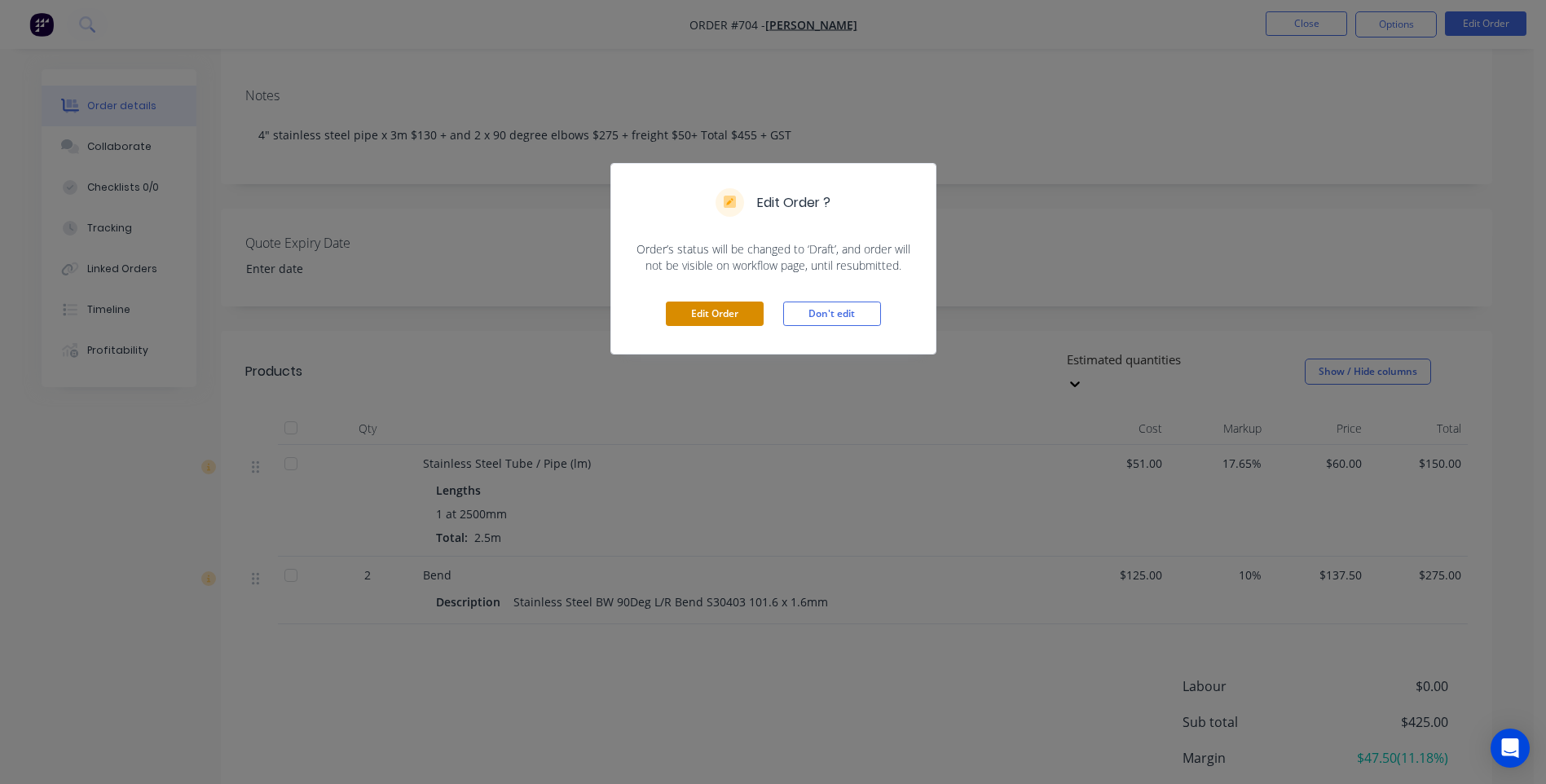
click at [741, 312] on button "Edit Order" at bounding box center [715, 313] width 98 height 24
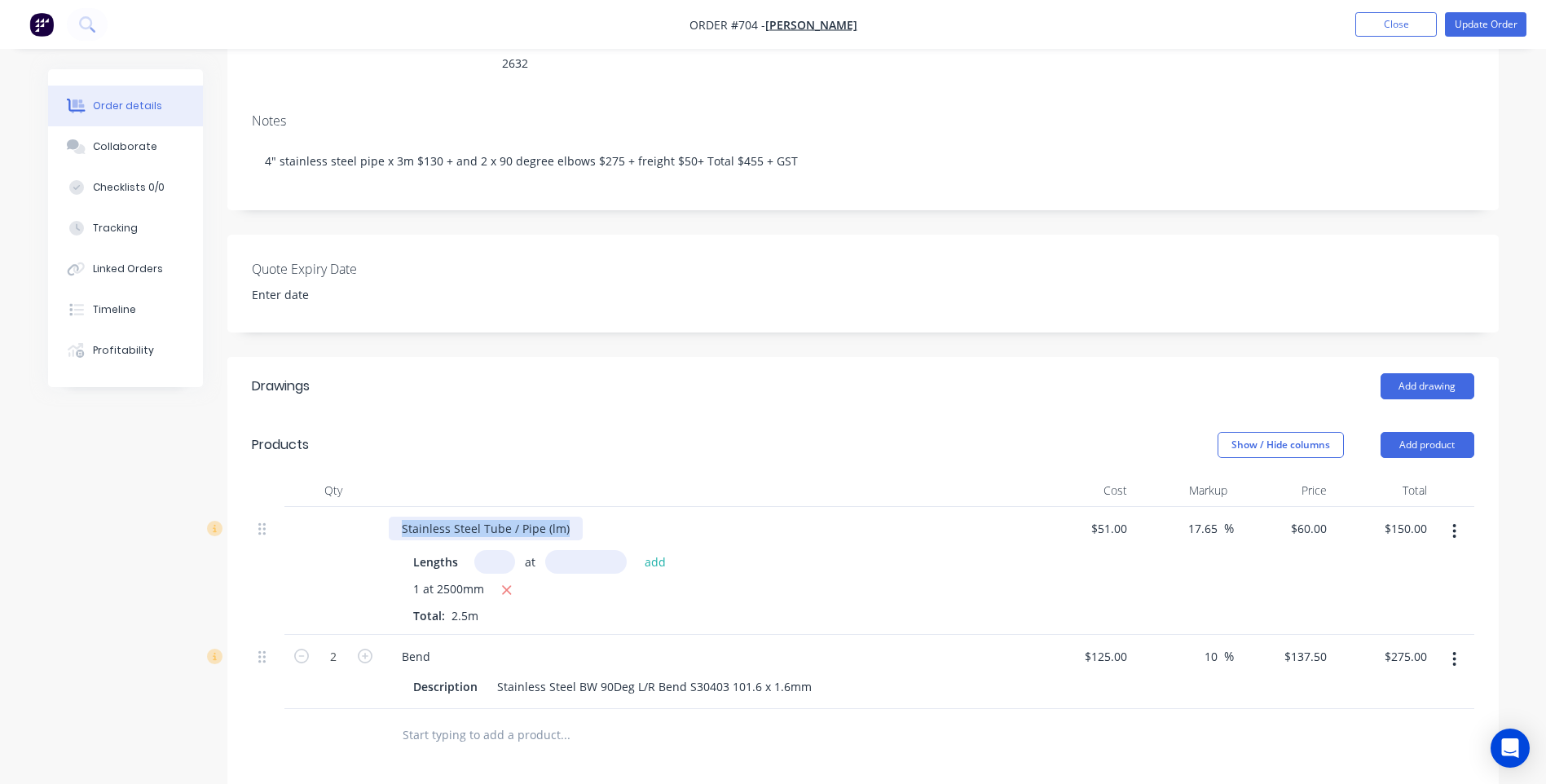
drag, startPoint x: 563, startPoint y: 508, endPoint x: 383, endPoint y: 514, distance: 180.1
click at [383, 514] on div "Stainless Steel Tube / Pipe (lm) Lengths at add 1 at 2500mm Total: 2.5m" at bounding box center [708, 571] width 652 height 128
click at [403, 517] on div "Stainless Steel Tube / Pipe 101.6 x 1.6 x 1.0m S30400 AWPOL 320 Grit" at bounding box center [590, 529] width 402 height 24
click at [766, 580] on div "1 at 2500mm" at bounding box center [708, 590] width 590 height 20
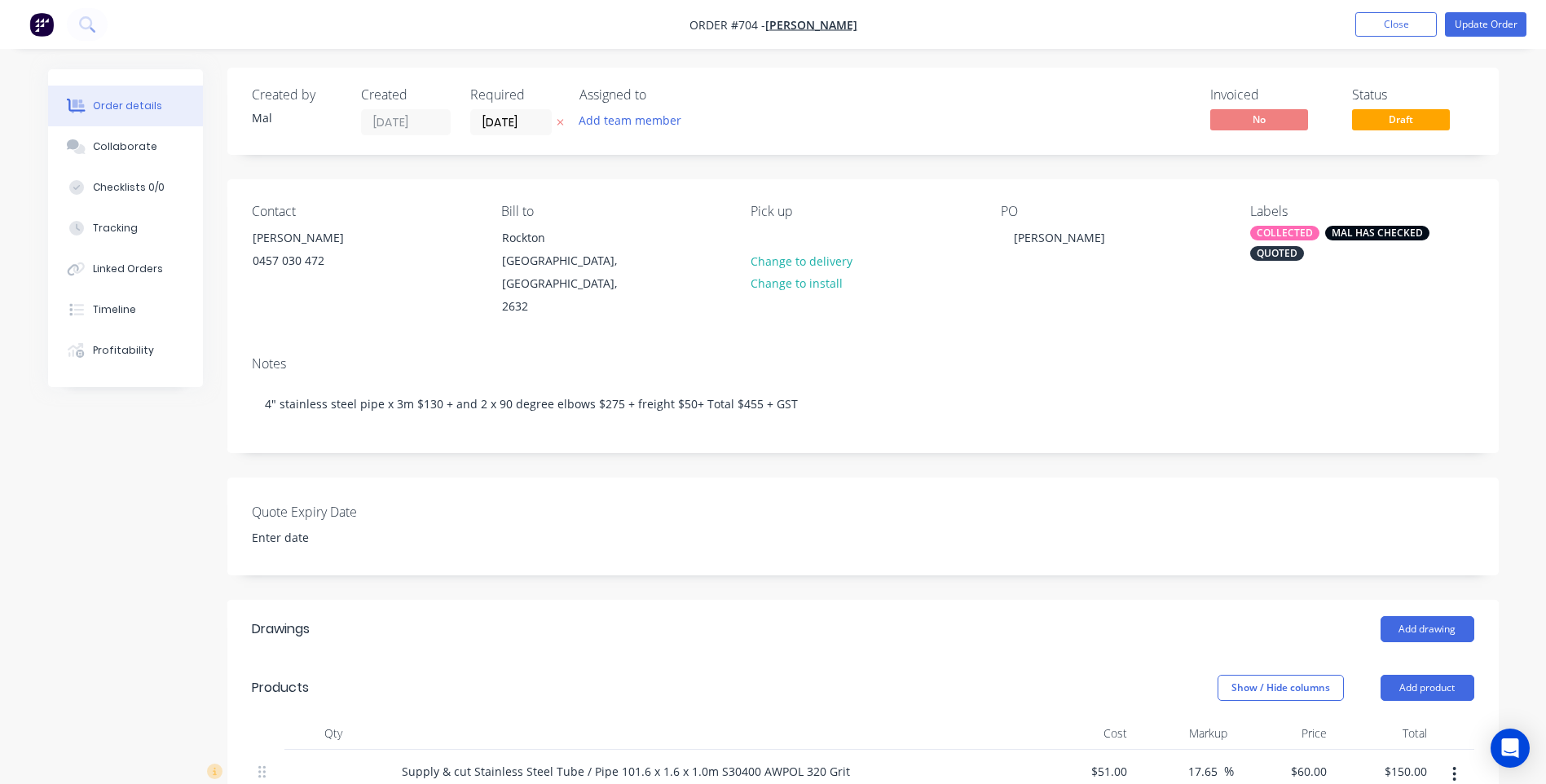
scroll to position [0, 0]
click at [1488, 22] on button "Update Order" at bounding box center [1485, 24] width 81 height 24
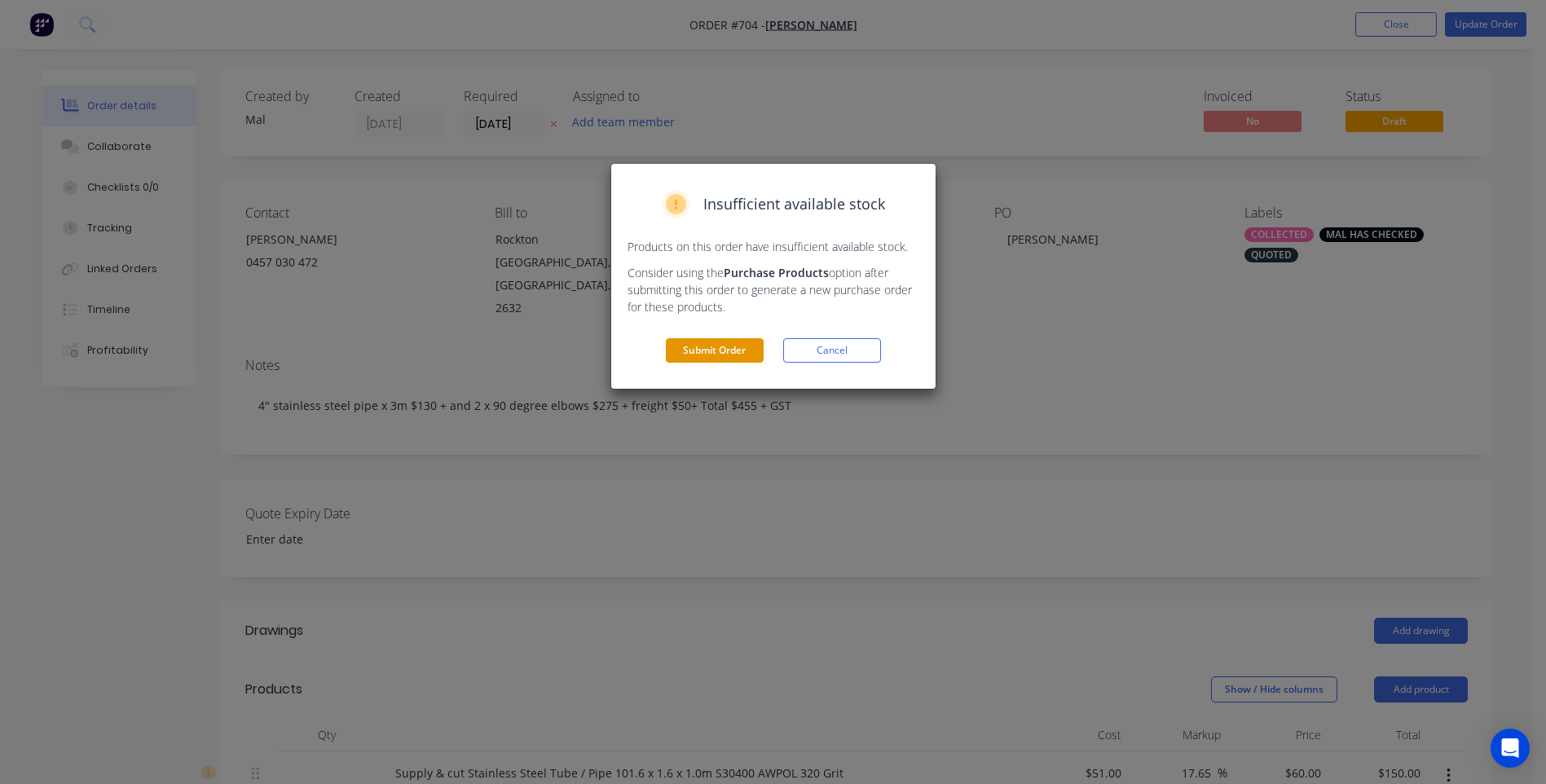
click at [712, 350] on button "Submit Order" at bounding box center [715, 350] width 98 height 24
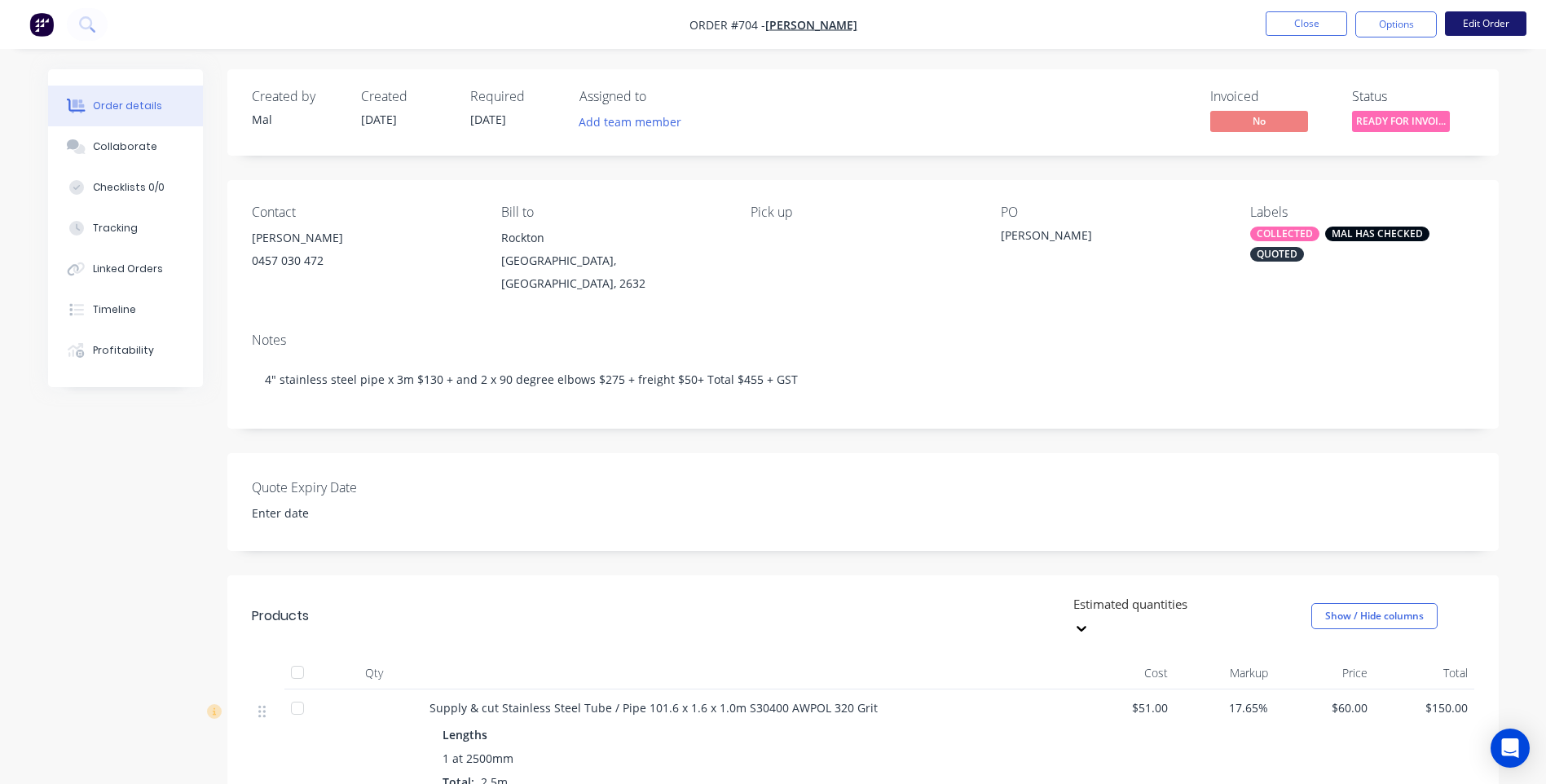
click at [1480, 26] on button "Edit Order" at bounding box center [1485, 23] width 81 height 24
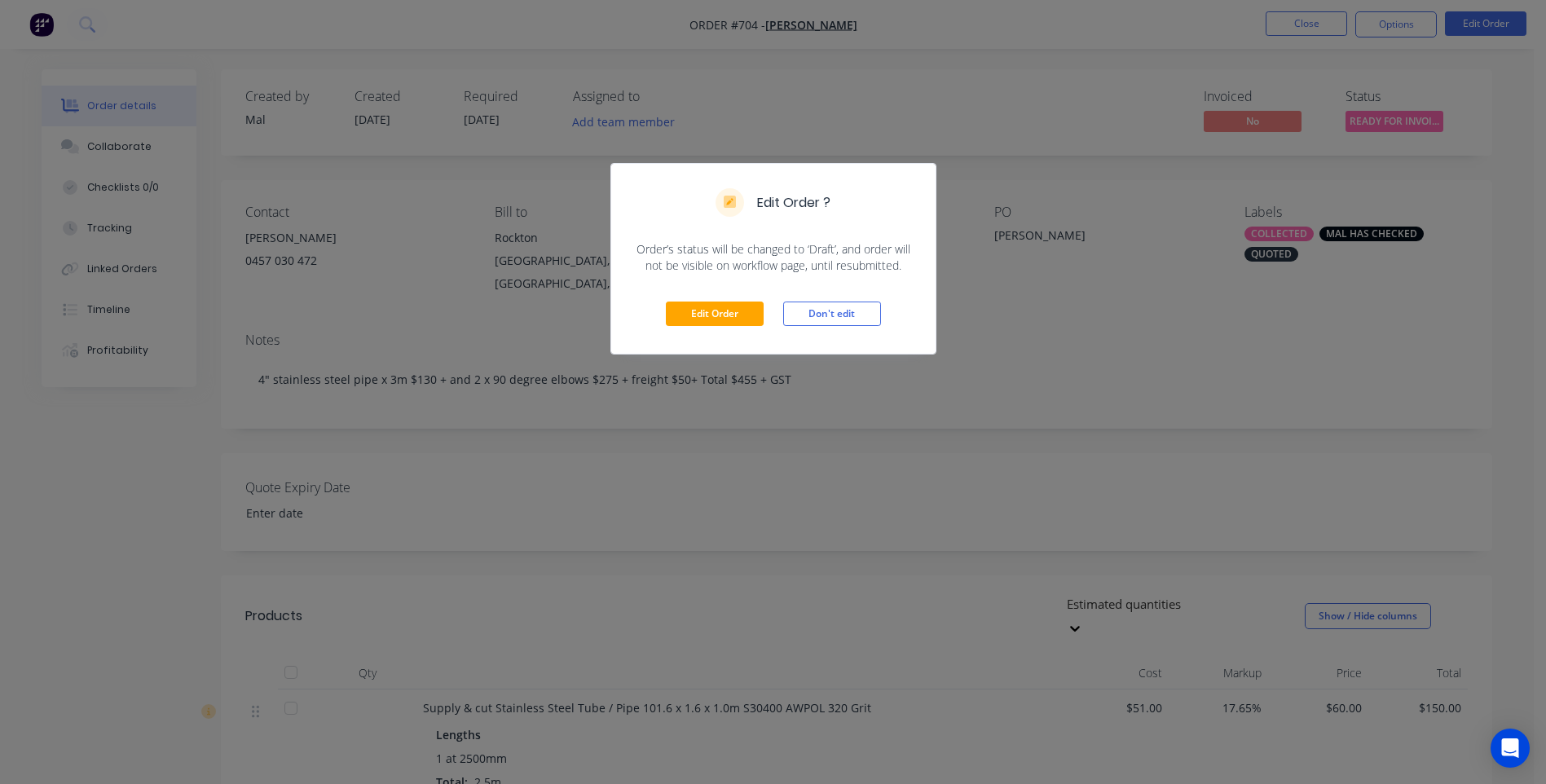
drag, startPoint x: 890, startPoint y: 408, endPoint x: 1173, endPoint y: 284, distance: 309.7
click at [891, 407] on div "Edit Order ? Order’s status will be changed to ‘Draft’, and order will not be v…" at bounding box center [773, 392] width 1546 height 784
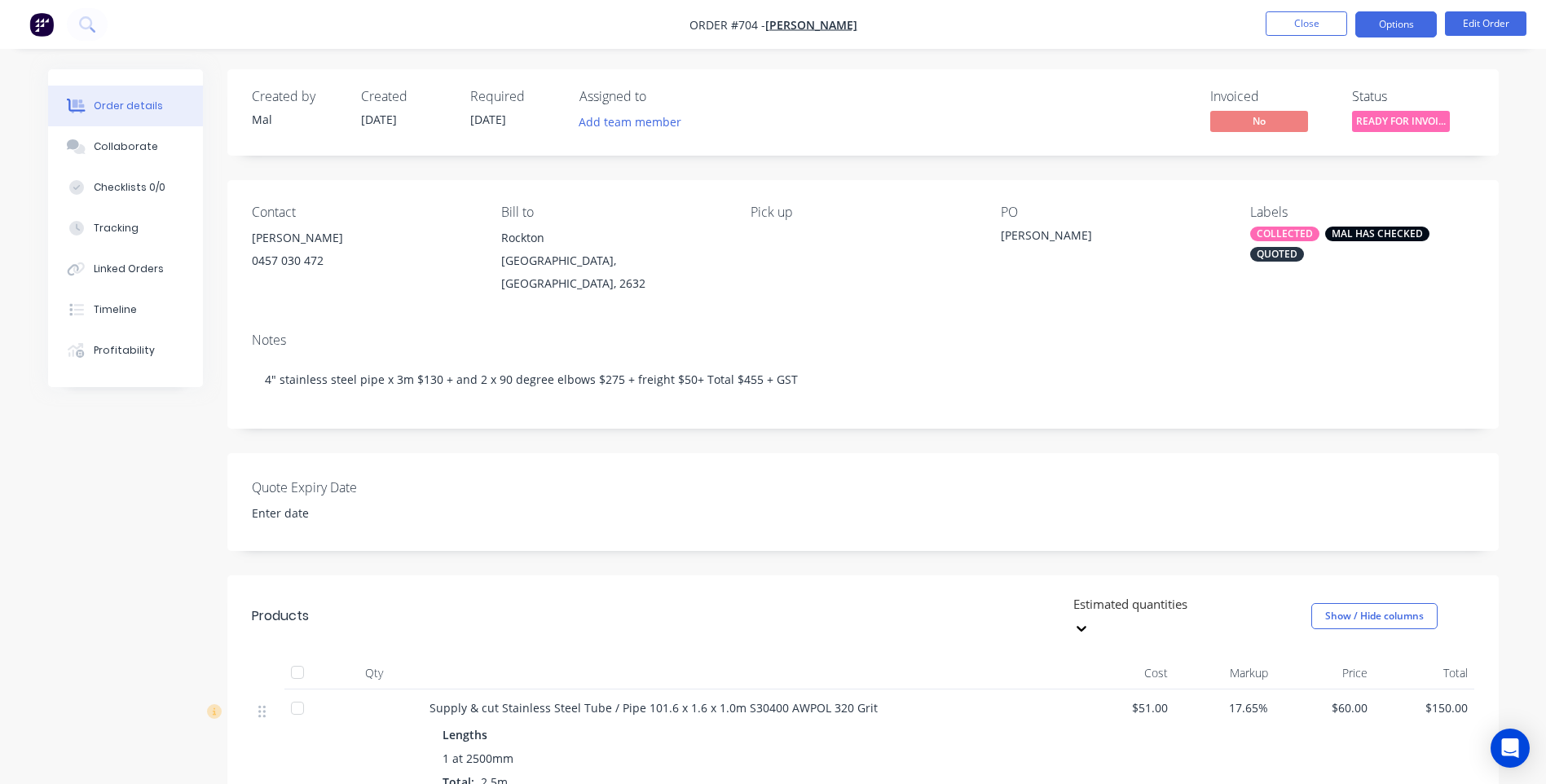
click at [1407, 25] on button "Options" at bounding box center [1395, 24] width 81 height 26
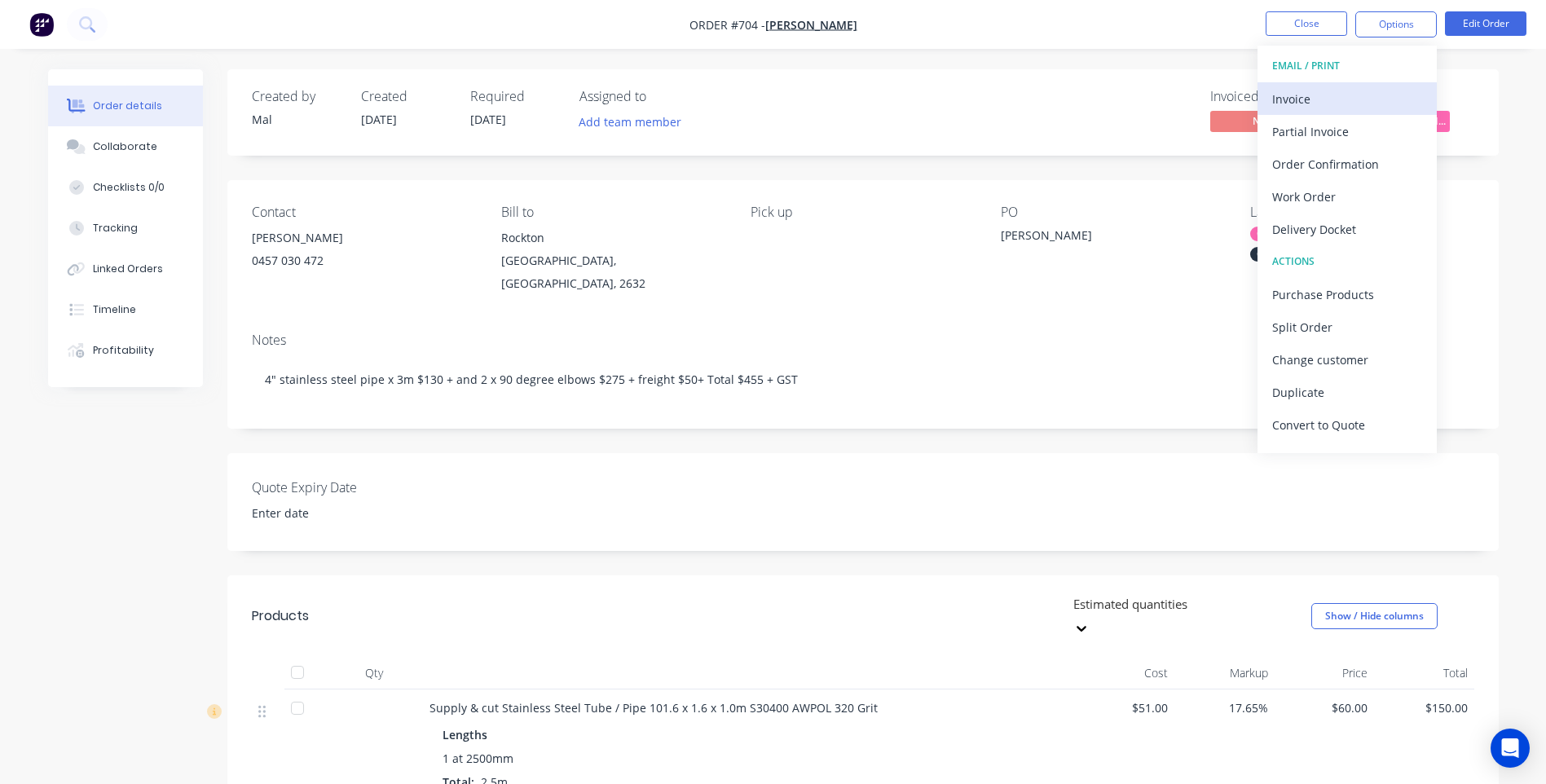
click at [1289, 99] on div "Invoice" at bounding box center [1347, 99] width 150 height 24
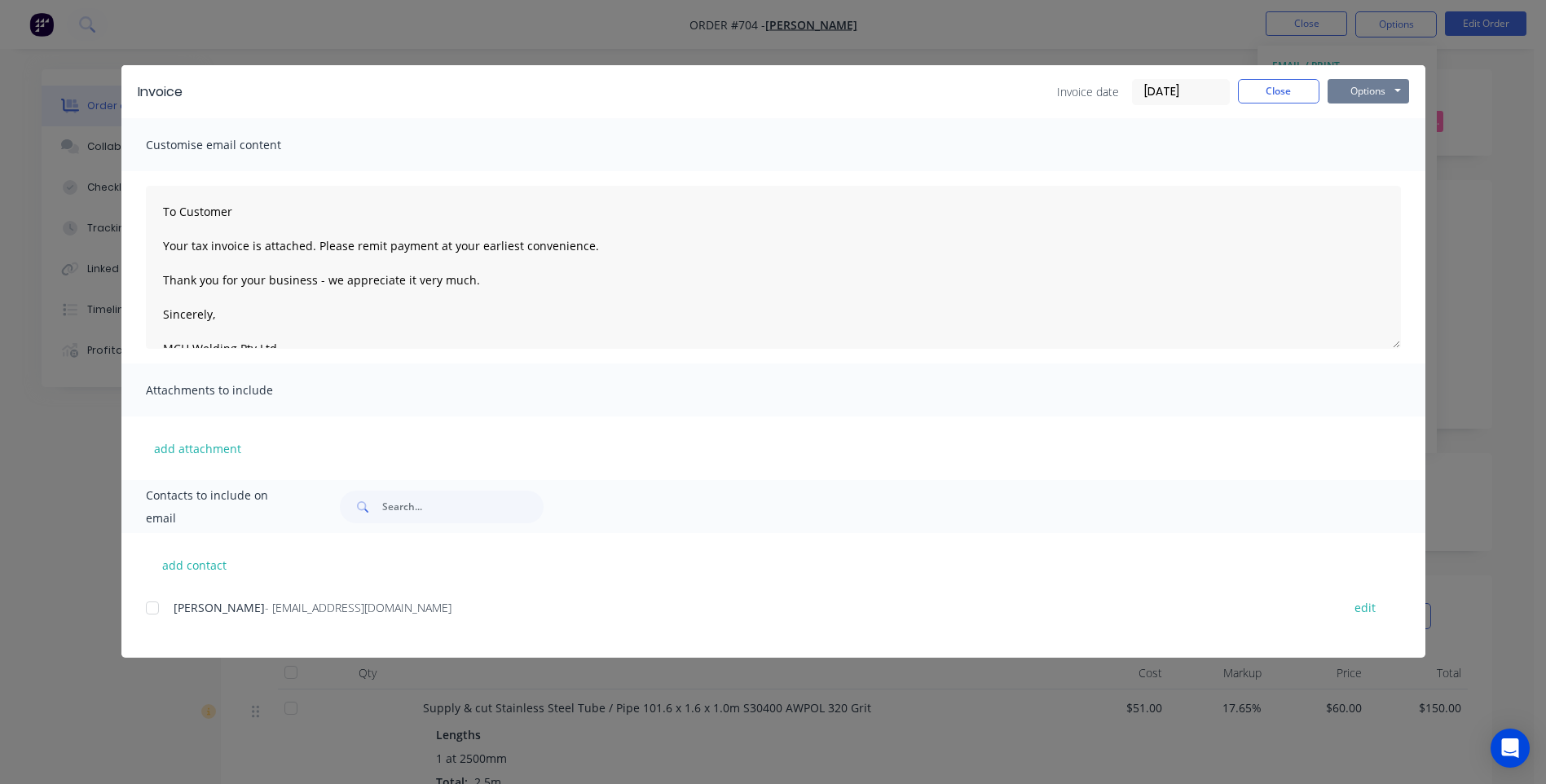
click at [1367, 94] on button "Options" at bounding box center [1367, 91] width 81 height 24
click at [1365, 114] on button "Preview" at bounding box center [1379, 120] width 104 height 27
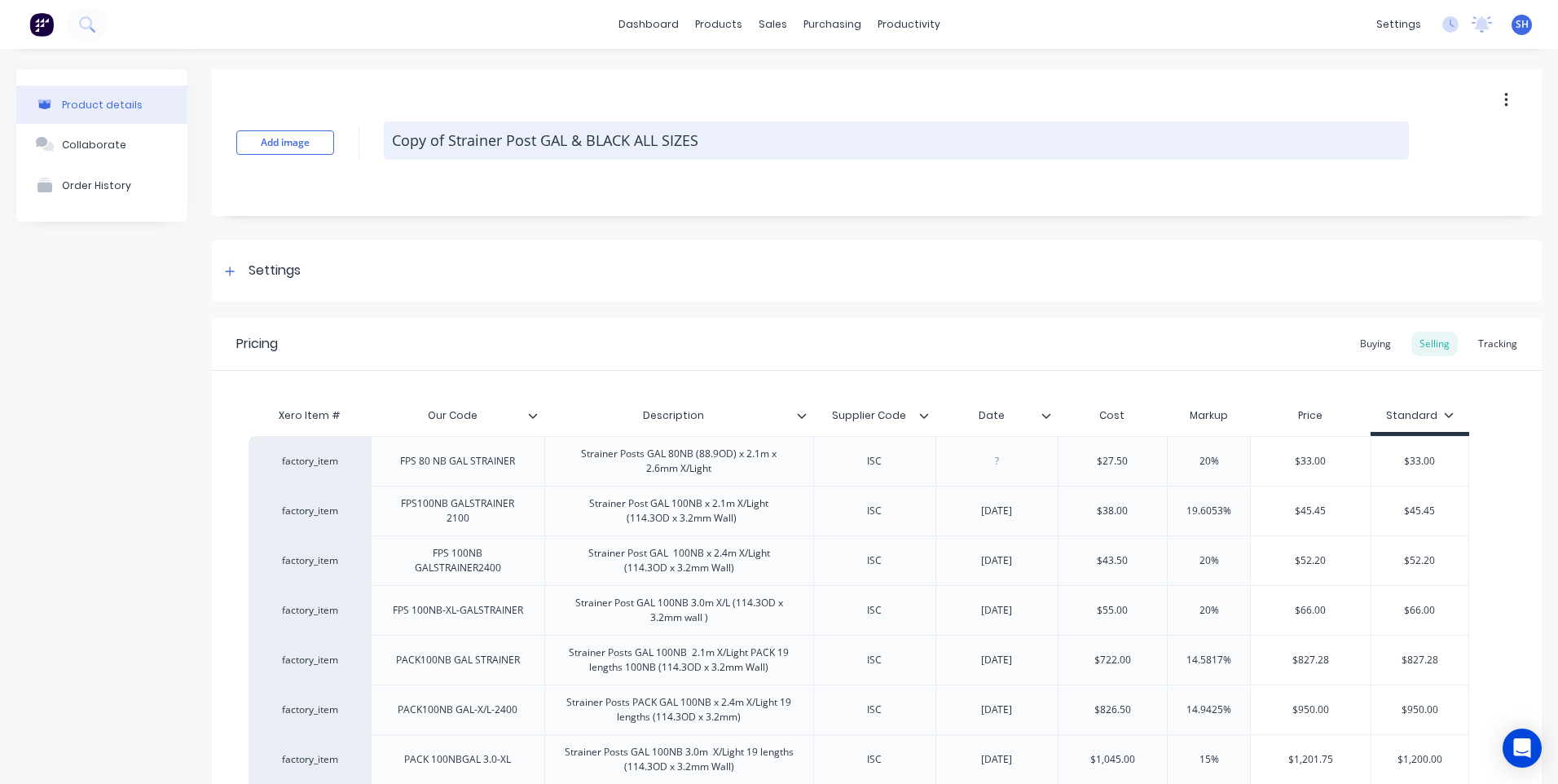
click at [449, 139] on textarea "Copy of Strainer Post GAL & BLACK ALL SIZES" at bounding box center [896, 140] width 1025 height 38
type textarea "x"
type textarea "Copy ofStrainer Post GAL & BLACK ALL SIZES"
type textarea "x"
type textarea "Copy oStrainer Post GAL & BLACK ALL SIZES"
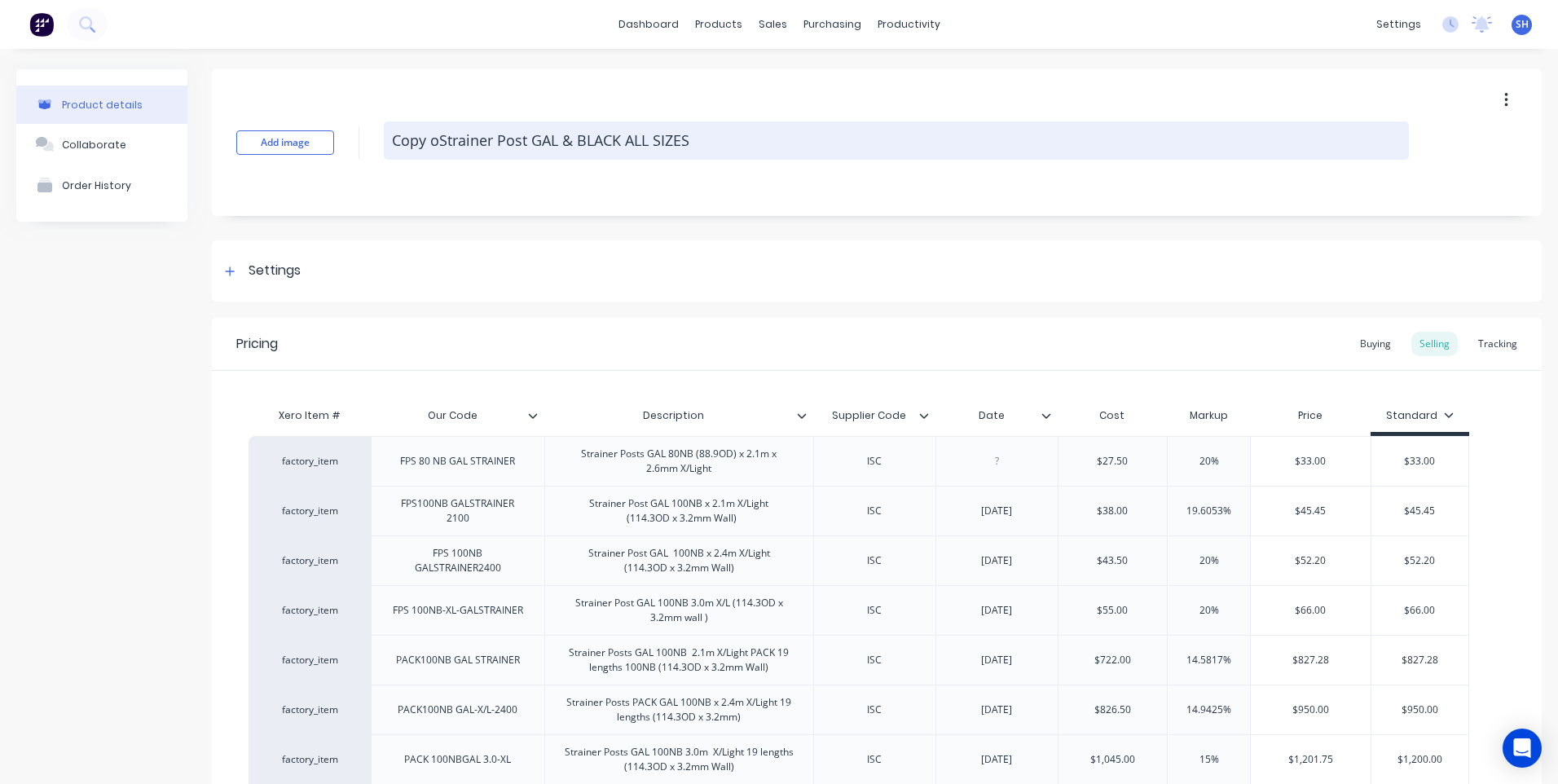
type textarea "x"
type textarea "Copy Strainer Post GAL & BLACK ALL SIZES"
type textarea "x"
type textarea "CopyStrainer Post GAL & BLACK ALL SIZES"
type textarea "x"
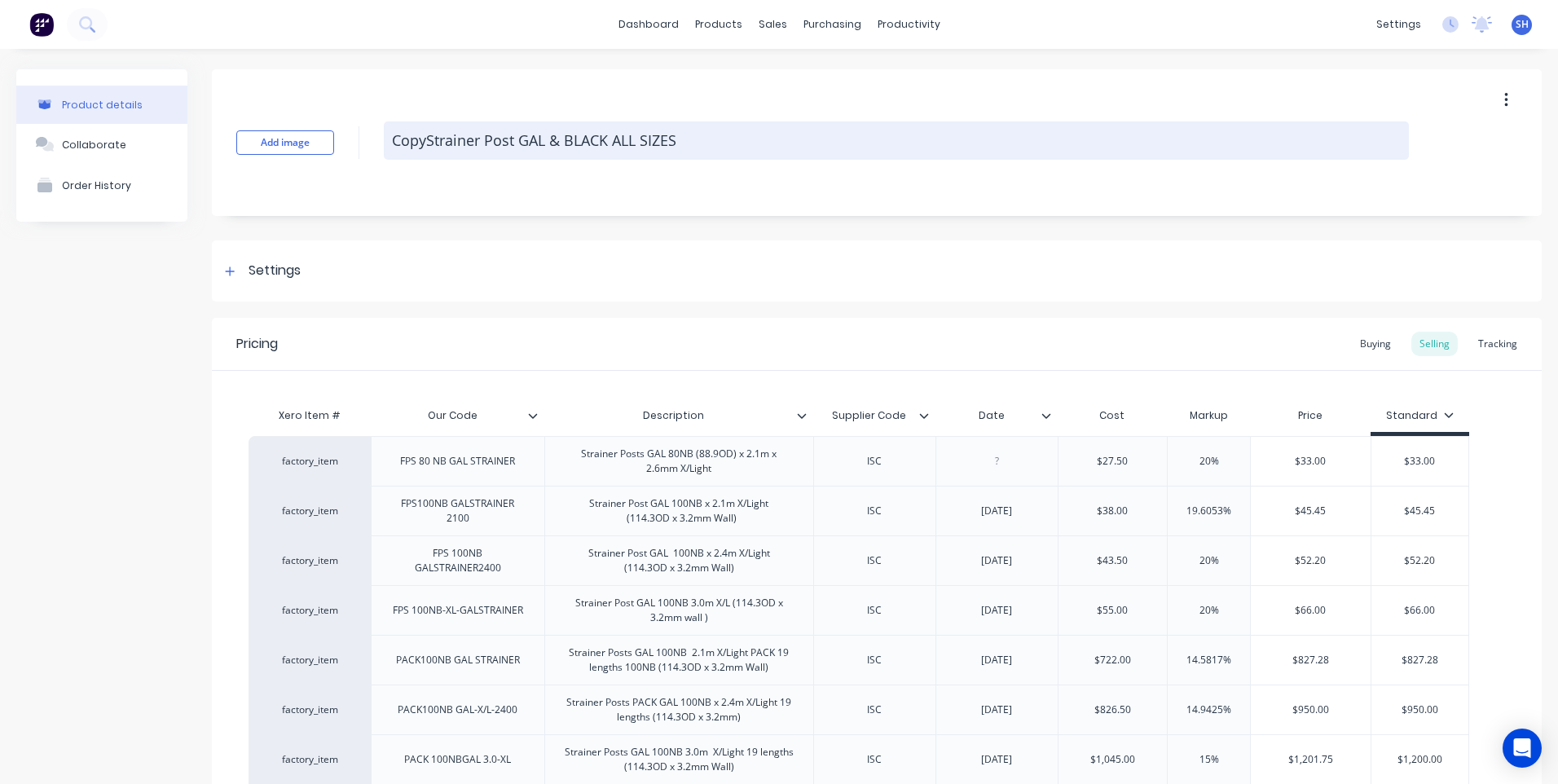
type textarea "CopStrainer Post GAL & BLACK ALL SIZES"
type textarea "x"
type textarea "CoStrainer Post GAL & BLACK ALL SIZES"
type textarea "x"
type textarea "CStrainer Post GAL & BLACK ALL SIZES"
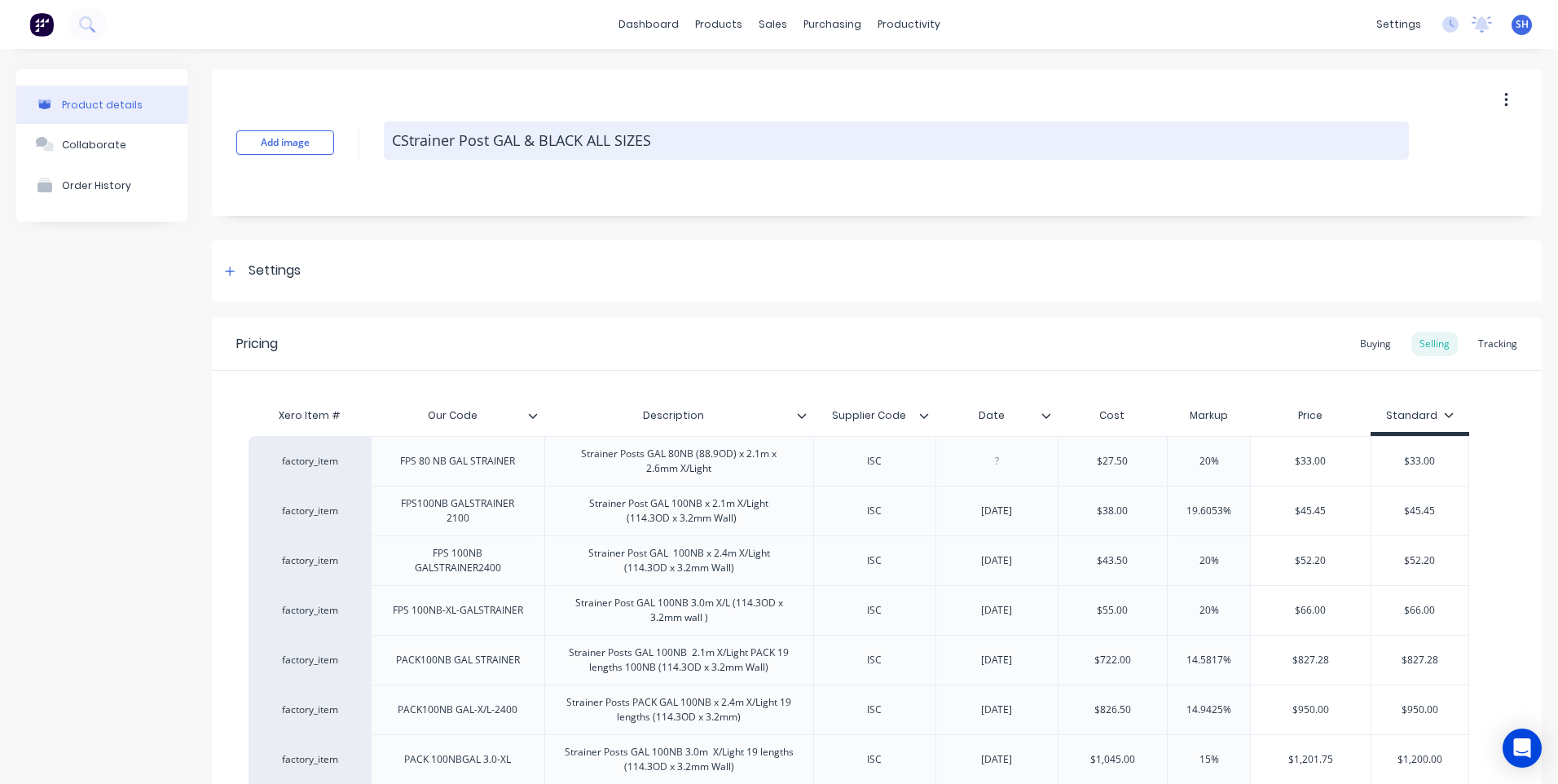
type textarea "x"
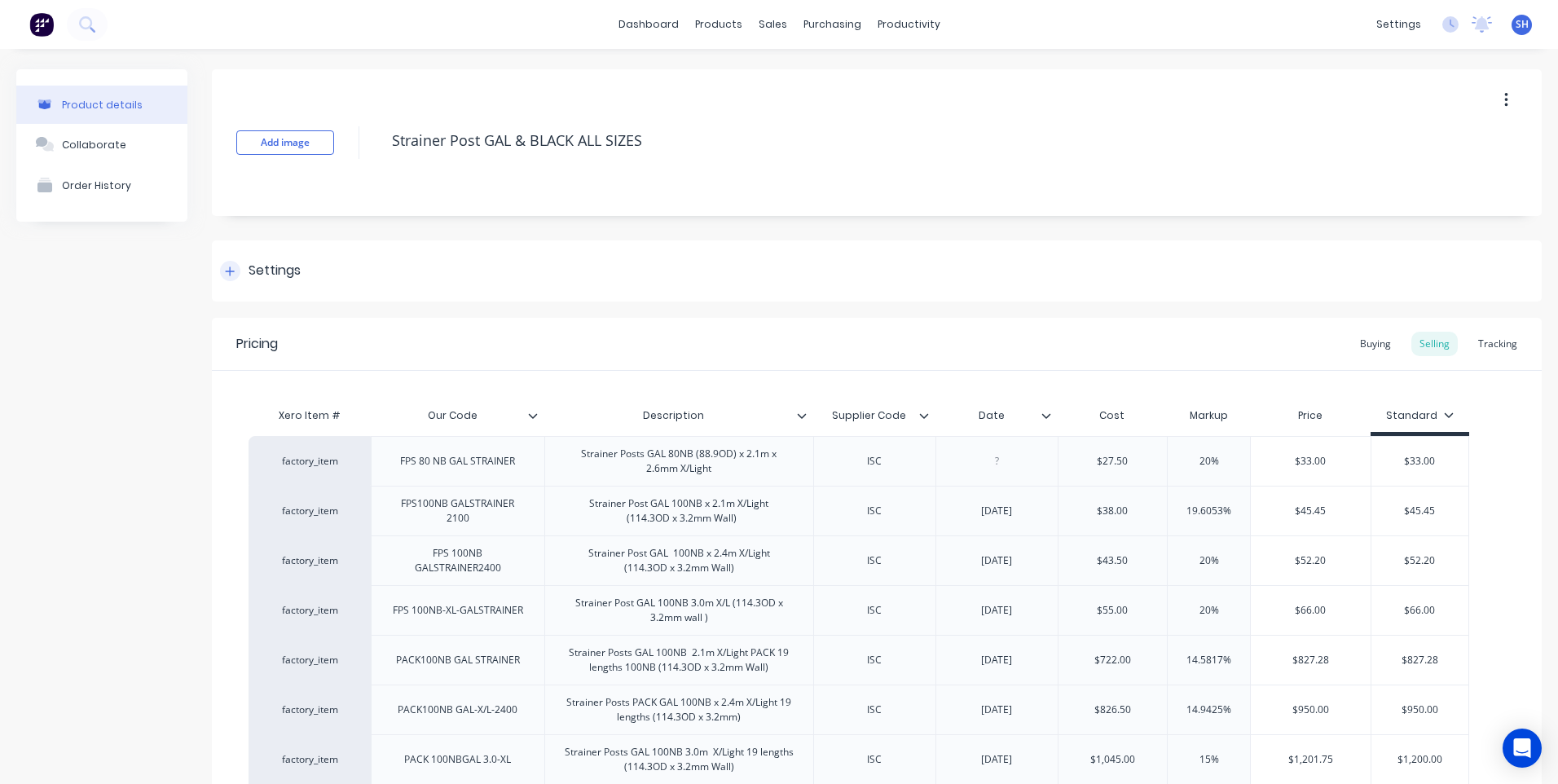
type textarea "Strainer Post GAL & BLACK ALL SIZES"
type textarea "x"
type textarea "Strainer Post GAL & BLACK ALL SIZES"
click at [231, 274] on icon at bounding box center [230, 271] width 10 height 11
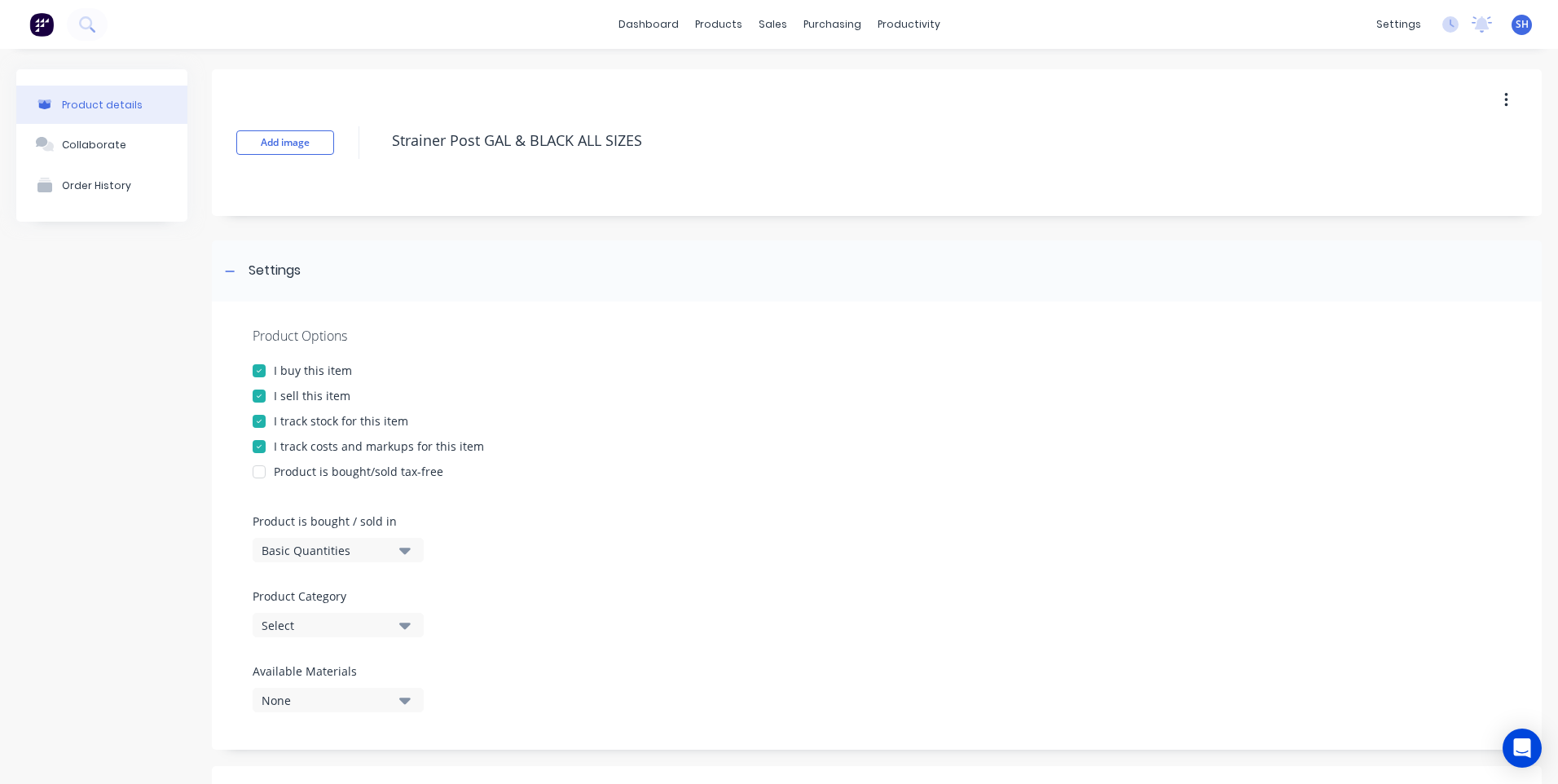
scroll to position [81, 0]
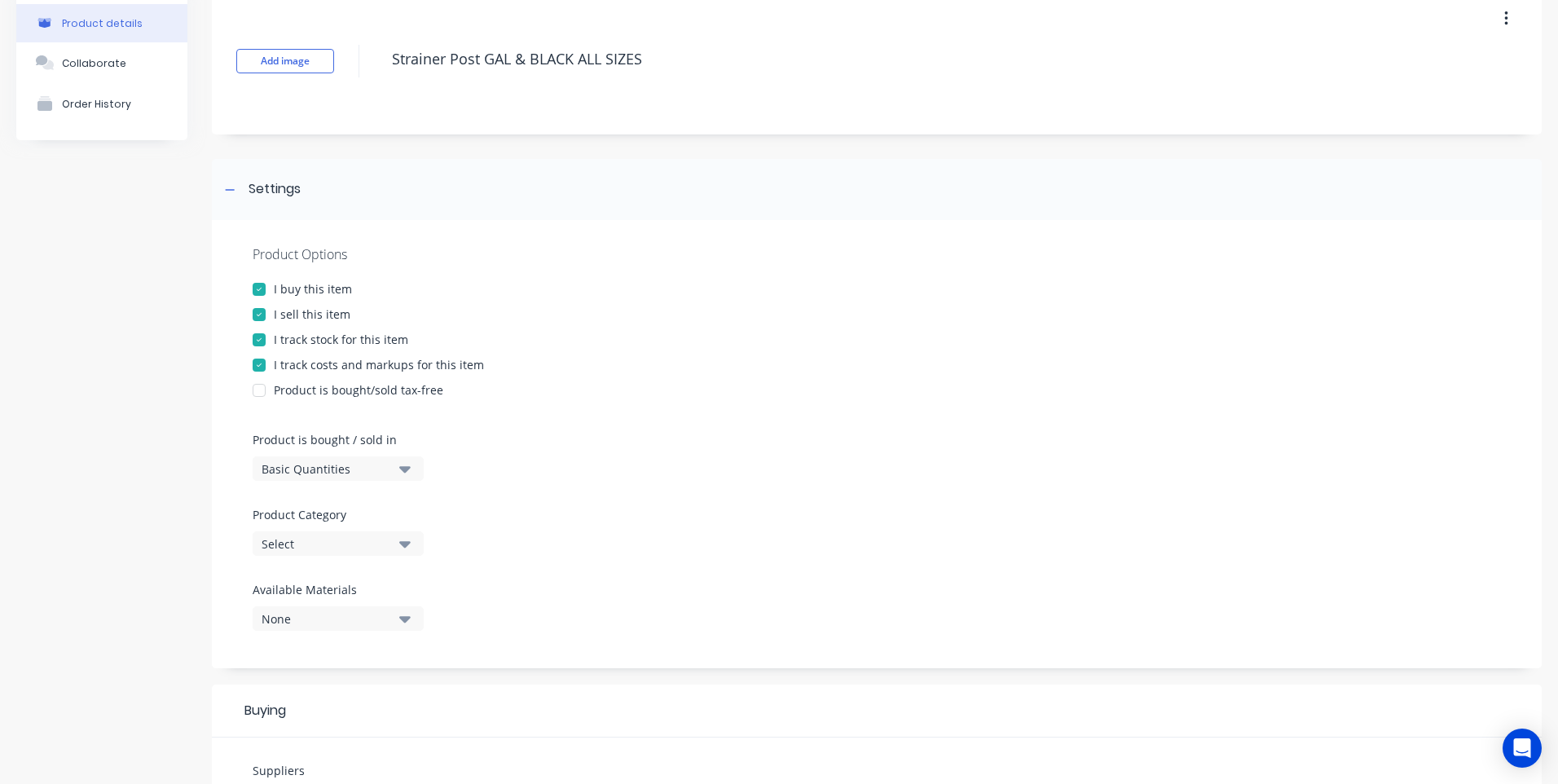
click at [404, 545] on icon "button" at bounding box center [404, 544] width 11 height 7
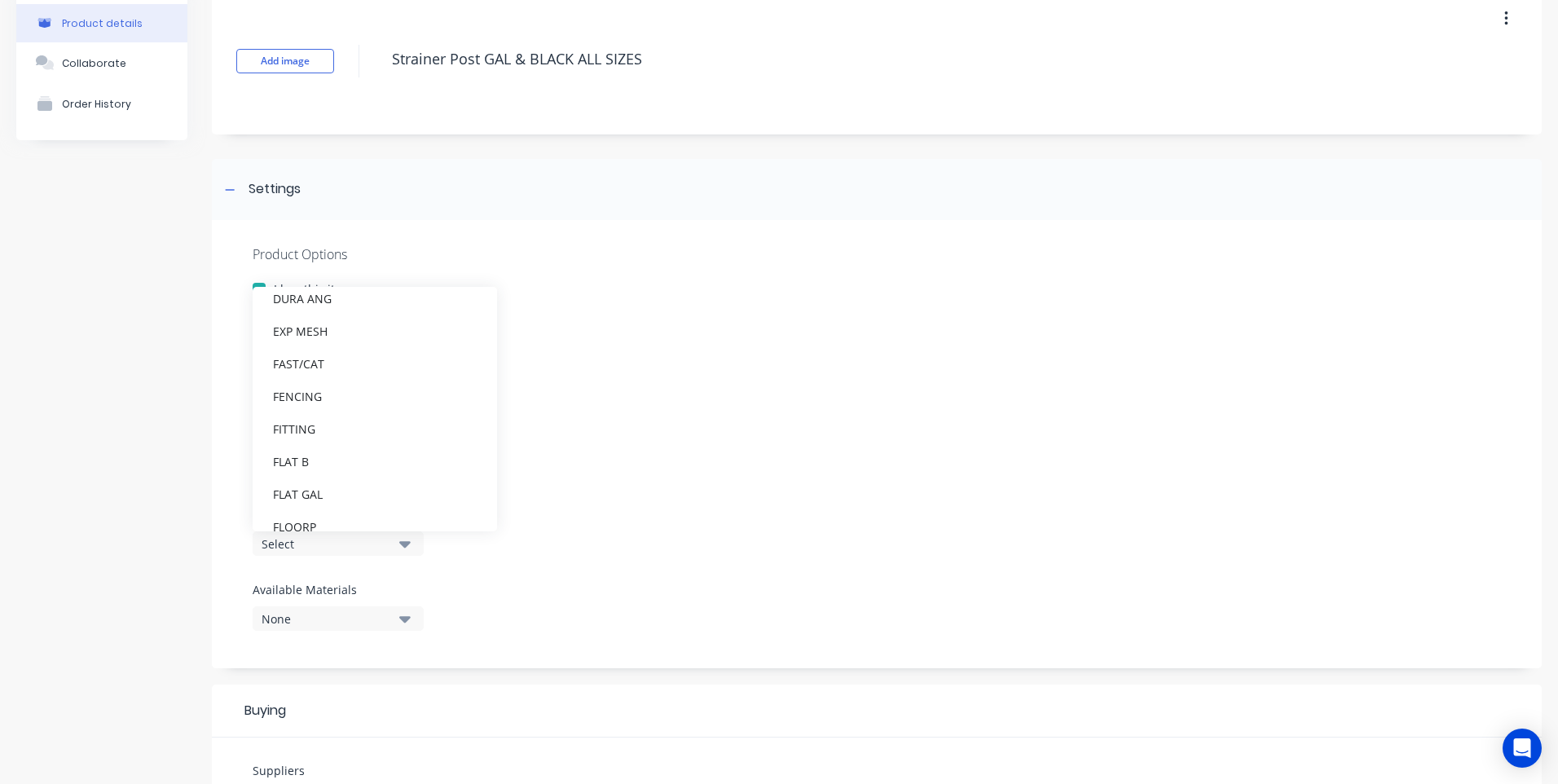
scroll to position [1304, 0]
click at [339, 387] on div "FENCING" at bounding box center [375, 392] width 244 height 33
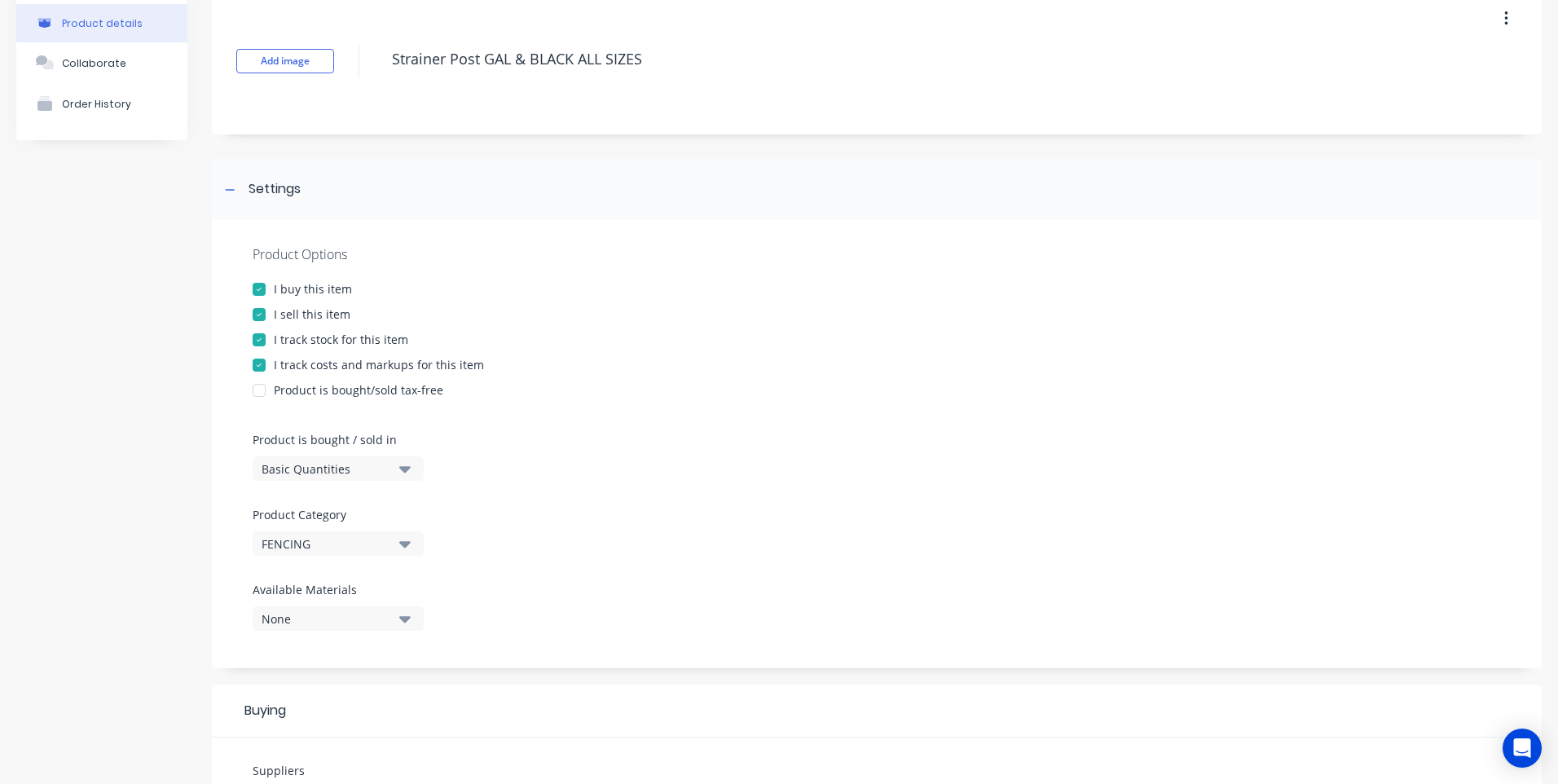
click at [587, 514] on div "Product Options I buy this item I sell this item I track stock for this item I …" at bounding box center [877, 444] width 1330 height 448
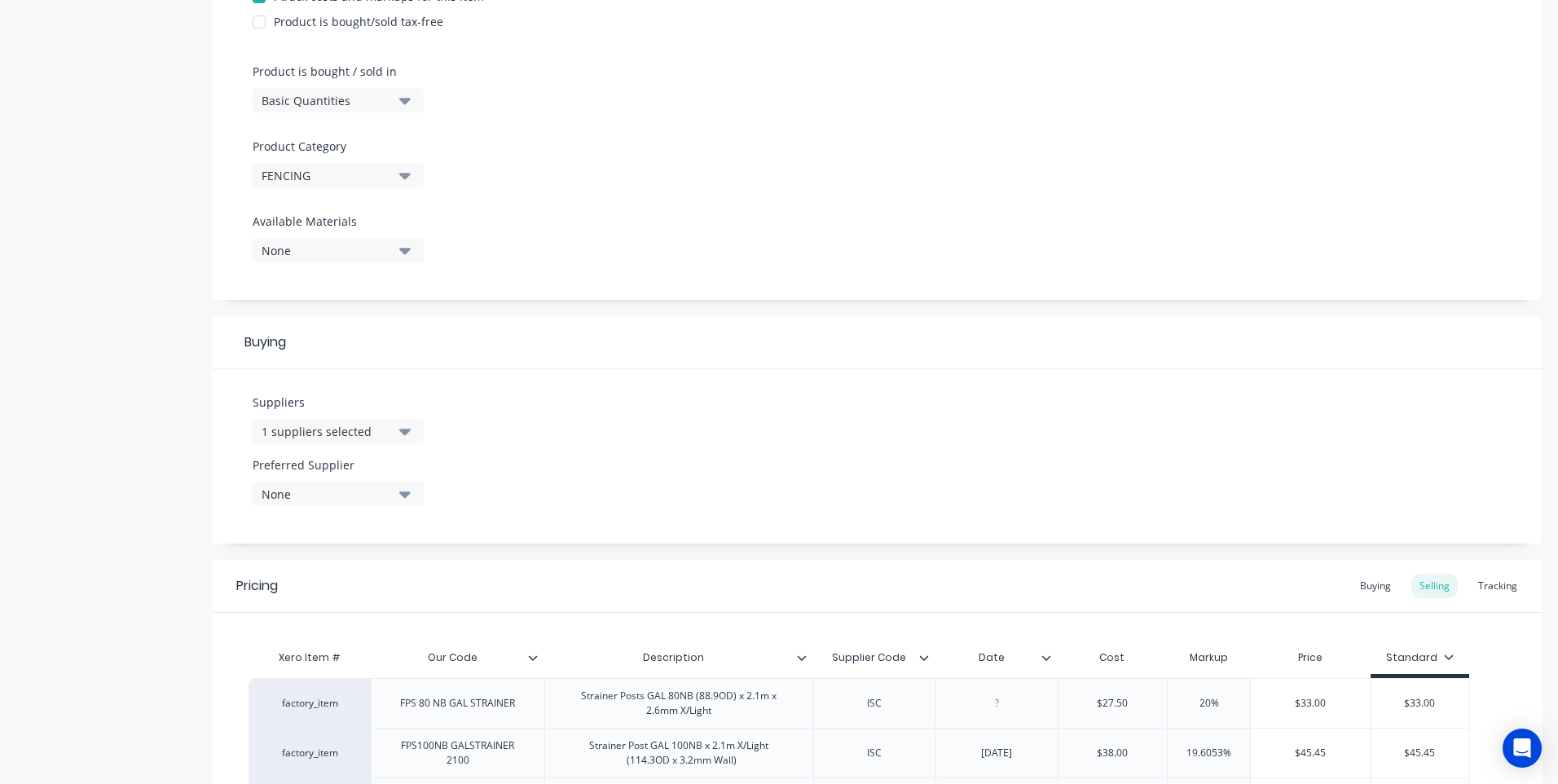
scroll to position [652, 0]
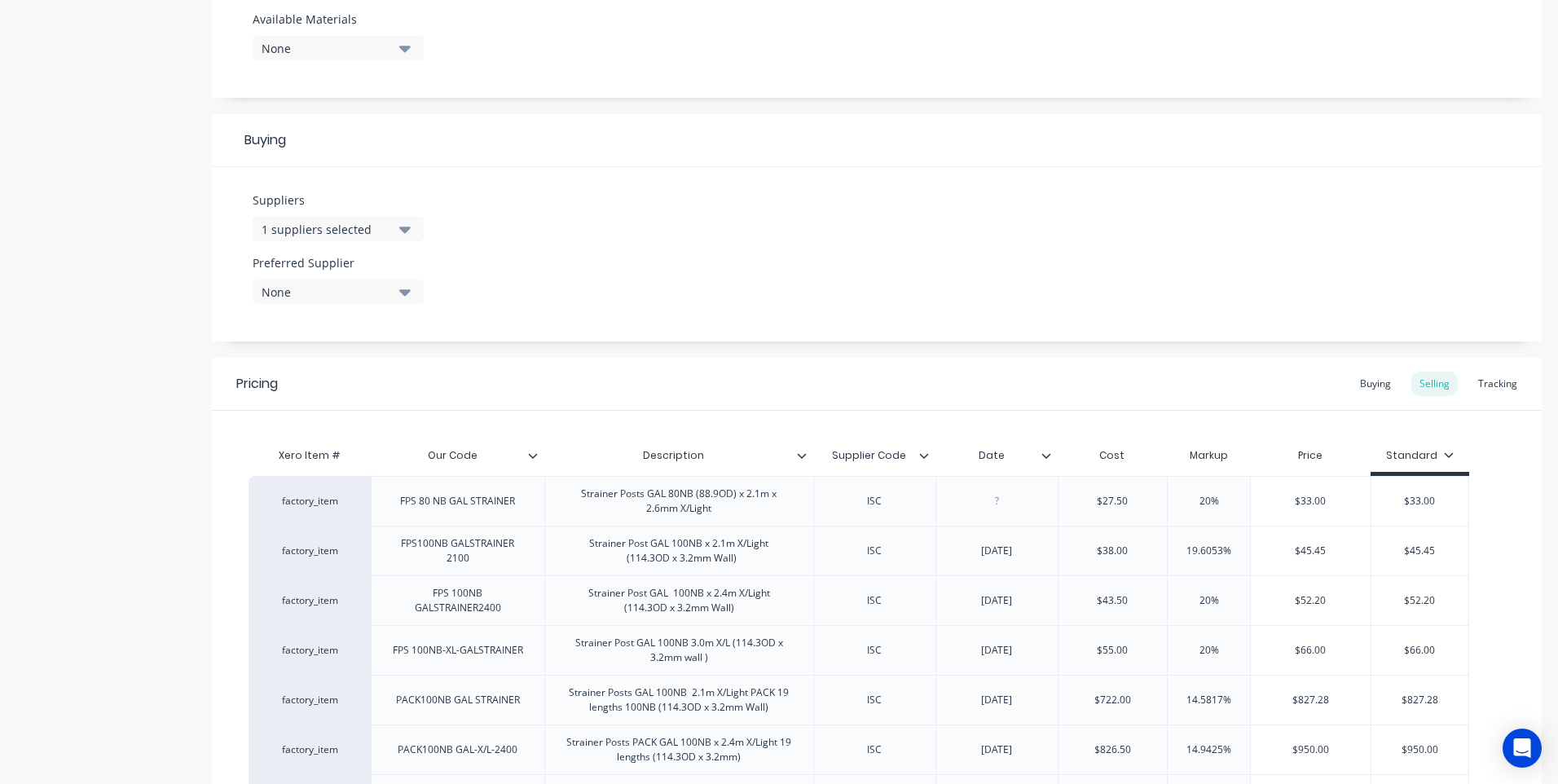
click at [404, 231] on icon "button" at bounding box center [404, 229] width 11 height 7
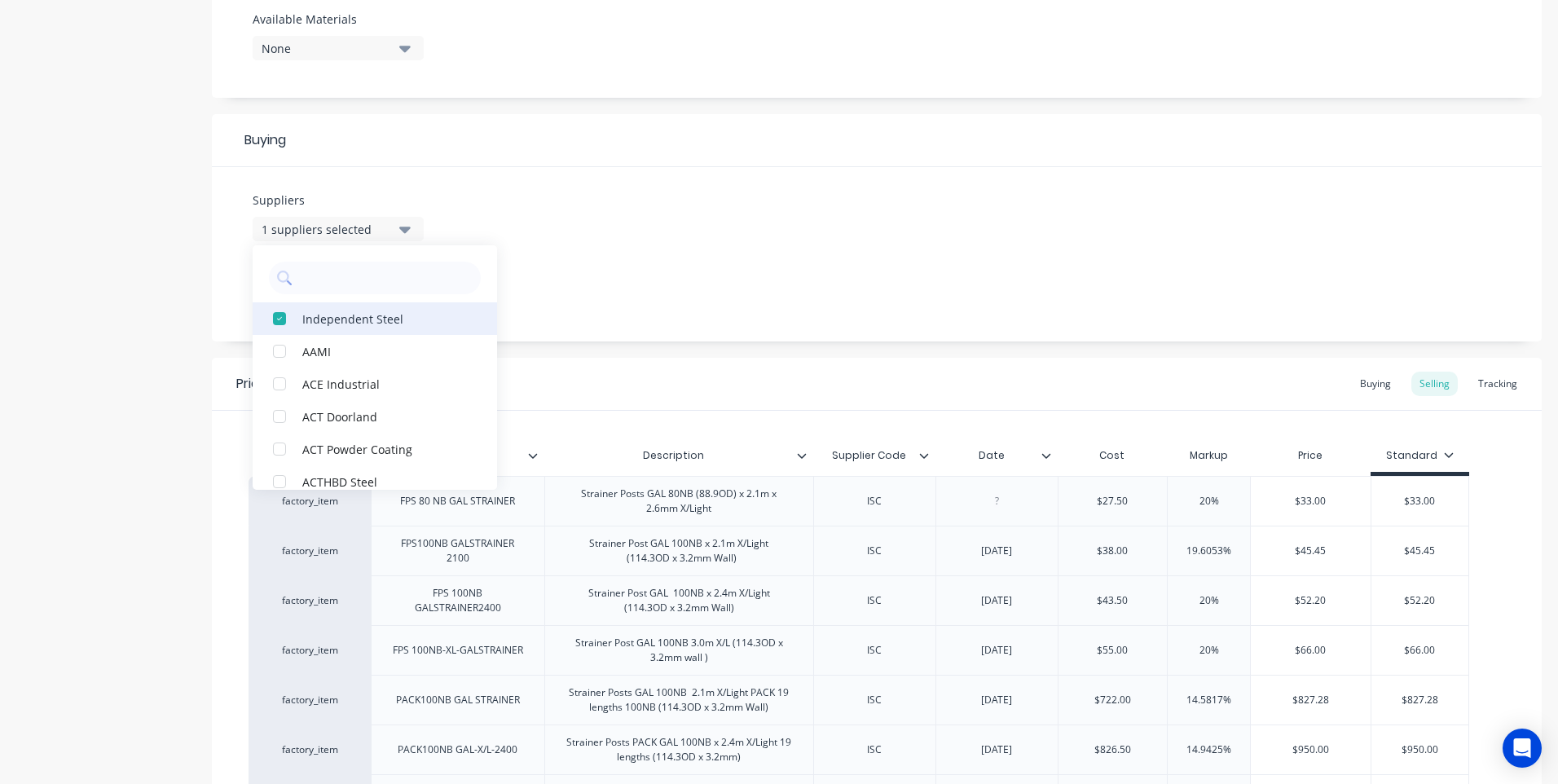
click at [338, 314] on div "Independent Steel" at bounding box center [383, 318] width 163 height 17
type textarea "x"
click at [653, 285] on div "Suppliers None AAMI ACE Industrial ACT Doorland ACT Powder Coating ACTHBD Steel…" at bounding box center [877, 254] width 1330 height 174
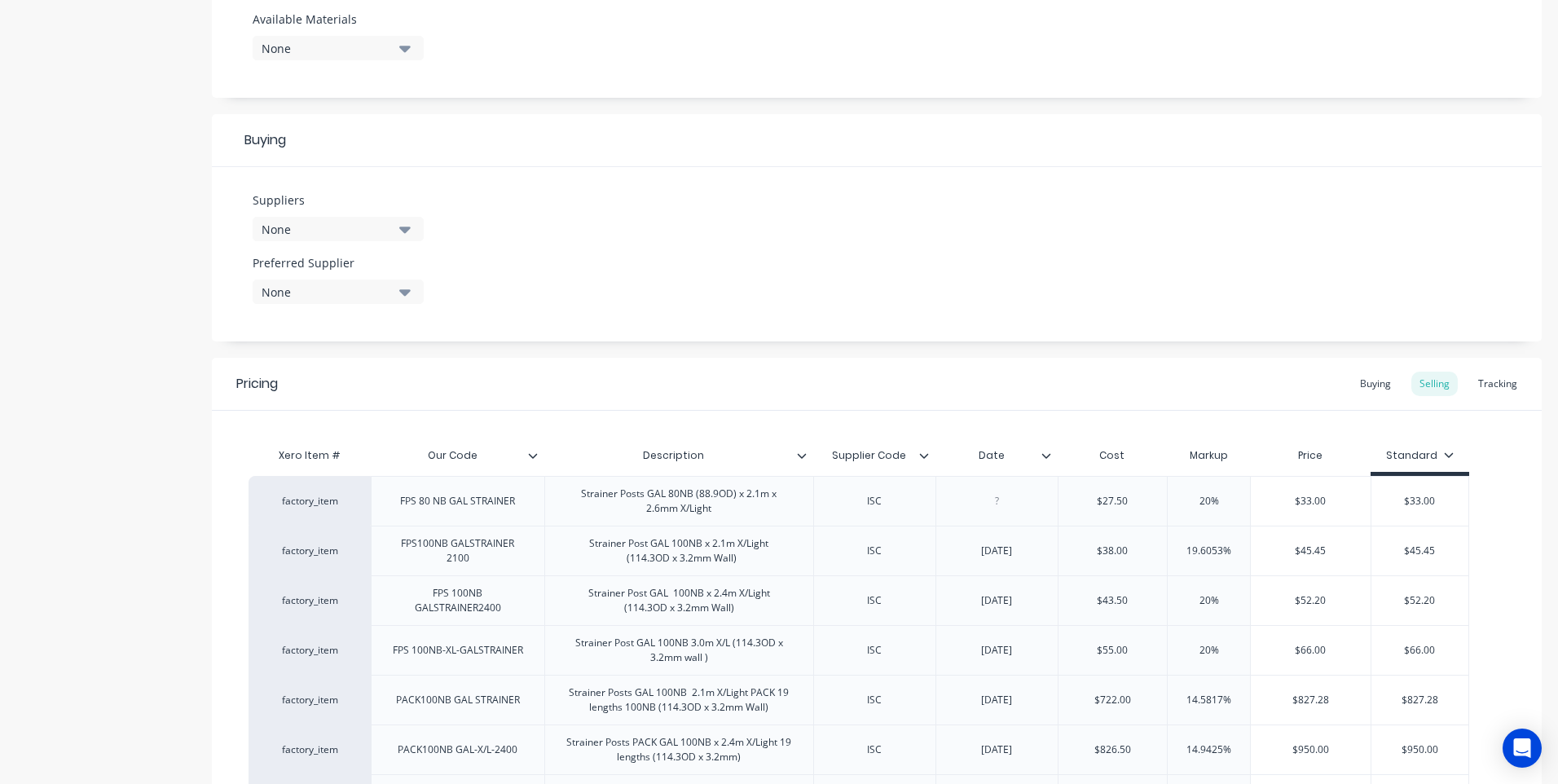
click at [406, 227] on icon "button" at bounding box center [404, 229] width 11 height 7
click at [306, 279] on input "text" at bounding box center [386, 278] width 173 height 33
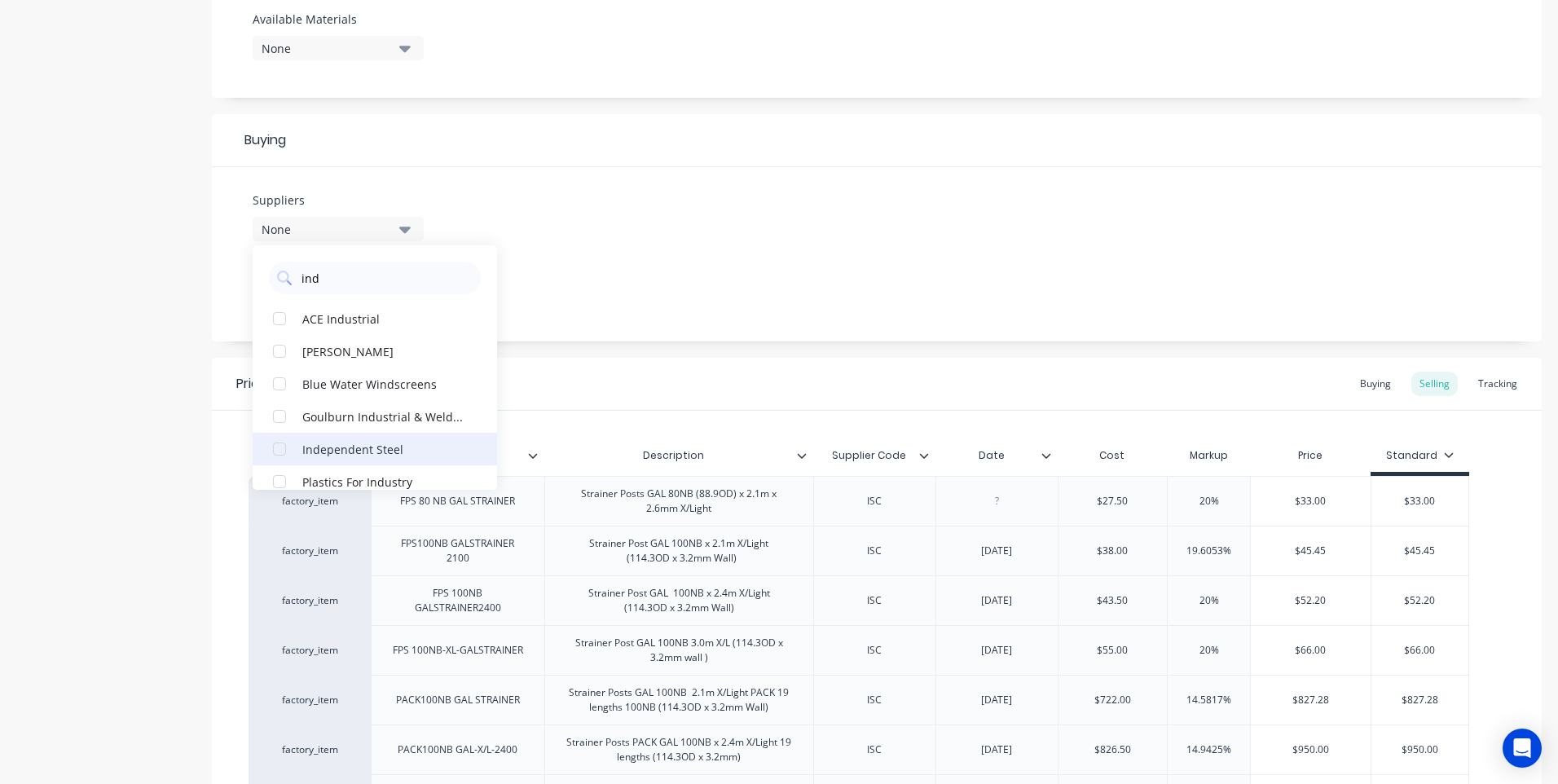
type input "ind"
click at [358, 447] on div "Independent Steel" at bounding box center [383, 448] width 163 height 17
click at [631, 253] on div "Suppliers 1 suppliers selected ind Independent Steel ACE Industrial [PERSON_NAM…" at bounding box center [877, 254] width 1330 height 174
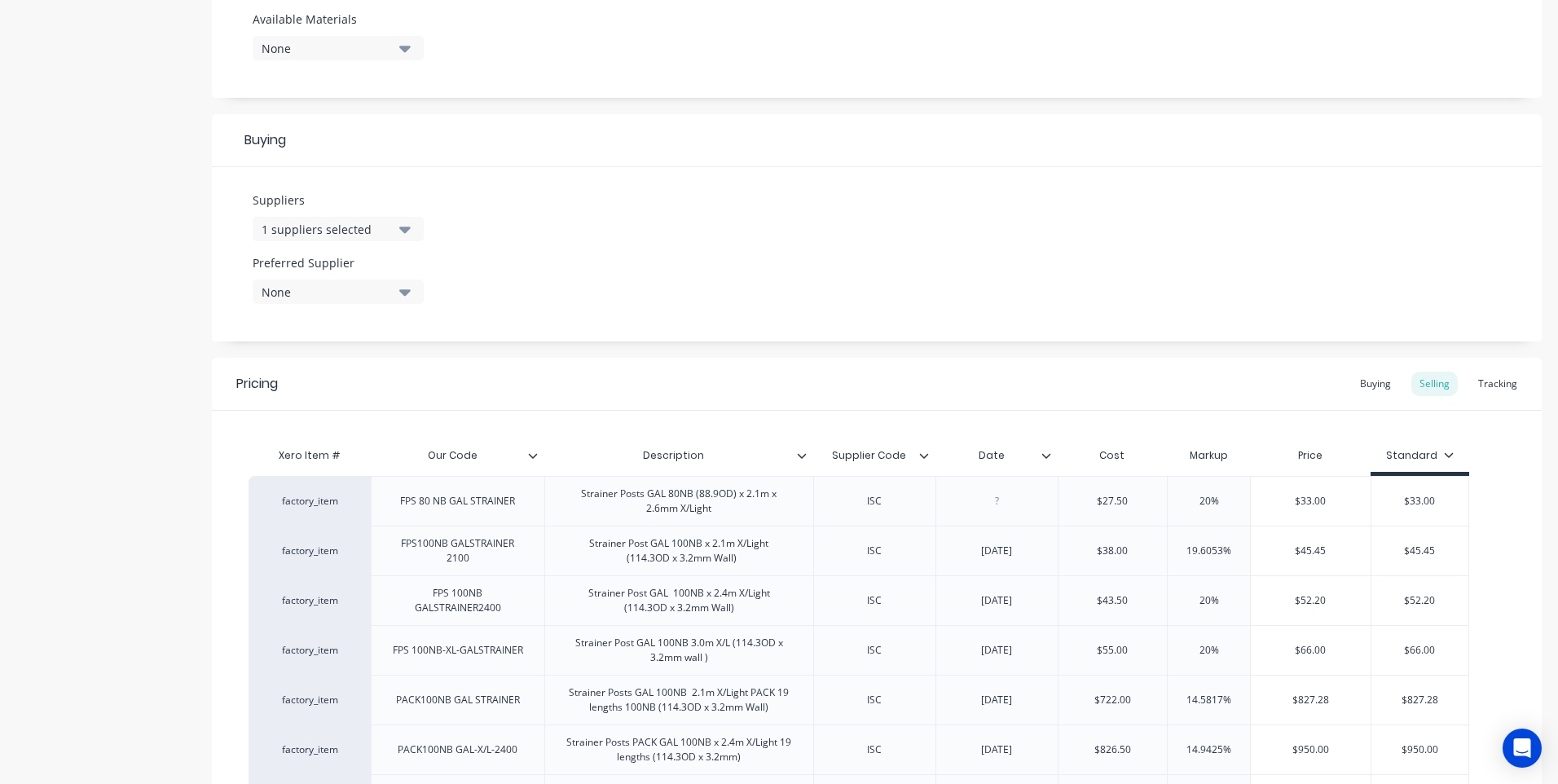
click at [403, 289] on icon "button" at bounding box center [404, 292] width 11 height 18
click at [281, 377] on div "button" at bounding box center [279, 381] width 33 height 33
click at [518, 274] on div "Suppliers 1 suppliers selected ind Preferred Supplier Independent Steel Indepen…" at bounding box center [877, 254] width 1330 height 174
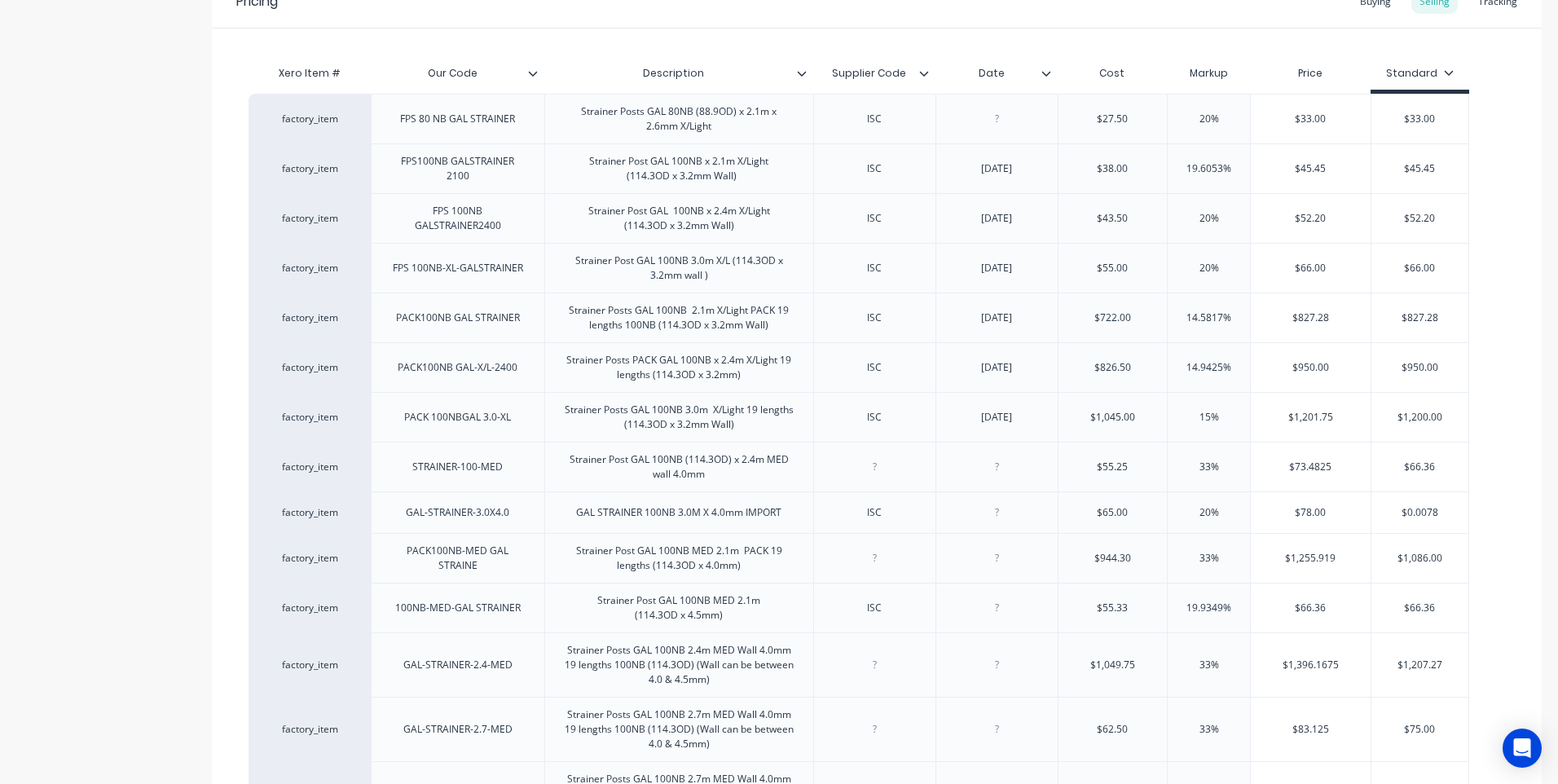
scroll to position [1059, 0]
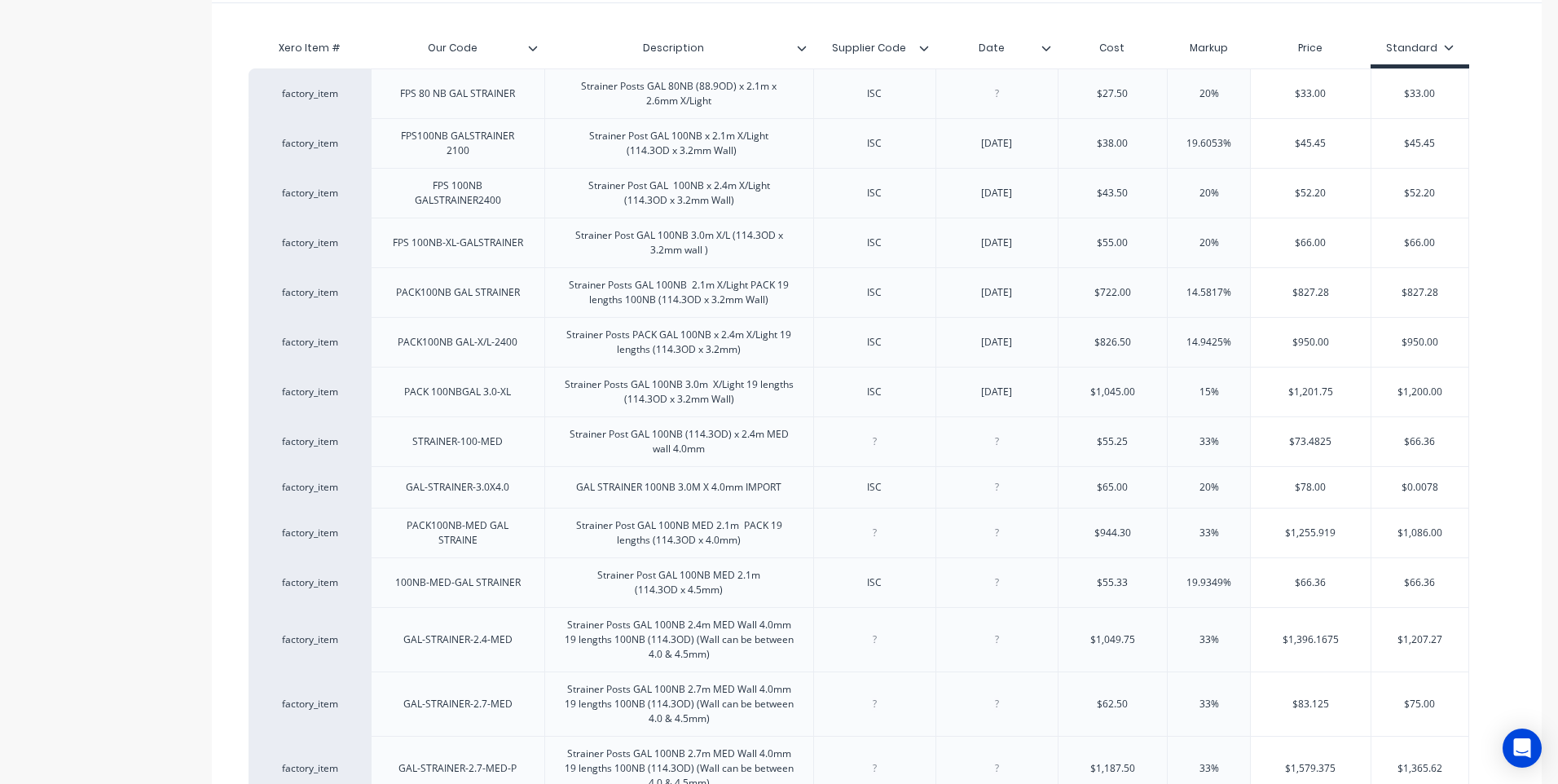
click at [531, 46] on icon at bounding box center [533, 48] width 10 height 10
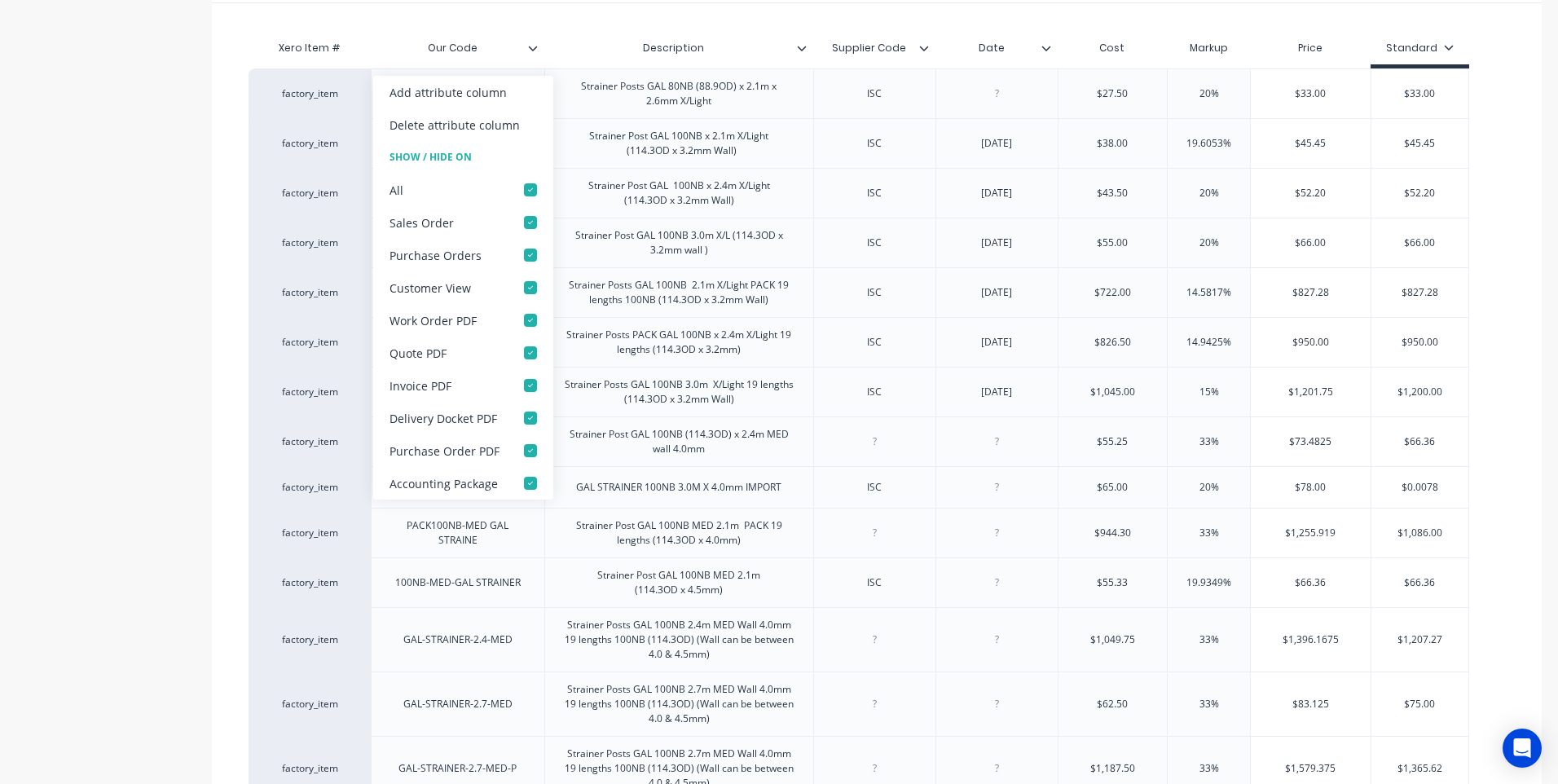
click at [531, 46] on icon at bounding box center [533, 48] width 10 height 10
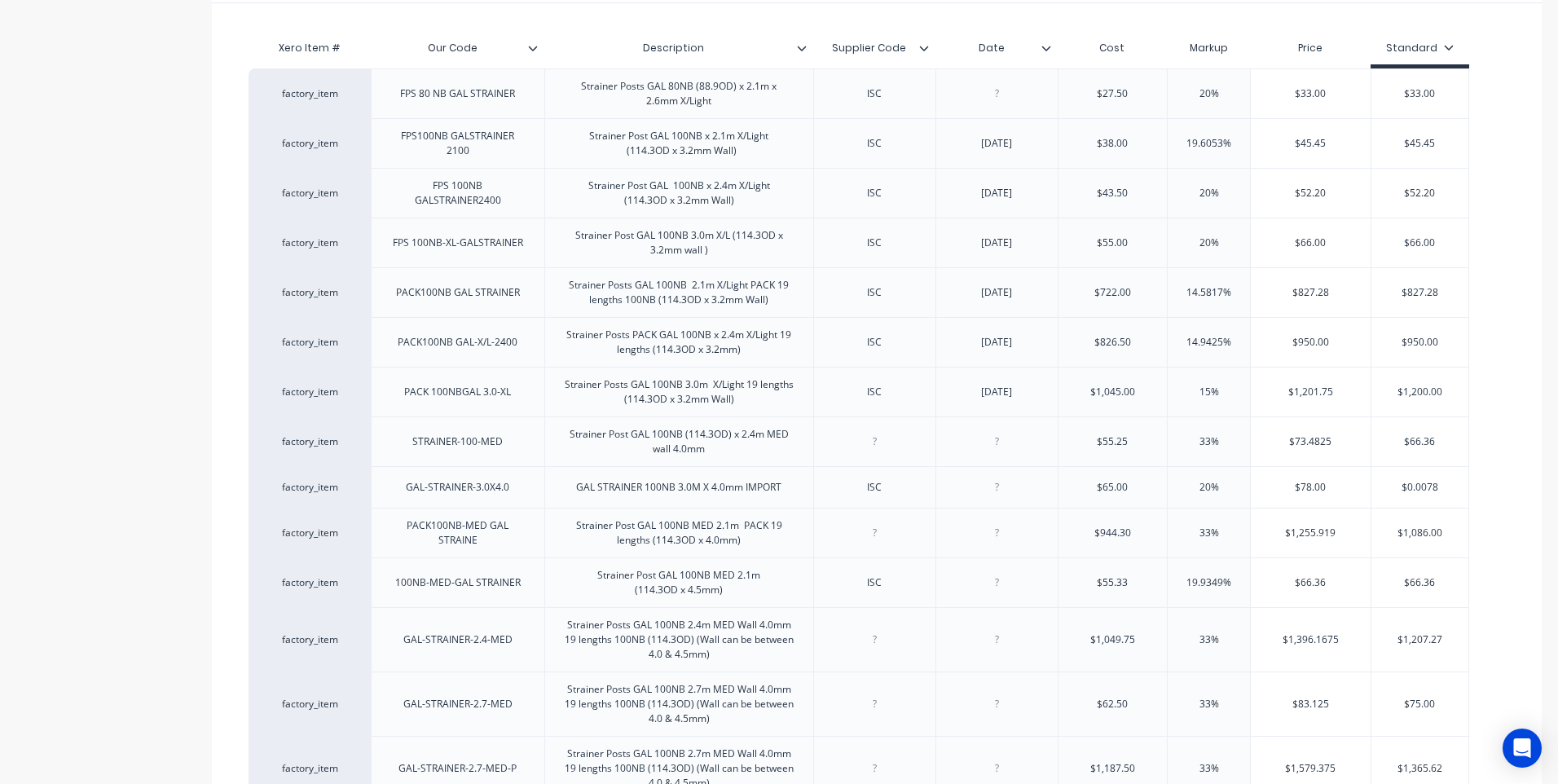
click at [803, 50] on icon at bounding box center [801, 48] width 9 height 5
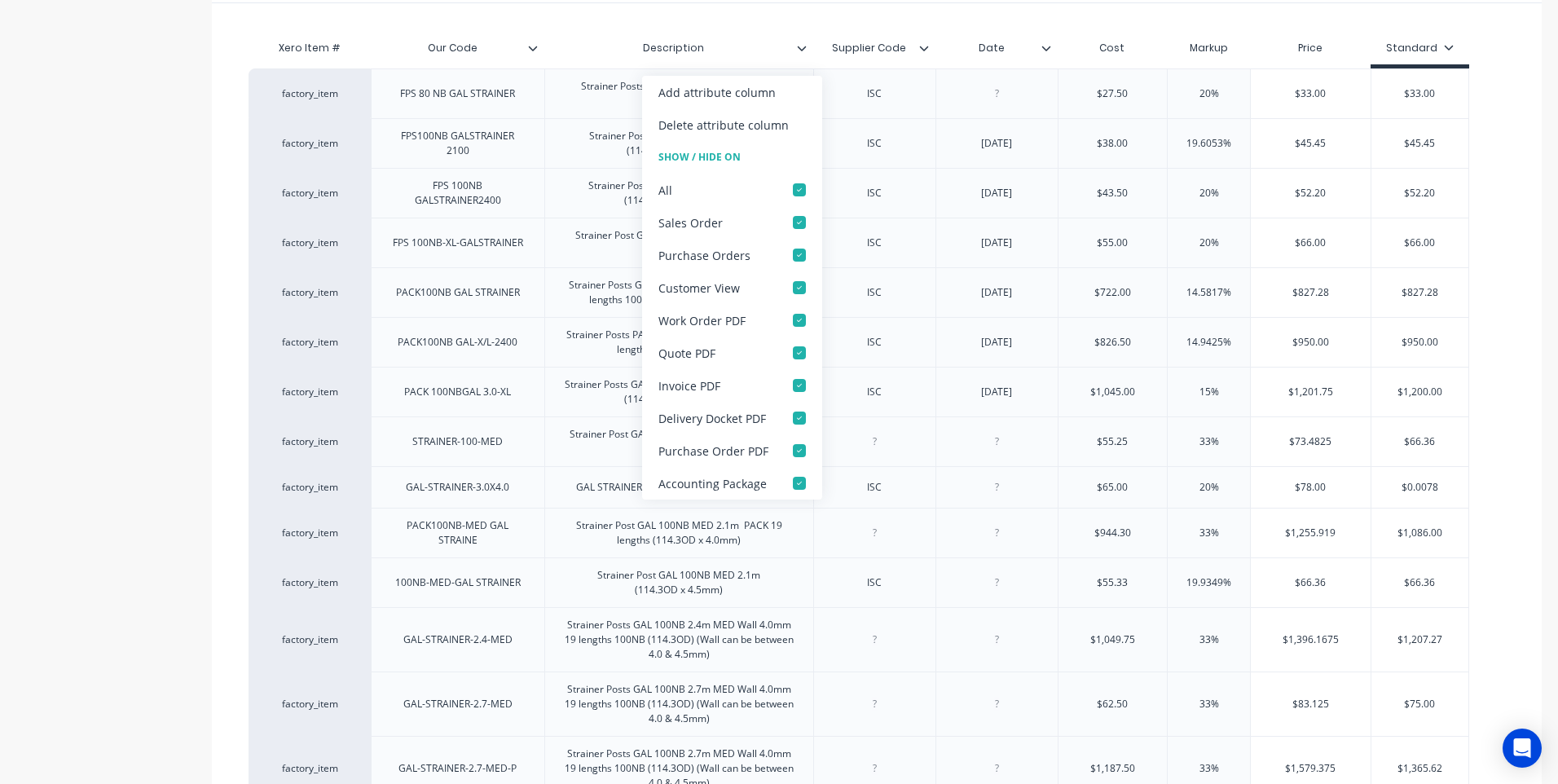
click at [803, 50] on icon at bounding box center [801, 48] width 9 height 5
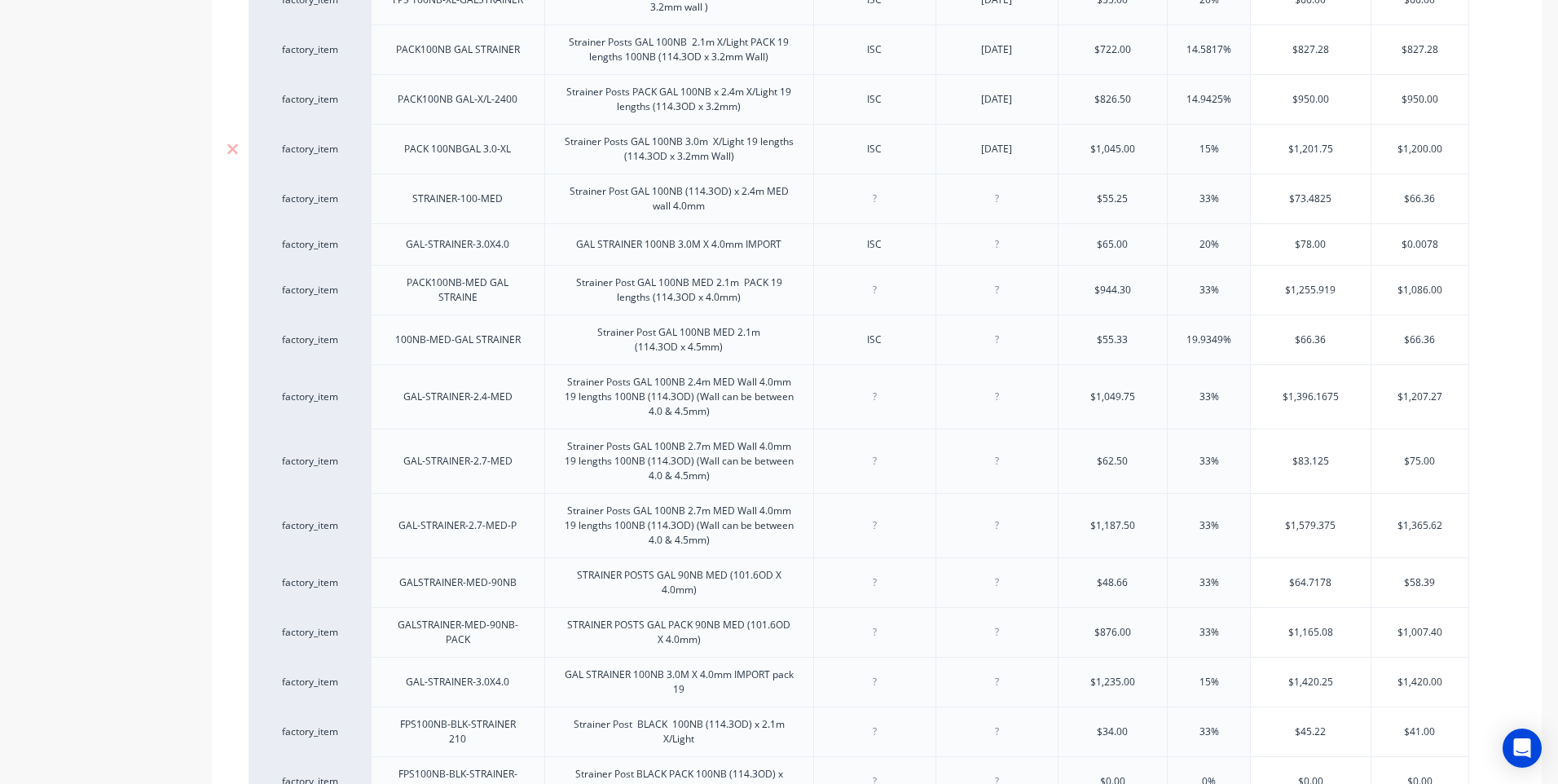
scroll to position [1486, 0]
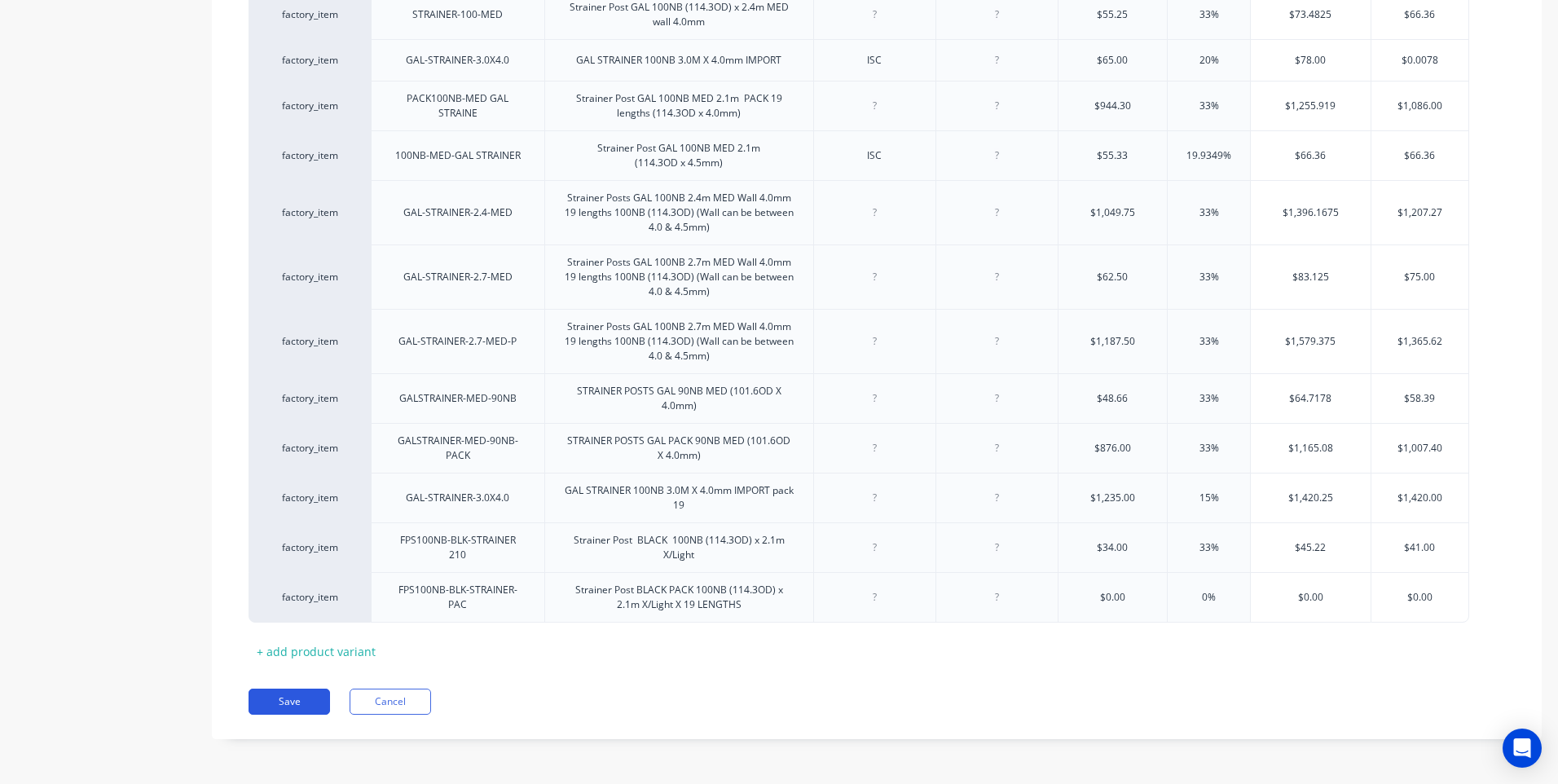
click at [294, 702] on button "Save" at bounding box center [288, 701] width 81 height 26
type textarea "x"
click at [276, 700] on button "Save" at bounding box center [288, 701] width 81 height 26
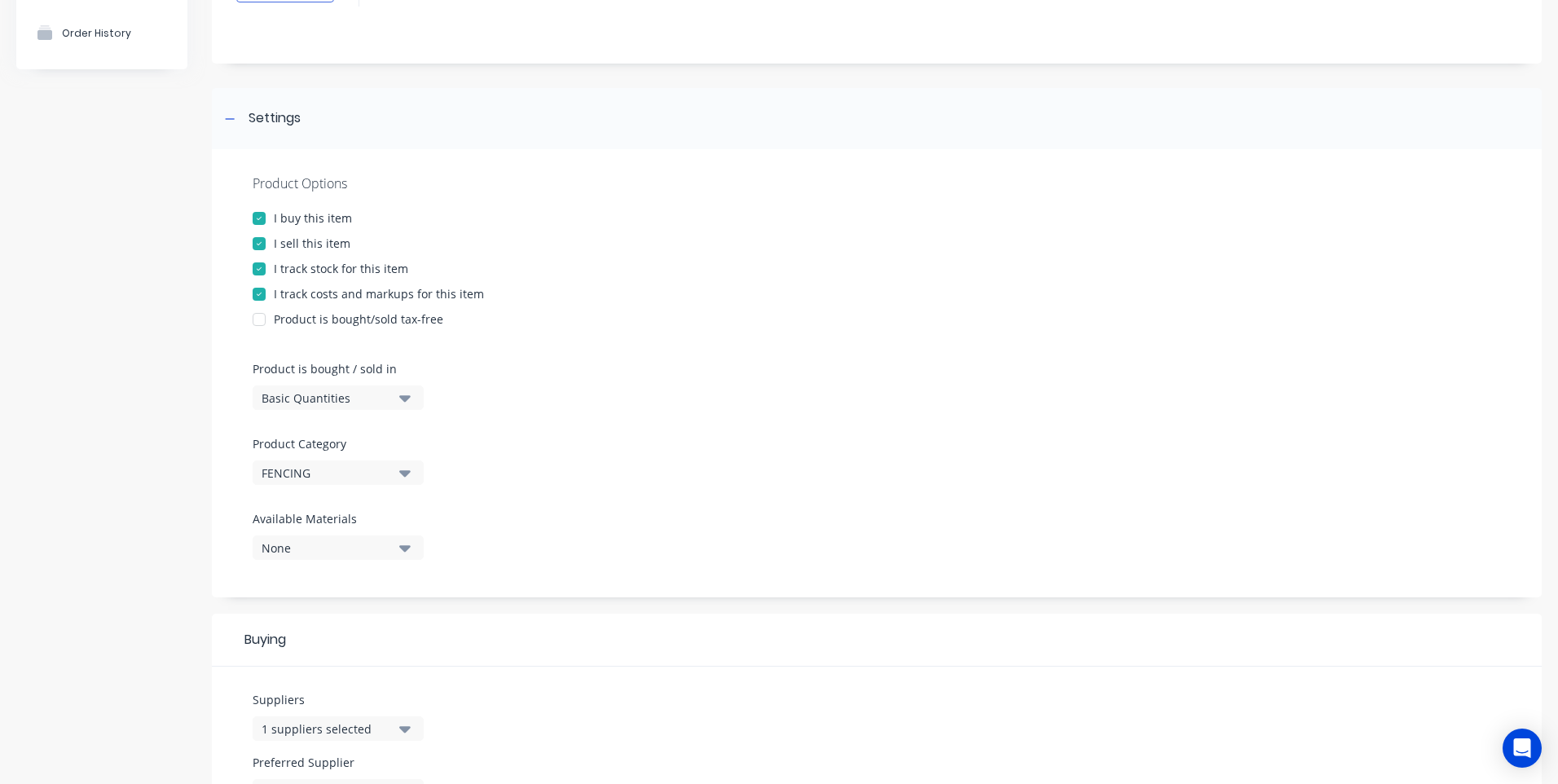
scroll to position [0, 0]
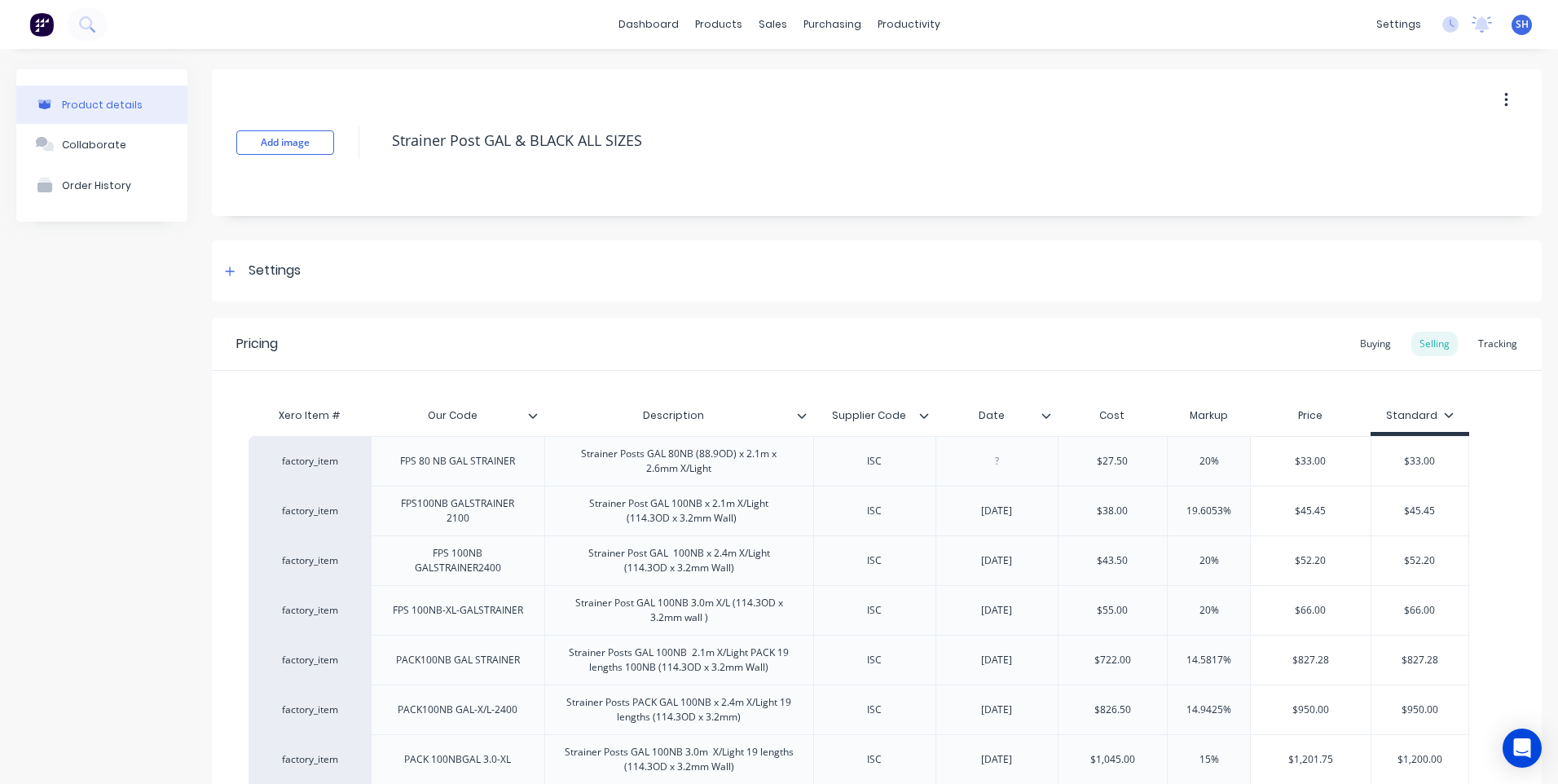
click at [530, 415] on icon at bounding box center [532, 415] width 9 height 5
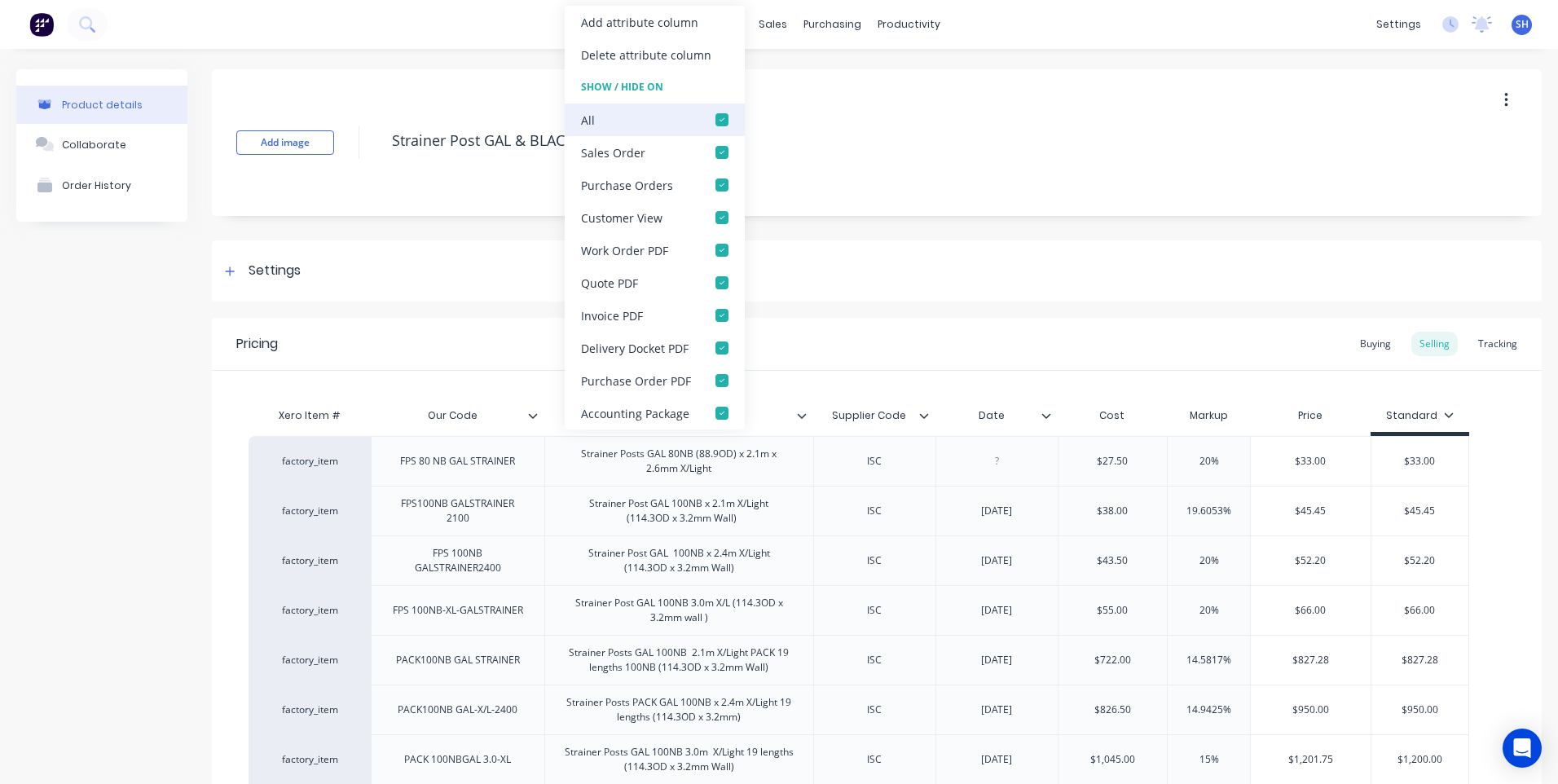
click at [715, 115] on div at bounding box center [722, 119] width 33 height 33
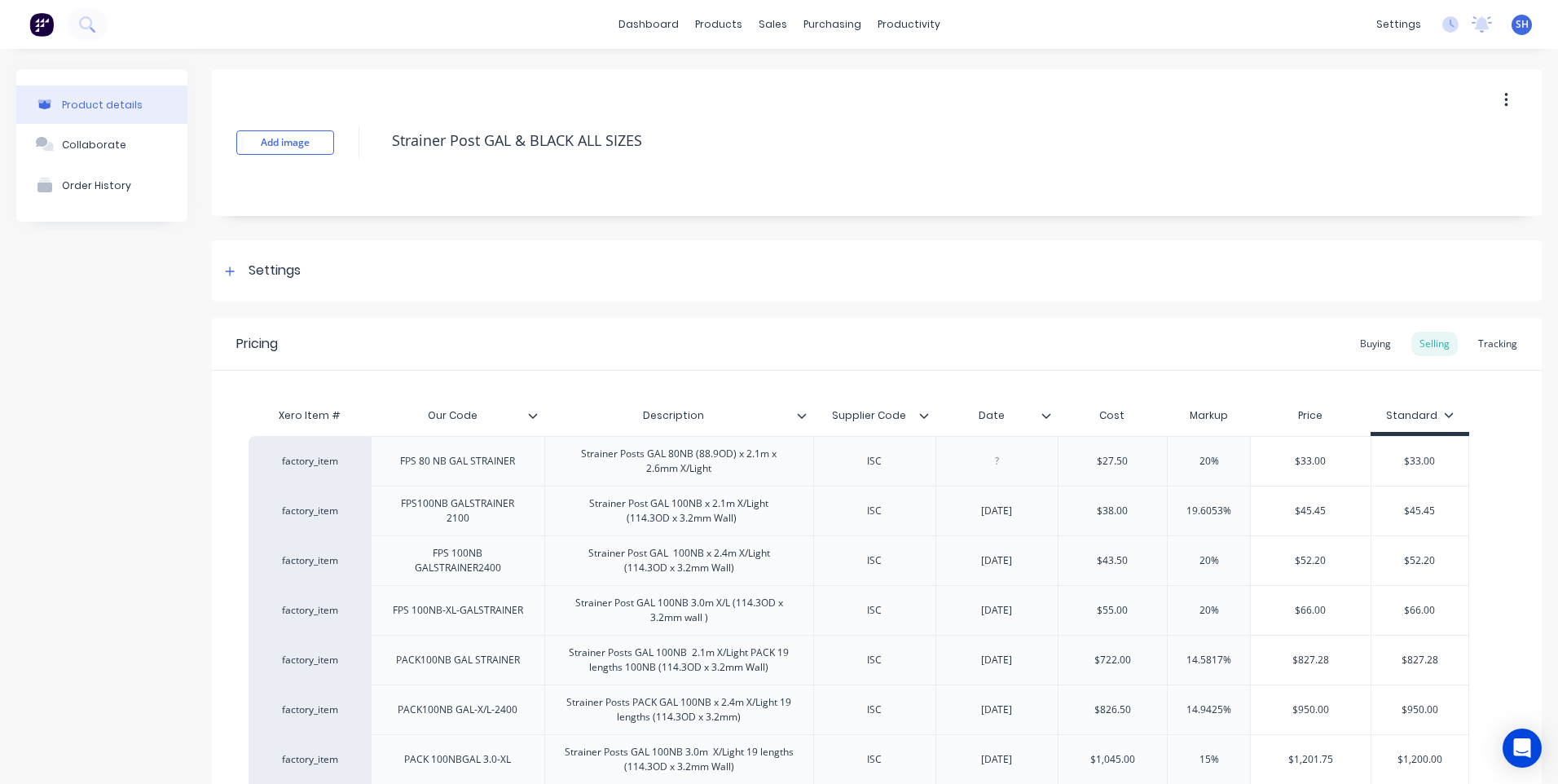
click at [842, 165] on div "Add image Strainer Post GAL & BLACK ALL SIZES" at bounding box center [877, 142] width 1330 height 147
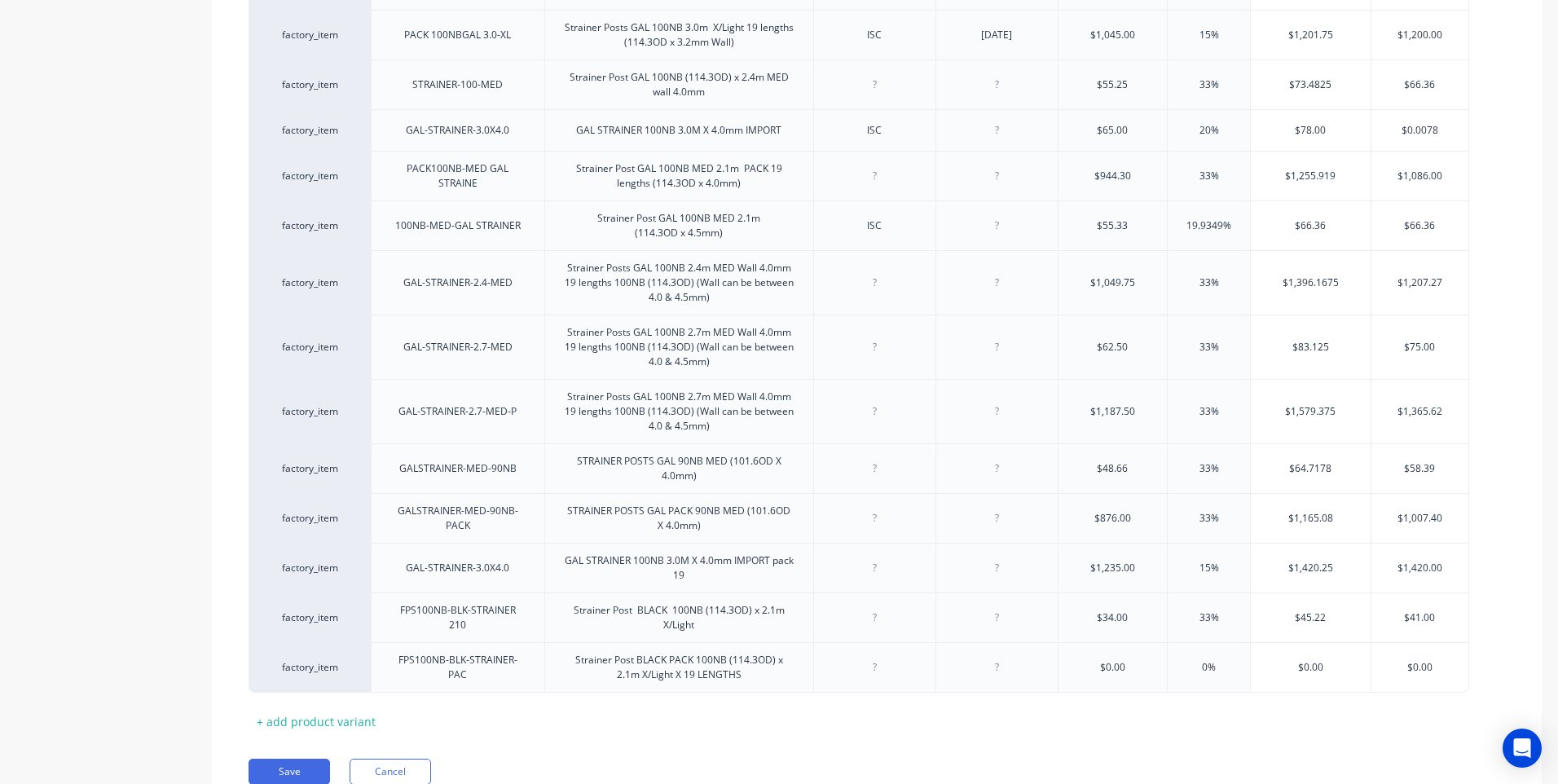
scroll to position [794, 0]
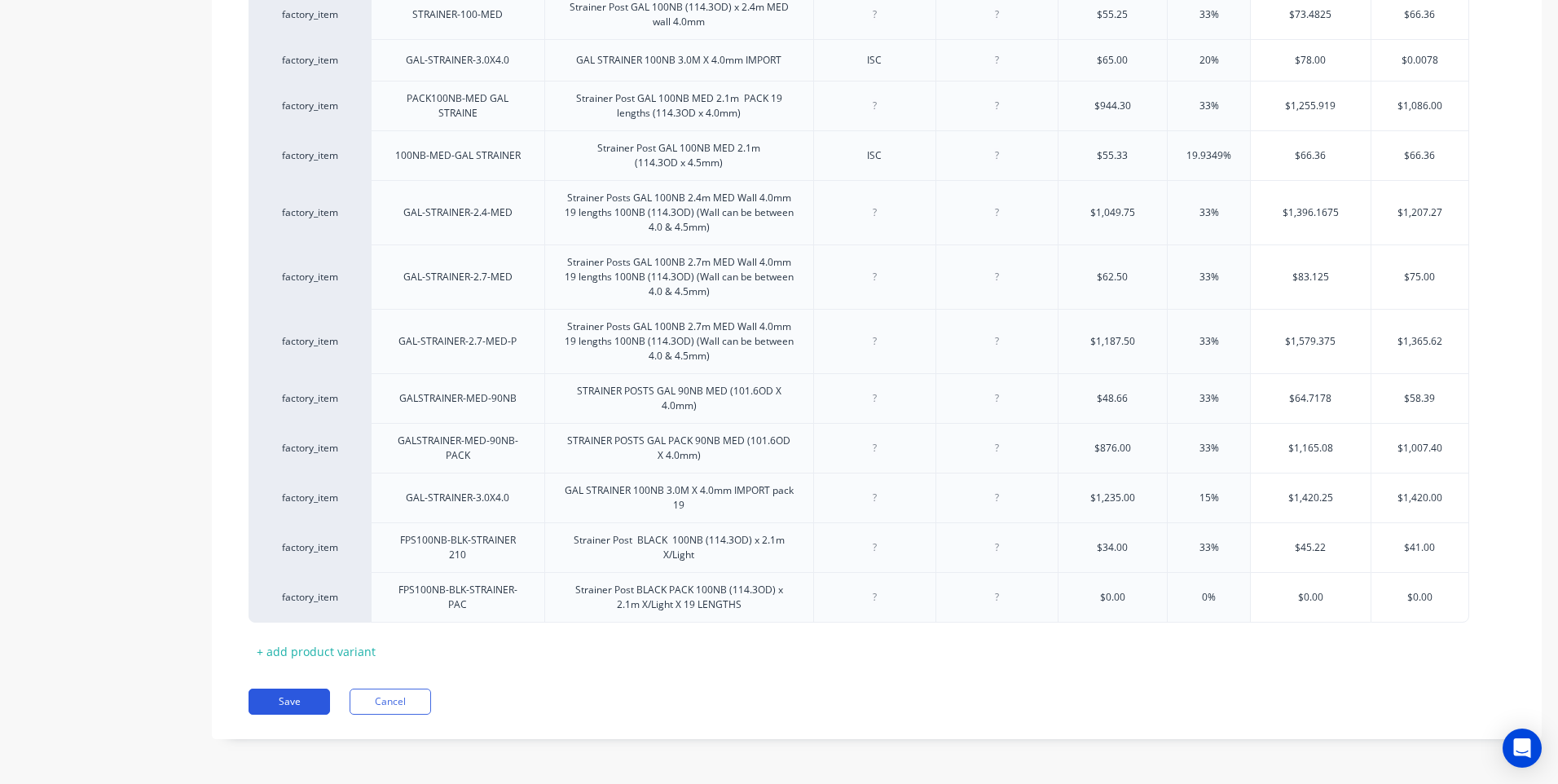
click at [300, 699] on button "Save" at bounding box center [288, 701] width 81 height 26
type textarea "x"
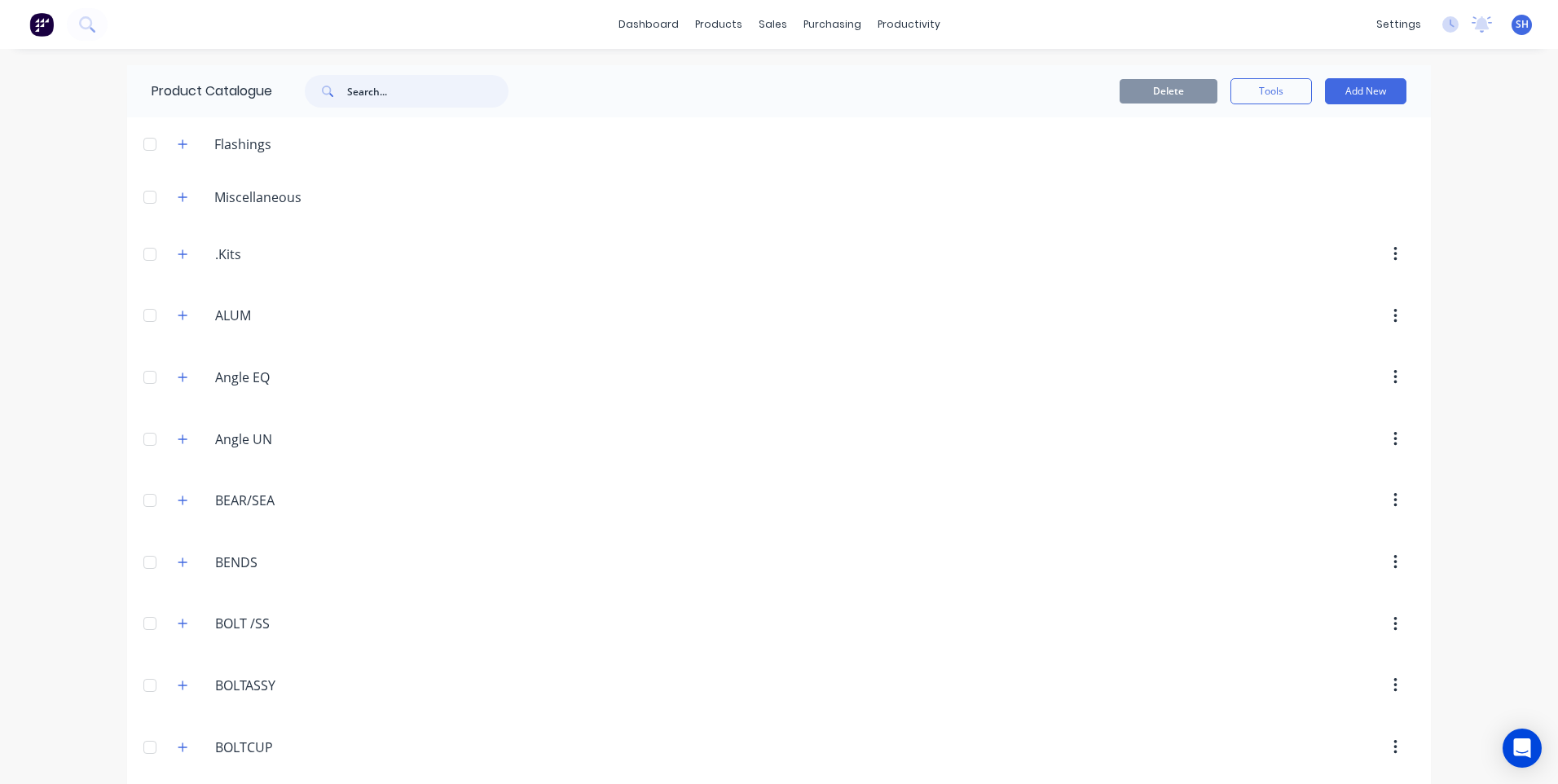
click at [358, 92] on input "text" at bounding box center [427, 91] width 161 height 33
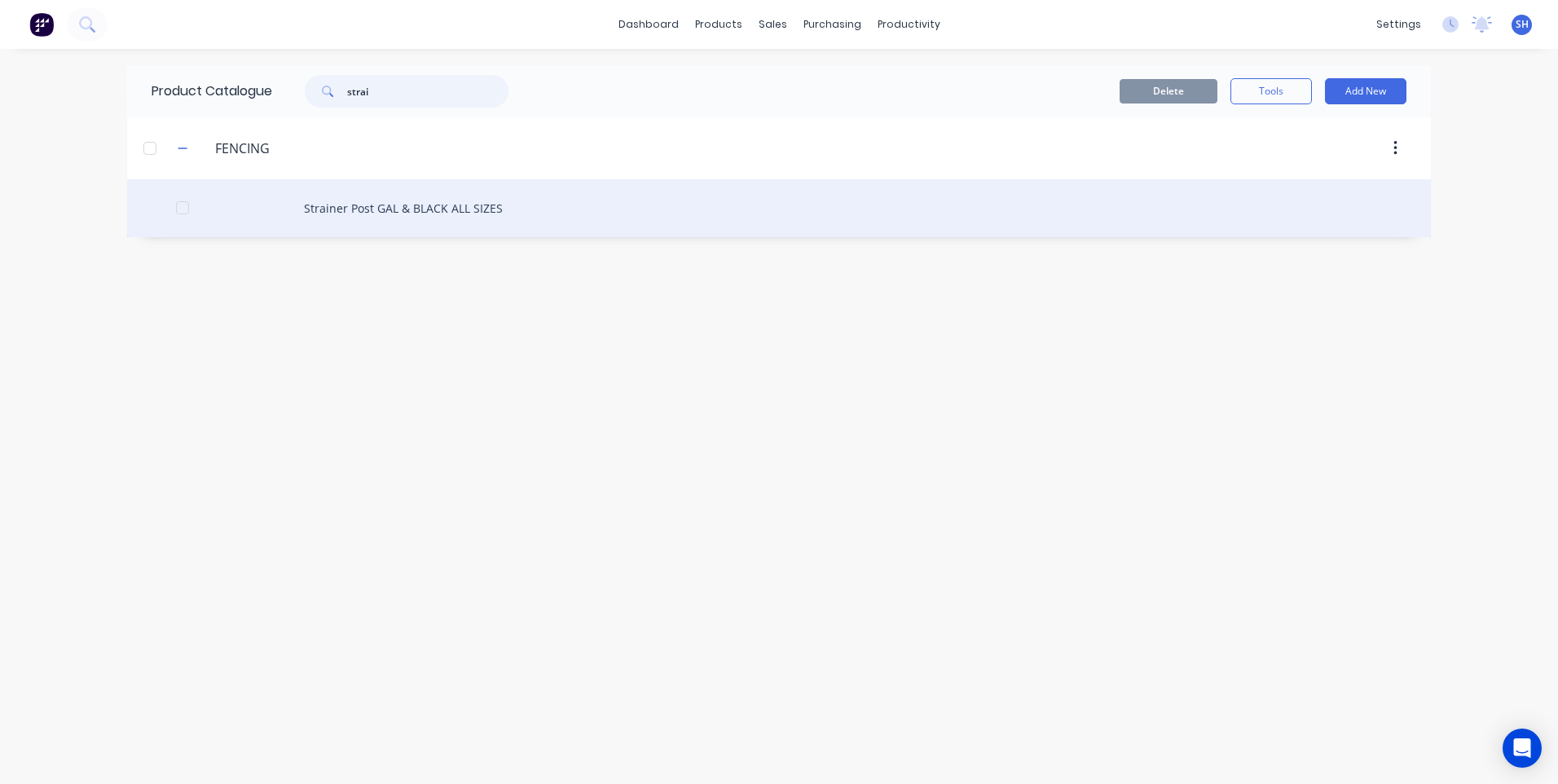
type input "strai"
click at [385, 198] on div "Strainer Post GAL & BLACK ALL SIZES" at bounding box center [779, 208] width 1304 height 58
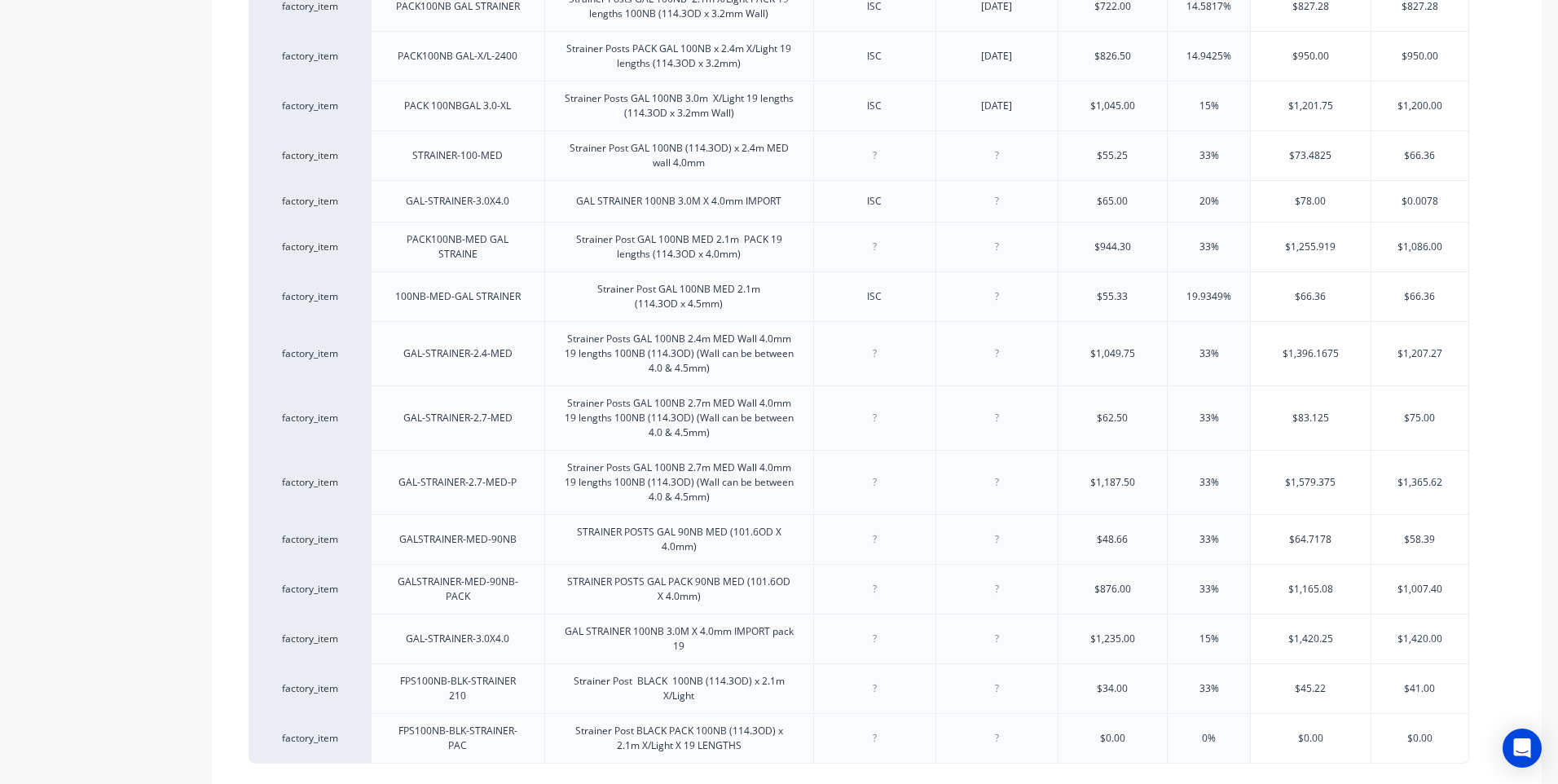
scroll to position [794, 0]
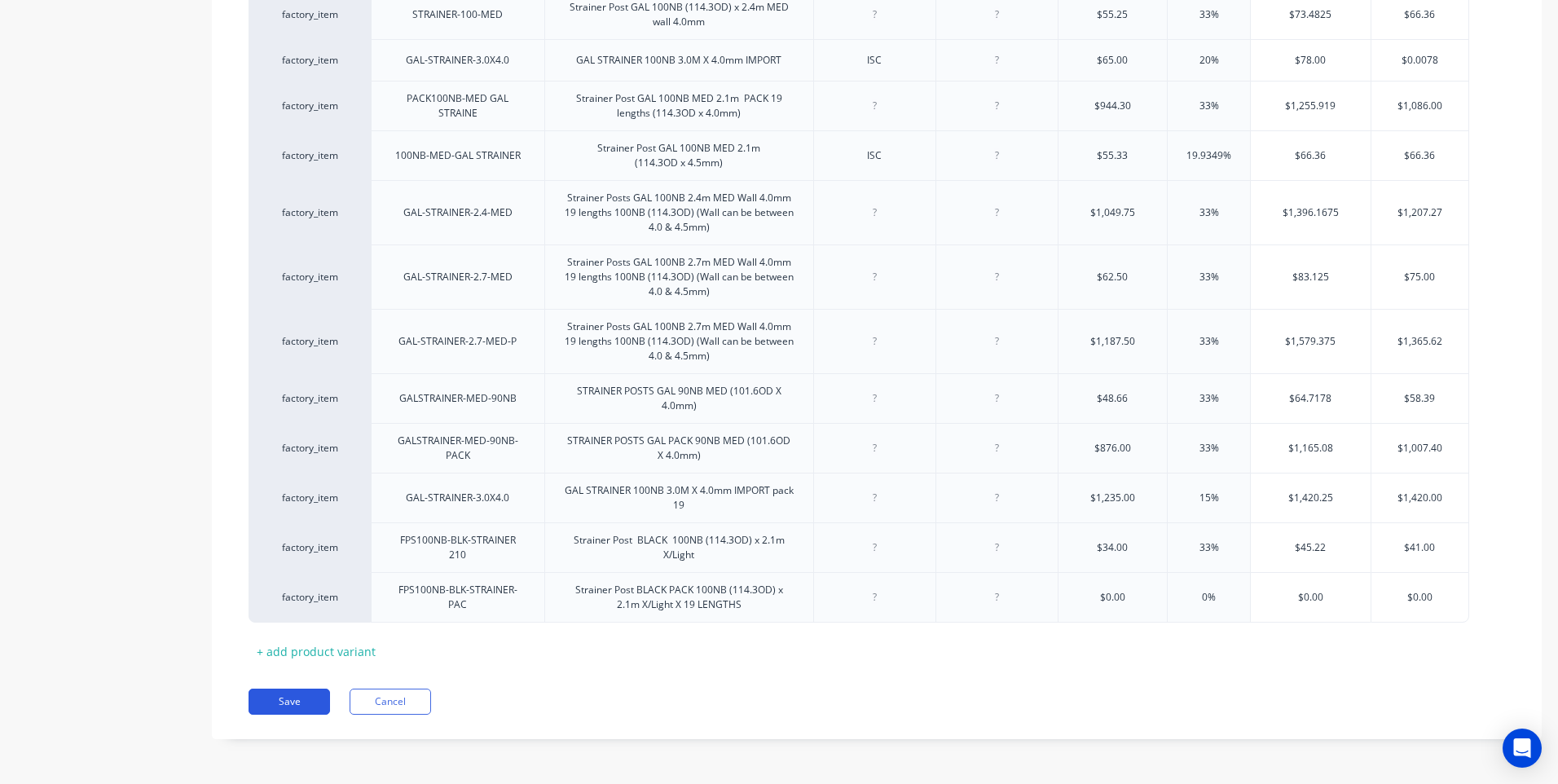
click at [289, 699] on button "Save" at bounding box center [288, 701] width 81 height 26
type textarea "x"
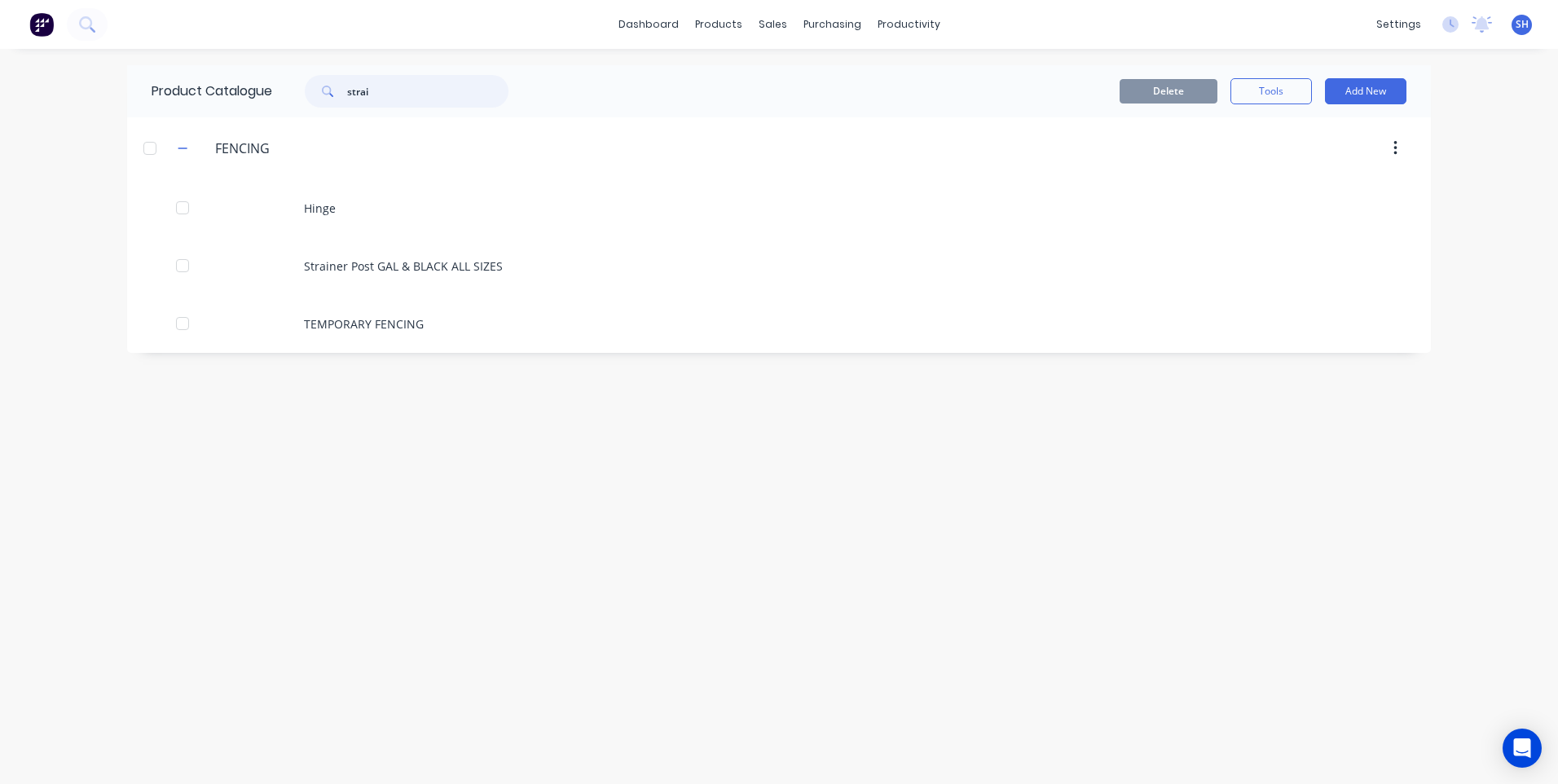
drag, startPoint x: 389, startPoint y: 90, endPoint x: 289, endPoint y: 101, distance: 100.8
click at [289, 101] on div "strai" at bounding box center [402, 91] width 261 height 33
drag, startPoint x: 398, startPoint y: 95, endPoint x: 320, endPoint y: 95, distance: 77.4
click at [320, 95] on div "staonle" at bounding box center [407, 91] width 204 height 33
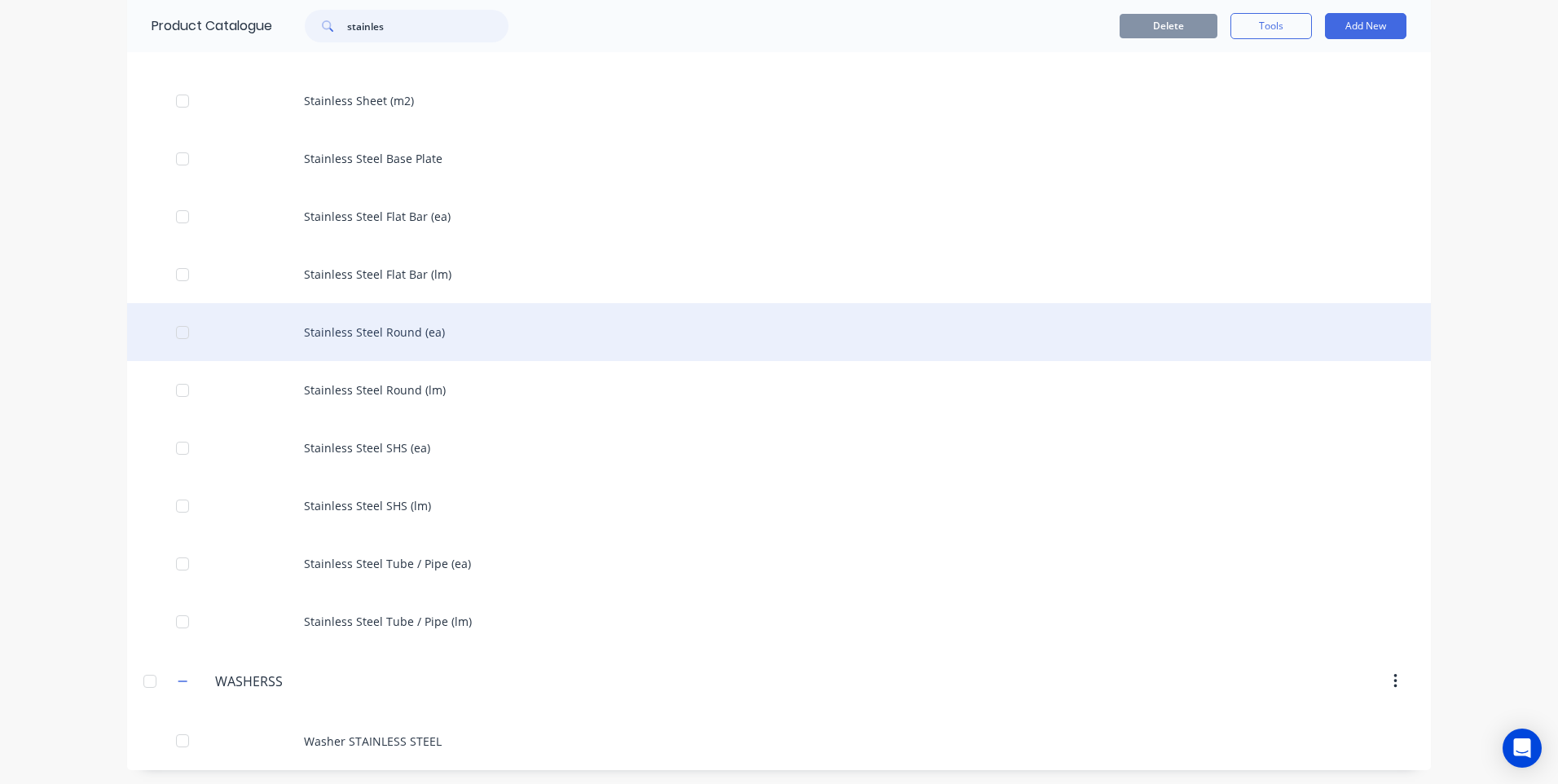
scroll to position [287, 0]
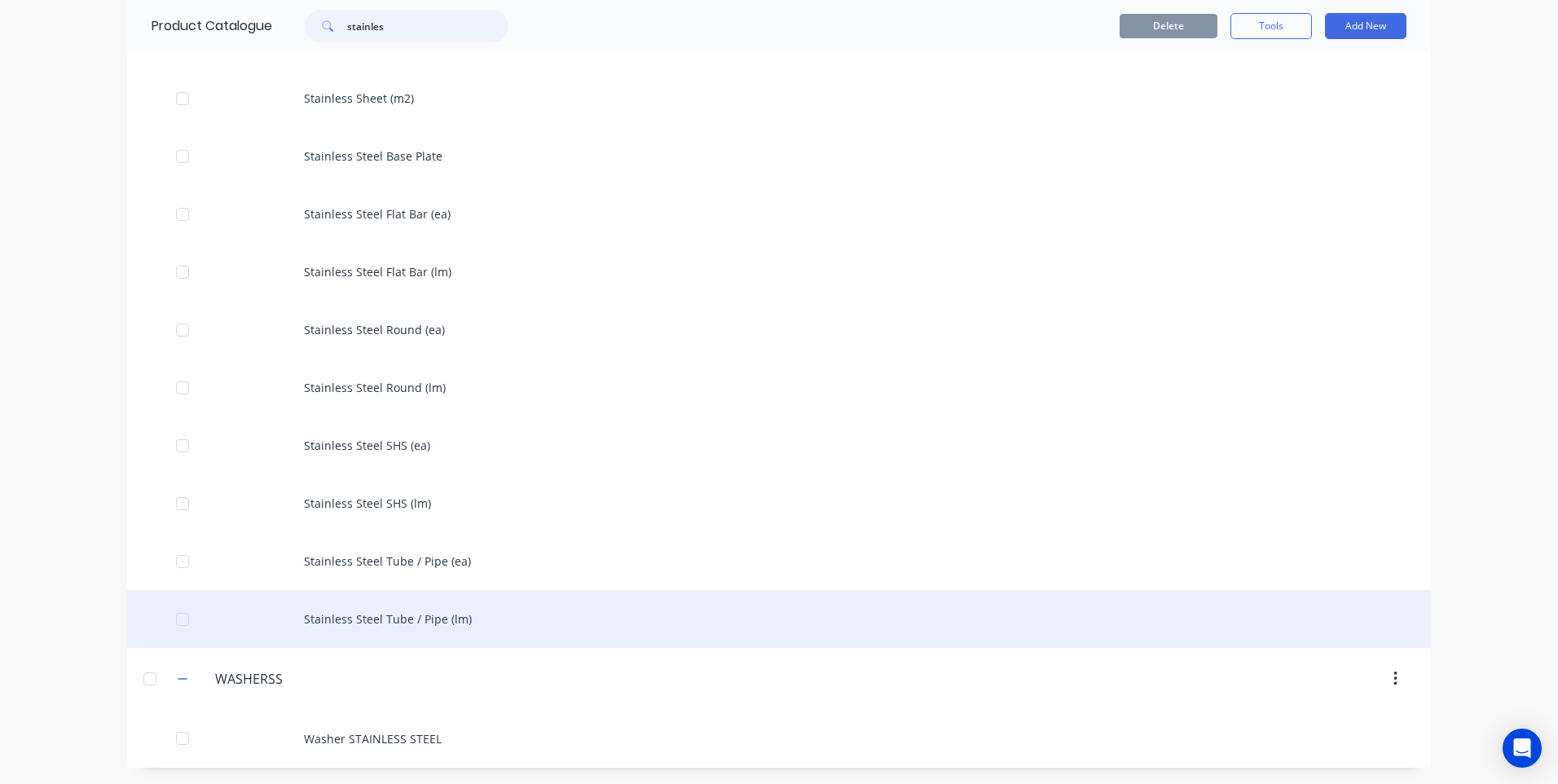
type input "stainles"
click at [385, 616] on div "Stainless Steel Tube / Pipe (lm)" at bounding box center [779, 619] width 1304 height 58
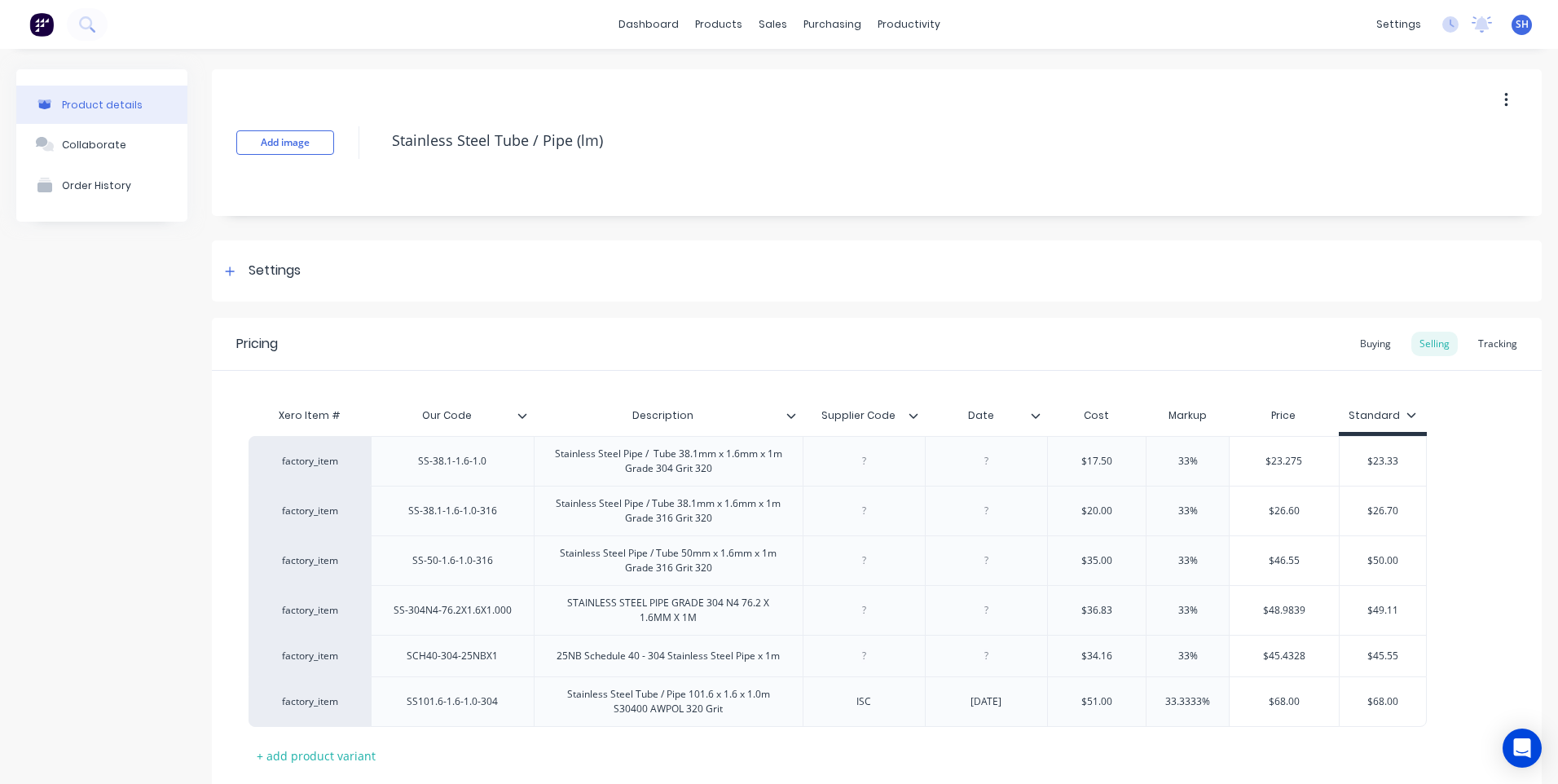
click at [520, 416] on icon at bounding box center [521, 415] width 9 height 5
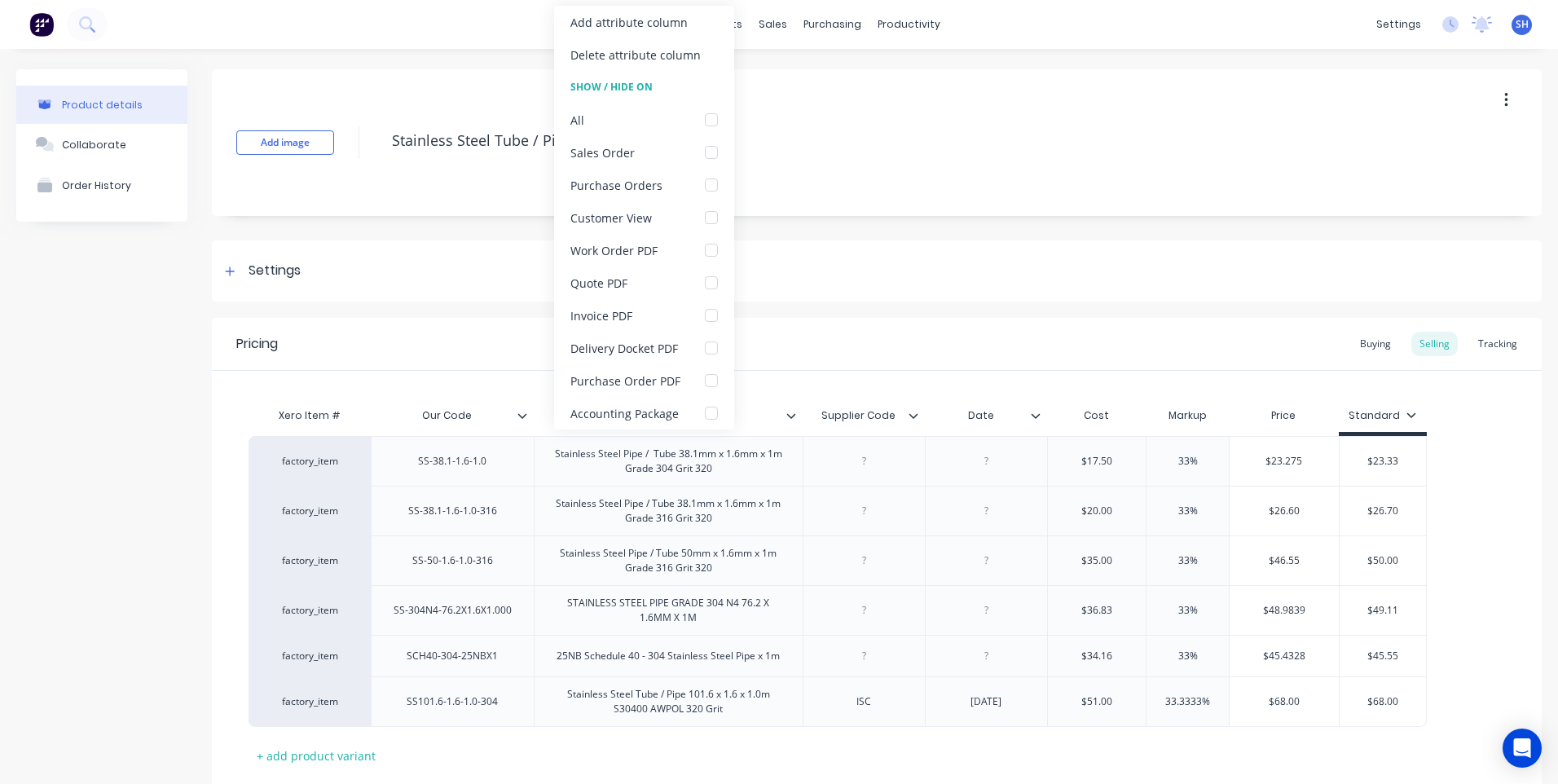
click at [520, 416] on icon at bounding box center [521, 415] width 9 height 5
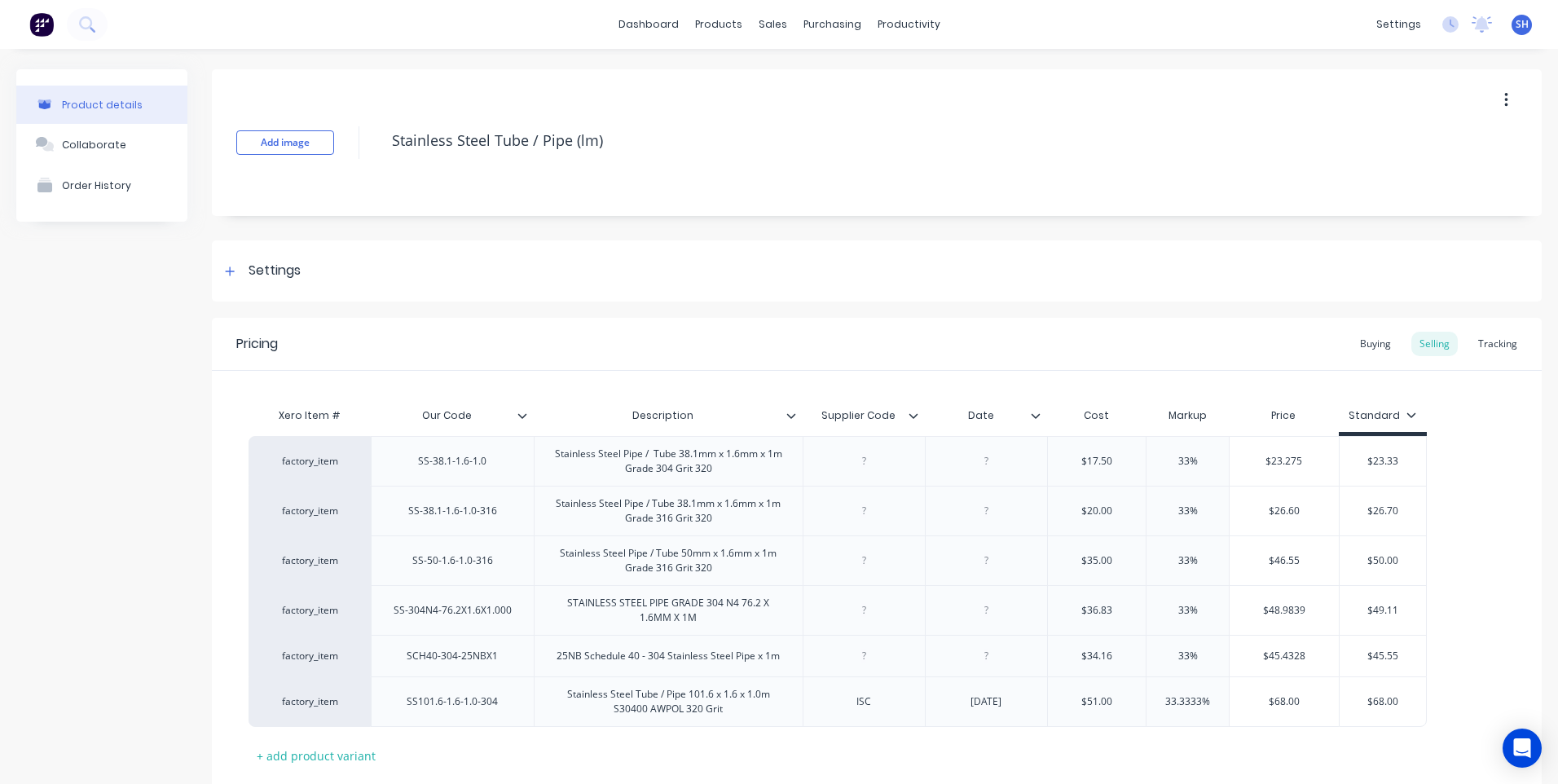
click at [789, 415] on icon at bounding box center [791, 416] width 10 height 10
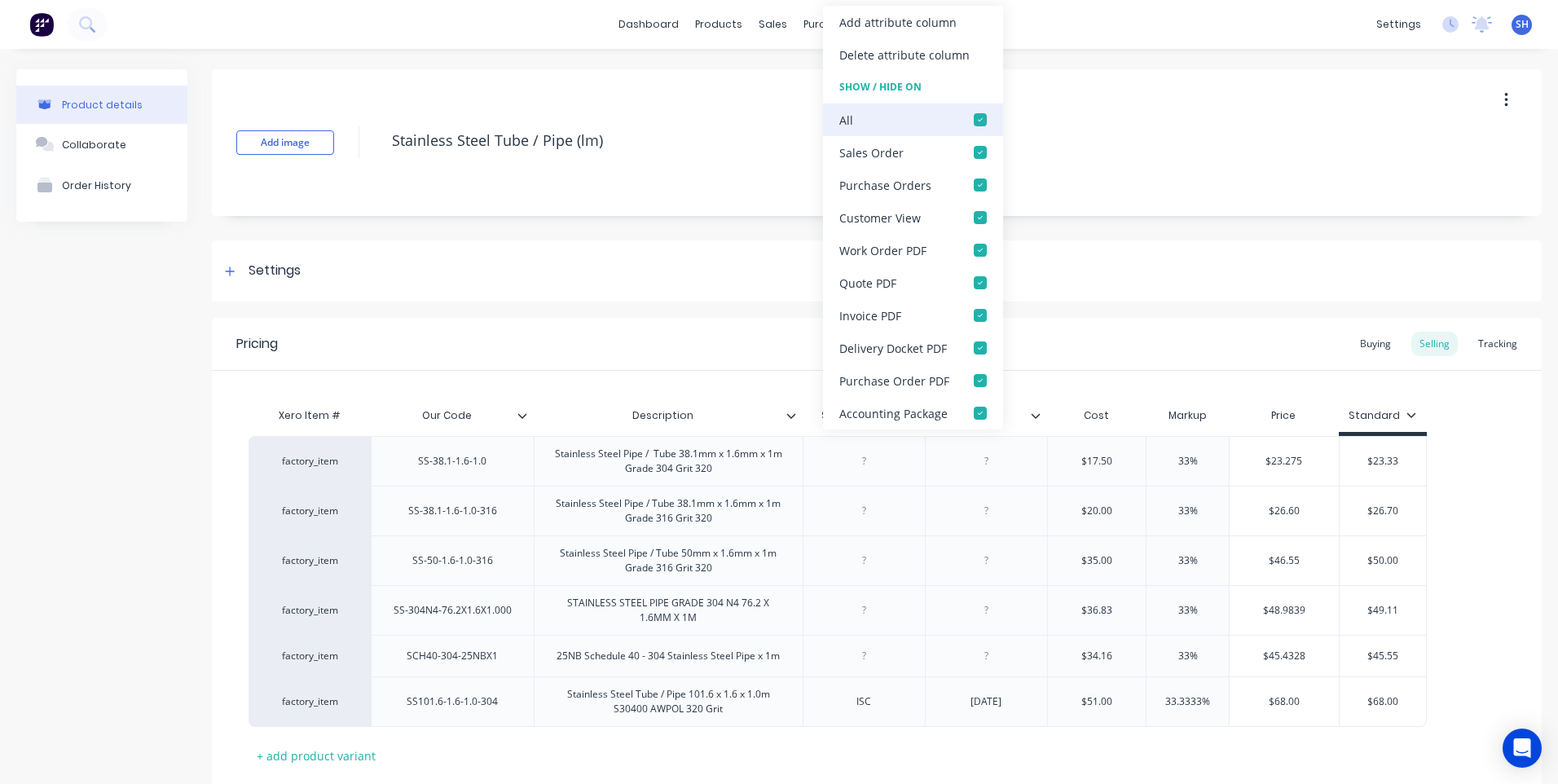
click at [977, 116] on div at bounding box center [980, 119] width 33 height 33
click at [1031, 309] on div "Add image Stainless Steel Tube / Pipe (lm) Settings Product Options I buy this …" at bounding box center [877, 468] width 1330 height 798
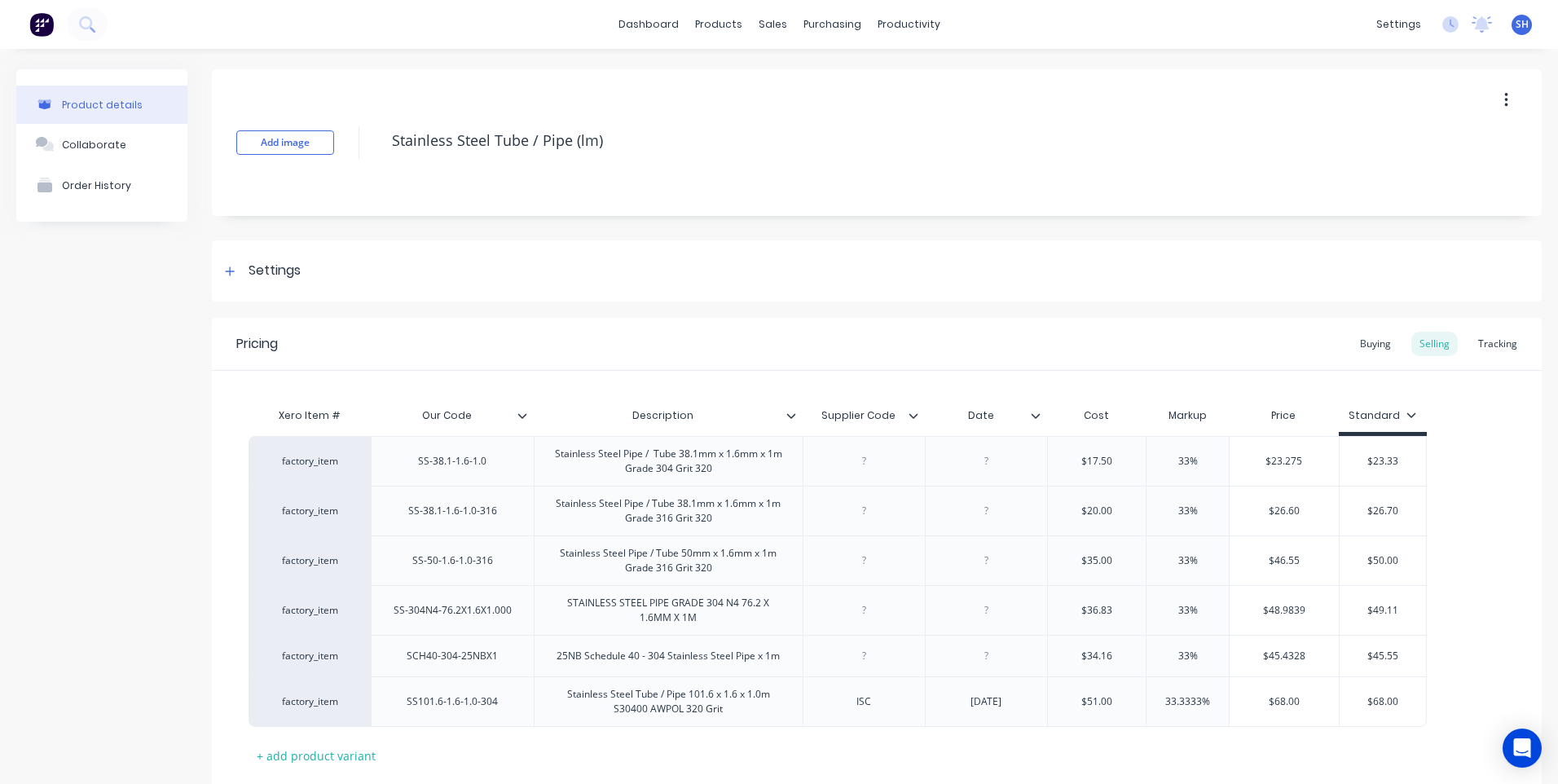
click at [915, 423] on div "Supplier Code" at bounding box center [864, 415] width 122 height 41
click at [911, 416] on icon at bounding box center [912, 415] width 9 height 5
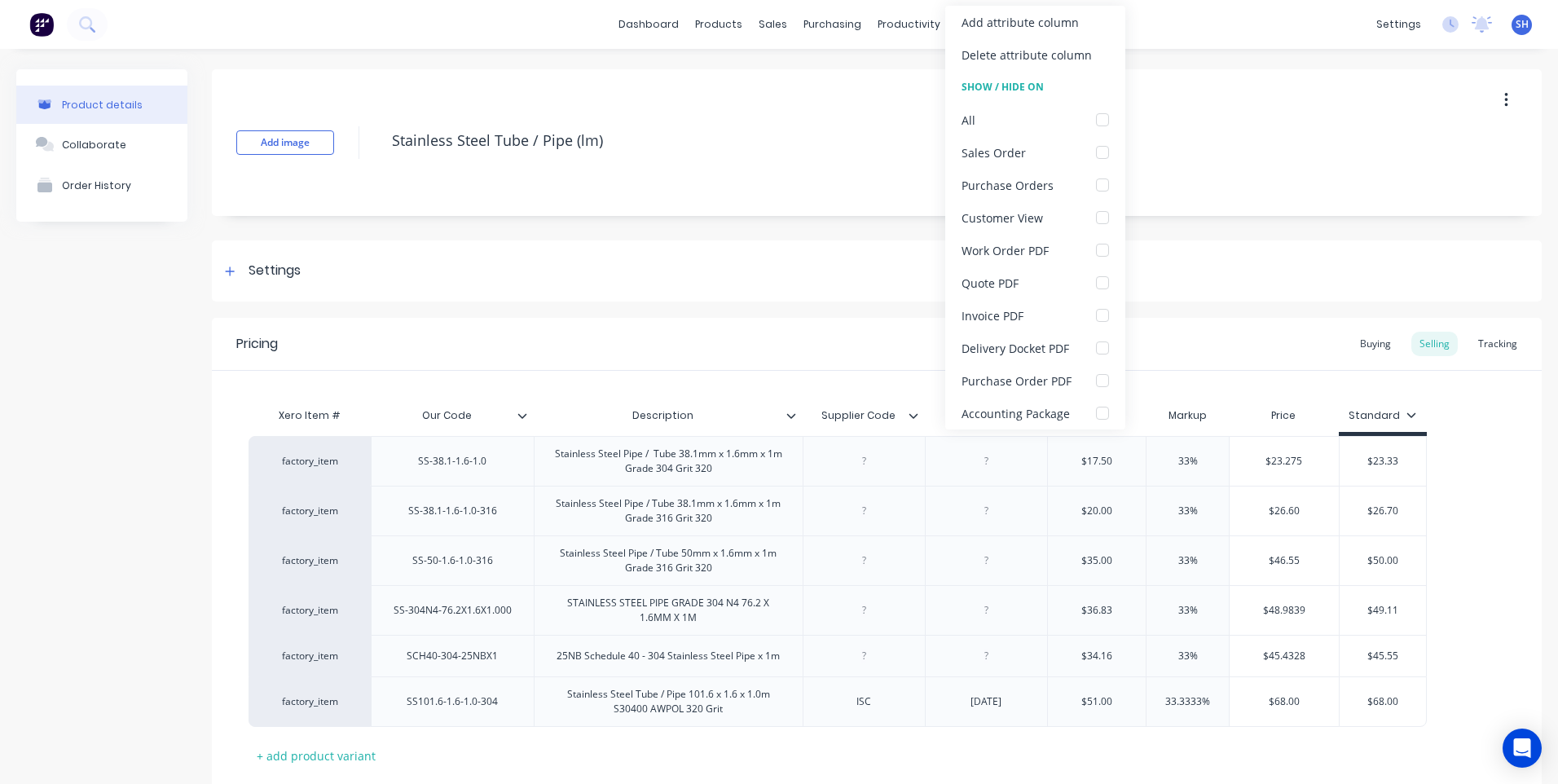
click at [911, 416] on icon at bounding box center [912, 415] width 9 height 5
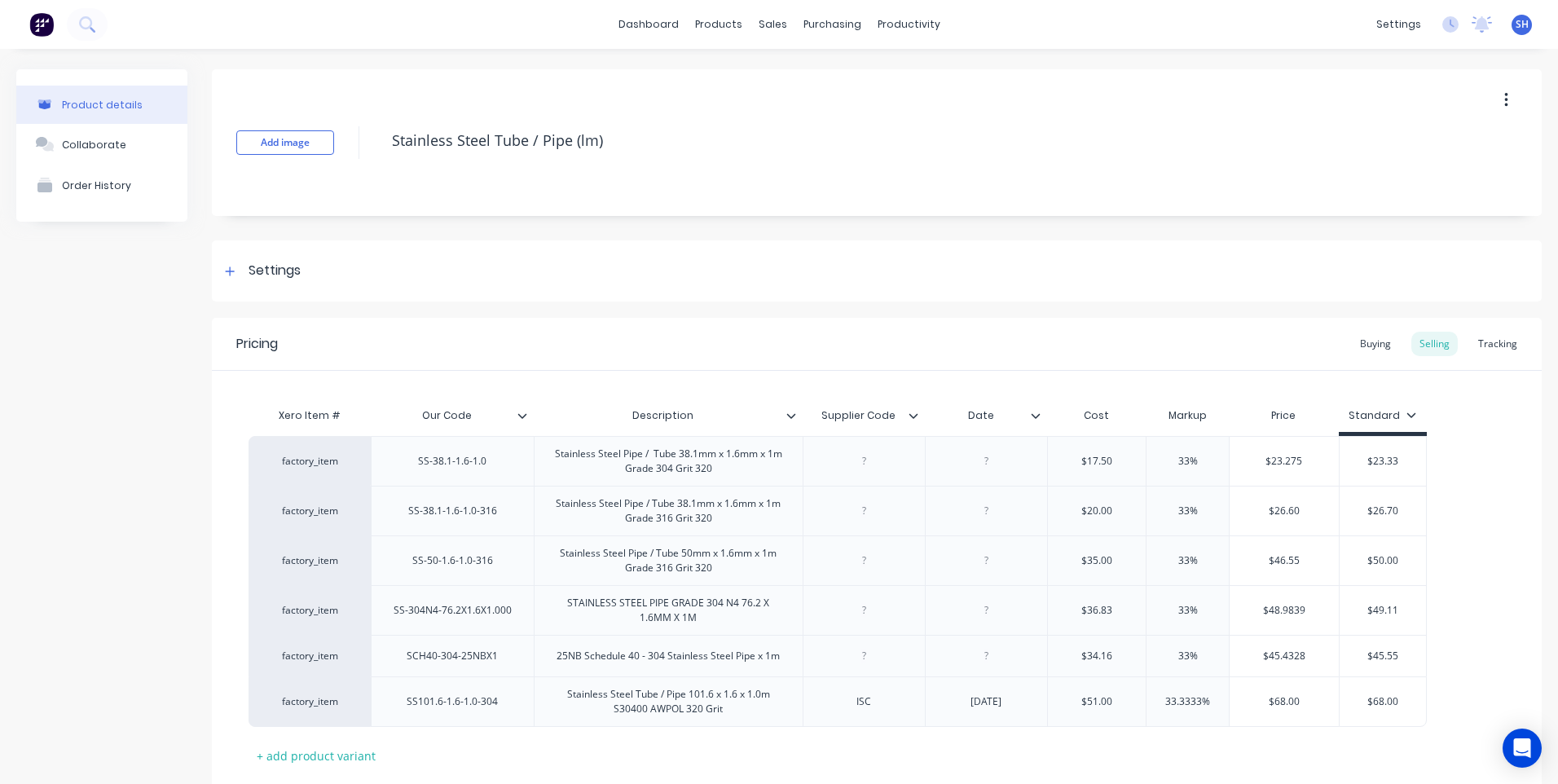
click at [1036, 418] on icon at bounding box center [1036, 416] width 10 height 10
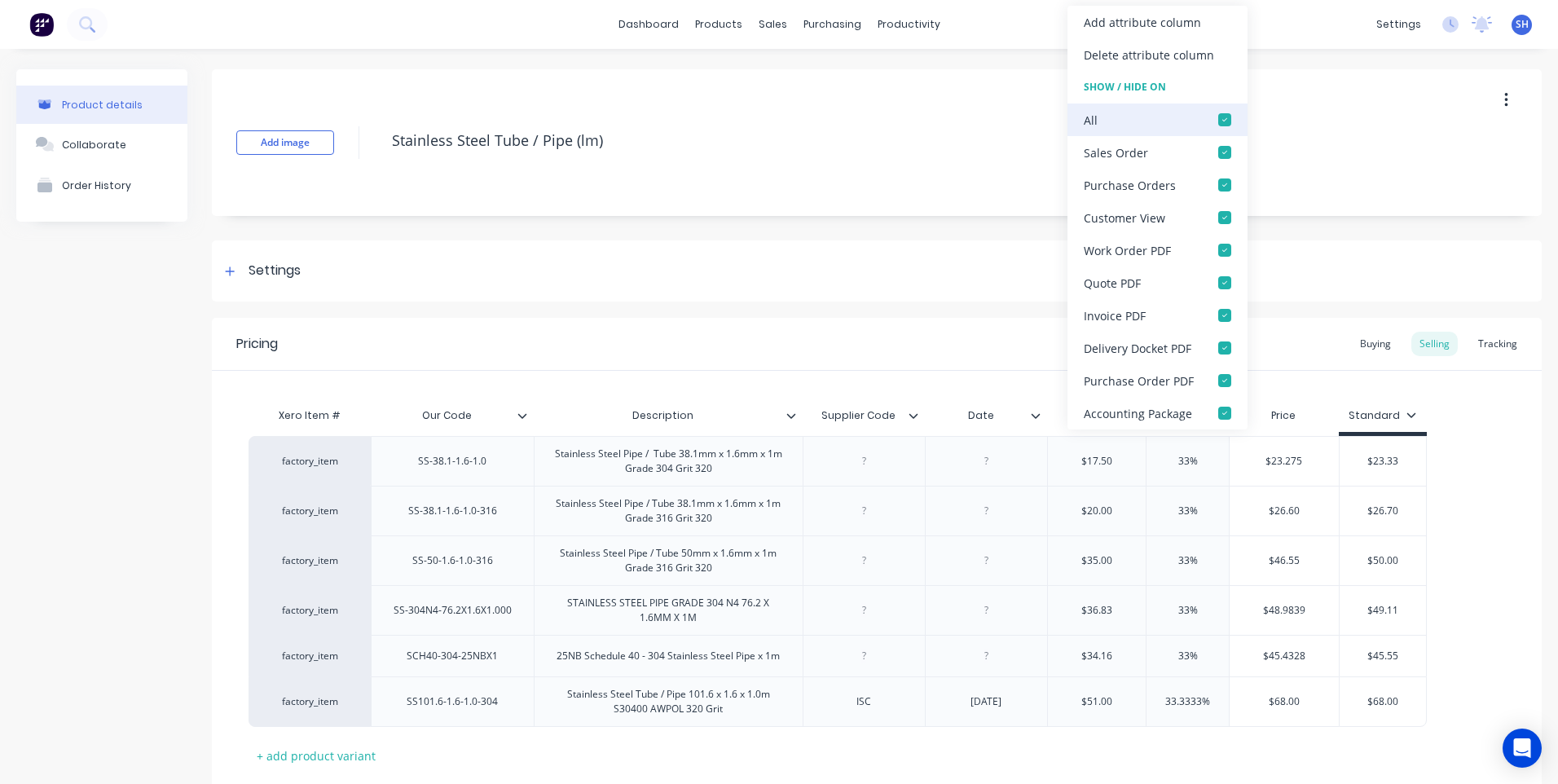
click at [1217, 115] on div at bounding box center [1224, 119] width 33 height 33
click at [1264, 299] on div "Settings" at bounding box center [877, 270] width 1330 height 61
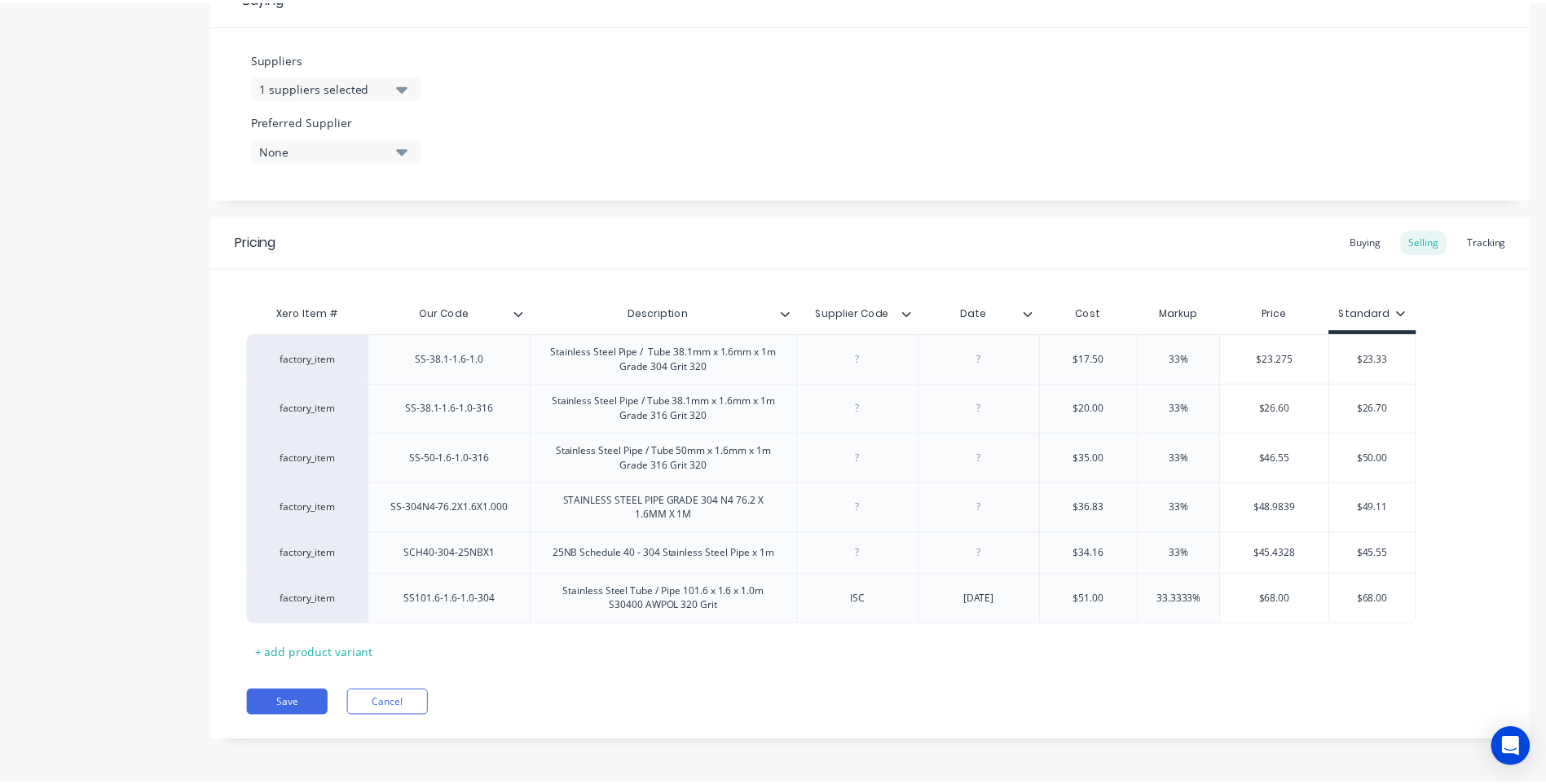
scroll to position [796, 0]
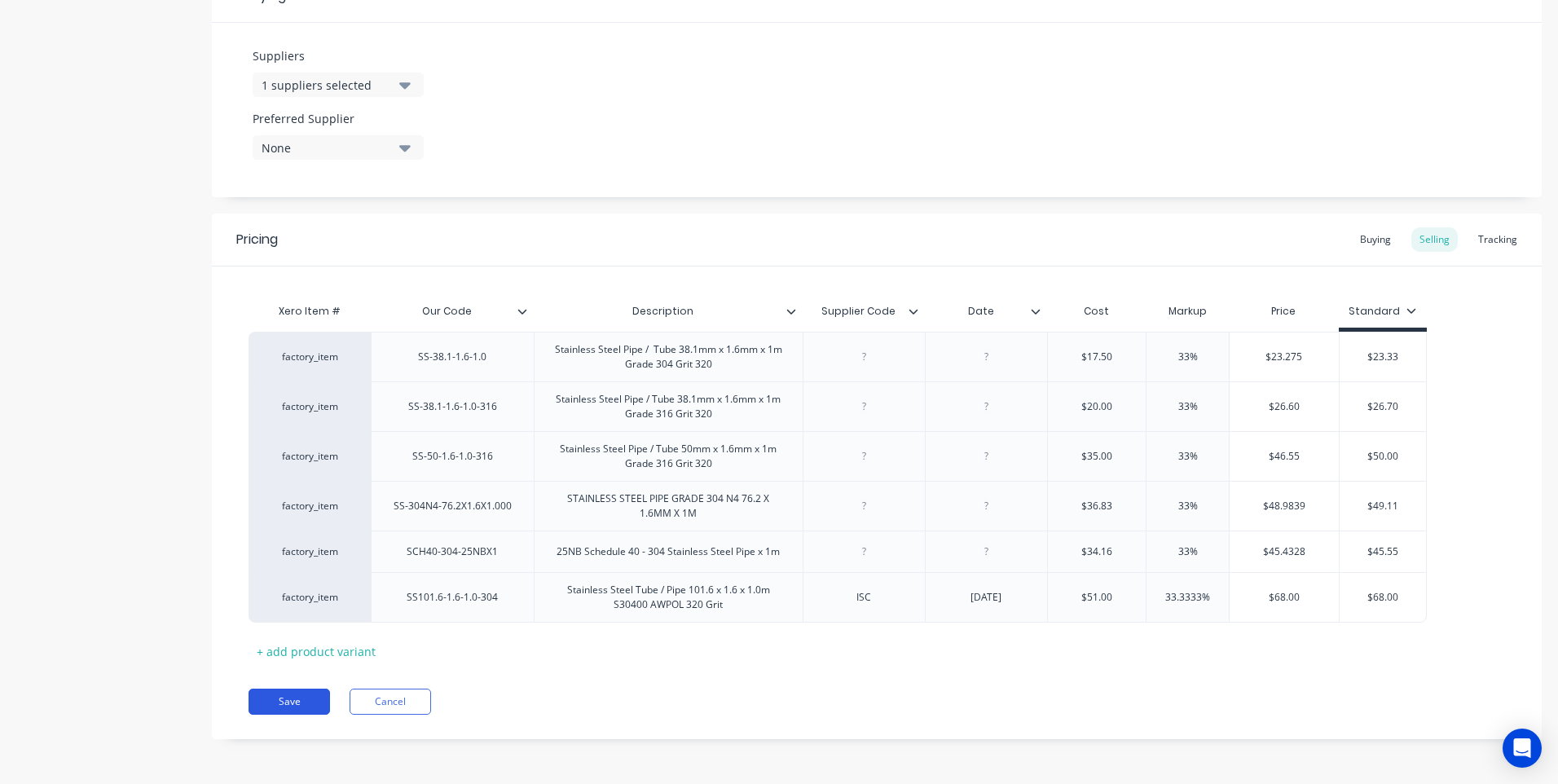
click at [304, 696] on button "Save" at bounding box center [288, 701] width 81 height 26
type textarea "x"
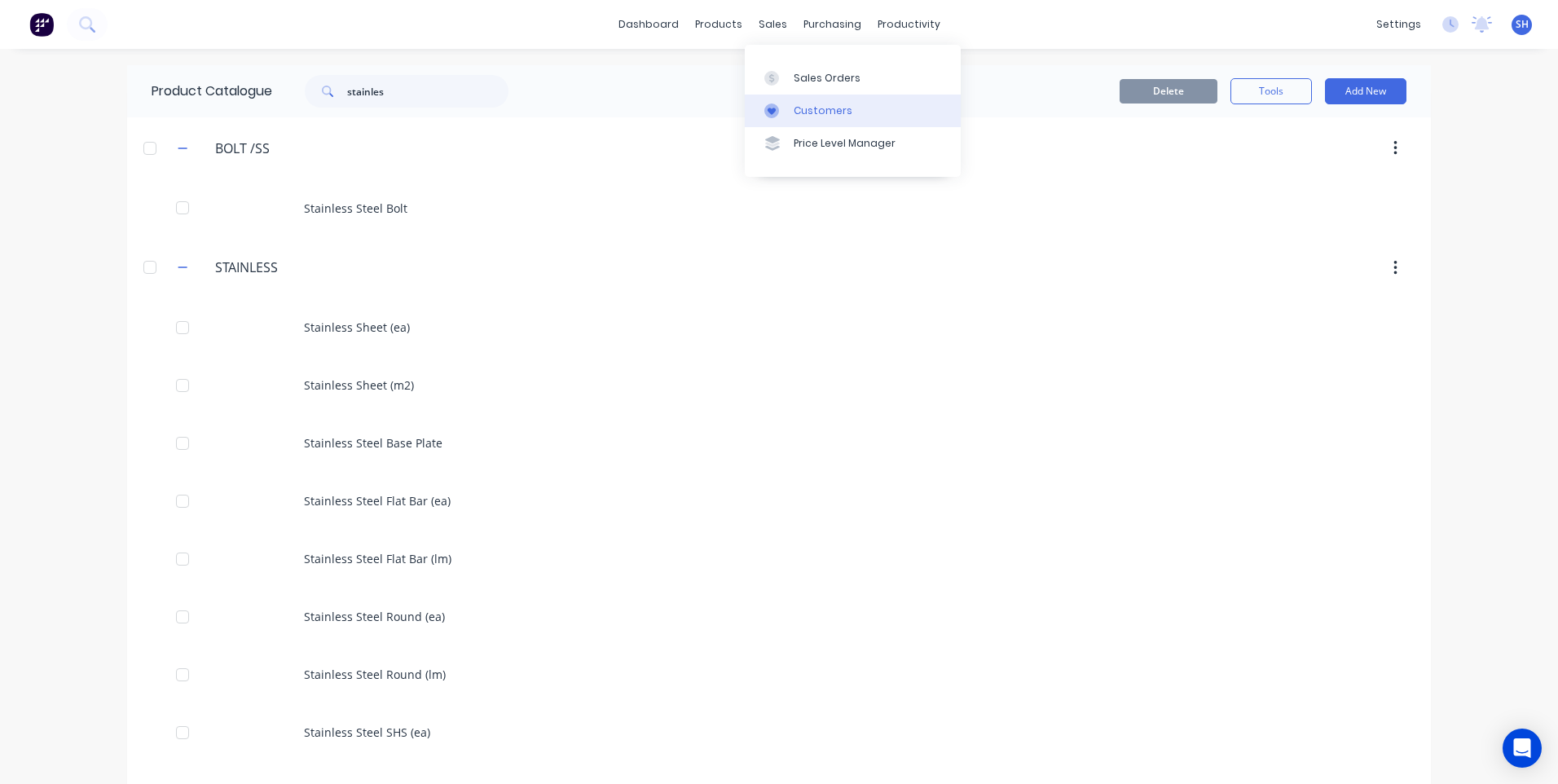
click at [816, 105] on div "Customers" at bounding box center [823, 110] width 59 height 15
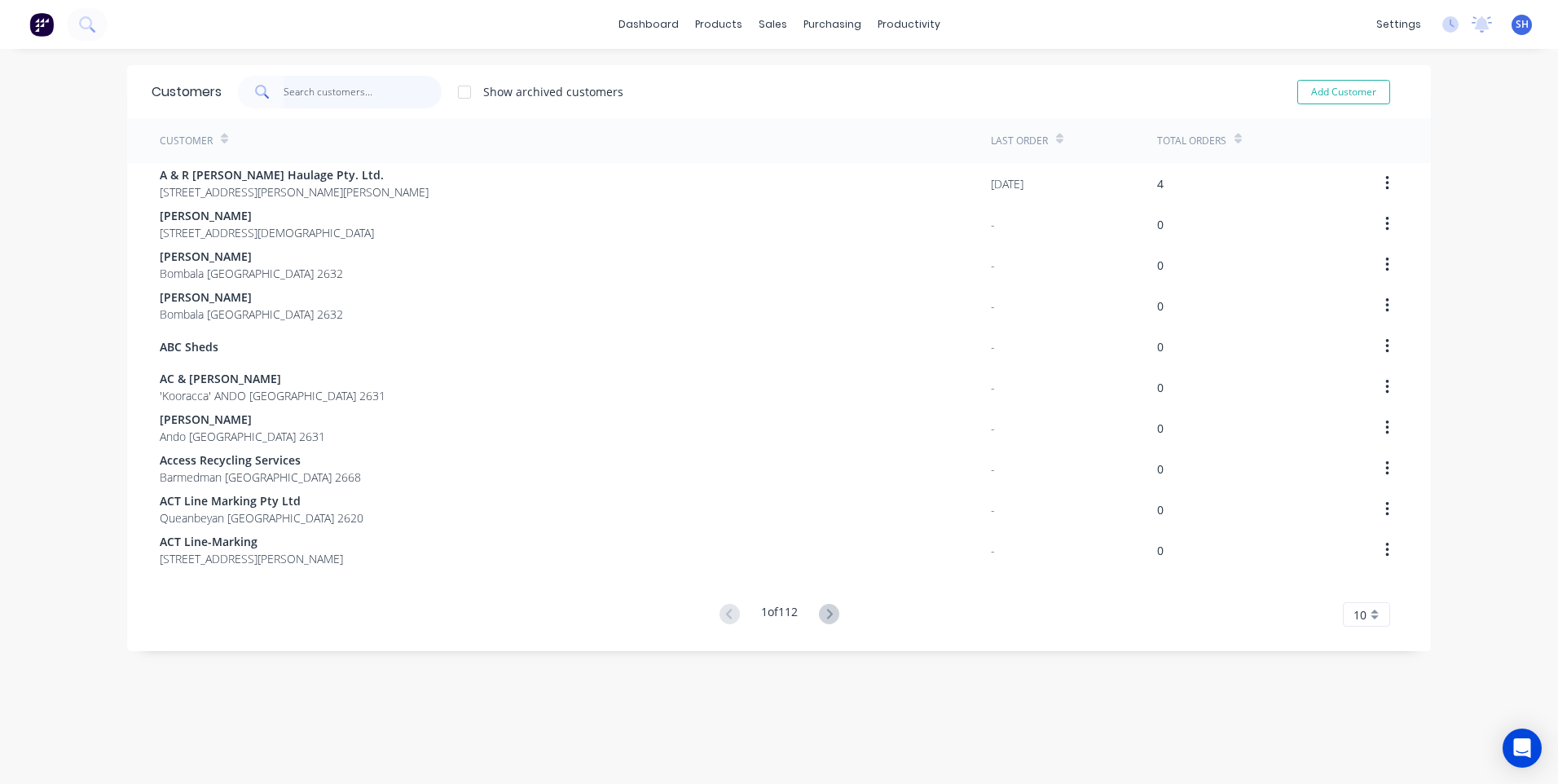
click at [303, 88] on input "text" at bounding box center [363, 92] width 159 height 33
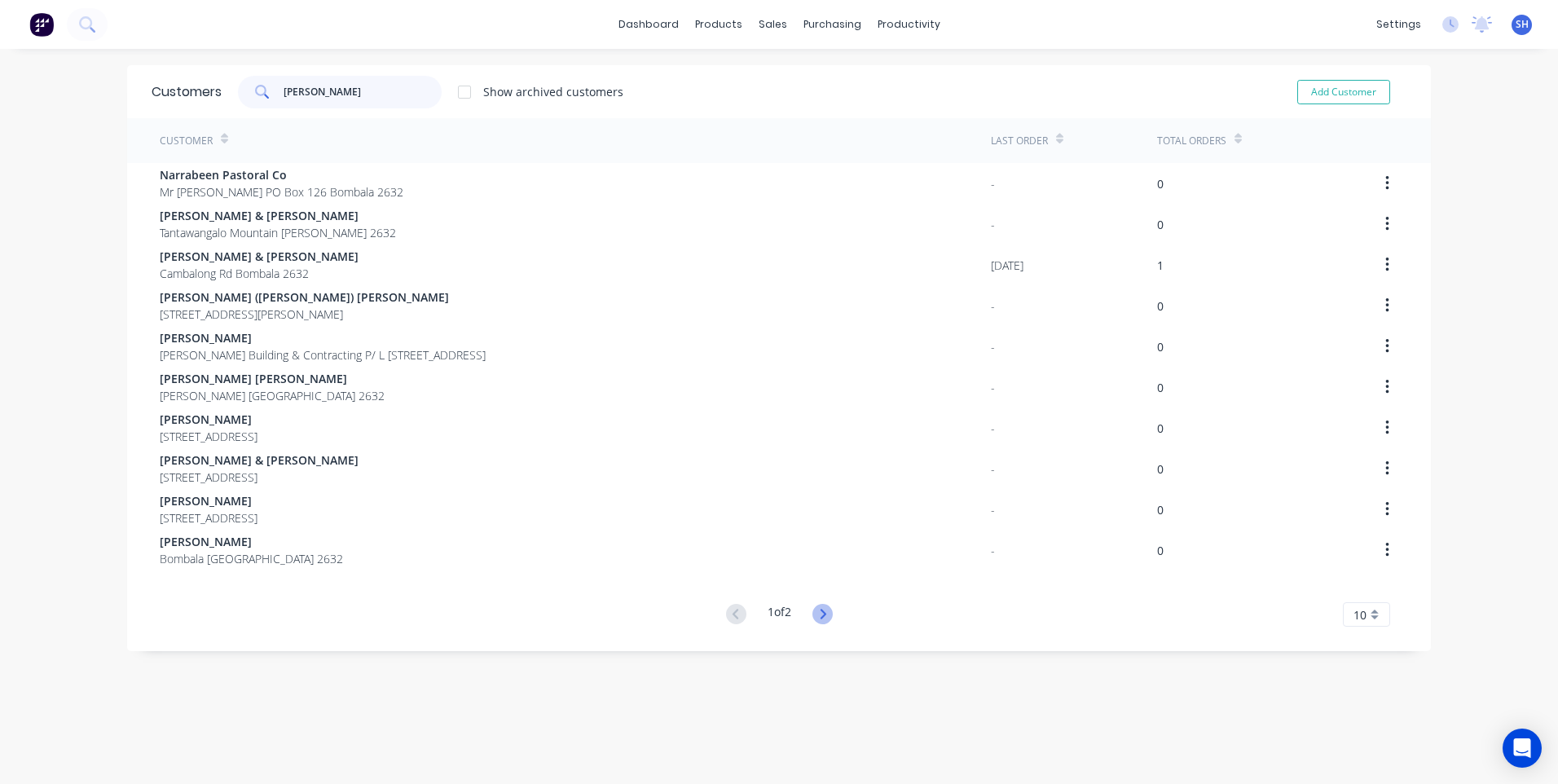
type input "[PERSON_NAME]"
click at [816, 611] on g at bounding box center [822, 614] width 20 height 20
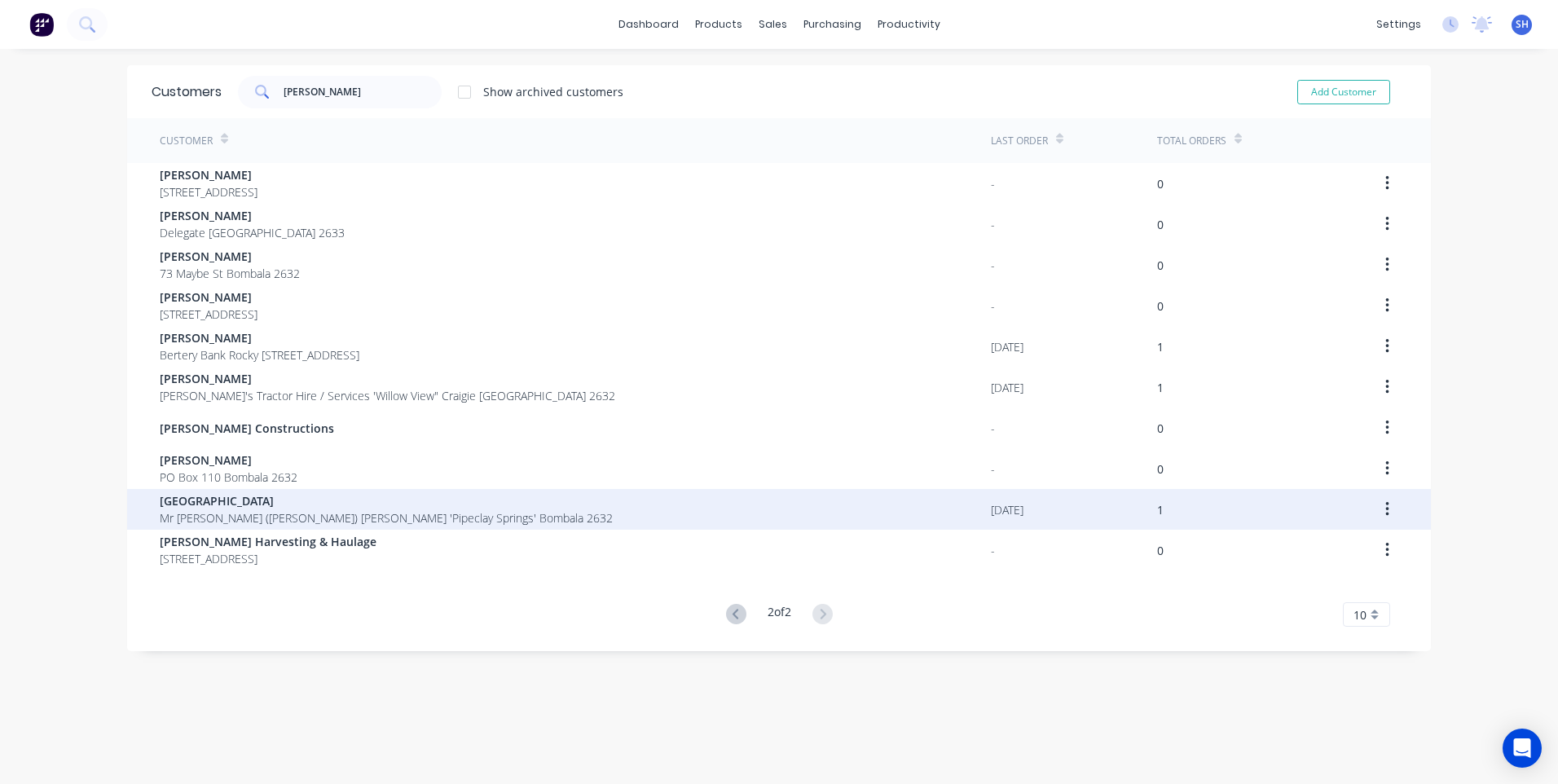
click at [196, 499] on span "[GEOGRAPHIC_DATA]" at bounding box center [386, 500] width 453 height 17
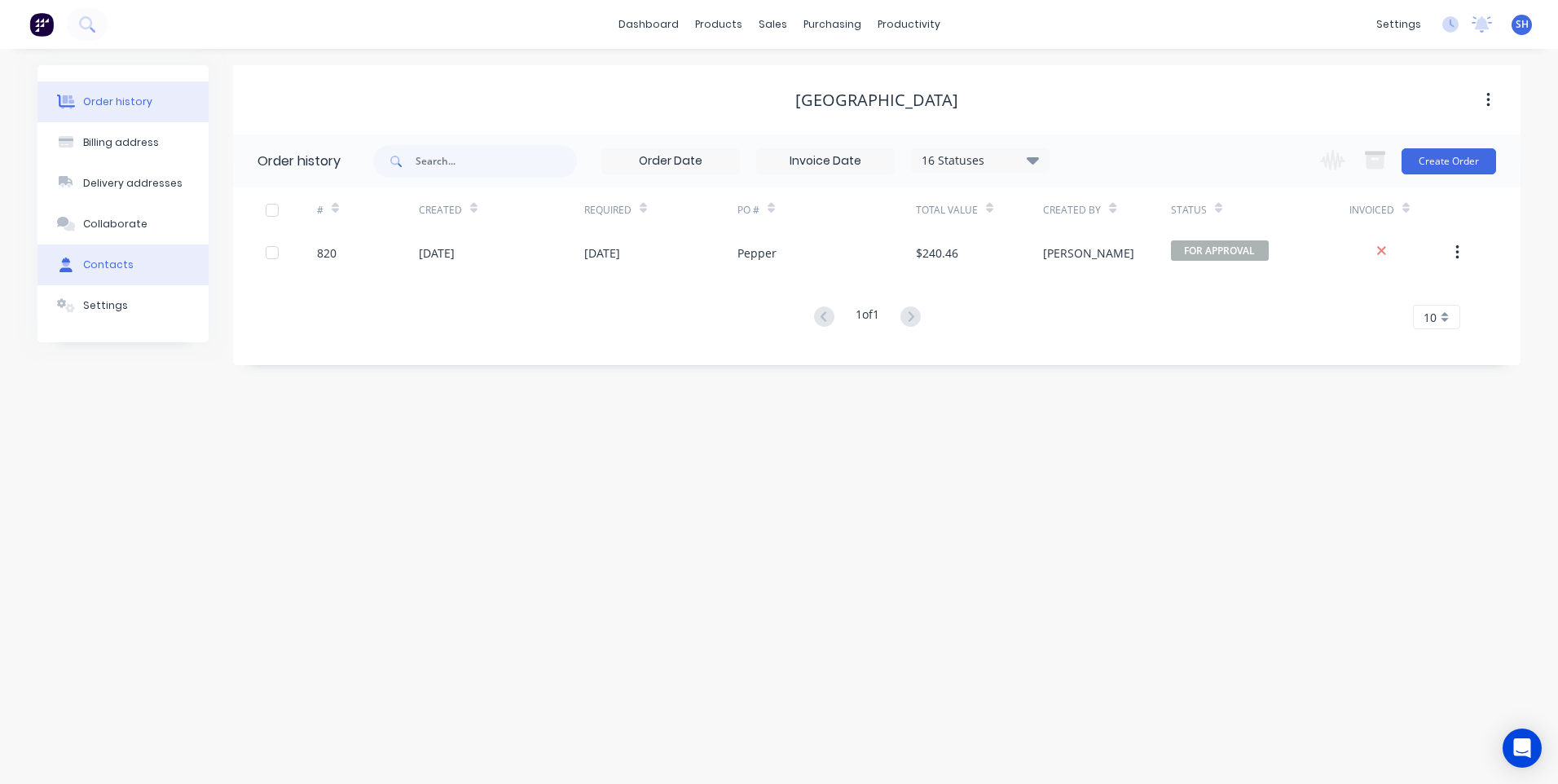
click at [98, 258] on div "Contacts" at bounding box center [108, 264] width 51 height 15
select select "AU"
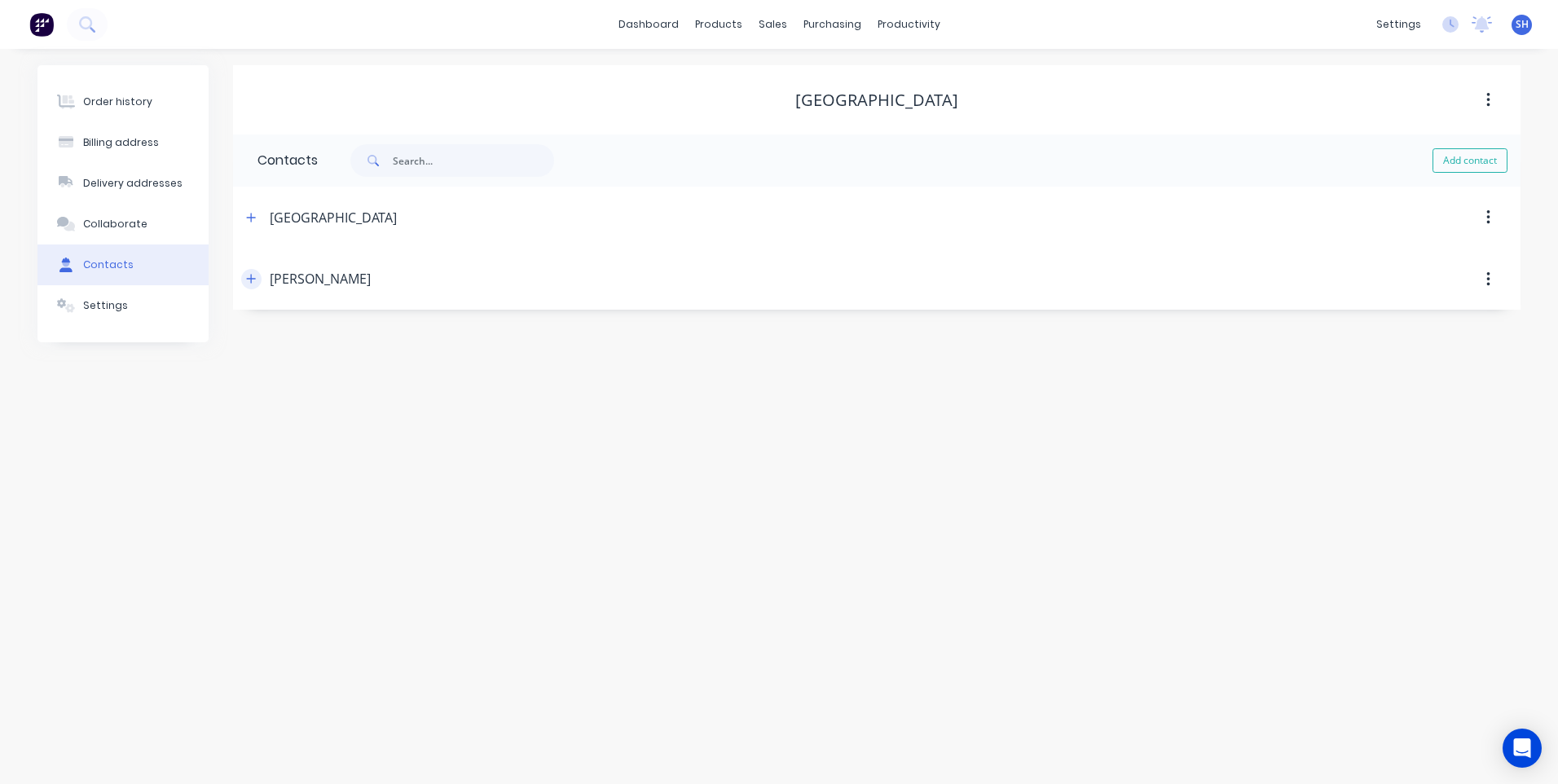
click at [247, 272] on button "button" at bounding box center [251, 279] width 20 height 20
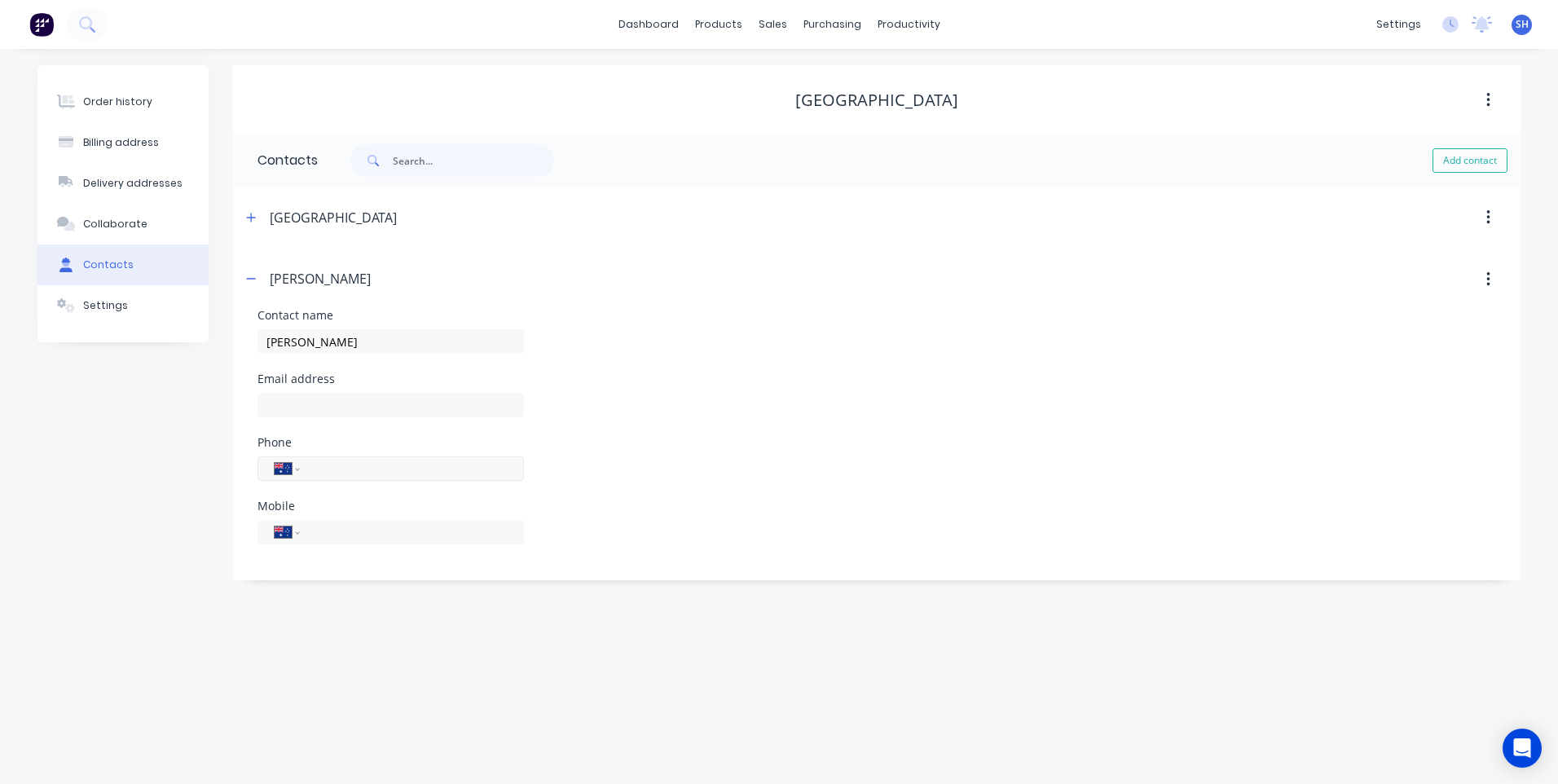
click at [328, 473] on input "tel" at bounding box center [409, 469] width 196 height 19
type input "[PHONE_NUMBER]"
click at [712, 495] on div "Phone International [GEOGRAPHIC_DATA] [GEOGRAPHIC_DATA] [GEOGRAPHIC_DATA] [GEOG…" at bounding box center [876, 469] width 1238 height 64
click at [247, 212] on icon "button" at bounding box center [251, 217] width 10 height 11
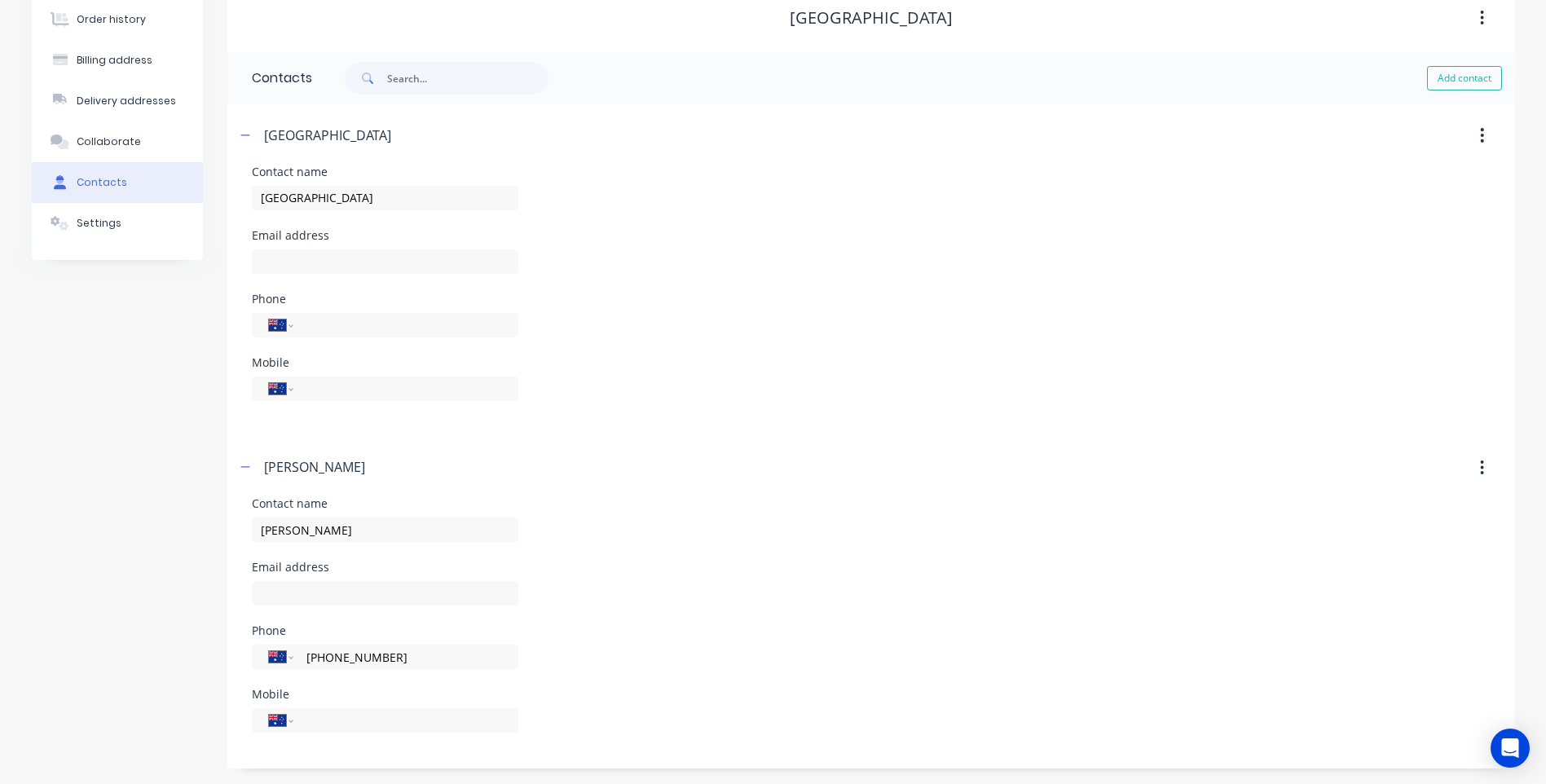
scroll to position [83, 0]
click at [1478, 133] on button "button" at bounding box center [1481, 134] width 38 height 29
click at [1369, 170] on div "Delete" at bounding box center [1423, 177] width 125 height 24
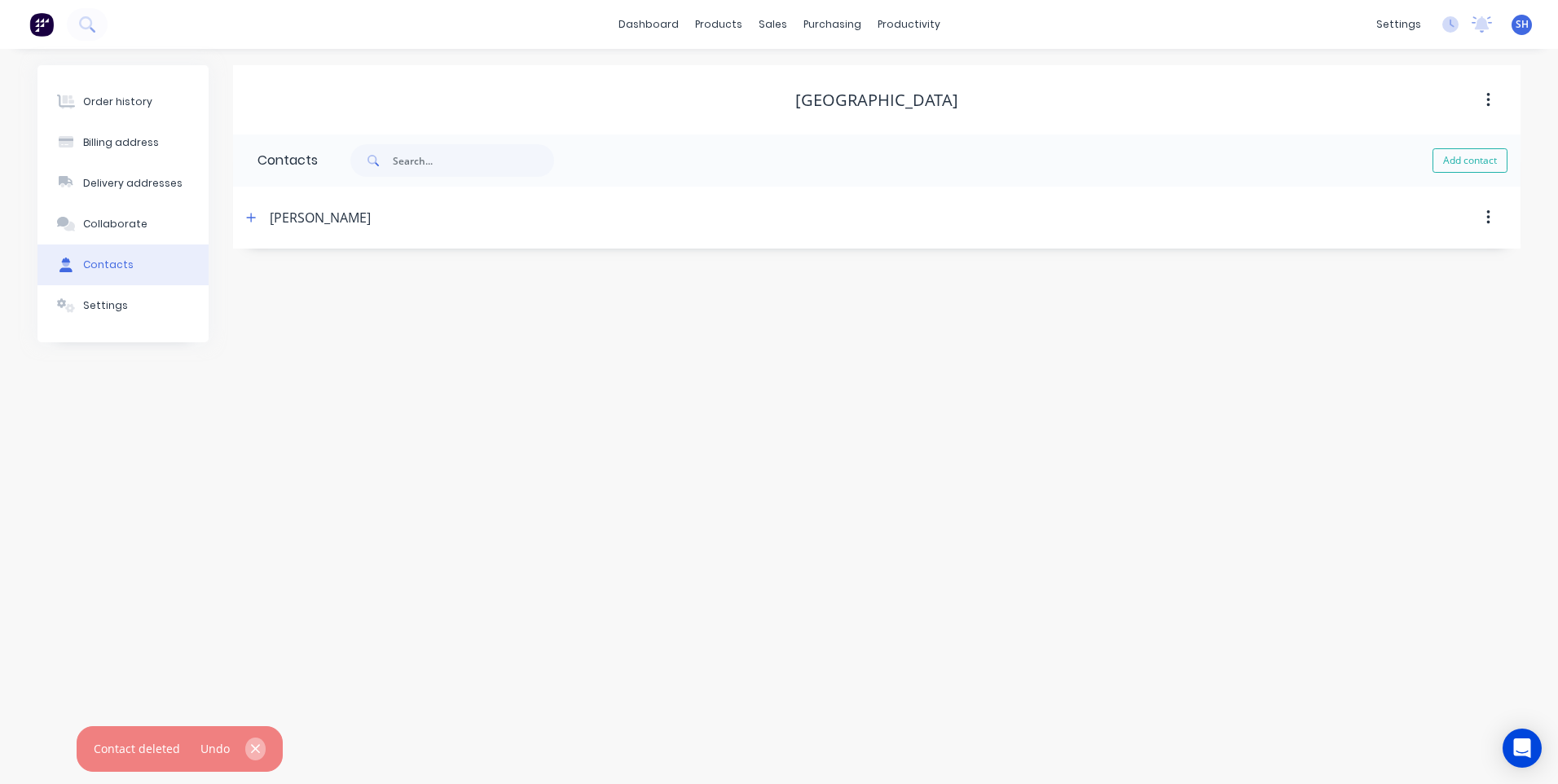
click at [255, 745] on icon "button" at bounding box center [255, 748] width 9 height 9
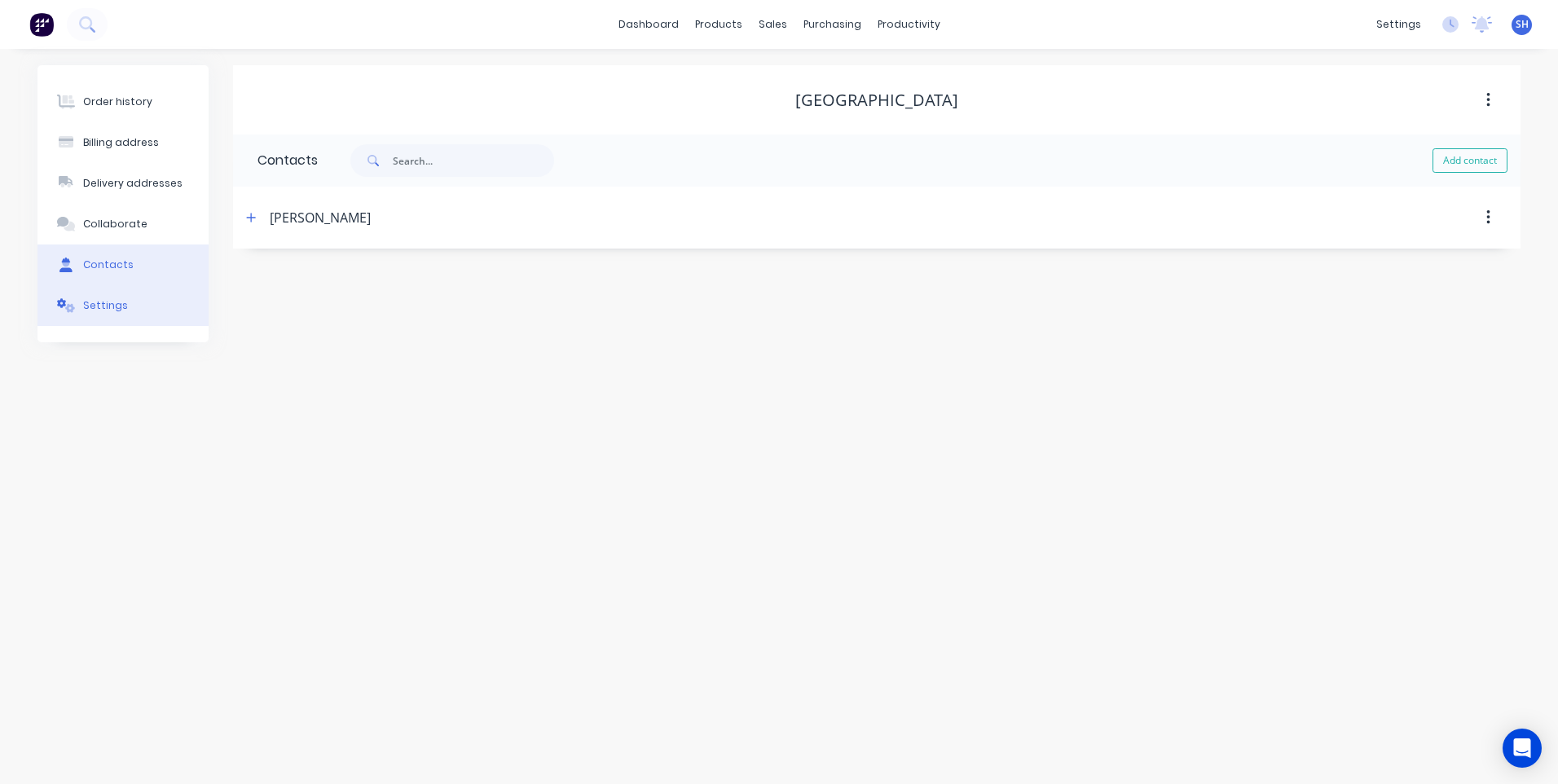
click at [112, 300] on div "Settings" at bounding box center [105, 305] width 45 height 15
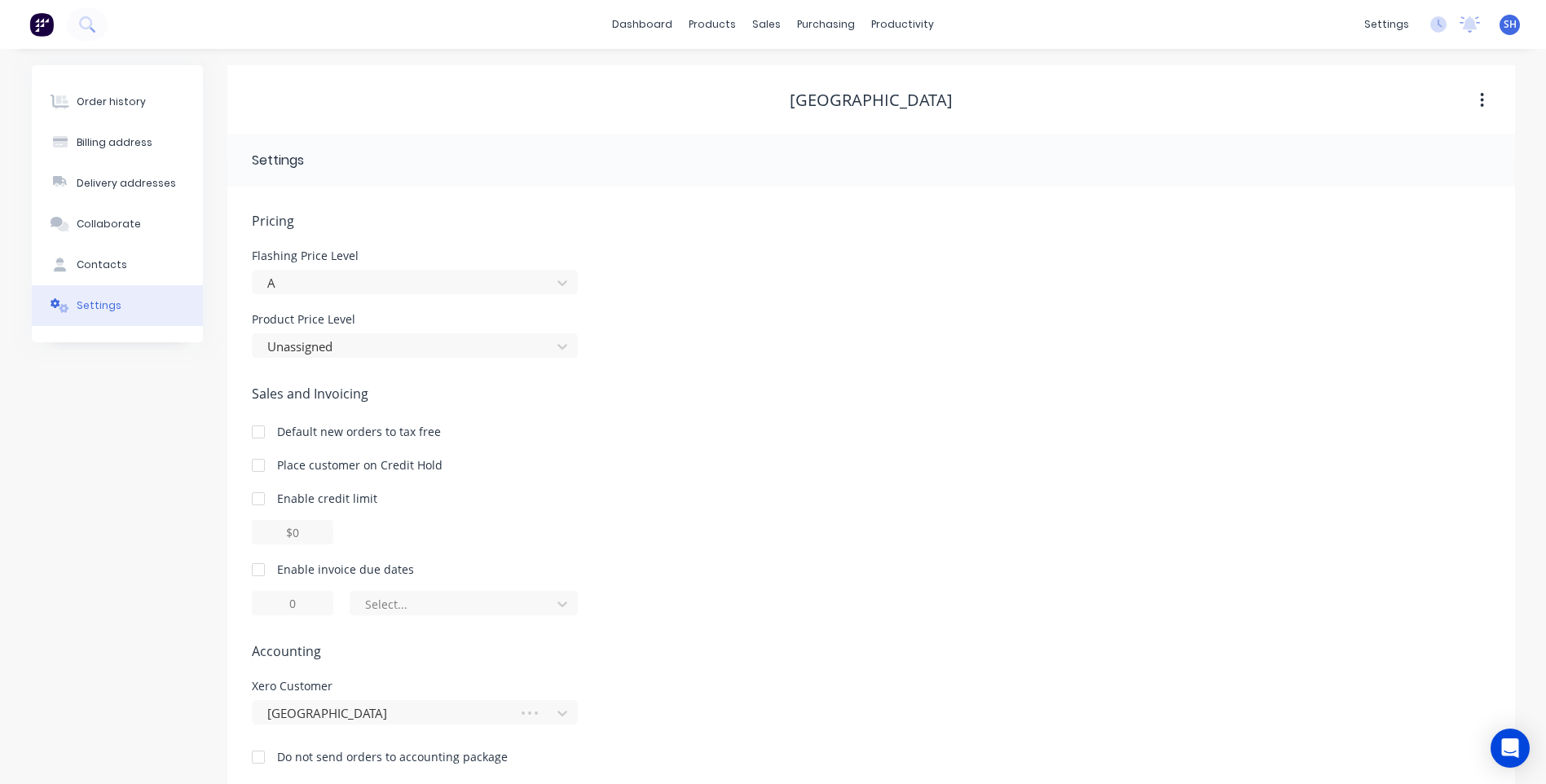
click at [261, 566] on div at bounding box center [258, 569] width 33 height 33
drag, startPoint x: 302, startPoint y: 605, endPoint x: 287, endPoint y: 601, distance: 15.8
click at [288, 605] on input "1" at bounding box center [292, 603] width 81 height 24
type input "30"
click at [754, 617] on div "Pricing [MEDICAL_DATA] Price Level A Product Price Level Unassigned Sales and I…" at bounding box center [871, 501] width 1238 height 580
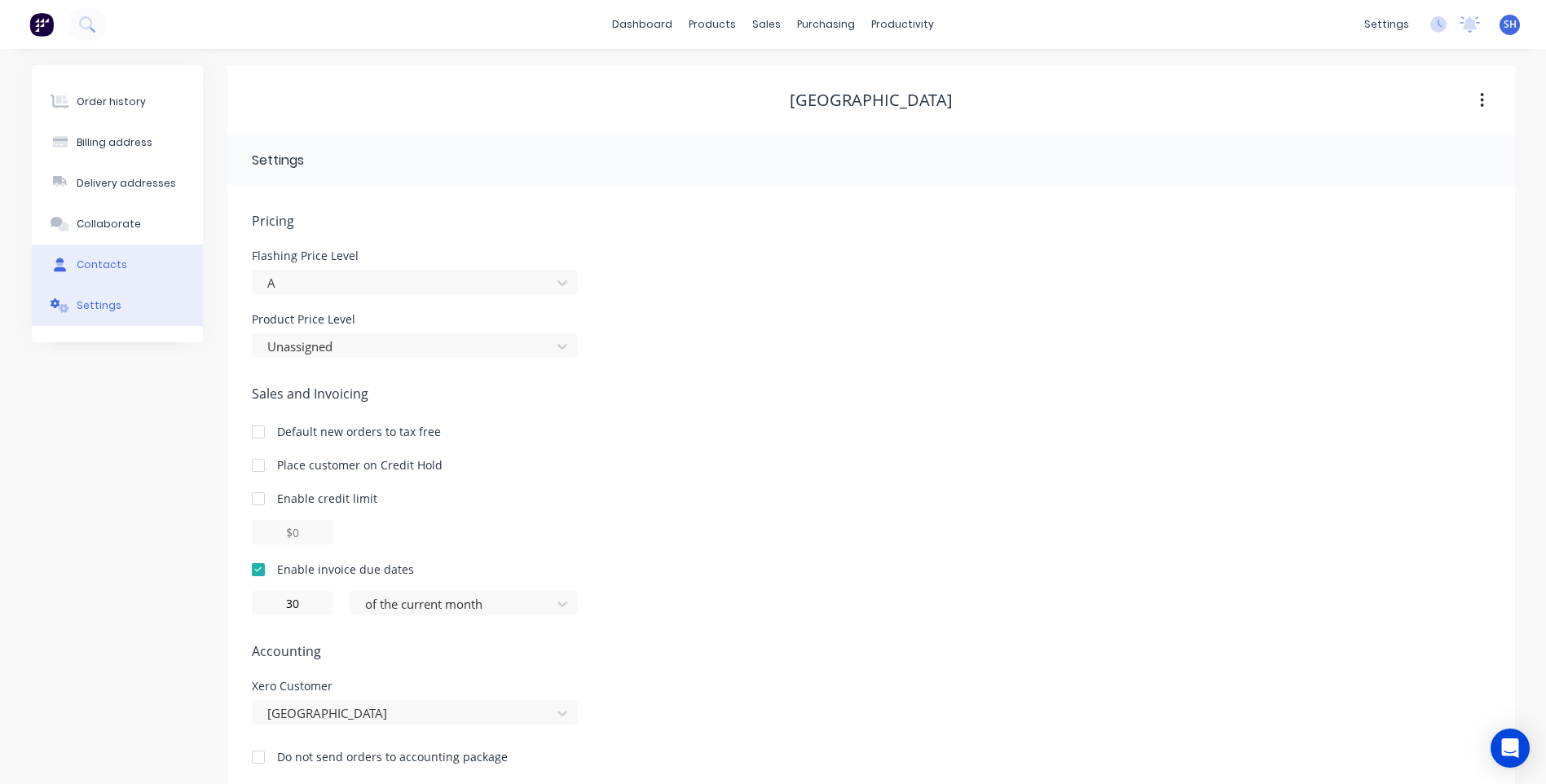
click at [97, 263] on div "Contacts" at bounding box center [102, 264] width 51 height 15
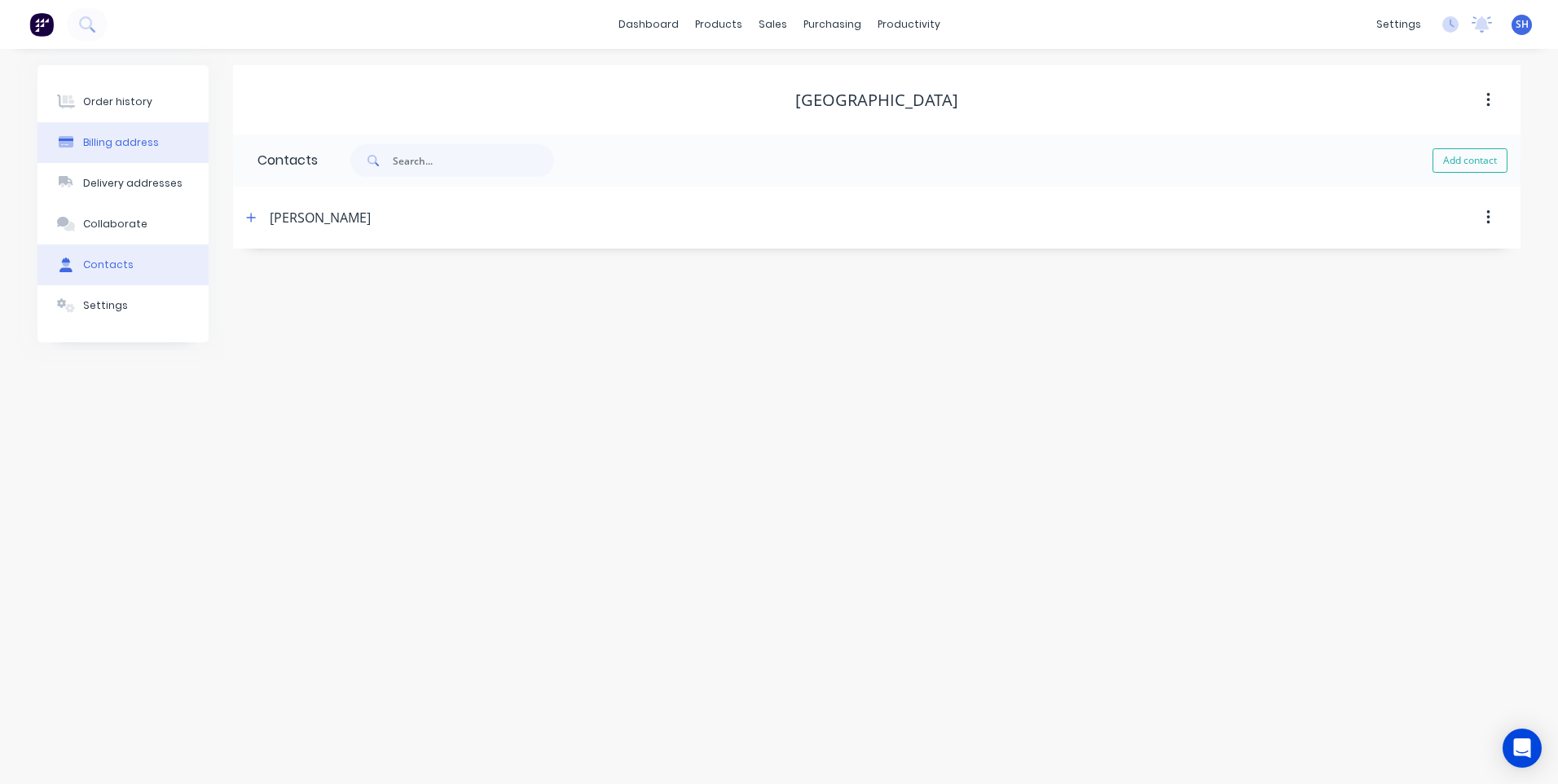
click at [116, 135] on div "Billing address" at bounding box center [121, 142] width 76 height 15
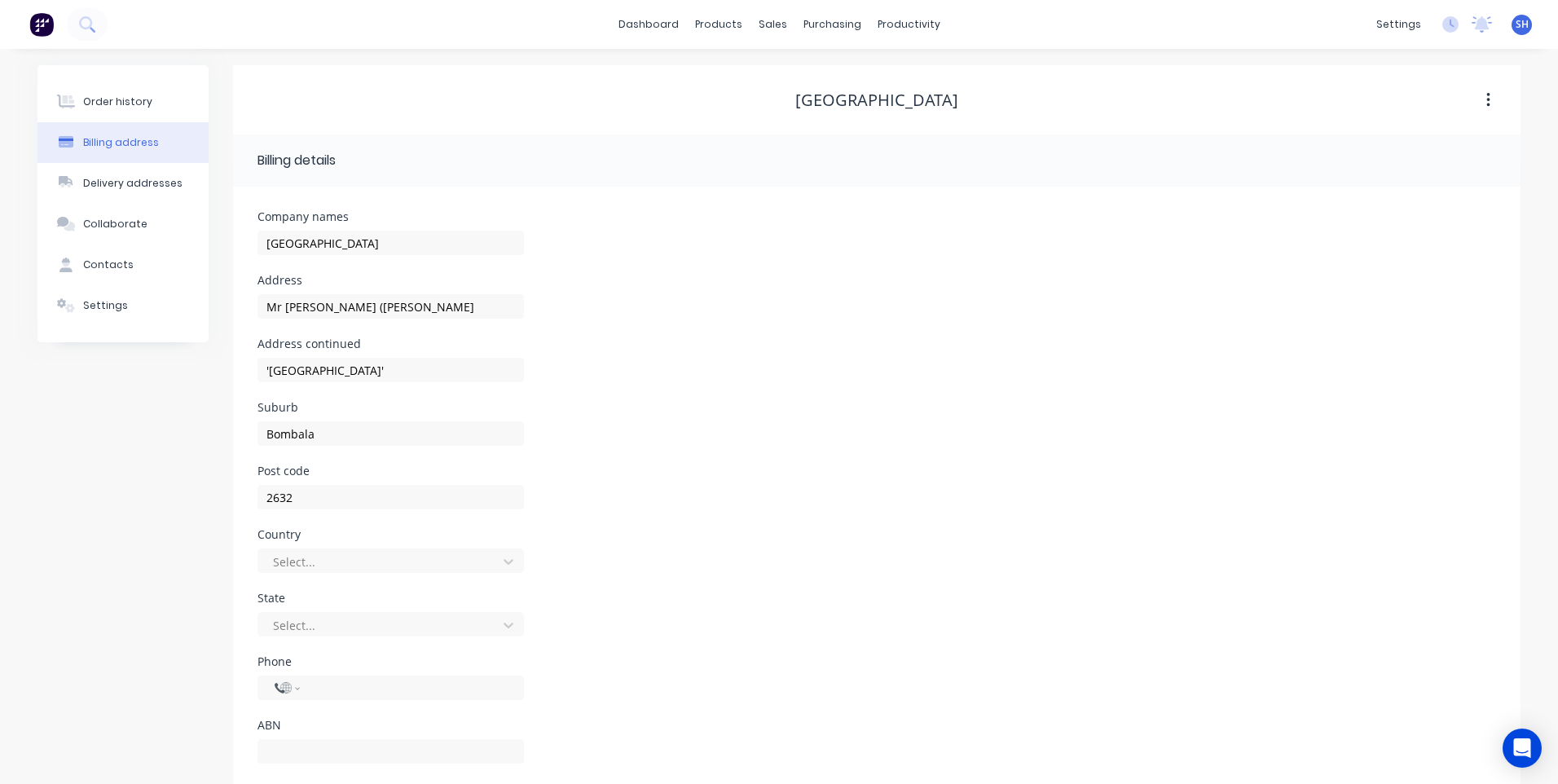
select select "AU"
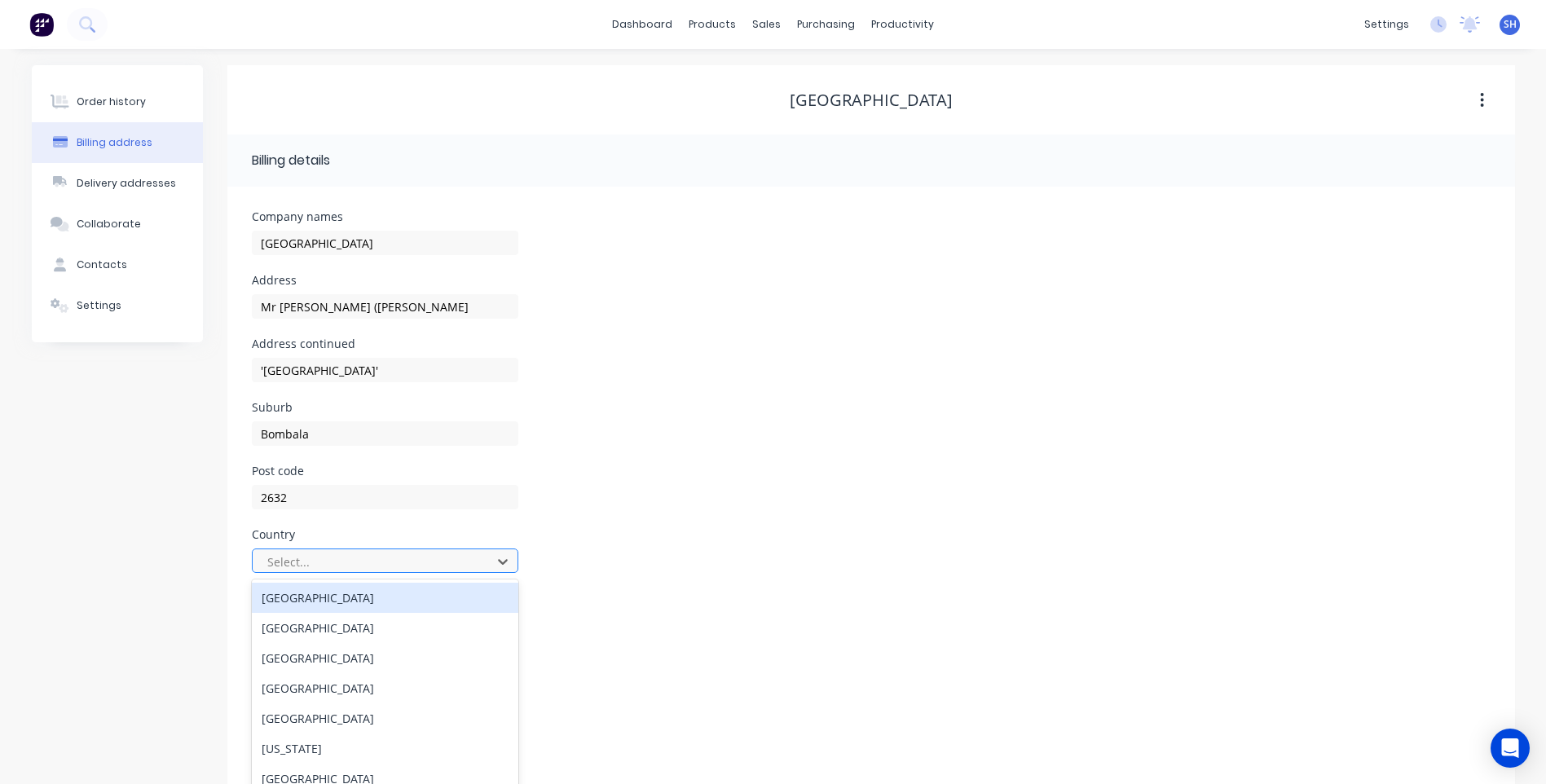
scroll to position [32, 0]
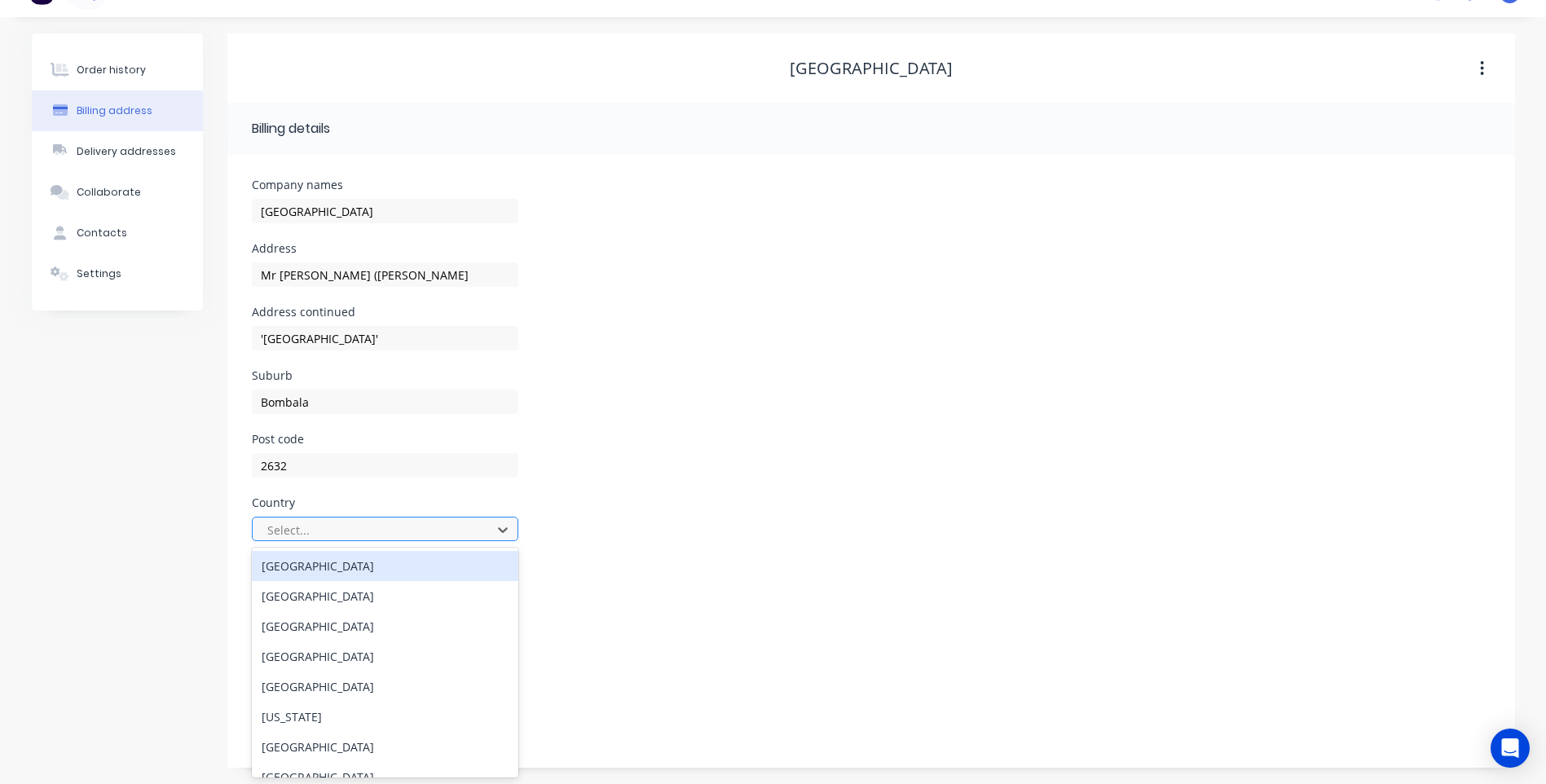
click at [325, 541] on div "250 results available. Use Up and Down to choose options, press Enter to select…" at bounding box center [385, 529] width 266 height 24
click at [314, 570] on div "[GEOGRAPHIC_DATA]" at bounding box center [385, 566] width 266 height 30
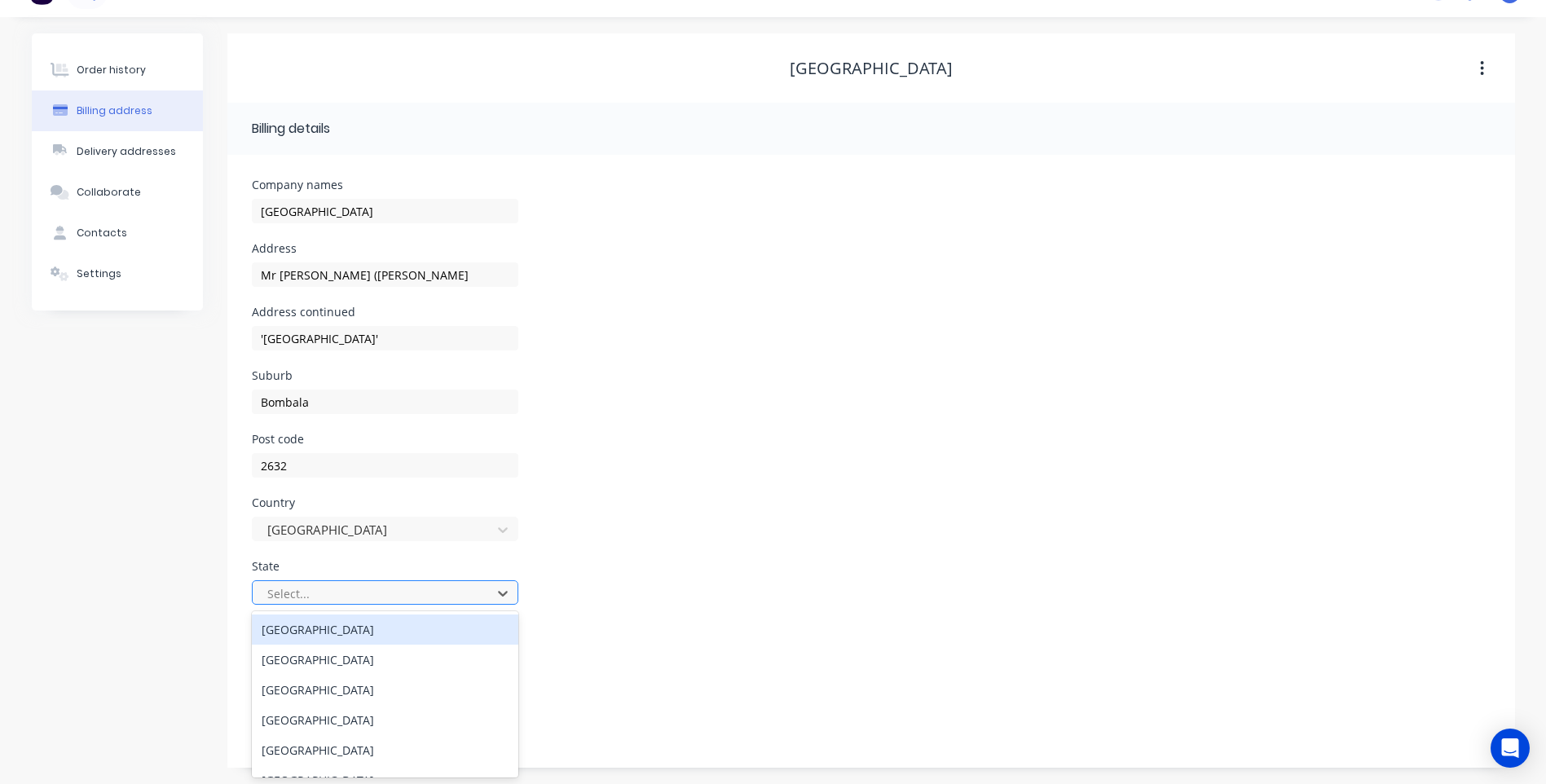
click at [323, 591] on div at bounding box center [375, 593] width 218 height 20
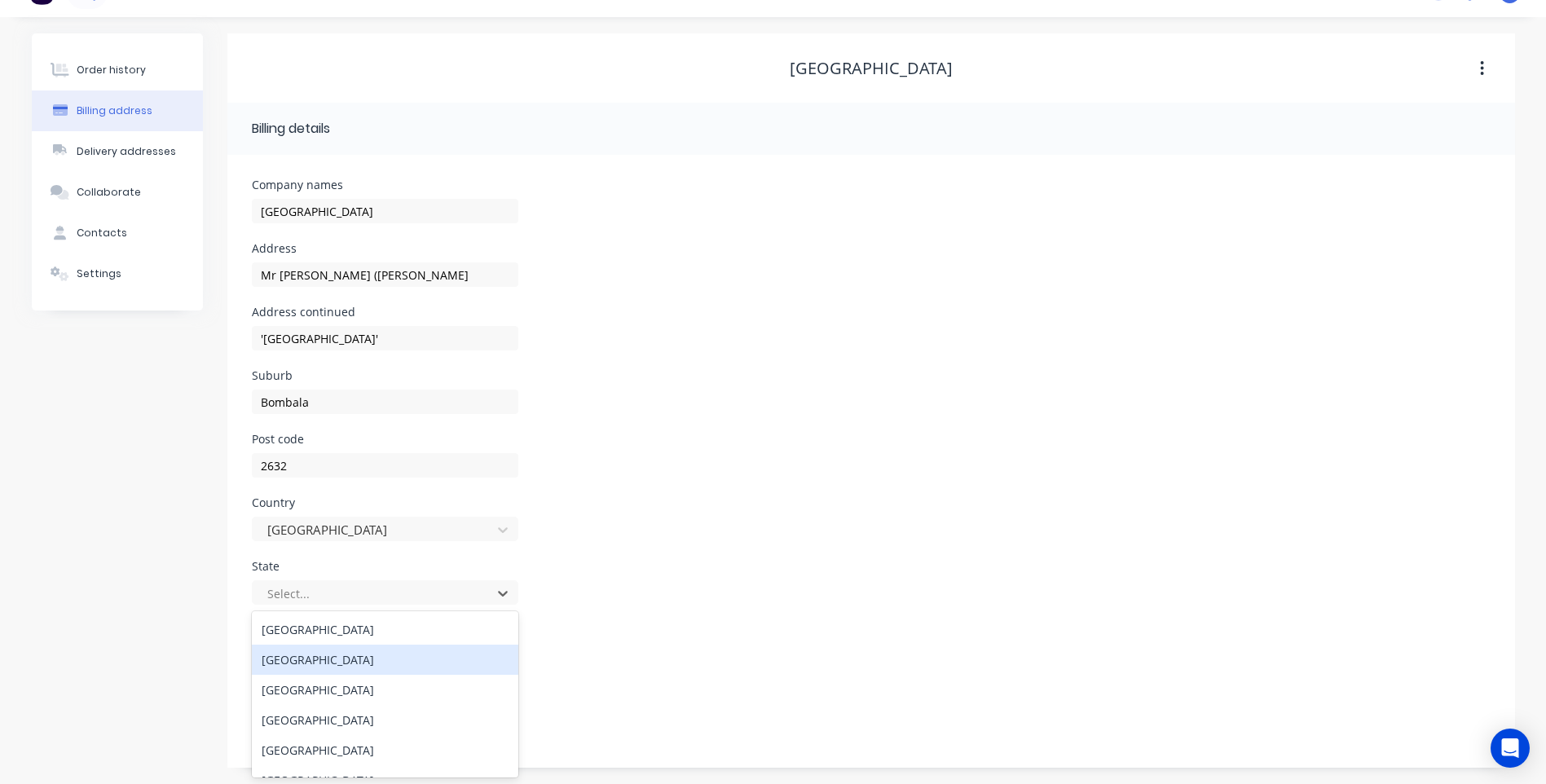
click at [317, 653] on div "[GEOGRAPHIC_DATA]" at bounding box center [385, 659] width 266 height 30
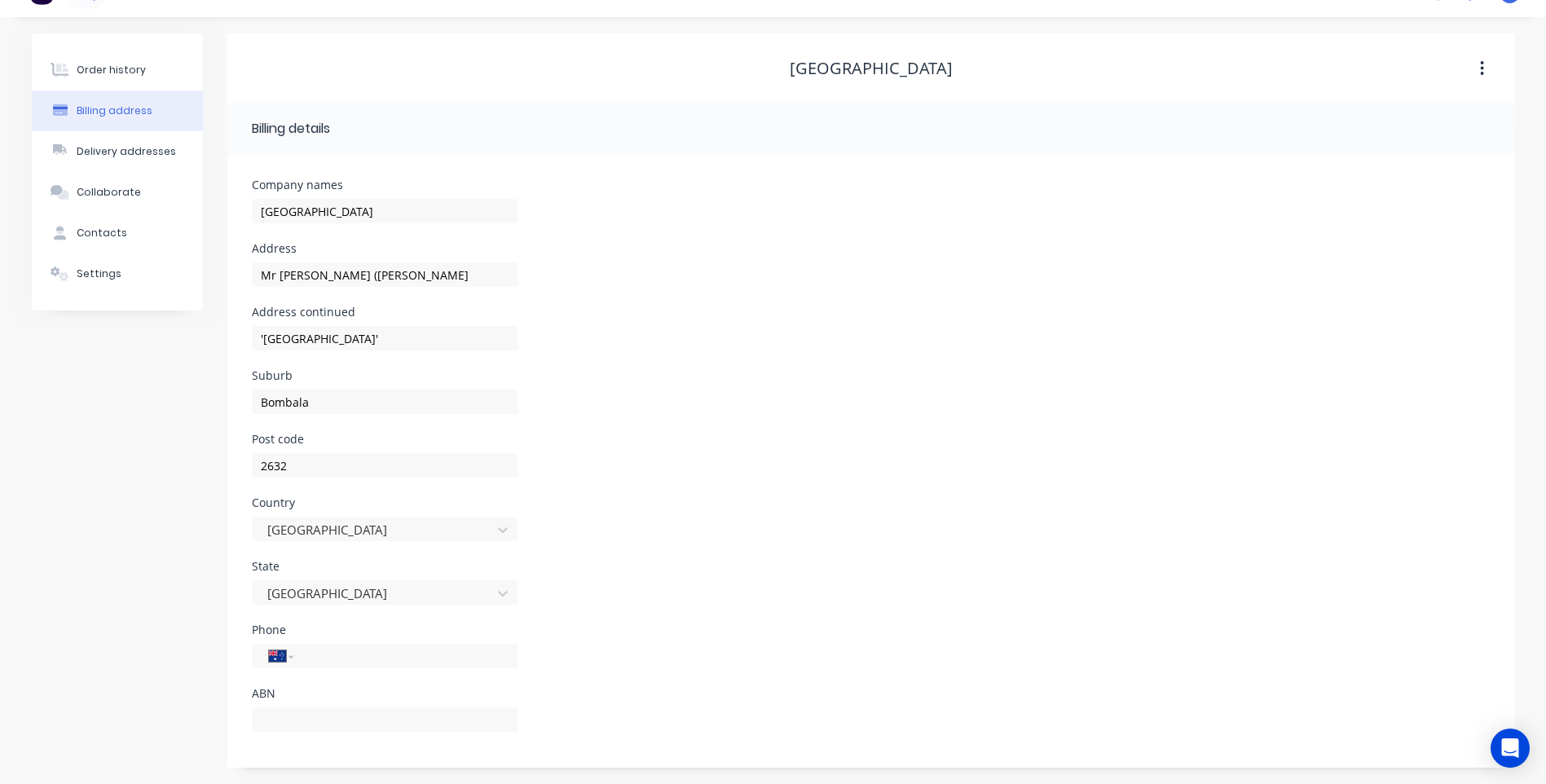
click at [609, 593] on div "State [GEOGRAPHIC_DATA]" at bounding box center [871, 593] width 1238 height 64
click at [117, 61] on button "Order history" at bounding box center [117, 70] width 171 height 41
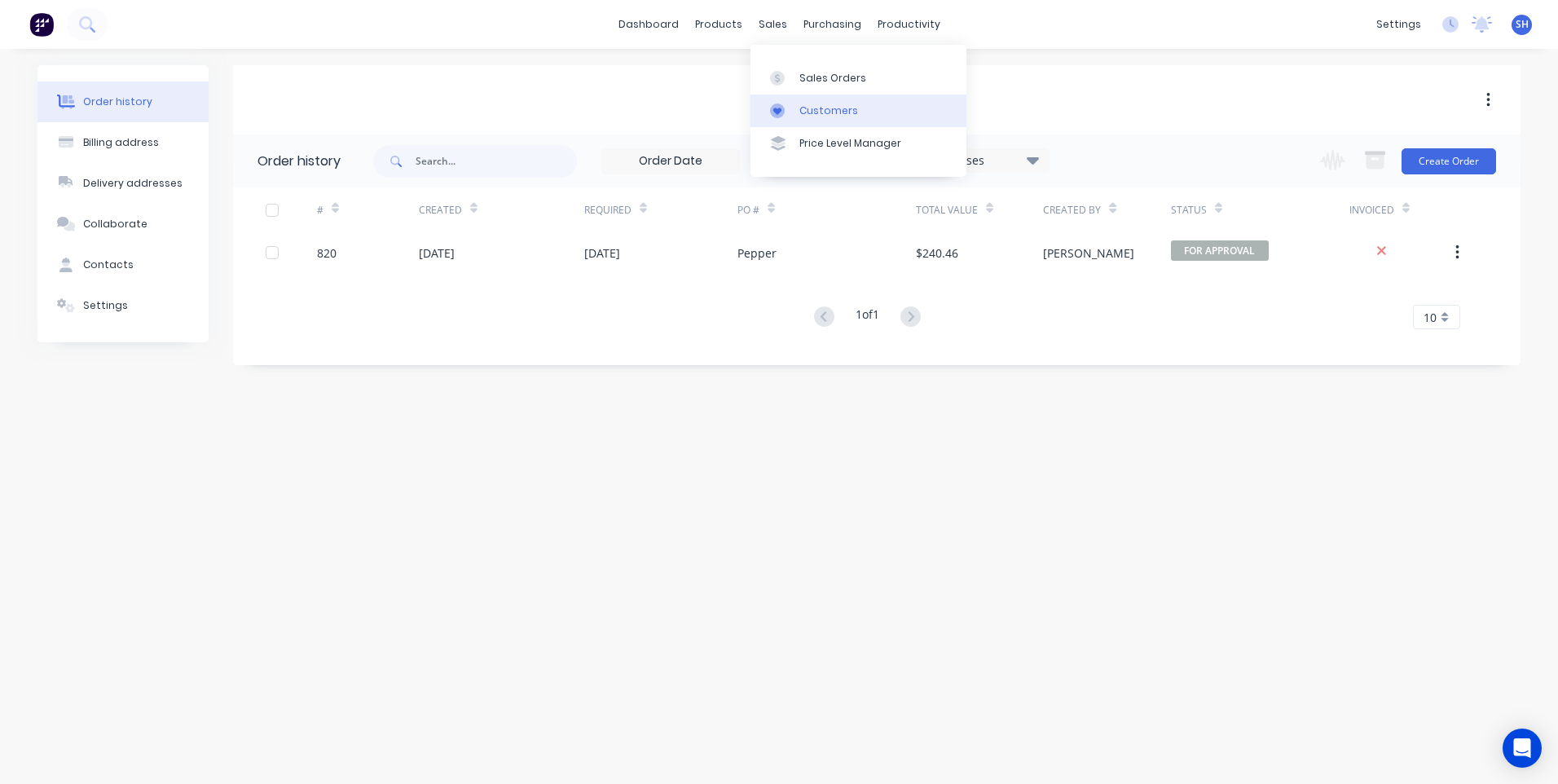
click at [826, 110] on div "Customers" at bounding box center [828, 110] width 59 height 15
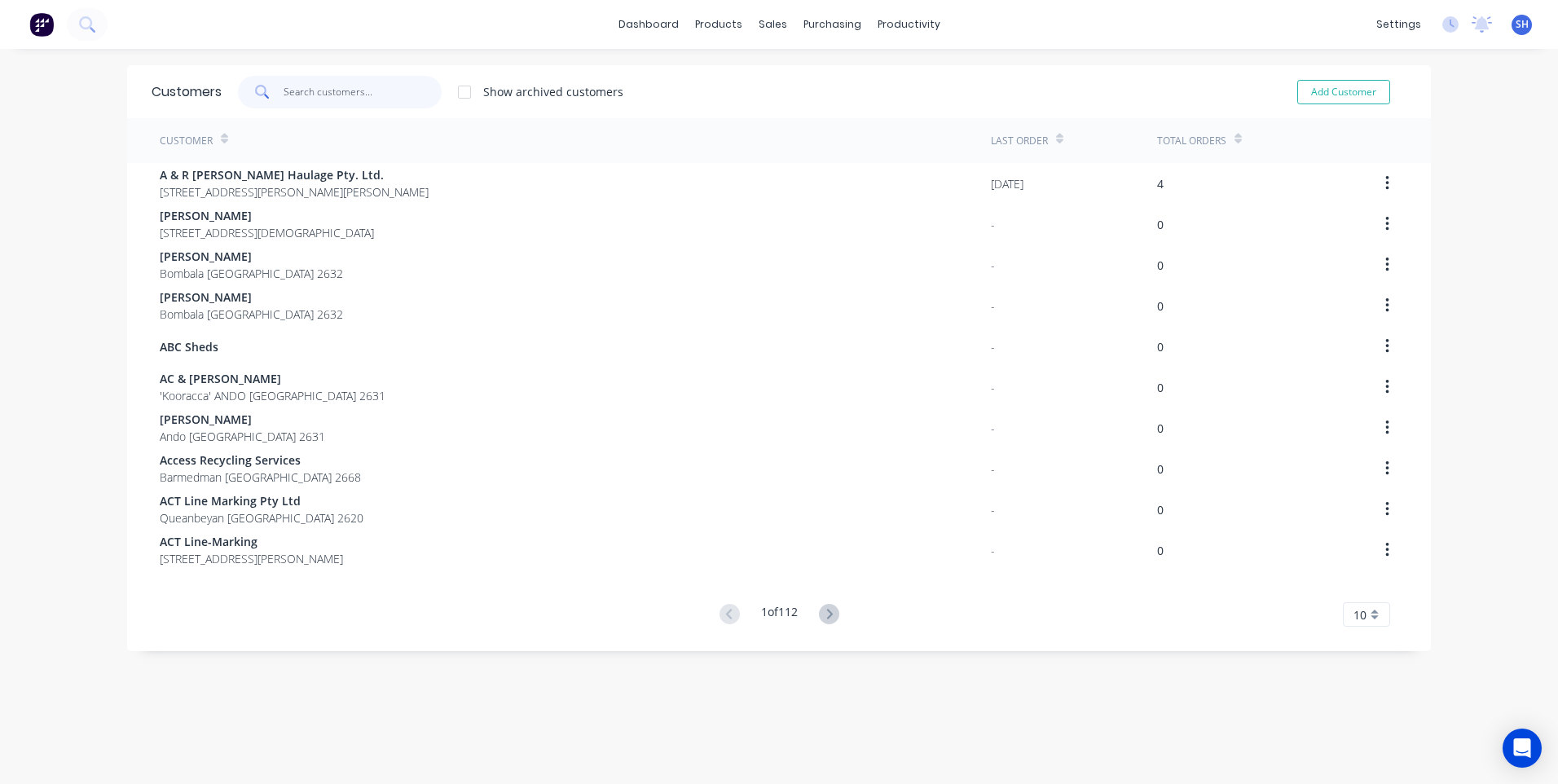
click at [295, 88] on input "text" at bounding box center [363, 92] width 159 height 33
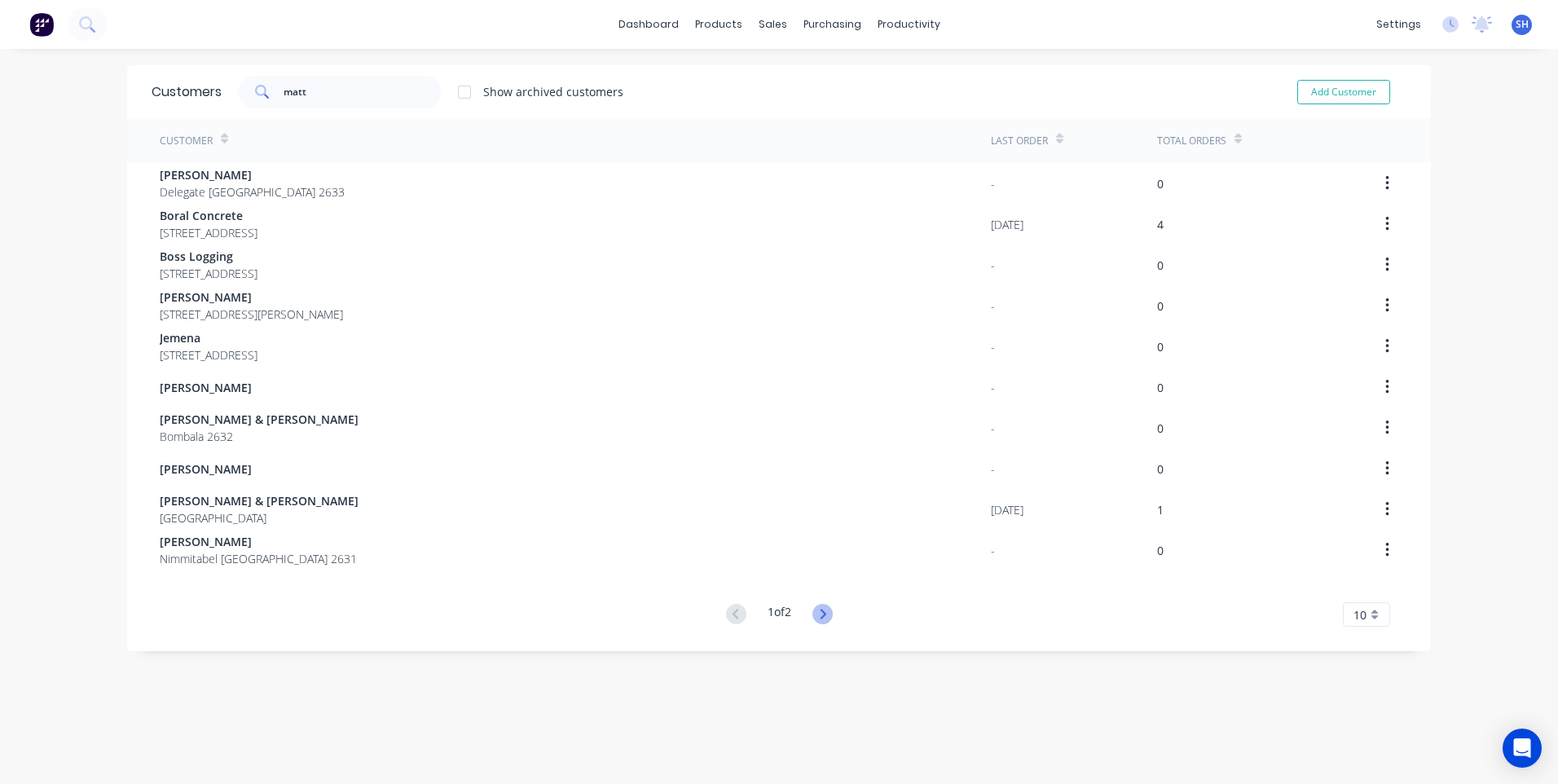
click at [816, 608] on icon at bounding box center [822, 614] width 20 height 20
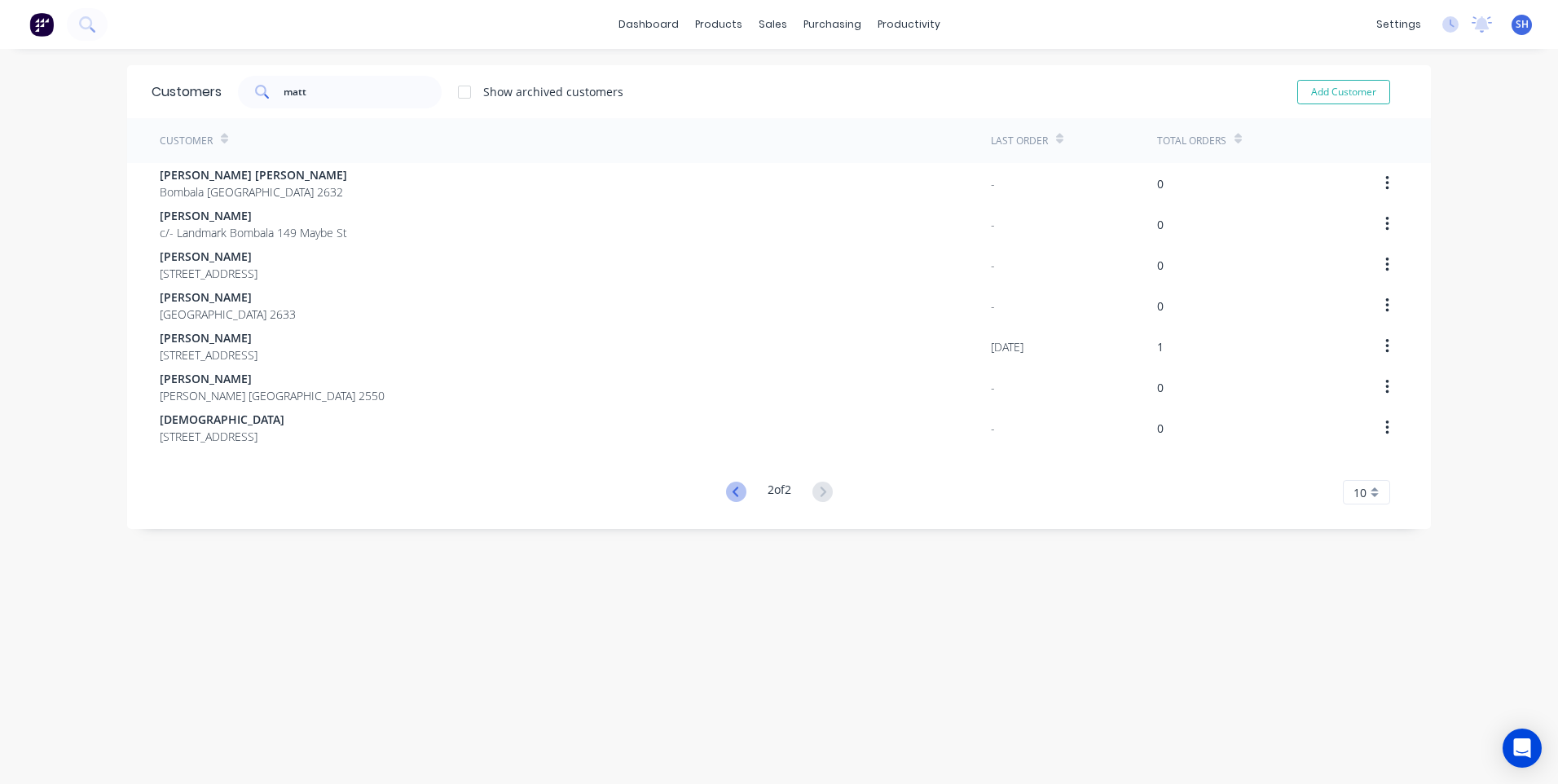
click at [726, 491] on icon at bounding box center [736, 492] width 20 height 20
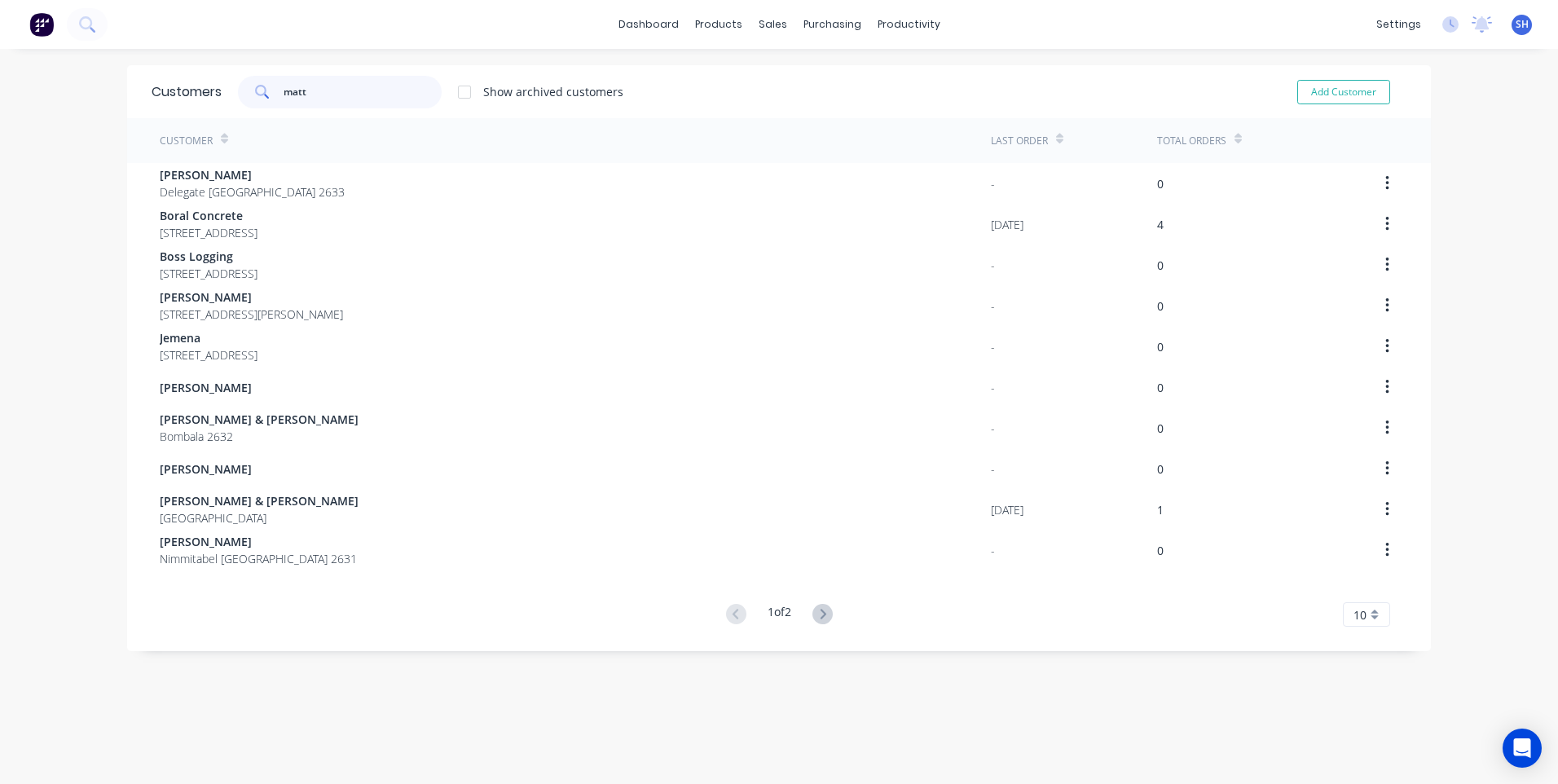
drag, startPoint x: 313, startPoint y: 91, endPoint x: 229, endPoint y: 87, distance: 84.0
click at [229, 87] on div "matt Show archived customers" at bounding box center [423, 92] width 402 height 33
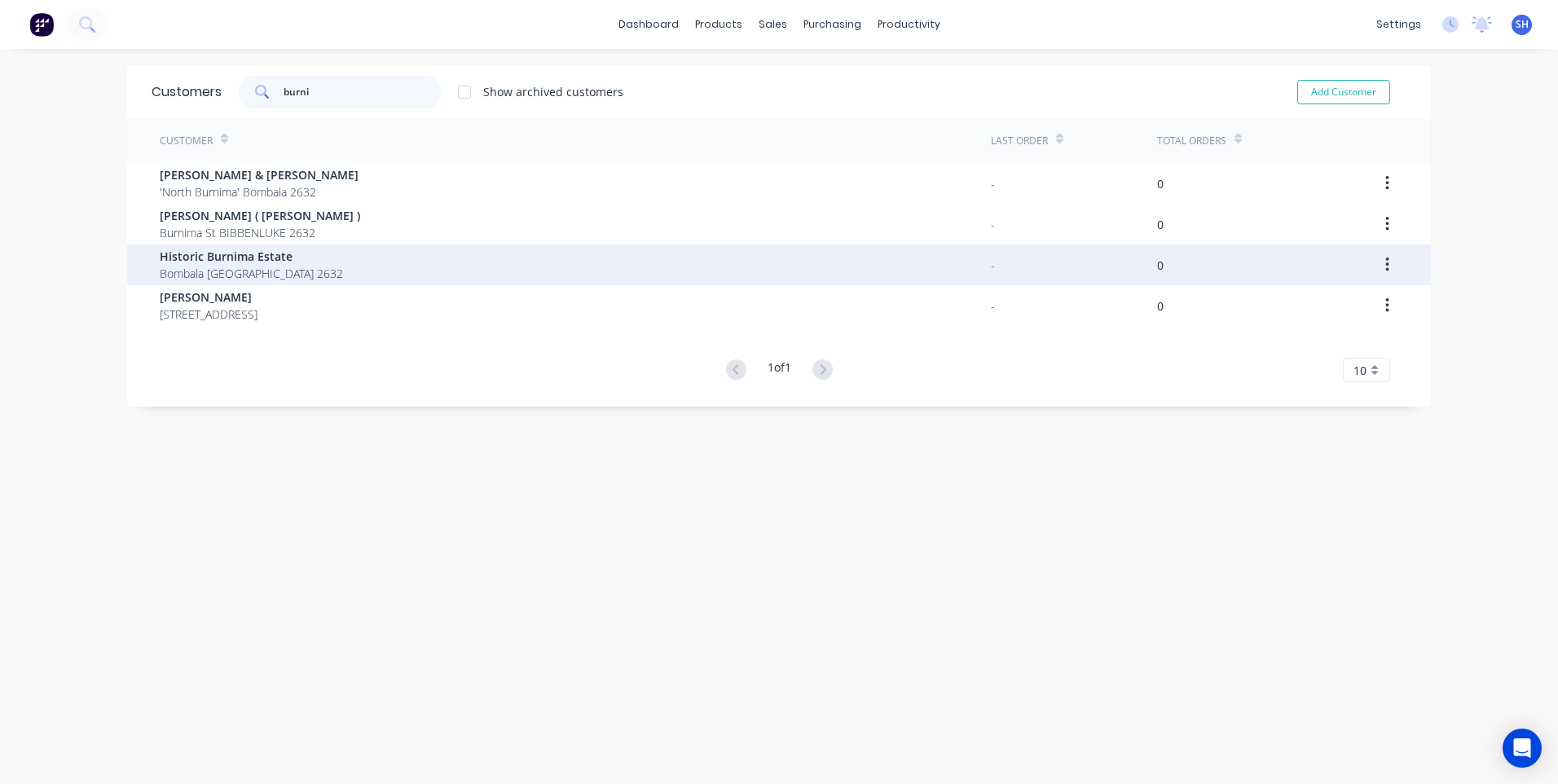
type input "burni"
click at [226, 255] on span "Historic Burnima Estate" at bounding box center [251, 256] width 183 height 17
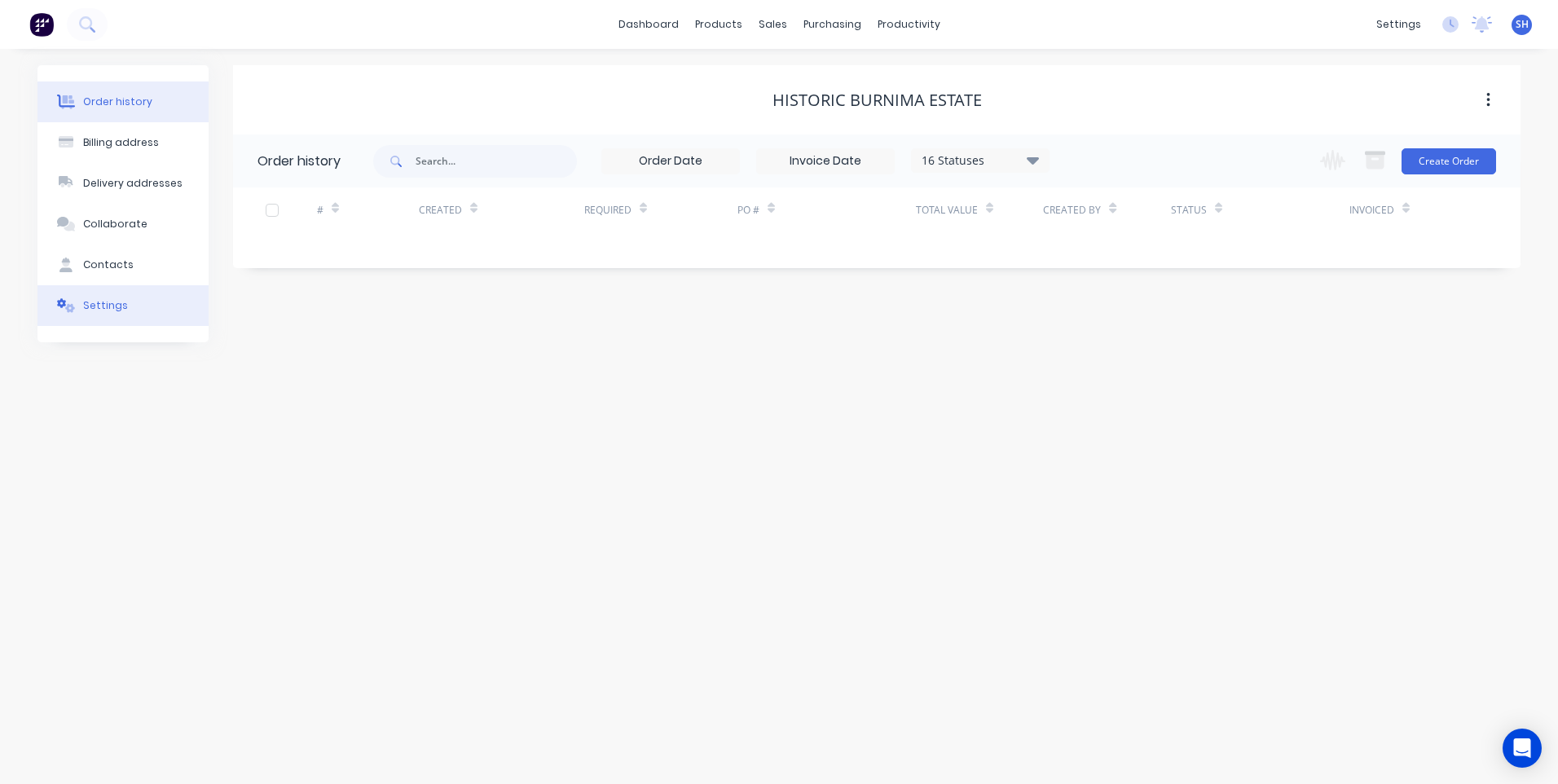
click at [106, 301] on div "Settings" at bounding box center [105, 305] width 45 height 15
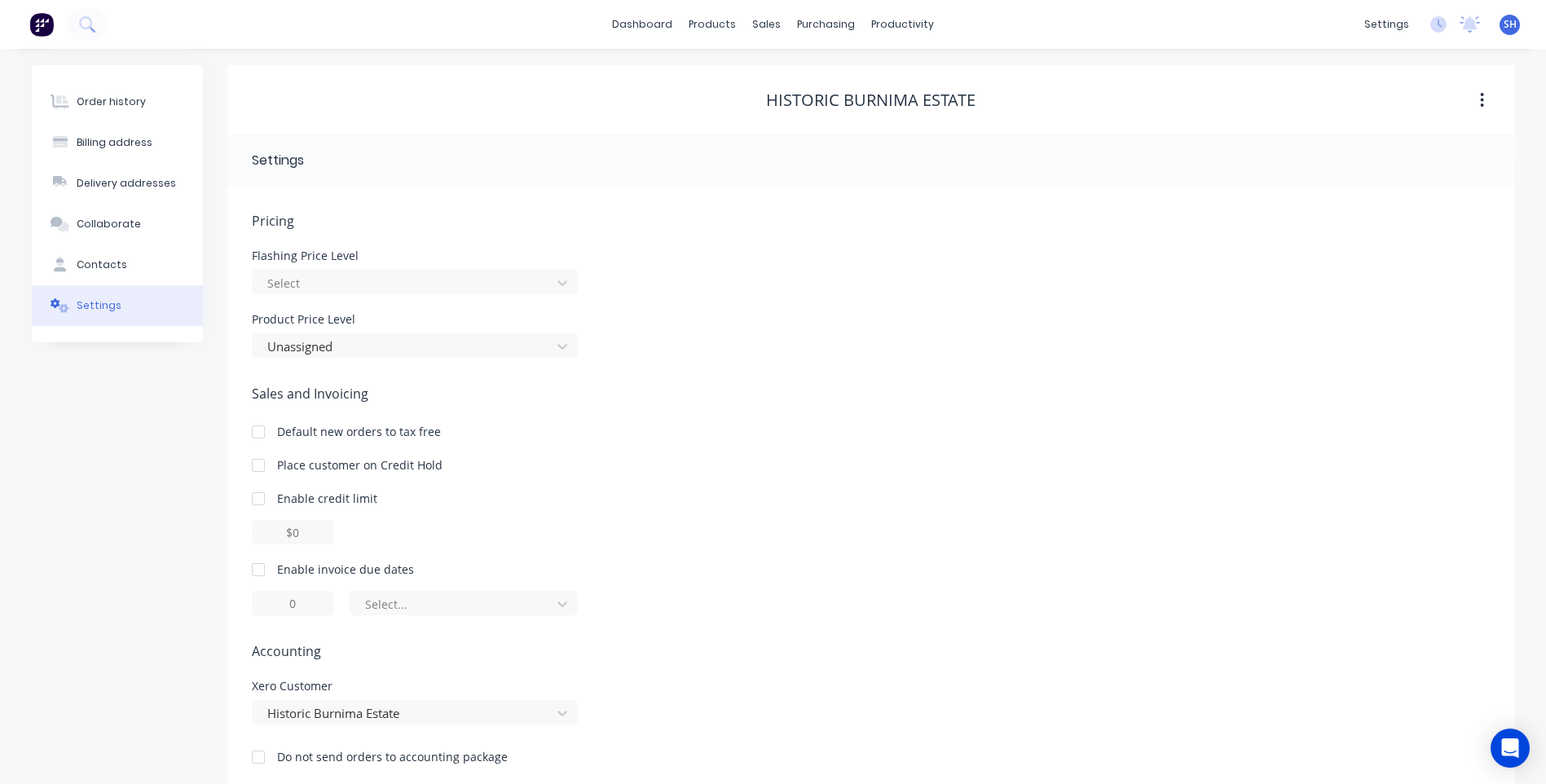
click at [257, 566] on div at bounding box center [258, 569] width 33 height 33
type input "1"
click at [307, 604] on input "1" at bounding box center [292, 603] width 81 height 24
type input "30"
click at [563, 604] on icon at bounding box center [562, 604] width 10 height 6
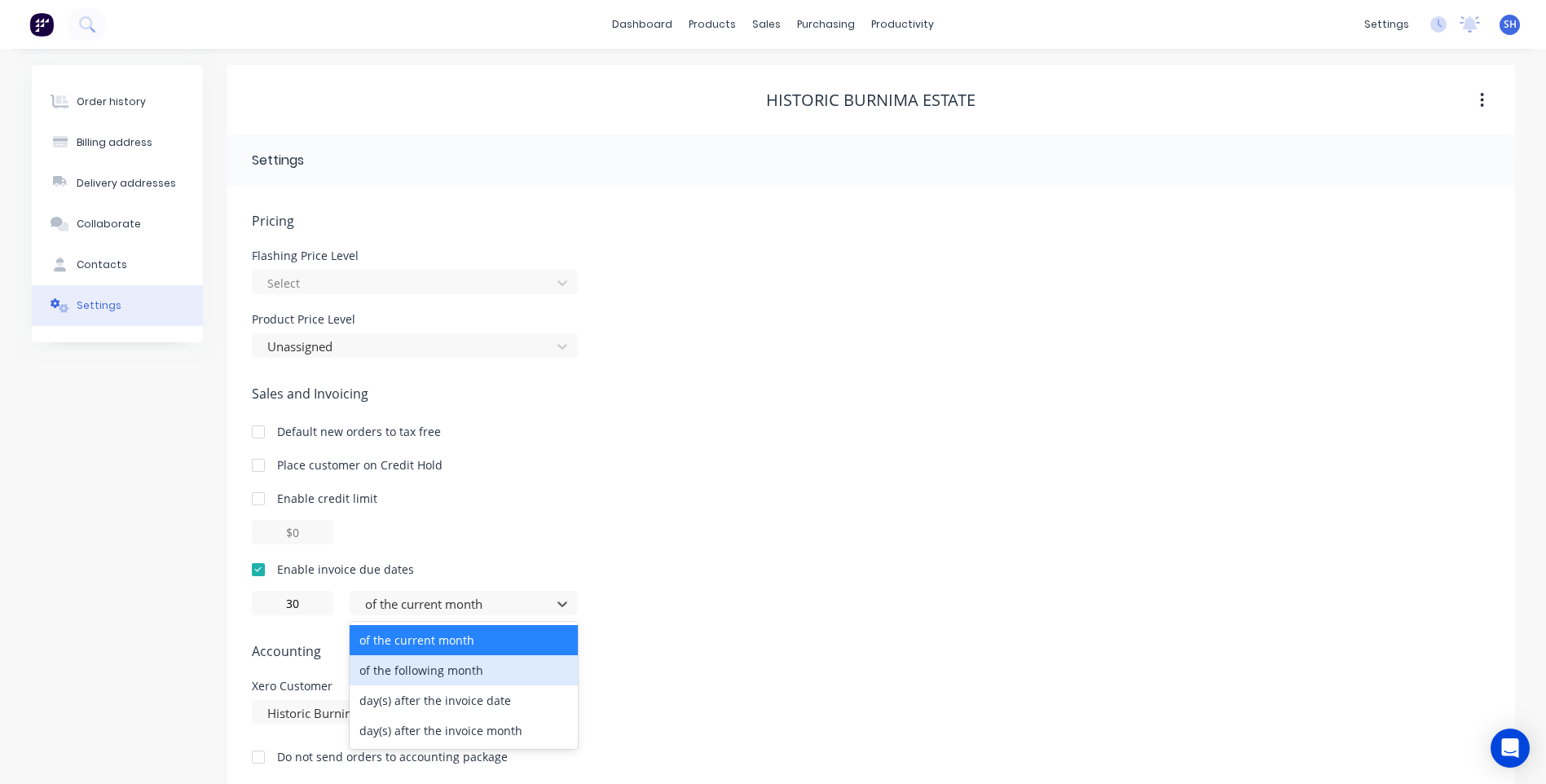
click at [470, 669] on div "of the following month" at bounding box center [464, 670] width 228 height 30
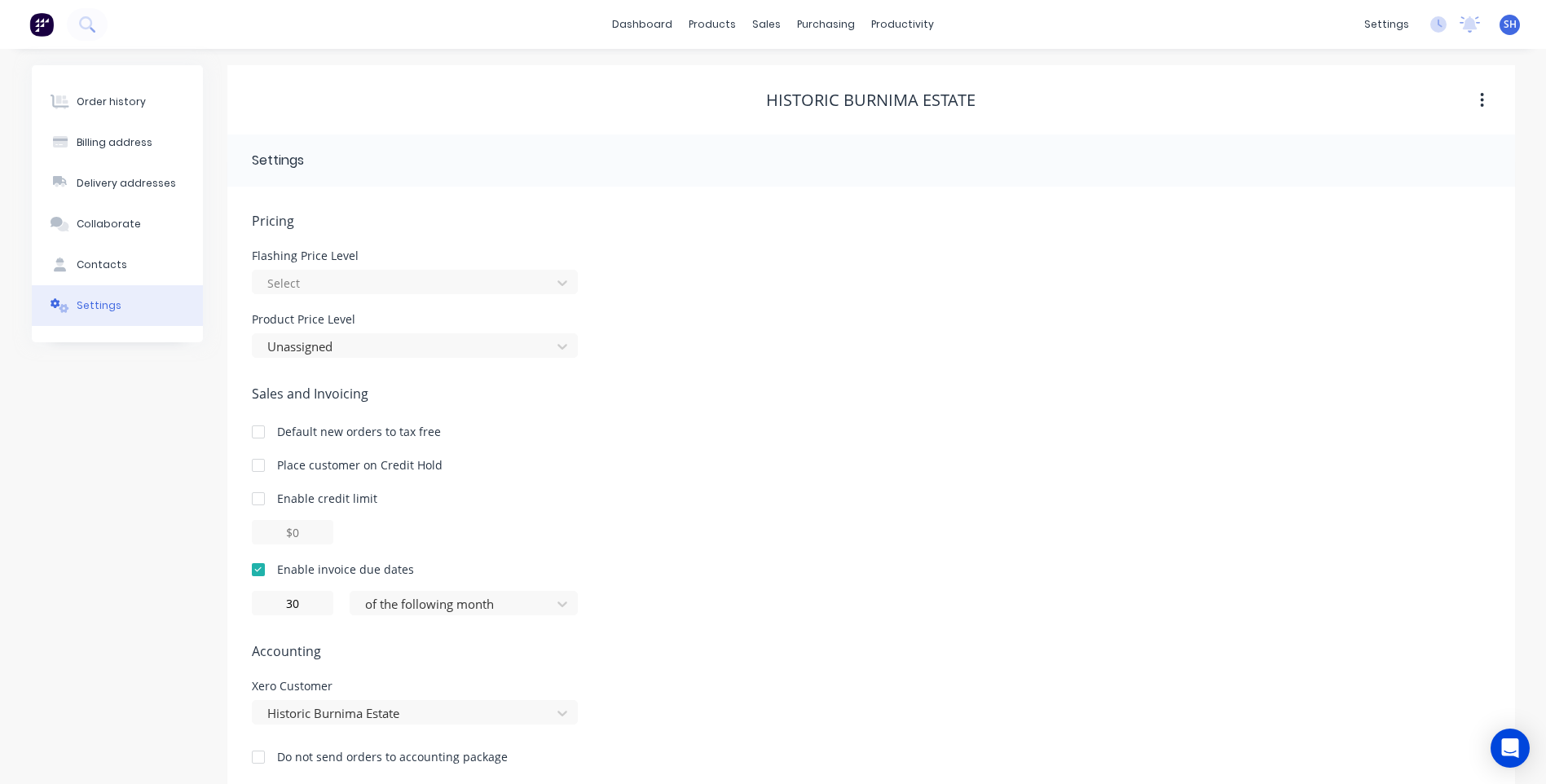
click at [671, 654] on span "Accounting" at bounding box center [871, 651] width 1238 height 20
click at [105, 260] on div "Contacts" at bounding box center [102, 264] width 51 height 15
select select "AU"
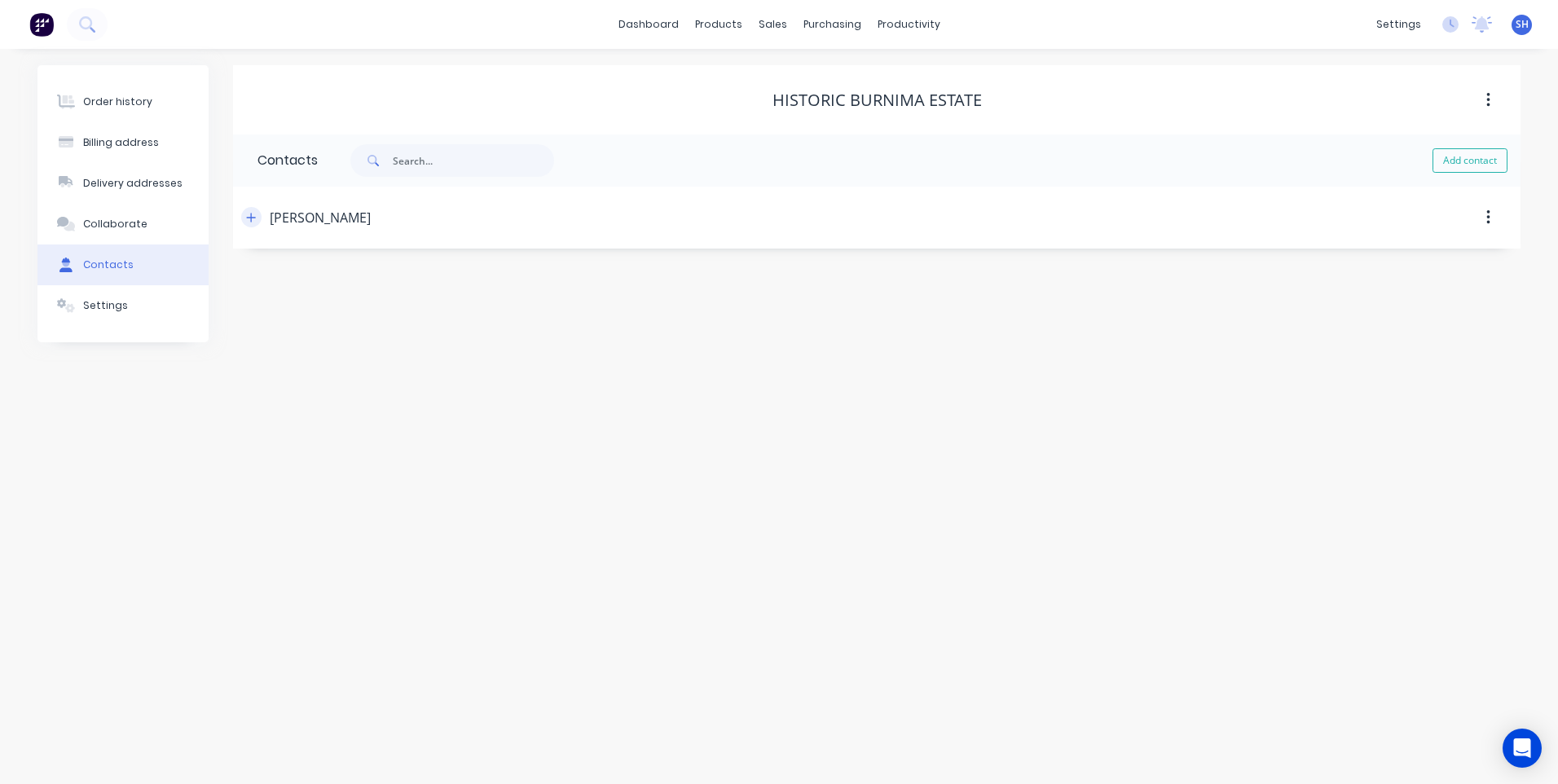
click at [248, 218] on icon "button" at bounding box center [251, 217] width 9 height 9
click at [39, 22] on img at bounding box center [41, 24] width 24 height 24
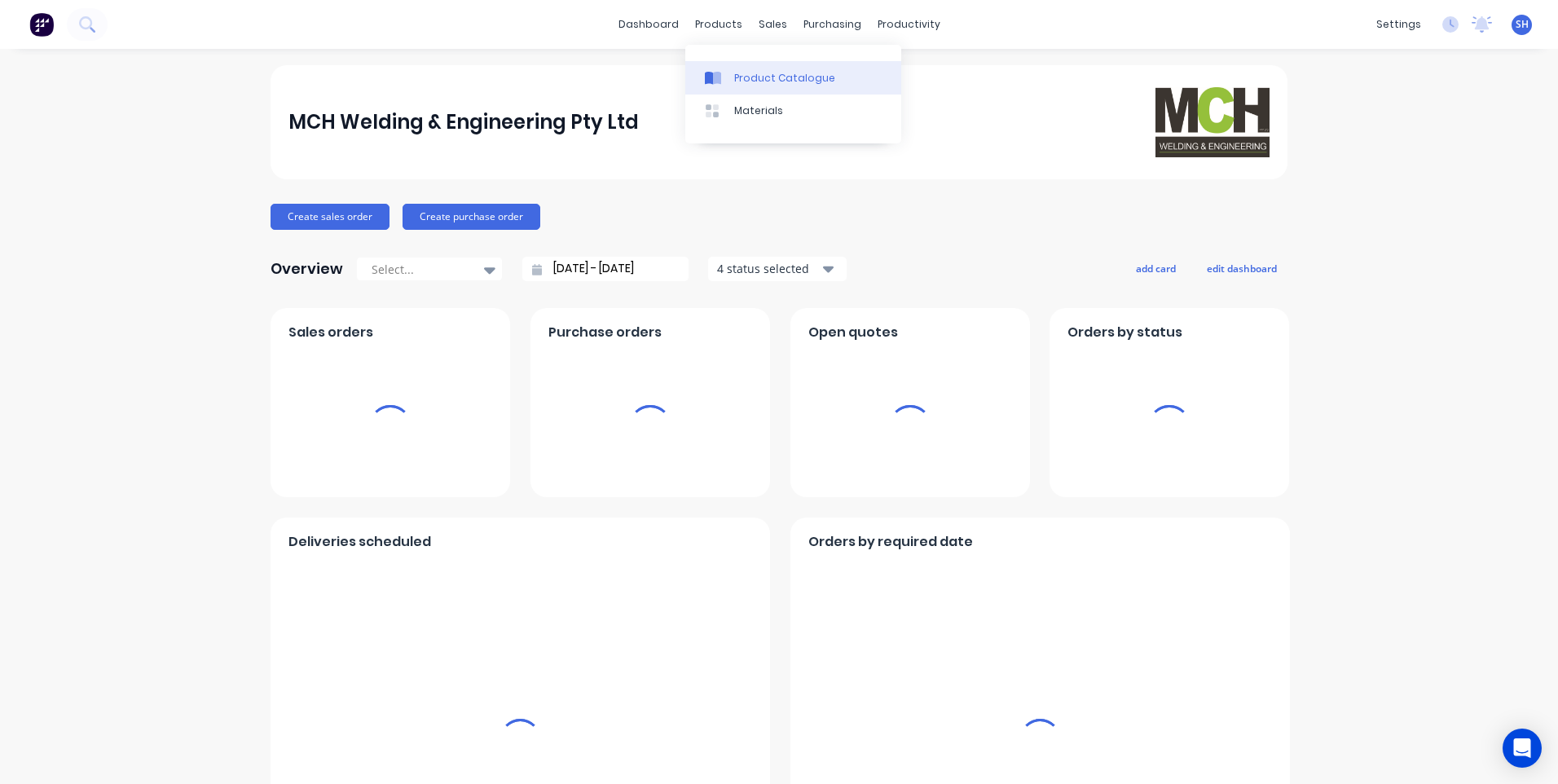
click at [749, 71] on div "Product Catalogue" at bounding box center [784, 78] width 101 height 15
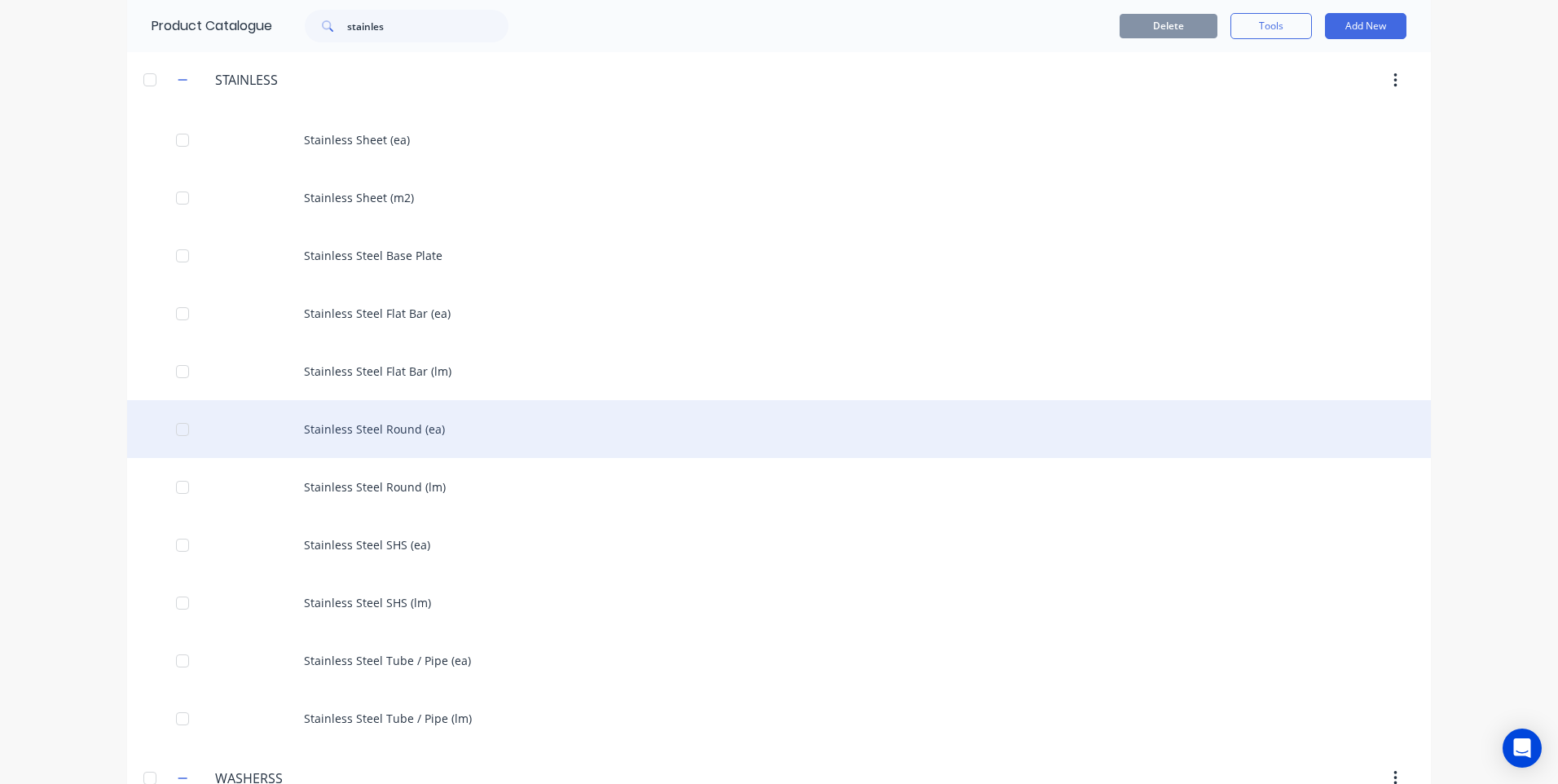
scroll to position [287, 0]
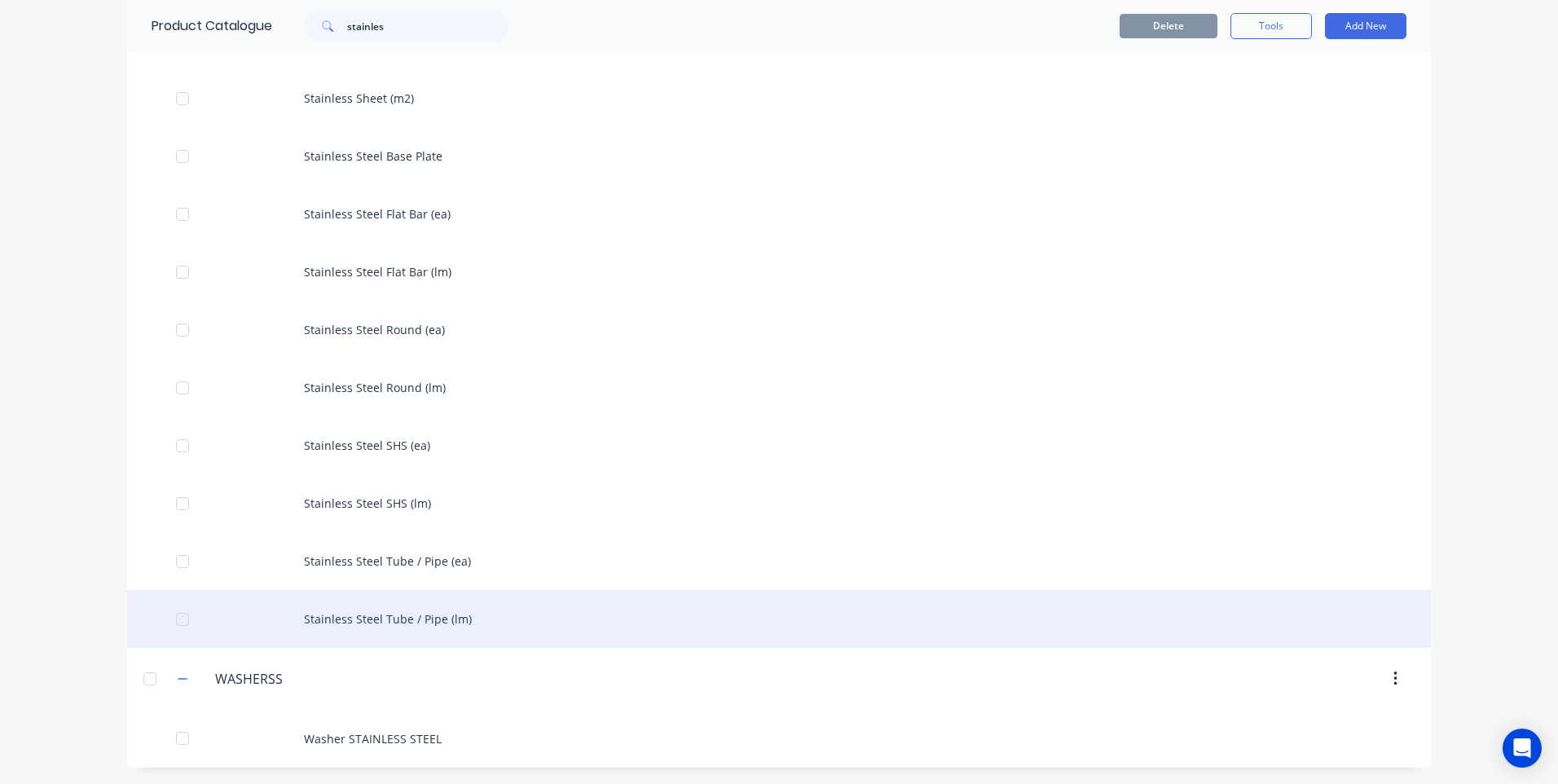
click at [413, 610] on div "Stainless Steel Tube / Pipe (lm)" at bounding box center [779, 619] width 1304 height 58
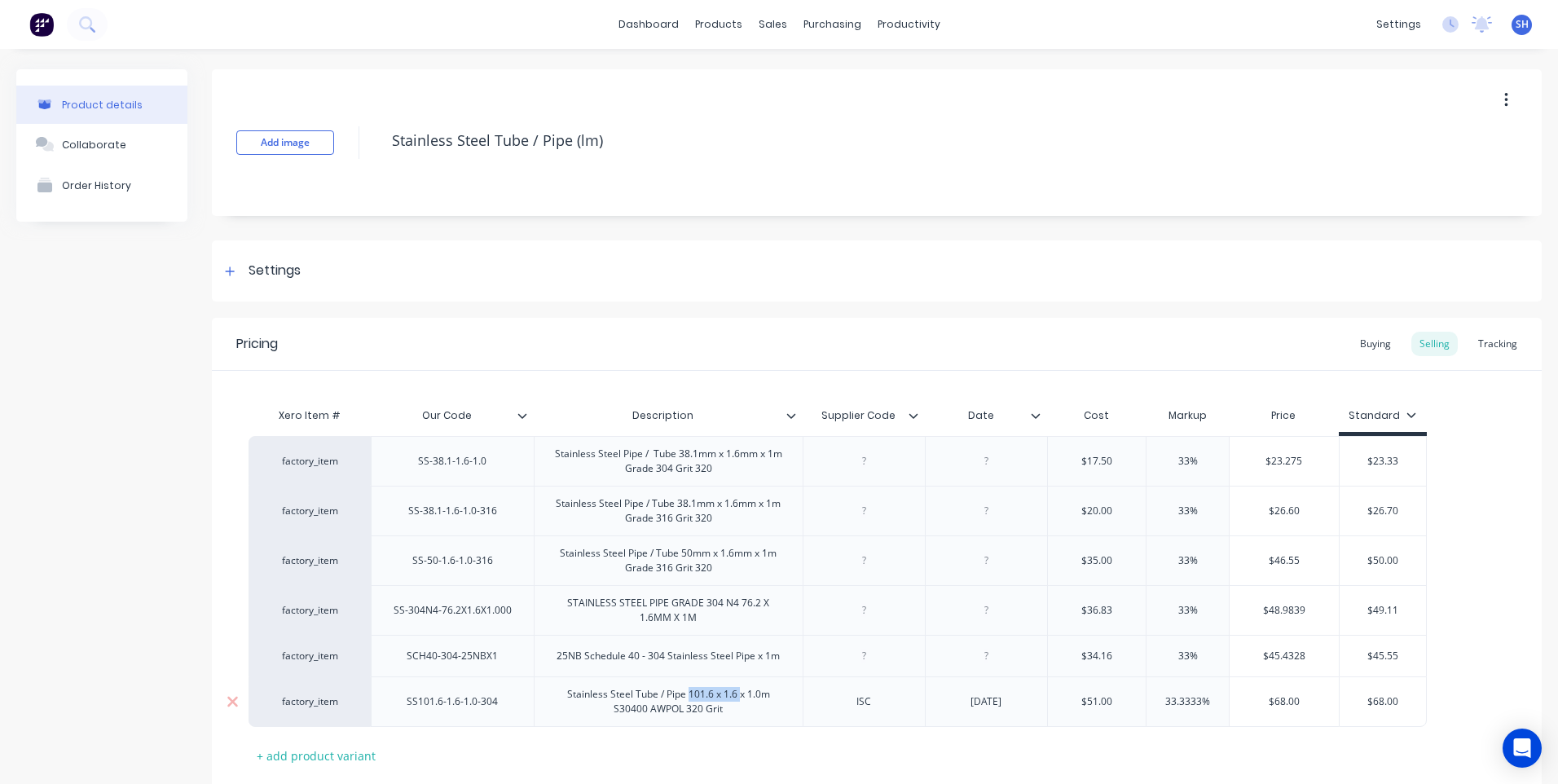
drag, startPoint x: 690, startPoint y: 701, endPoint x: 741, endPoint y: 698, distance: 51.4
click at [741, 698] on div "Stainless Steel Tube / Pipe 101.6 x 1.6 x 1.0m S30400 AWPOL 320 Grit" at bounding box center [668, 702] width 255 height 36
drag, startPoint x: 729, startPoint y: 697, endPoint x: 658, endPoint y: 736, distance: 81.3
click at [698, 767] on div "Xero Item # Our Code Description Supplier Code Date Cost Markup Price Standard …" at bounding box center [876, 583] width 1256 height 369
drag, startPoint x: 565, startPoint y: 697, endPoint x: 767, endPoint y: 742, distance: 207.1
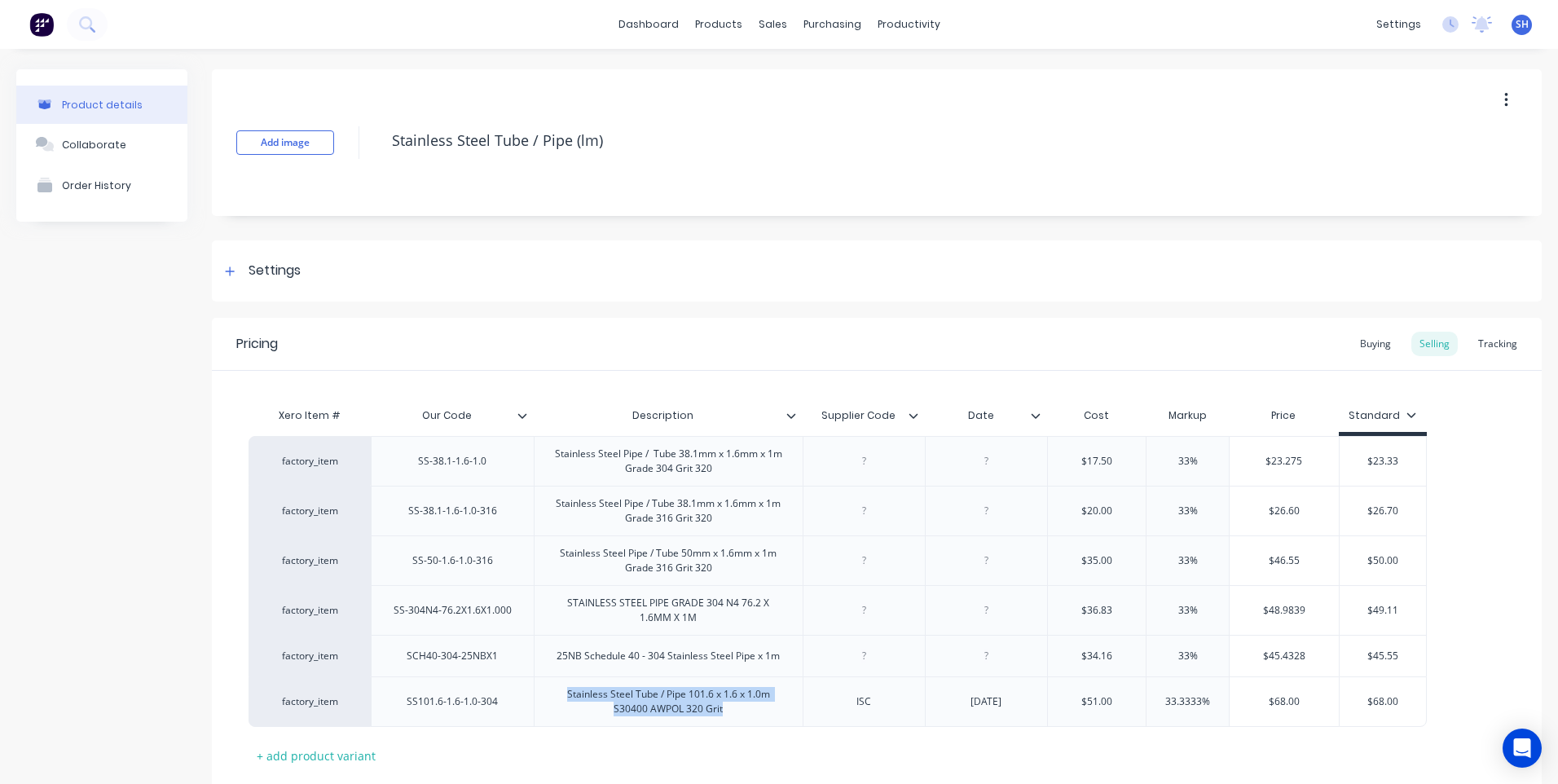
click at [752, 723] on div "Stainless Steel Tube / Pipe 101.6 x 1.6 x 1.0m S30400 AWPOL 320 Grit" at bounding box center [668, 701] width 269 height 51
drag, startPoint x: 767, startPoint y: 745, endPoint x: 565, endPoint y: 697, distance: 207.9
click at [565, 697] on div "Stainless Steel Tube / Pipe 101.6 x 1.6 x 1.0m S30400 AWPOL 320 Grit" at bounding box center [668, 702] width 255 height 36
drag, startPoint x: 565, startPoint y: 696, endPoint x: 783, endPoint y: 711, distance: 218.9
click at [783, 711] on div "Stainless Steel Tube / Pipe 101.6 x 1.6 x 1.0m S30400 AWPOL 320 Grit" at bounding box center [668, 702] width 255 height 36
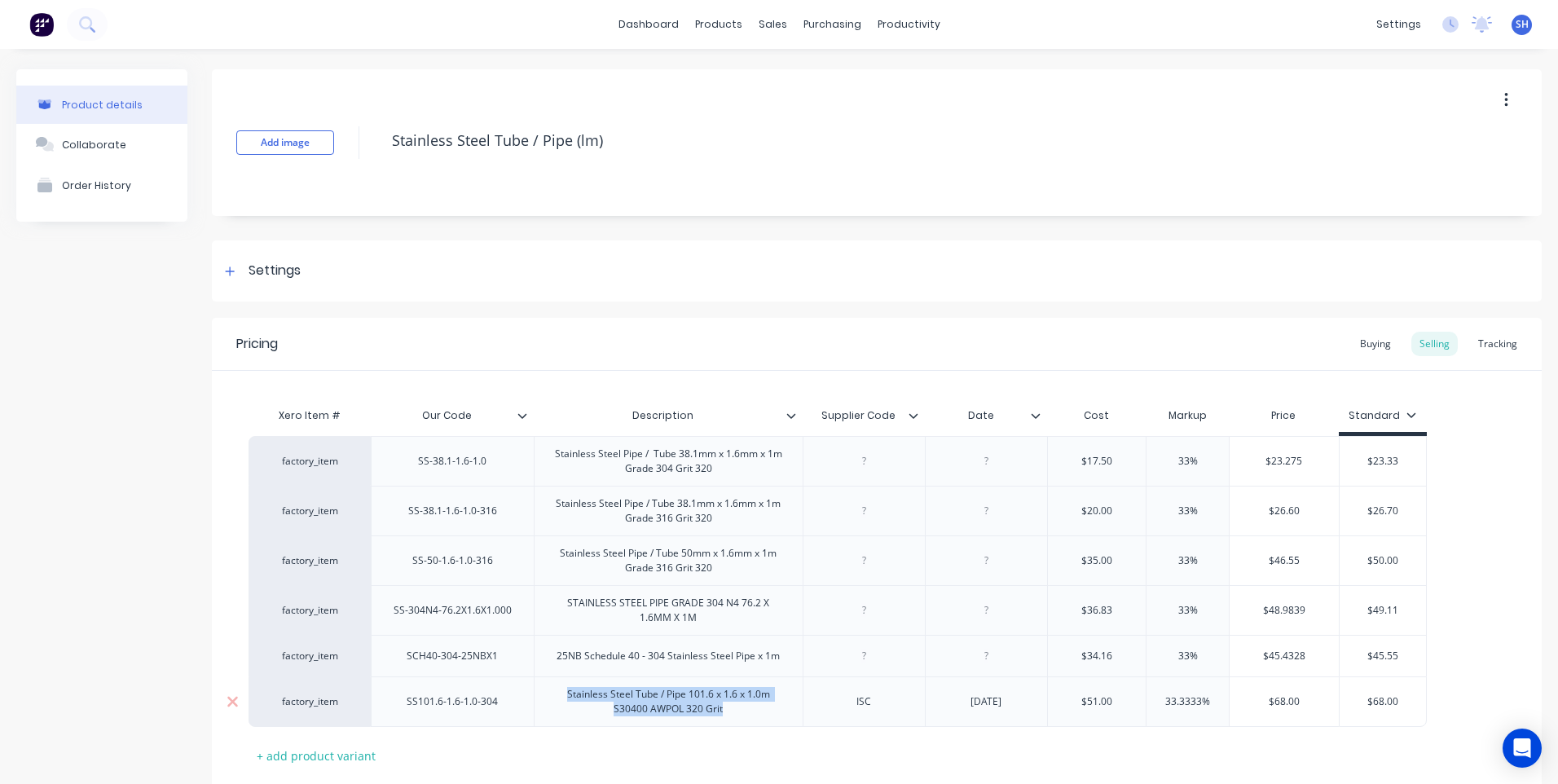
copy div "Stainless Steel Tube / Pipe 101.6 x 1.6 x 1.0m S30400 AWPOL 320 Grit"
type textarea "x"
click at [777, 751] on div "Xero Item # Our Code Description Supplier Code Date Cost Markup Price Standard …" at bounding box center [876, 583] width 1256 height 369
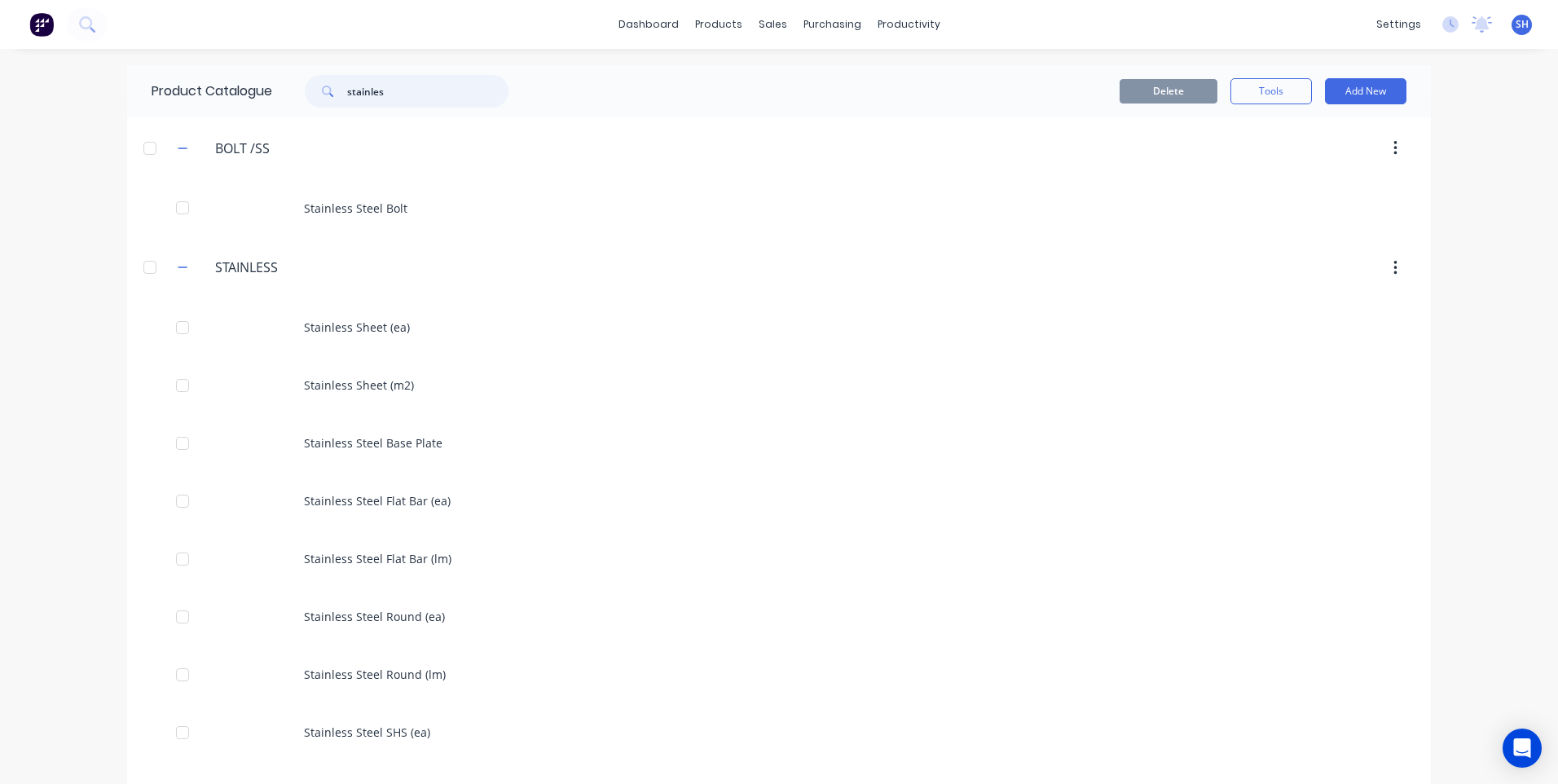
drag, startPoint x: 402, startPoint y: 90, endPoint x: 313, endPoint y: 87, distance: 88.9
click at [313, 87] on div "stainles" at bounding box center [407, 91] width 204 height 33
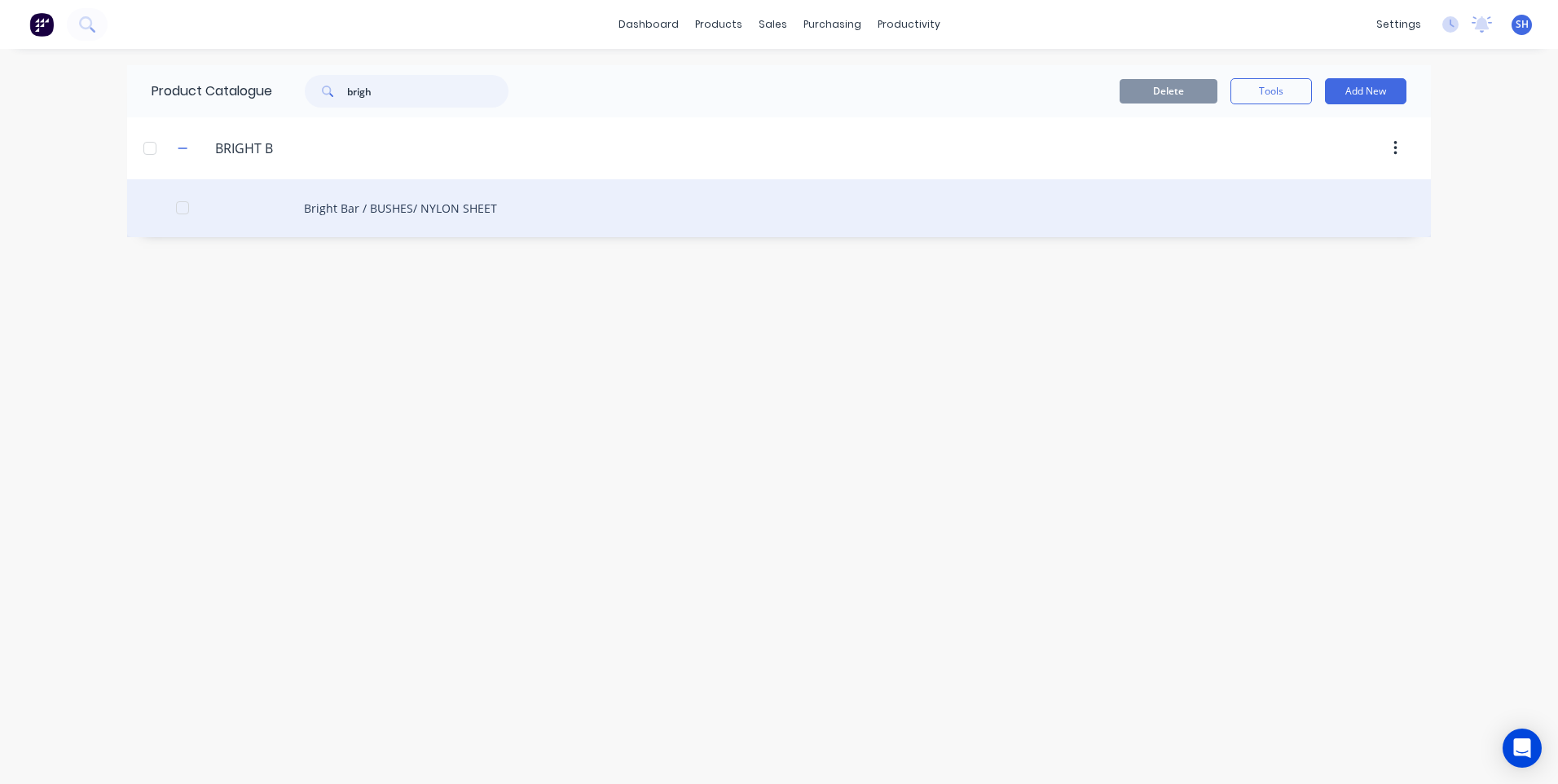
type input "brigh"
click at [455, 207] on div "Bright Bar / BUSHES/ NYLON SHEET" at bounding box center [779, 208] width 1304 height 58
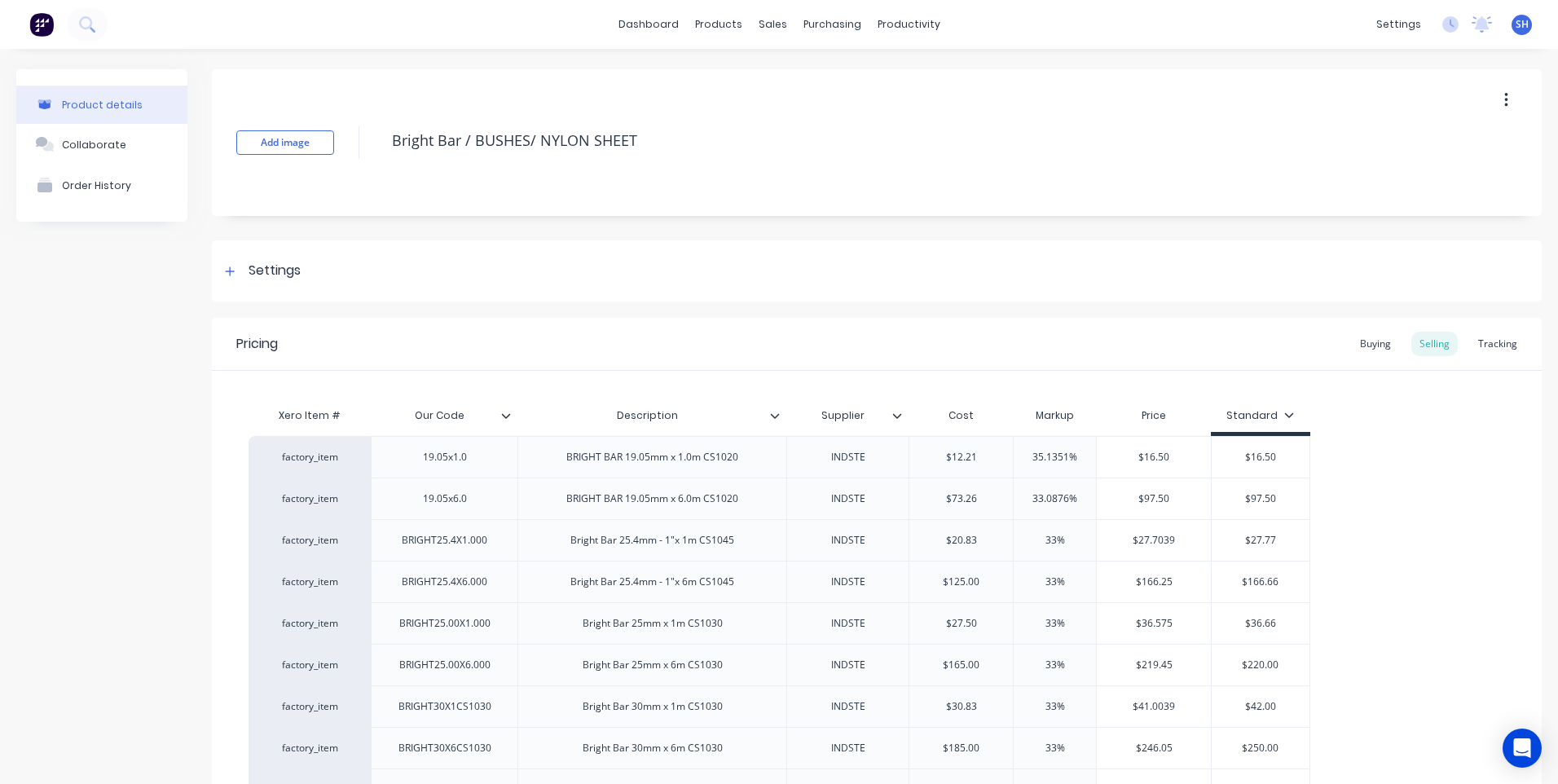
type textarea "x"
click at [828, 108] on div "Customers" at bounding box center [823, 110] width 59 height 15
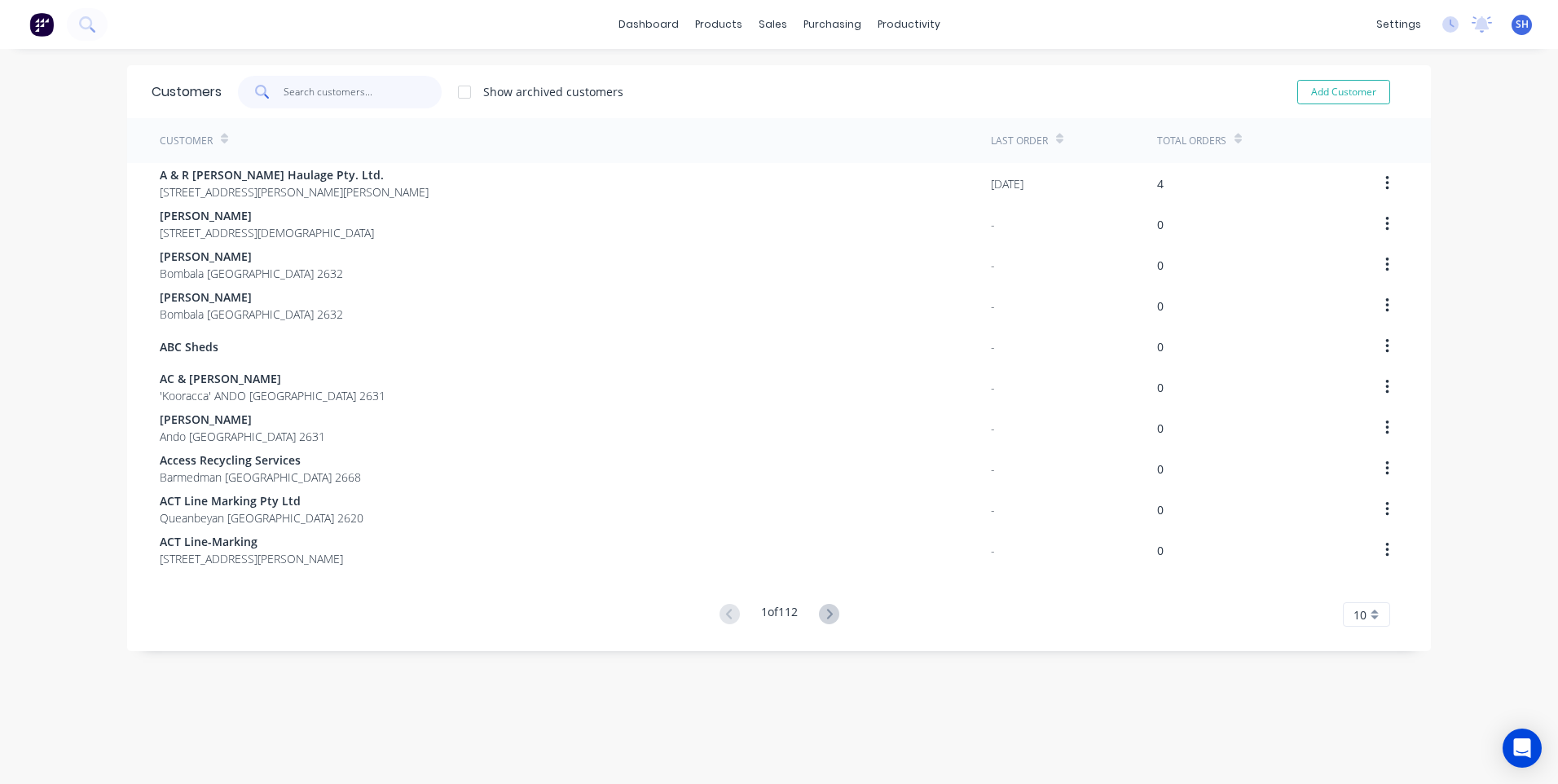
click at [306, 96] on input "text" at bounding box center [363, 92] width 159 height 33
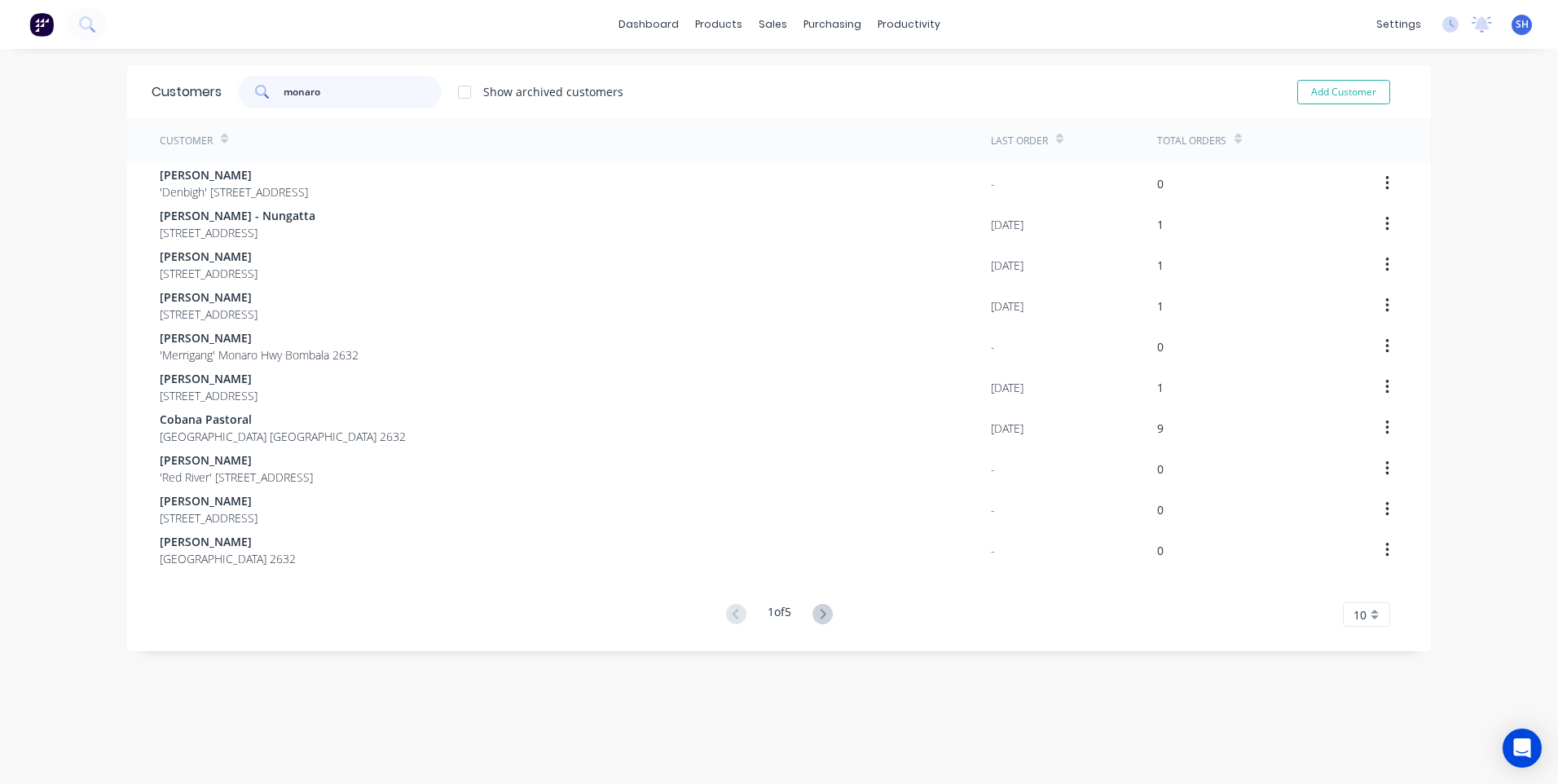
drag, startPoint x: 332, startPoint y: 92, endPoint x: 217, endPoint y: 92, distance: 114.9
click at [222, 92] on div "monaro Show archived customers" at bounding box center [423, 92] width 402 height 33
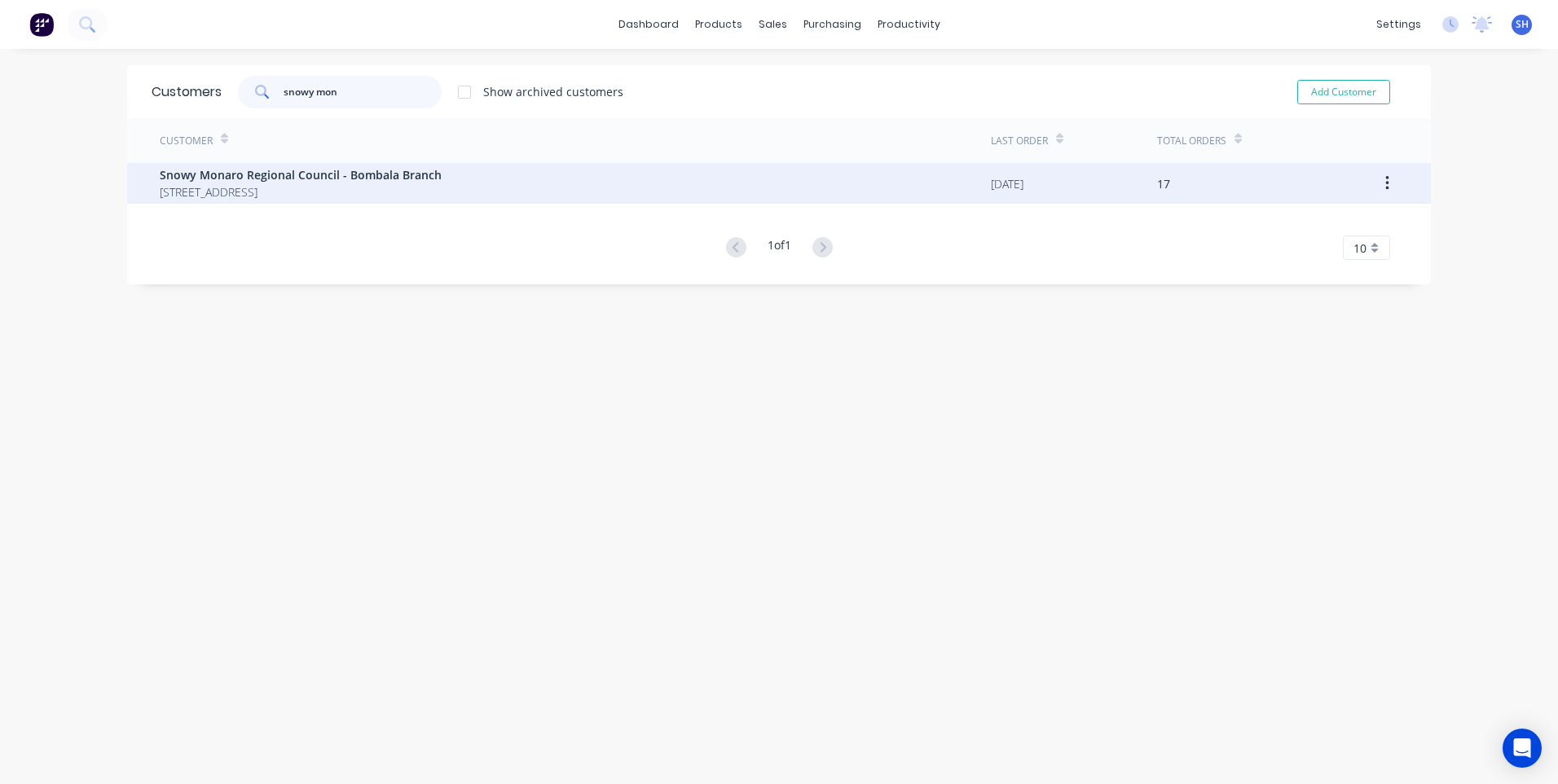
type input "snowy mon"
click at [279, 170] on span "Snowy Monaro Regional Council - Bombala Branch" at bounding box center [301, 174] width 282 height 17
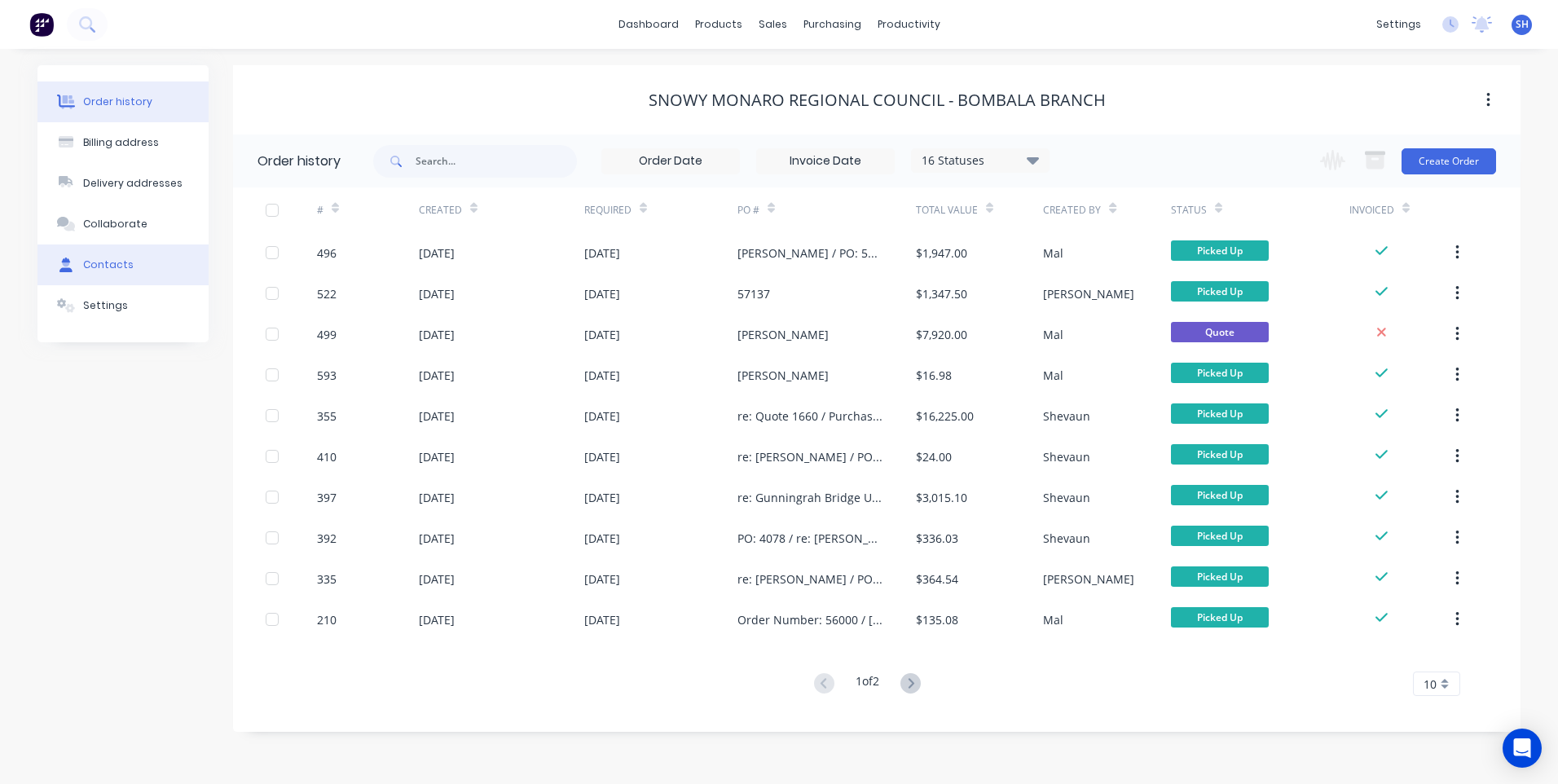
click at [117, 260] on div "Contacts" at bounding box center [108, 264] width 51 height 15
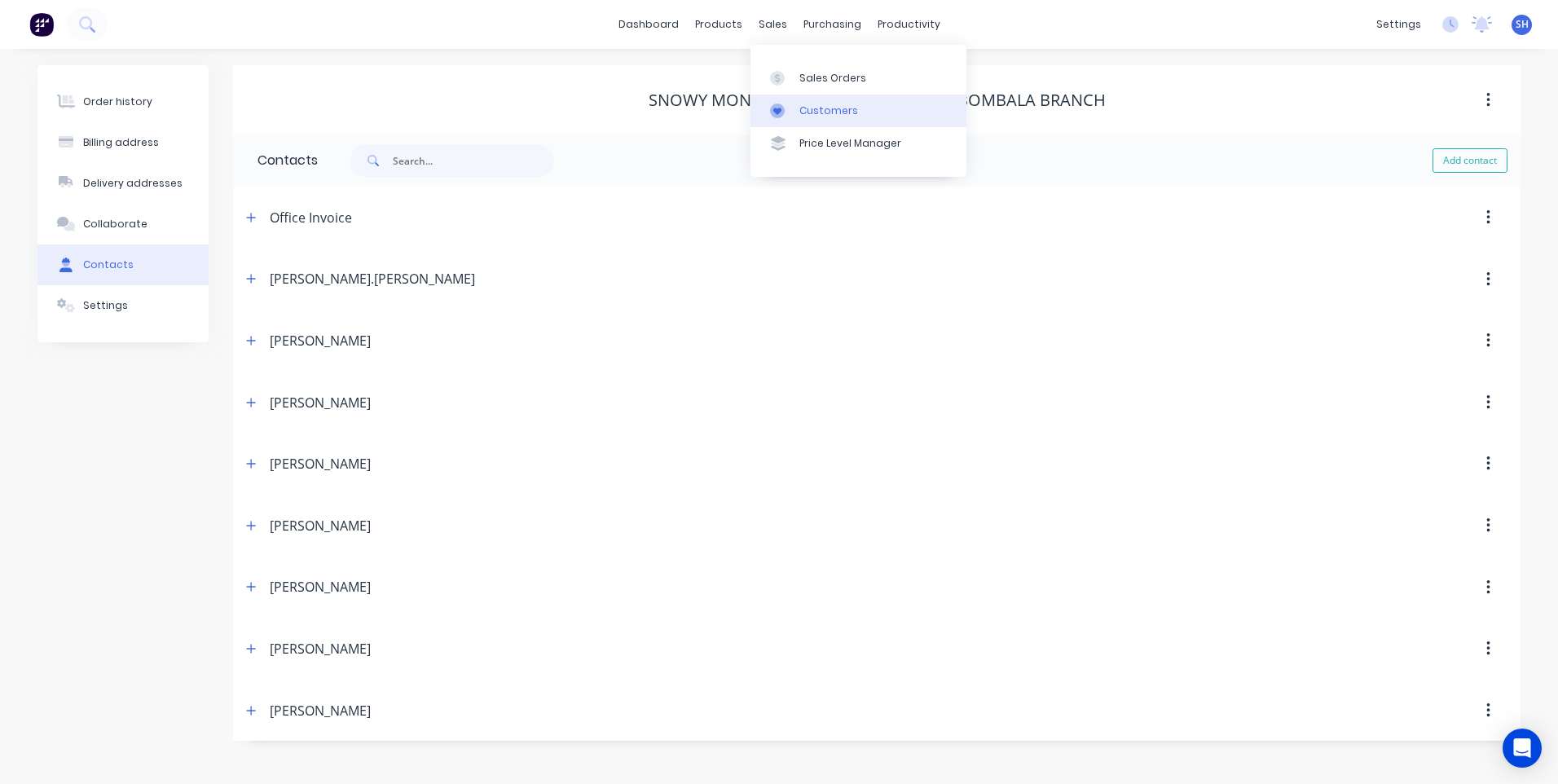
click at [819, 103] on div "Customers" at bounding box center [828, 110] width 59 height 15
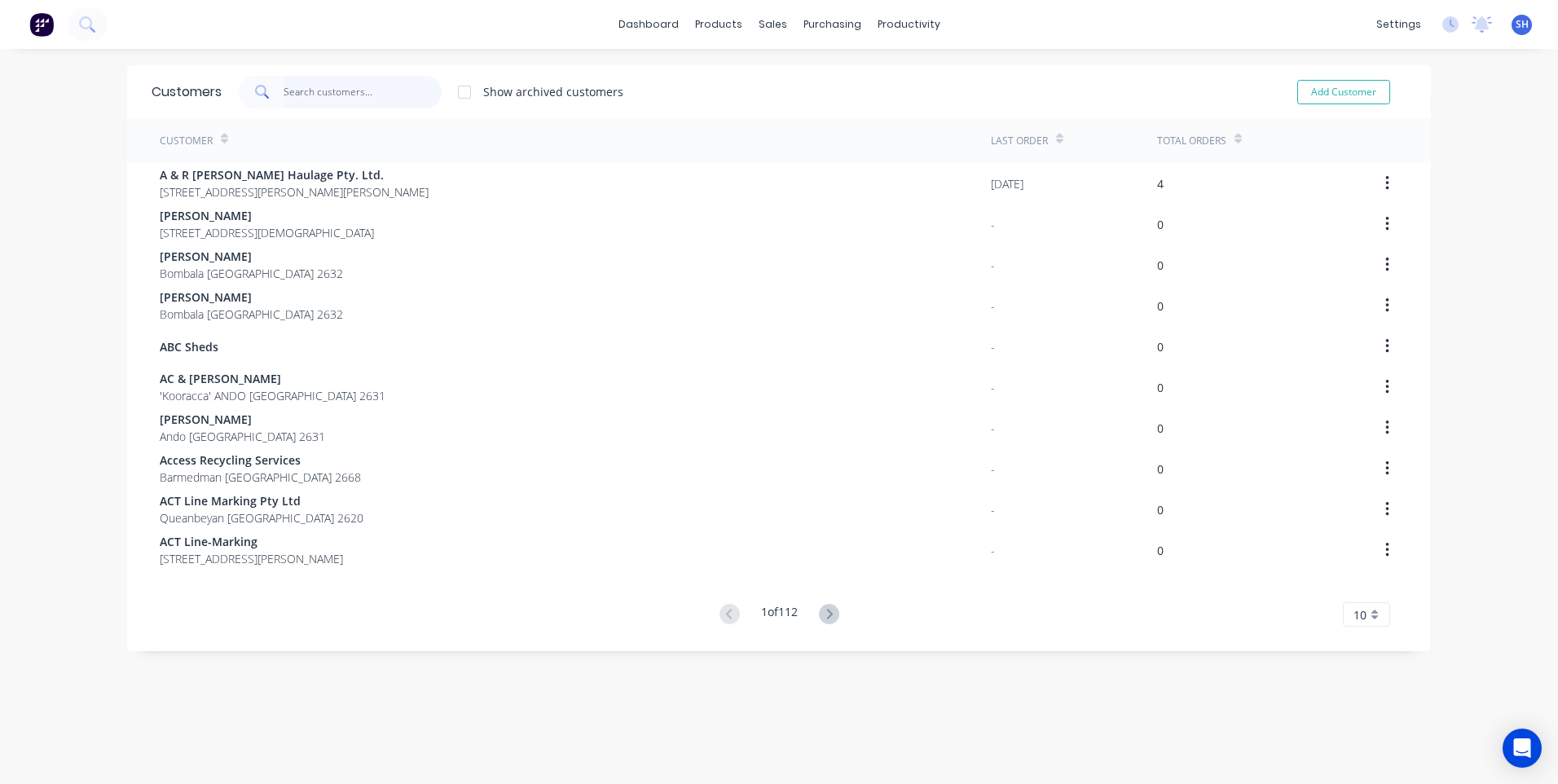
click at [315, 91] on input "text" at bounding box center [363, 92] width 159 height 33
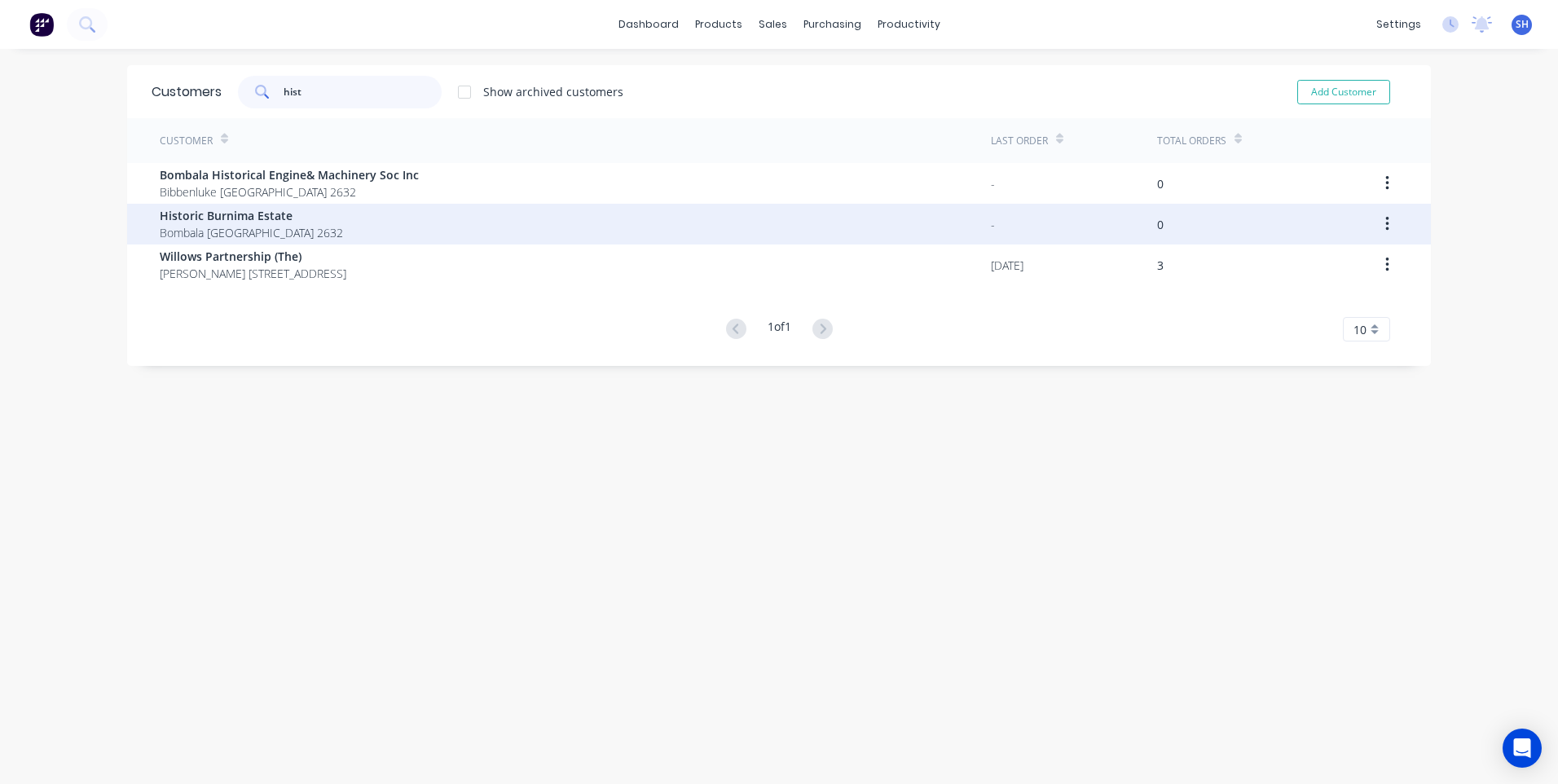
type input "hist"
click at [233, 222] on span "Historic Burnima Estate" at bounding box center [251, 215] width 183 height 17
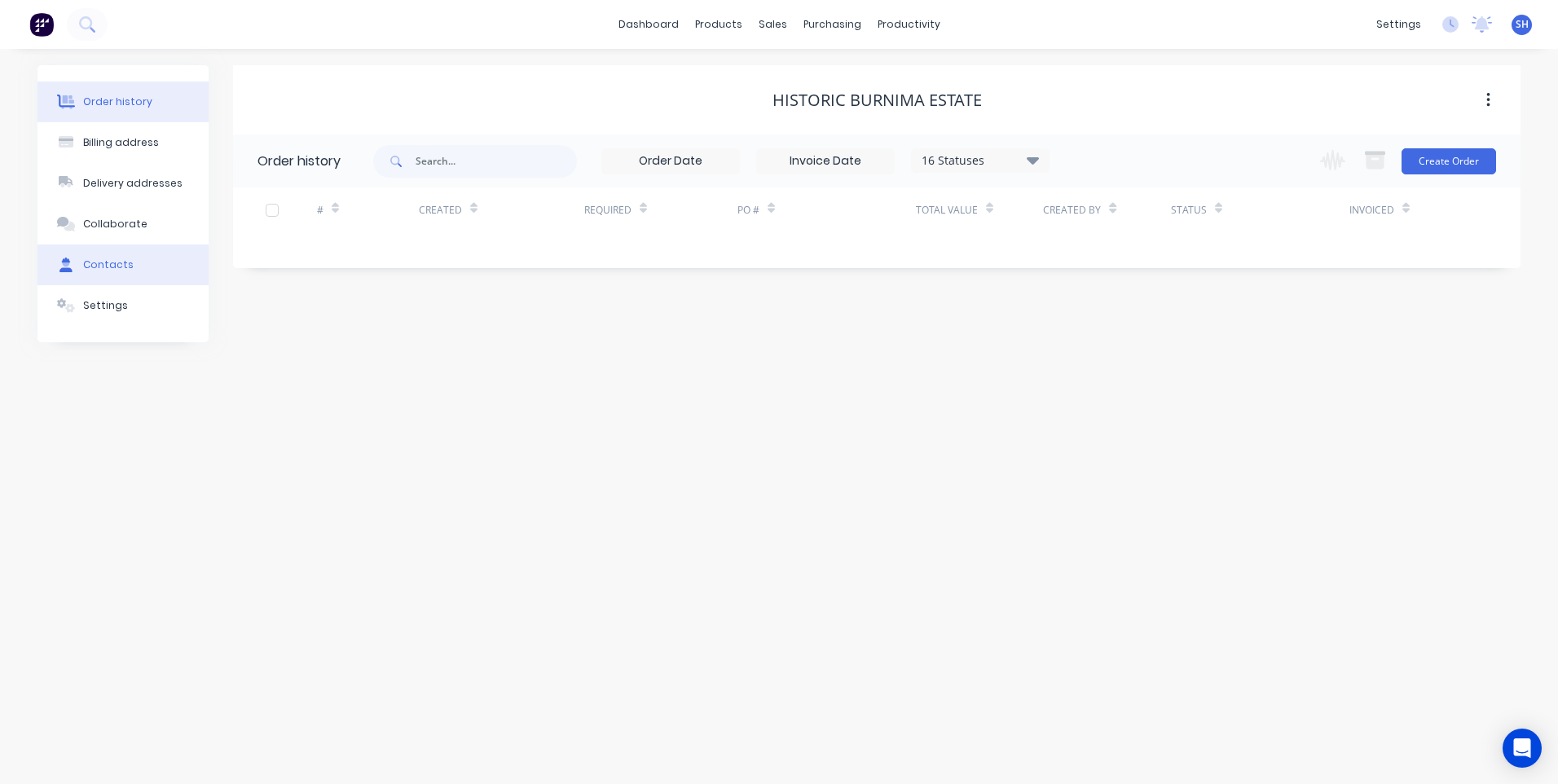
click at [99, 261] on div "Contacts" at bounding box center [108, 264] width 51 height 15
select select "AU"
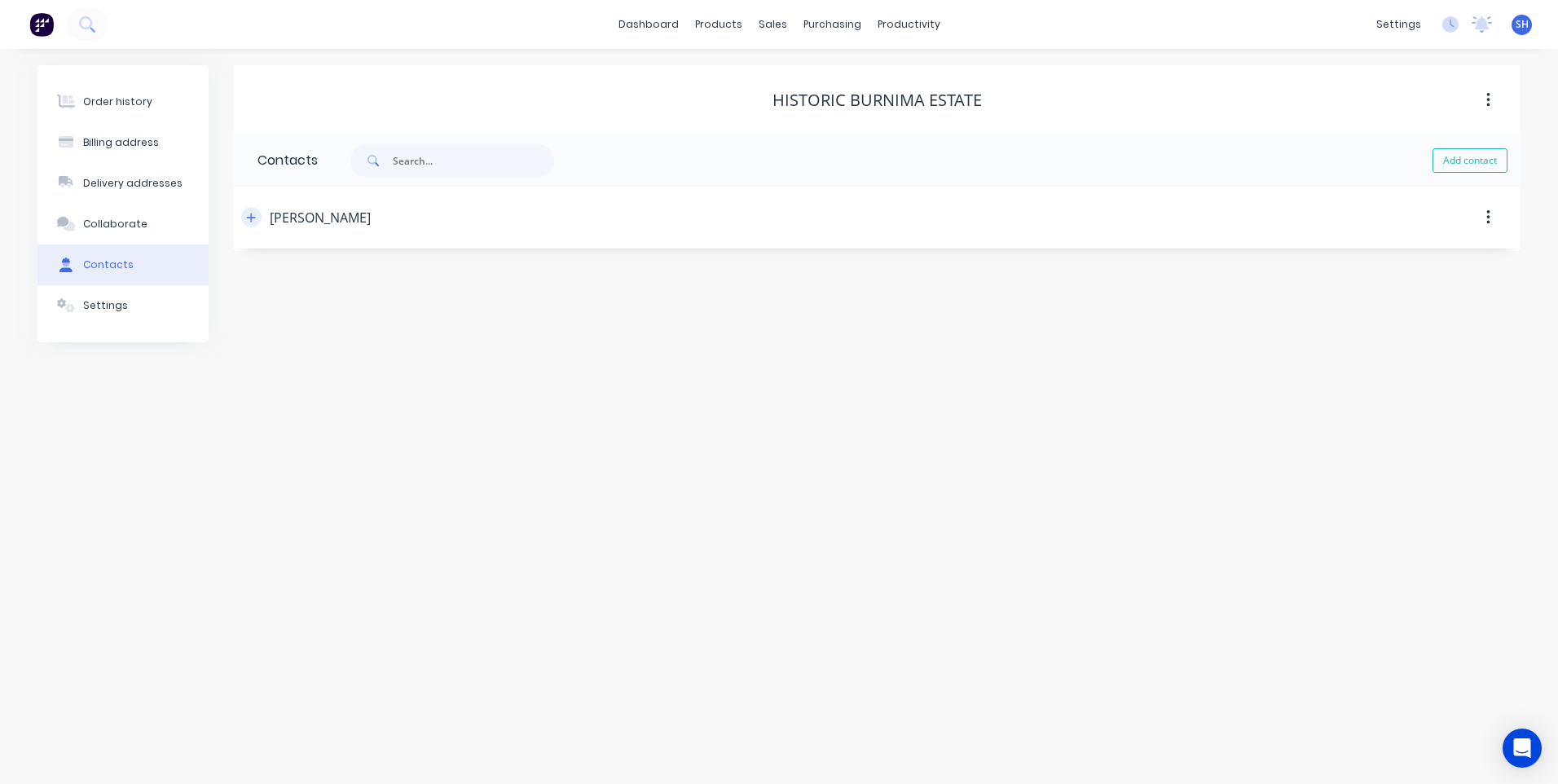
click at [245, 213] on button "button" at bounding box center [251, 217] width 20 height 20
click at [330, 467] on input "tel" at bounding box center [409, 470] width 196 height 19
paste input "0487 103 798"
type input "0487 103 798"
click at [629, 609] on div "Order history Billing address Delivery addresses Collaborate Contacts Settings …" at bounding box center [779, 416] width 1558 height 735
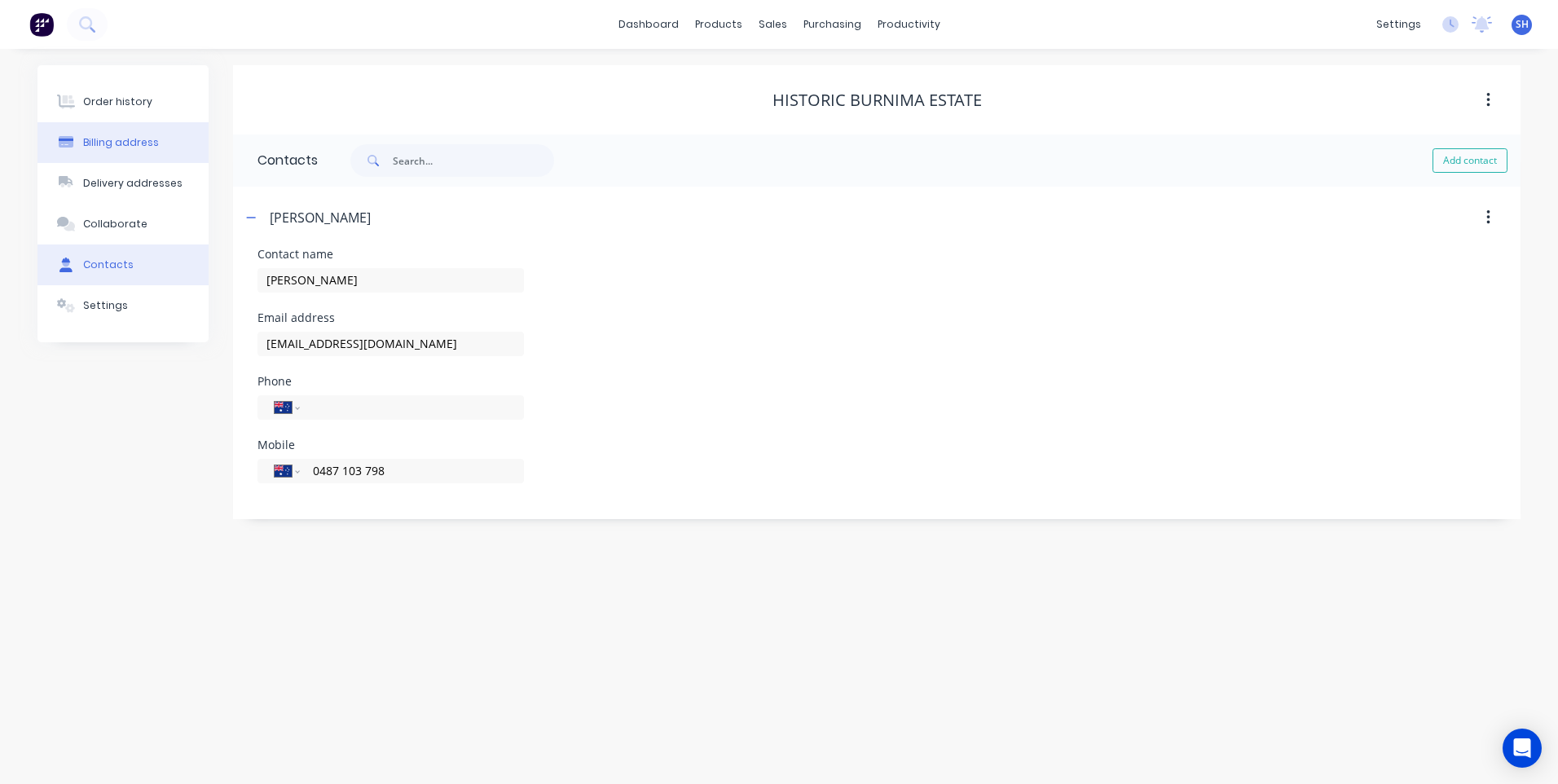
click at [124, 135] on div "Billing address" at bounding box center [121, 142] width 76 height 15
select select "AU"
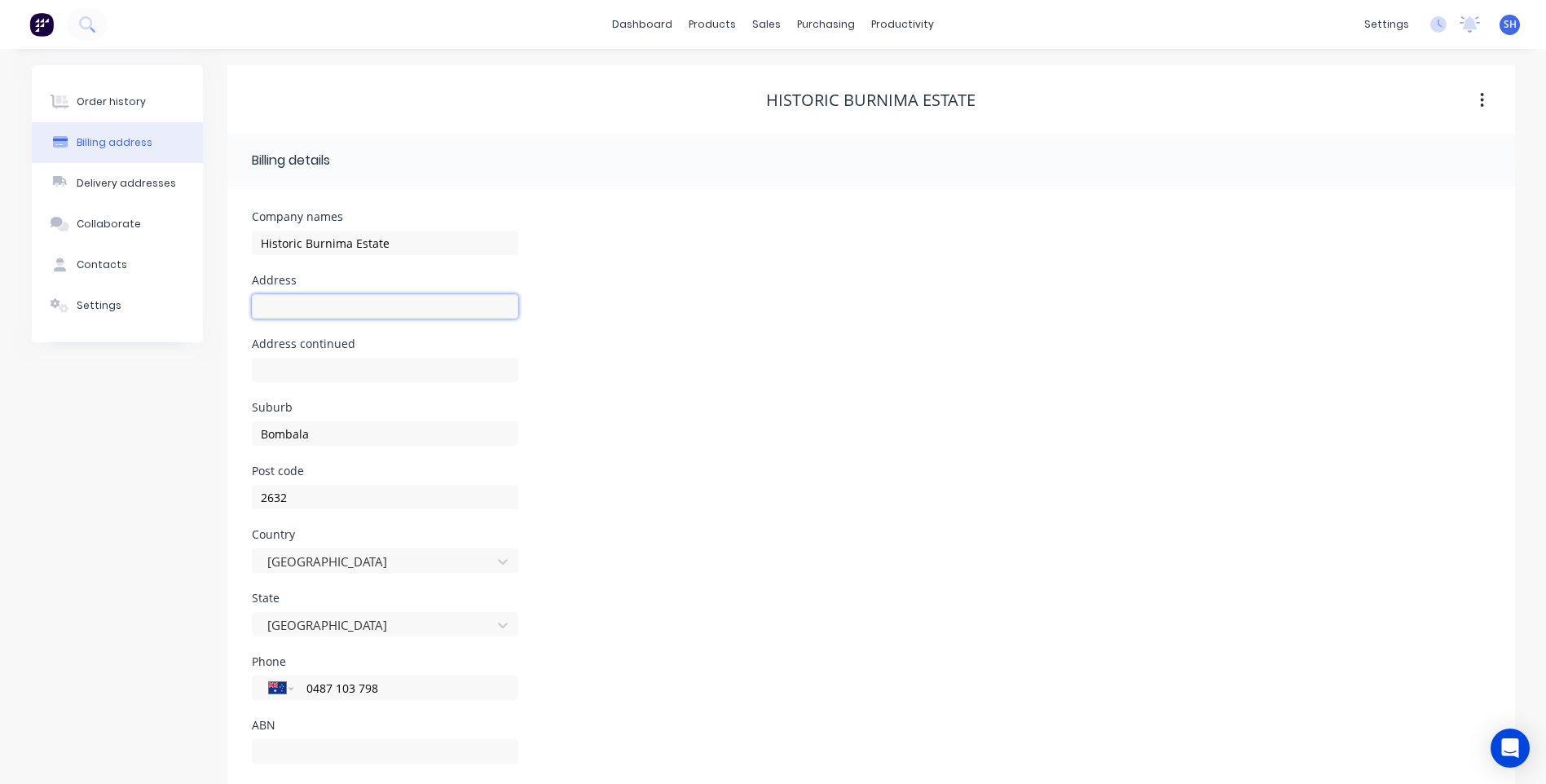
click at [270, 300] on input "text" at bounding box center [385, 306] width 266 height 24
click at [339, 305] on input "113 Burnima Toad" at bounding box center [385, 306] width 266 height 24
type input "113 Burnima Road"
click at [679, 679] on div "Phone International [GEOGRAPHIC_DATA] [GEOGRAPHIC_DATA] [GEOGRAPHIC_DATA] [GEOG…" at bounding box center [871, 688] width 1238 height 64
click at [115, 101] on div "Order history" at bounding box center [111, 102] width 69 height 15
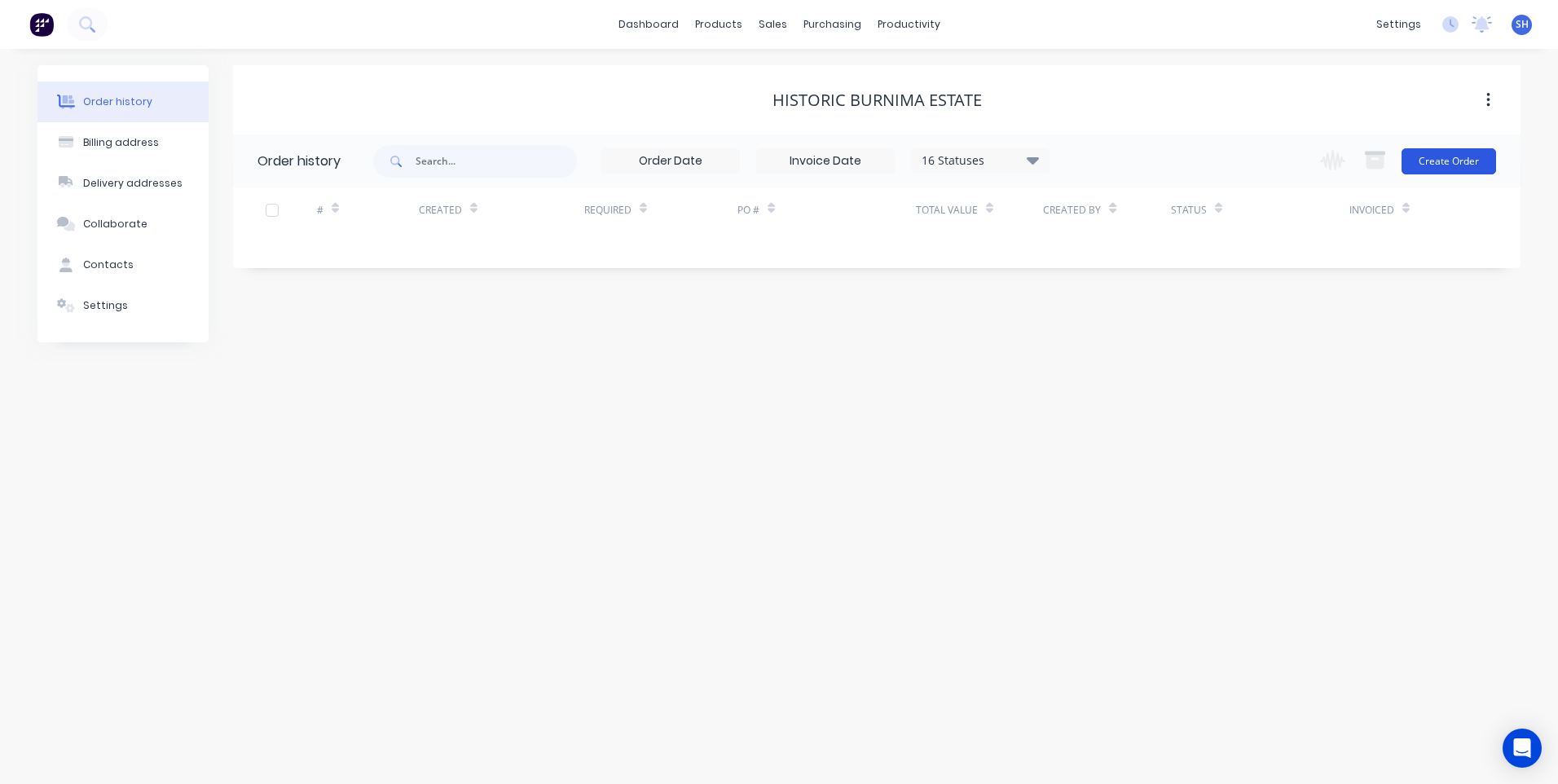
click at [1449, 155] on button "Create Order" at bounding box center [1448, 161] width 95 height 26
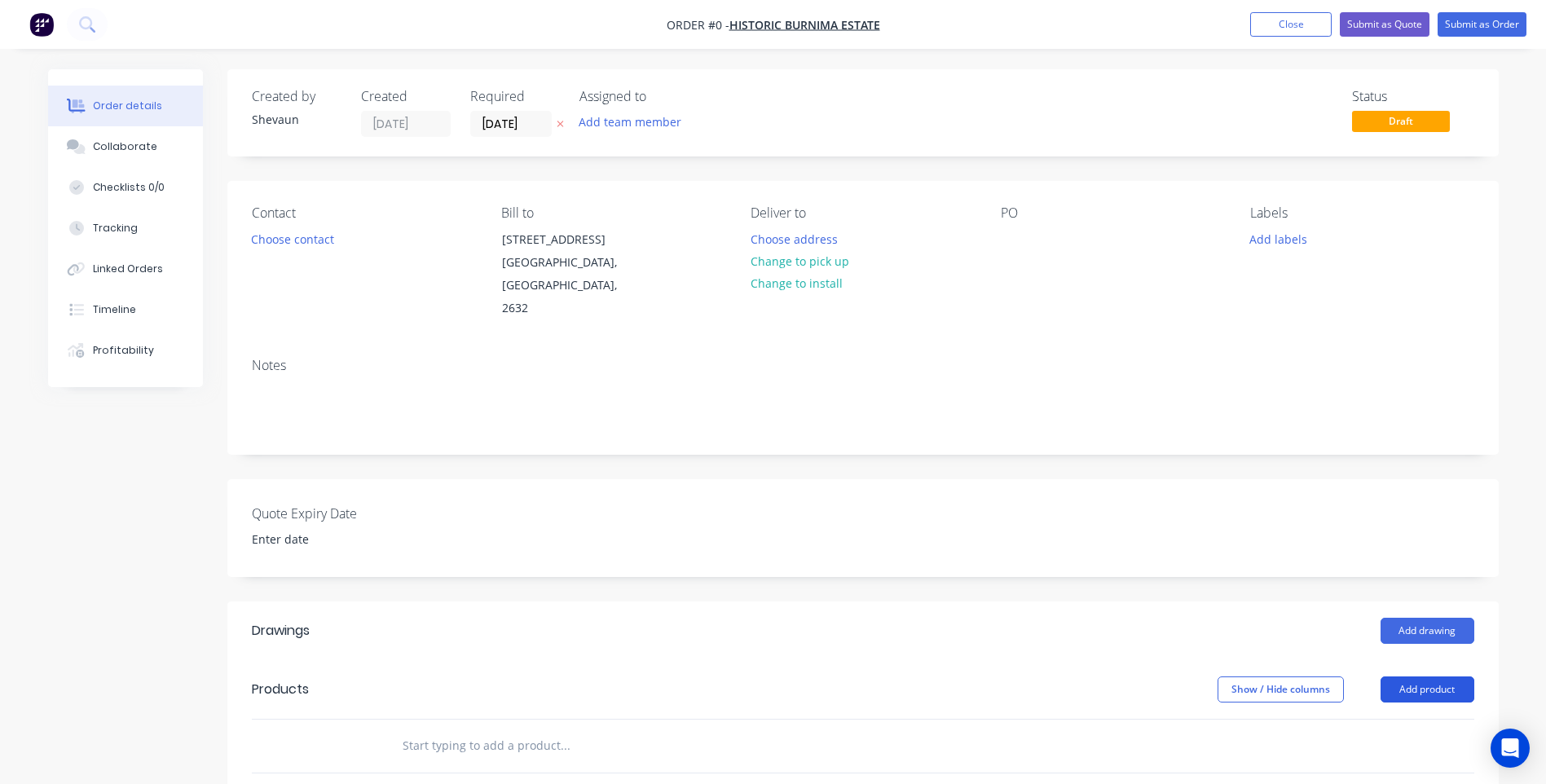
click at [1436, 676] on button "Add product" at bounding box center [1427, 689] width 94 height 26
click at [1419, 719] on div "Product catalogue" at bounding box center [1396, 731] width 125 height 24
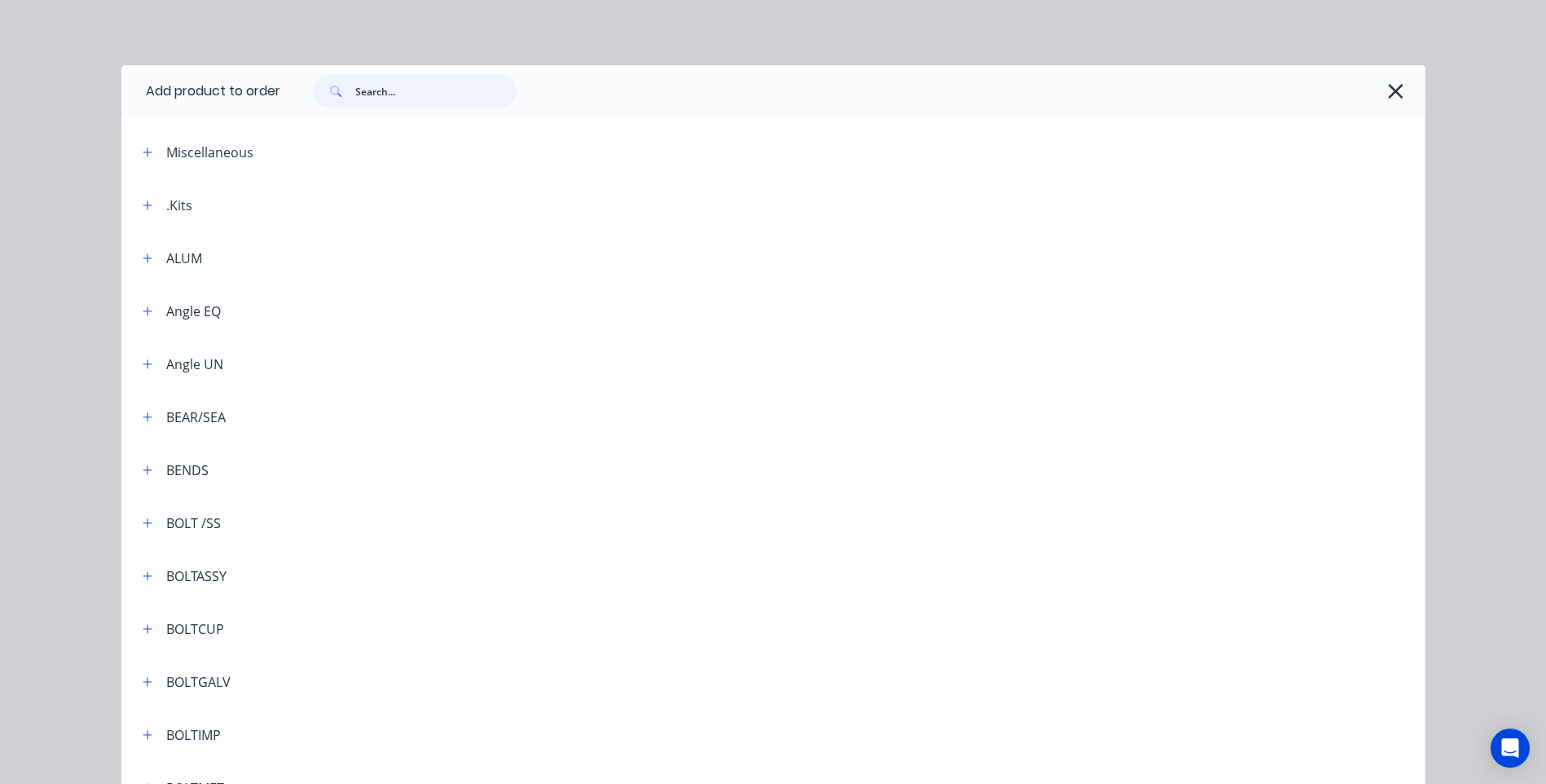
click at [358, 90] on input "text" at bounding box center [435, 91] width 161 height 33
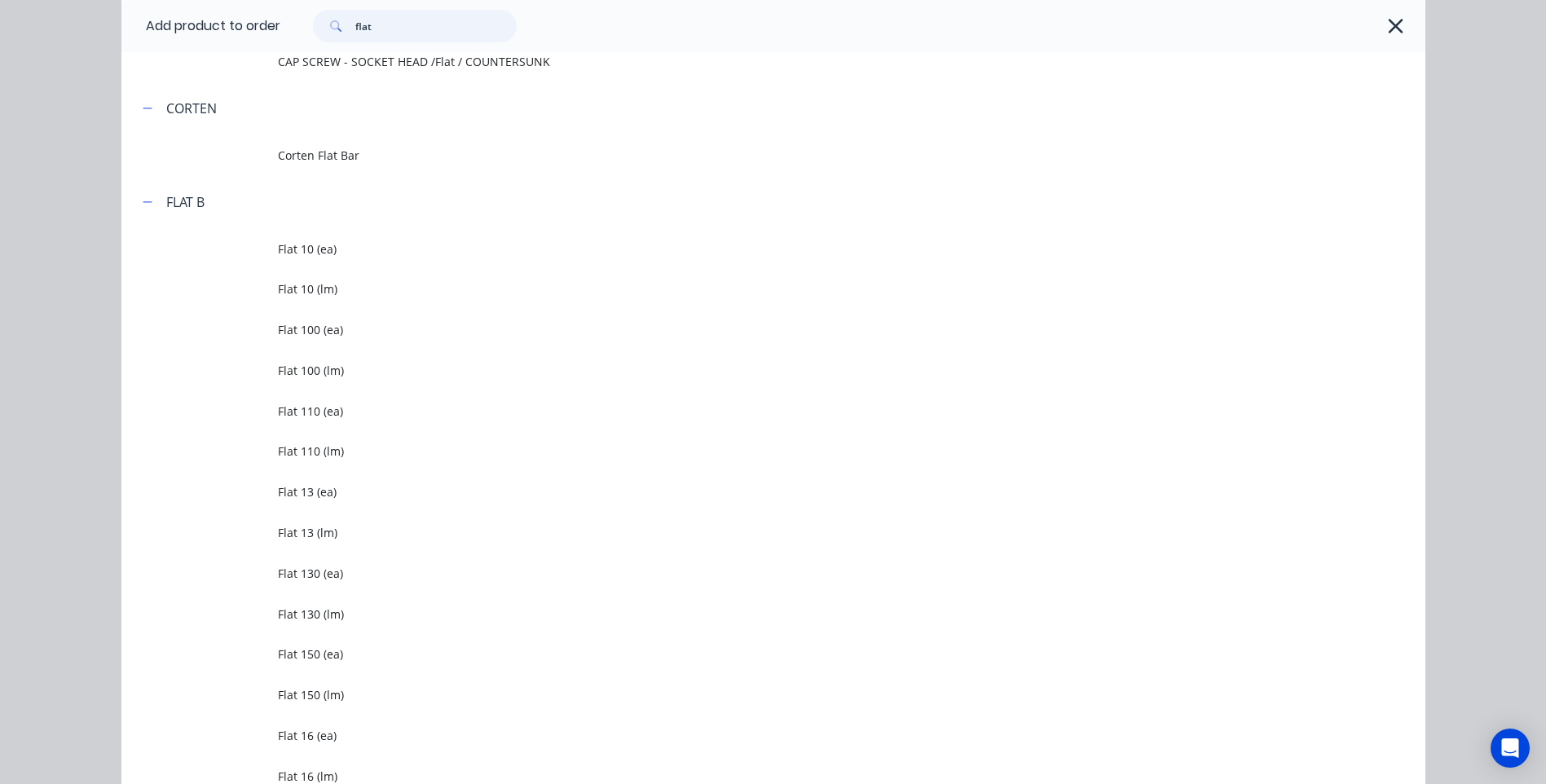
scroll to position [326, 0]
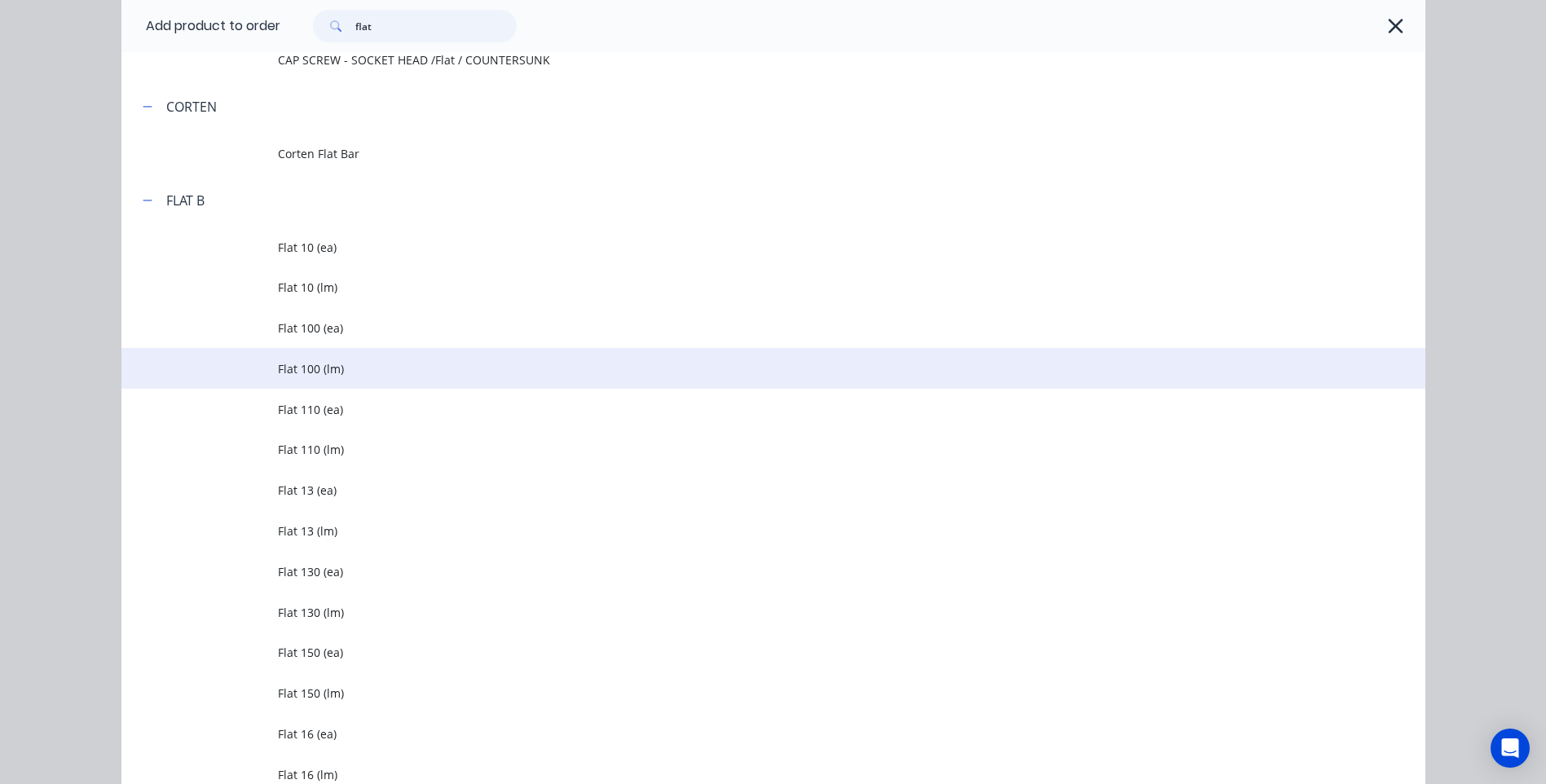
type input "flat"
click at [310, 360] on span "Flat 100 (lm)" at bounding box center [736, 368] width 917 height 17
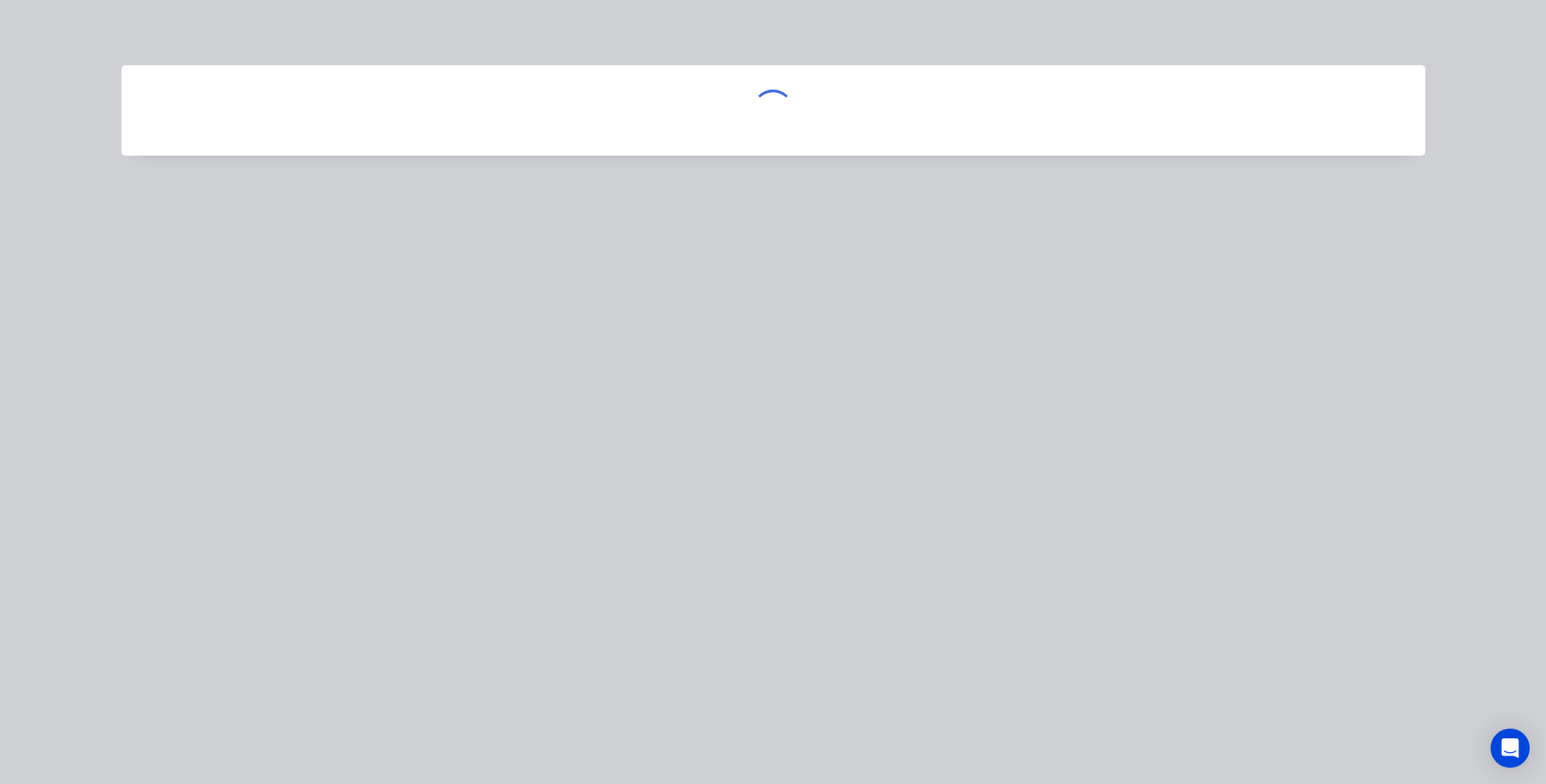
scroll to position [0, 0]
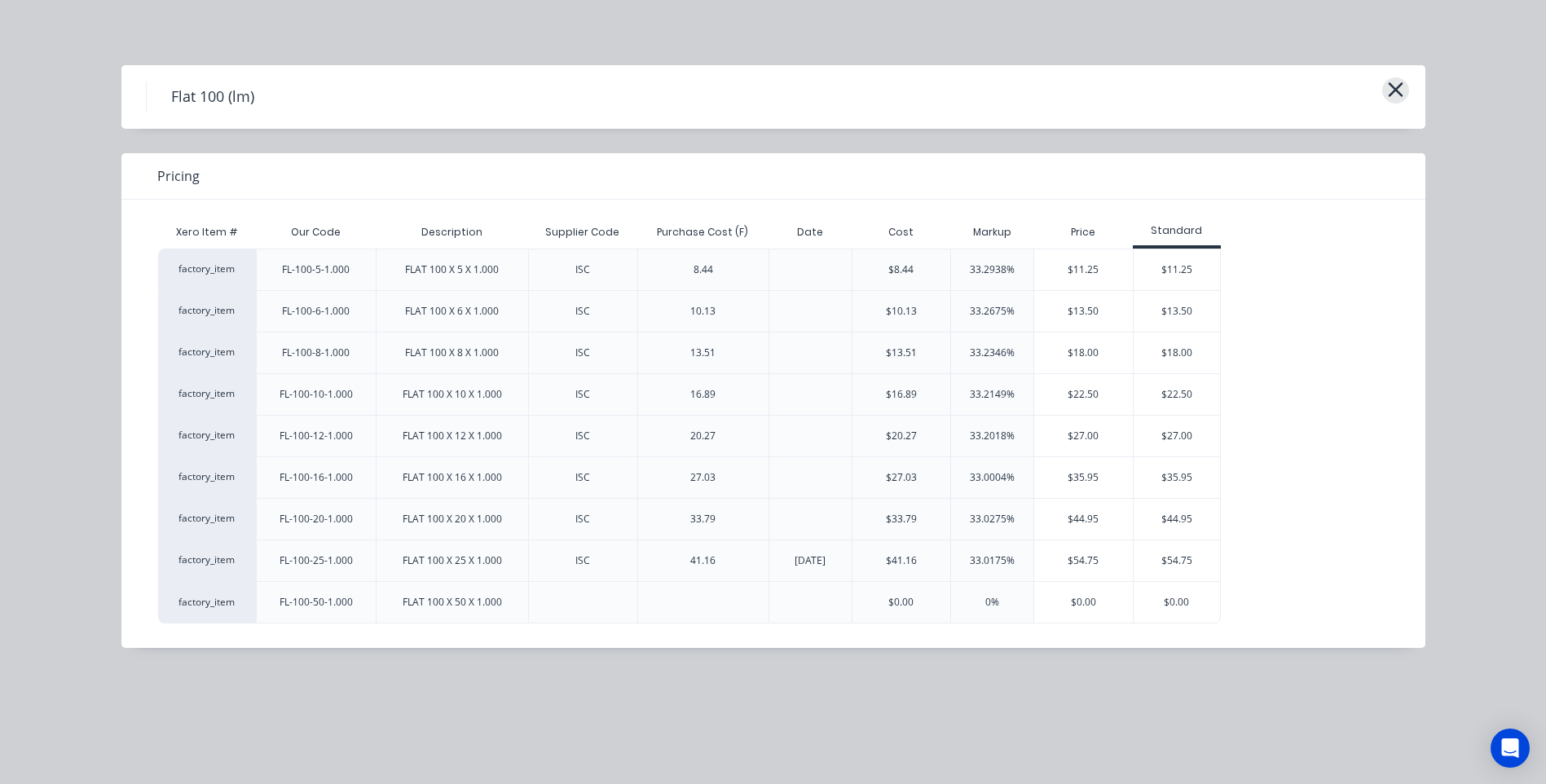
click at [1392, 88] on icon "button" at bounding box center [1395, 89] width 15 height 15
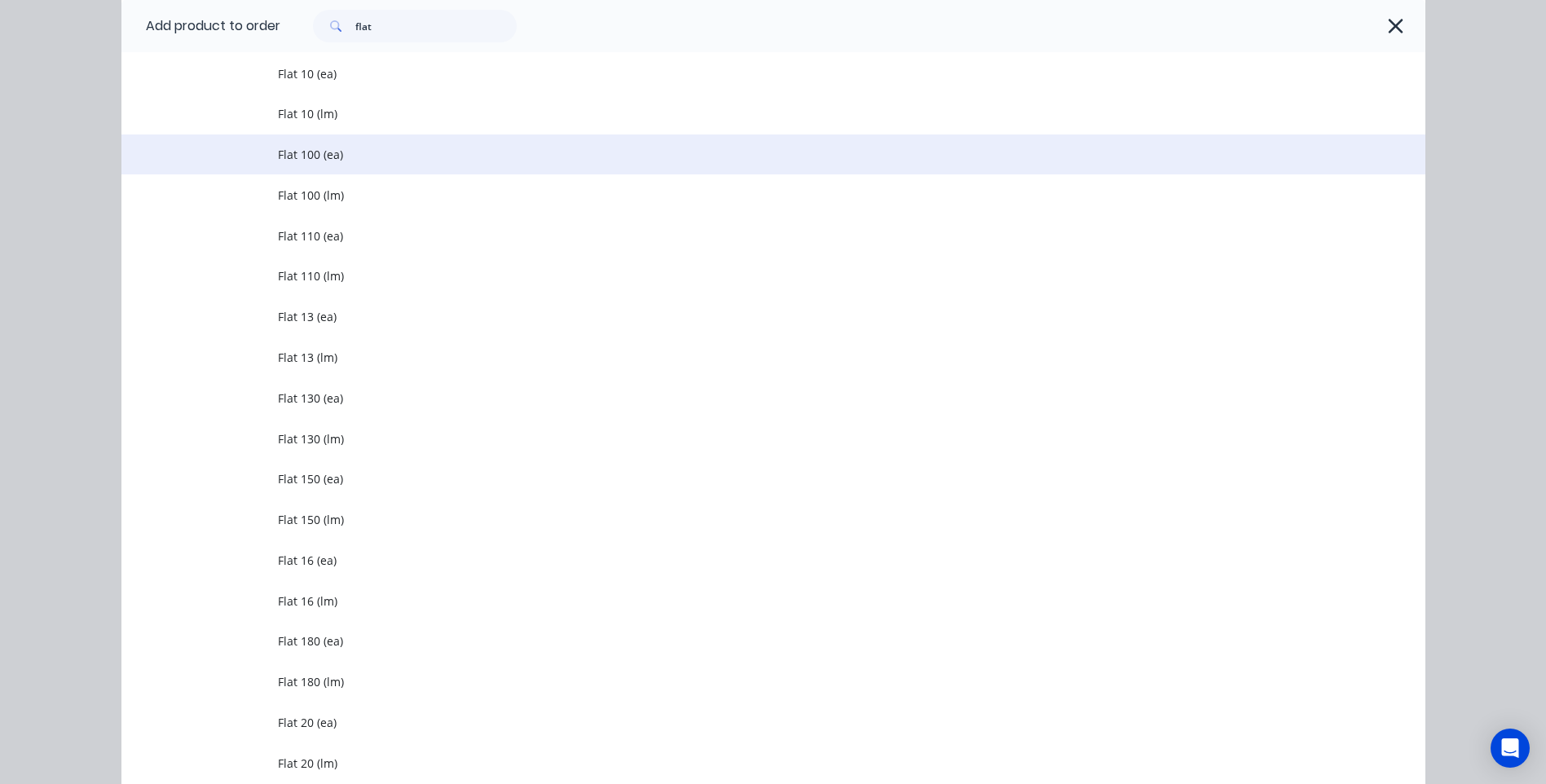
click at [305, 149] on span "Flat 100 (ea)" at bounding box center [736, 154] width 917 height 17
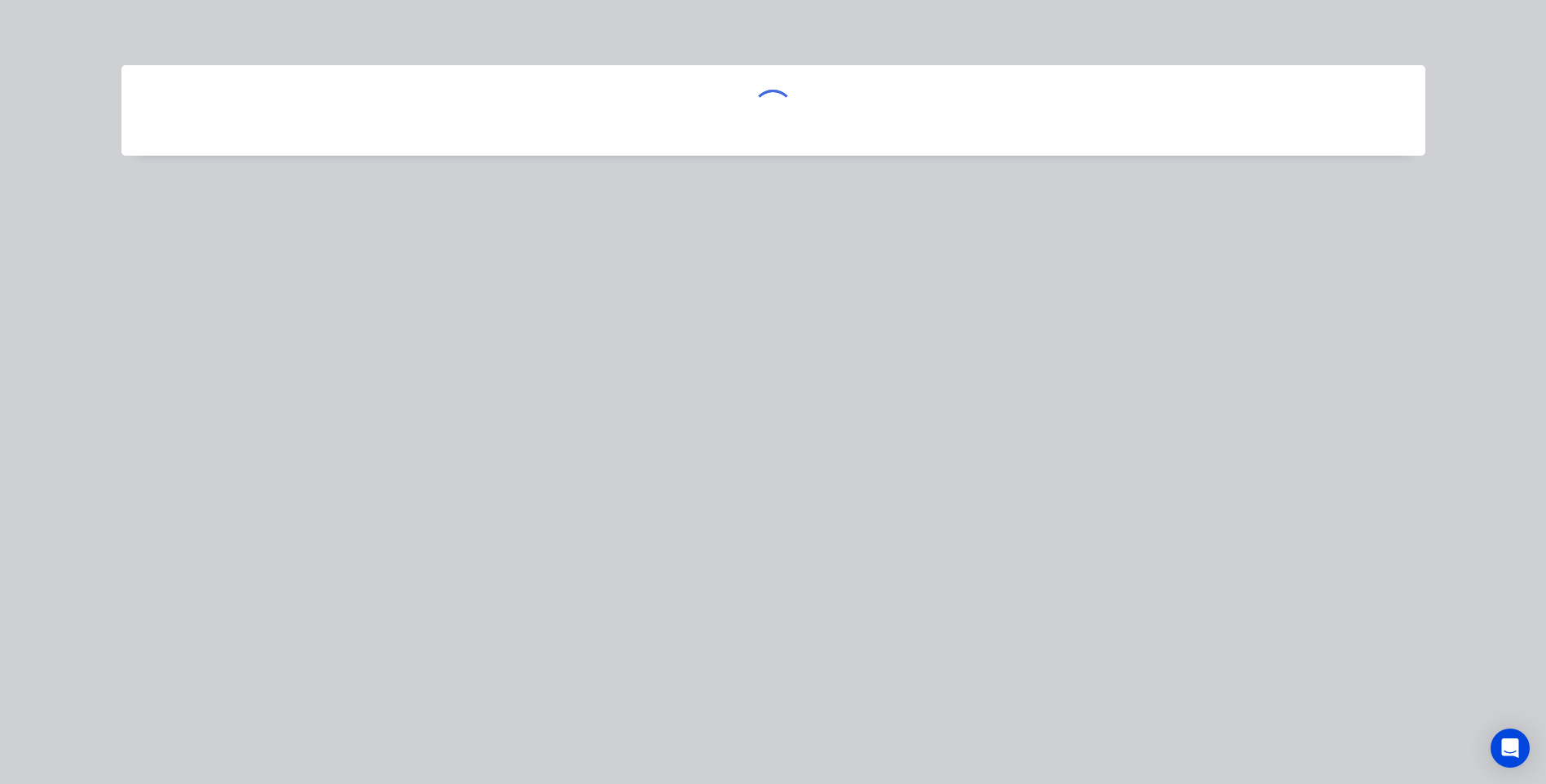
scroll to position [0, 0]
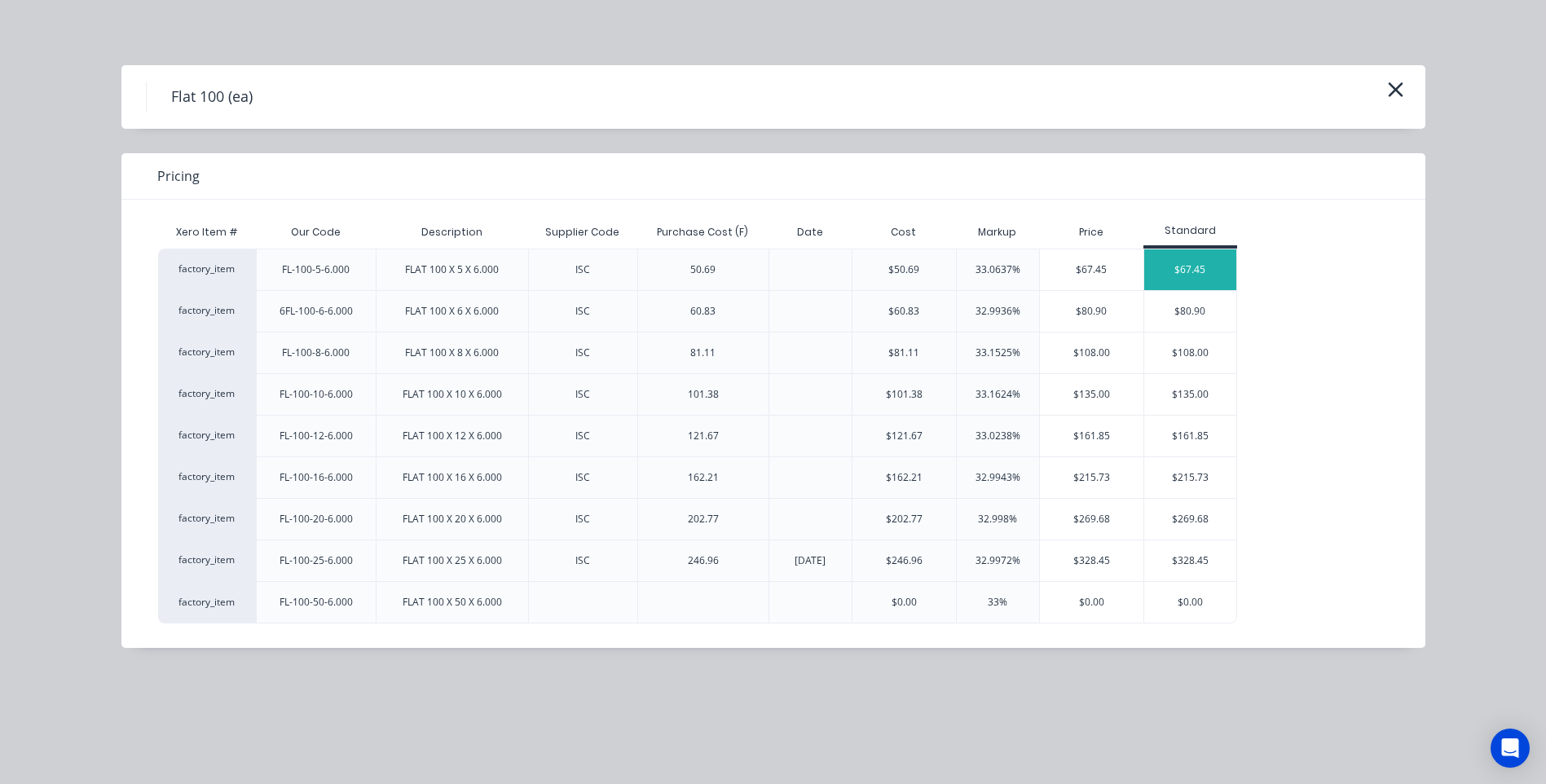
click at [1192, 263] on div "$67.45" at bounding box center [1190, 269] width 92 height 41
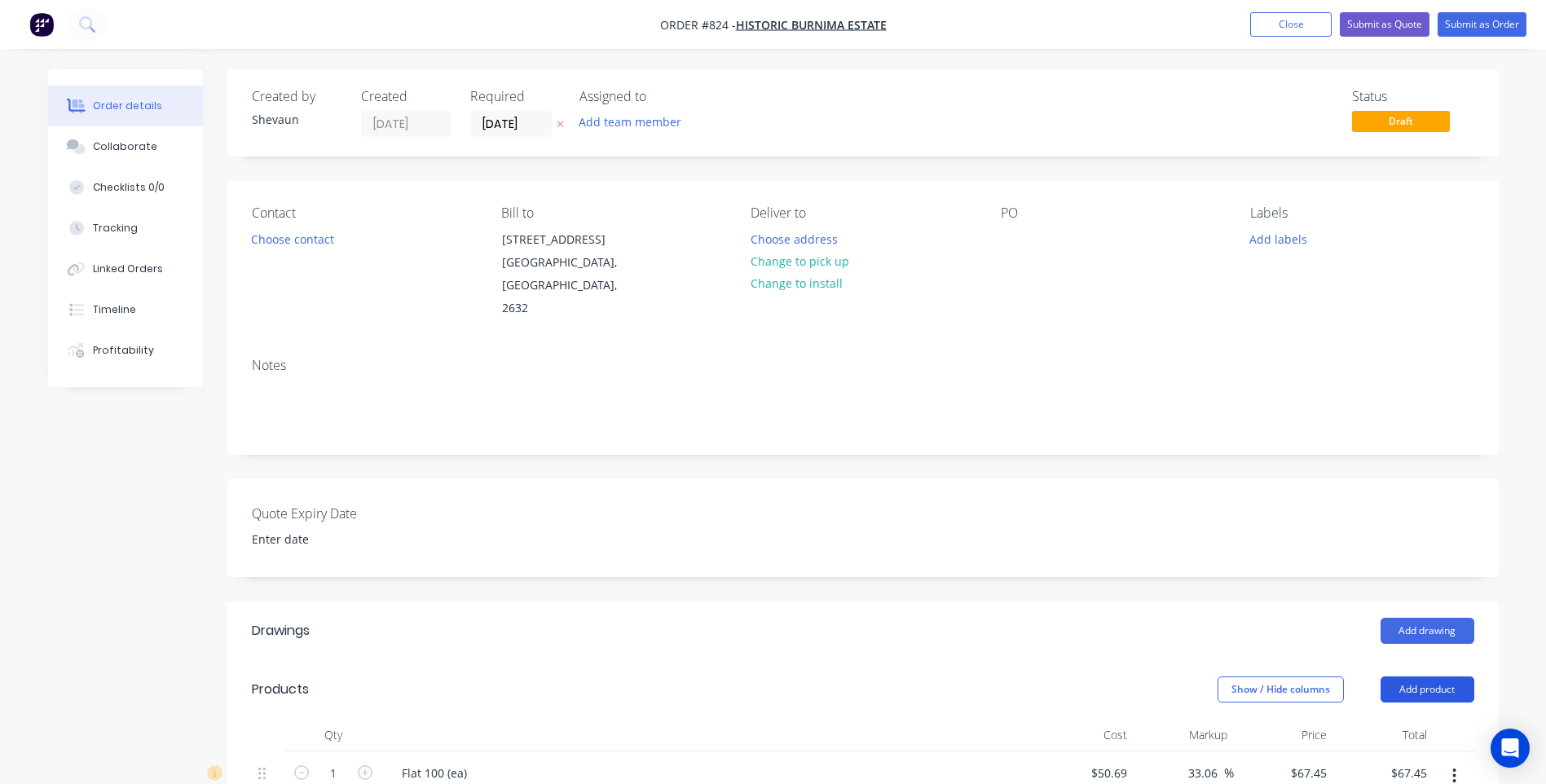
click at [1432, 676] on button "Add product" at bounding box center [1427, 689] width 94 height 26
click at [1388, 719] on div "Product catalogue" at bounding box center [1396, 731] width 125 height 24
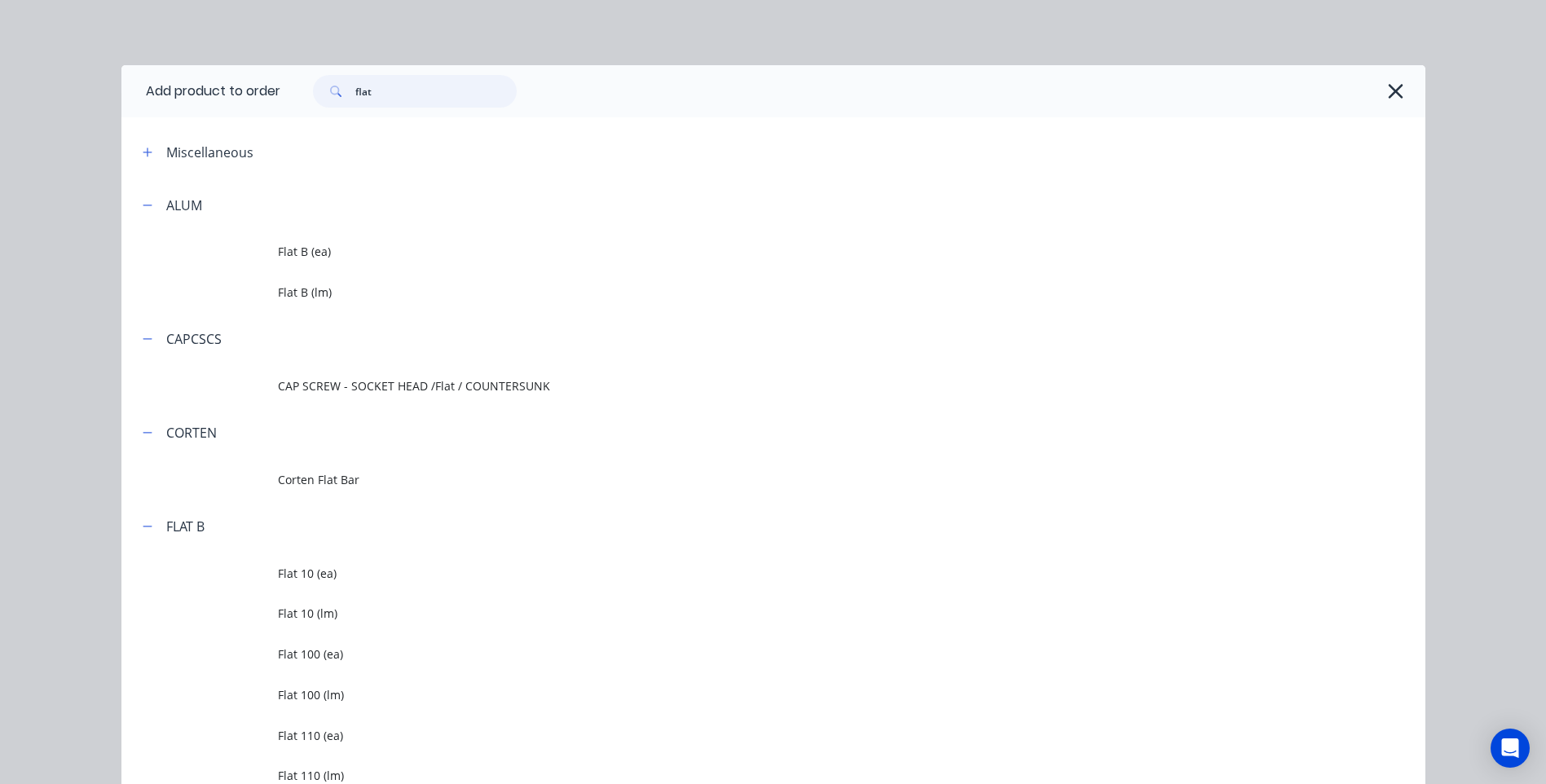
drag, startPoint x: 376, startPoint y: 88, endPoint x: 310, endPoint y: 67, distance: 70.1
click at [310, 67] on div "flat" at bounding box center [852, 91] width 1145 height 52
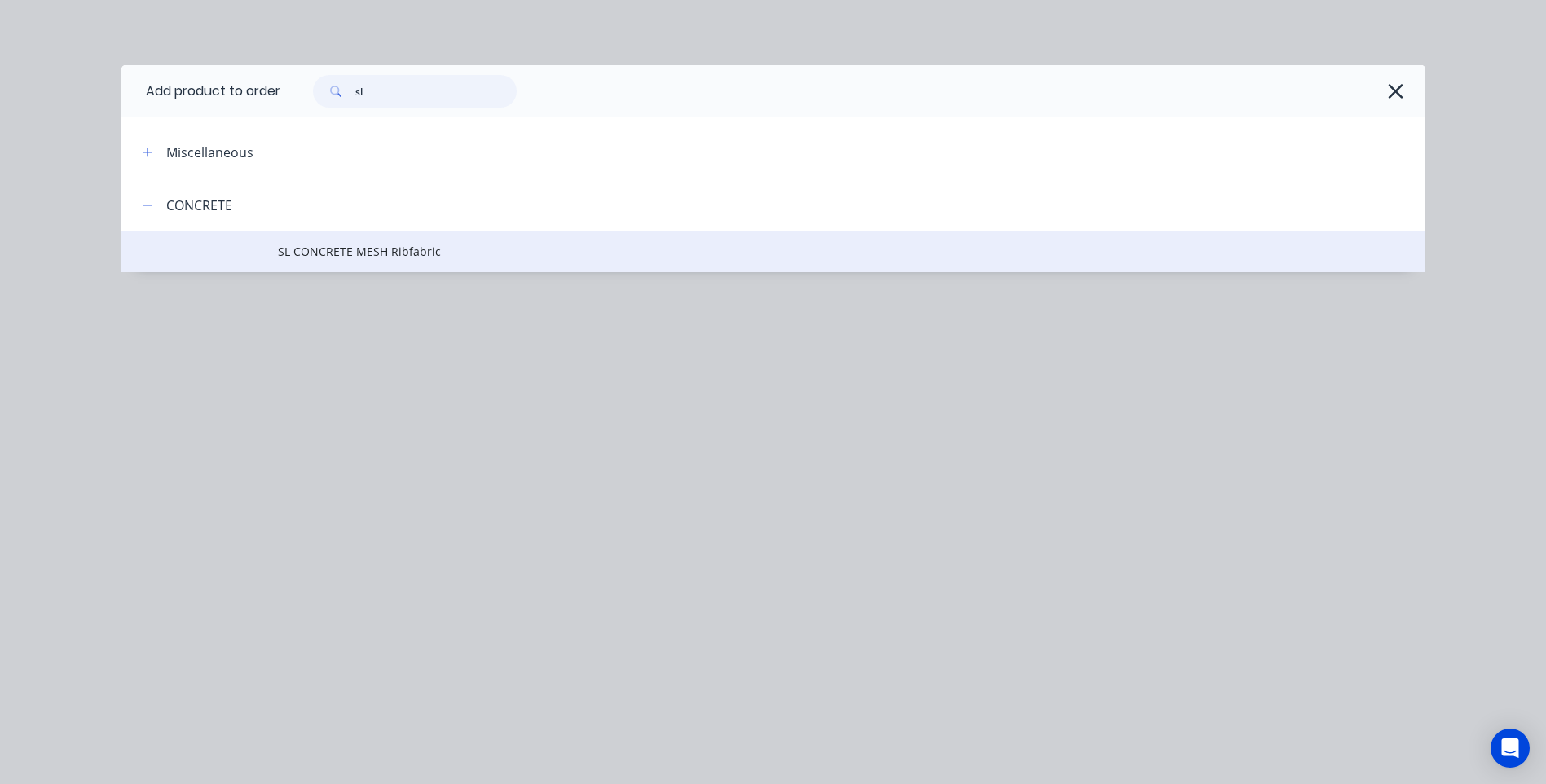
type input "sl"
click at [363, 245] on span "SL CONCRETE MESH Ribfabric" at bounding box center [736, 251] width 917 height 17
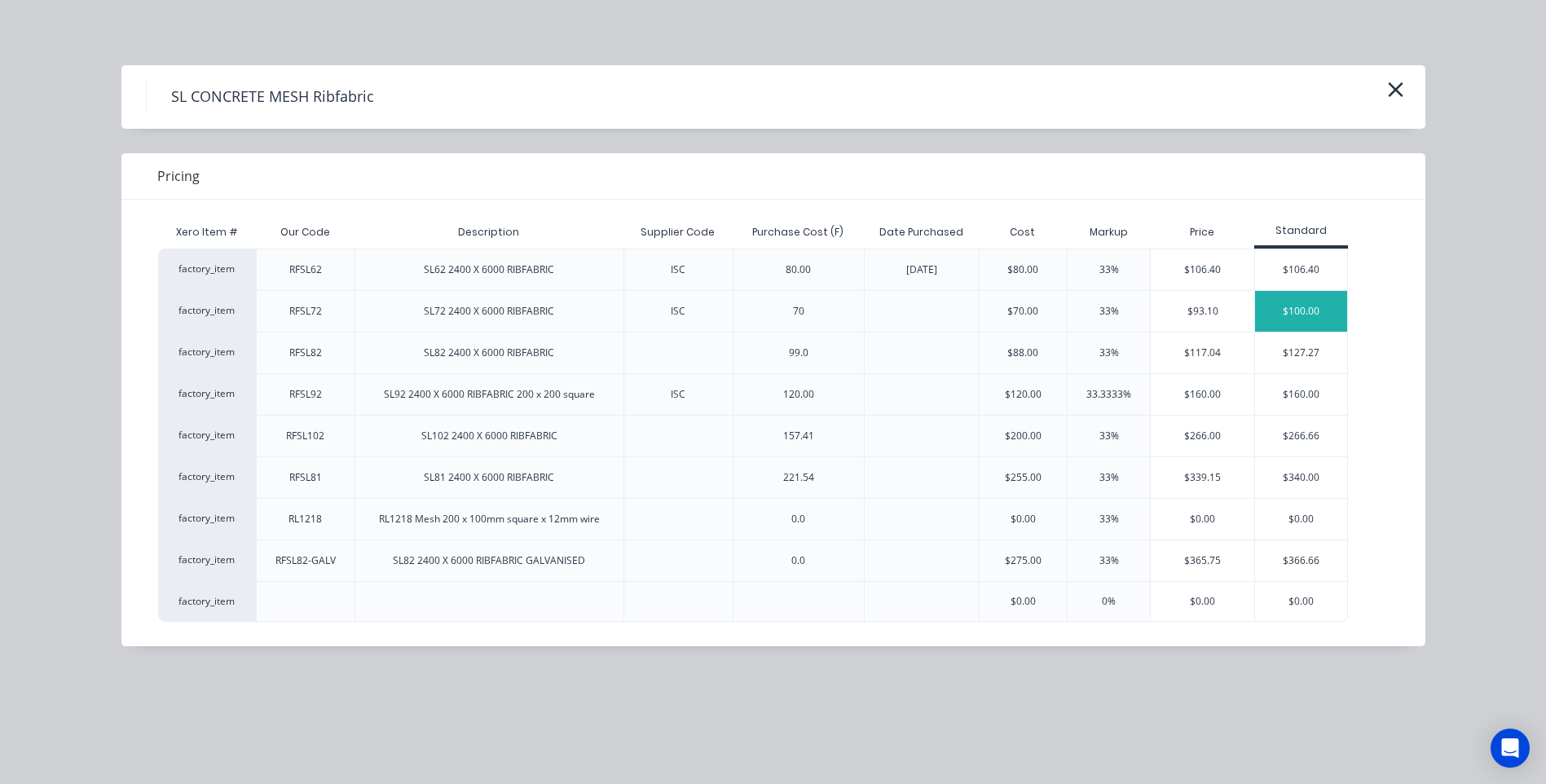
click at [1295, 306] on div "$100.00" at bounding box center [1301, 311] width 92 height 41
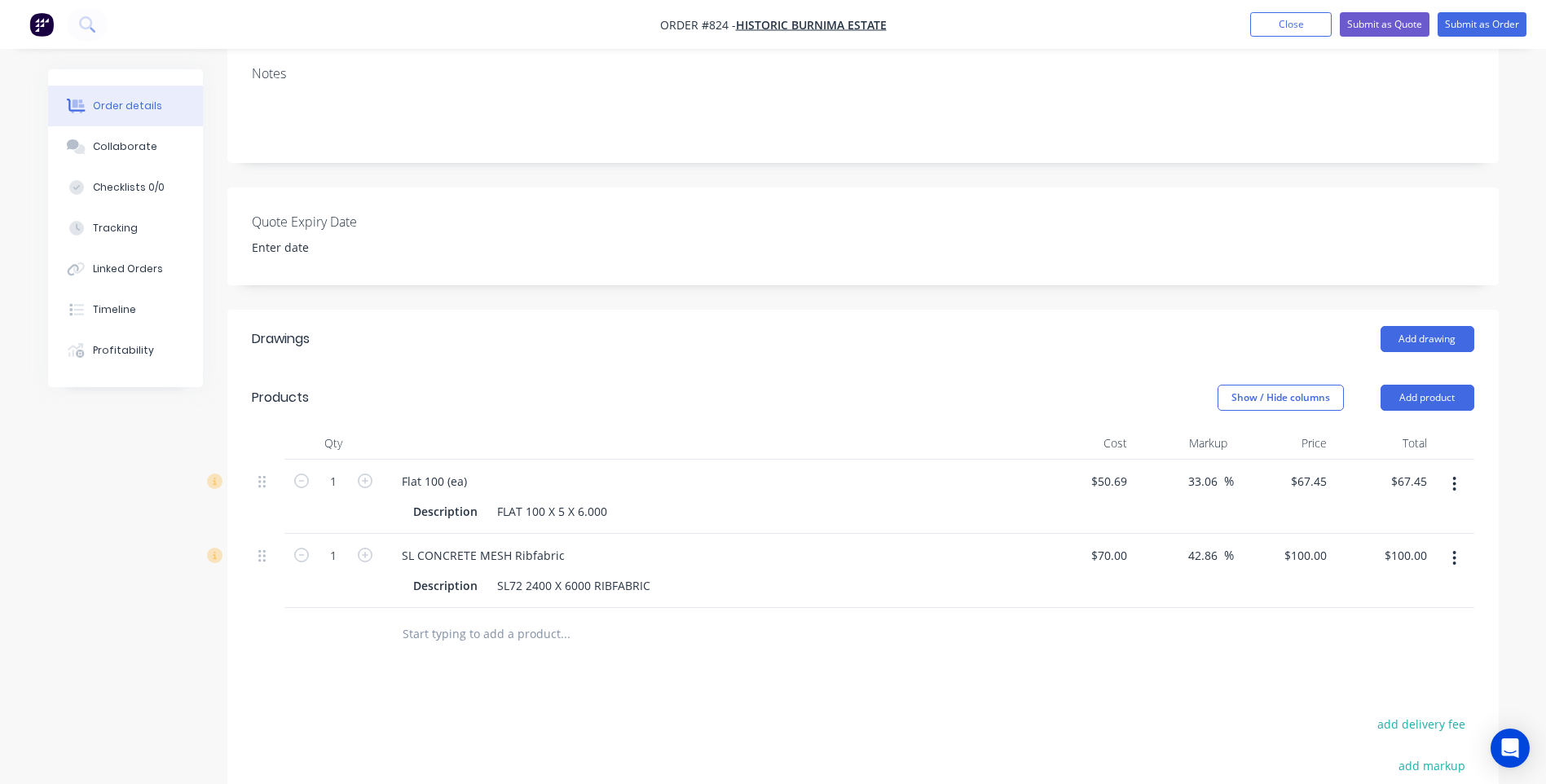
scroll to position [326, 0]
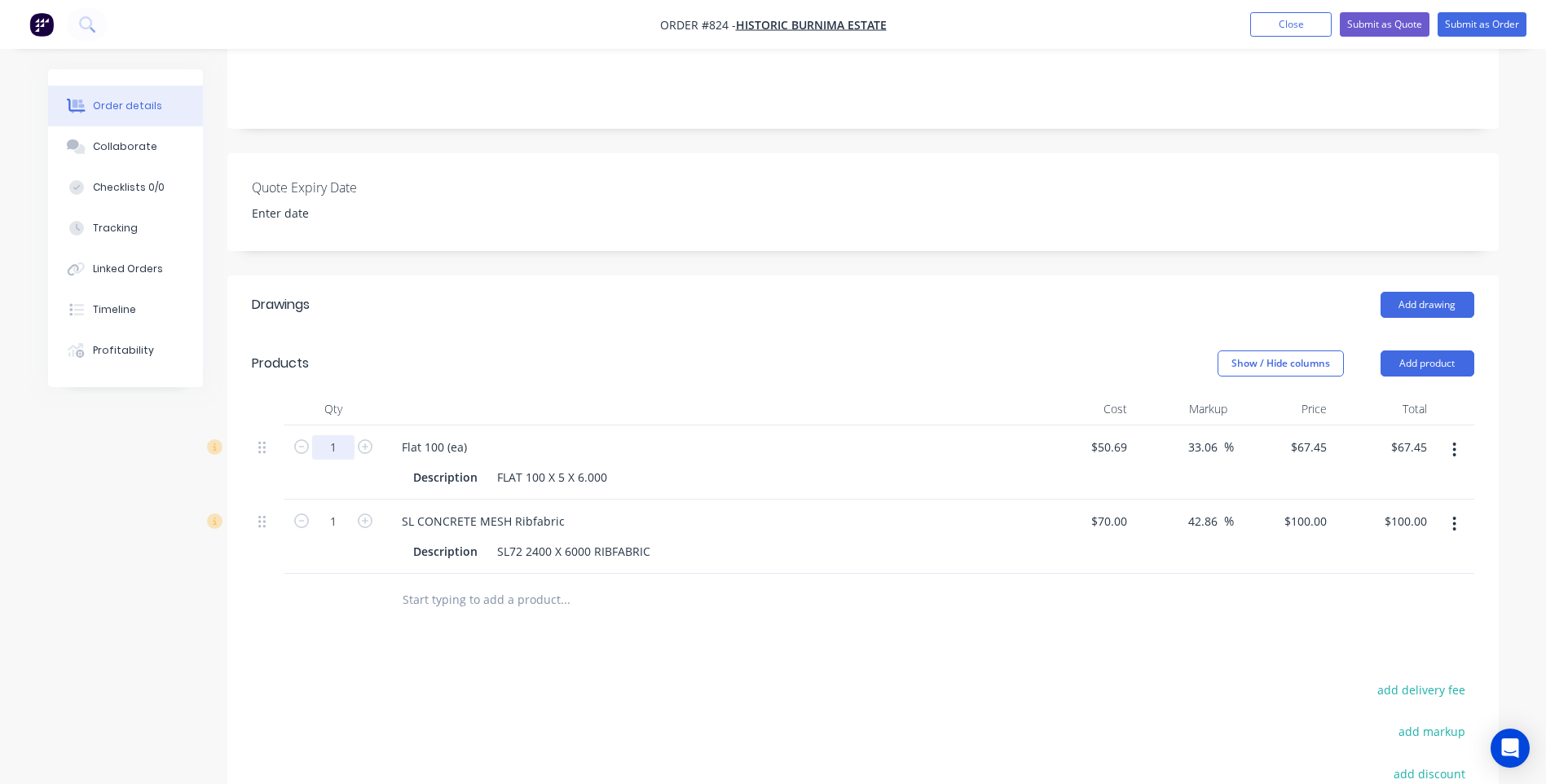
click at [336, 435] on input "1" at bounding box center [333, 447] width 42 height 24
type input "10"
type input "$674.50"
click at [1373, 19] on button "Submit as Quote" at bounding box center [1384, 24] width 90 height 24
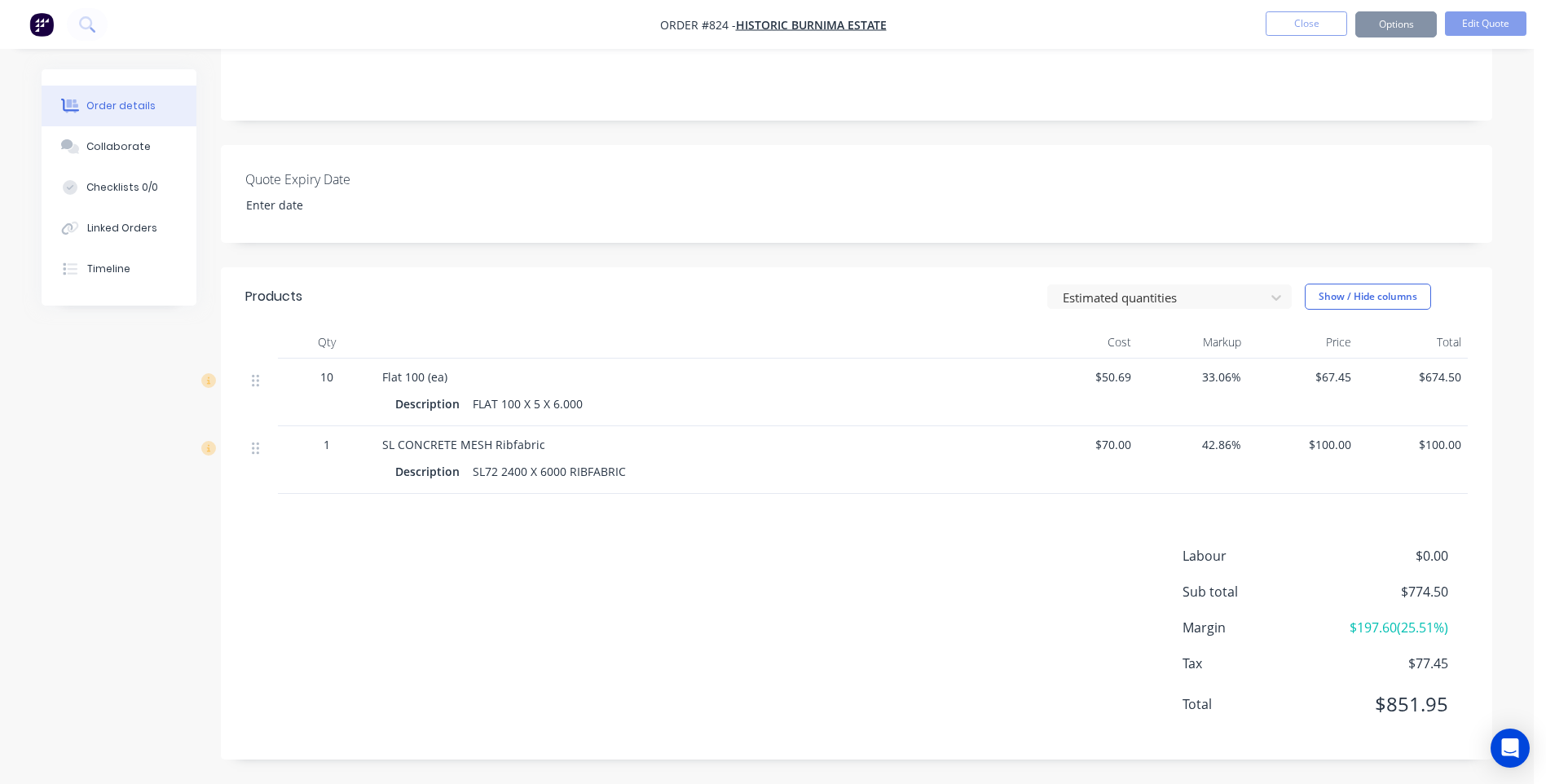
scroll to position [0, 0]
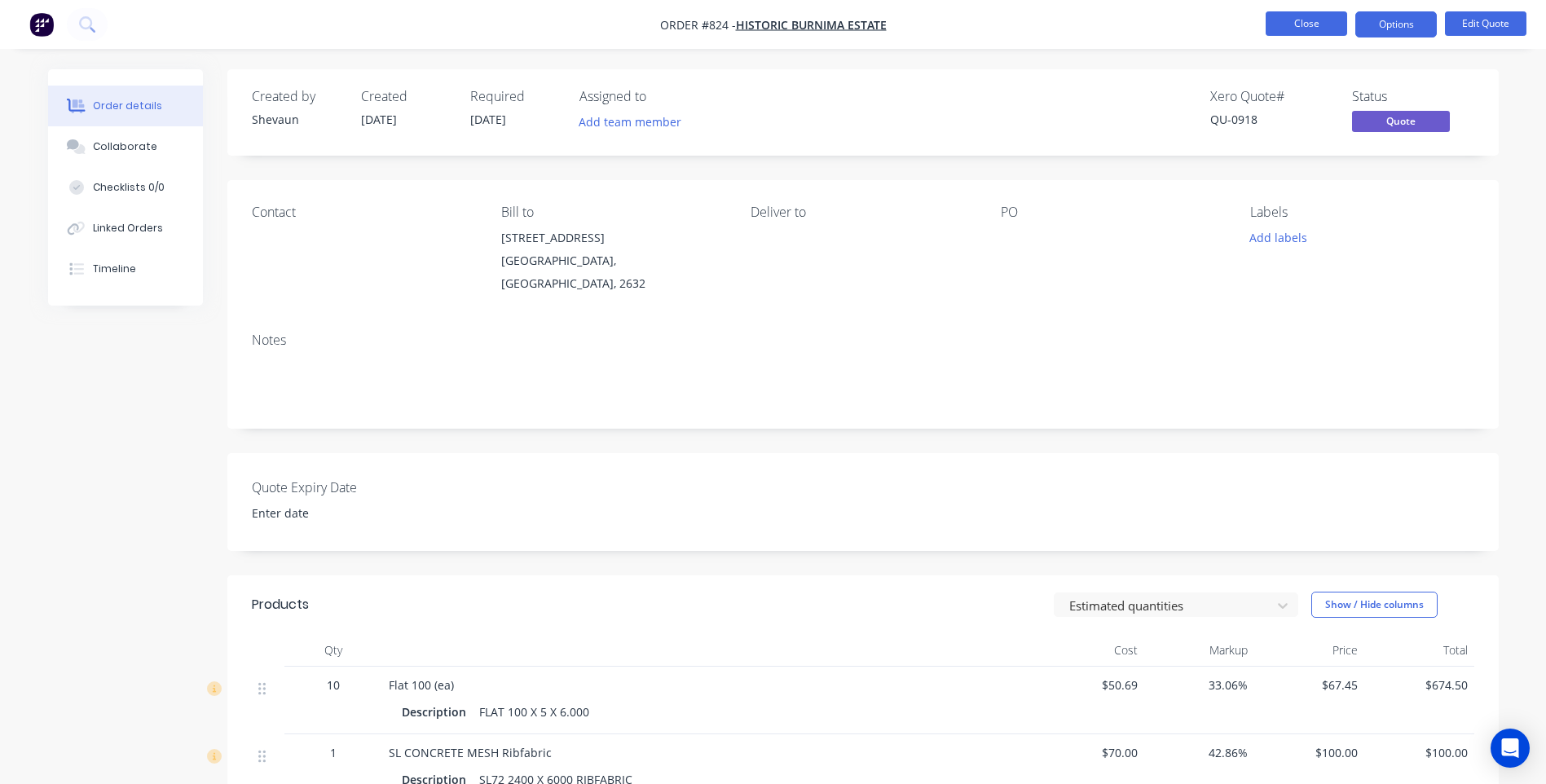
click at [1293, 25] on button "Close" at bounding box center [1305, 23] width 81 height 24
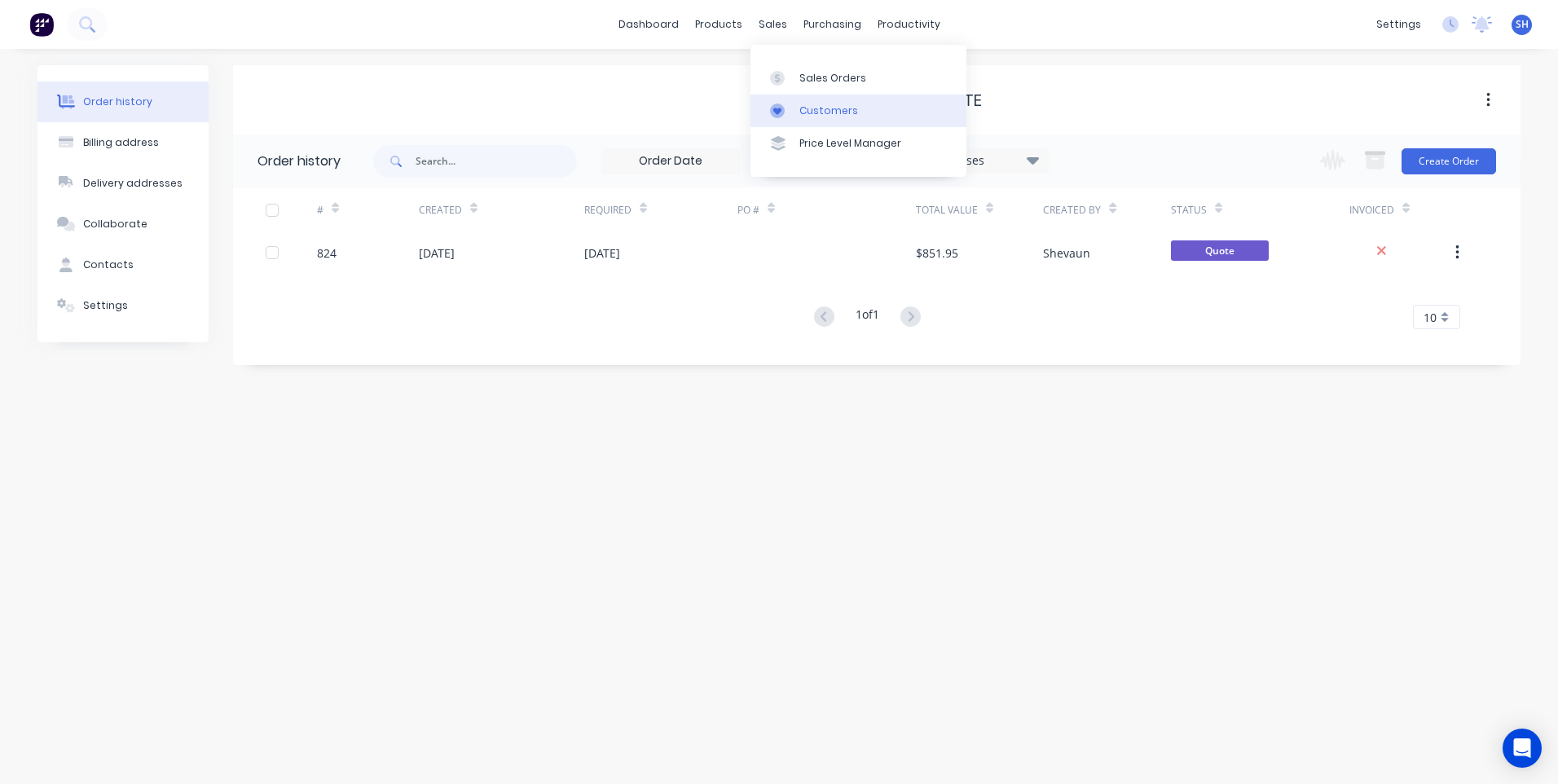
click at [813, 107] on div "Customers" at bounding box center [828, 110] width 59 height 15
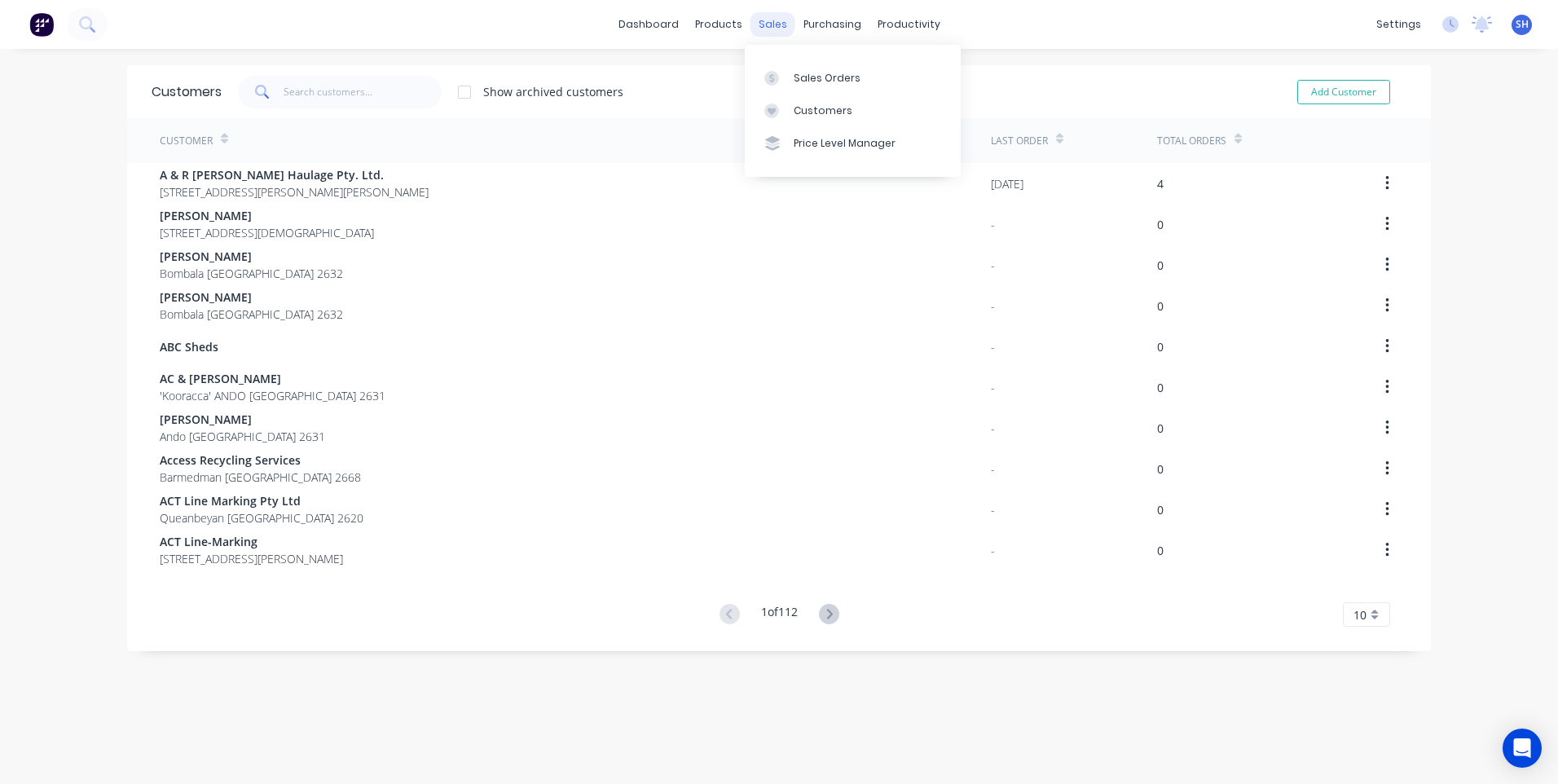
click at [772, 24] on div "sales" at bounding box center [772, 24] width 45 height 24
click at [798, 73] on div "Sales Orders" at bounding box center [827, 78] width 67 height 15
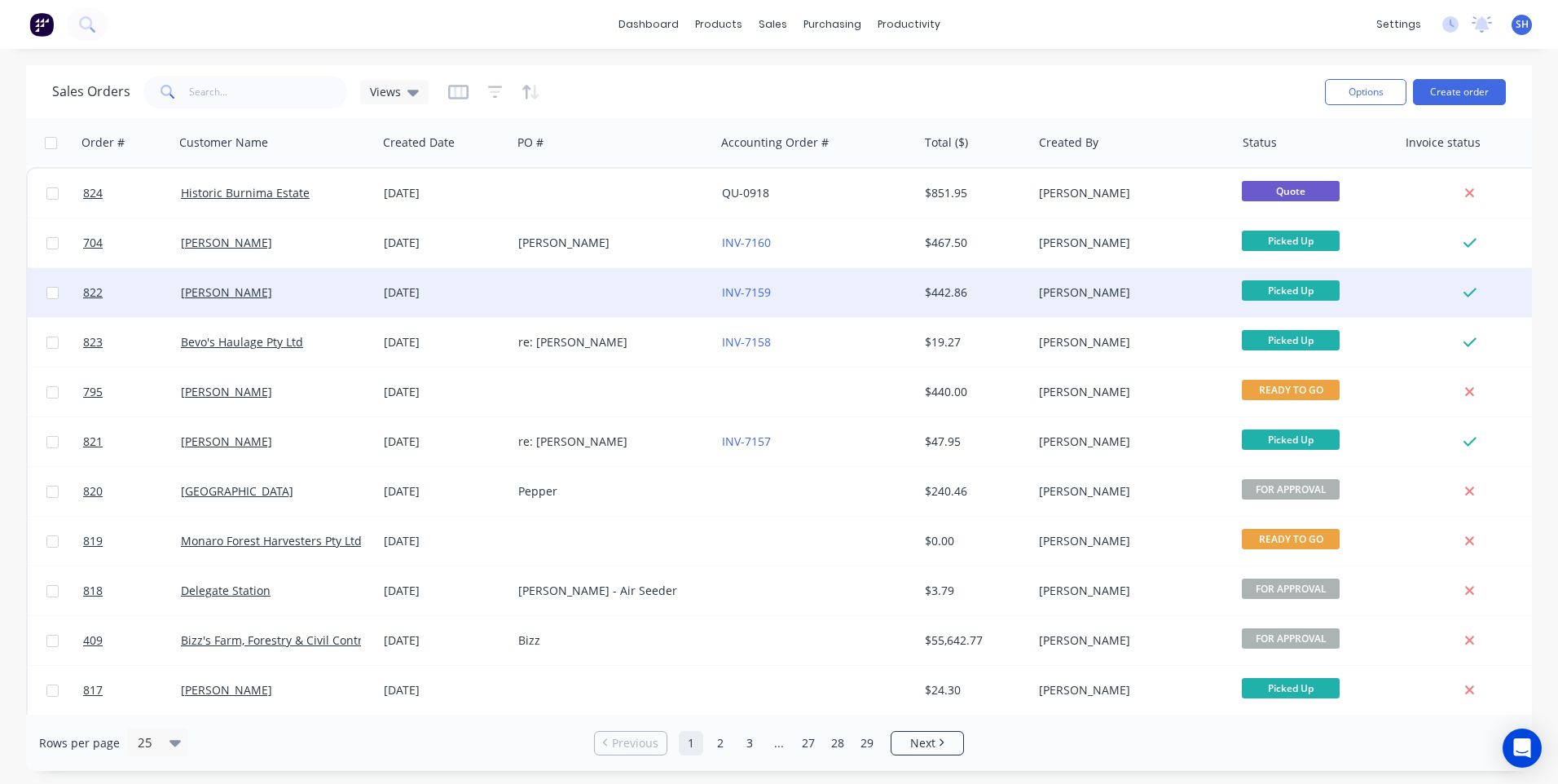
click at [624, 288] on div at bounding box center [613, 292] width 203 height 49
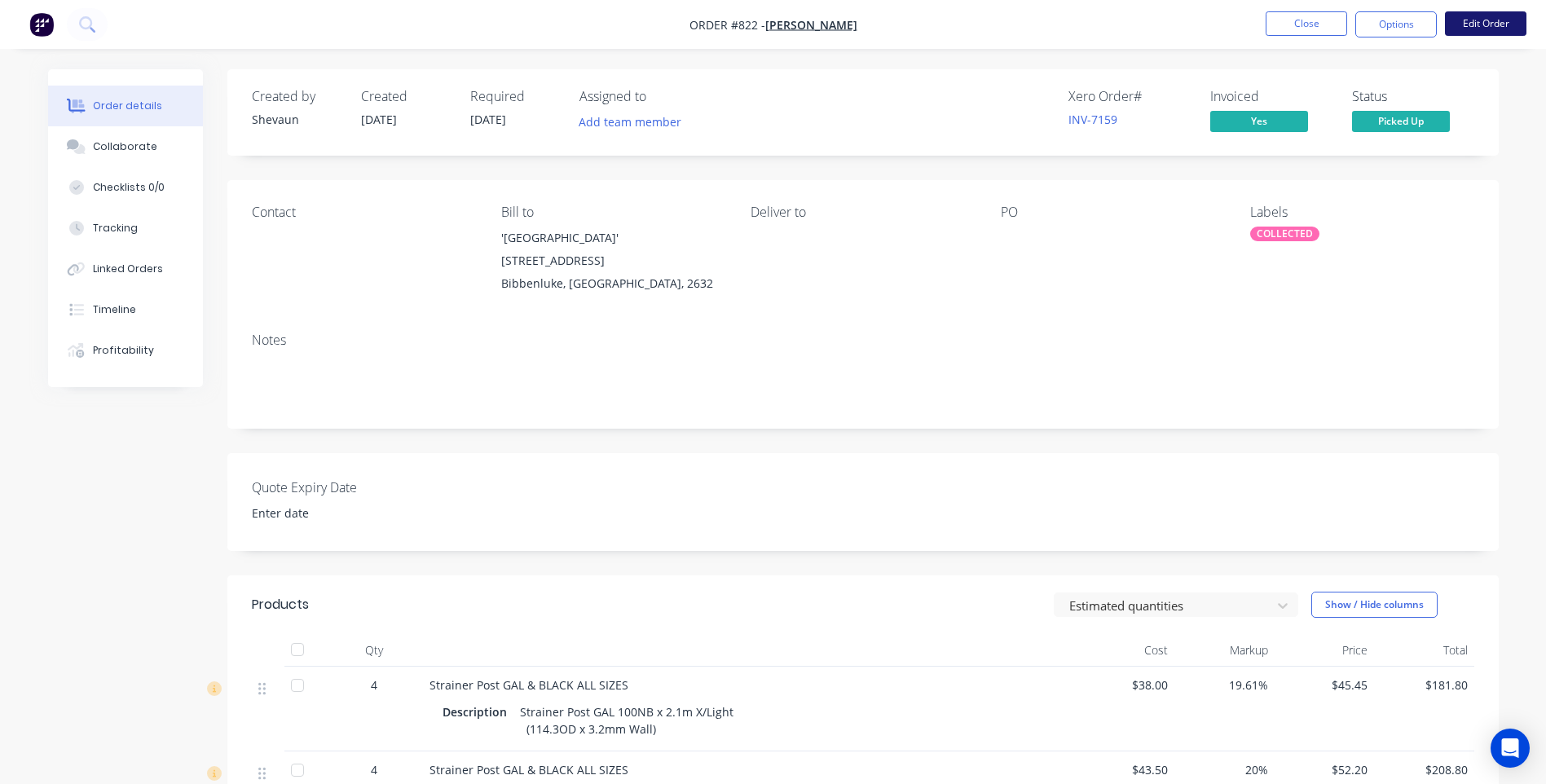
click at [1471, 21] on button "Edit Order" at bounding box center [1485, 23] width 81 height 24
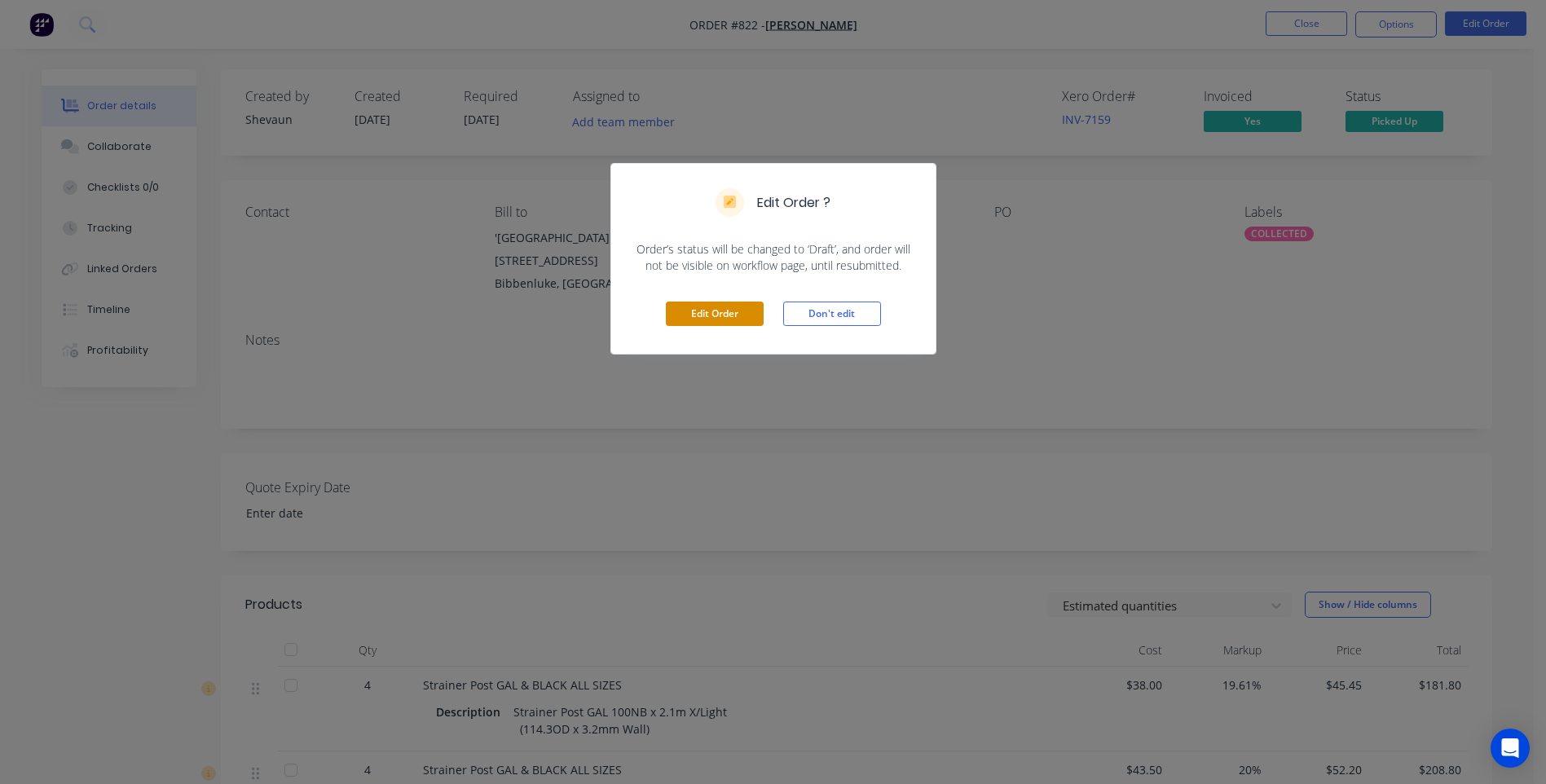
click at [697, 304] on button "Edit Order" at bounding box center [715, 313] width 98 height 24
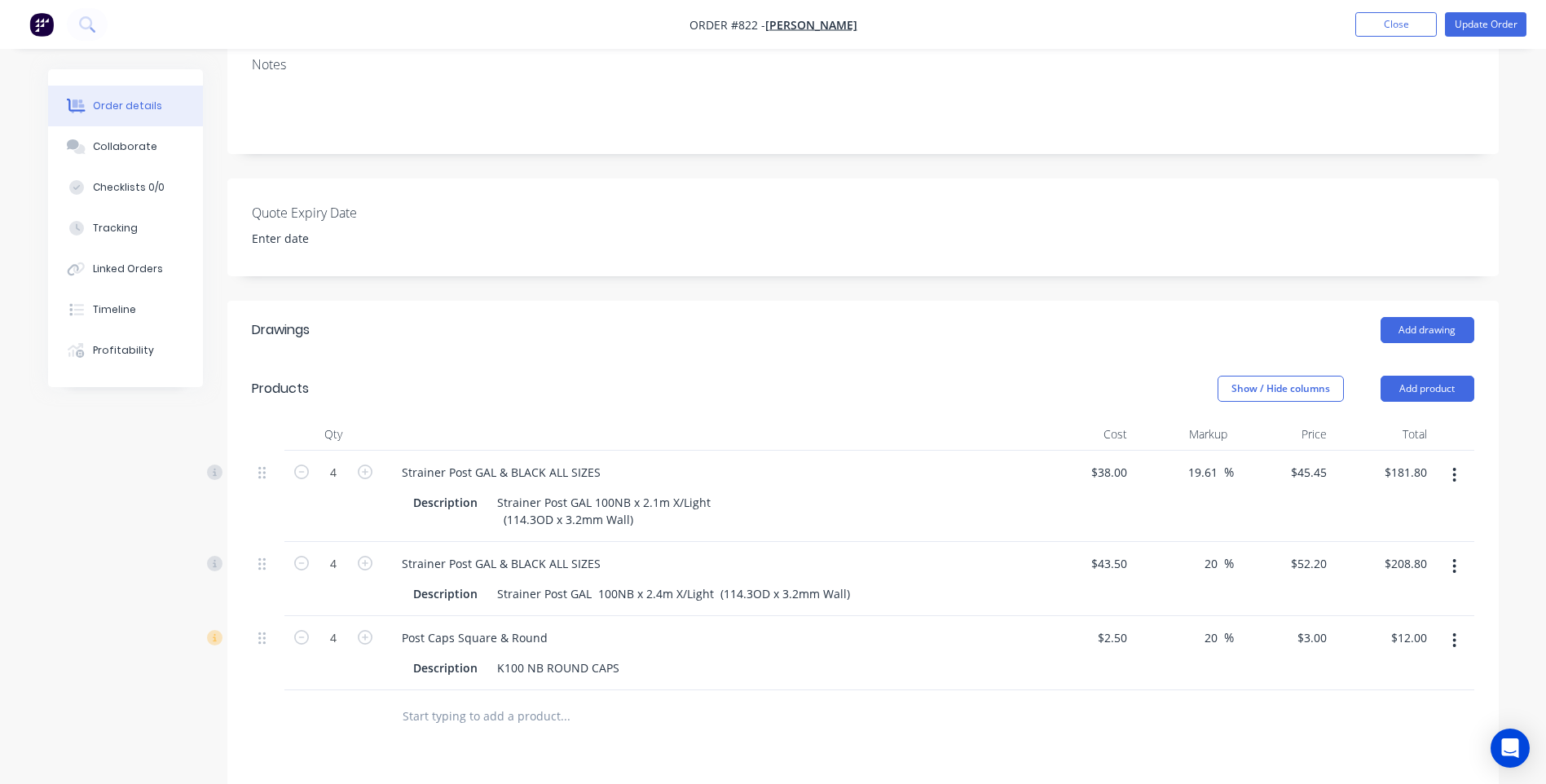
scroll to position [326, 0]
click at [1452, 464] on icon "button" at bounding box center [1454, 473] width 4 height 18
click at [1330, 499] on button "Edit" at bounding box center [1396, 515] width 155 height 33
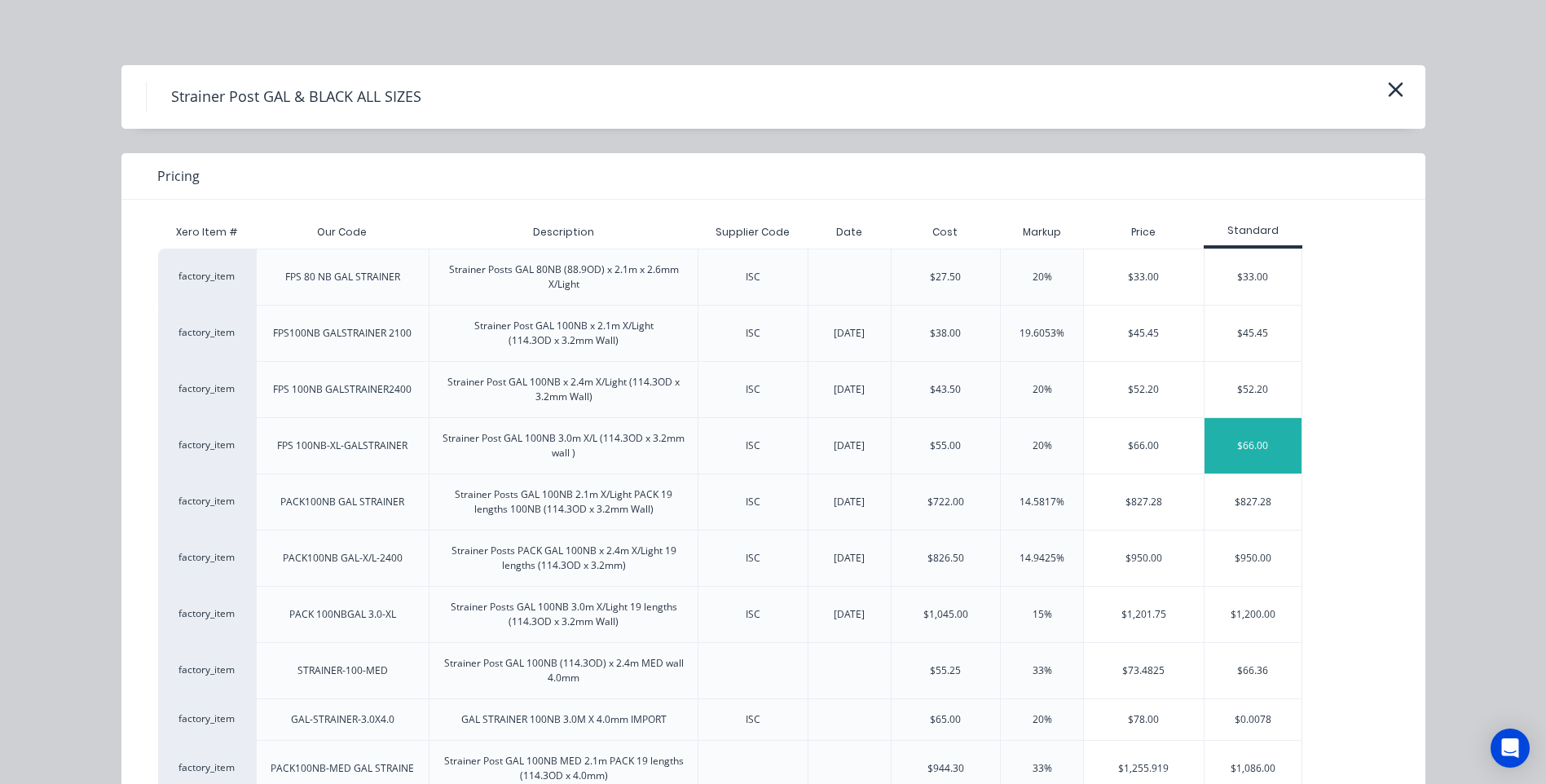
click at [1234, 443] on div "$66.00" at bounding box center [1253, 445] width 98 height 55
type input "73.68"
type input "$66.00"
type input "$264.00"
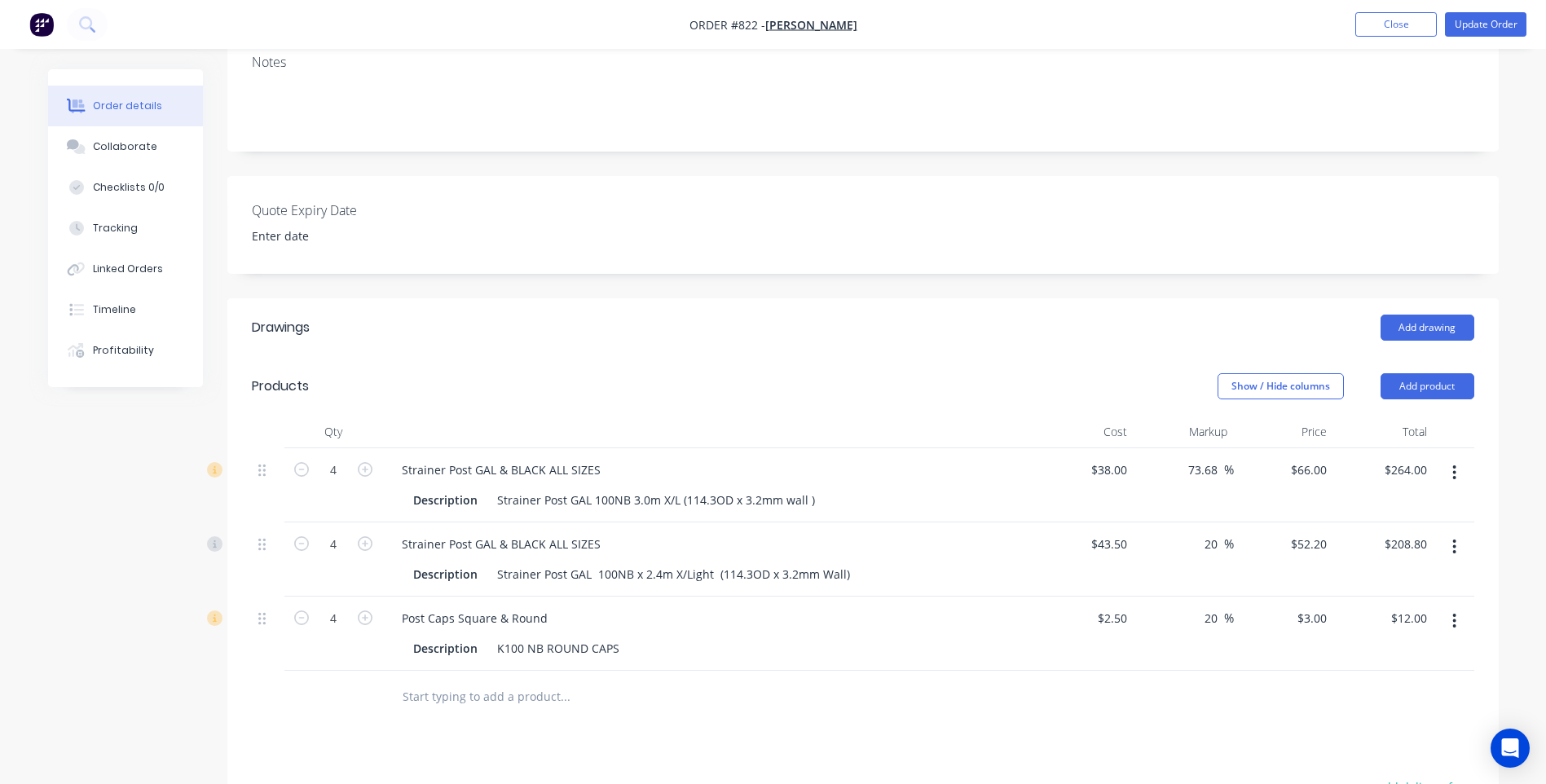
click at [714, 373] on div "Show / Hide columns Add product" at bounding box center [992, 386] width 962 height 26
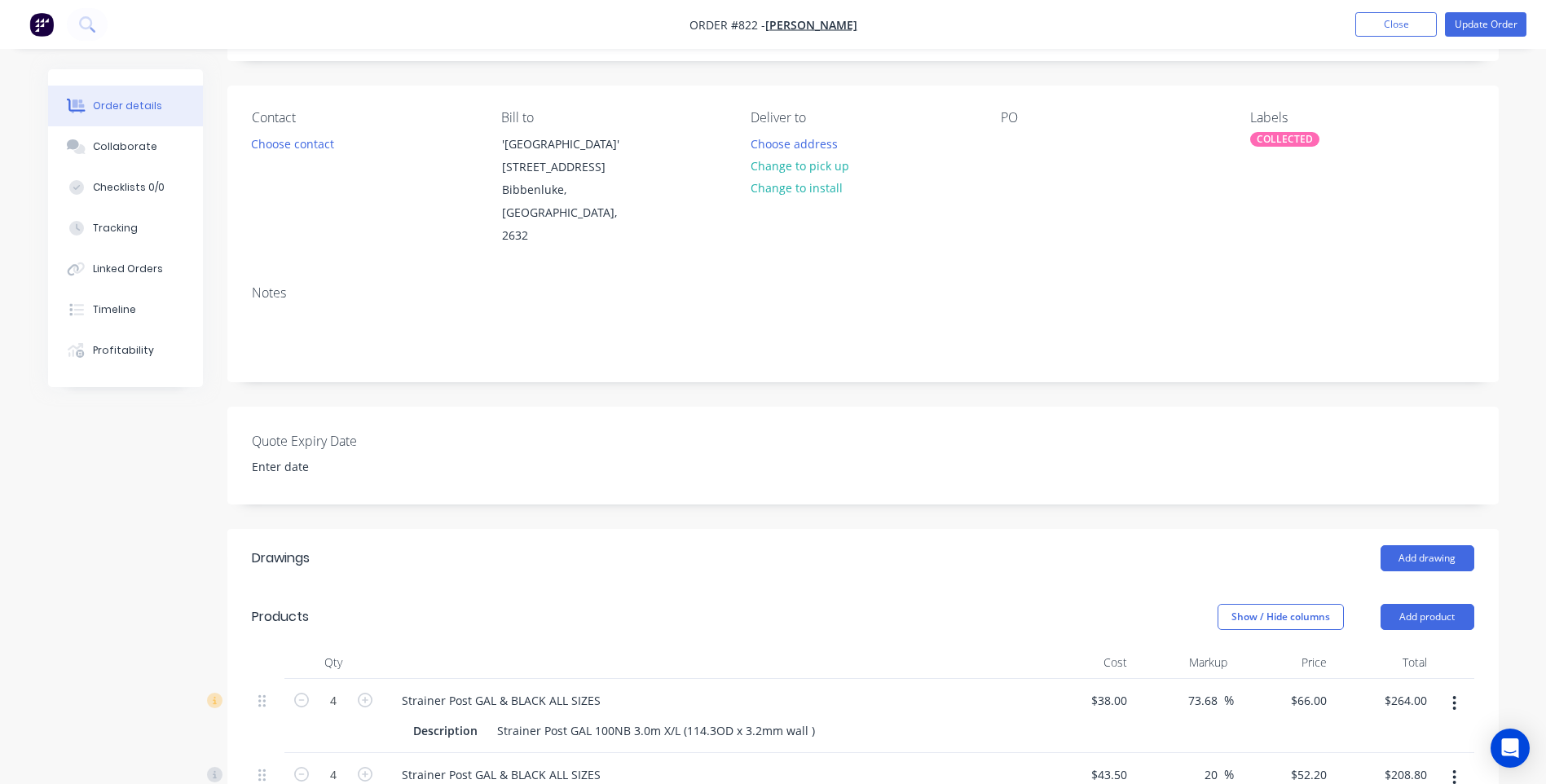
scroll to position [0, 0]
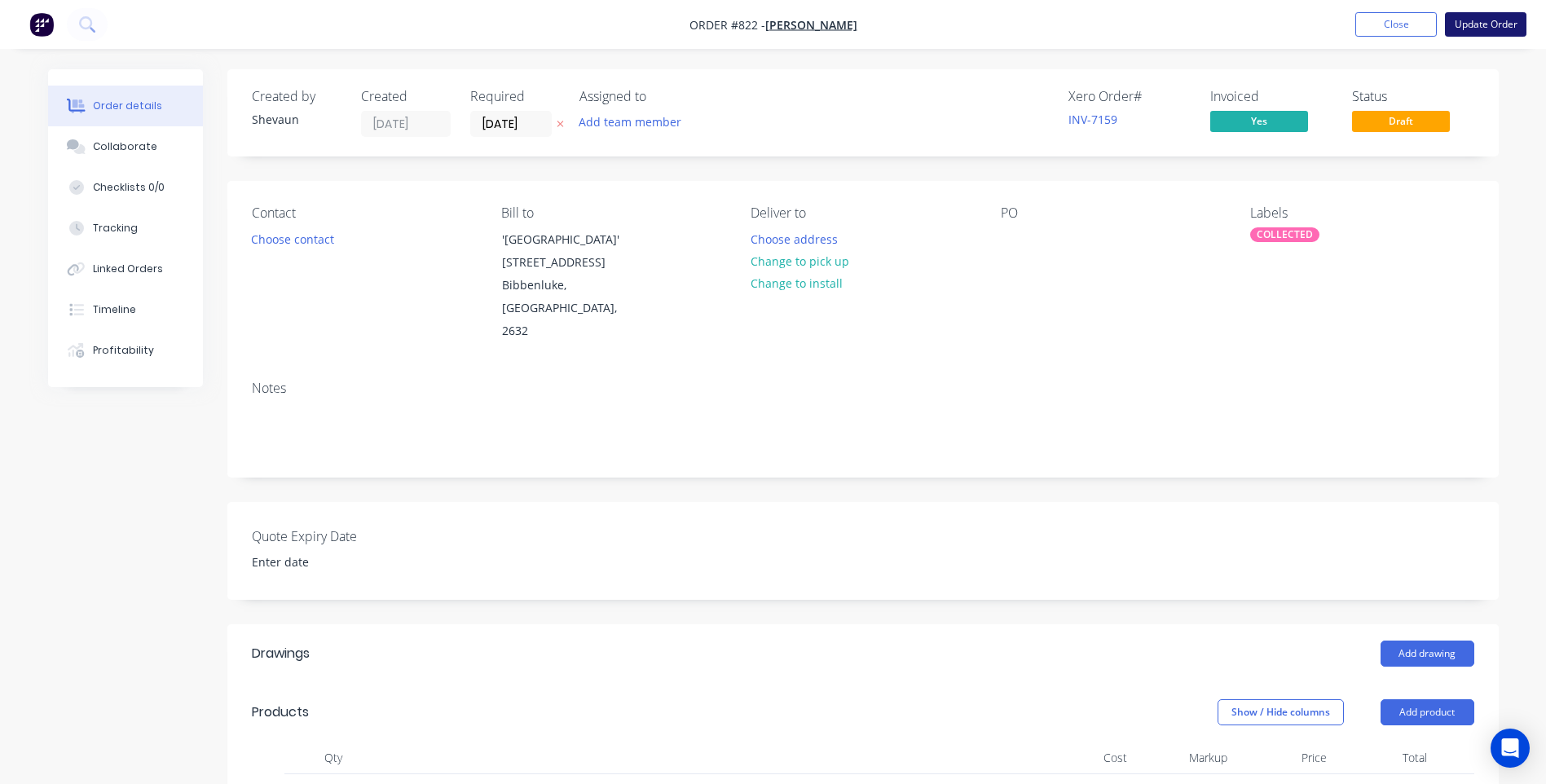
click at [1486, 22] on button "Update Order" at bounding box center [1485, 24] width 81 height 24
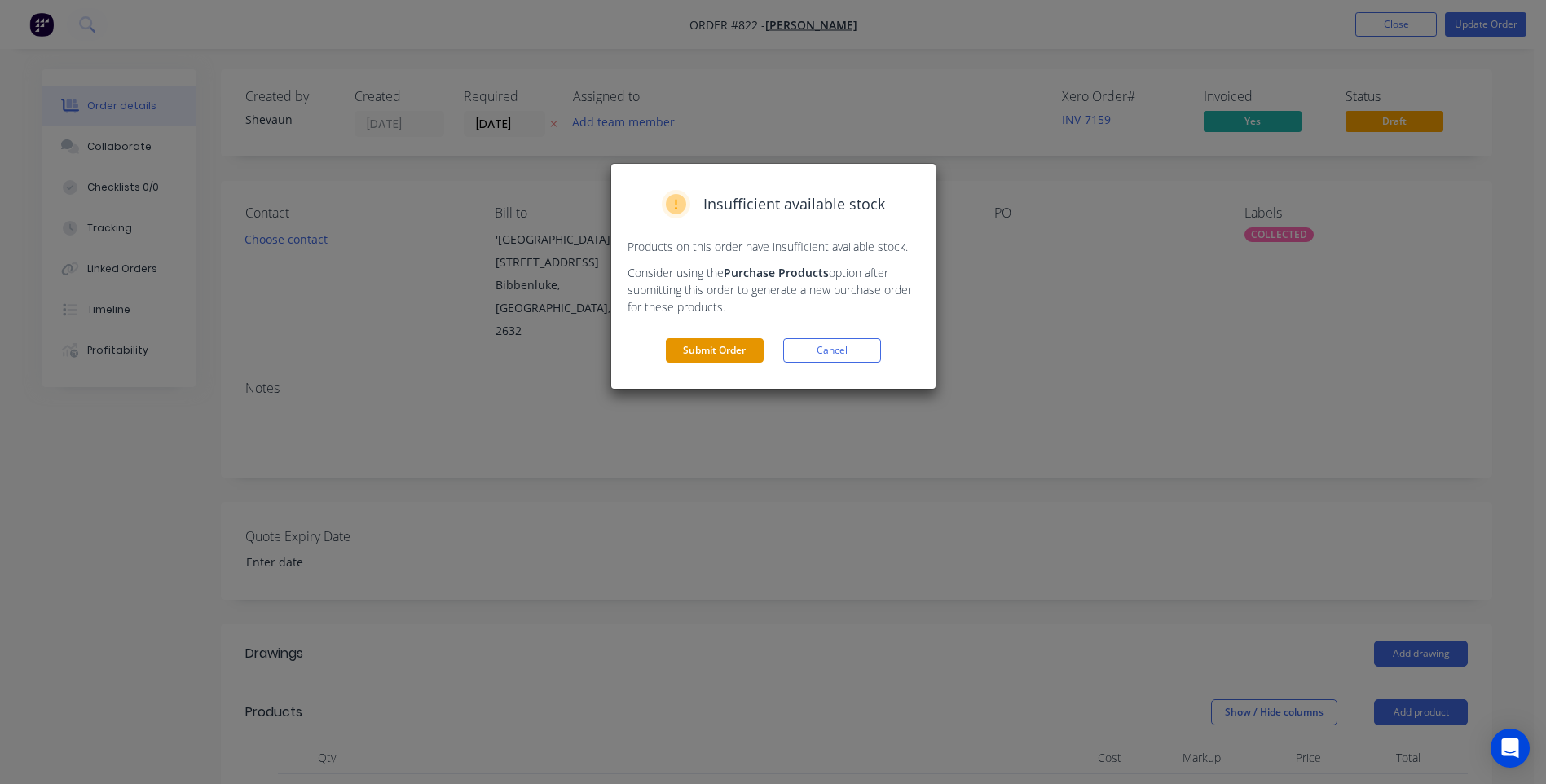
click at [737, 343] on button "Submit Order" at bounding box center [715, 350] width 98 height 24
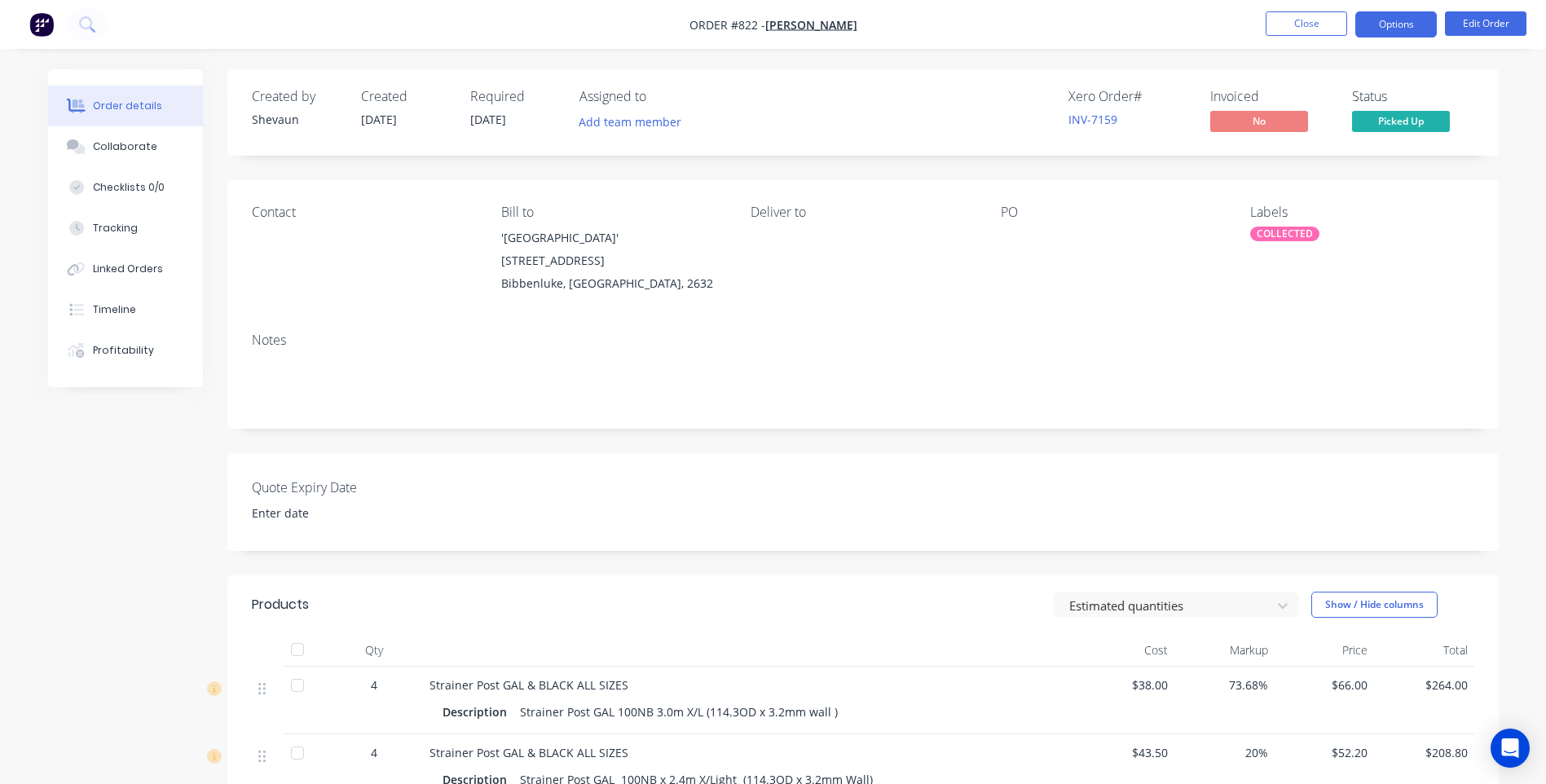
click at [1391, 27] on button "Options" at bounding box center [1395, 24] width 81 height 26
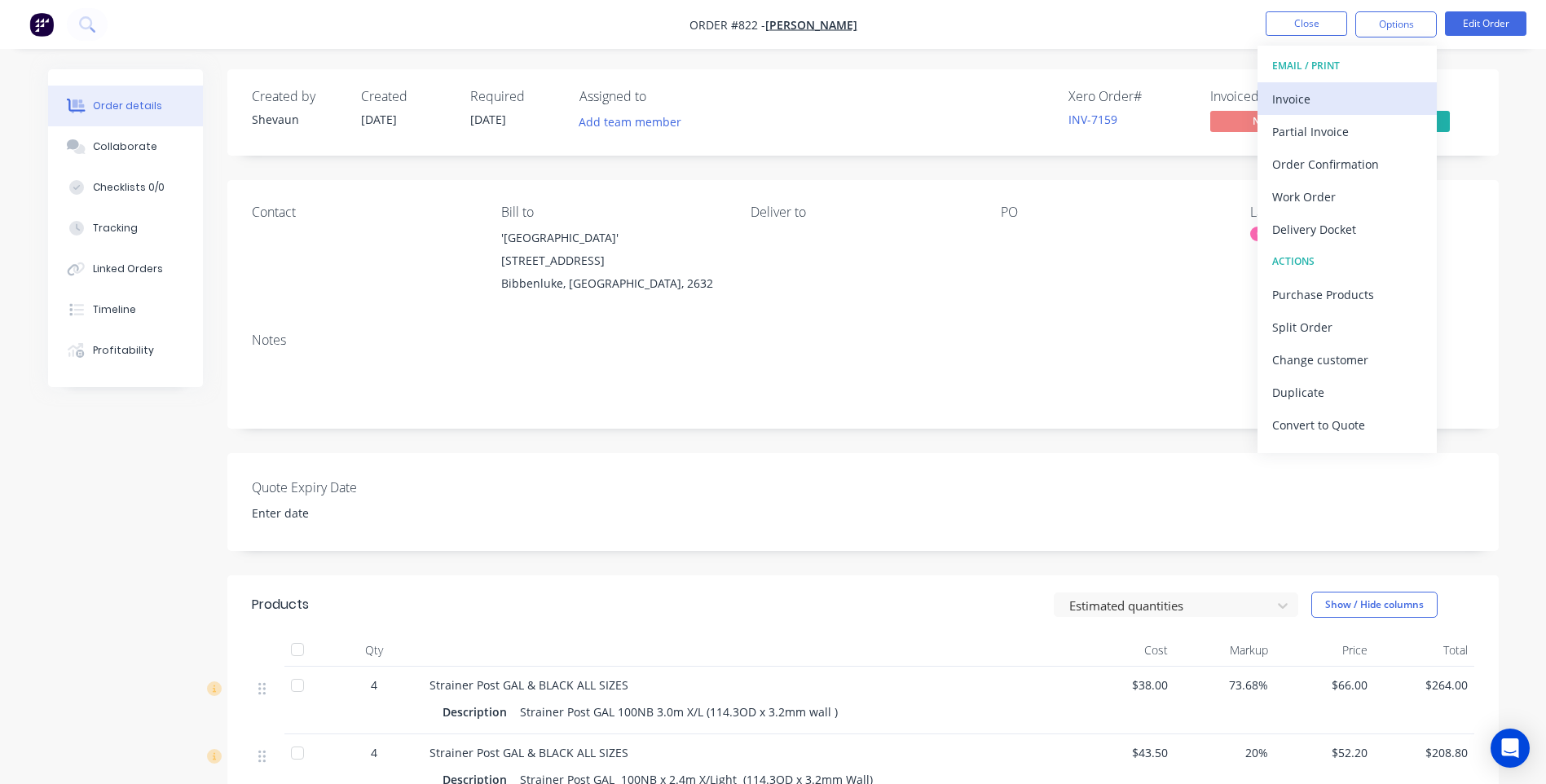
click at [1296, 98] on div "Invoice" at bounding box center [1347, 99] width 150 height 24
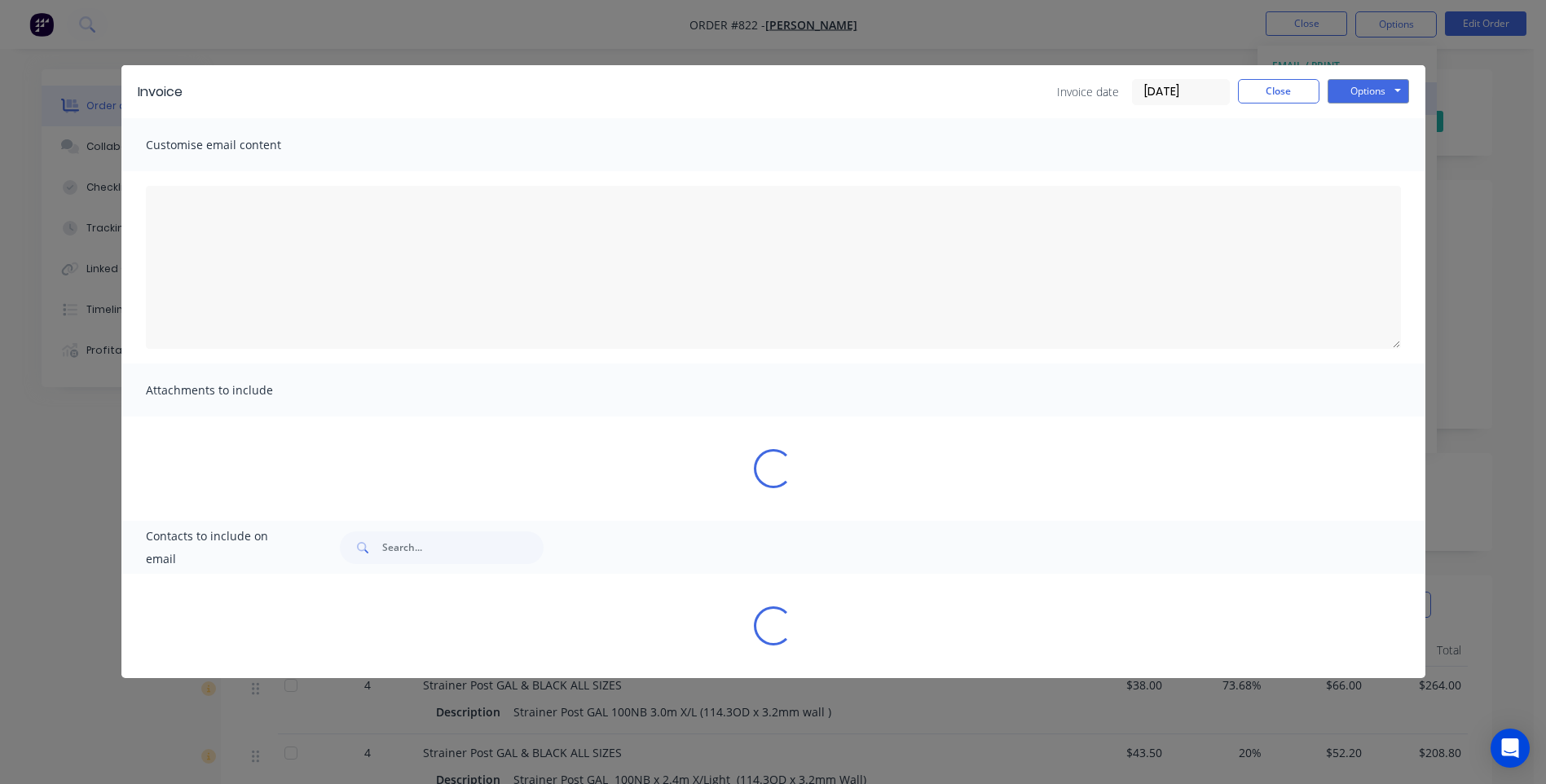
type textarea "To Customer Your tax invoice is attached. Please remit payment at your earliest…"
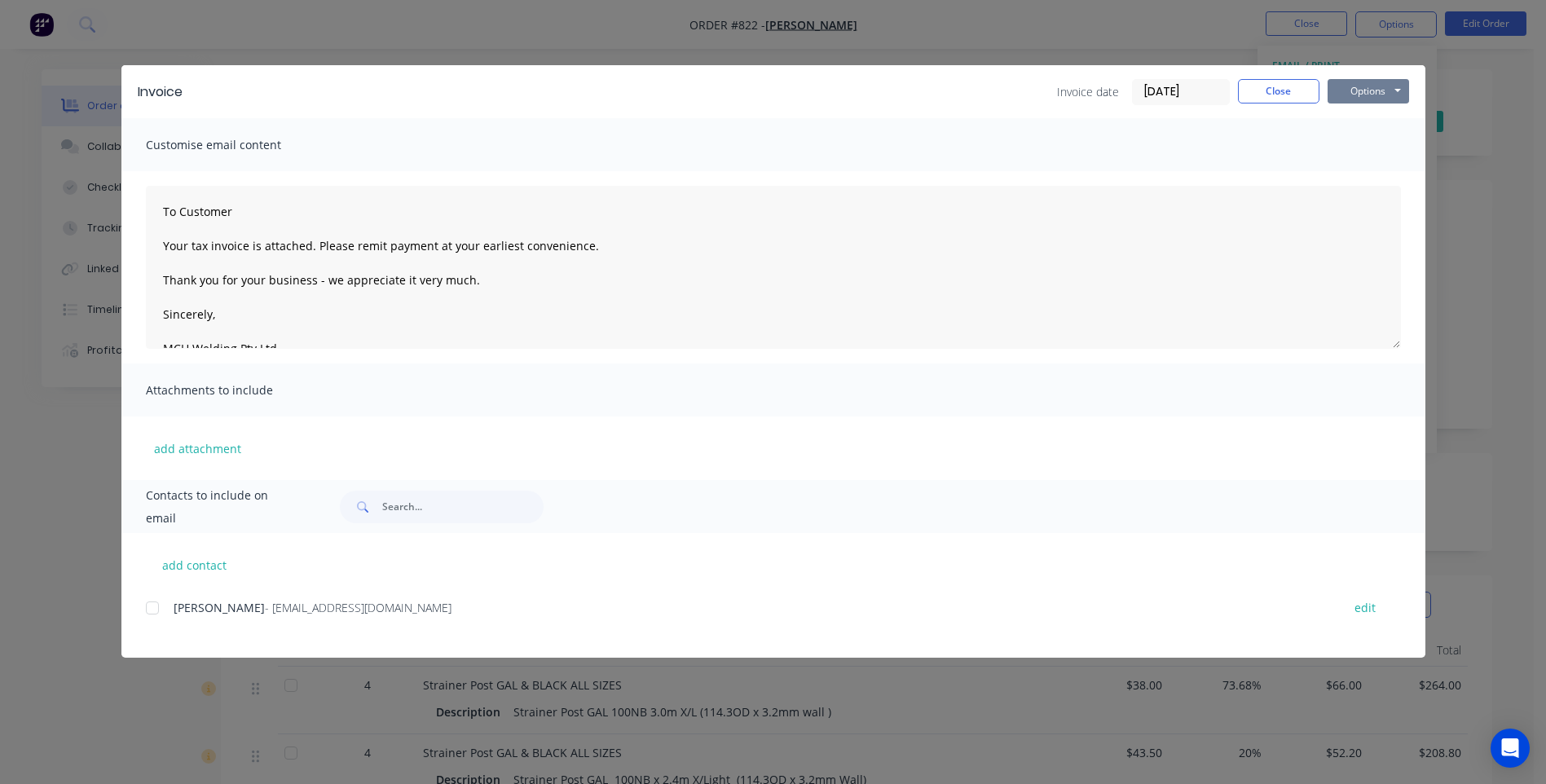
click at [1362, 90] on button "Options" at bounding box center [1367, 91] width 81 height 24
click at [1368, 118] on button "Preview" at bounding box center [1379, 120] width 104 height 27
click at [1375, 92] on button "Options" at bounding box center [1367, 91] width 81 height 24
click at [146, 604] on div at bounding box center [152, 608] width 33 height 33
click at [1364, 90] on button "Options" at bounding box center [1367, 91] width 81 height 24
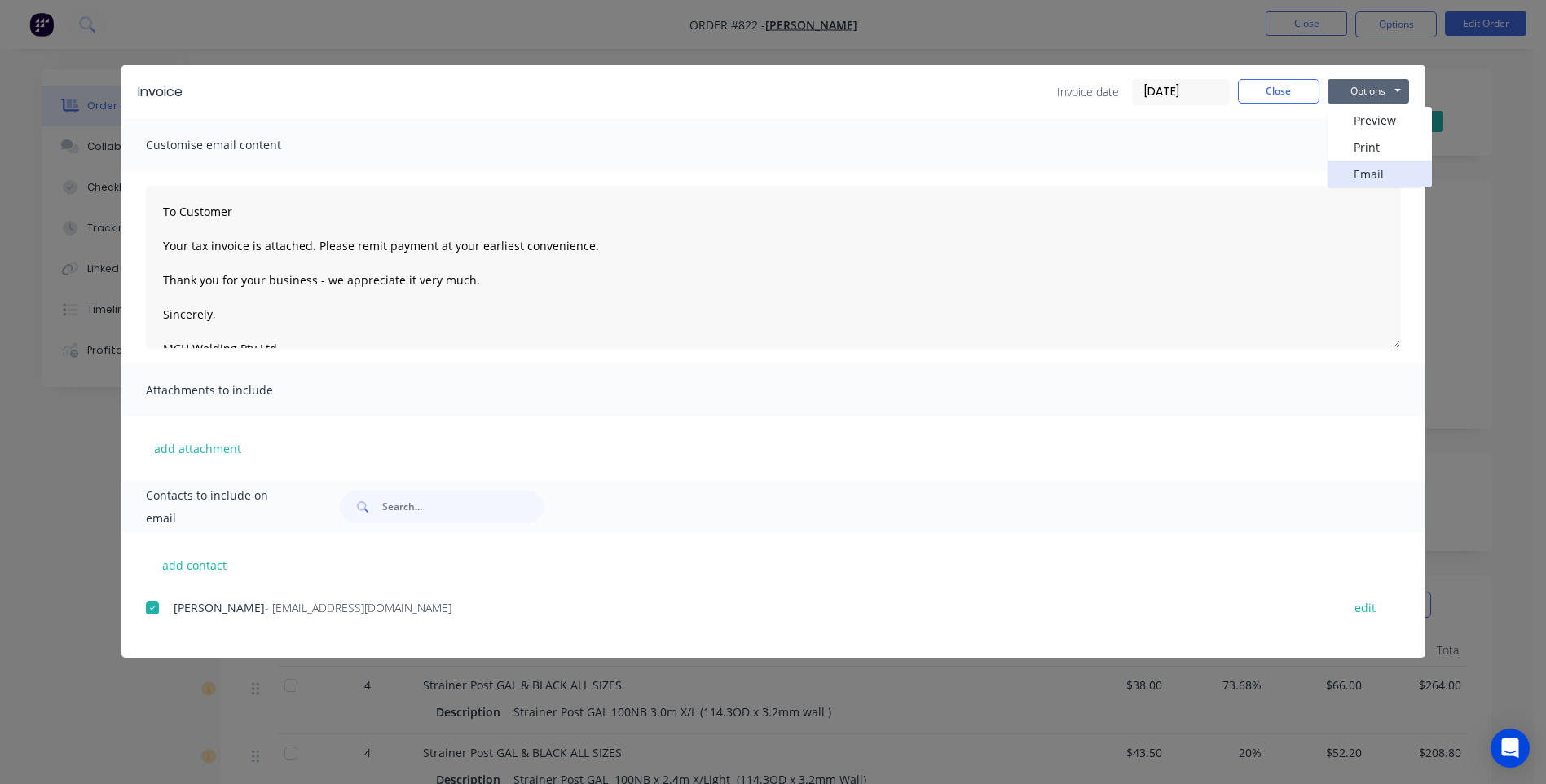
click at [1361, 170] on button "Email" at bounding box center [1379, 174] width 104 height 27
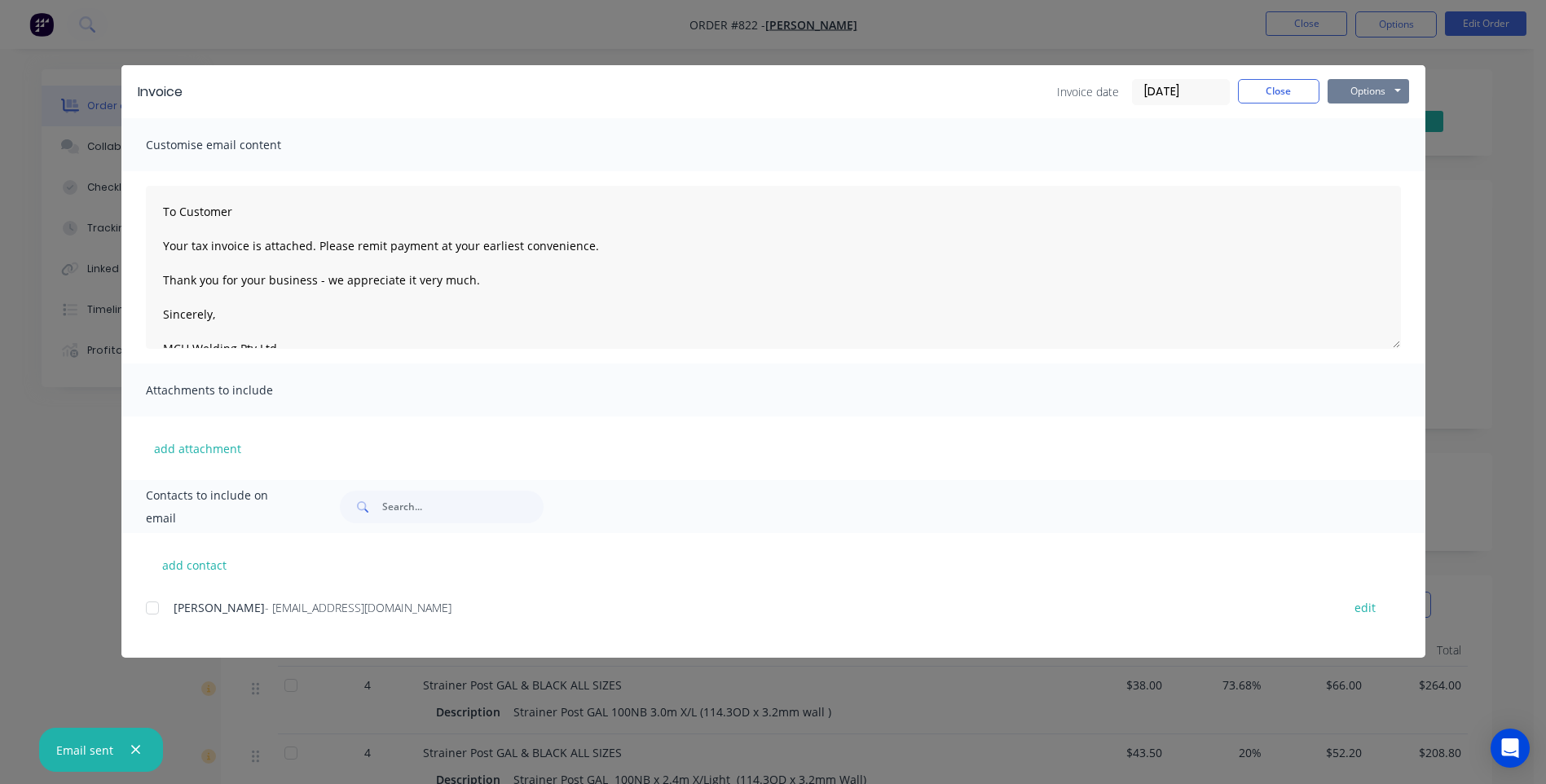
click at [1351, 92] on button "Options" at bounding box center [1367, 91] width 81 height 24
click at [1367, 115] on button "Preview" at bounding box center [1379, 120] width 104 height 27
click at [1278, 90] on button "Close" at bounding box center [1278, 91] width 81 height 24
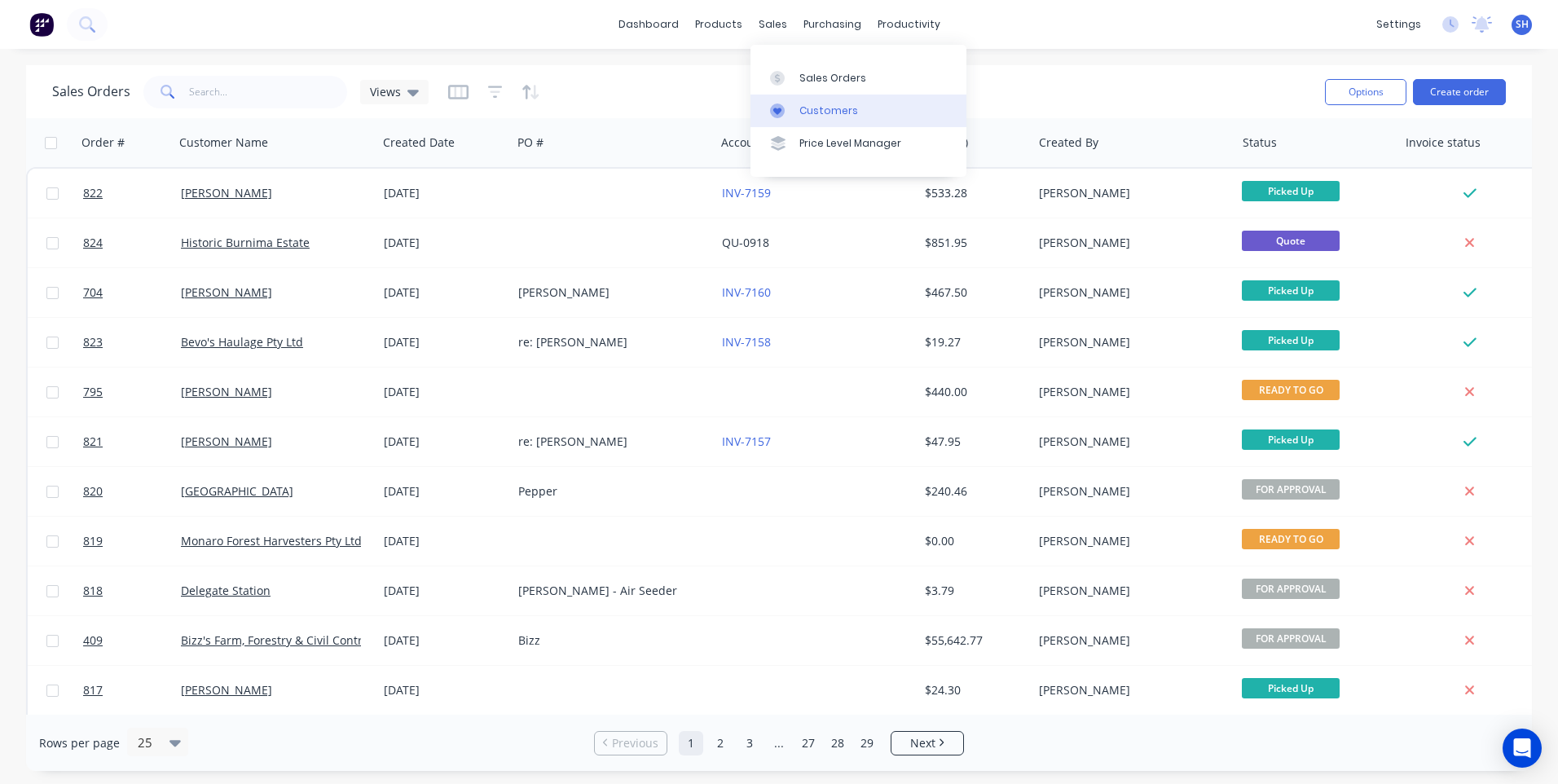
click at [817, 108] on div "Customers" at bounding box center [828, 110] width 59 height 15
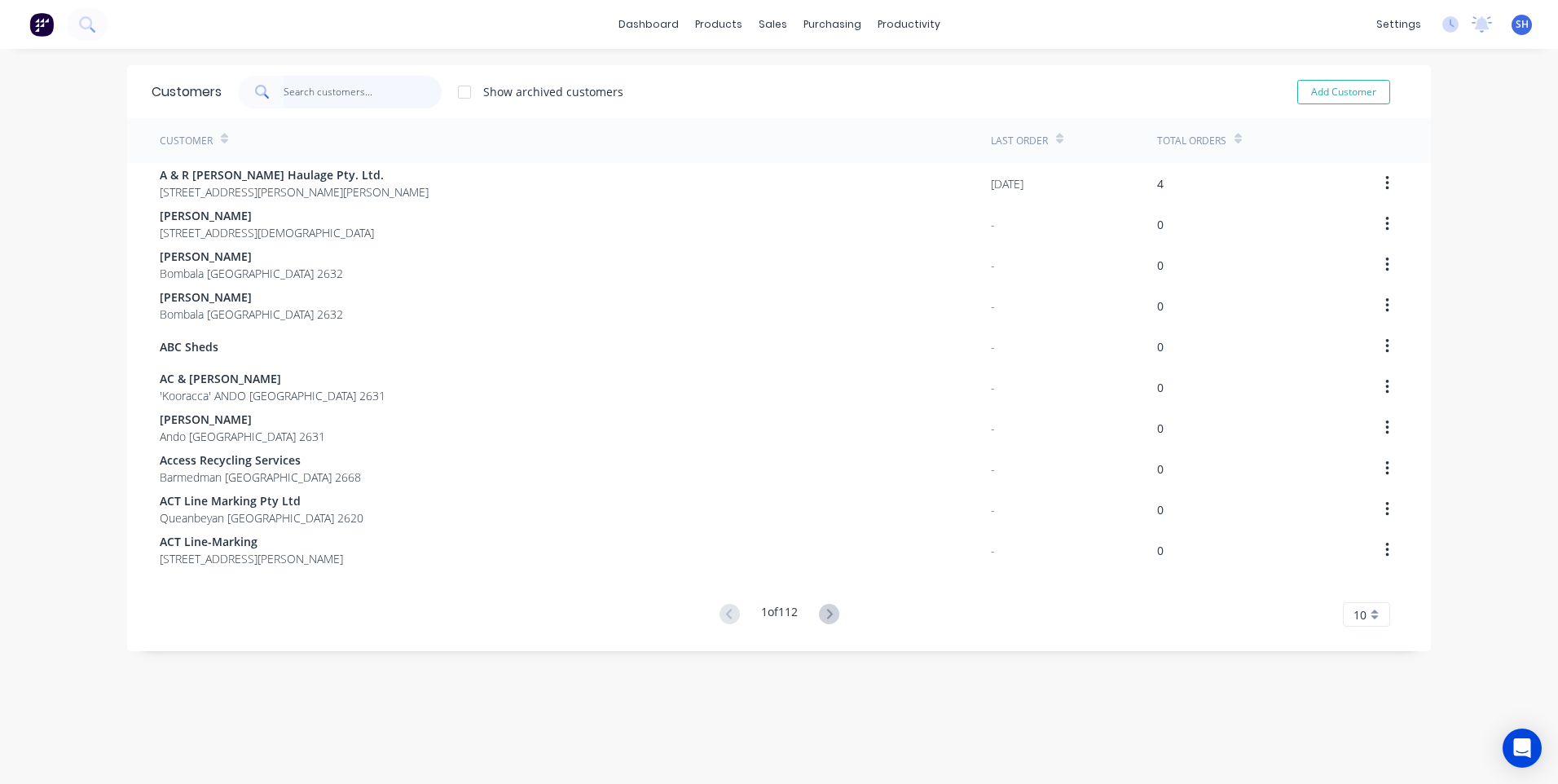
click at [291, 95] on input "text" at bounding box center [363, 92] width 159 height 33
click at [284, 90] on input "text" at bounding box center [363, 92] width 159 height 33
click at [750, 73] on div "Product Catalogue" at bounding box center [784, 78] width 101 height 15
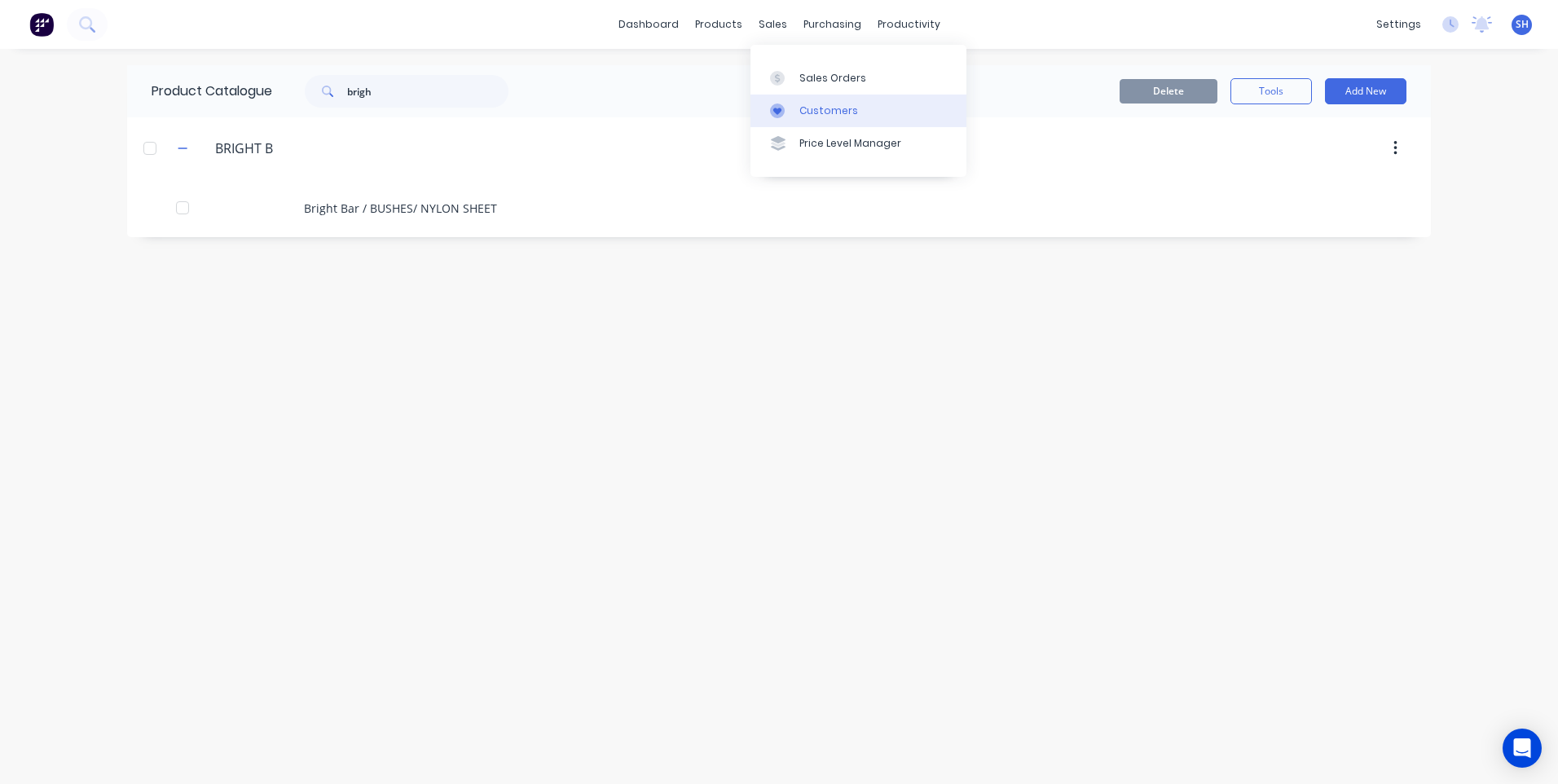
click at [813, 105] on div "Customers" at bounding box center [828, 110] width 59 height 15
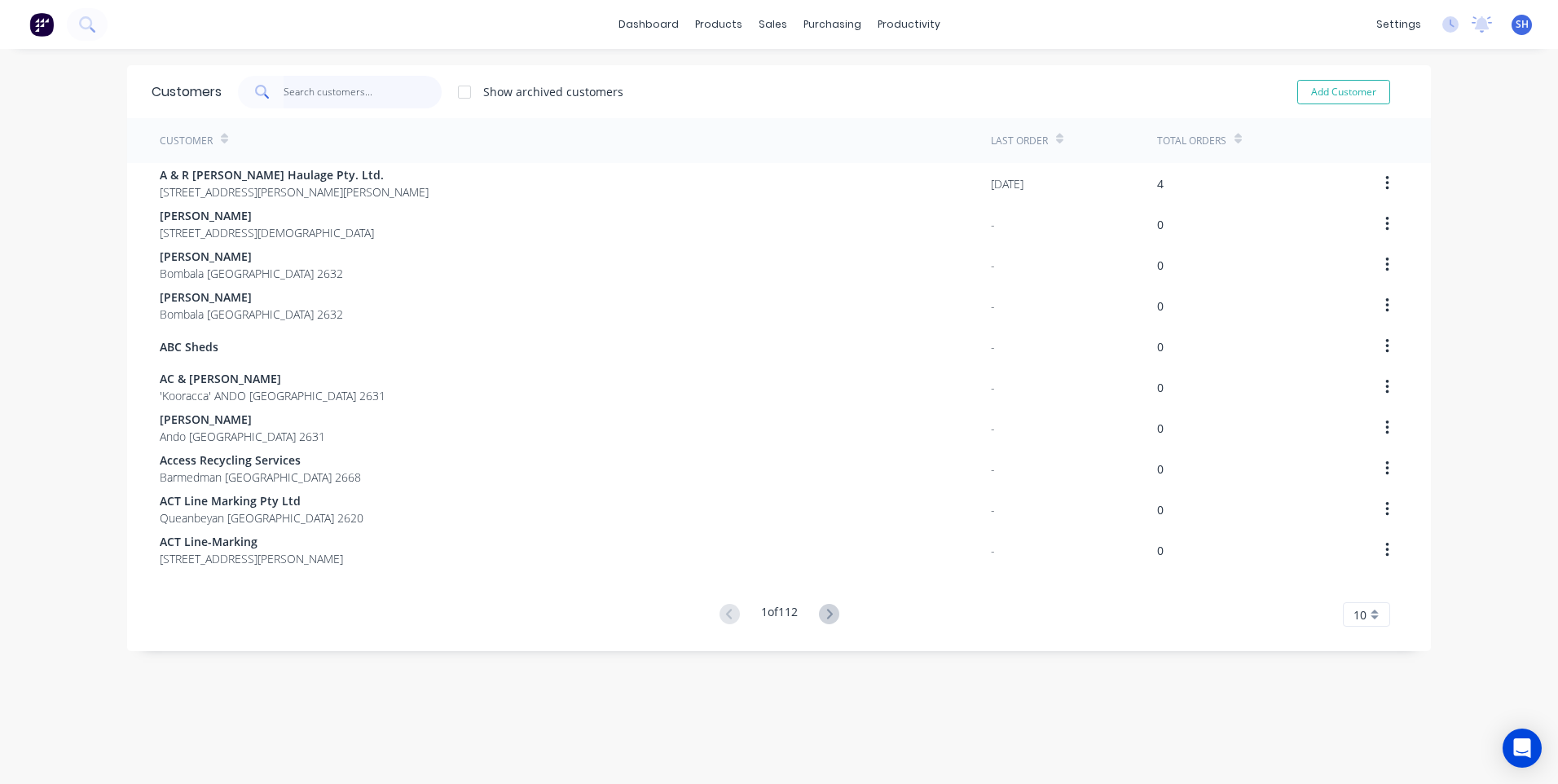
click at [299, 88] on input "text" at bounding box center [363, 92] width 159 height 33
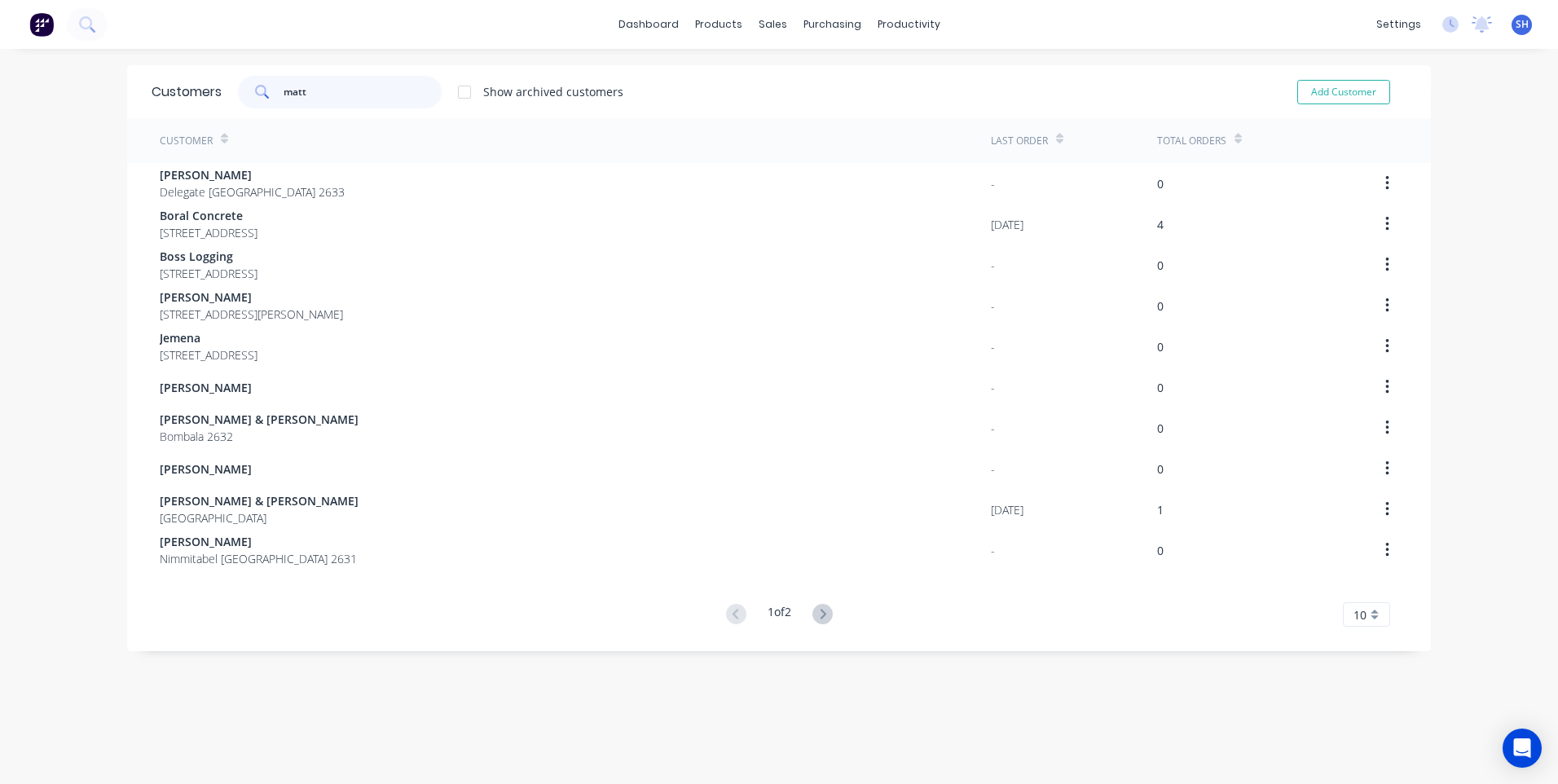
drag, startPoint x: 310, startPoint y: 99, endPoint x: 232, endPoint y: 84, distance: 79.6
click at [232, 84] on div "matt Show archived customers" at bounding box center [423, 92] width 402 height 33
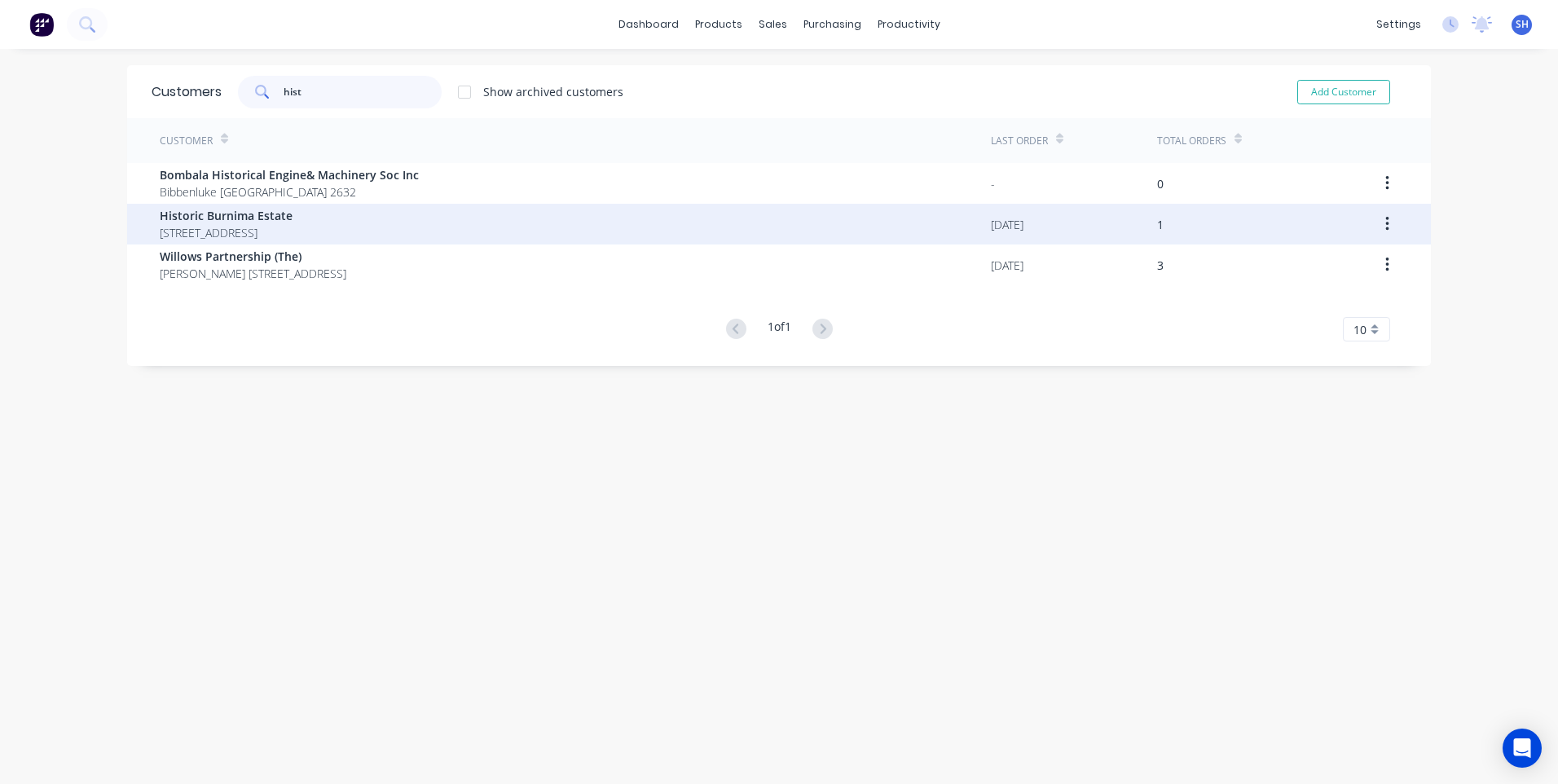
type input "hist"
click at [240, 219] on span "Historic Burnima Estate" at bounding box center [226, 215] width 133 height 17
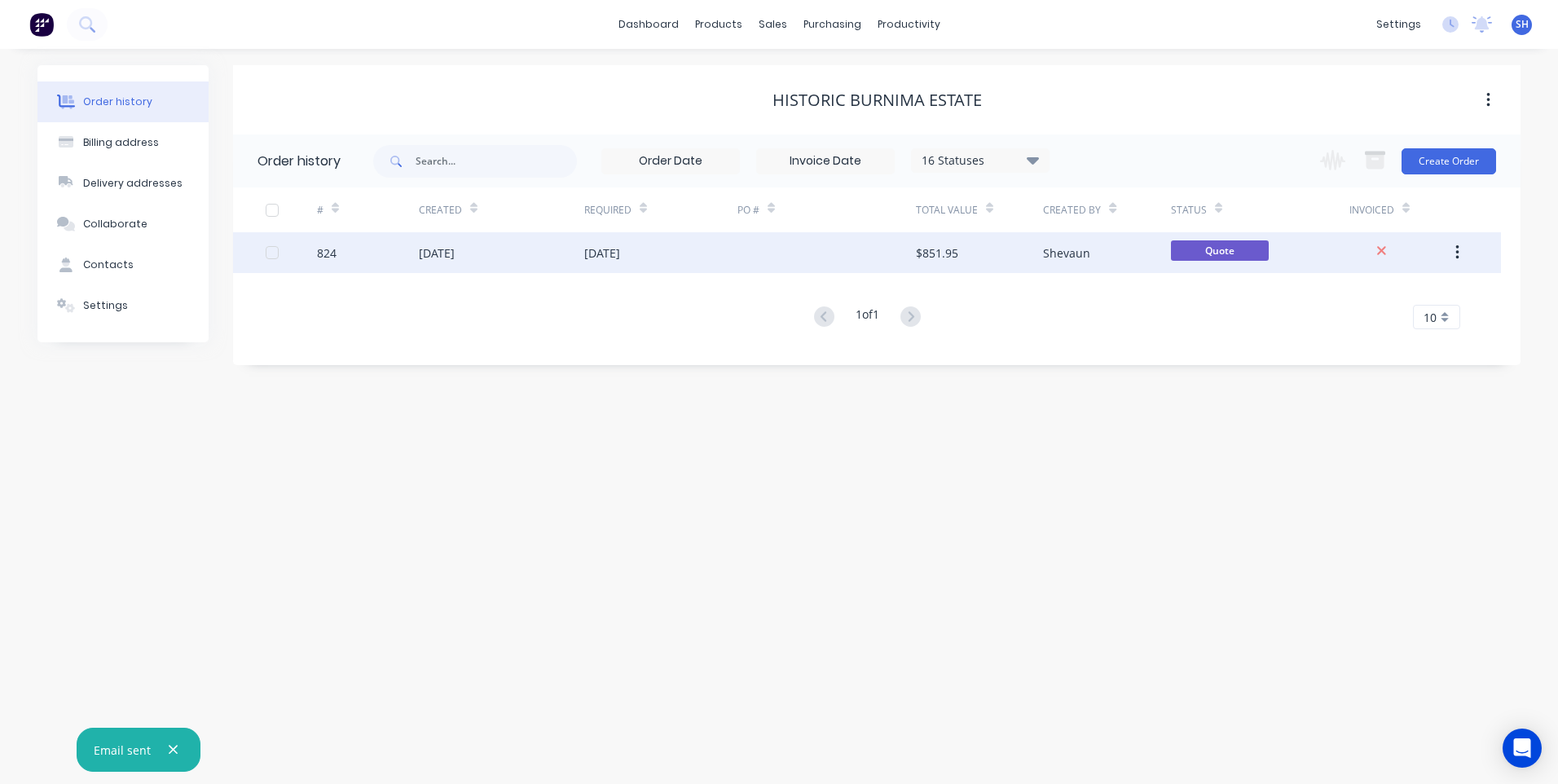
click at [749, 241] on div at bounding box center [826, 252] width 178 height 41
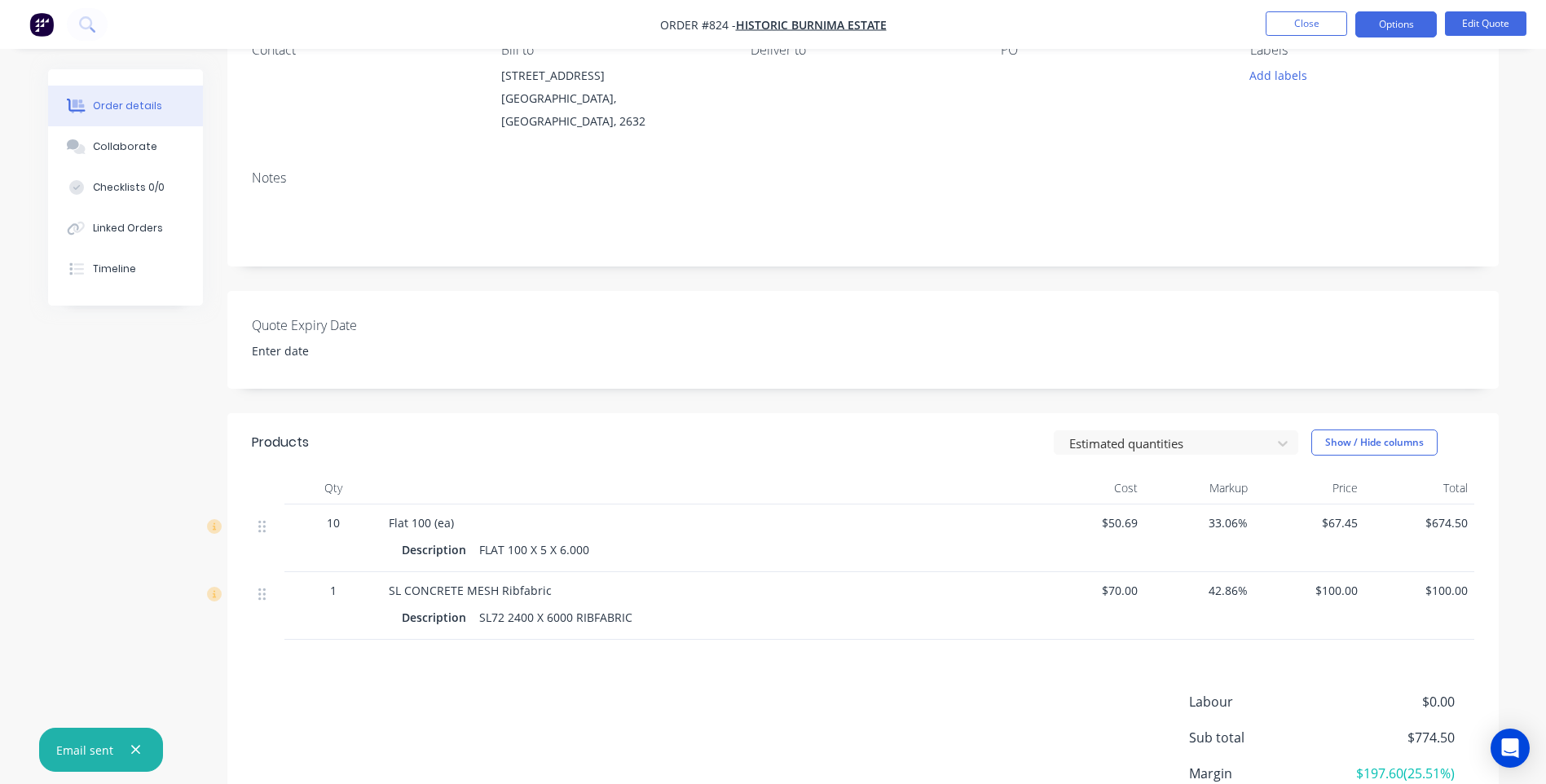
scroll to position [163, 0]
click at [1494, 22] on button "Edit Quote" at bounding box center [1485, 23] width 81 height 24
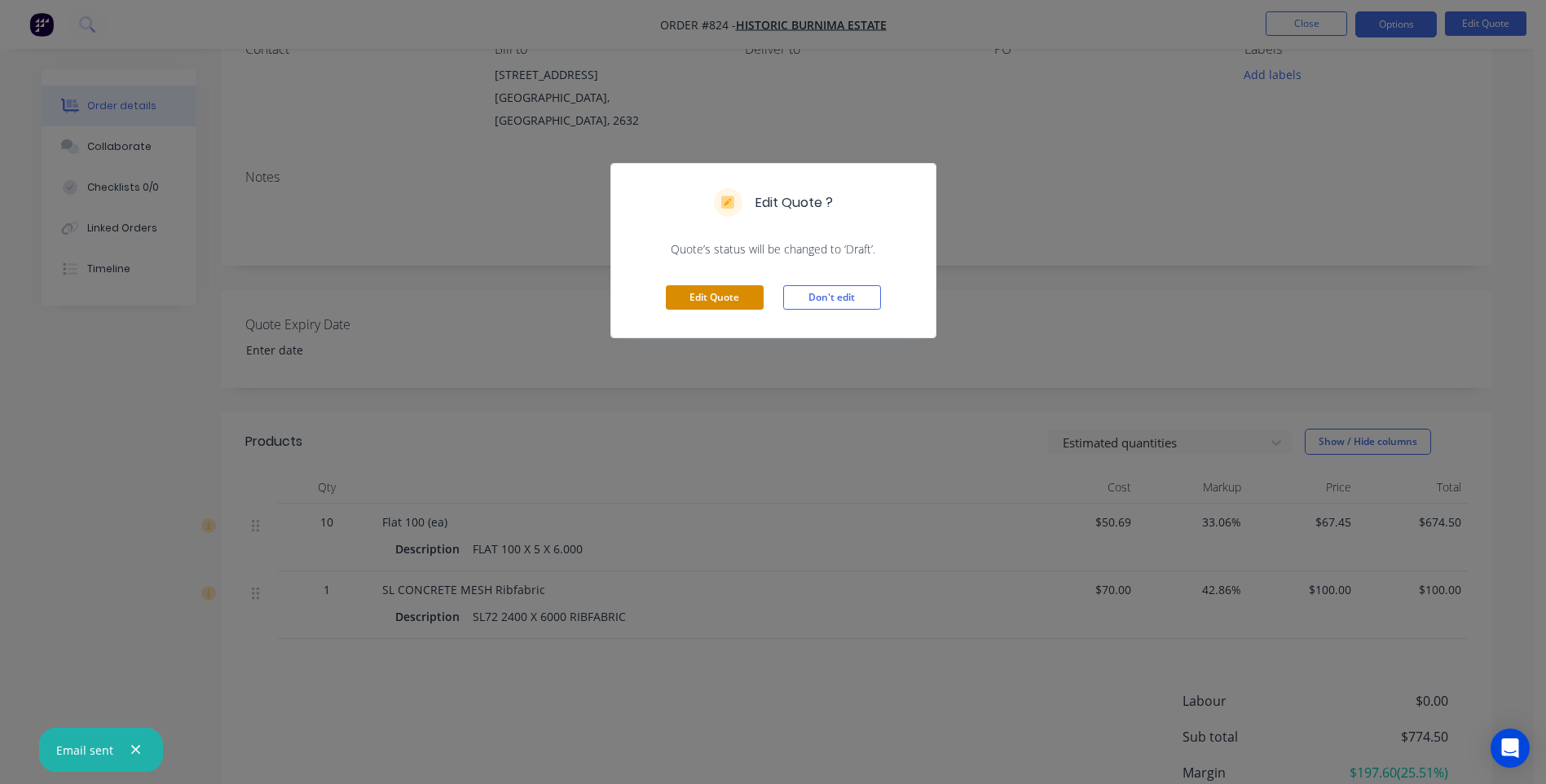
click at [711, 287] on button "Edit Quote" at bounding box center [715, 297] width 98 height 24
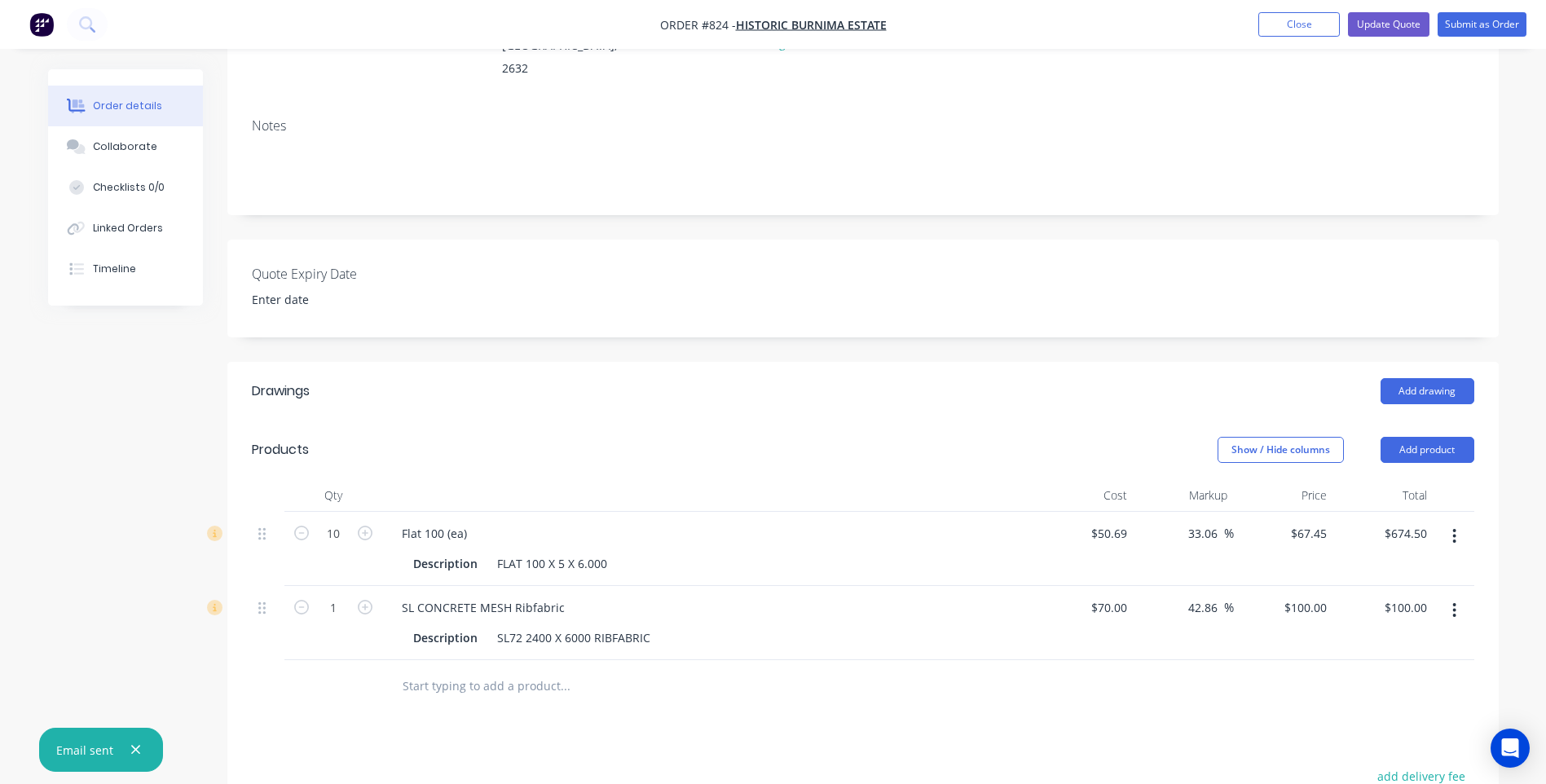
scroll to position [244, 0]
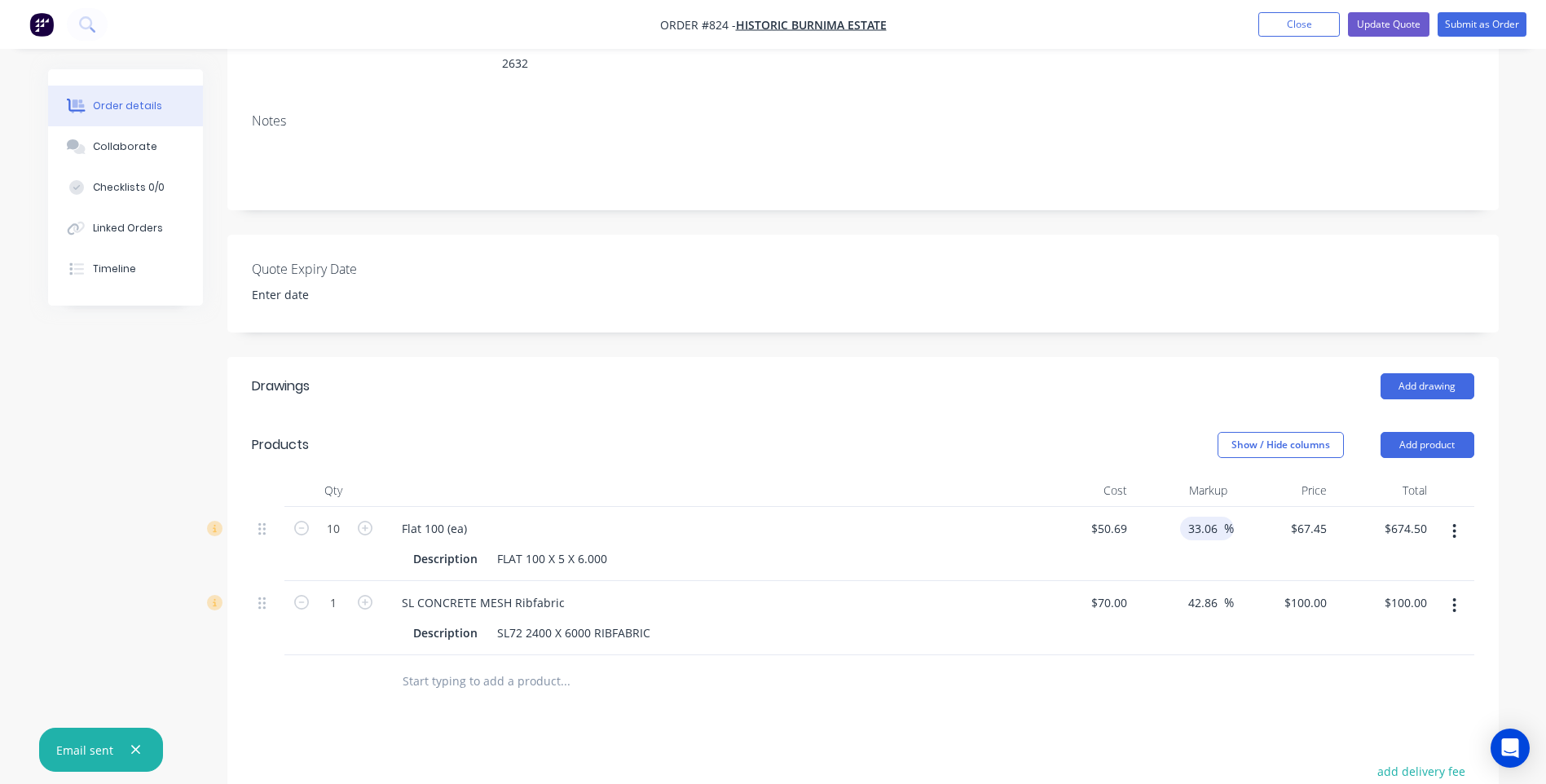
click at [1232, 519] on span "%" at bounding box center [1229, 528] width 10 height 19
drag, startPoint x: 1216, startPoint y: 507, endPoint x: 1159, endPoint y: 502, distance: 56.4
click at [1159, 507] on div "33.06 33.06 %" at bounding box center [1183, 544] width 100 height 74
type input "20"
type input "60.828"
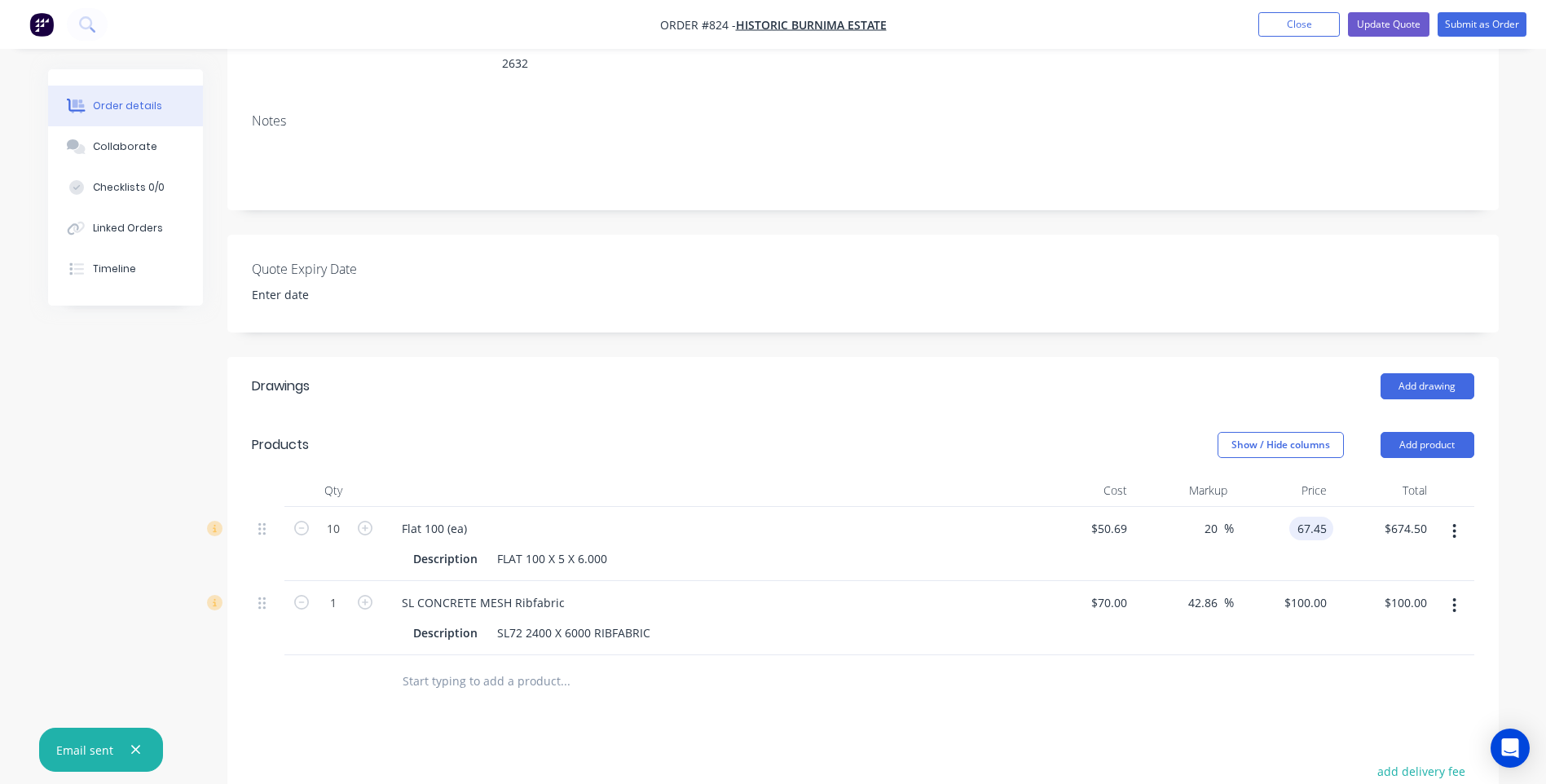
type input "$608.28"
type input "61.00"
type input "20.34"
type input "$61.00"
type input "$610.00"
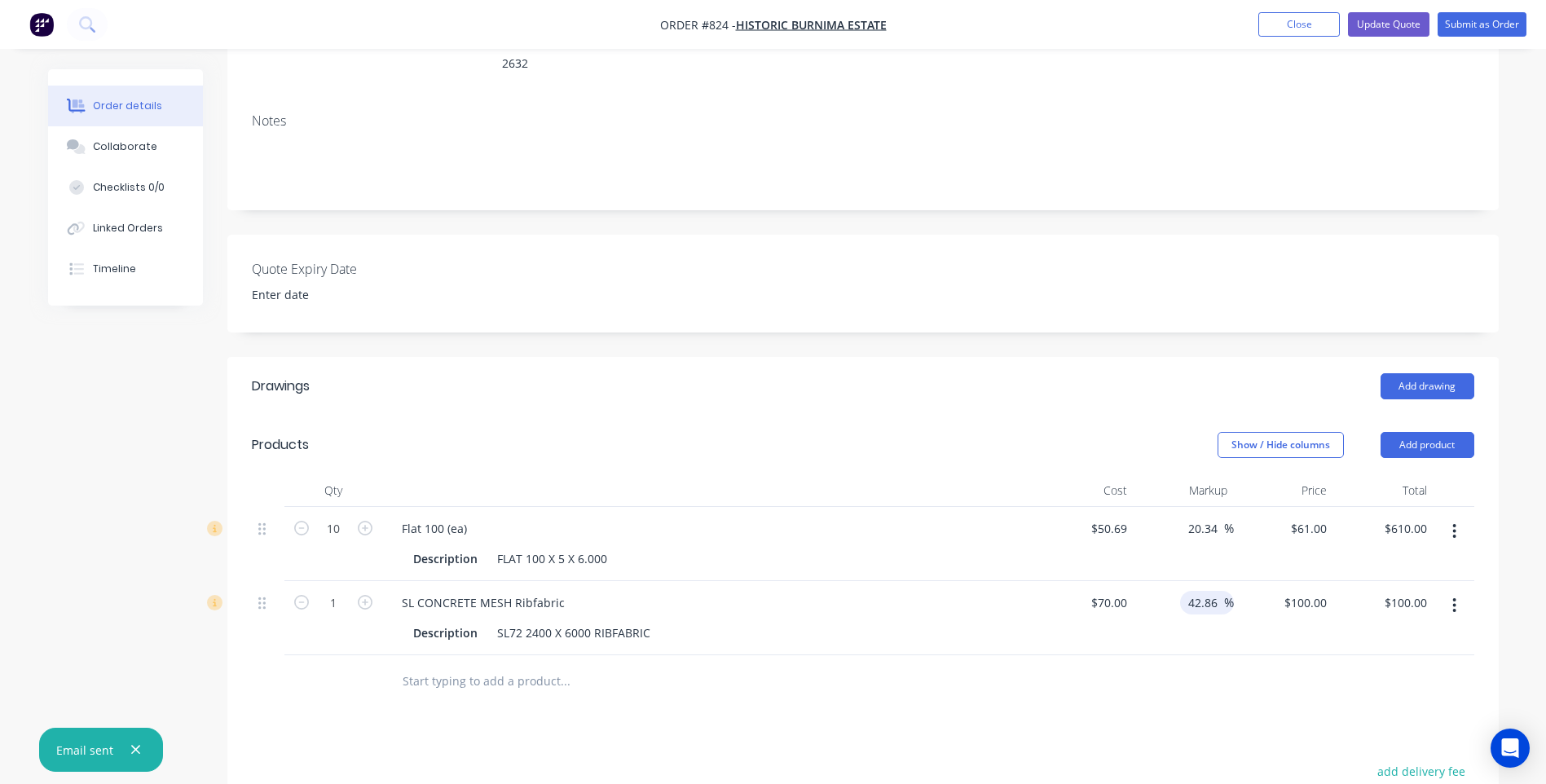
click at [1216, 591] on input "42.86" at bounding box center [1204, 603] width 37 height 24
type input "4"
type input "25"
type input "87.5"
type input "$87.50"
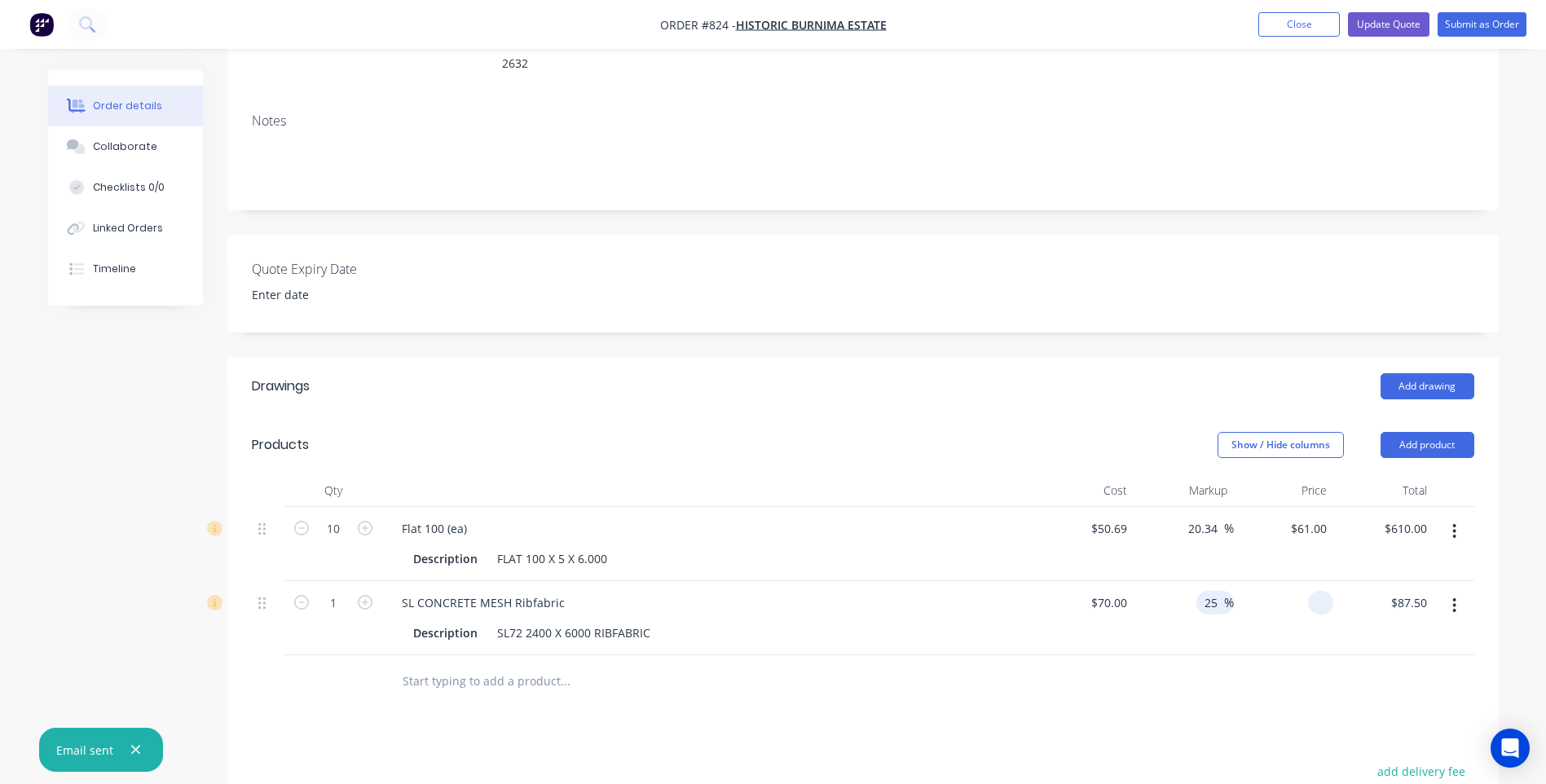
type input "-100"
type input "$0.00"
click at [1218, 591] on input "-100" at bounding box center [1213, 603] width 21 height 24
type input "-10020"
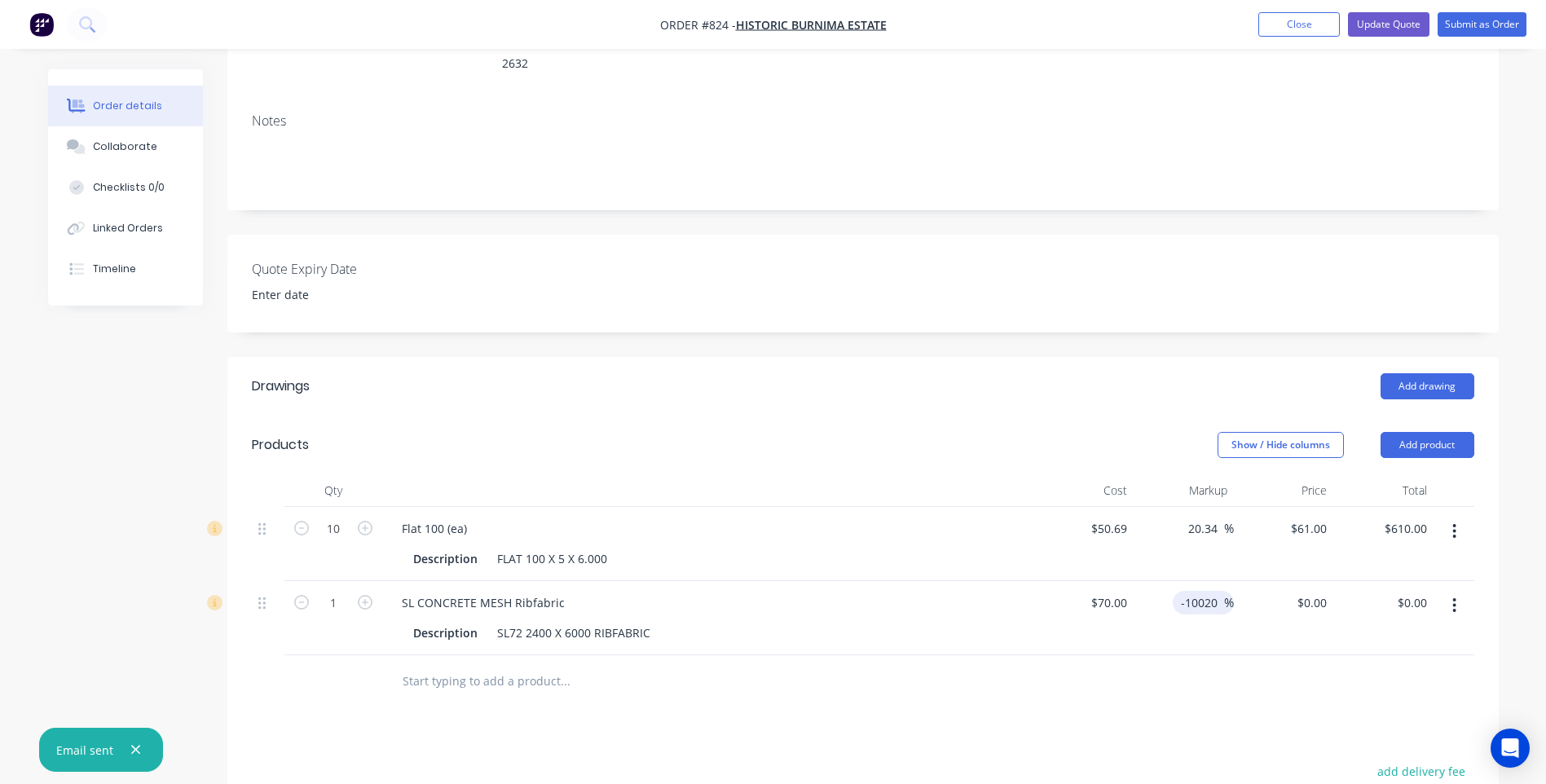
type input "-6944"
type input "$-6,944.00"
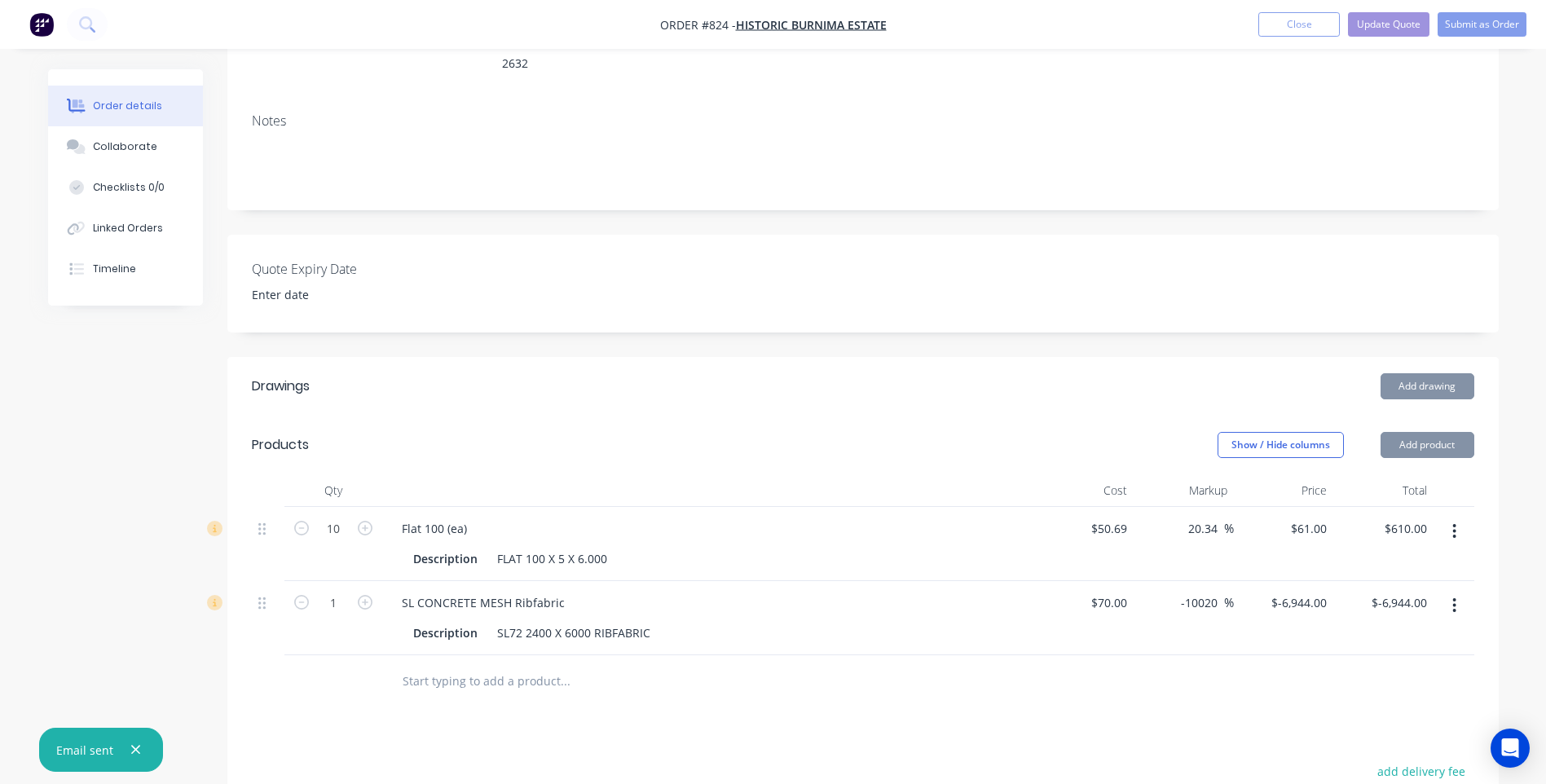
drag, startPoint x: 1218, startPoint y: 576, endPoint x: 1145, endPoint y: 595, distance: 75.7
click at [1145, 595] on div "-10020 -10020 %" at bounding box center [1183, 618] width 100 height 74
type input "20"
type input "84"
type input "$84.00"
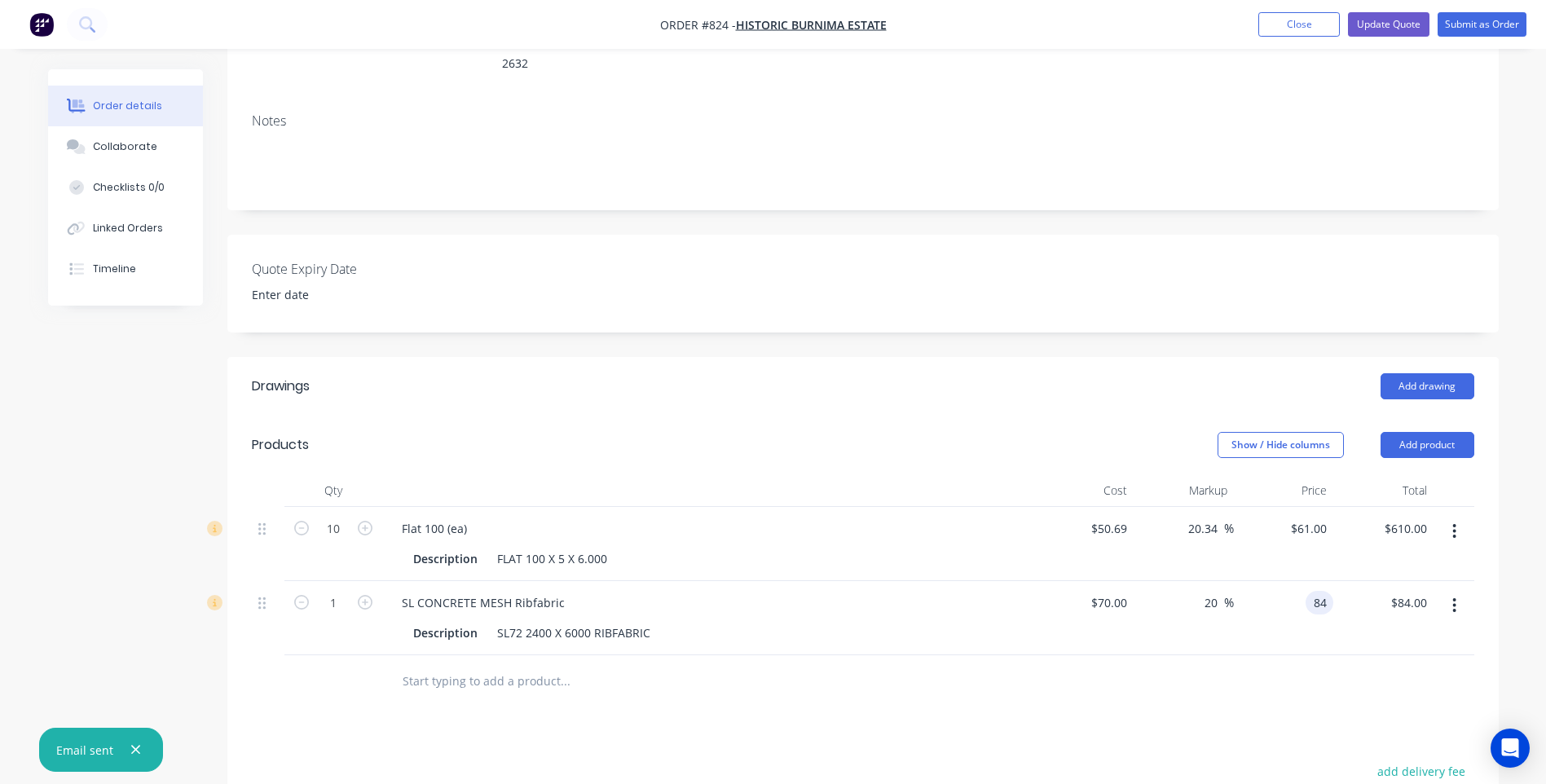
click at [1328, 591] on input "84" at bounding box center [1322, 603] width 21 height 24
type input "85.00"
type input "21.43"
type input "$85.00"
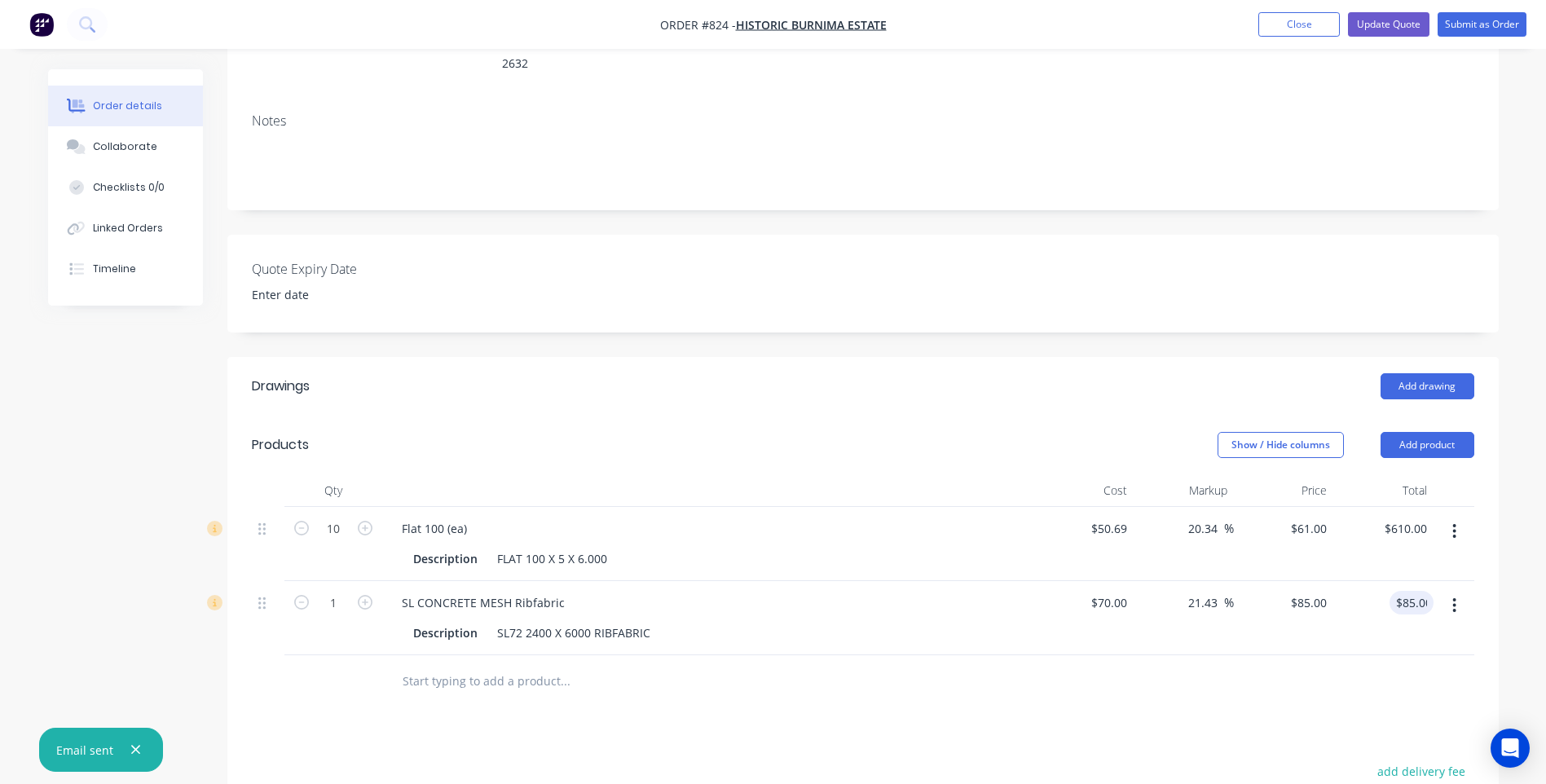
click at [1240, 715] on div "Drawings Add drawing Products Show / Hide columns Add product Qty Cost Markup P…" at bounding box center [862, 728] width 1271 height 742
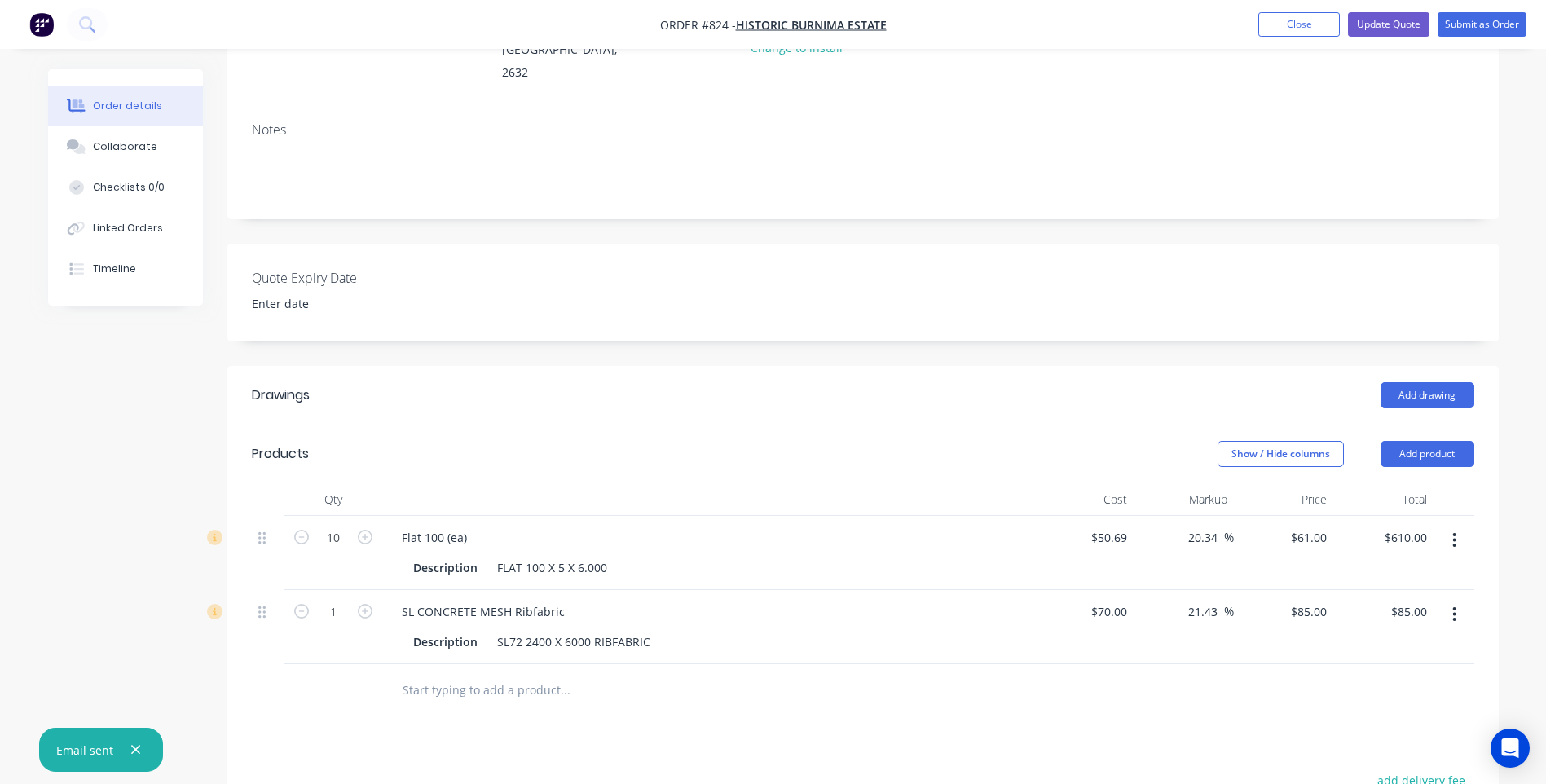
scroll to position [0, 0]
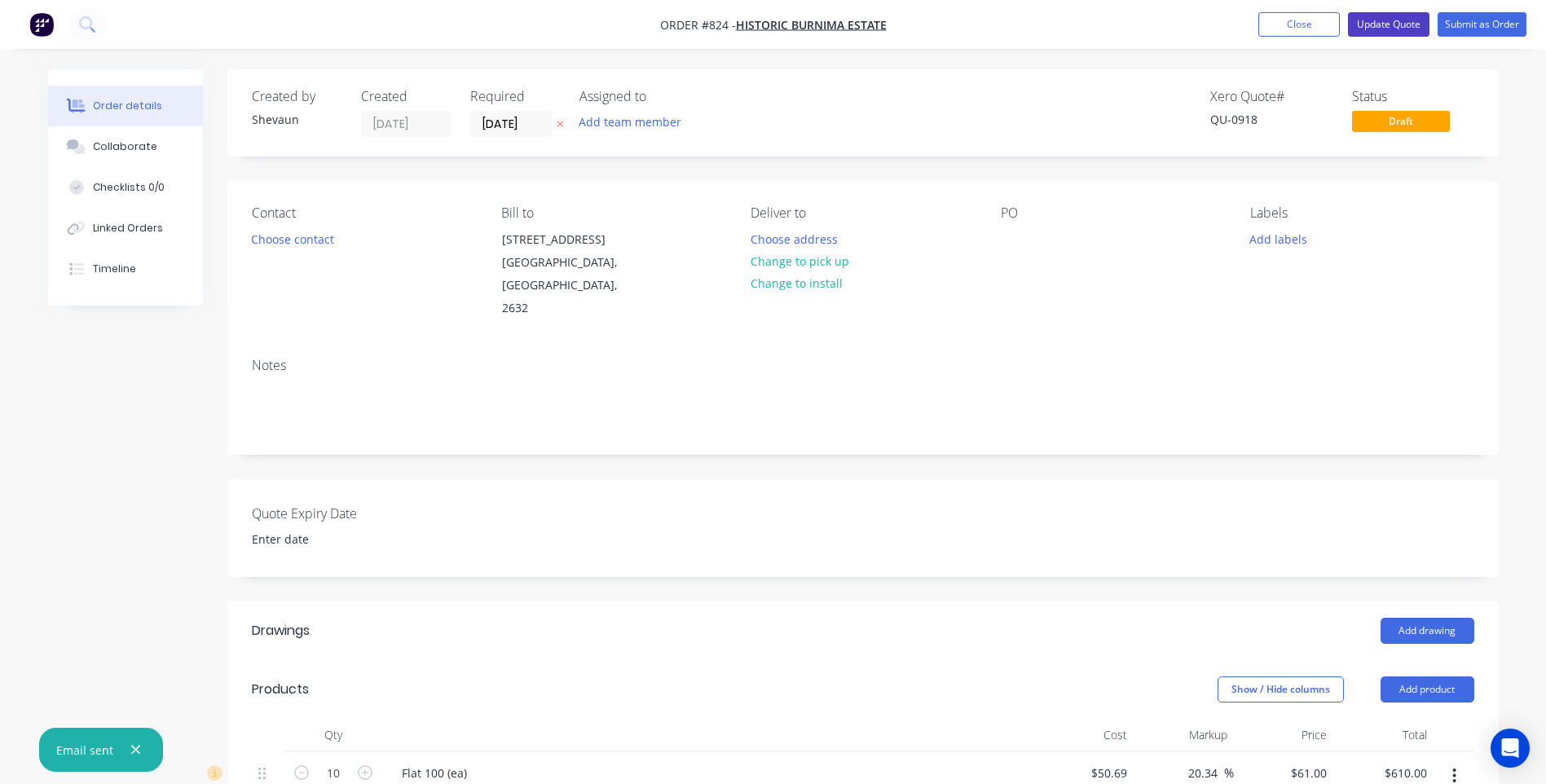
click at [1385, 22] on button "Update Quote" at bounding box center [1388, 24] width 81 height 24
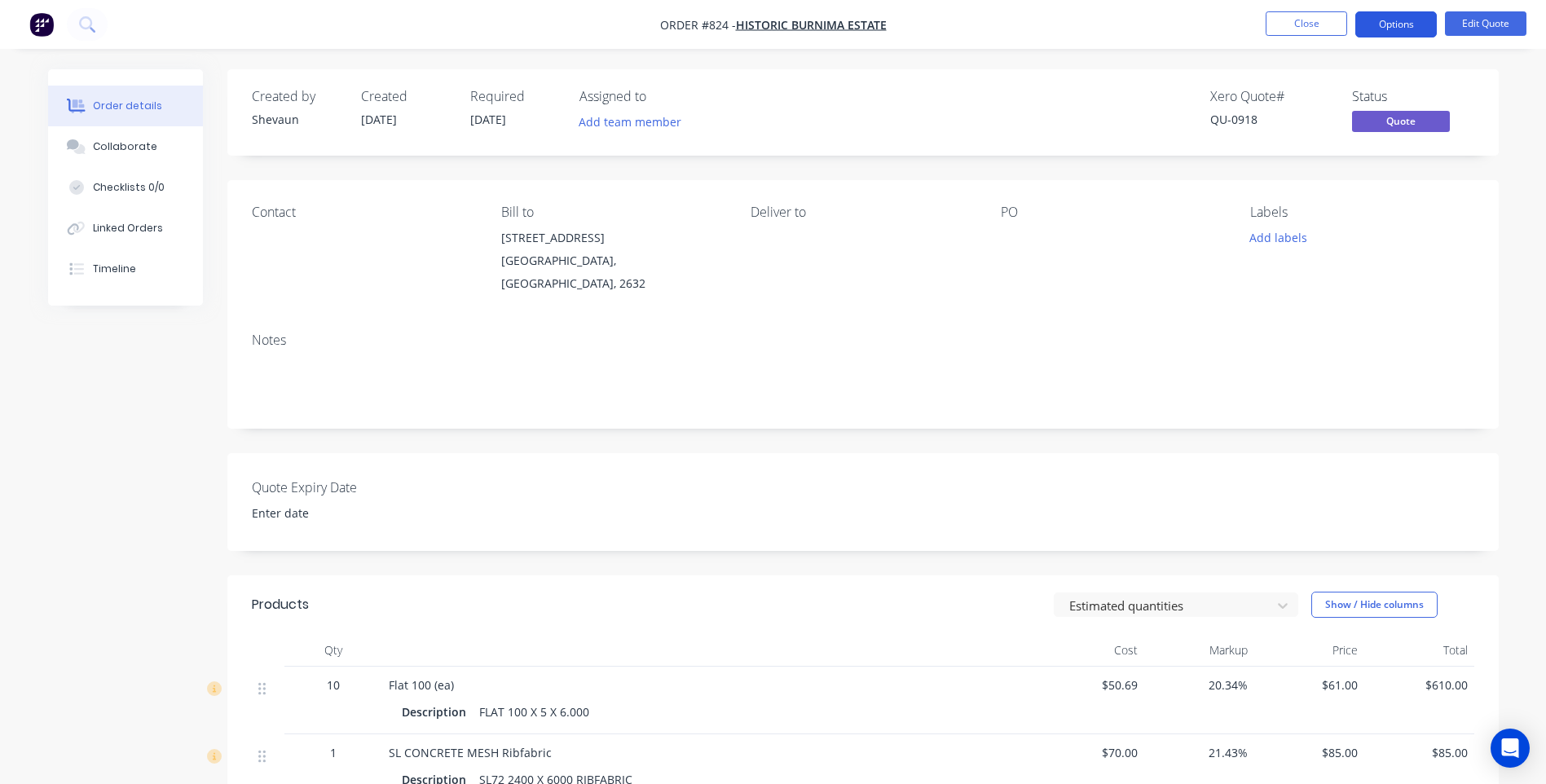
click at [1405, 23] on button "Options" at bounding box center [1395, 24] width 81 height 26
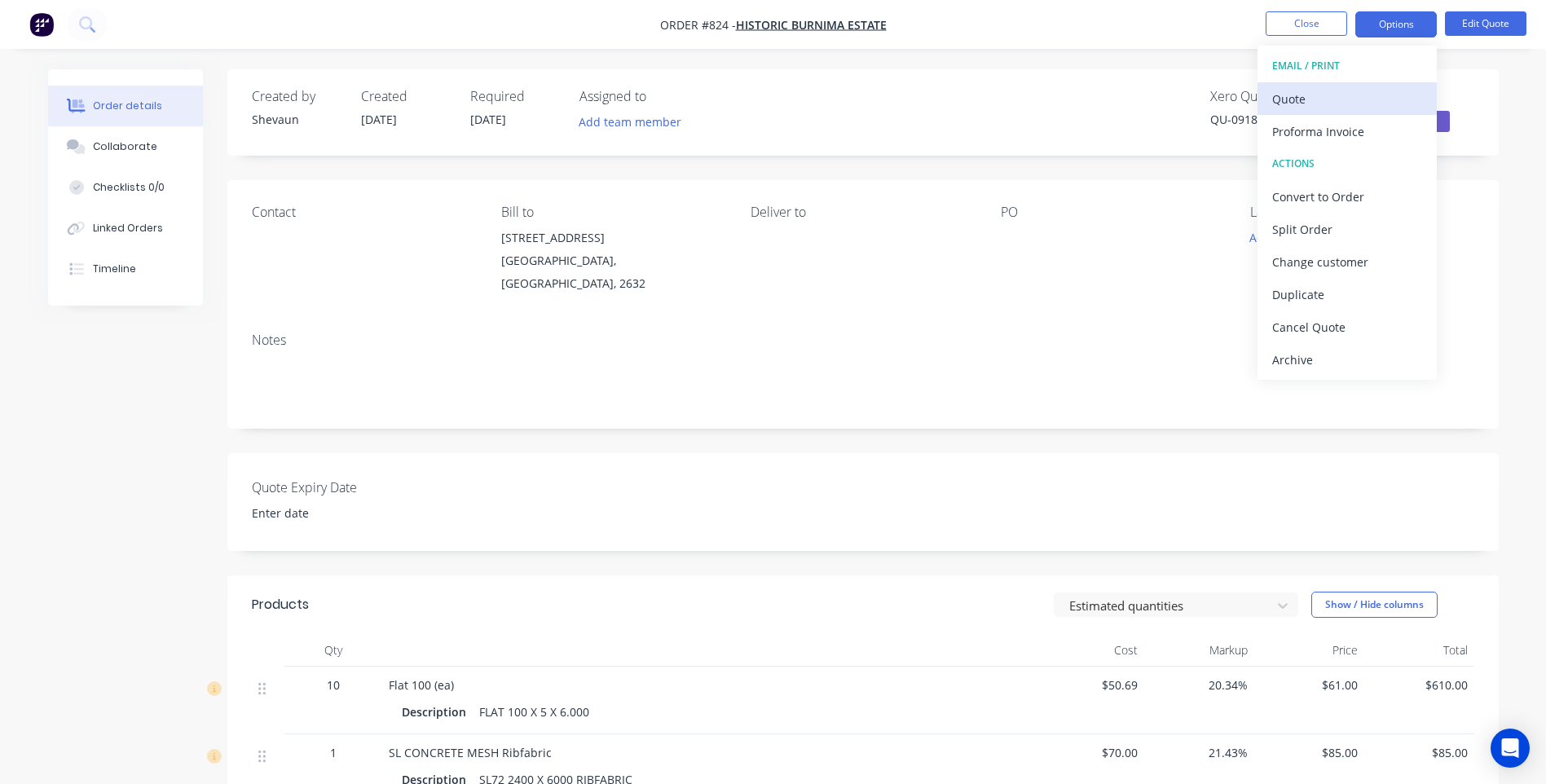
click at [1301, 96] on div "Quote" at bounding box center [1347, 99] width 150 height 24
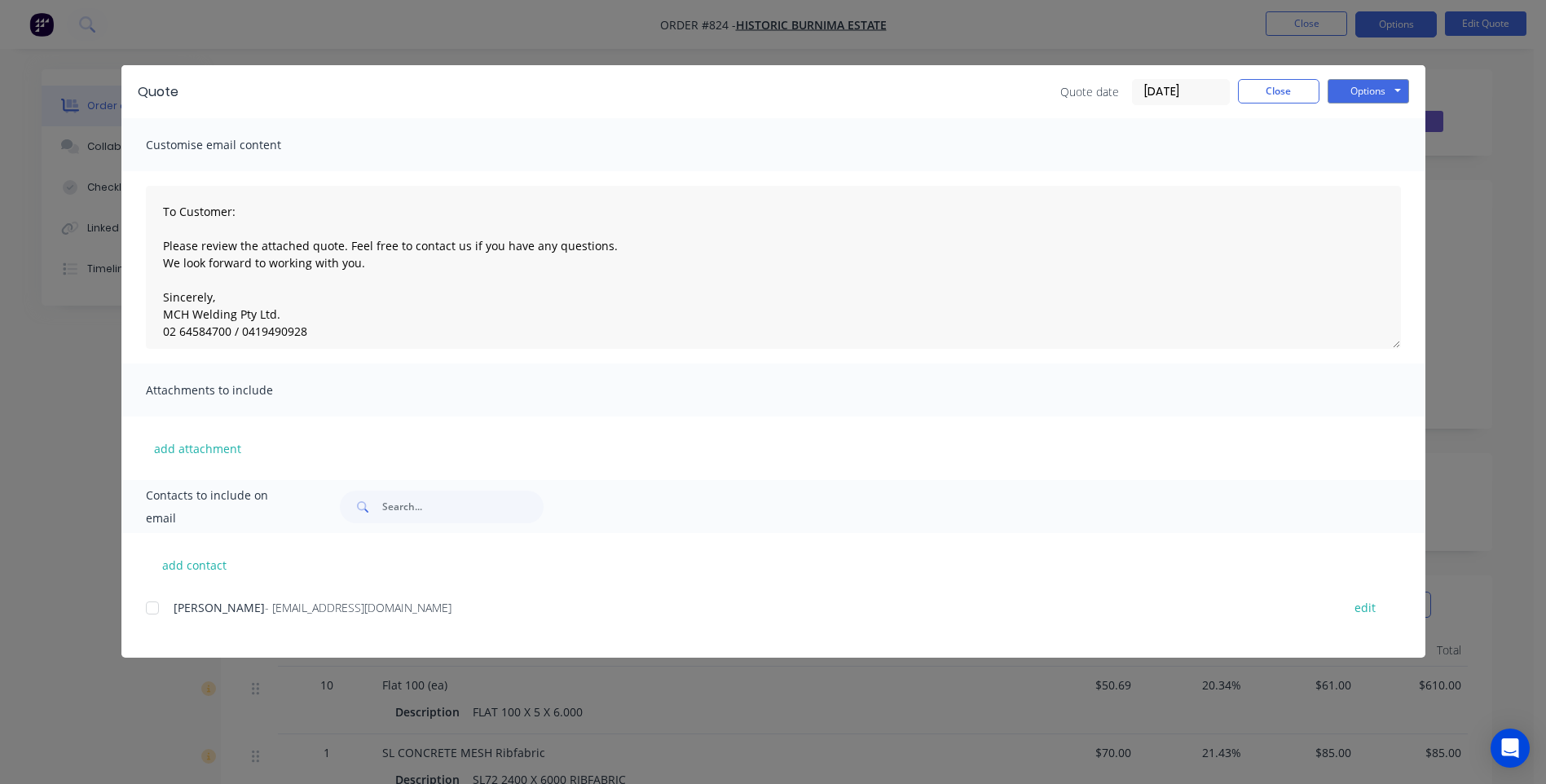
click at [149, 605] on div at bounding box center [152, 608] width 33 height 33
click at [1360, 88] on button "Options" at bounding box center [1367, 91] width 81 height 24
click at [1375, 141] on button "Print" at bounding box center [1379, 147] width 104 height 27
click at [1286, 83] on button "Close" at bounding box center [1278, 91] width 81 height 24
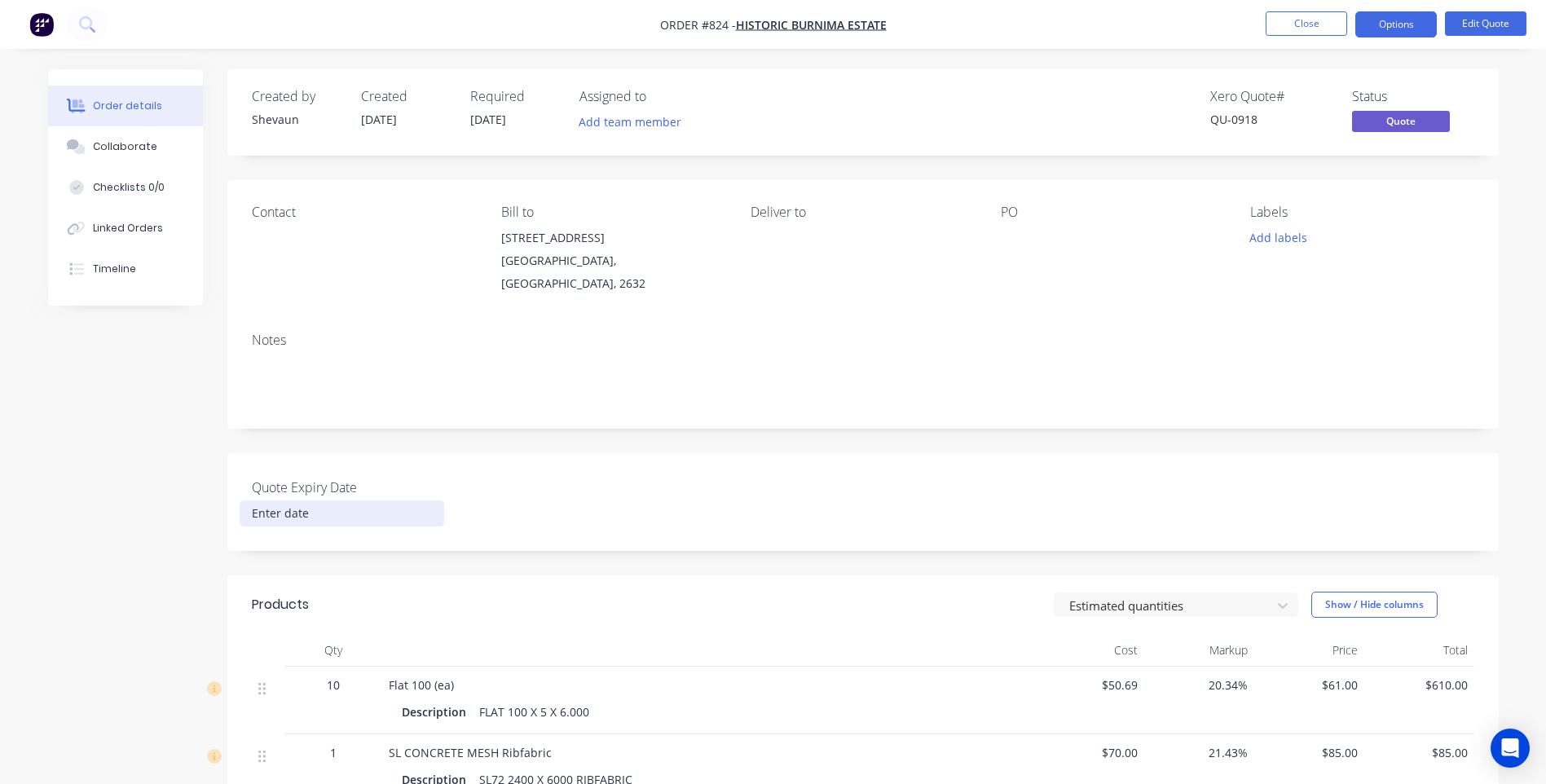
click at [292, 505] on input at bounding box center [341, 513] width 203 height 24
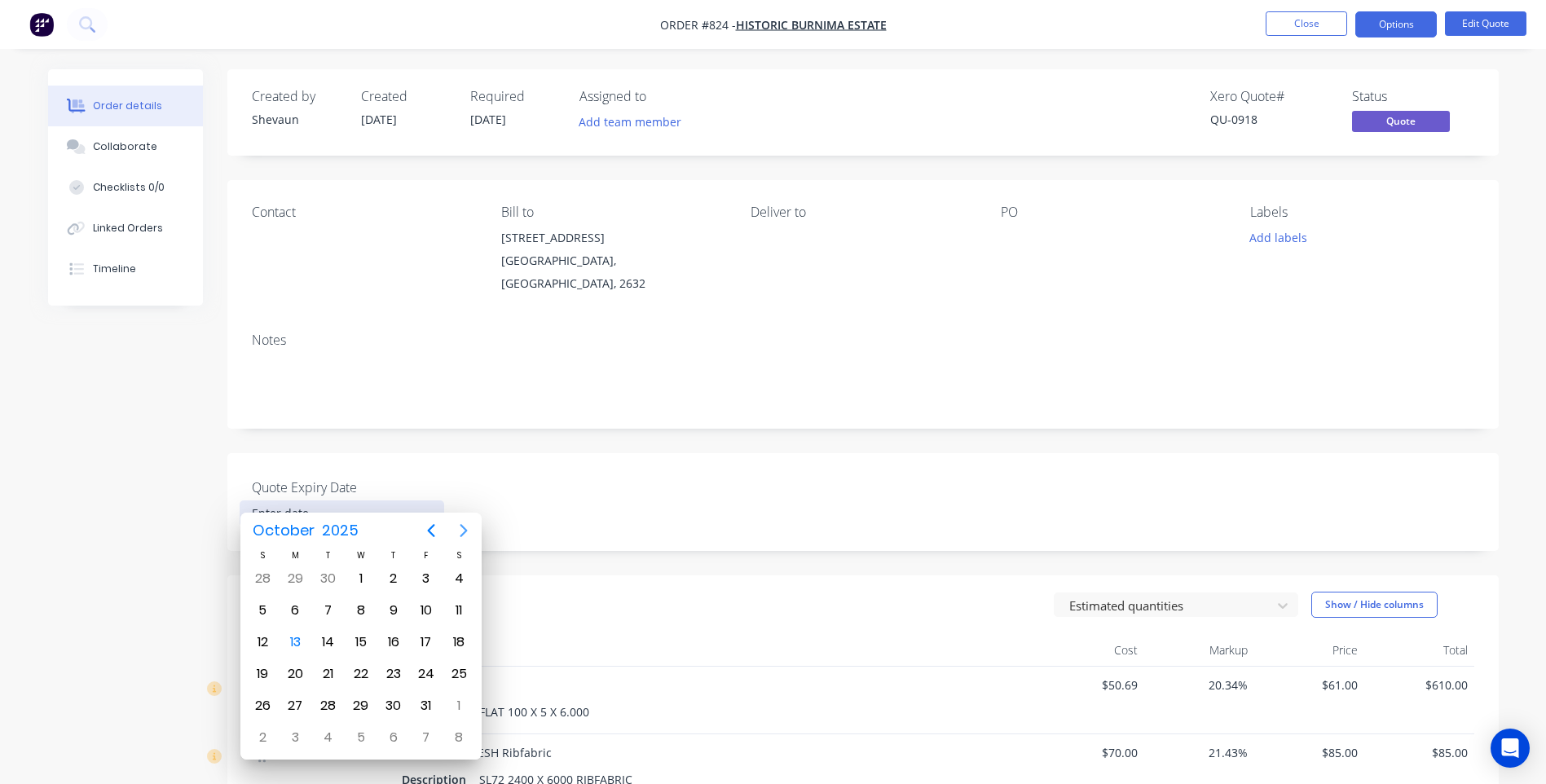
click at [460, 526] on icon "Next page" at bounding box center [463, 530] width 7 height 13
click at [430, 639] on div "14" at bounding box center [426, 642] width 24 height 24
type input "14 November 2025"
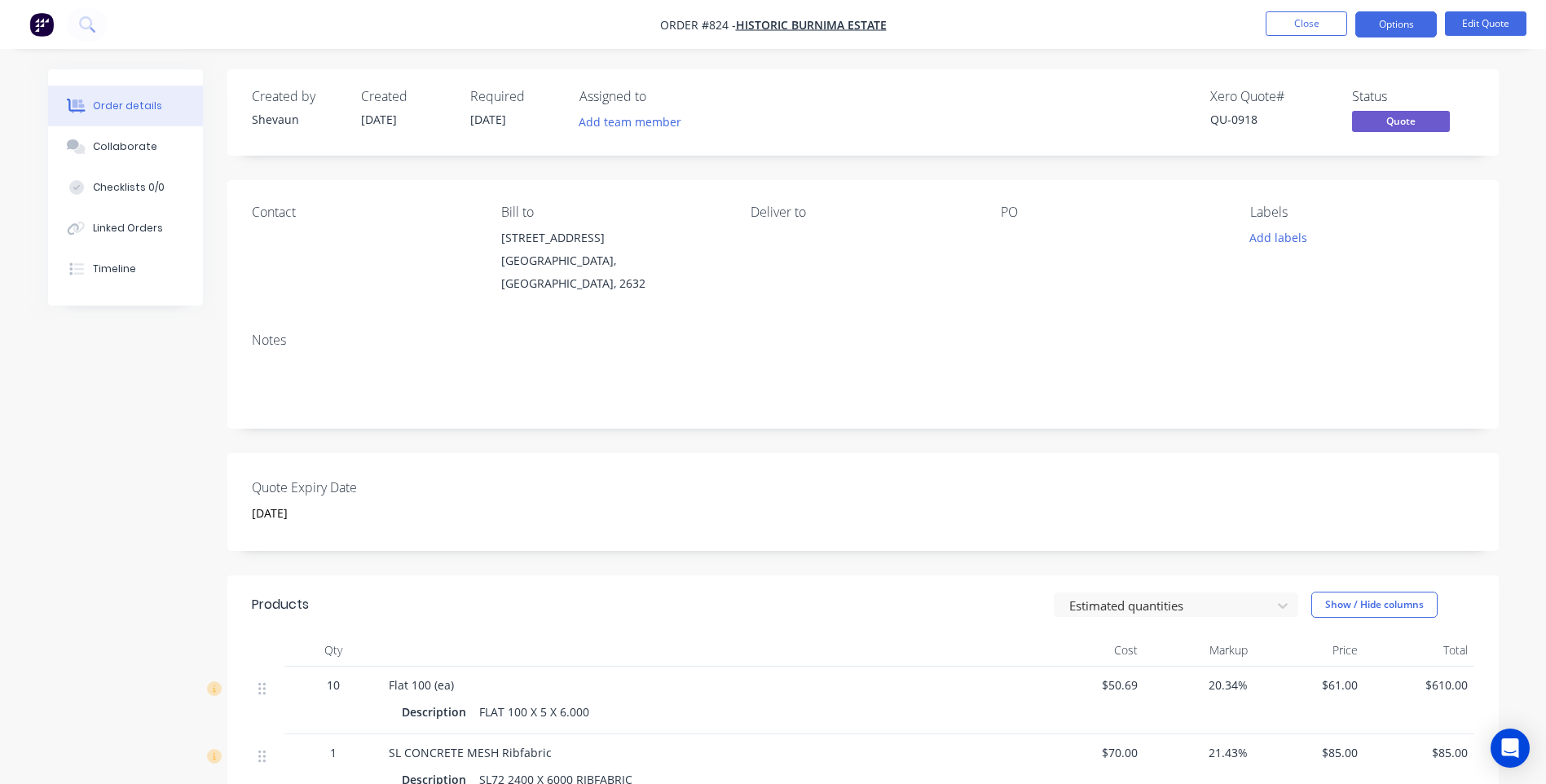
click at [478, 486] on div "Quote Expiry Date 14 November 2025" at bounding box center [862, 502] width 1271 height 98
click at [1309, 21] on button "Close" at bounding box center [1305, 23] width 81 height 24
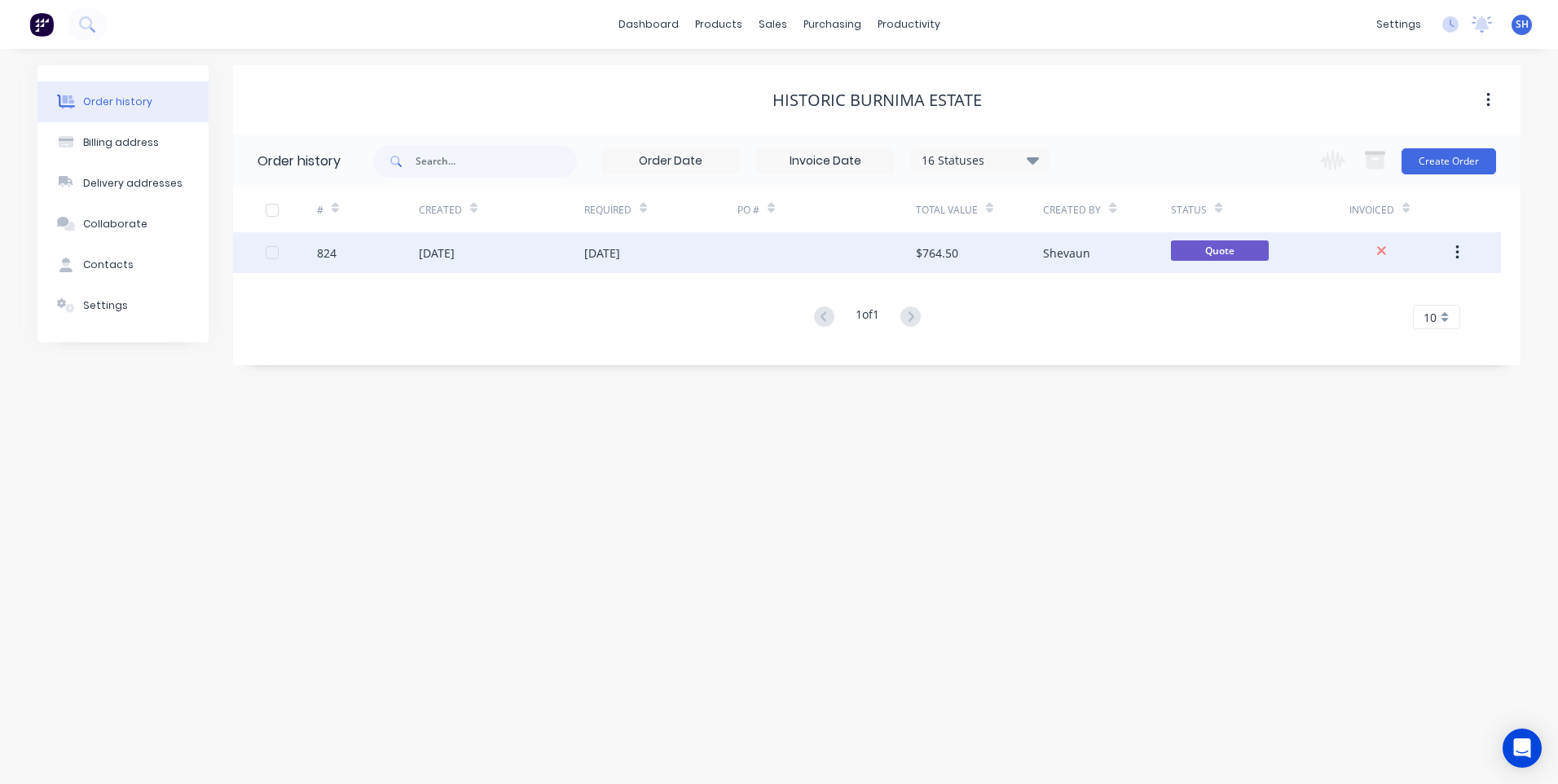
click at [837, 250] on div at bounding box center [826, 252] width 178 height 41
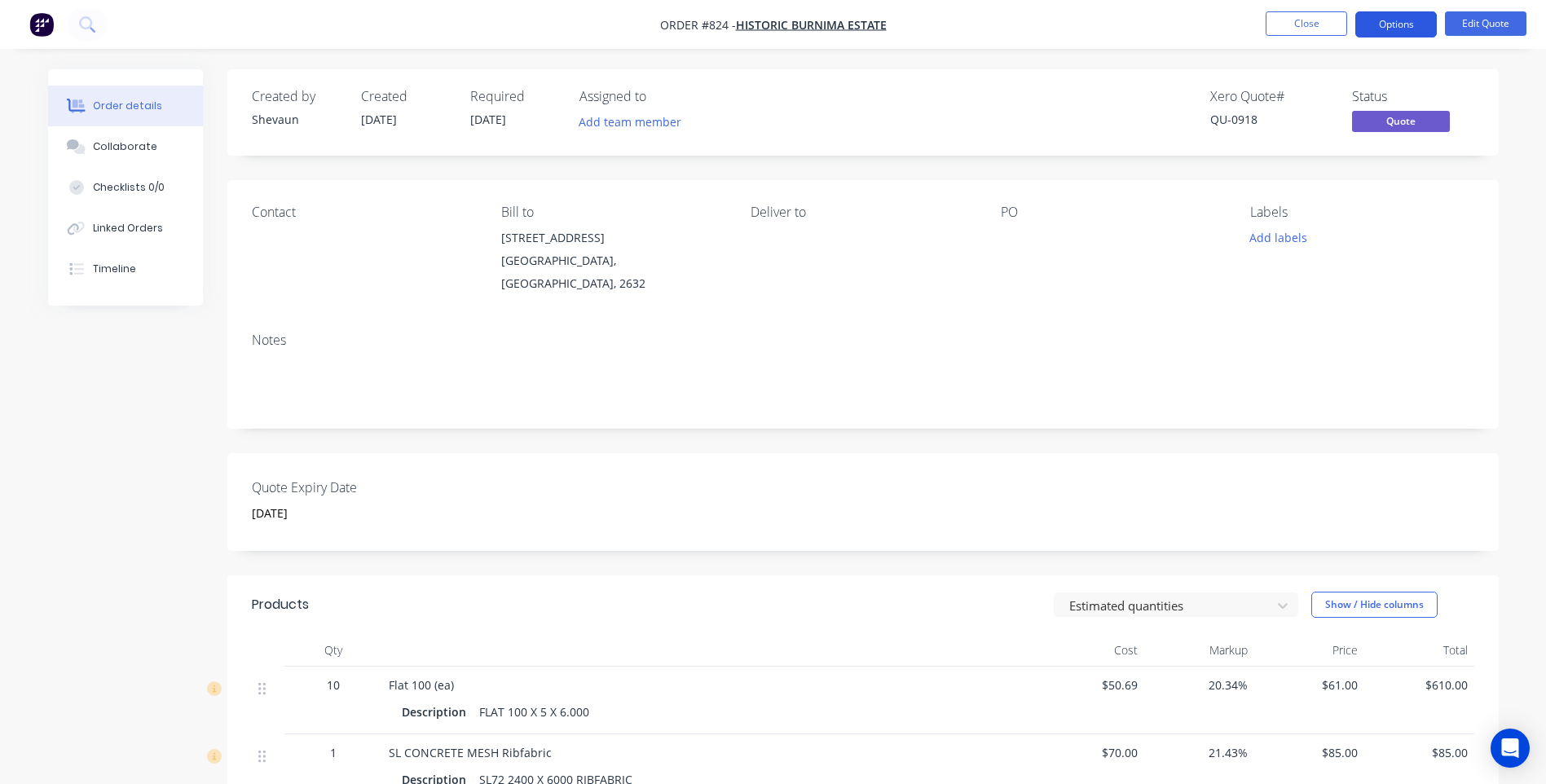
click at [1395, 22] on button "Options" at bounding box center [1395, 24] width 81 height 26
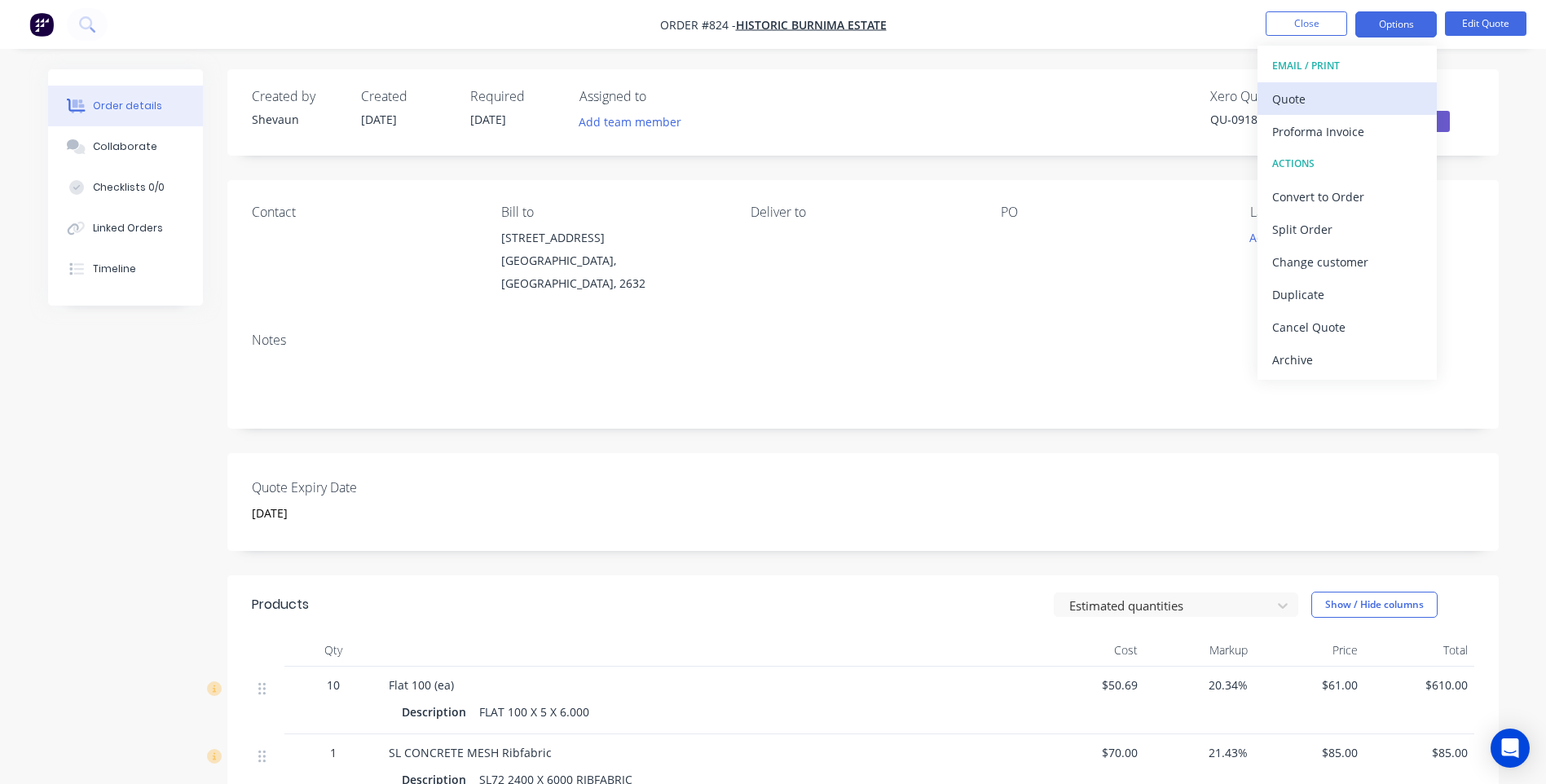
click at [1299, 93] on div "Quote" at bounding box center [1347, 99] width 150 height 24
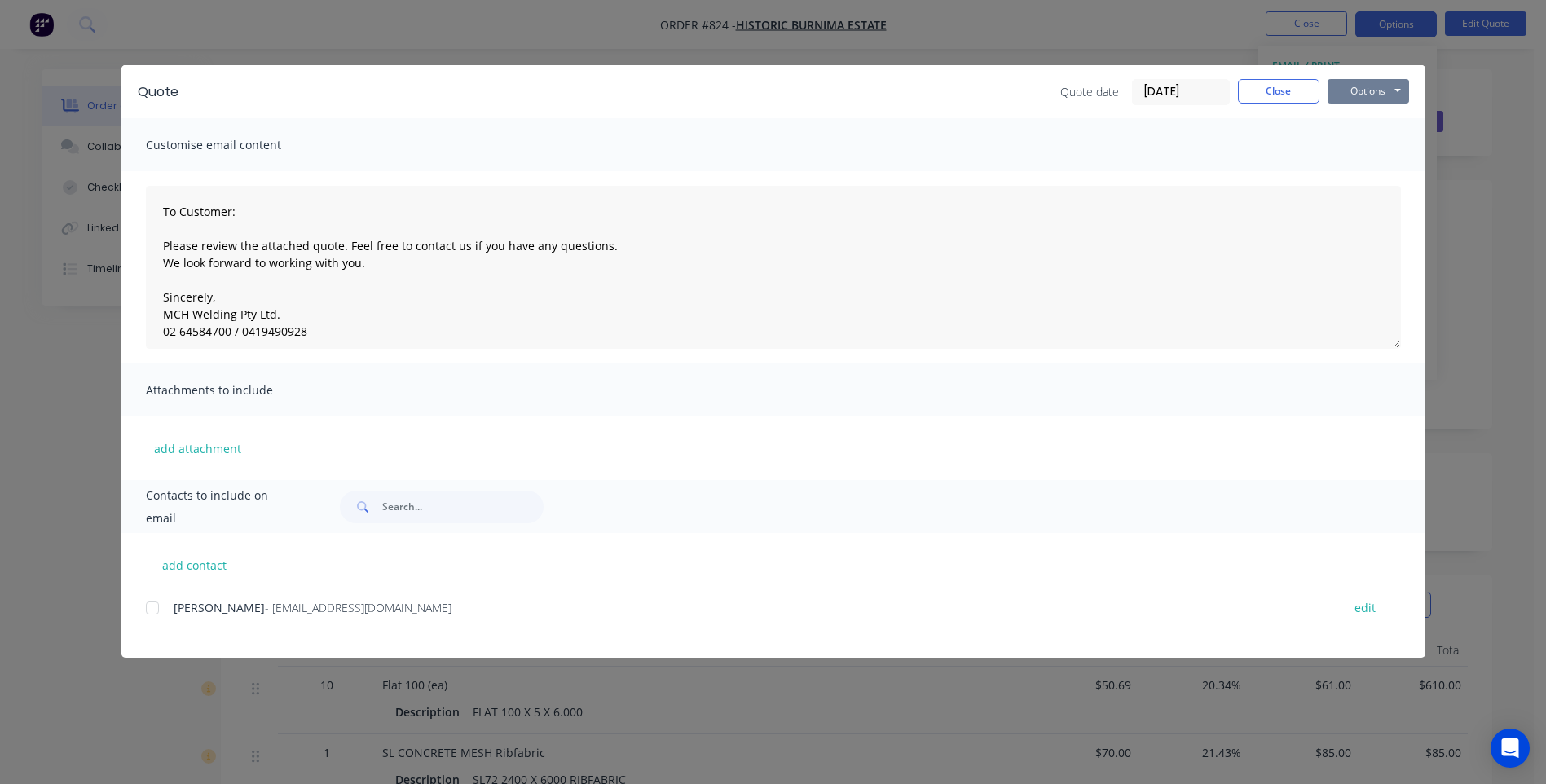
click at [1366, 88] on button "Options" at bounding box center [1367, 91] width 81 height 24
click at [1376, 112] on button "Preview" at bounding box center [1379, 120] width 104 height 27
click at [156, 611] on div at bounding box center [152, 608] width 33 height 33
click at [1374, 92] on button "Options" at bounding box center [1367, 91] width 81 height 24
click at [1357, 169] on button "Email" at bounding box center [1379, 174] width 104 height 27
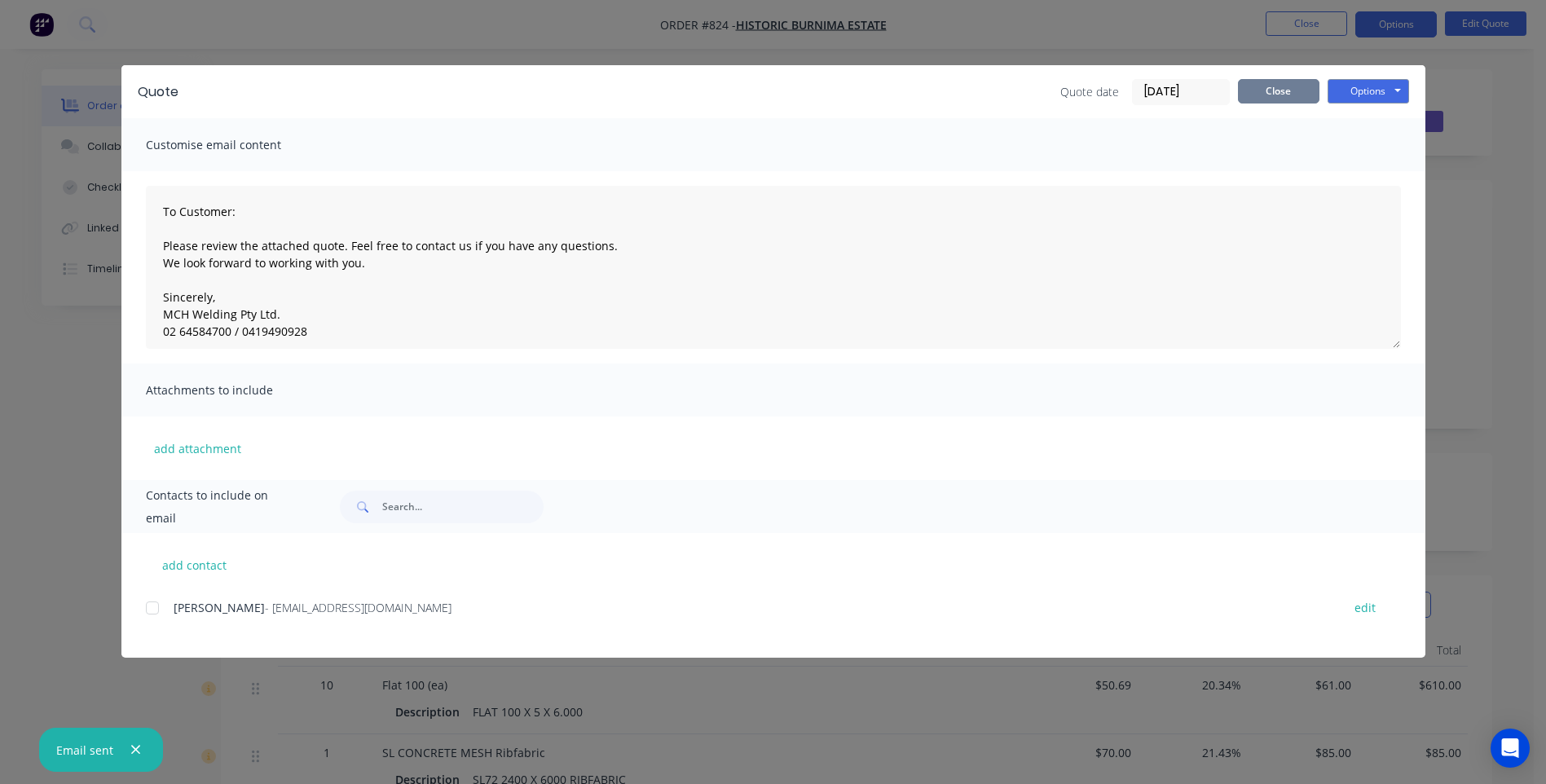
click at [1282, 86] on button "Close" at bounding box center [1278, 91] width 81 height 24
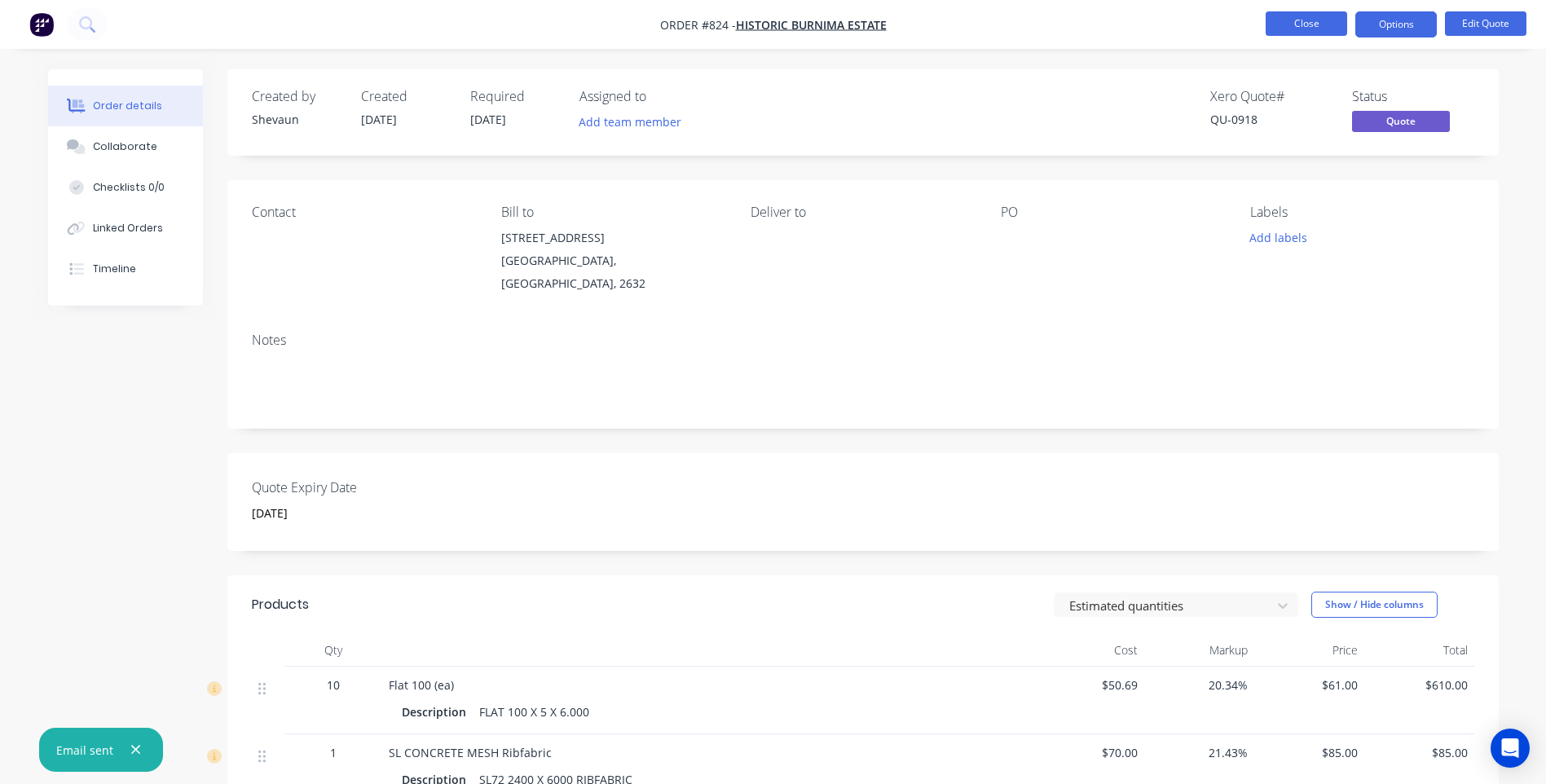
click at [1294, 22] on button "Close" at bounding box center [1305, 23] width 81 height 24
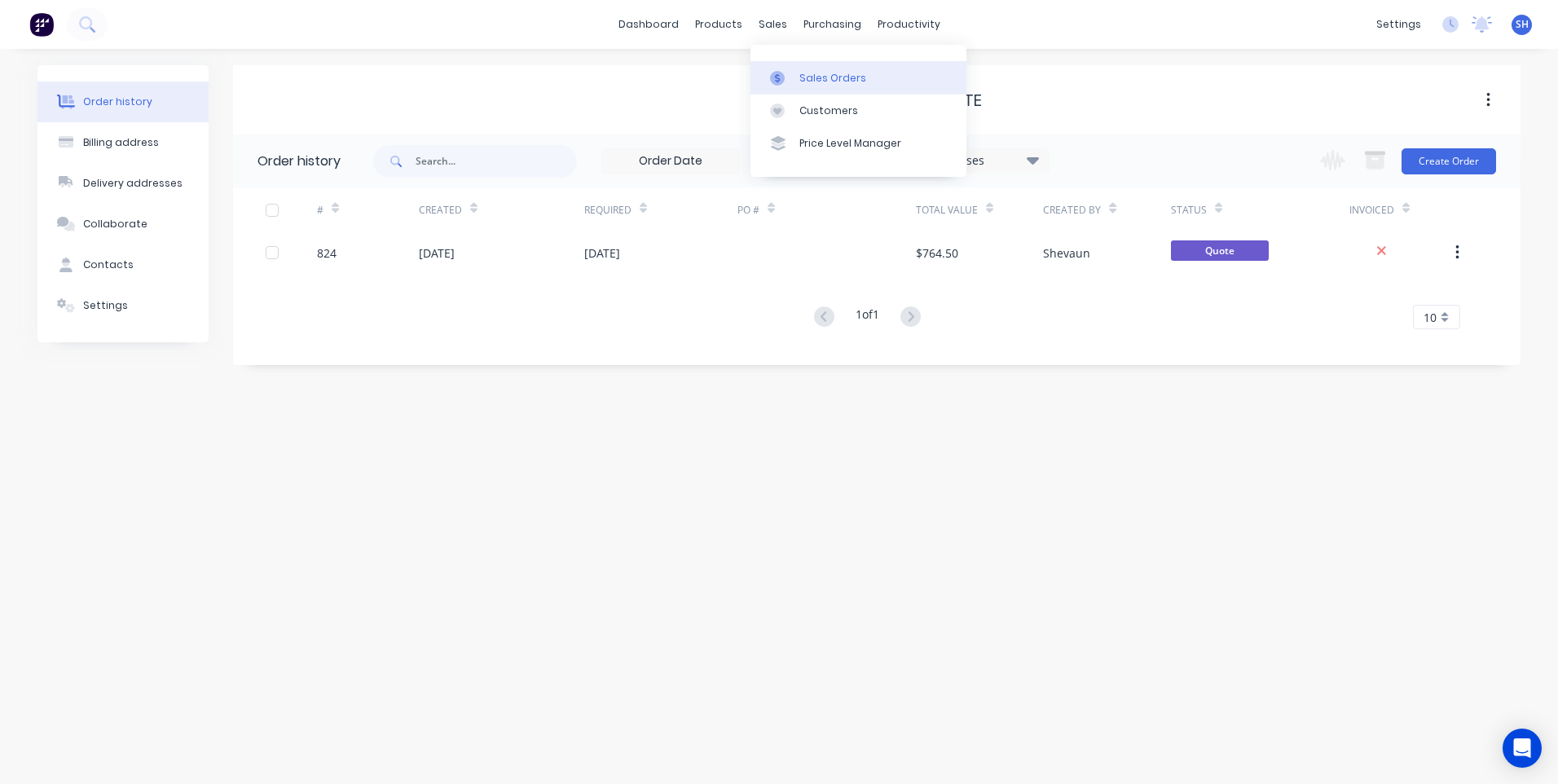
click at [833, 76] on div "Sales Orders" at bounding box center [832, 78] width 67 height 15
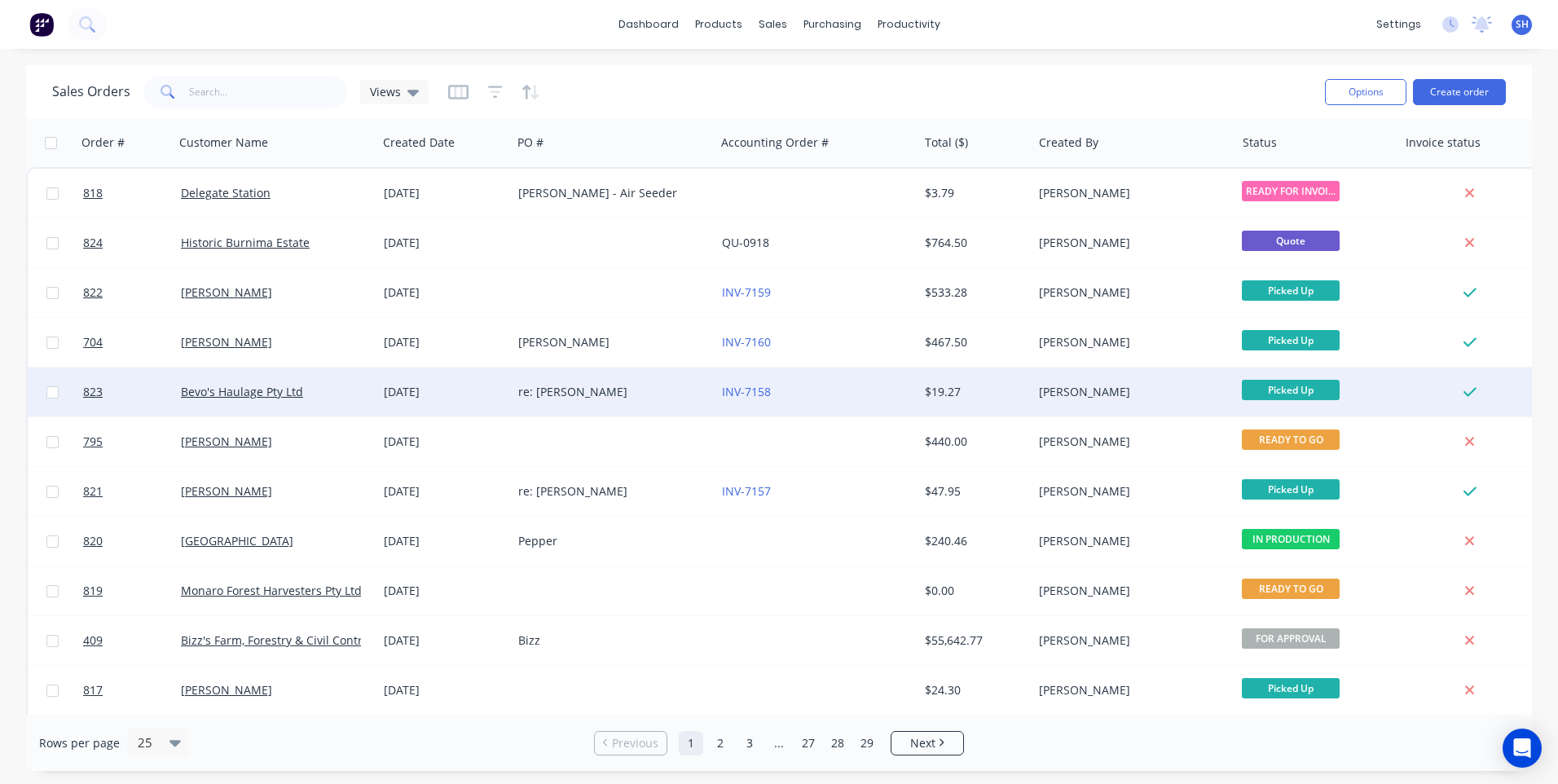
click at [617, 385] on div "re: BJ" at bounding box center [608, 392] width 181 height 16
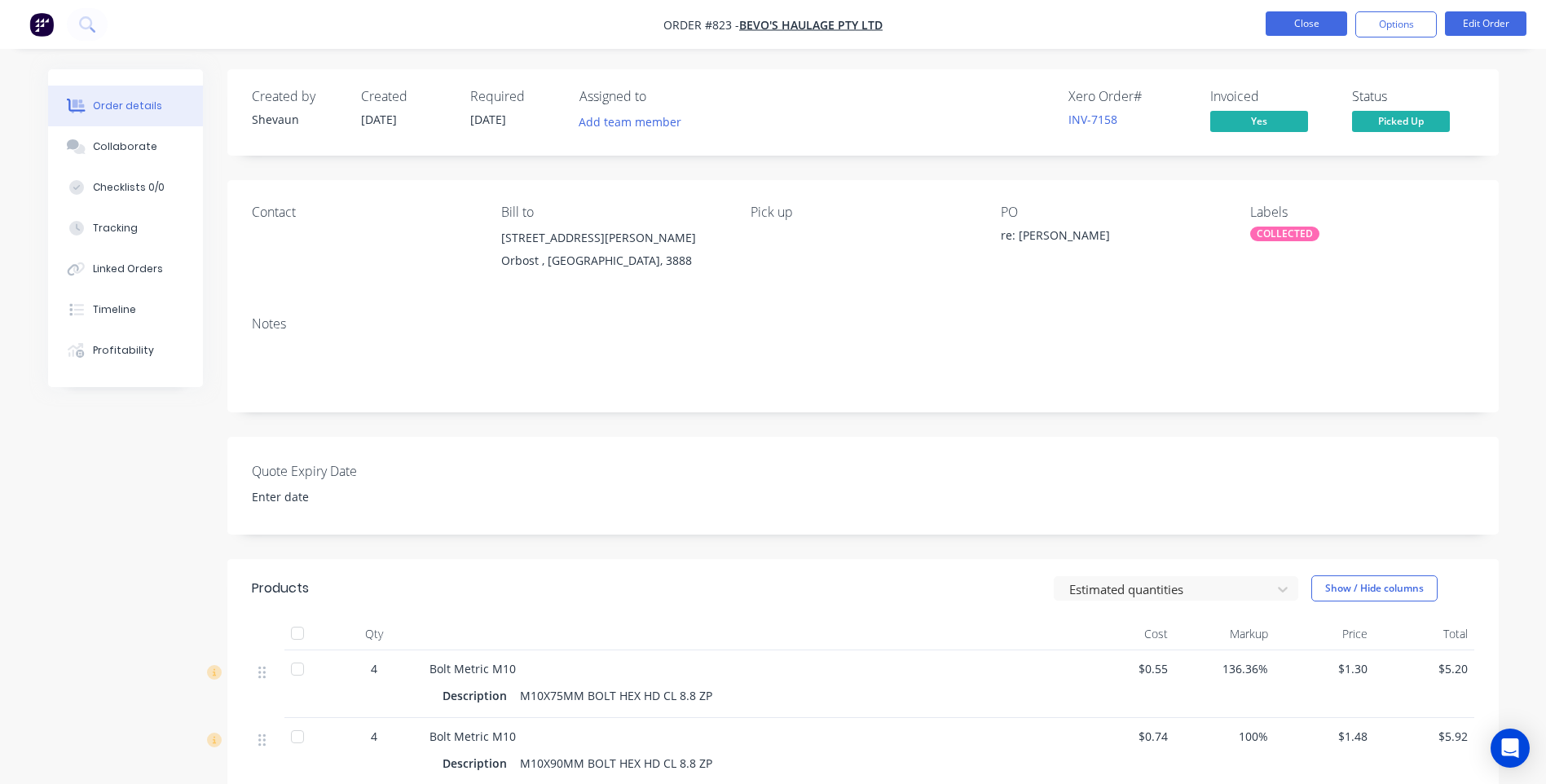
click at [1319, 23] on button "Close" at bounding box center [1305, 23] width 81 height 24
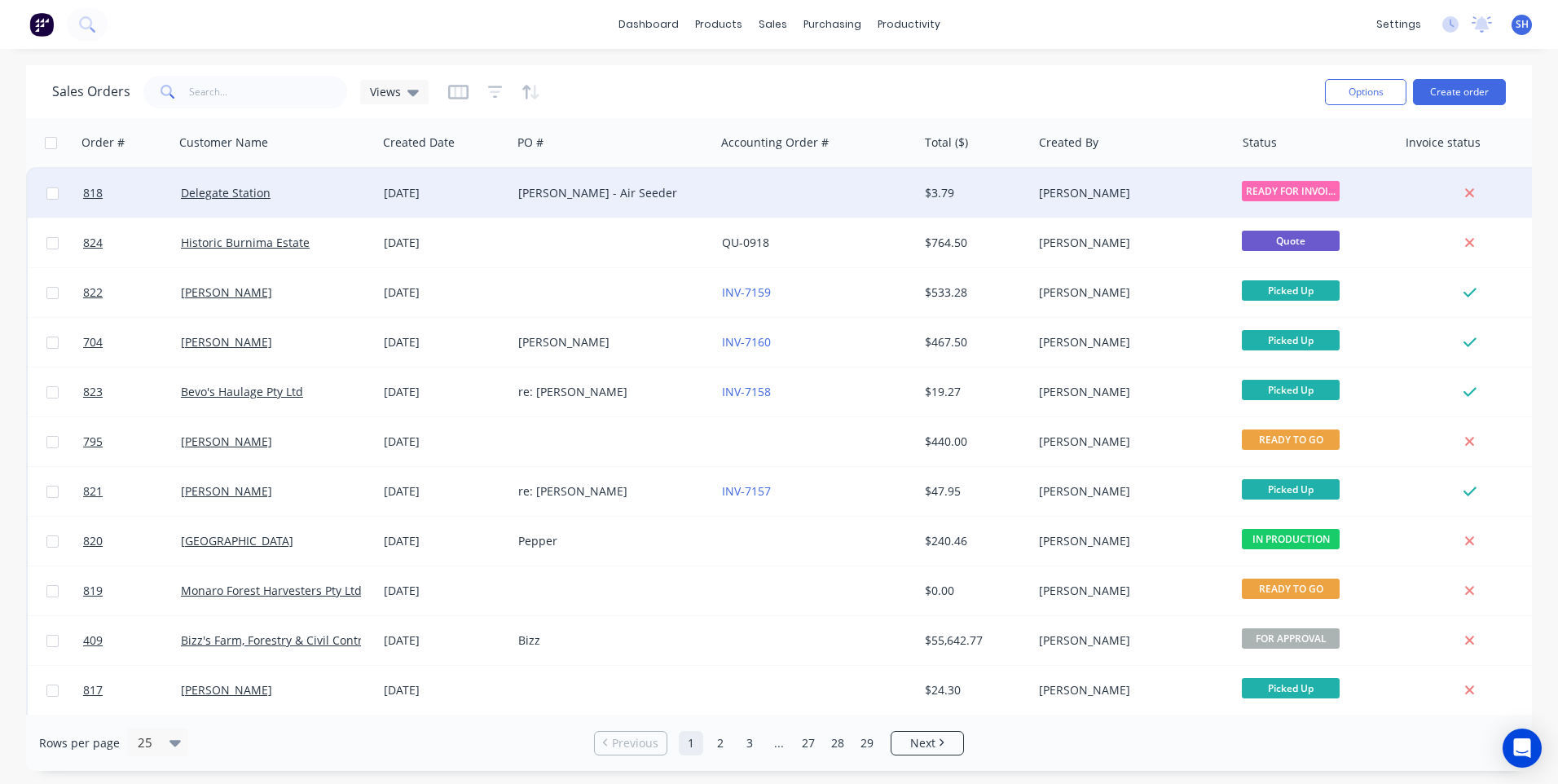
click at [670, 194] on div "Nick - Air Seeder" at bounding box center [608, 193] width 181 height 16
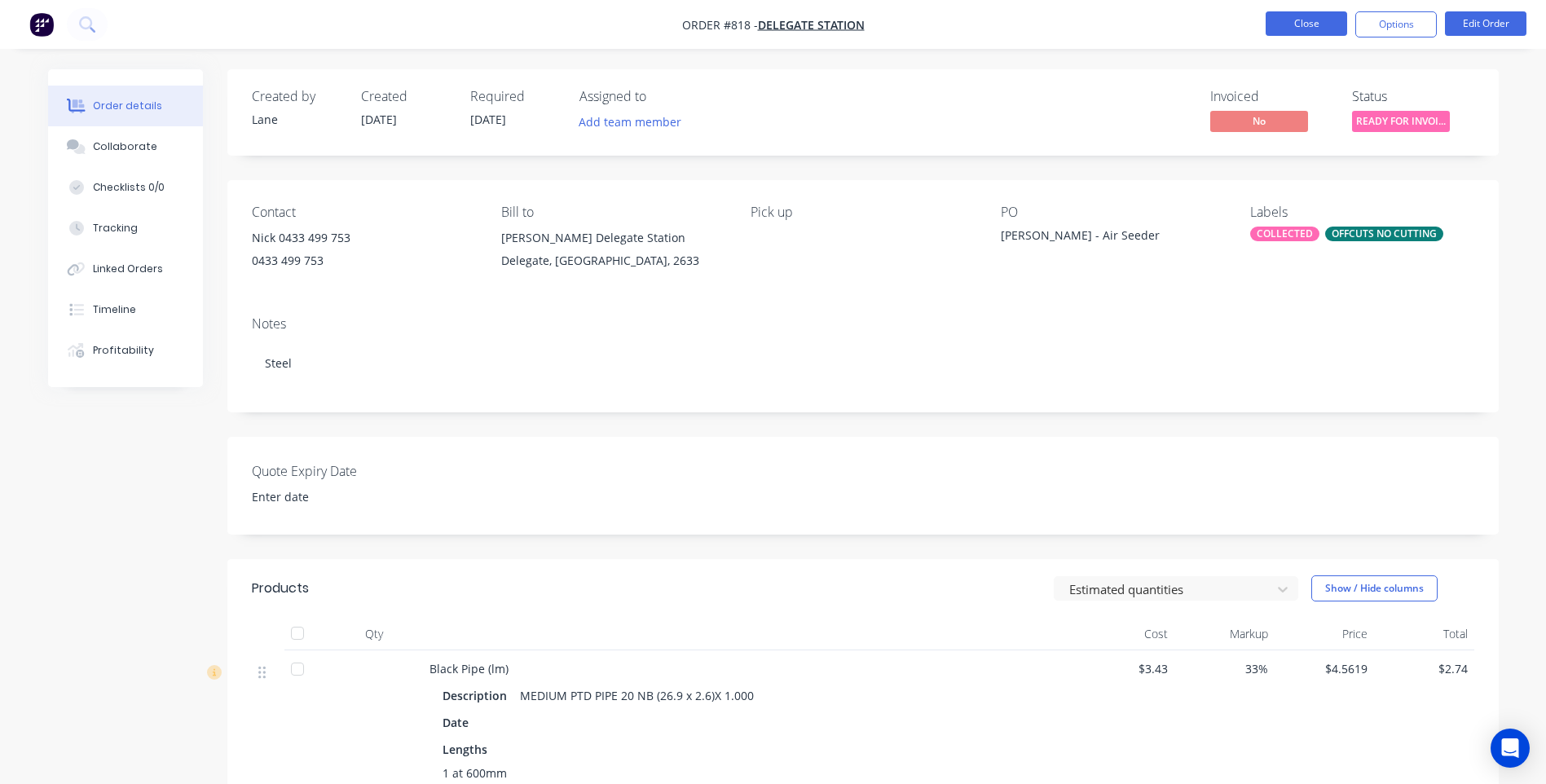
click at [1314, 25] on button "Close" at bounding box center [1305, 23] width 81 height 24
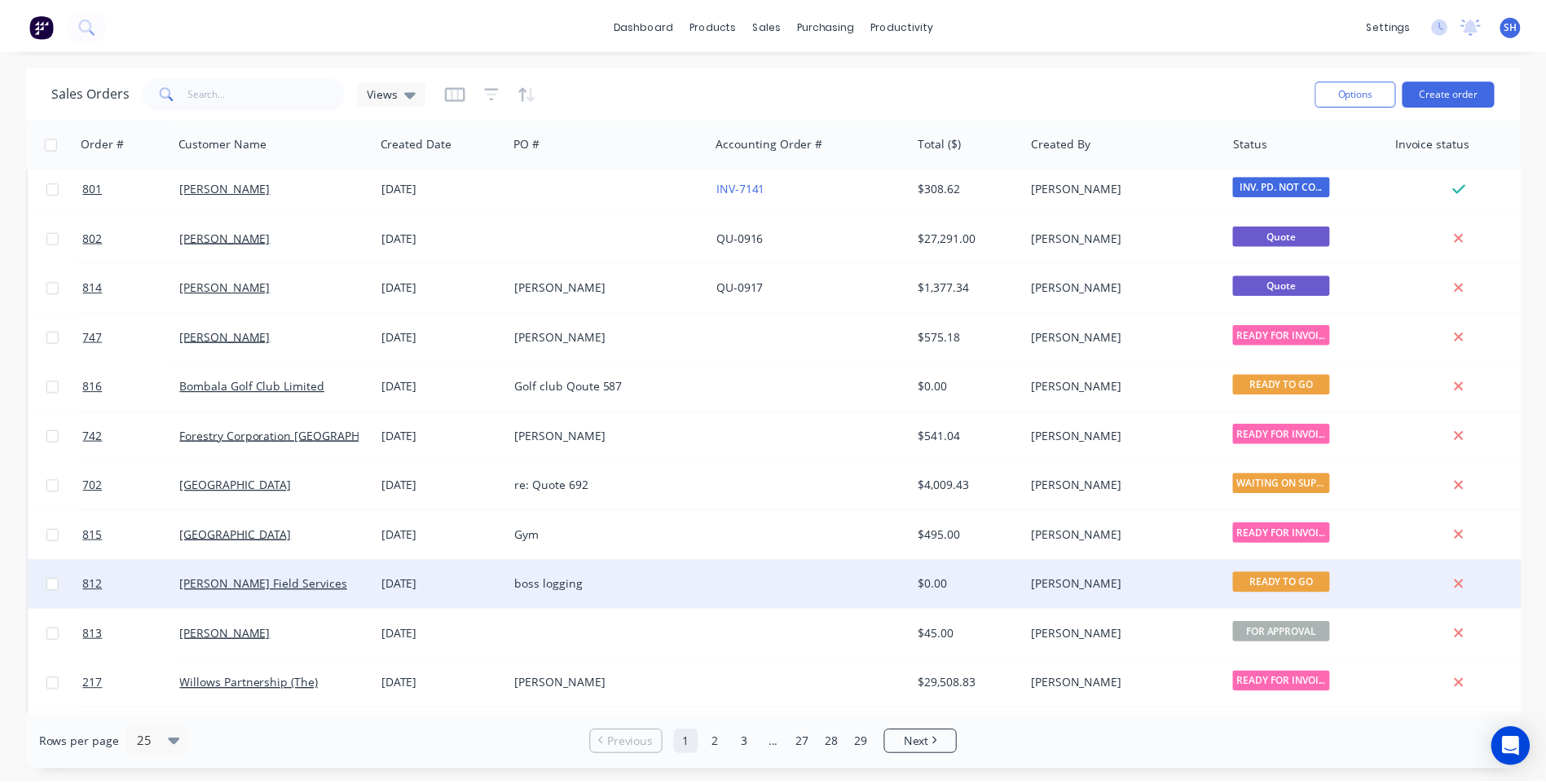
scroll to position [703, 0]
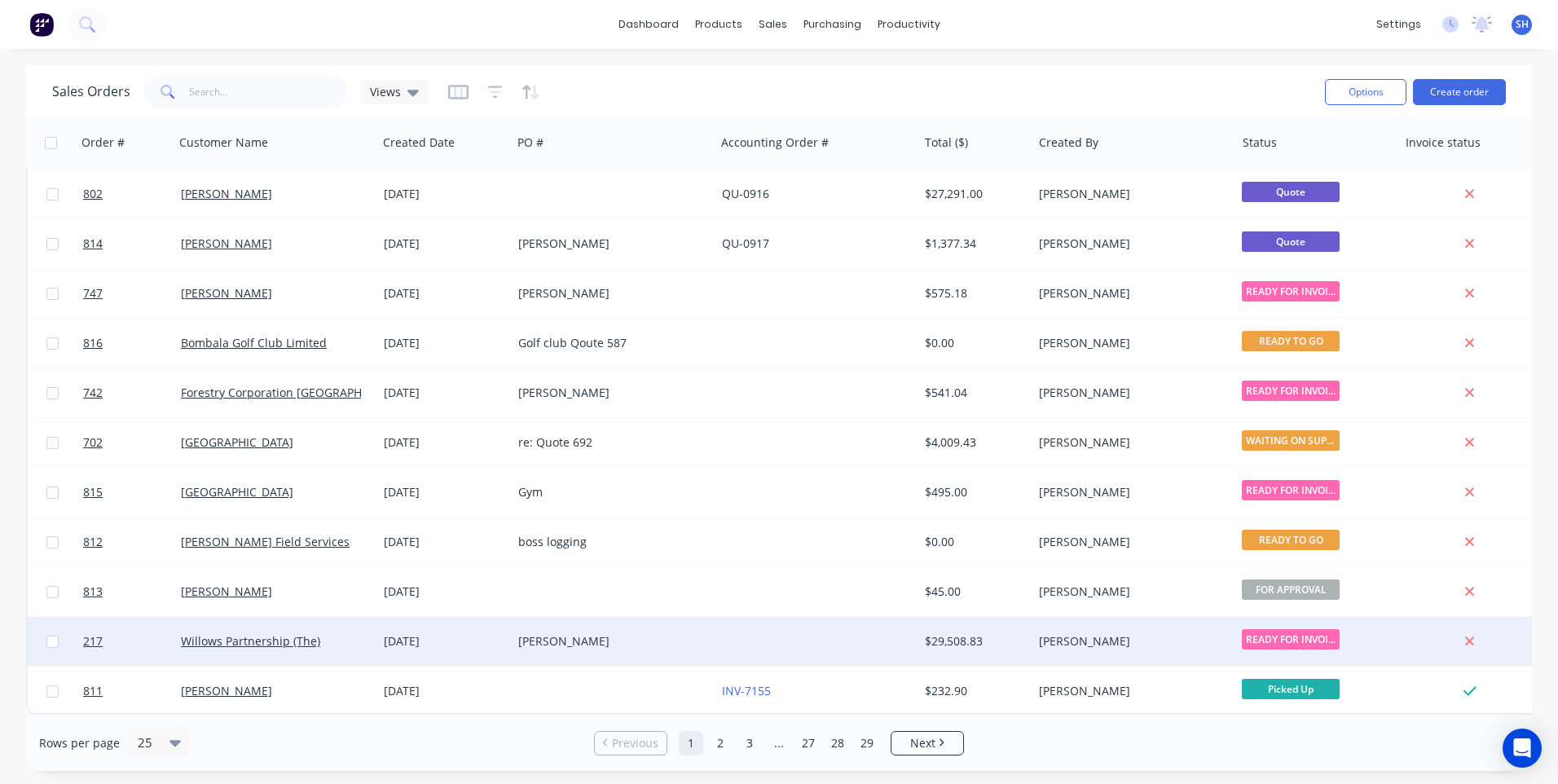
click at [624, 633] on div "Nathan" at bounding box center [608, 641] width 181 height 16
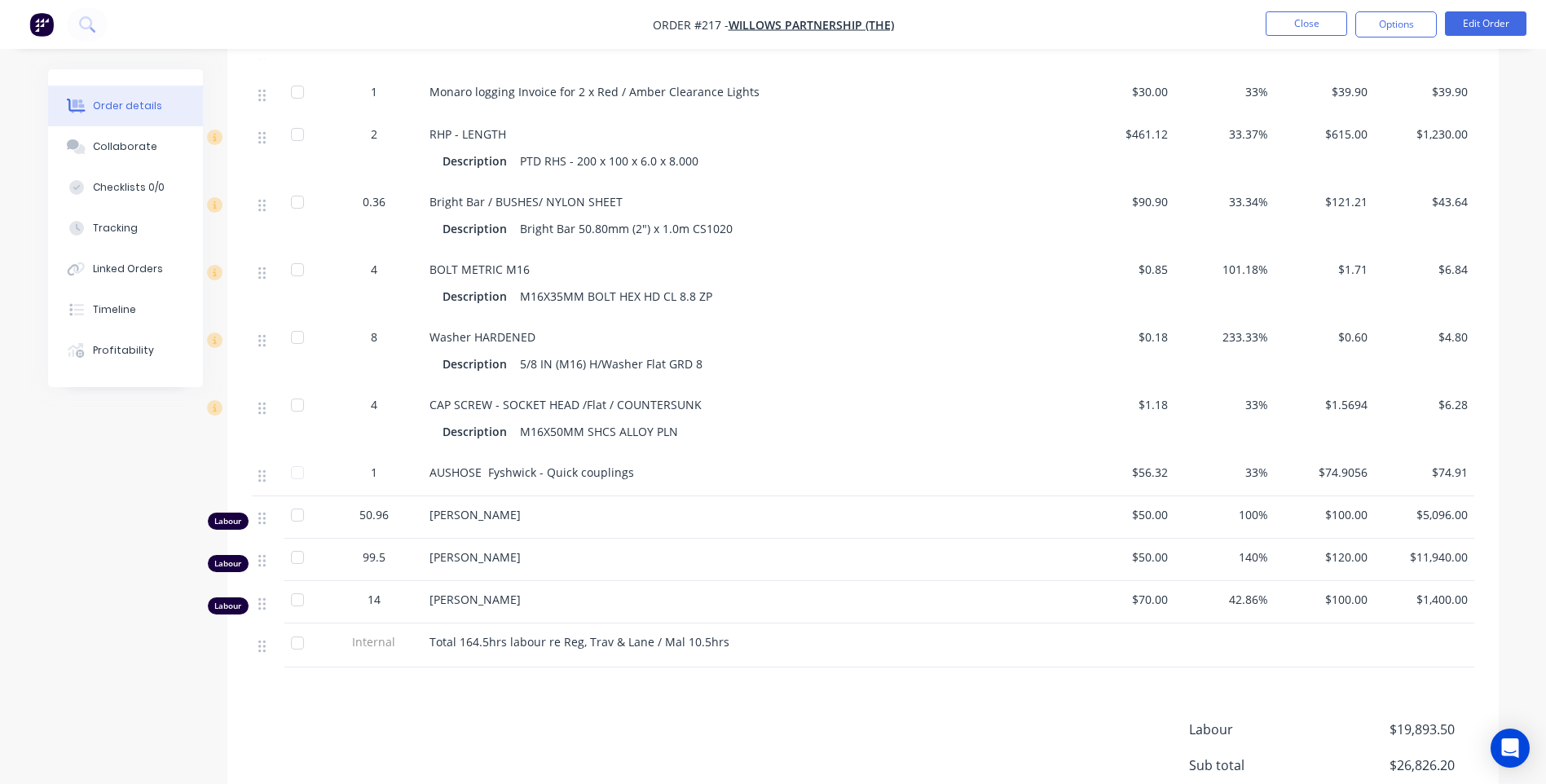
scroll to position [4074, 0]
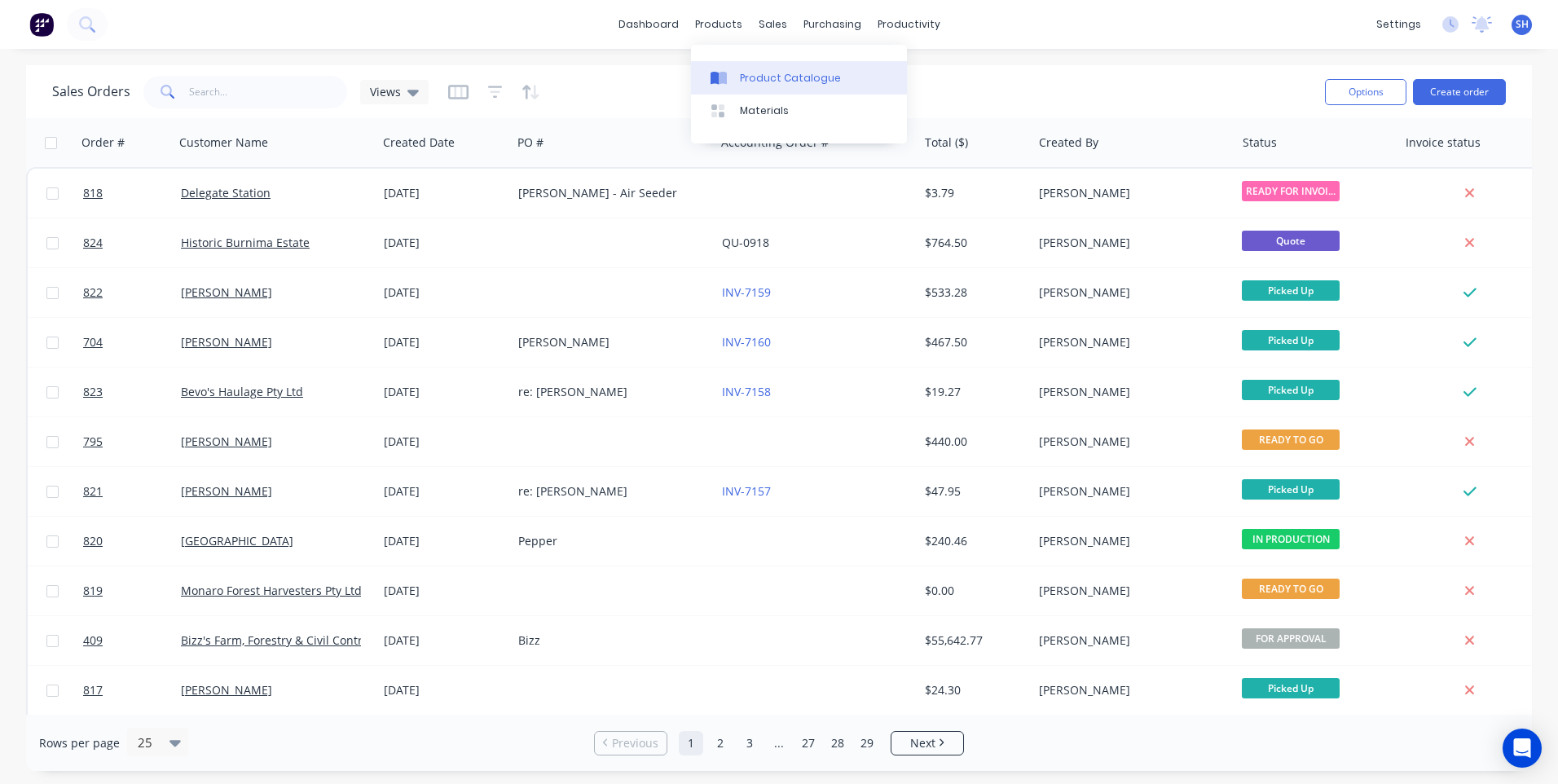
click at [757, 77] on div "Product Catalogue" at bounding box center [790, 78] width 101 height 15
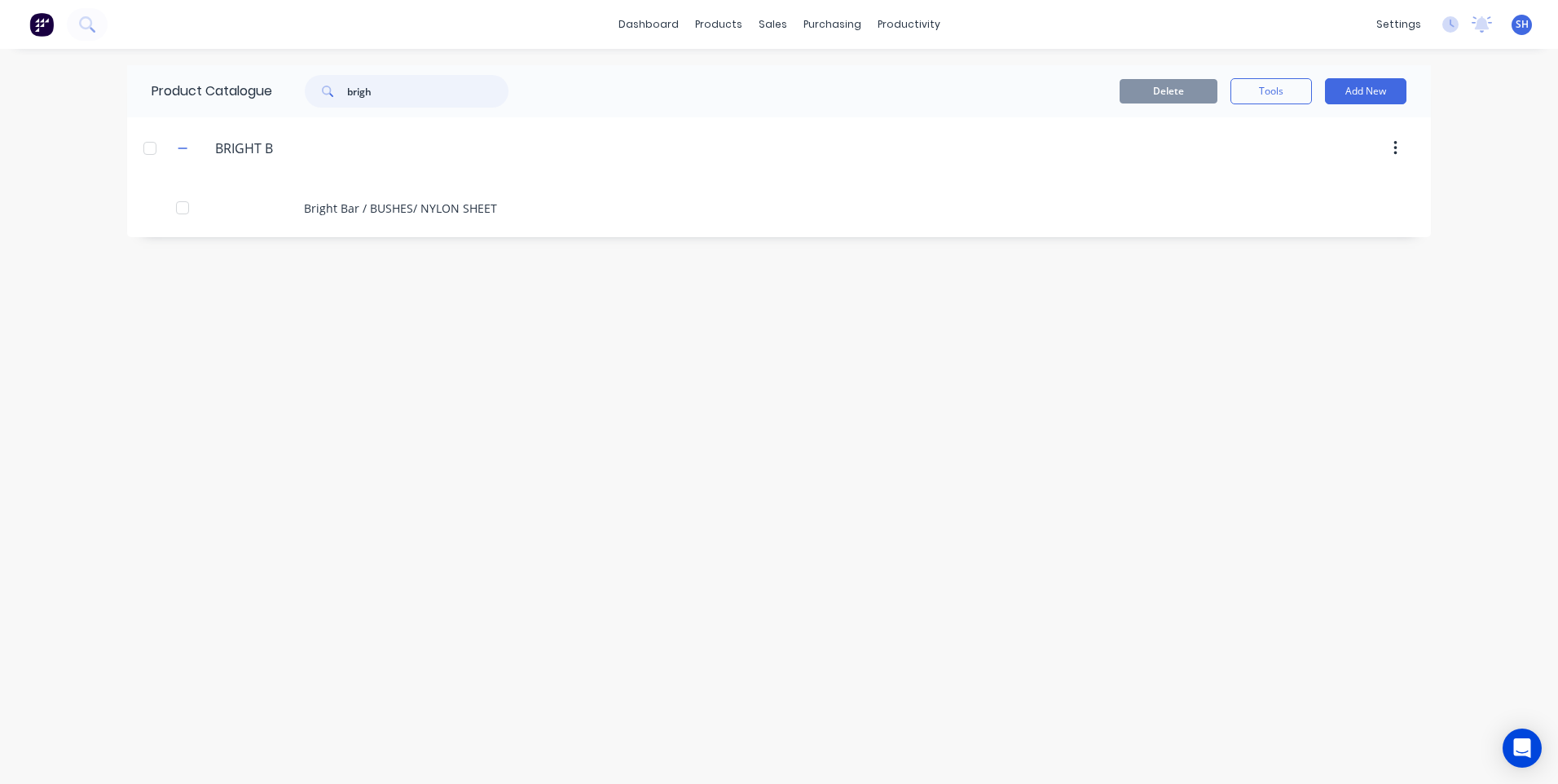
drag, startPoint x: 382, startPoint y: 90, endPoint x: 279, endPoint y: 82, distance: 103.0
click at [279, 82] on div "brigh" at bounding box center [402, 91] width 261 height 33
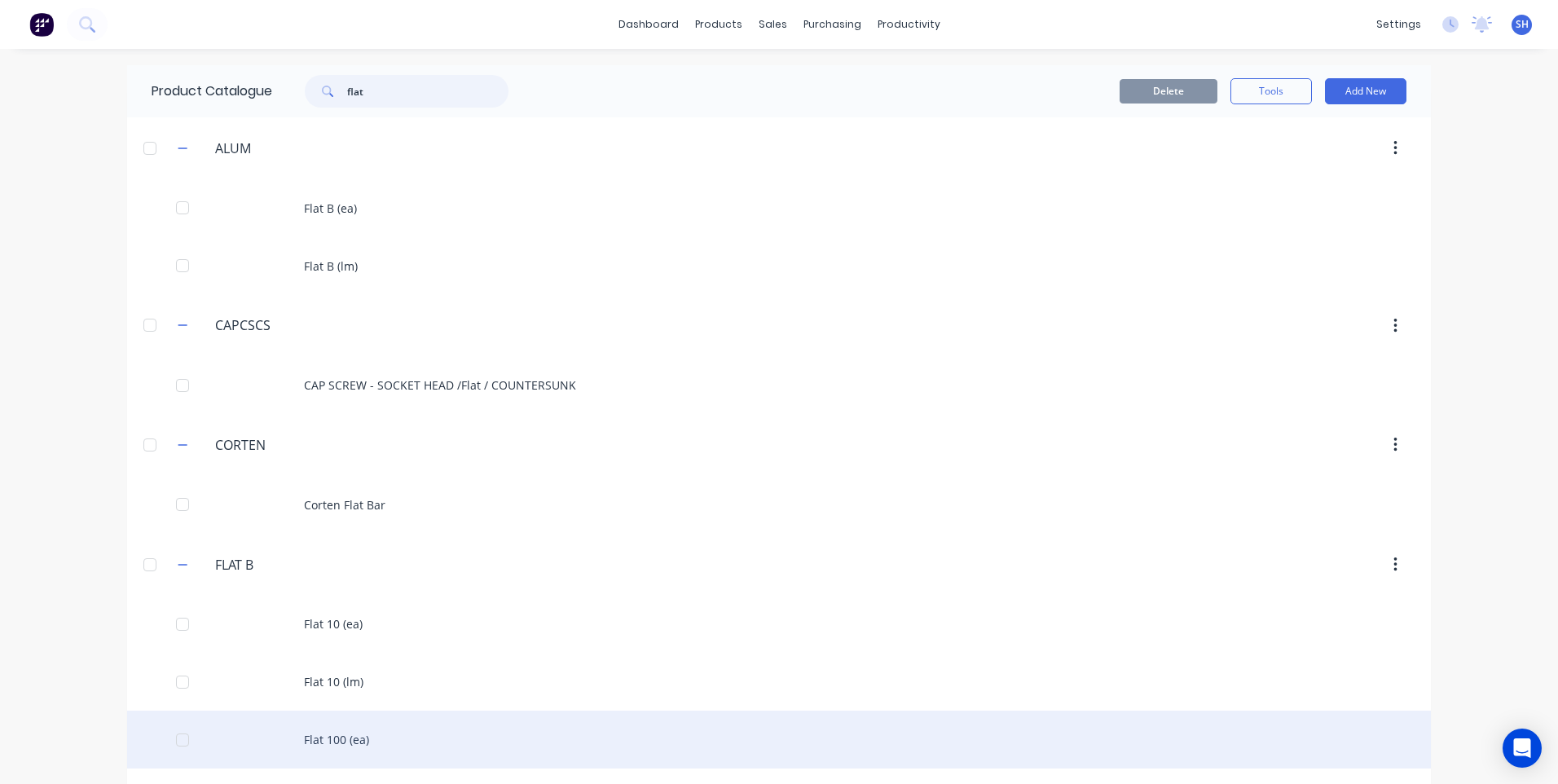
type input "flat"
click at [324, 739] on div "Flat 100 (ea)" at bounding box center [779, 739] width 1304 height 58
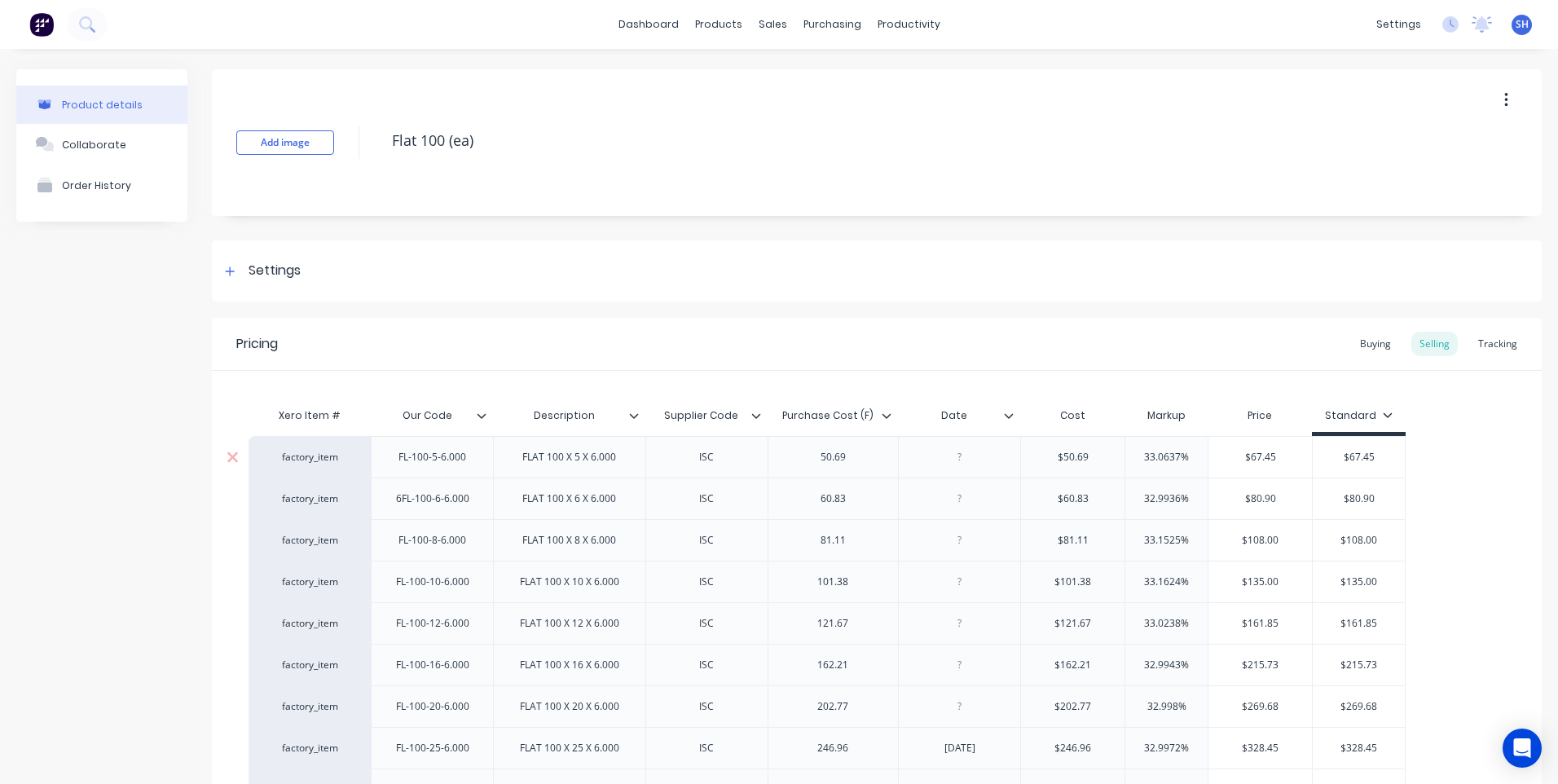
type textarea "x"
click at [958, 460] on div at bounding box center [959, 456] width 81 height 21
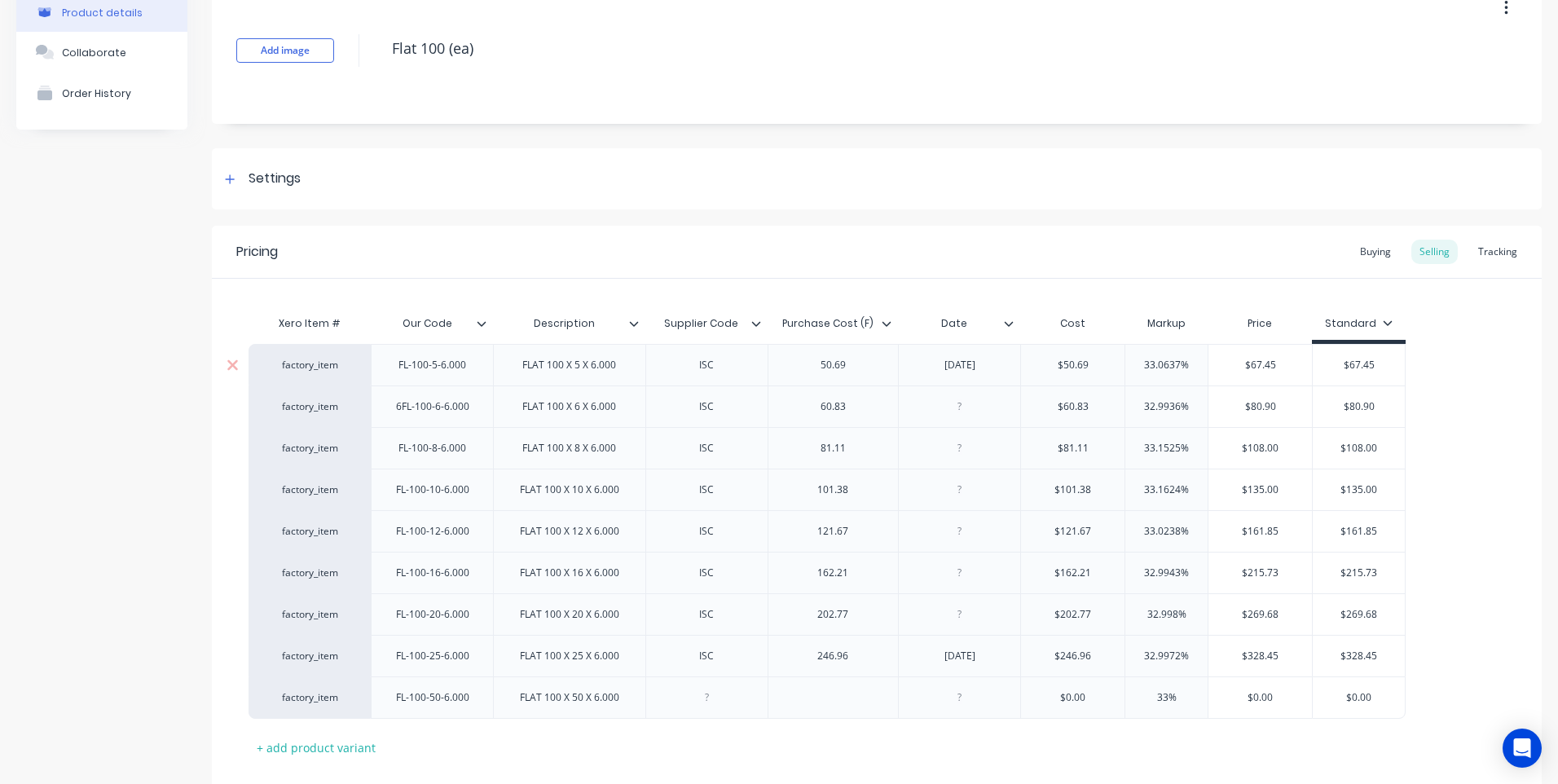
scroll to position [188, 0]
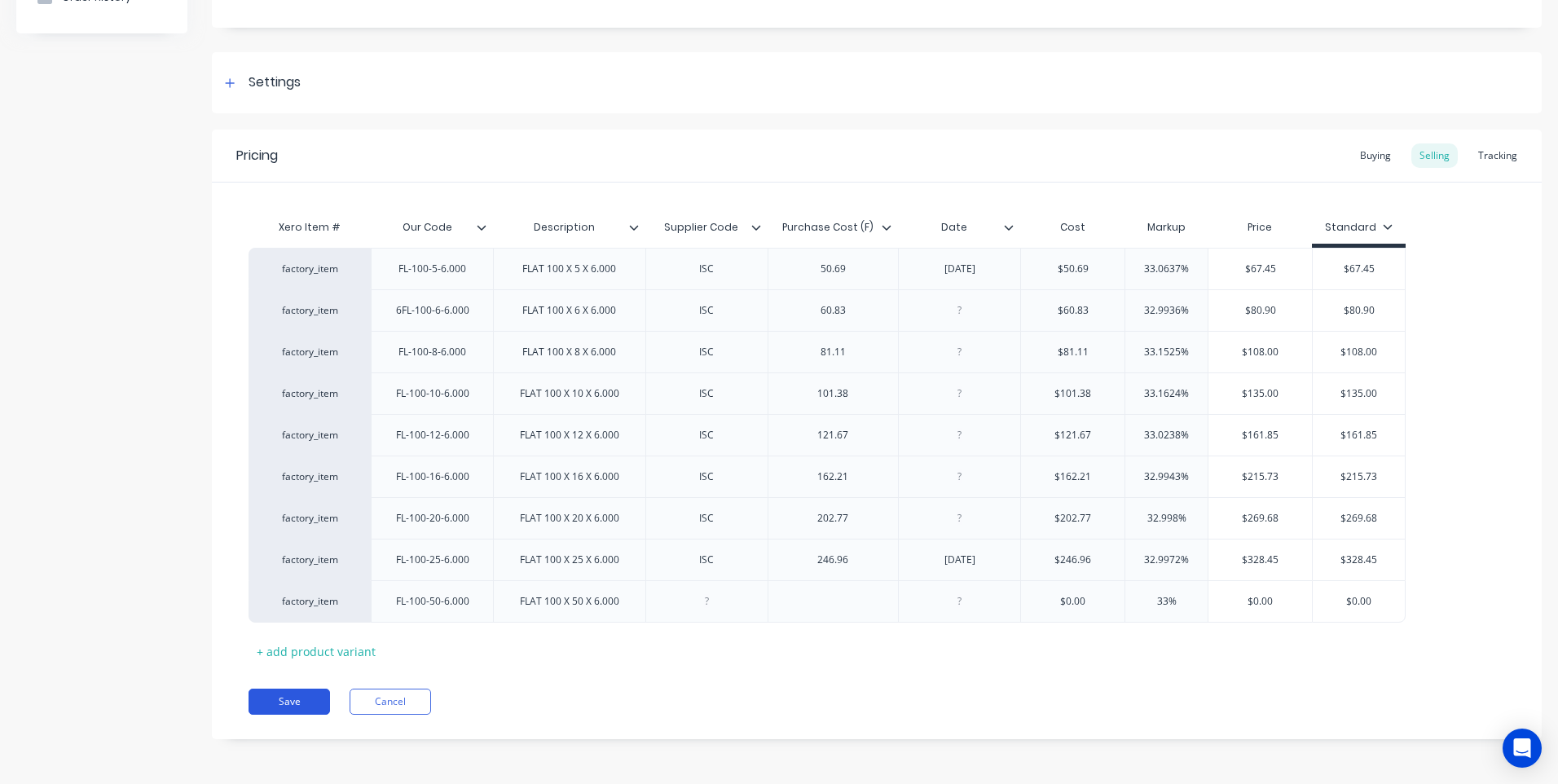
click at [288, 698] on button "Save" at bounding box center [288, 701] width 81 height 26
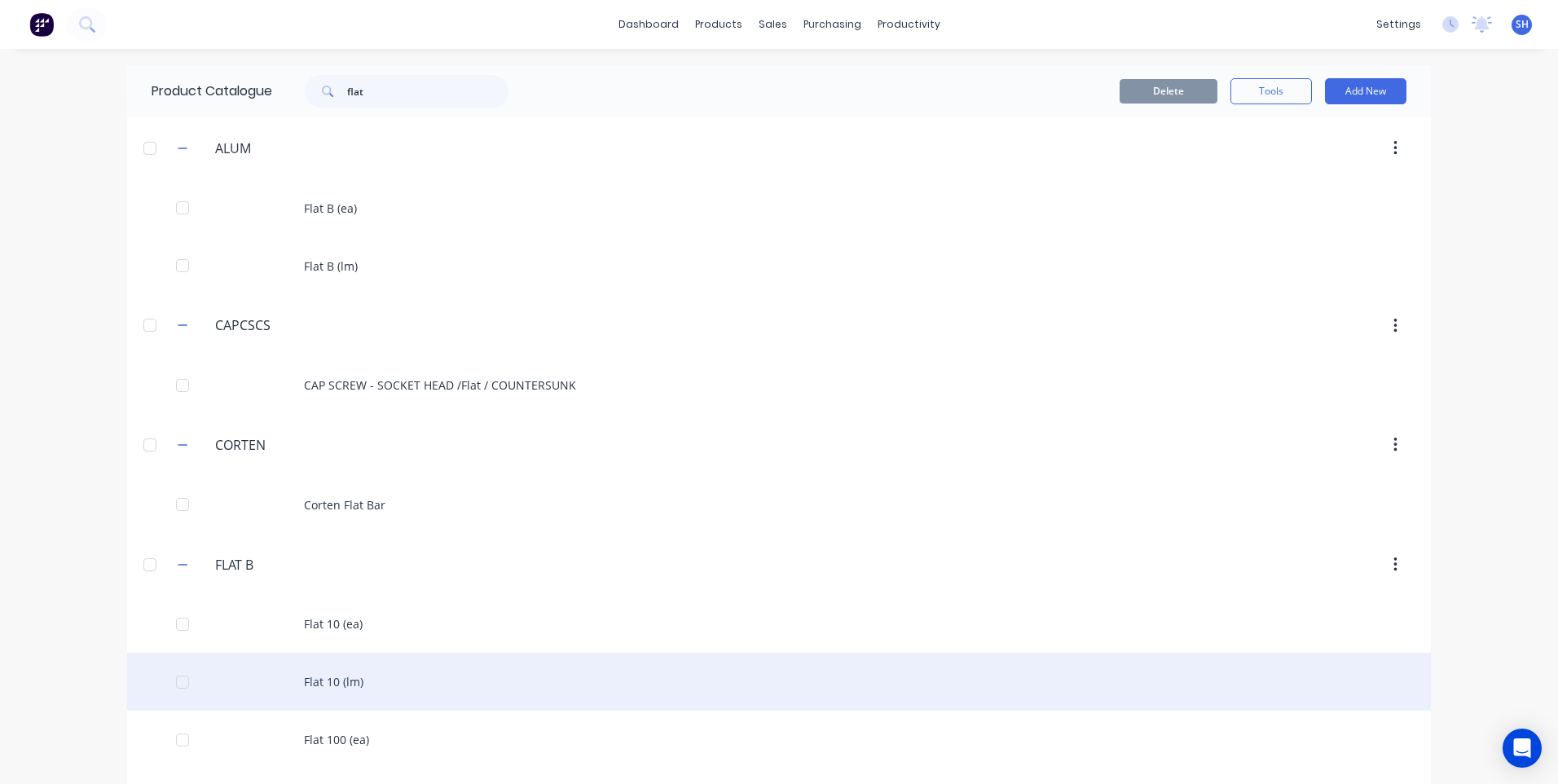
click at [328, 684] on div "Flat 10 (lm)" at bounding box center [779, 682] width 1304 height 58
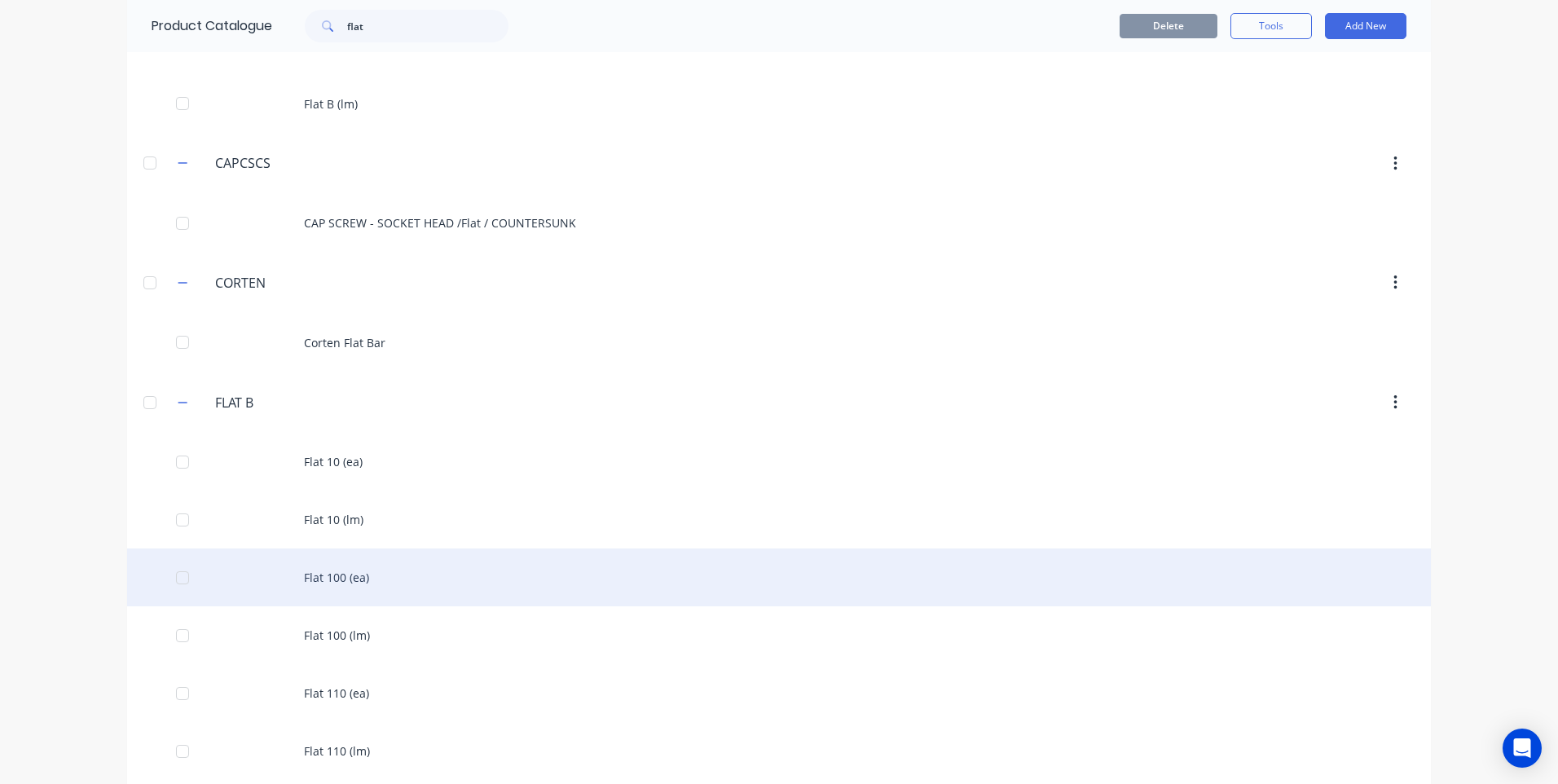
scroll to position [163, 0]
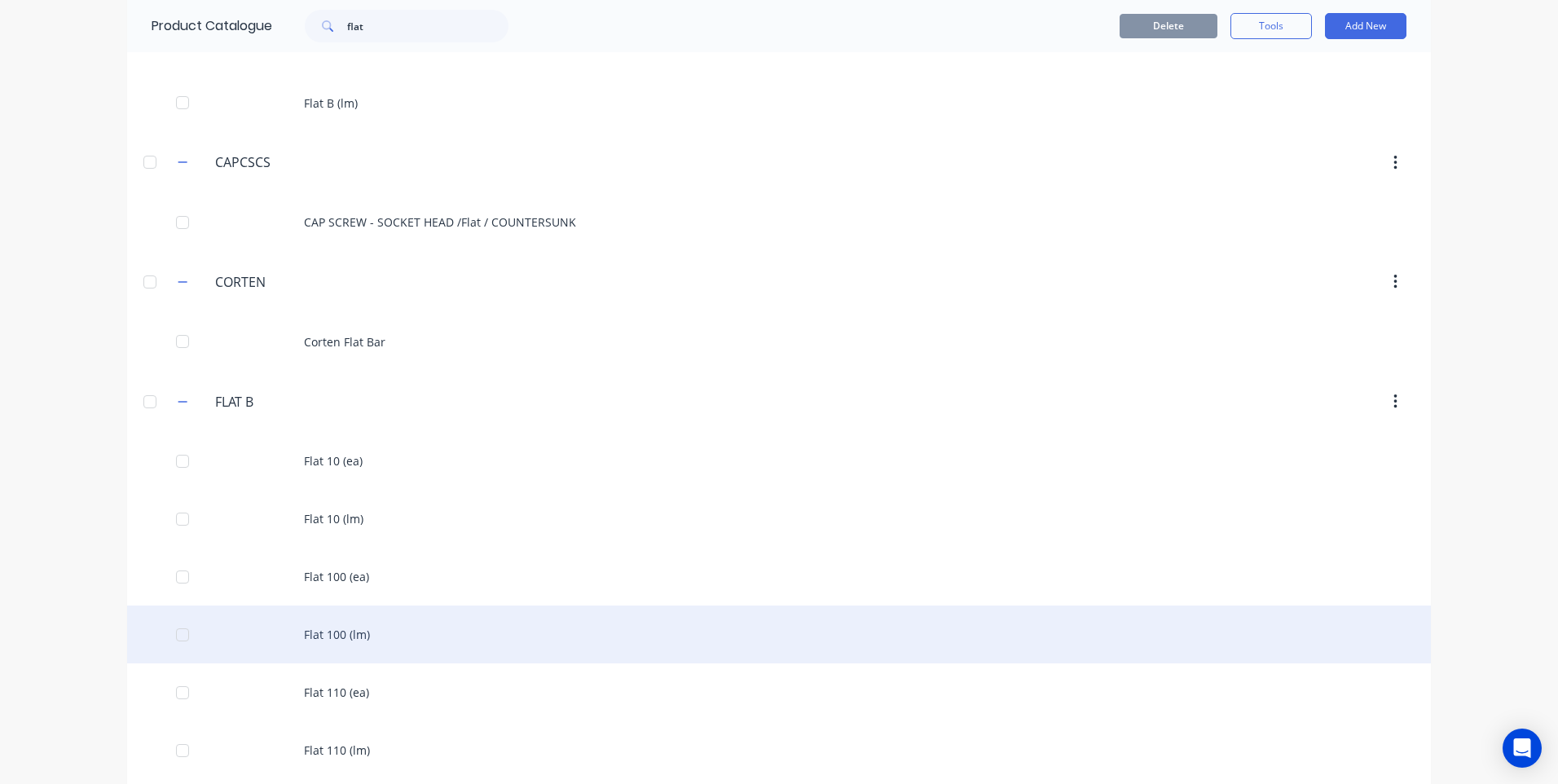
click at [335, 632] on div "Flat 100 (lm)" at bounding box center [779, 634] width 1304 height 58
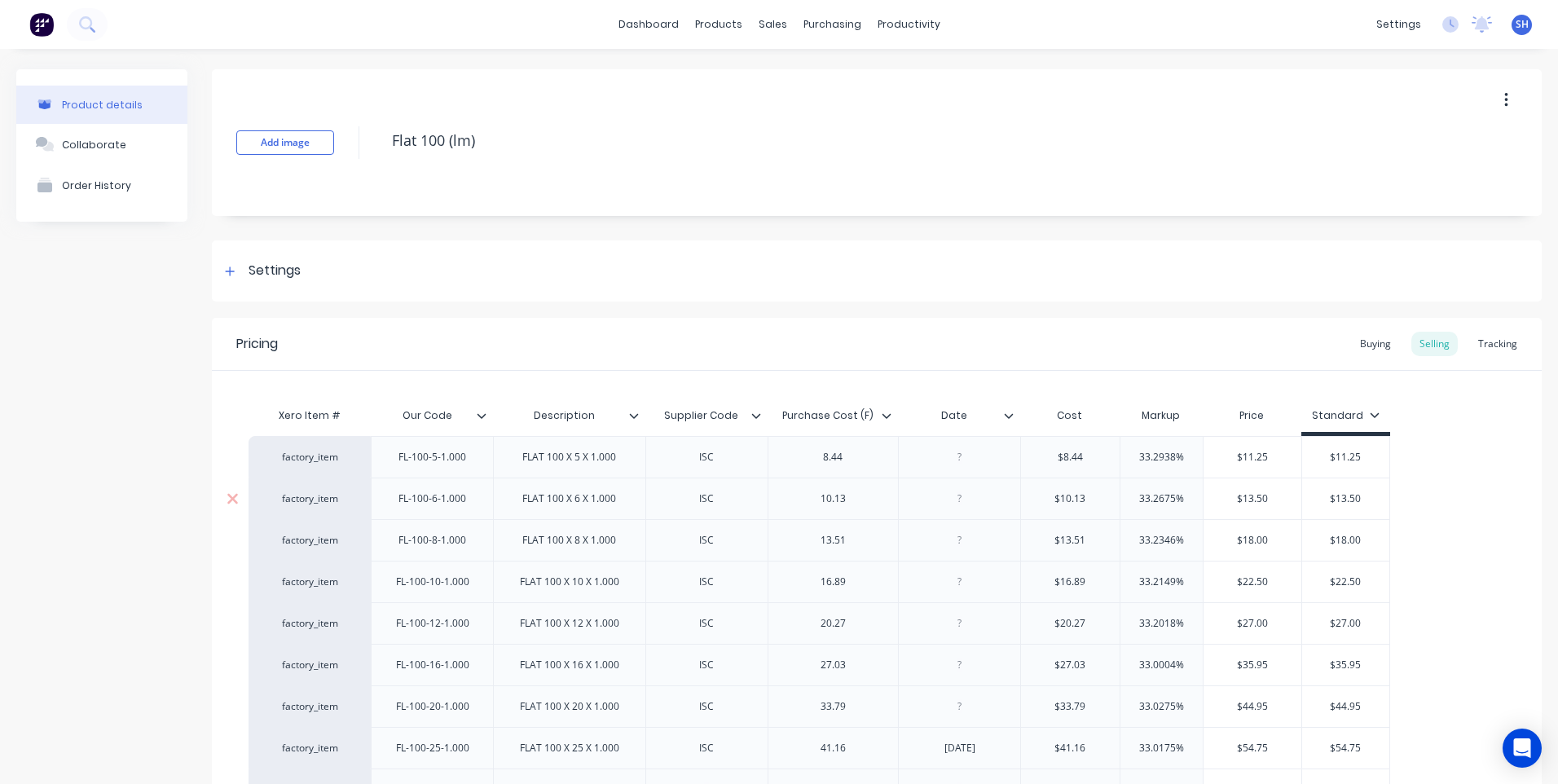
type textarea "x"
click at [960, 463] on div at bounding box center [959, 456] width 81 height 21
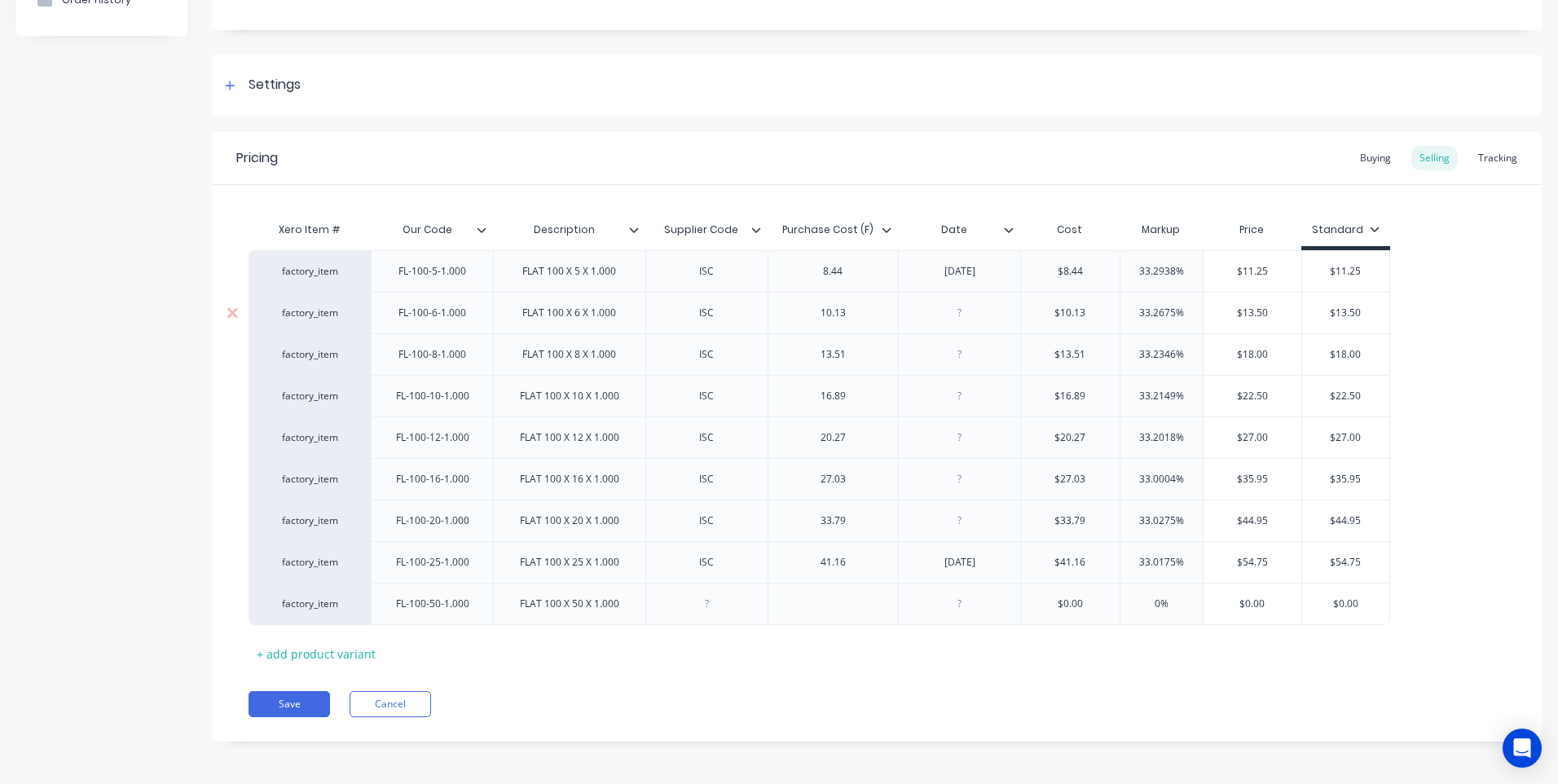
scroll to position [188, 0]
click at [292, 694] on button "Save" at bounding box center [288, 701] width 81 height 26
type textarea "x"
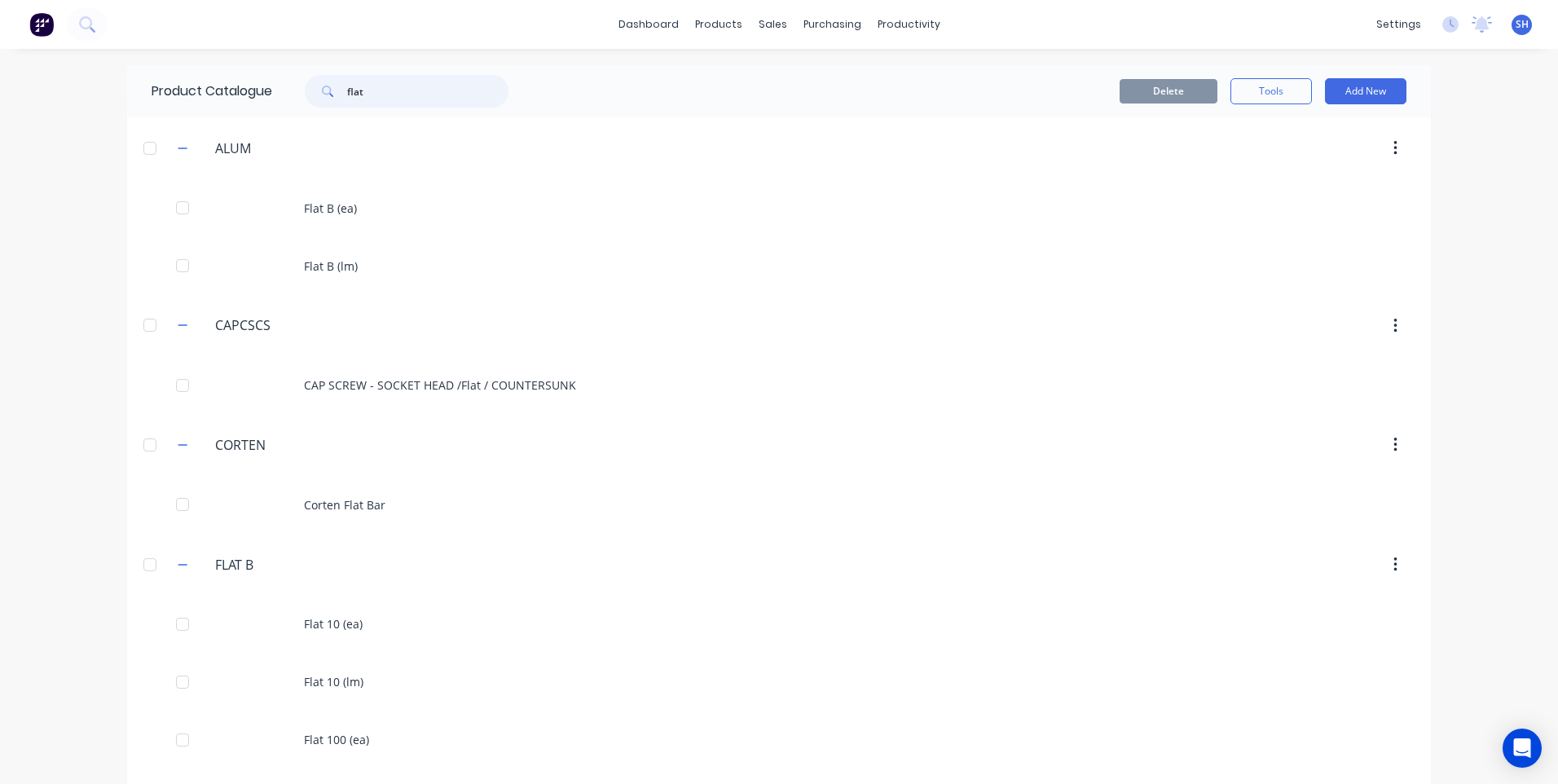
drag, startPoint x: 366, startPoint y: 90, endPoint x: 311, endPoint y: 86, distance: 54.8
click at [311, 86] on div "flat" at bounding box center [407, 91] width 204 height 33
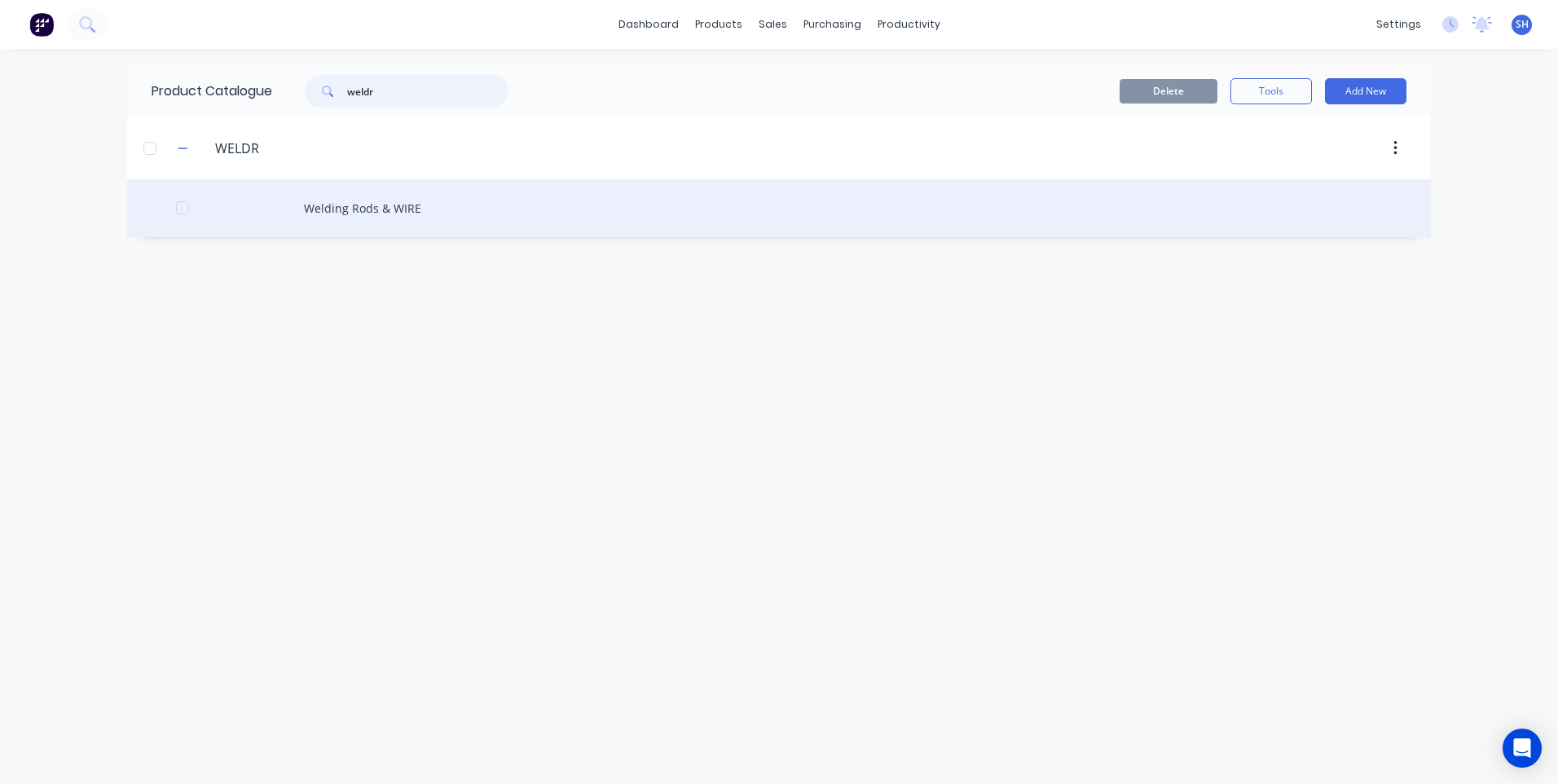
type input "weldr"
click at [367, 210] on div "Welding Rods & WIRE" at bounding box center [779, 208] width 1304 height 58
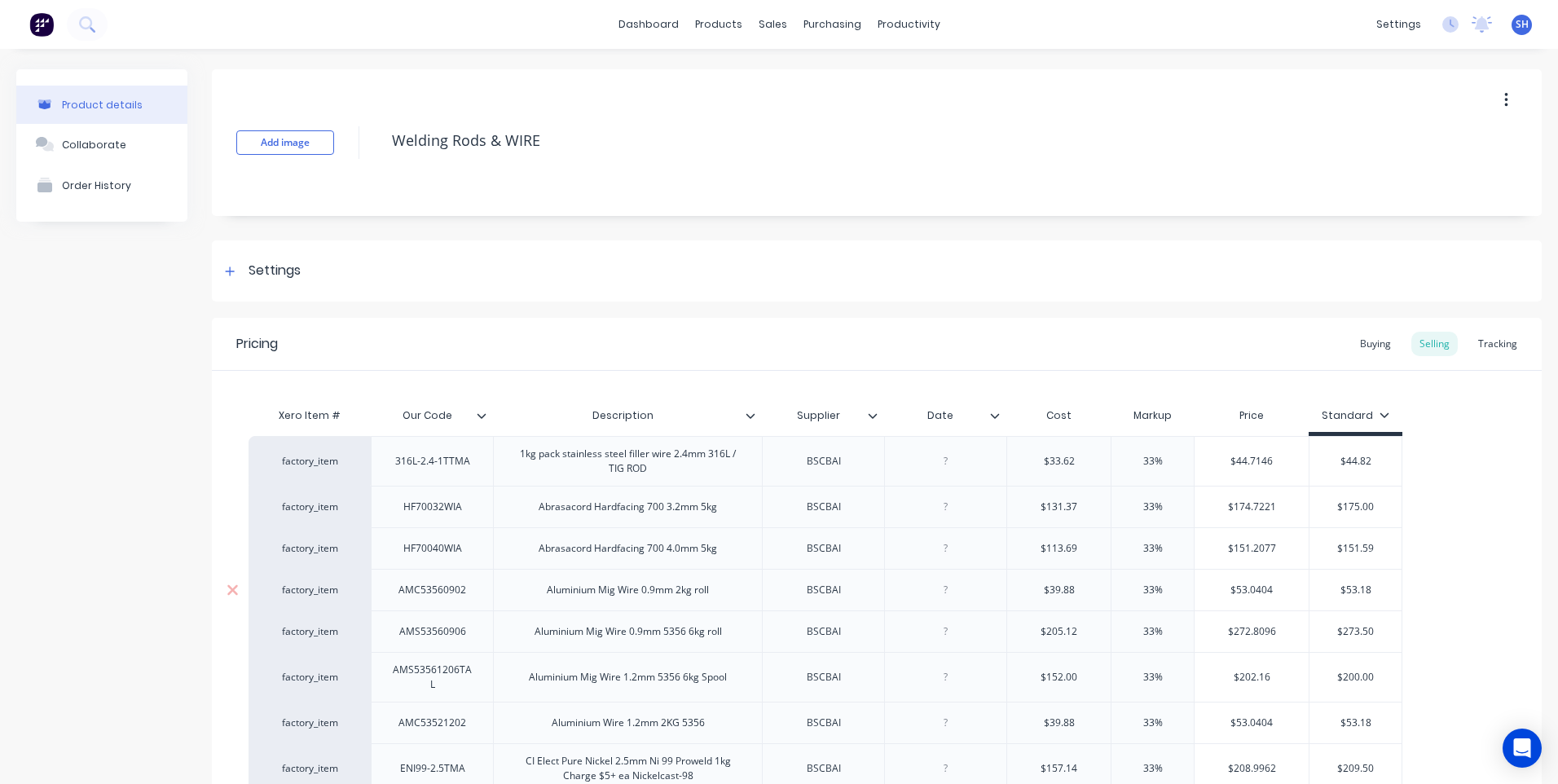
type textarea "x"
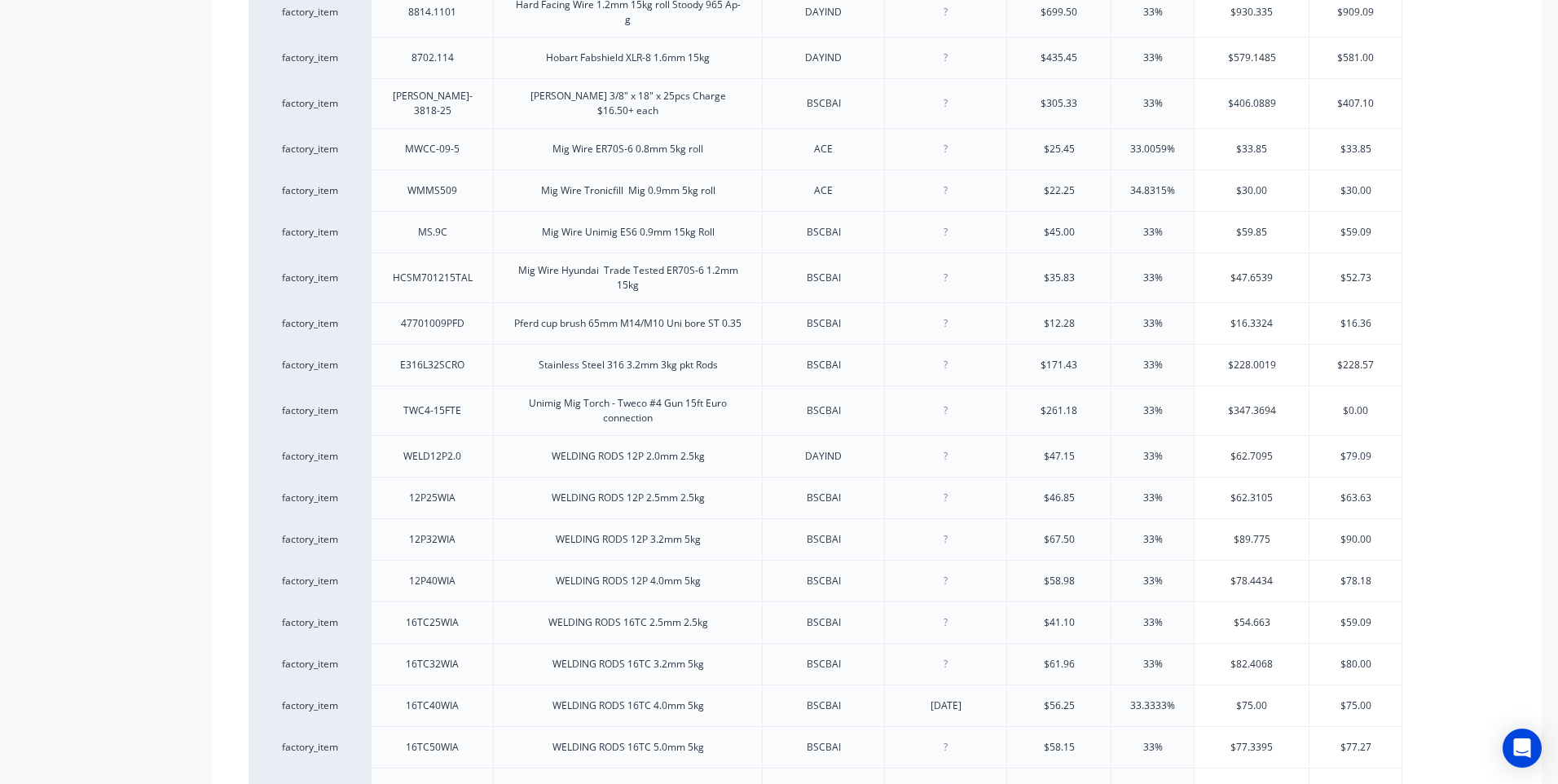
scroll to position [1467, 0]
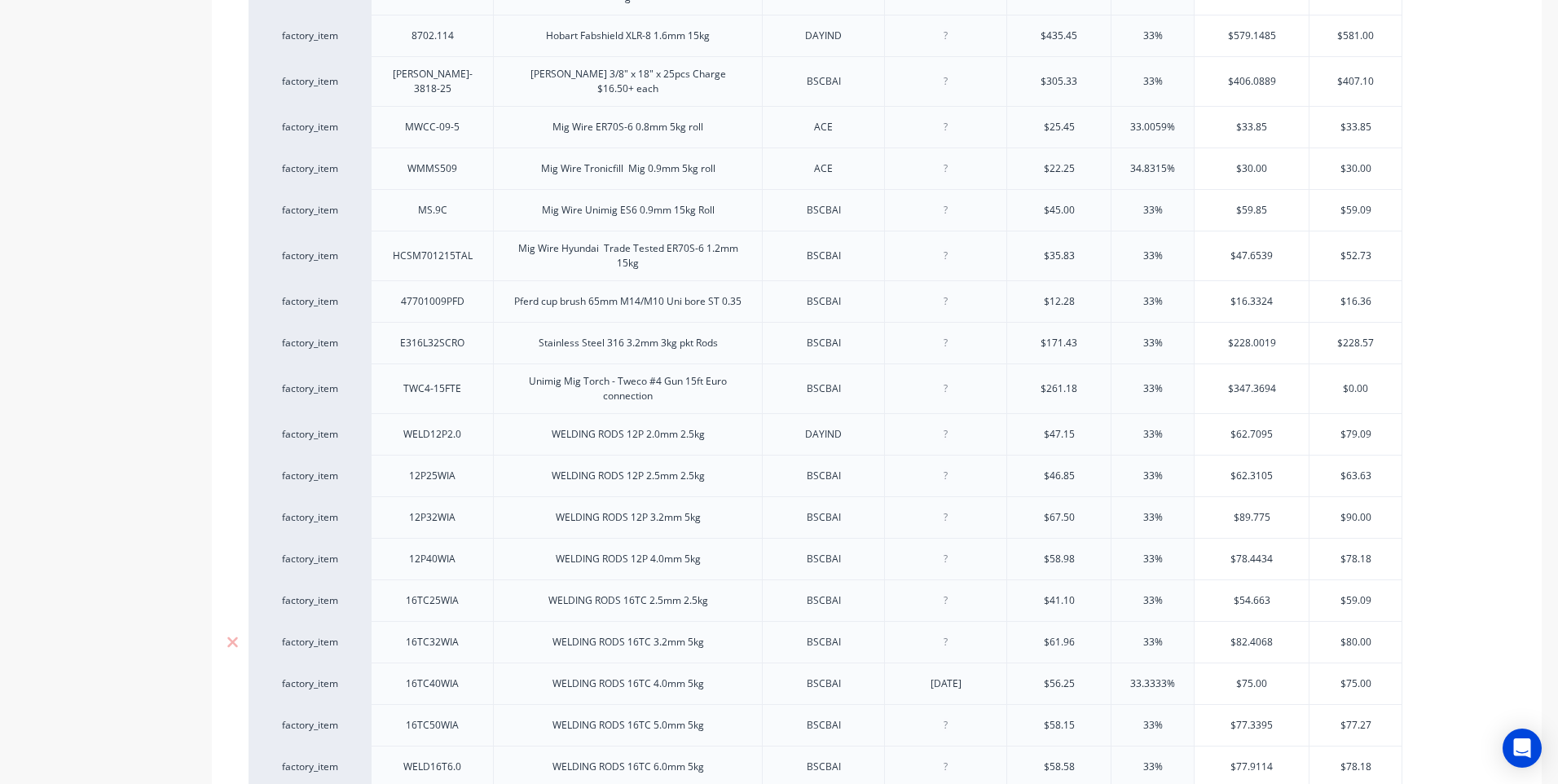
click at [948, 639] on div at bounding box center [945, 641] width 81 height 21
type input "$61.96"
type textarea "x"
type input "$61.9"
type textarea "x"
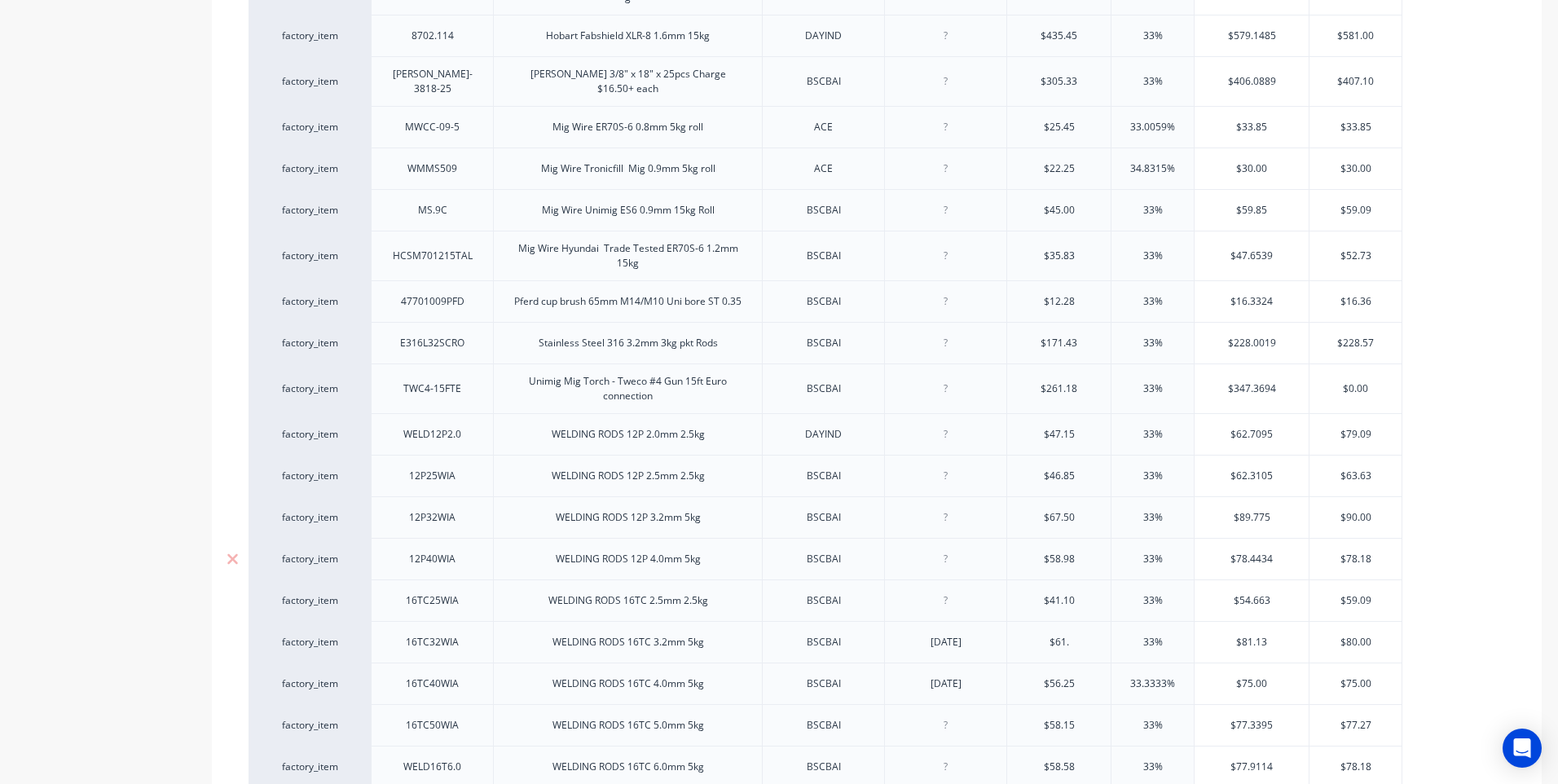
type input "$61.5"
type textarea "x"
type input "$61.50"
type input "33%"
type input "$81.795"
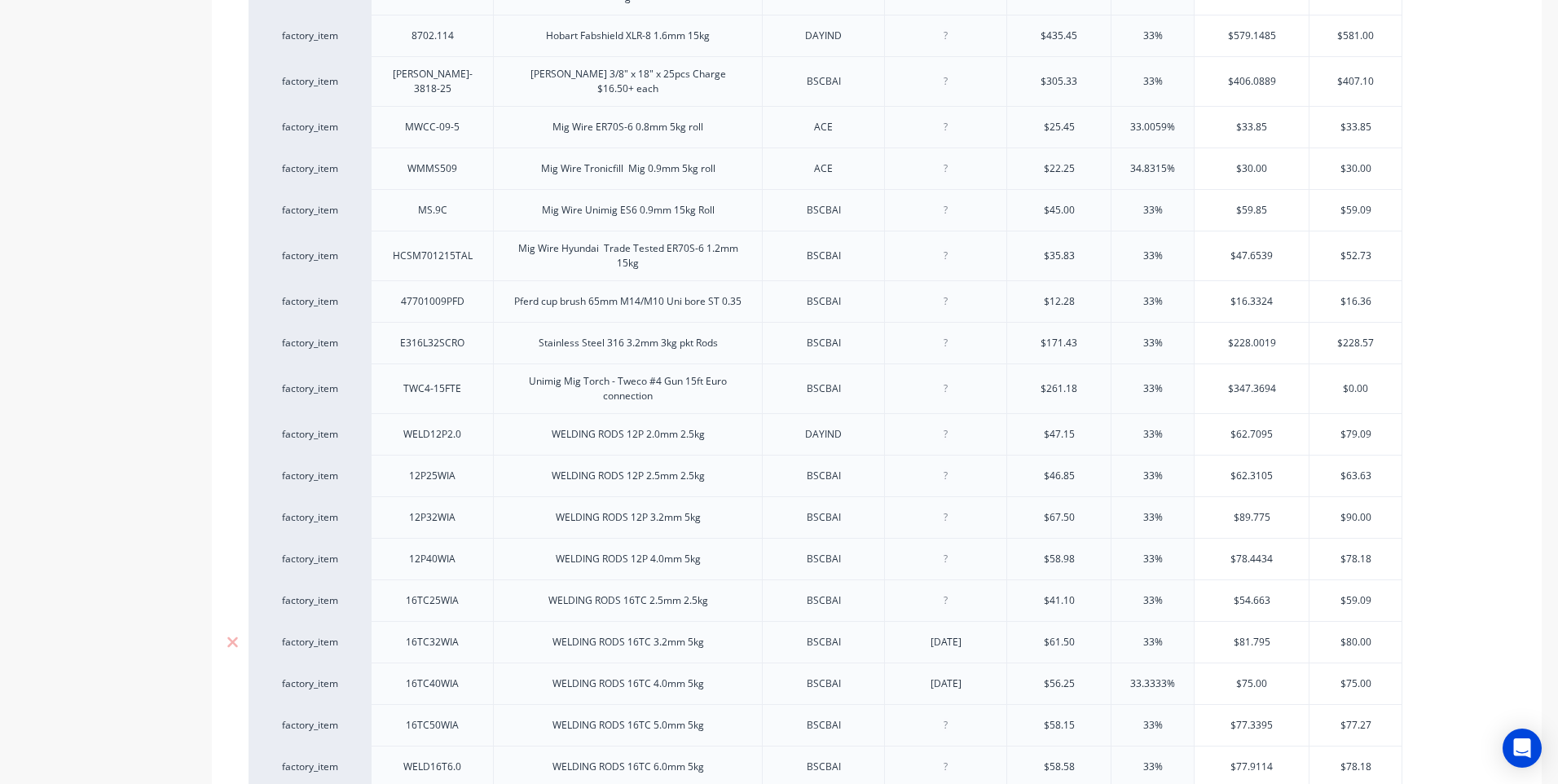
drag, startPoint x: 1269, startPoint y: 634, endPoint x: 1197, endPoint y: 637, distance: 71.8
click at [1197, 637] on input "$81.795" at bounding box center [1251, 642] width 114 height 15
type textarea "x"
type input "80"
type textarea "x"
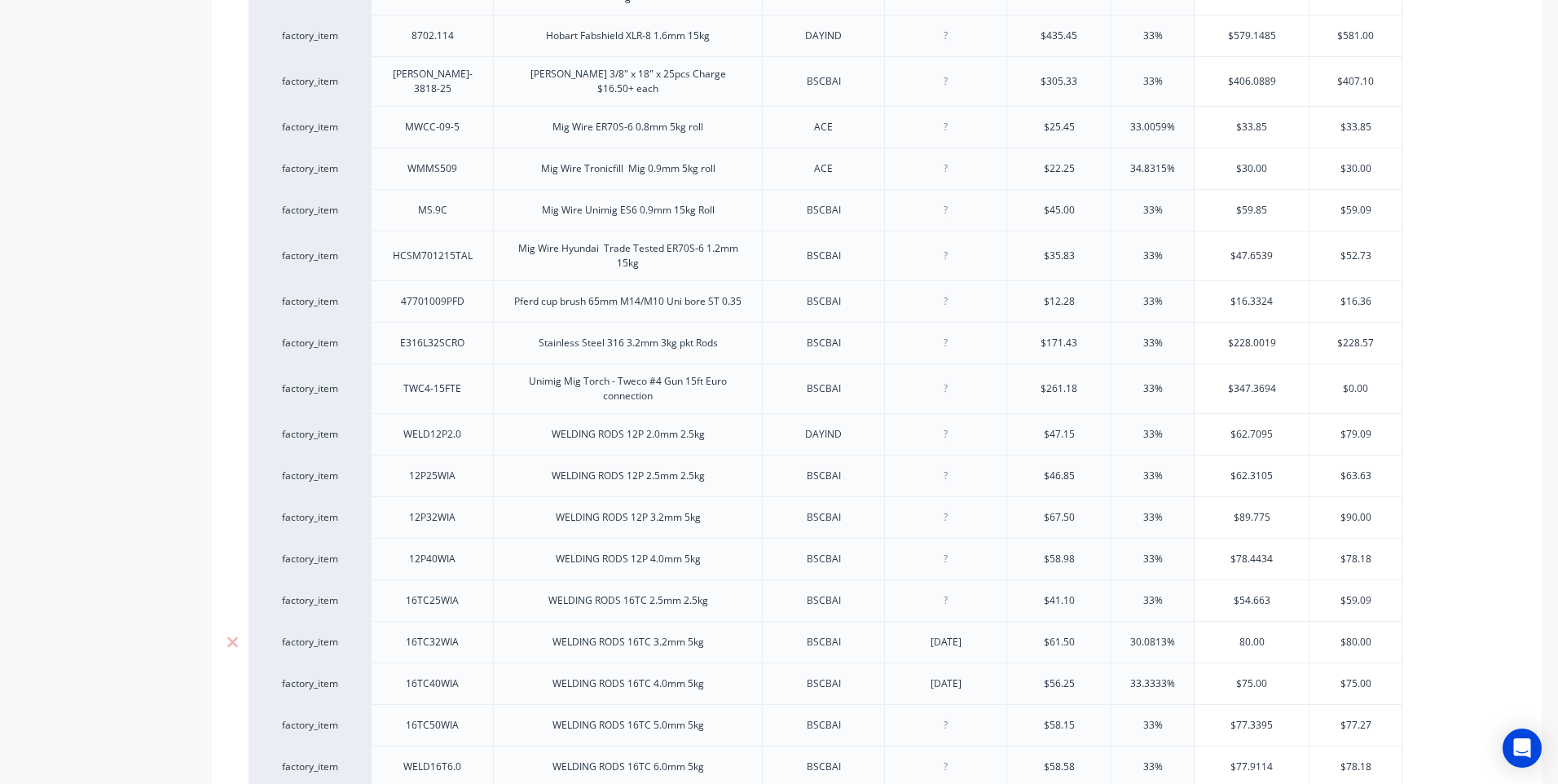
type input "80.00"
type input "$80.00"
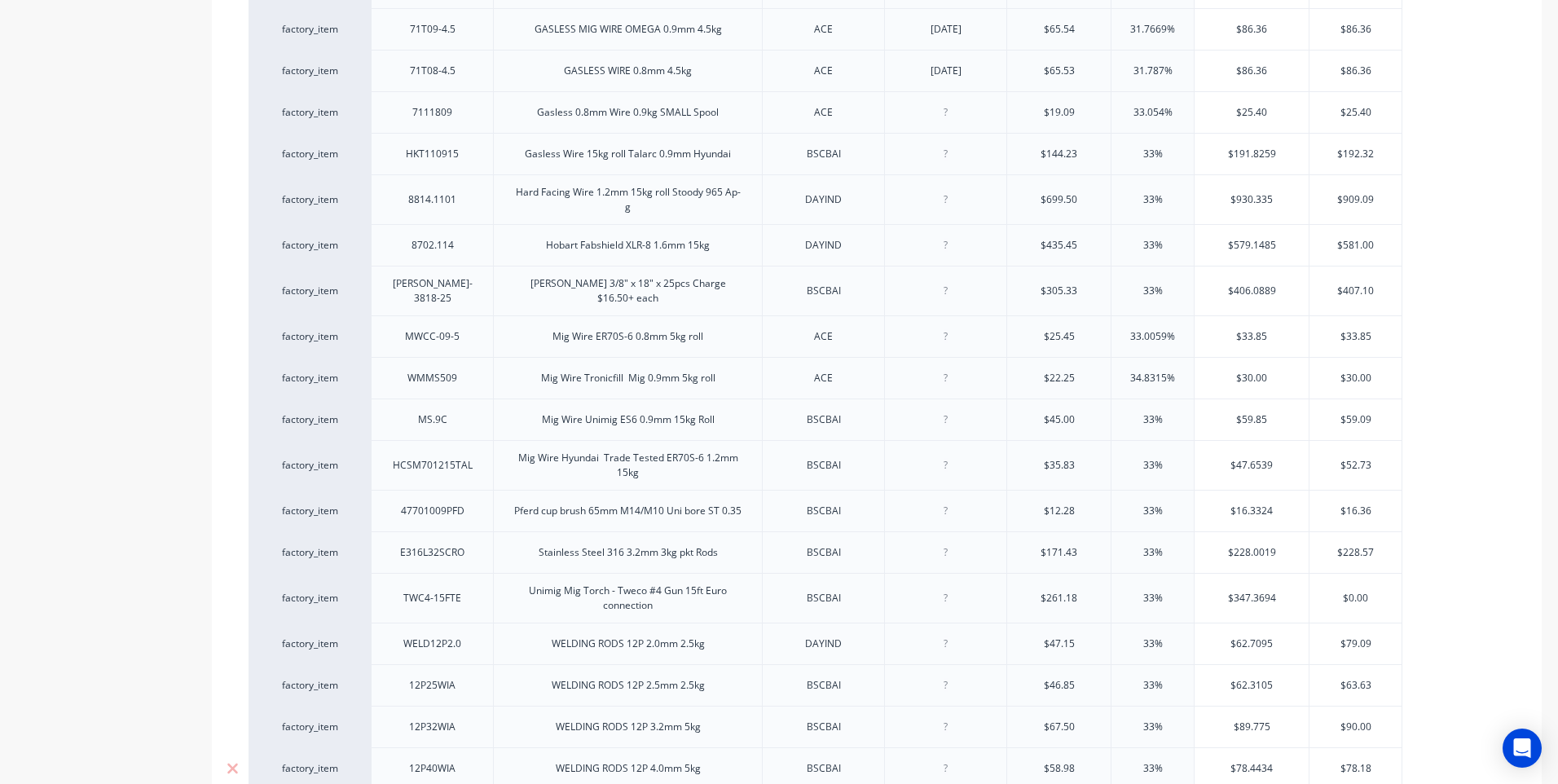
scroll to position [1222, 0]
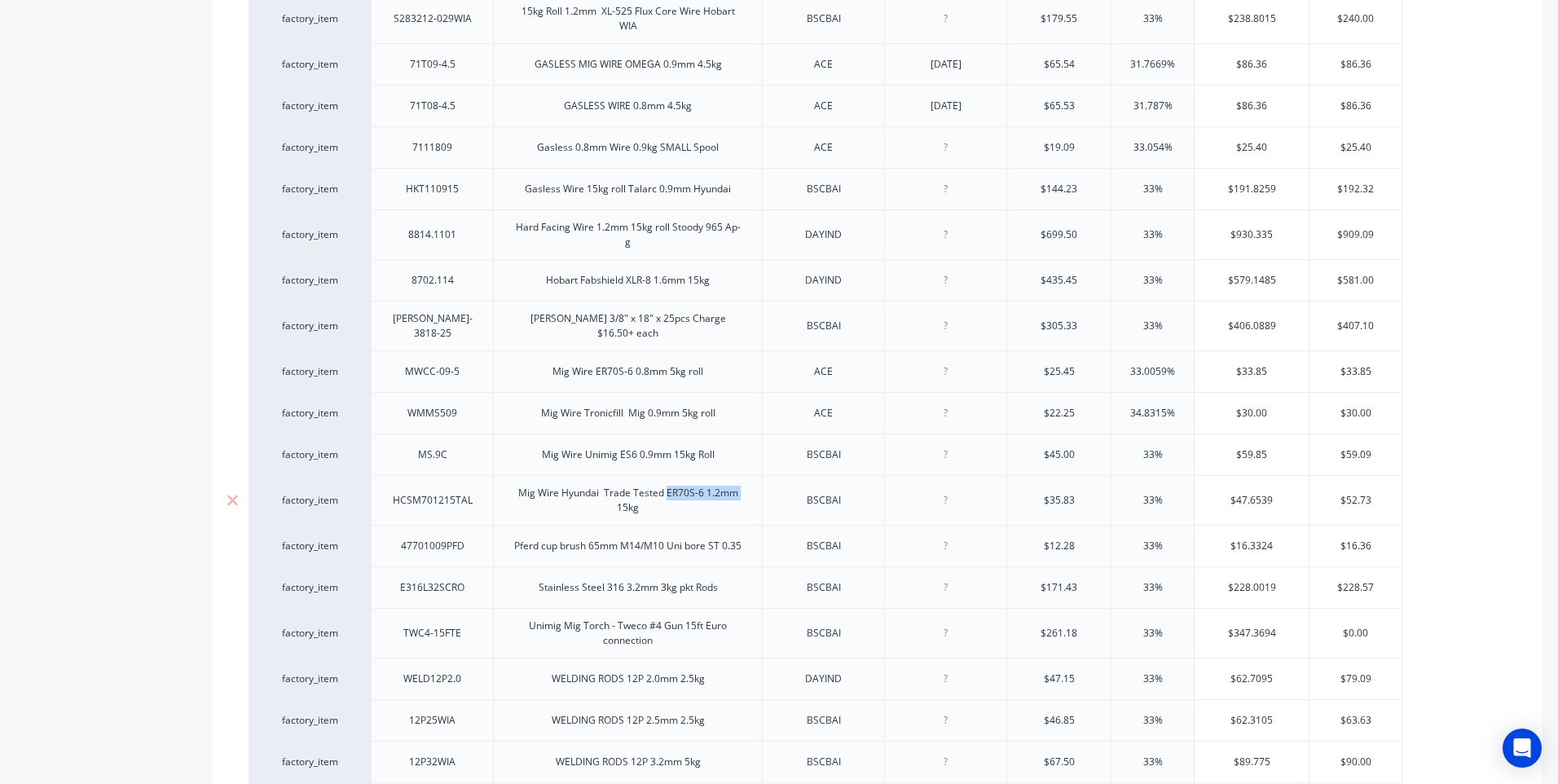
drag, startPoint x: 664, startPoint y: 490, endPoint x: 562, endPoint y: 492, distance: 101.9
click at [562, 492] on div "Mig Wire Hyundai Trade Tested ER70S-6 1.2mm 15kg" at bounding box center [627, 500] width 255 height 36
click at [690, 512] on div "Mig Wire Hyundai Trade Tested ER70S-6 1.2mm 15kg" at bounding box center [627, 500] width 269 height 50
click at [661, 487] on div "Mig Wire Hyundai Trade Tested ER70S-6 1.2mm 15kg" at bounding box center [627, 500] width 255 height 36
drag, startPoint x: 659, startPoint y: 490, endPoint x: 686, endPoint y: 484, distance: 27.7
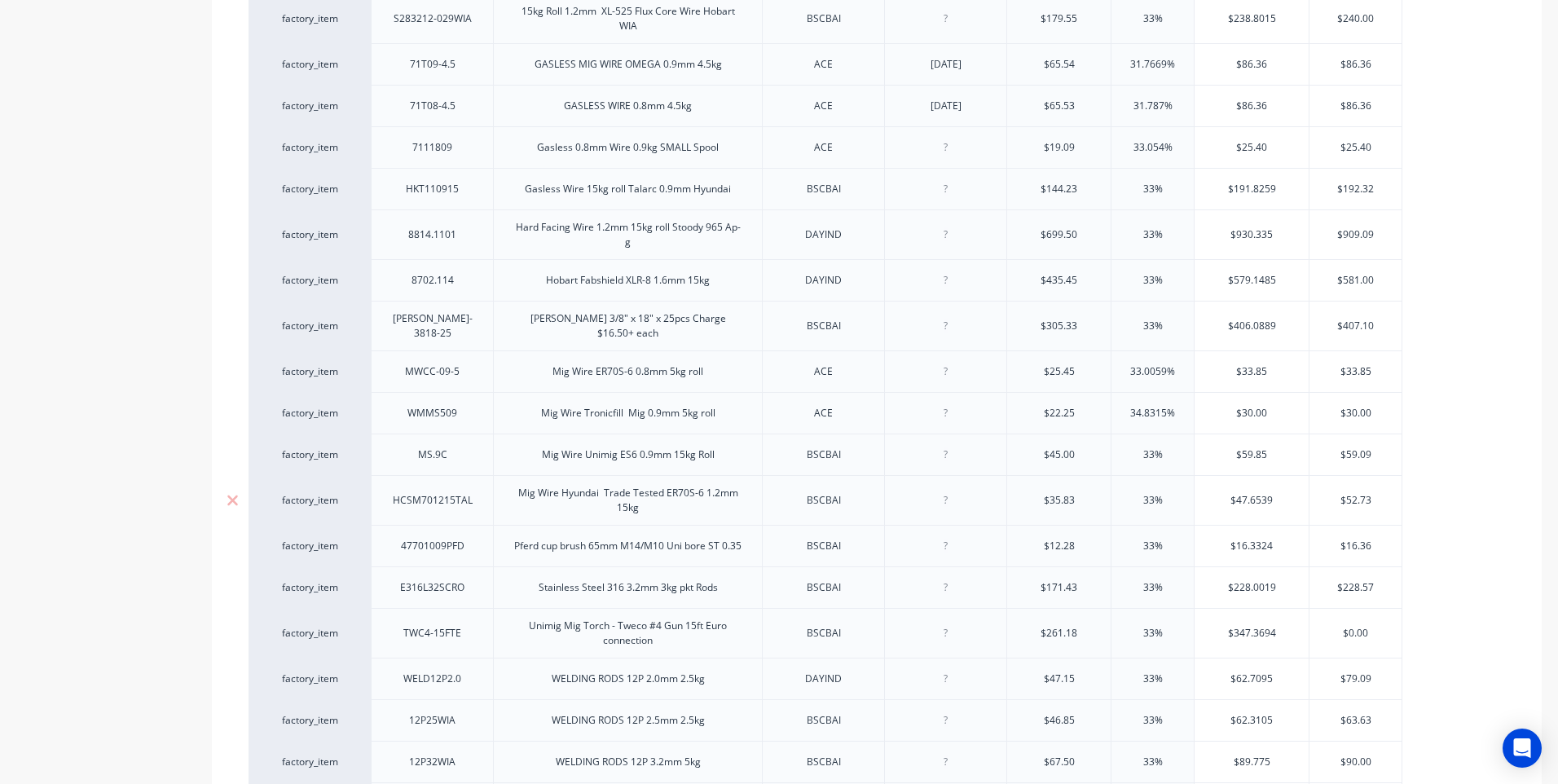
click at [681, 485] on div "Mig Wire Hyundai Trade Tested ER70S-6 1.2mm 15kg" at bounding box center [627, 500] width 255 height 36
click at [662, 488] on div "Mig Wire Hyundai Trade Tested ER70S-6 1.2mm 15kg" at bounding box center [627, 500] width 255 height 36
drag, startPoint x: 661, startPoint y: 488, endPoint x: 616, endPoint y: 519, distance: 54.5
click at [573, 495] on div "Mig Wire Hyundai Trade Tested ER70S-6 1.2mm 15kg" at bounding box center [627, 500] width 255 height 36
click at [578, 504] on div "Mig Wire Hyundai Trade Tested ER70S-6 1.2mm 15kg" at bounding box center [627, 500] width 255 height 36
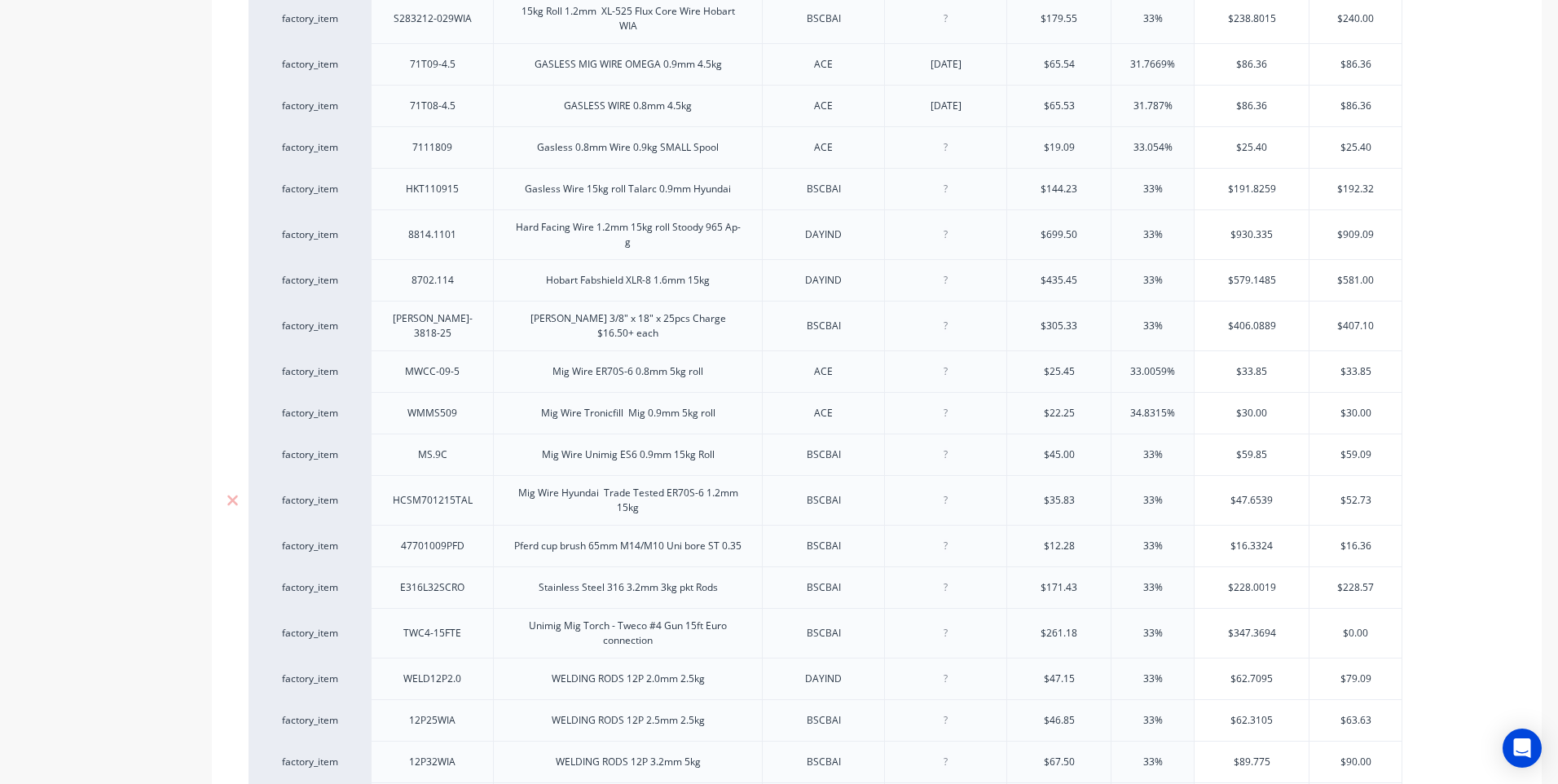
click at [659, 490] on div "Mig Wire Hyundai Trade Tested ER70S-6 1.2mm 15kg" at bounding box center [627, 500] width 255 height 36
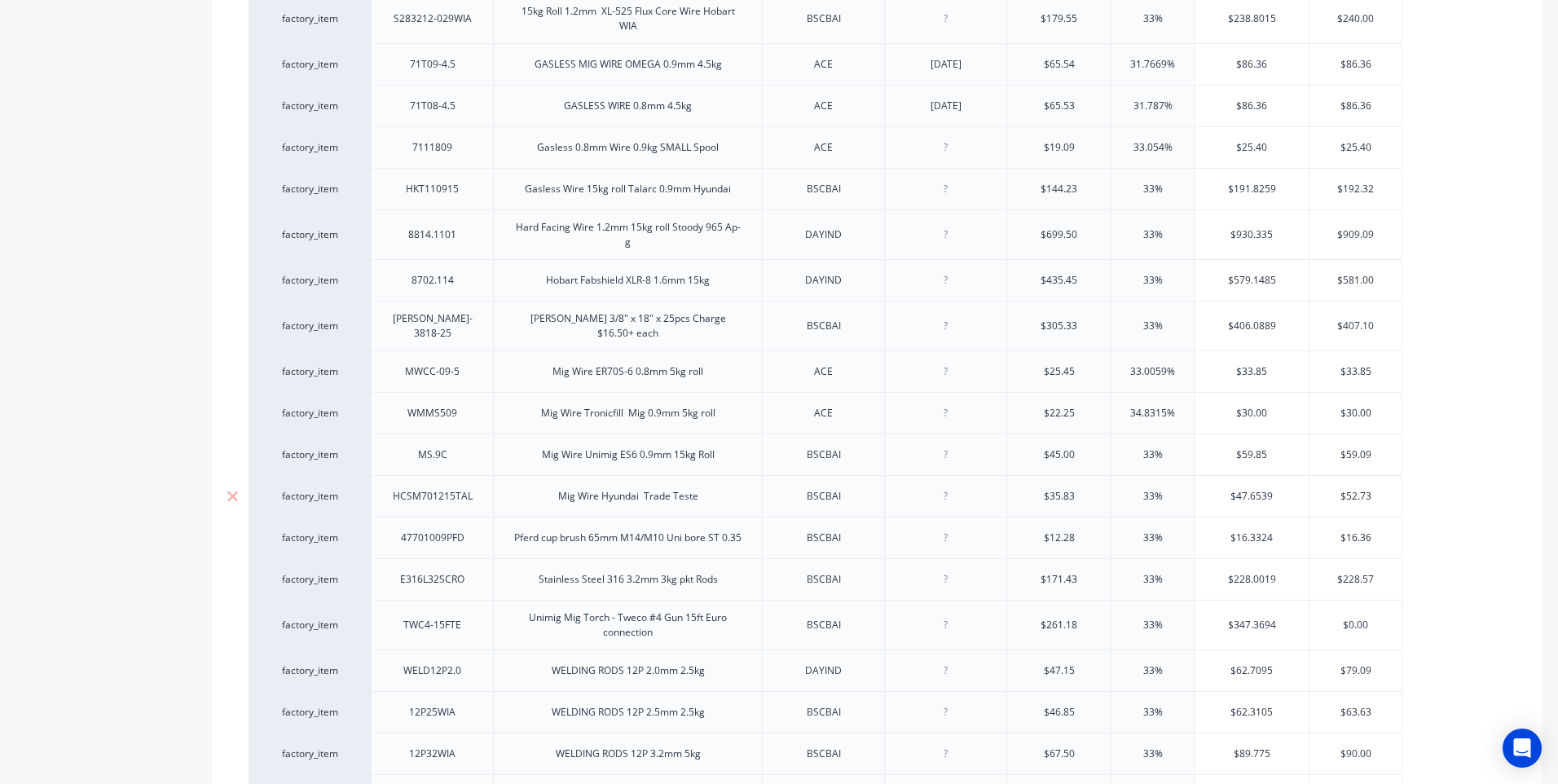
click at [695, 490] on div "Mig Wire Hyundai Trade Teste" at bounding box center [628, 496] width 166 height 21
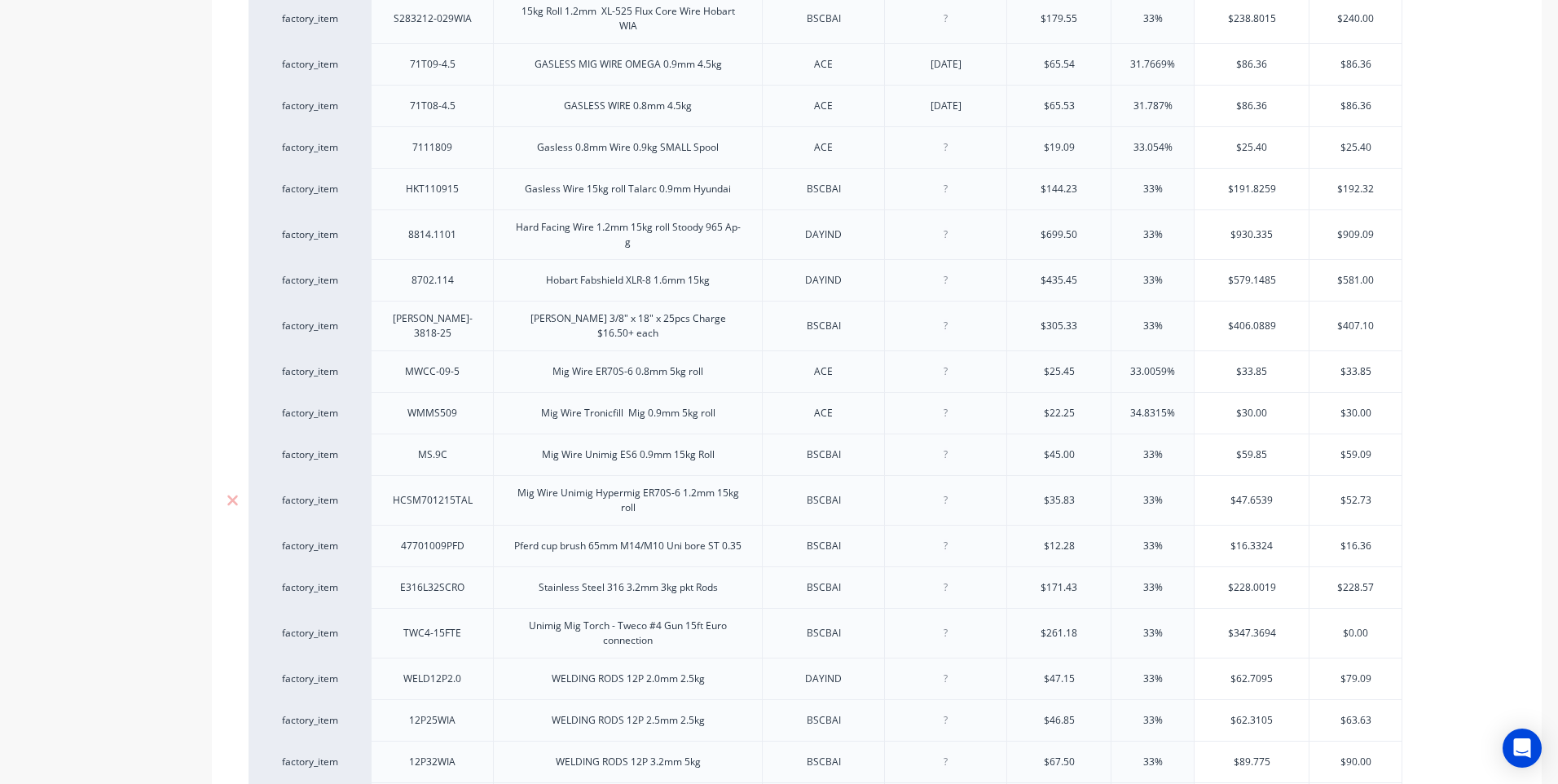
click at [945, 499] on div at bounding box center [945, 500] width 81 height 21
type textarea "x"
type input "$35.83"
drag, startPoint x: 1080, startPoint y: 490, endPoint x: 999, endPoint y: 494, distance: 81.5
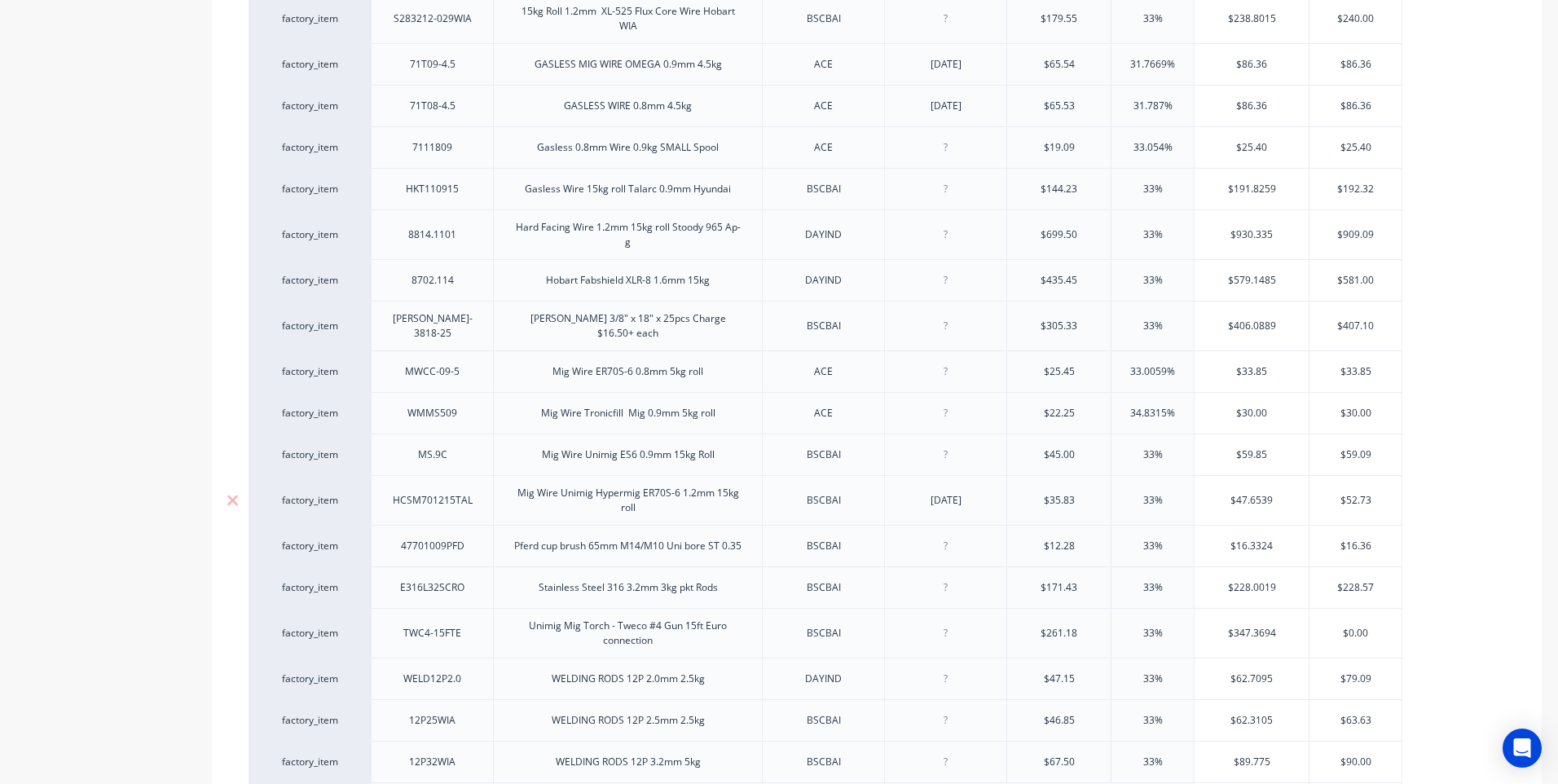
click at [999, 494] on div "factory_item HCSM701215TAL Mig Wire Unimig Hypermig ER70S-6 1.2mm 15kg roll BSC…" at bounding box center [825, 500] width 1154 height 50
type textarea "x"
type input "34"
type textarea "x"
type input "34.5"
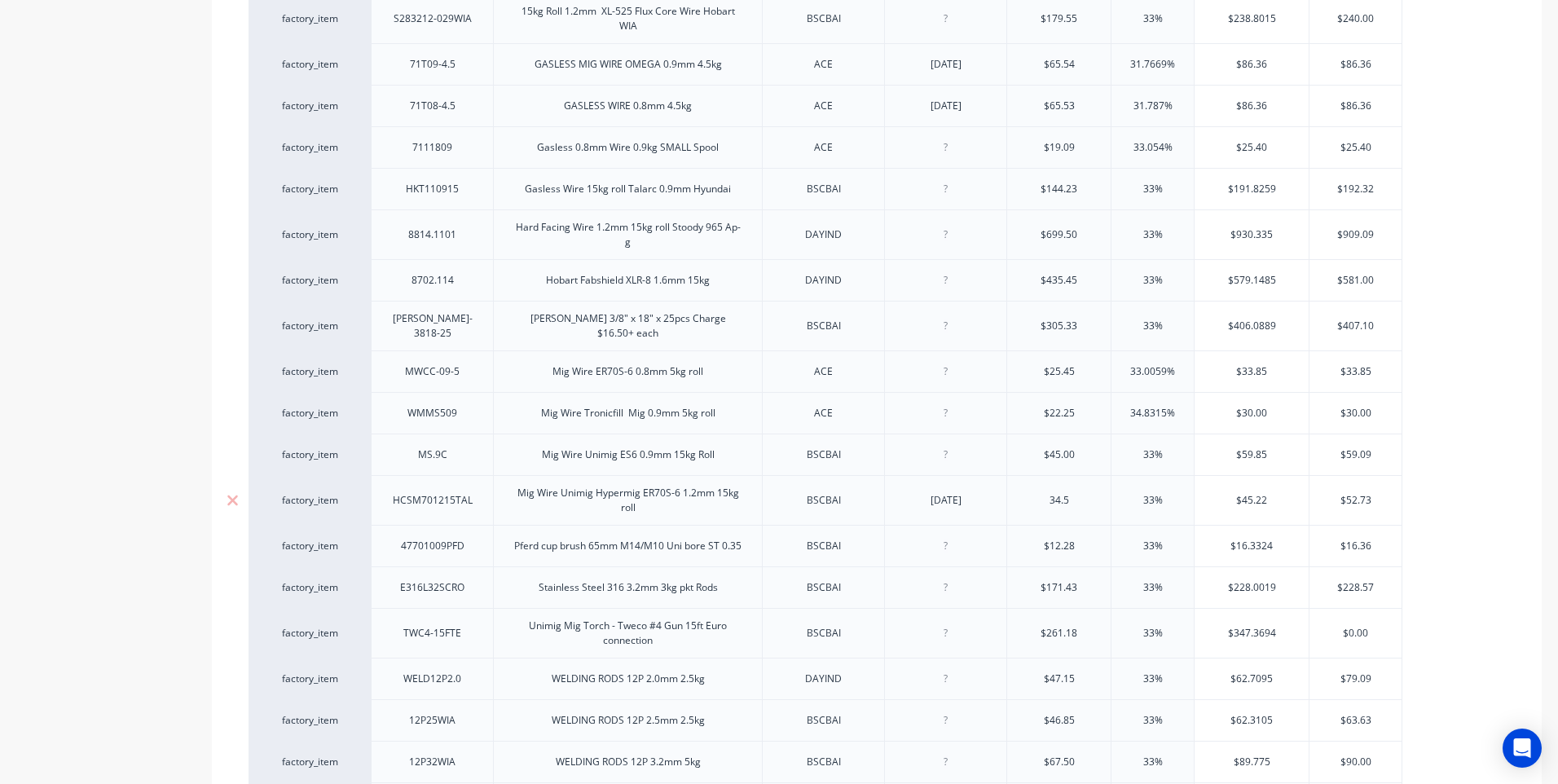
type textarea "x"
type input "34.50"
type input "33%"
click at [1168, 493] on input "33%" at bounding box center [1152, 500] width 82 height 15
type input "$45.885"
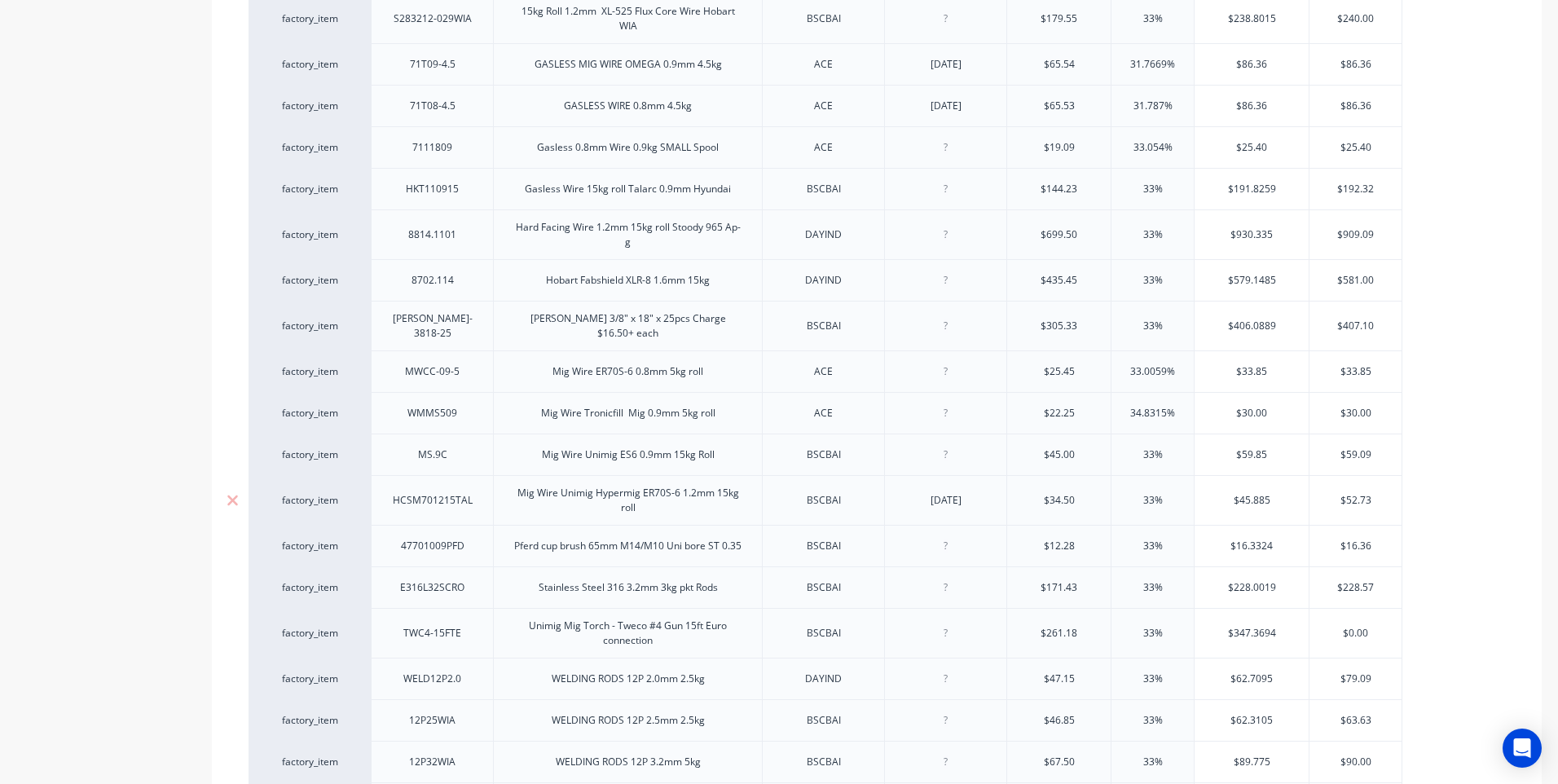
click at [1278, 493] on input "$45.885" at bounding box center [1251, 500] width 114 height 15
click at [1377, 493] on input "$52.73" at bounding box center [1355, 500] width 92 height 15
type input "$52.7"
type textarea "x"
type input "$52."
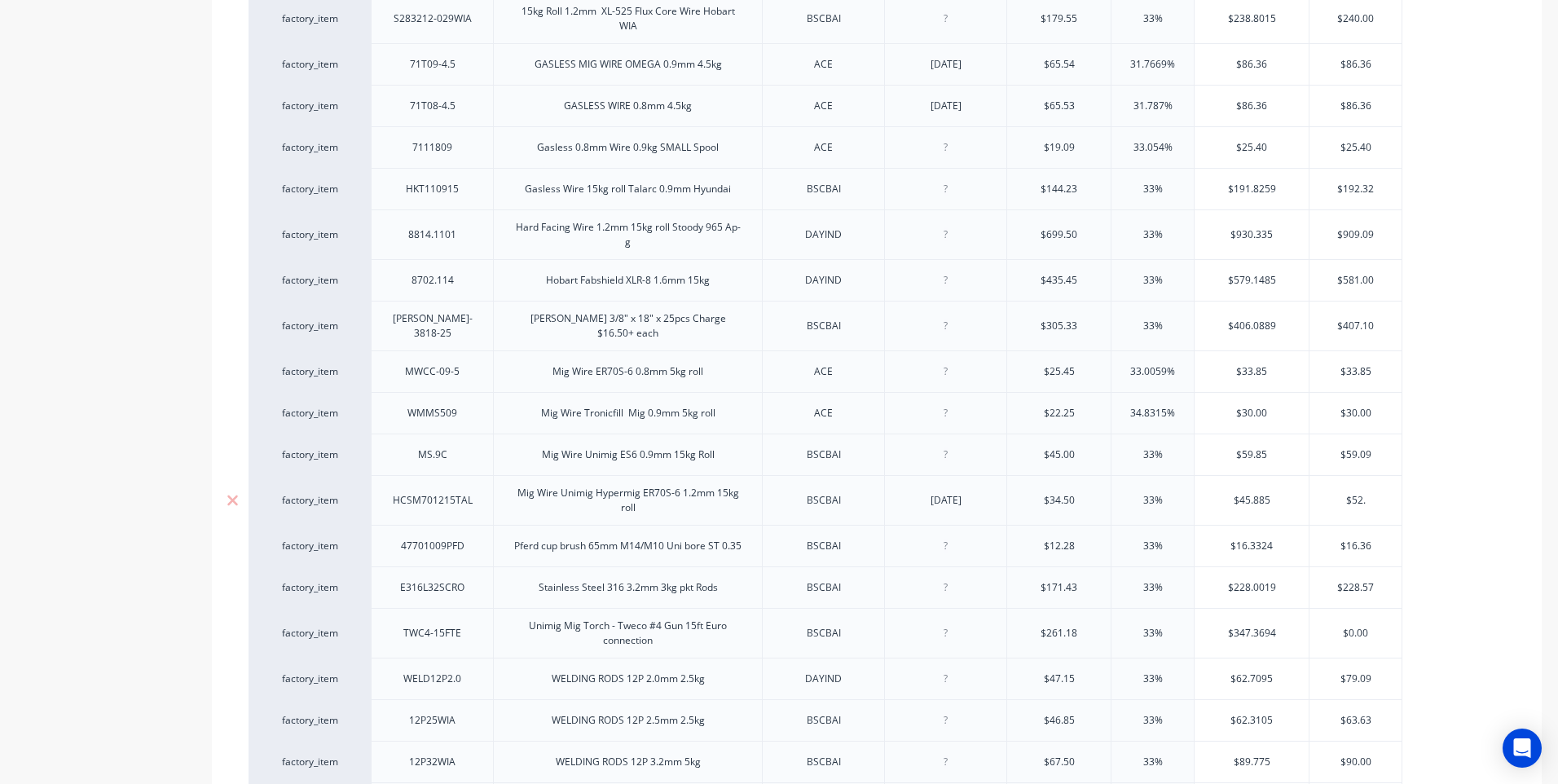
type textarea "x"
type input "$5"
type textarea "x"
type input "$"
type textarea "x"
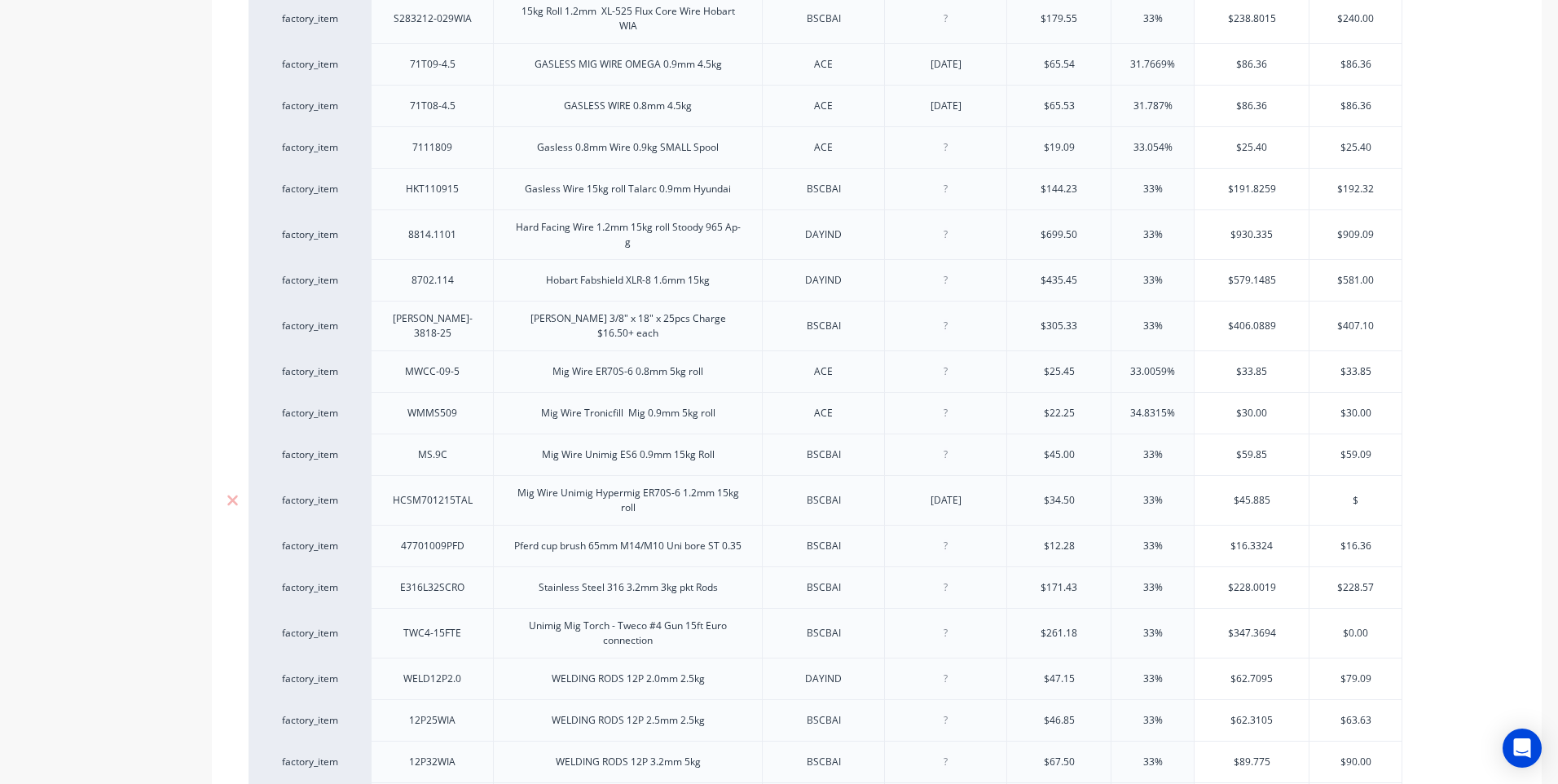
type input "$4"
type textarea "x"
type input "$45"
type textarea "x"
type input "$45.8"
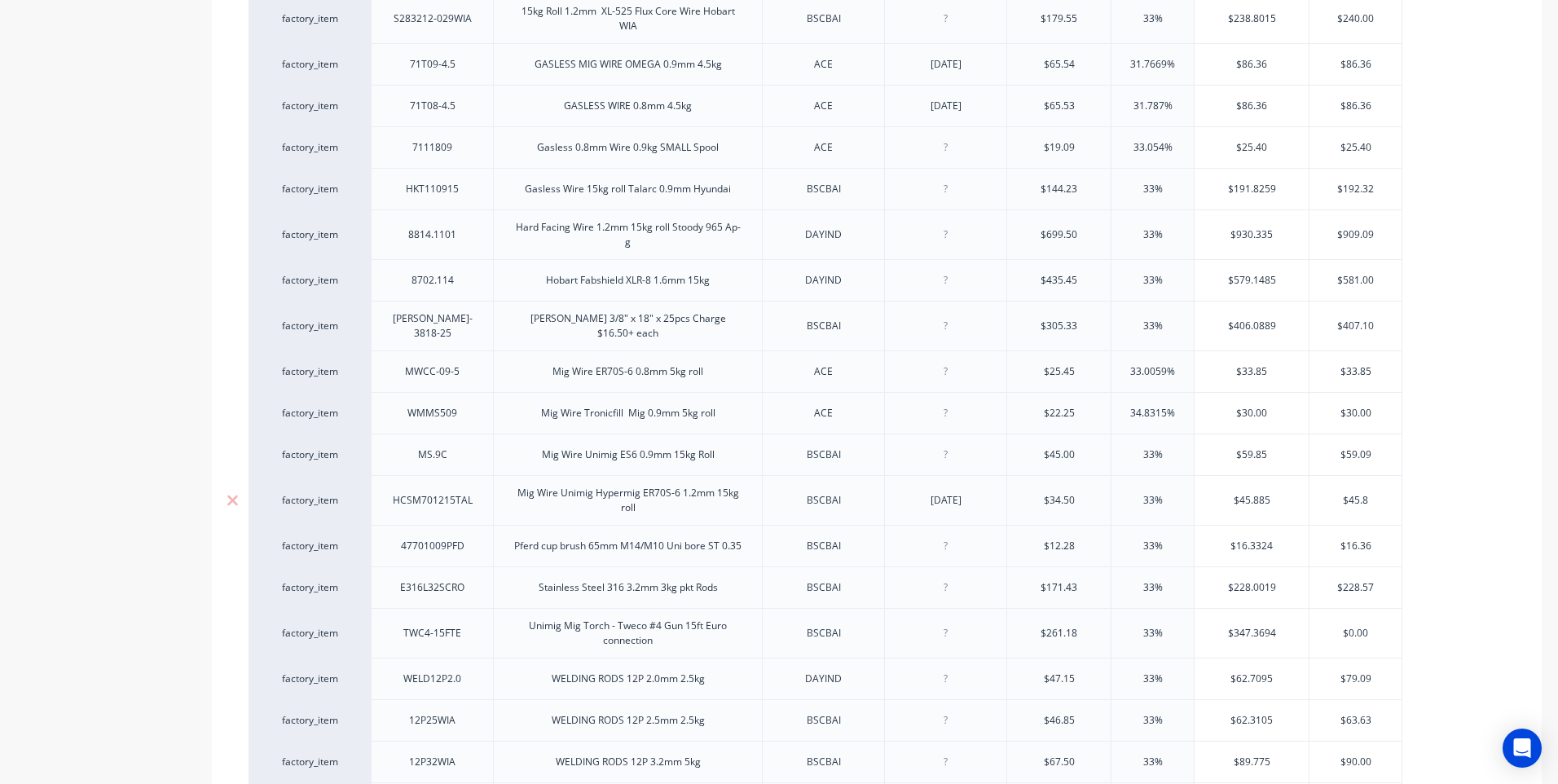
type textarea "x"
type input "$45.88"
type textarea "x"
type input "$45.88"
click at [971, 496] on div "02/09/25" at bounding box center [945, 500] width 81 height 21
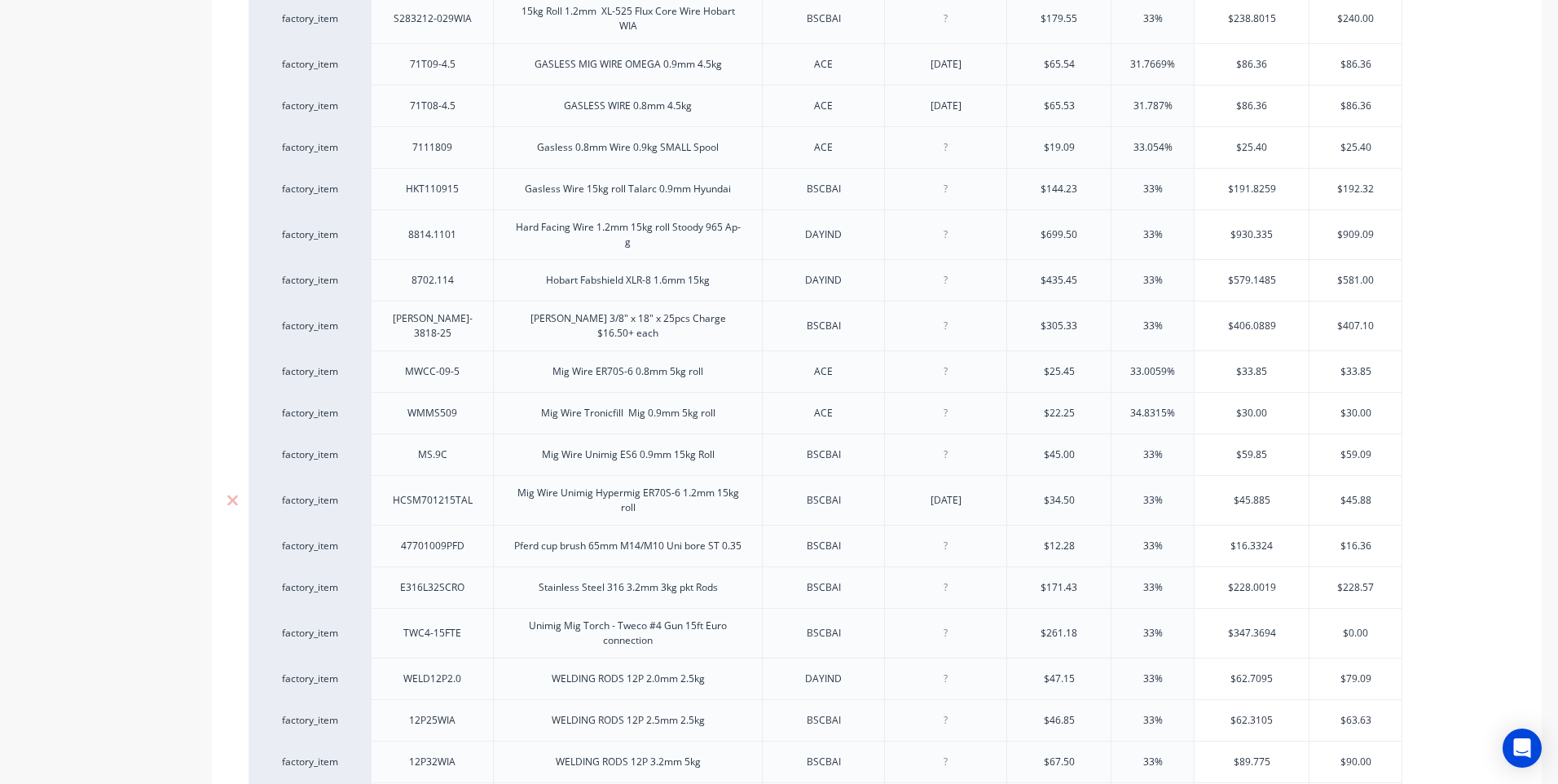
click at [647, 504] on div "Mig Wire Unimig Hypermig ER70S-6 1.2mm 15kg roll" at bounding box center [627, 500] width 255 height 36
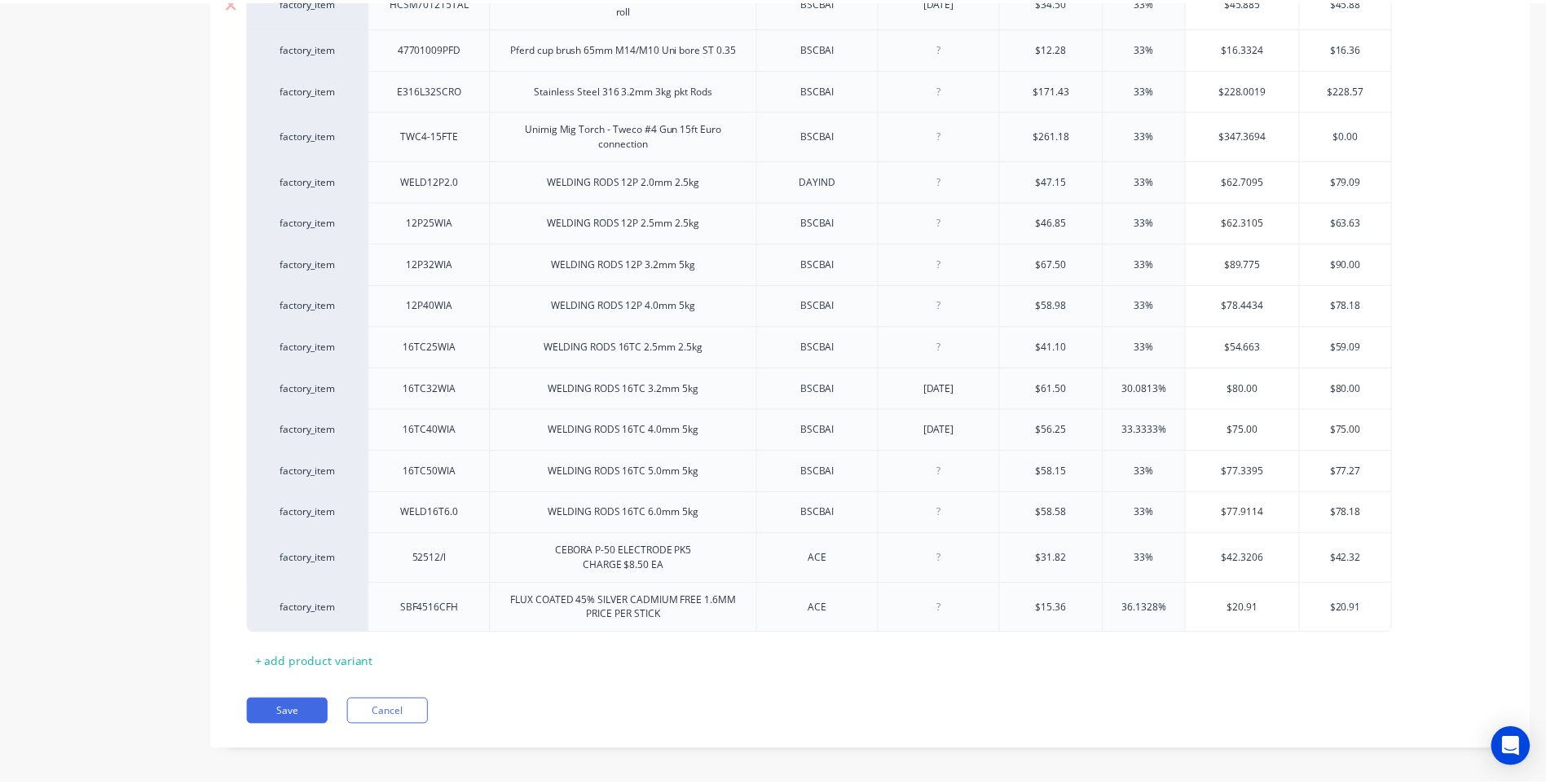
scroll to position [1723, 0]
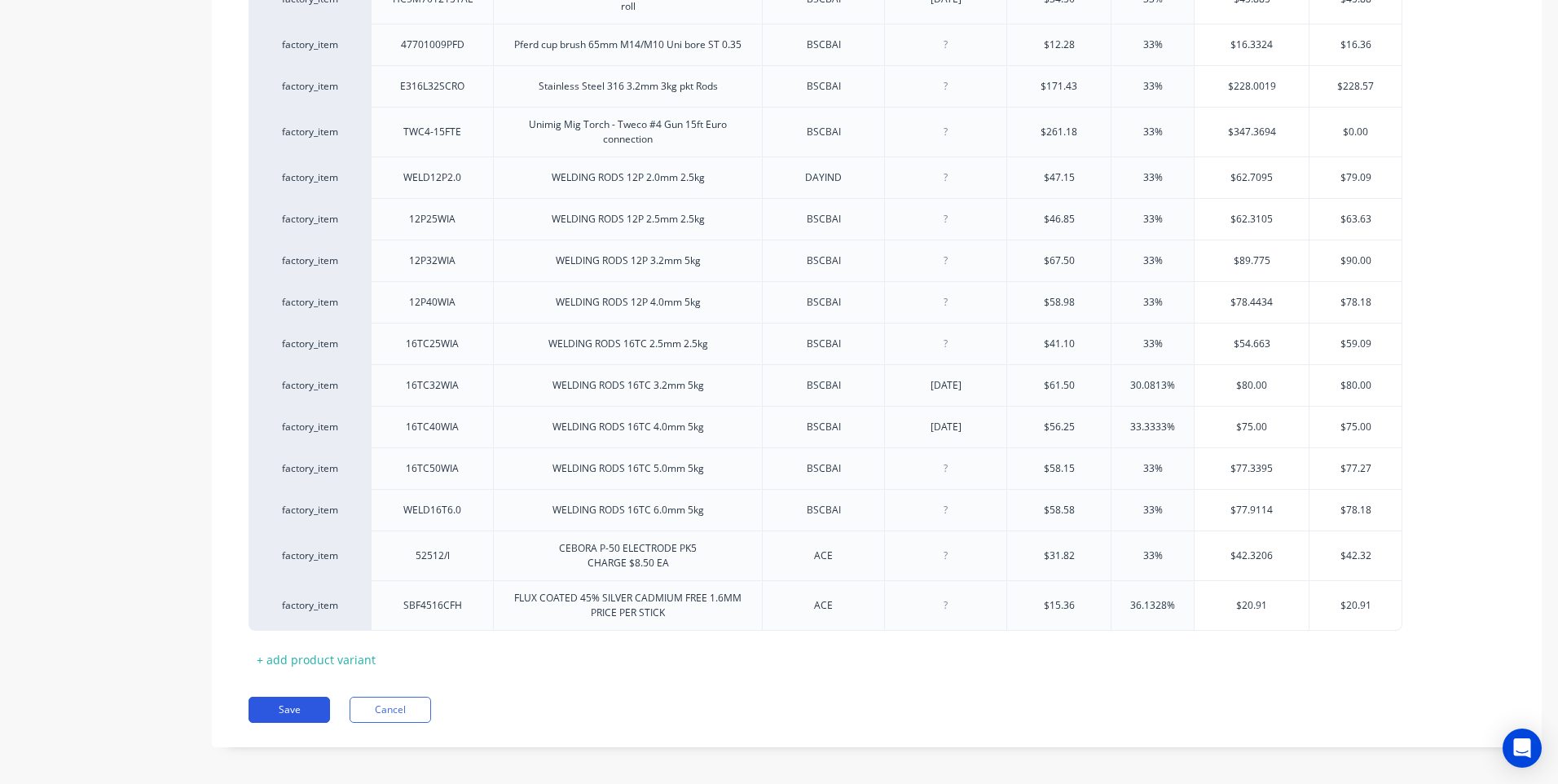
click at [305, 698] on button "Save" at bounding box center [288, 710] width 81 height 26
type textarea "x"
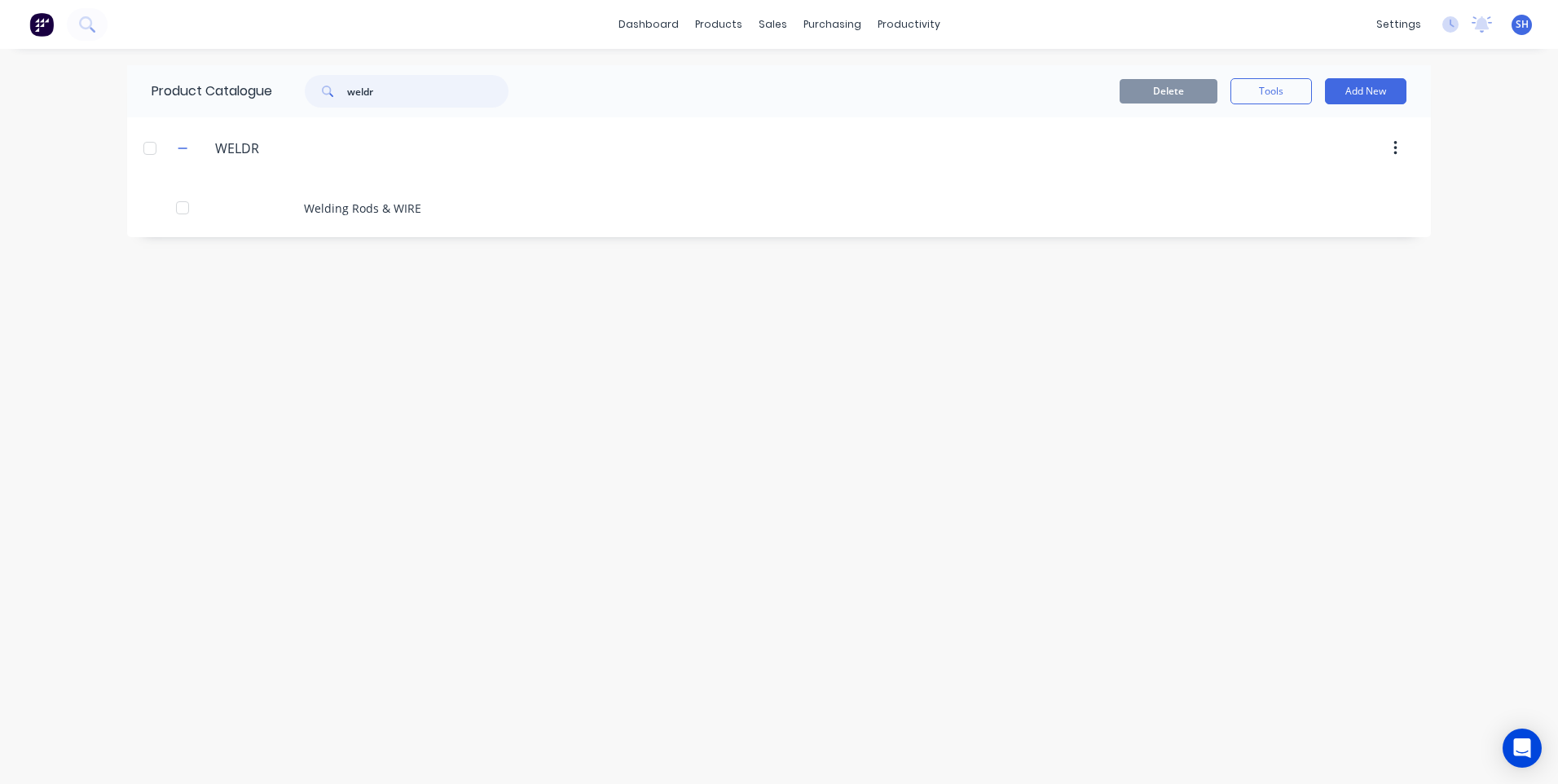
drag, startPoint x: 387, startPoint y: 93, endPoint x: 310, endPoint y: 84, distance: 77.9
click at [310, 84] on div "weldr" at bounding box center [407, 91] width 204 height 33
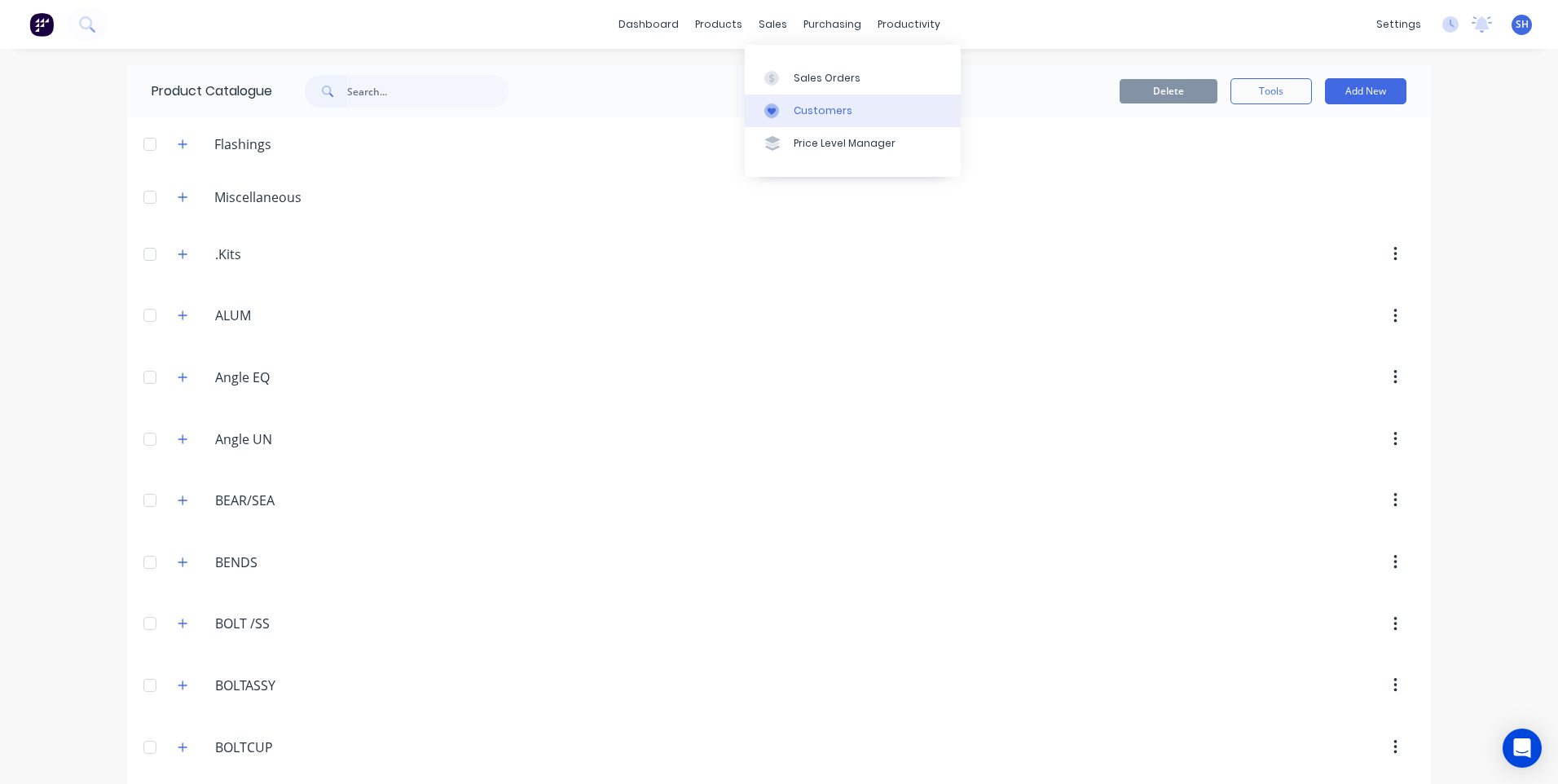
click at [812, 102] on link "Customers" at bounding box center [853, 111] width 216 height 33
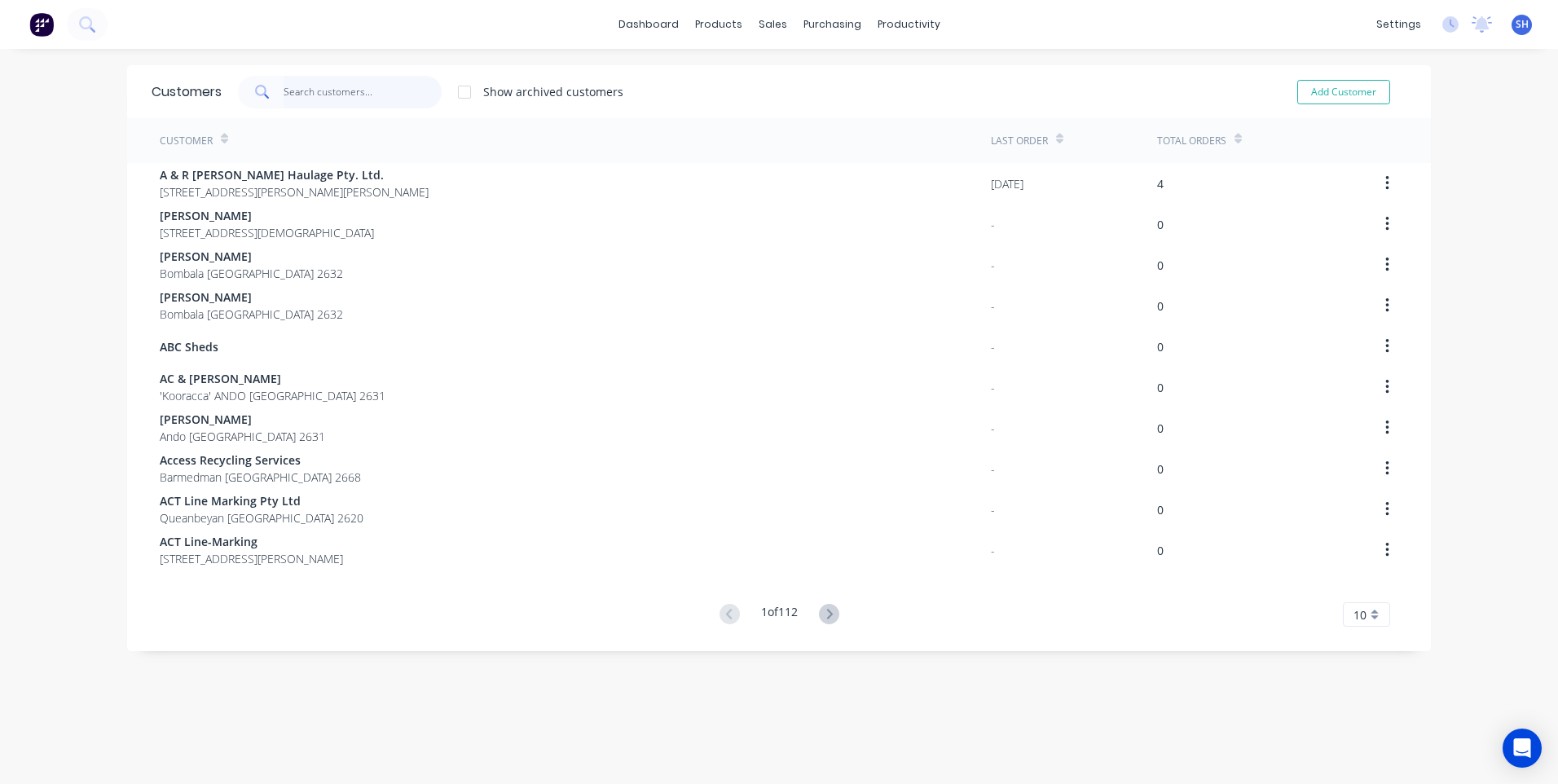
click at [297, 85] on input "text" at bounding box center [363, 92] width 159 height 33
type input "m"
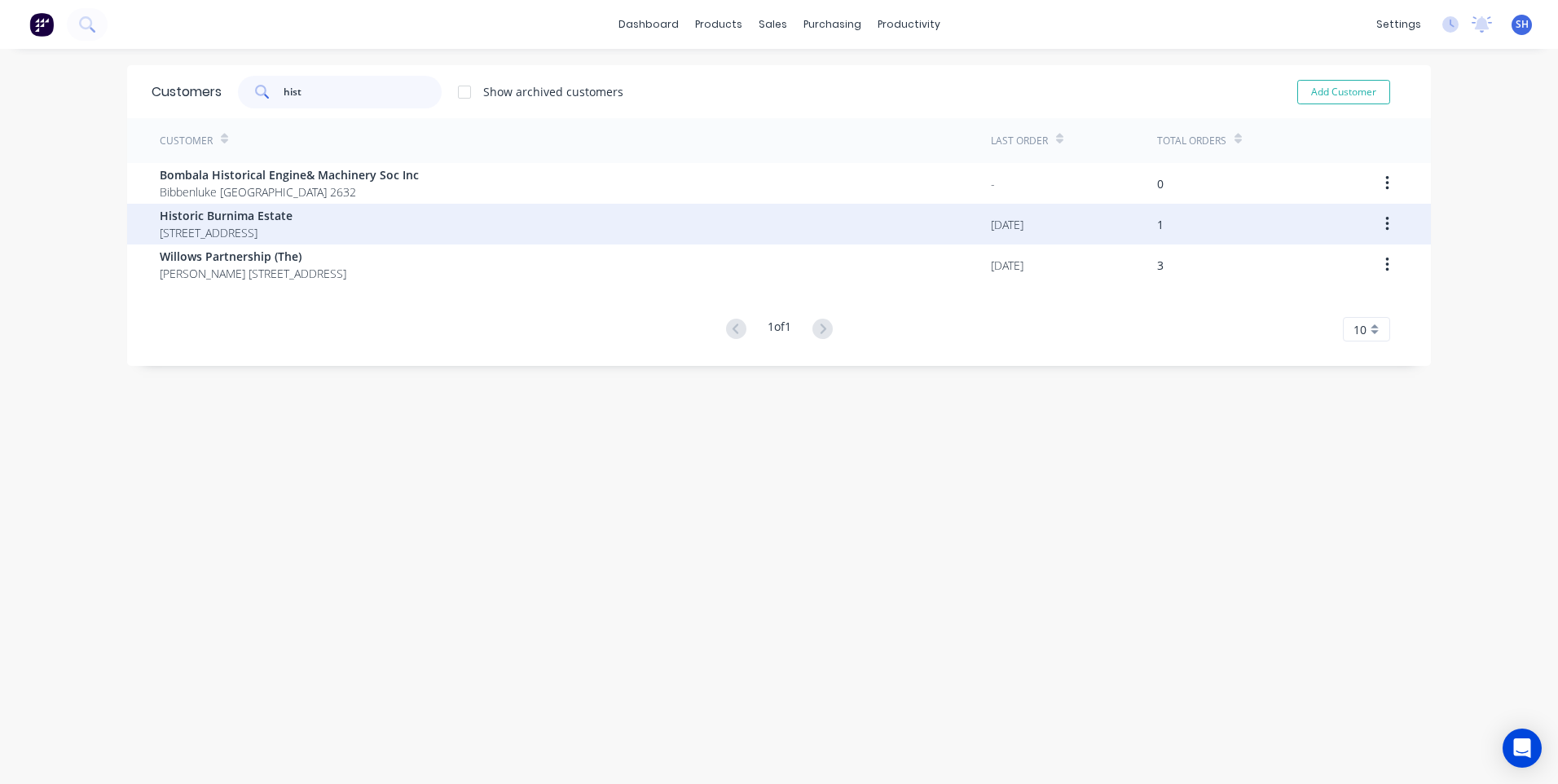
type input "hist"
click at [235, 217] on span "Historic Burnima Estate" at bounding box center [226, 215] width 133 height 17
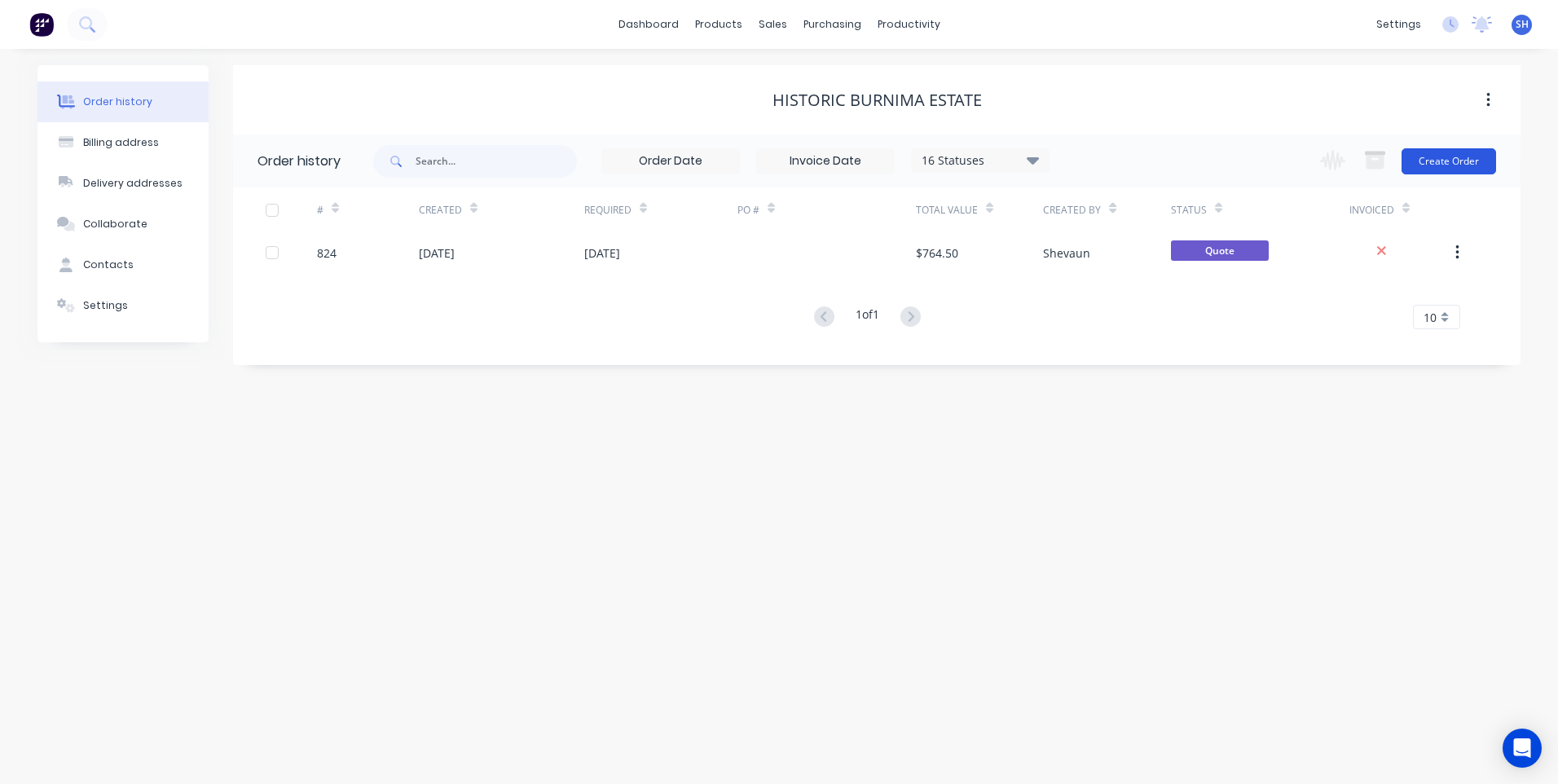
click at [1449, 158] on button "Create Order" at bounding box center [1448, 161] width 95 height 26
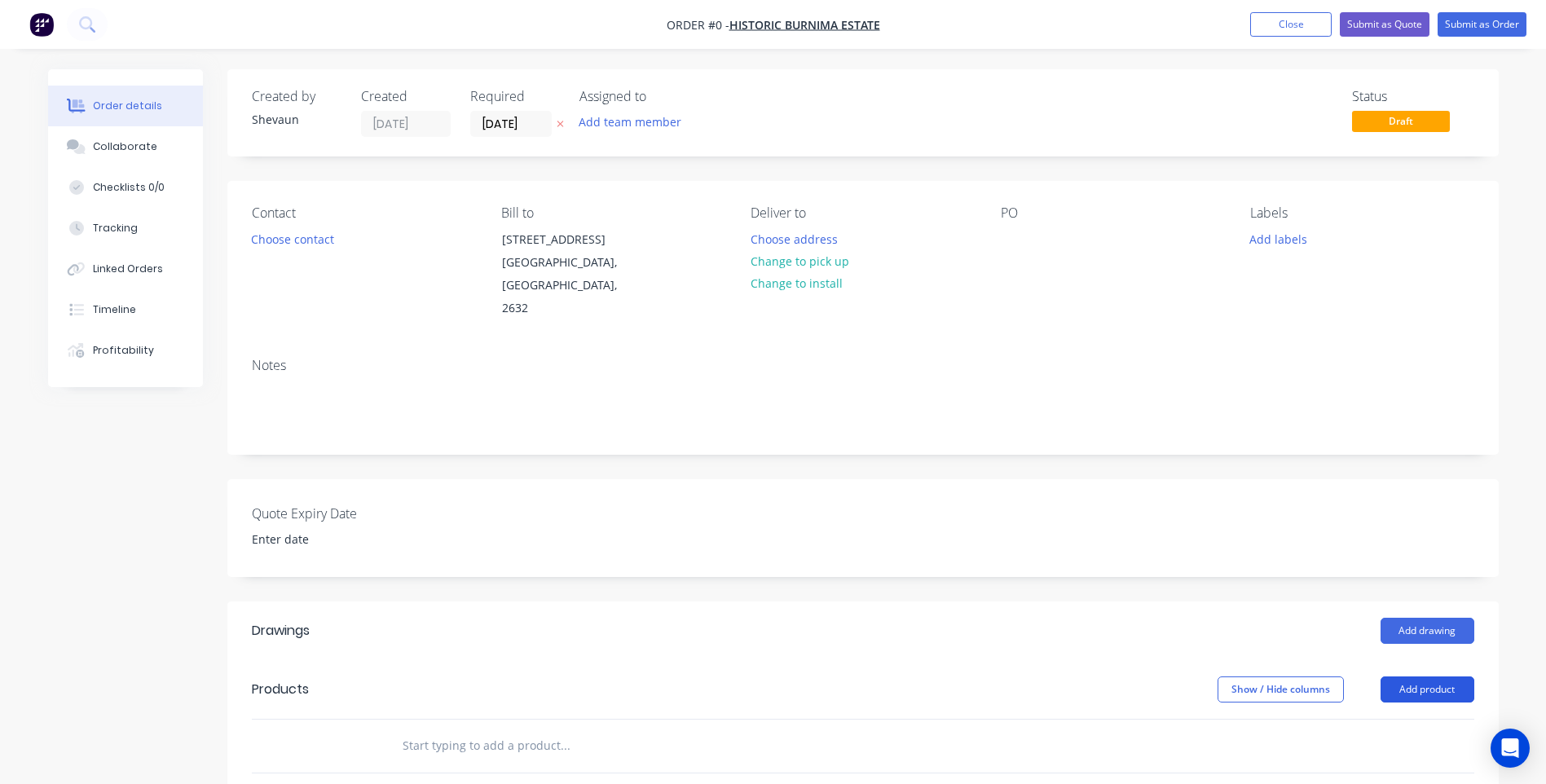
click at [1435, 676] on button "Add product" at bounding box center [1427, 689] width 94 height 26
click at [1408, 719] on div "Product catalogue" at bounding box center [1396, 731] width 125 height 24
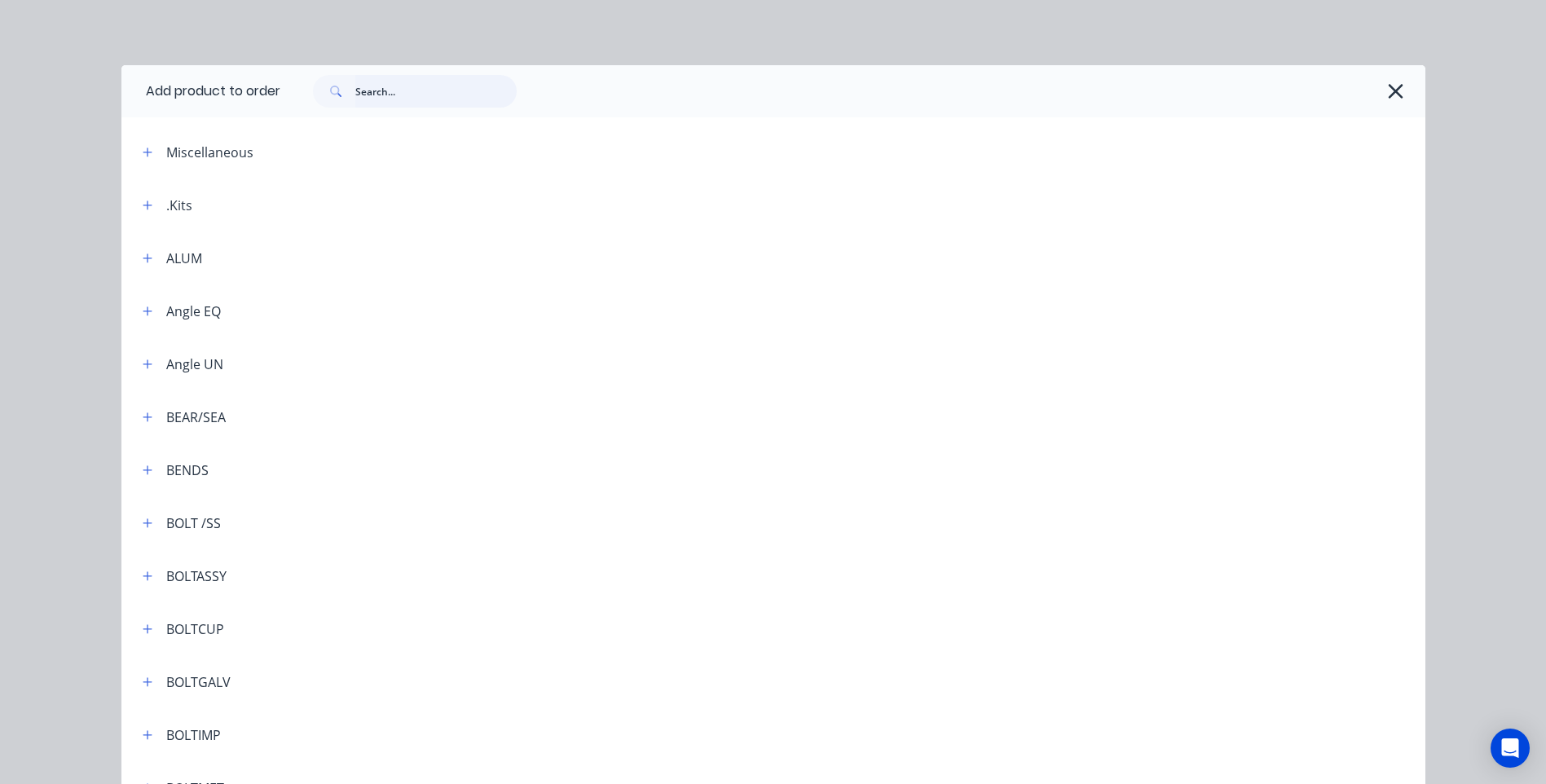
click at [366, 92] on input "text" at bounding box center [435, 91] width 161 height 33
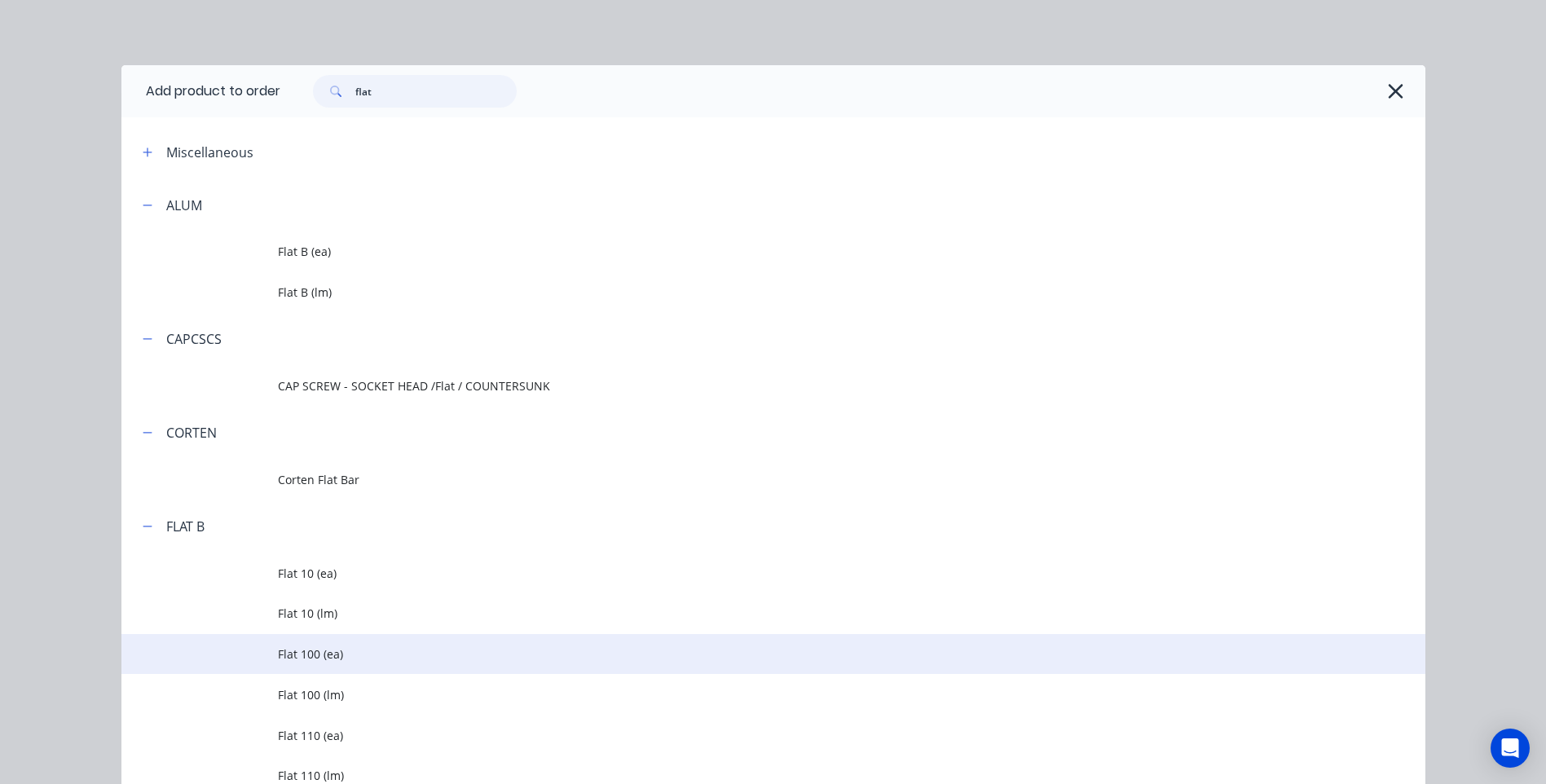
type input "flat"
click at [300, 653] on span "Flat 100 (ea)" at bounding box center [736, 653] width 917 height 17
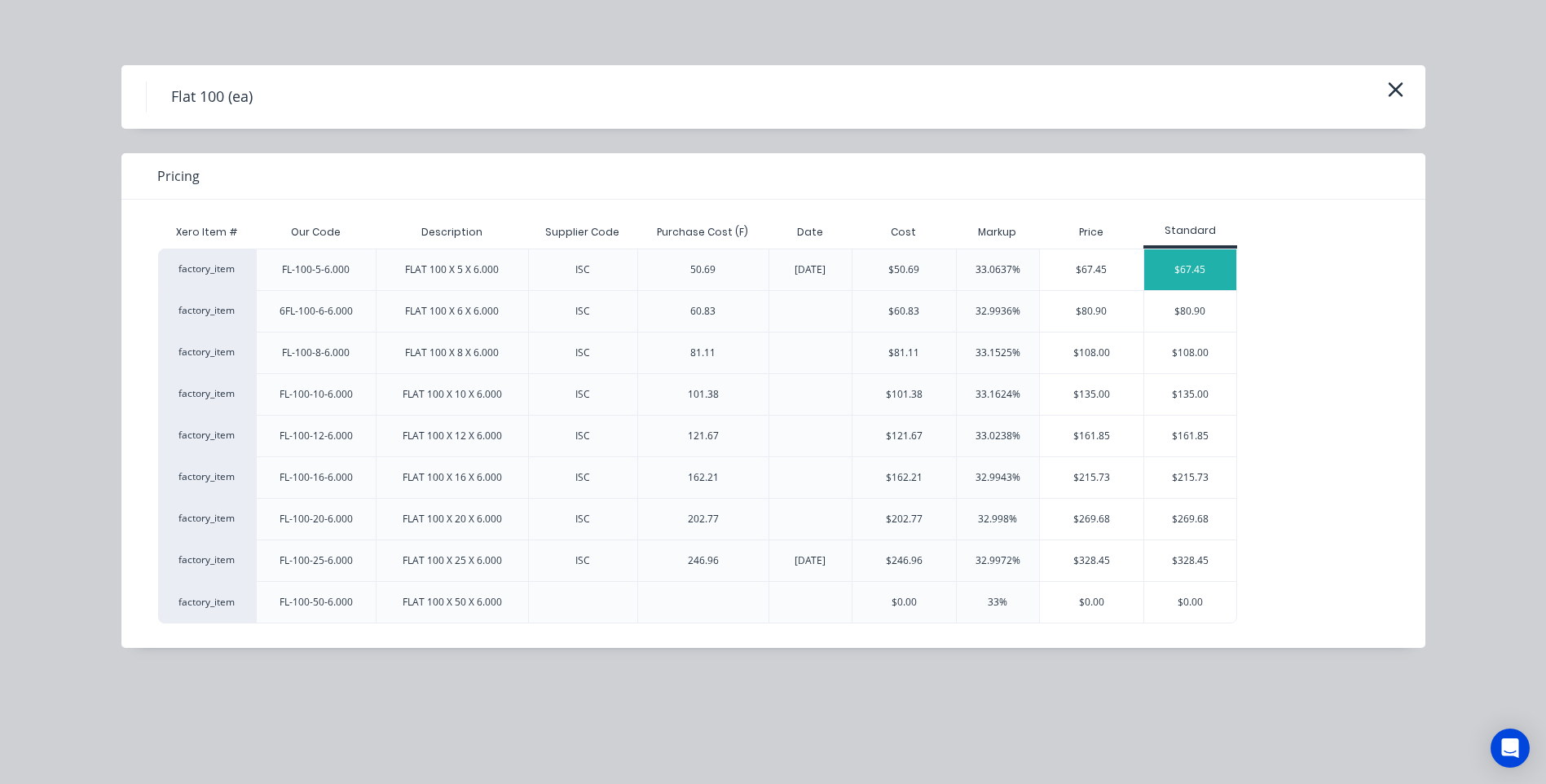
click at [1200, 263] on div "$67.45" at bounding box center [1190, 269] width 92 height 41
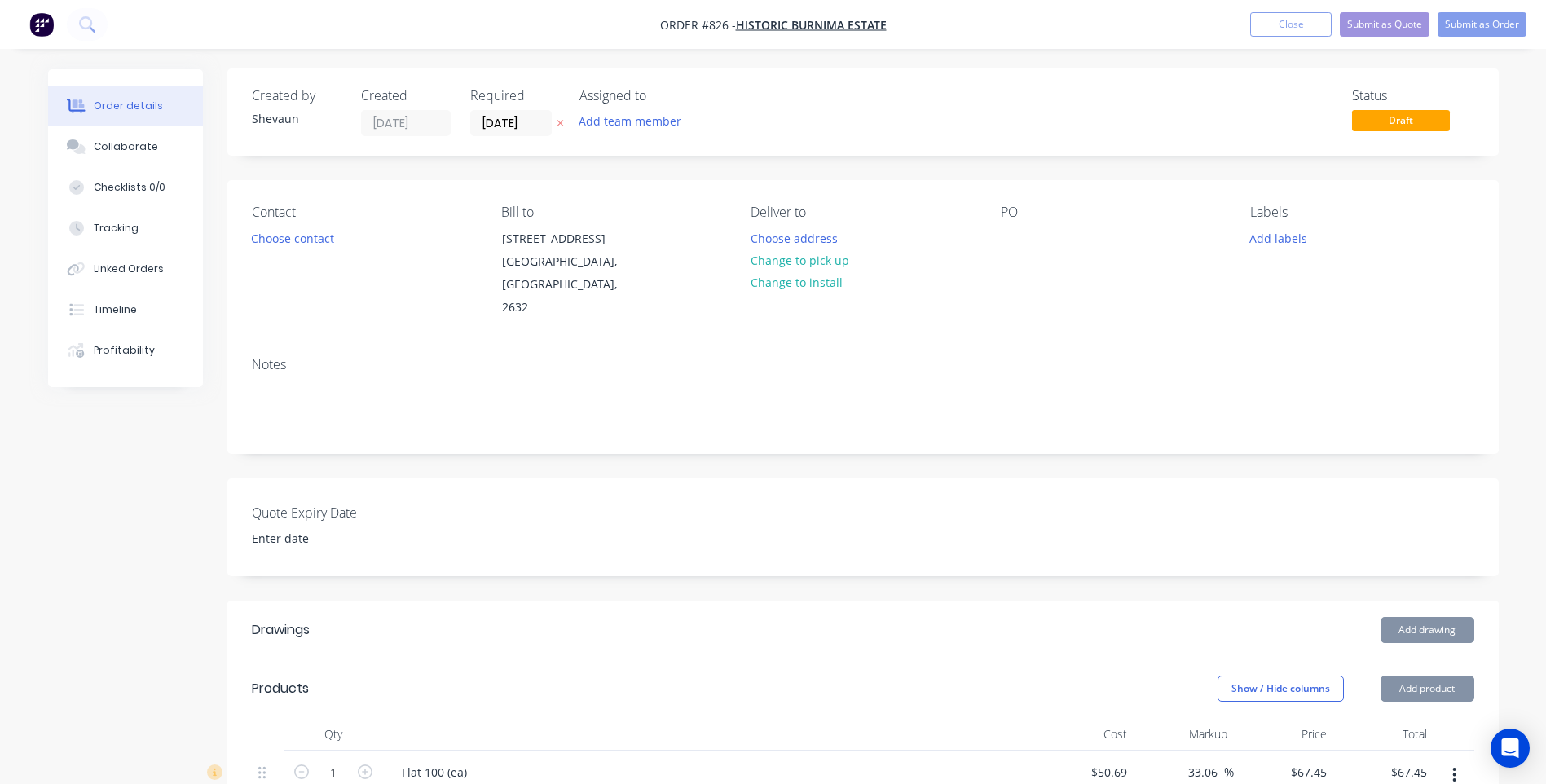
scroll to position [163, 0]
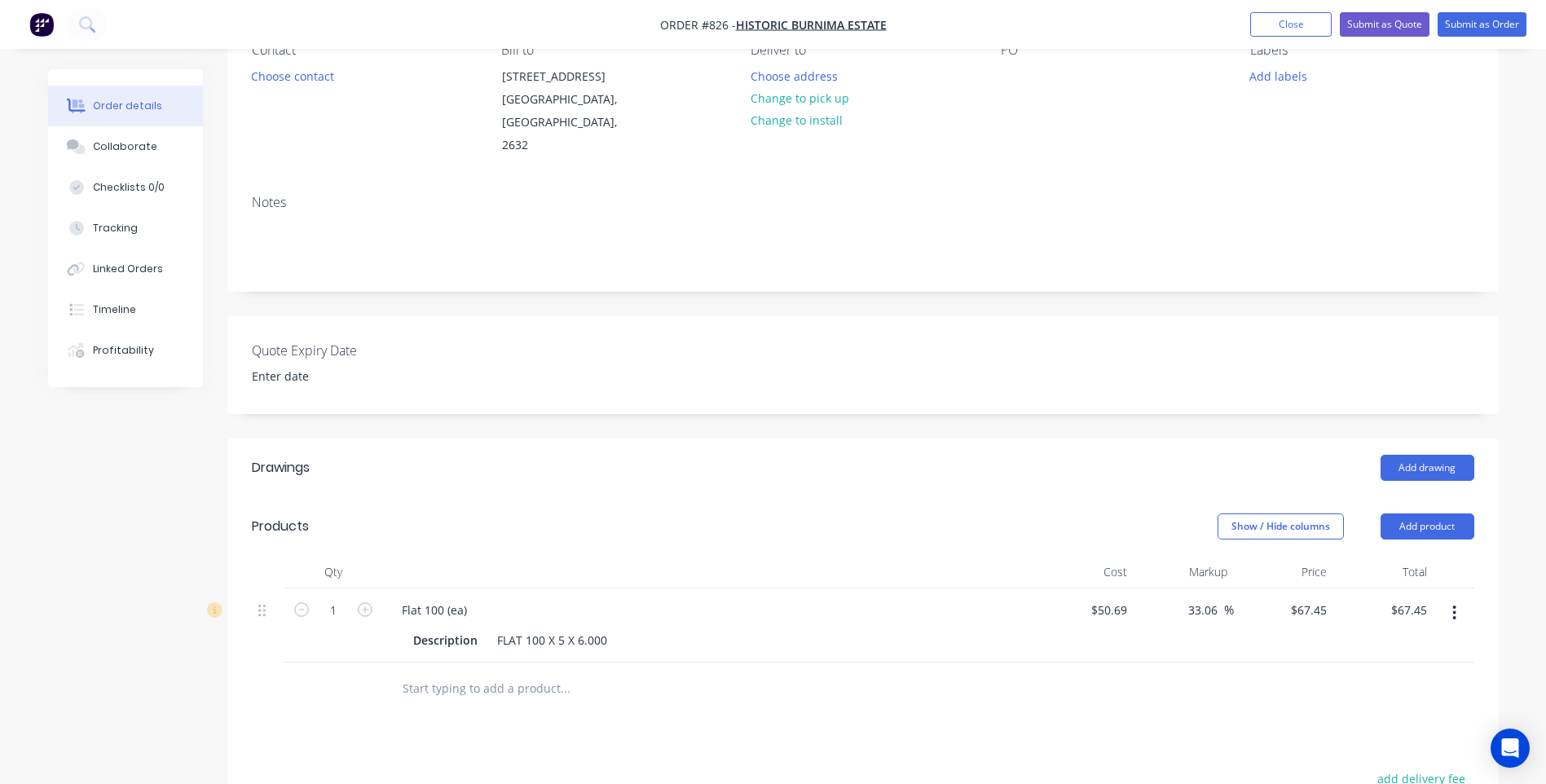
drag, startPoint x: 1219, startPoint y: 587, endPoint x: 1156, endPoint y: 587, distance: 62.7
click at [1156, 588] on div "33.06 33.06 %" at bounding box center [1183, 625] width 100 height 74
type input "20"
type input "60.828"
type input "$60.83"
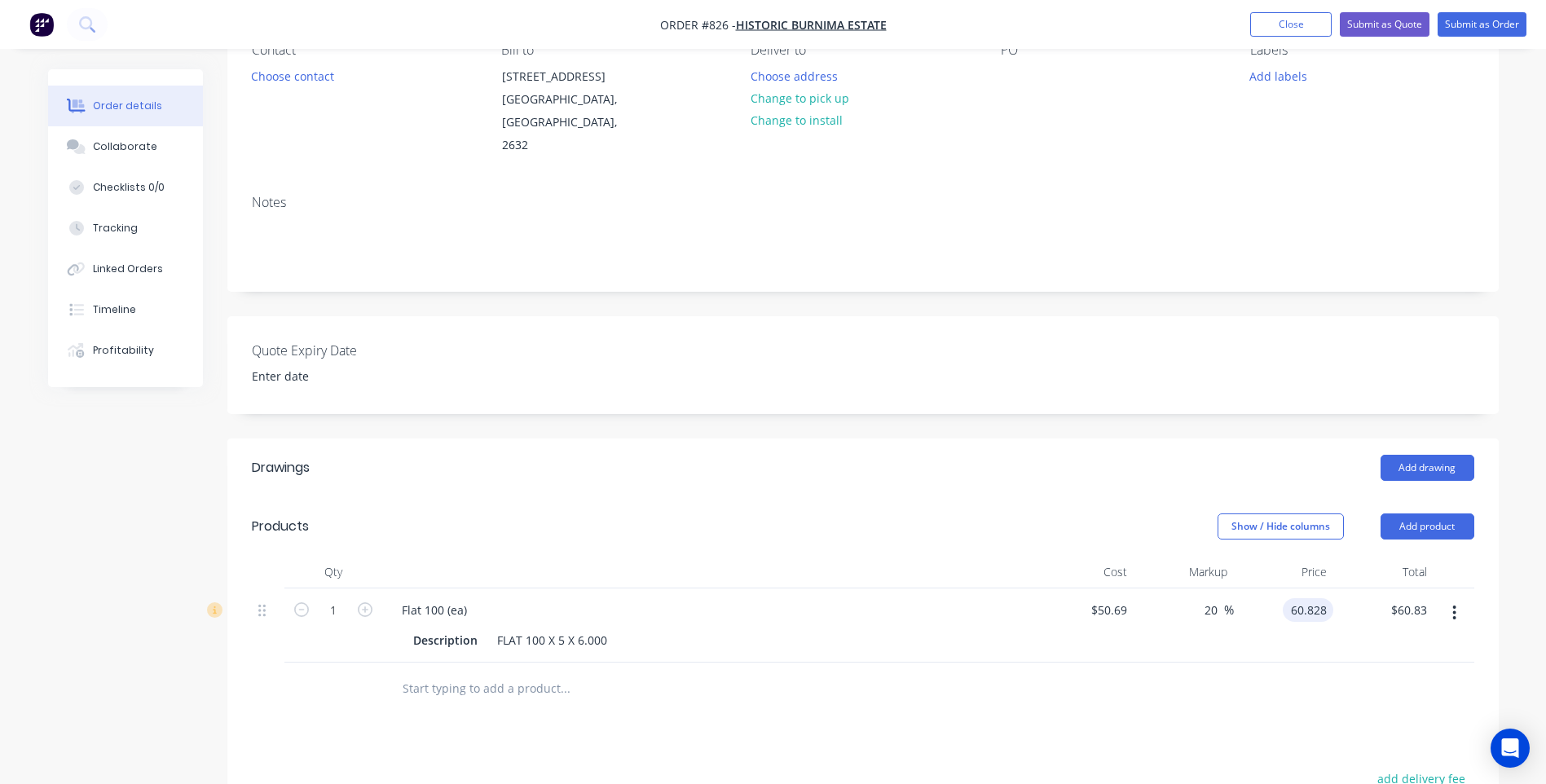
click at [1328, 598] on input "60.828" at bounding box center [1311, 610] width 44 height 24
type input "61.00"
type input "20.34"
type input "$61.00"
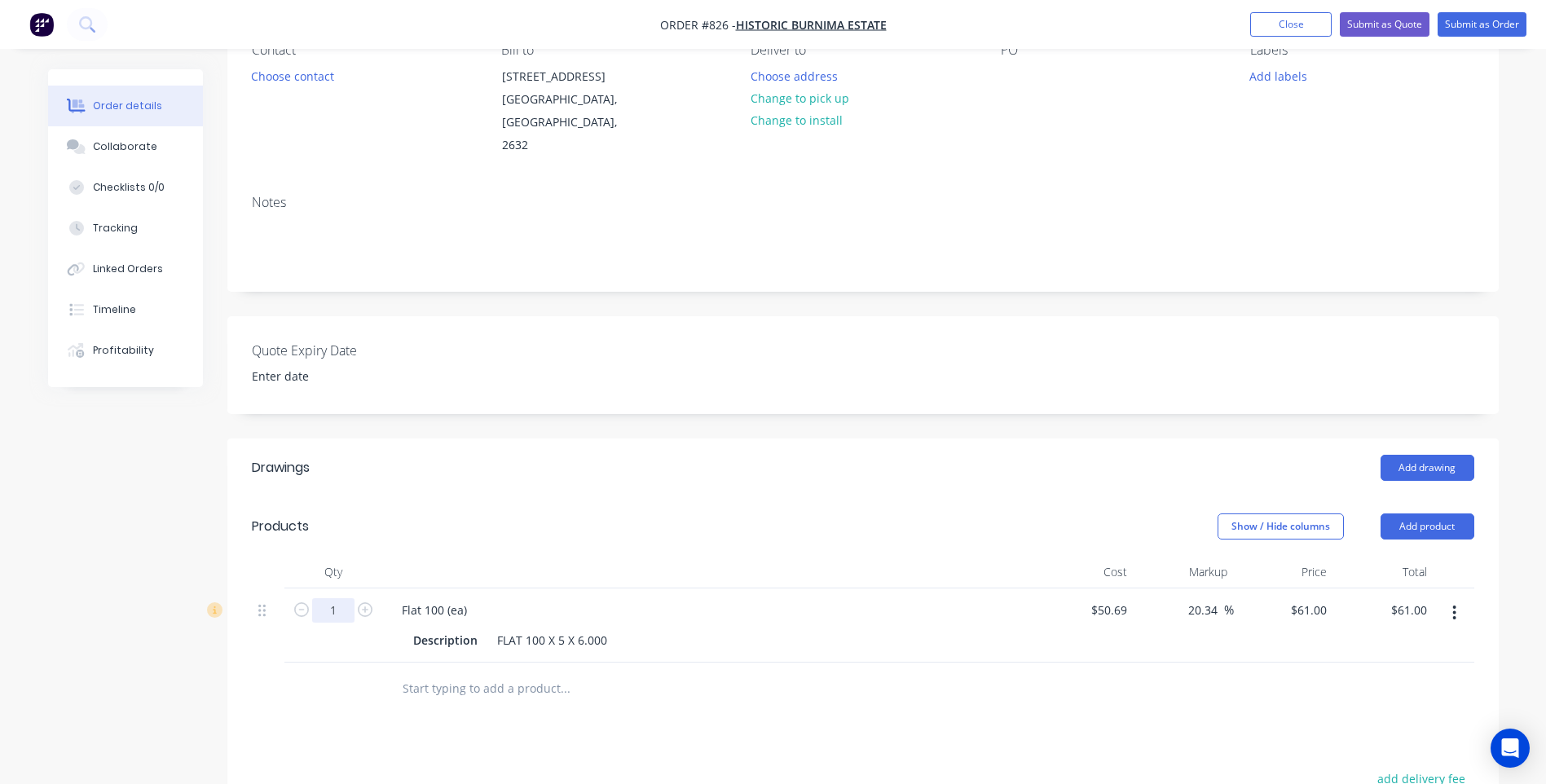
click at [337, 598] on input "1" at bounding box center [333, 610] width 42 height 24
type input "10"
type input "$610.00"
click at [348, 691] on div at bounding box center [333, 688] width 98 height 53
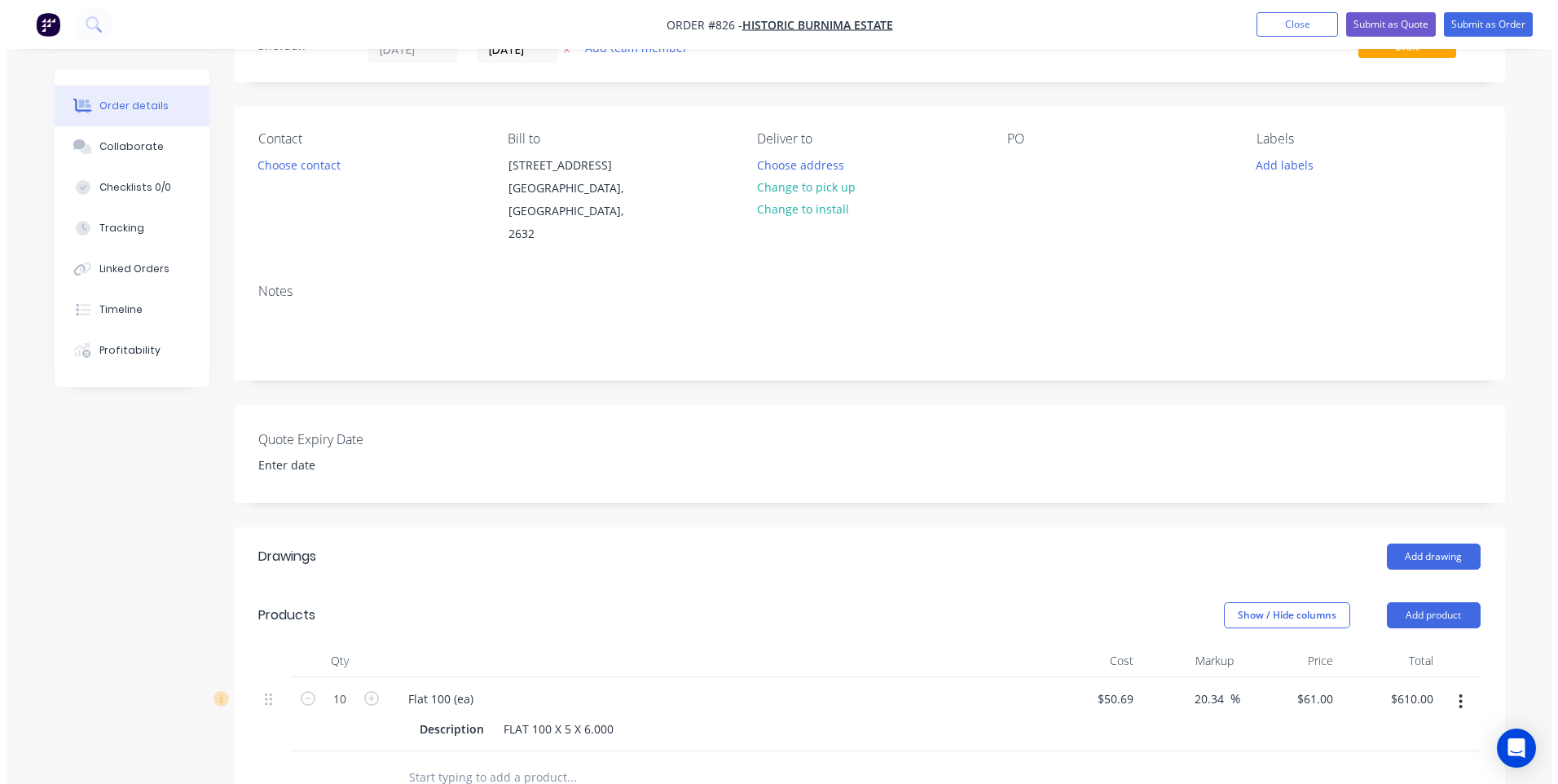
scroll to position [0, 0]
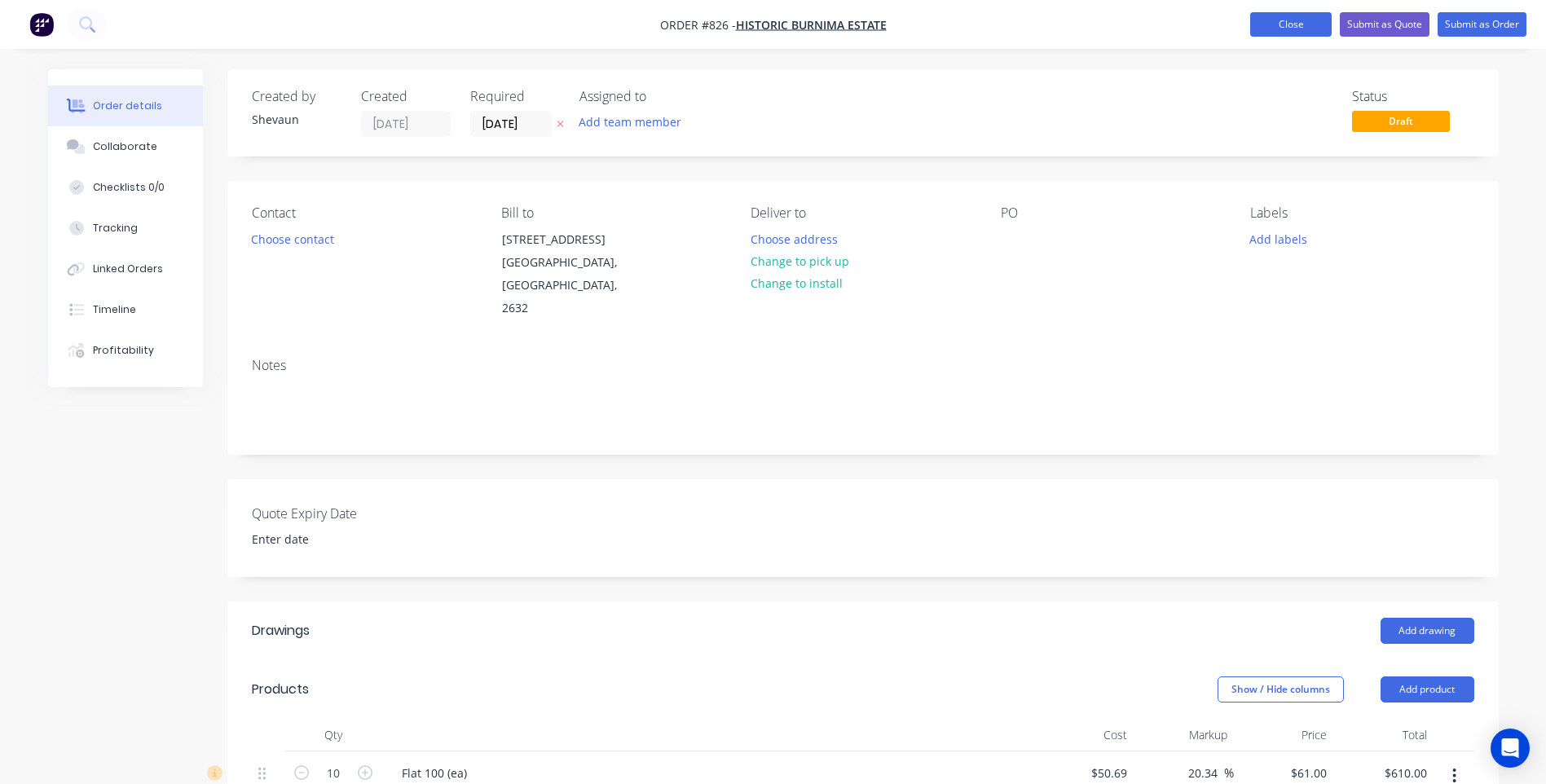
click at [1267, 17] on button "Close" at bounding box center [1290, 24] width 81 height 24
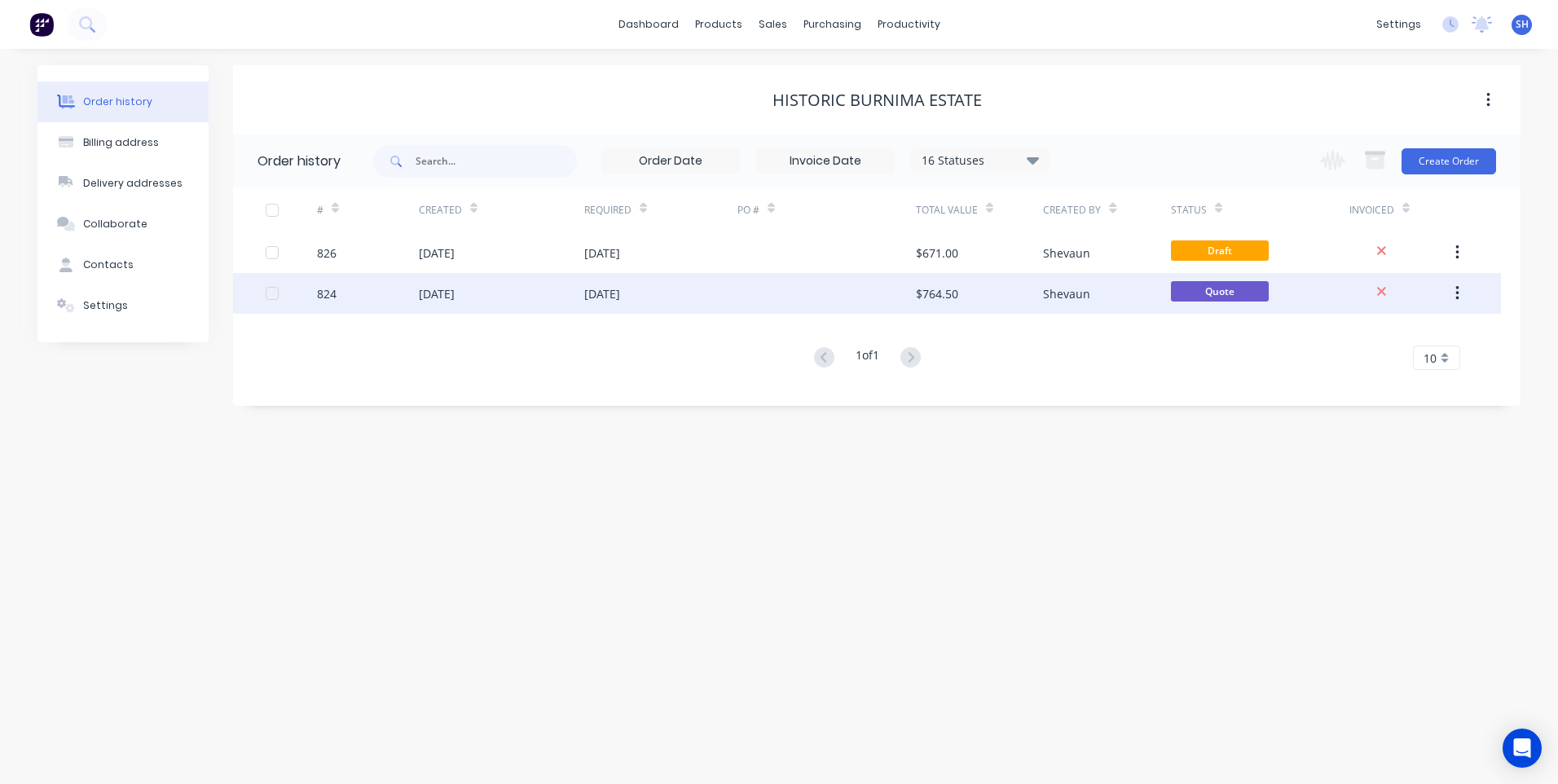
click at [684, 288] on div "13 Oct 2025" at bounding box center [660, 293] width 153 height 41
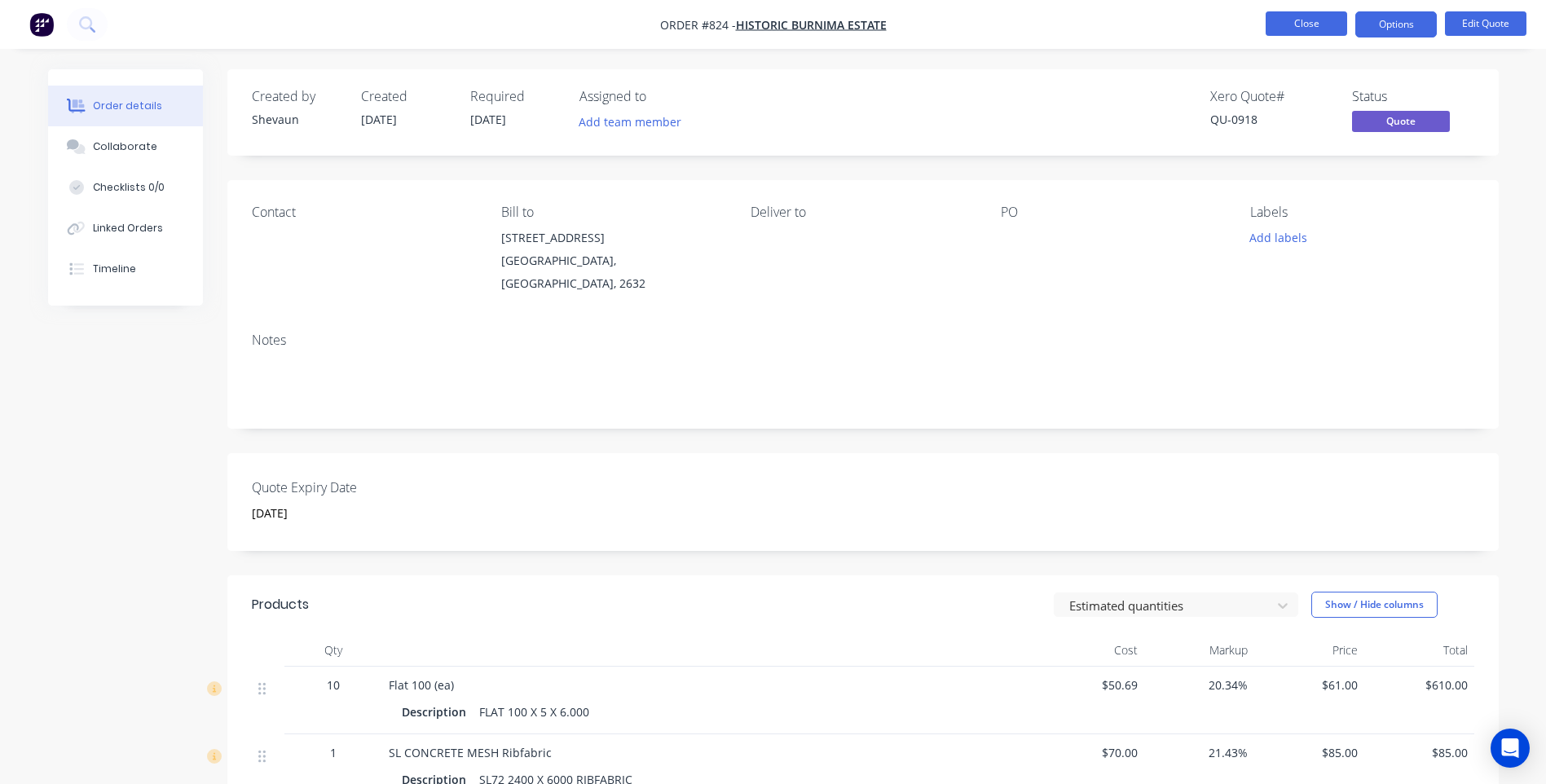
click at [1304, 24] on button "Close" at bounding box center [1305, 23] width 81 height 24
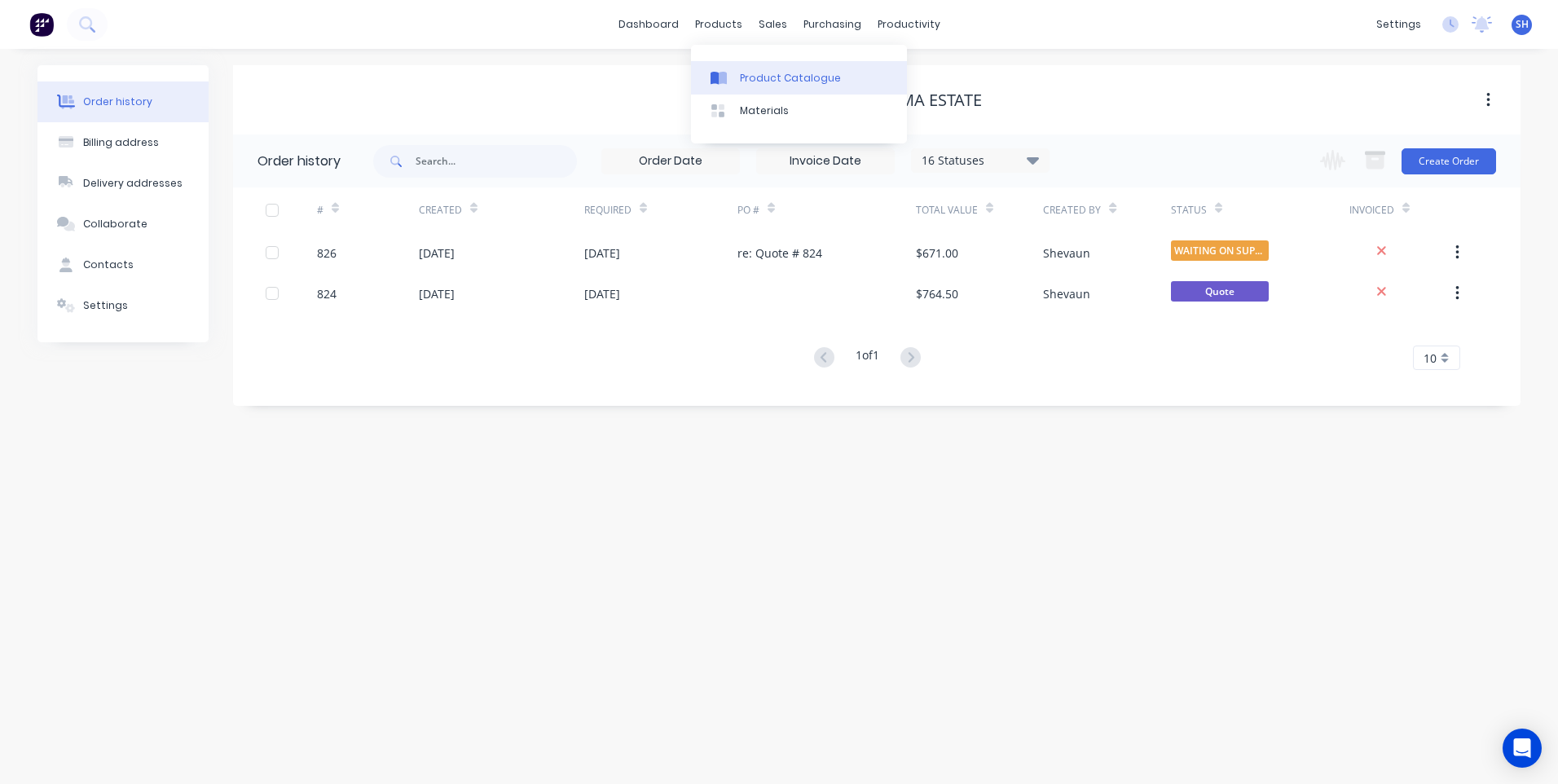
click at [769, 75] on div "Product Catalogue" at bounding box center [790, 78] width 101 height 15
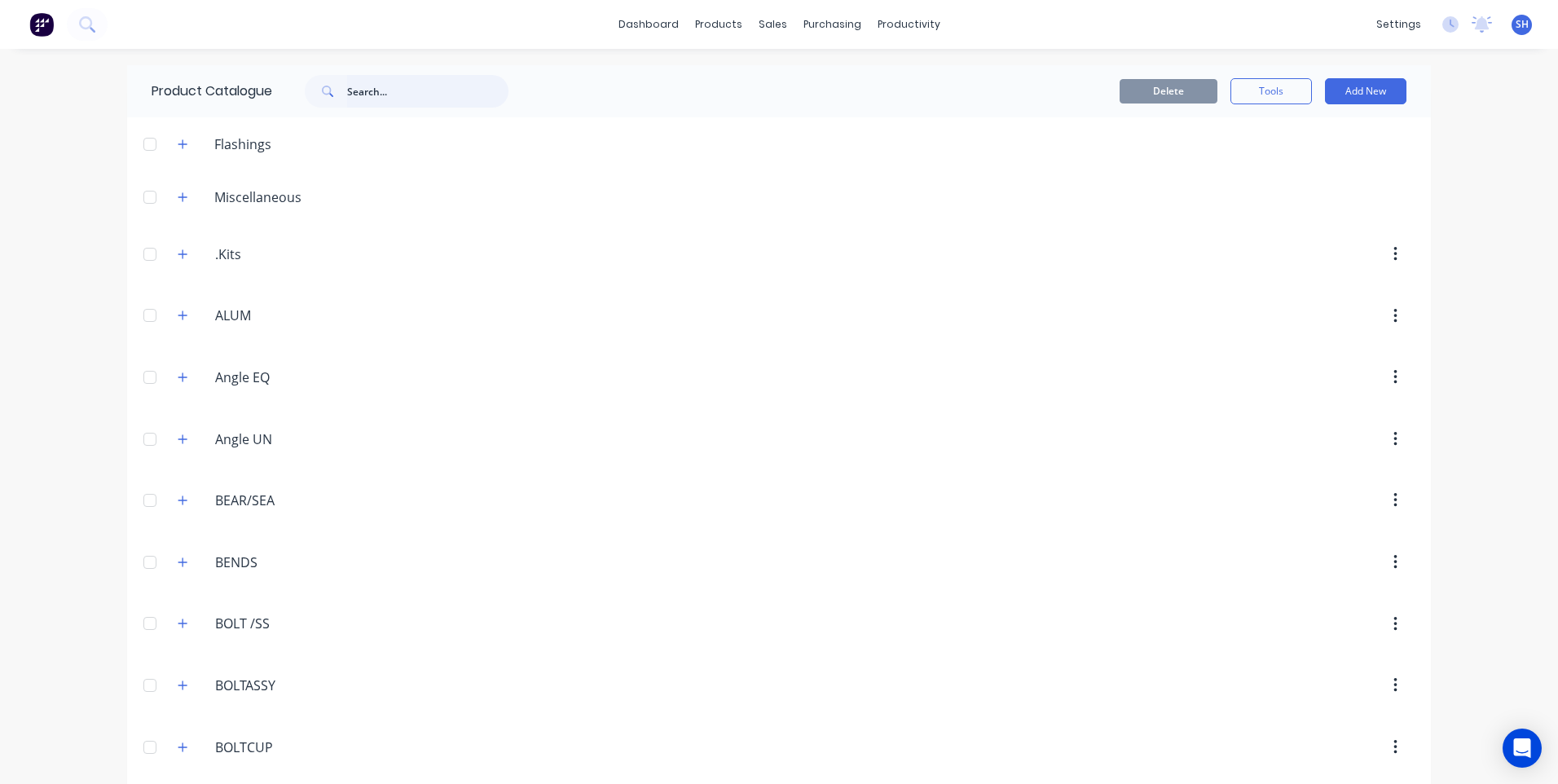
click at [364, 93] on input "text" at bounding box center [427, 91] width 161 height 33
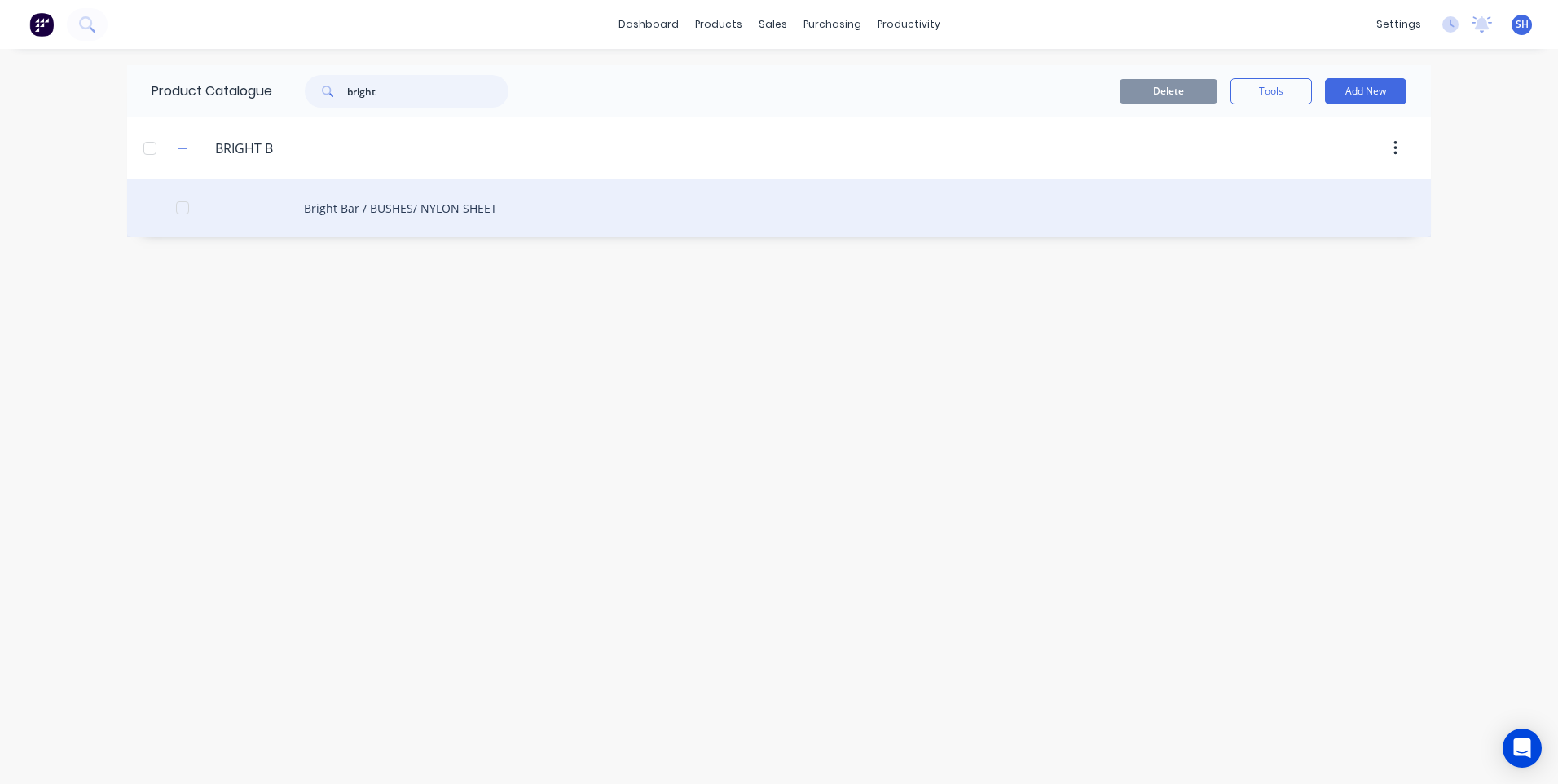
type input "bright"
click at [425, 199] on div "Bright Bar / BUSHES/ NYLON SHEET" at bounding box center [779, 208] width 1304 height 58
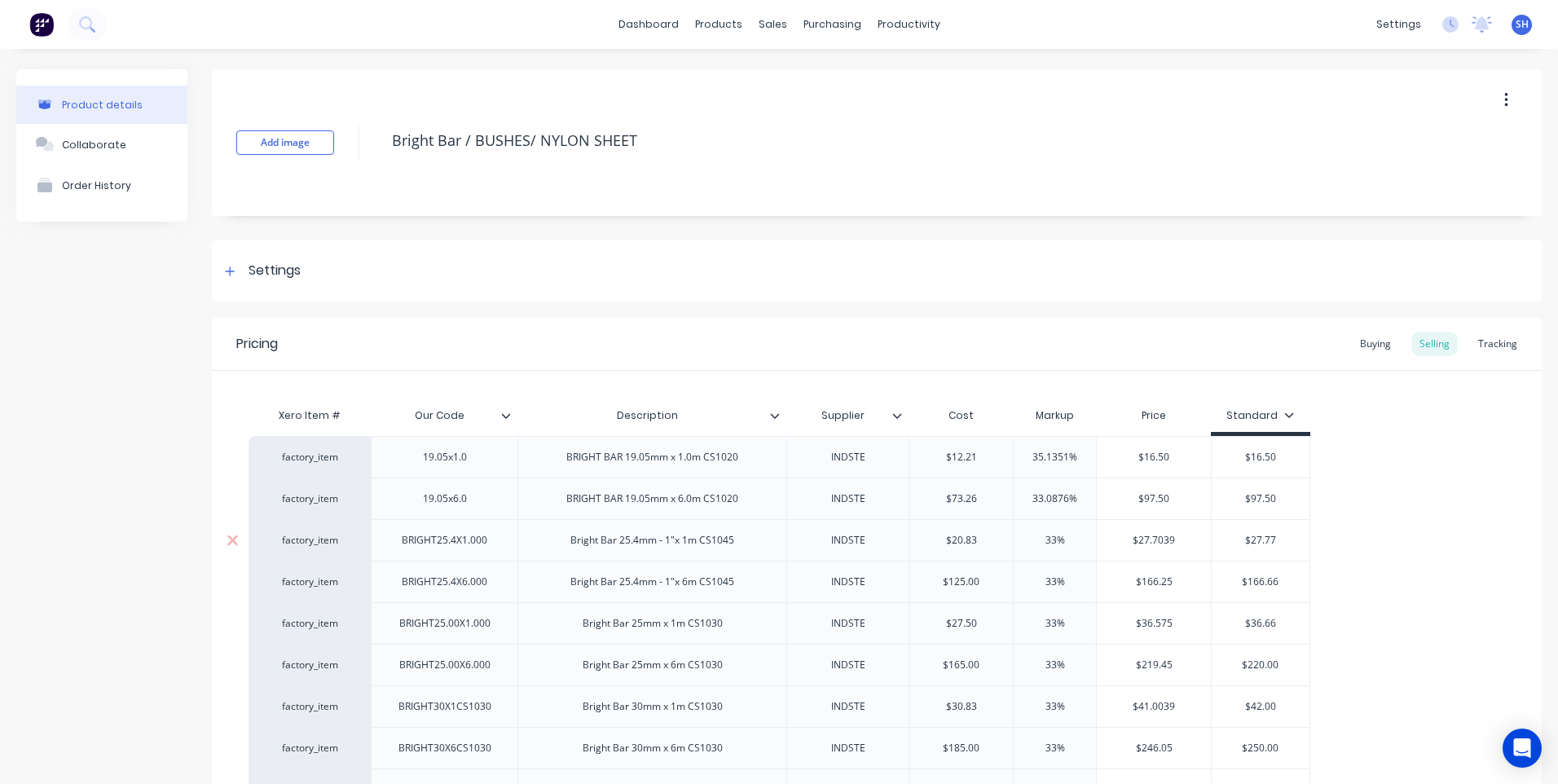
type textarea "x"
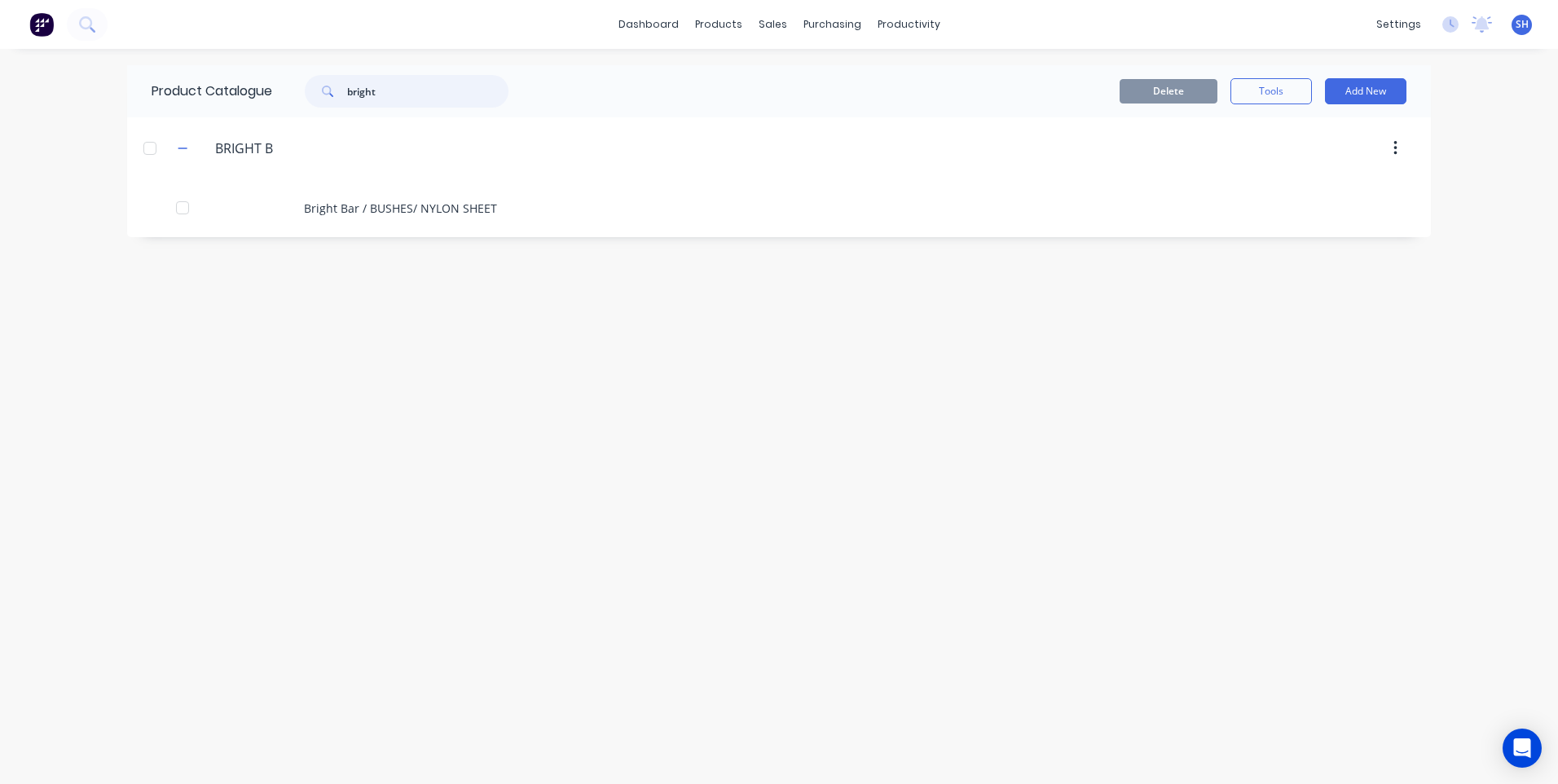
drag, startPoint x: 411, startPoint y: 93, endPoint x: 314, endPoint y: 82, distance: 96.7
click at [314, 82] on div "bright" at bounding box center [407, 91] width 204 height 33
type input "weldr"
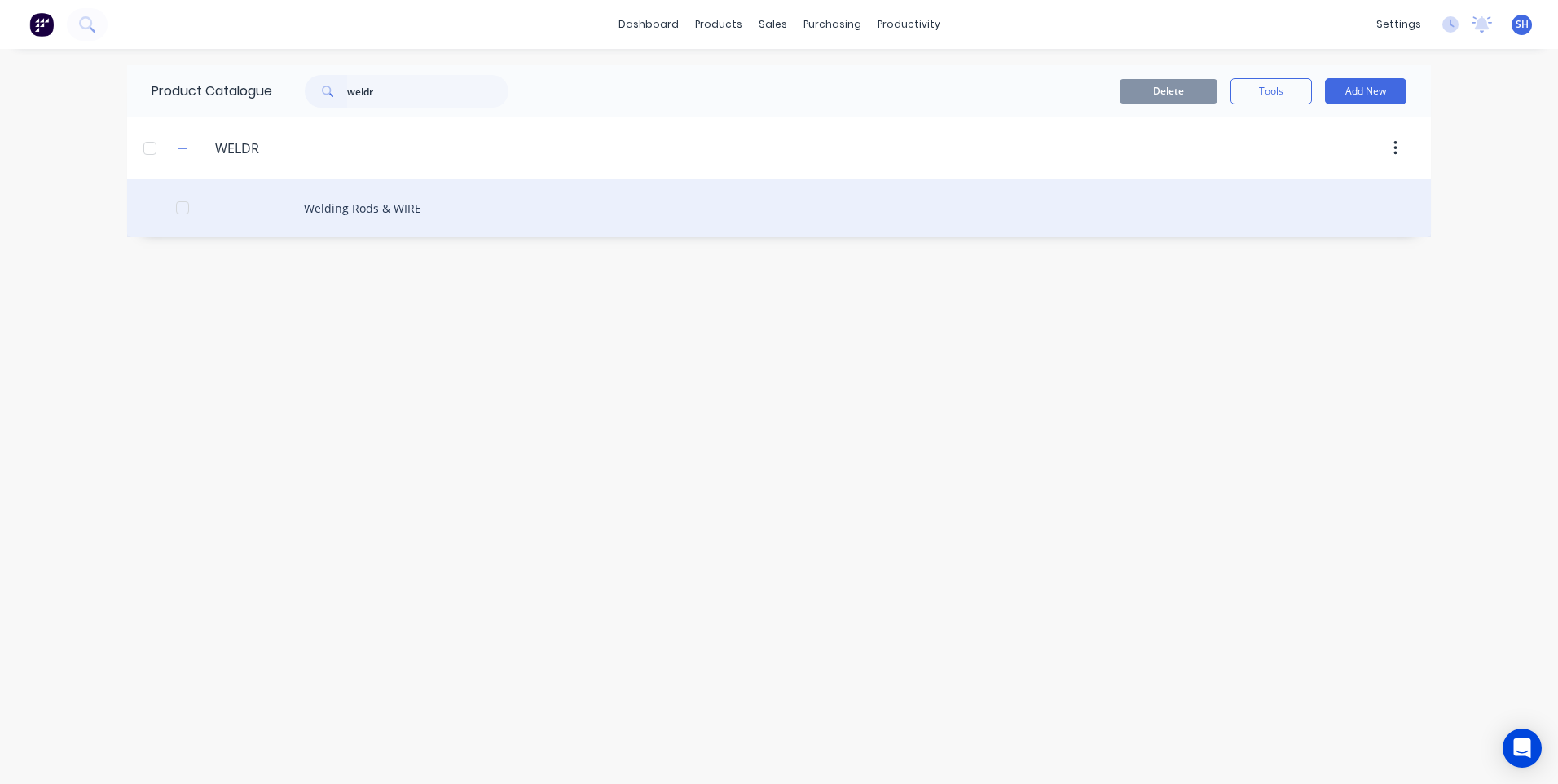
click at [362, 205] on div "Welding Rods & WIRE" at bounding box center [779, 208] width 1304 height 58
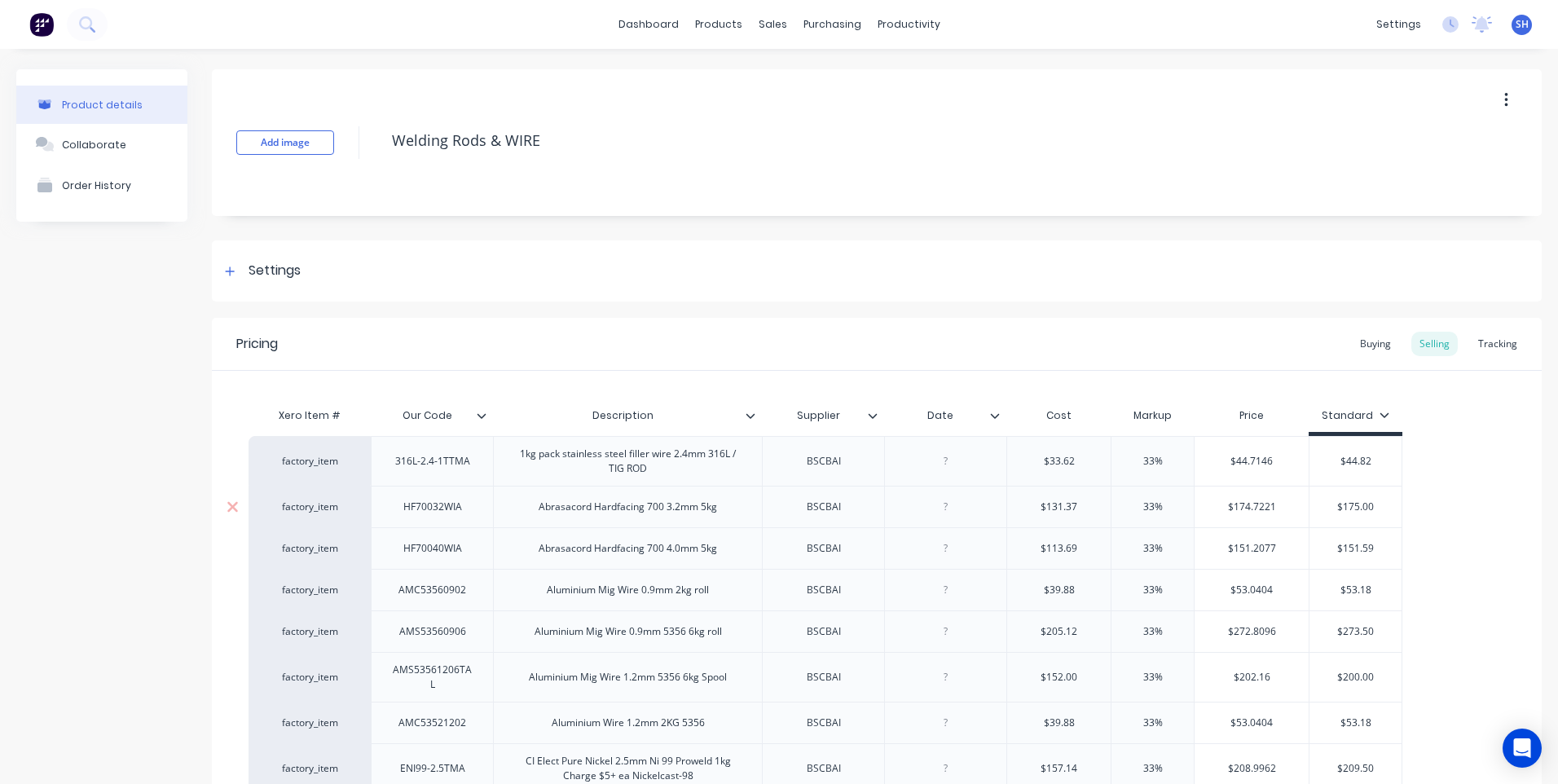
type textarea "x"
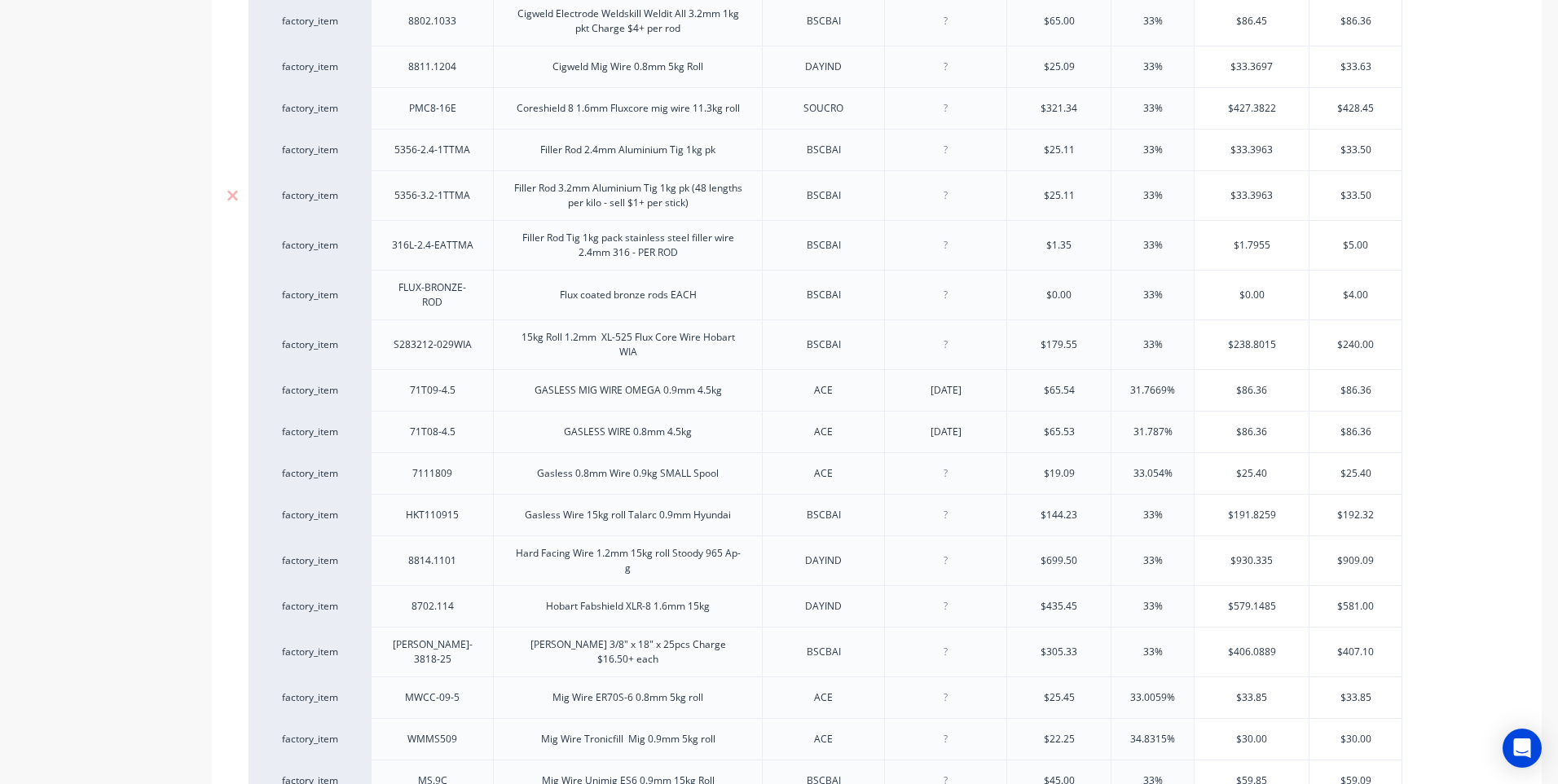
scroll to position [1059, 0]
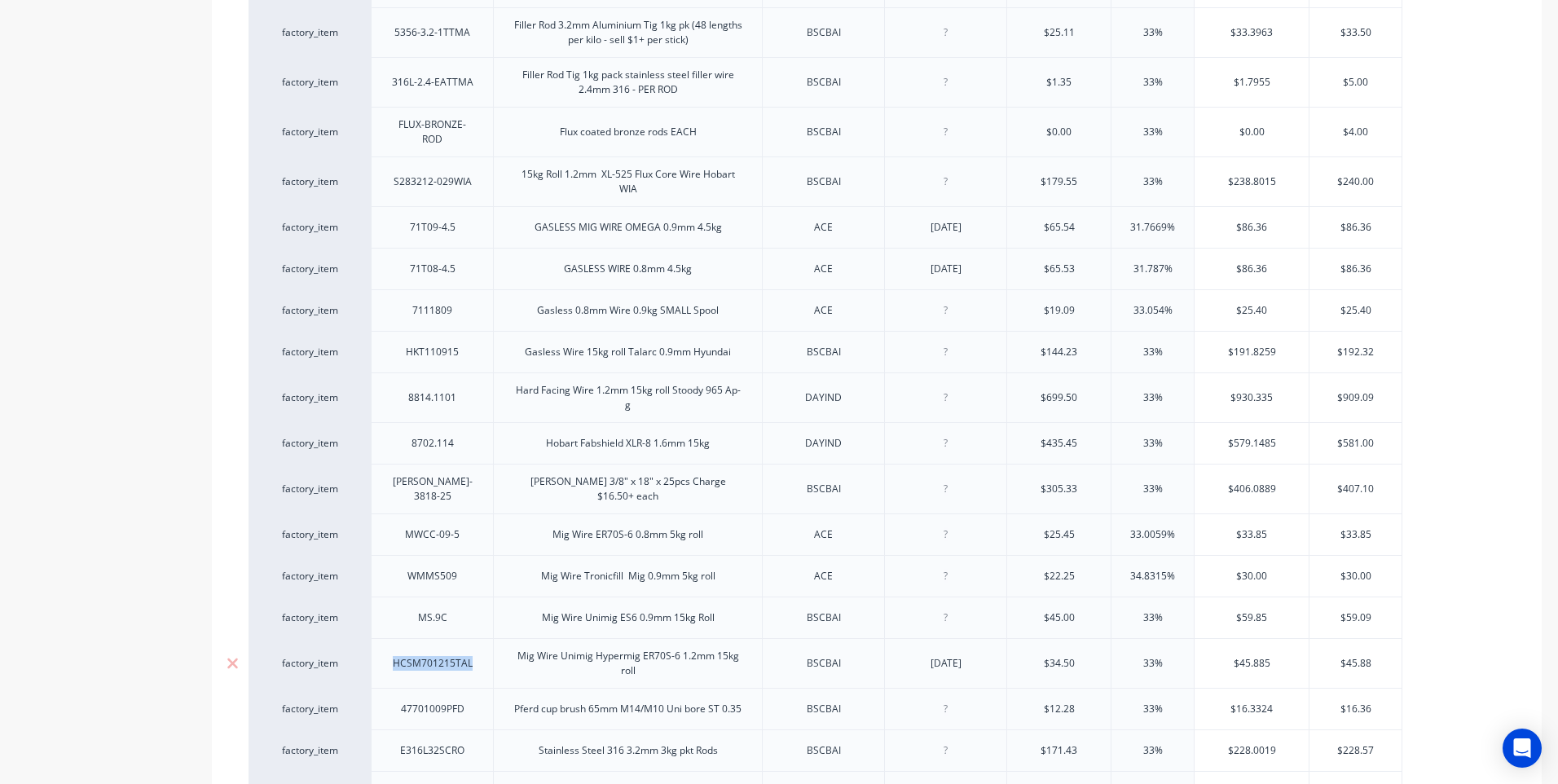
drag, startPoint x: 473, startPoint y: 662, endPoint x: 368, endPoint y: 651, distance: 105.6
click at [368, 651] on div "factory_item HCSM701215TAL Mig Wire Unimig Hypermig ER70S-6 1.2mm 15kg roll BSC…" at bounding box center [825, 663] width 1154 height 50
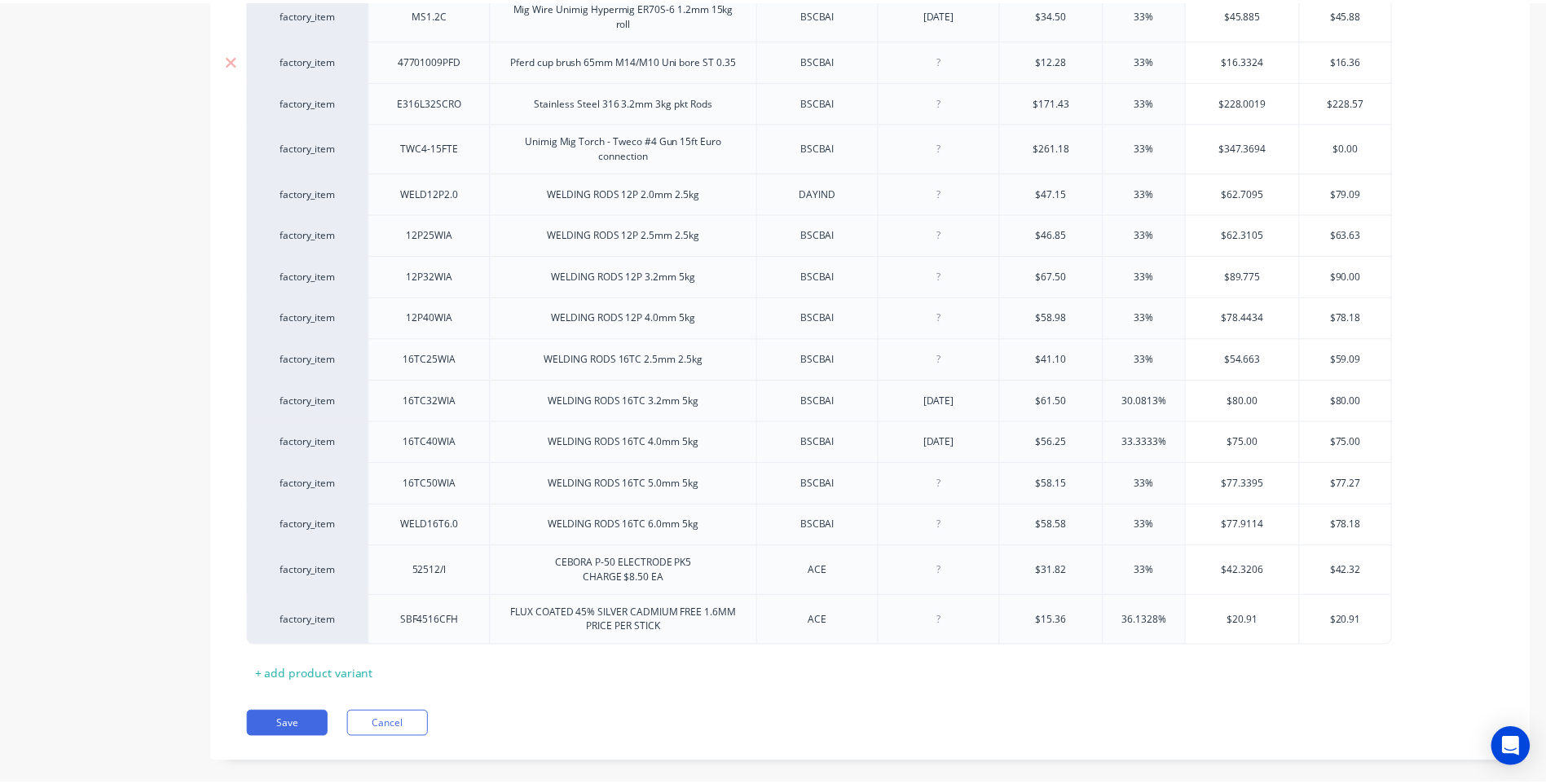
scroll to position [1723, 0]
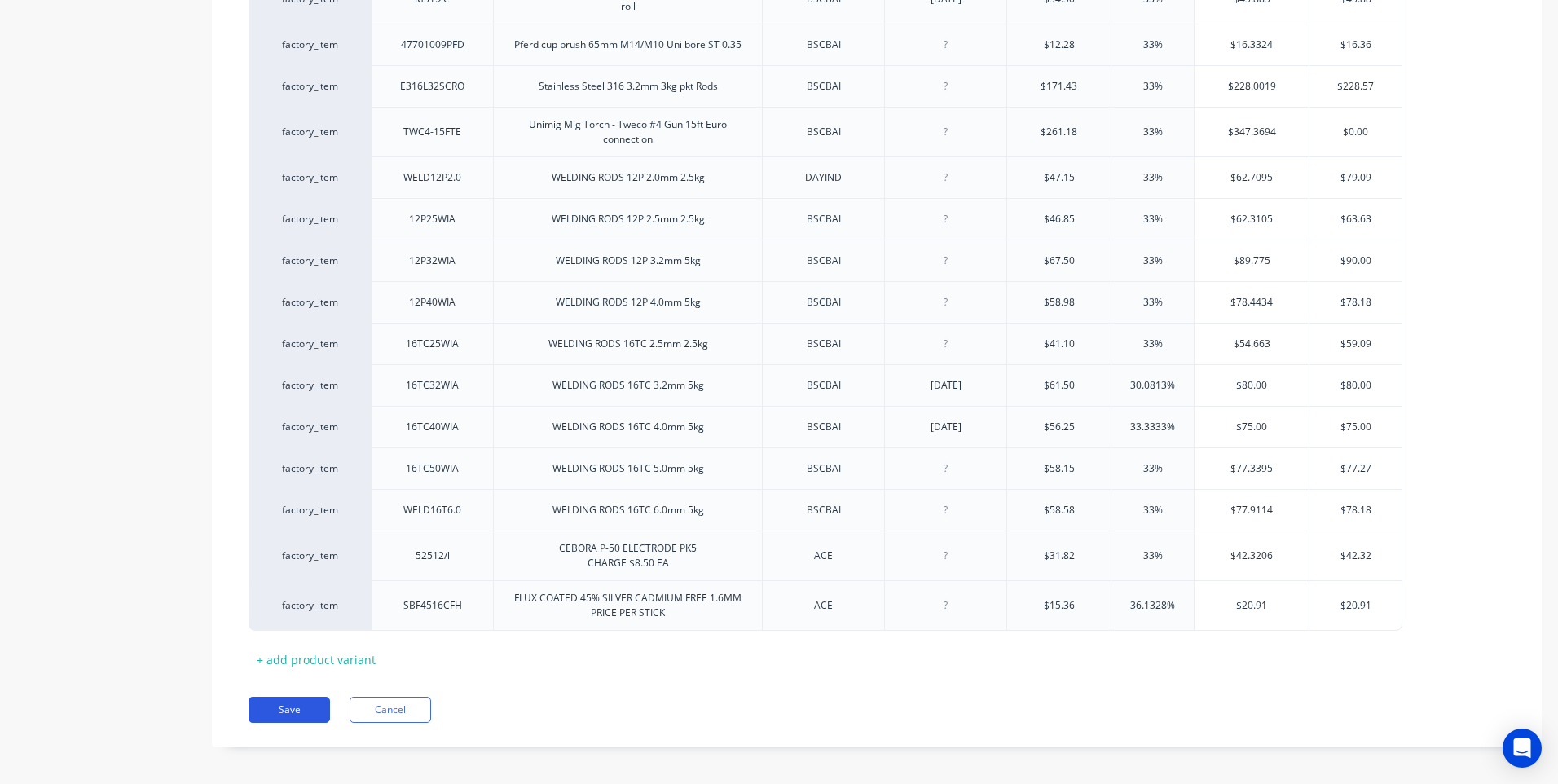
click at [282, 697] on button "Save" at bounding box center [288, 710] width 81 height 26
type textarea "x"
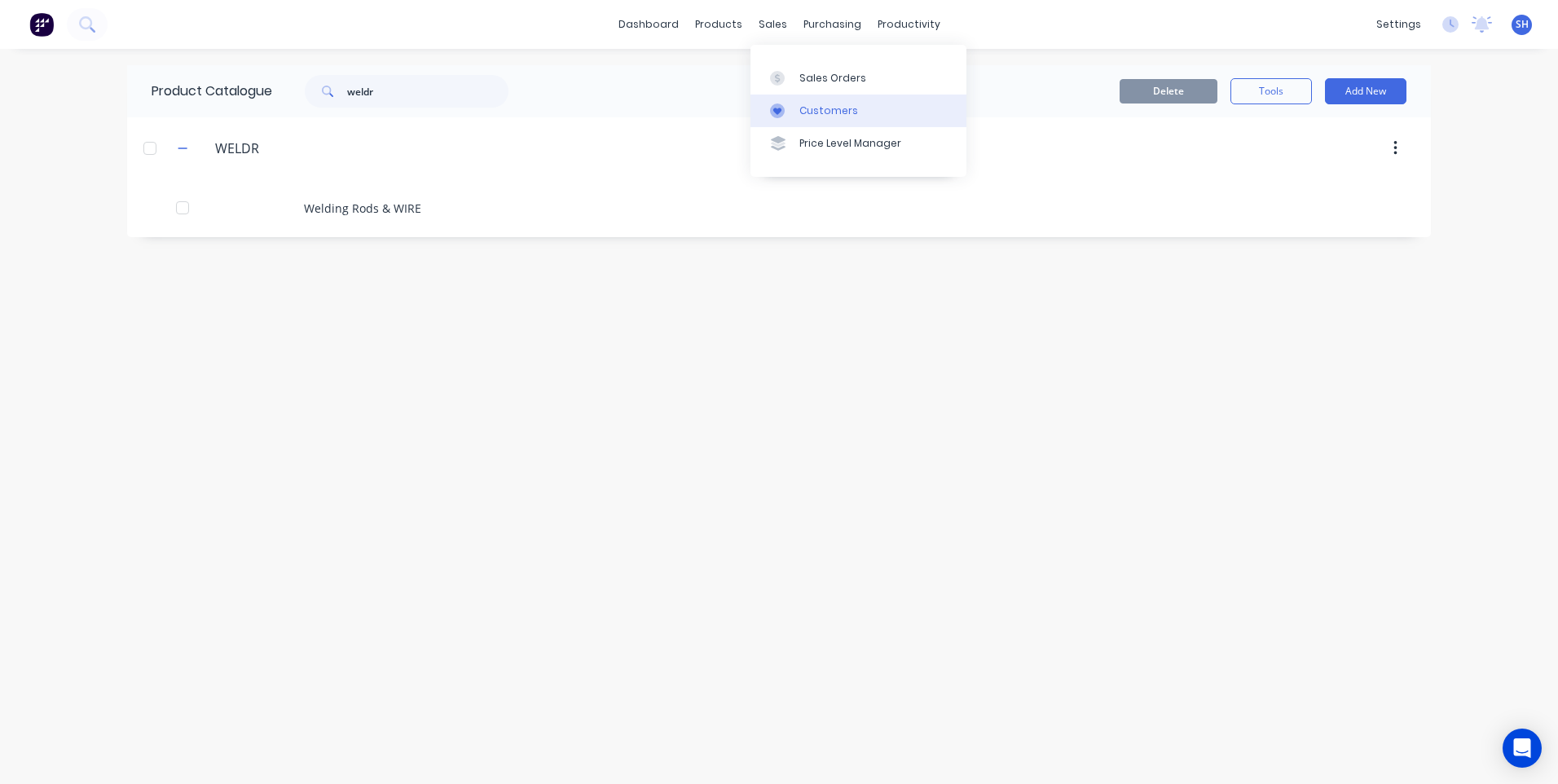
click at [822, 107] on div "Customers" at bounding box center [828, 110] width 59 height 15
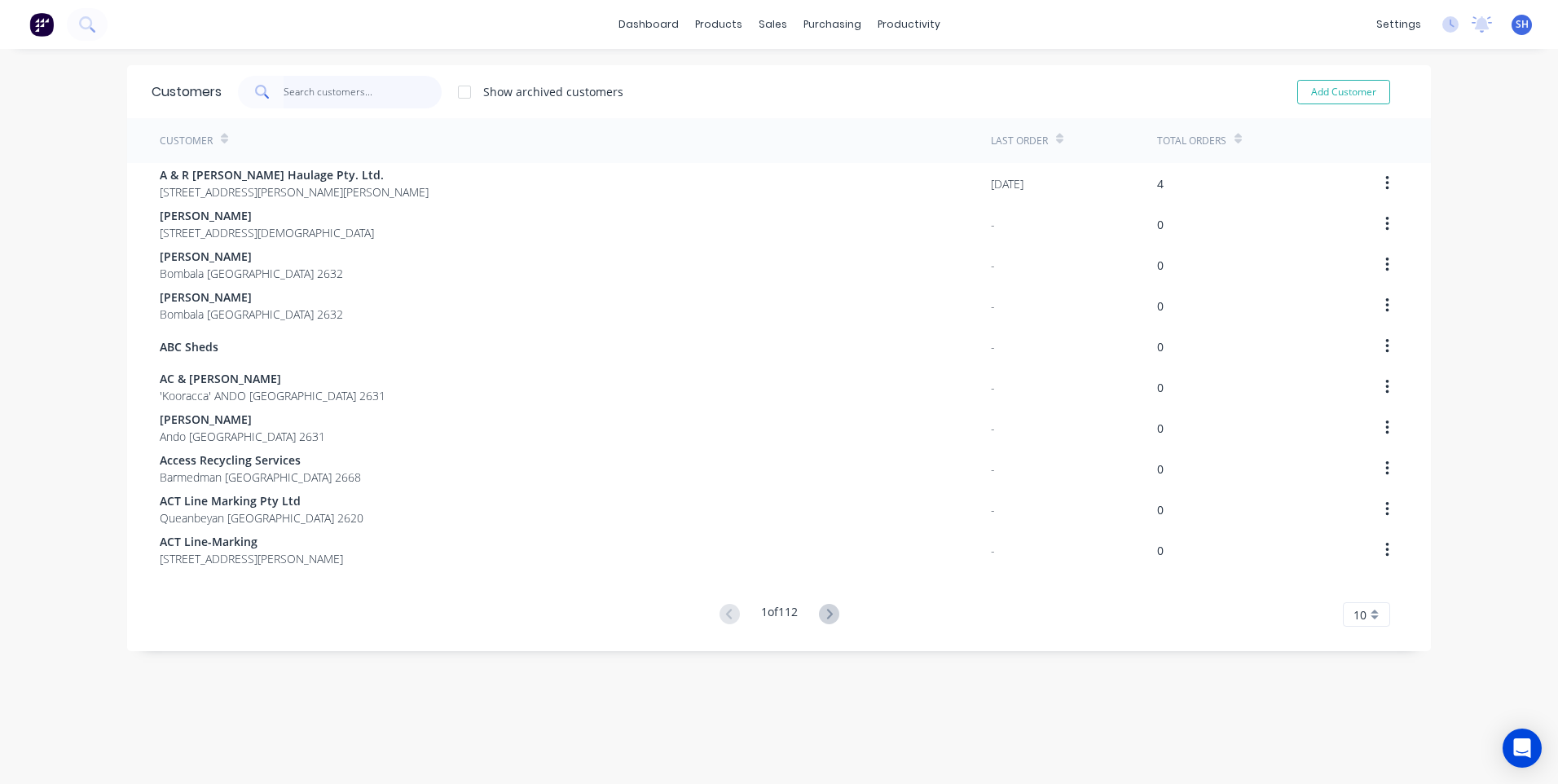
click at [305, 88] on input "text" at bounding box center [363, 92] width 159 height 33
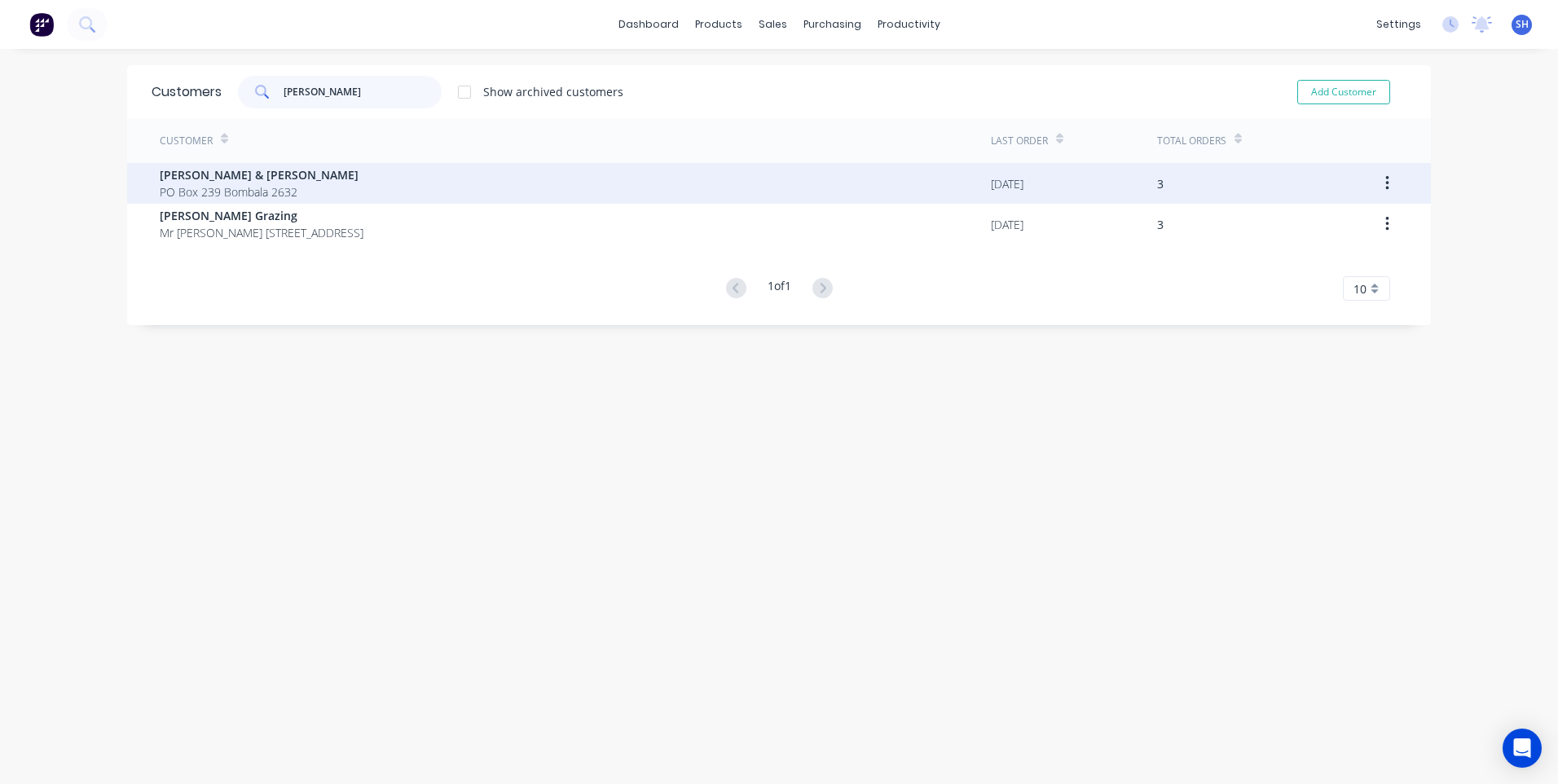
type input "DAMIEN"
click at [231, 180] on span "Damien & Mary Ventry" at bounding box center [259, 174] width 199 height 17
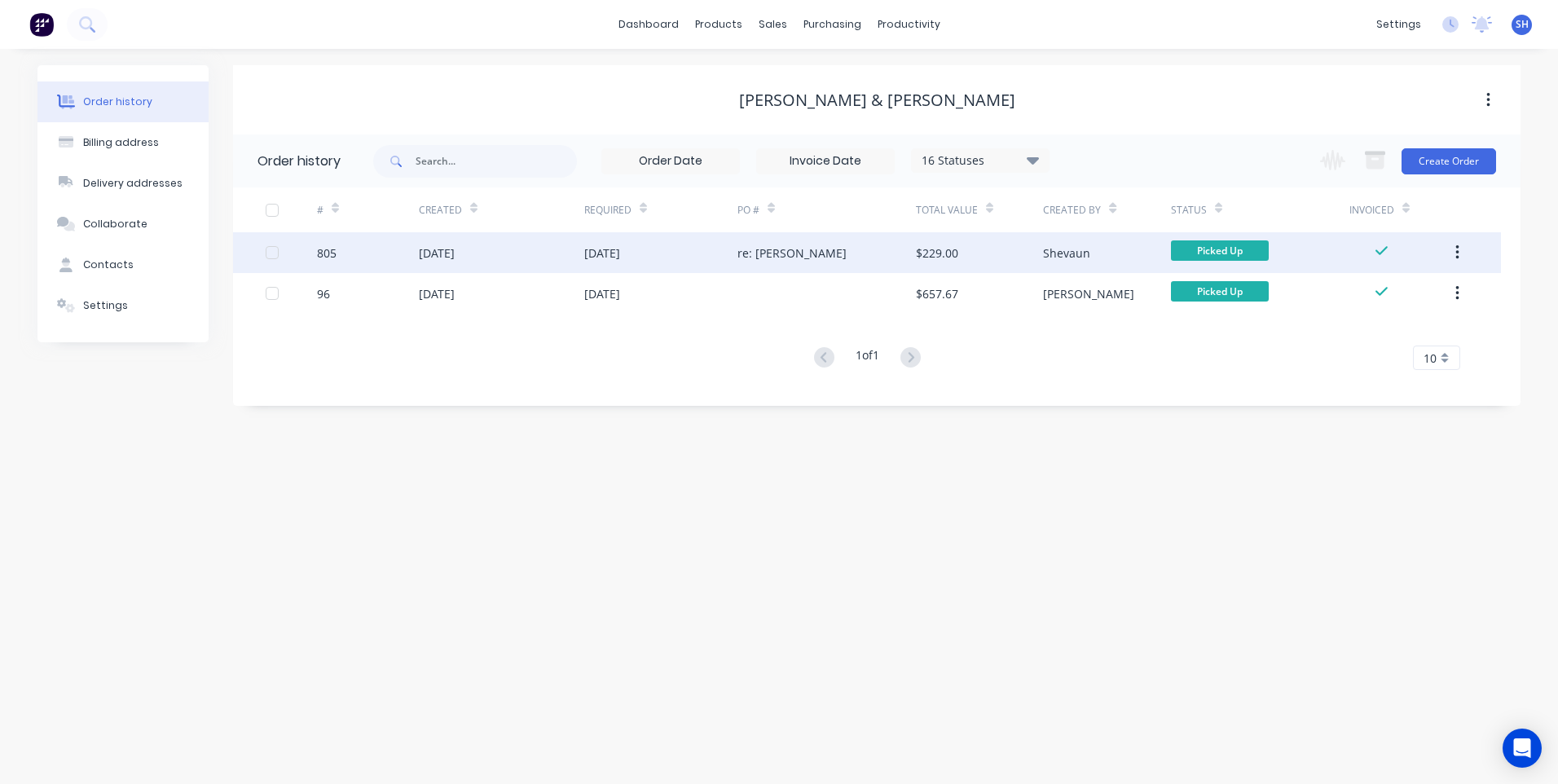
click at [503, 250] on div "09 Oct 2025" at bounding box center [501, 252] width 165 height 41
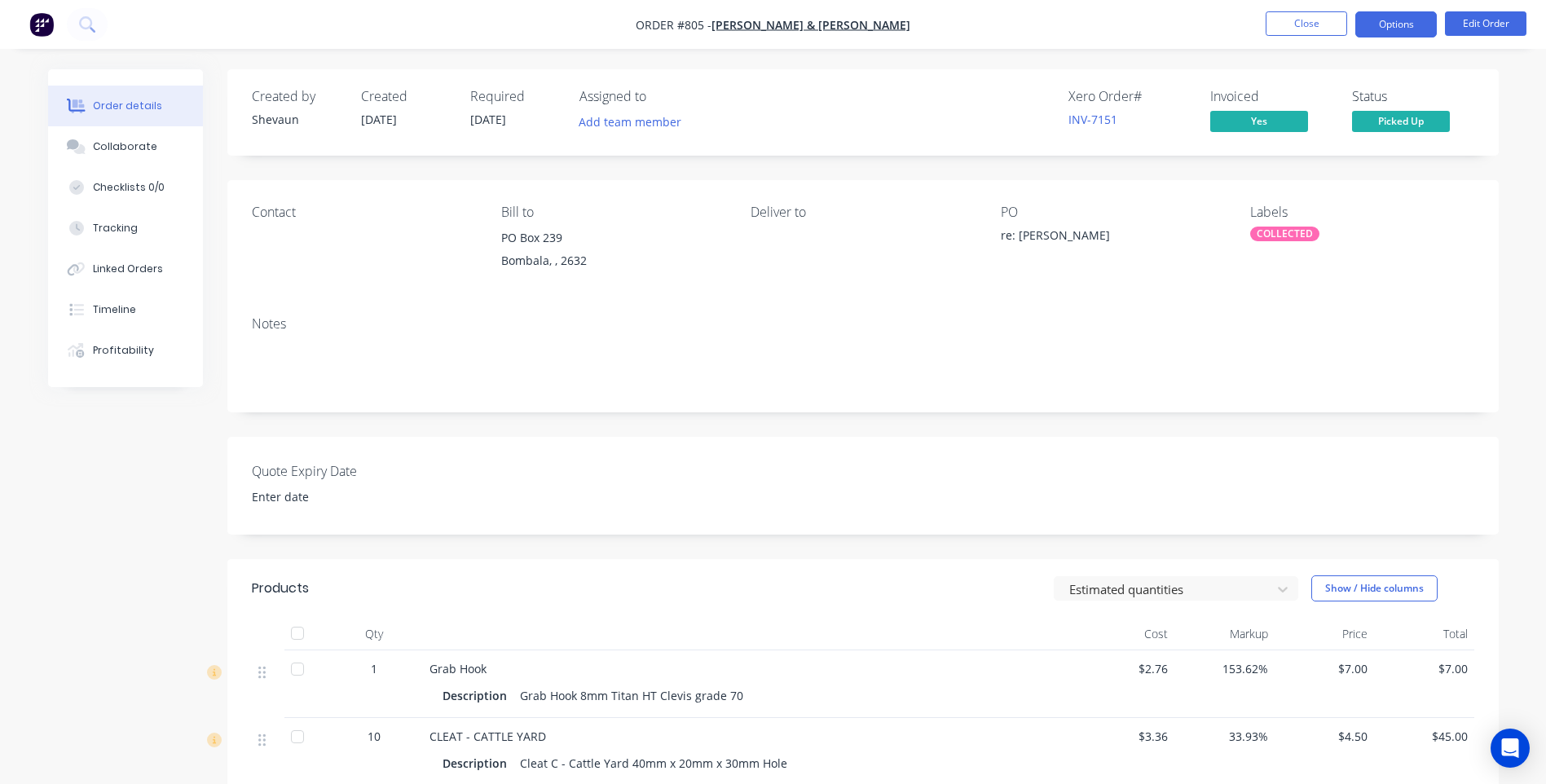
click at [1396, 24] on button "Options" at bounding box center [1395, 24] width 81 height 26
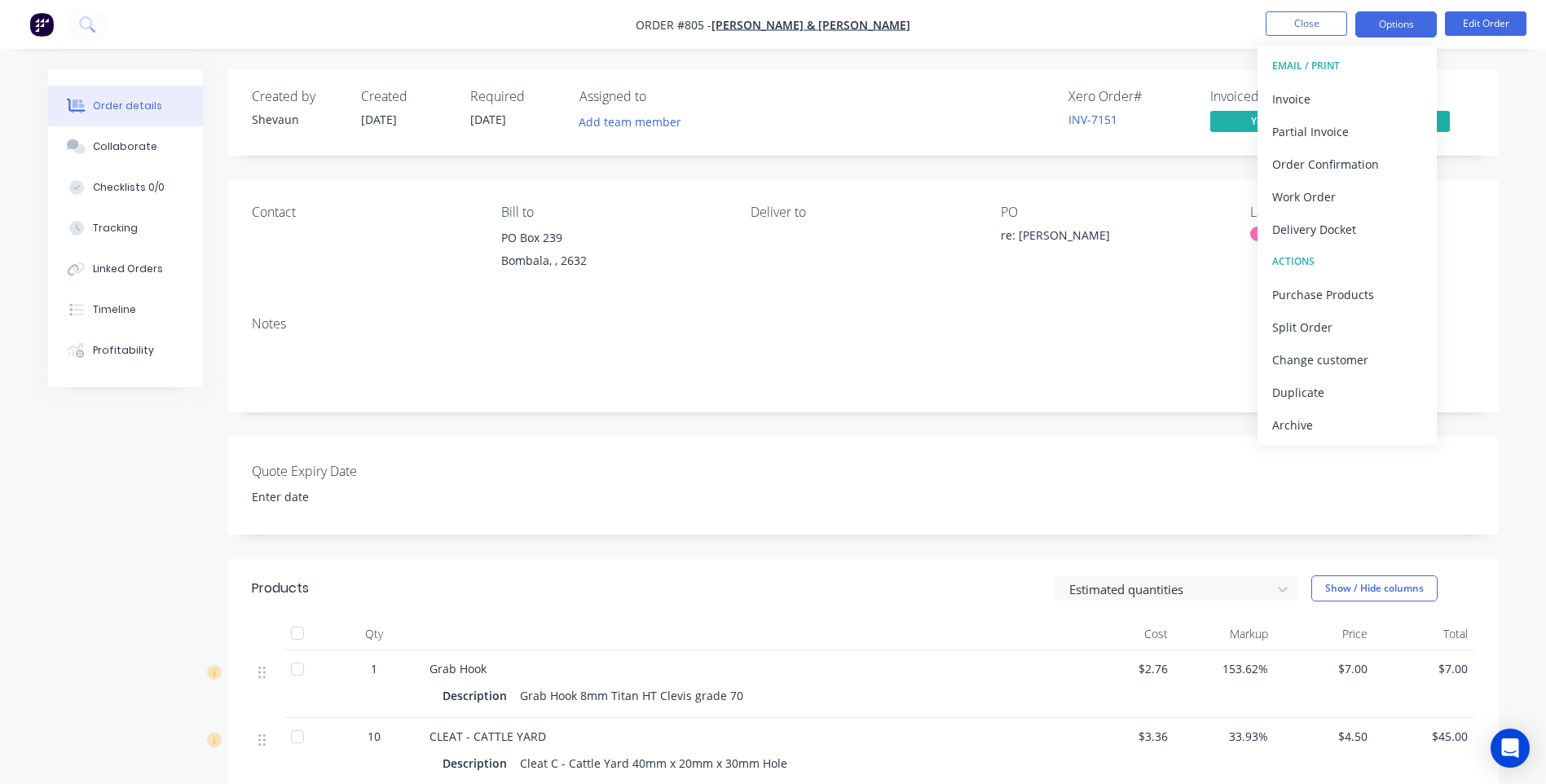
click at [1399, 20] on button "Options" at bounding box center [1395, 24] width 81 height 26
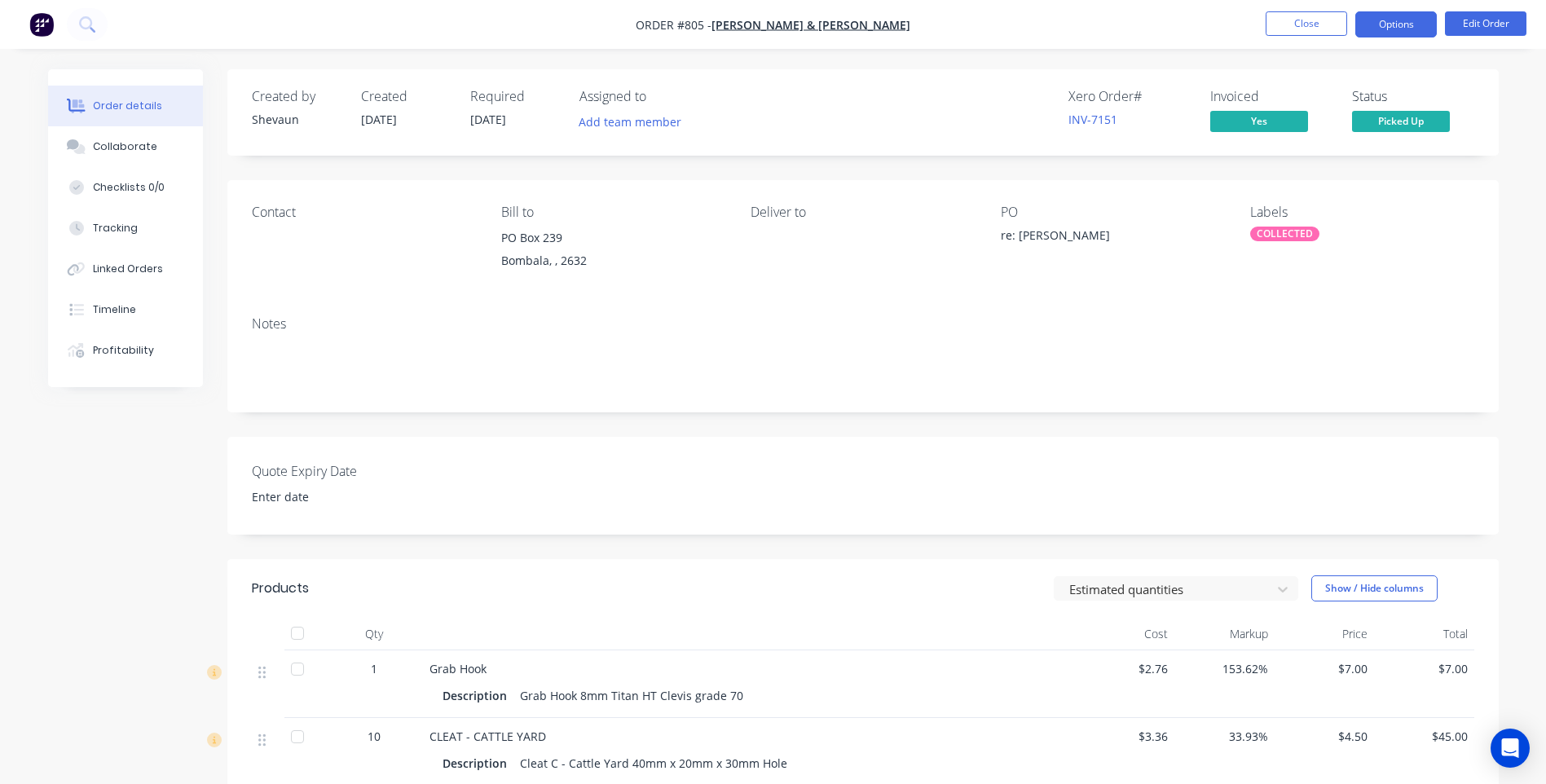
click at [1399, 20] on button "Options" at bounding box center [1395, 24] width 81 height 26
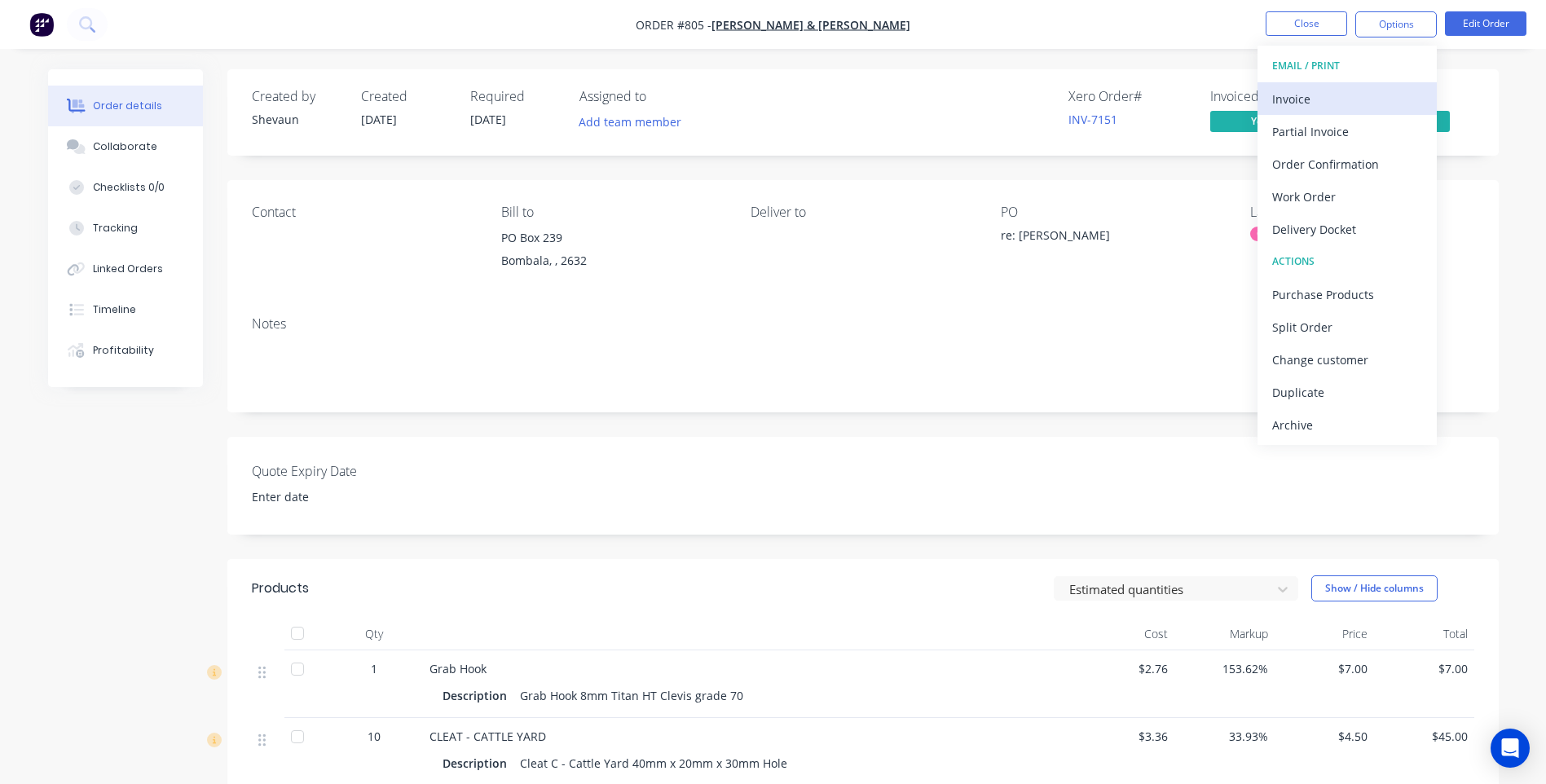
click at [1317, 91] on div "Invoice" at bounding box center [1347, 99] width 150 height 24
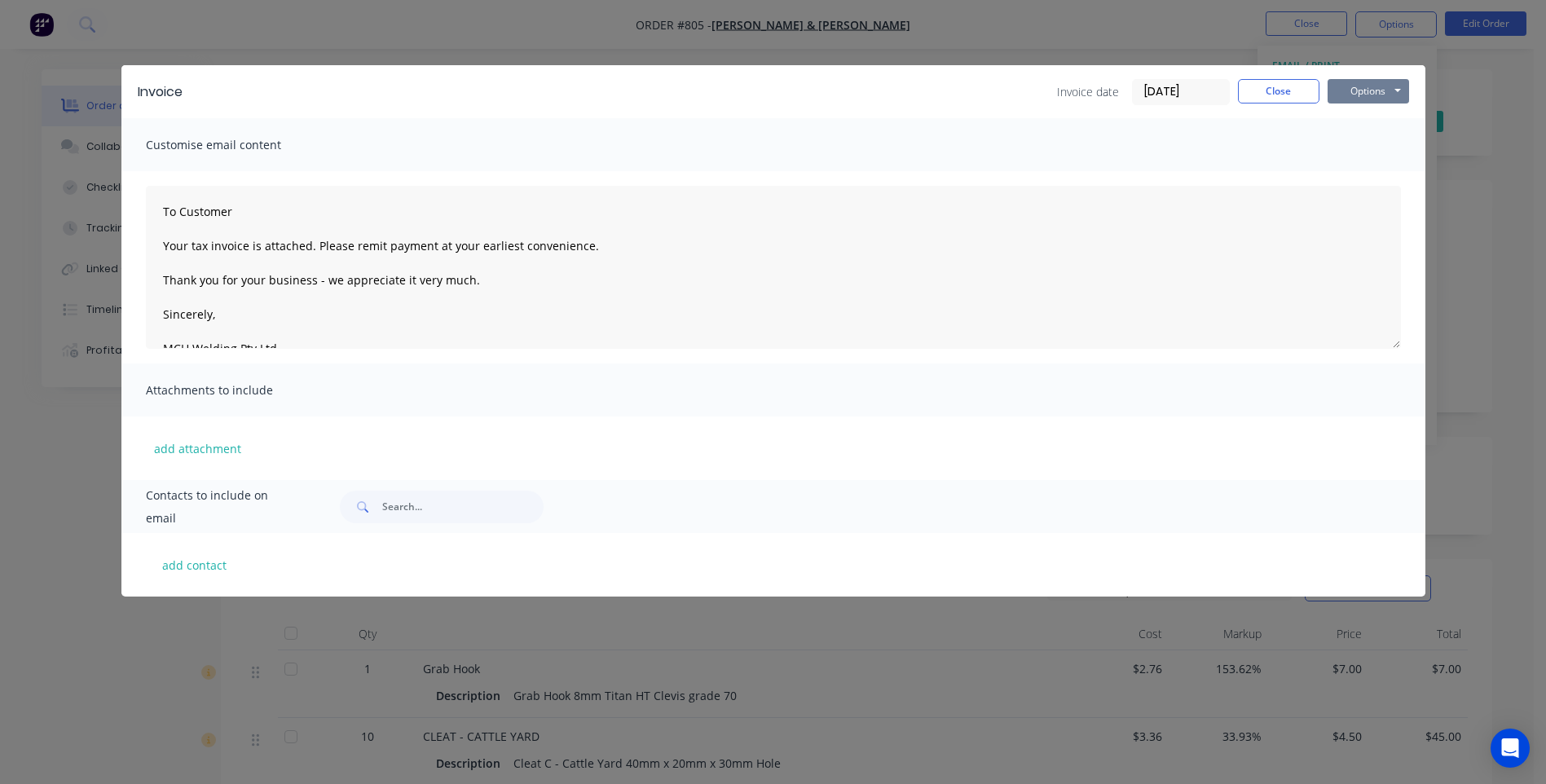
click at [1366, 88] on button "Options" at bounding box center [1367, 91] width 81 height 24
click at [1372, 143] on button "Print" at bounding box center [1379, 147] width 104 height 27
click at [1297, 89] on button "Close" at bounding box center [1278, 91] width 81 height 24
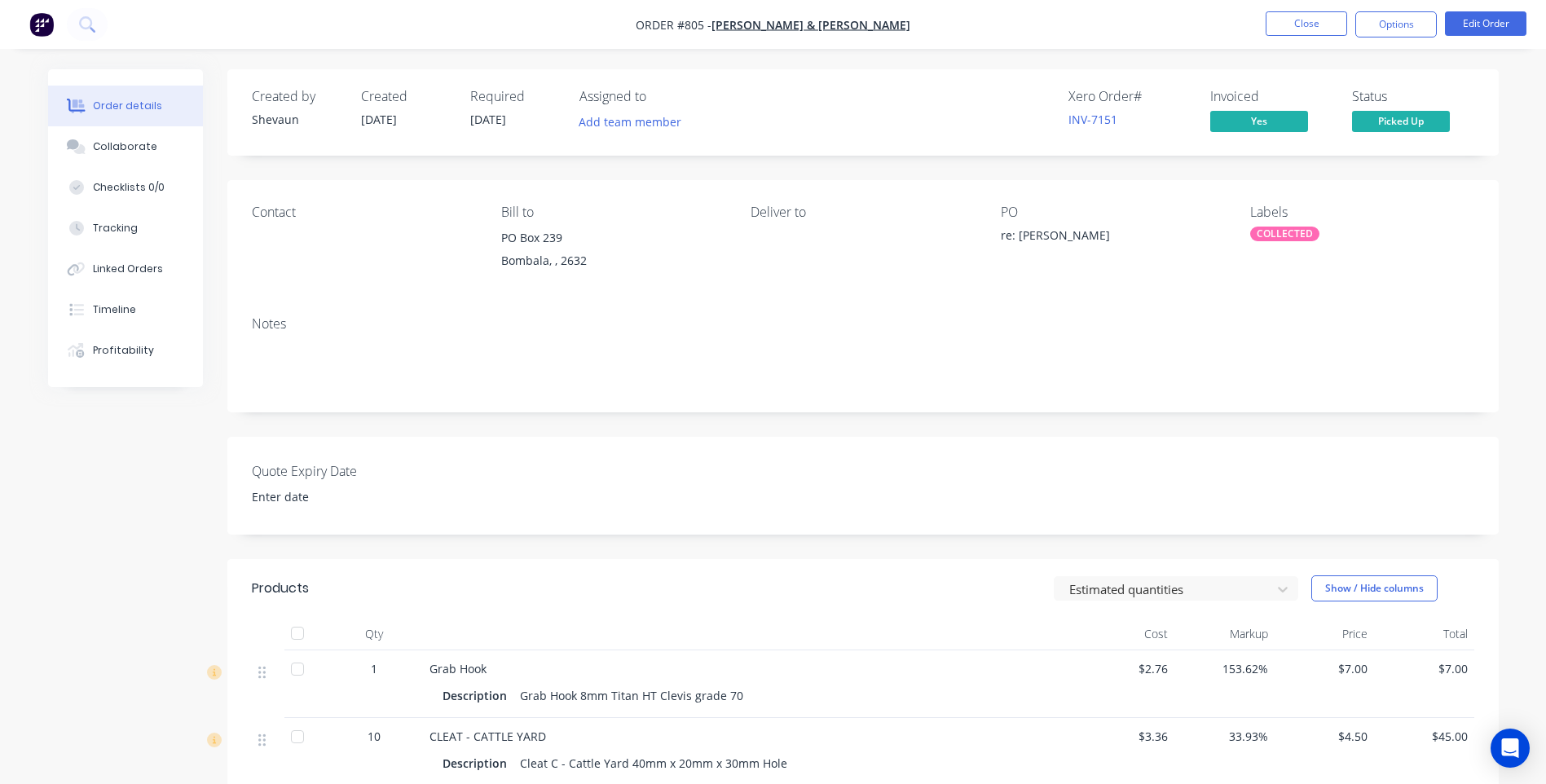
click at [37, 23] on img "button" at bounding box center [41, 24] width 24 height 24
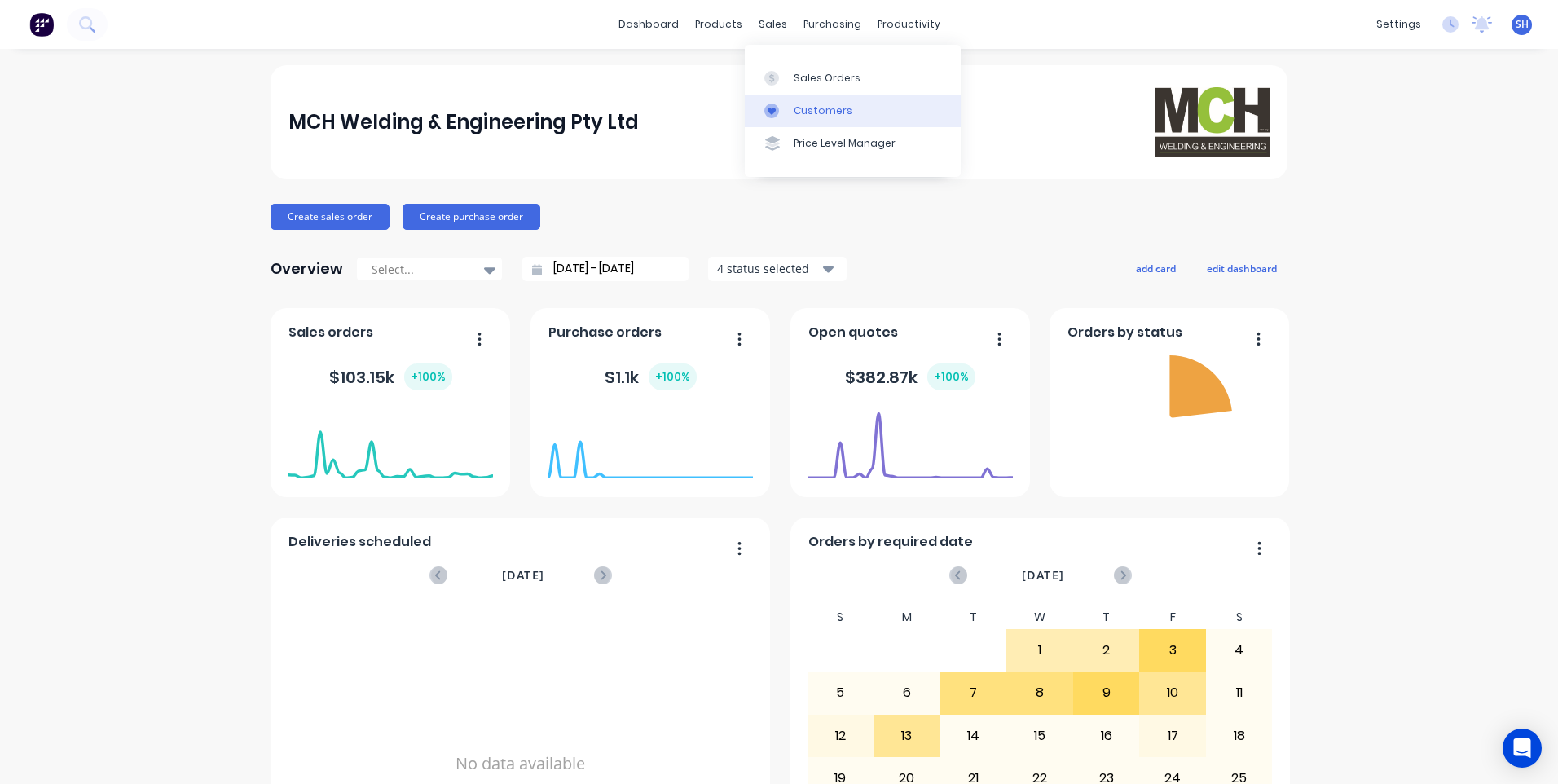
click at [829, 108] on div "Customers" at bounding box center [823, 110] width 59 height 15
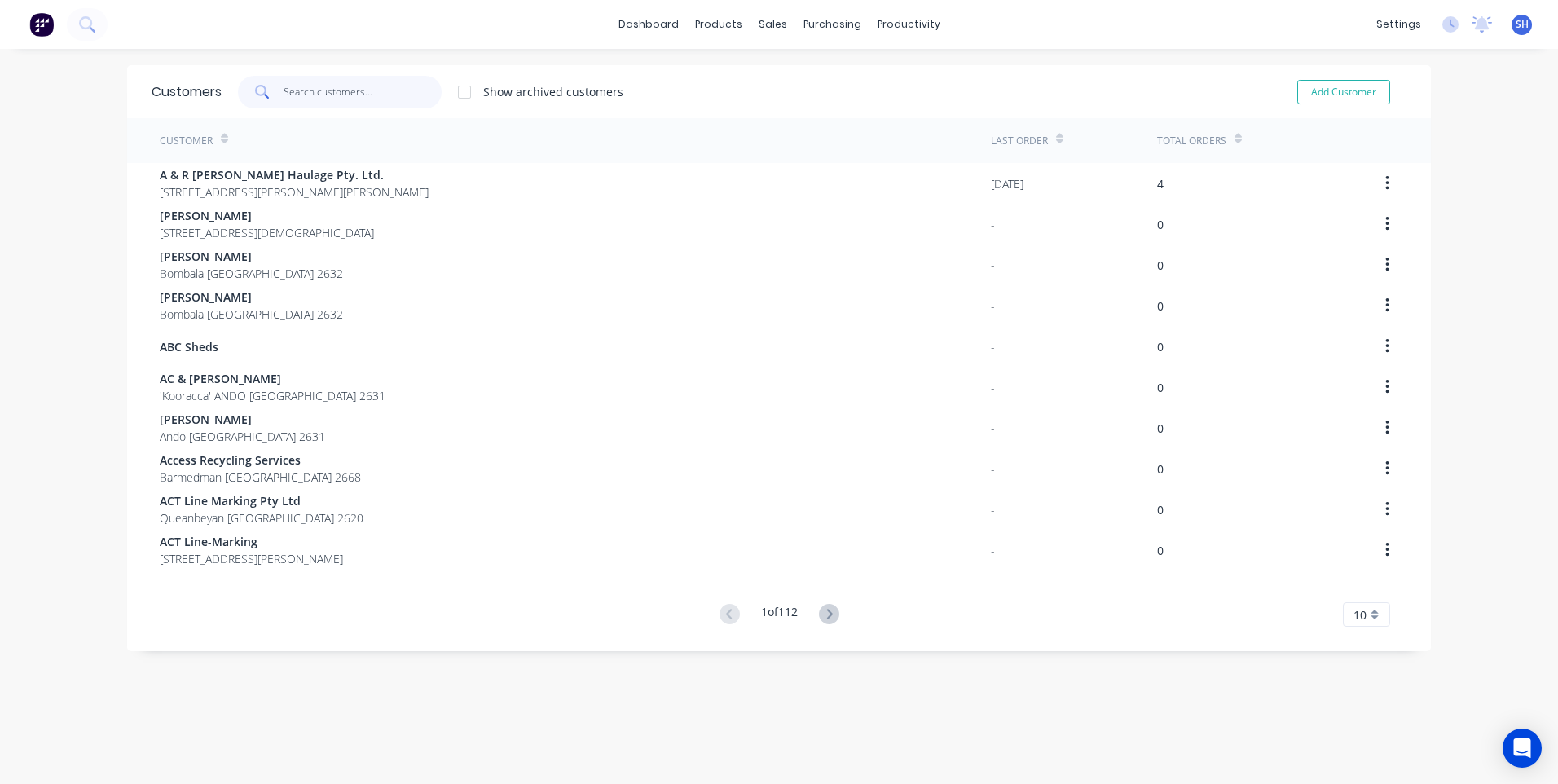
click at [293, 85] on input "text" at bounding box center [363, 92] width 159 height 33
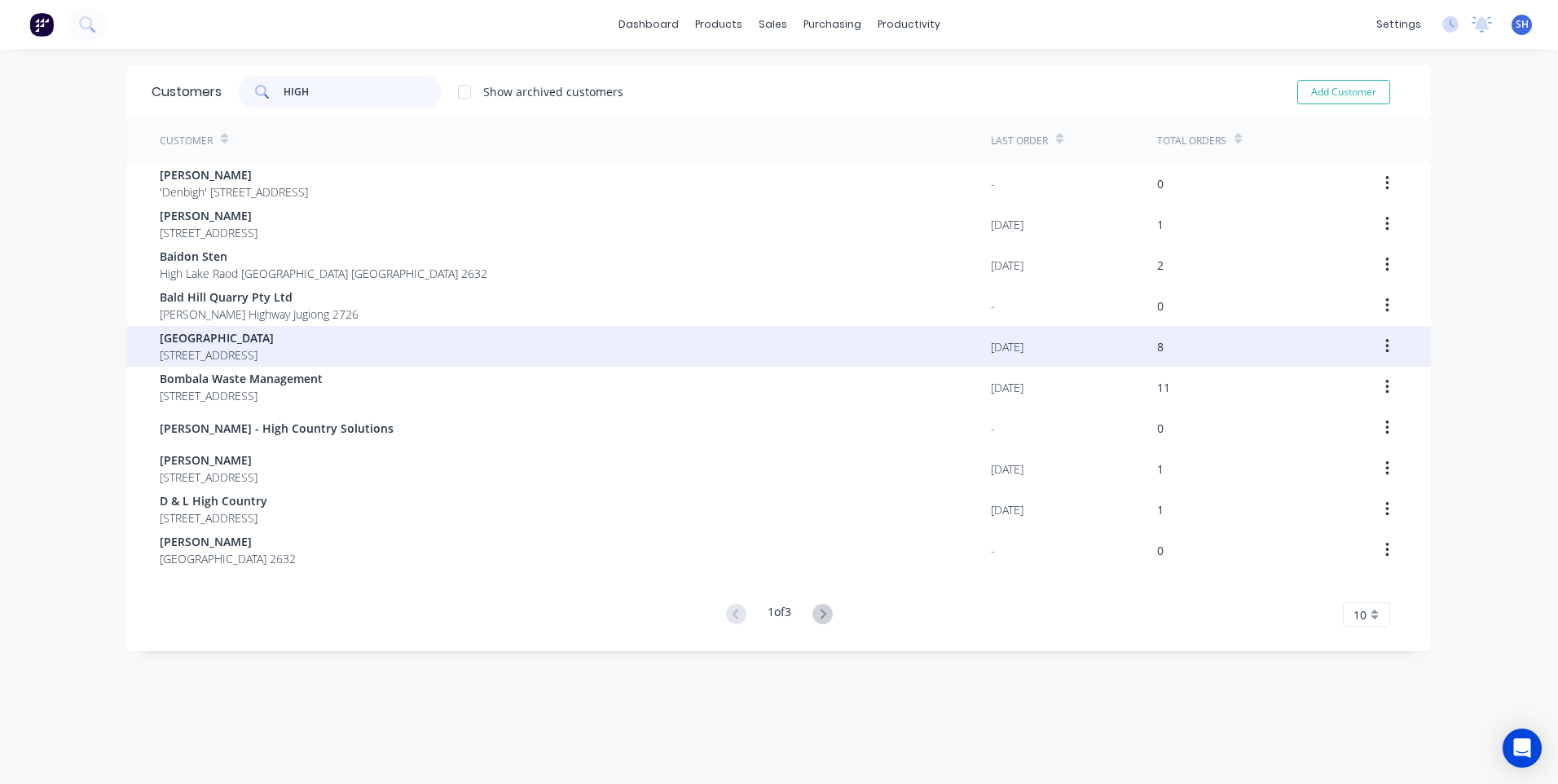
type input "HIGH"
click at [226, 338] on span "Bombala High School" at bounding box center [217, 337] width 114 height 17
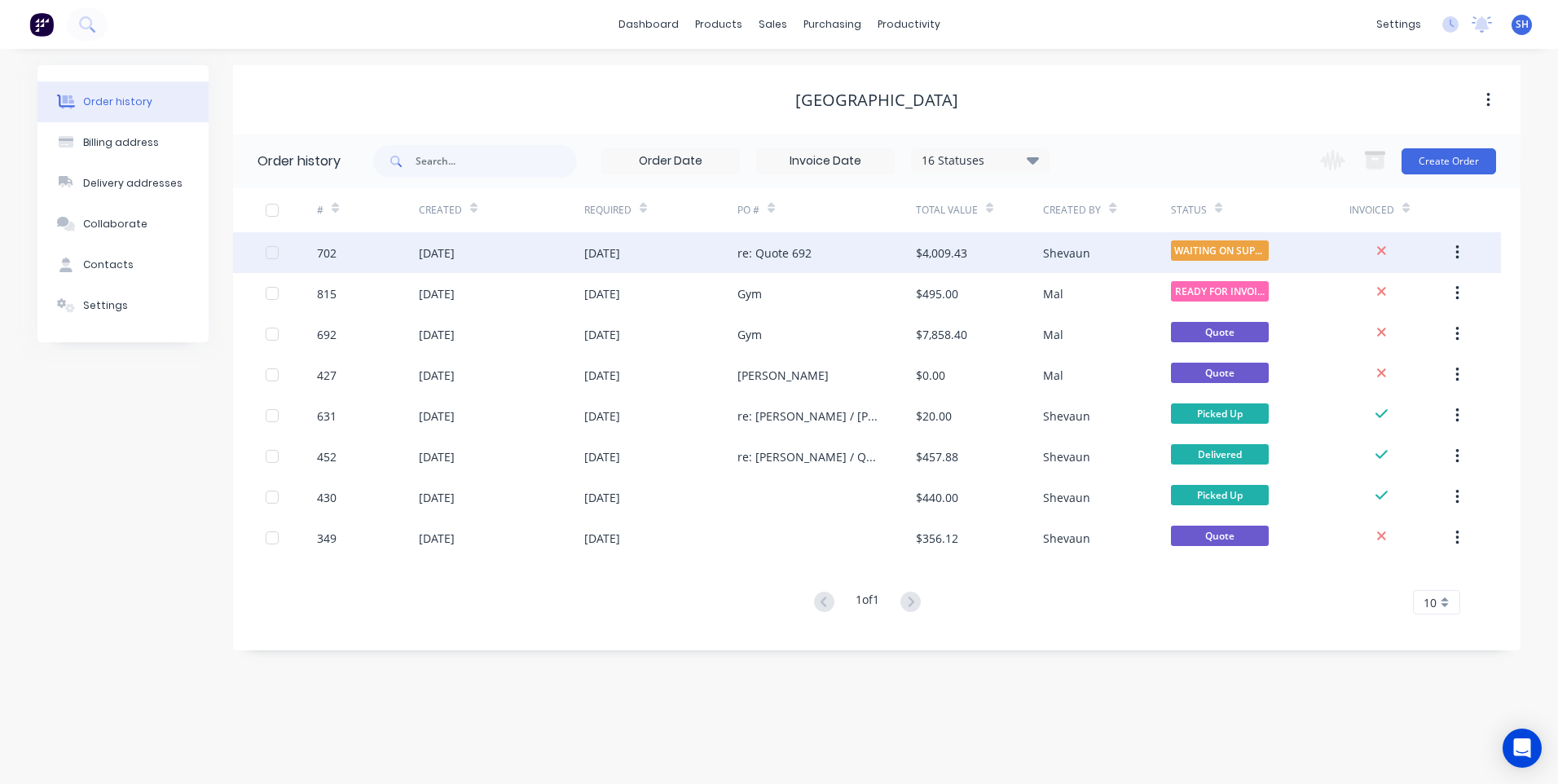
click at [669, 253] on div "23 Sep 2025" at bounding box center [660, 252] width 153 height 41
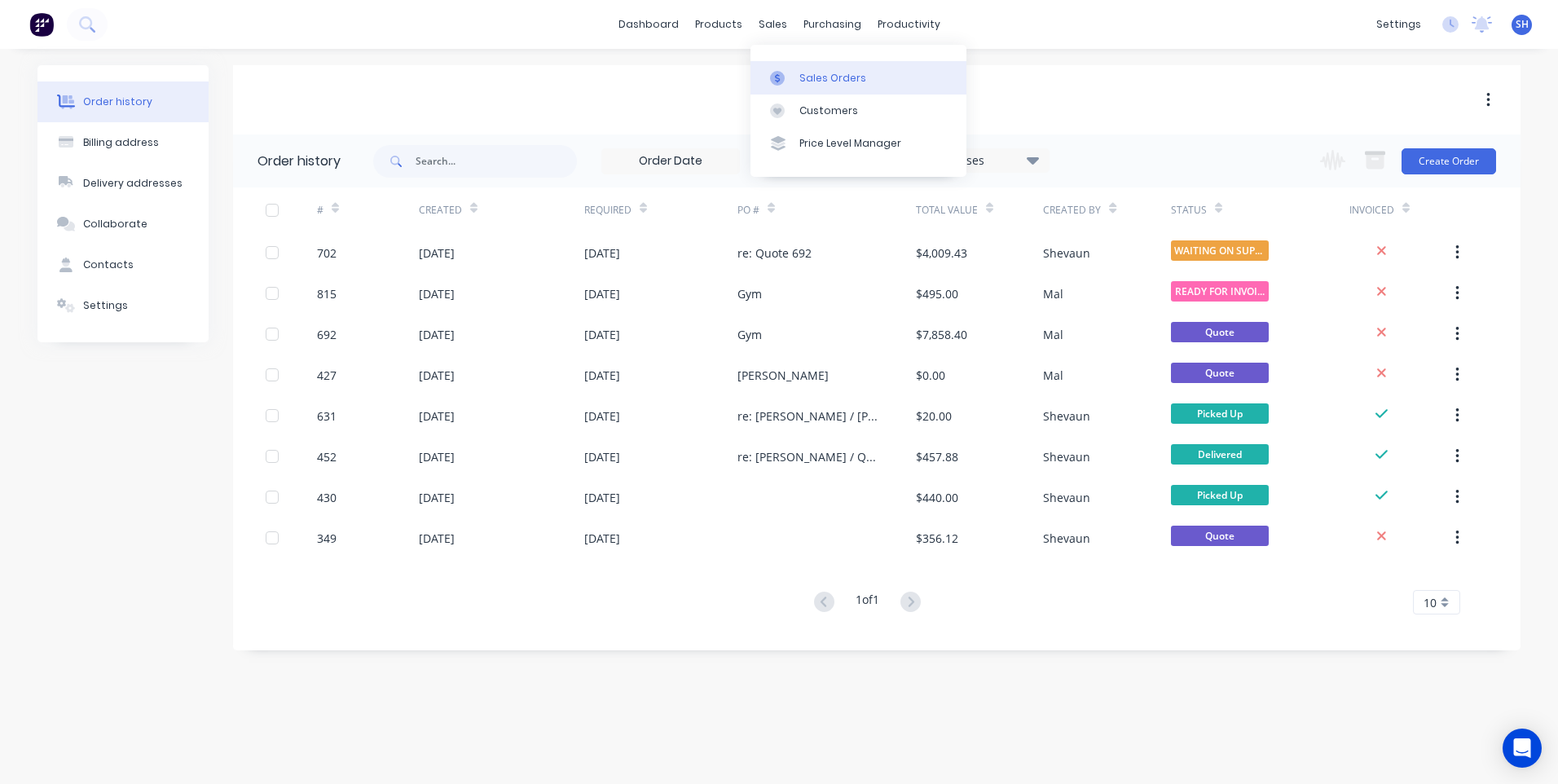
click at [815, 74] on div "Sales Orders" at bounding box center [832, 78] width 67 height 15
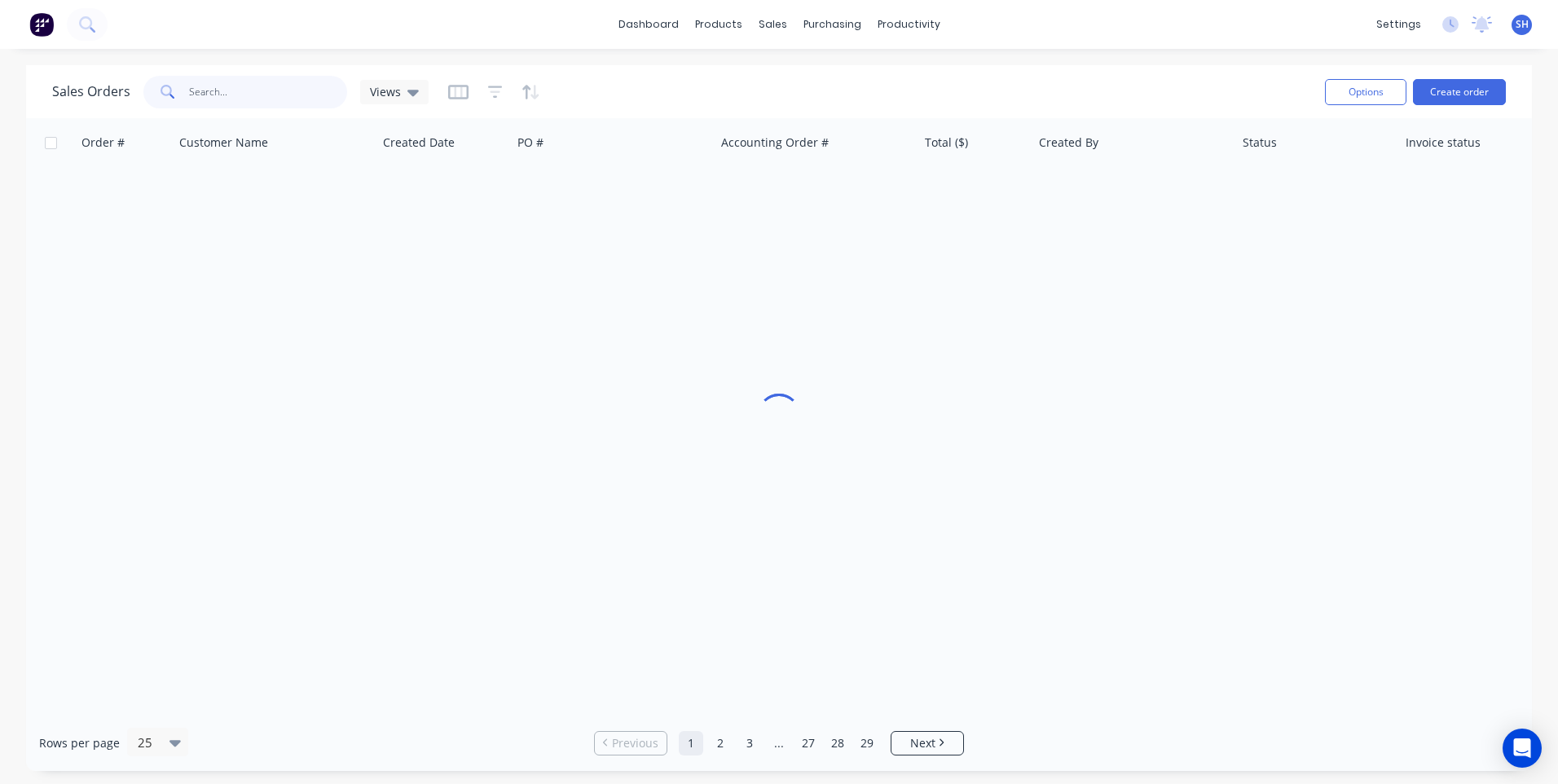
click at [201, 90] on input "text" at bounding box center [268, 92] width 159 height 33
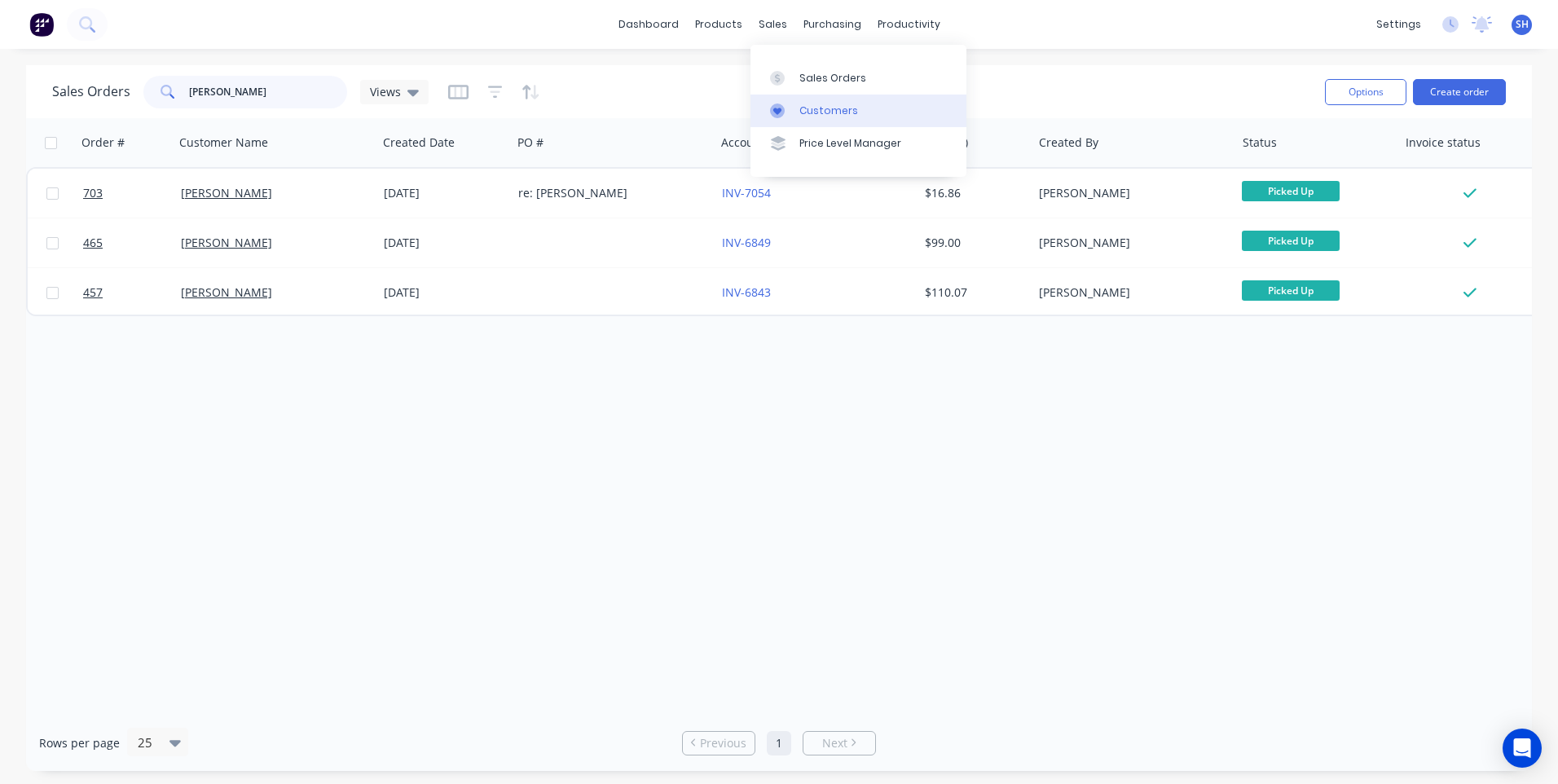
type input "REED"
click at [828, 109] on div "Customers" at bounding box center [828, 110] width 59 height 15
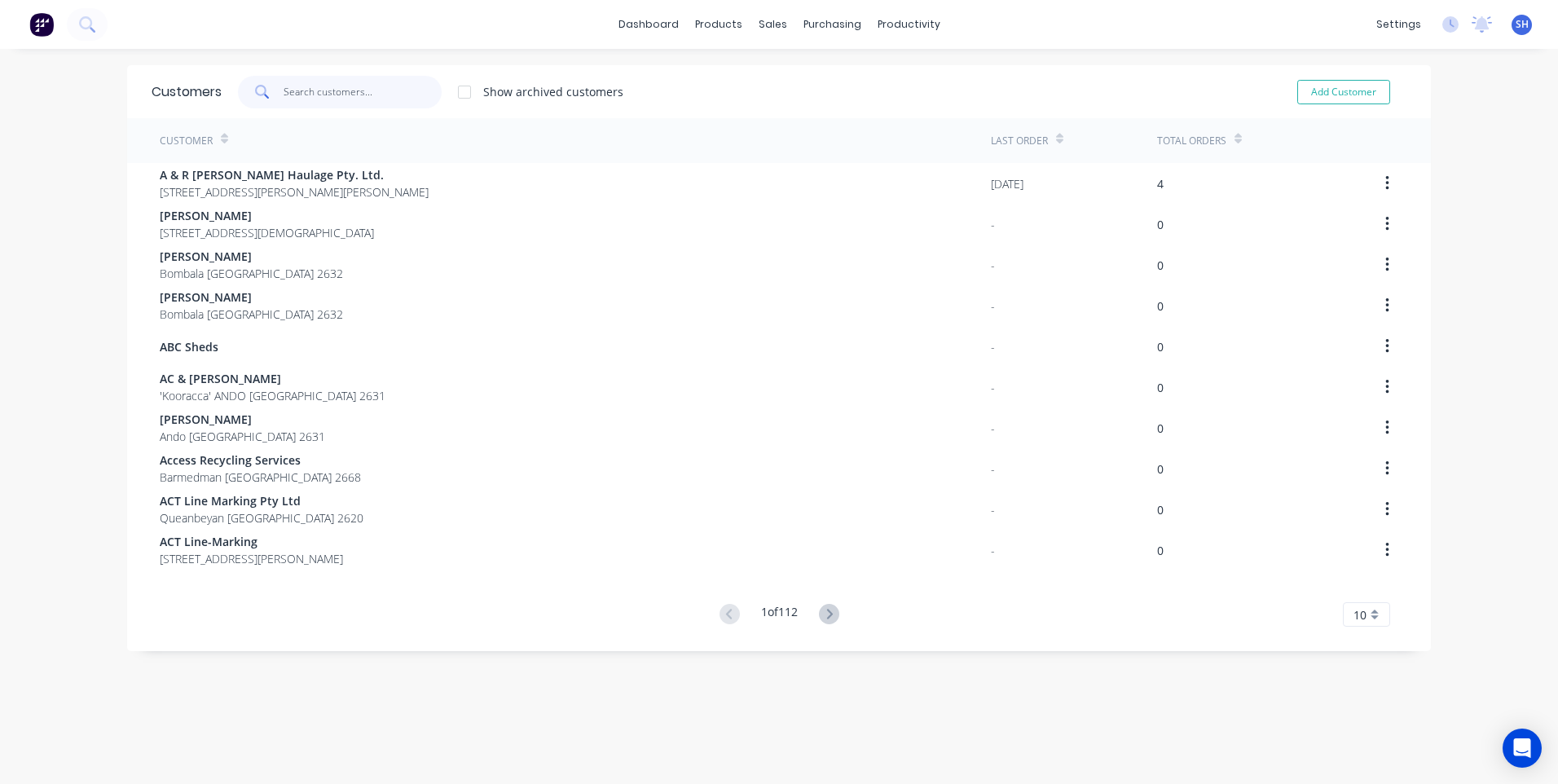
click at [309, 90] on input "text" at bounding box center [363, 92] width 159 height 33
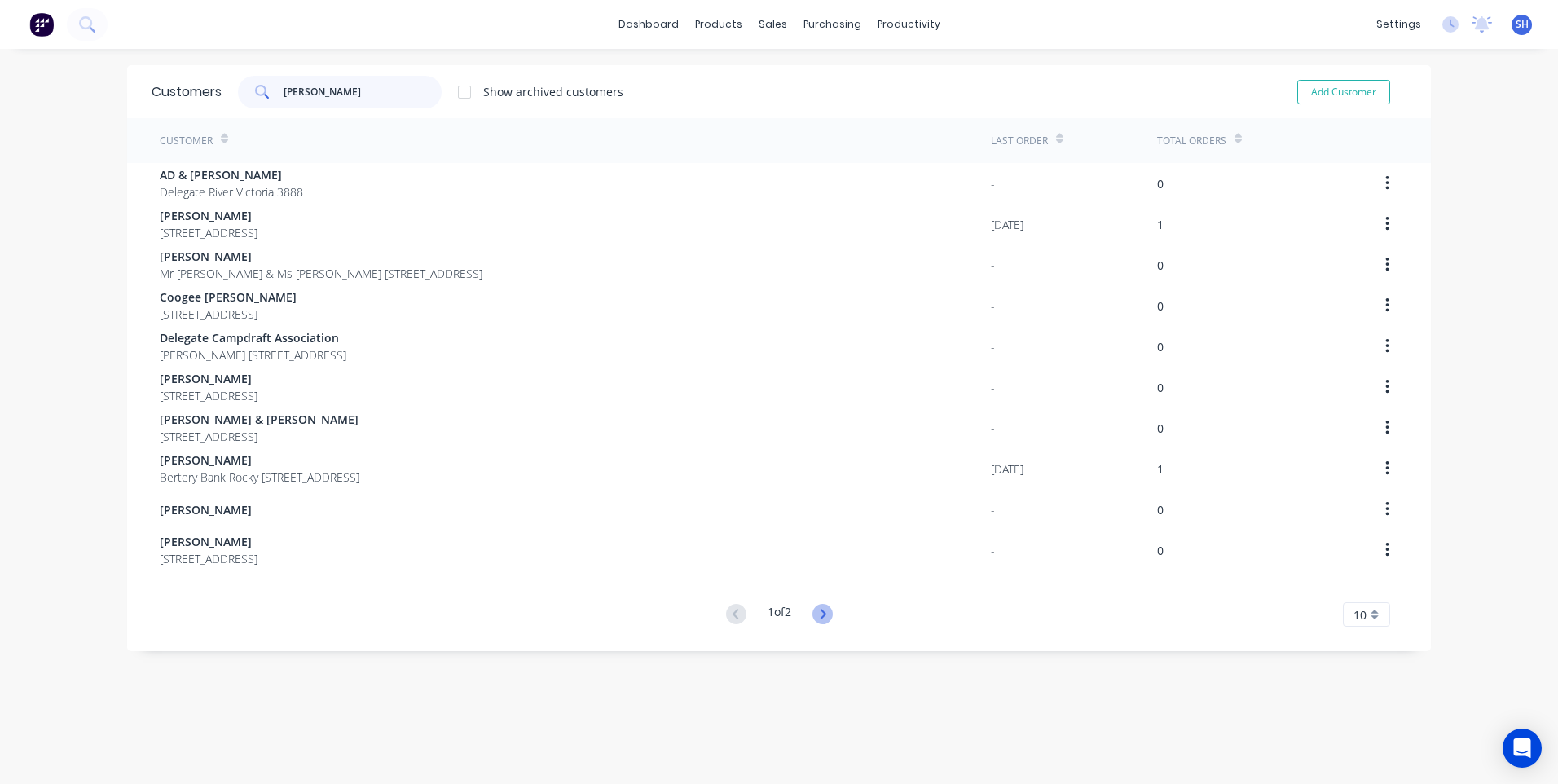
type input "REED"
click at [816, 614] on icon at bounding box center [822, 614] width 20 height 20
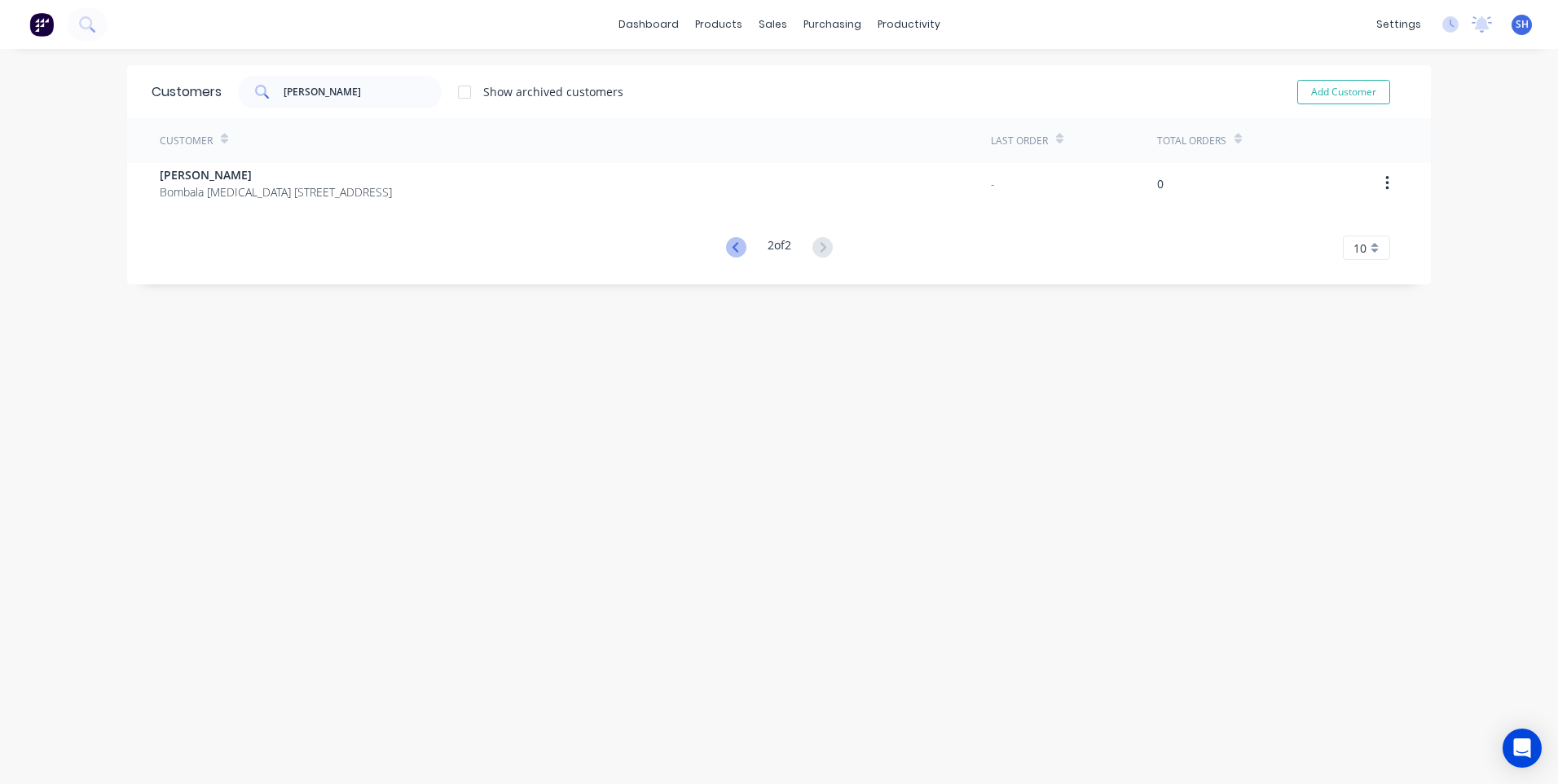
click at [726, 241] on icon at bounding box center [736, 247] width 20 height 20
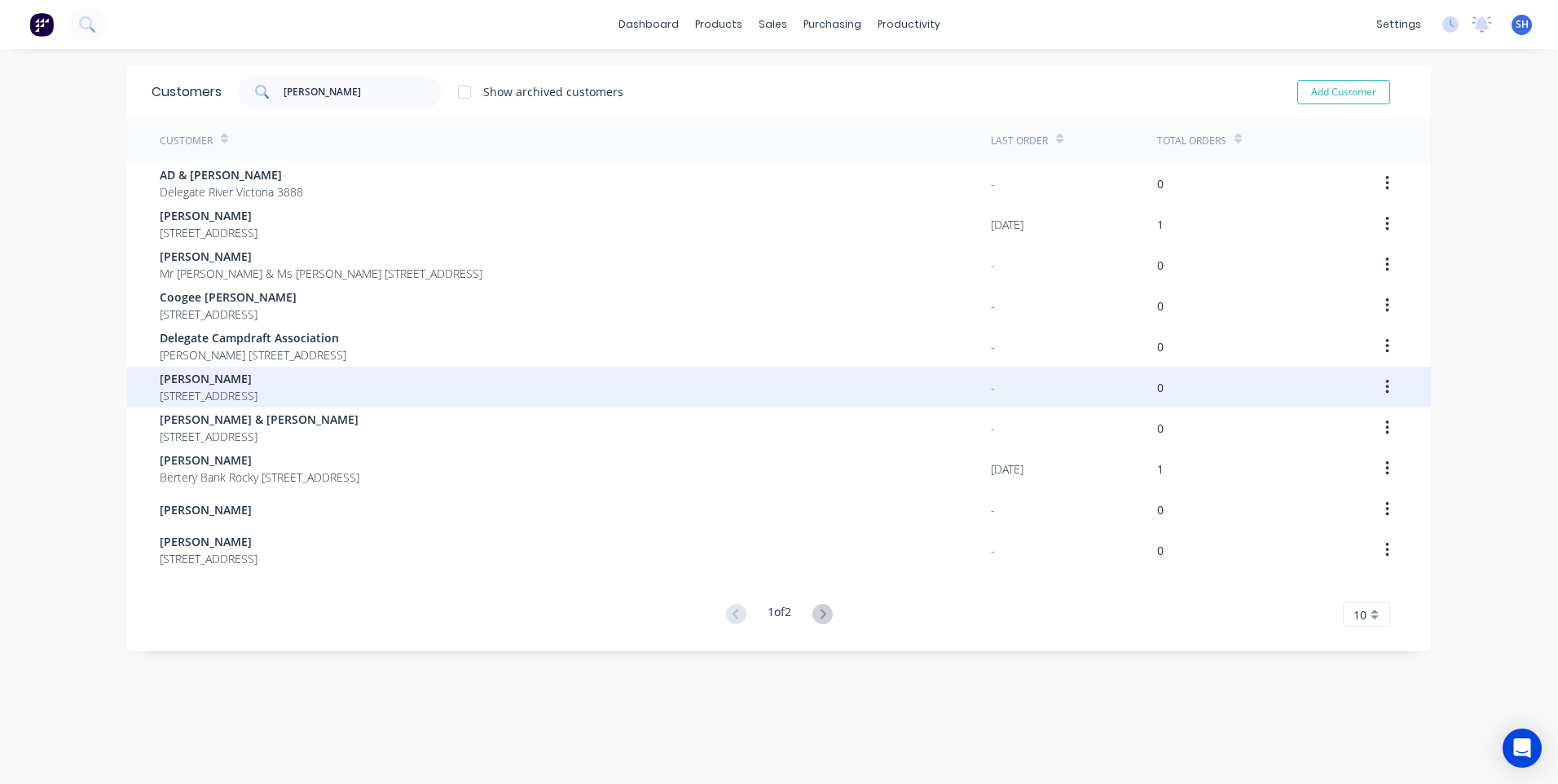
click at [199, 382] on span "Laurie Reed" at bounding box center [209, 378] width 98 height 17
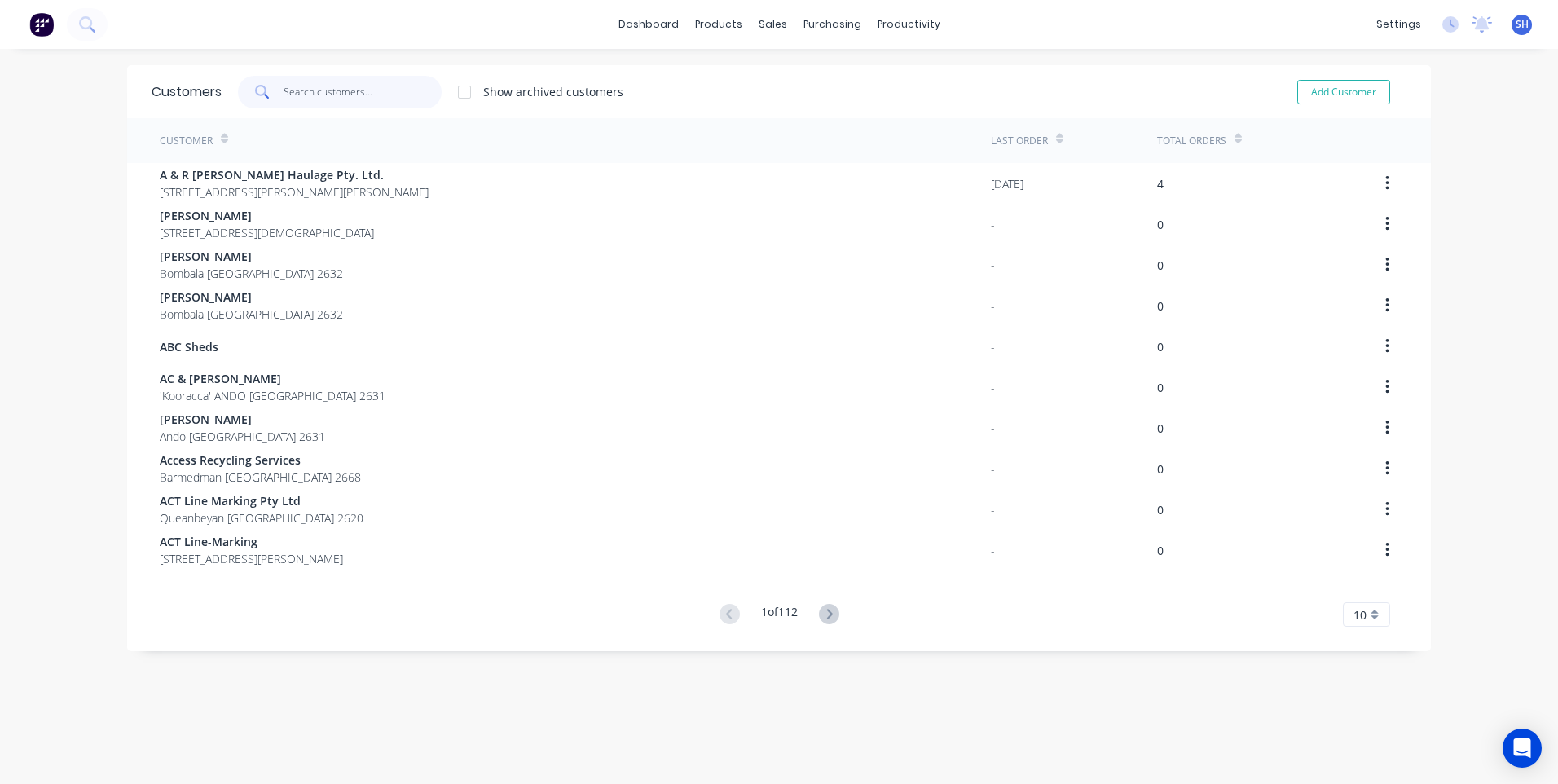
click at [297, 89] on input "text" at bounding box center [363, 92] width 159 height 33
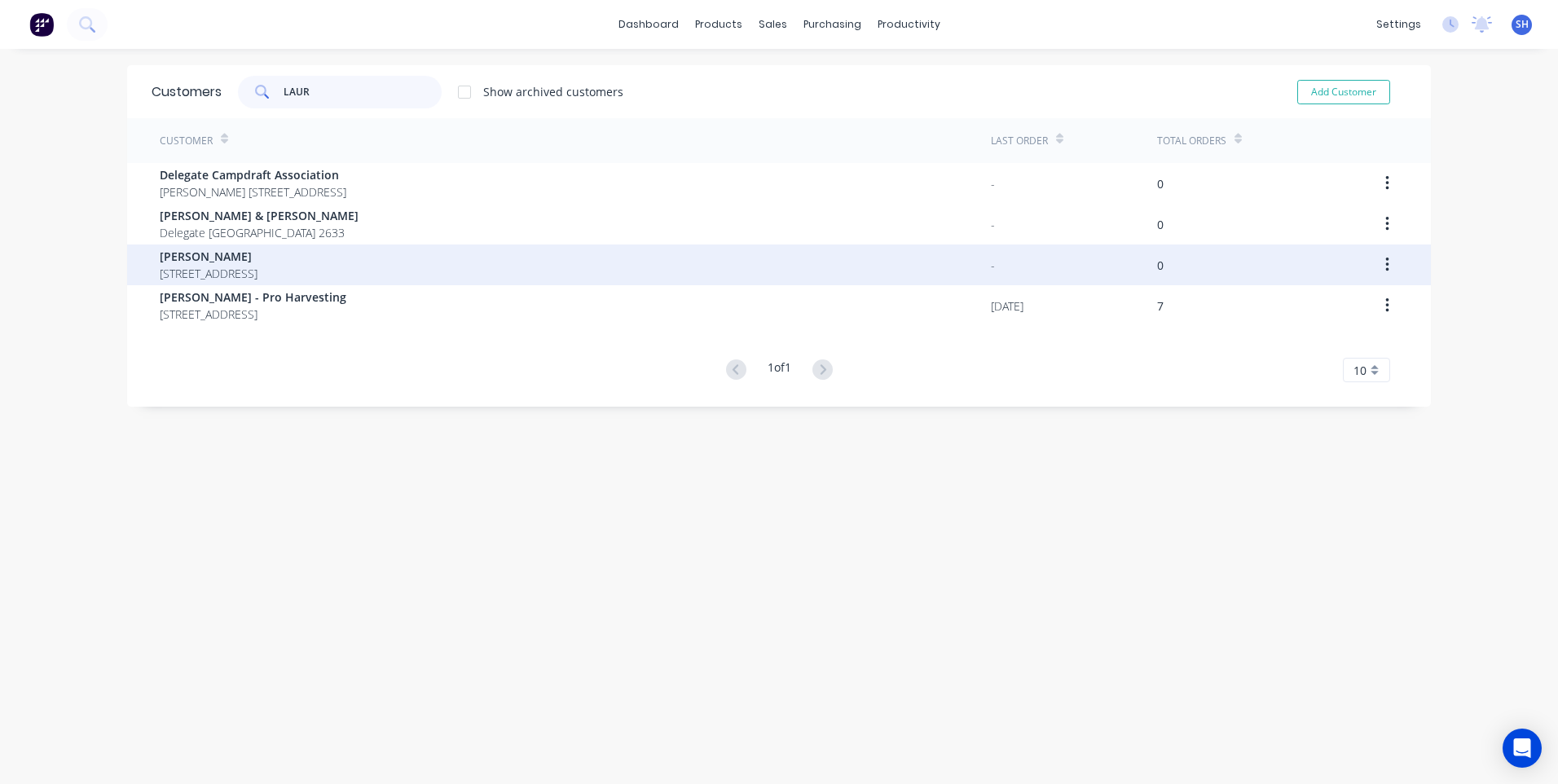
type input "LAUR"
click at [197, 265] on span "PO Box 11 Delegate 2633" at bounding box center [209, 273] width 98 height 17
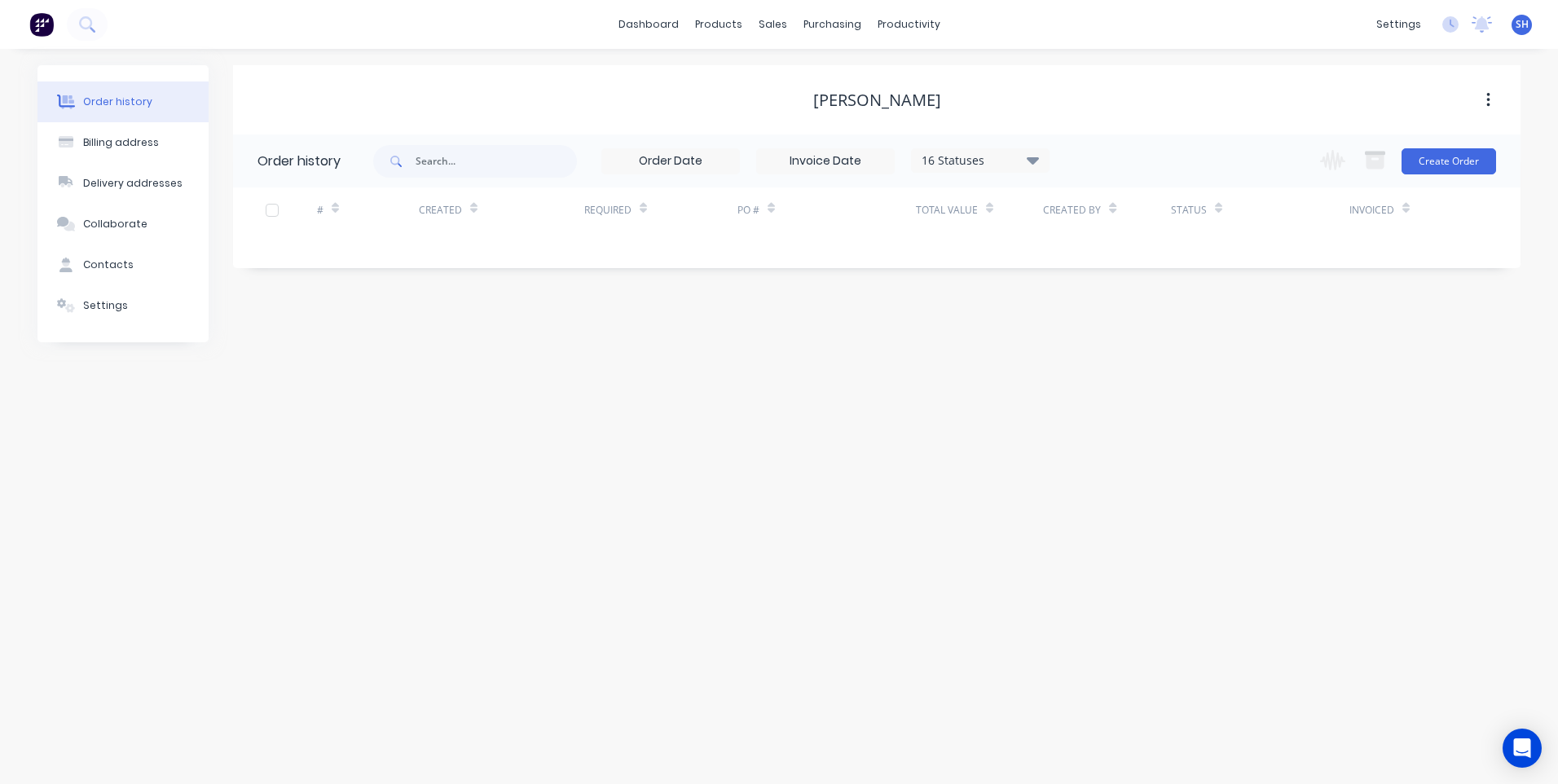
click at [1481, 99] on button "button" at bounding box center [1488, 100] width 38 height 29
click at [1404, 138] on div "Archive" at bounding box center [1429, 143] width 125 height 24
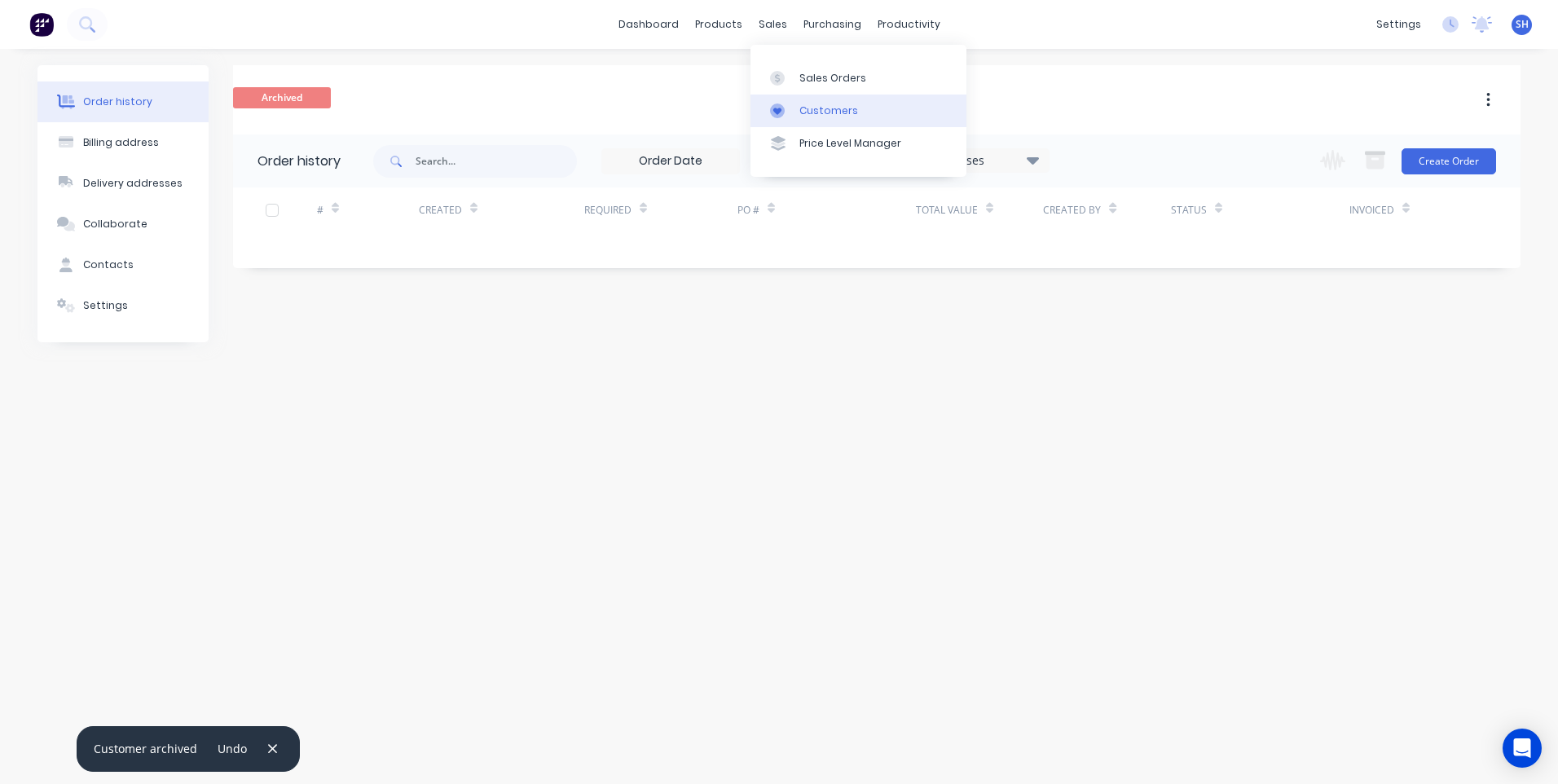
click at [838, 114] on div "Customers" at bounding box center [828, 110] width 59 height 15
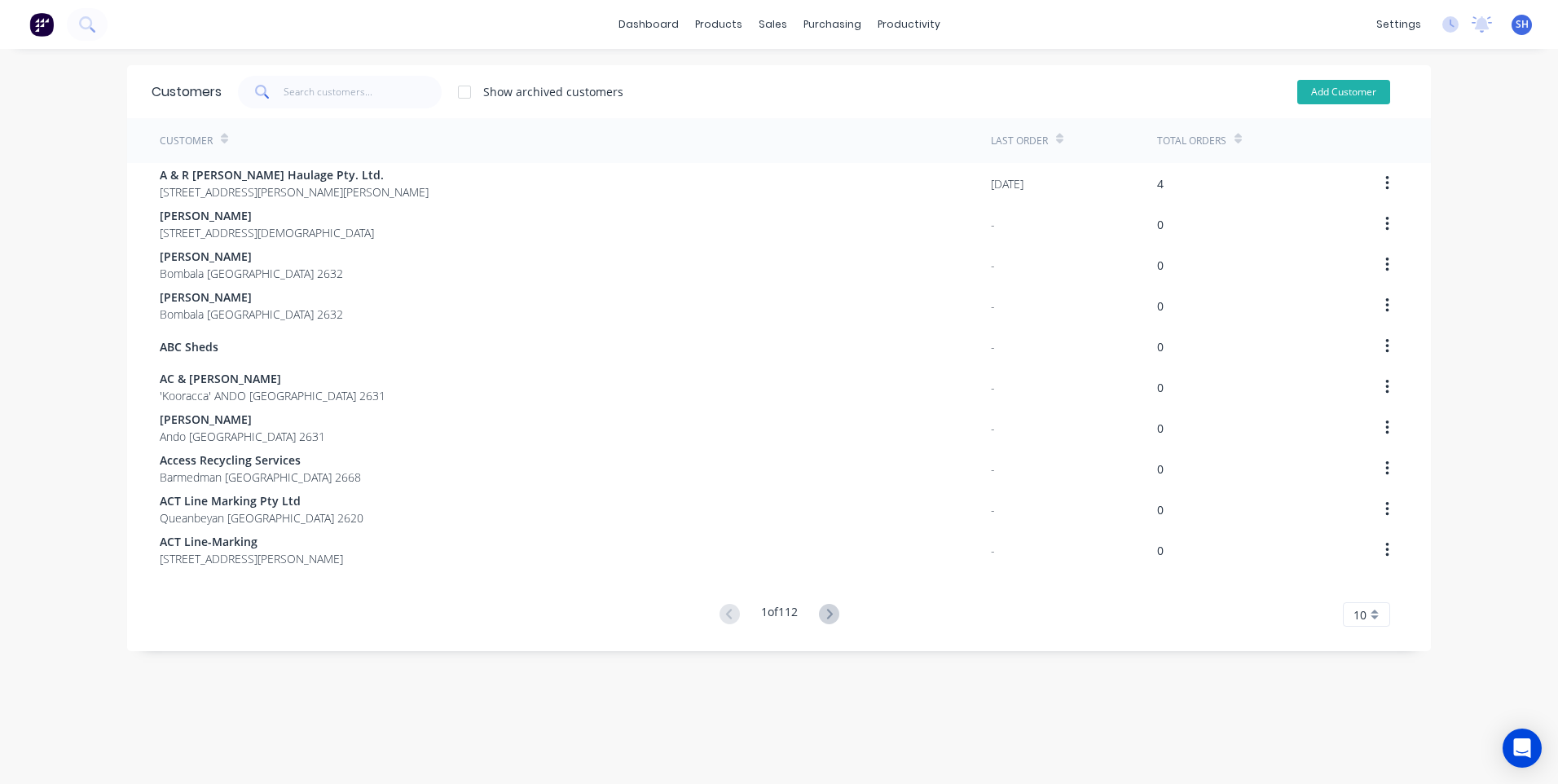
click at [1348, 92] on button "Add Customer" at bounding box center [1343, 92] width 93 height 24
select select "AU"
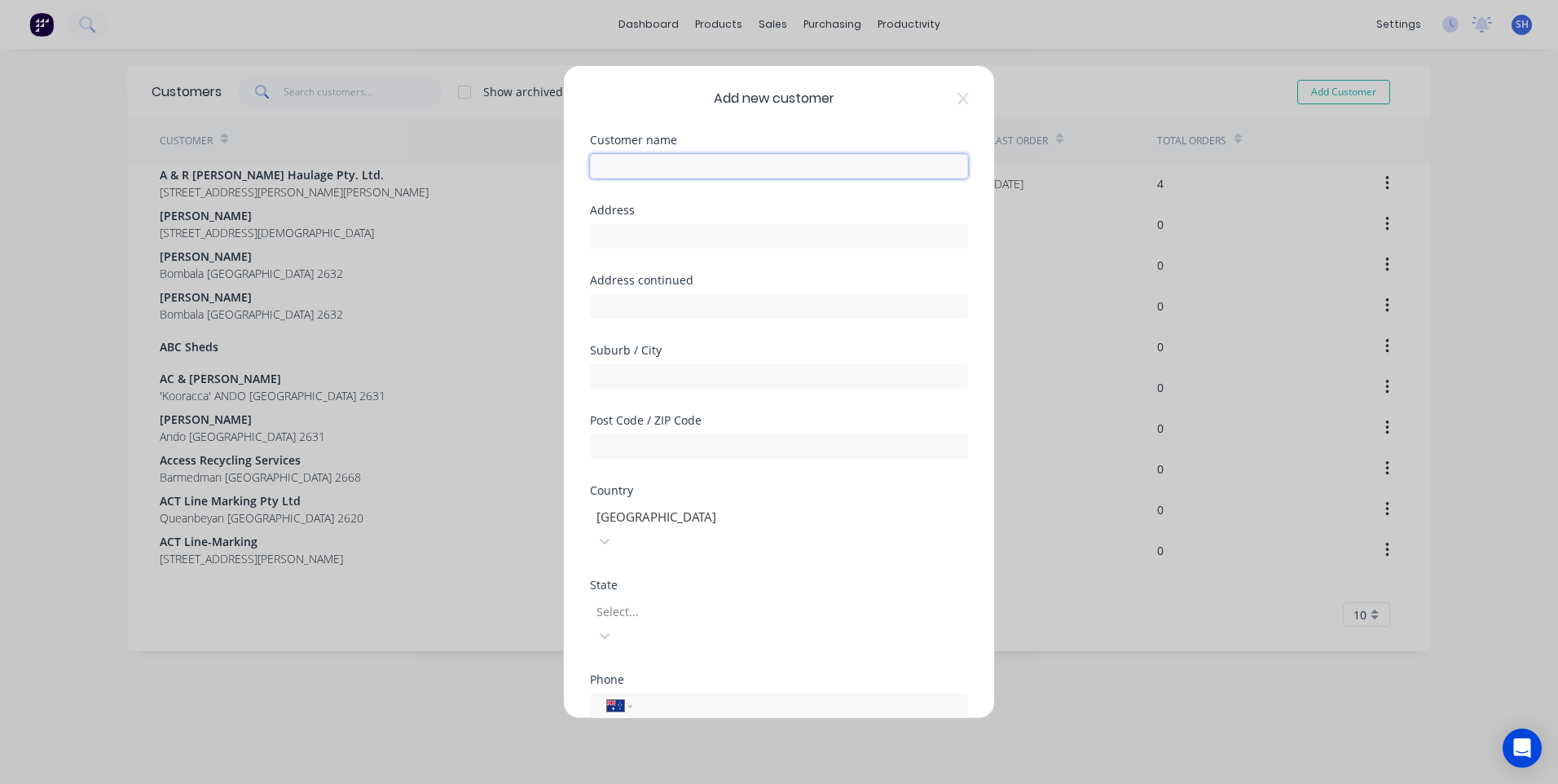
click at [623, 161] on input "text" at bounding box center [779, 166] width 378 height 24
type input "l"
type input "Laurie Reed & John Reed"
click at [383, 723] on div "Add new customer Customer name Laurie Reed & John Reed Address Address continue…" at bounding box center [779, 392] width 1558 height 784
click at [613, 237] on input "text" at bounding box center [779, 236] width 378 height 24
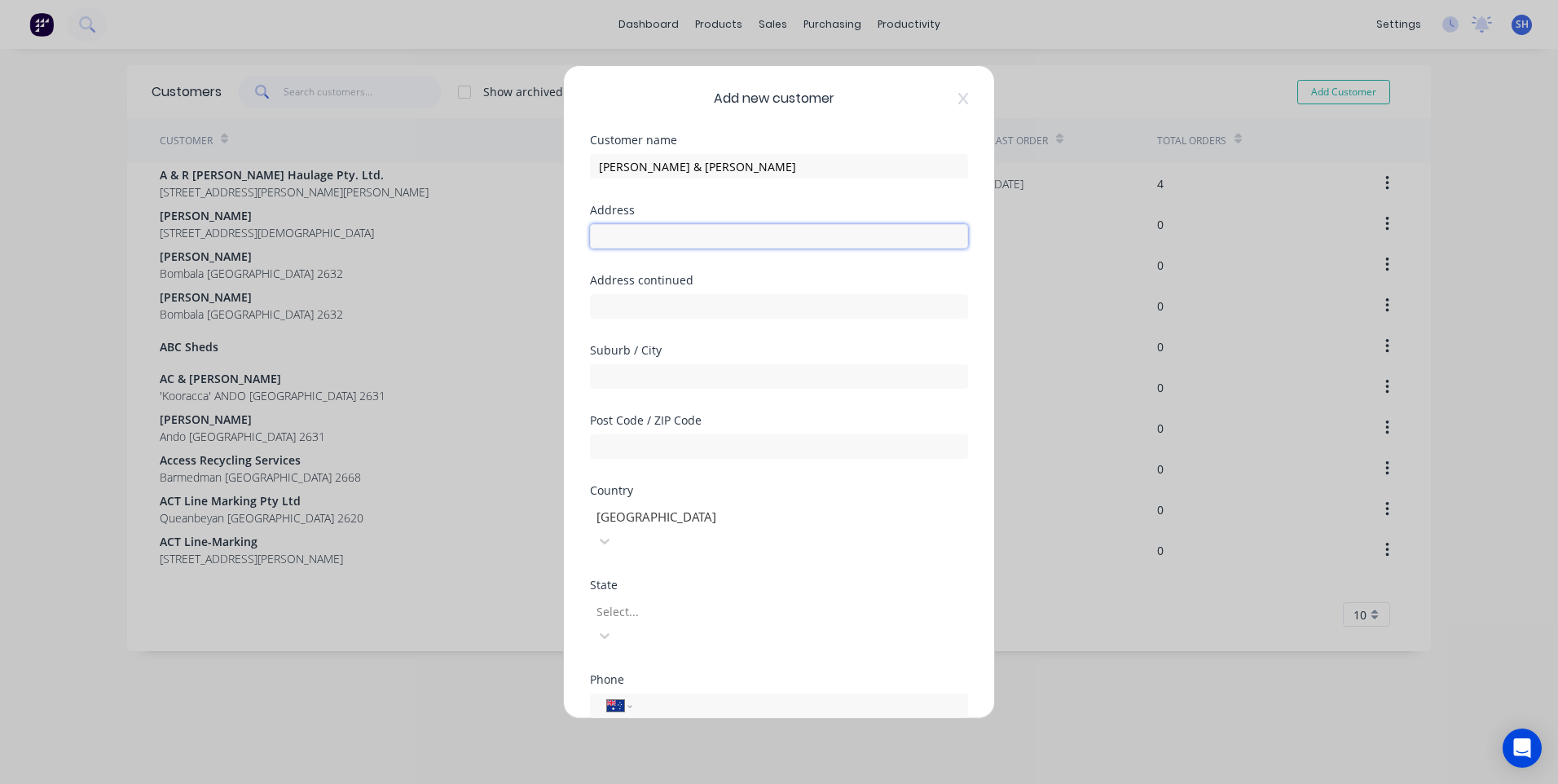
paste input "LH & JL Reed"
type input "LH & JL Reed"
click at [608, 302] on input "text" at bounding box center [779, 306] width 378 height 24
type input "PO Box 11"
click at [311, 658] on div "Add new customer Customer name Laurie Reed & John Reed Address LH & JL Reed Add…" at bounding box center [779, 392] width 1558 height 784
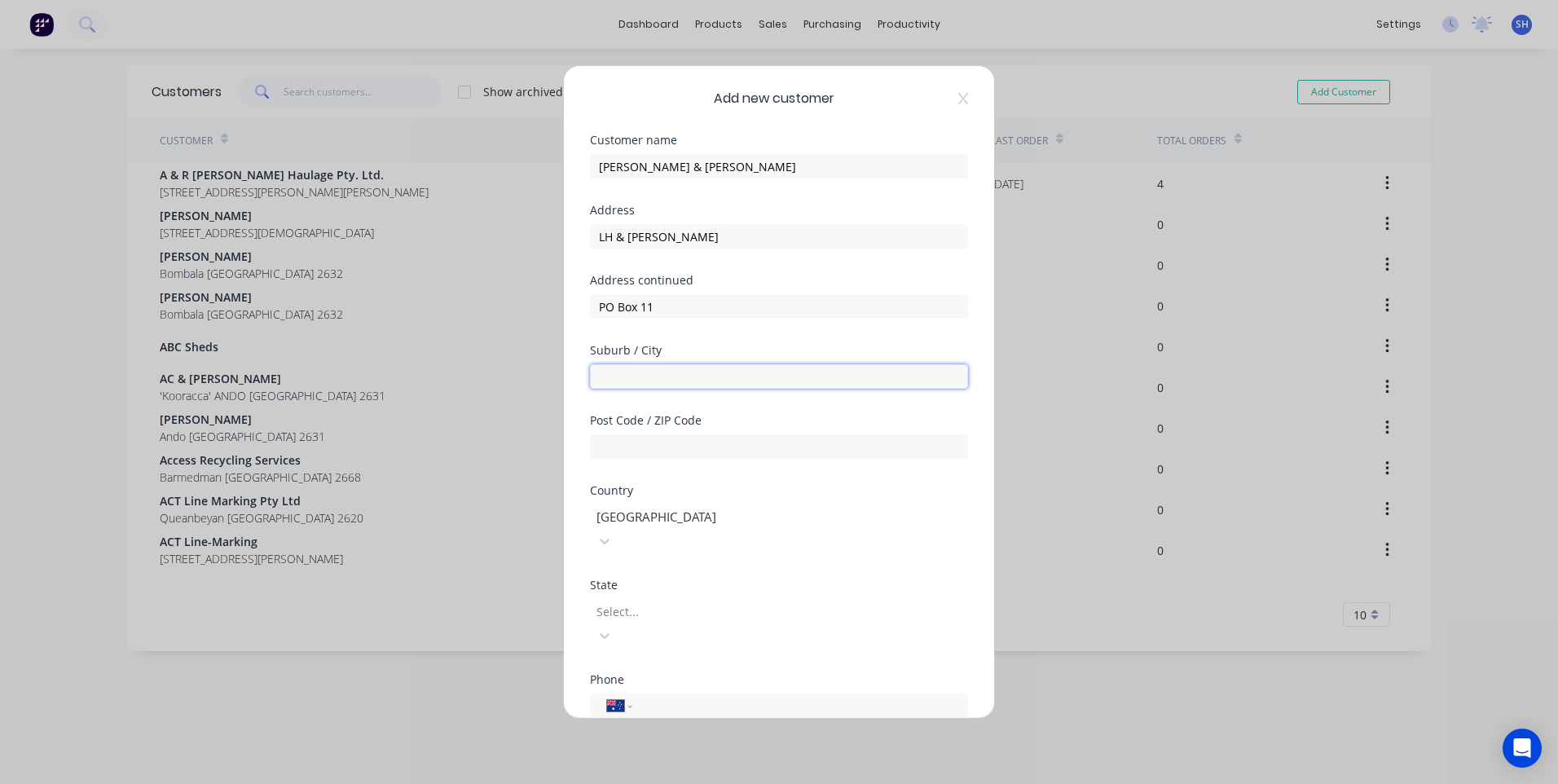
click at [603, 379] on input "text" at bounding box center [779, 376] width 378 height 24
type input "Delegate"
type input "2633"
click at [453, 737] on div "Add new customer Customer name Laurie Reed & John Reed Address LH & JL Reed Add…" at bounding box center [779, 392] width 1558 height 784
click at [647, 601] on div at bounding box center [712, 611] width 235 height 20
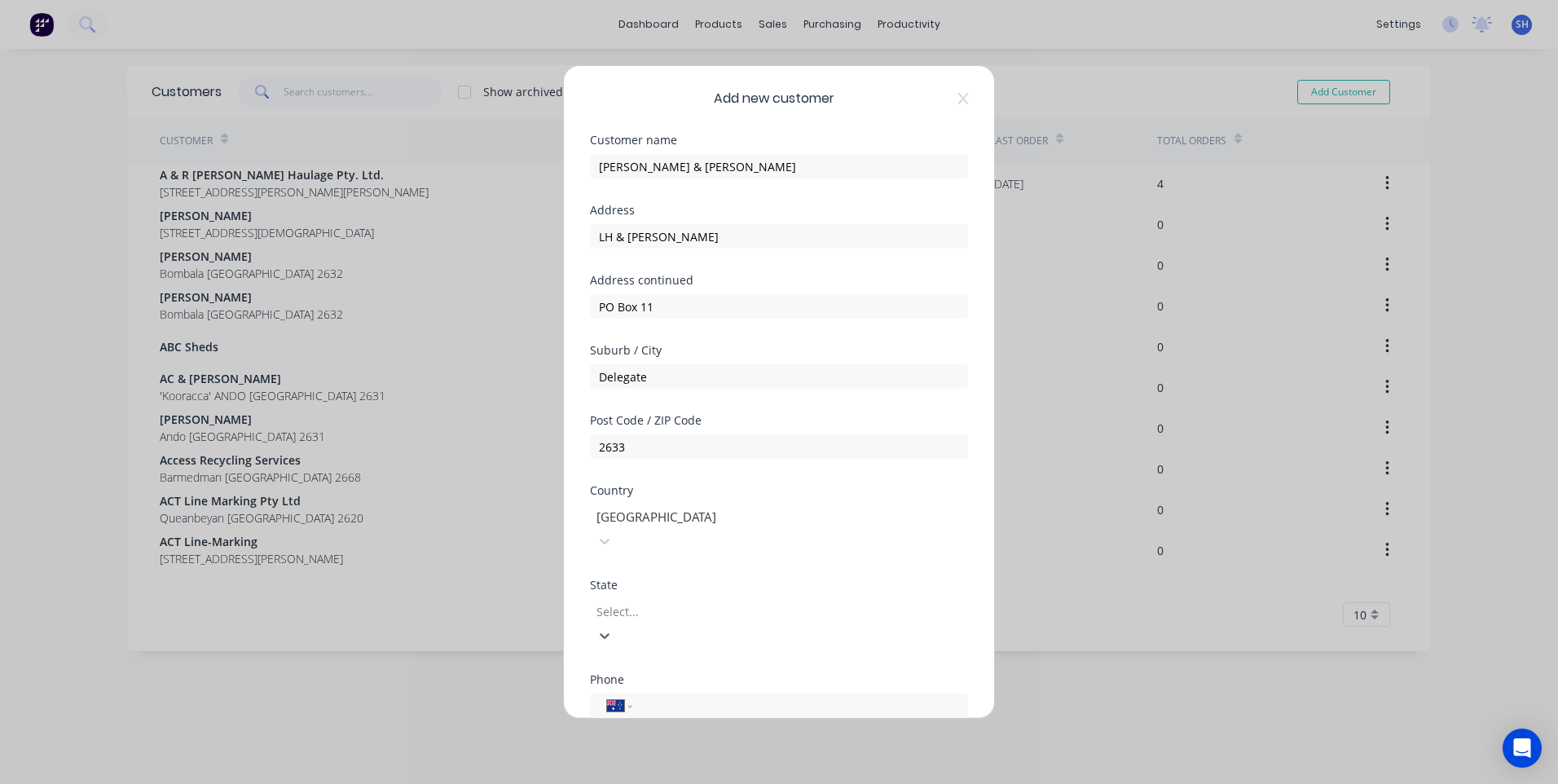
scroll to position [48, 0]
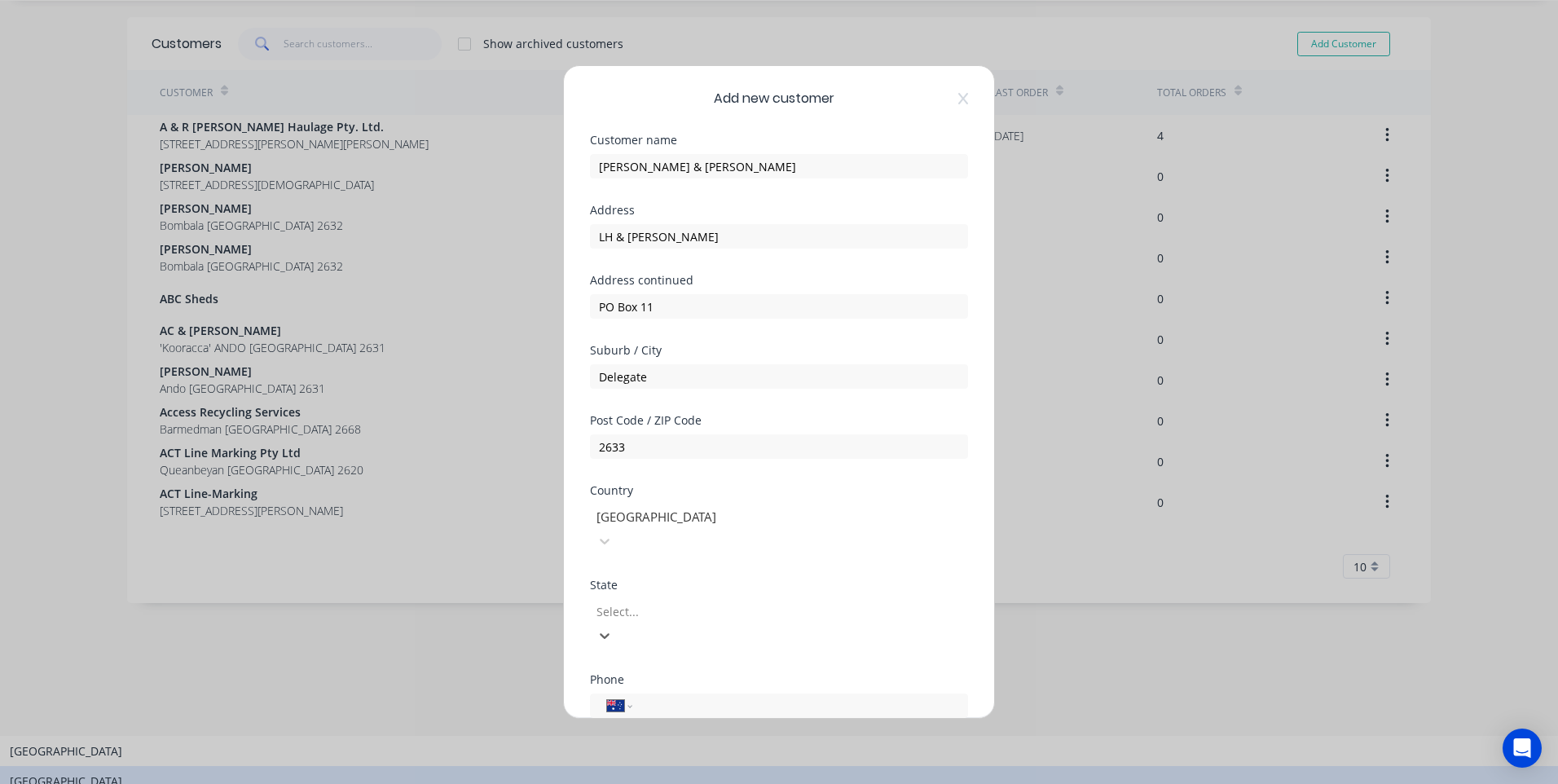
drag, startPoint x: 662, startPoint y: 653, endPoint x: 680, endPoint y: 629, distance: 29.7
click at [662, 766] on div "New South Wales" at bounding box center [779, 781] width 1558 height 30
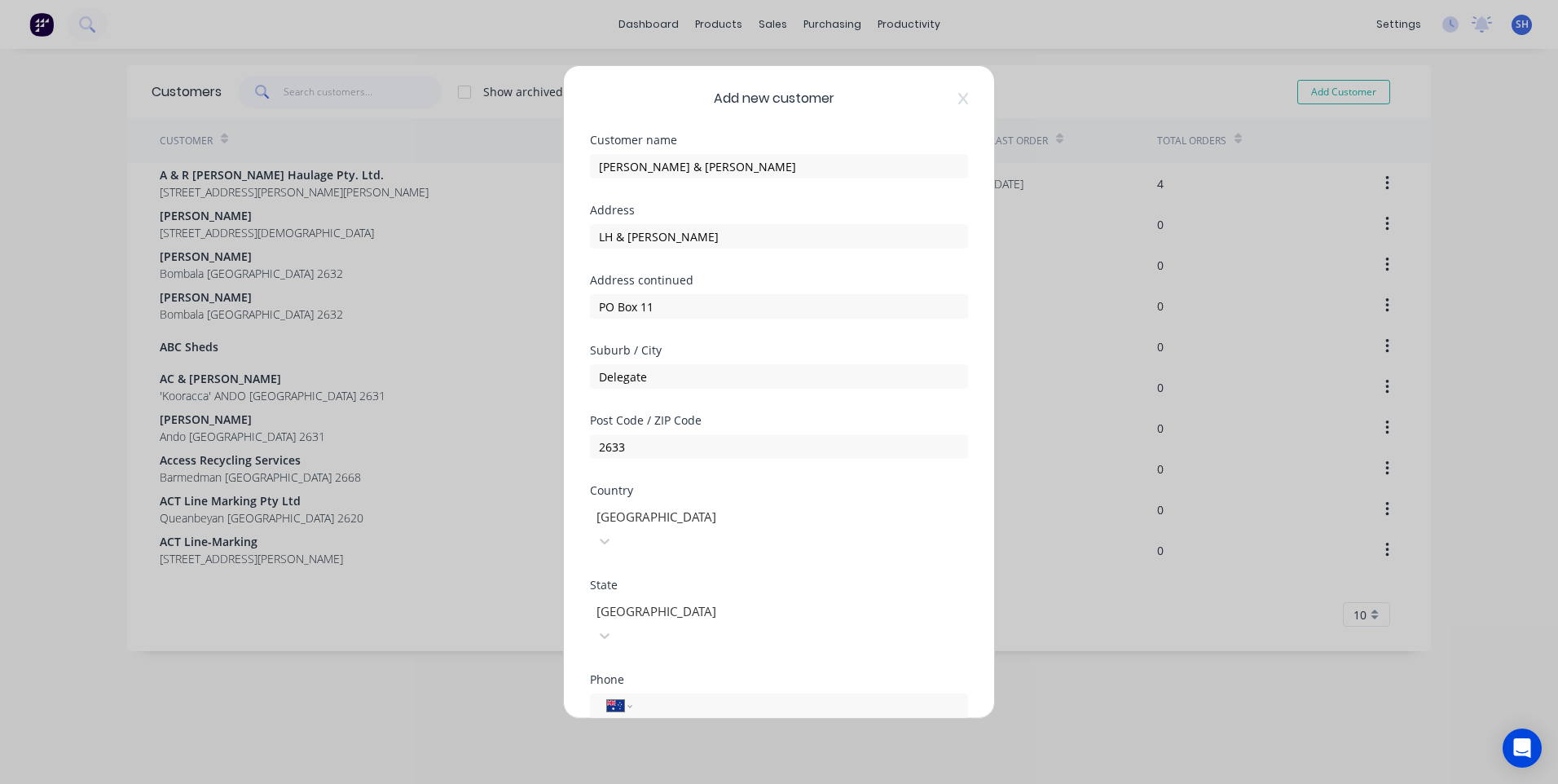
scroll to position [143, 0]
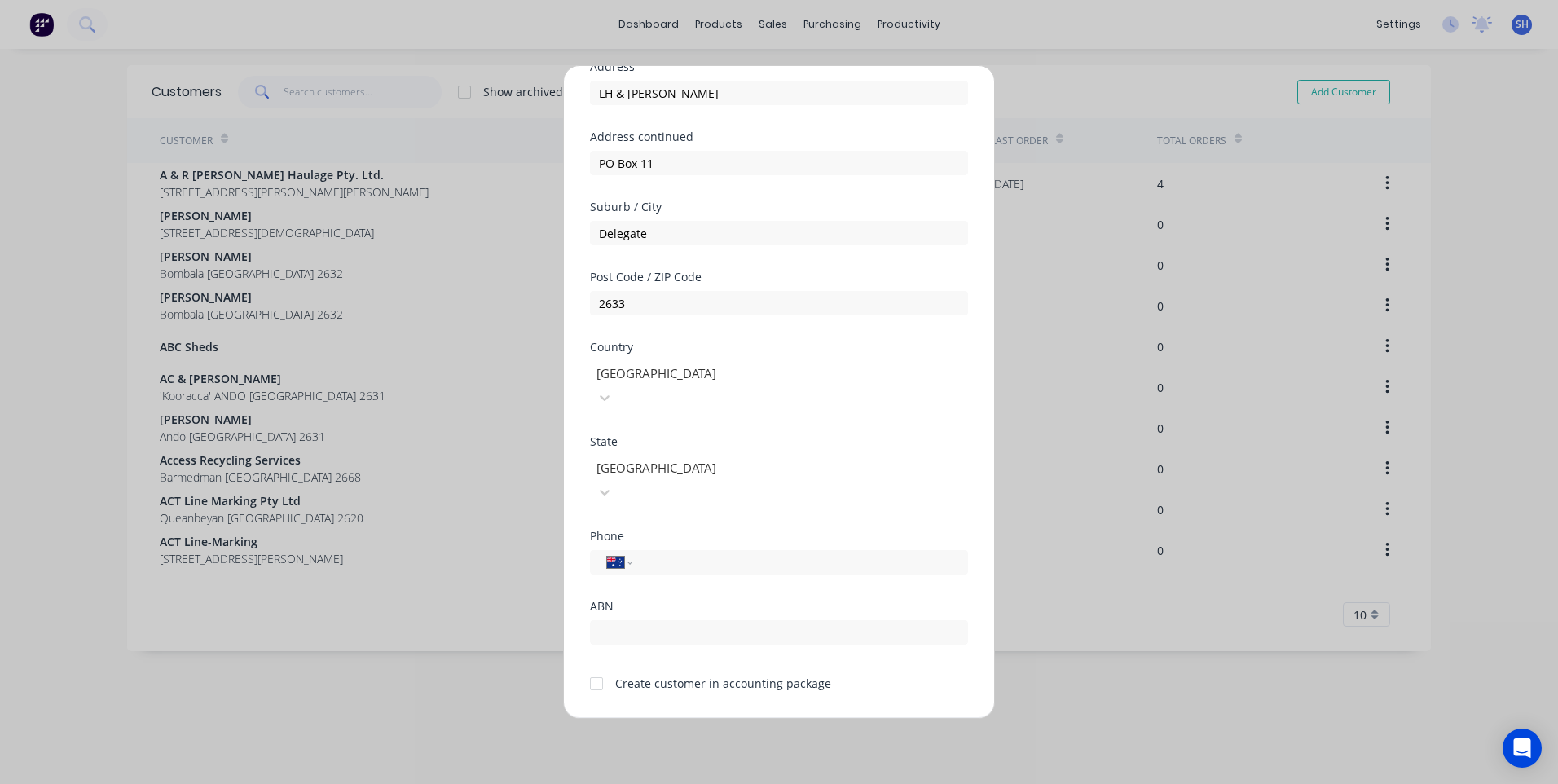
click at [596, 667] on div at bounding box center [596, 683] width 33 height 33
click at [719, 718] on button "Save" at bounding box center [728, 731] width 90 height 26
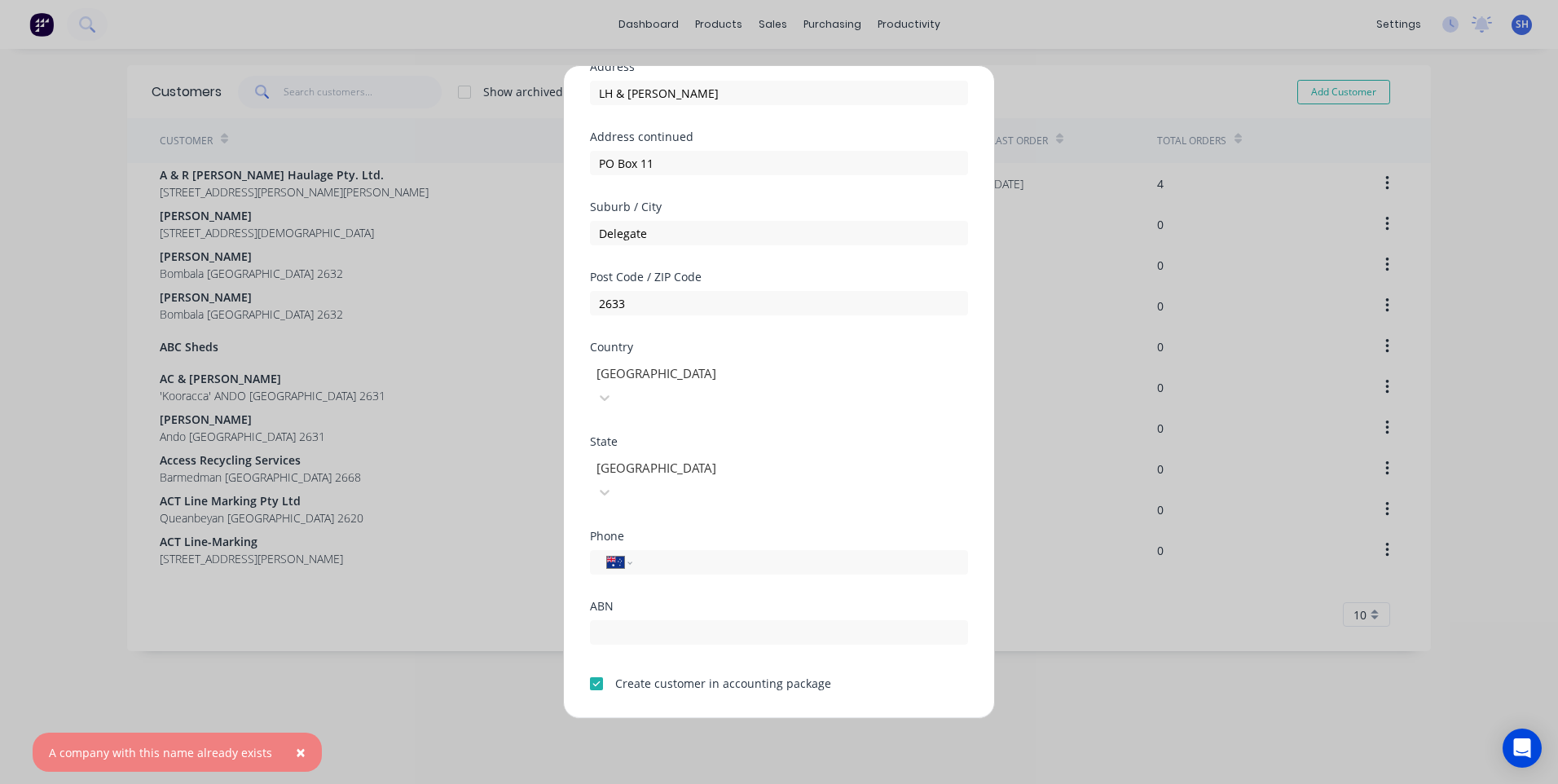
click at [296, 750] on span "×" at bounding box center [301, 752] width 10 height 23
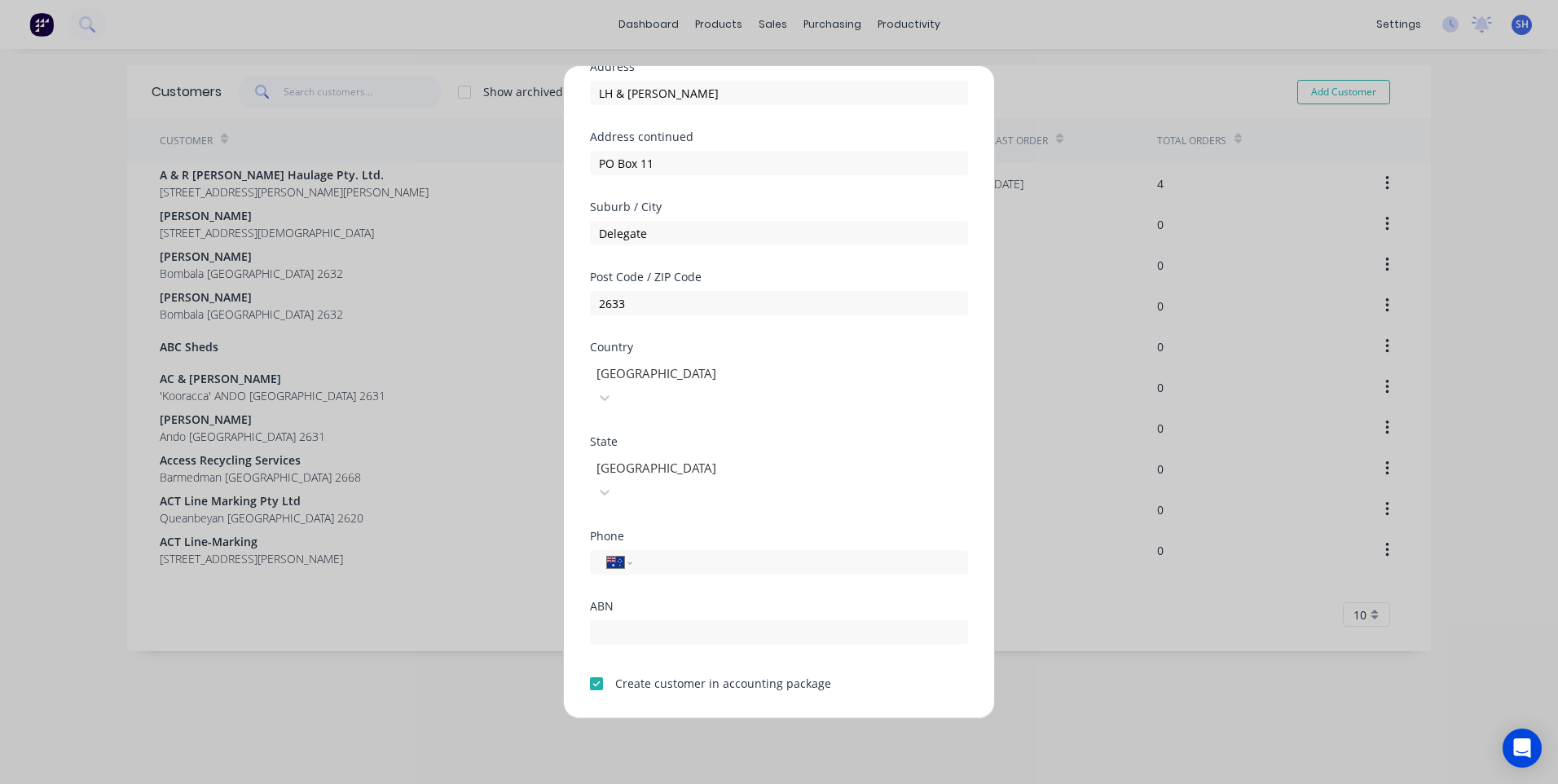
click at [599, 667] on div at bounding box center [596, 683] width 33 height 33
click at [737, 718] on button "Save" at bounding box center [728, 731] width 90 height 26
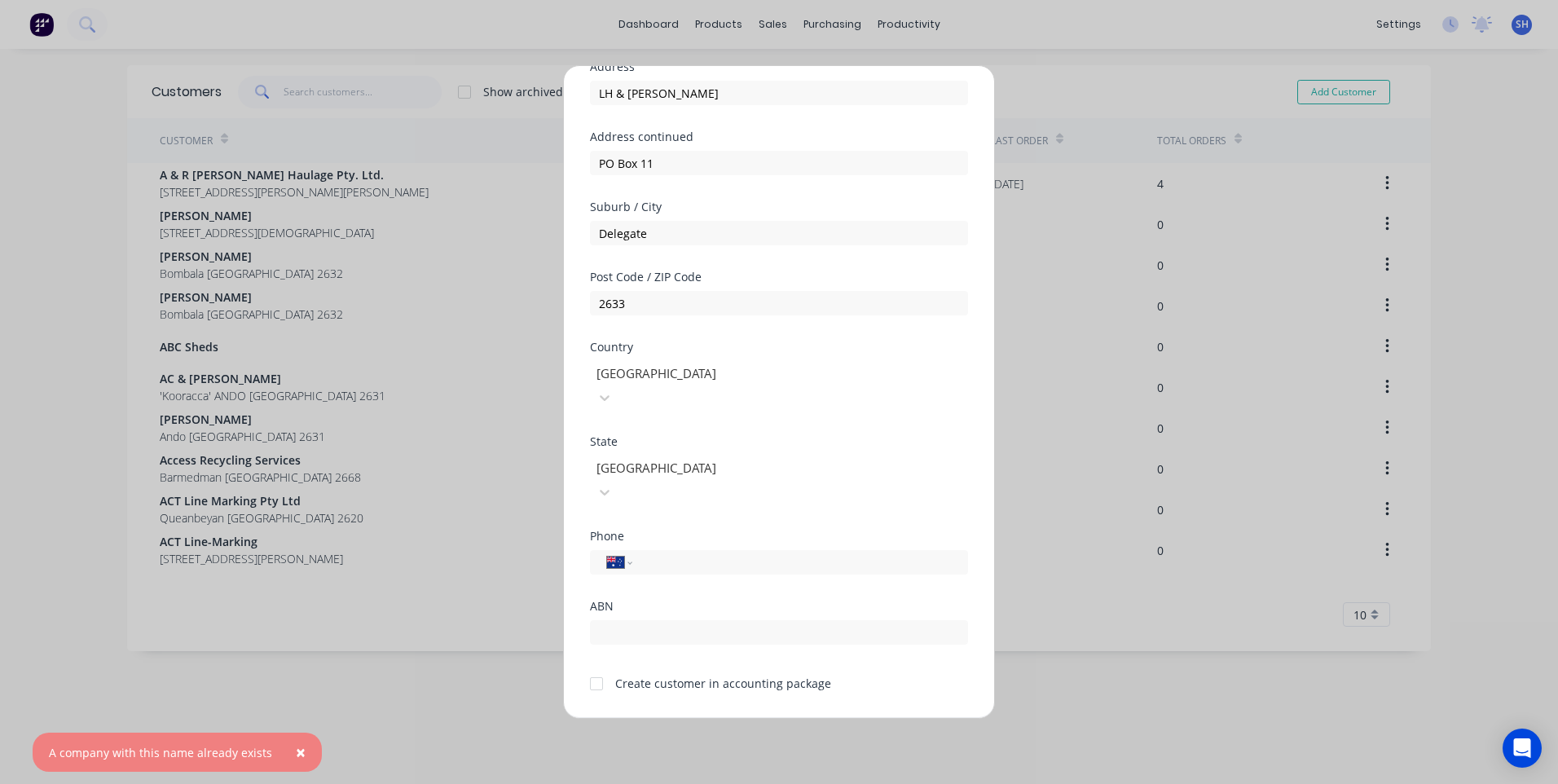
click at [296, 750] on span "×" at bounding box center [301, 752] width 10 height 23
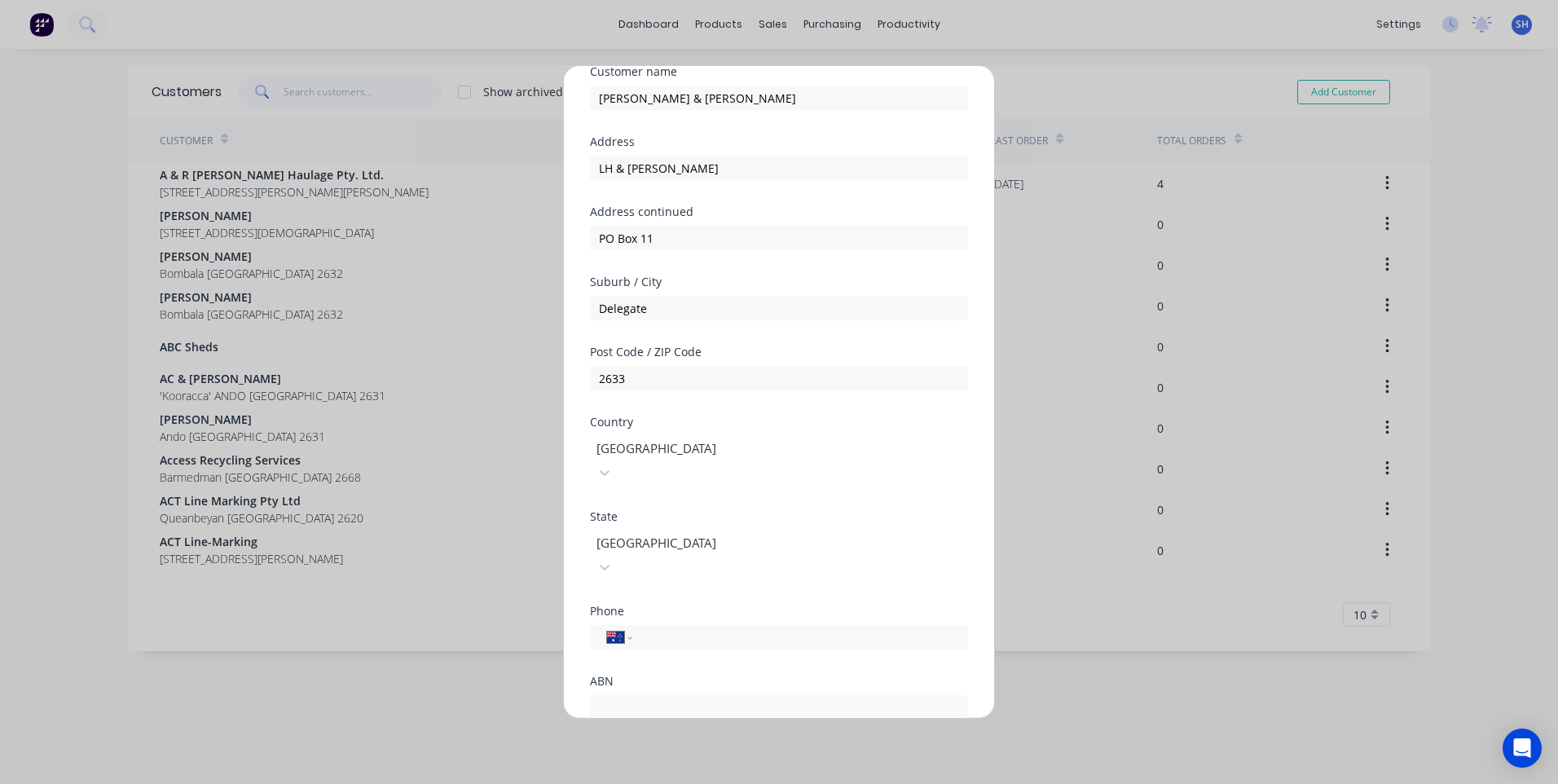
scroll to position [0, 0]
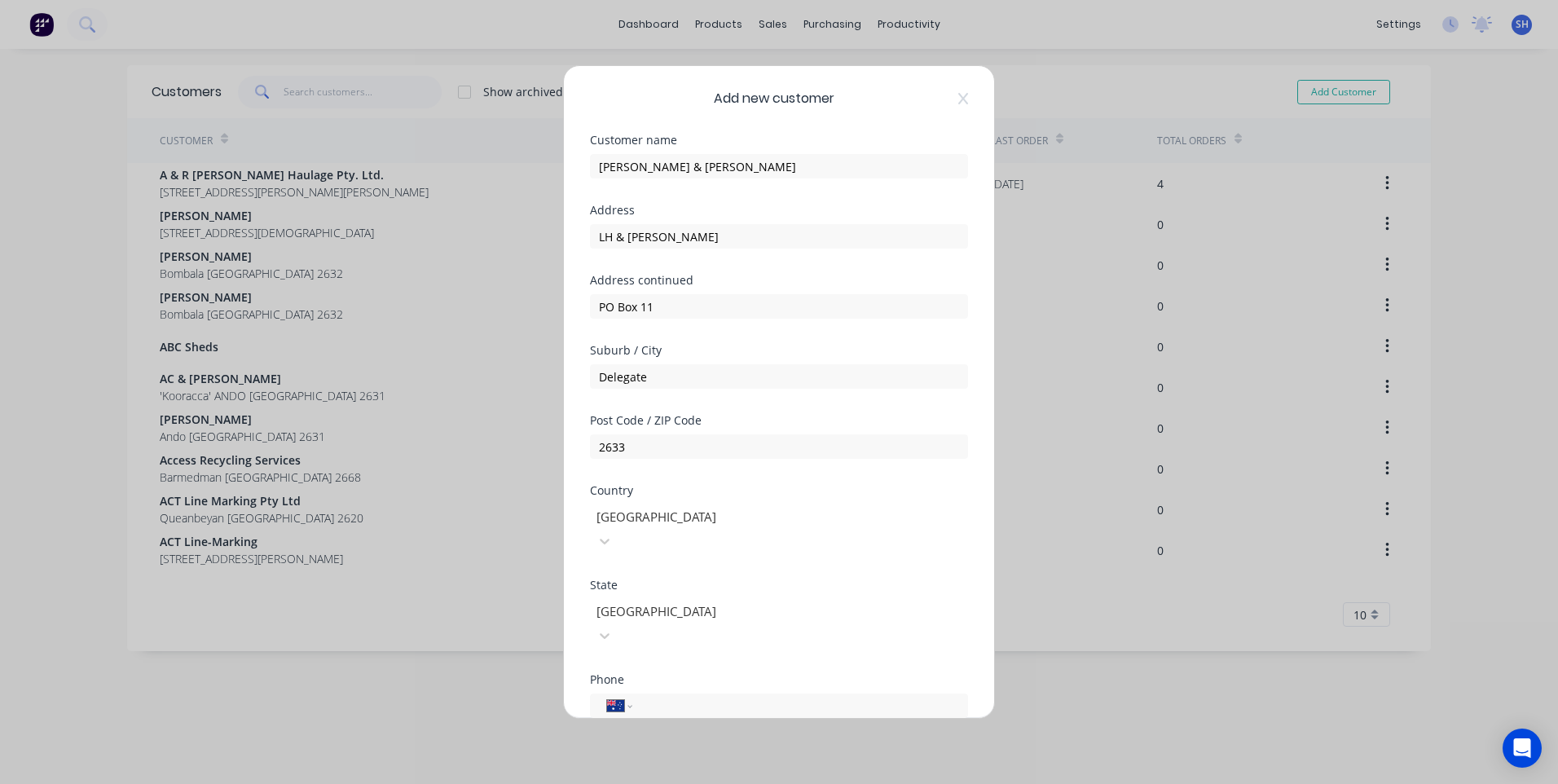
click at [283, 88] on div "Add new customer Customer name Laurie Reed & John Reed Address LH & JL Reed Add…" at bounding box center [779, 392] width 1558 height 784
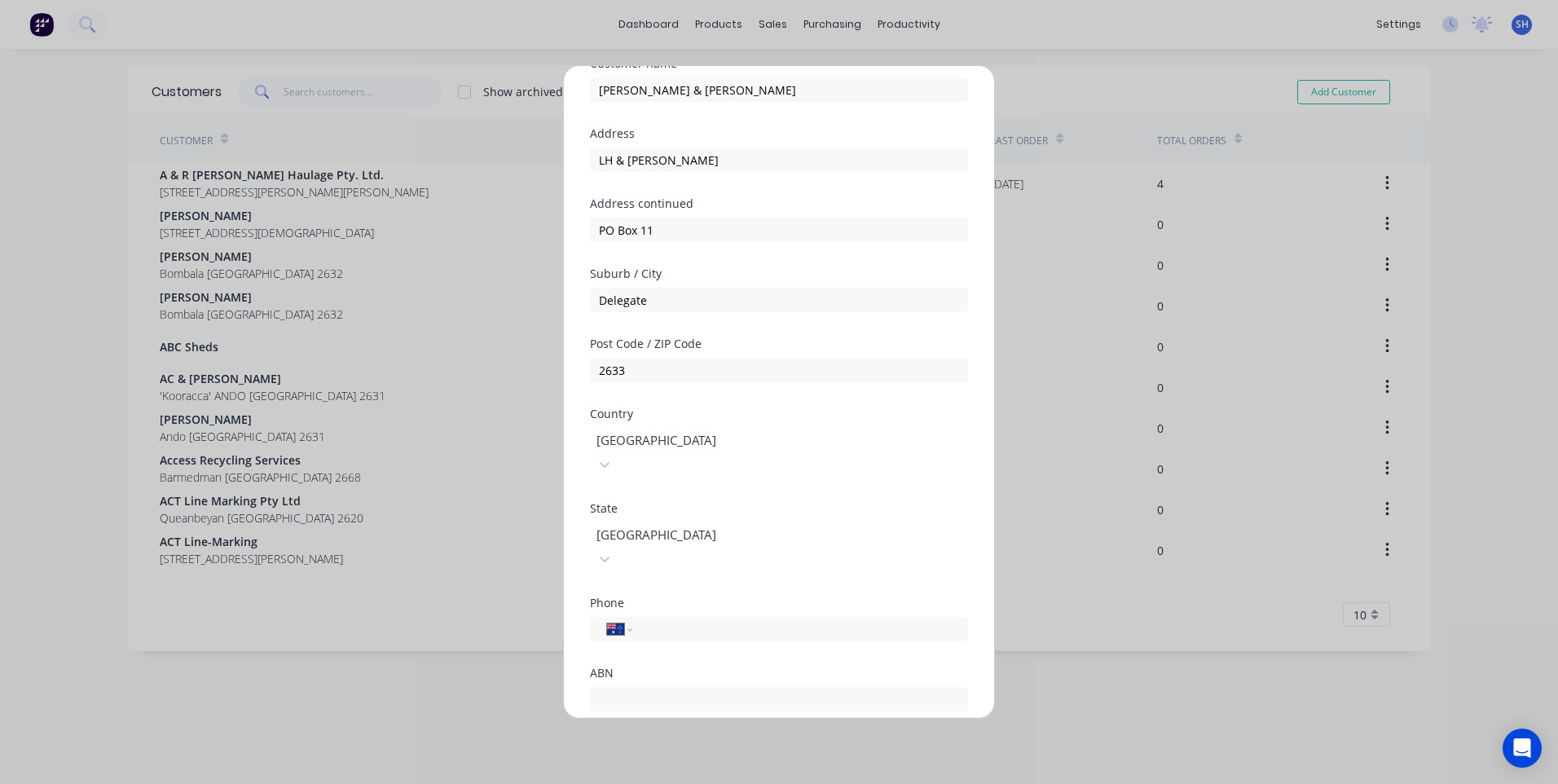
scroll to position [143, 0]
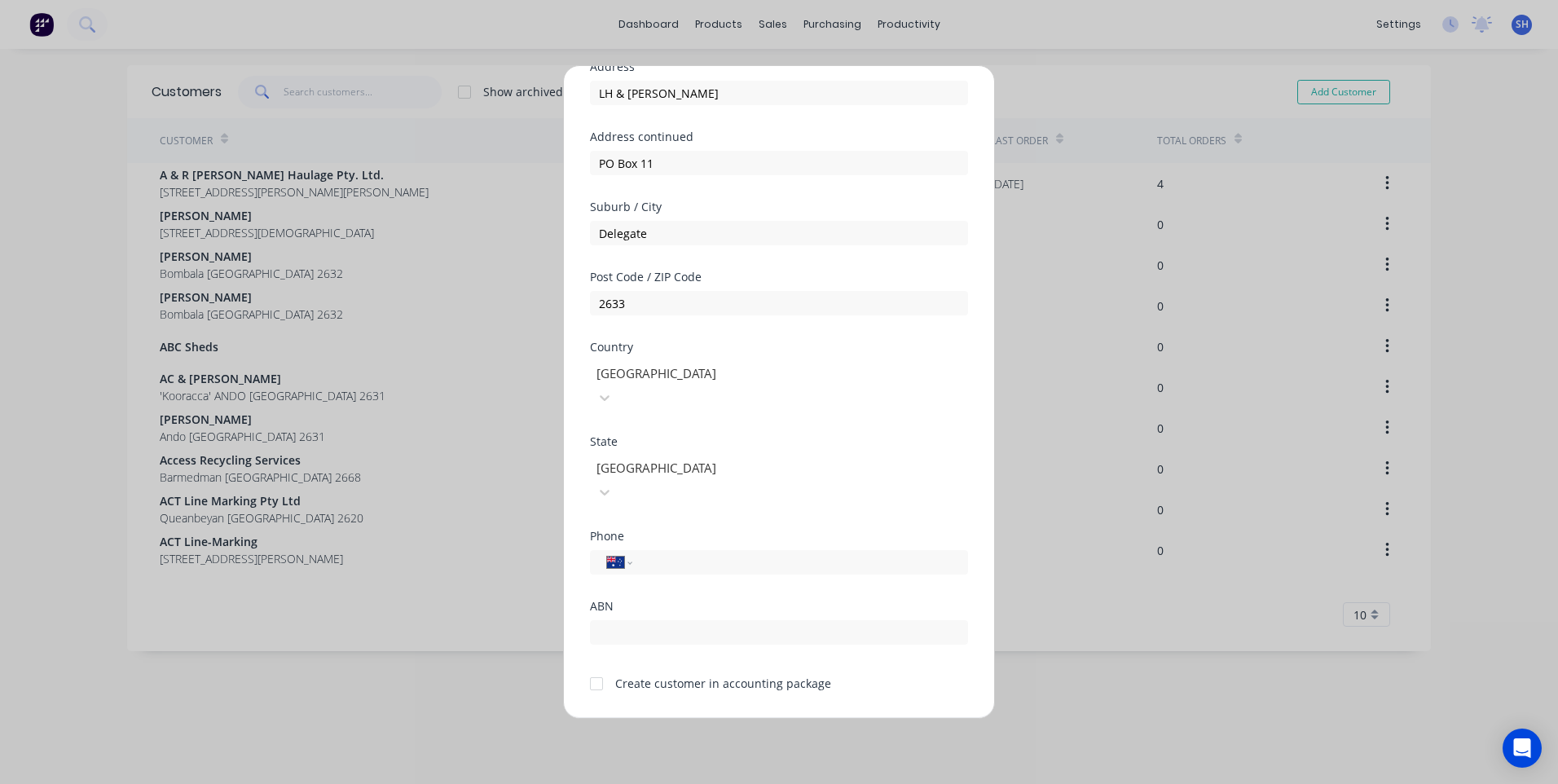
click at [712, 718] on button "Save" at bounding box center [728, 731] width 90 height 26
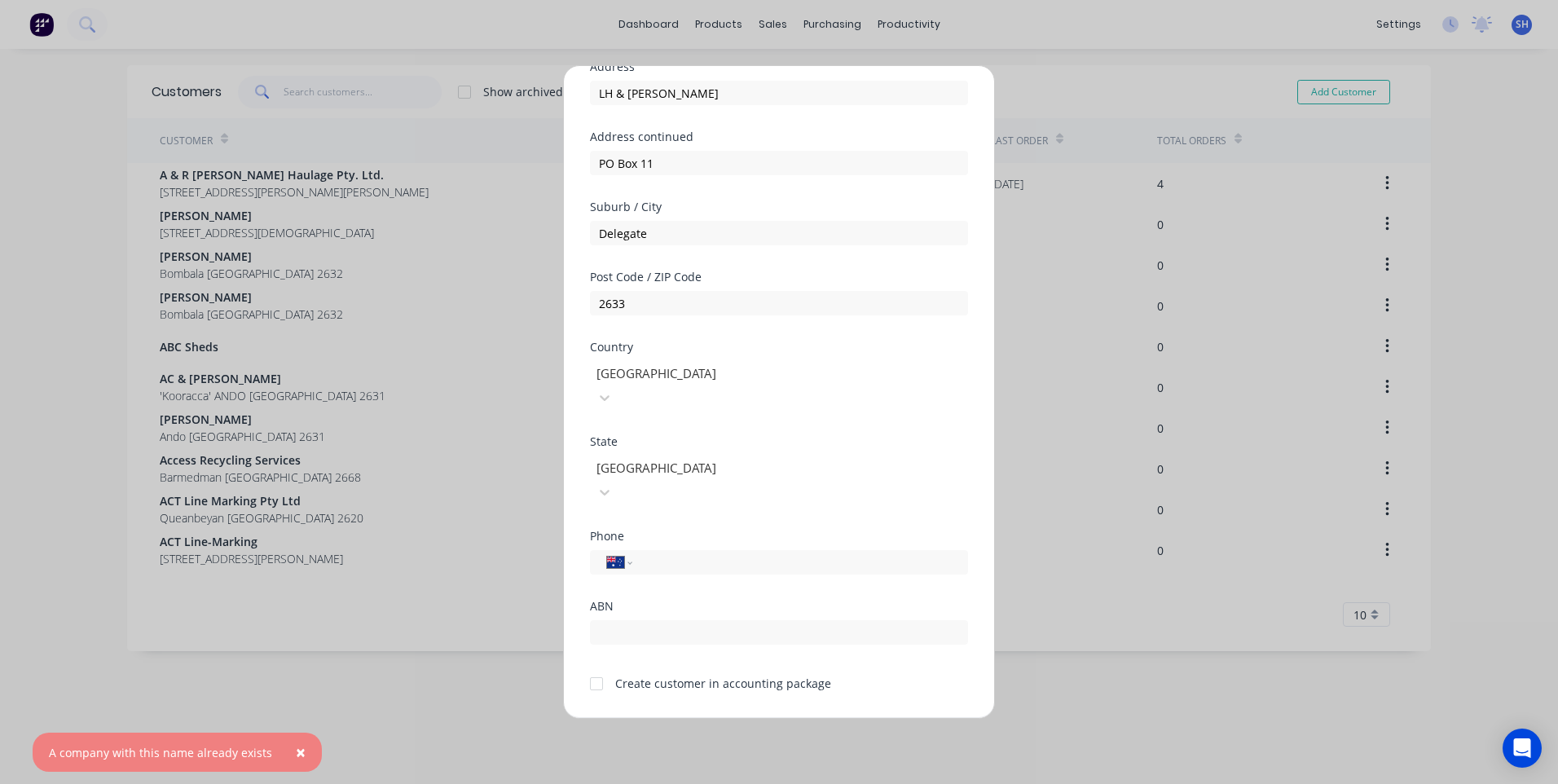
scroll to position [62, 0]
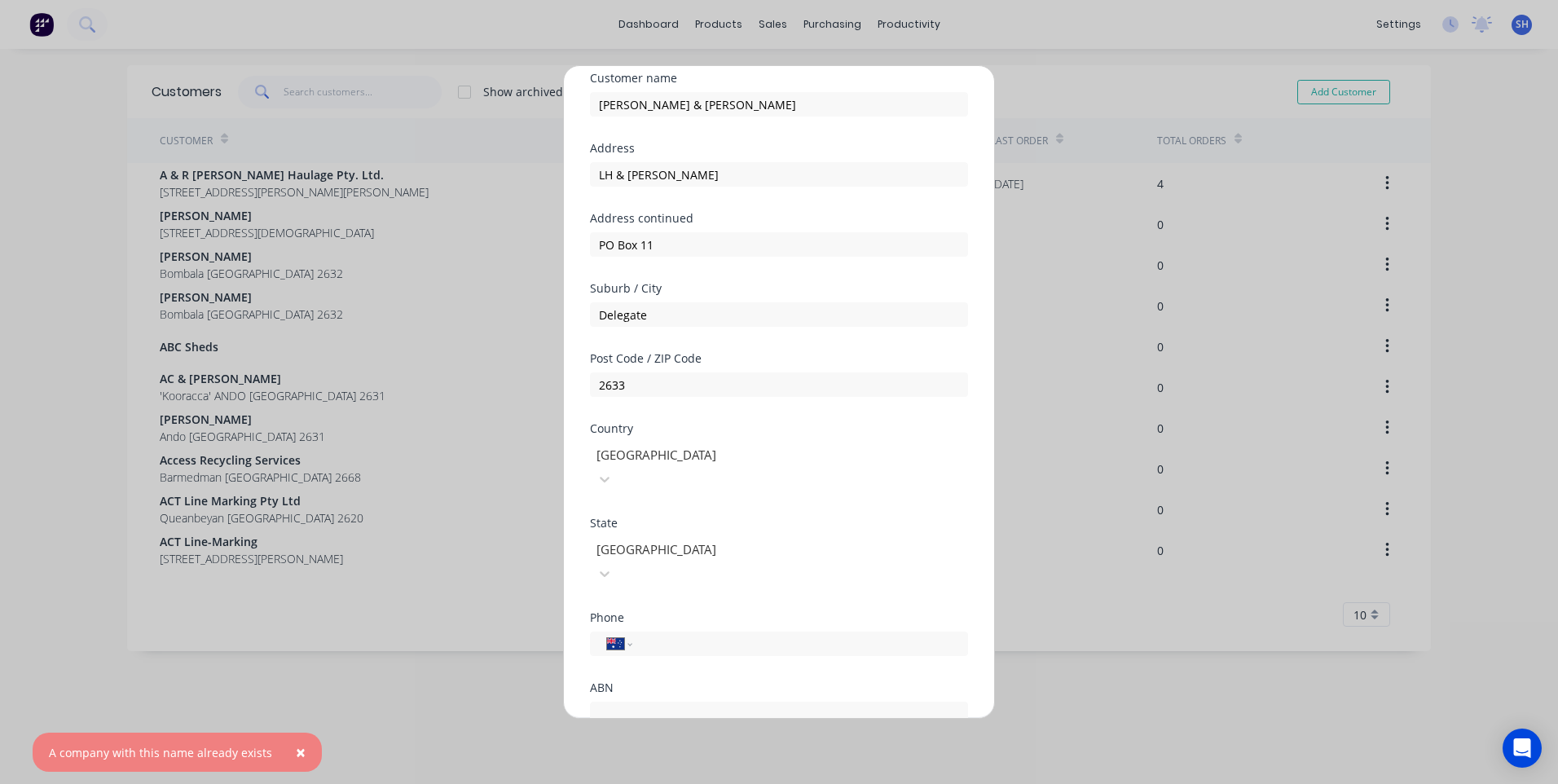
click at [296, 751] on span "×" at bounding box center [301, 752] width 10 height 23
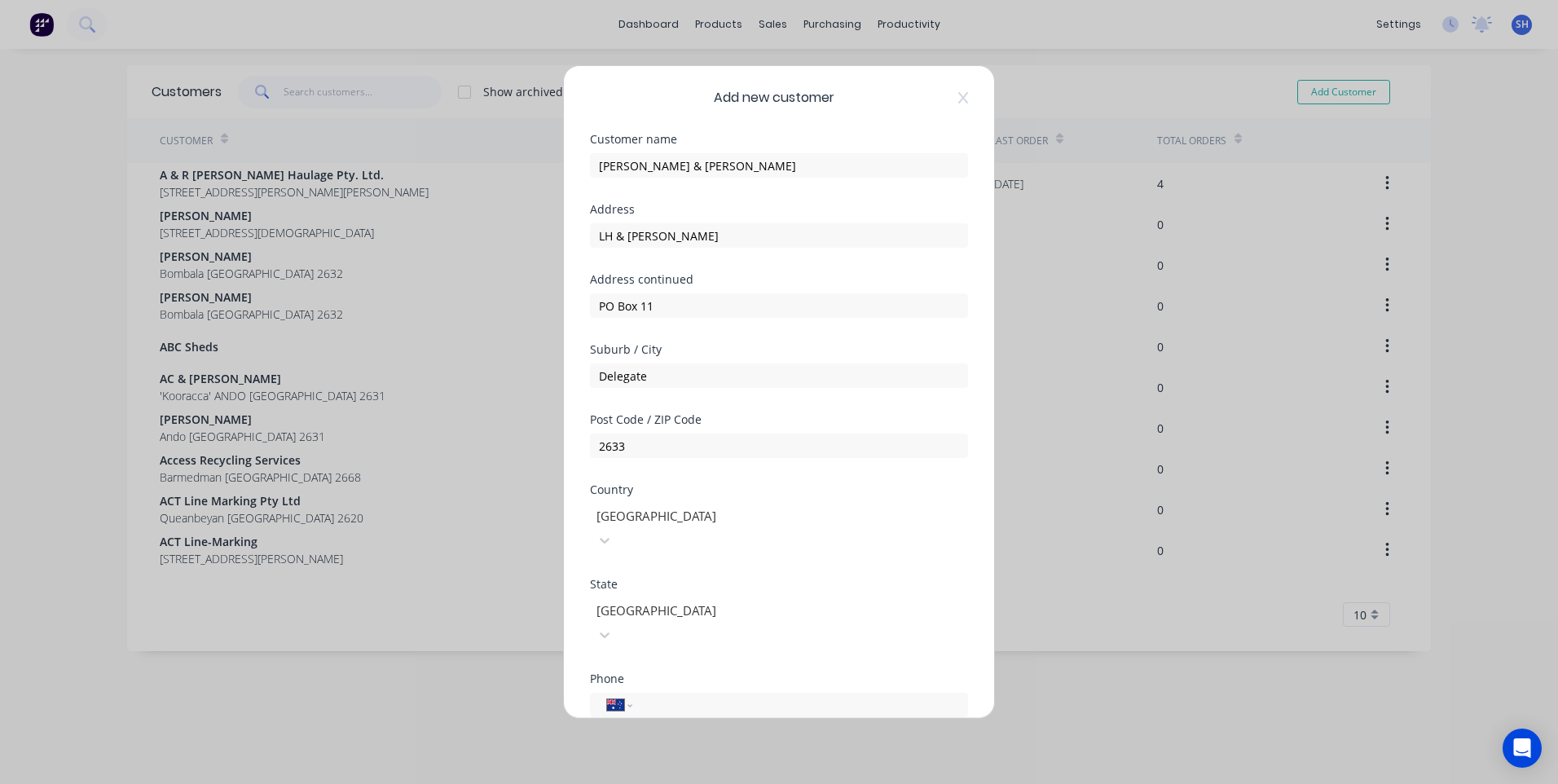
scroll to position [0, 0]
drag, startPoint x: 622, startPoint y: 240, endPoint x: 646, endPoint y: 241, distance: 23.7
click at [622, 240] on input "LH & JL Reed" at bounding box center [779, 236] width 378 height 24
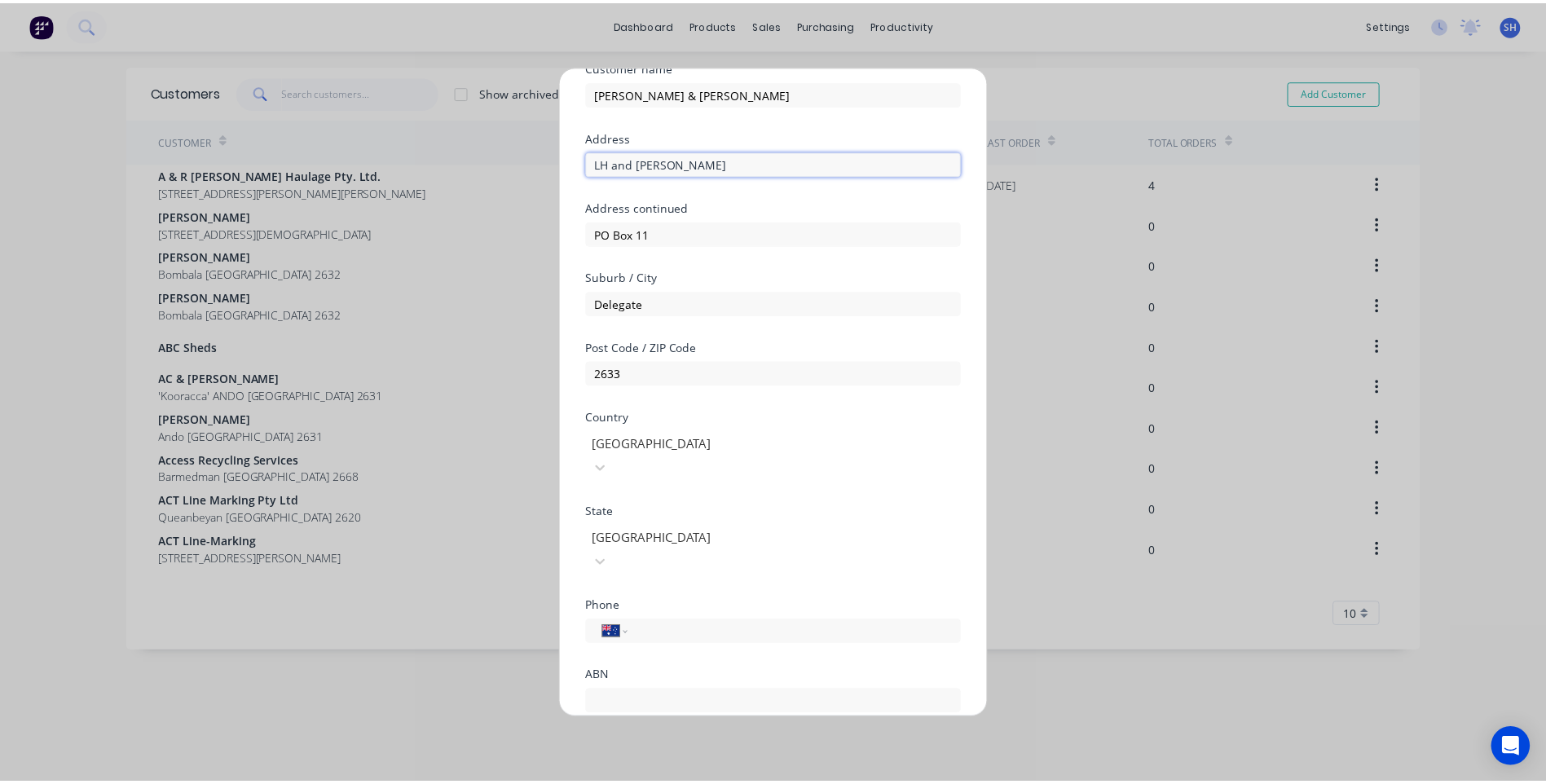
scroll to position [143, 0]
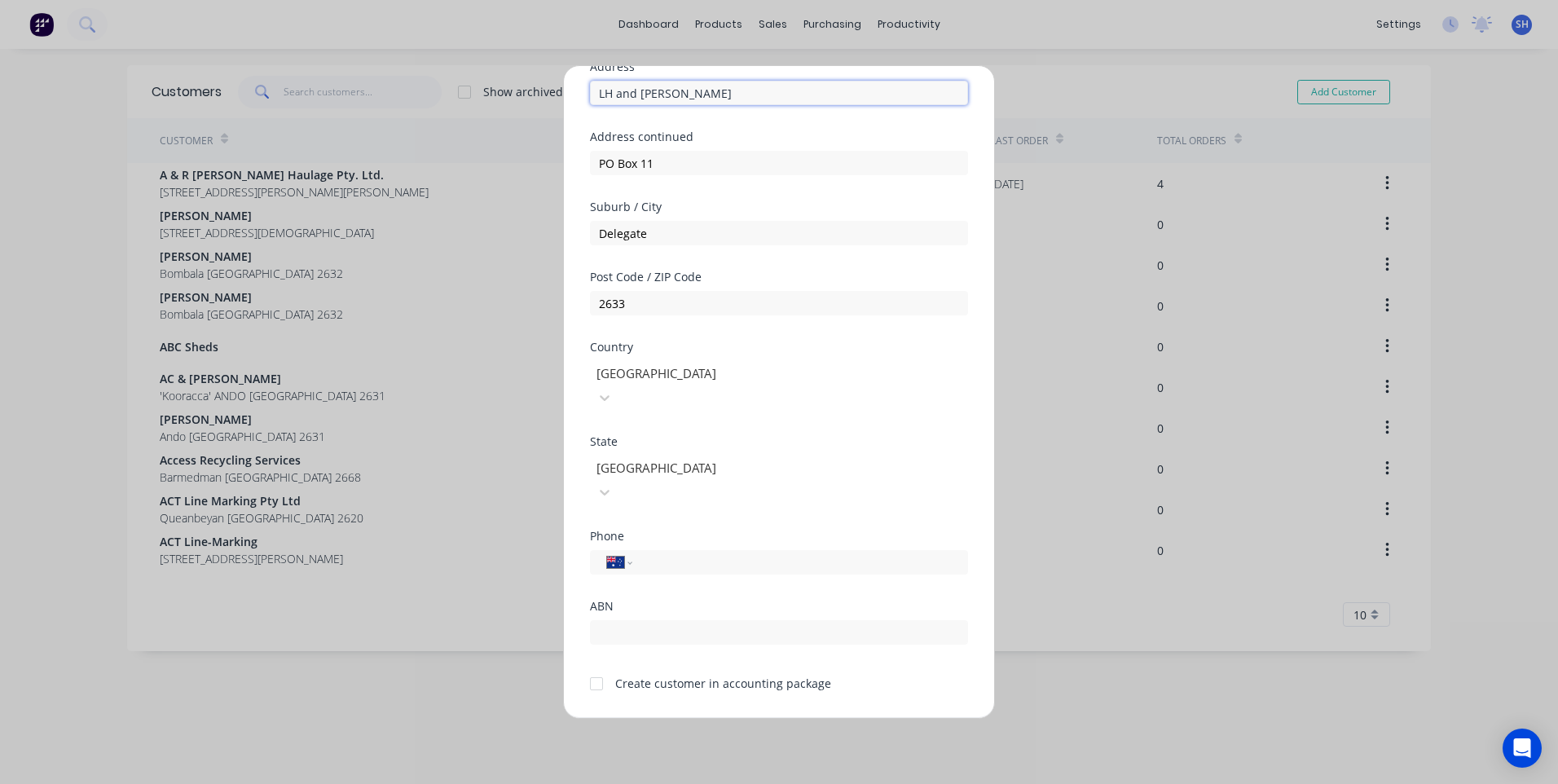
type input "LH and JL Reed"
click at [737, 718] on button "Save" at bounding box center [728, 731] width 90 height 26
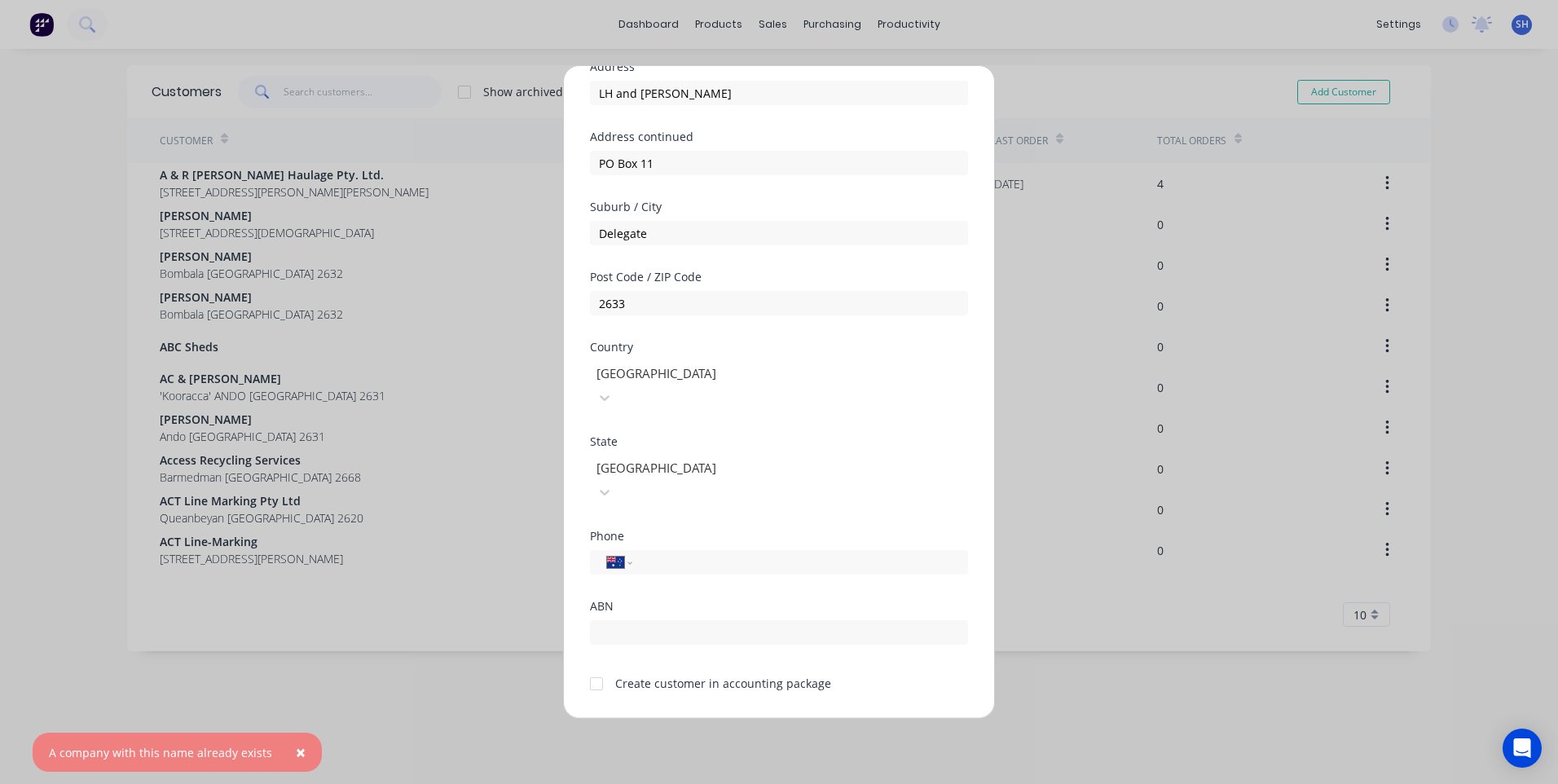
click at [296, 752] on span "×" at bounding box center [301, 752] width 10 height 23
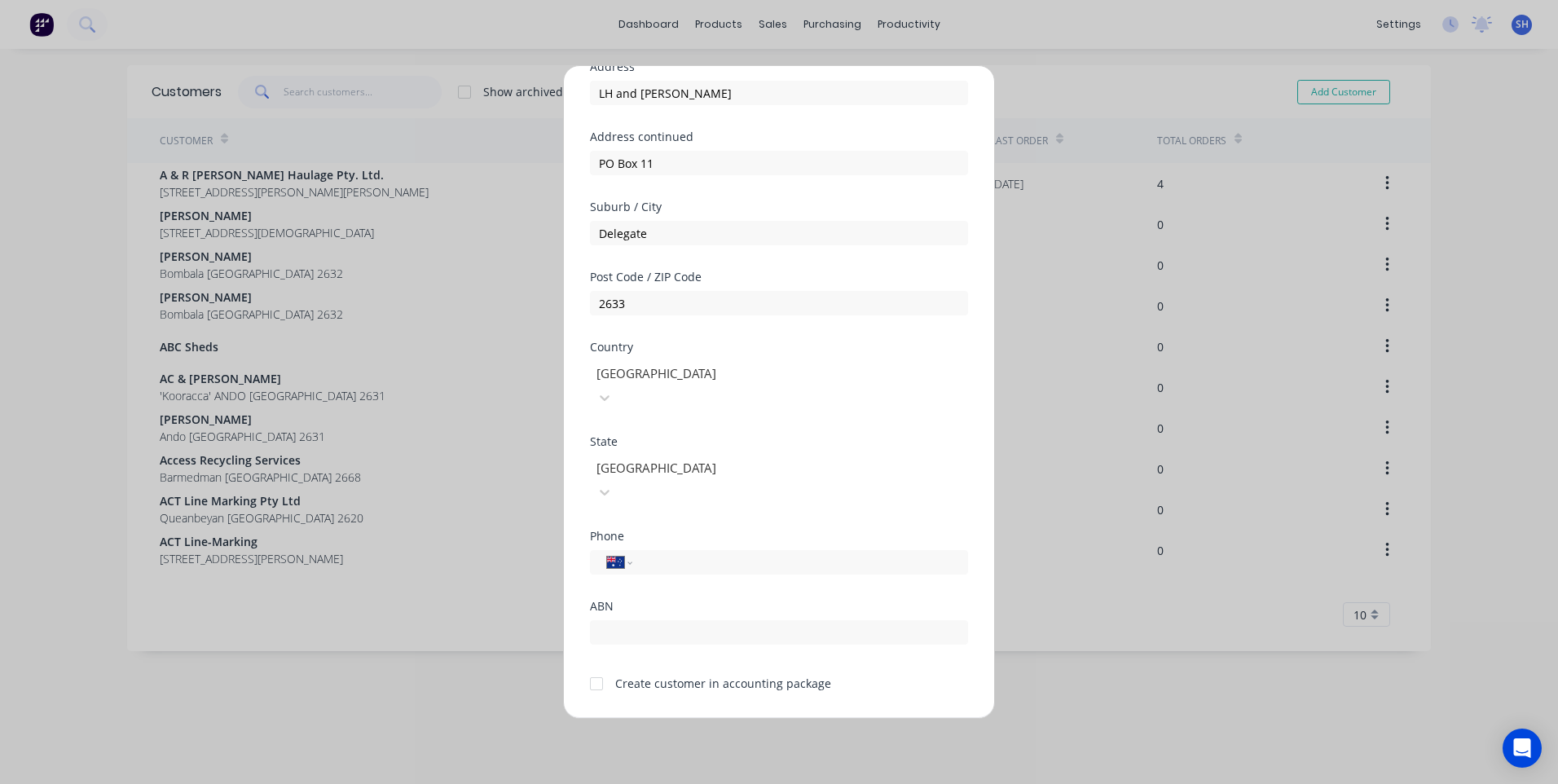
click at [293, 89] on div "Add new customer Customer name Laurie Reed & John Reed Address LH and JL Reed A…" at bounding box center [779, 392] width 1558 height 784
click at [833, 718] on button "Cancel" at bounding box center [830, 731] width 90 height 26
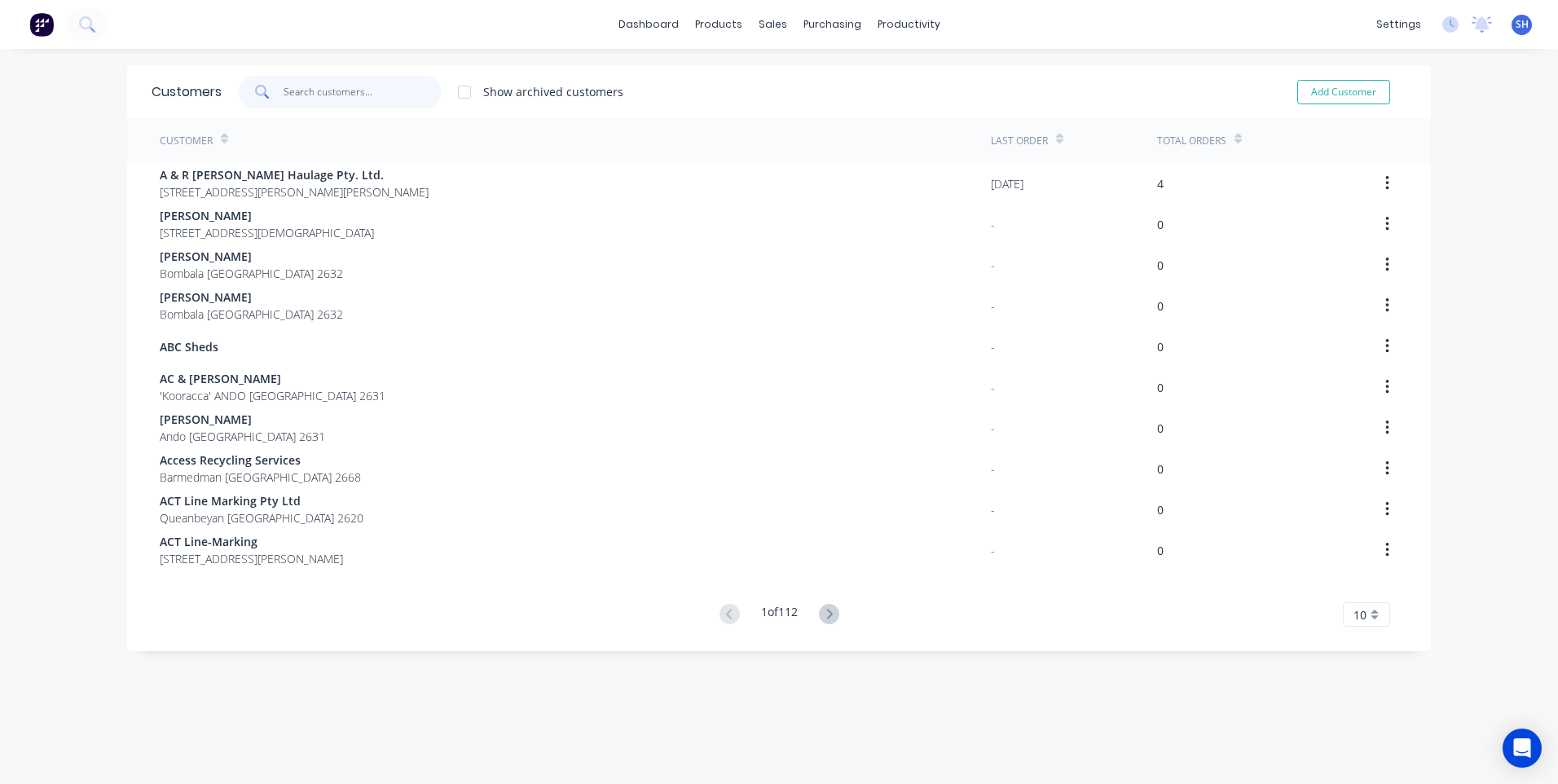
click at [284, 90] on input "text" at bounding box center [363, 92] width 159 height 33
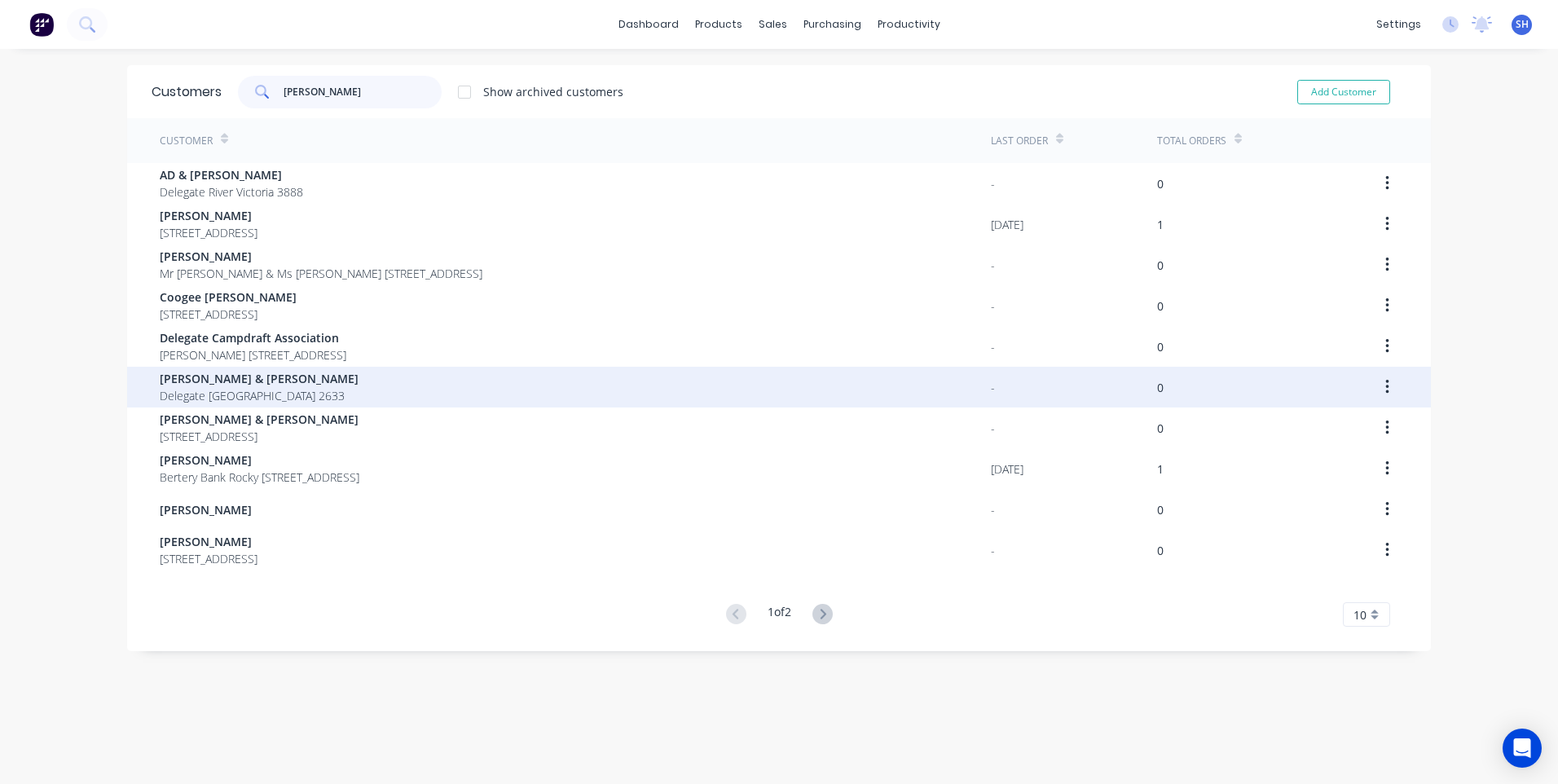
type input "reed"
click at [228, 376] on span "Laurie Reed & John Reed" at bounding box center [259, 378] width 199 height 17
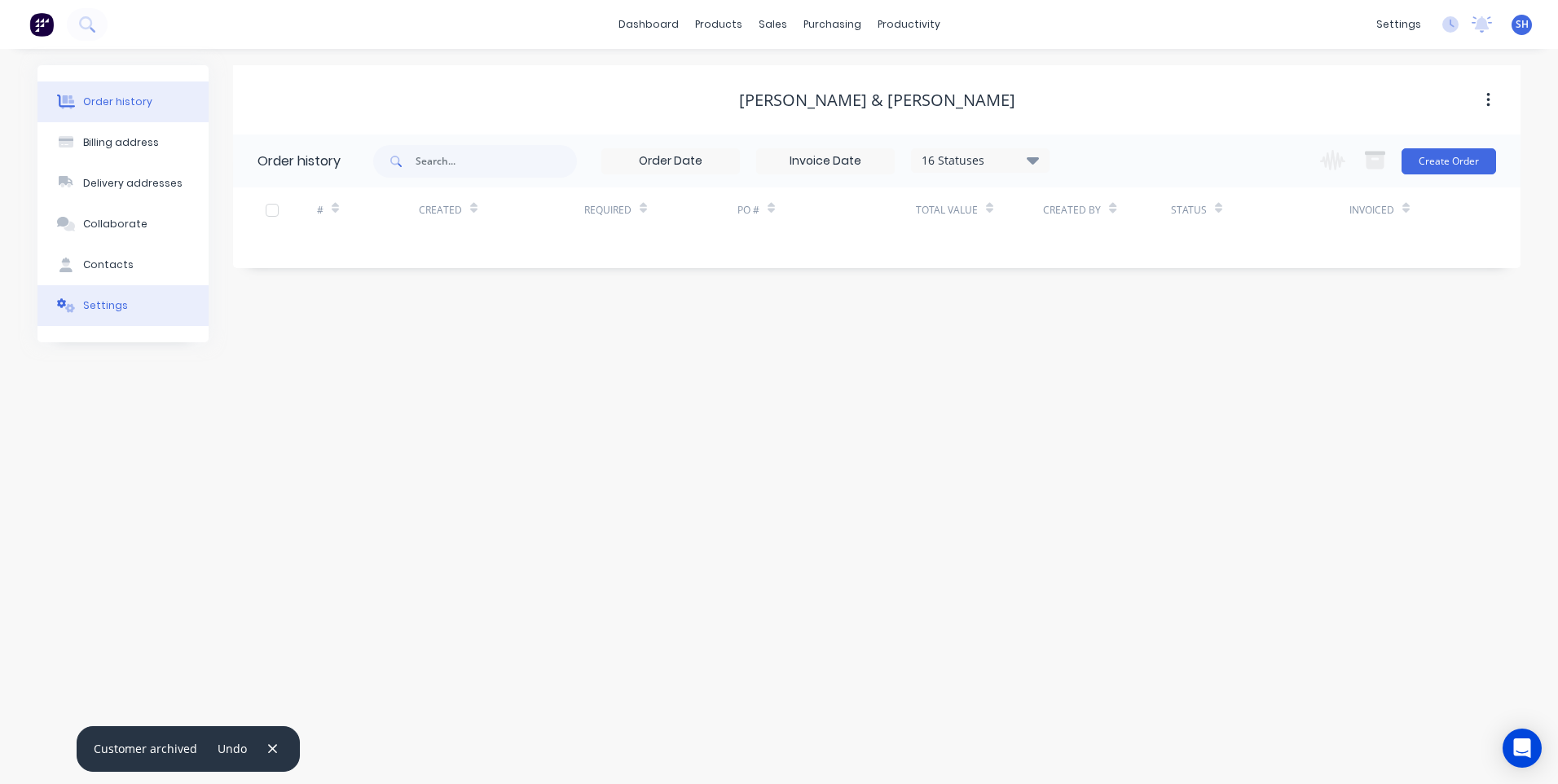
click at [103, 301] on div "Settings" at bounding box center [105, 305] width 45 height 15
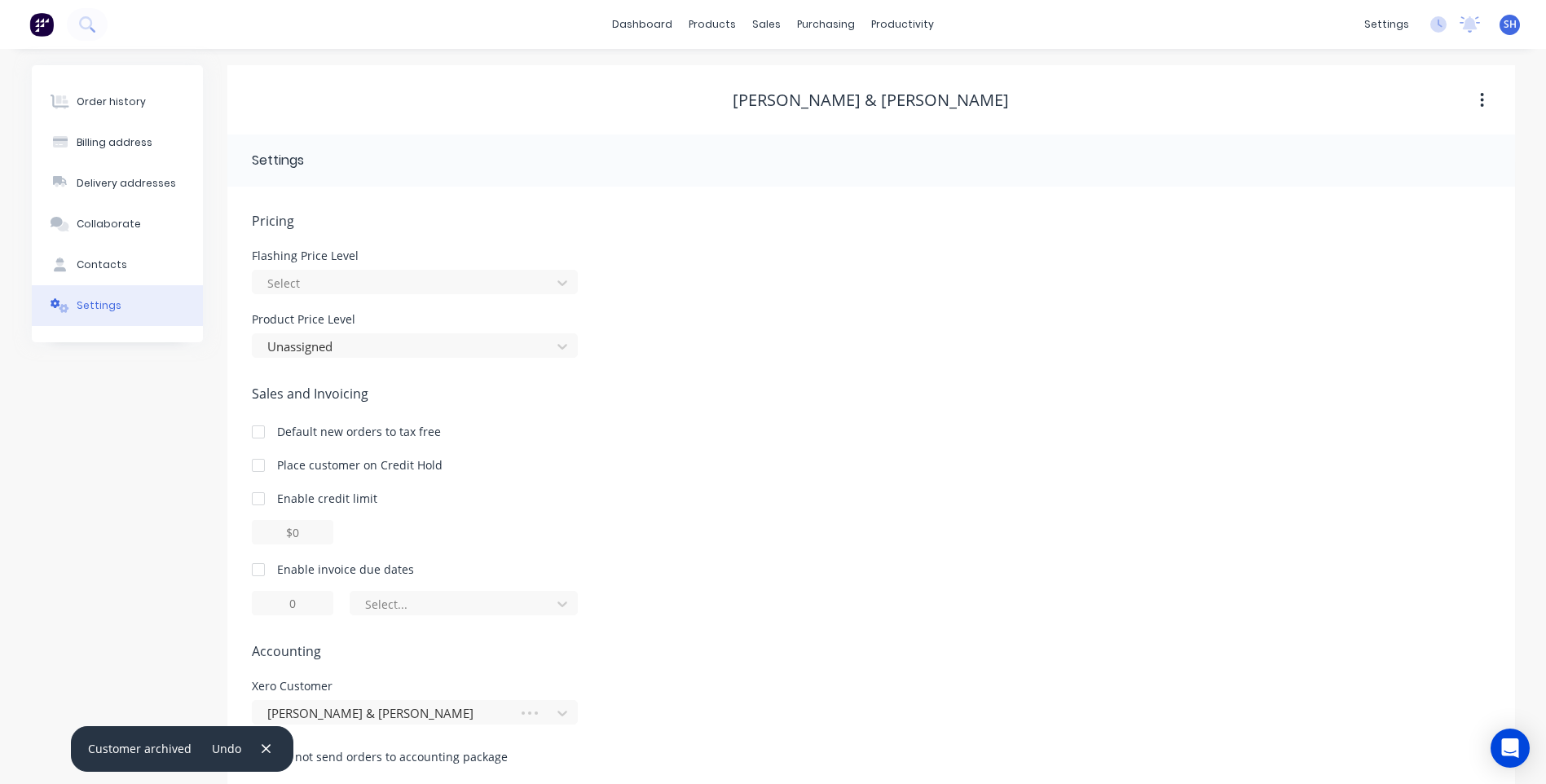
click at [257, 566] on div at bounding box center [258, 569] width 33 height 33
drag, startPoint x: 310, startPoint y: 605, endPoint x: 198, endPoint y: 591, distance: 112.6
click at [198, 591] on div "Order history Billing address Delivery addresses Collaborate Contacts Settings …" at bounding box center [773, 428] width 1483 height 726
type input "30"
click at [562, 606] on icon at bounding box center [562, 604] width 10 height 6
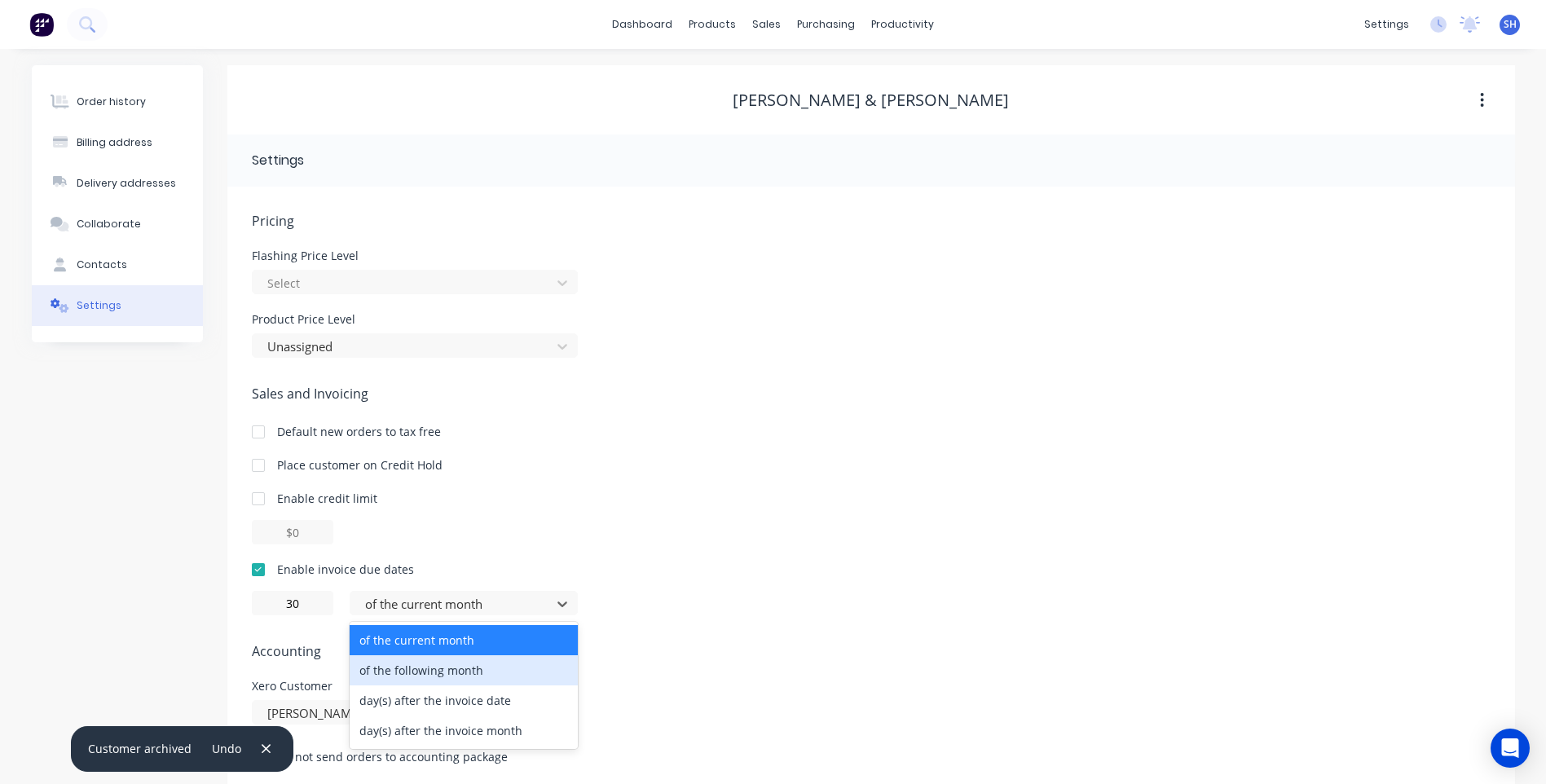
click at [460, 666] on div "of the following month" at bounding box center [464, 670] width 228 height 30
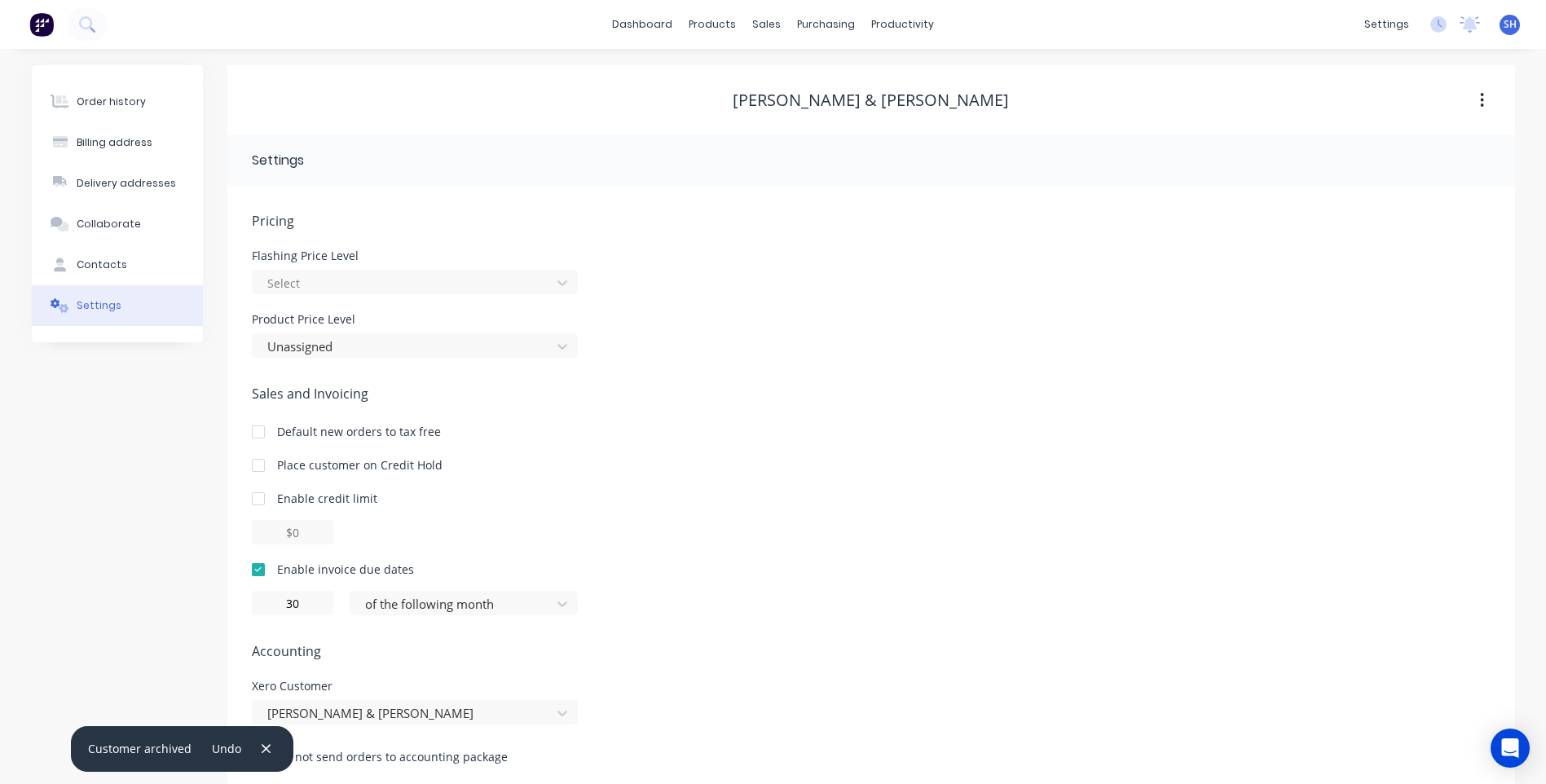
click at [687, 603] on div "30 of the following month" at bounding box center [871, 603] width 1238 height 24
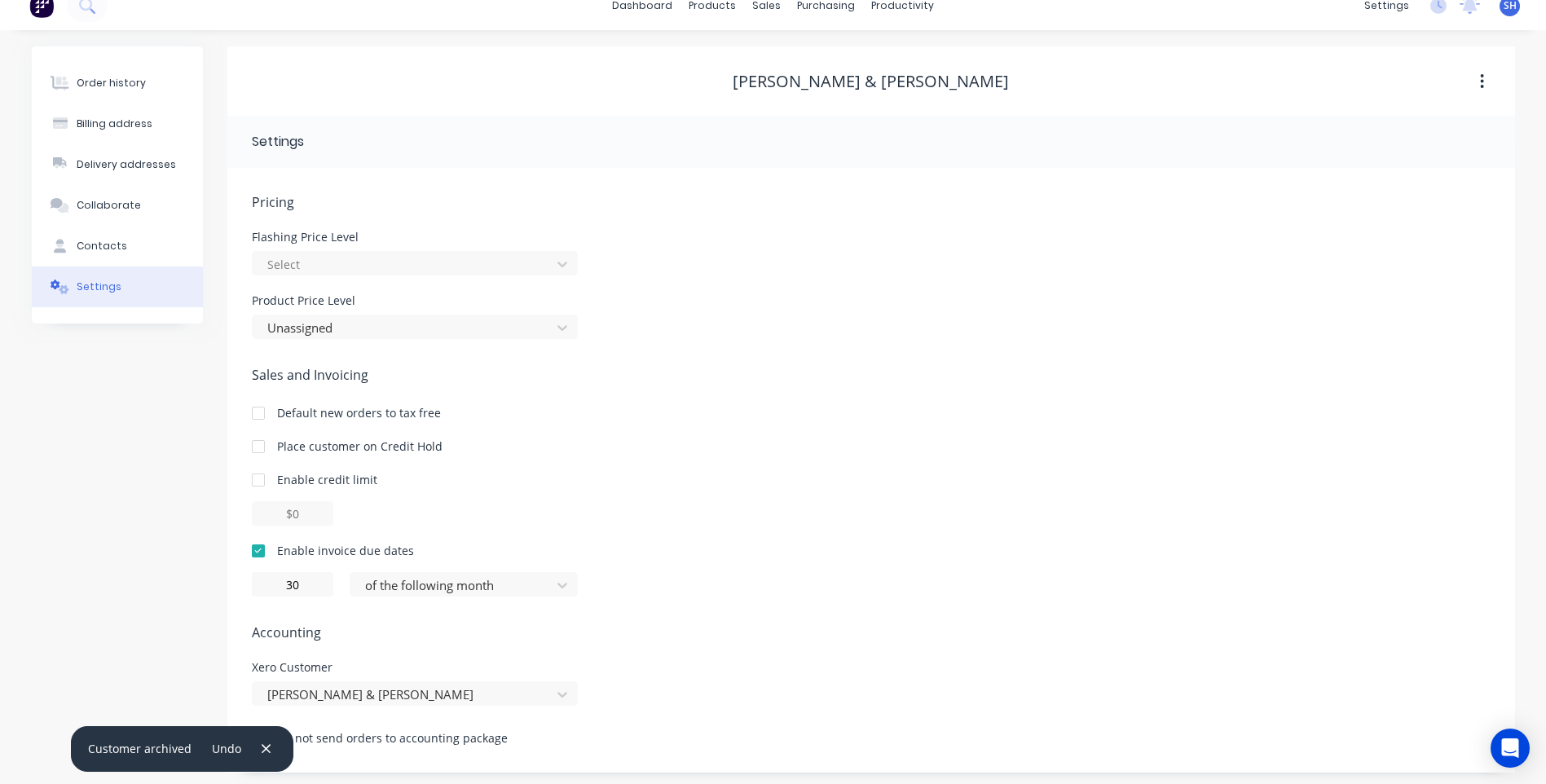
scroll to position [24, 0]
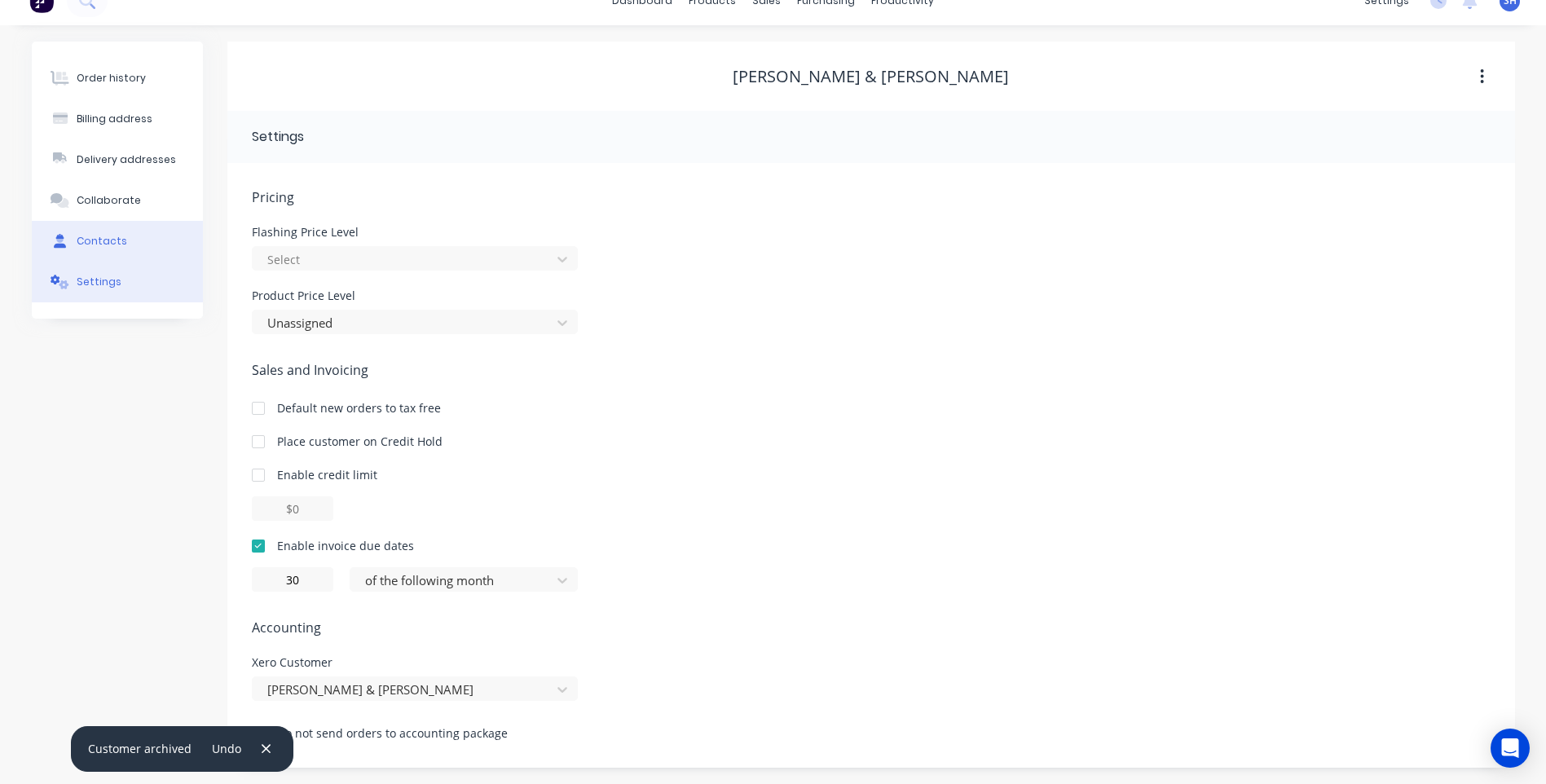
click at [109, 233] on button "Contacts" at bounding box center [117, 241] width 171 height 41
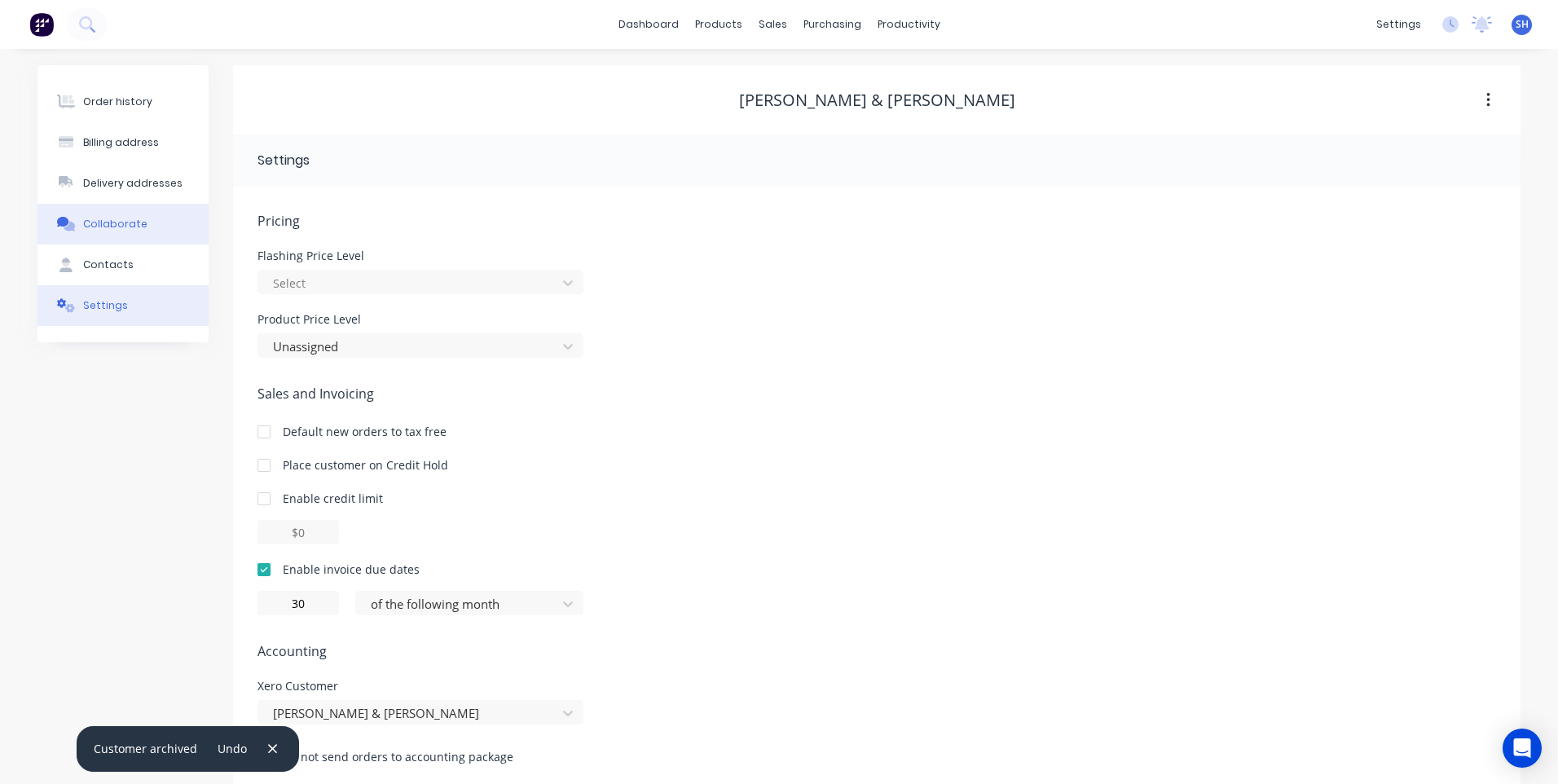
select select "AU"
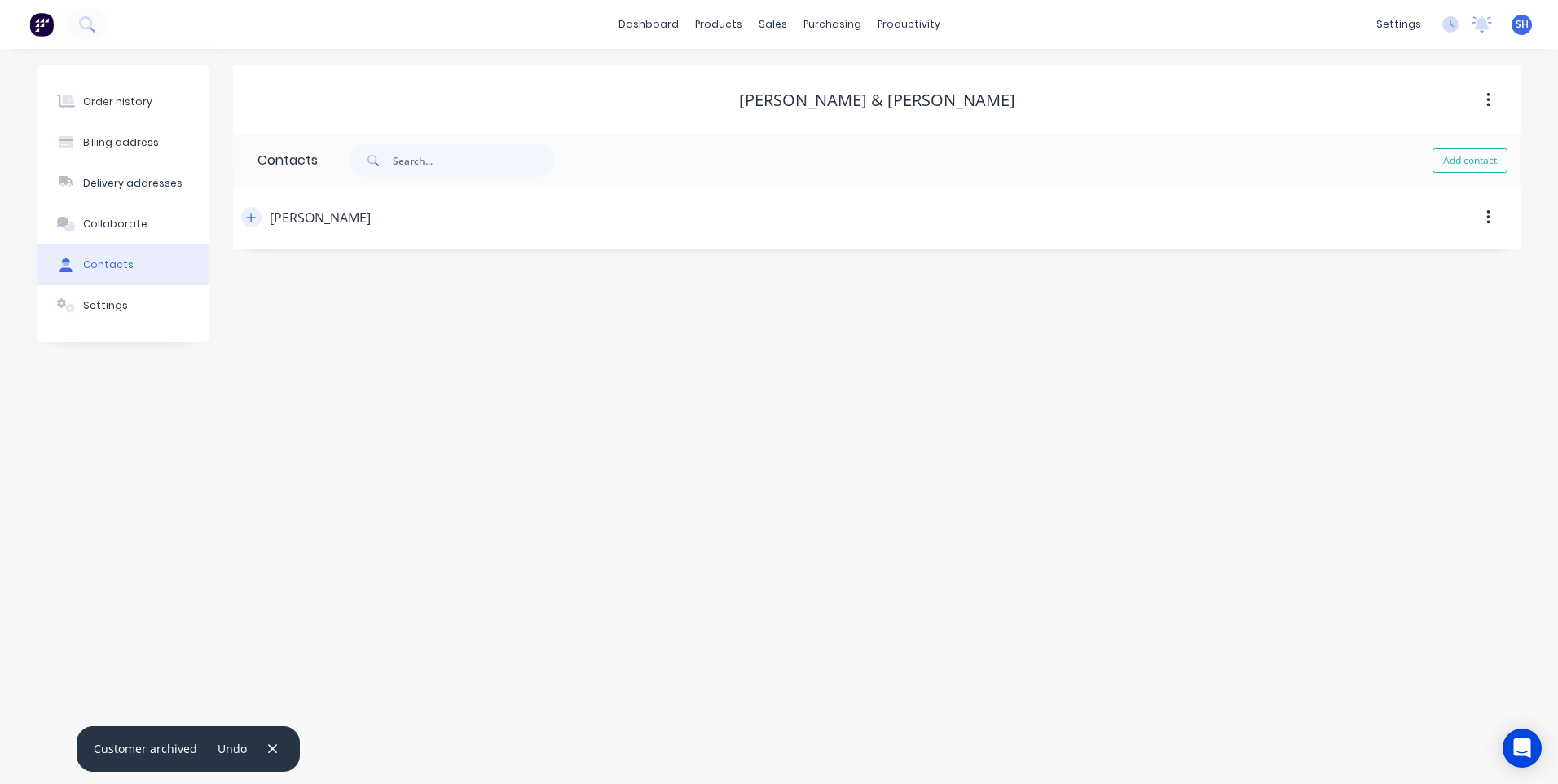
click at [249, 217] on icon "button" at bounding box center [251, 217] width 10 height 11
click at [333, 407] on input "tel" at bounding box center [409, 407] width 196 height 19
paste input "6458 8244"
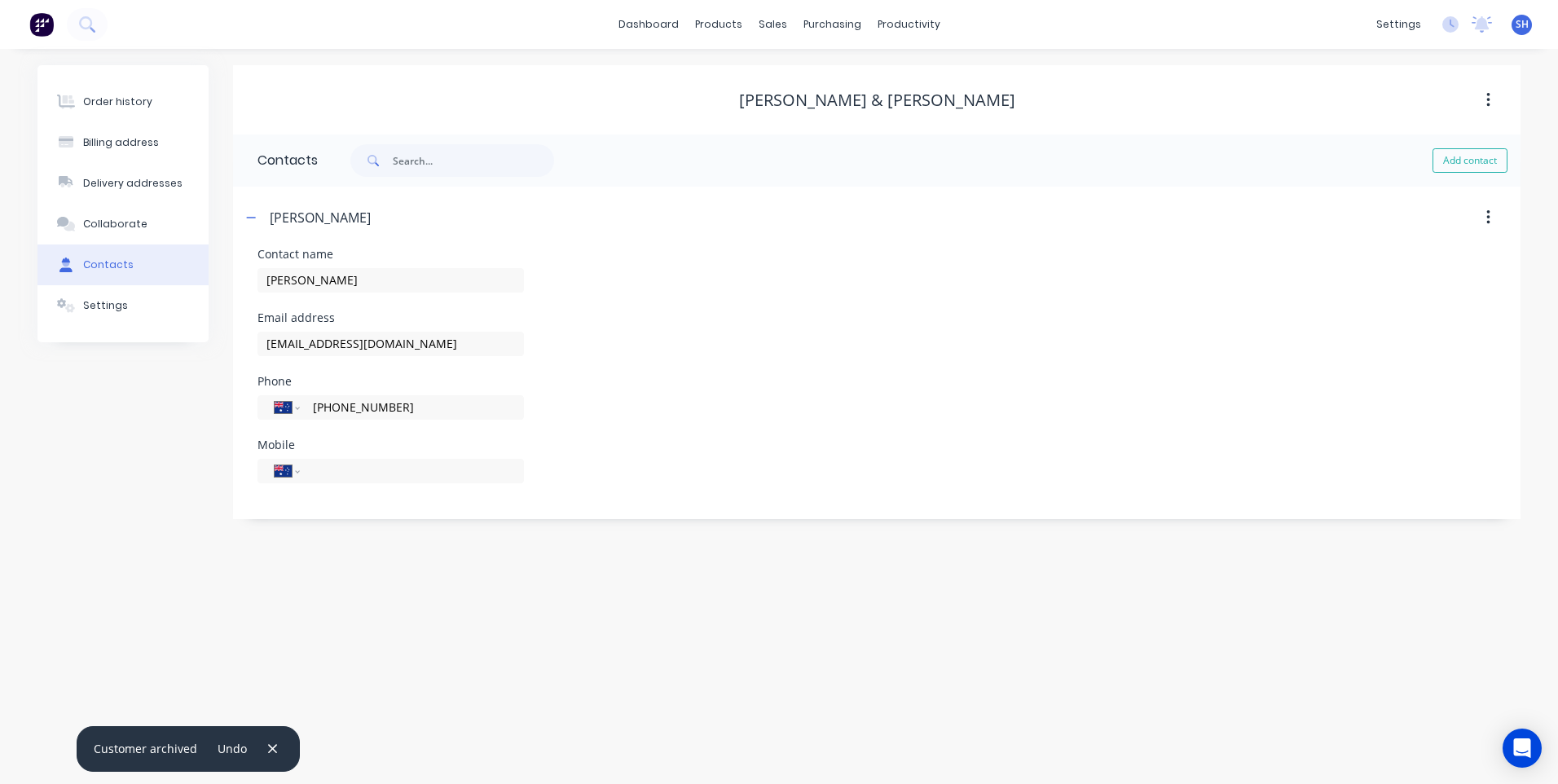
type input "(02) 6458 8244"
click at [378, 573] on div "Order history Billing address Delivery addresses Collaborate Contacts Settings …" at bounding box center [779, 416] width 1558 height 735
drag, startPoint x: 414, startPoint y: 341, endPoint x: 156, endPoint y: 349, distance: 258.4
click at [156, 349] on div "Order history Billing address Delivery addresses Collaborate Contacts Settings …" at bounding box center [778, 292] width 1483 height 454
click at [386, 659] on div "Order history Billing address Delivery addresses Collaborate Contacts Settings …" at bounding box center [779, 416] width 1558 height 735
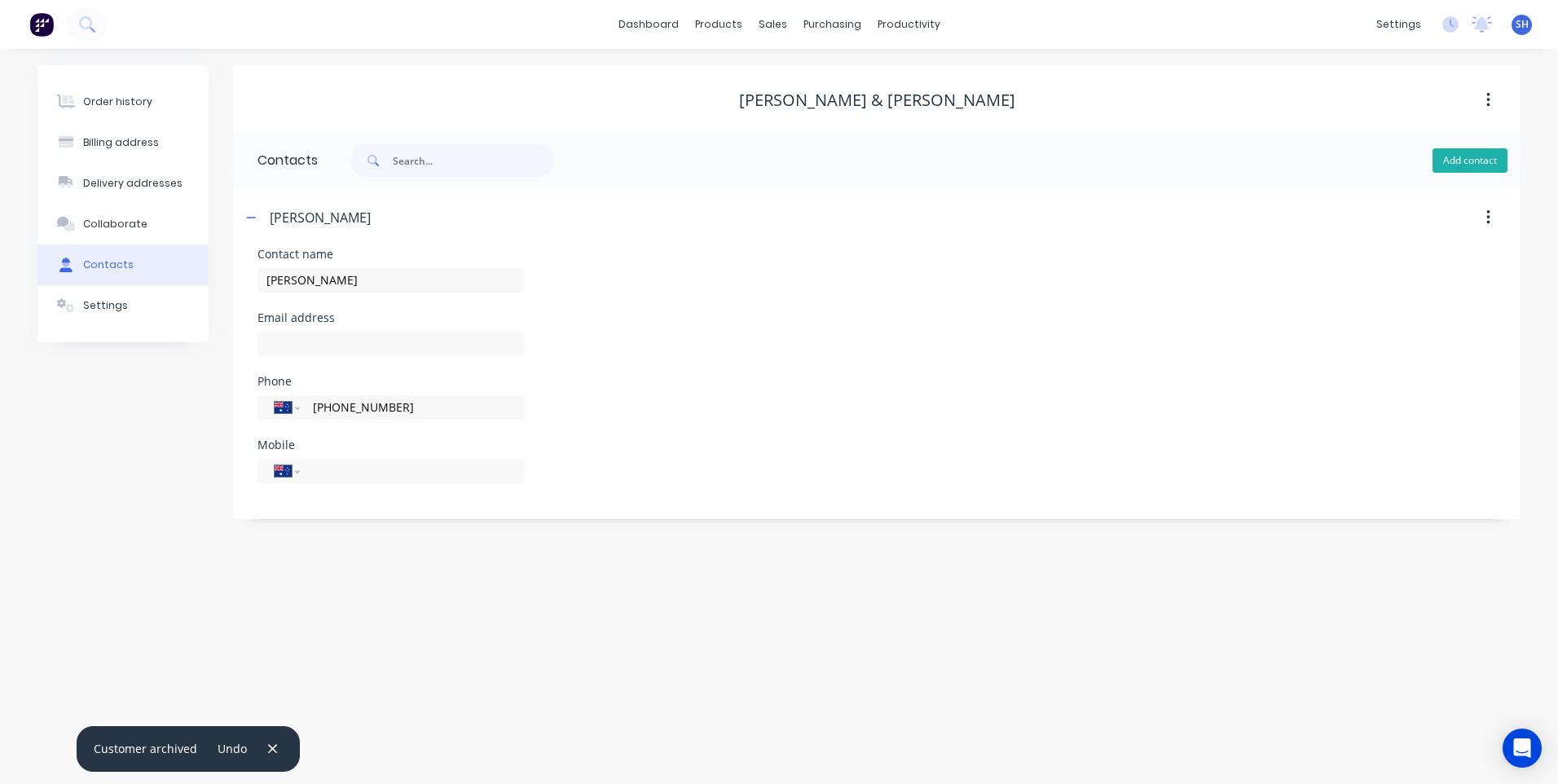
click at [1466, 153] on button "Add contact" at bounding box center [1469, 160] width 75 height 24
select select "AU"
click at [273, 275] on input "text" at bounding box center [390, 280] width 266 height 24
type input "John Reed"
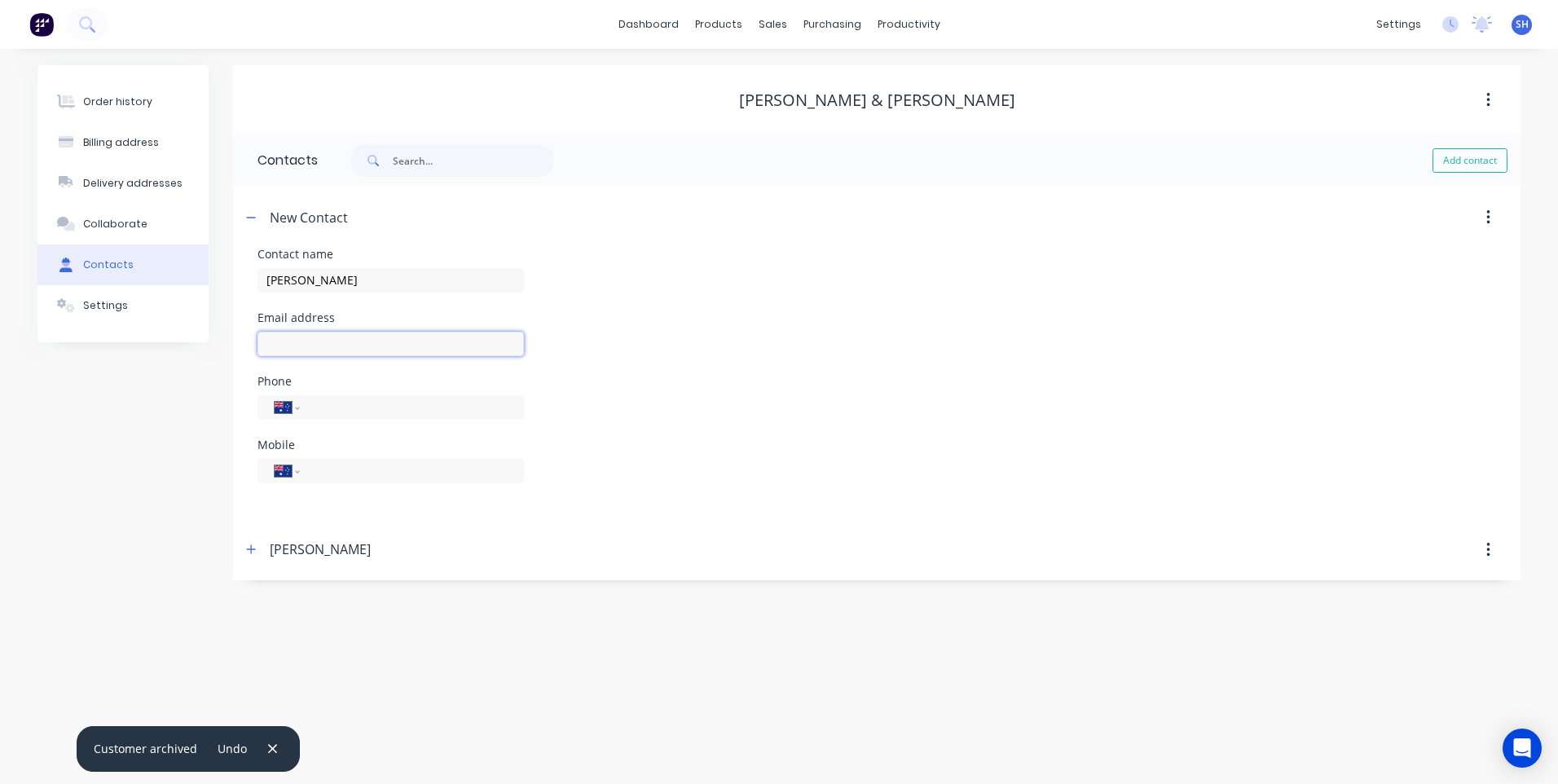
click at [275, 340] on input "text" at bounding box center [390, 344] width 266 height 24
select select "AU"
type input "johnreed83@icloud.com"
click at [324, 471] on input "tel" at bounding box center [409, 470] width 196 height 19
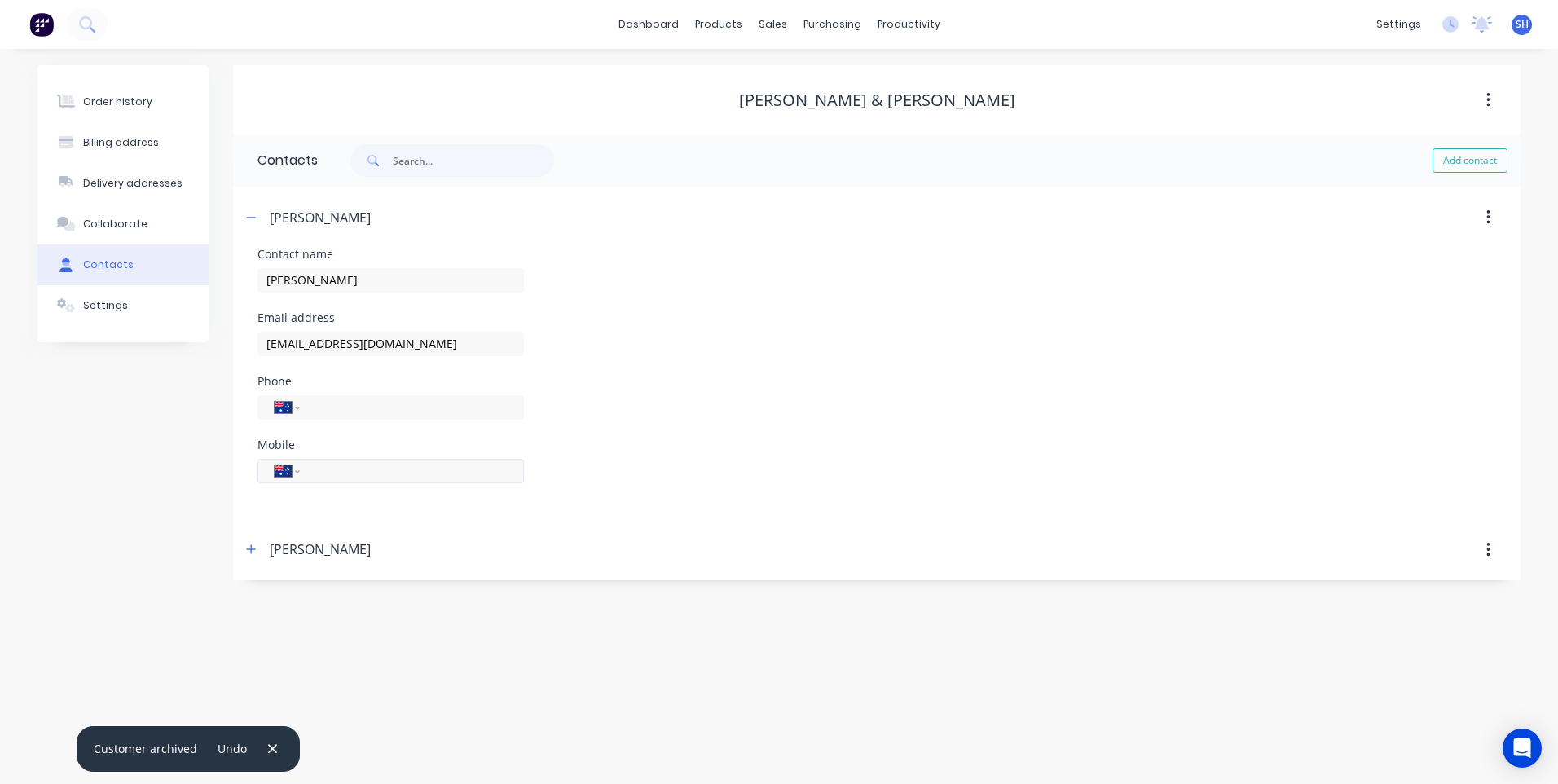
paste input "0438 609 644"
type input "0438 609 644"
click at [252, 216] on icon "button" at bounding box center [251, 217] width 10 height 11
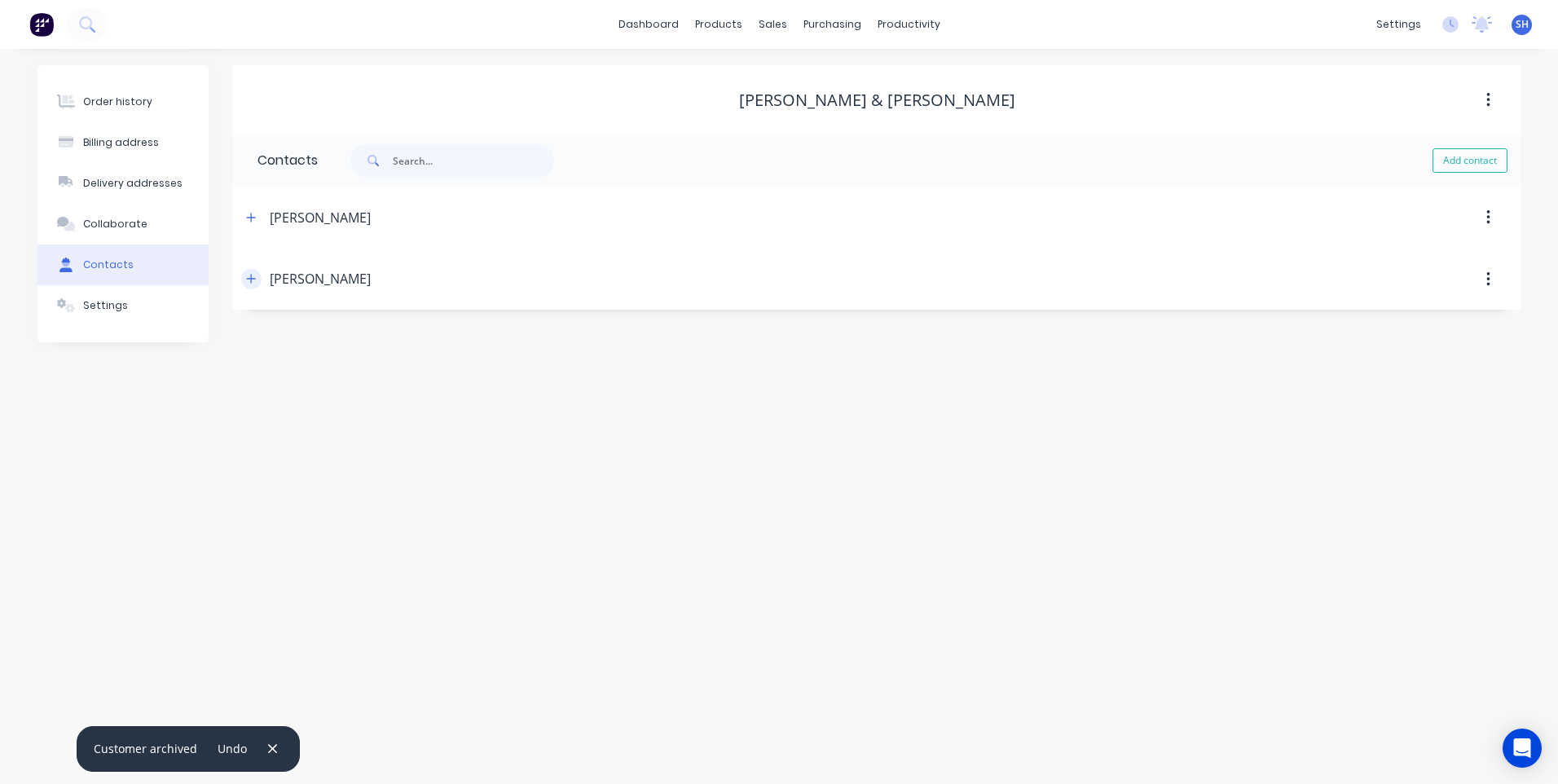
click at [248, 276] on icon "button" at bounding box center [251, 278] width 10 height 11
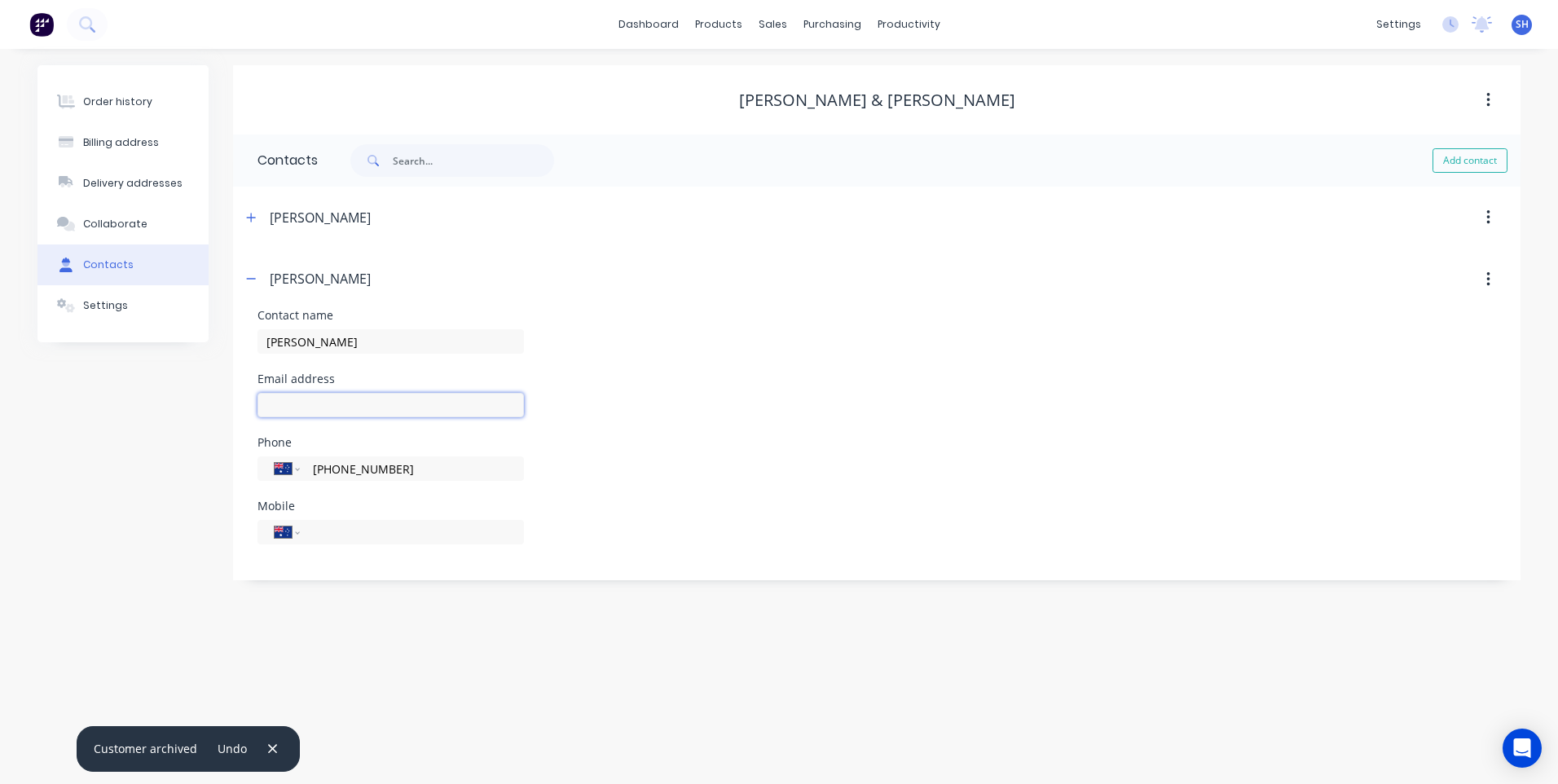
click at [280, 407] on input "text" at bounding box center [390, 405] width 266 height 24
paste input "kirkenong@gmail.com"
type input "kirkenong@gmail.com"
click at [656, 517] on div "Mobile International Afghanistan Åland Islands Albania Algeria American Samoa A…" at bounding box center [876, 532] width 1238 height 64
click at [118, 137] on div "Billing address" at bounding box center [121, 142] width 76 height 15
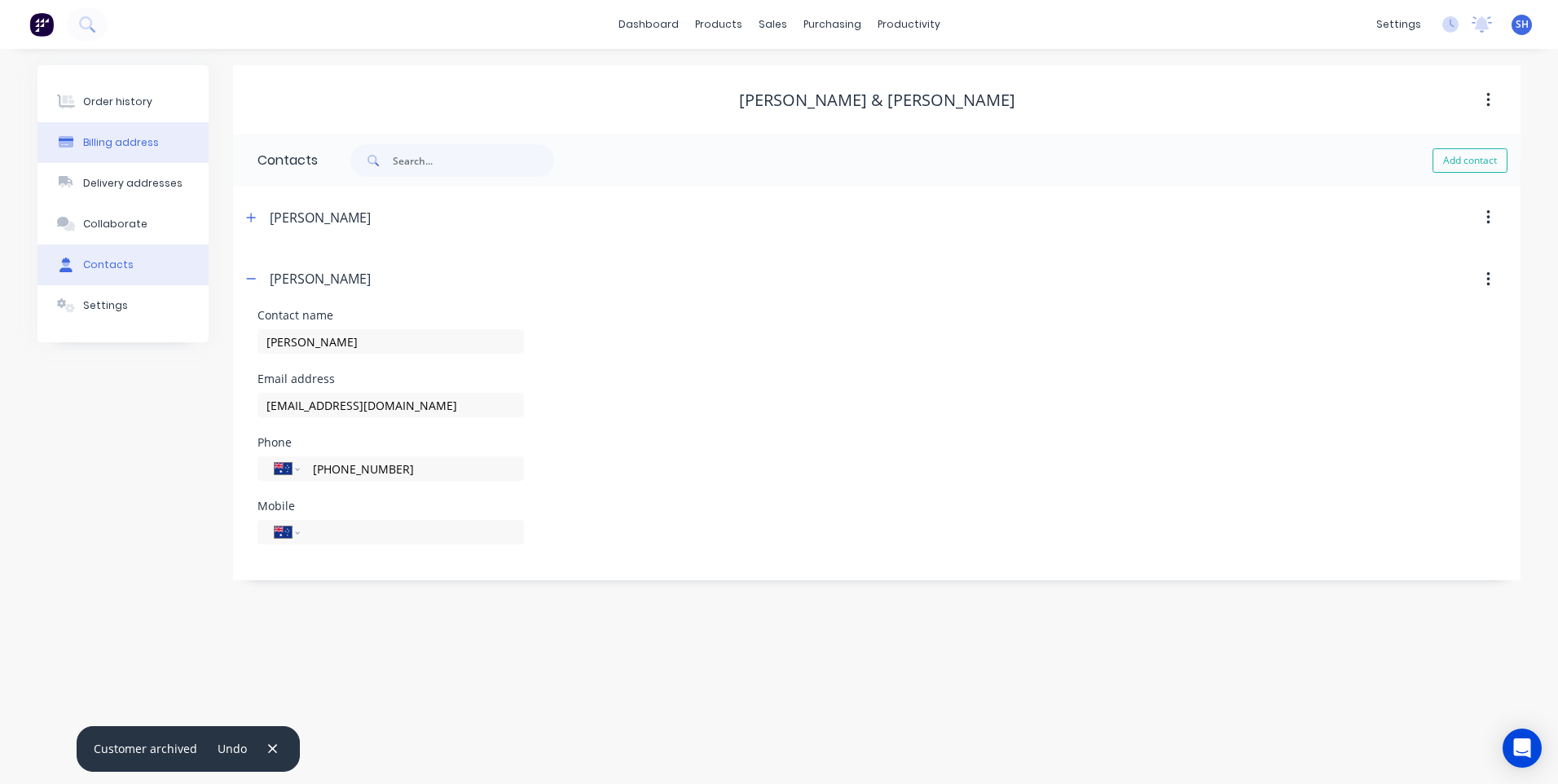
select select "AU"
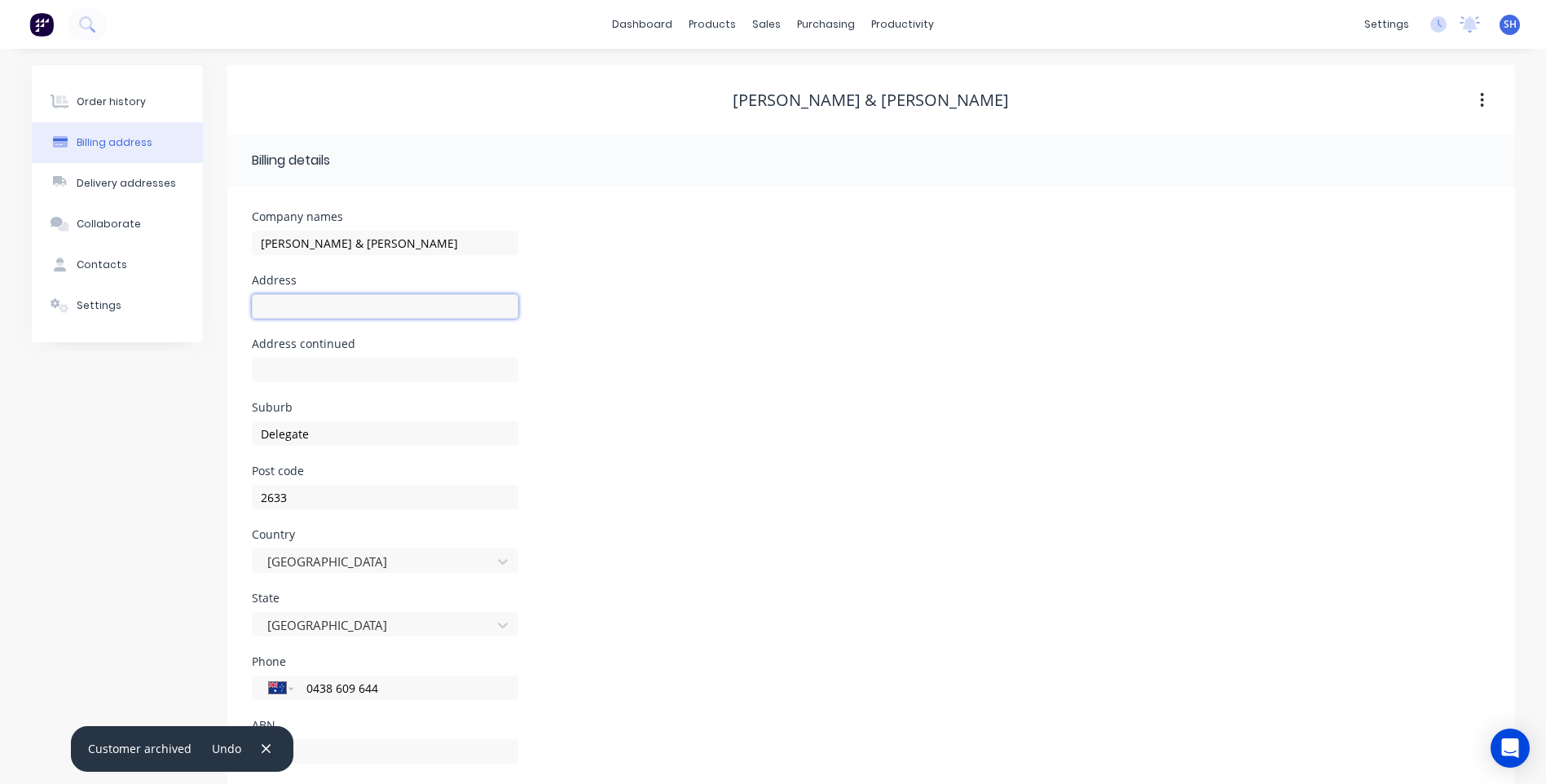
click at [278, 309] on input "text" at bounding box center [385, 306] width 266 height 24
type input "PO Box 11"
drag, startPoint x: 320, startPoint y: 303, endPoint x: 226, endPoint y: 305, distance: 94.5
click at [226, 305] on div "Order history Billing address Delivery addresses Collaborate Contacts Settings …" at bounding box center [773, 432] width 1483 height 734
click at [268, 374] on input "text" at bounding box center [385, 370] width 266 height 24
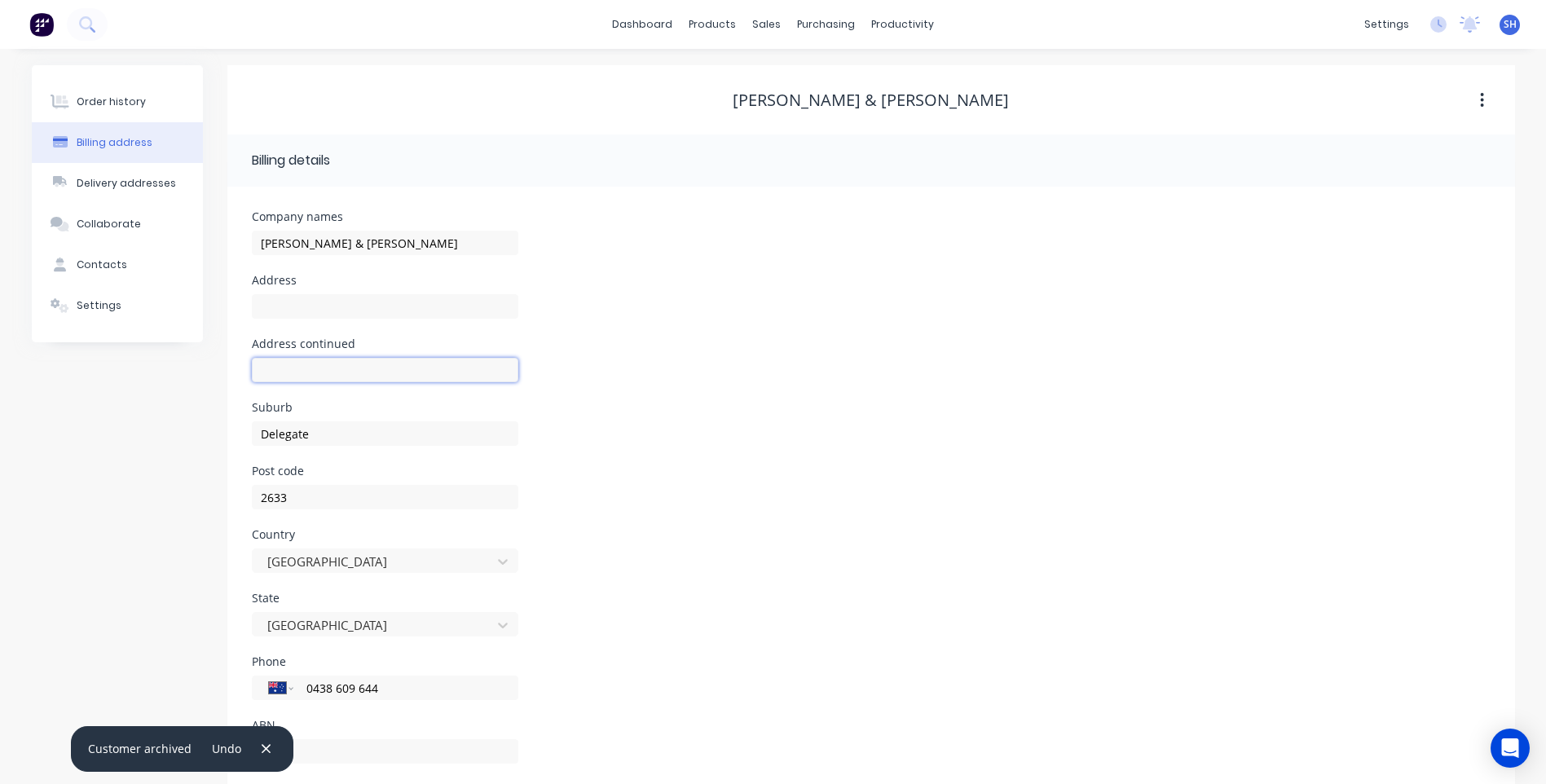
paste input "PO Box 11"
type input "PO Box 11"
click at [273, 305] on input "text" at bounding box center [385, 306] width 266 height 24
paste input "LH & JL Reed"
type input "LH & JL Reed"
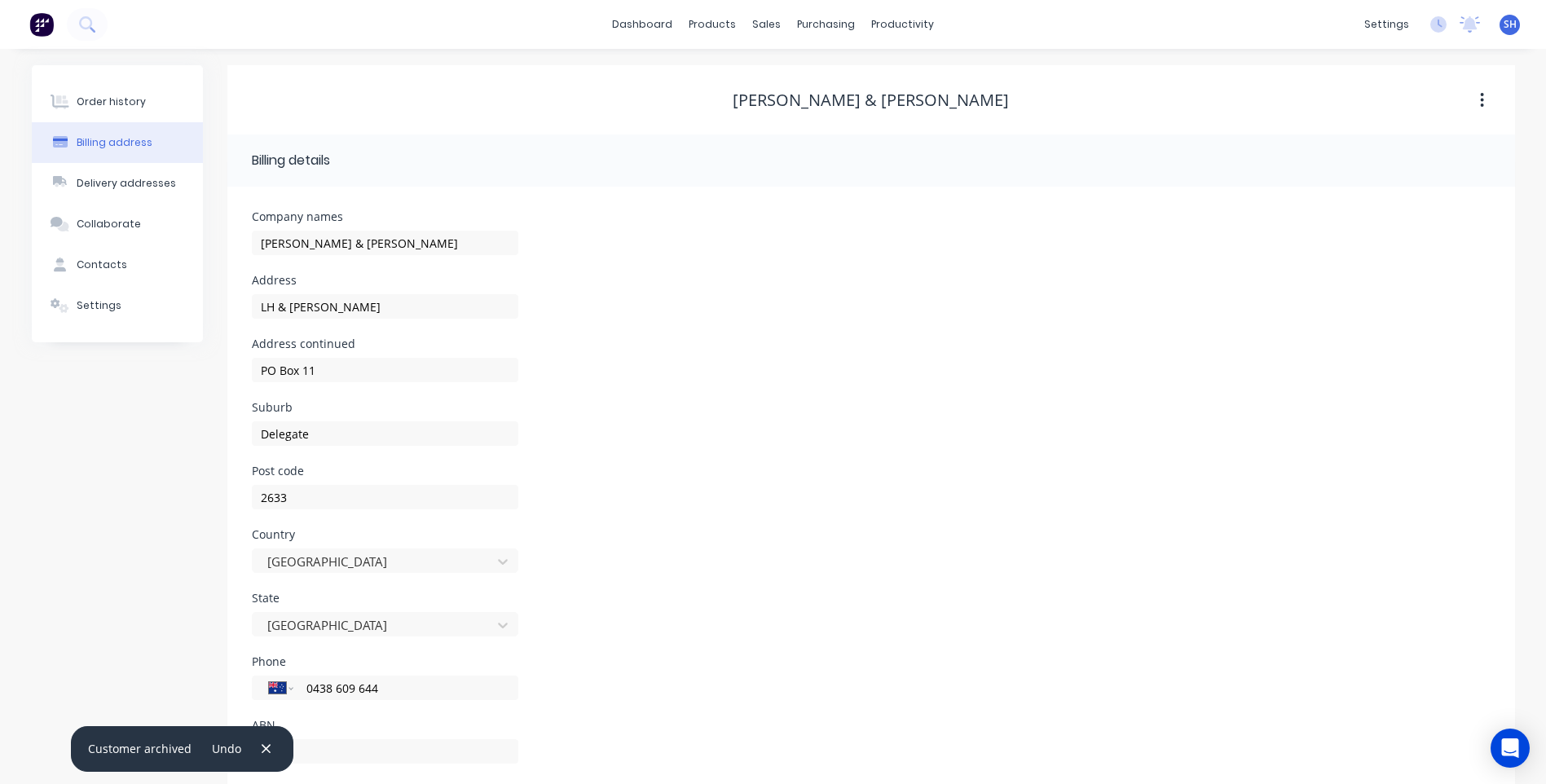
click at [725, 419] on div "Suburb Delegate" at bounding box center [871, 434] width 1238 height 64
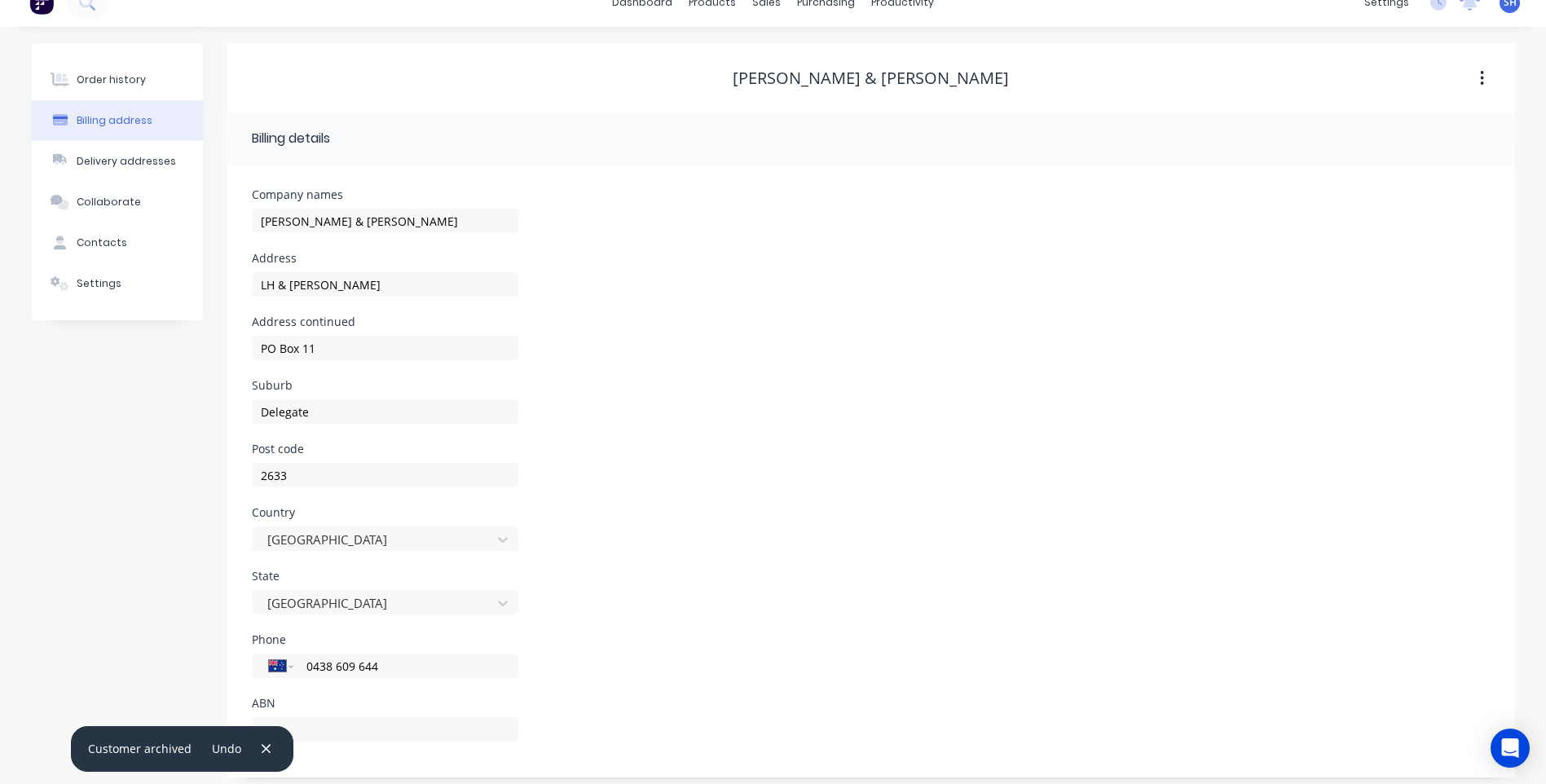
scroll to position [32, 0]
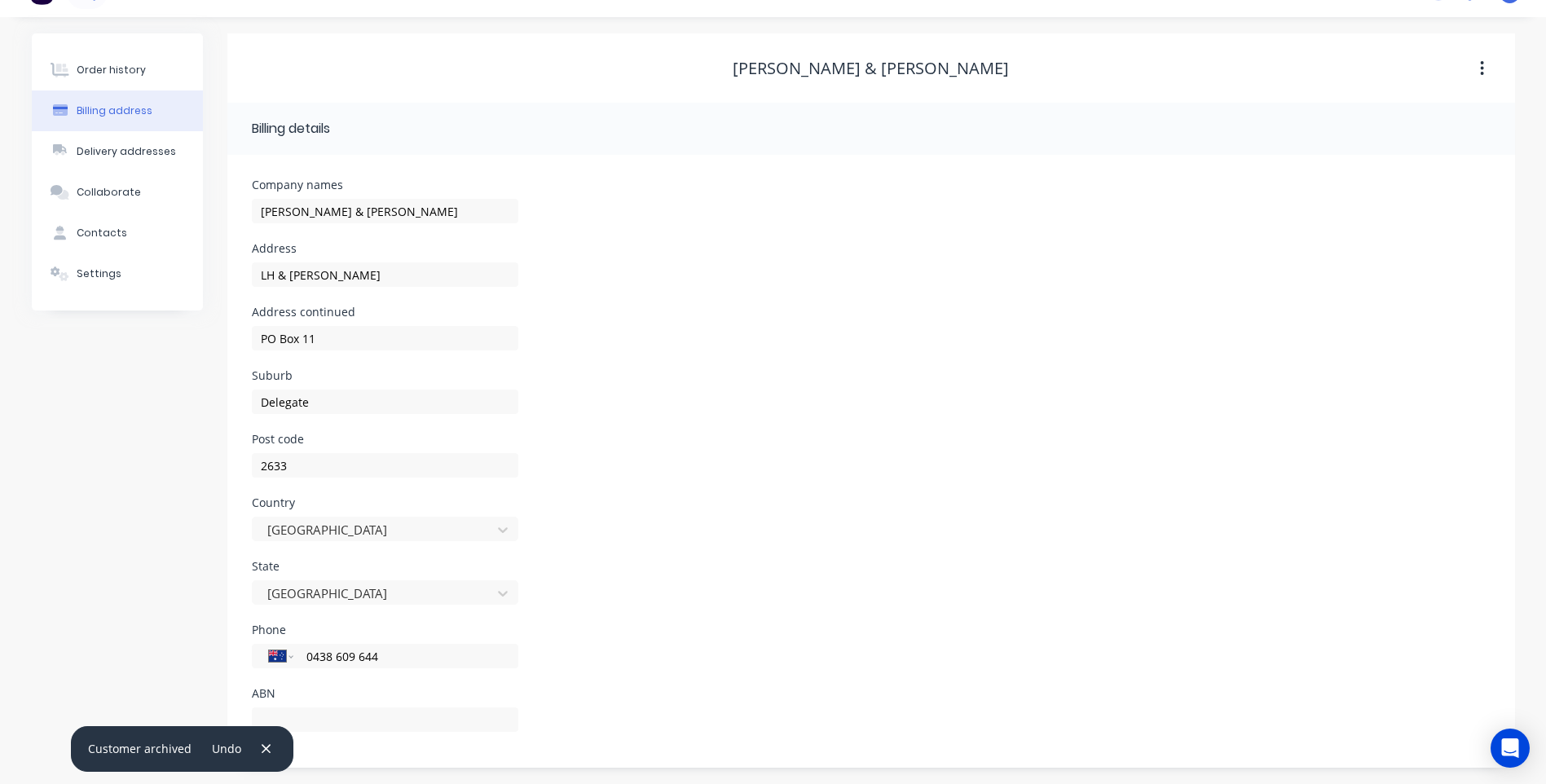
drag, startPoint x: 750, startPoint y: 717, endPoint x: 586, endPoint y: 662, distance: 172.9
click at [750, 715] on div "ABN" at bounding box center [871, 720] width 1238 height 64
click at [109, 231] on div "Contacts" at bounding box center [102, 233] width 51 height 15
select select "AU"
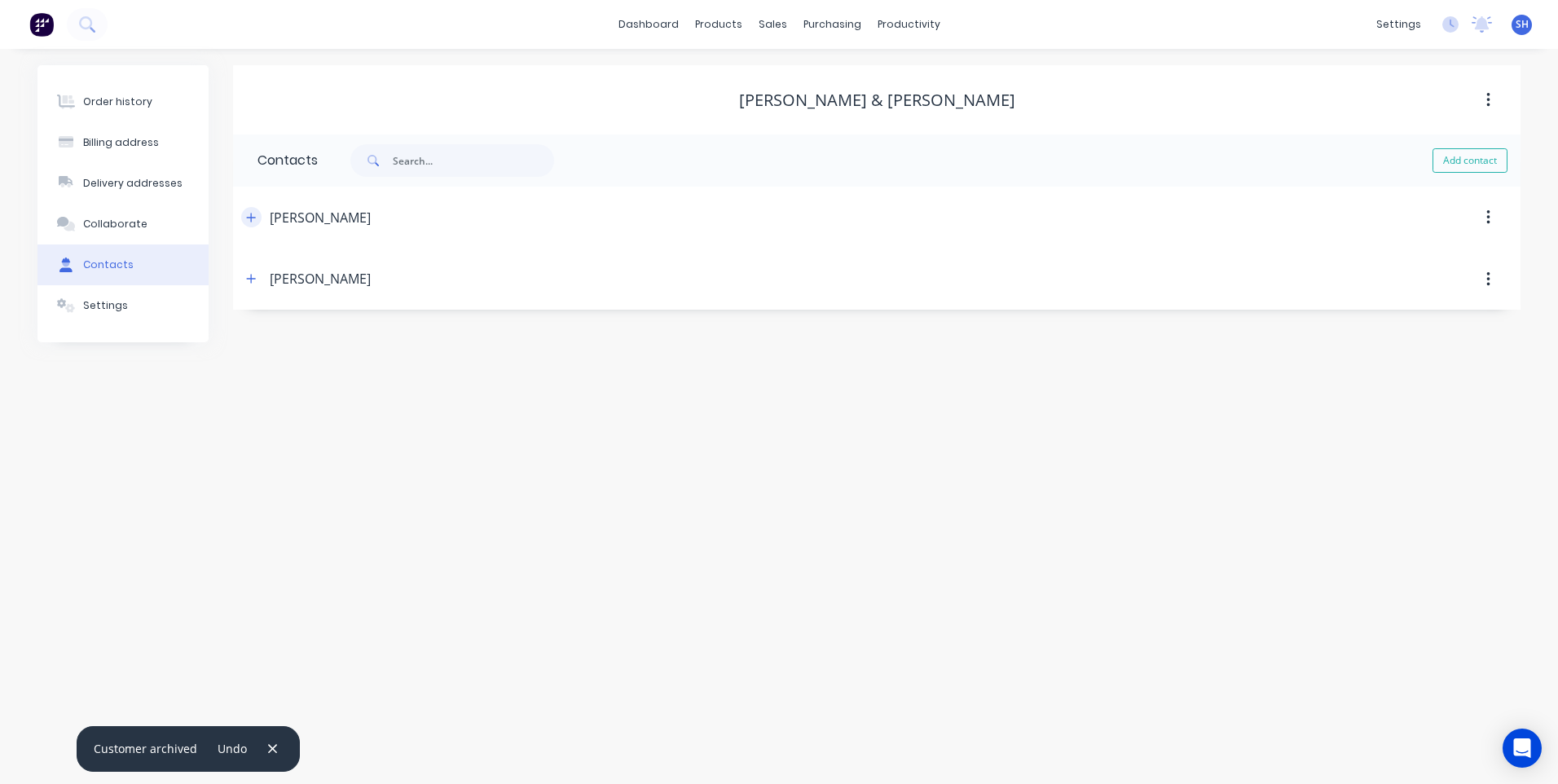
click at [251, 217] on icon "button" at bounding box center [251, 217] width 9 height 9
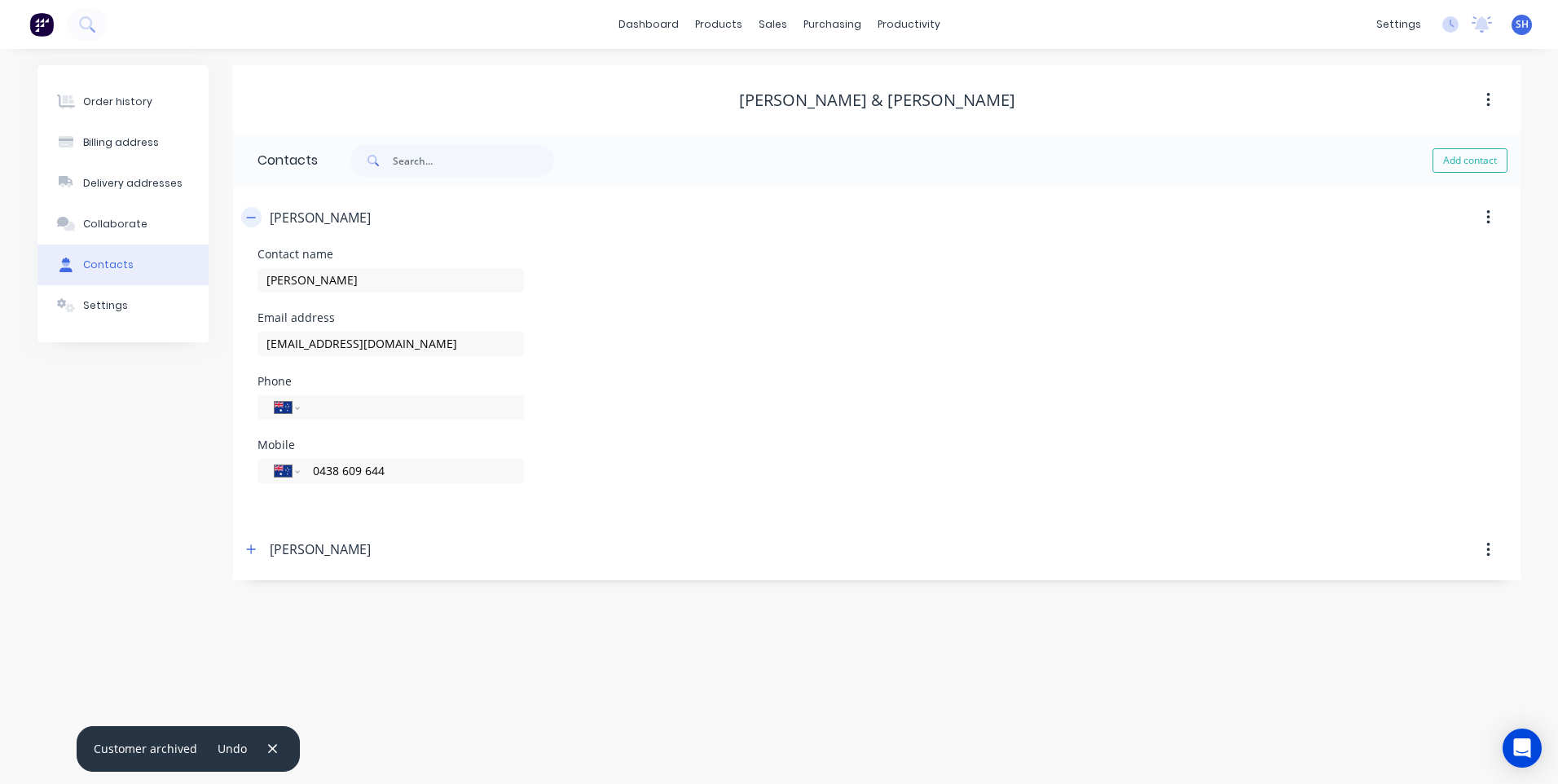
click at [251, 216] on icon "button" at bounding box center [251, 217] width 10 height 11
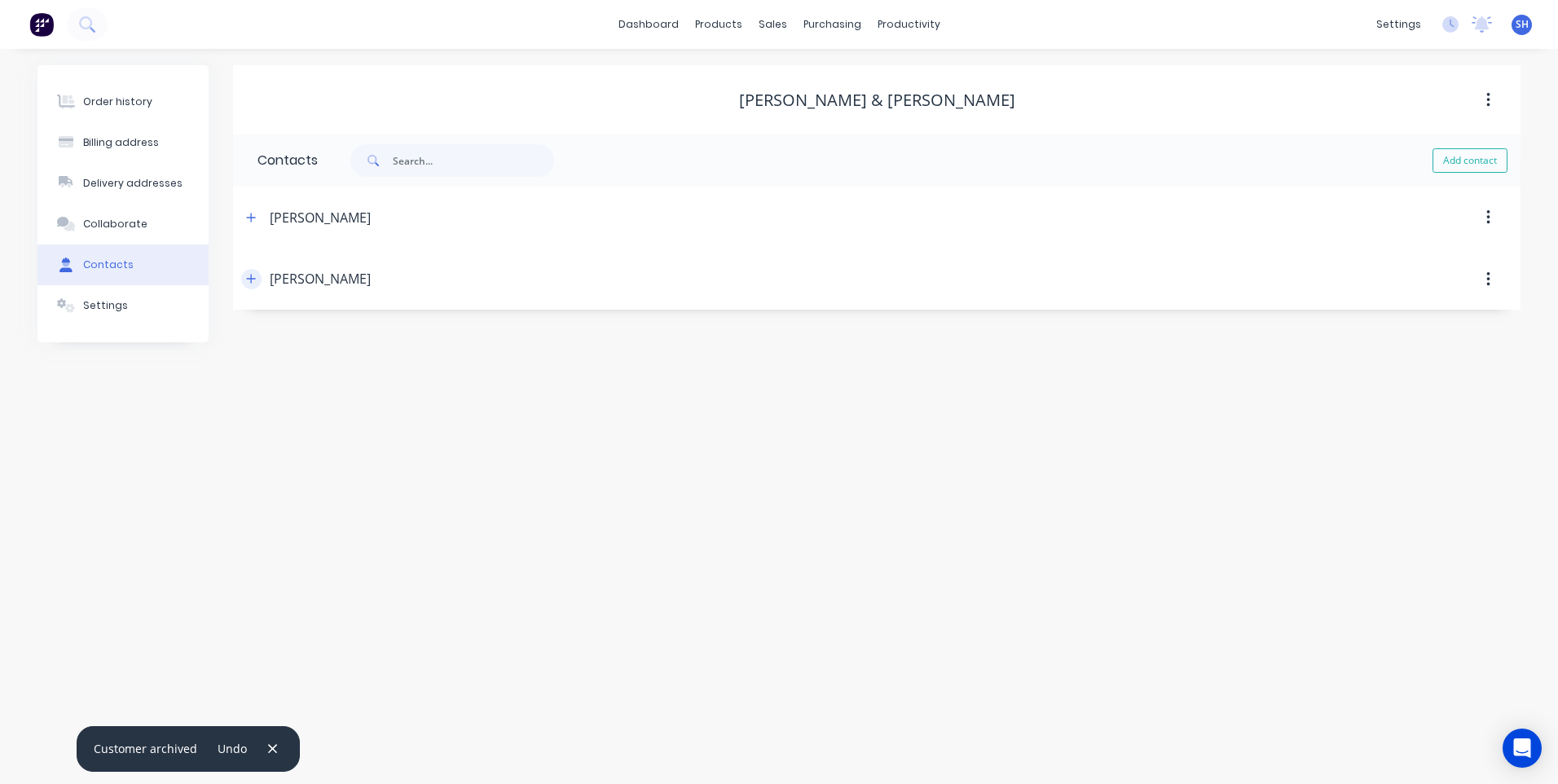
click at [254, 279] on icon "button" at bounding box center [251, 279] width 9 height 9
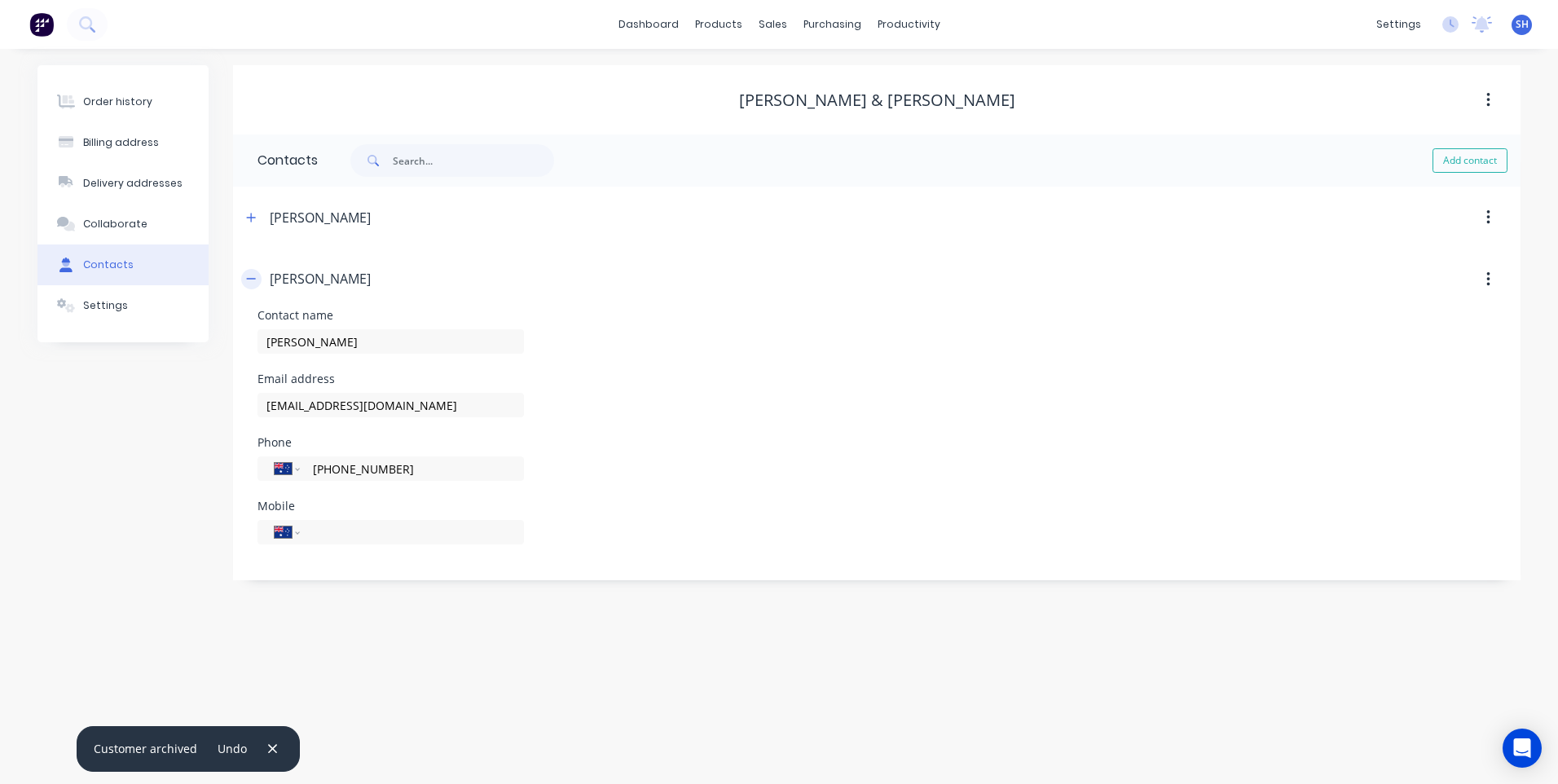
click at [253, 278] on icon "button" at bounding box center [251, 278] width 10 height 11
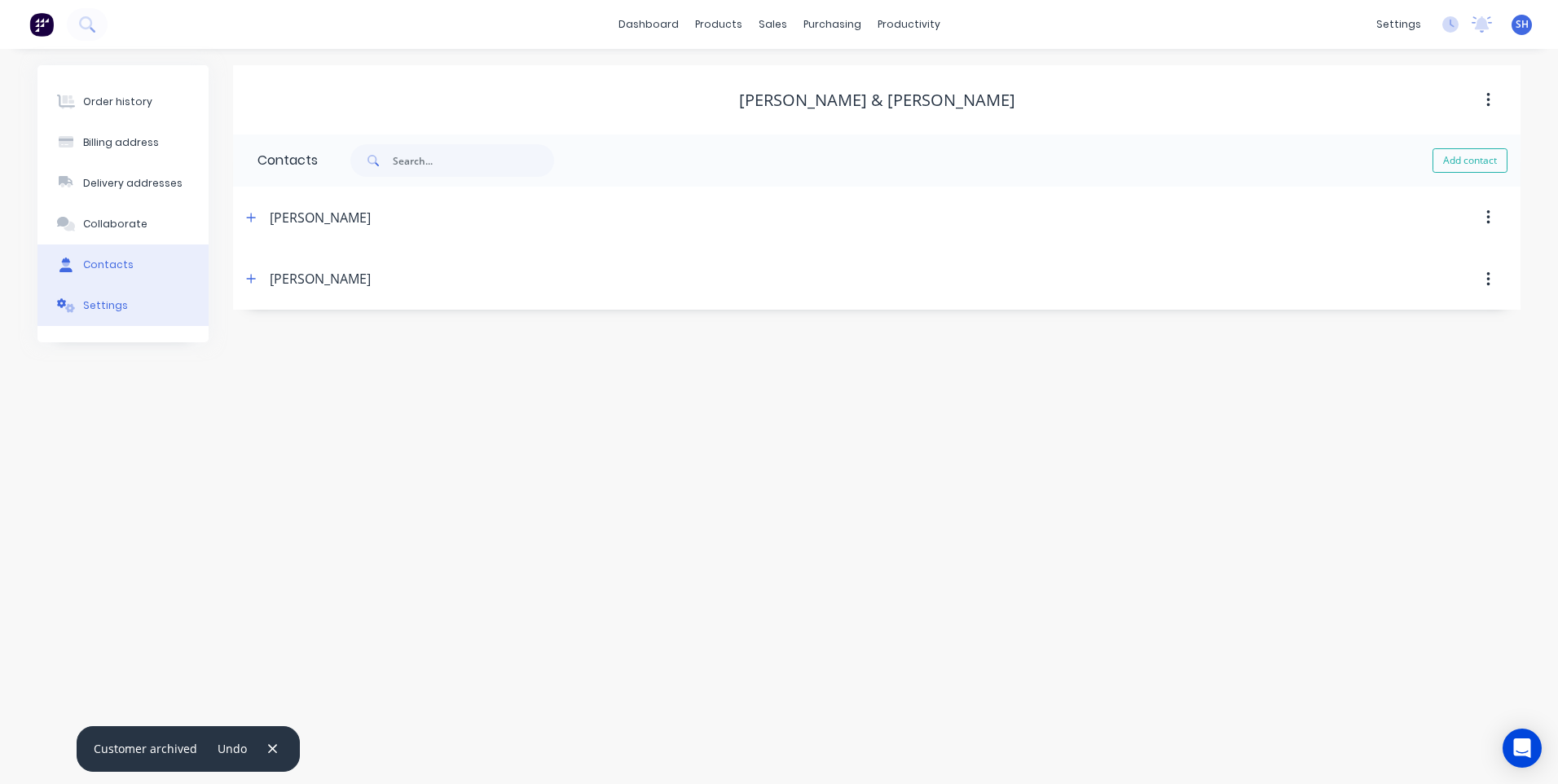
click at [99, 306] on div "Settings" at bounding box center [105, 305] width 45 height 15
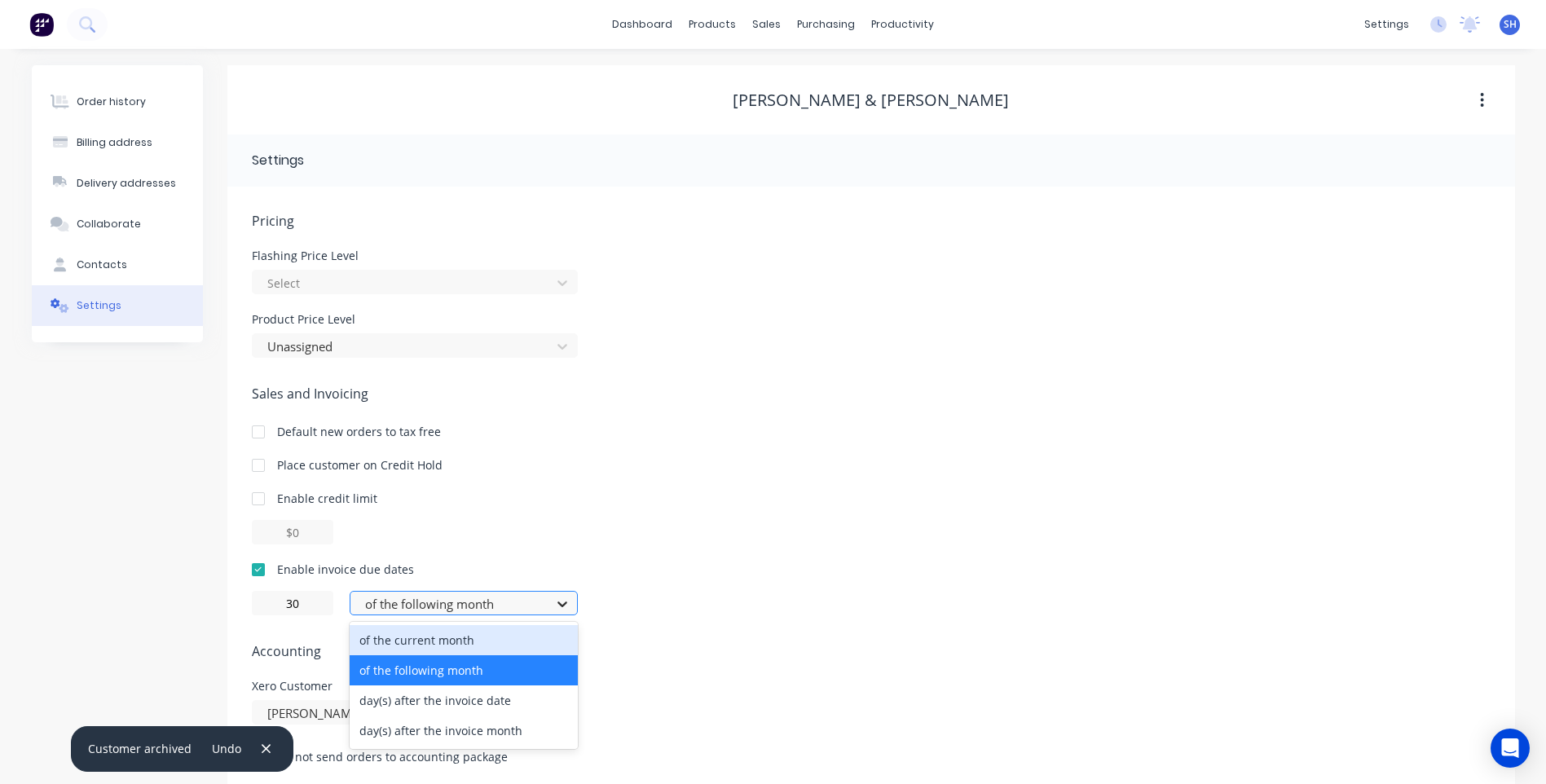
click at [561, 605] on icon at bounding box center [562, 604] width 10 height 6
click at [474, 639] on div "of the current month" at bounding box center [464, 640] width 228 height 30
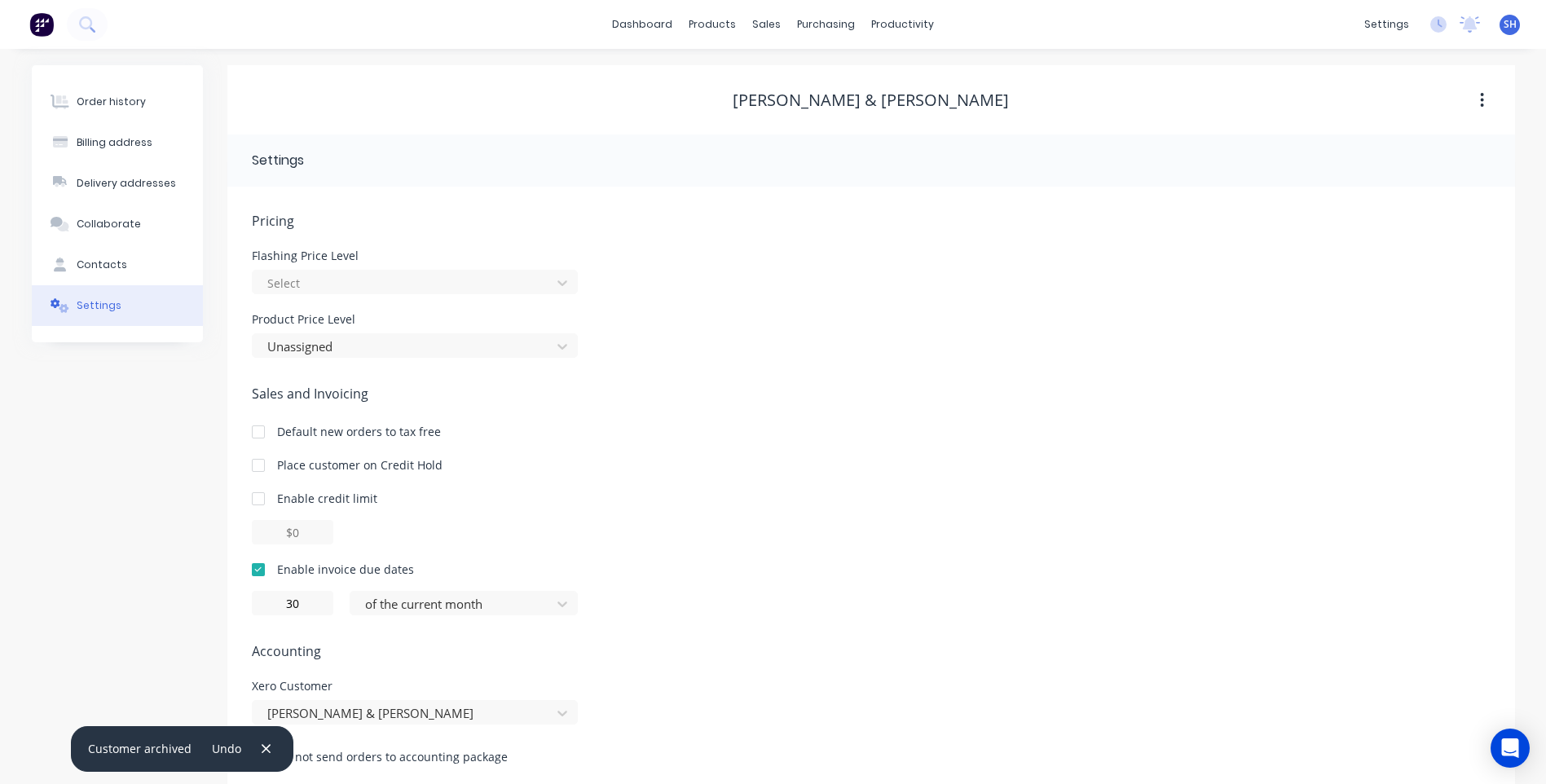
click at [701, 627] on div "Pricing Flashing Price Level Select Product Price Level Unassigned Sales and In…" at bounding box center [871, 501] width 1238 height 580
click at [125, 93] on button "Order history" at bounding box center [117, 101] width 171 height 41
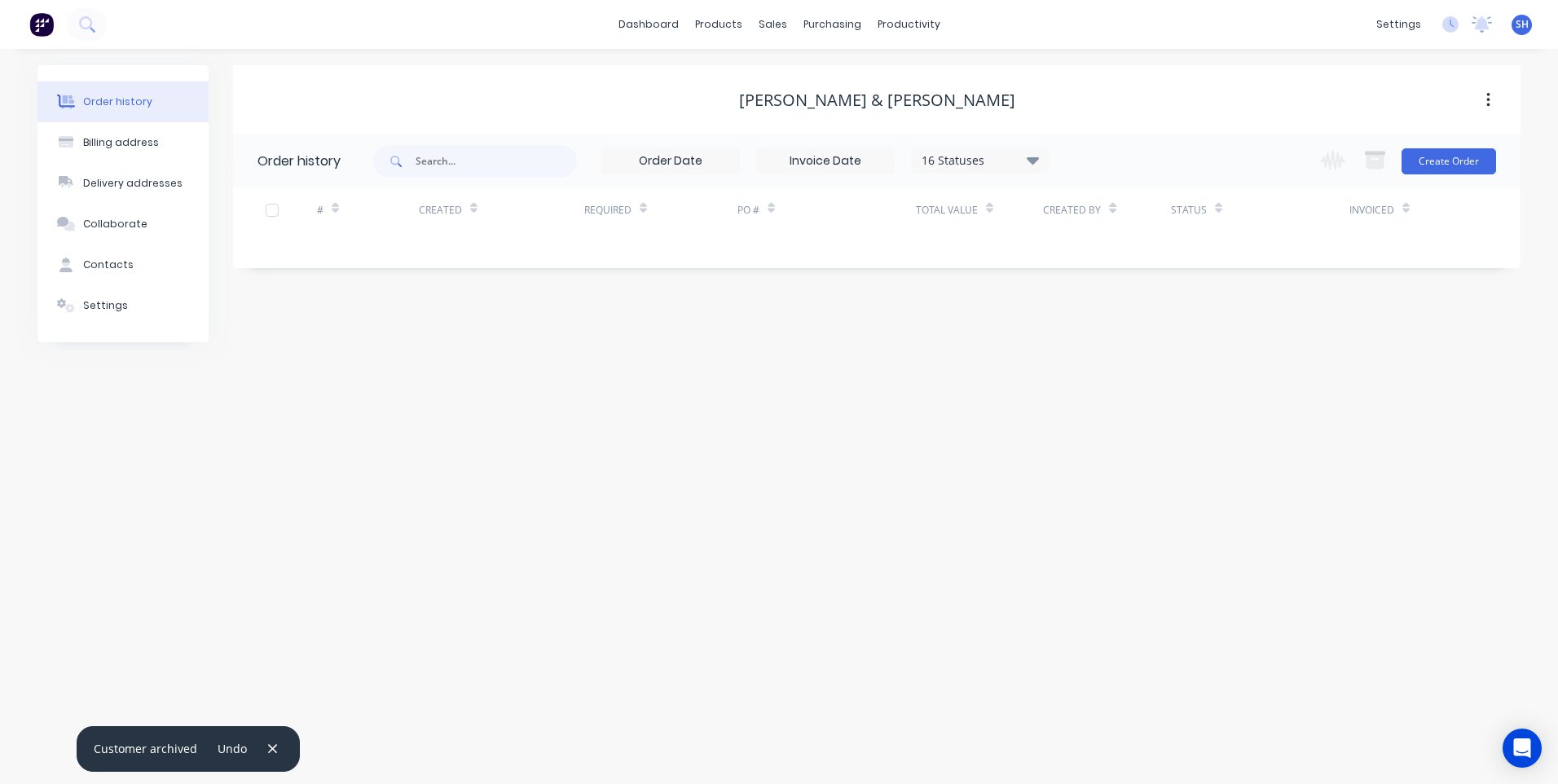
click at [188, 517] on div "Order history Billing address Delivery addresses Collaborate Contacts Settings …" at bounding box center [779, 416] width 1558 height 735
click at [42, 24] on img at bounding box center [41, 24] width 24 height 24
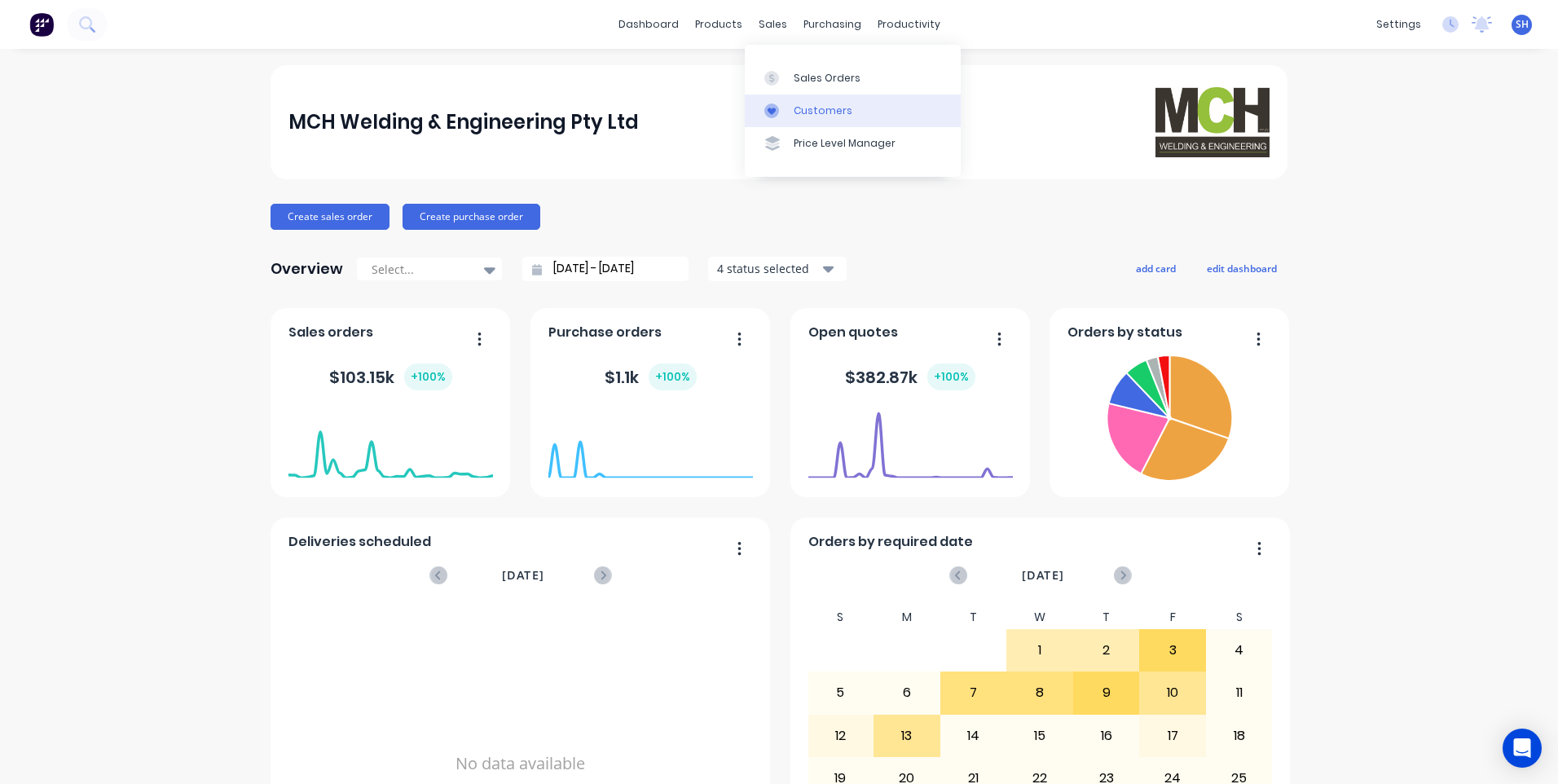
click at [820, 104] on div "Customers" at bounding box center [823, 110] width 59 height 15
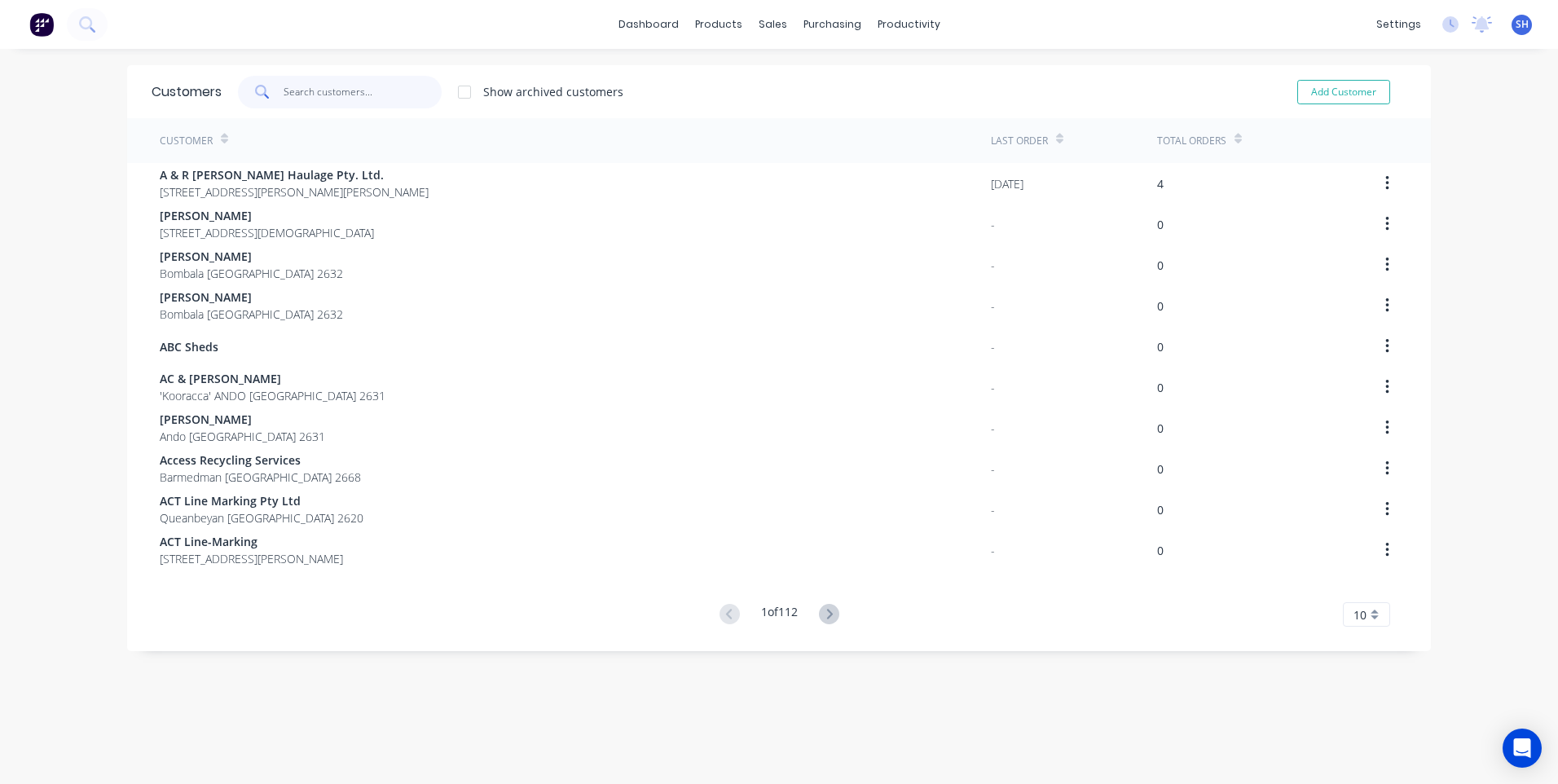
click at [289, 89] on input "text" at bounding box center [363, 92] width 159 height 33
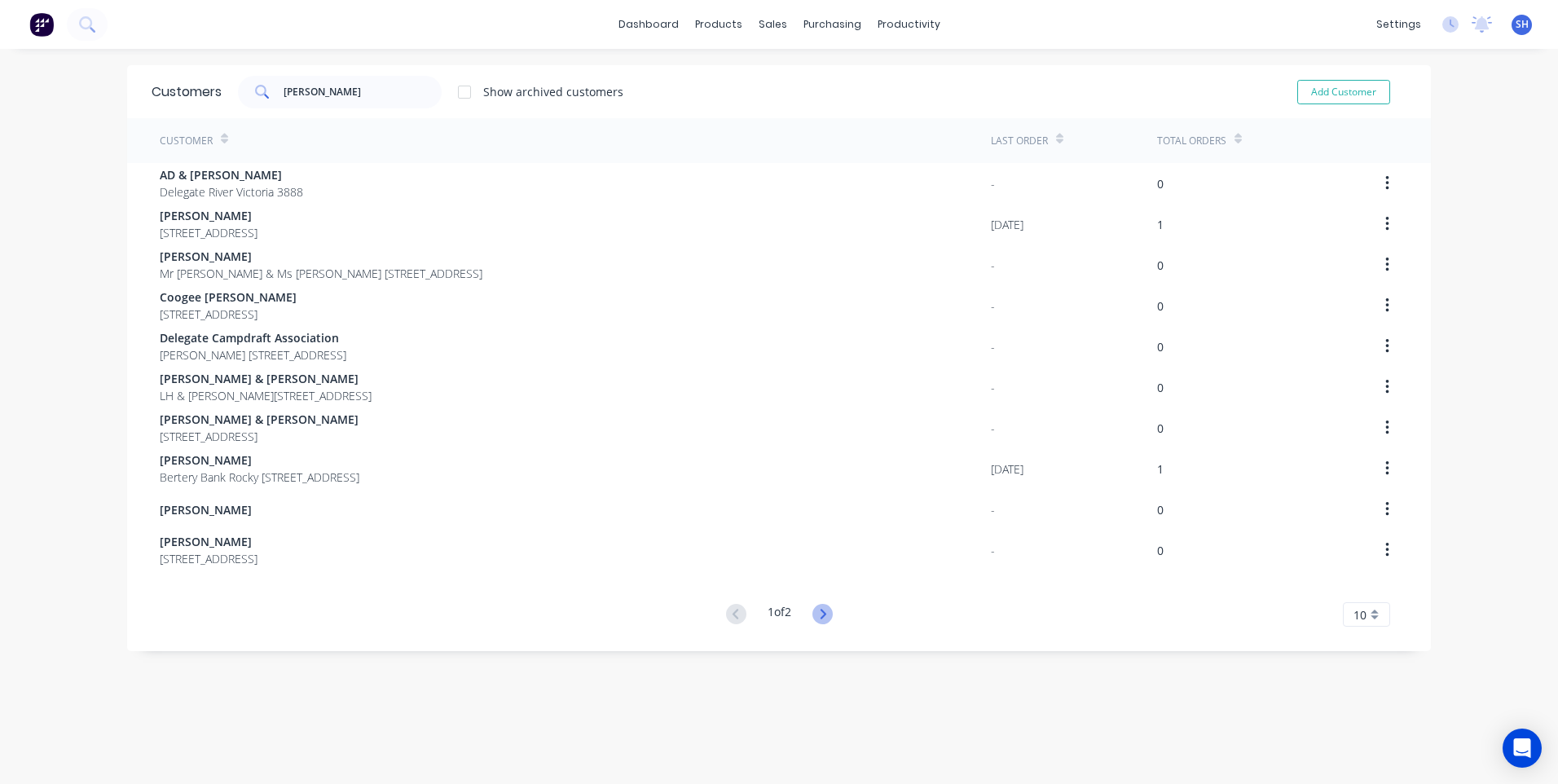
click at [816, 613] on icon at bounding box center [822, 614] width 20 height 20
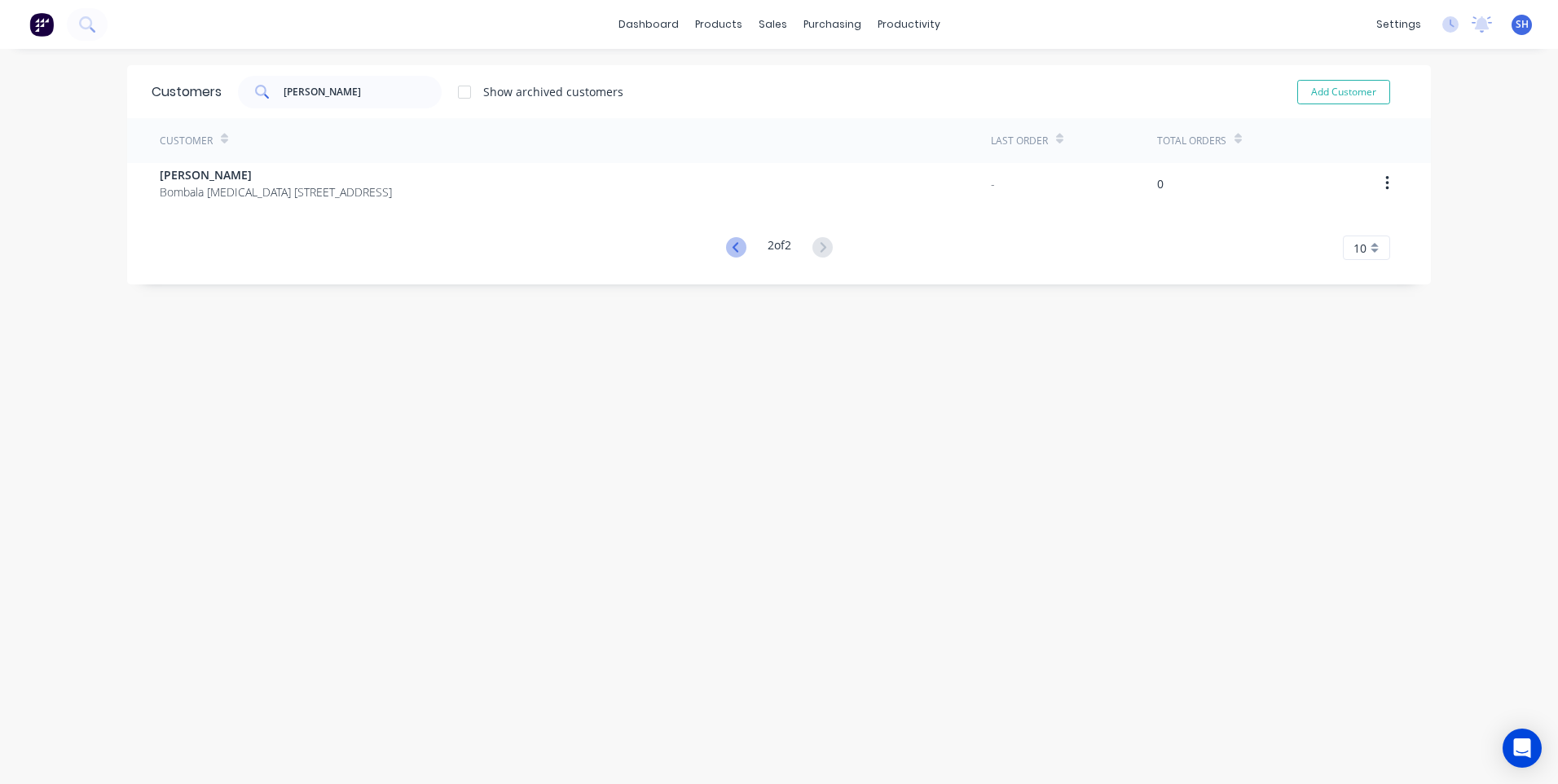
click at [726, 240] on icon at bounding box center [736, 247] width 20 height 20
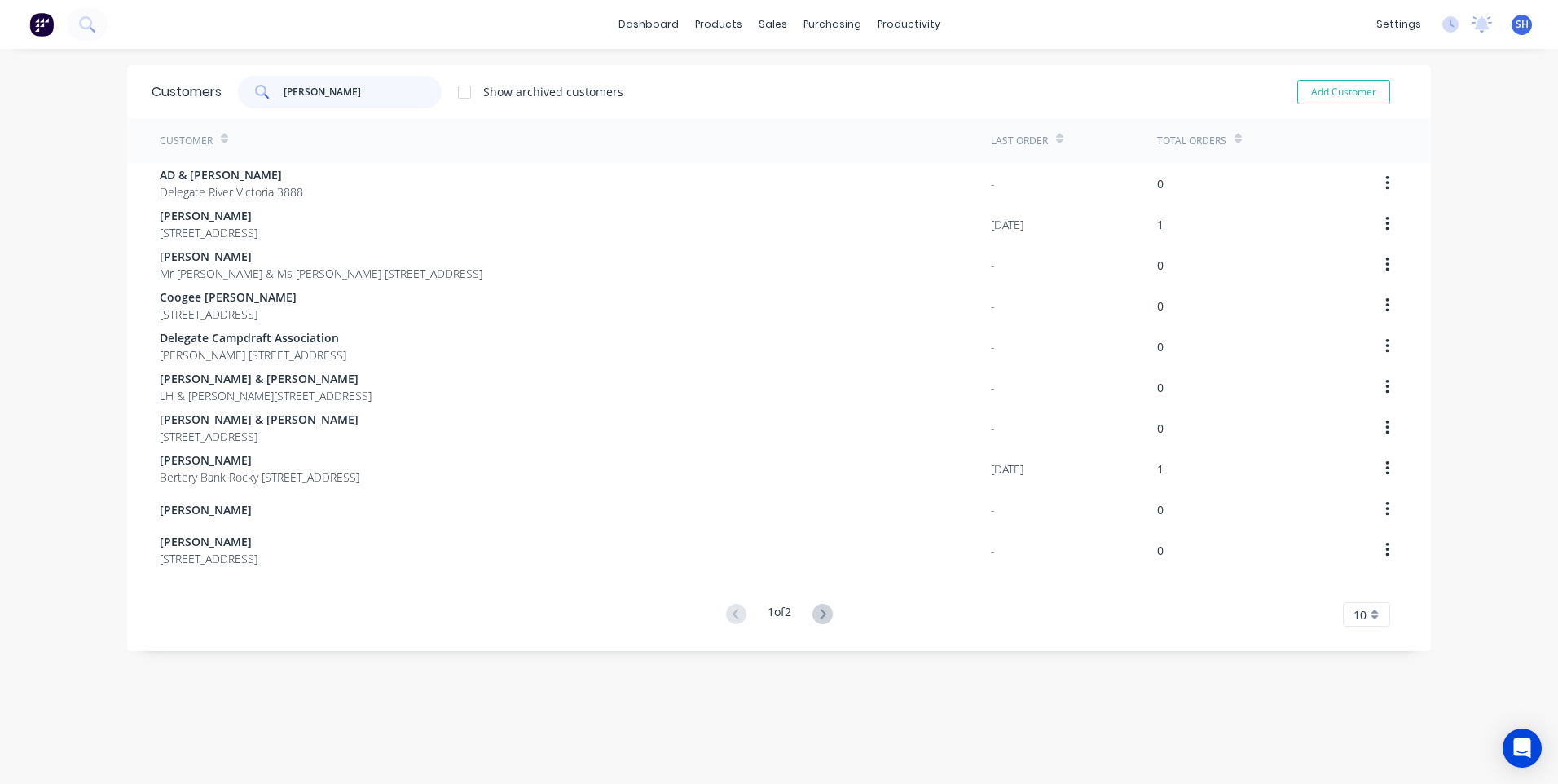
drag, startPoint x: 319, startPoint y: 89, endPoint x: 263, endPoint y: 37, distance: 76.1
click at [222, 82] on div "reed Show archived customers" at bounding box center [423, 92] width 402 height 33
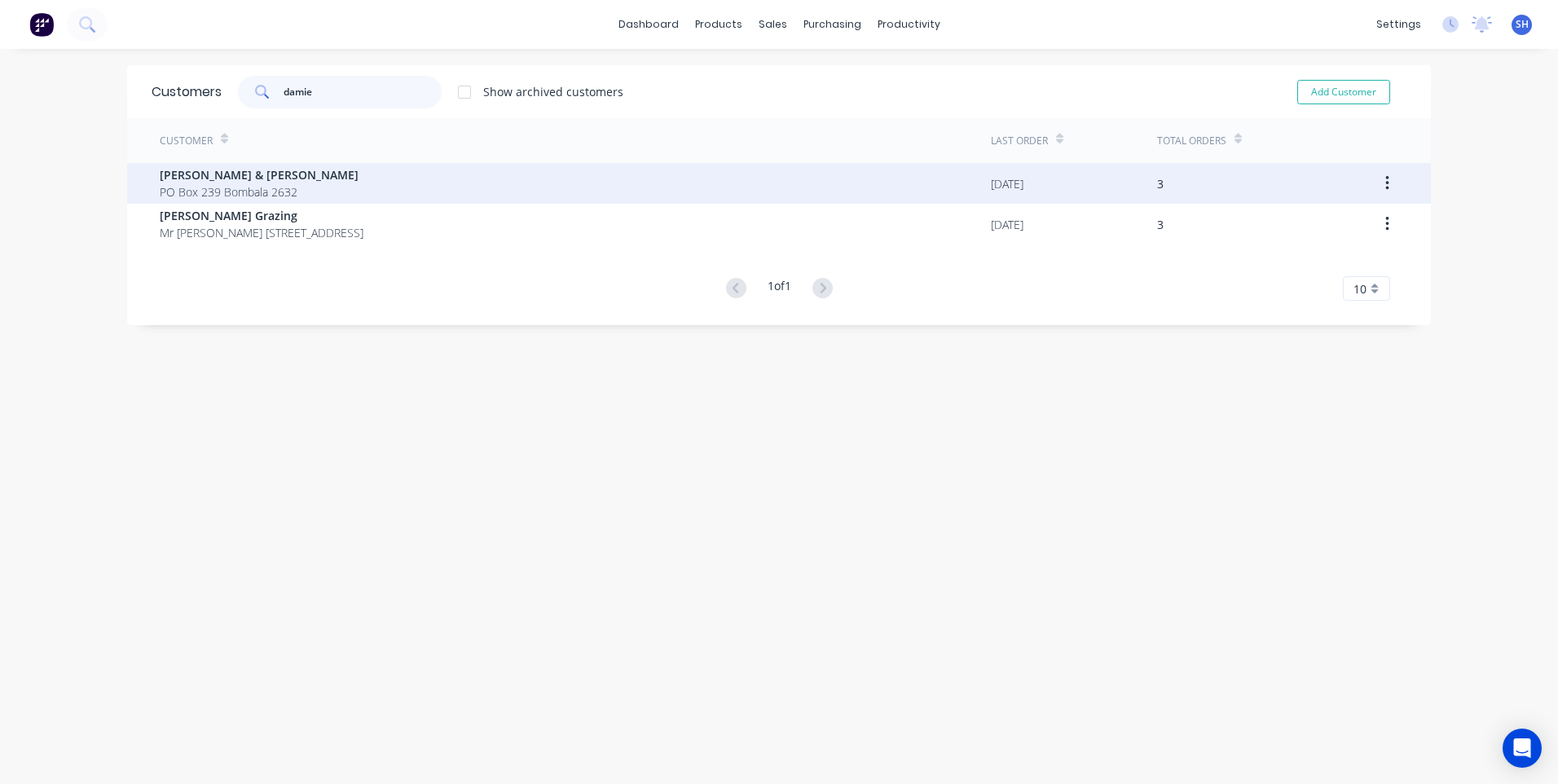
type input "damie"
click at [230, 177] on span "Damien & Mary Ventry" at bounding box center [259, 174] width 199 height 17
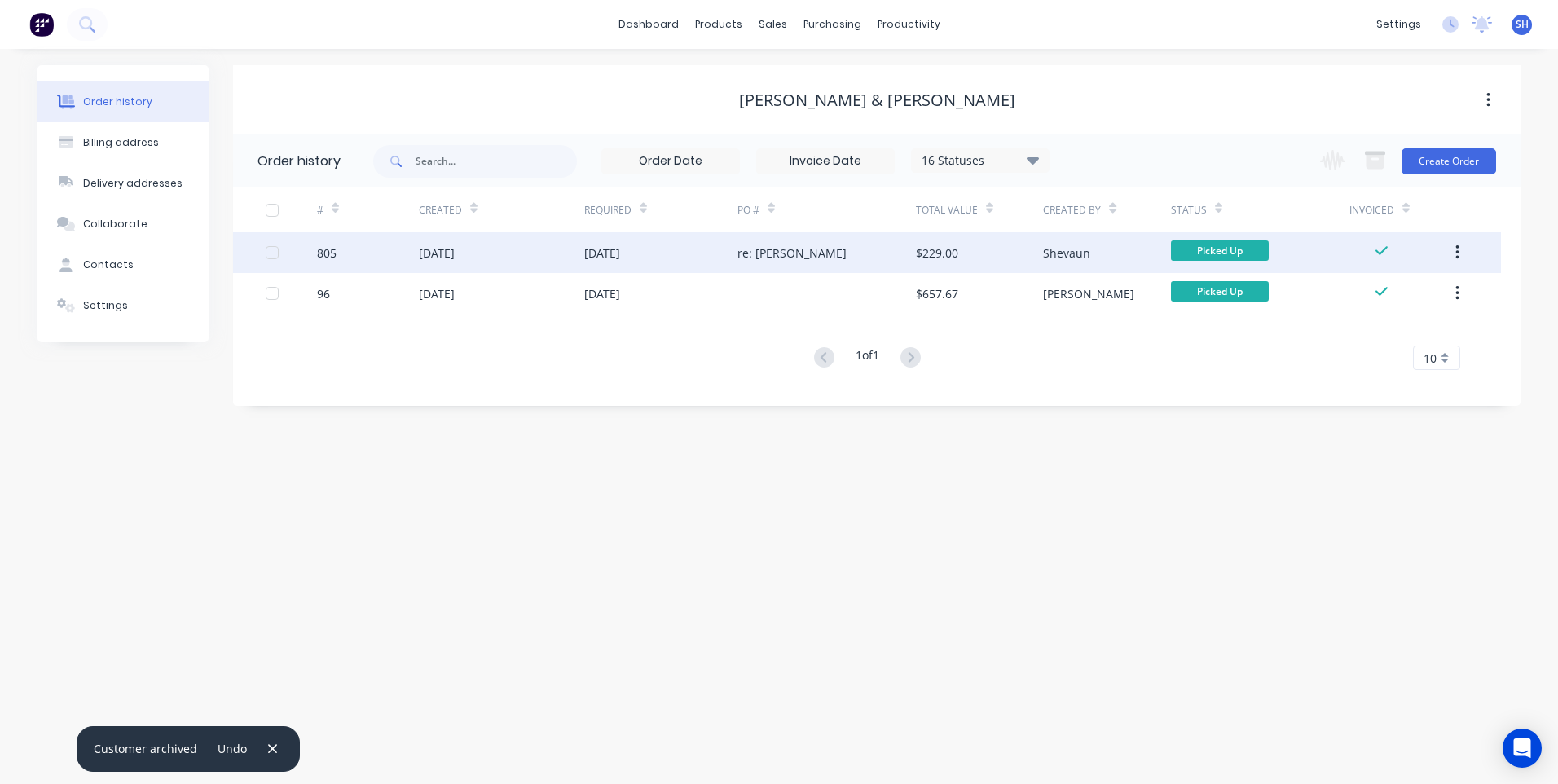
click at [521, 252] on div "09 Oct 2025" at bounding box center [501, 252] width 165 height 41
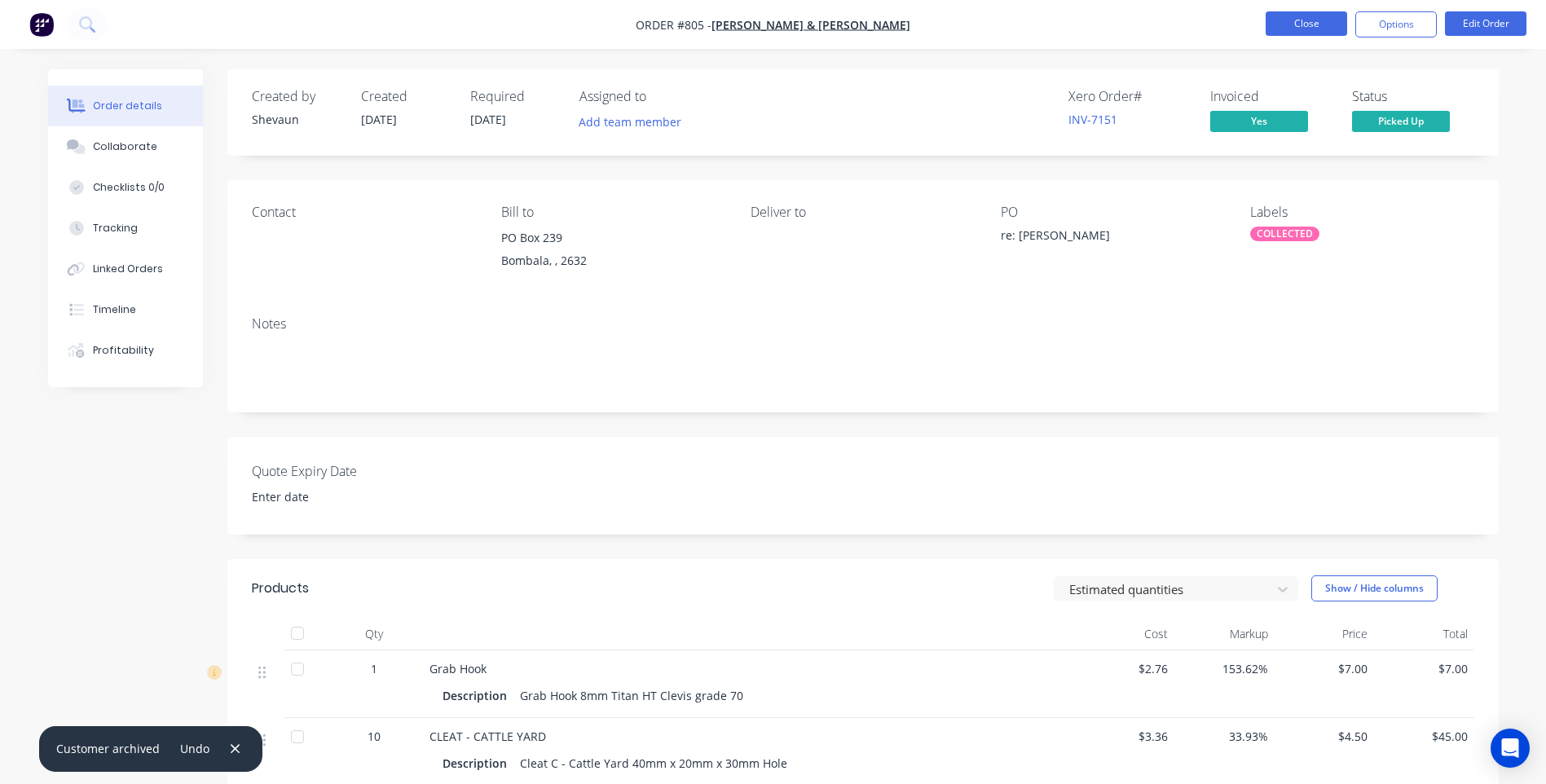
click at [1309, 17] on button "Close" at bounding box center [1305, 23] width 81 height 24
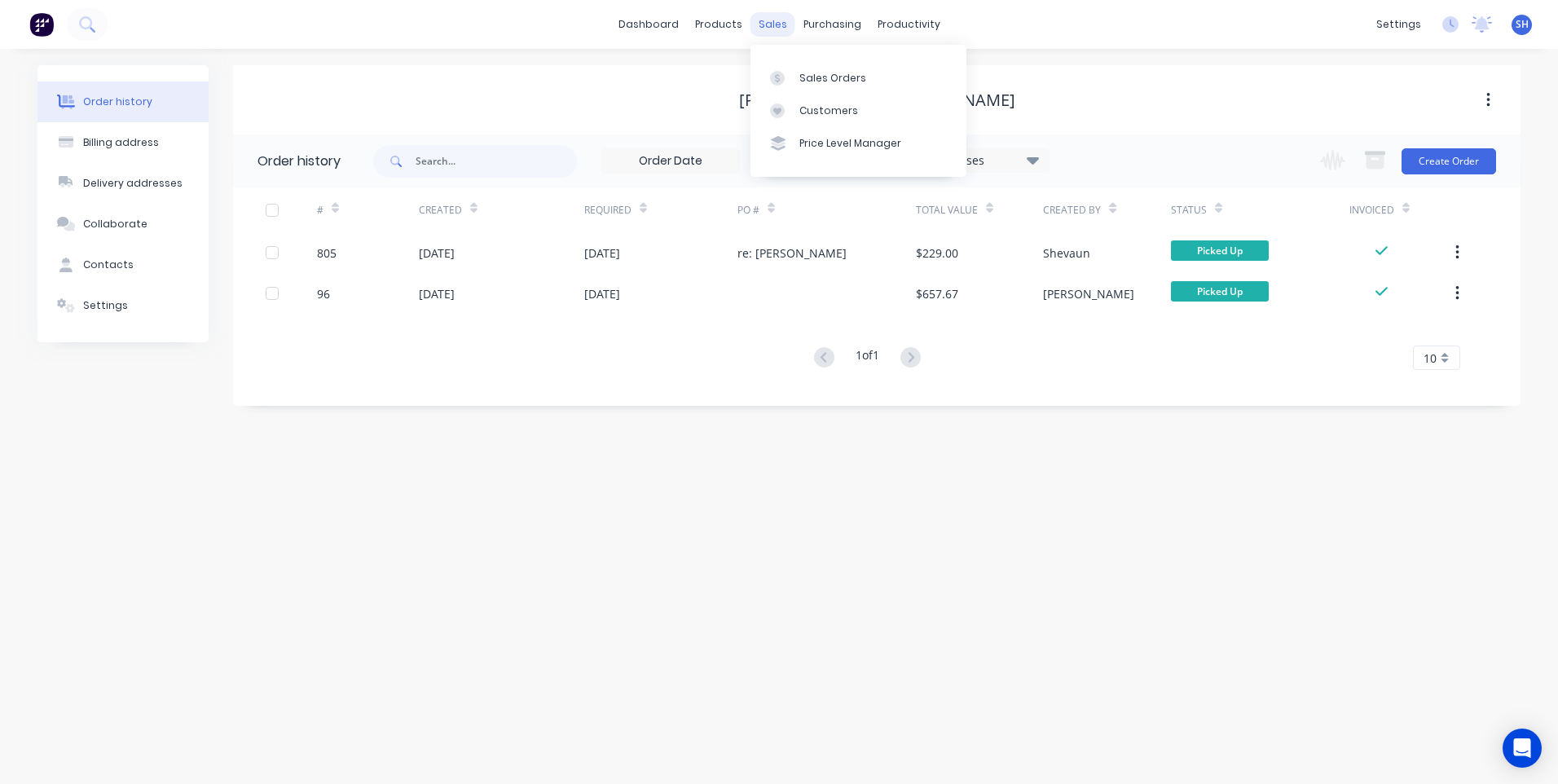
click at [761, 18] on div "sales" at bounding box center [772, 24] width 45 height 24
click at [822, 77] on div "Sales Orders" at bounding box center [832, 78] width 67 height 15
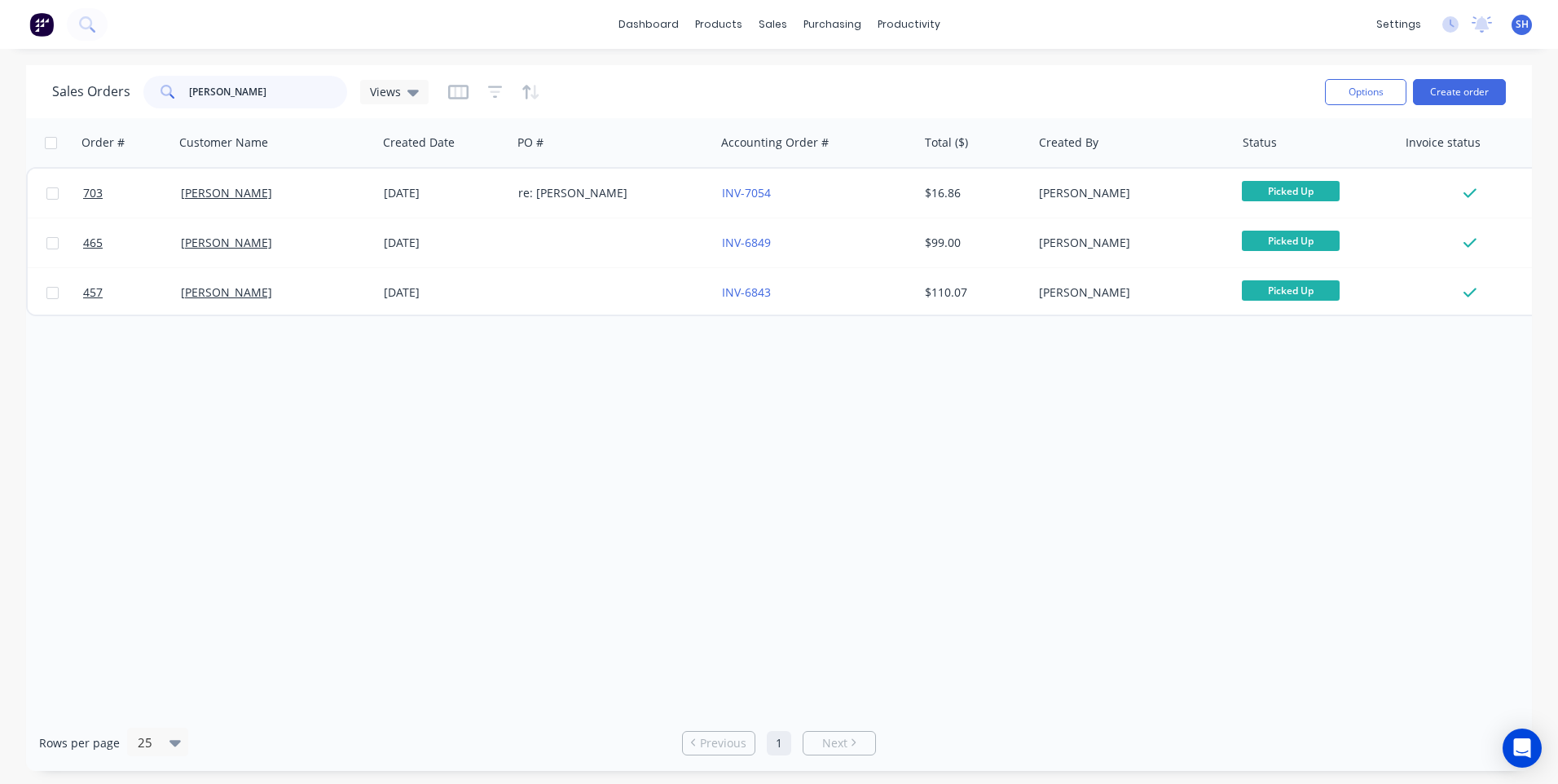
drag, startPoint x: 227, startPoint y: 93, endPoint x: 154, endPoint y: 76, distance: 75.3
click at [152, 81] on div "REED" at bounding box center [245, 92] width 204 height 33
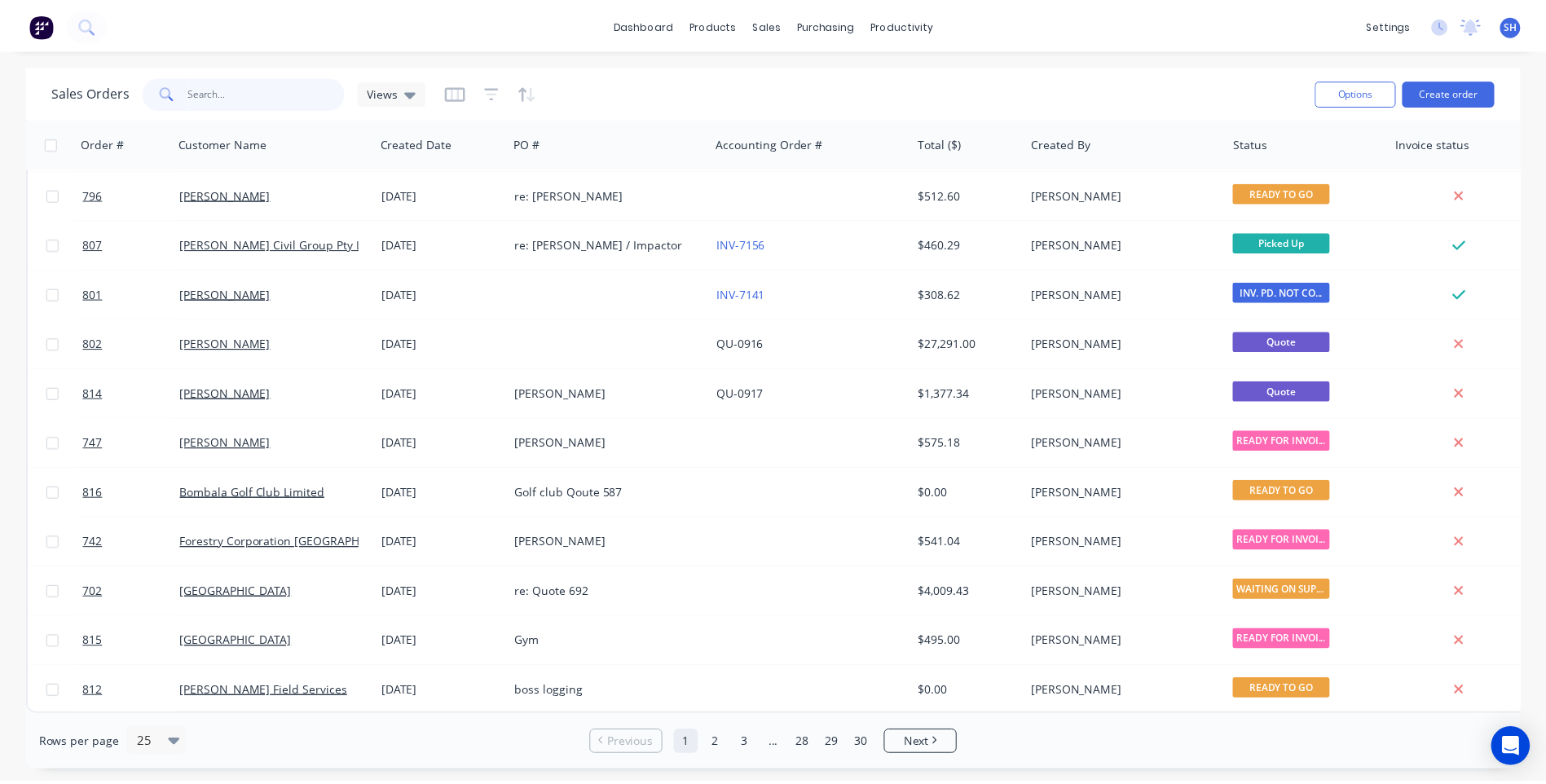
scroll to position [703, 0]
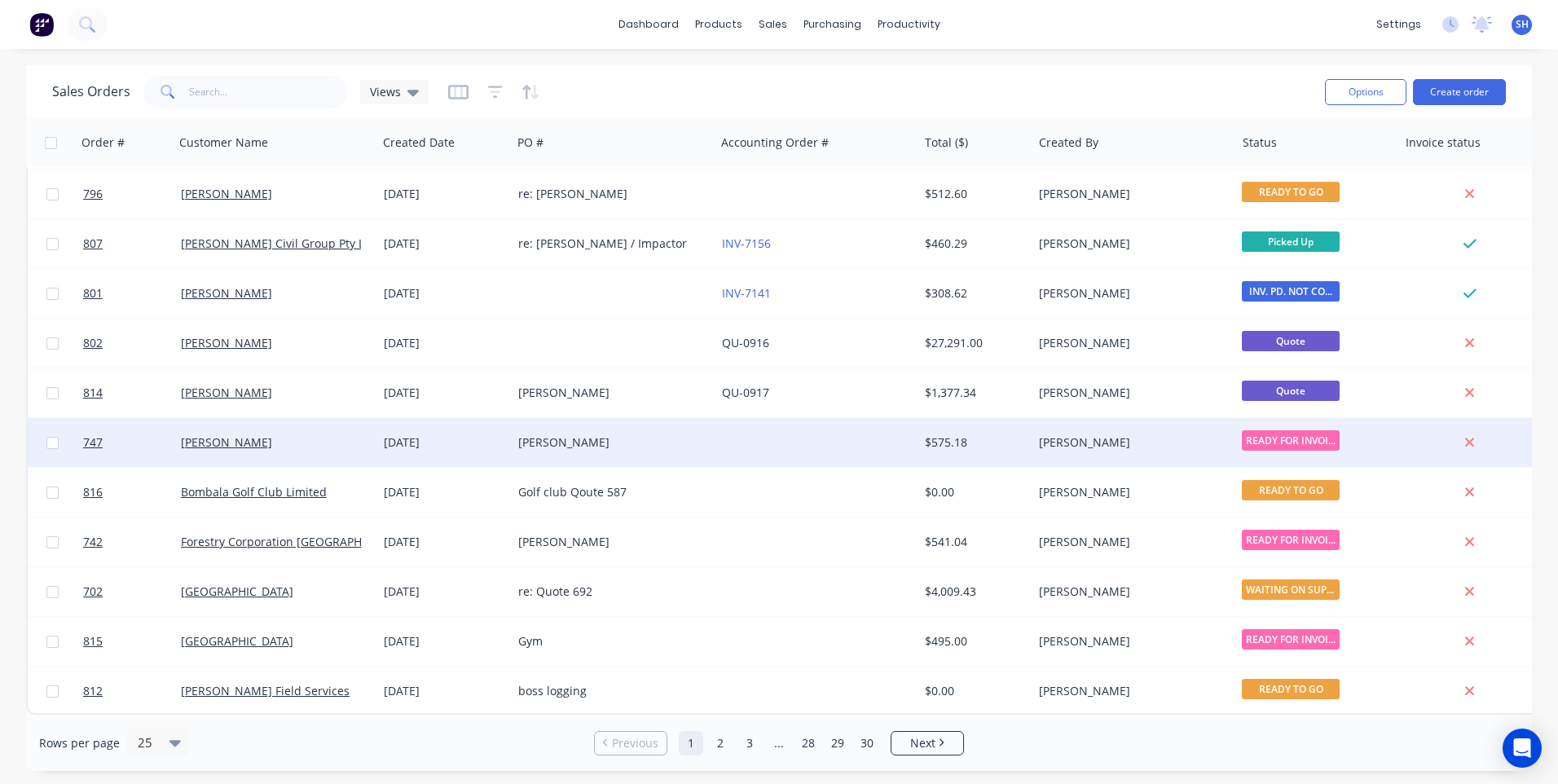
click at [631, 423] on div "Bob" at bounding box center [613, 442] width 203 height 49
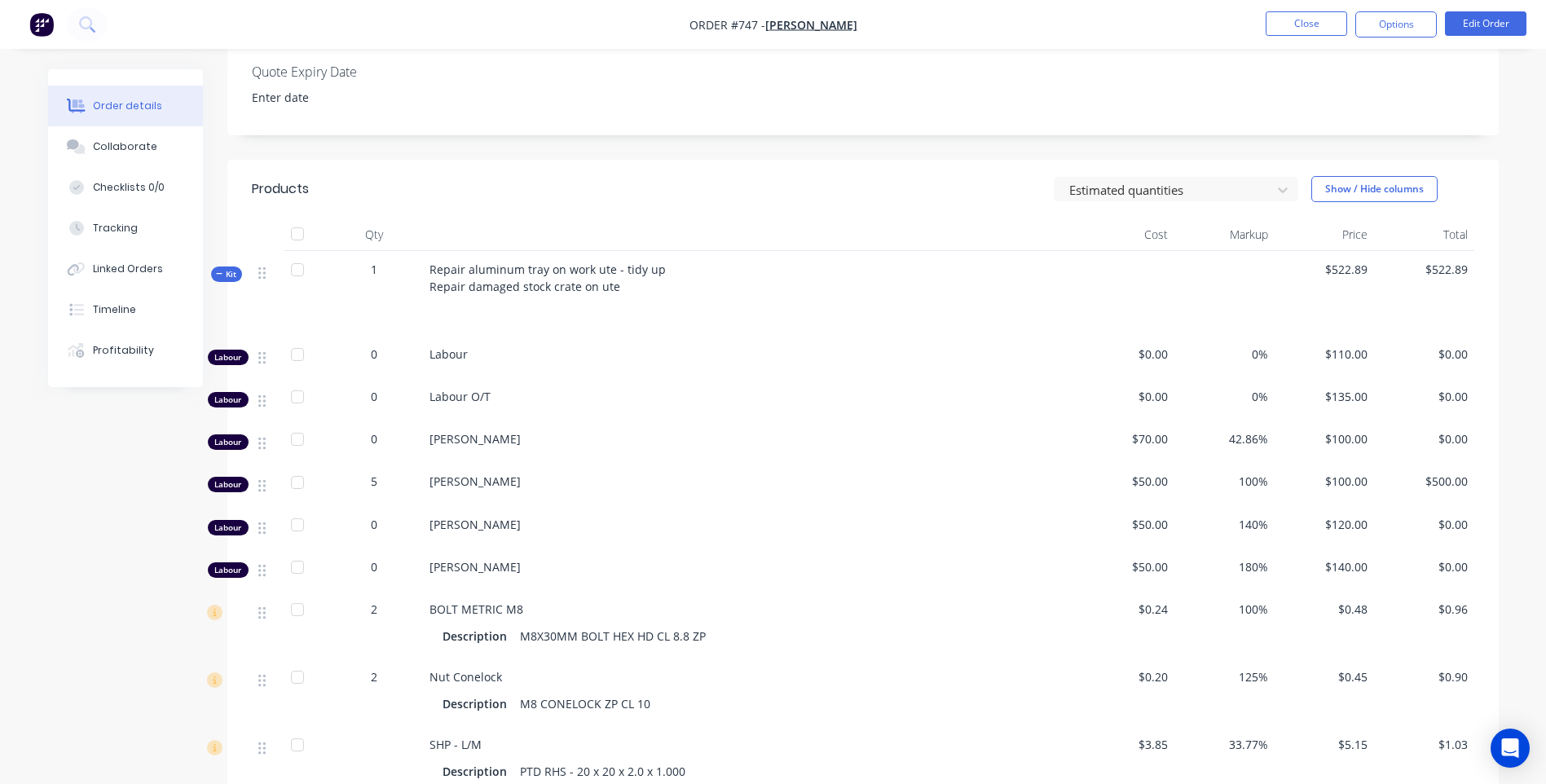
scroll to position [430, 0]
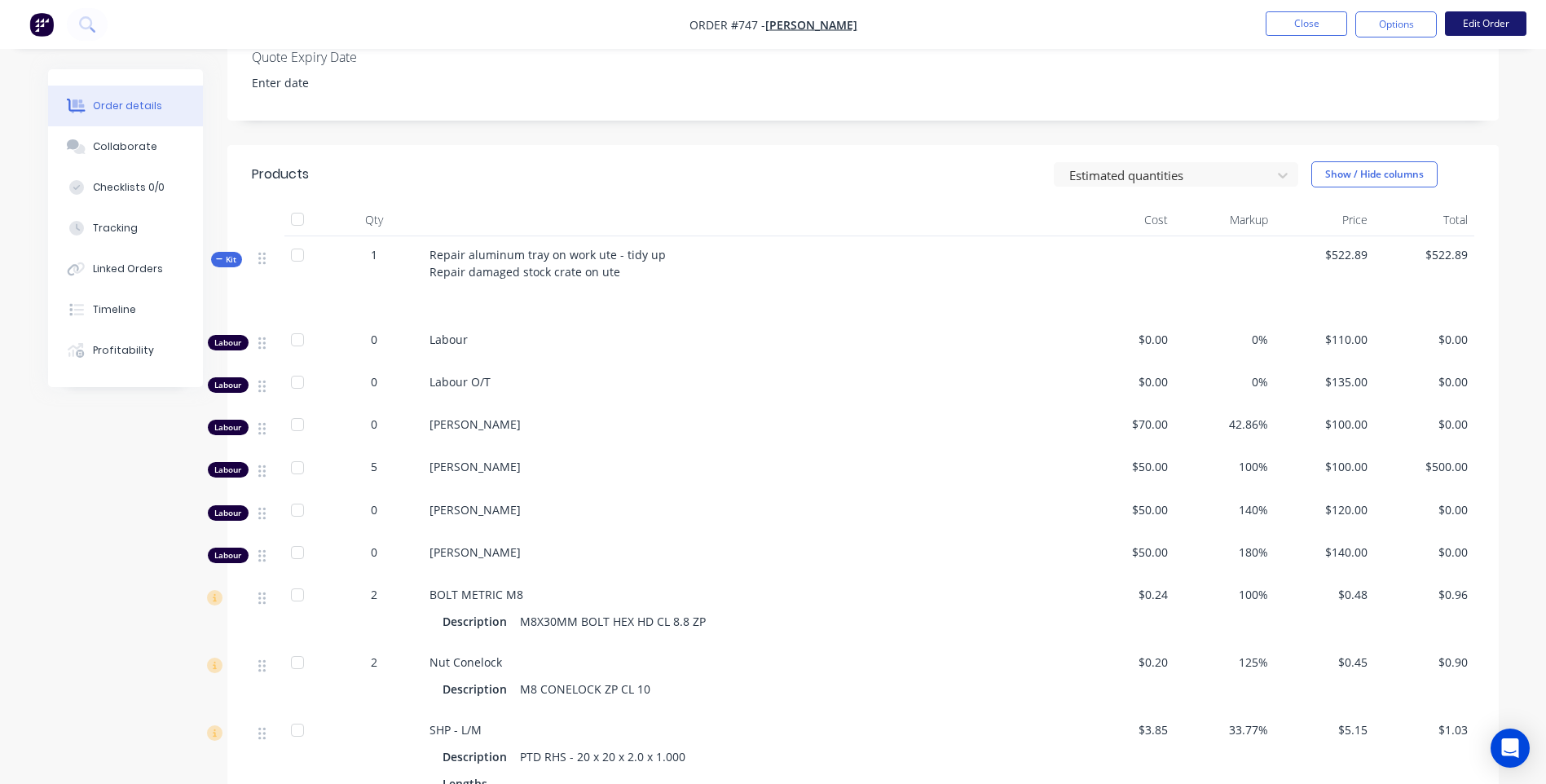
click at [1486, 17] on button "Edit Order" at bounding box center [1485, 23] width 81 height 24
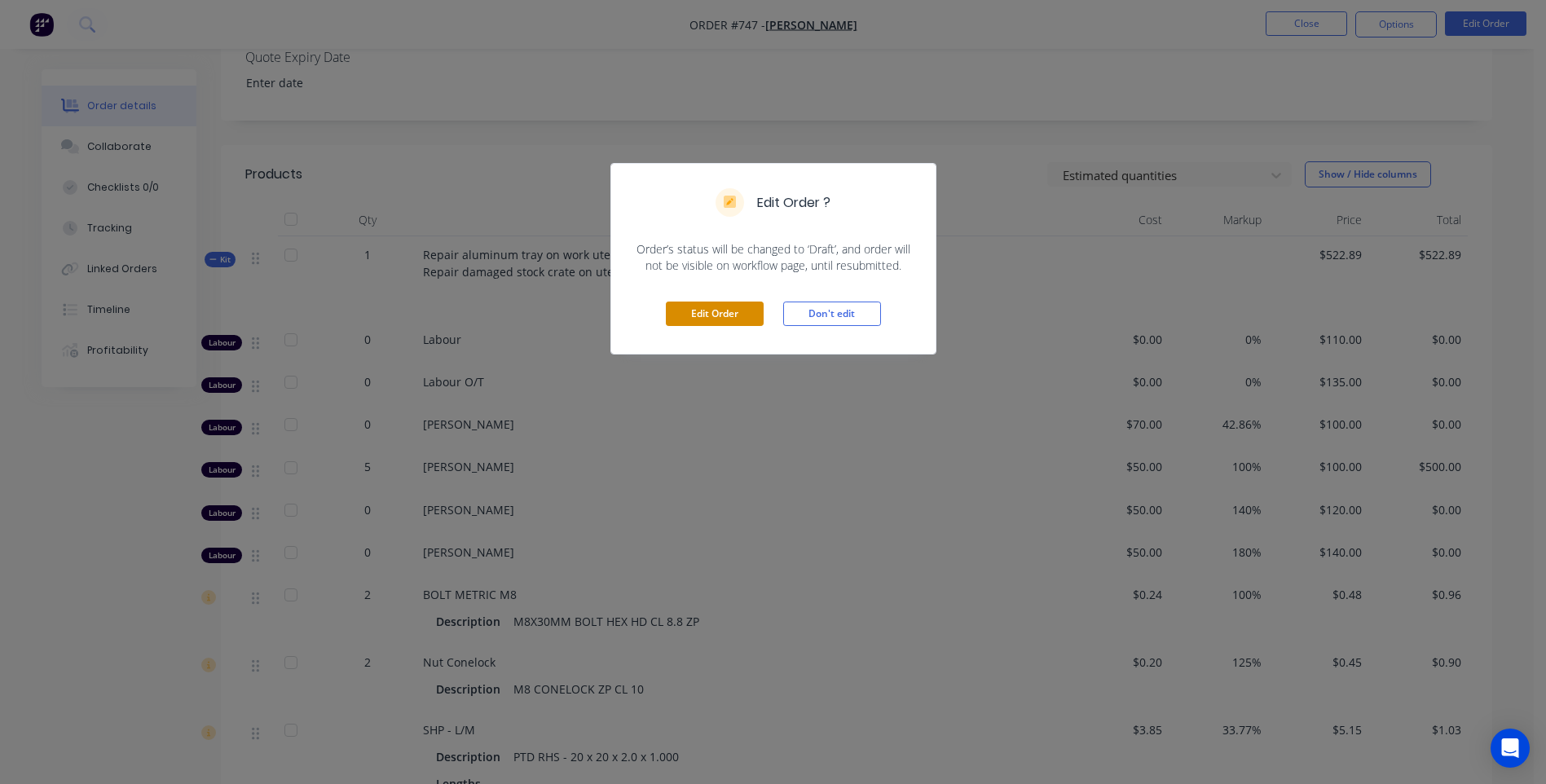
click at [728, 310] on button "Edit Order" at bounding box center [715, 313] width 98 height 24
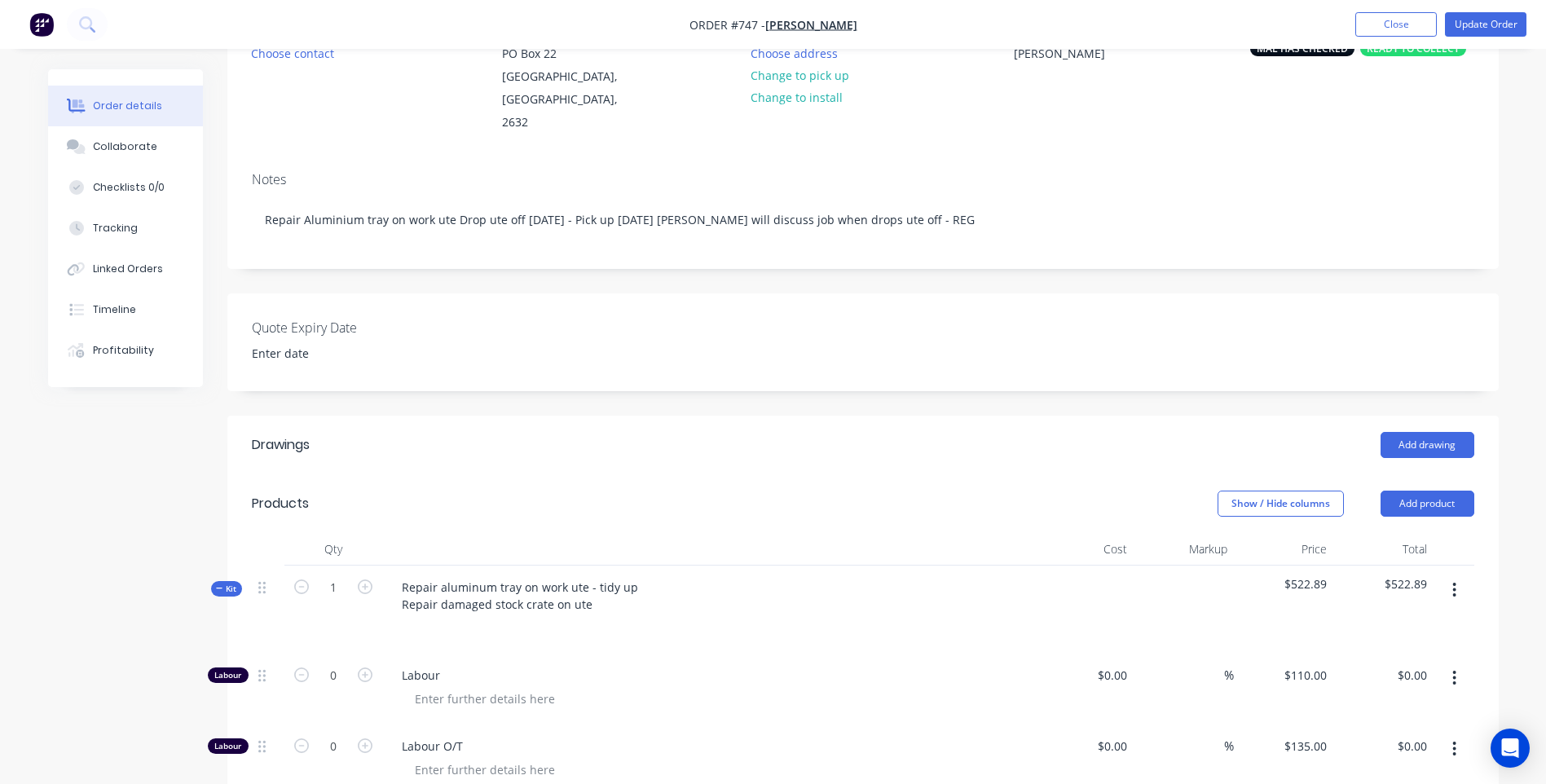
scroll to position [489, 0]
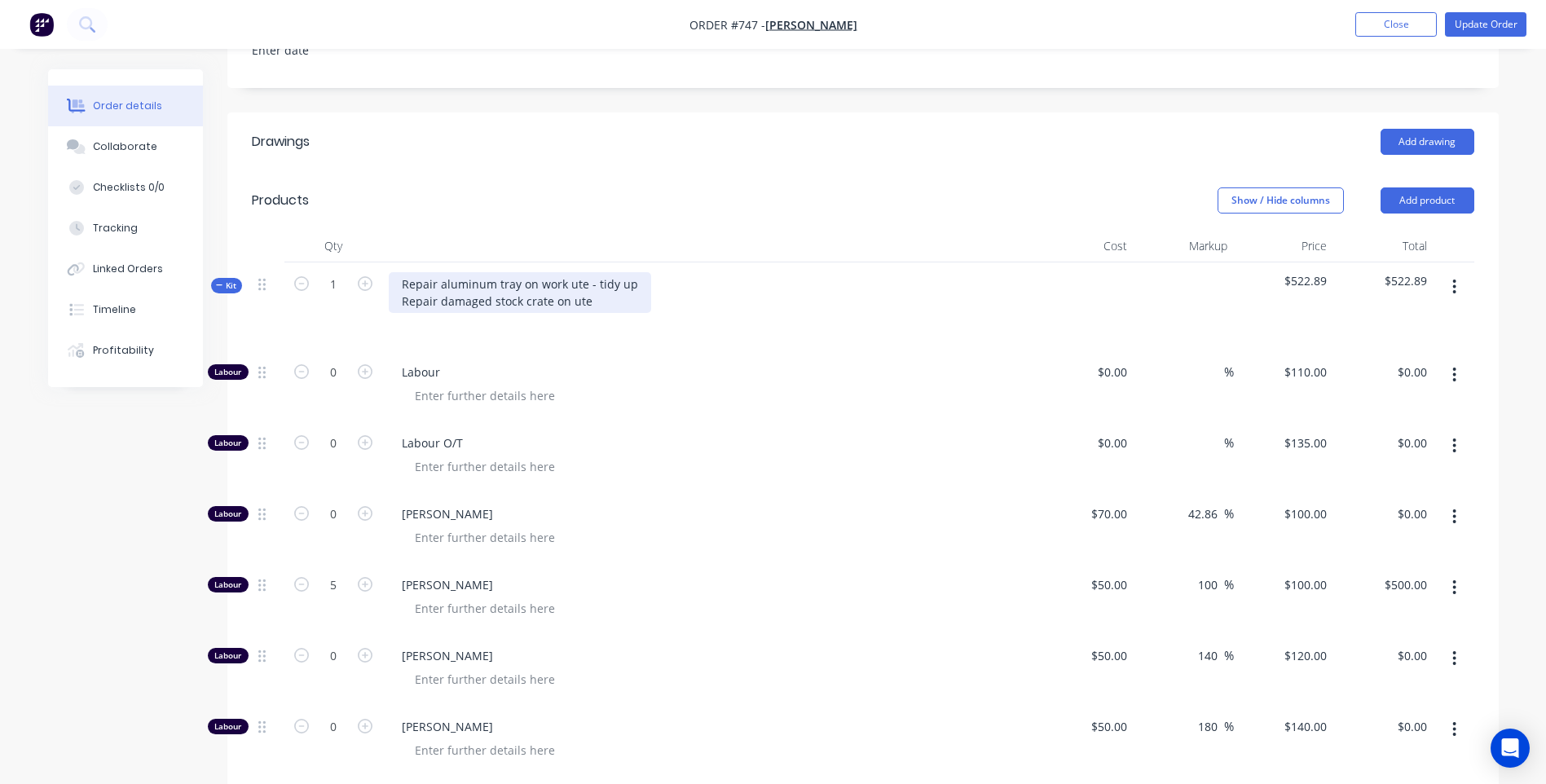
click at [436, 272] on div "Repair aluminum tray on work ute - tidy up Repair damaged stock crate on ute" at bounding box center [520, 292] width 262 height 41
click at [682, 272] on div "Repair & tidy up aluminum tray on work ute - tidy up Repair damaged stock crate…" at bounding box center [546, 292] width 315 height 41
drag, startPoint x: 570, startPoint y: 278, endPoint x: 585, endPoint y: 283, distance: 16.2
click at [575, 279] on div "Repair & tidy up aluminum tray on work ute Repair damaged stock crate on ute" at bounding box center [522, 292] width 266 height 41
click at [635, 421] on div "Labour O/T" at bounding box center [708, 456] width 652 height 71
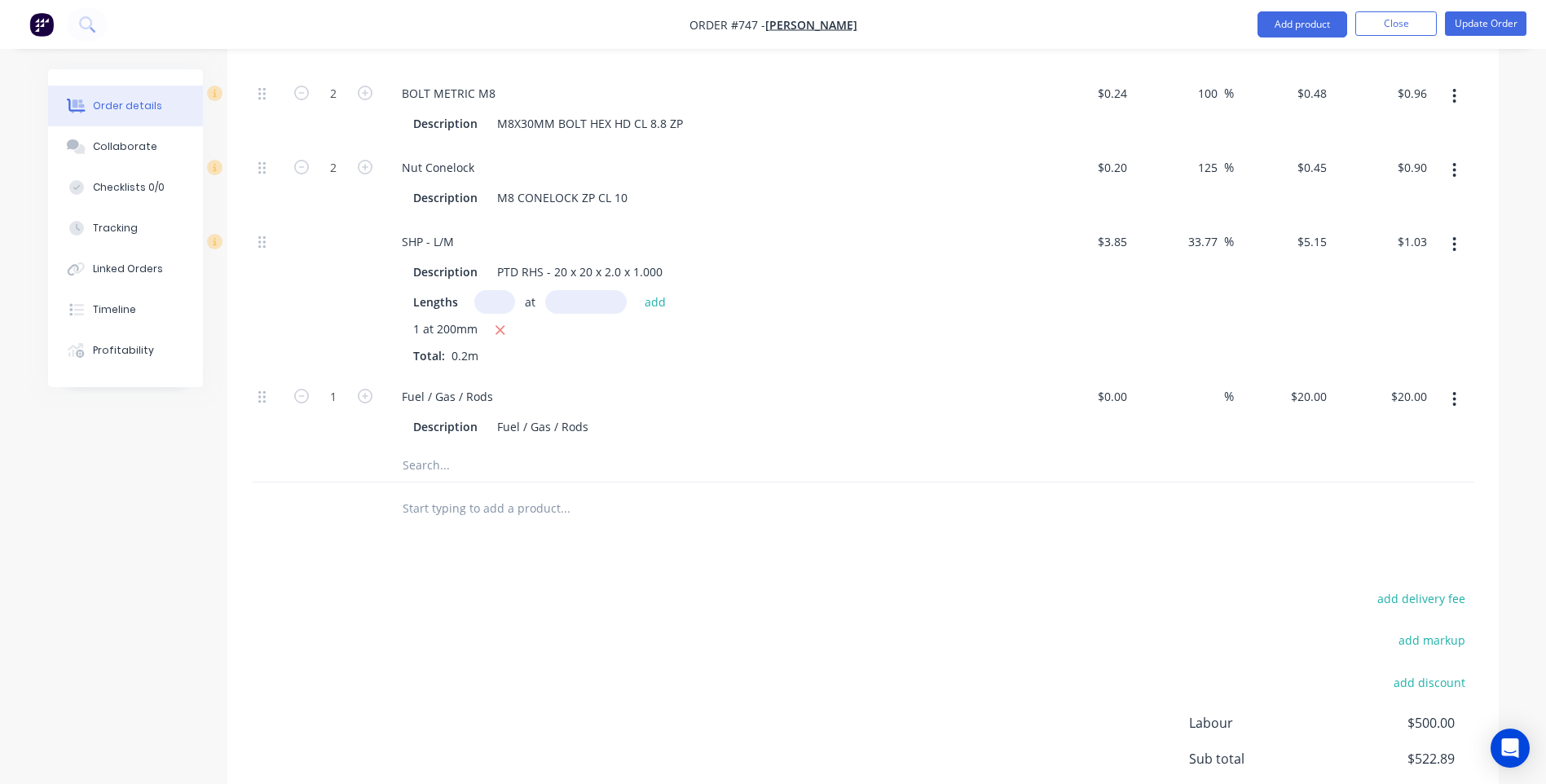
scroll to position [930, 0]
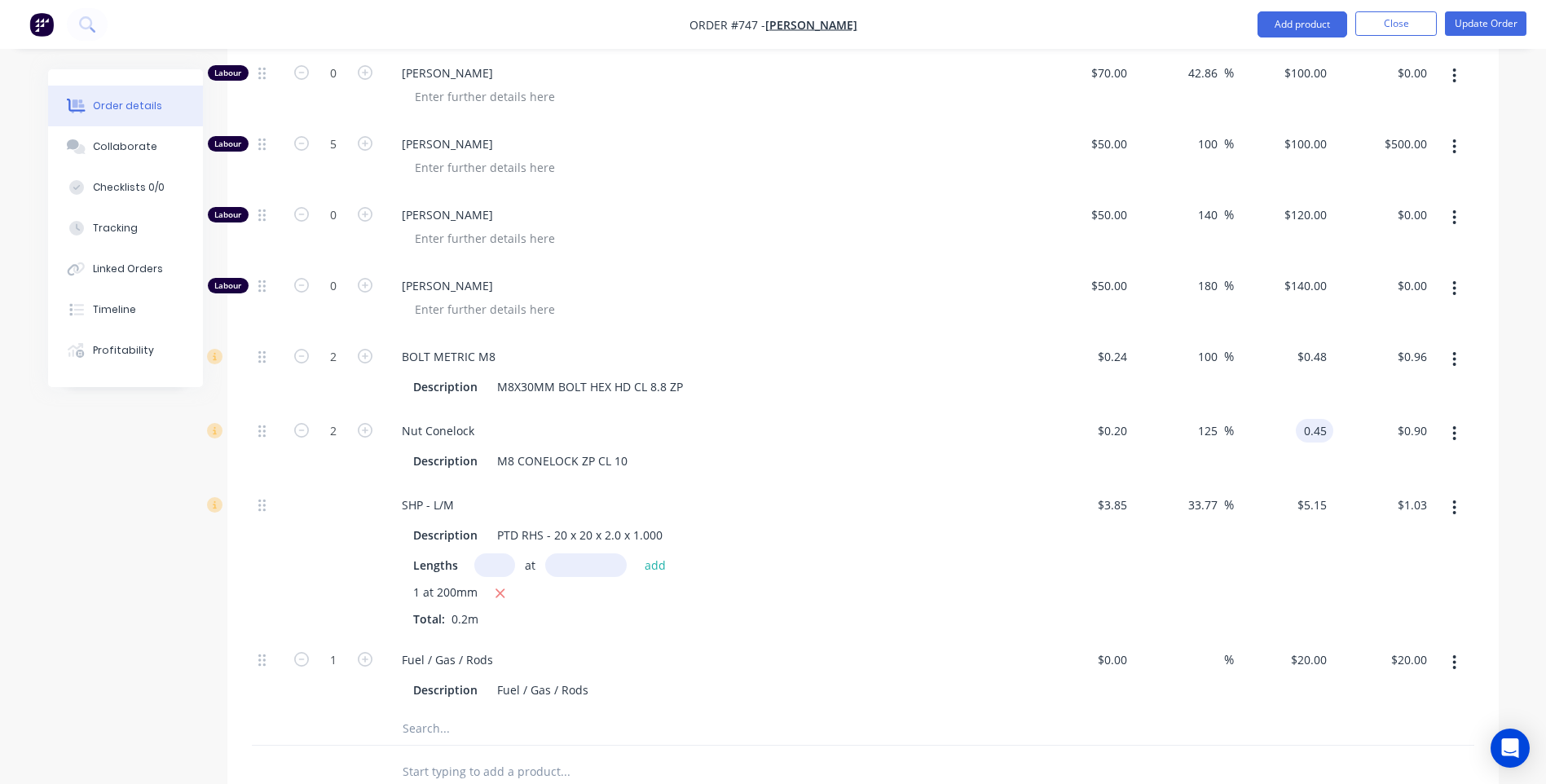
click at [1330, 419] on input "0.45" at bounding box center [1317, 431] width 31 height 24
type input ".46"
type input "130"
type input "$0.46"
type input "$0.92"
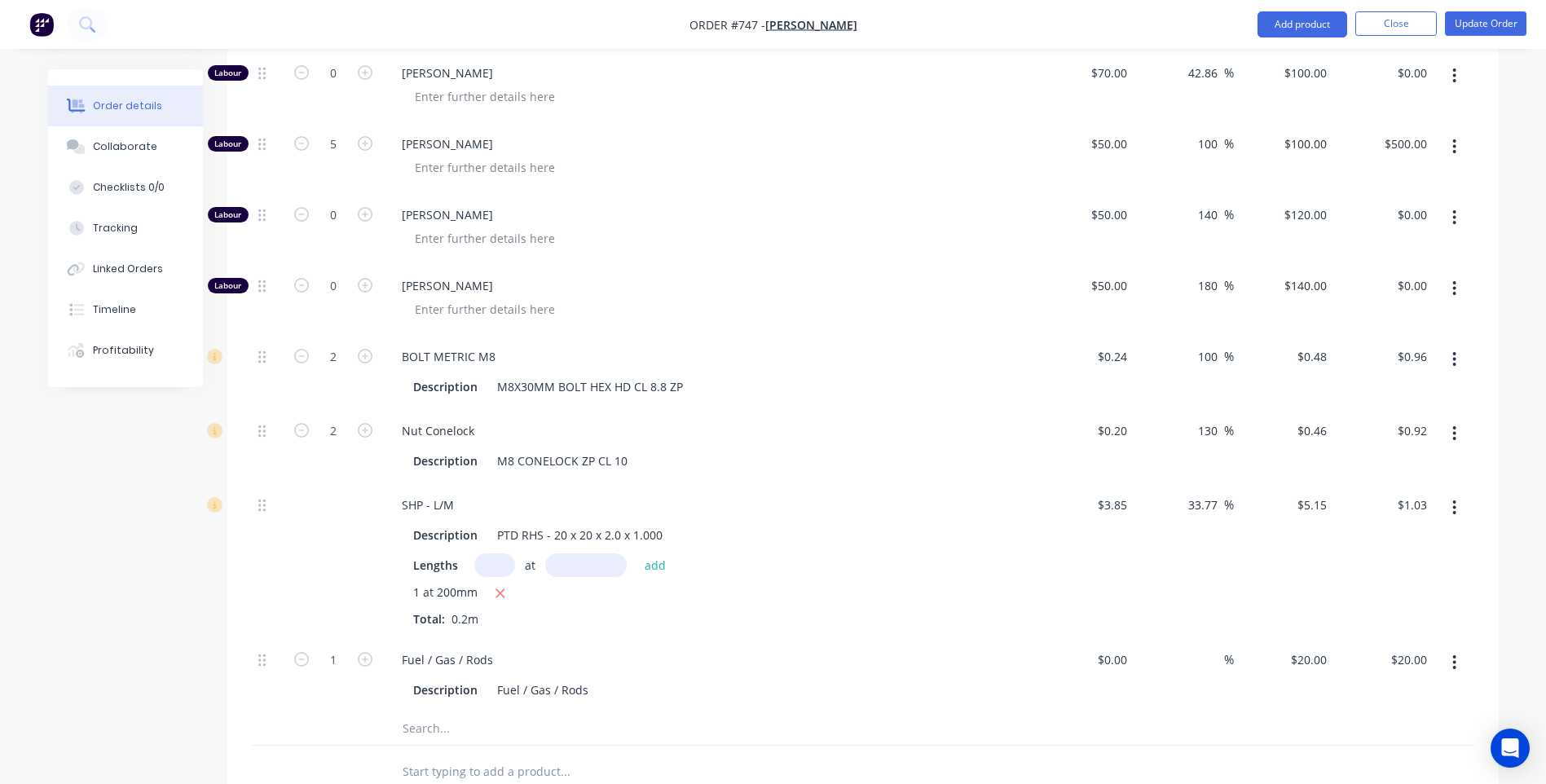
click at [794, 712] on div at bounding box center [633, 728] width 489 height 33
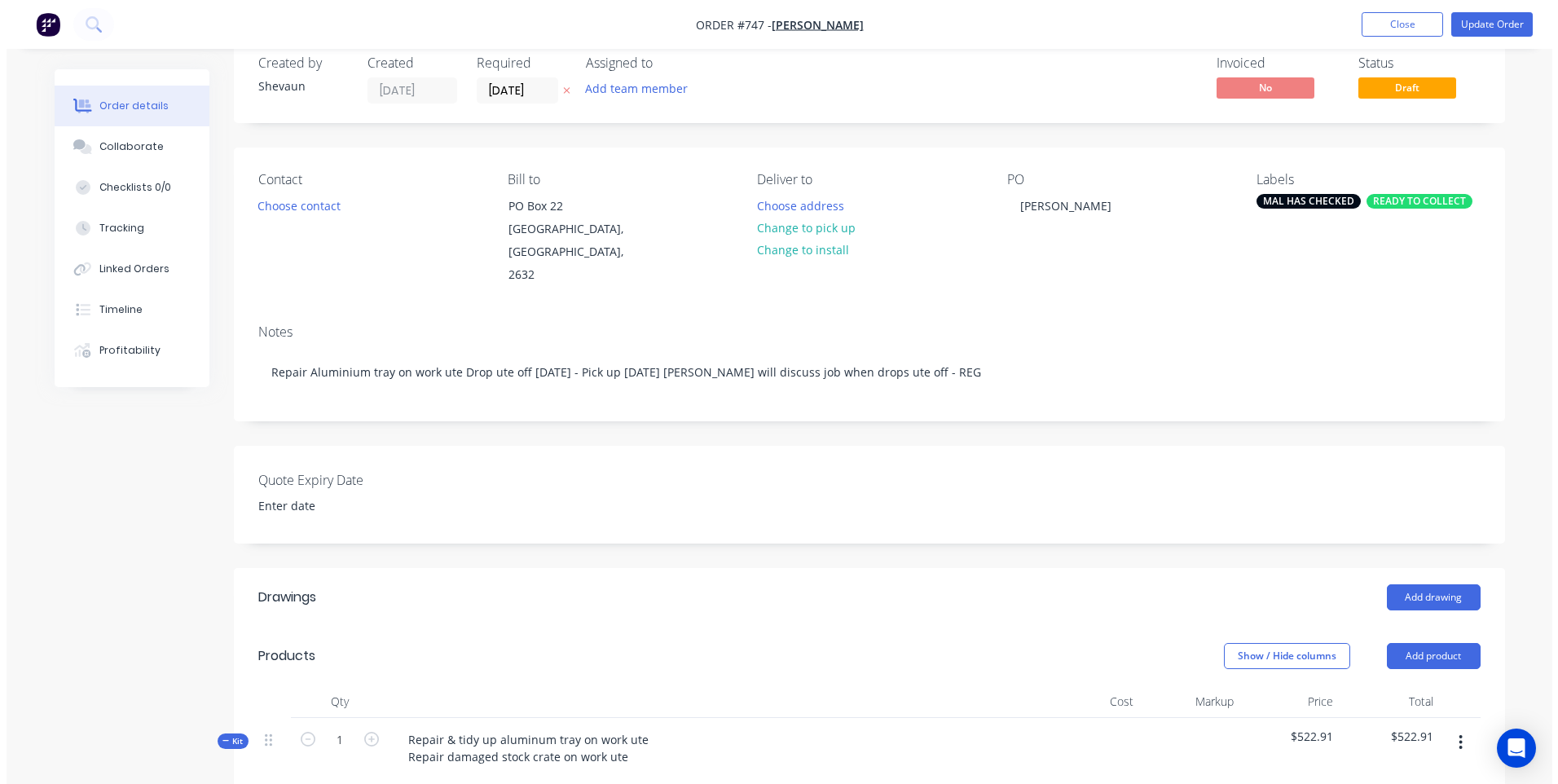
scroll to position [0, 0]
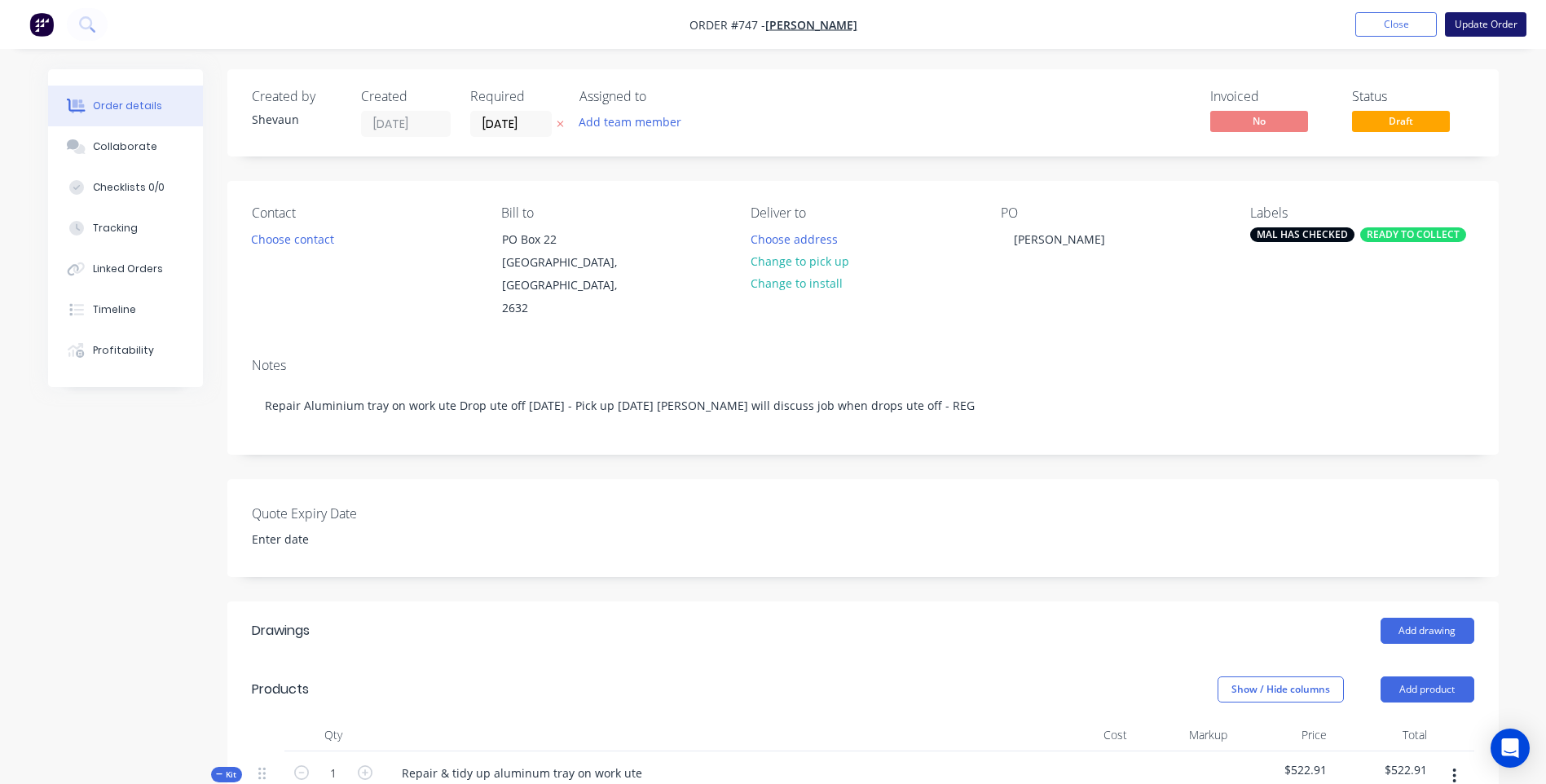
click at [1480, 24] on button "Update Order" at bounding box center [1485, 24] width 81 height 24
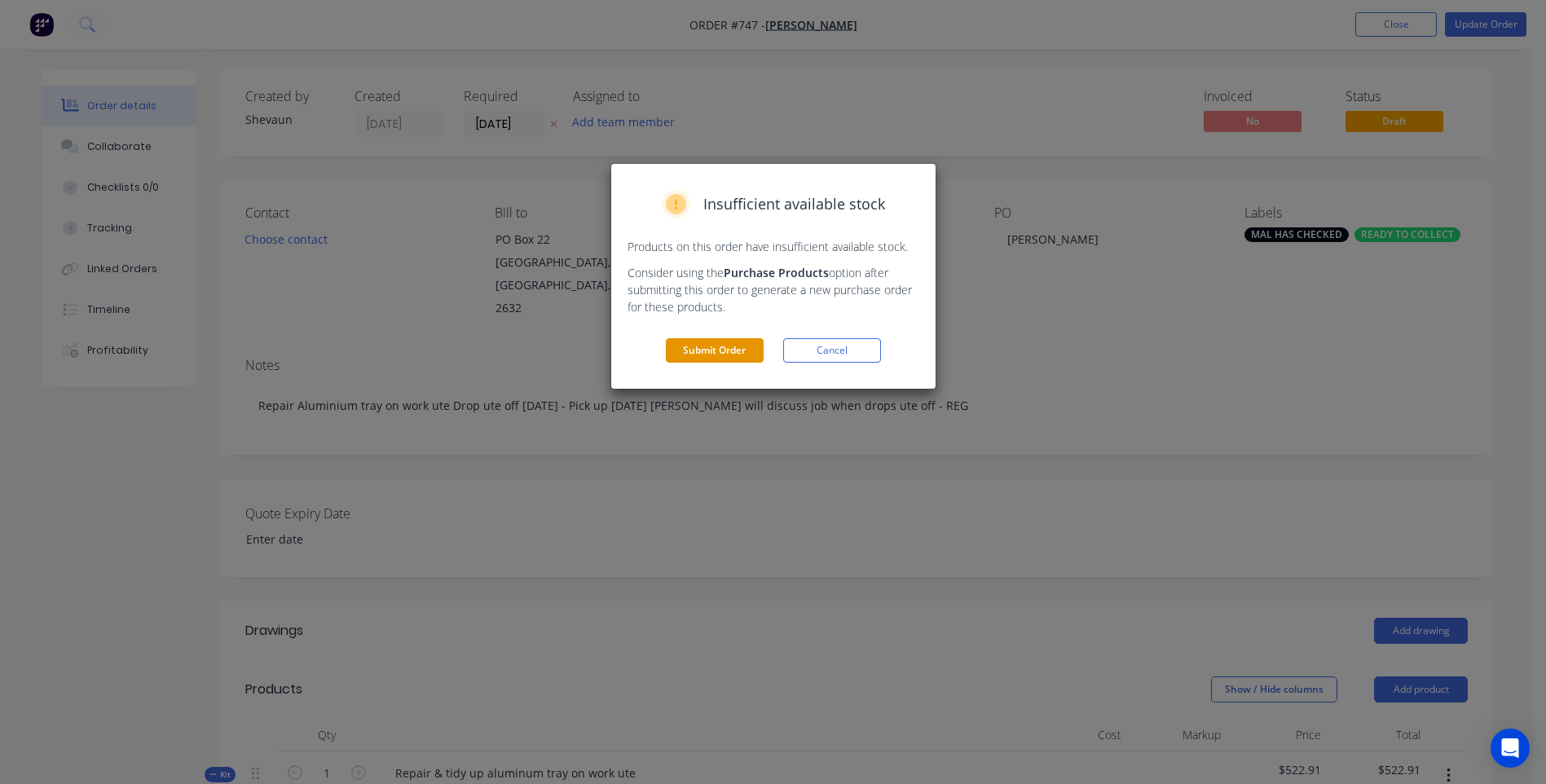
click at [733, 350] on button "Submit Order" at bounding box center [715, 350] width 98 height 24
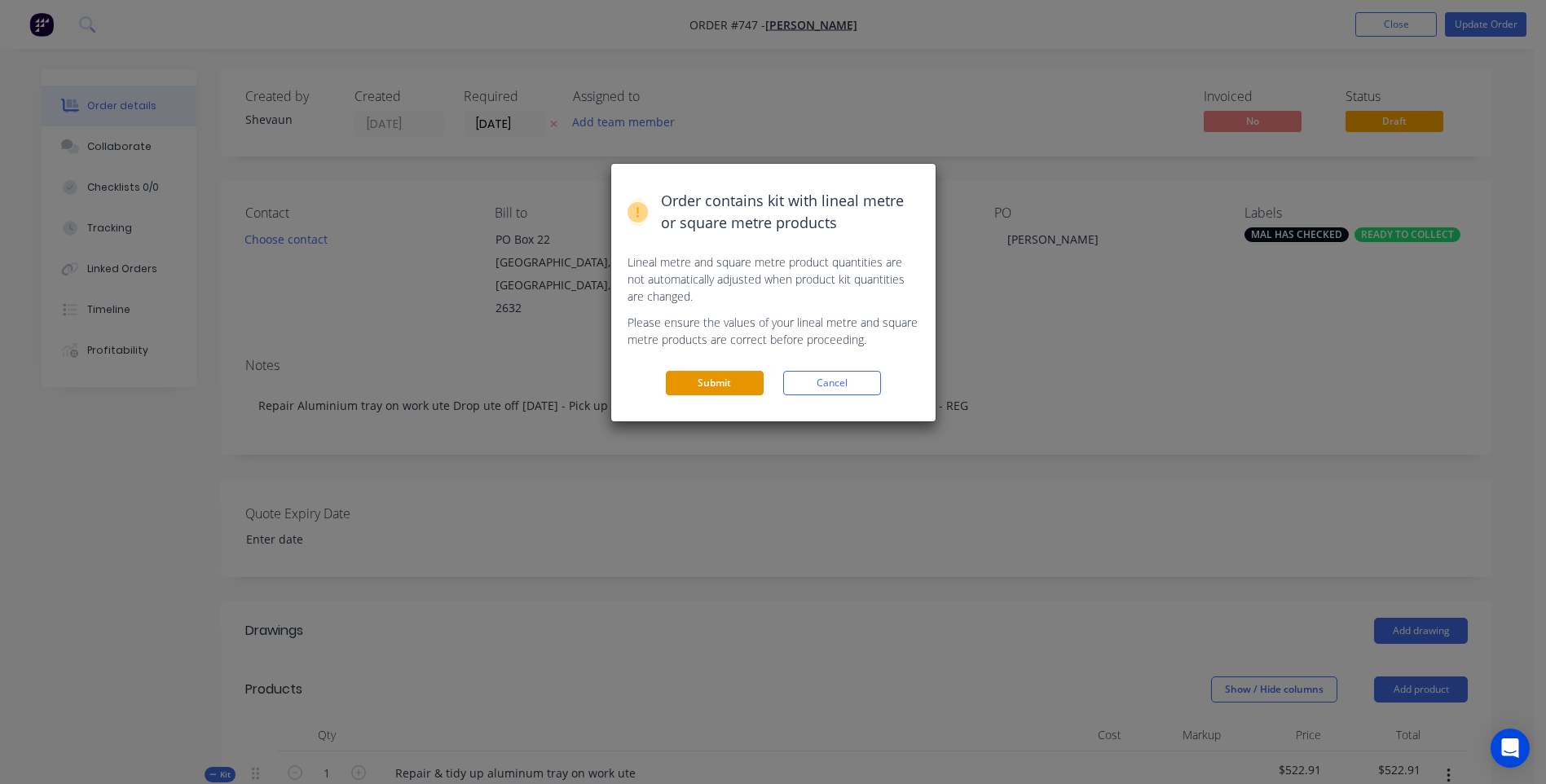
click at [715, 381] on button "Submit" at bounding box center [715, 383] width 98 height 24
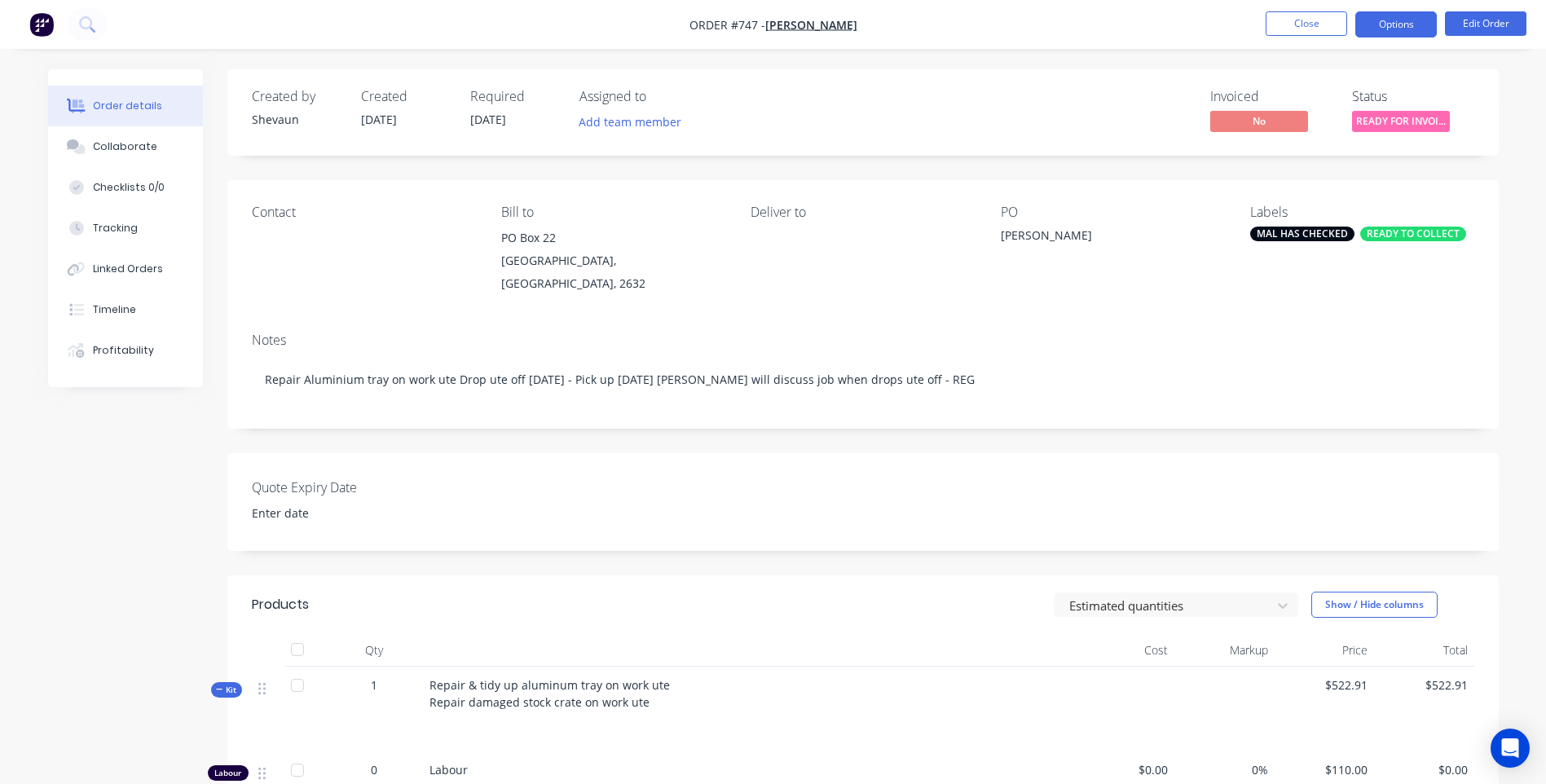
click at [1392, 24] on button "Options" at bounding box center [1395, 24] width 81 height 26
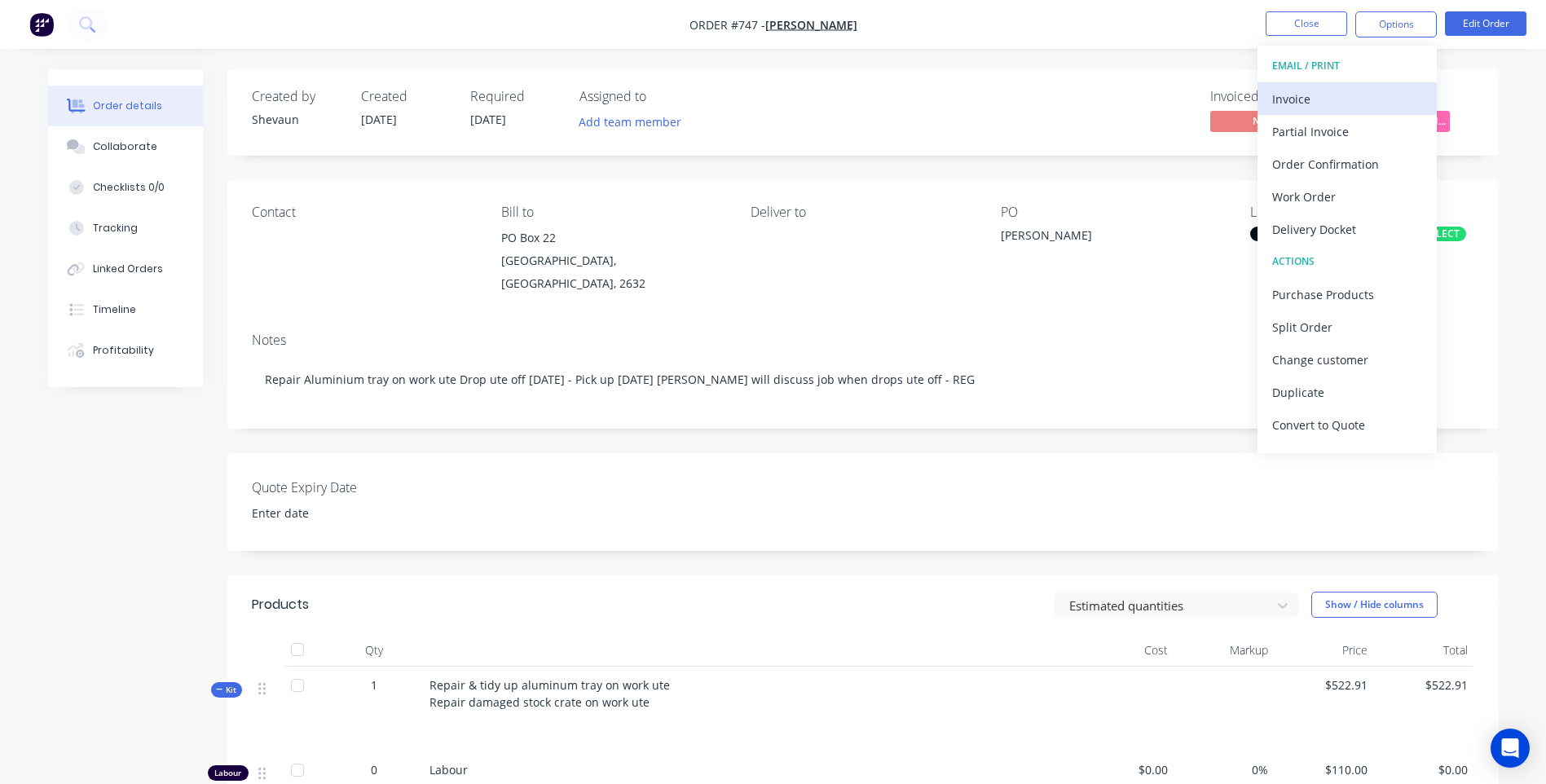
click at [1286, 94] on div "Invoice" at bounding box center [1347, 99] width 150 height 24
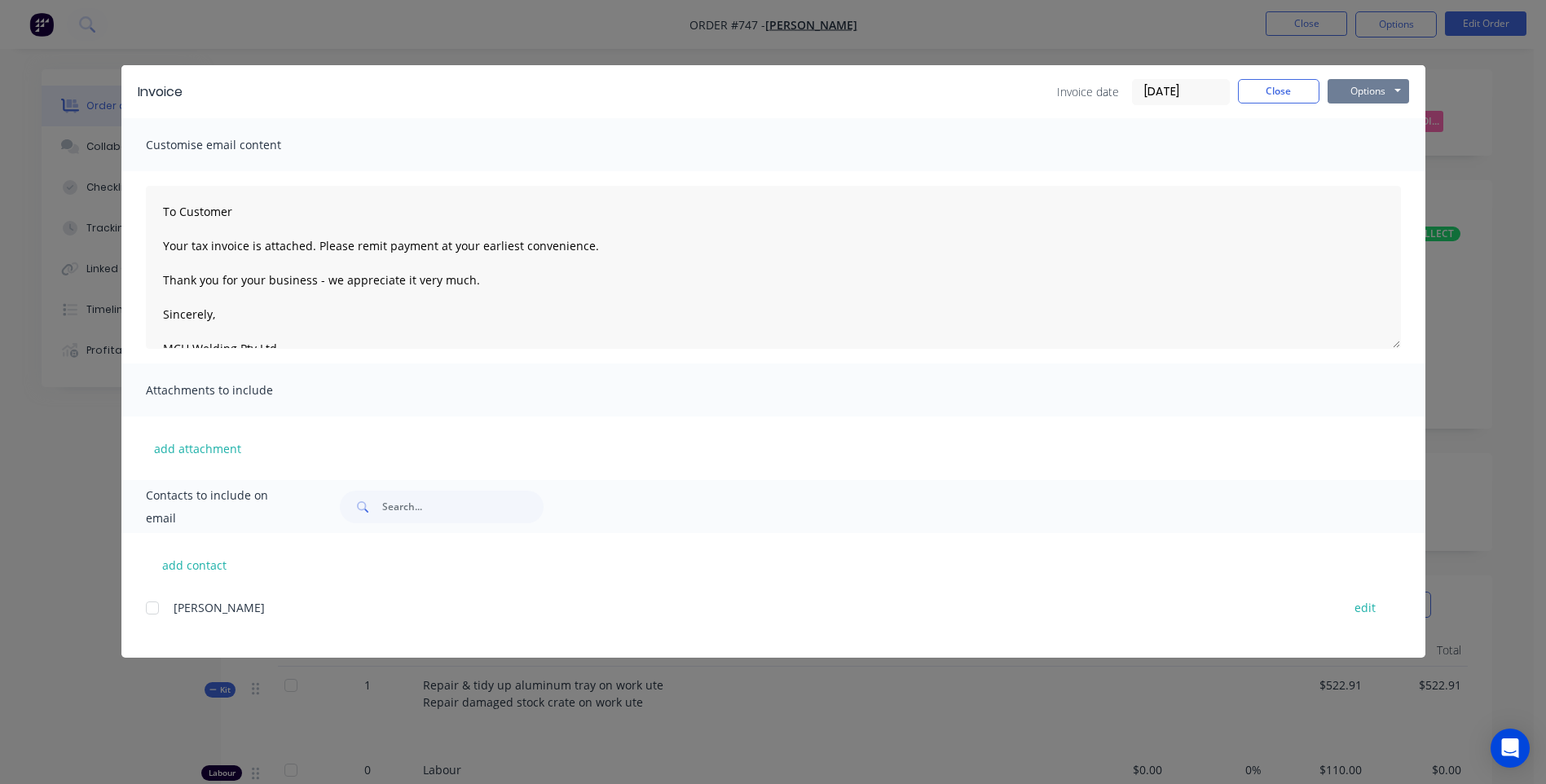
click at [1364, 90] on button "Options" at bounding box center [1367, 91] width 81 height 24
click at [1371, 144] on button "Print" at bounding box center [1379, 147] width 104 height 27
click at [1284, 89] on button "Close" at bounding box center [1278, 91] width 81 height 24
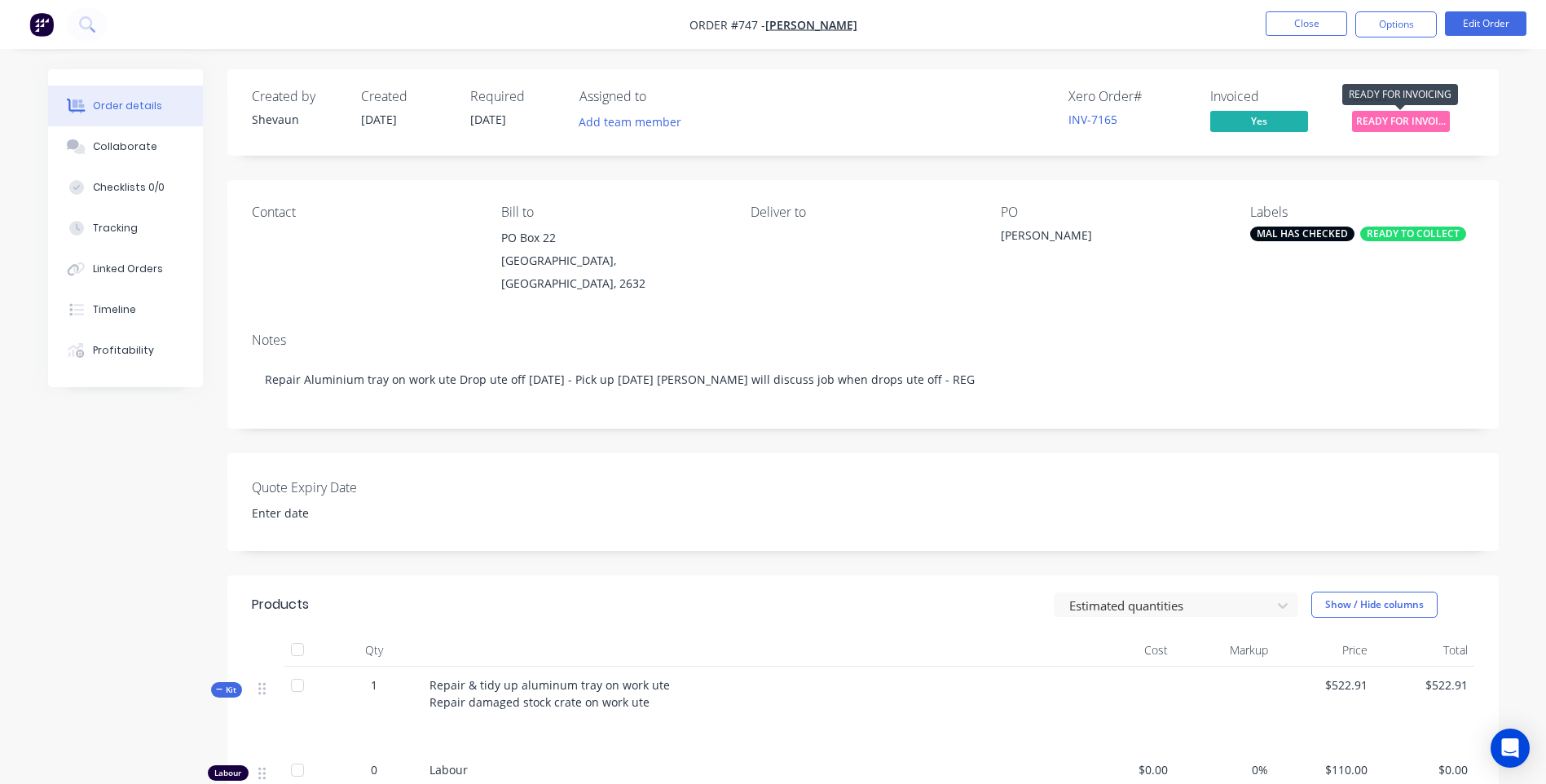
click at [1396, 117] on span "READY FOR INVOI..." at bounding box center [1401, 121] width 98 height 20
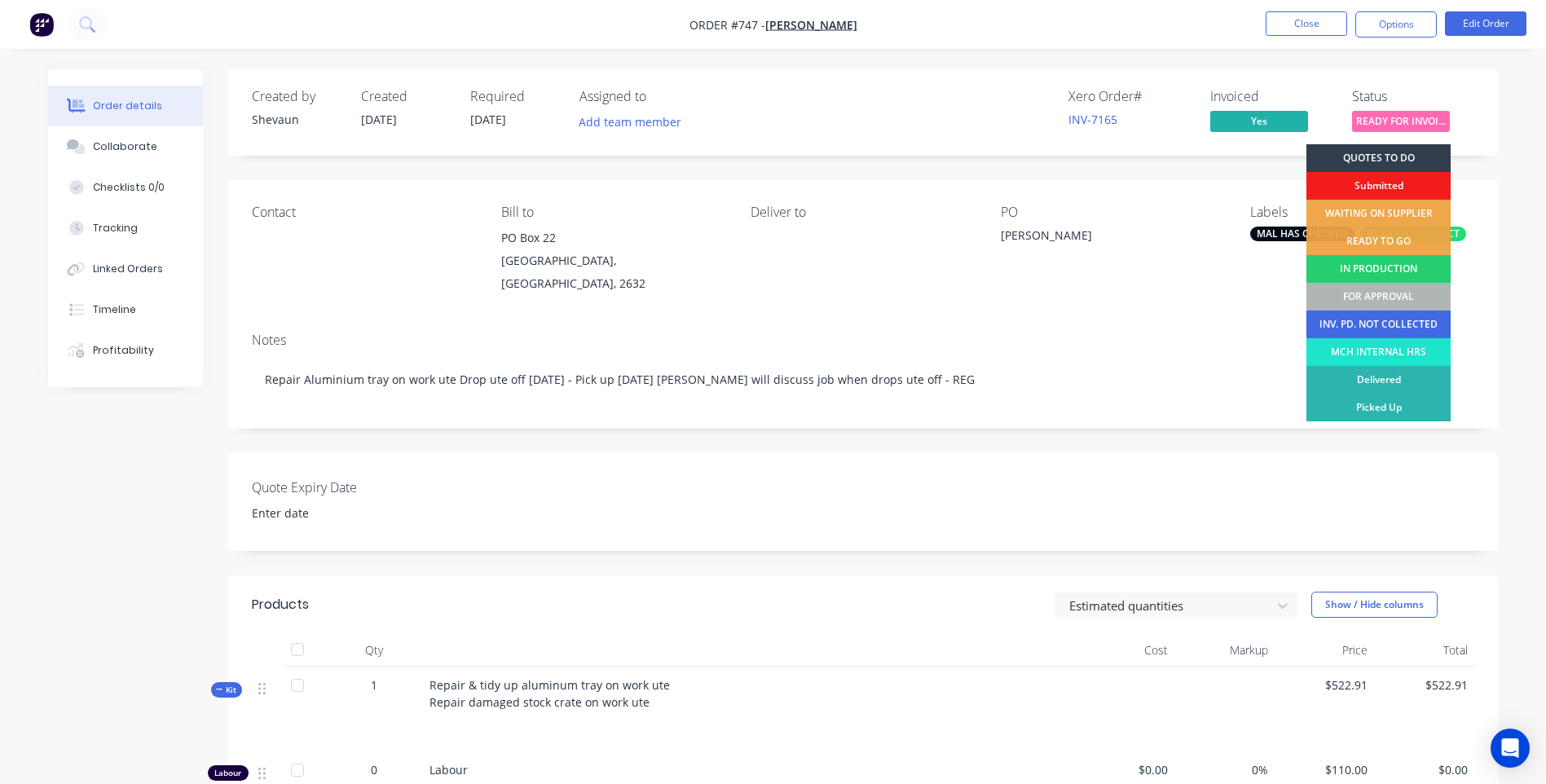
click at [1374, 318] on div "INV. PD. NOT COLLECTED" at bounding box center [1378, 324] width 144 height 28
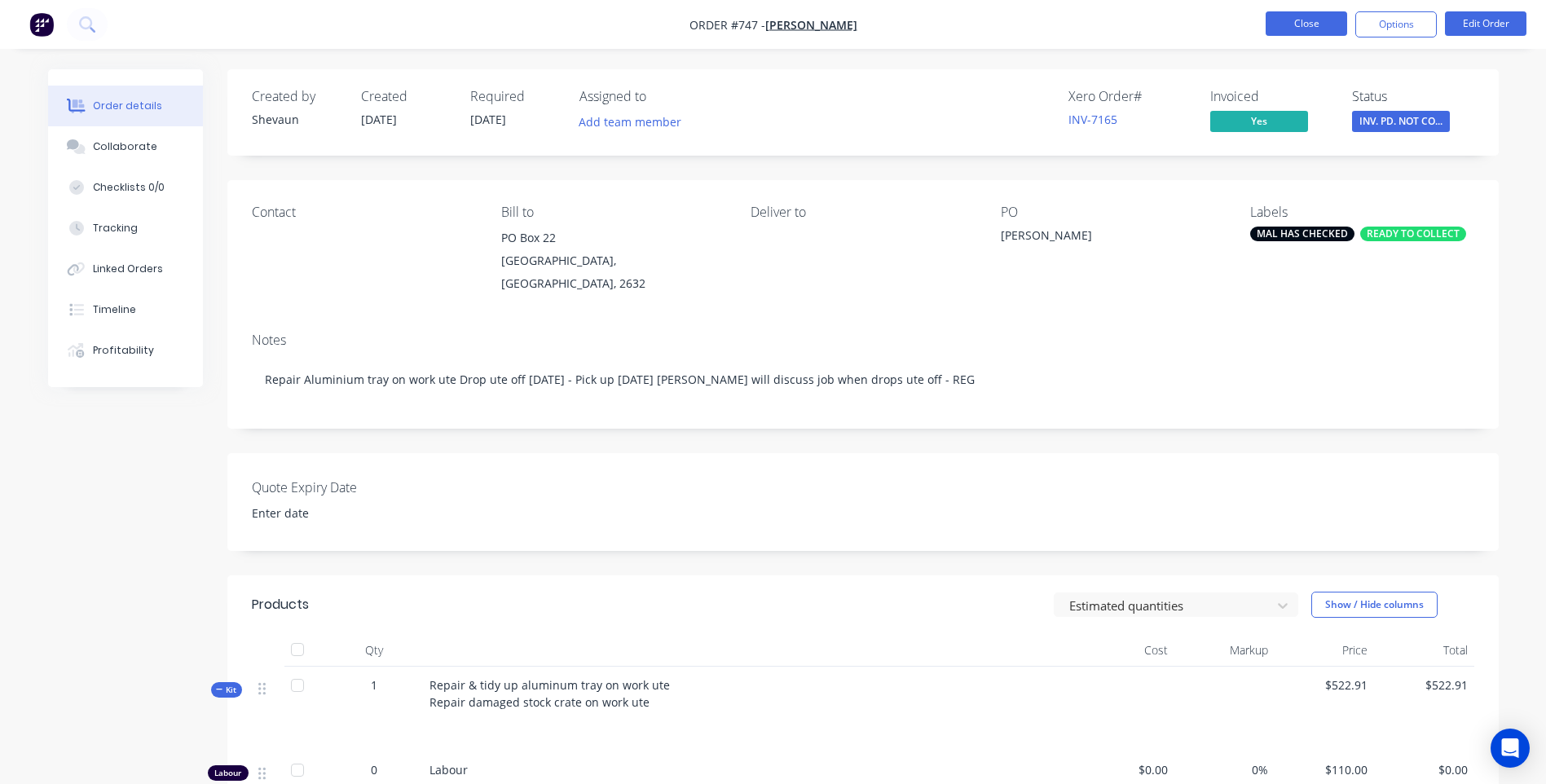
click at [1298, 16] on button "Close" at bounding box center [1305, 23] width 81 height 24
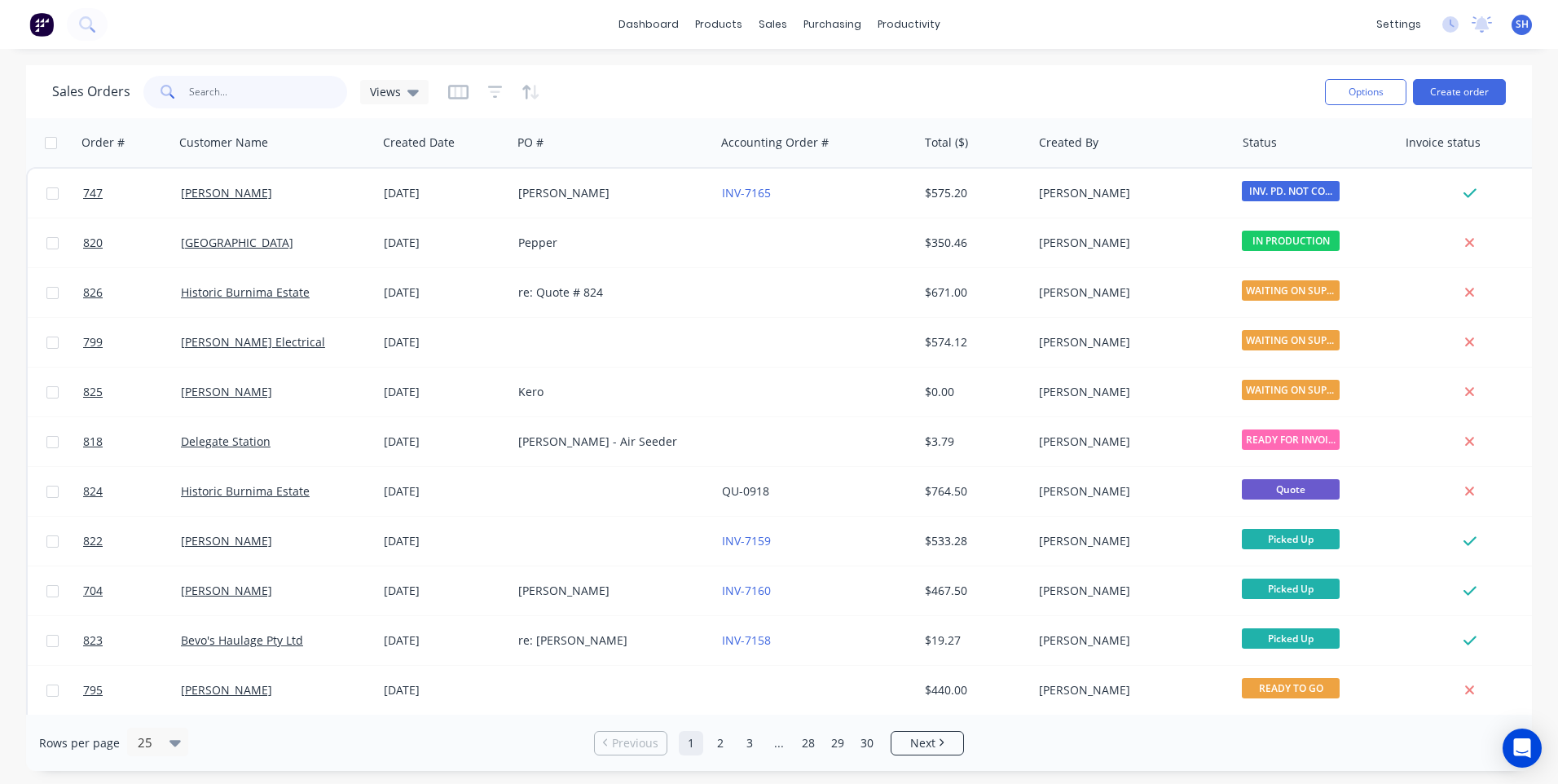
click at [204, 89] on input "text" at bounding box center [268, 92] width 159 height 33
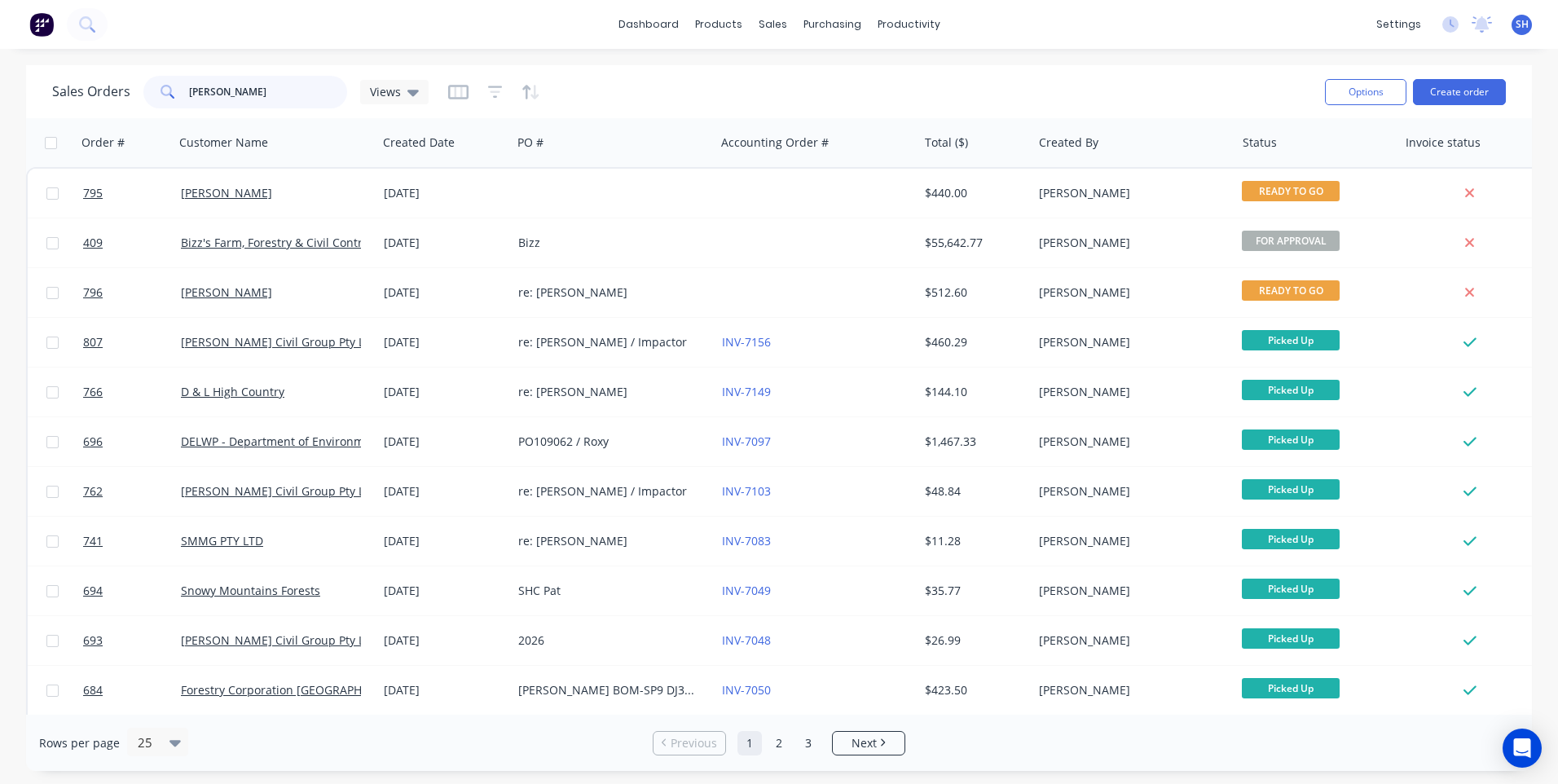
type input "ann"
click at [47, 19] on img at bounding box center [41, 24] width 24 height 24
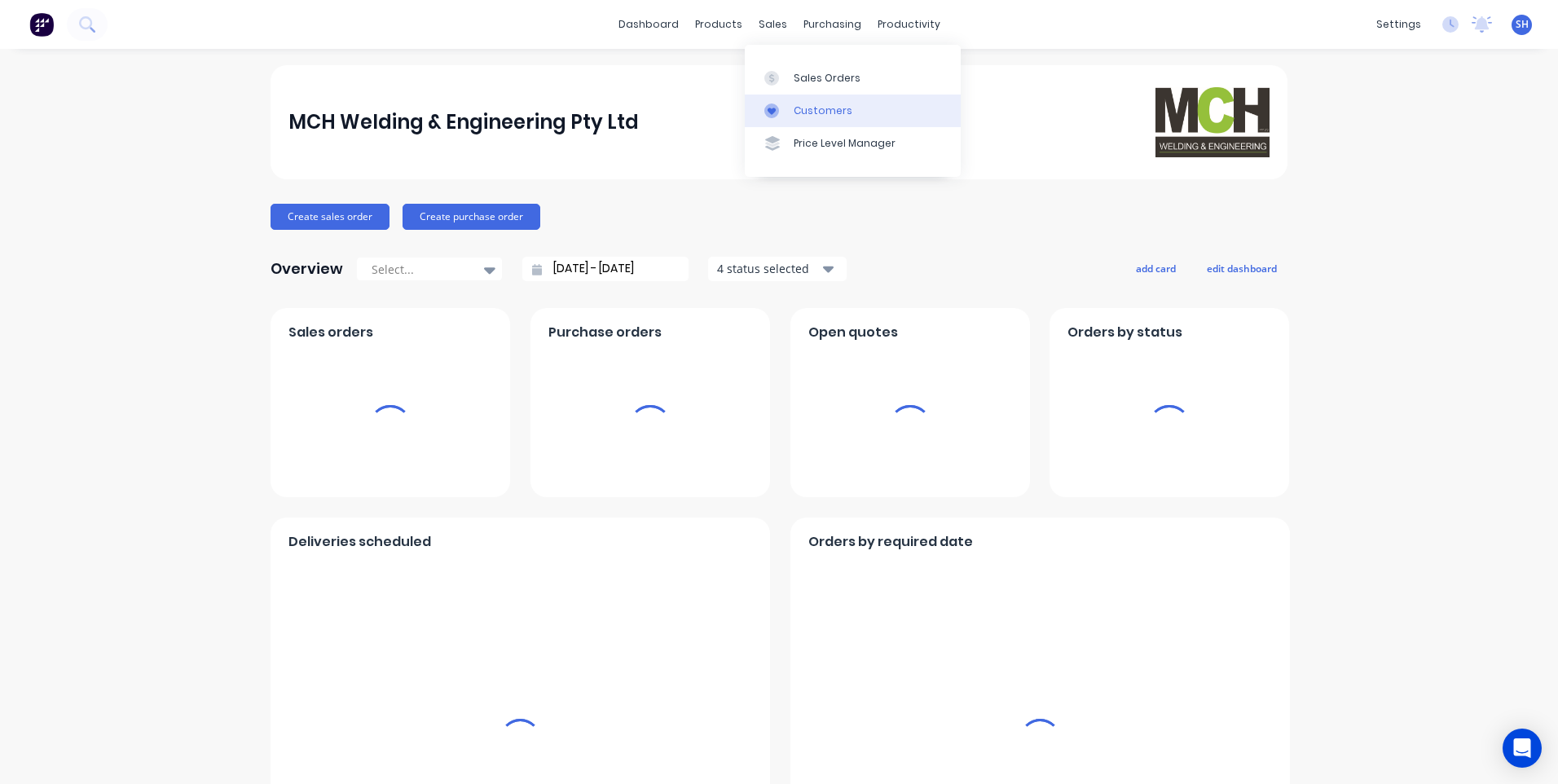
click at [809, 107] on div "Customers" at bounding box center [823, 110] width 59 height 15
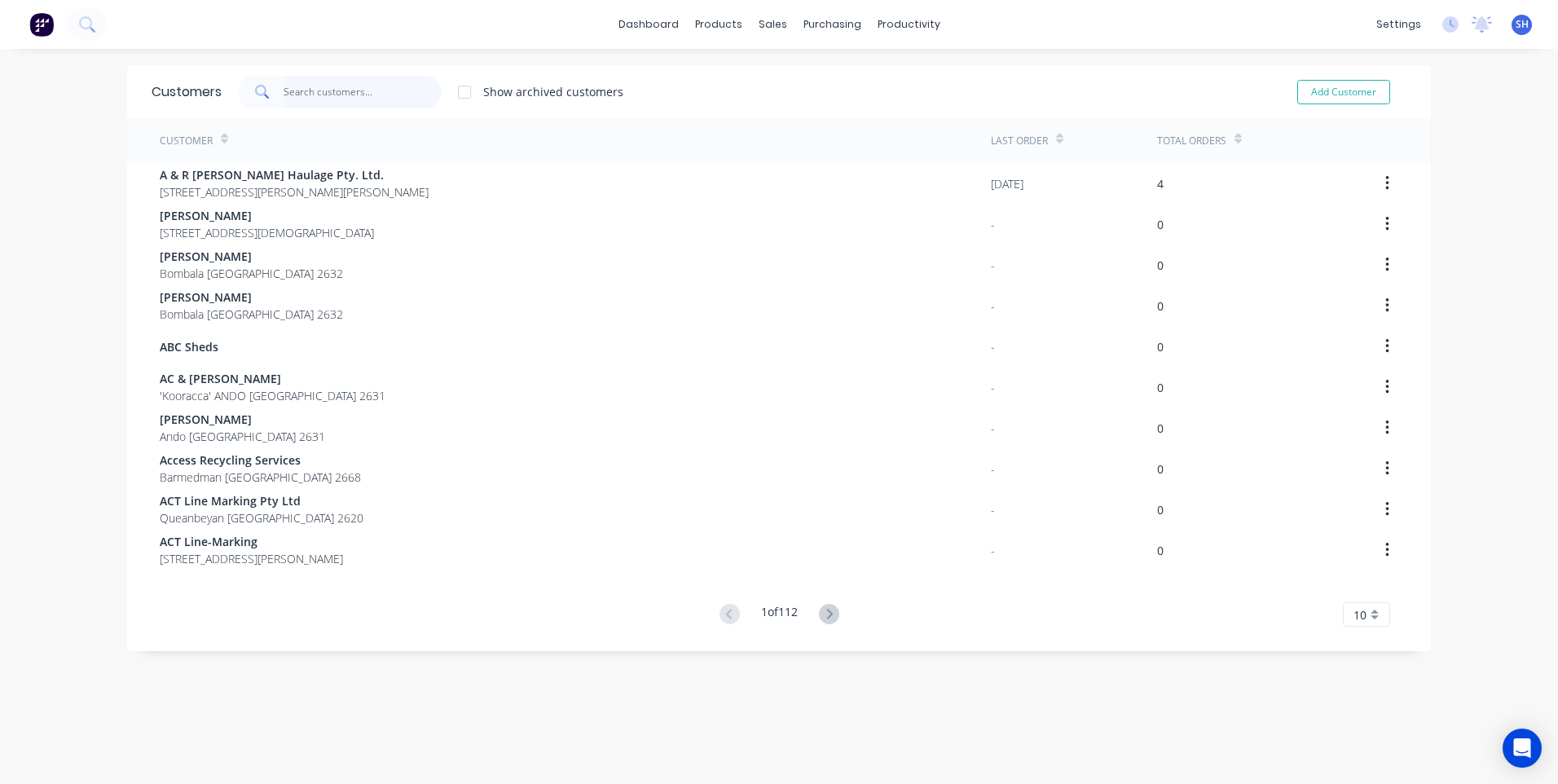
click at [306, 91] on input "text" at bounding box center [363, 92] width 159 height 33
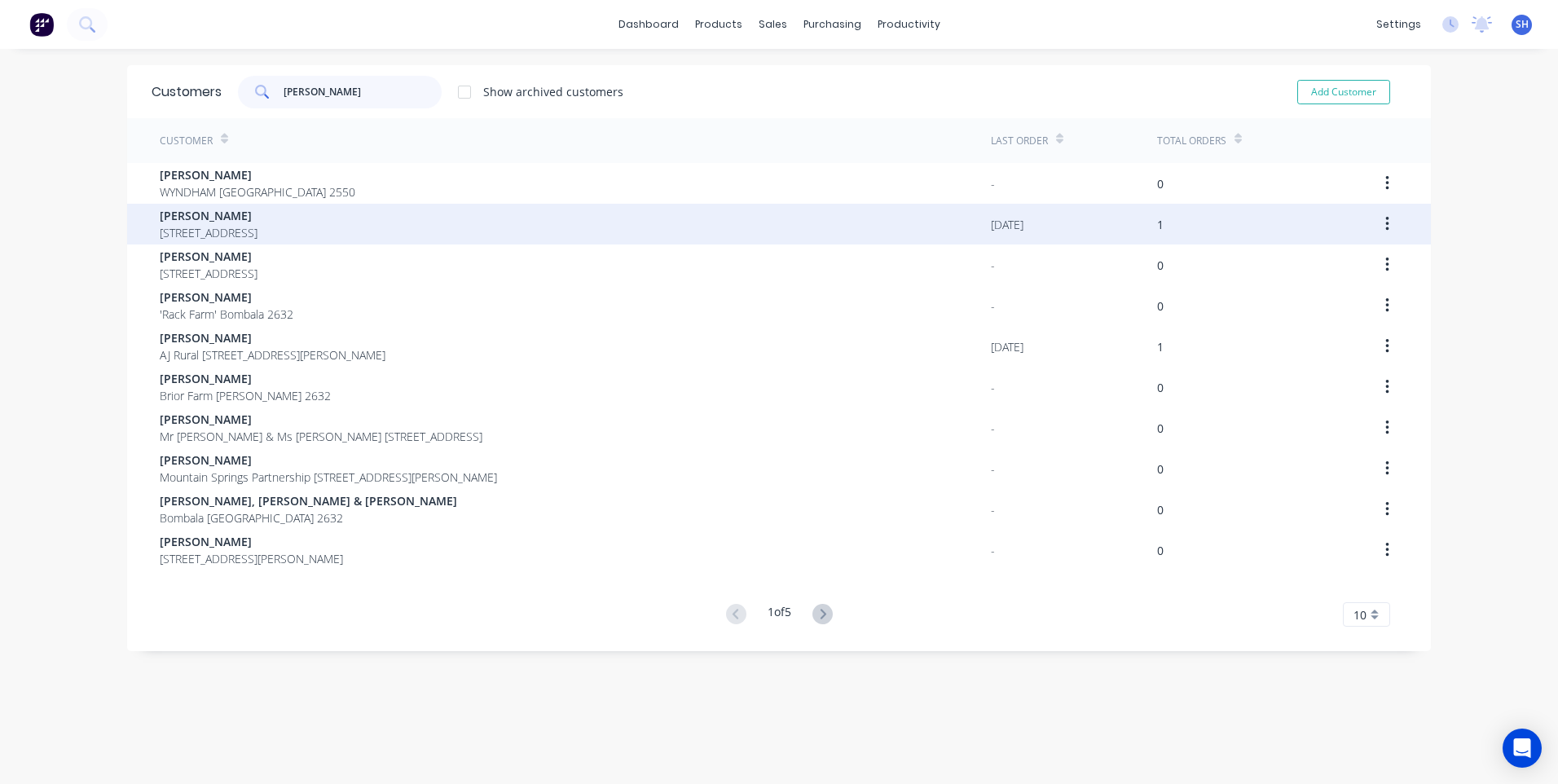
type input "ann"
click at [208, 212] on span "Anne Caldwell" at bounding box center [209, 215] width 98 height 17
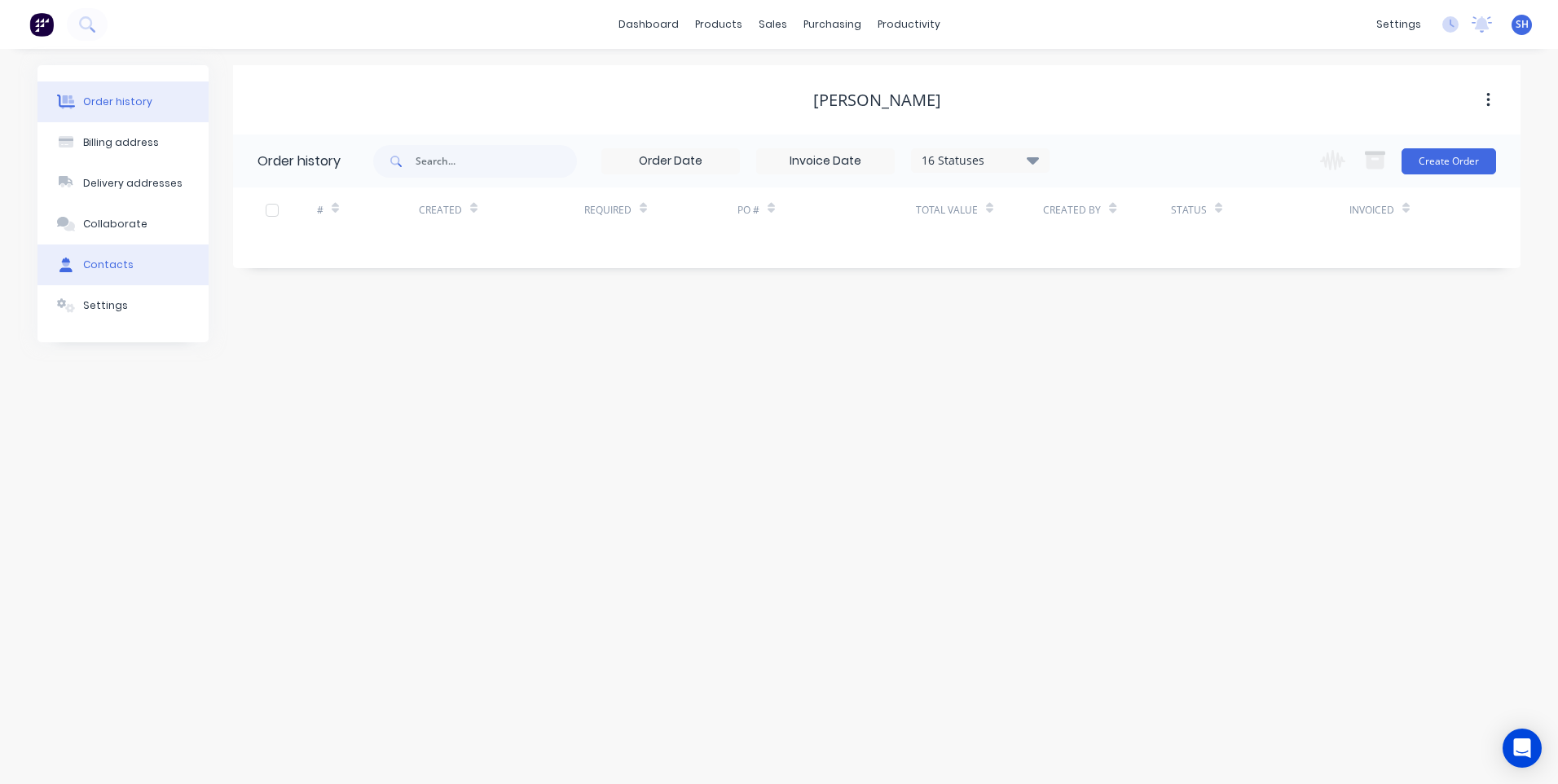
click at [117, 257] on div "Contacts" at bounding box center [108, 264] width 51 height 15
select select "AU"
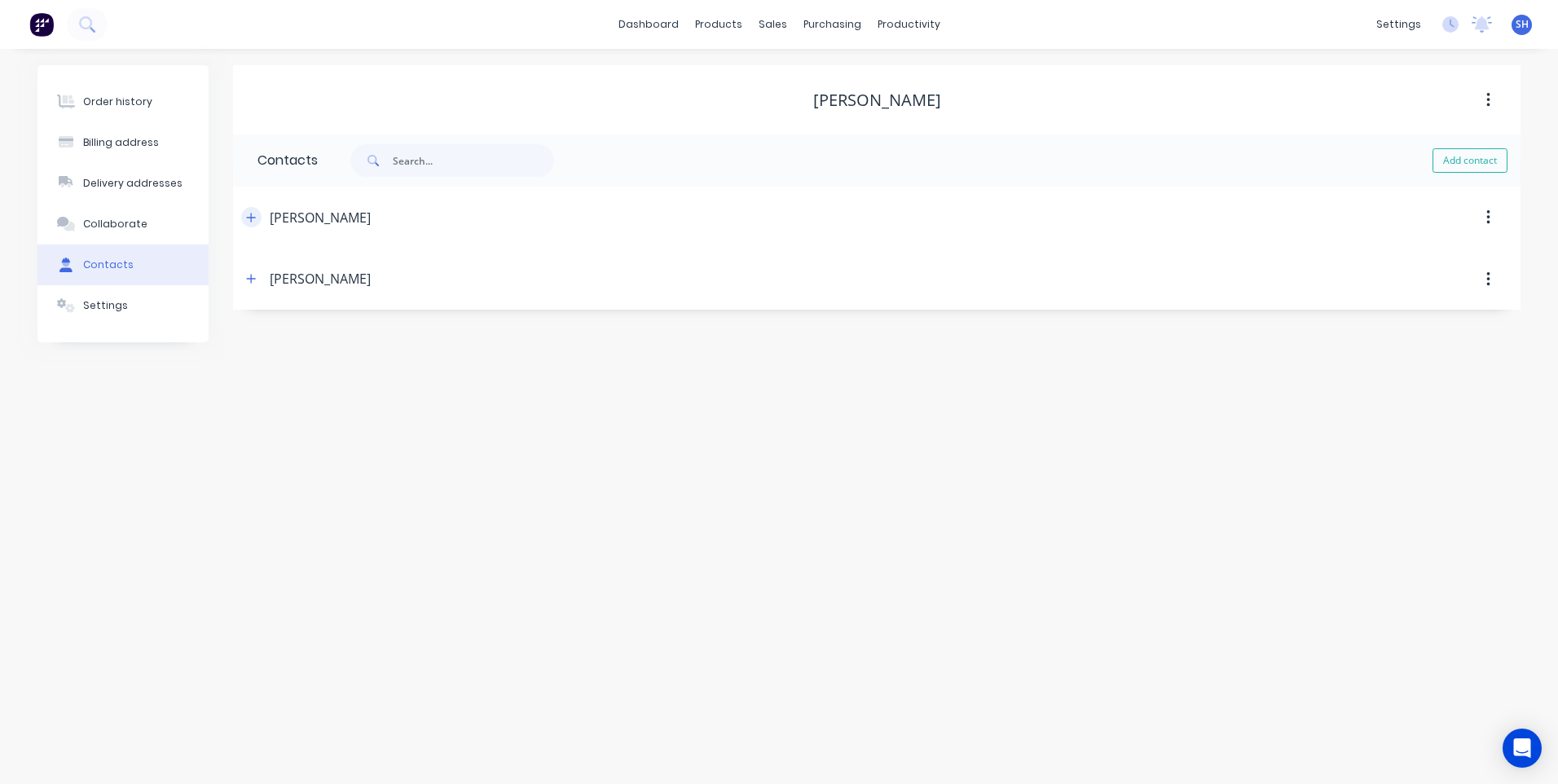
click at [251, 213] on icon "button" at bounding box center [251, 217] width 9 height 9
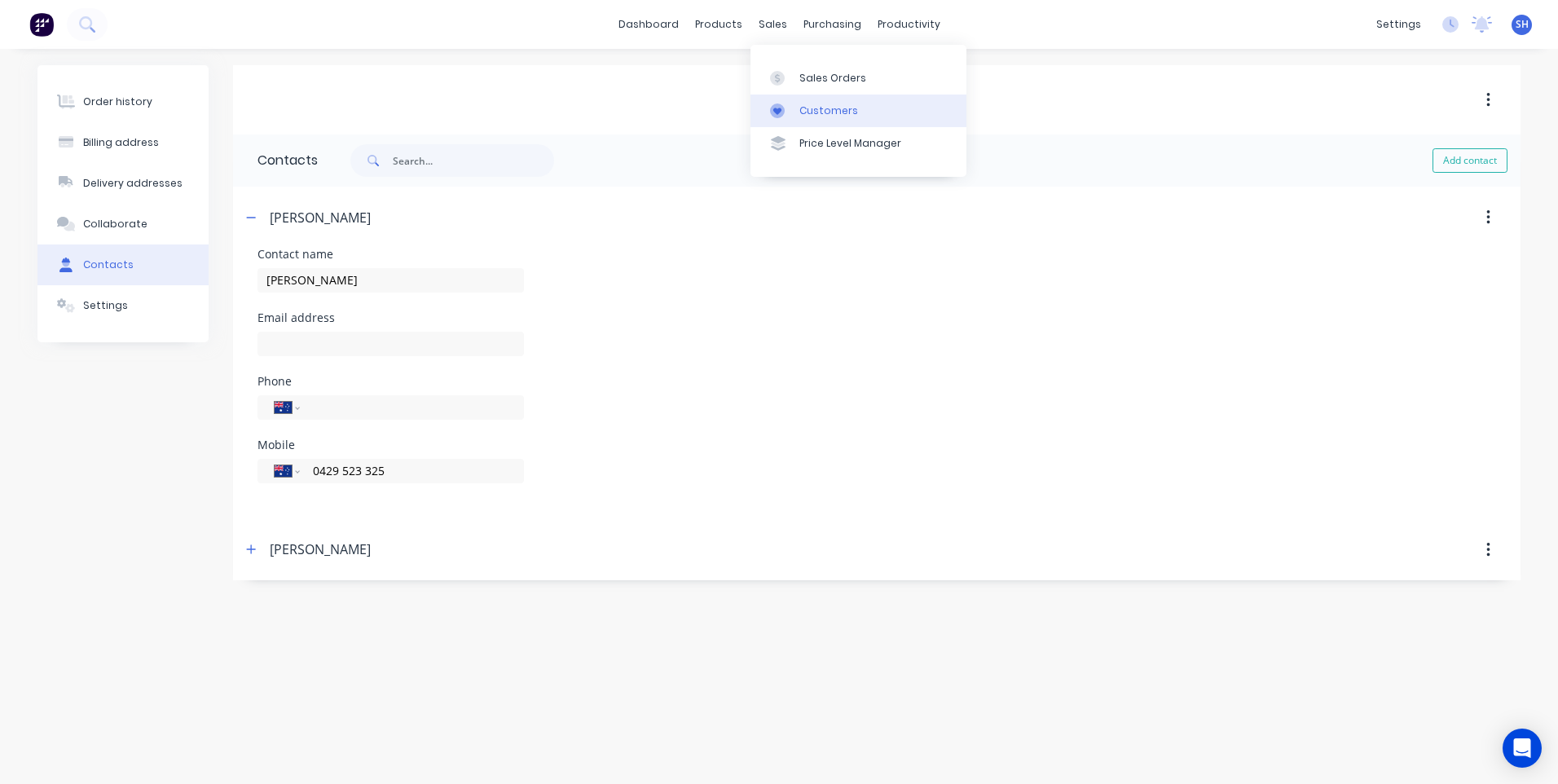
click at [825, 103] on div "Customers" at bounding box center [828, 110] width 59 height 15
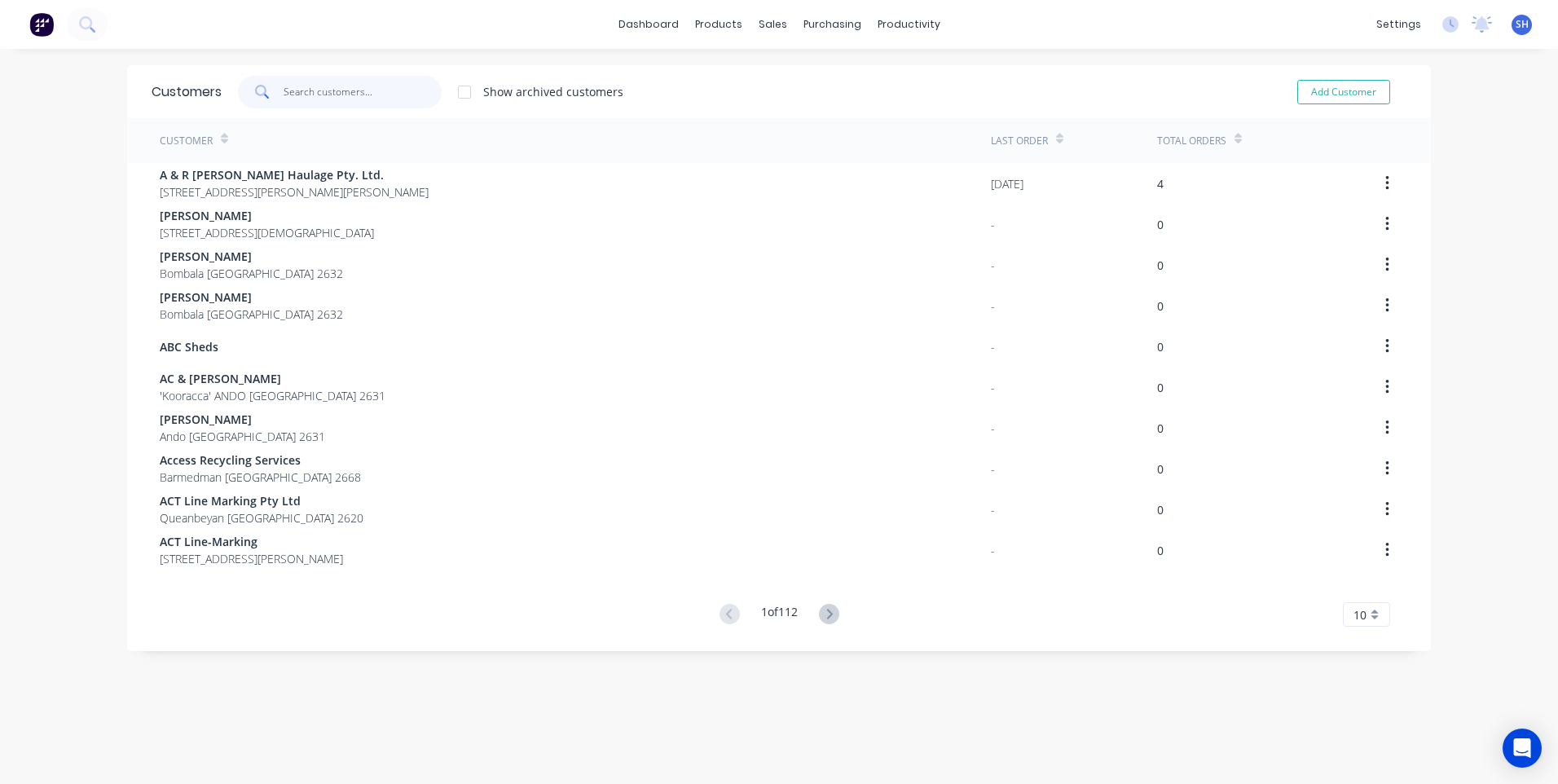
click at [312, 90] on input "text" at bounding box center [363, 92] width 159 height 33
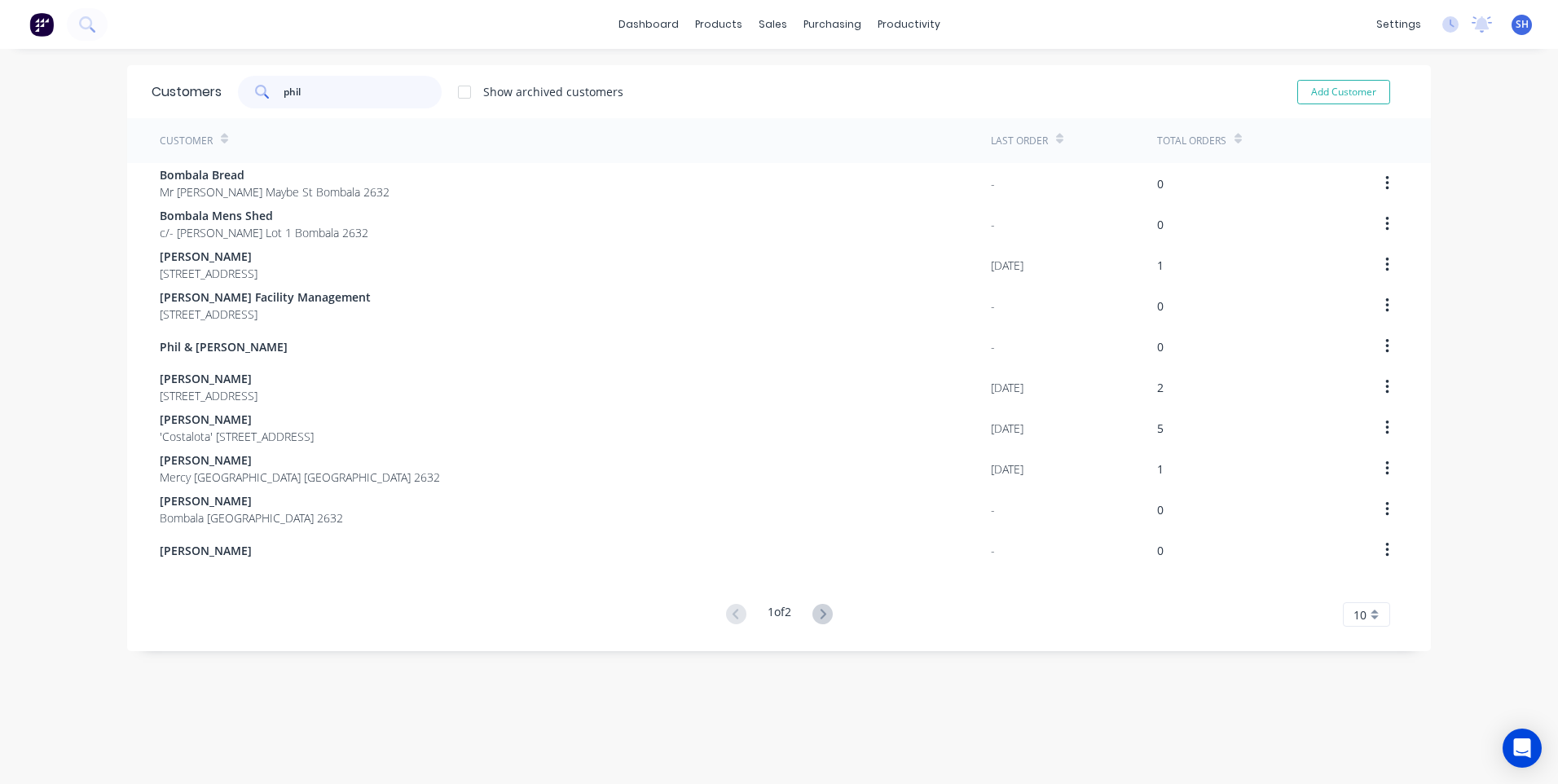
type input "phil"
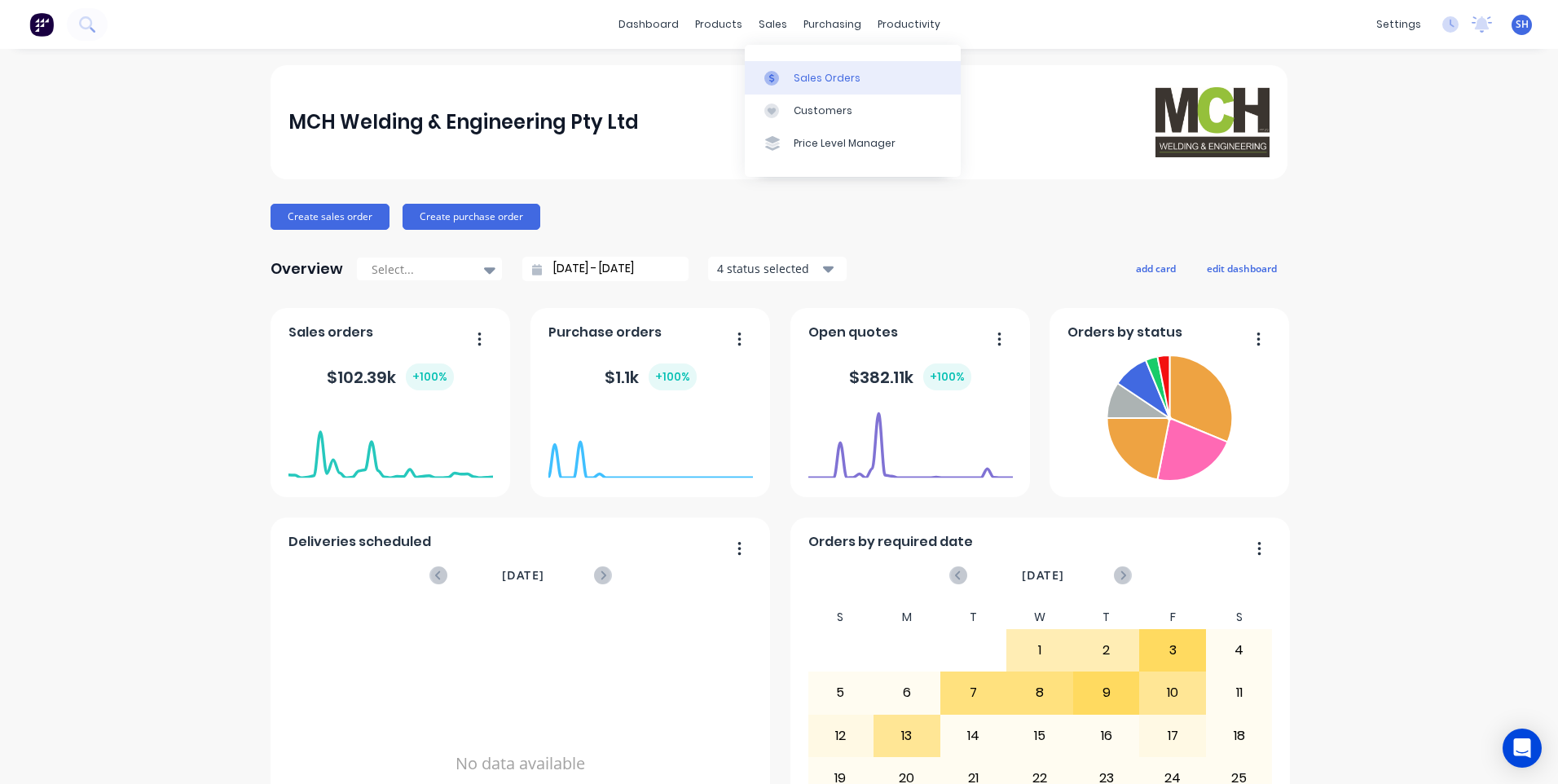
click at [812, 74] on div "Sales Orders" at bounding box center [827, 78] width 67 height 15
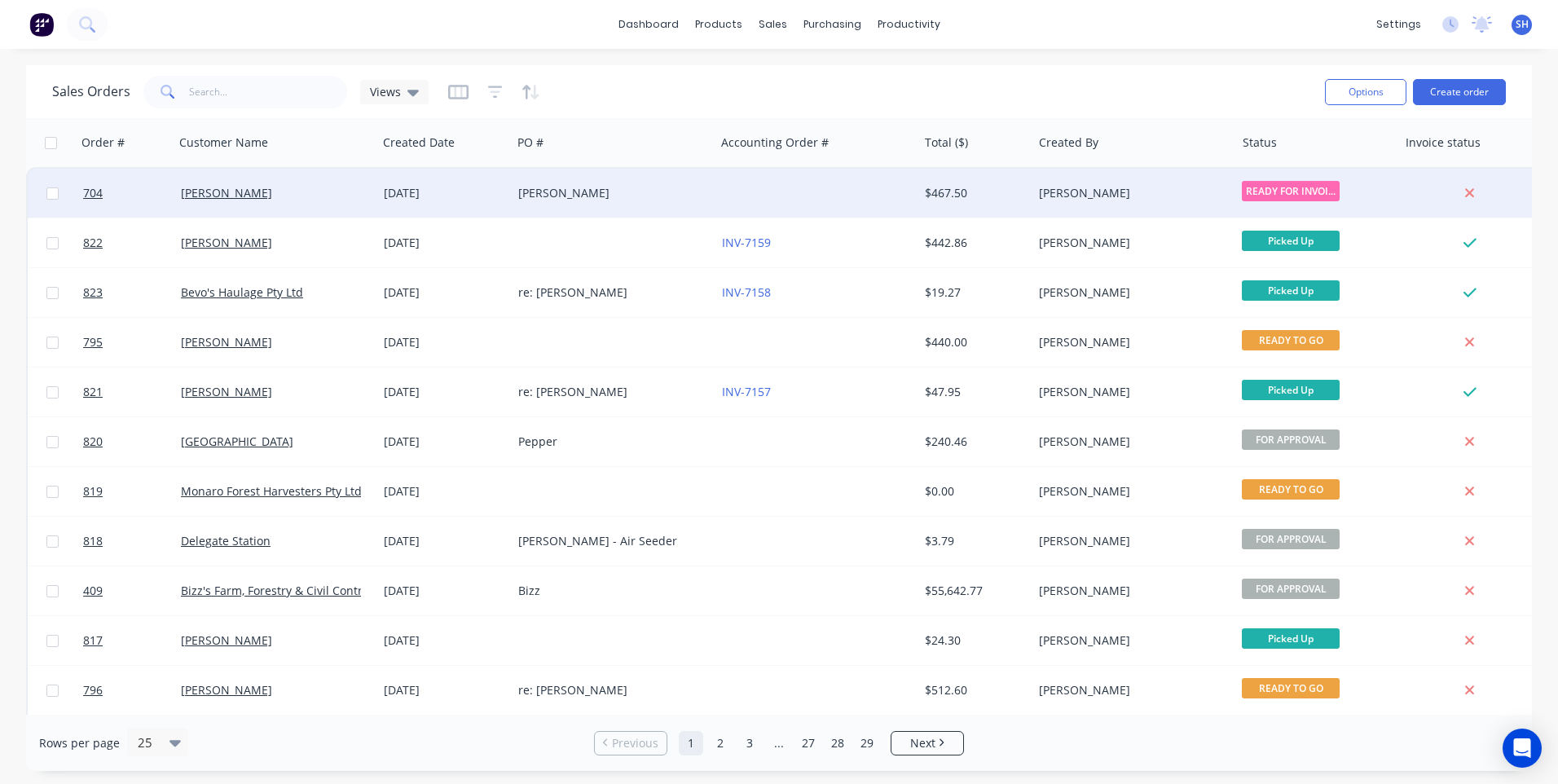
click at [286, 191] on div "[PERSON_NAME]" at bounding box center [271, 193] width 181 height 16
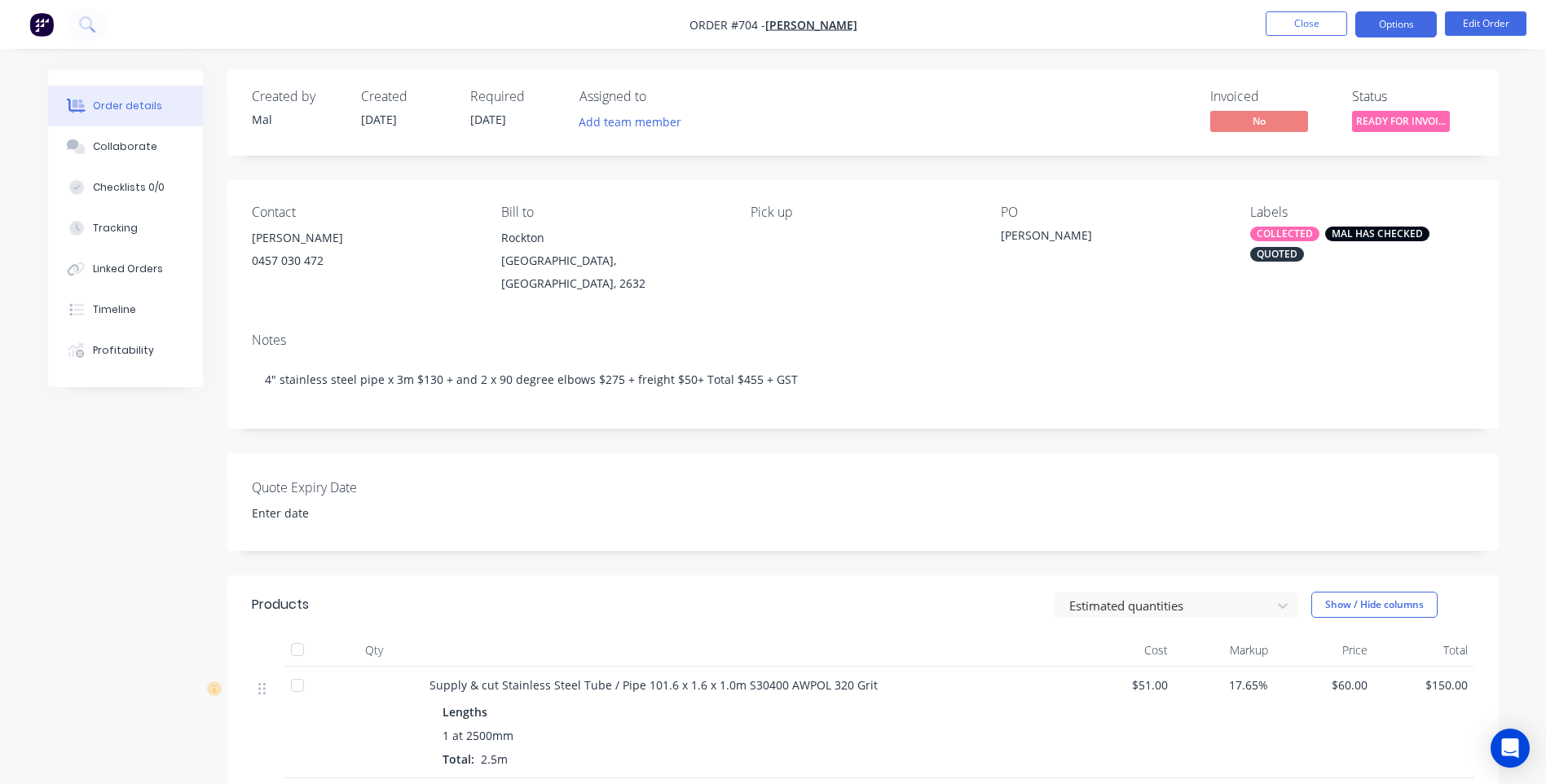
click at [1414, 24] on button "Options" at bounding box center [1395, 24] width 81 height 26
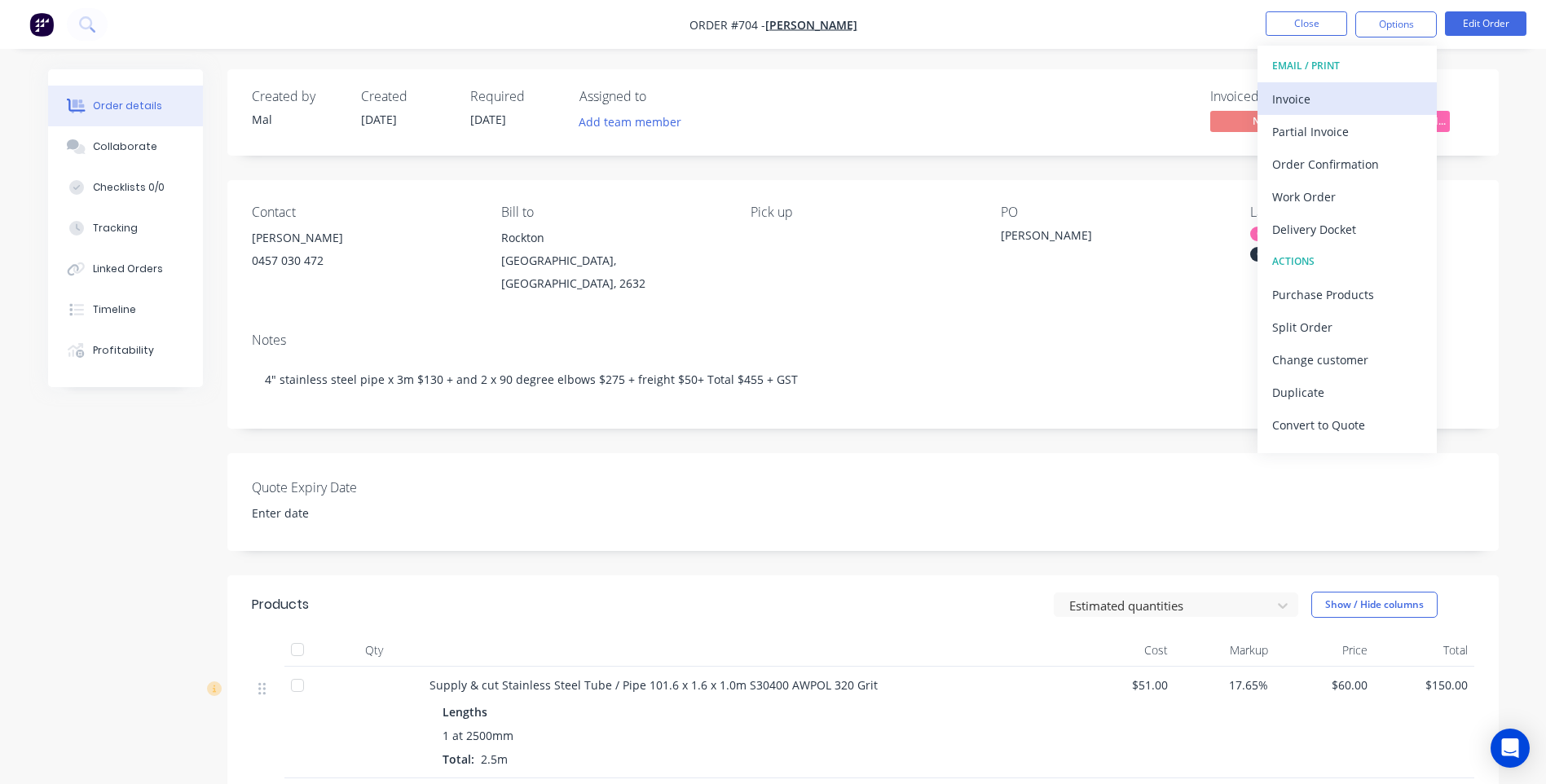
click at [1322, 99] on div "Invoice" at bounding box center [1347, 99] width 150 height 24
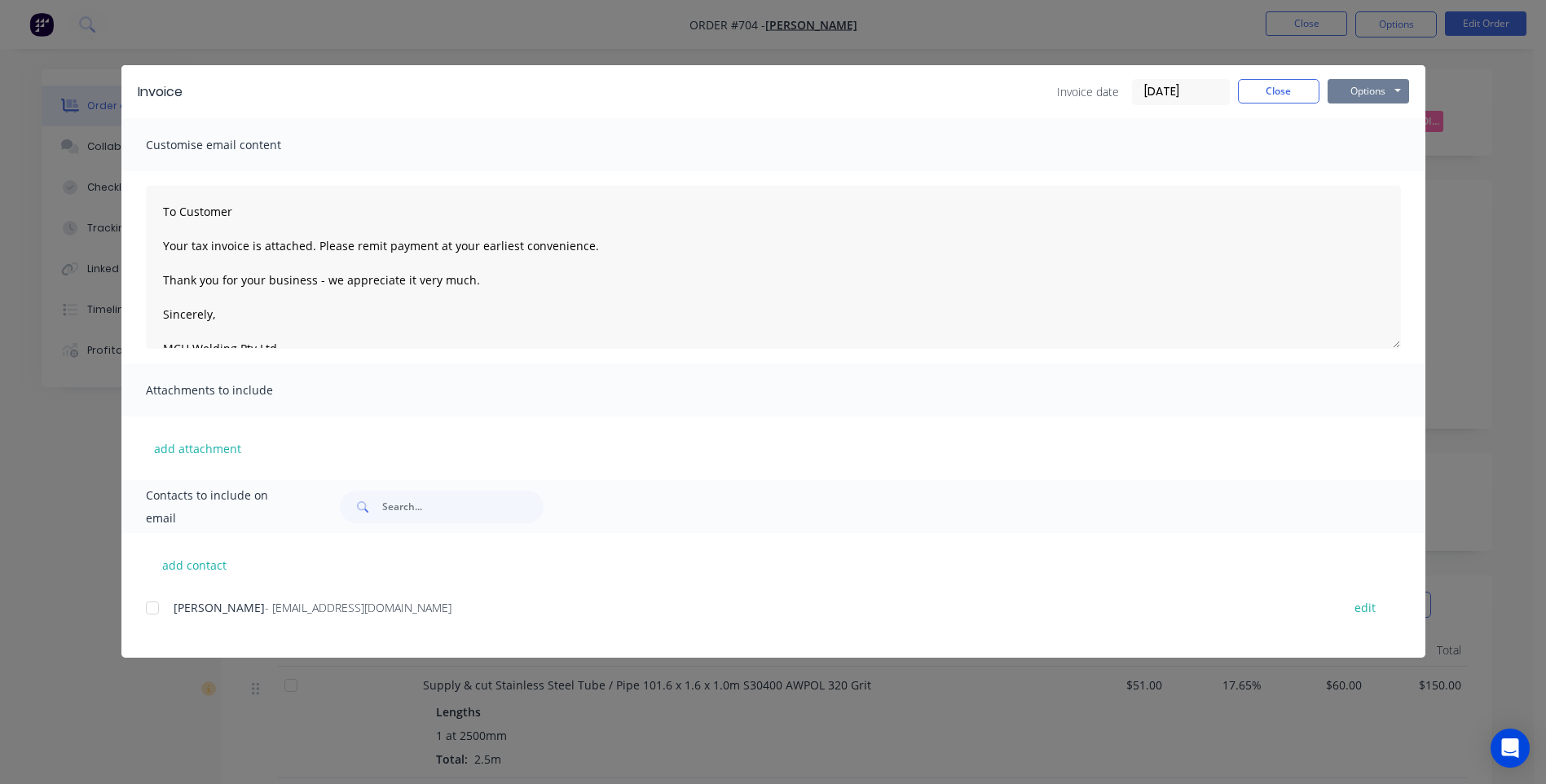
click at [1374, 88] on button "Options" at bounding box center [1367, 91] width 81 height 24
click at [1366, 117] on button "Preview" at bounding box center [1379, 120] width 104 height 27
click at [156, 605] on div at bounding box center [152, 608] width 33 height 33
click at [1373, 86] on button "Options" at bounding box center [1367, 91] width 81 height 24
click at [1368, 169] on button "Email" at bounding box center [1379, 174] width 104 height 27
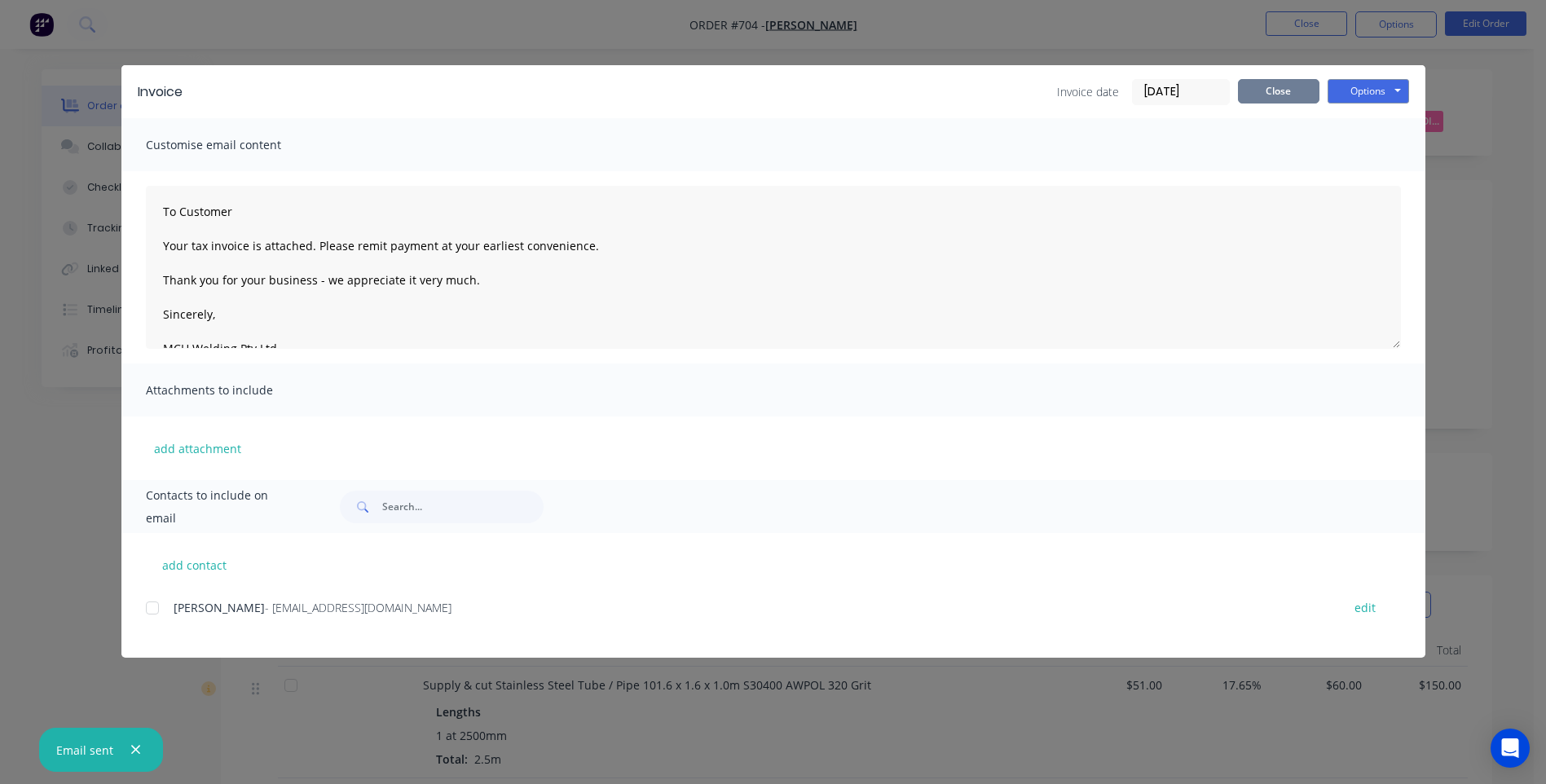
click at [1276, 86] on button "Close" at bounding box center [1278, 91] width 81 height 24
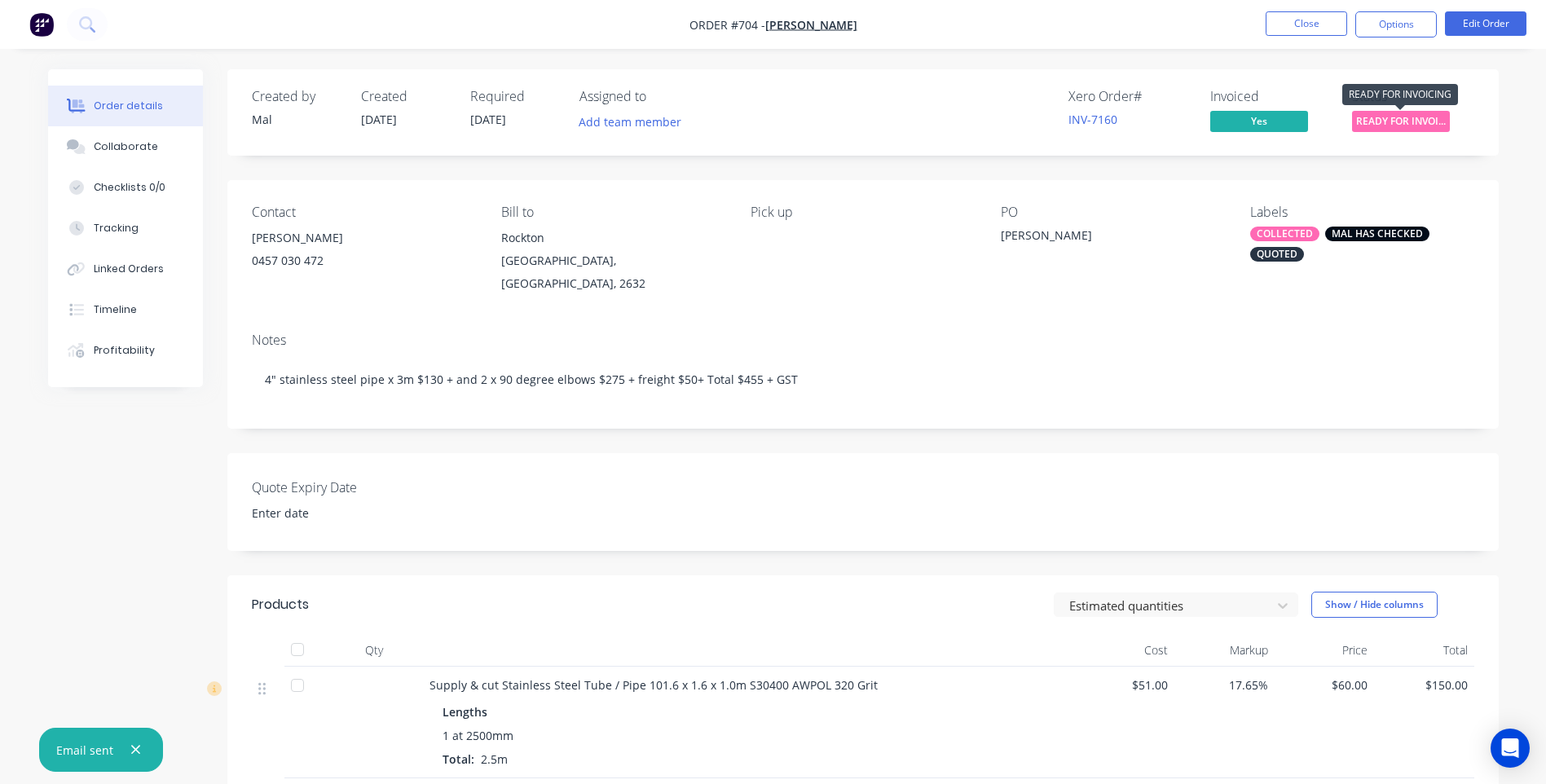
click at [1396, 120] on span "READY FOR INVOI..." at bounding box center [1401, 121] width 98 height 20
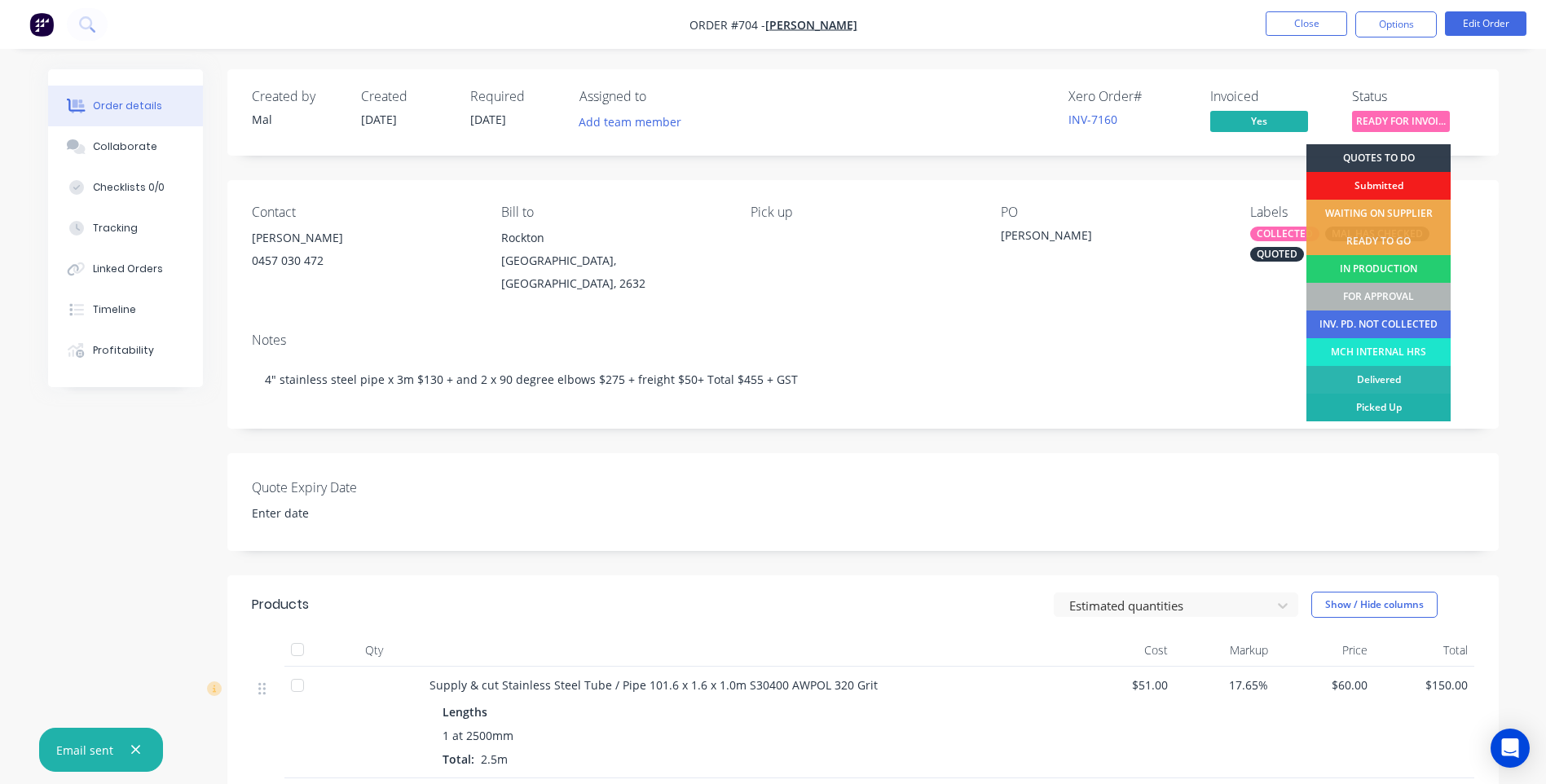
click at [1391, 407] on div "Picked Up" at bounding box center [1378, 408] width 144 height 28
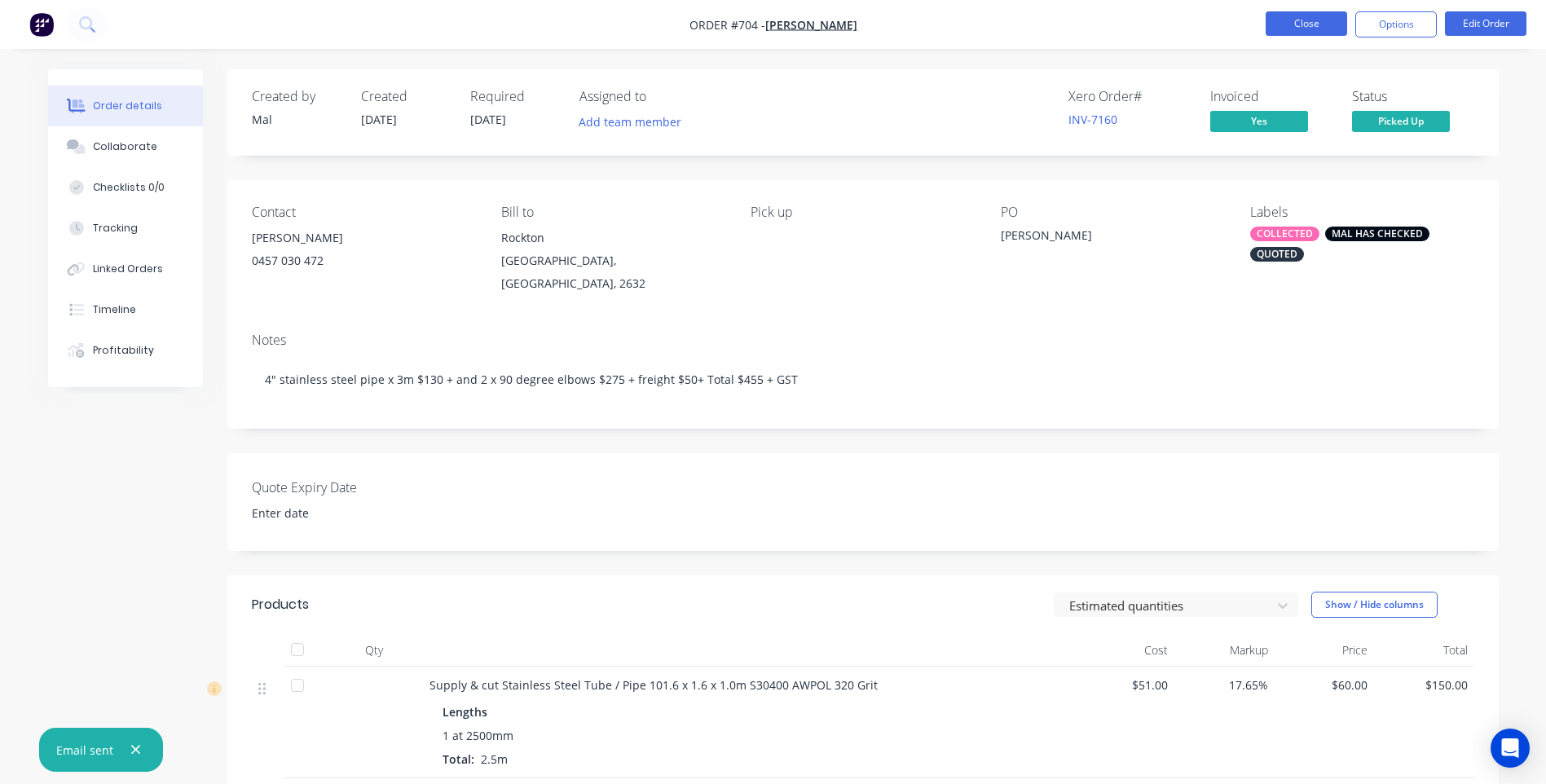
click at [1309, 27] on button "Close" at bounding box center [1305, 23] width 81 height 24
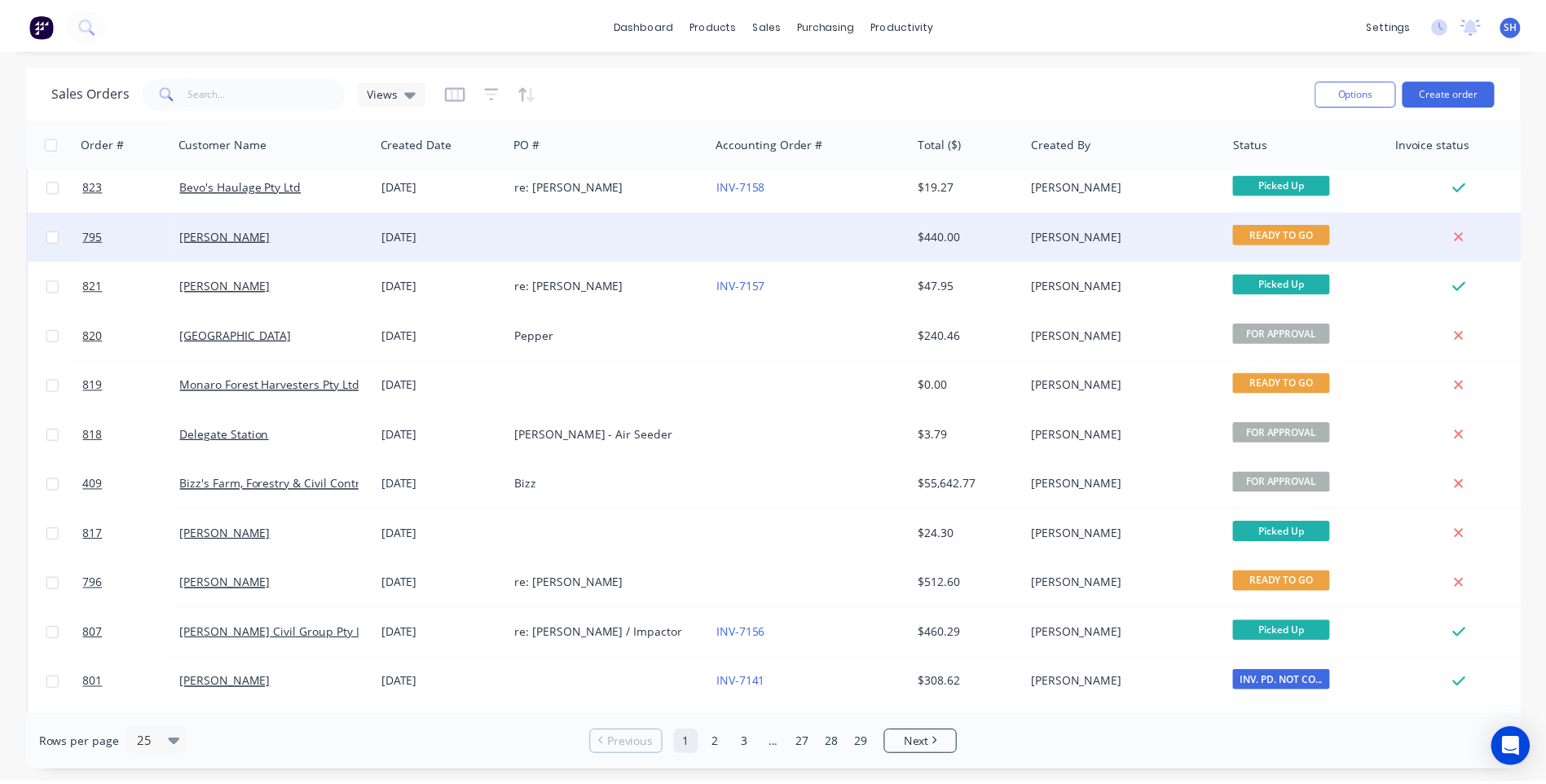
scroll to position [489, 0]
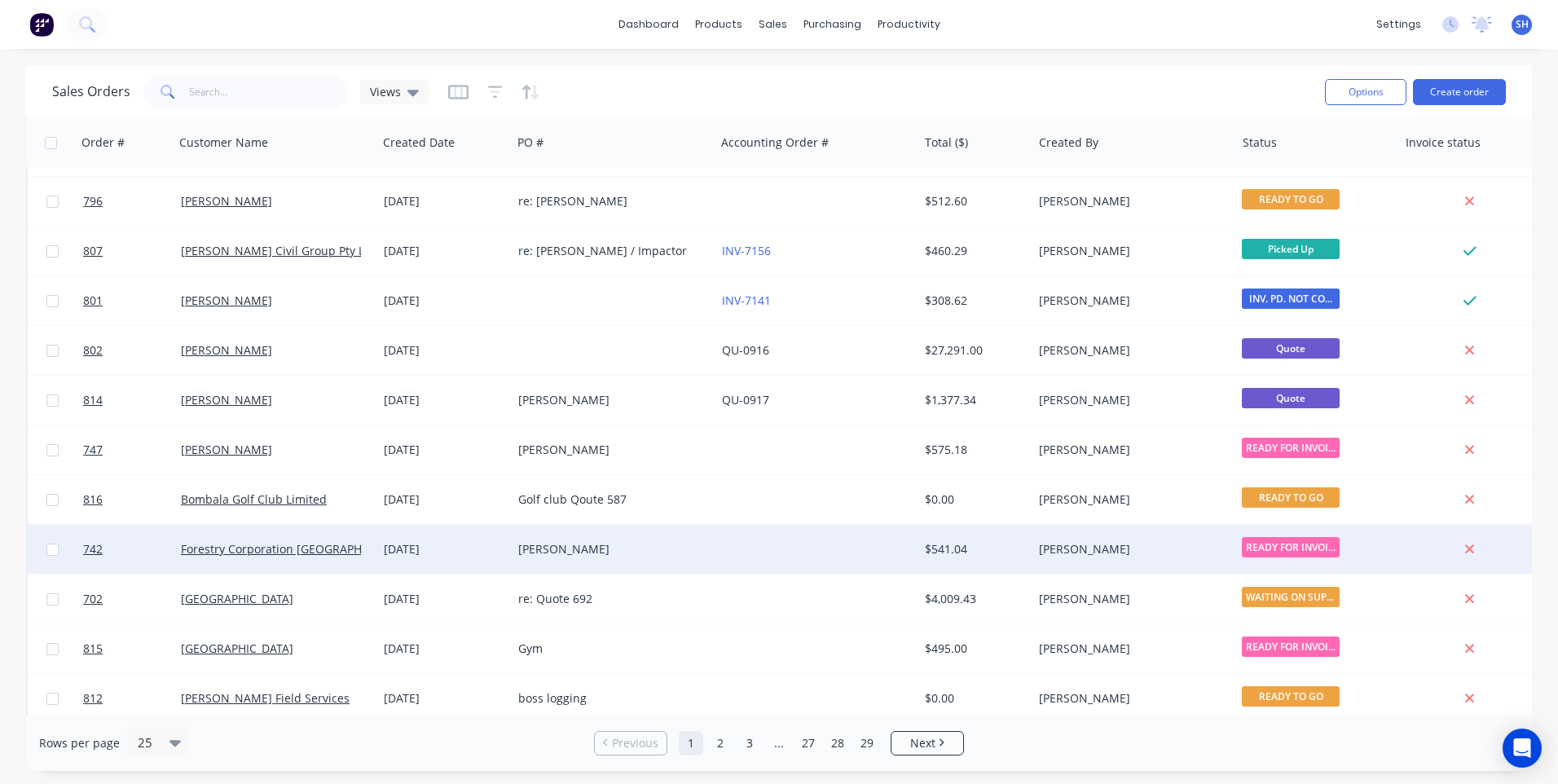
click at [690, 545] on div "[PERSON_NAME]" at bounding box center [608, 549] width 181 height 16
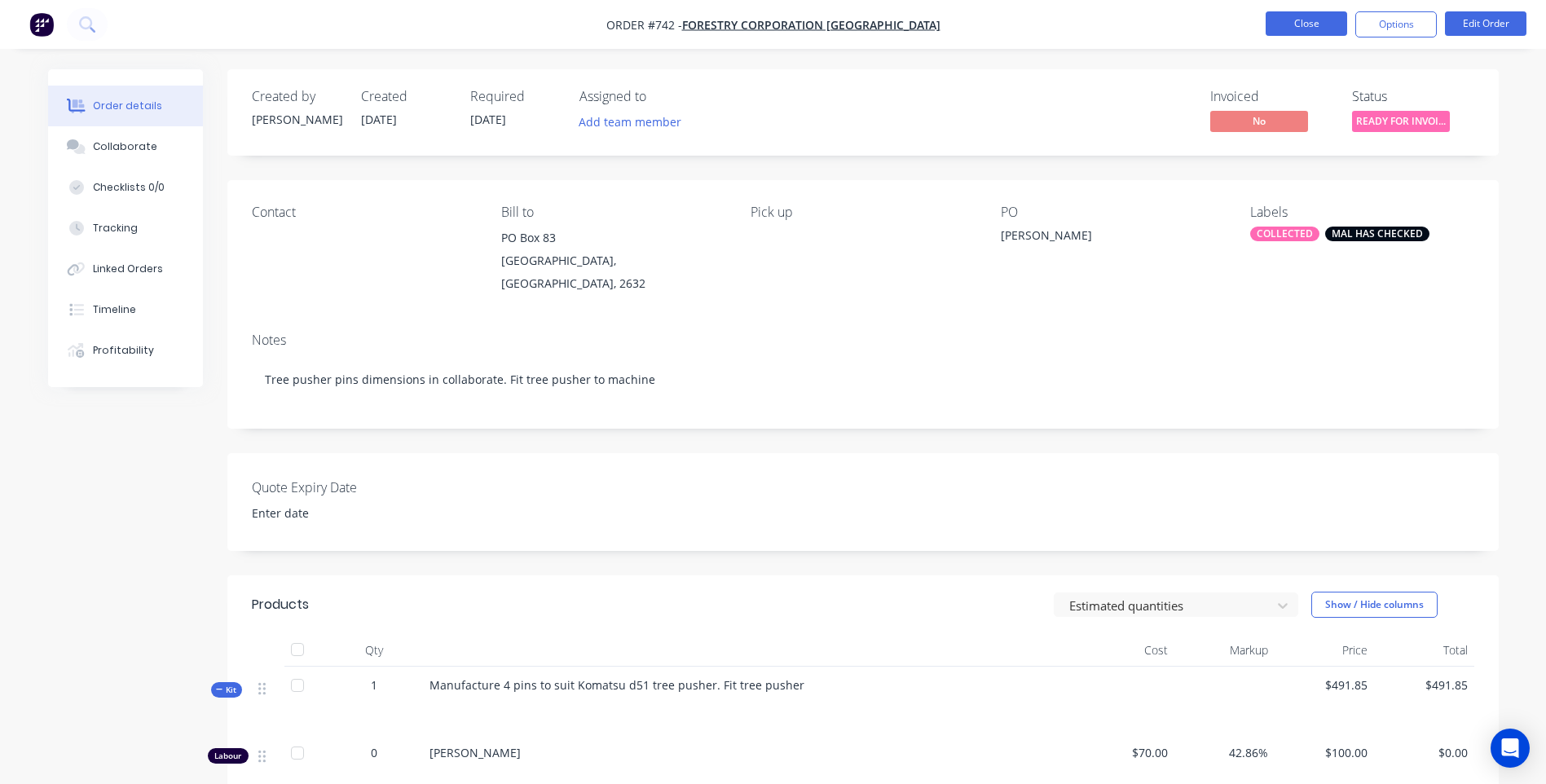
click at [1287, 17] on button "Close" at bounding box center [1305, 23] width 81 height 24
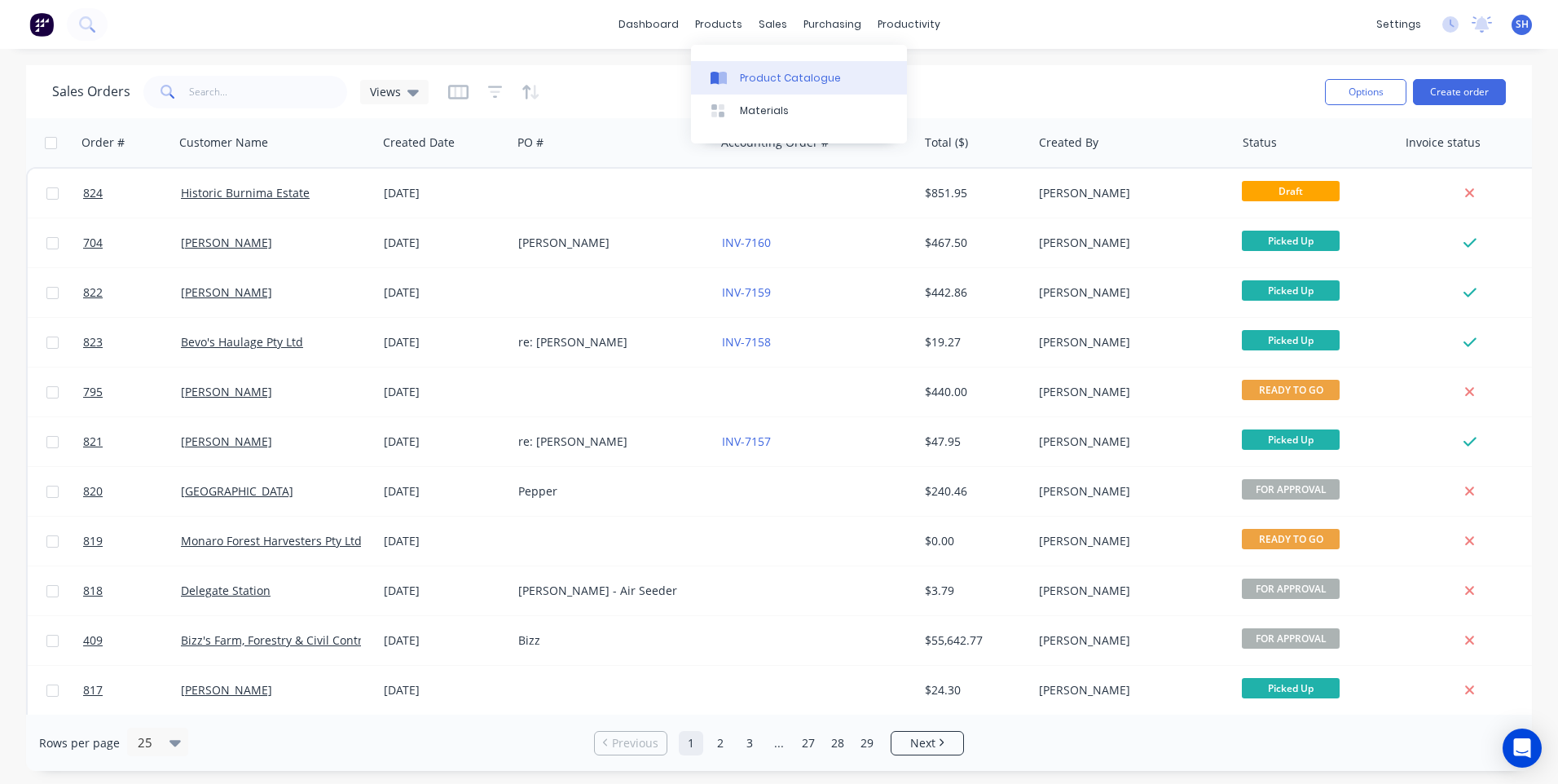
click at [783, 76] on div "Product Catalogue" at bounding box center [790, 78] width 101 height 15
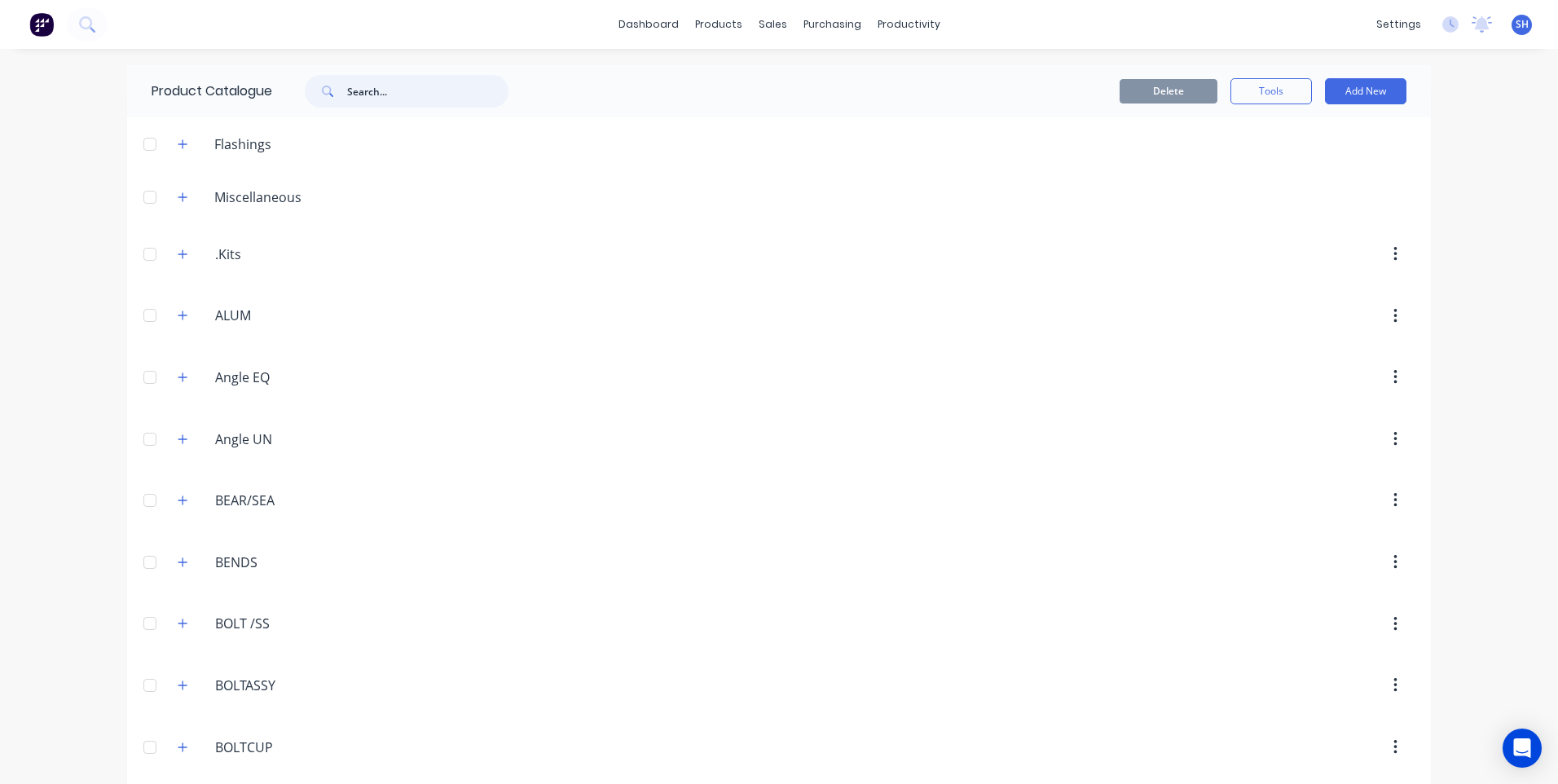
click at [364, 88] on input "text" at bounding box center [427, 91] width 161 height 33
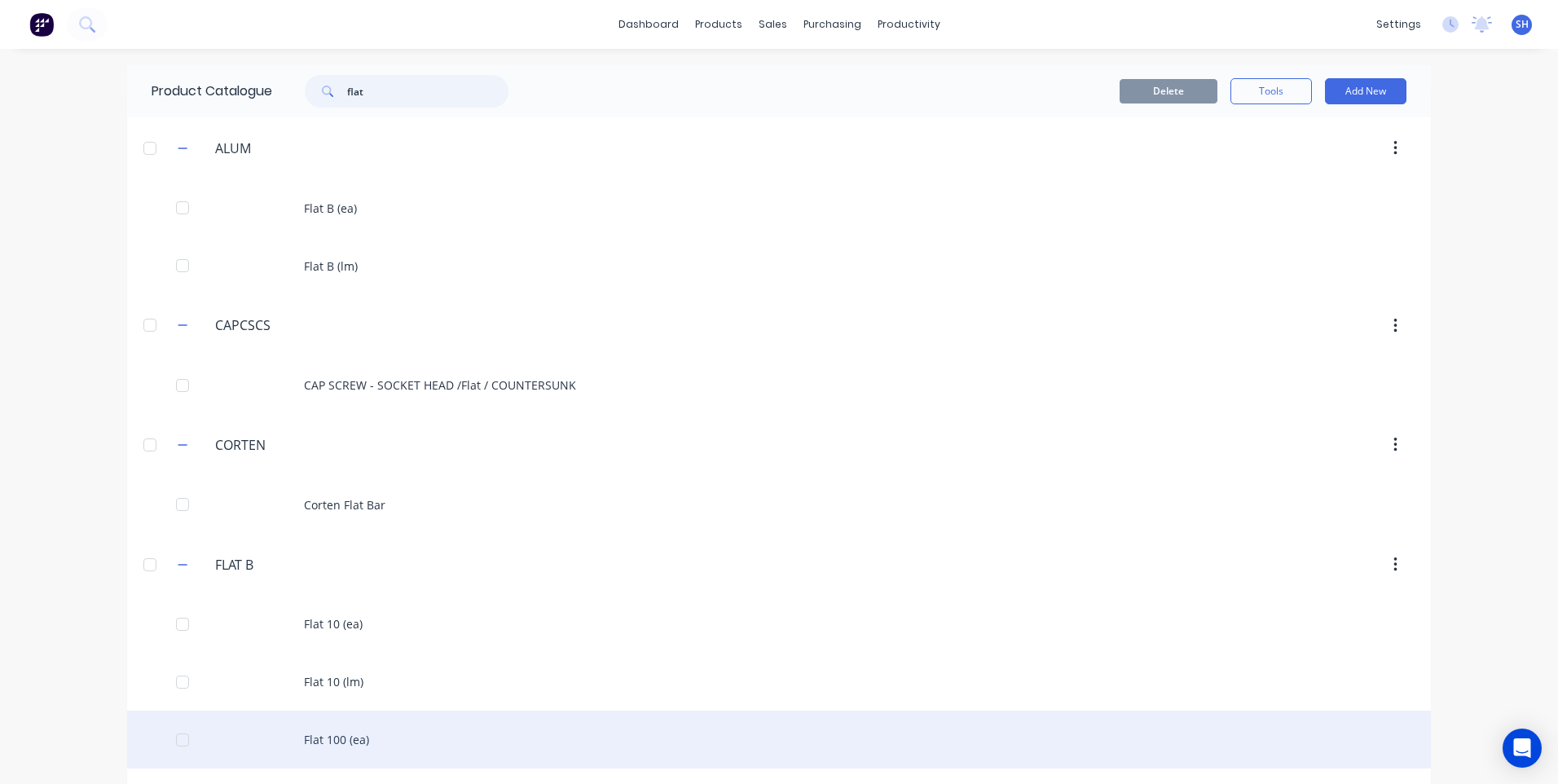
type input "flat"
click at [322, 739] on div "Flat 100 (ea)" at bounding box center [779, 739] width 1304 height 58
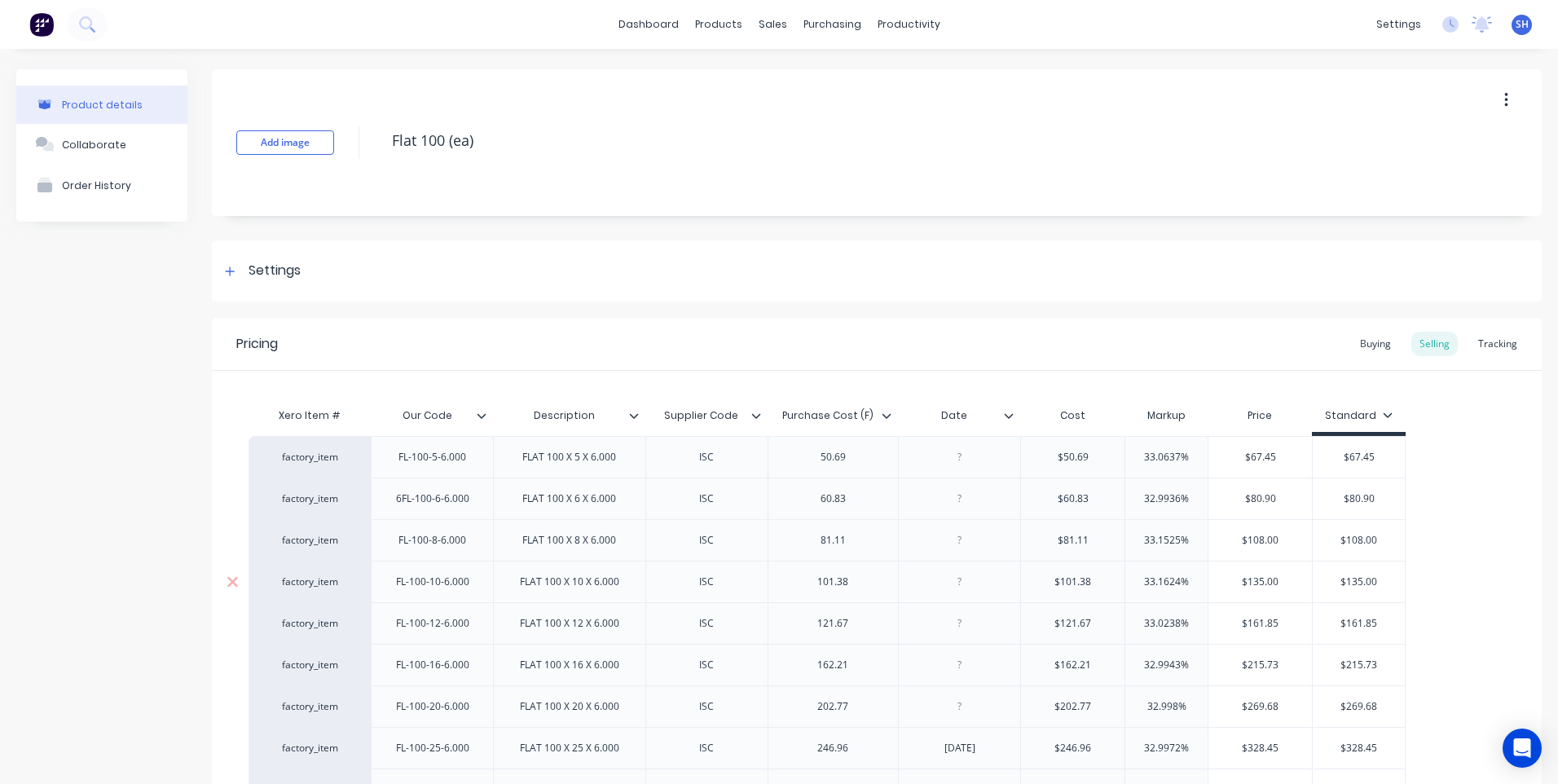
type textarea "x"
click at [820, 107] on div "Customers" at bounding box center [823, 110] width 59 height 15
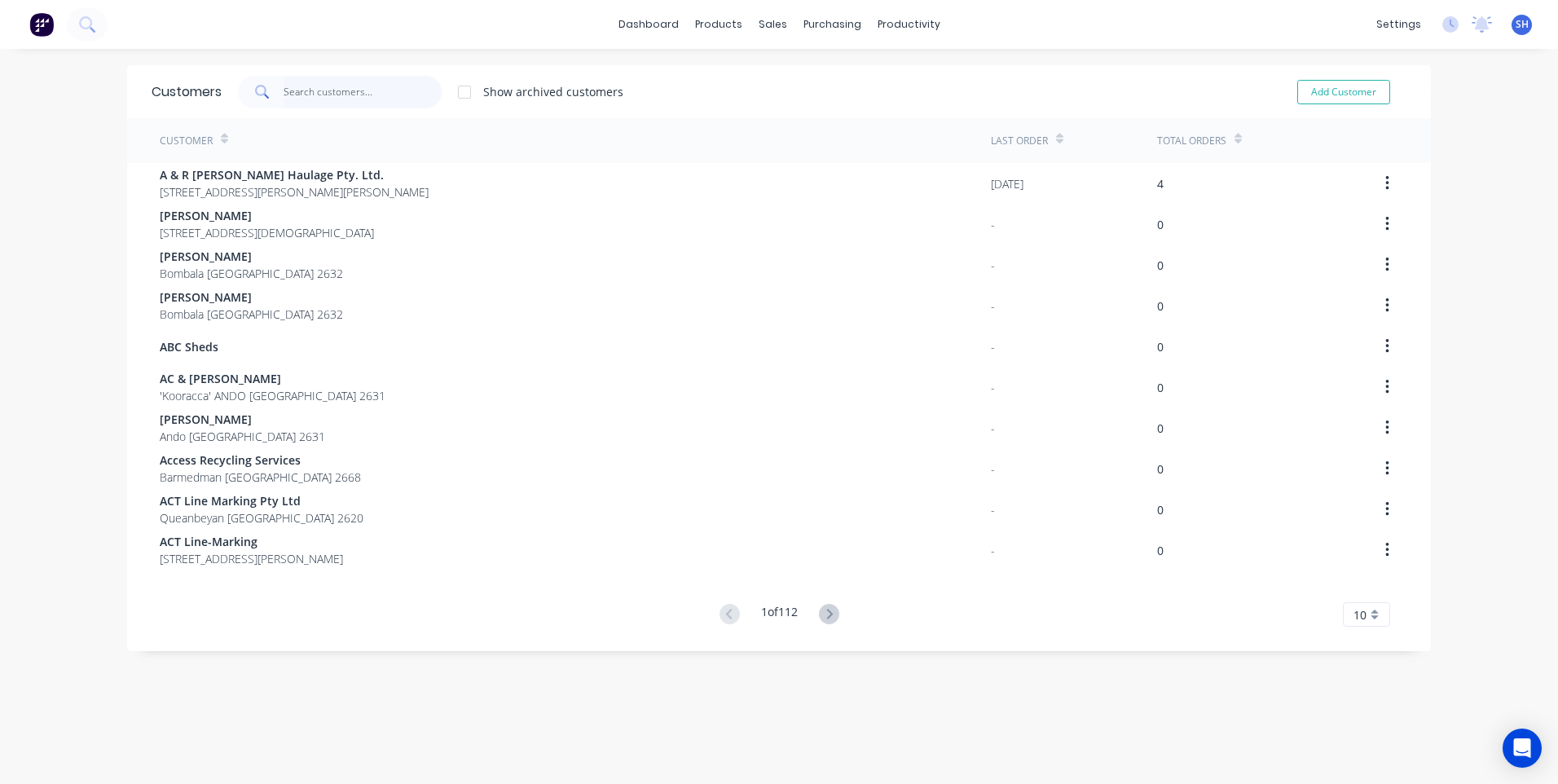
click at [319, 90] on input "text" at bounding box center [363, 92] width 159 height 33
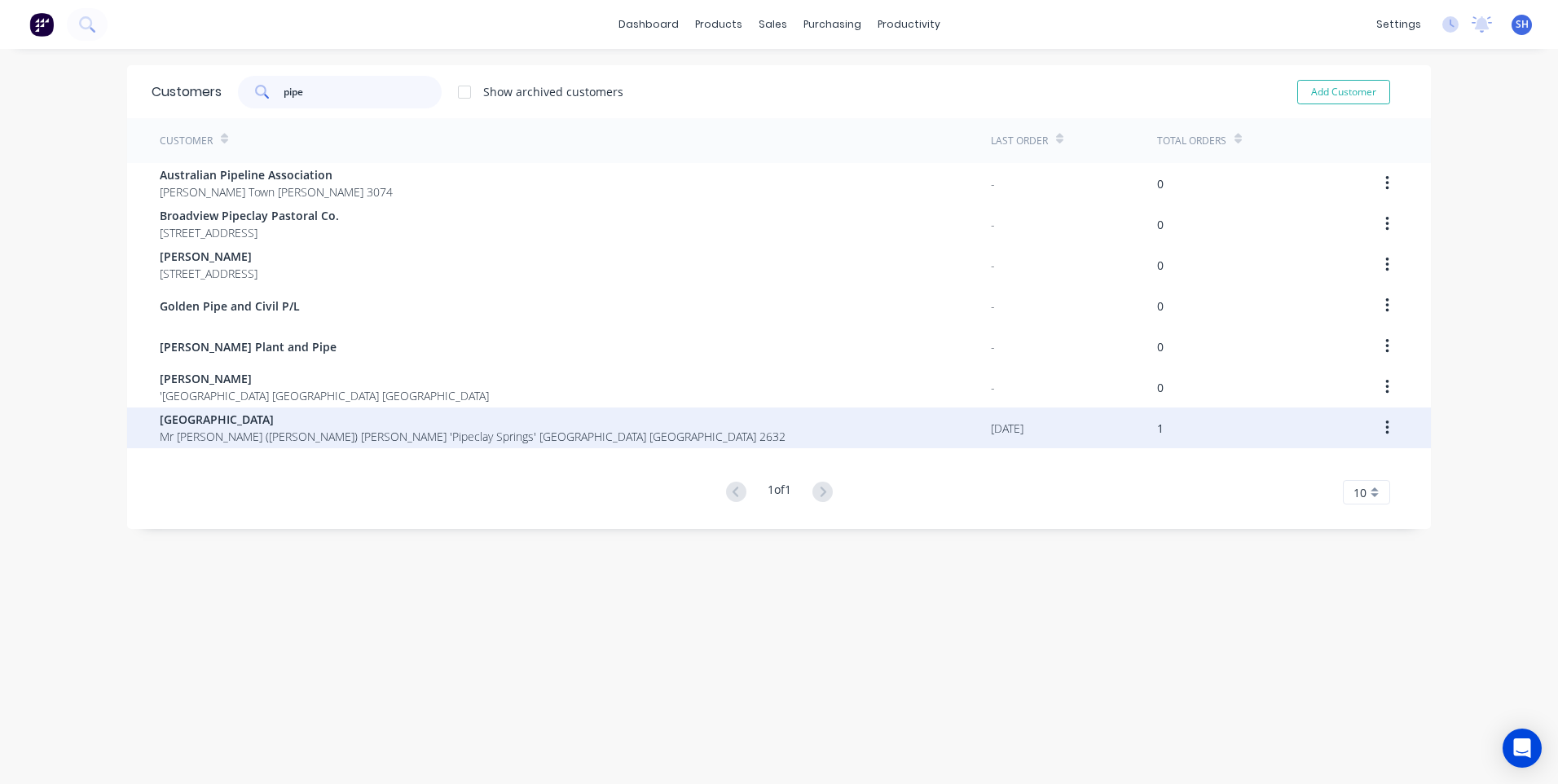
type input "pipe"
click at [219, 420] on span "[GEOGRAPHIC_DATA]" at bounding box center [473, 419] width 626 height 17
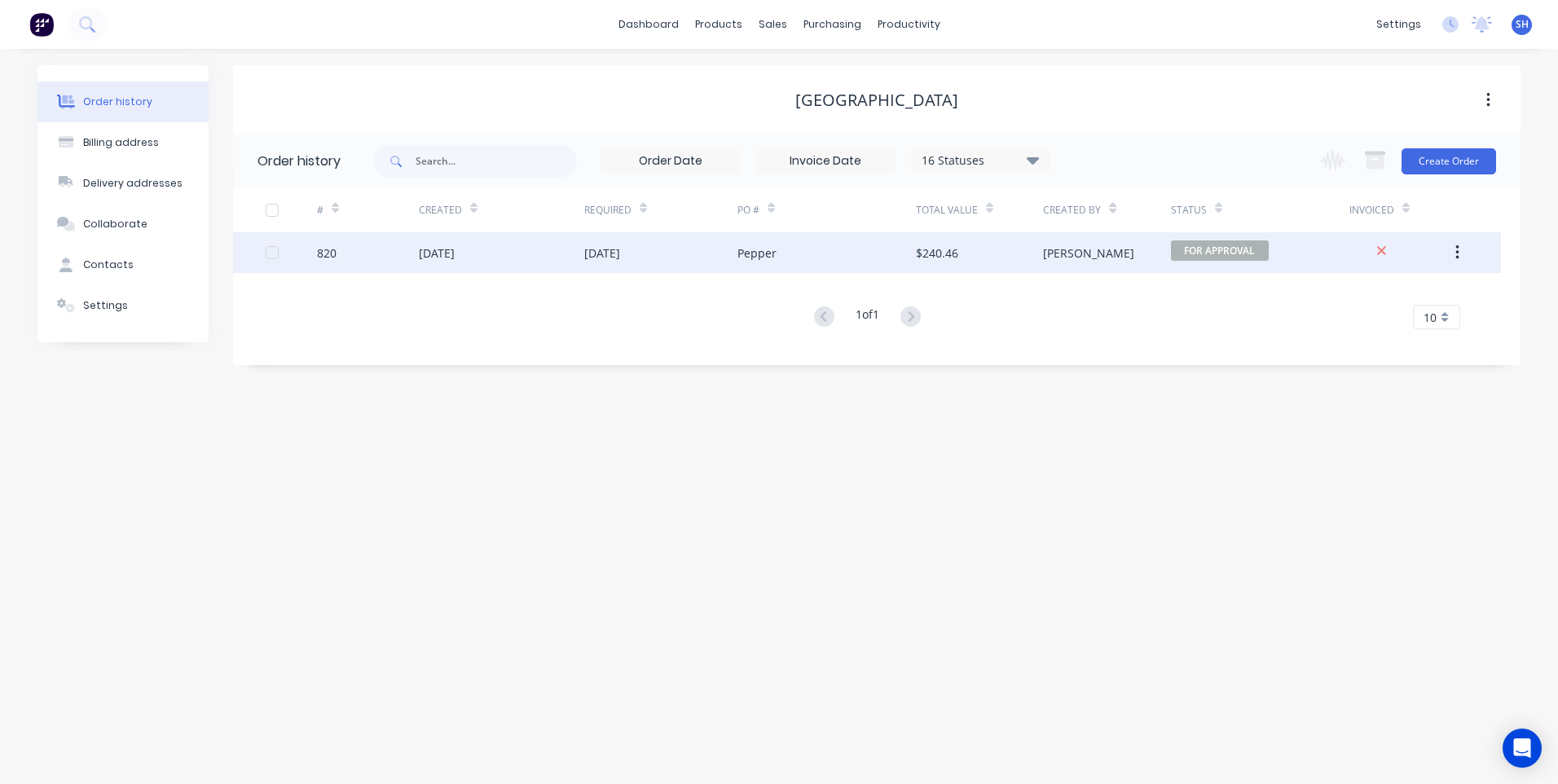
click at [556, 247] on div "[DATE]" at bounding box center [501, 252] width 165 height 41
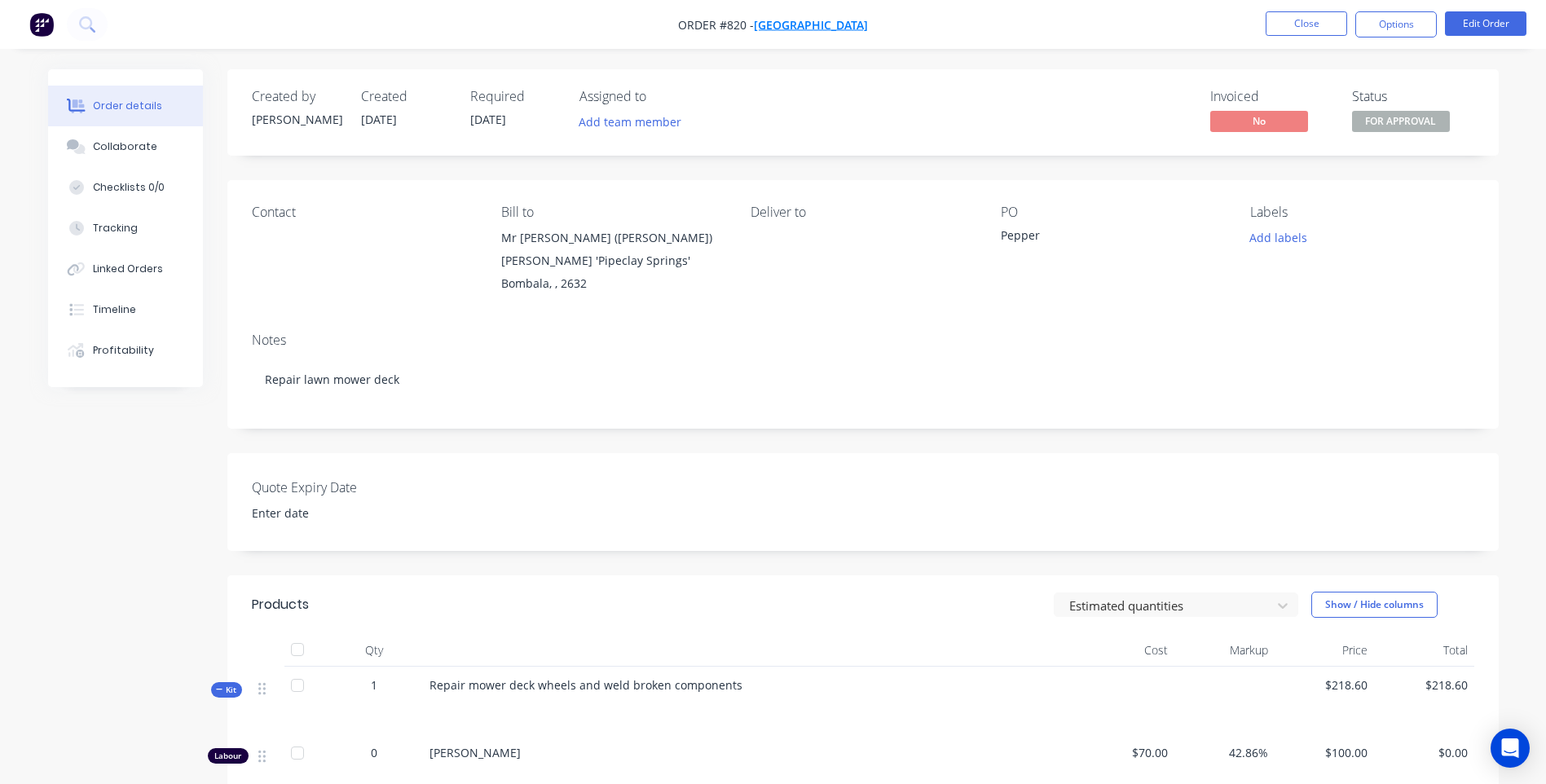
click at [773, 20] on span "[GEOGRAPHIC_DATA]" at bounding box center [811, 24] width 114 height 15
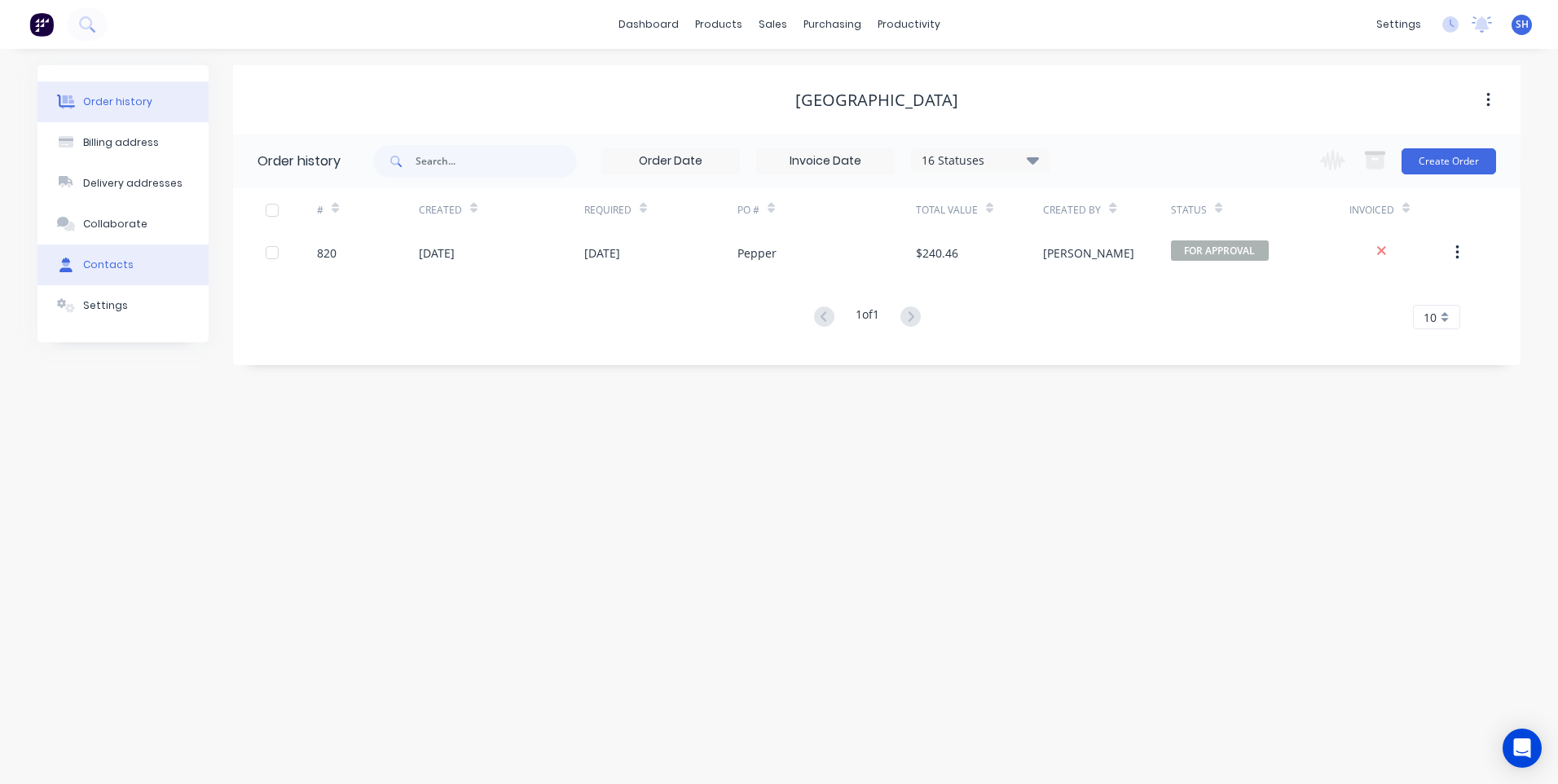
click at [97, 259] on div "Contacts" at bounding box center [108, 264] width 51 height 15
select select "AU"
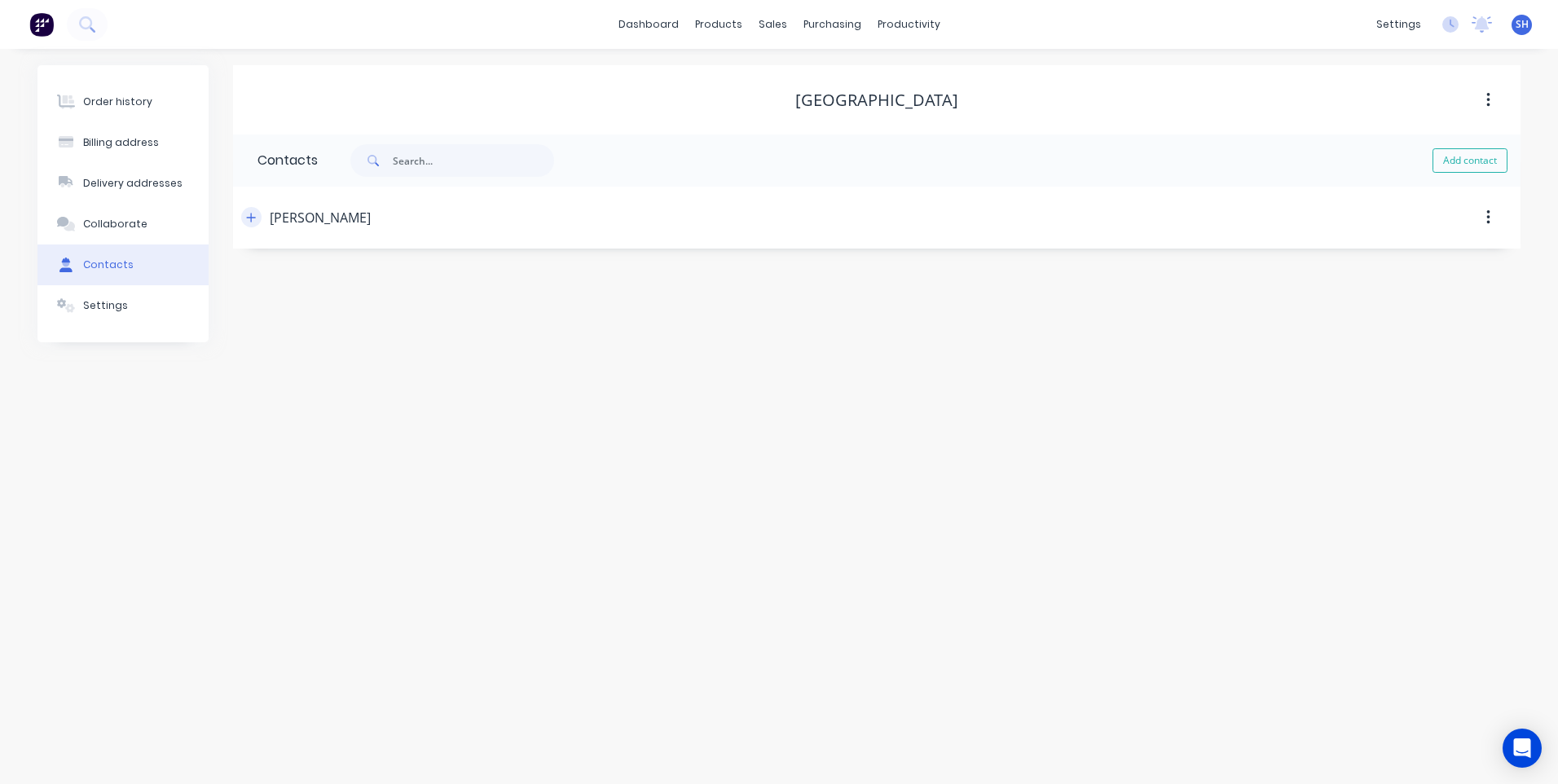
click at [248, 216] on icon "button" at bounding box center [251, 217] width 10 height 11
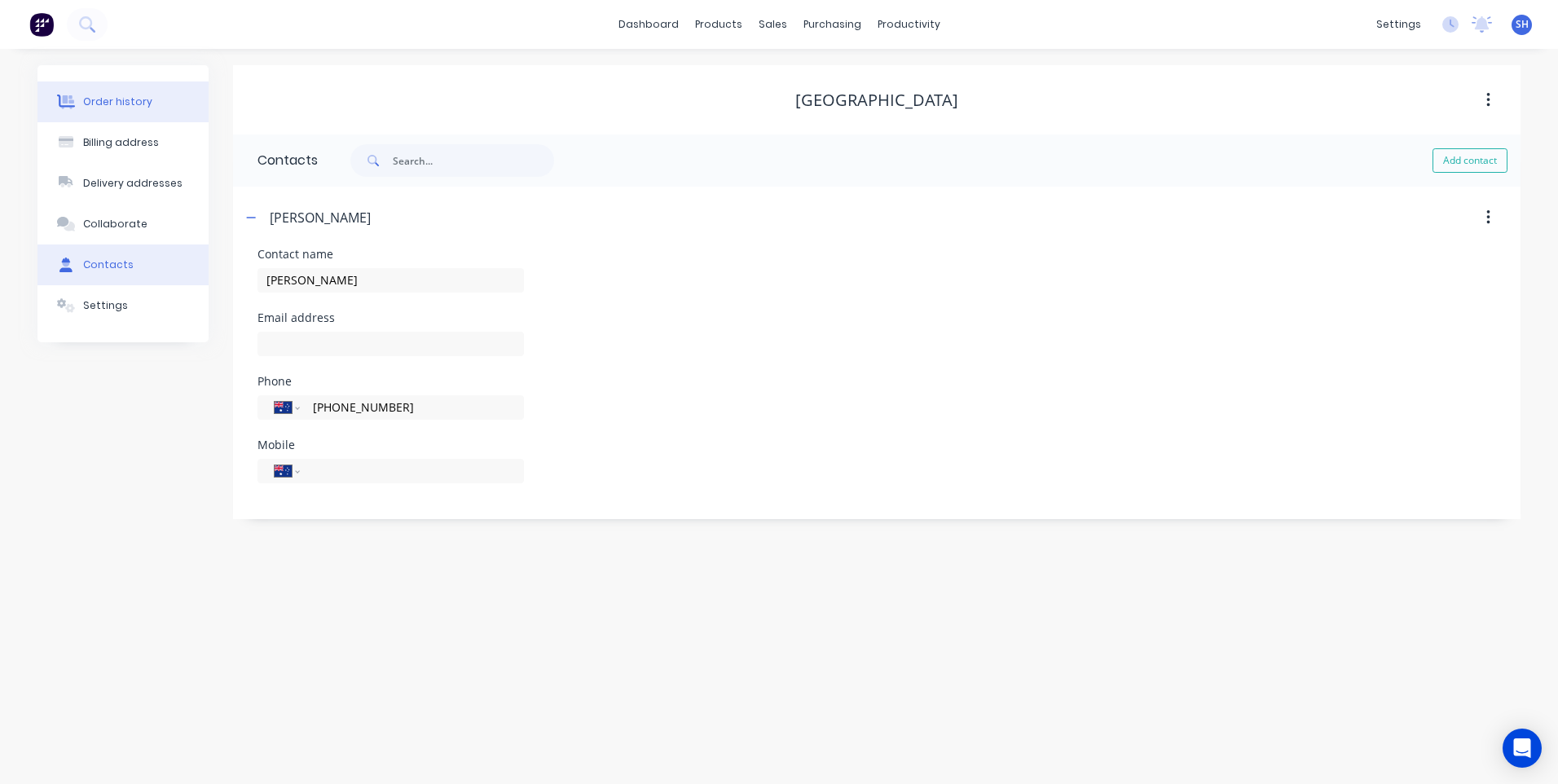
click at [100, 99] on div "Order history" at bounding box center [117, 102] width 69 height 15
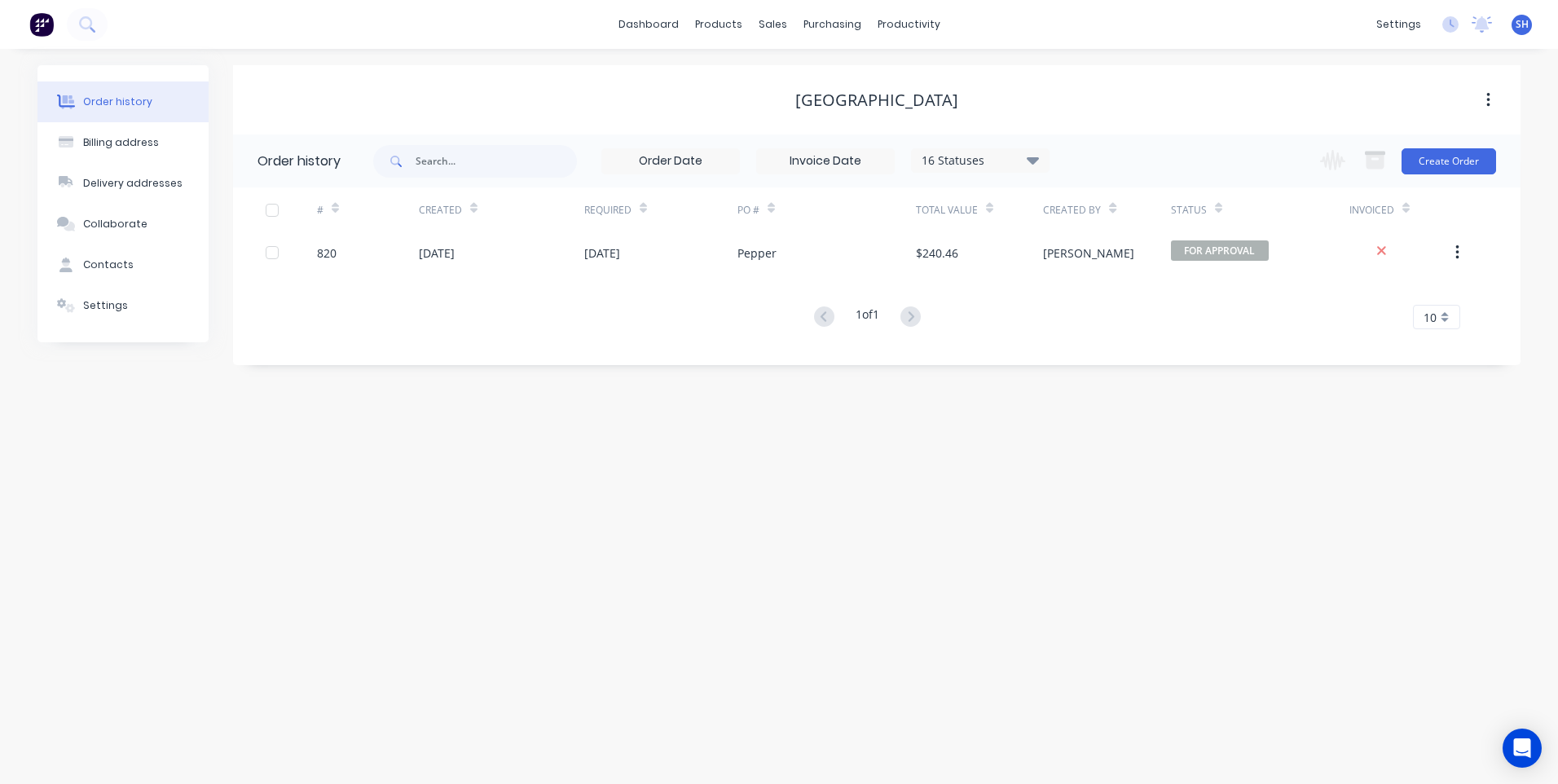
click at [45, 16] on img at bounding box center [41, 24] width 24 height 24
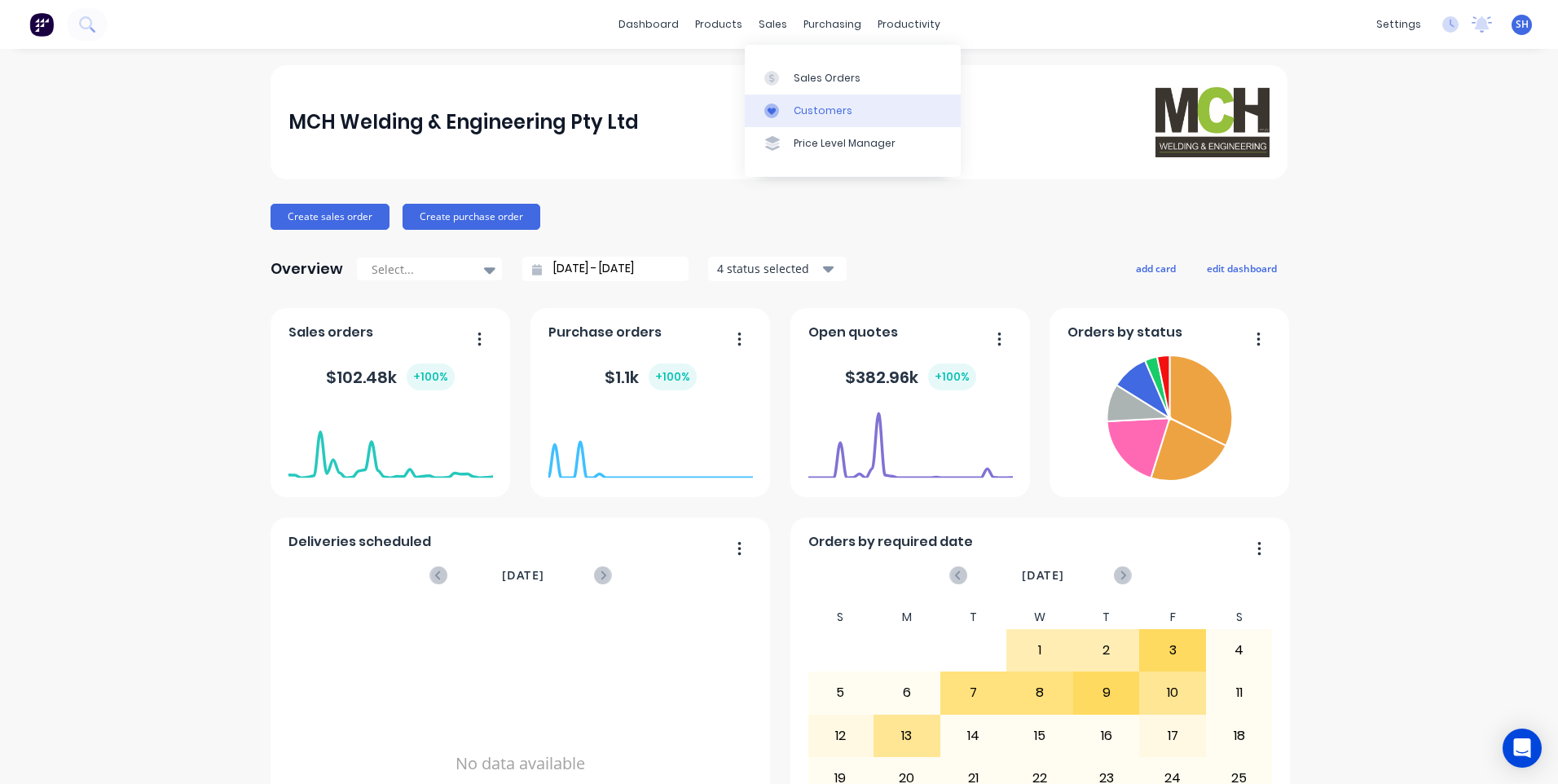
click at [823, 108] on div "Customers" at bounding box center [823, 110] width 59 height 15
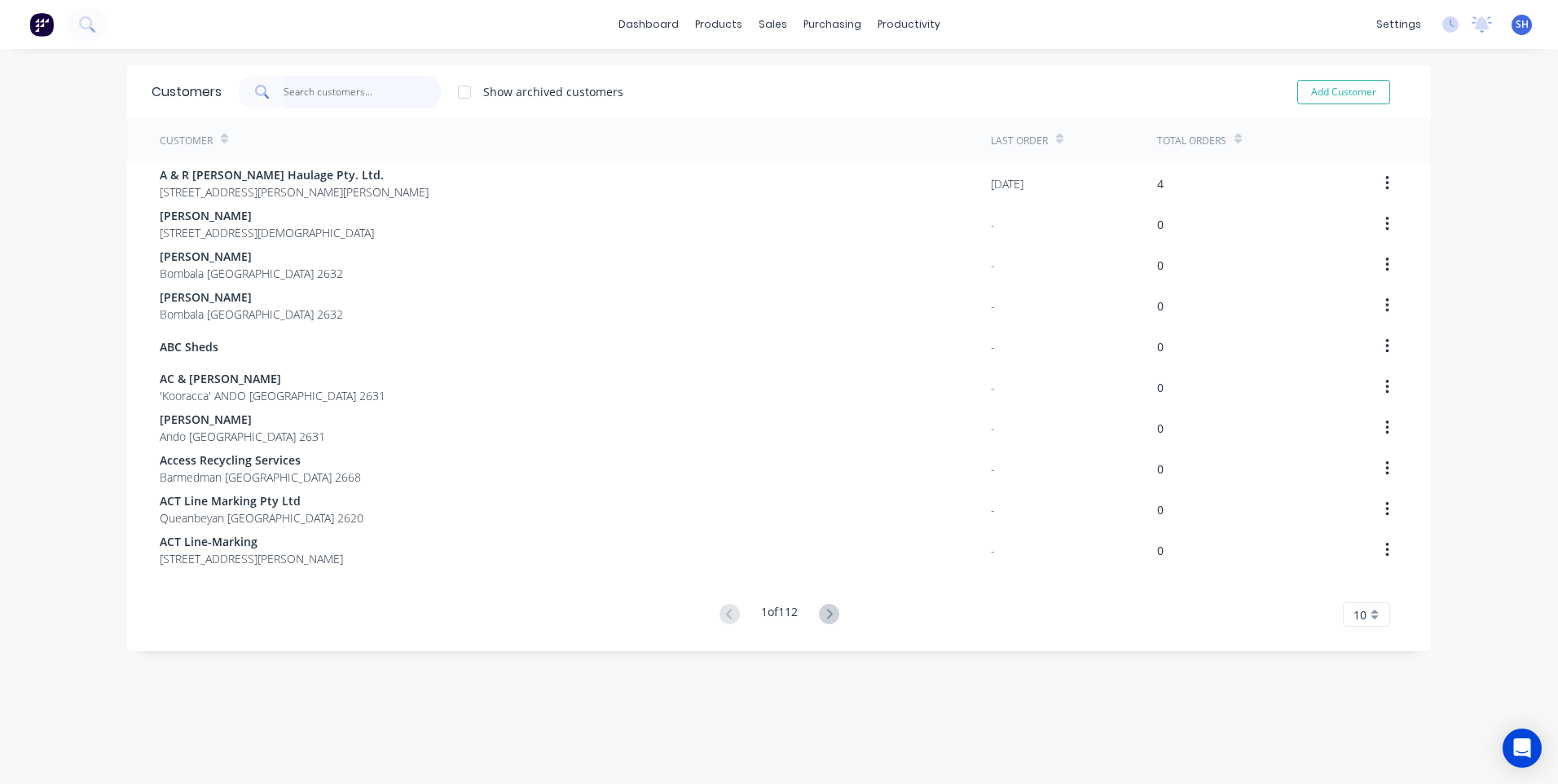
click at [290, 90] on input "text" at bounding box center [363, 92] width 159 height 33
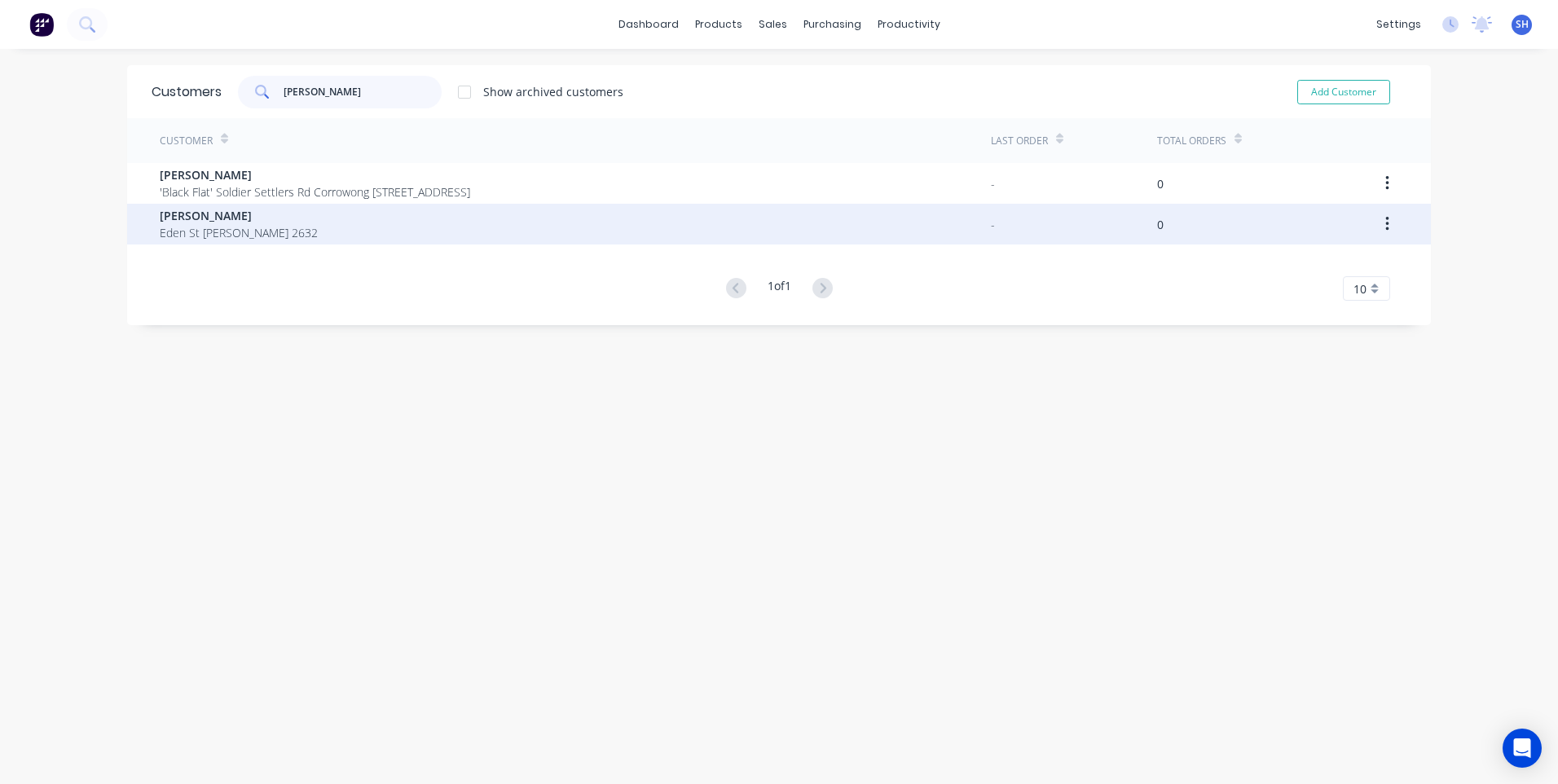
type input "[PERSON_NAME]"
click at [219, 213] on span "[PERSON_NAME]" at bounding box center [239, 215] width 158 height 17
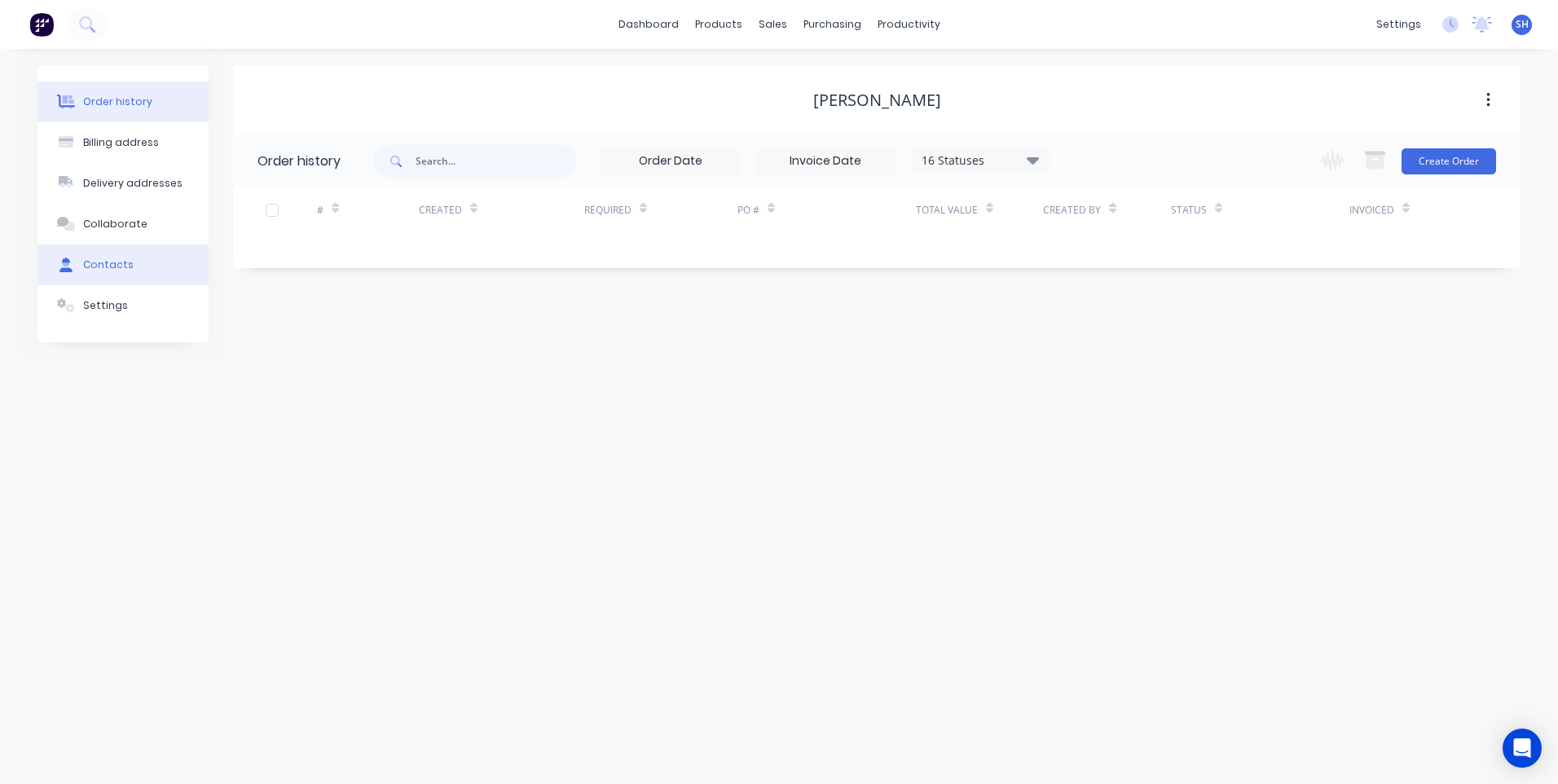
click at [106, 262] on div "Contacts" at bounding box center [108, 264] width 51 height 15
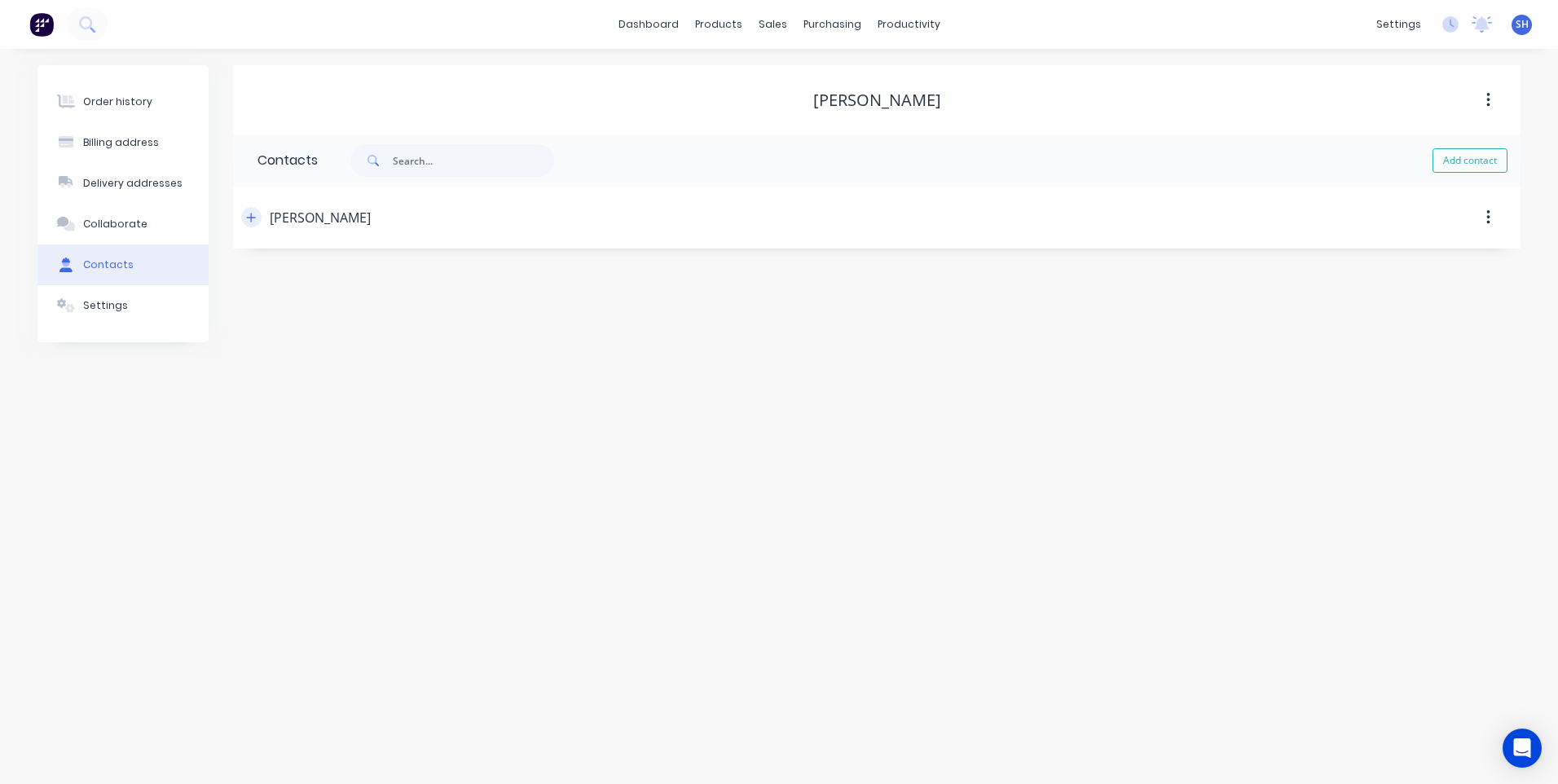
click at [246, 216] on icon "button" at bounding box center [251, 217] width 10 height 11
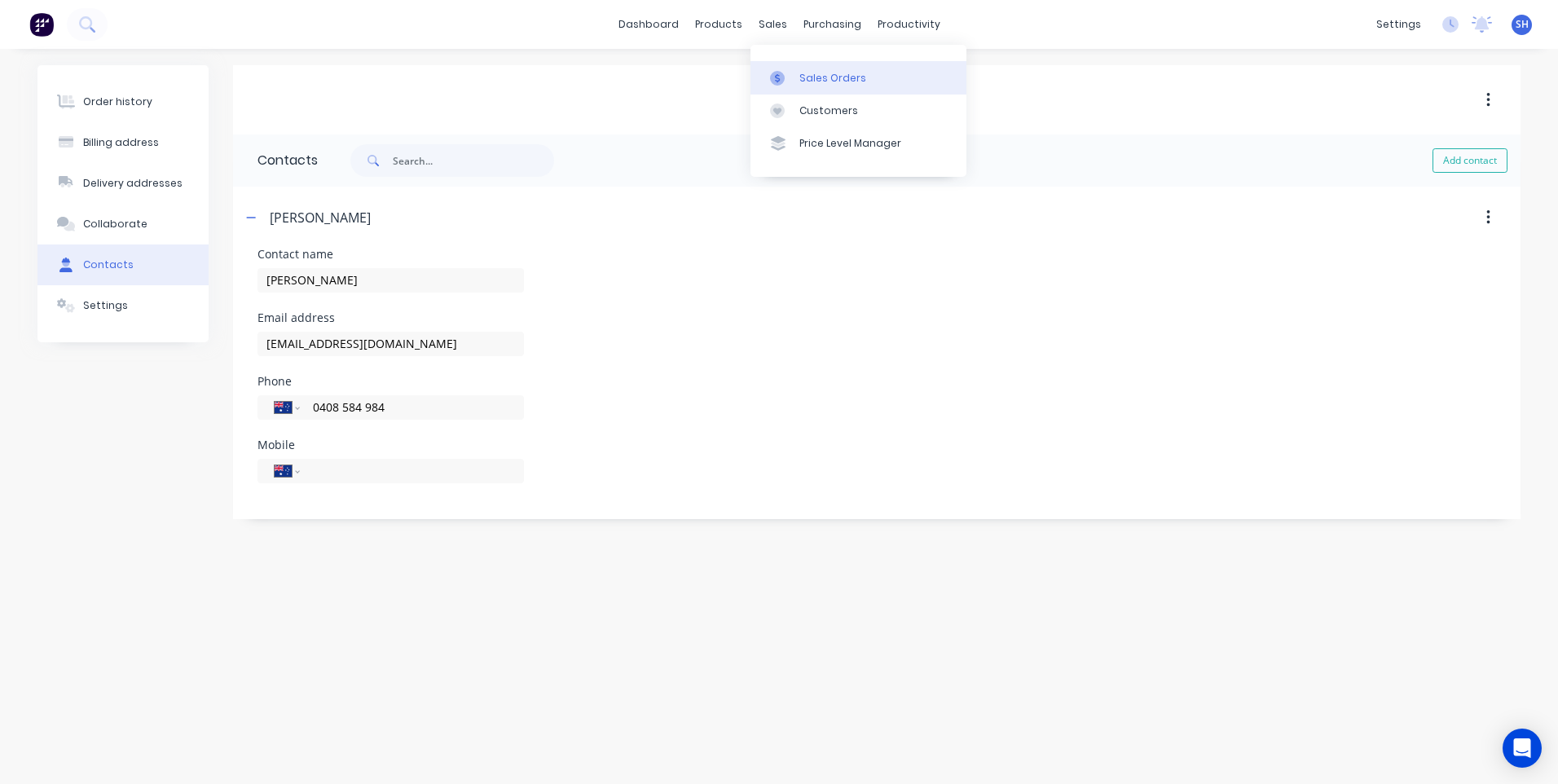
click at [818, 73] on div "Sales Orders" at bounding box center [832, 78] width 67 height 15
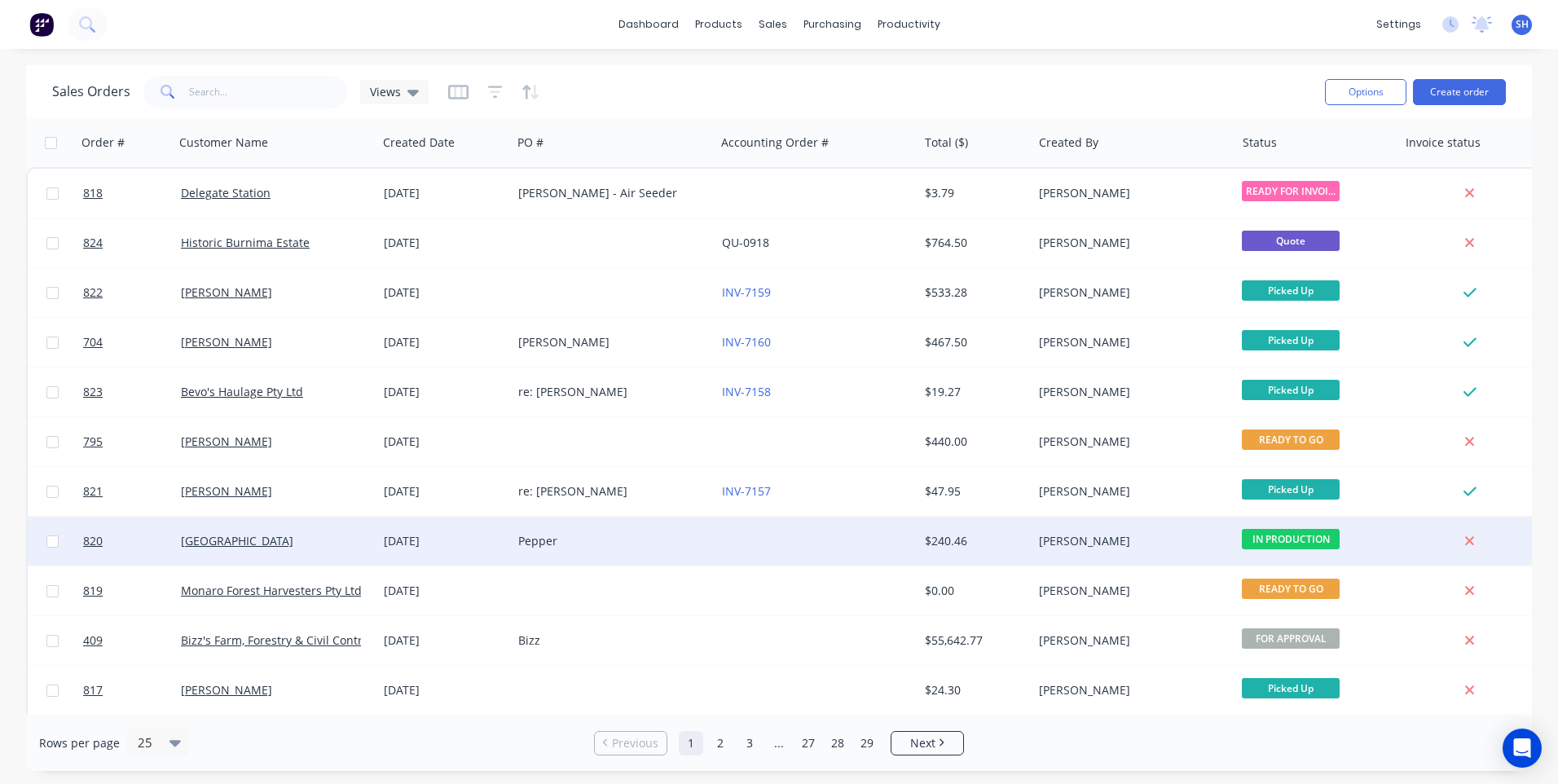
click at [574, 539] on div "Pepper" at bounding box center [608, 541] width 181 height 16
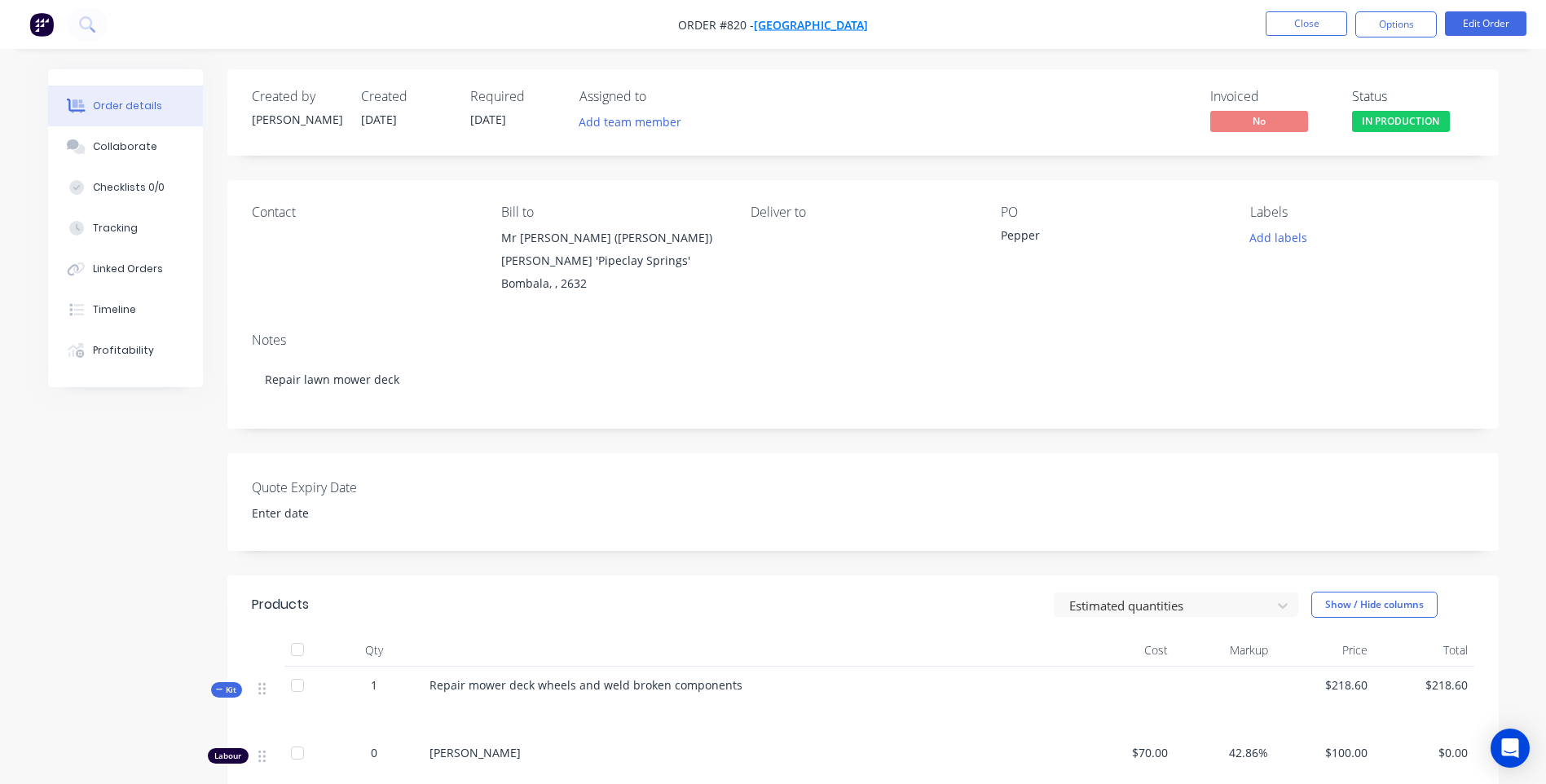
click at [796, 17] on span "[GEOGRAPHIC_DATA]" at bounding box center [811, 24] width 114 height 15
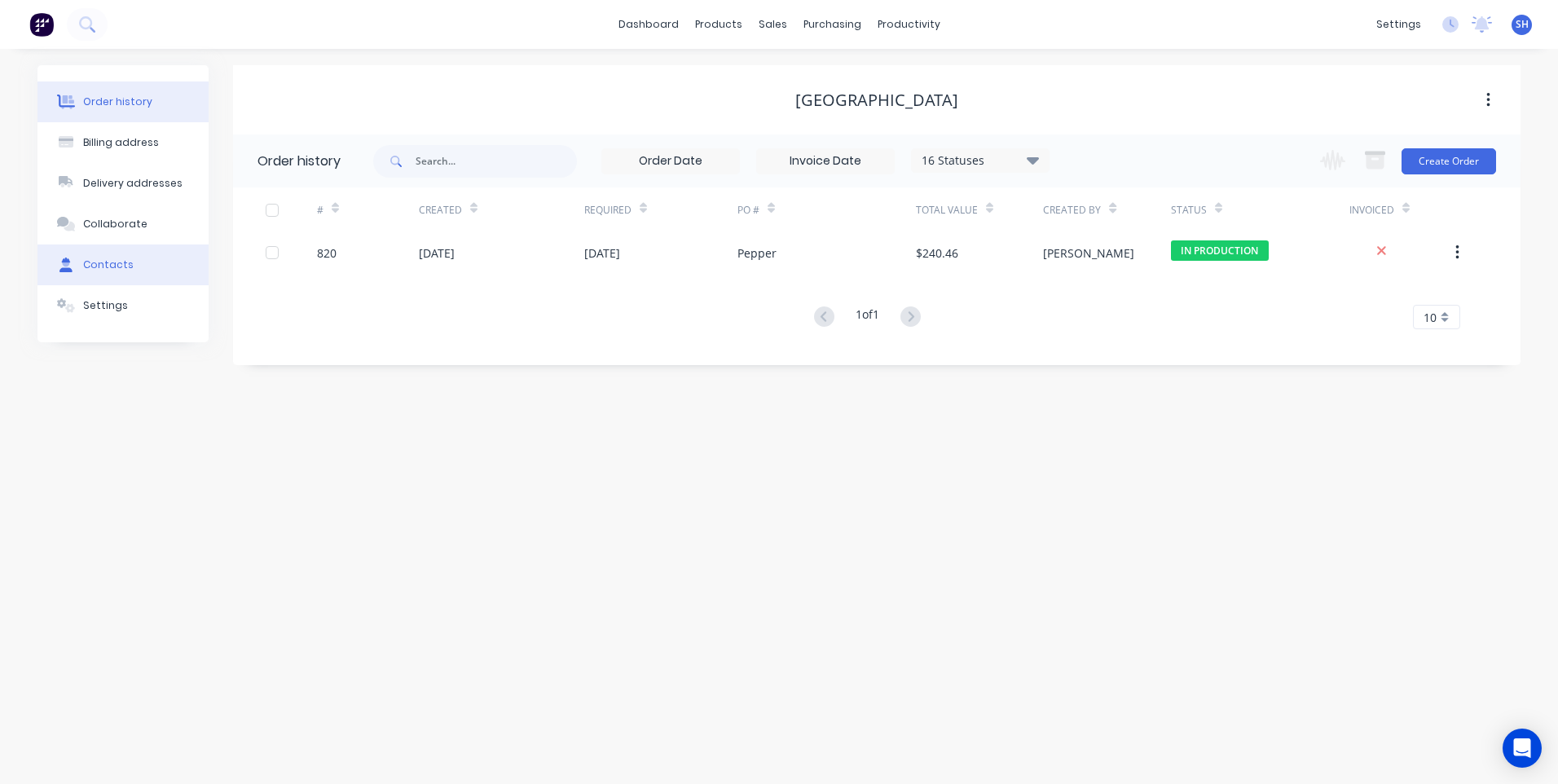
click at [107, 258] on div "Contacts" at bounding box center [108, 264] width 51 height 15
select select "AU"
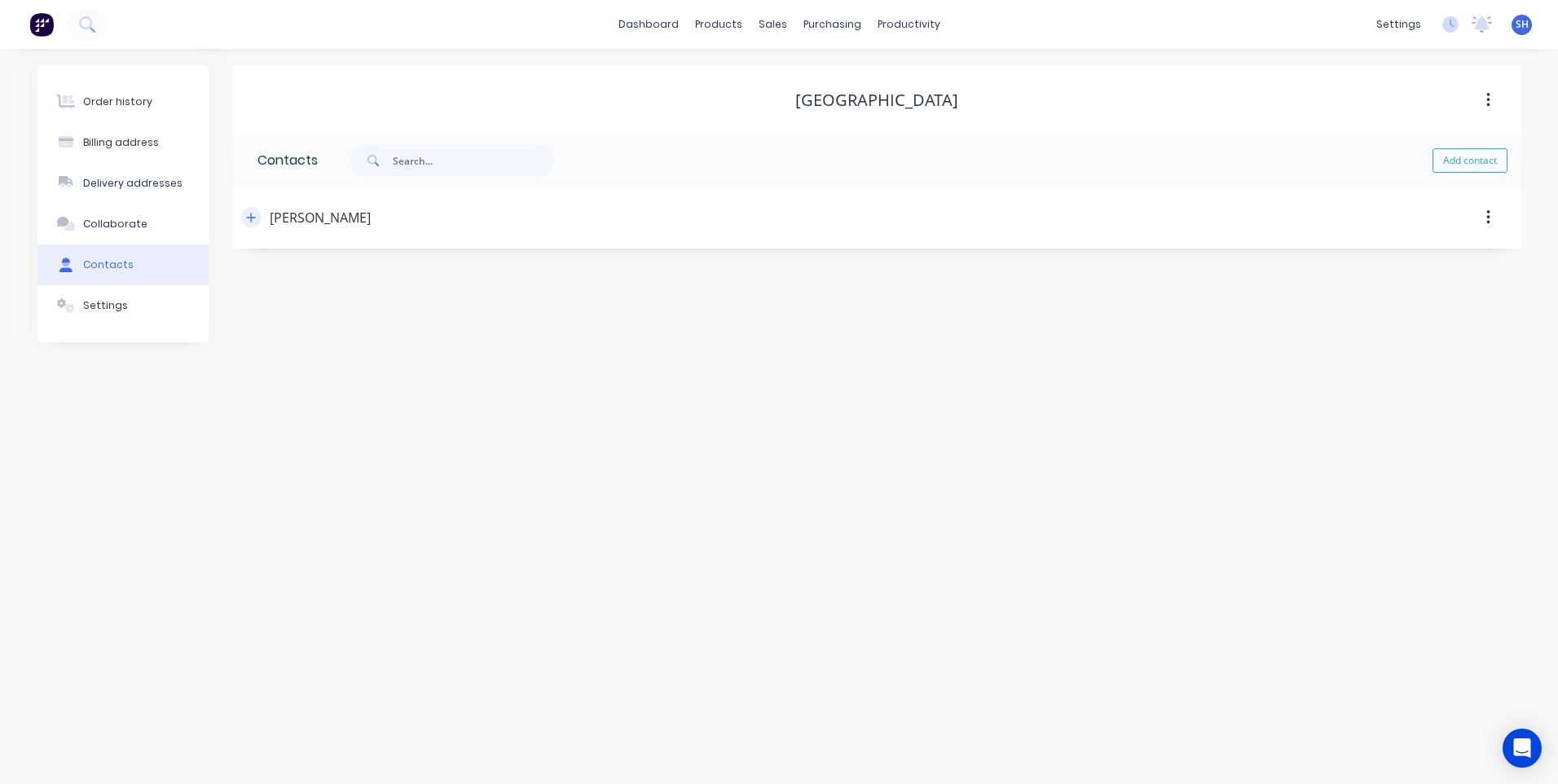
click at [251, 212] on icon "button" at bounding box center [251, 217] width 10 height 11
click at [271, 213] on div "[PERSON_NAME]" at bounding box center [320, 218] width 101 height 20
click at [266, 276] on input "[PERSON_NAME]" at bounding box center [390, 280] width 266 height 24
click at [339, 279] on input "[PERSON_NAME] ([PERSON_NAME]" at bounding box center [390, 280] width 266 height 24
type input "[PERSON_NAME] ([PERSON_NAME]"
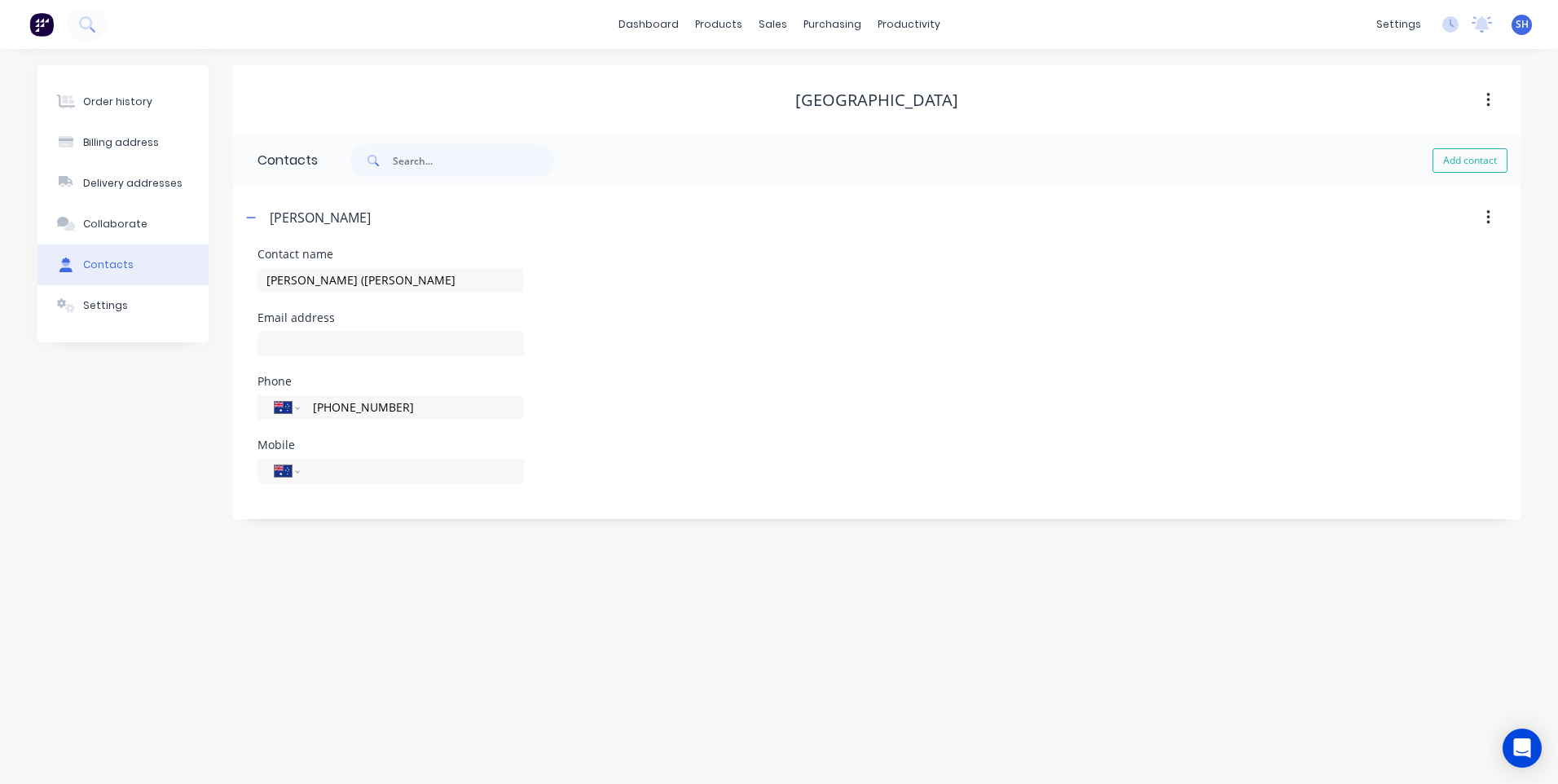
click at [638, 381] on div "Phone International [GEOGRAPHIC_DATA] [GEOGRAPHIC_DATA] [GEOGRAPHIC_DATA] [GEOG…" at bounding box center [876, 408] width 1238 height 64
click at [117, 99] on div "Order history" at bounding box center [117, 102] width 69 height 15
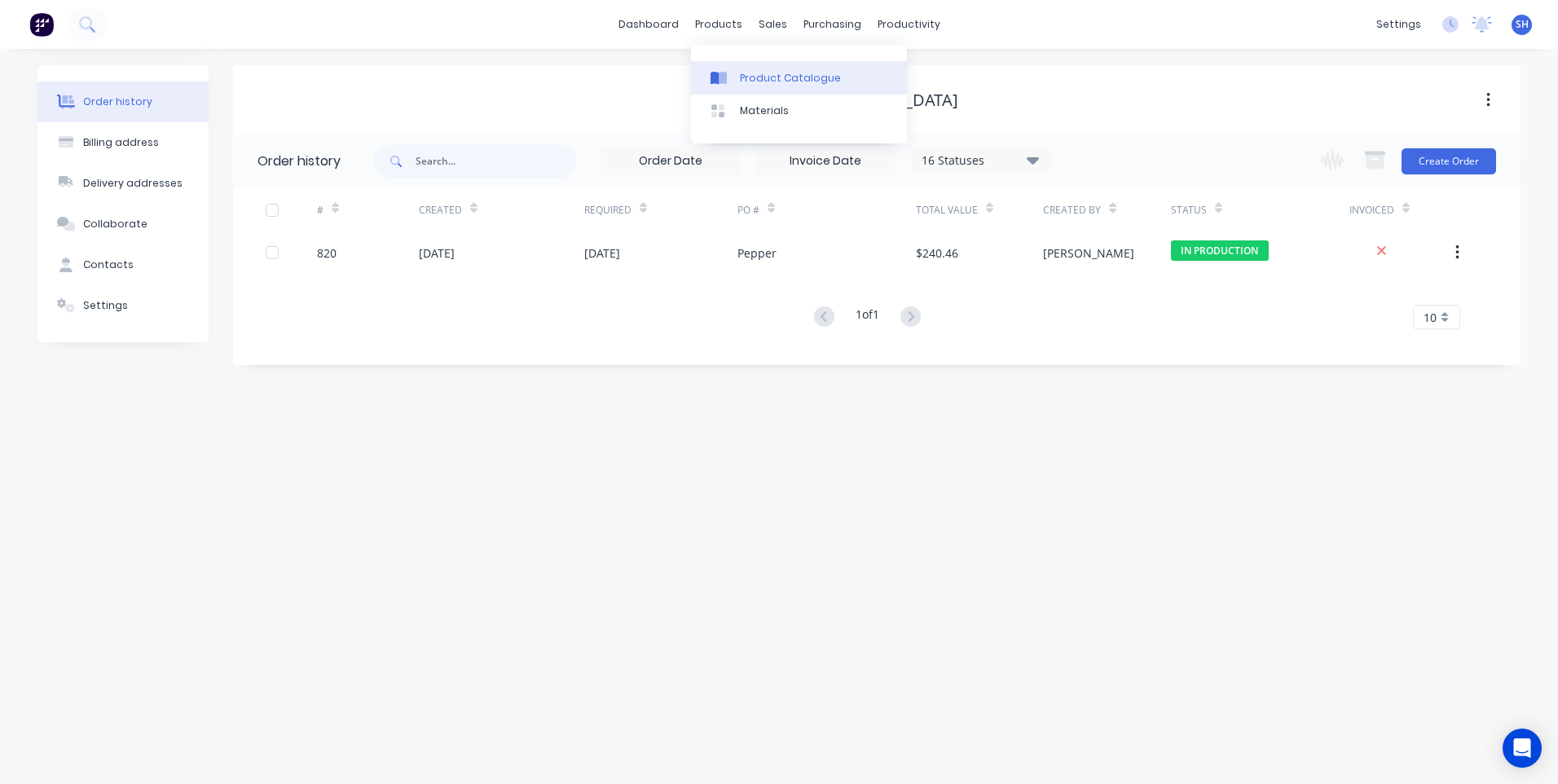
click at [772, 77] on div "Product Catalogue" at bounding box center [790, 78] width 101 height 15
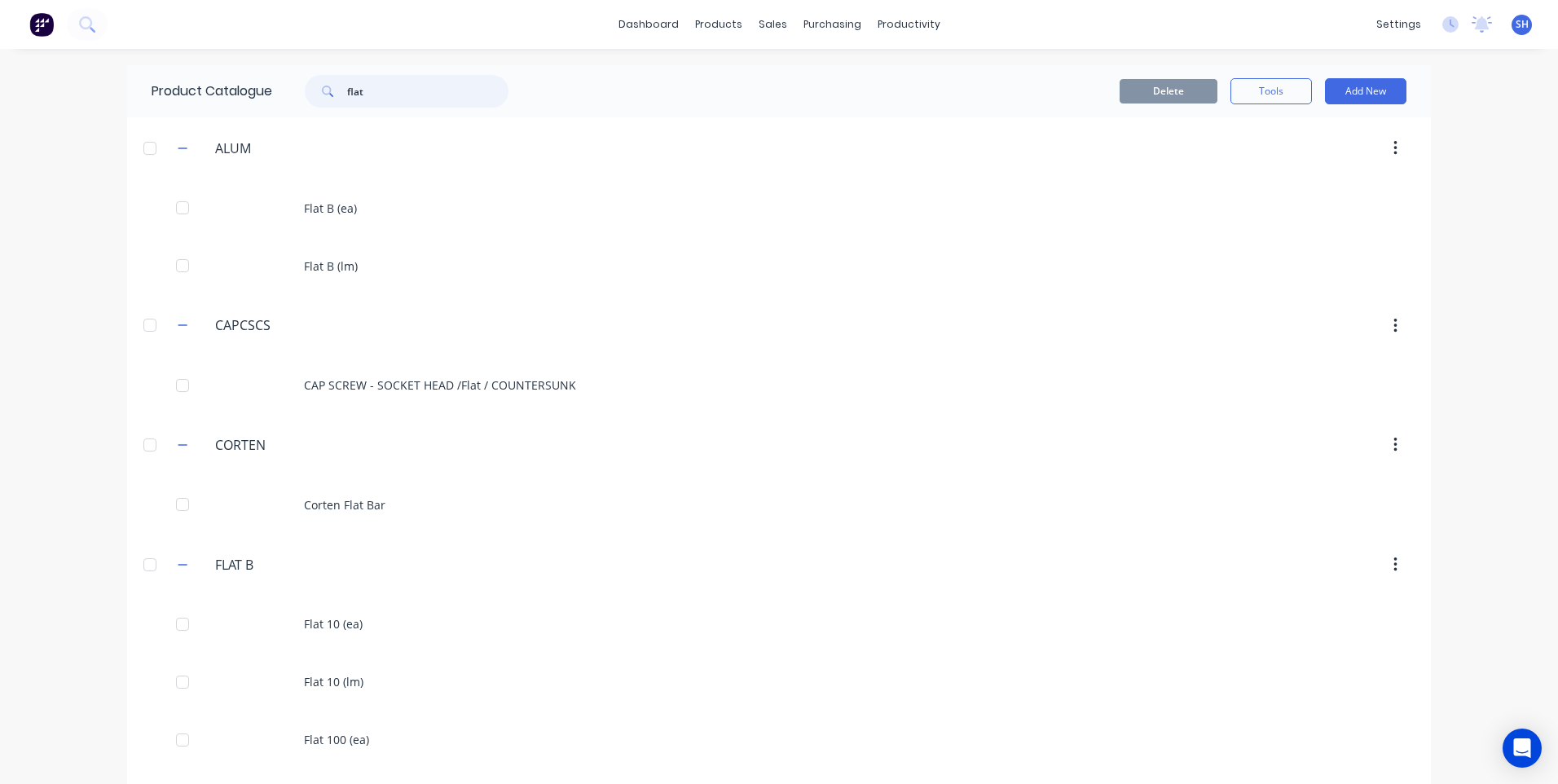
drag, startPoint x: 382, startPoint y: 93, endPoint x: 271, endPoint y: 87, distance: 111.0
click at [272, 87] on div "flat" at bounding box center [402, 91] width 261 height 33
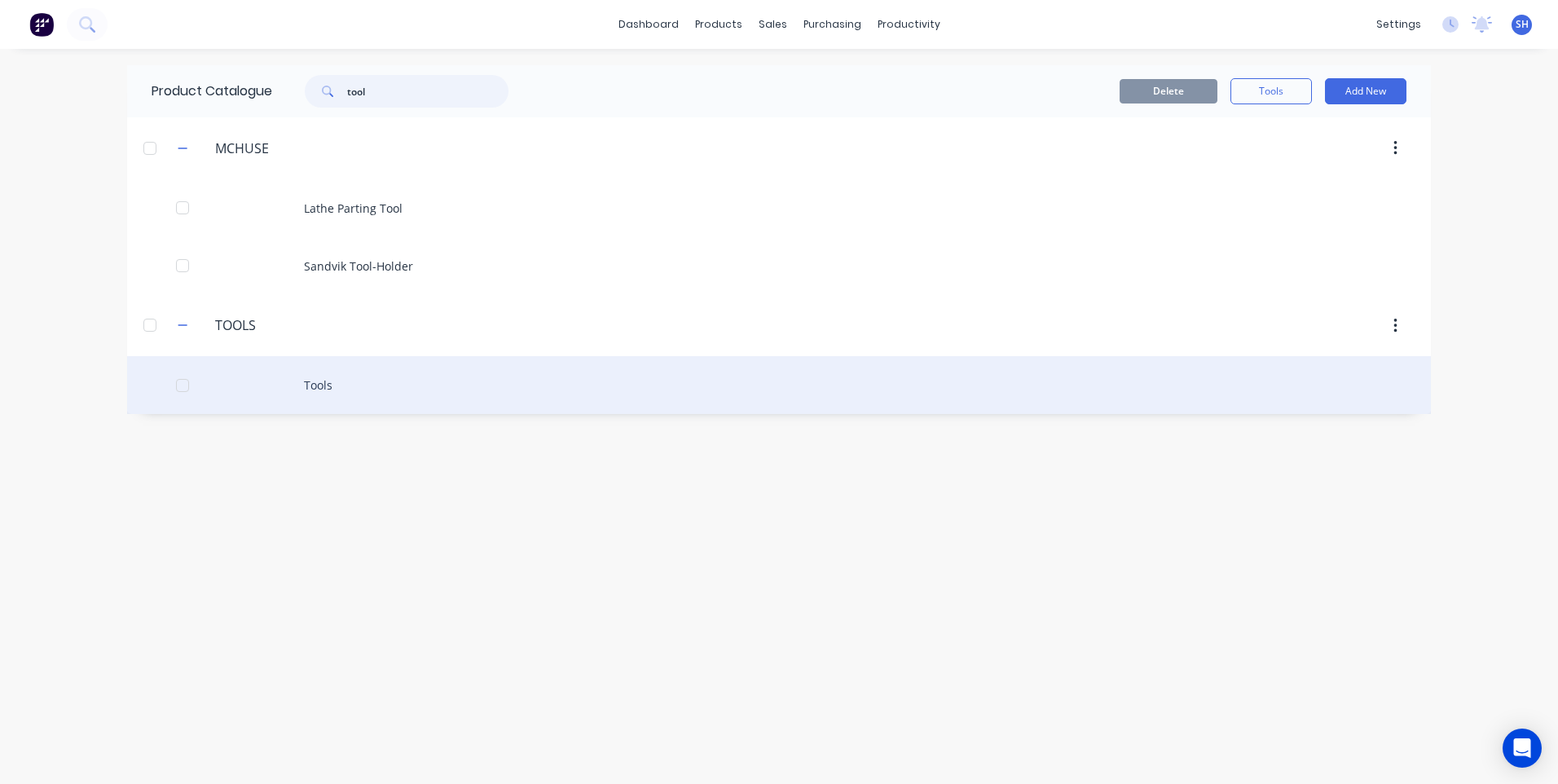
type input "tool"
click at [320, 385] on div "Tools" at bounding box center [779, 385] width 1304 height 58
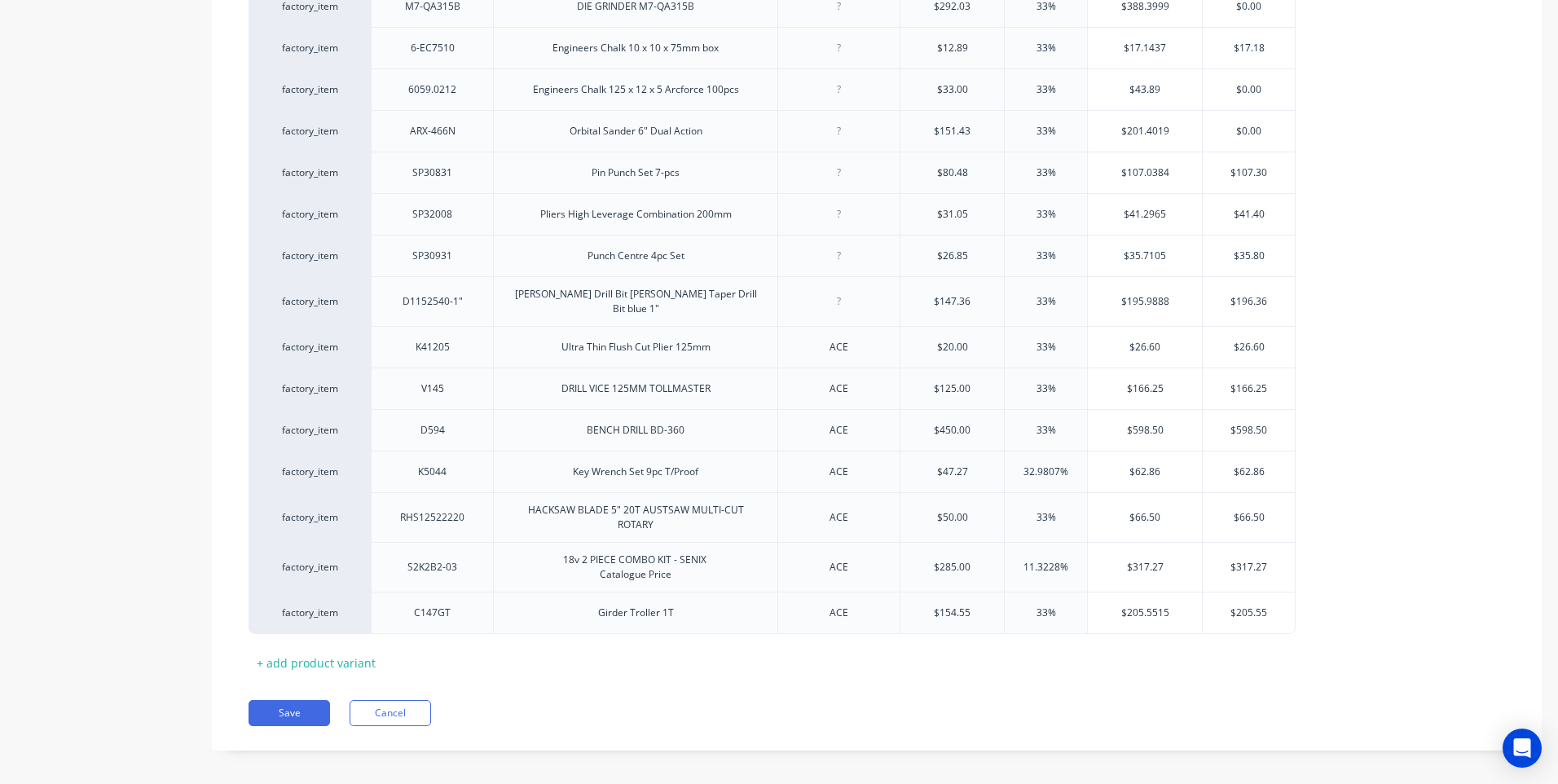
scroll to position [620, 0]
click at [353, 653] on div "+ add product variant" at bounding box center [315, 659] width 135 height 25
type textarea "x"
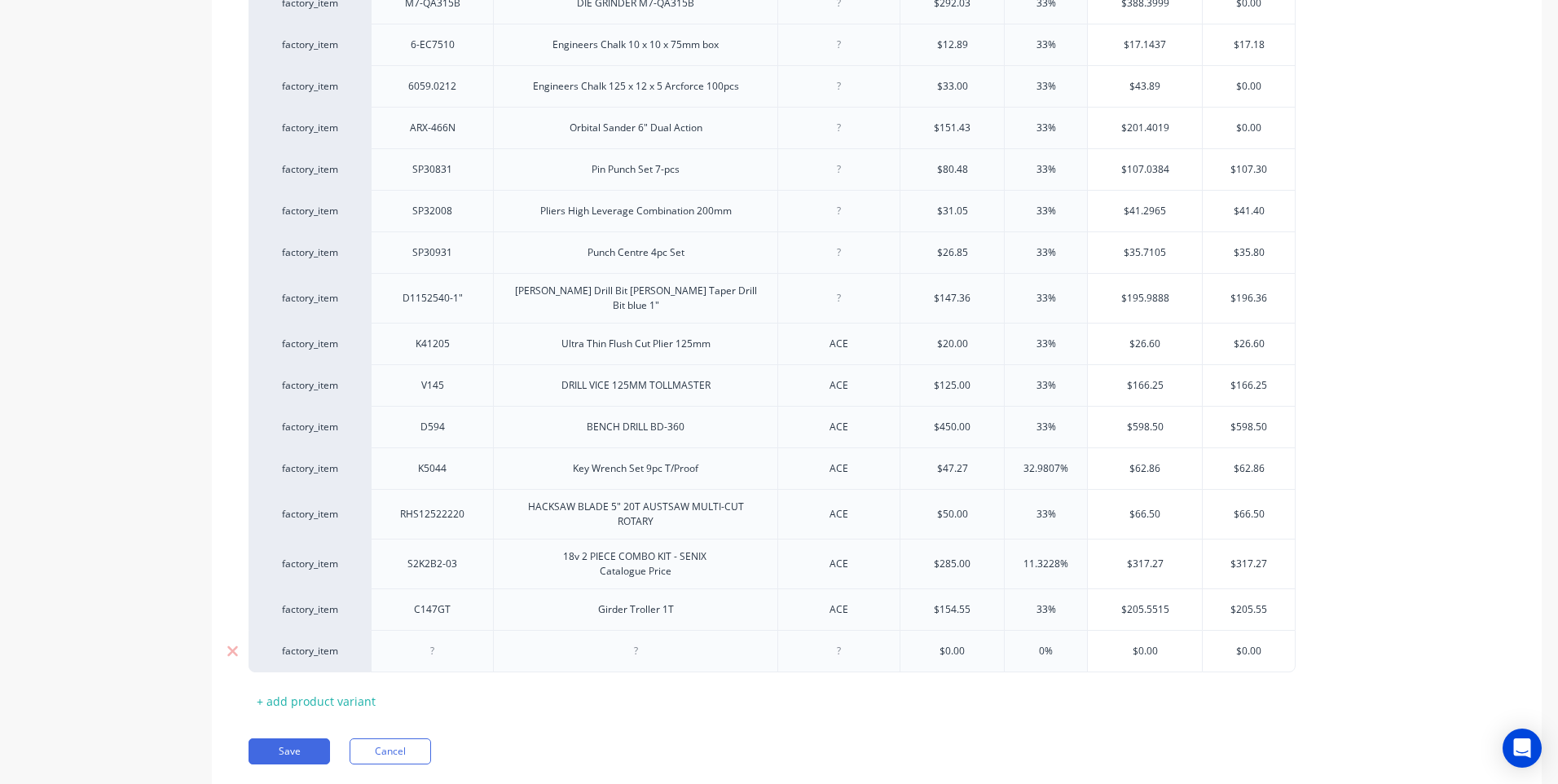
drag, startPoint x: 435, startPoint y: 644, endPoint x: 458, endPoint y: 653, distance: 24.5
click at [436, 644] on div at bounding box center [432, 650] width 81 height 21
type textarea "x"
click at [638, 644] on div at bounding box center [635, 650] width 81 height 21
type textarea "x"
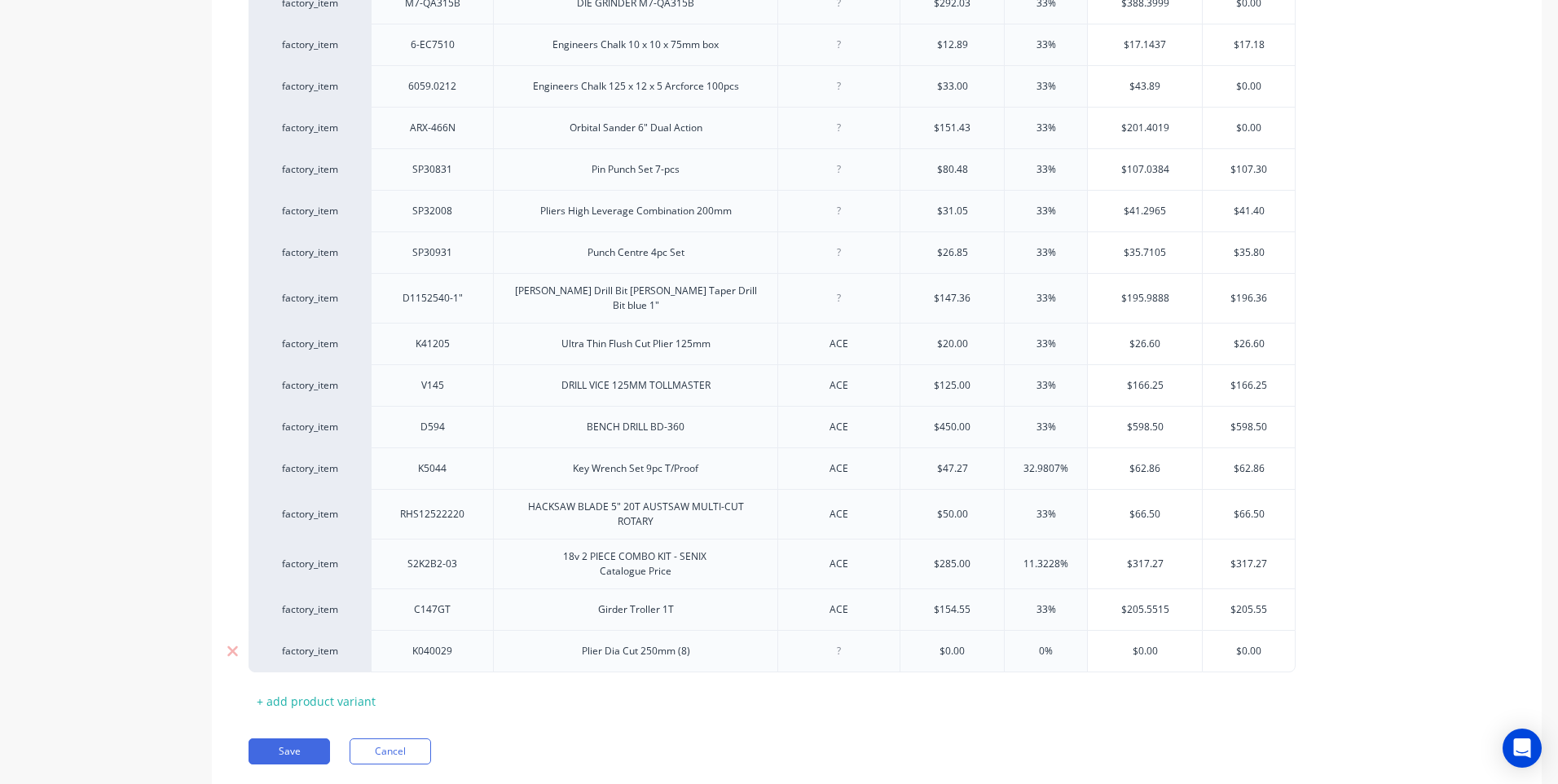
click at [840, 649] on div at bounding box center [838, 650] width 81 height 21
type input "$0.00"
type textarea "x"
type input "$"
type textarea "x"
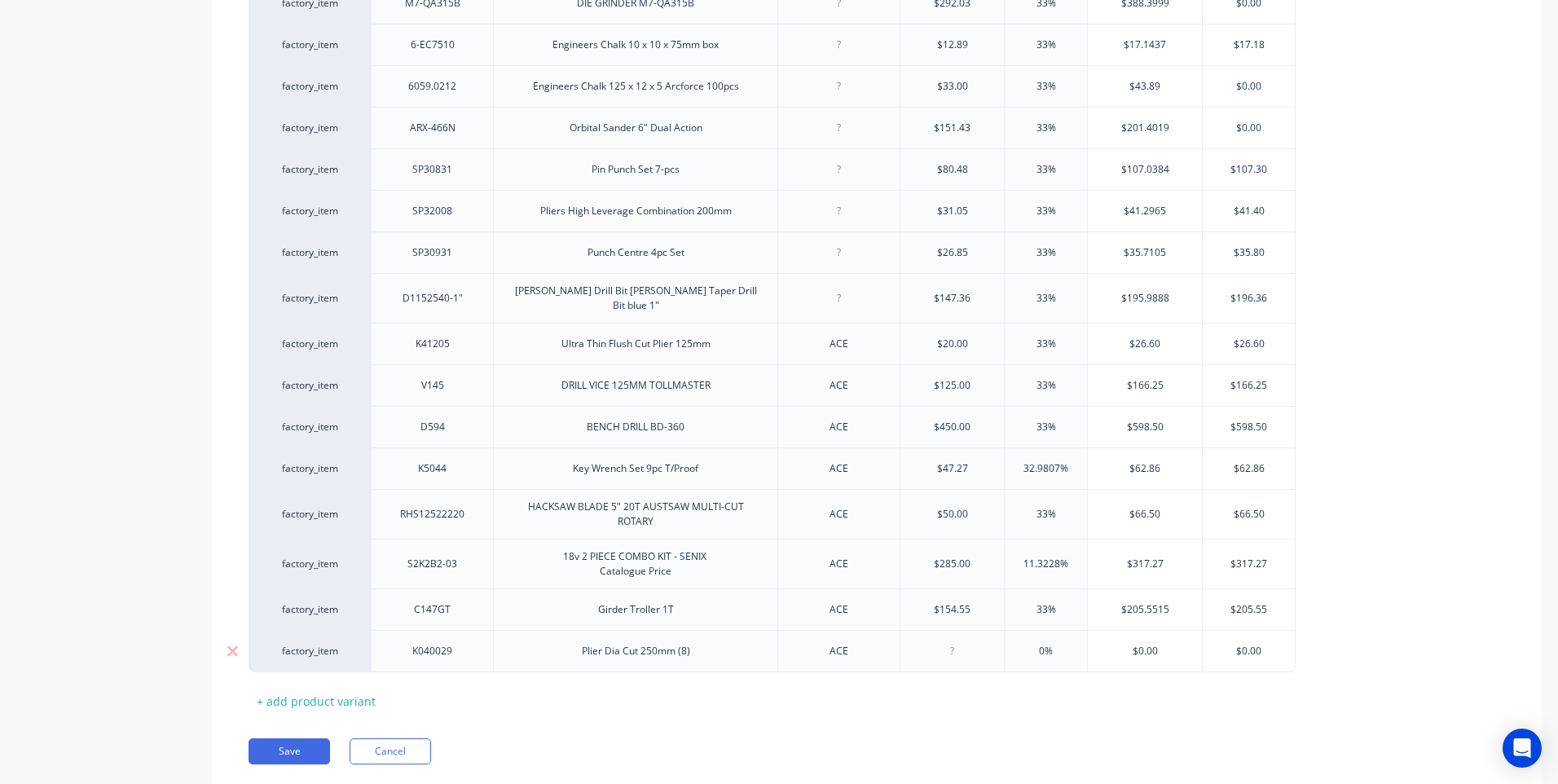
type input "4"
type textarea "x"
type input "40.00"
type input "0"
type input "3"
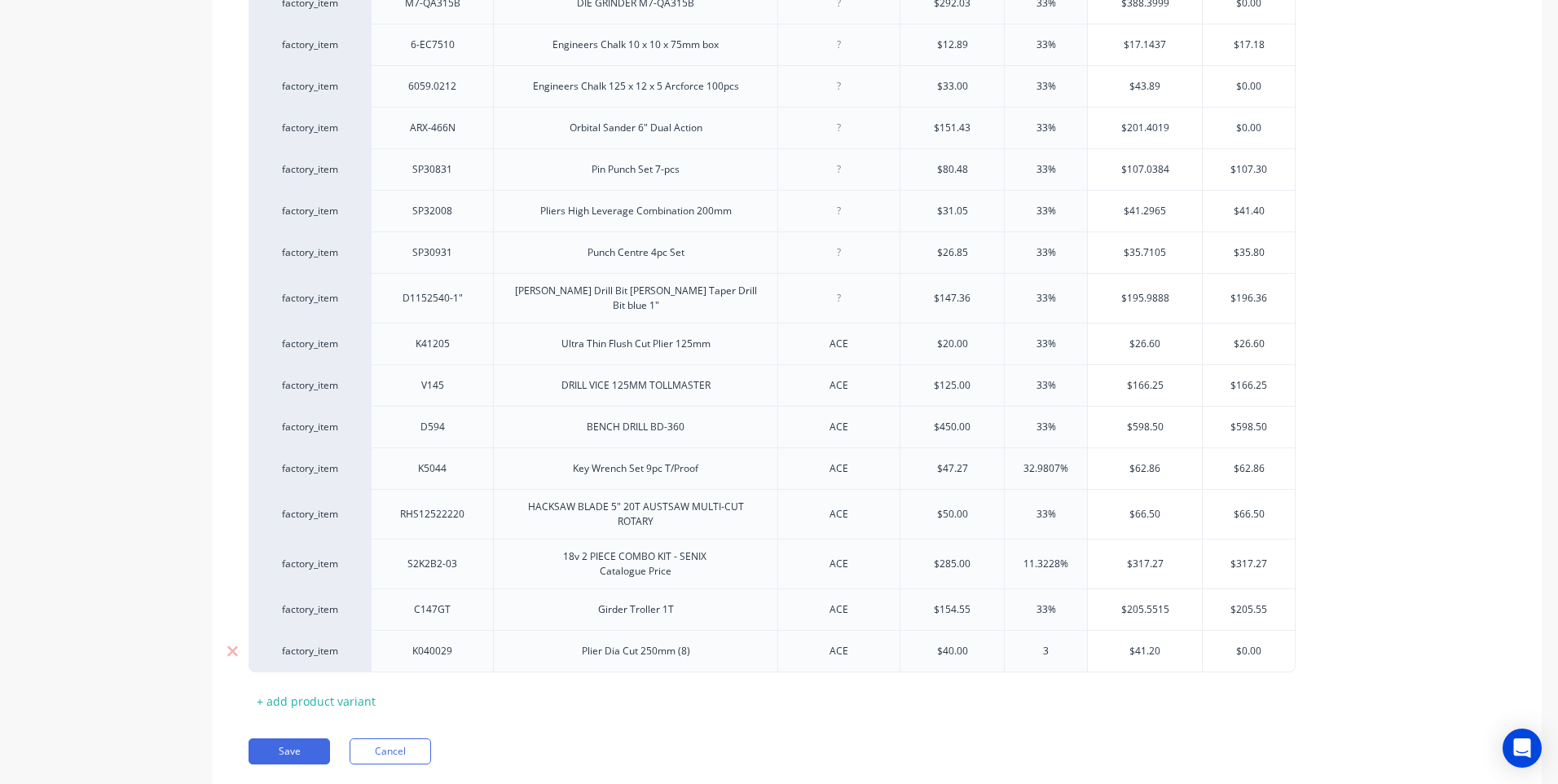
type textarea "x"
type input "33"
type input "$53.20"
type input "$0.00"
type textarea "x"
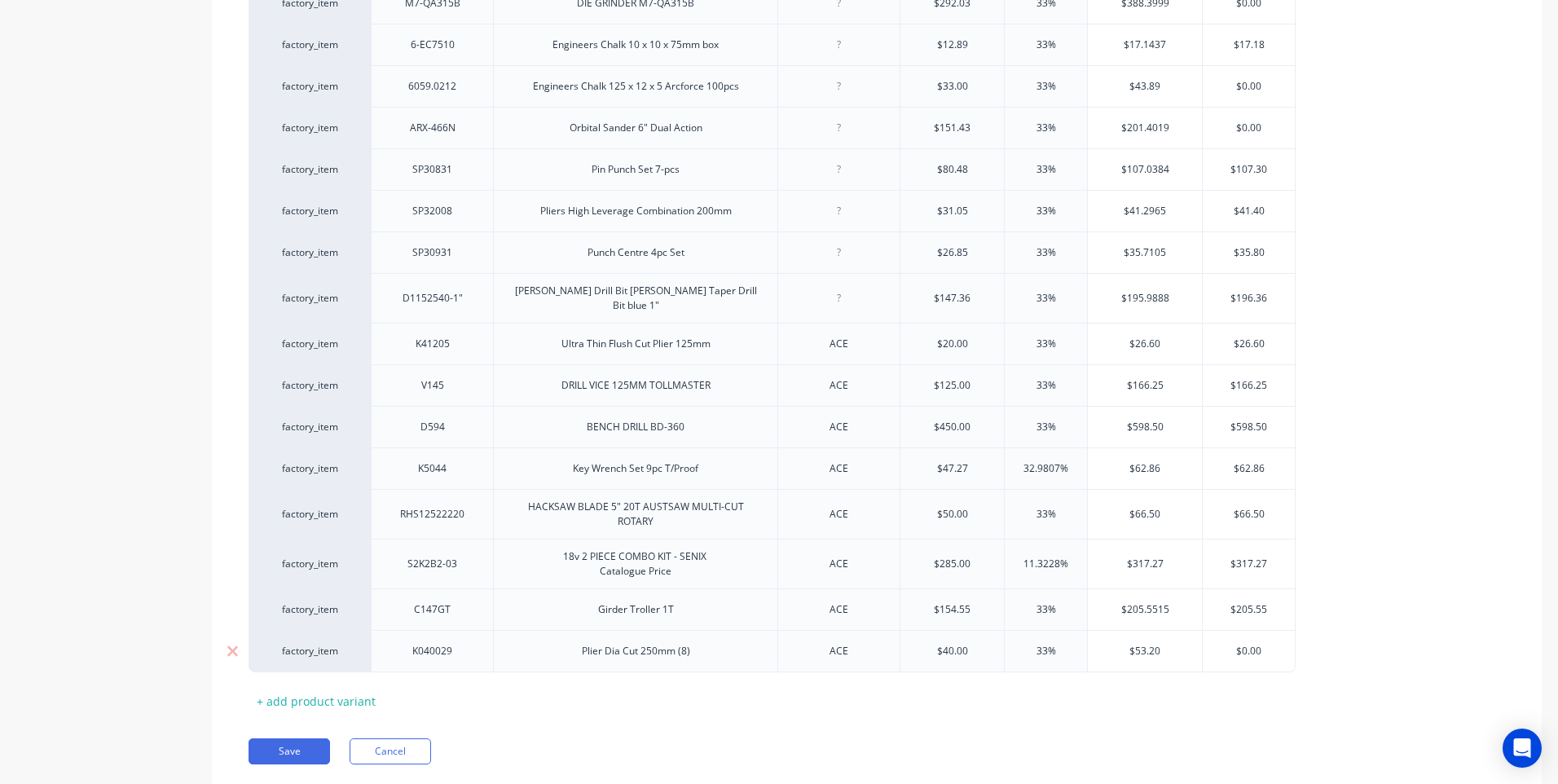
type input "$0.0"
type textarea "x"
type input "$0."
type textarea "x"
type input "$0"
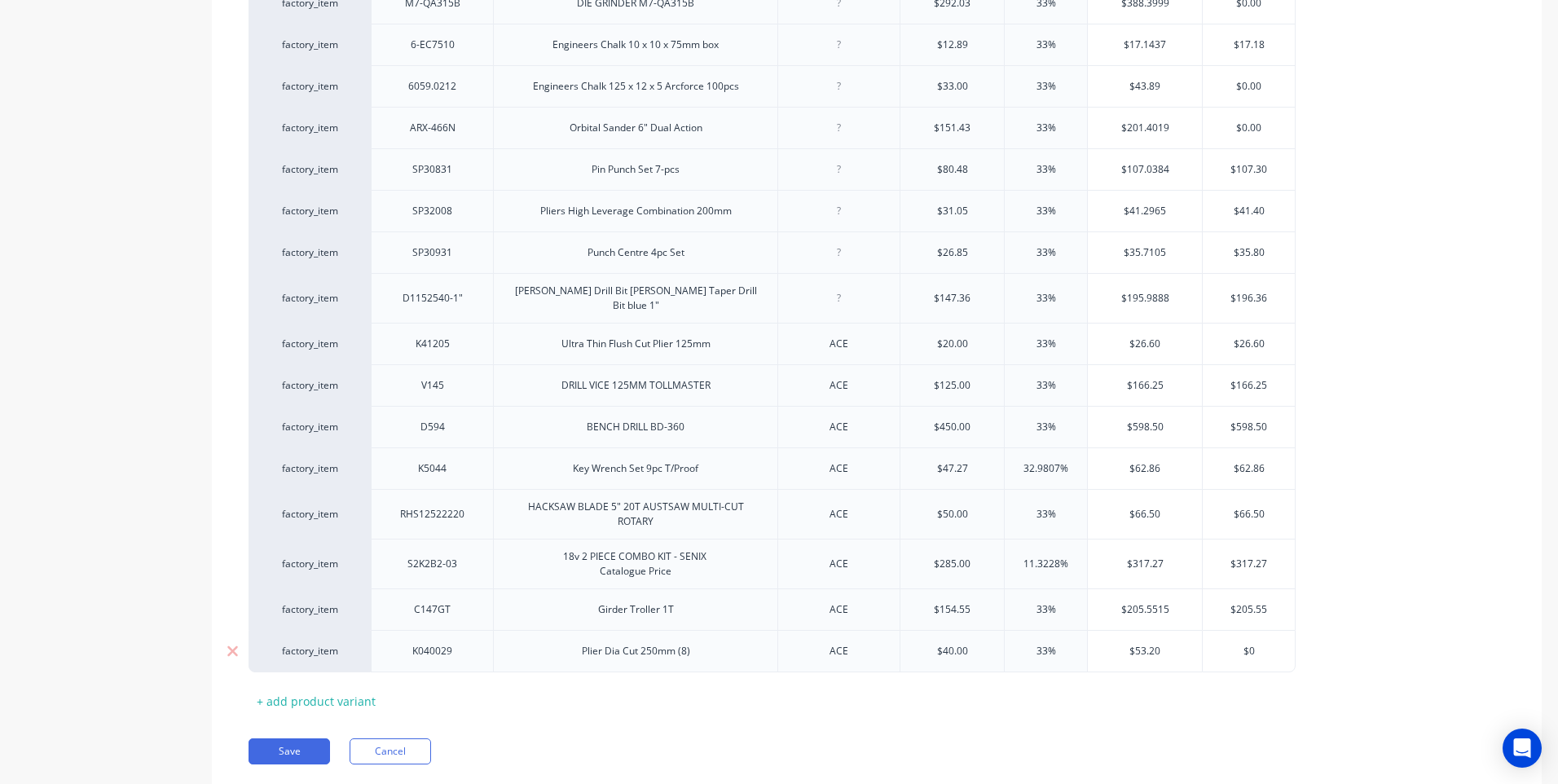
type textarea "x"
type input "$"
type textarea "x"
type input "$53"
type textarea "x"
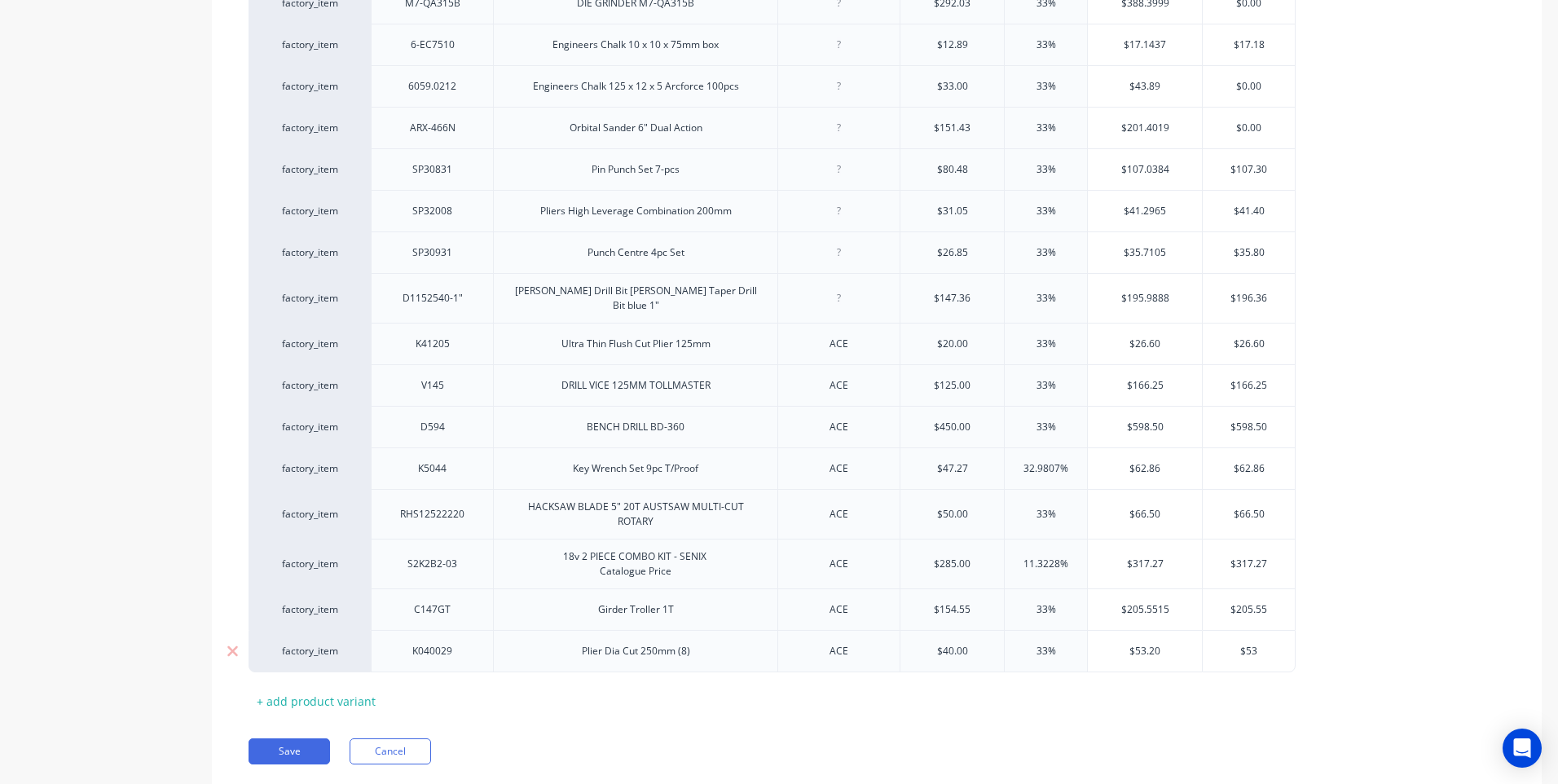
type input "$53."
type textarea "x"
type input "$53.2"
type textarea "x"
type input "$53.20"
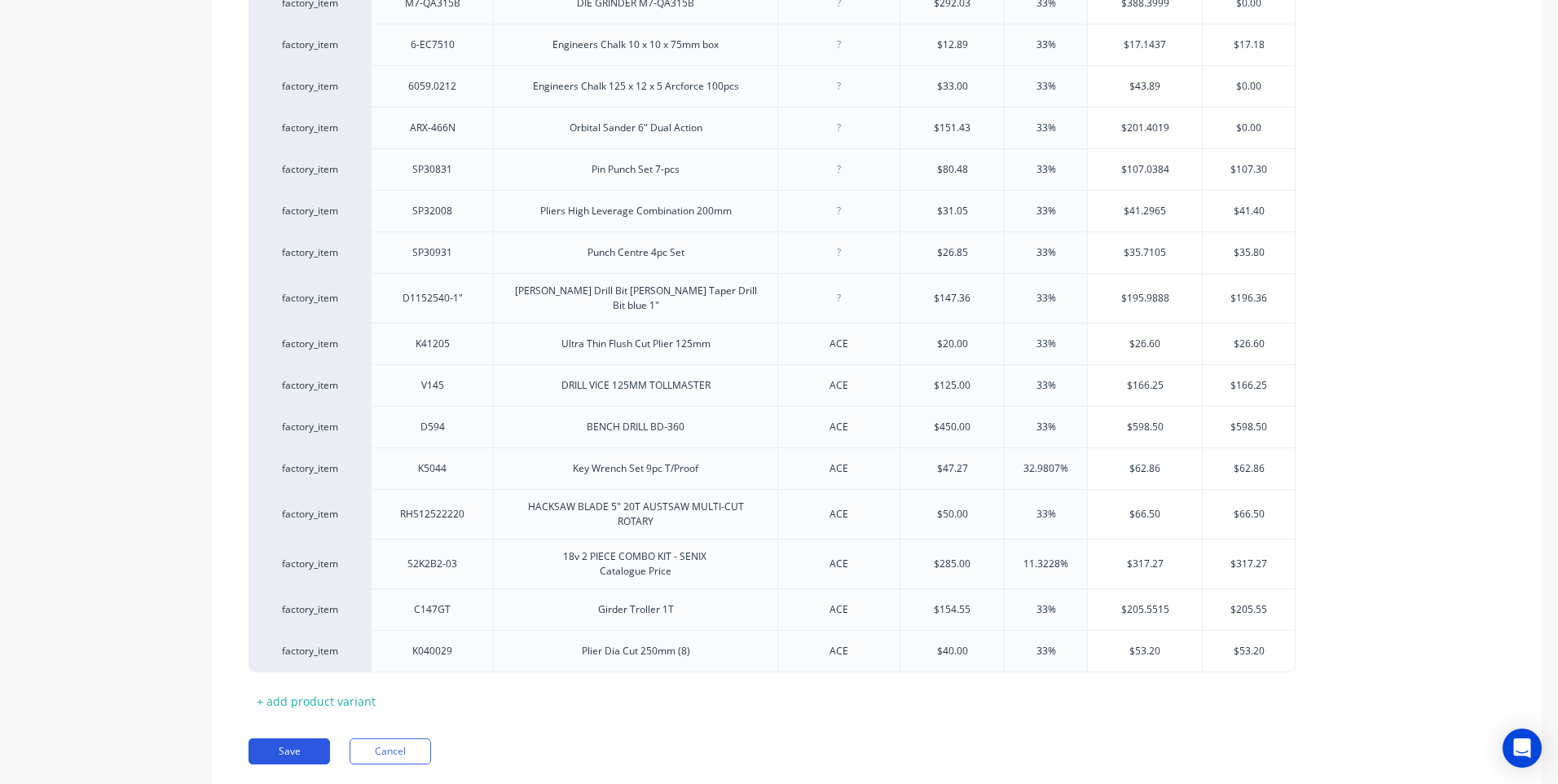
click at [291, 740] on button "Save" at bounding box center [288, 751] width 81 height 26
type textarea "x"
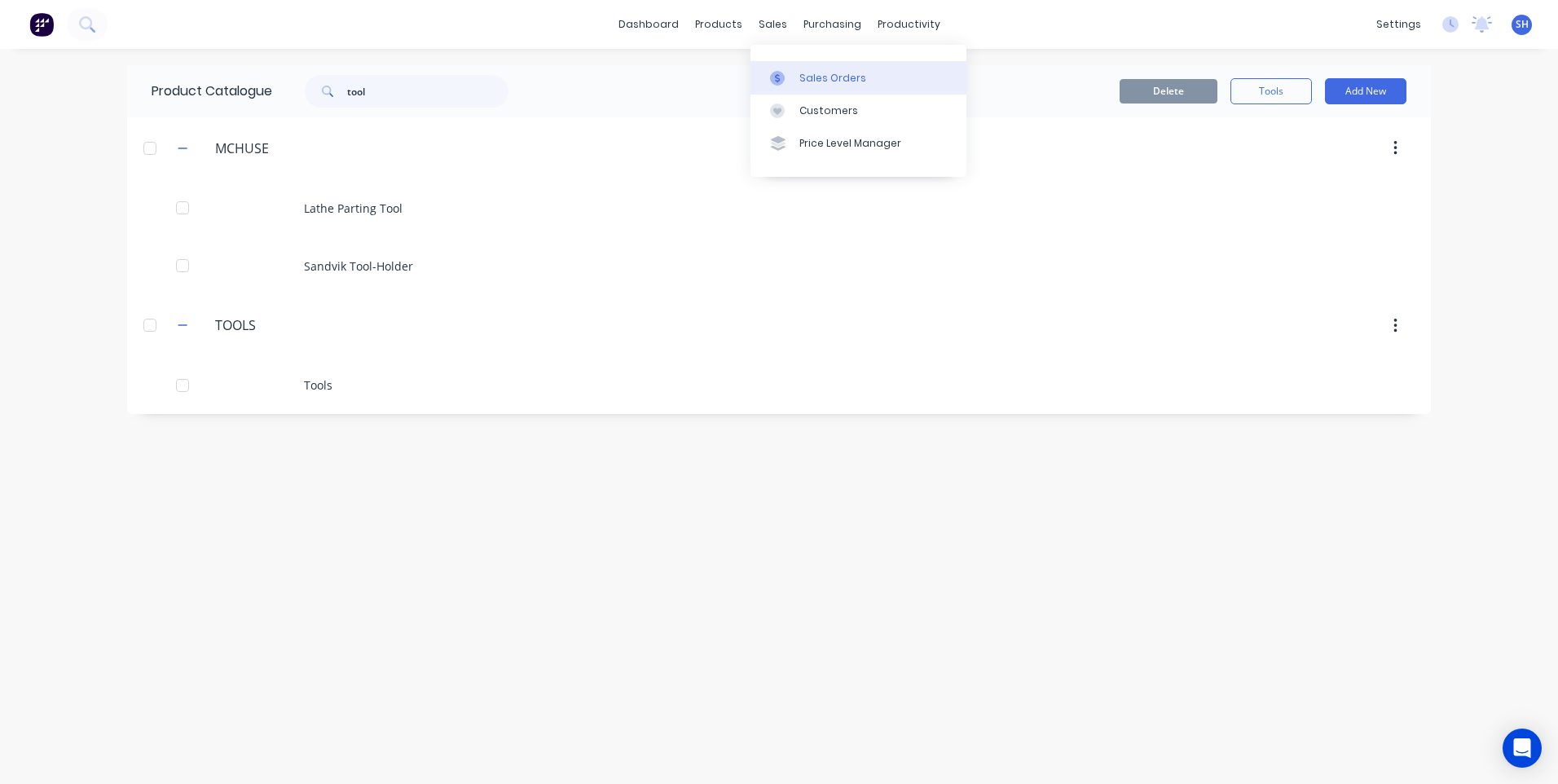
click at [811, 68] on link "Sales Orders" at bounding box center [858, 77] width 216 height 33
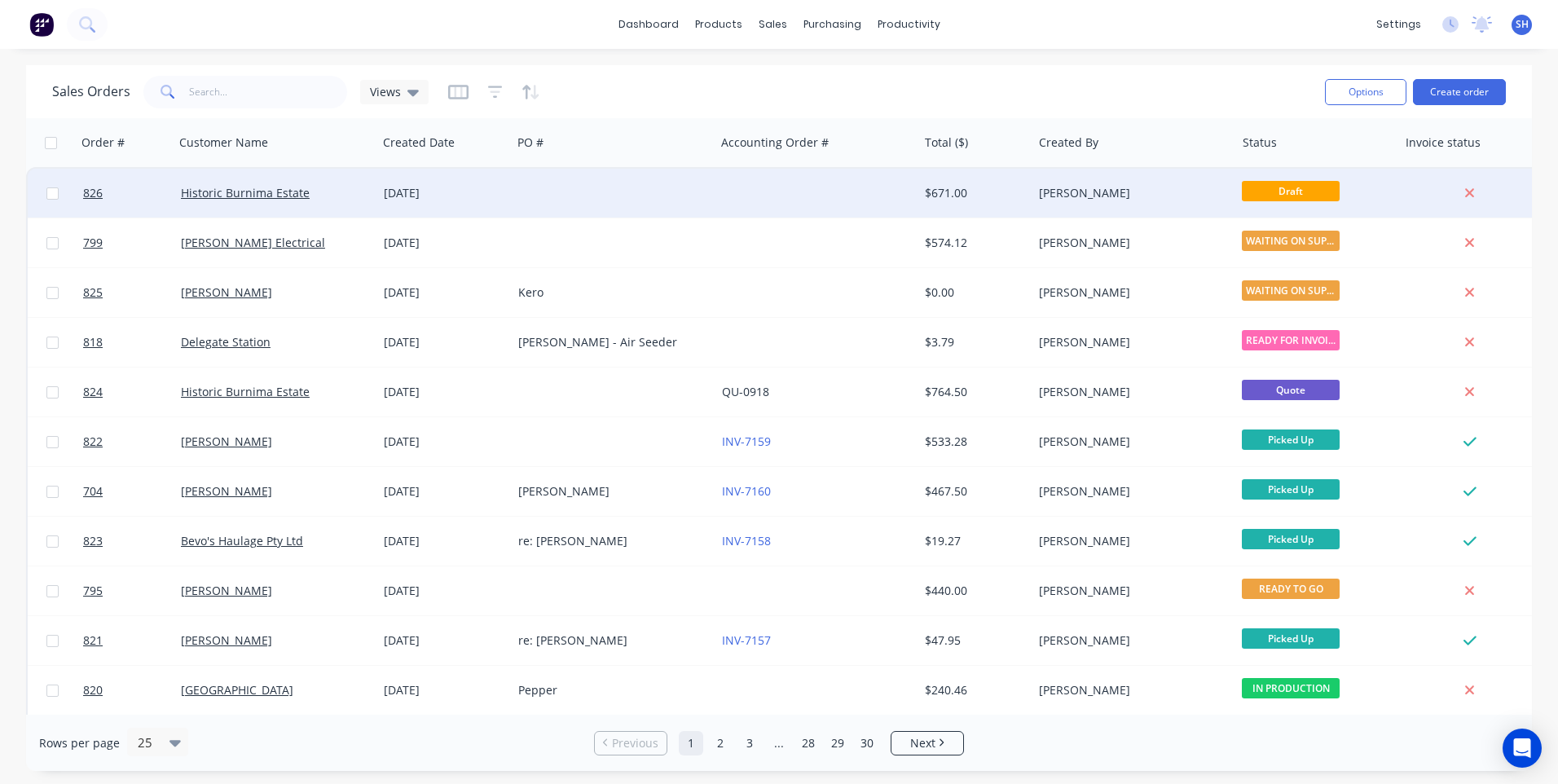
click at [542, 193] on div at bounding box center [613, 193] width 203 height 49
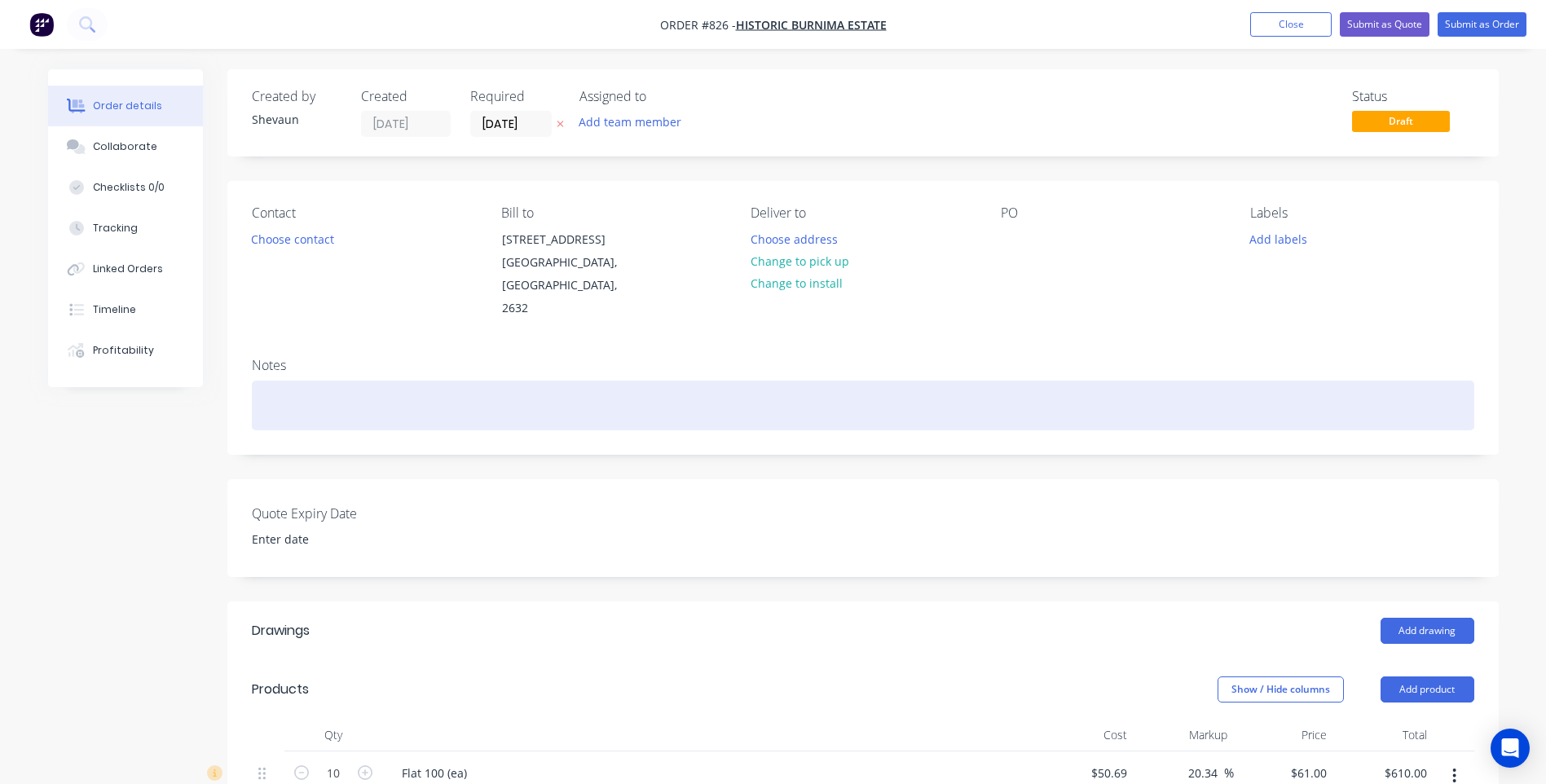
click at [267, 380] on div at bounding box center [863, 405] width 1222 height 50
click at [262, 385] on div "Flat bar" at bounding box center [863, 405] width 1222 height 50
click at [370, 383] on div "10 lengths Flat bar" at bounding box center [863, 405] width 1222 height 50
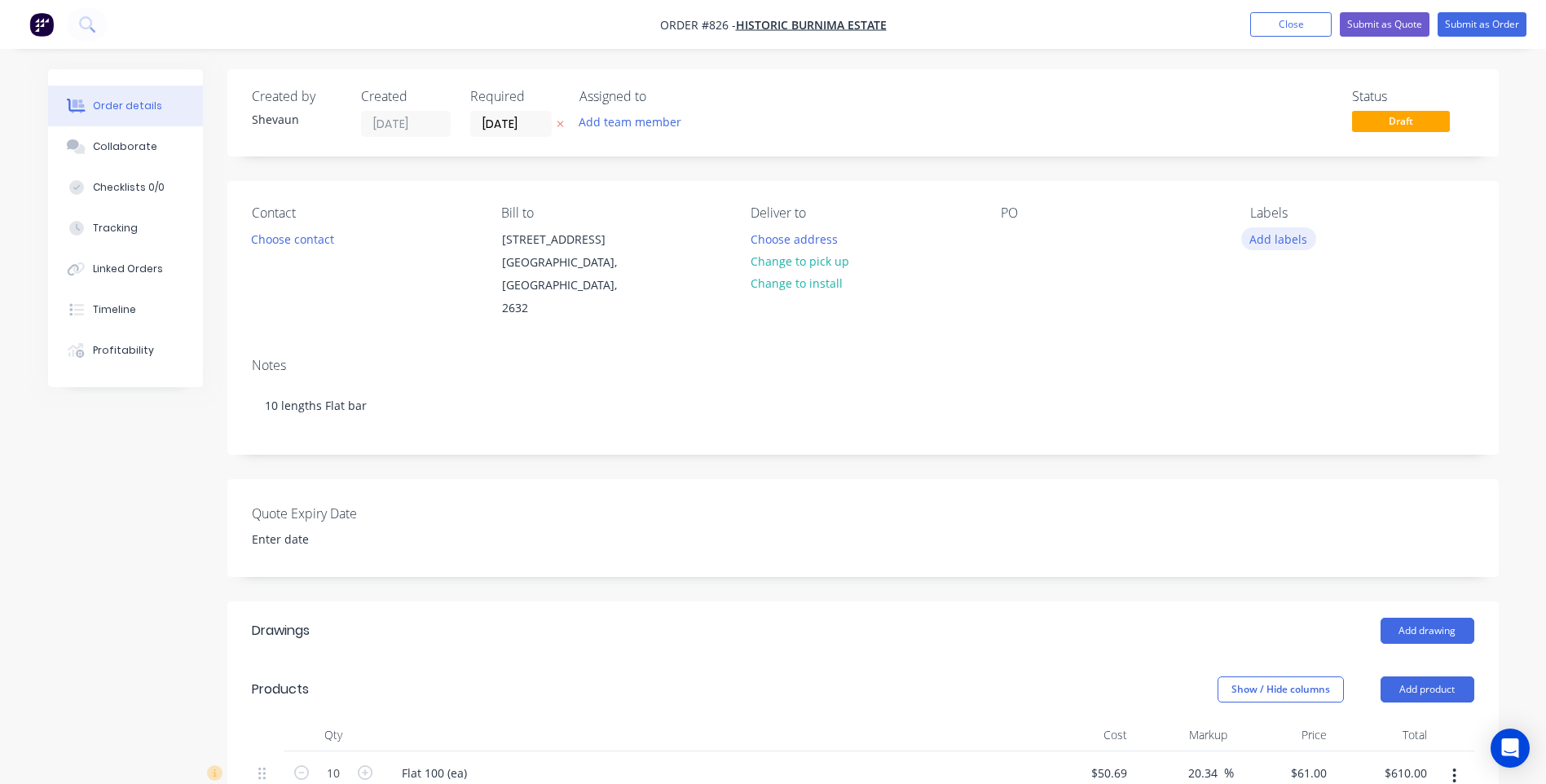
click at [1265, 240] on button "Add labels" at bounding box center [1278, 238] width 75 height 22
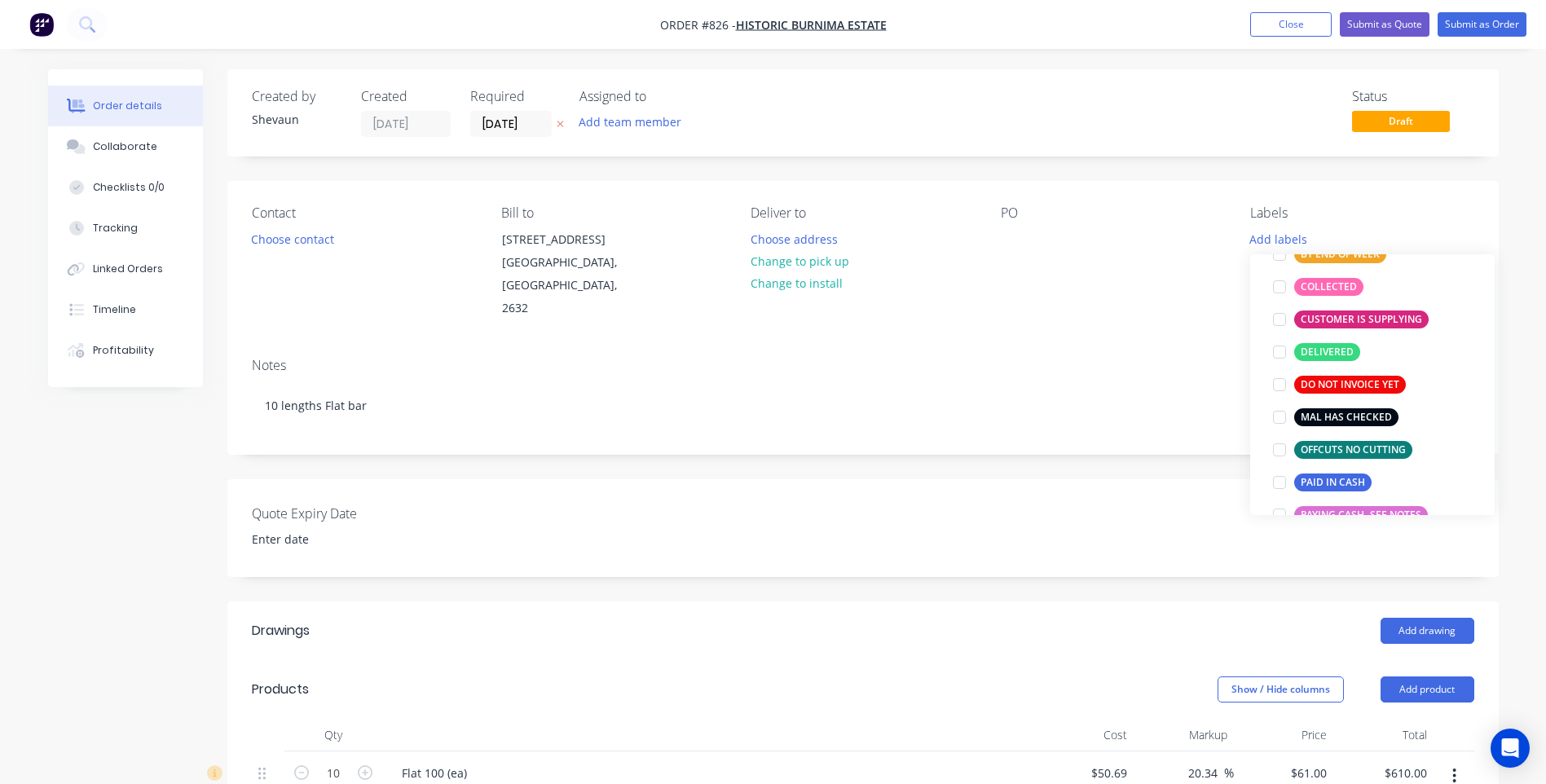
scroll to position [326, 0]
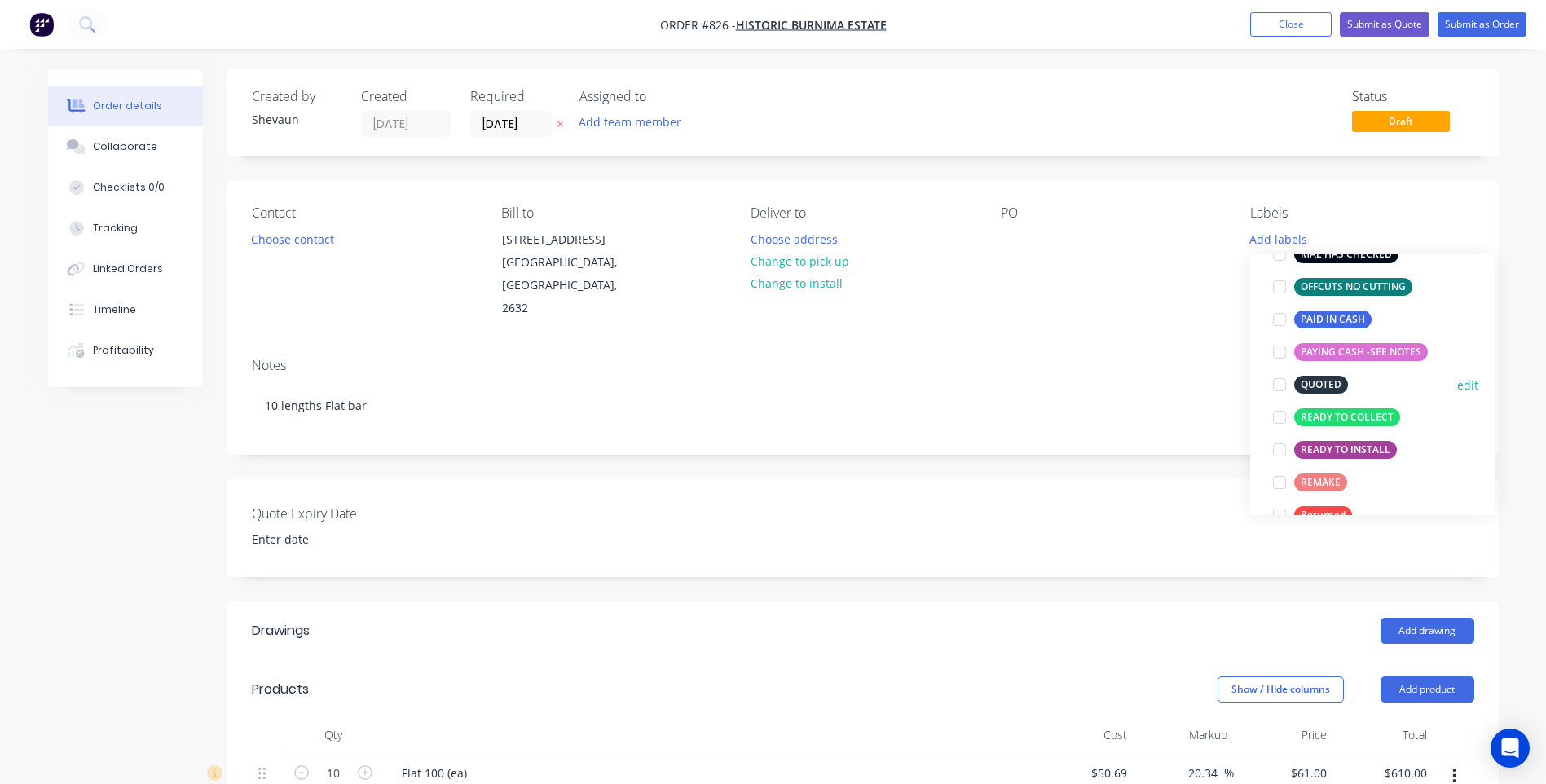
click at [1324, 381] on div "QUOTED" at bounding box center [1321, 385] width 54 height 18
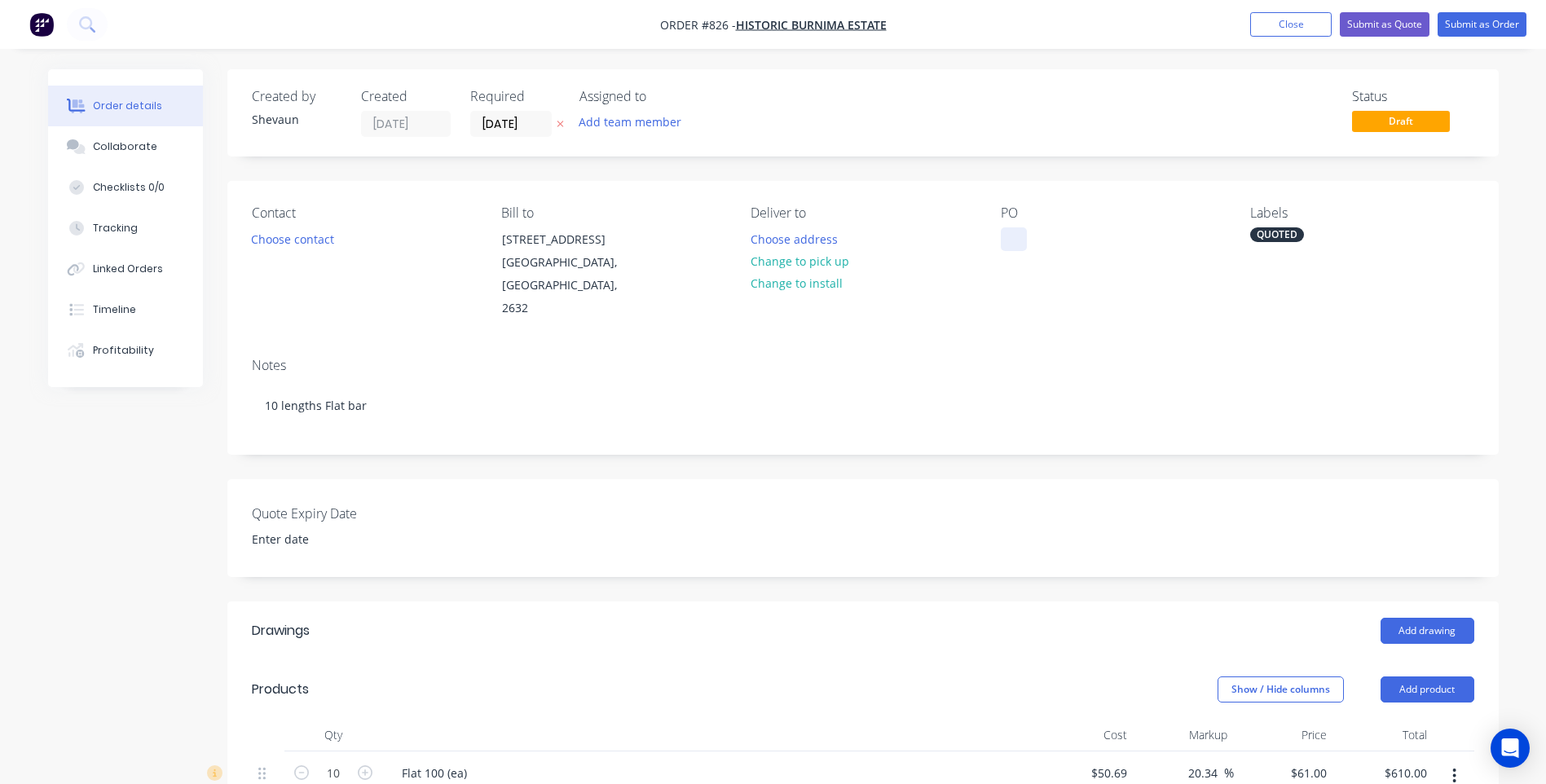
click at [1006, 234] on div at bounding box center [1014, 239] width 26 height 24
click at [1478, 20] on button "Submit as Order" at bounding box center [1481, 24] width 89 height 24
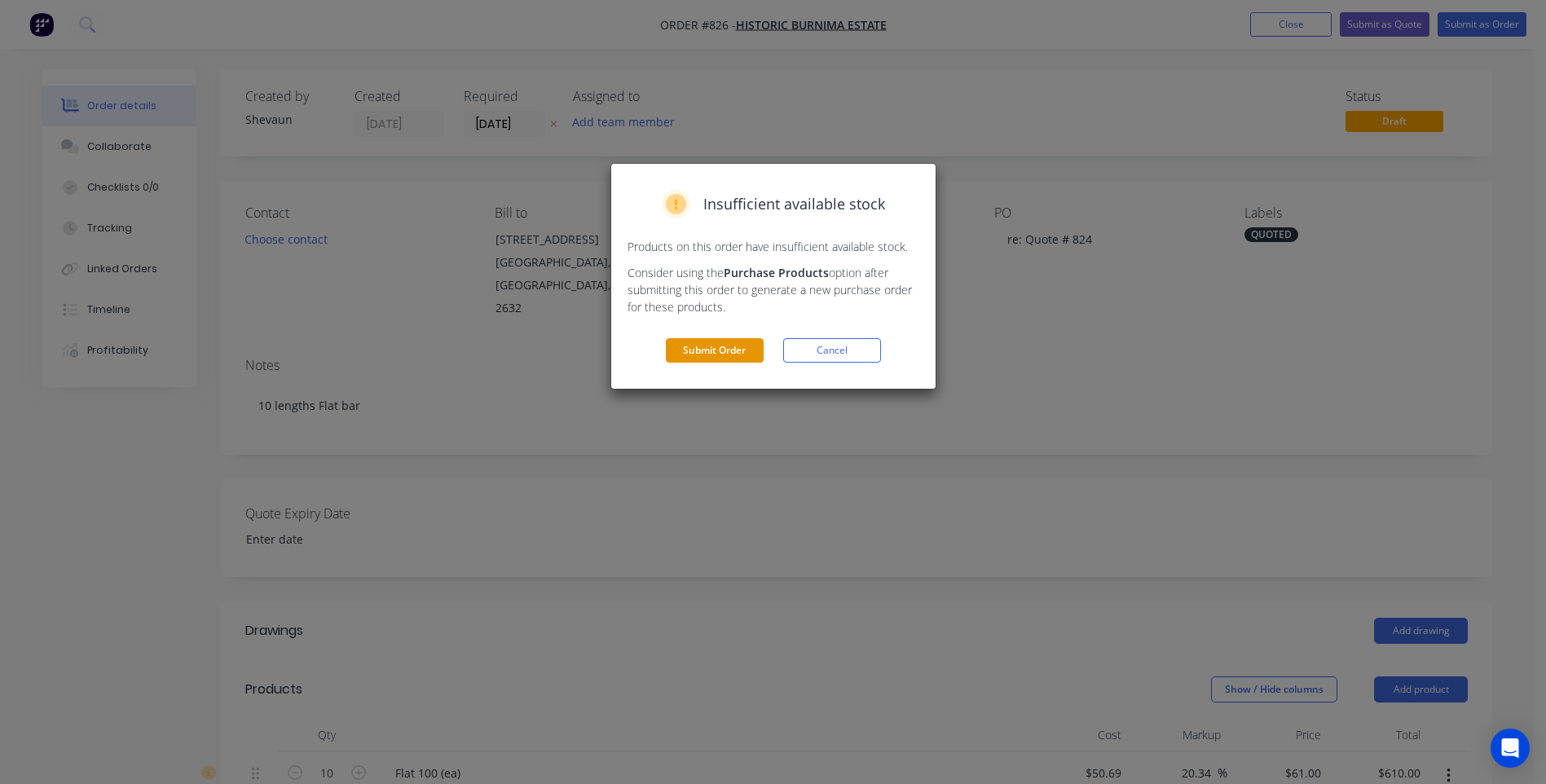
click at [742, 351] on button "Submit Order" at bounding box center [715, 350] width 98 height 24
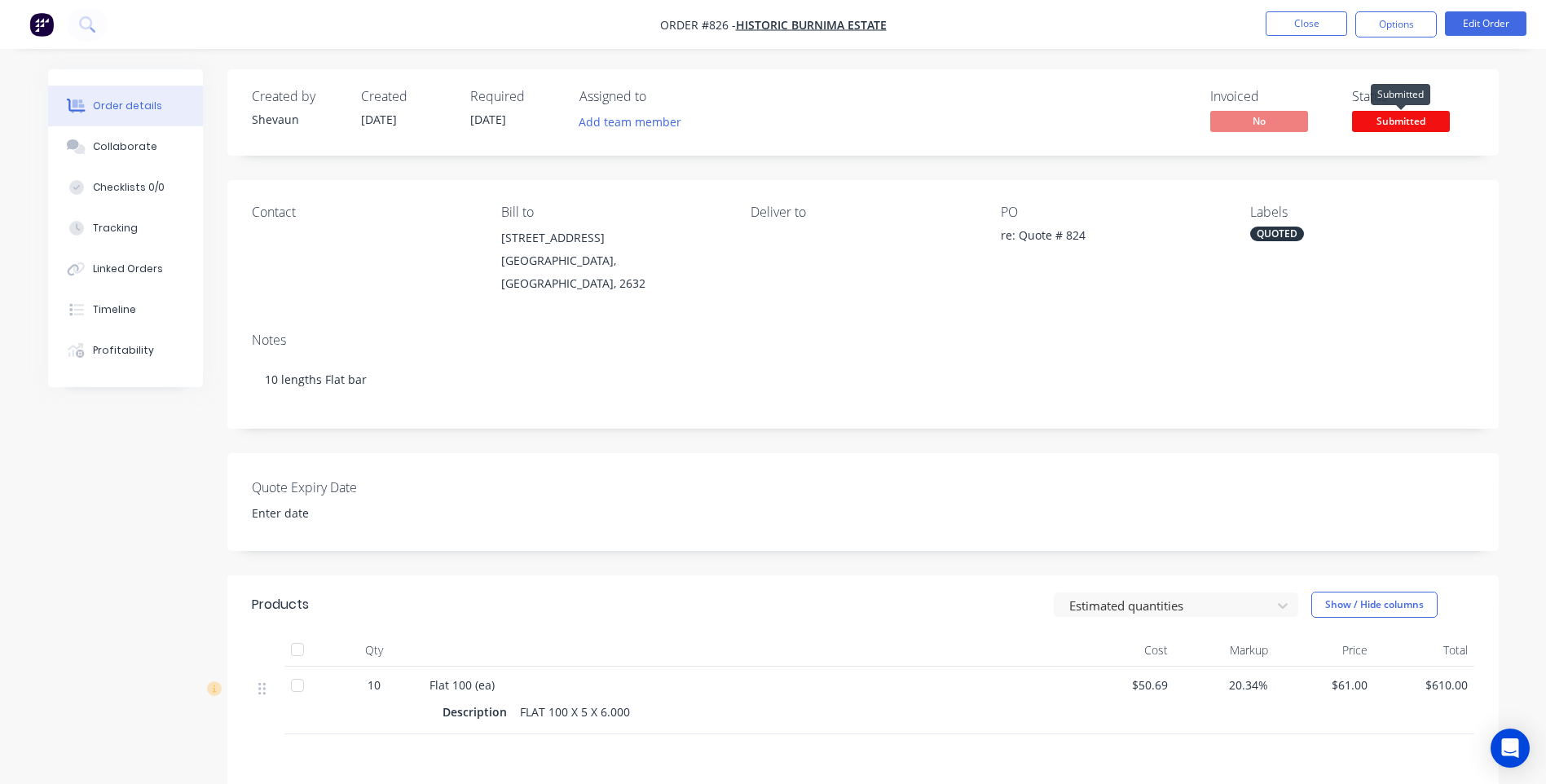
click at [1405, 122] on span "Submitted" at bounding box center [1401, 121] width 98 height 20
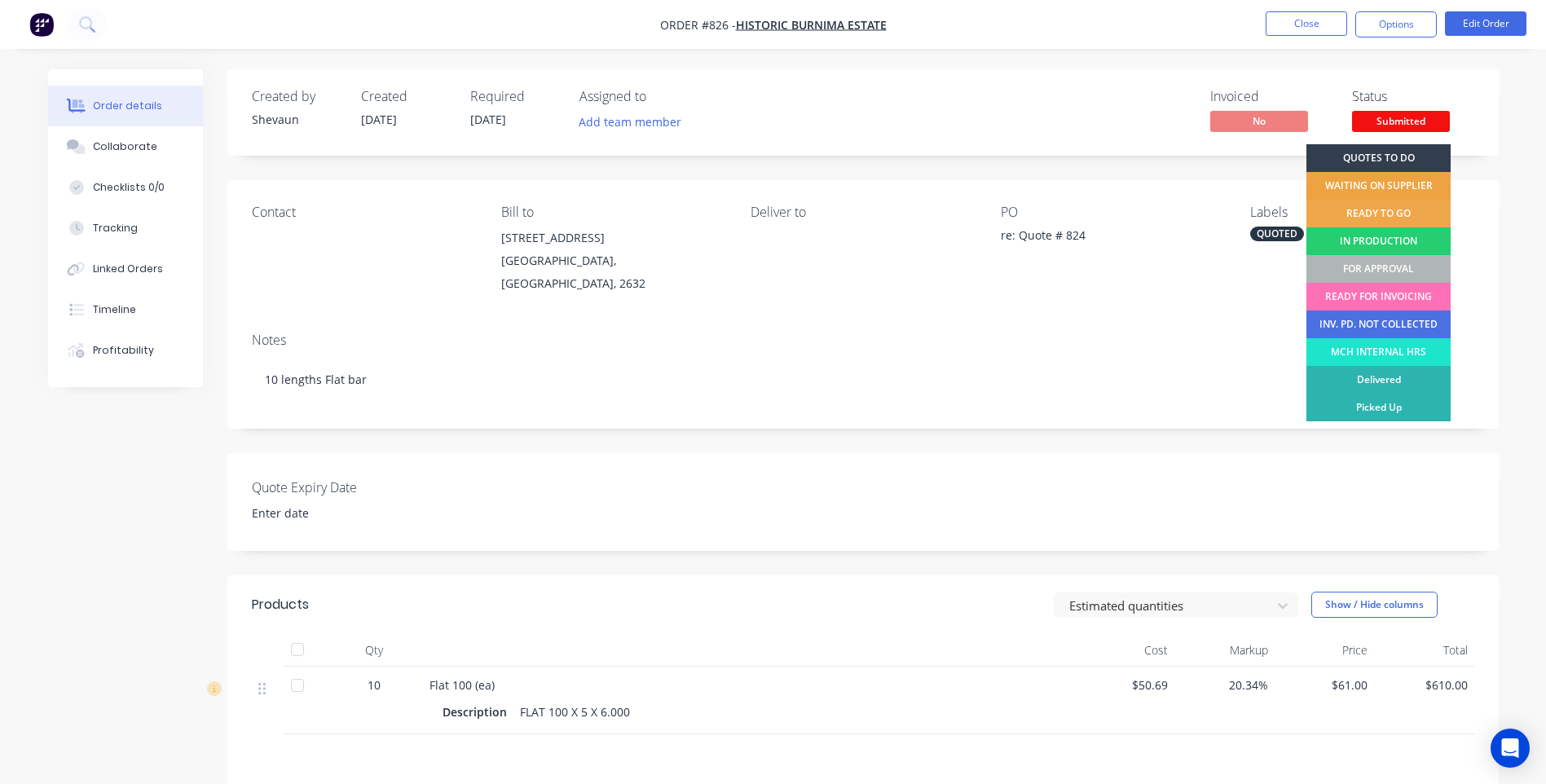
click at [1405, 177] on div "WAITING ON SUPPLIER" at bounding box center [1378, 186] width 144 height 28
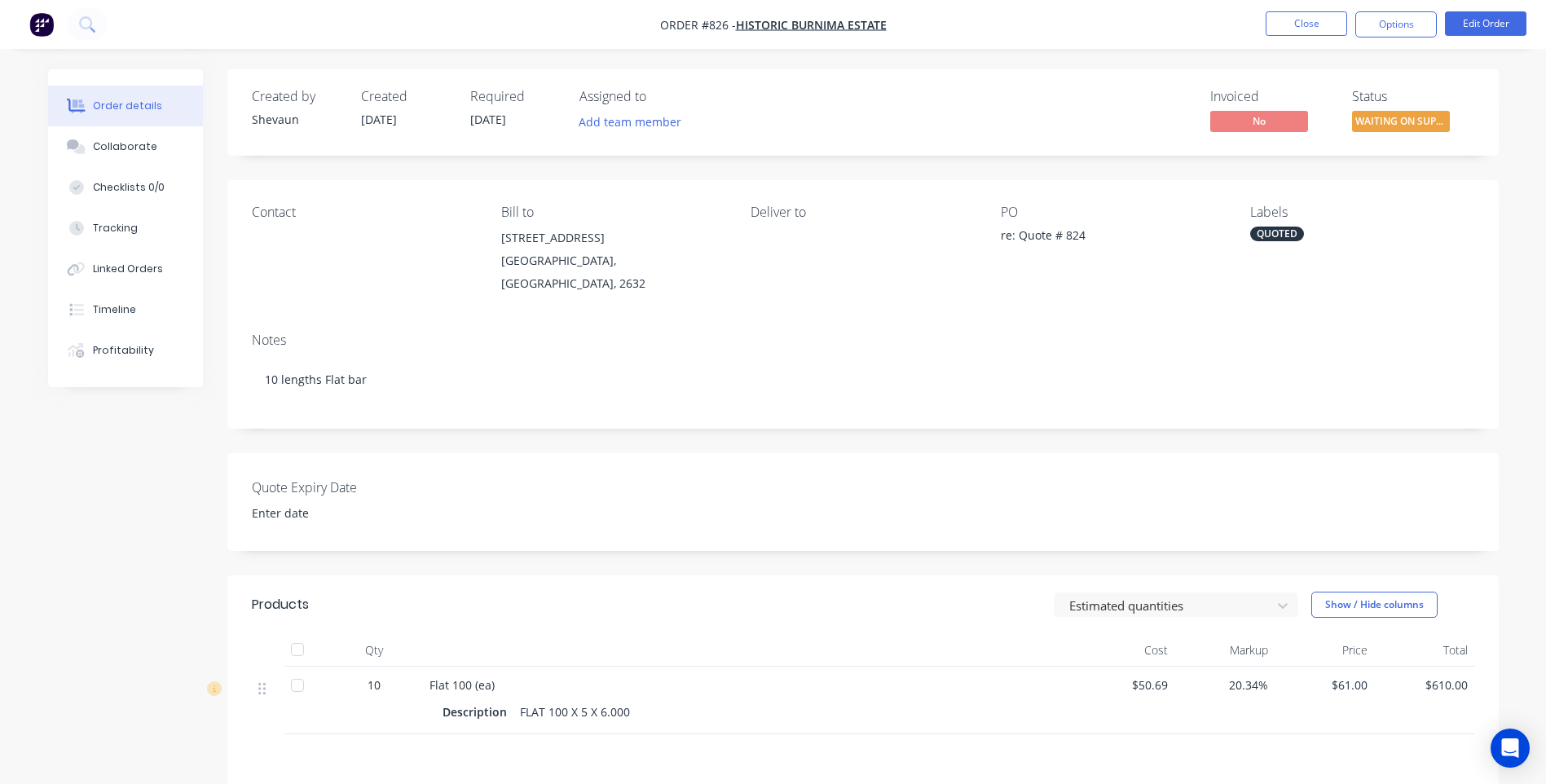
click at [1289, 232] on div "QUOTED" at bounding box center [1277, 233] width 54 height 15
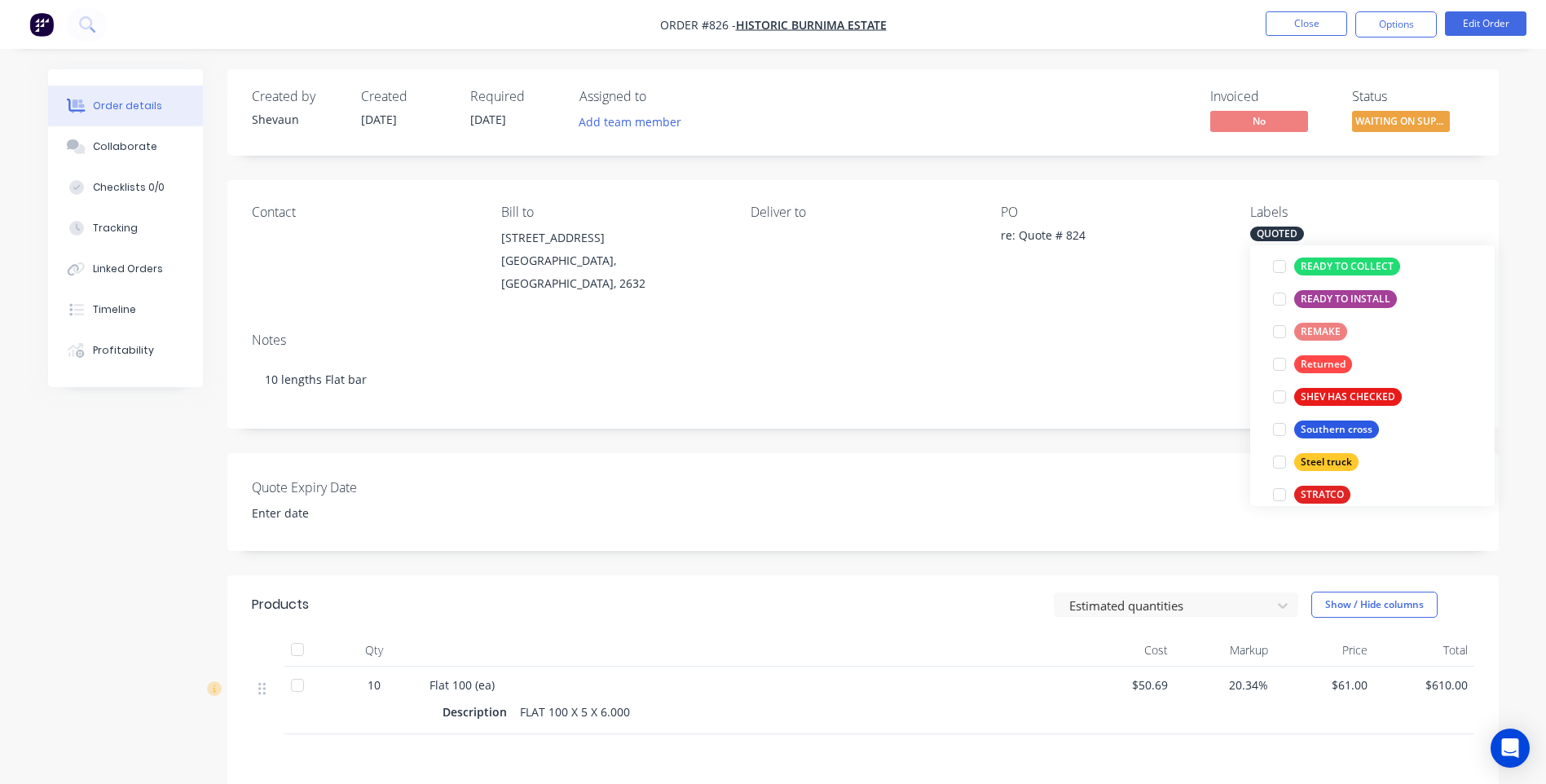
scroll to position [505, 0]
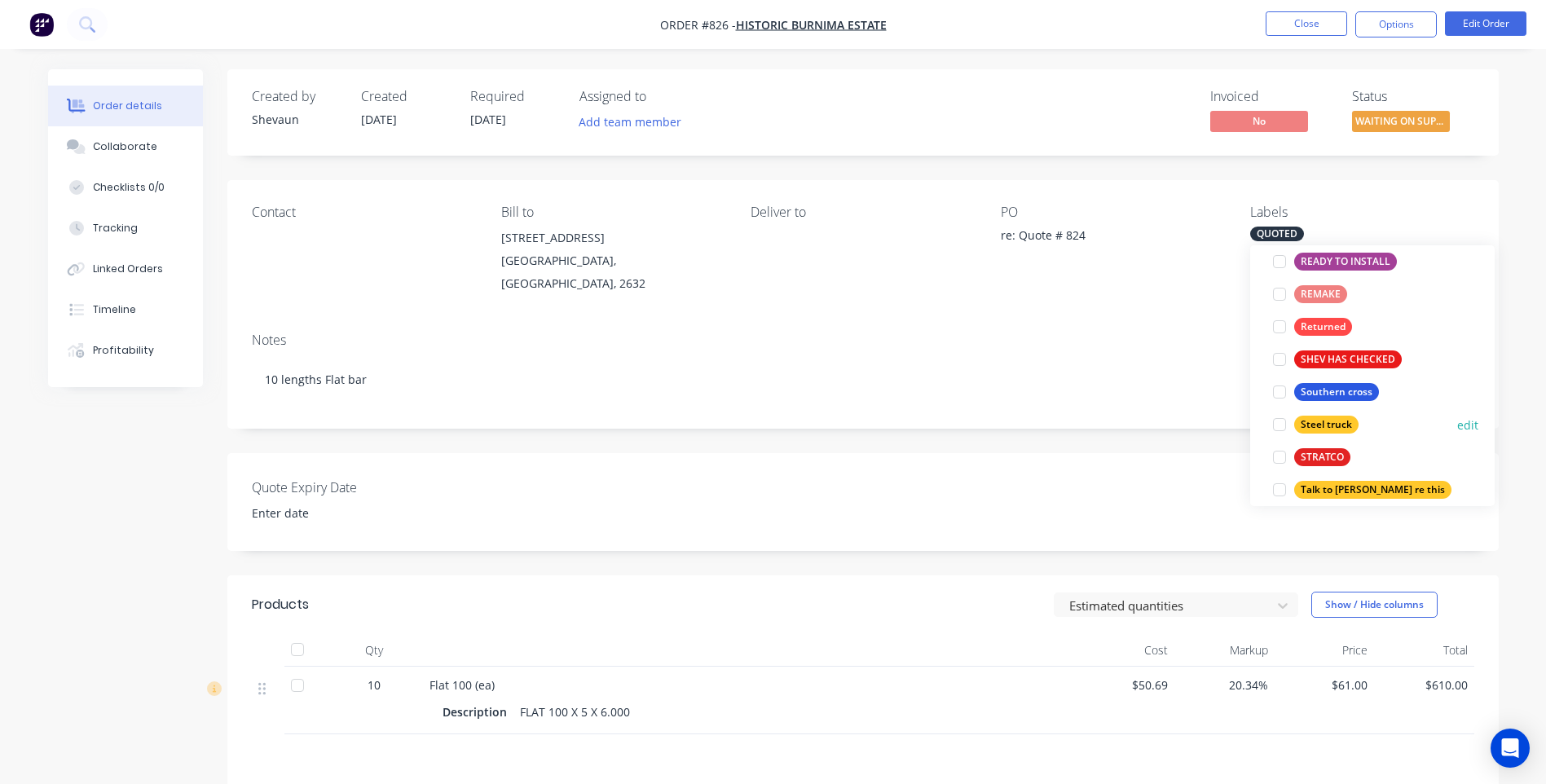
click at [1283, 423] on div at bounding box center [1279, 424] width 33 height 33
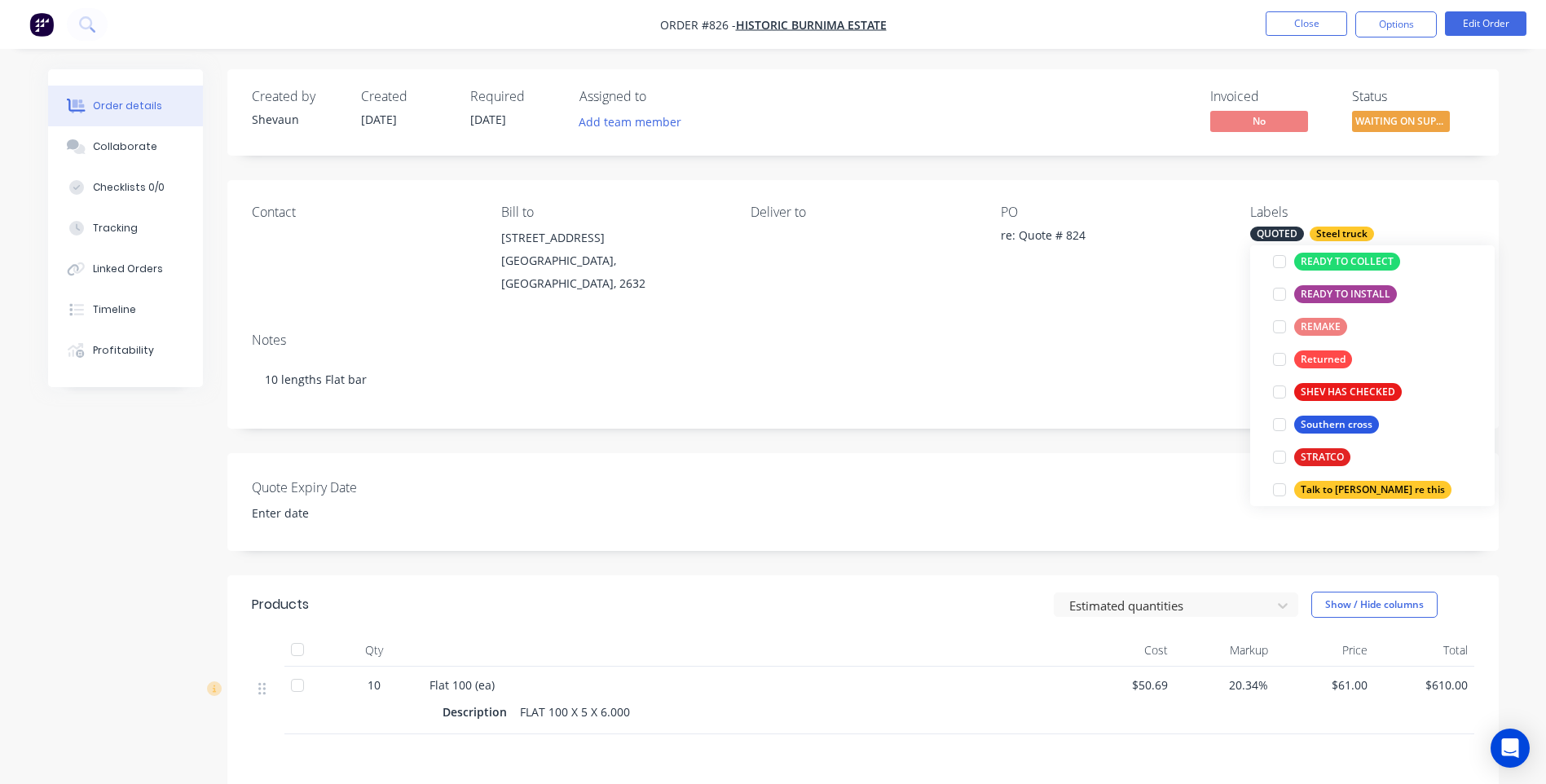
scroll to position [0, 0]
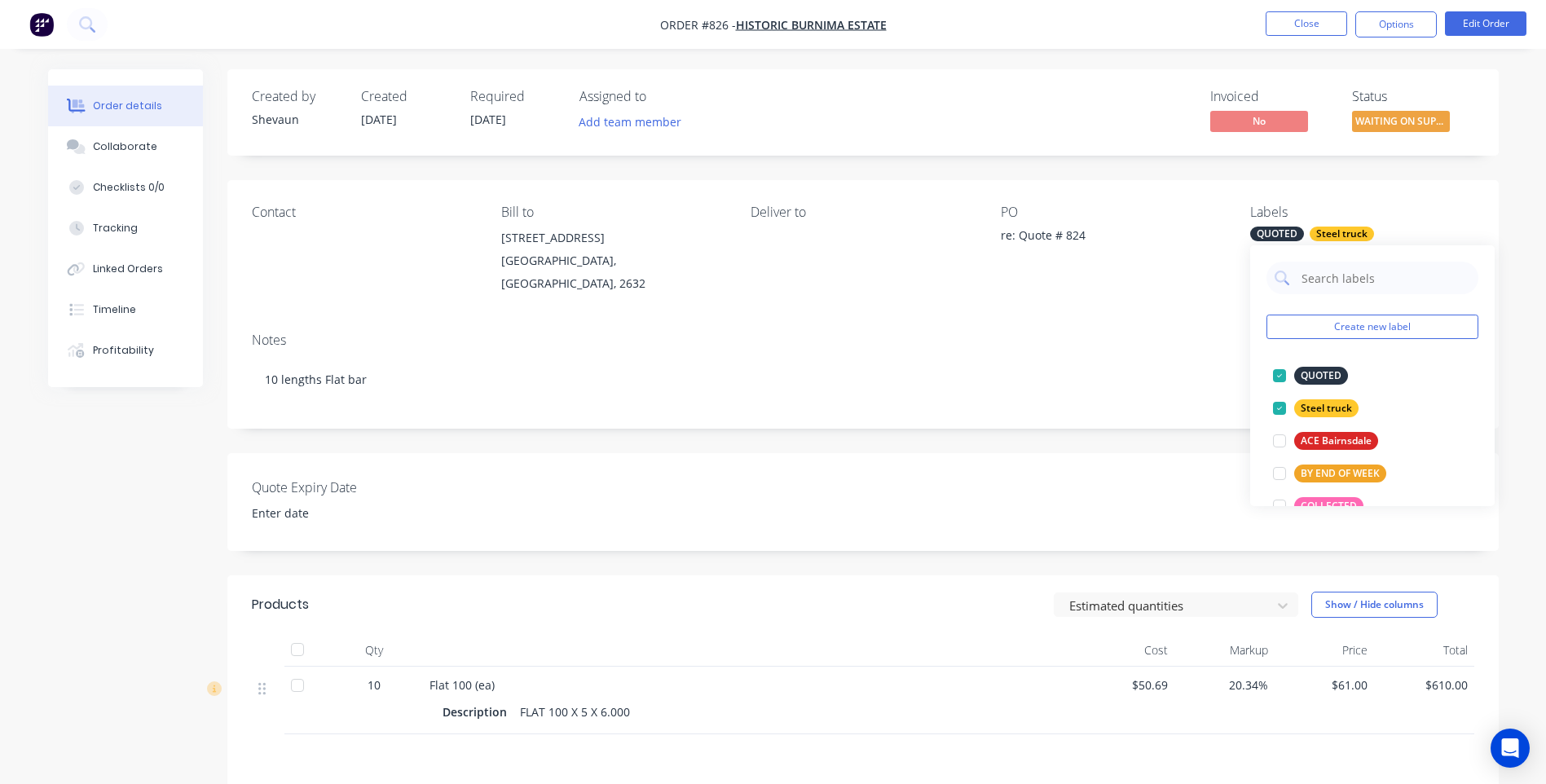
click at [1114, 332] on div "Notes" at bounding box center [863, 339] width 1222 height 15
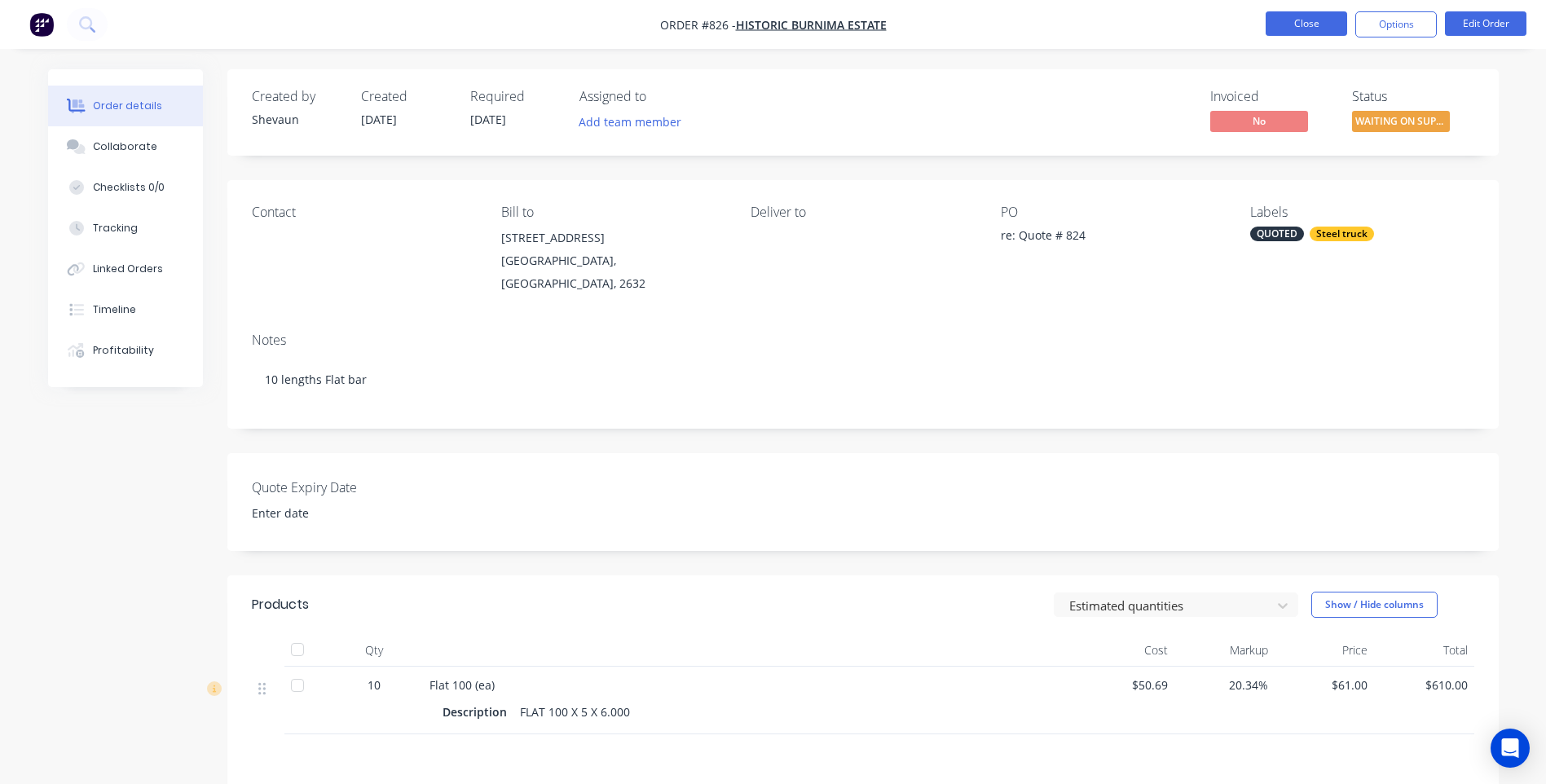
click at [1291, 20] on button "Close" at bounding box center [1305, 23] width 81 height 24
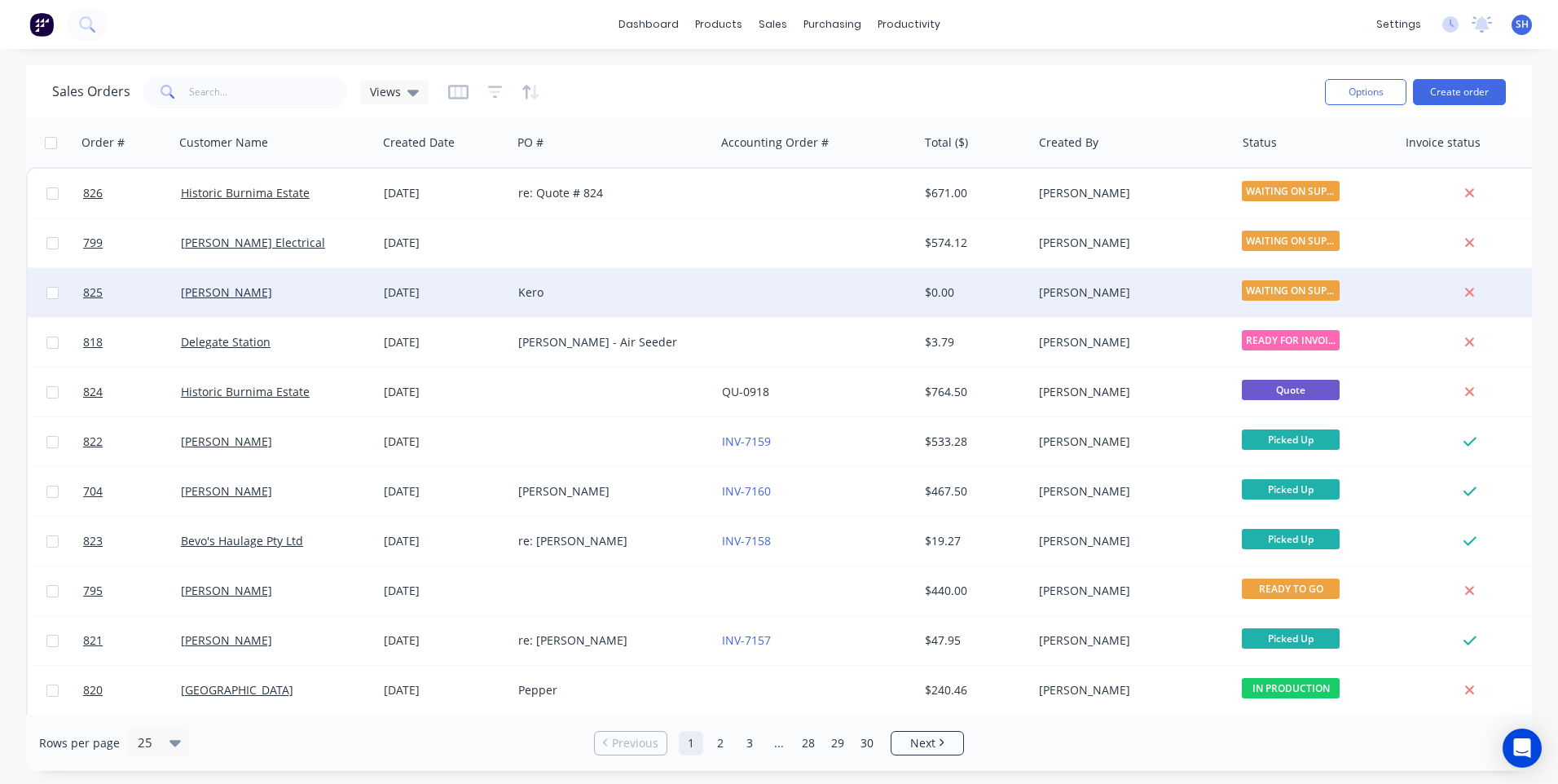
click at [761, 288] on div at bounding box center [816, 292] width 203 height 49
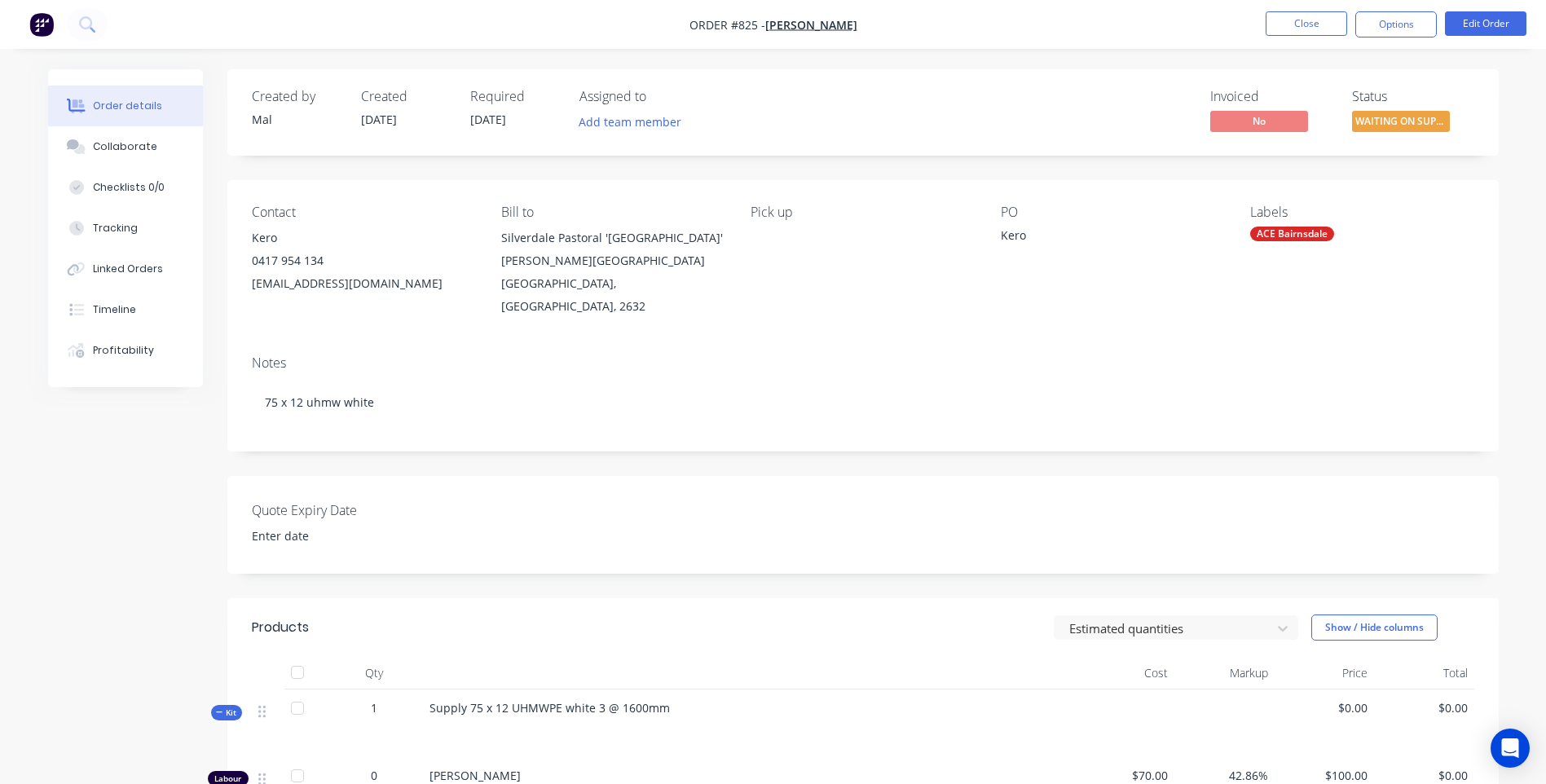
click at [43, 24] on img "button" at bounding box center [41, 24] width 24 height 24
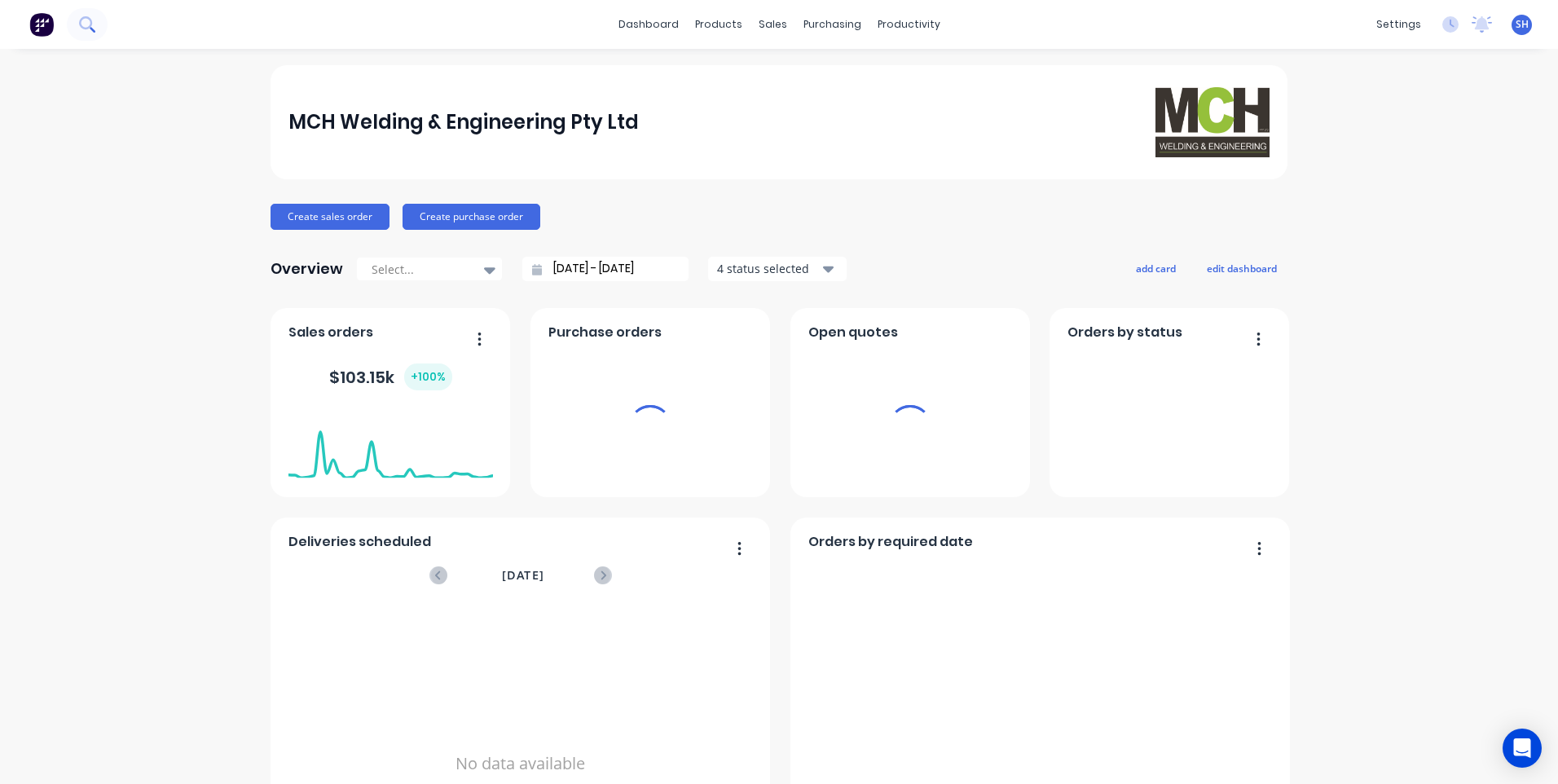
click at [85, 28] on icon at bounding box center [85, 22] width 13 height 13
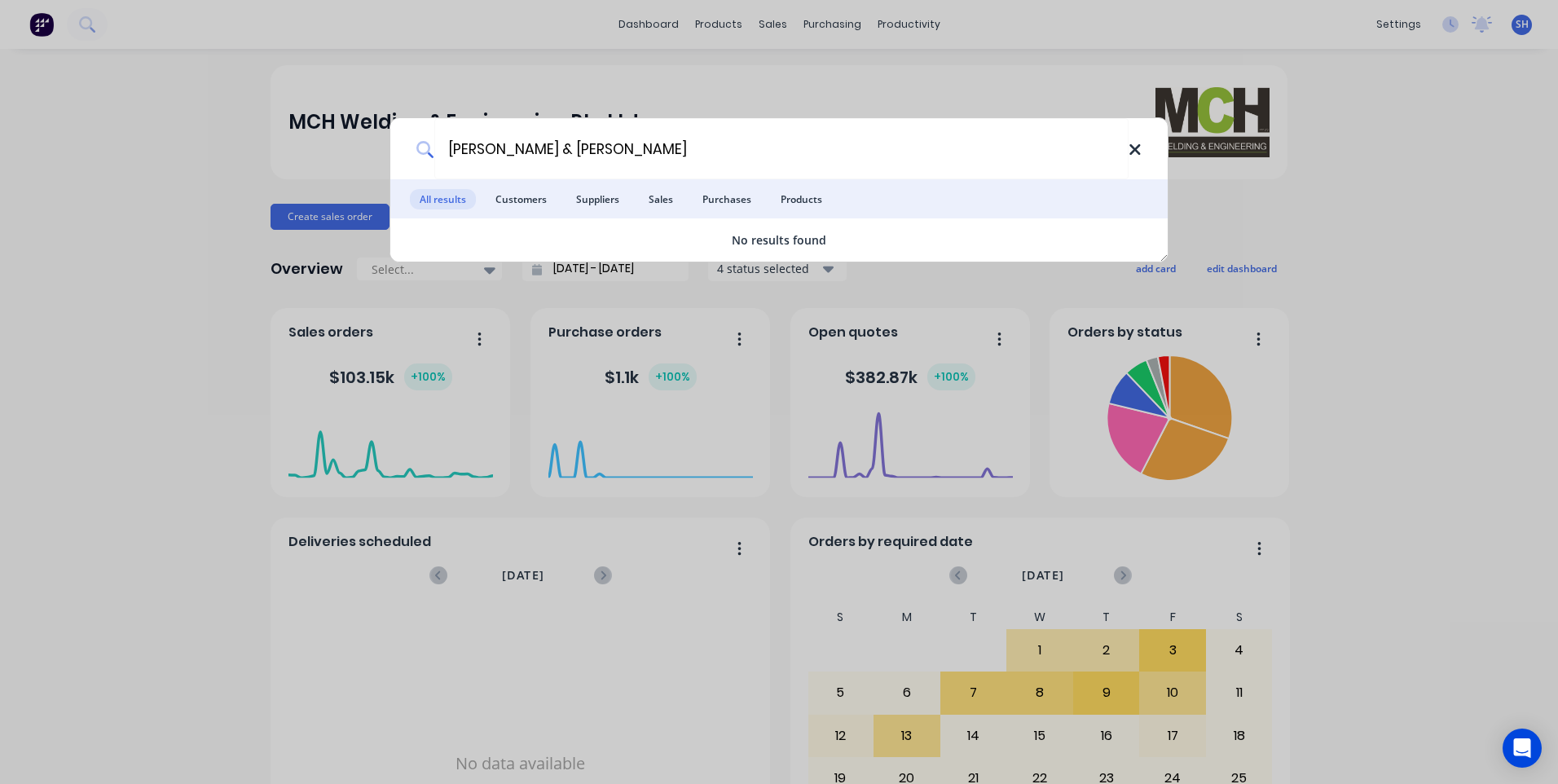
type input "[PERSON_NAME] & [PERSON_NAME]"
click at [1132, 148] on icon at bounding box center [1134, 149] width 11 height 11
type input "lh & JL"
click at [1137, 147] on icon at bounding box center [1134, 149] width 11 height 11
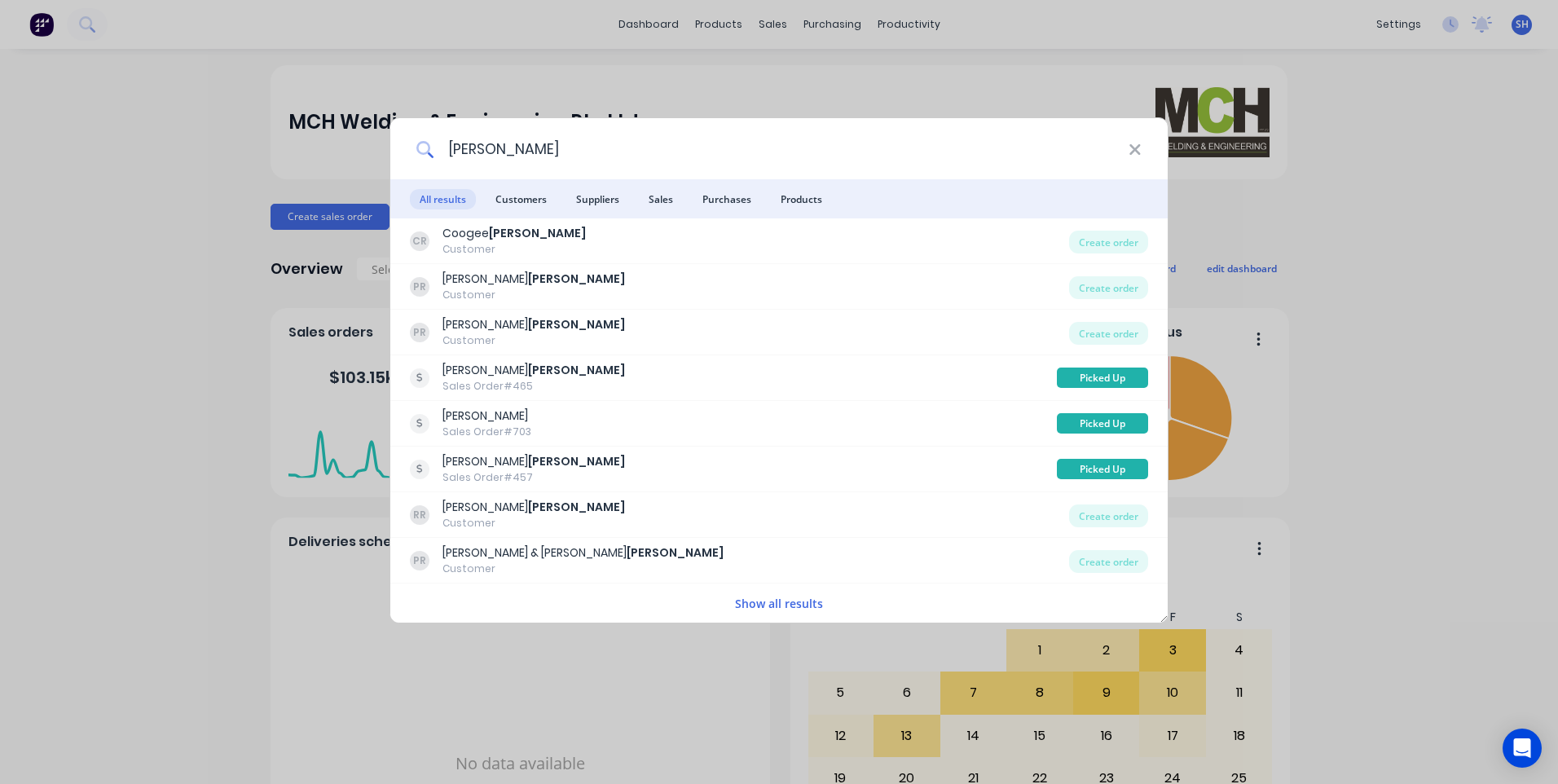
type input "[PERSON_NAME]"
drag, startPoint x: 163, startPoint y: 697, endPoint x: 418, endPoint y: 101, distance: 647.9
click at [164, 696] on div "[PERSON_NAME] All results Customers Suppliers Sales Purchases Products CR Cooge…" at bounding box center [779, 392] width 1558 height 784
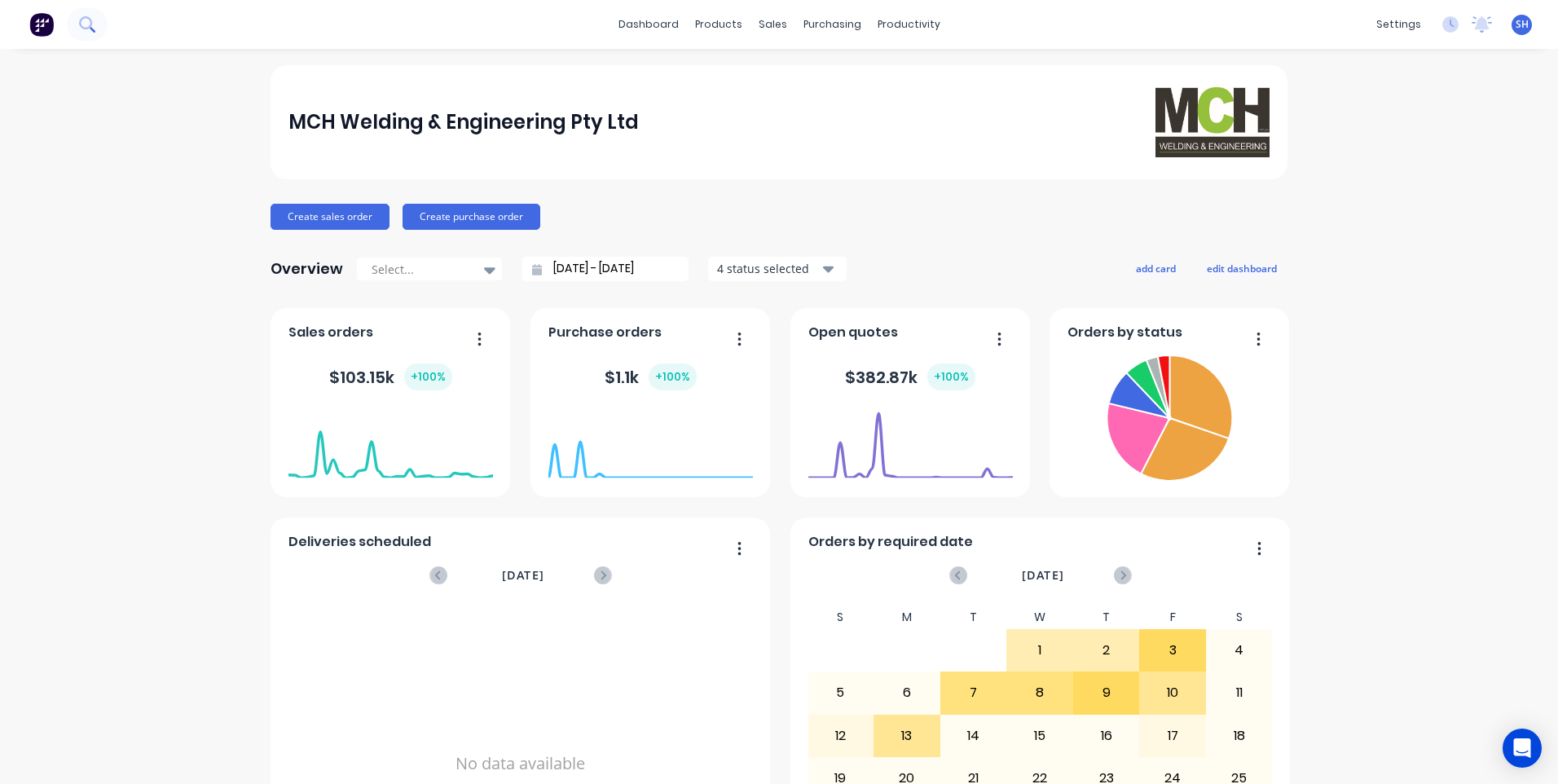
click at [78, 22] on button at bounding box center [87, 24] width 41 height 33
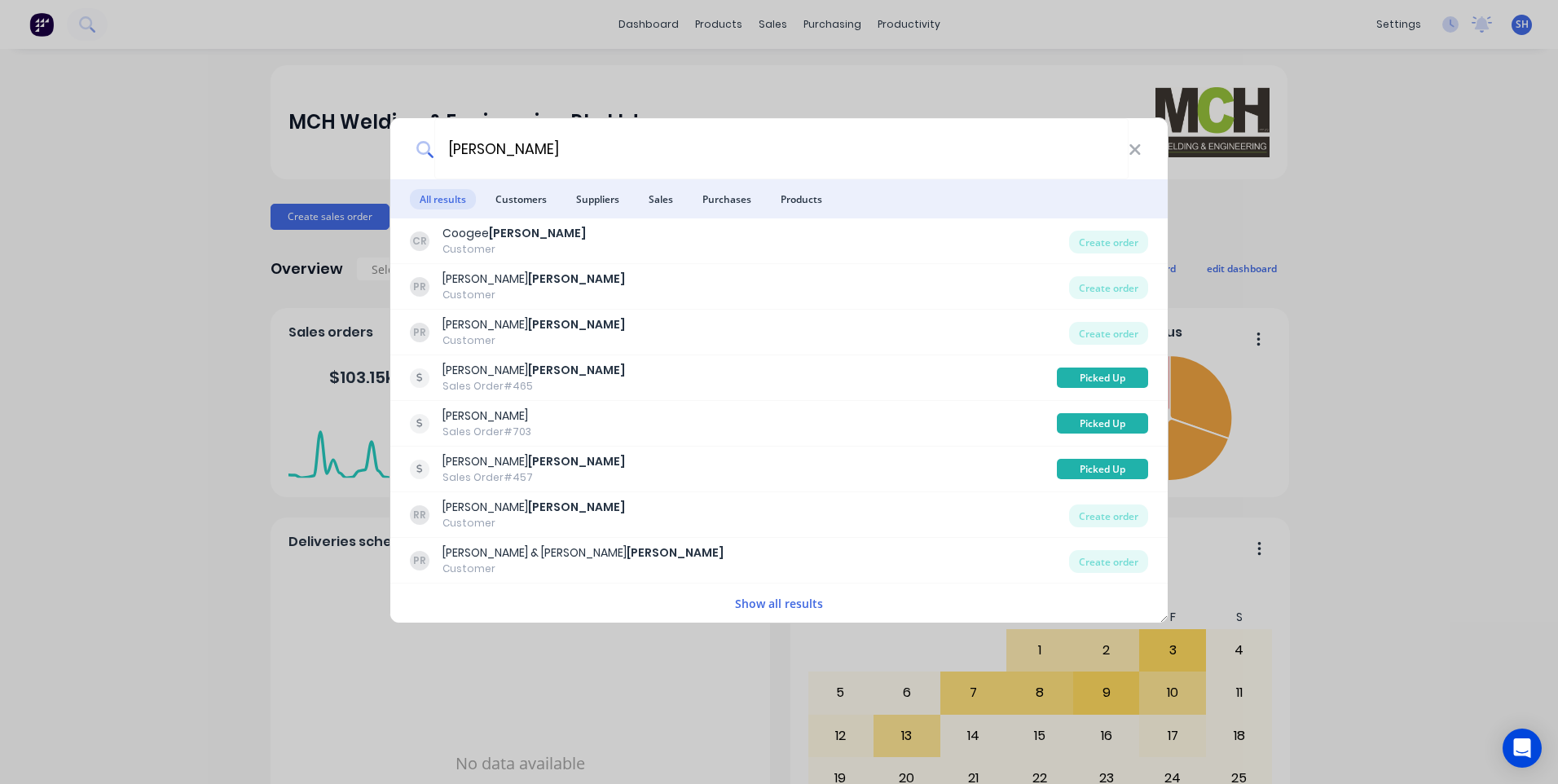
type input "[PERSON_NAME]"
click at [771, 601] on button "Show all results" at bounding box center [779, 603] width 98 height 19
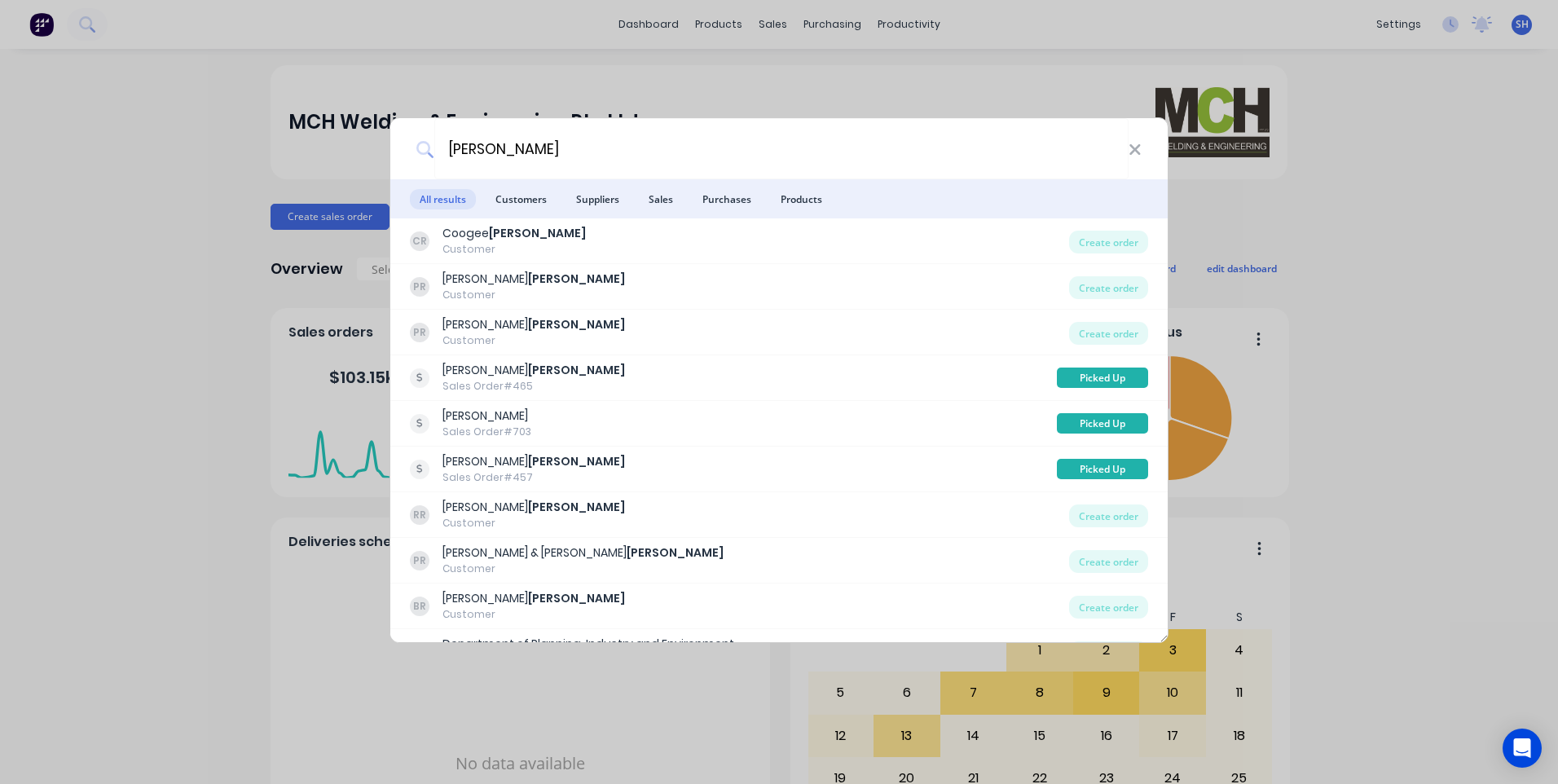
click at [170, 583] on div "[PERSON_NAME] All results Customers Suppliers Sales Purchases Products CR Cooge…" at bounding box center [779, 392] width 1558 height 784
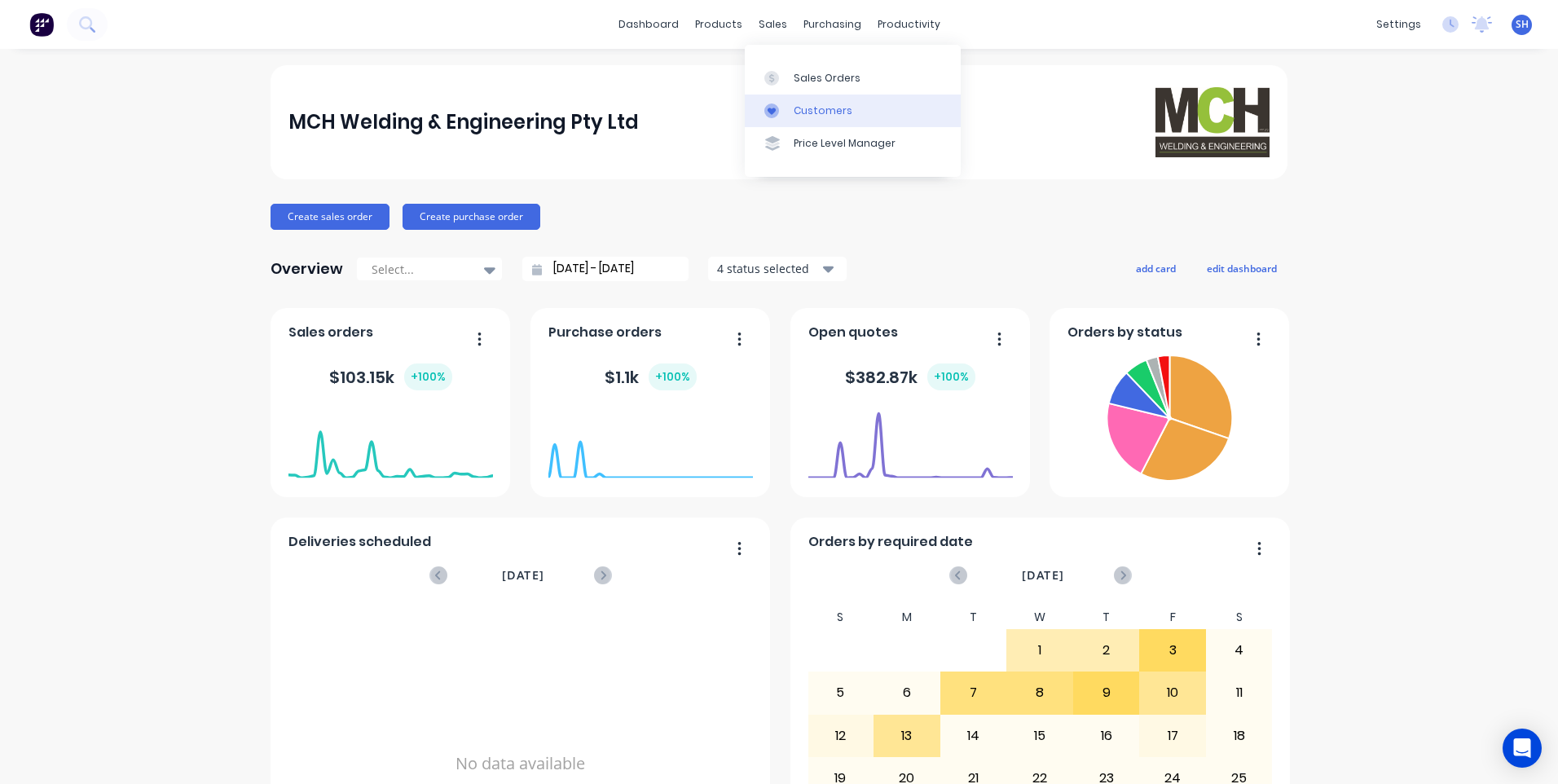
click at [813, 112] on div "Customers" at bounding box center [823, 110] width 59 height 15
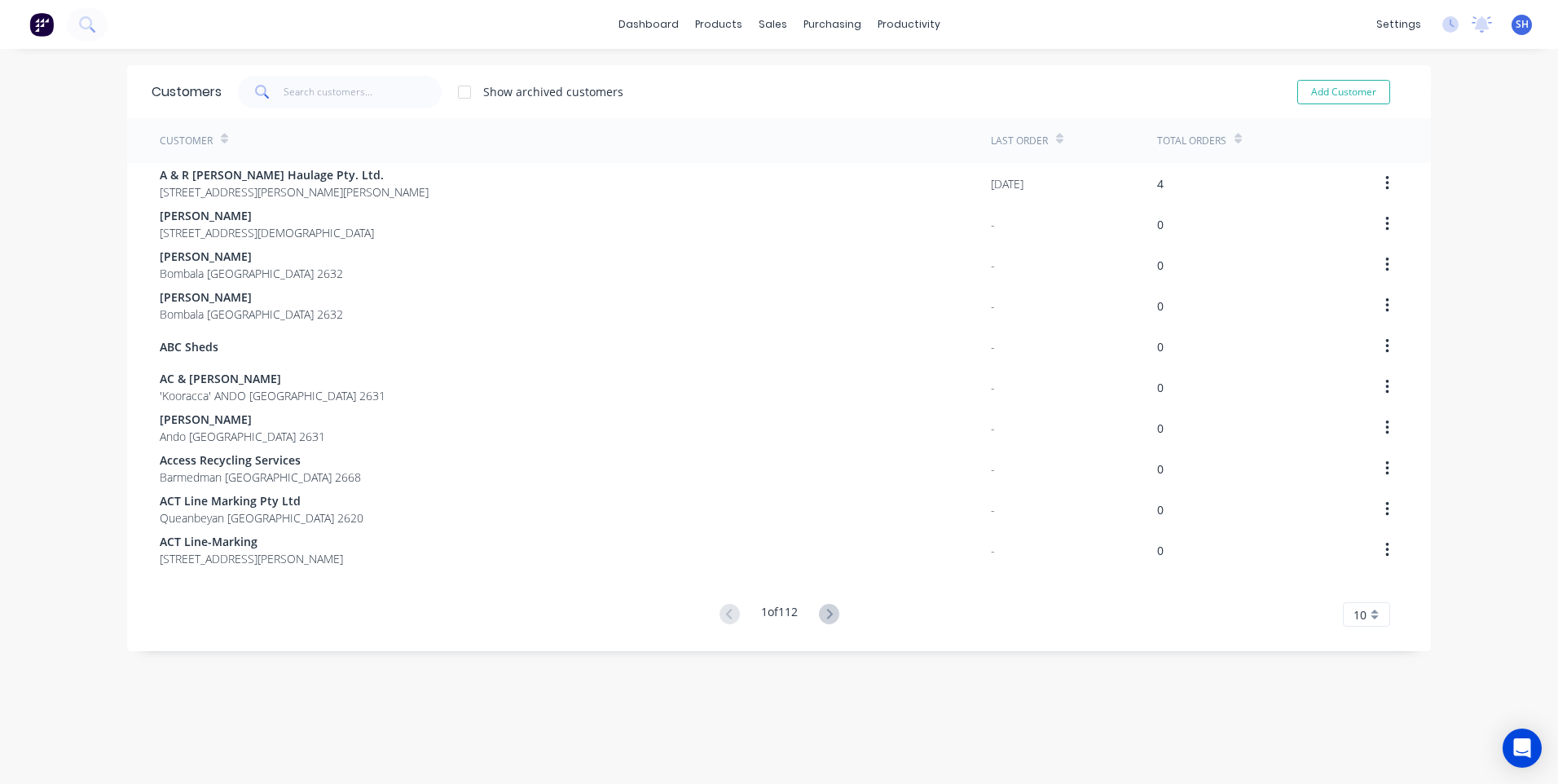
click at [460, 90] on div at bounding box center [464, 92] width 33 height 33
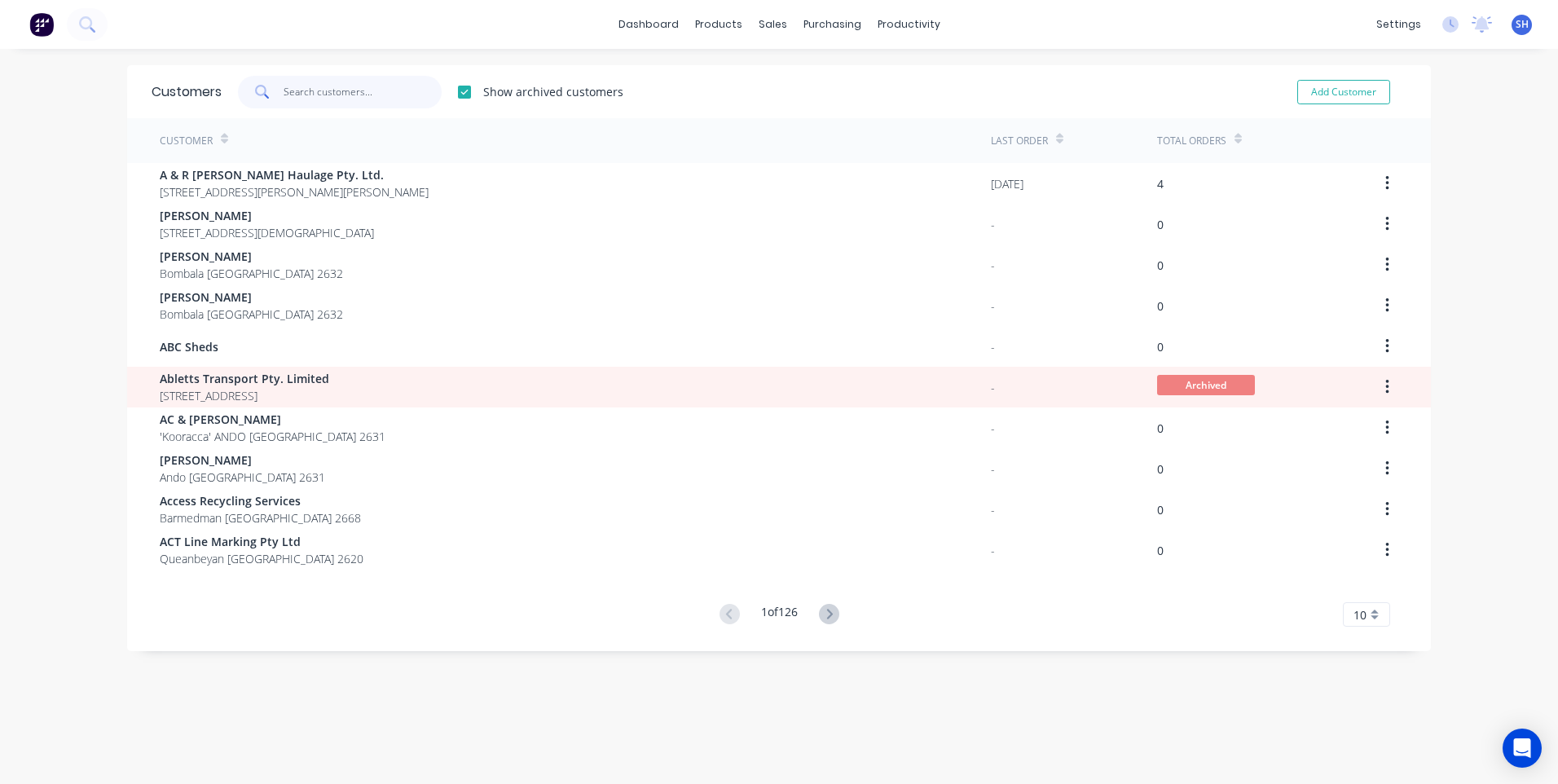
click at [303, 90] on input "text" at bounding box center [363, 92] width 159 height 33
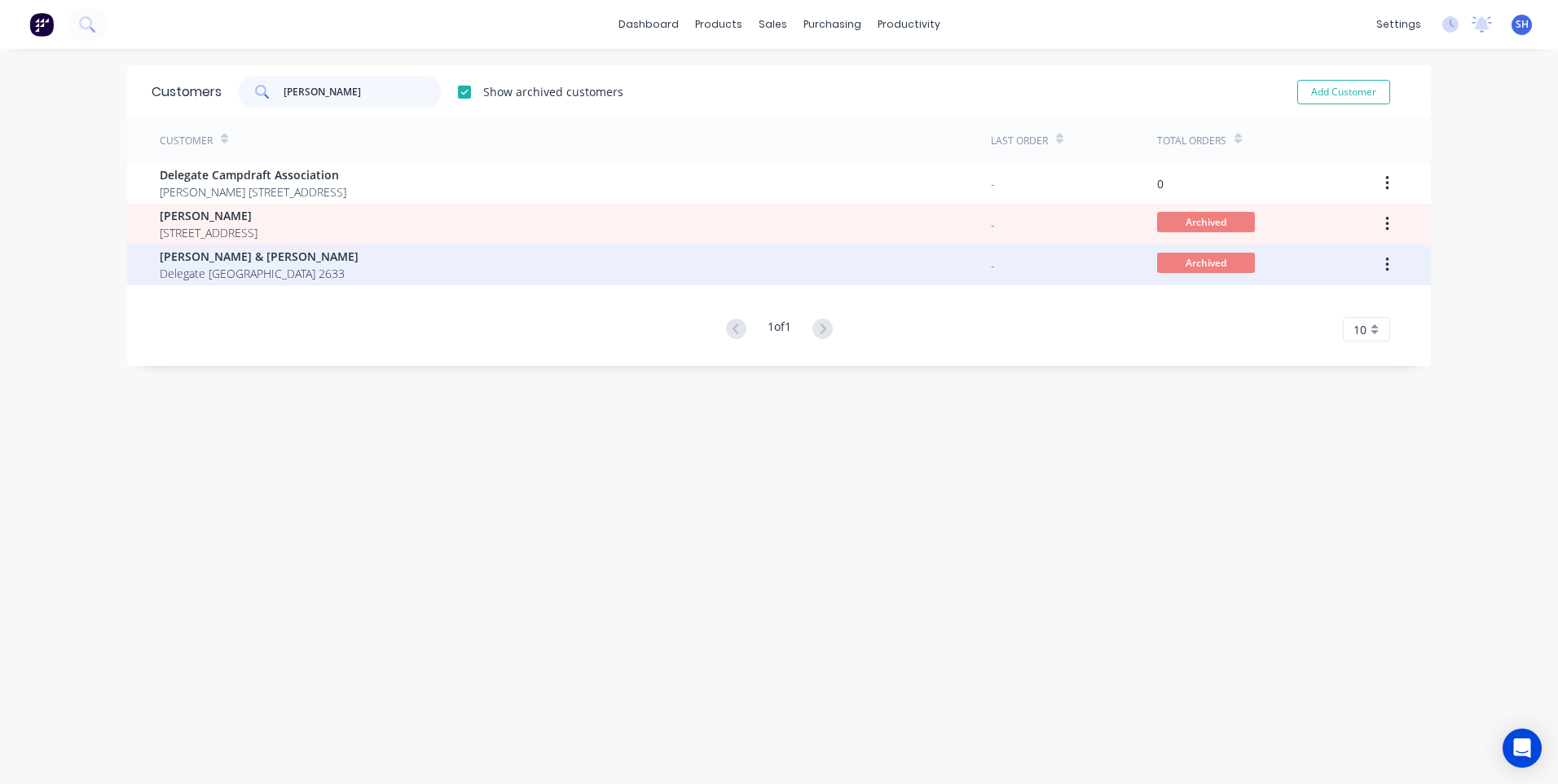
type input "[PERSON_NAME]"
click at [1377, 264] on button "button" at bounding box center [1387, 264] width 38 height 29
click at [1292, 299] on div "Unarchive" at bounding box center [1328, 308] width 125 height 24
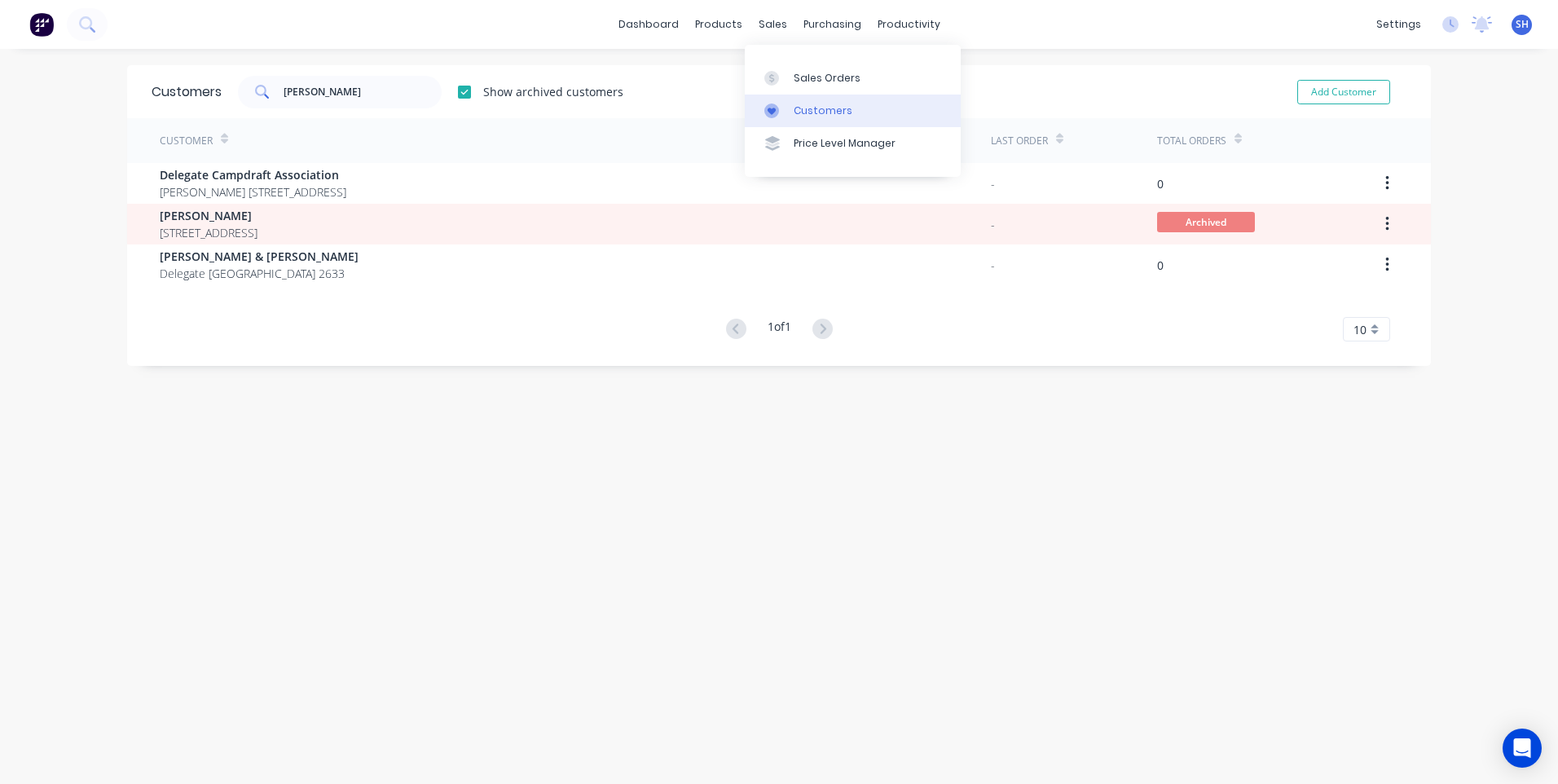
click at [816, 105] on div "Customers" at bounding box center [823, 110] width 59 height 15
drag, startPoint x: 346, startPoint y: 91, endPoint x: 199, endPoint y: 70, distance: 149.0
click at [199, 70] on div "Customers [PERSON_NAME] Show archived customers Add Customer" at bounding box center [779, 91] width 1304 height 53
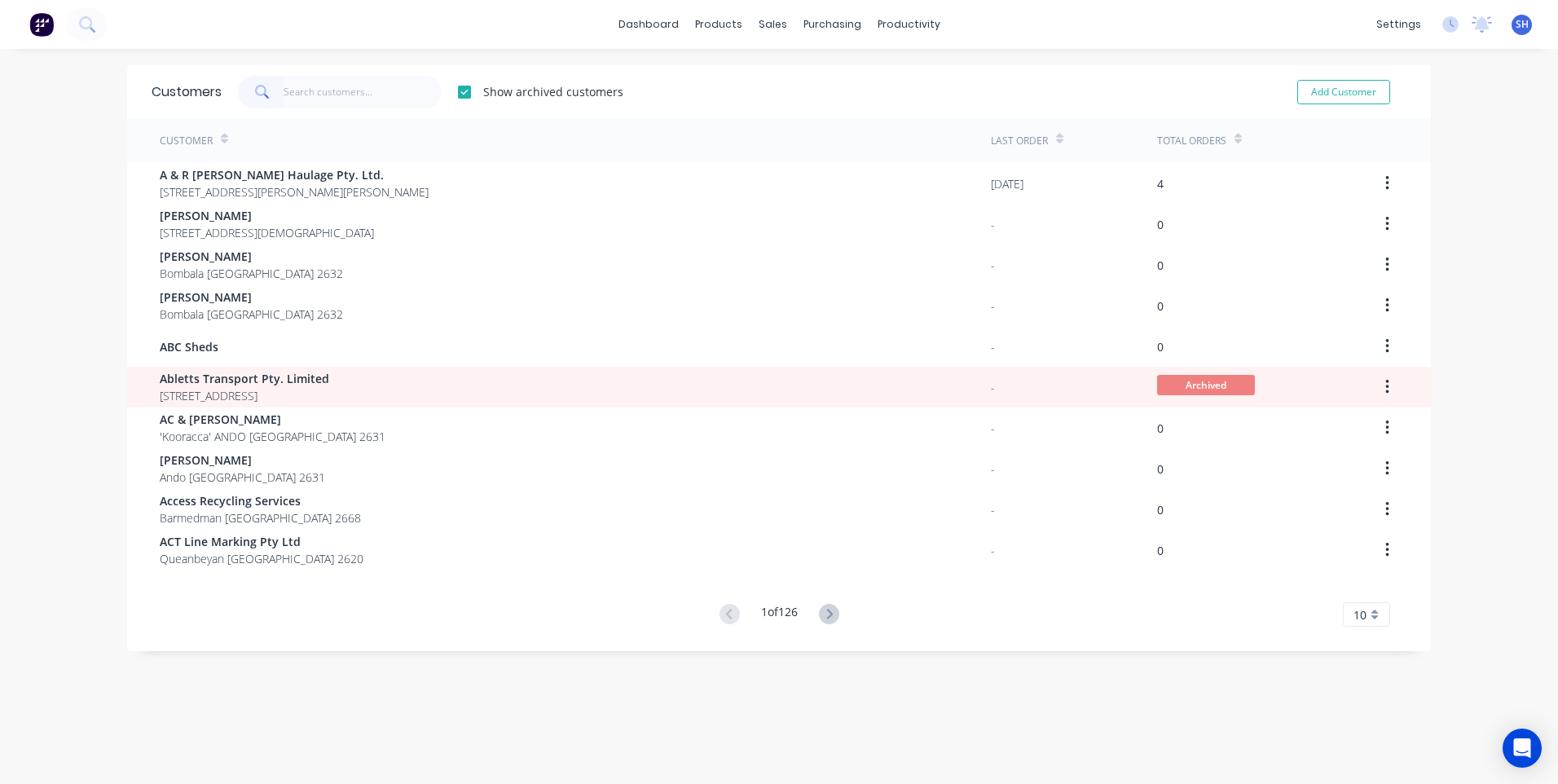
click at [461, 91] on div at bounding box center [464, 92] width 33 height 33
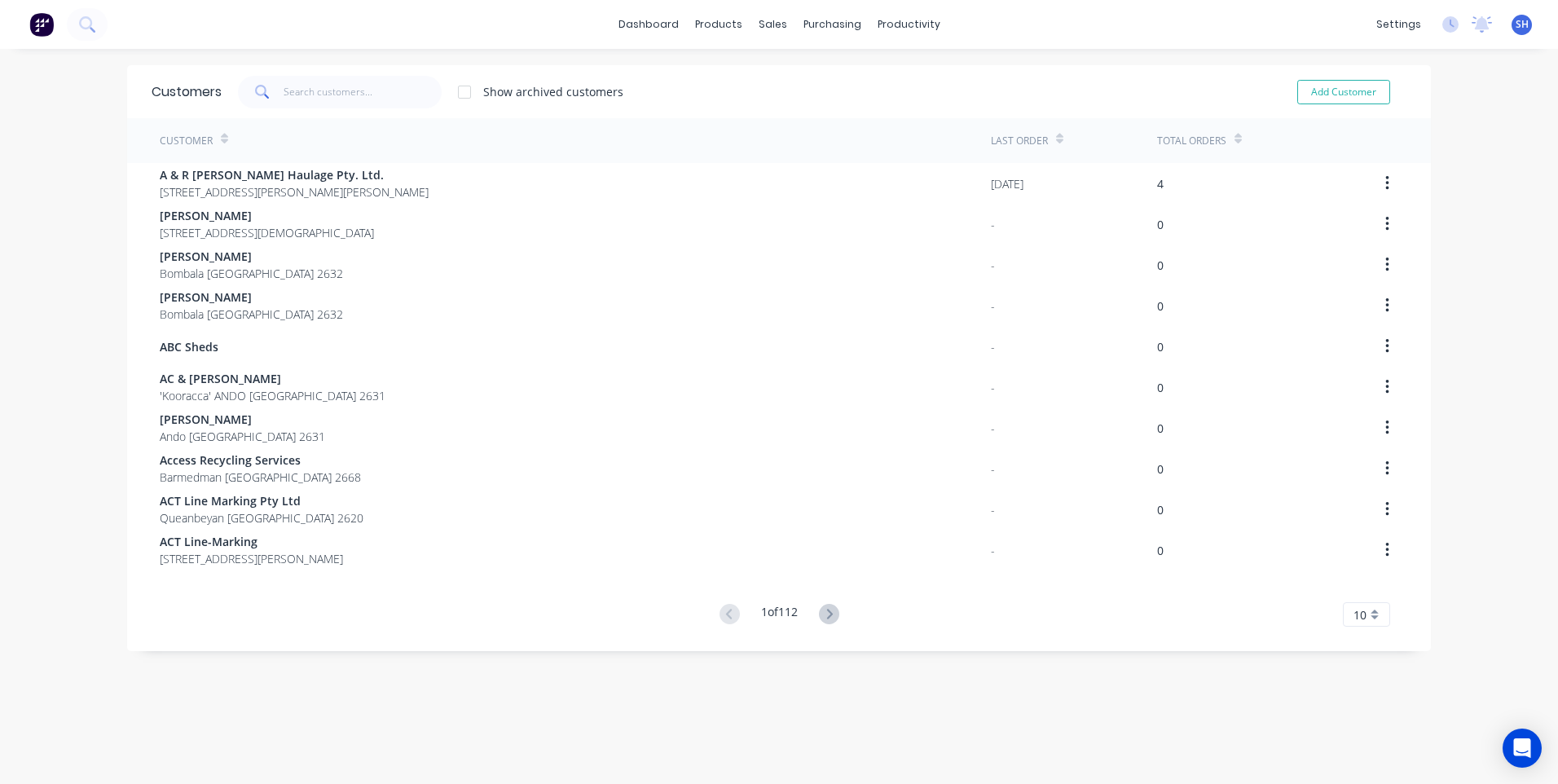
click at [1515, 22] on span "SH" at bounding box center [1521, 24] width 13 height 15
click at [1370, 201] on div "Sign out" at bounding box center [1383, 204] width 44 height 15
